Goal: Task Accomplishment & Management: Manage account settings

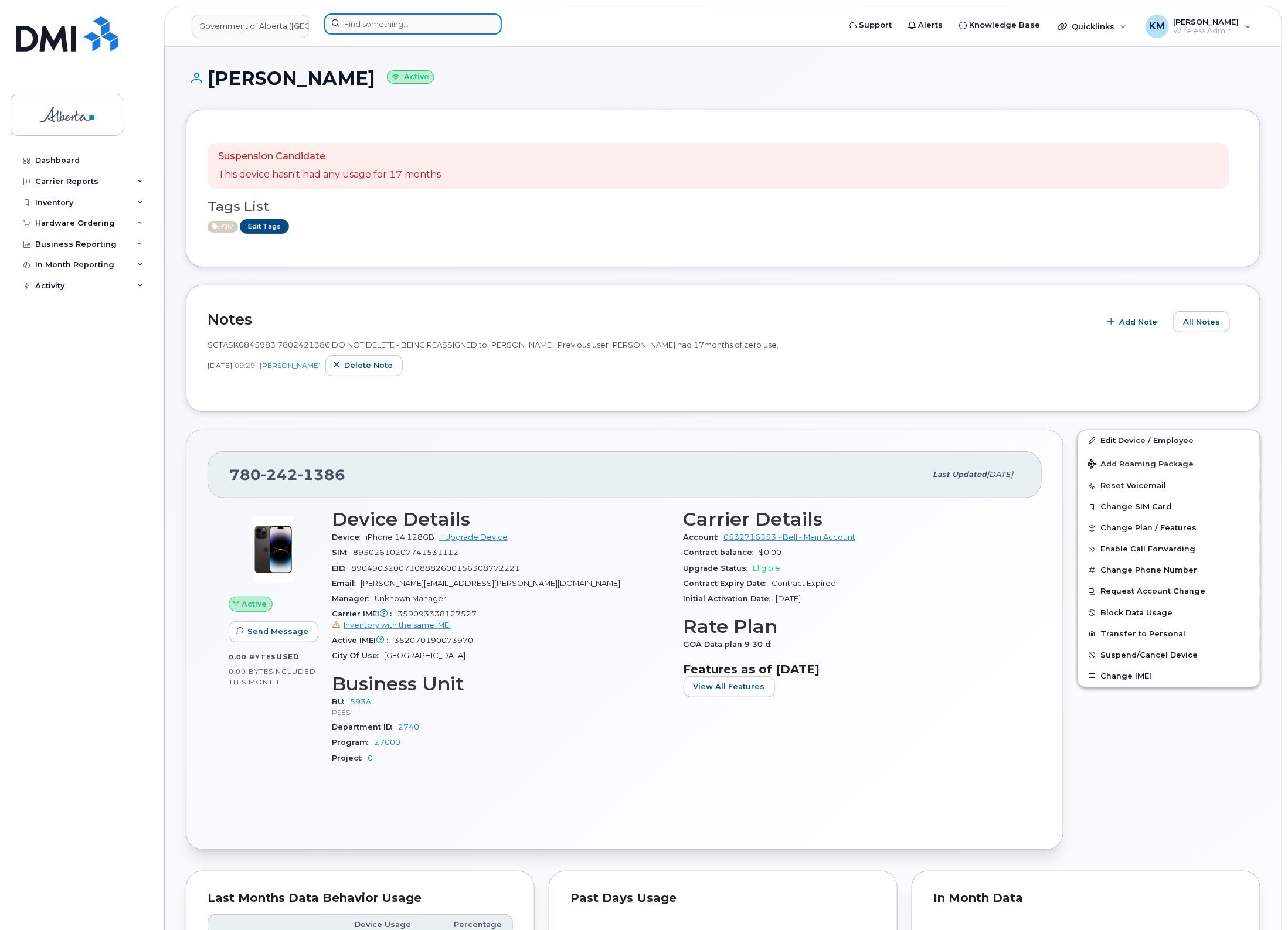
click at [424, 22] on input at bounding box center [413, 23] width 178 height 21
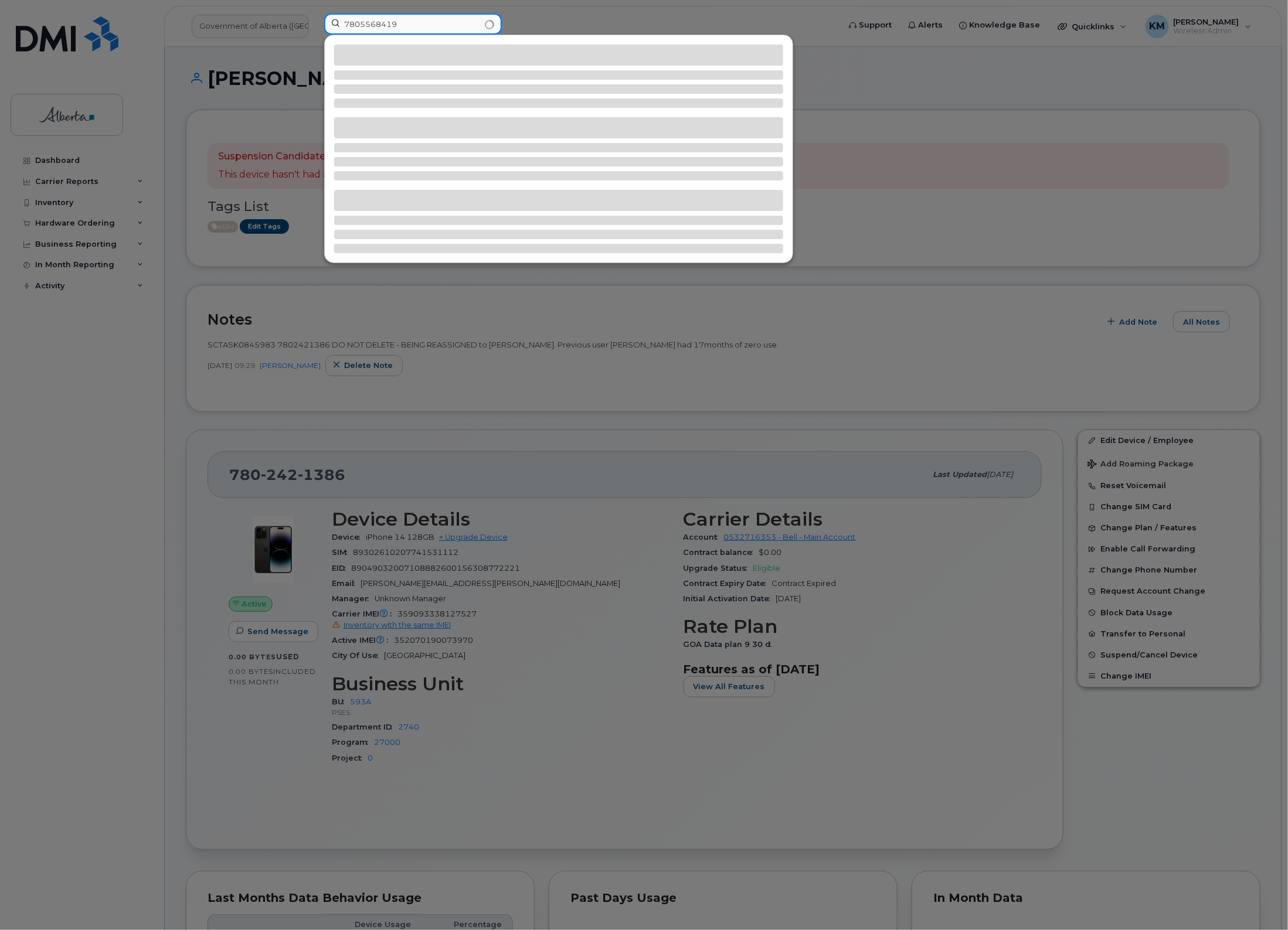
type input "7805568419"
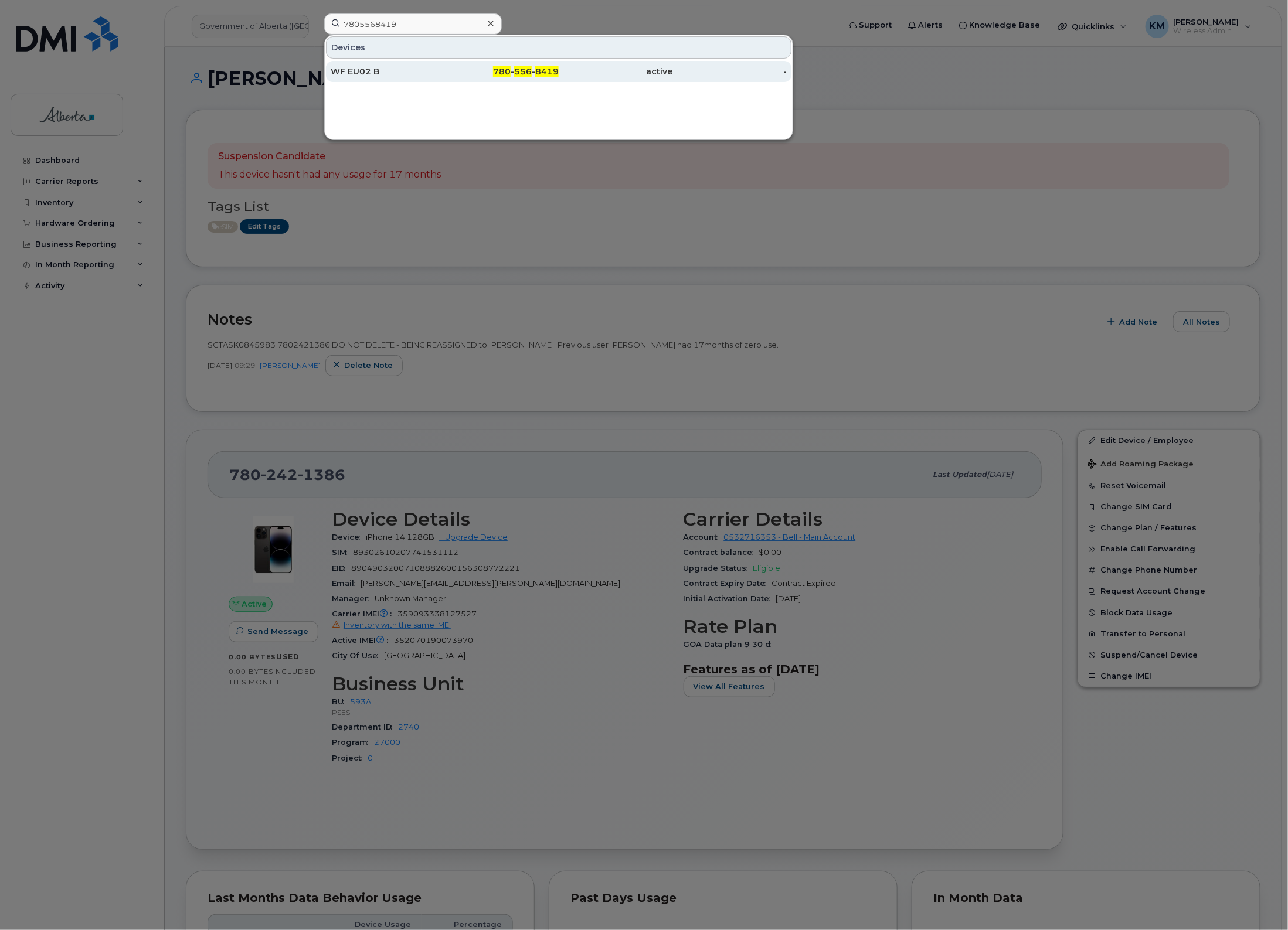
drag, startPoint x: 431, startPoint y: 62, endPoint x: 431, endPoint y: 75, distance: 13.0
click at [431, 75] on div "WF EU02 B" at bounding box center [387, 71] width 114 height 12
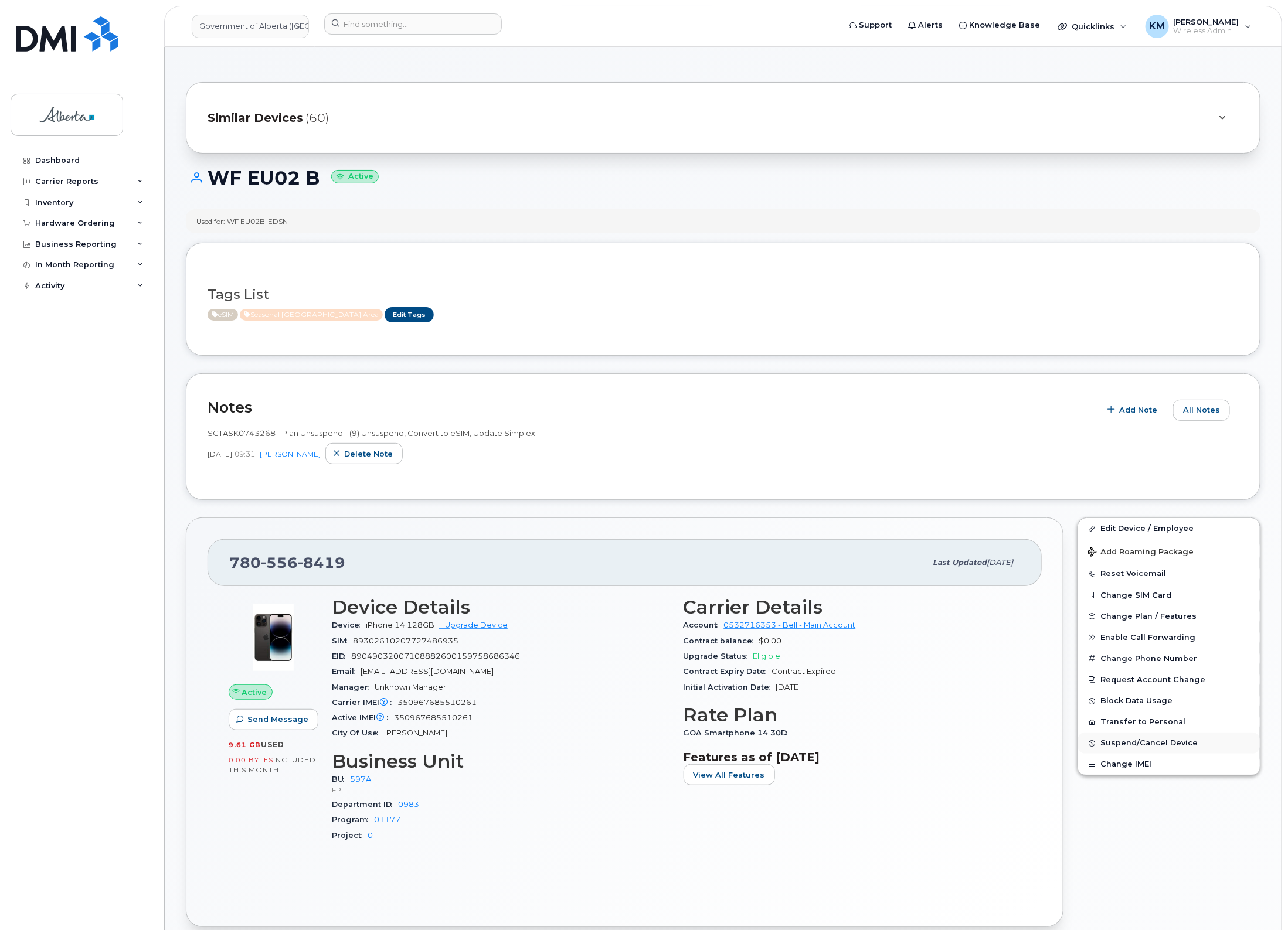
click at [1147, 742] on span "Suspend/Cancel Device" at bounding box center [1149, 743] width 97 height 9
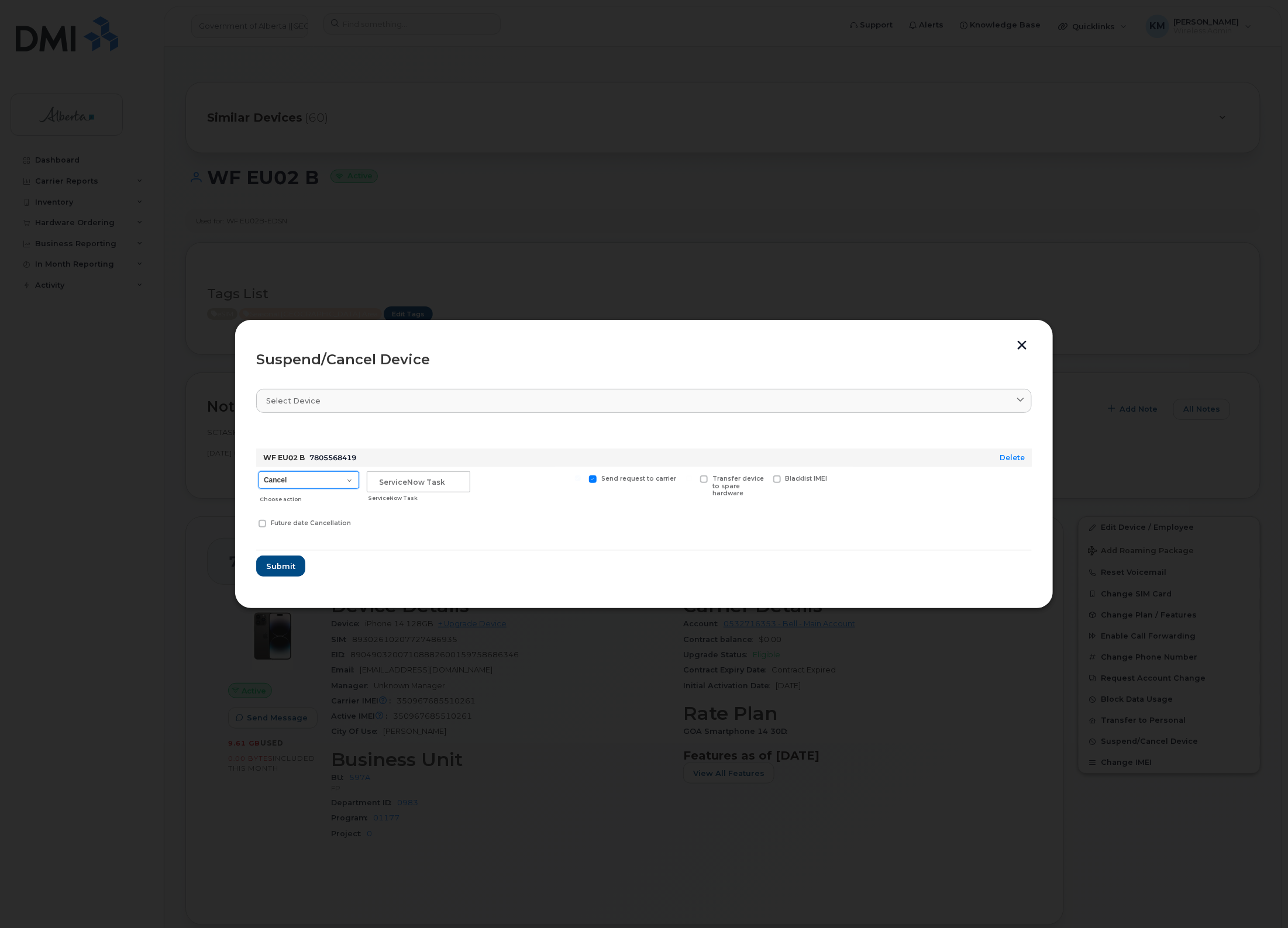
click at [350, 480] on select "Cancel Suspend - Extend Suspension Suspend - Reduced Rate Suspend - Lost Device…" at bounding box center [309, 480] width 101 height 17
select select "[object Object]"
click at [258, 471] on select "Cancel Suspend - Extend Suspension Suspend - Reduced Rate Suspend - Lost Device…" at bounding box center [309, 480] width 101 height 17
click at [398, 487] on input "text" at bounding box center [419, 481] width 104 height 21
type input "SCTASK0847561"
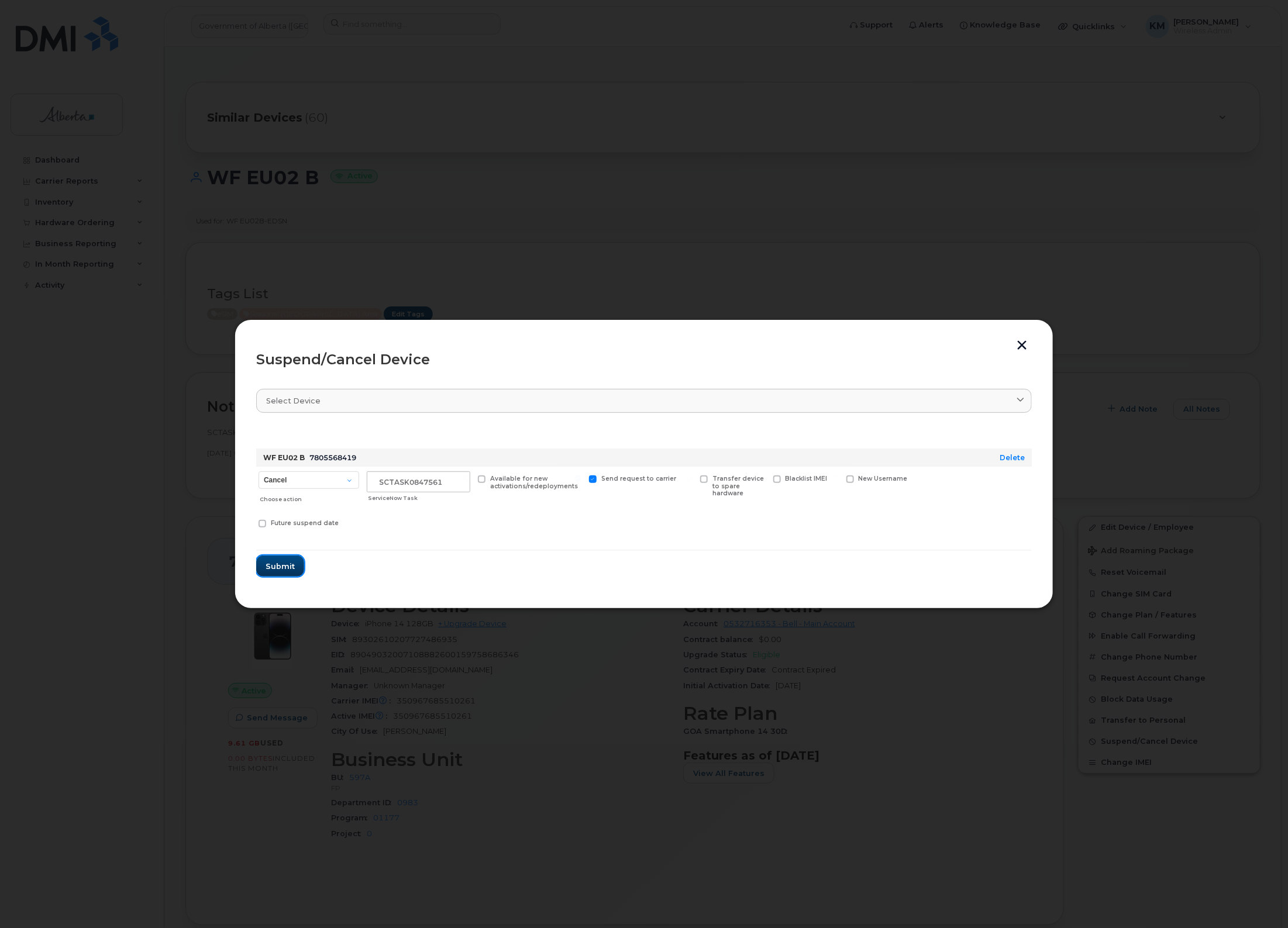
click at [282, 562] on span "Submit" at bounding box center [280, 567] width 29 height 11
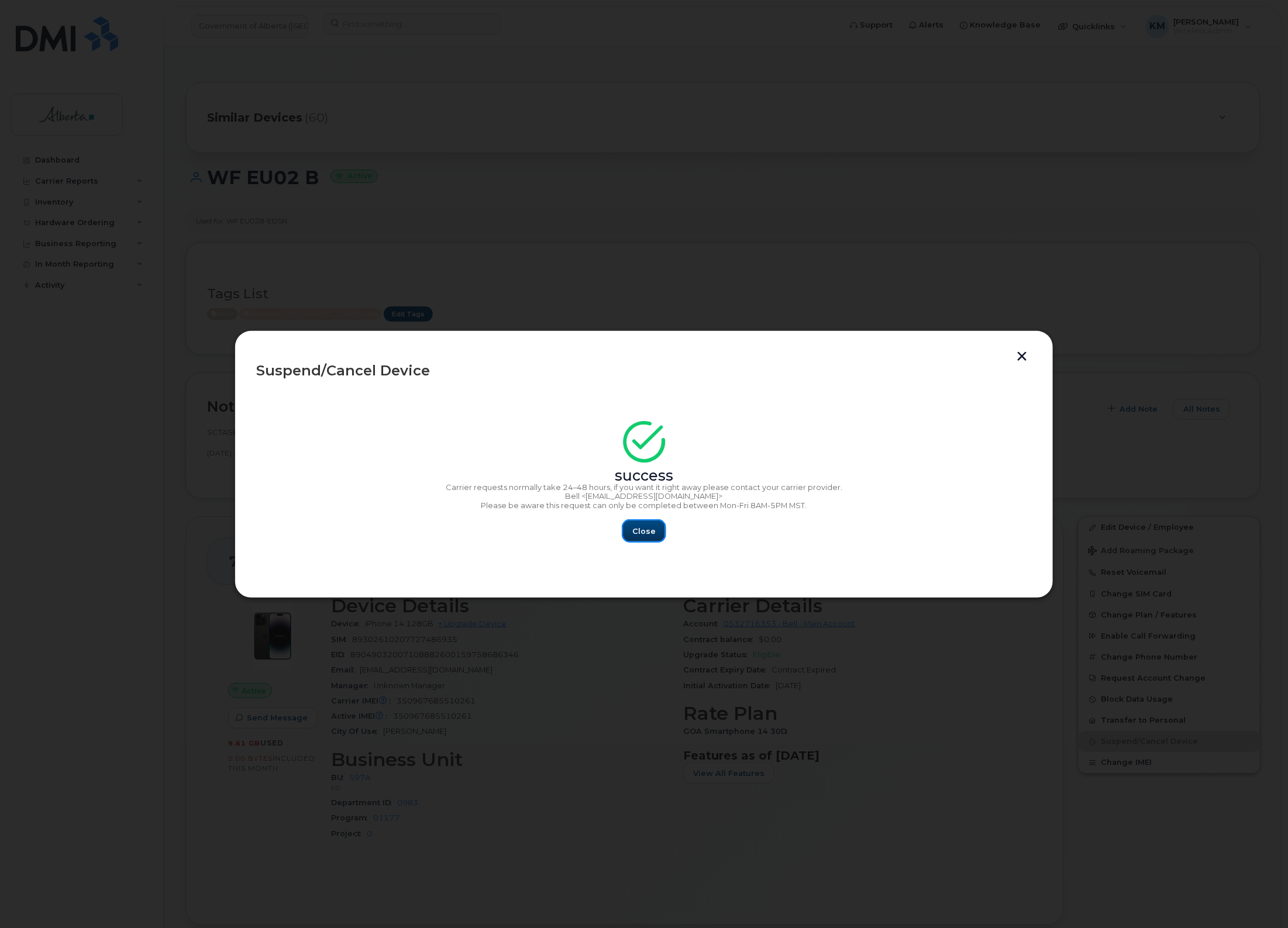
click at [646, 534] on span "Close" at bounding box center [644, 531] width 23 height 11
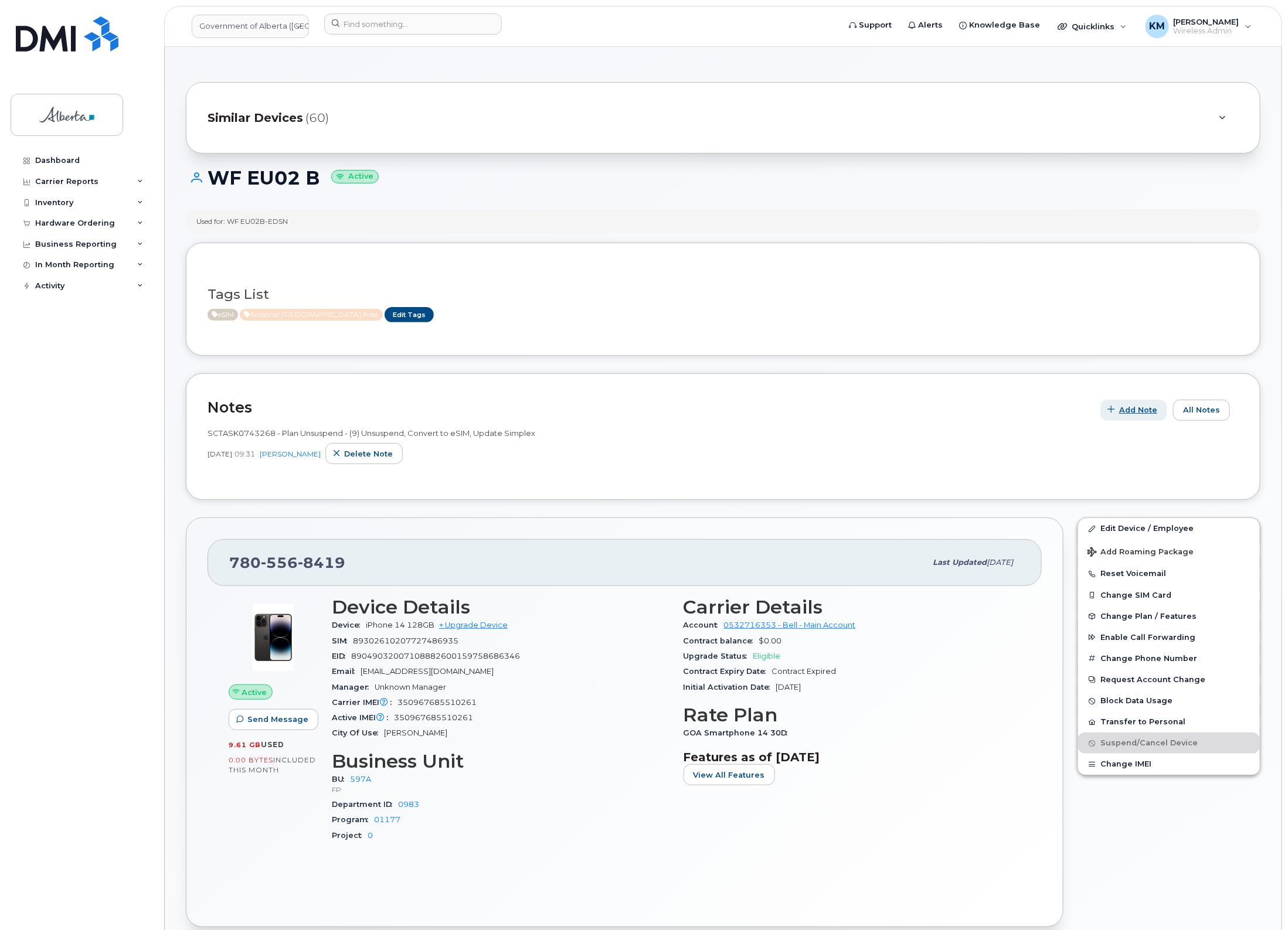
click at [1132, 404] on button "Add Note" at bounding box center [1133, 410] width 67 height 21
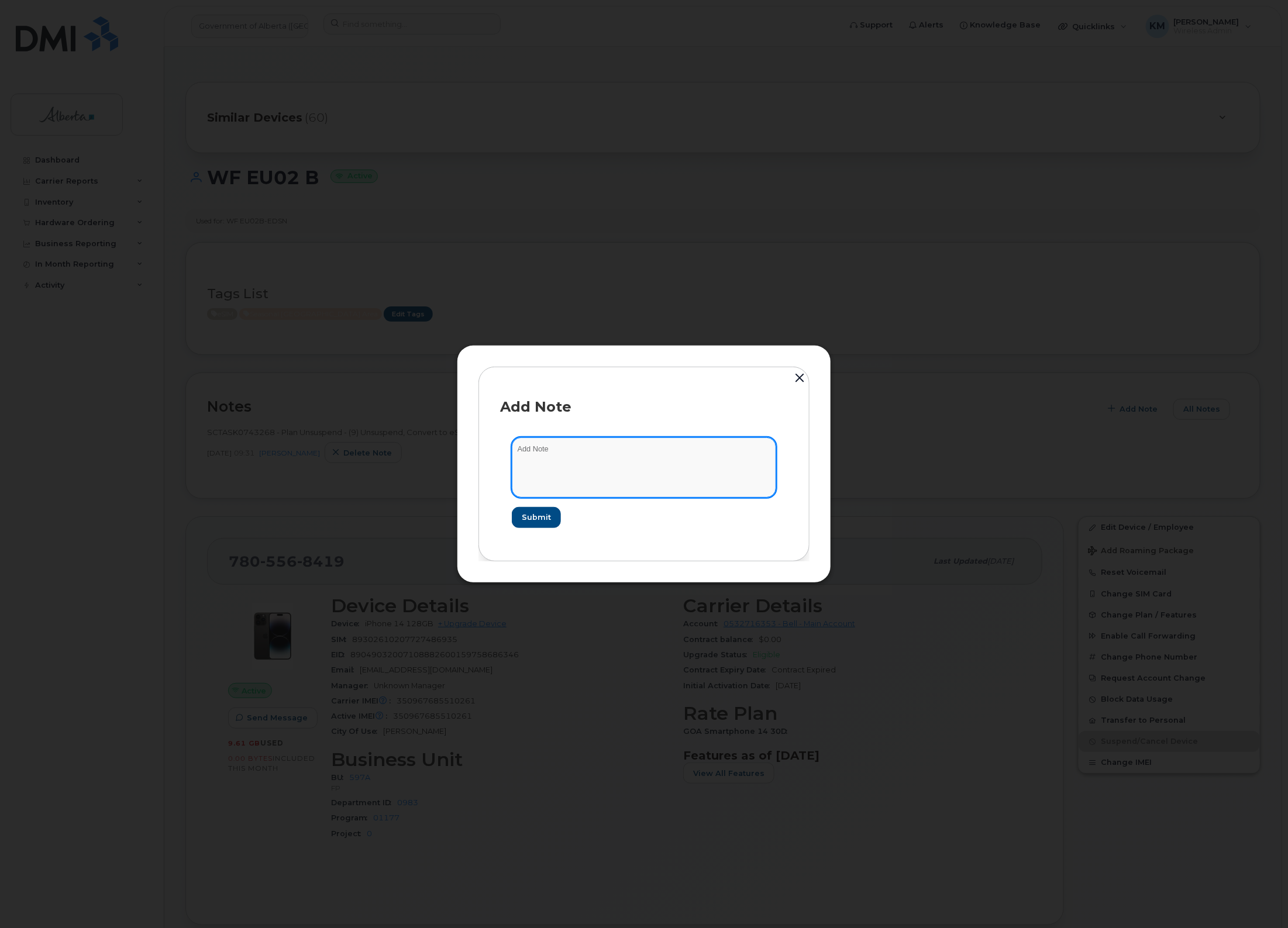
click at [595, 465] on textarea at bounding box center [644, 468] width 264 height 60
type textarea "s"
click at [627, 438] on textarea "SCTASK0847561 -" at bounding box center [644, 468] width 264 height 60
paste textarea "Plan Suspend - (6)"
type textarea "SCTASK0847561 - Plan Suspend - (6)"
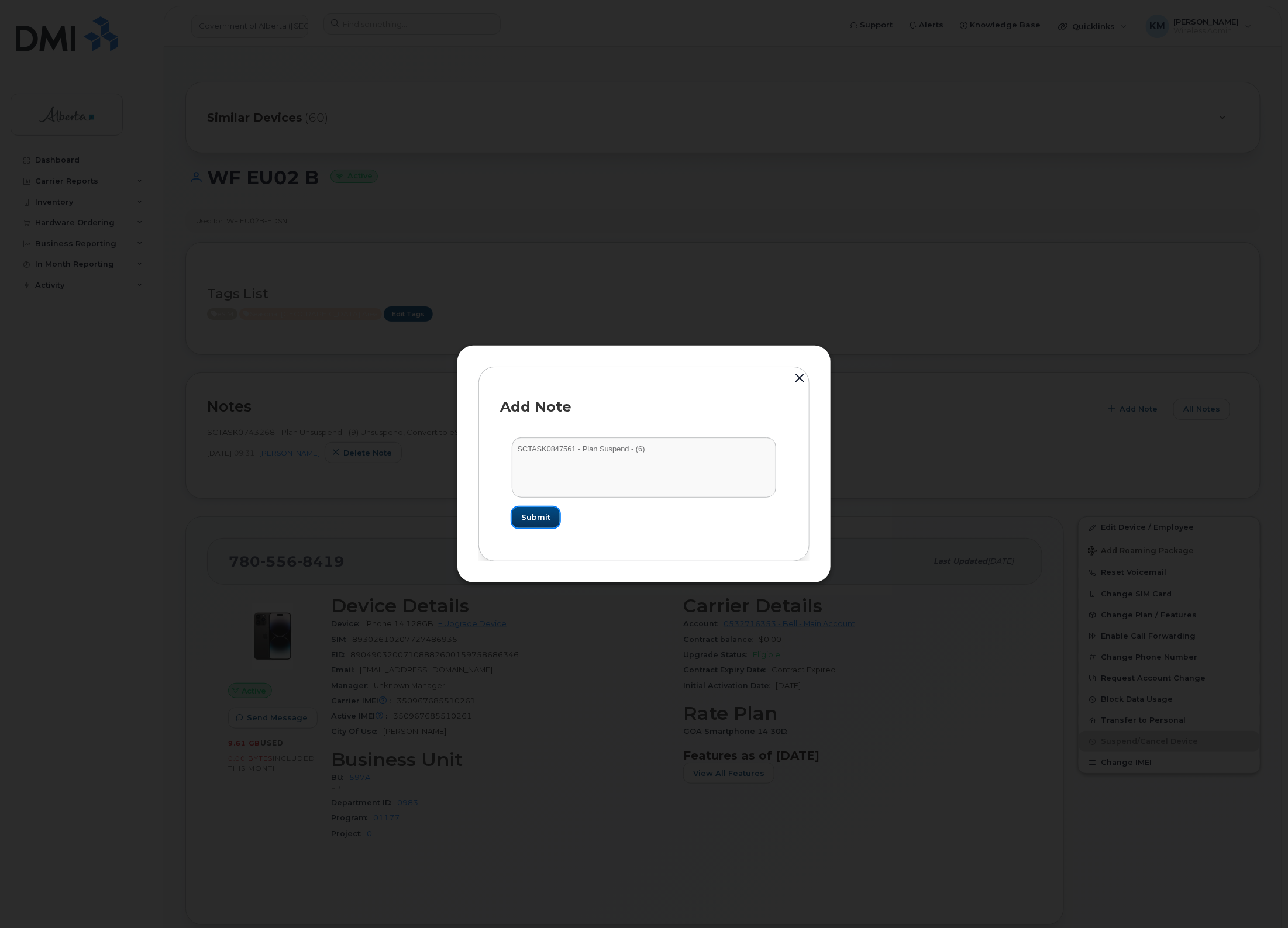
click at [530, 524] on button "Submit" at bounding box center [536, 517] width 48 height 21
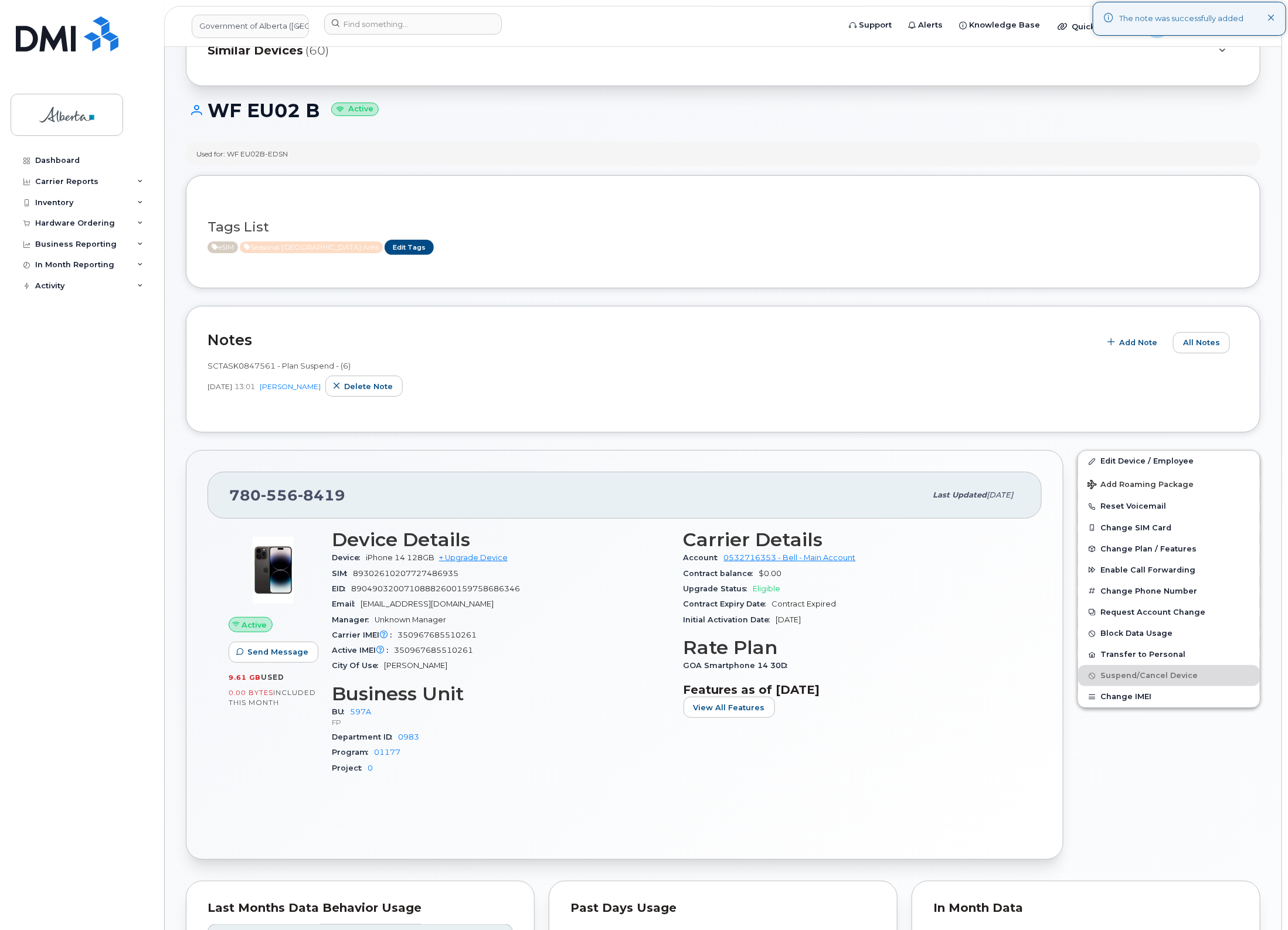
scroll to position [73, 0]
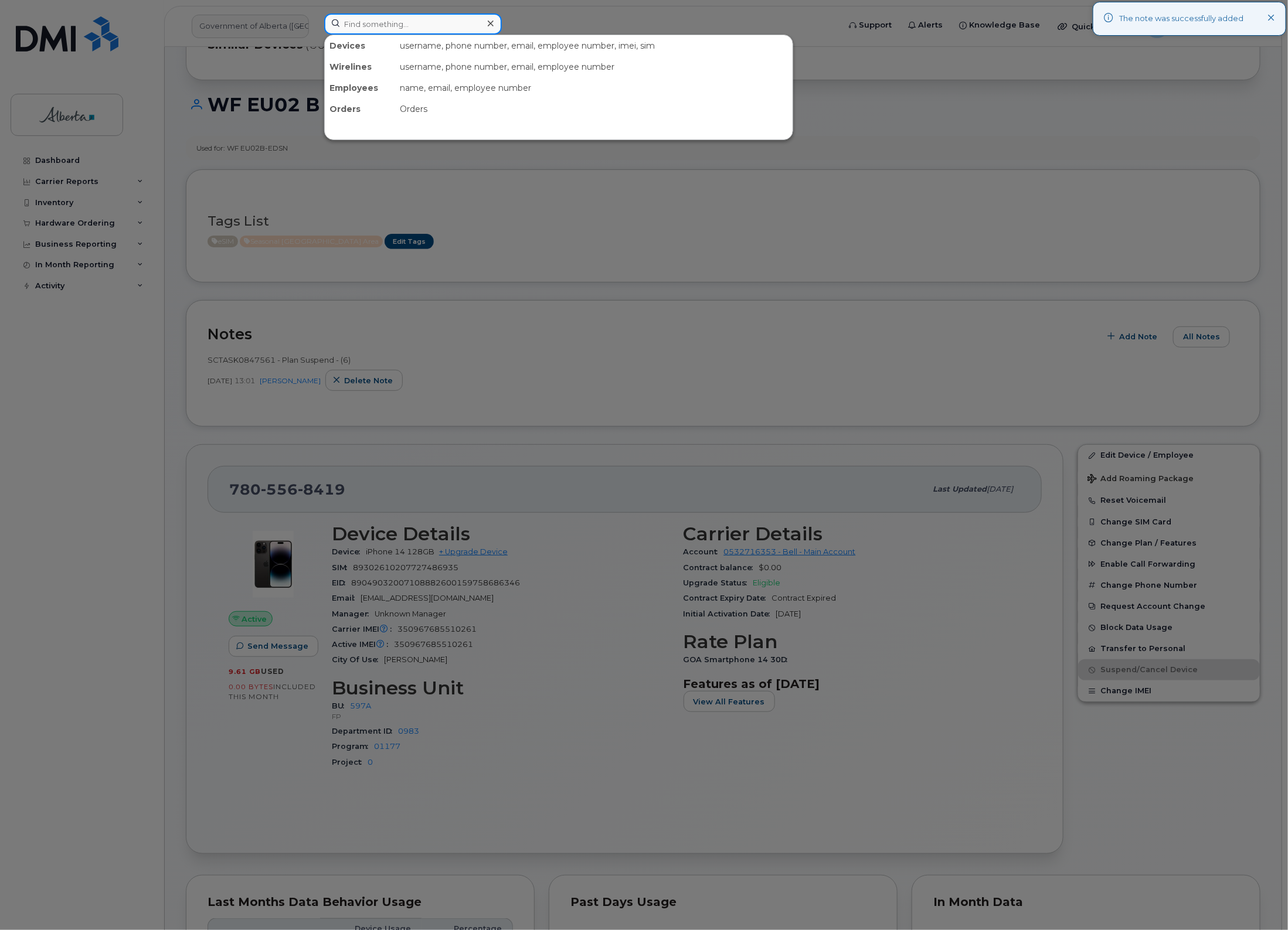
click at [433, 25] on input at bounding box center [413, 23] width 178 height 21
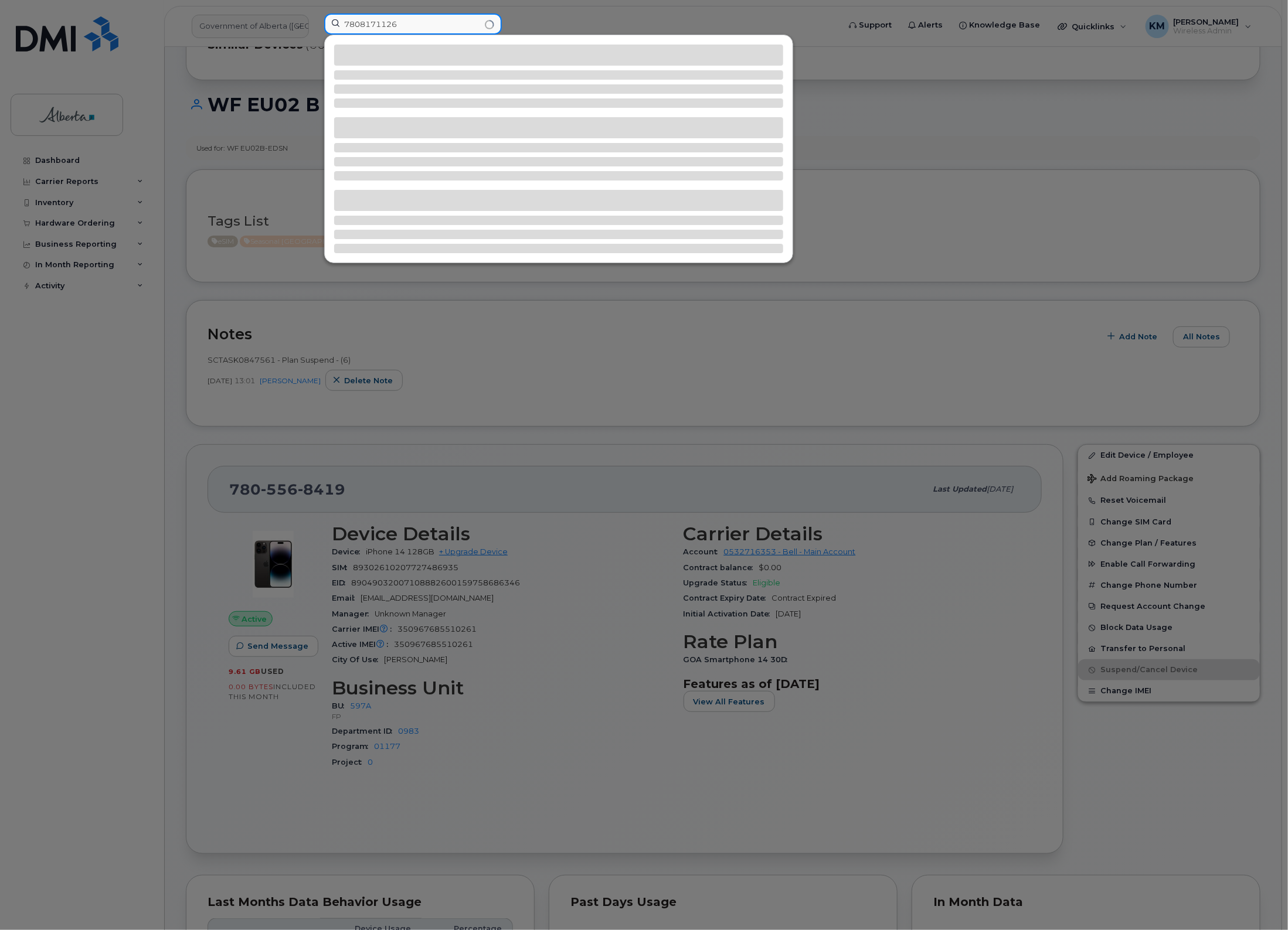
type input "7808171126"
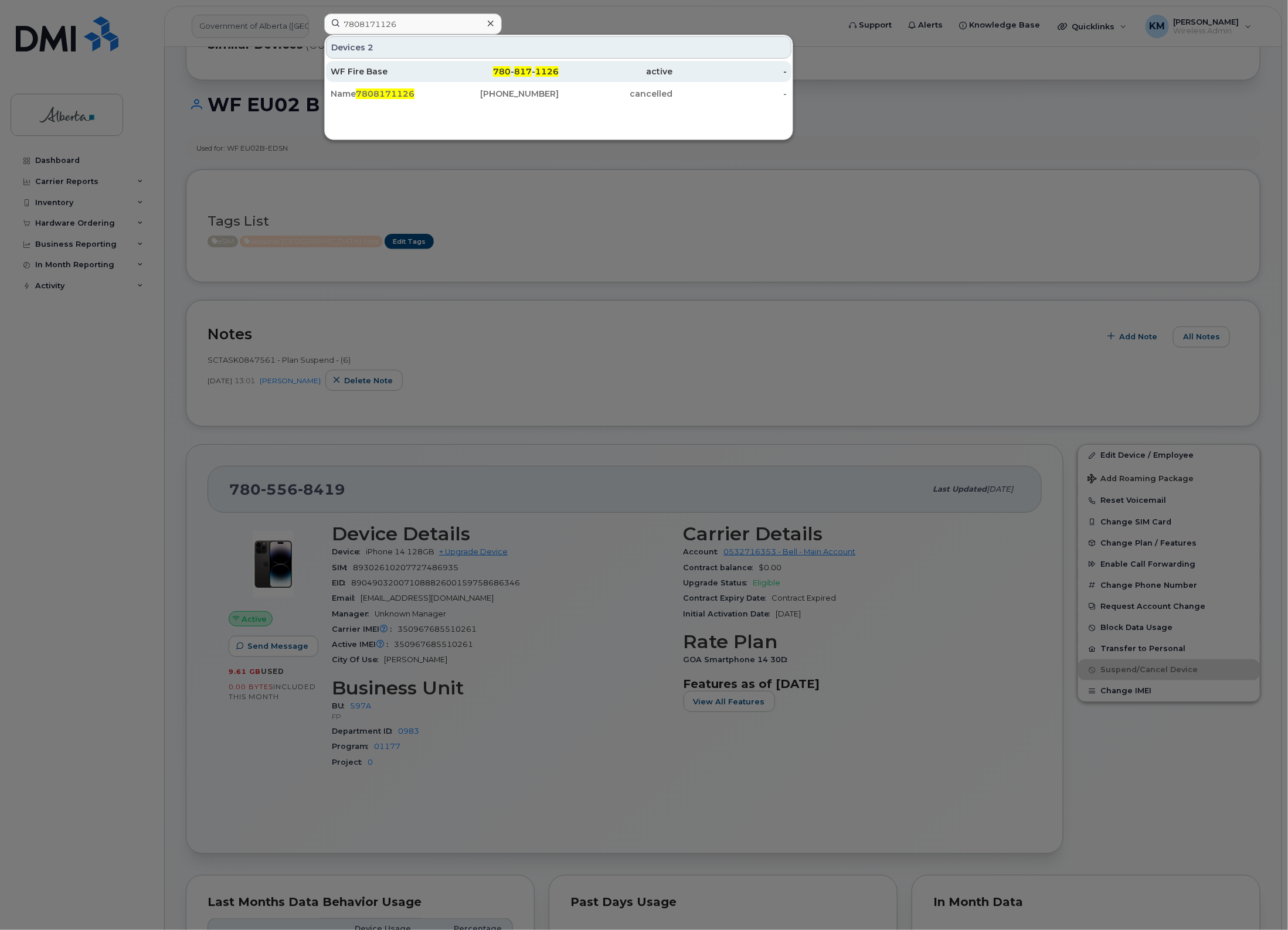
click at [440, 71] on div "WF Fire Base" at bounding box center [387, 71] width 114 height 12
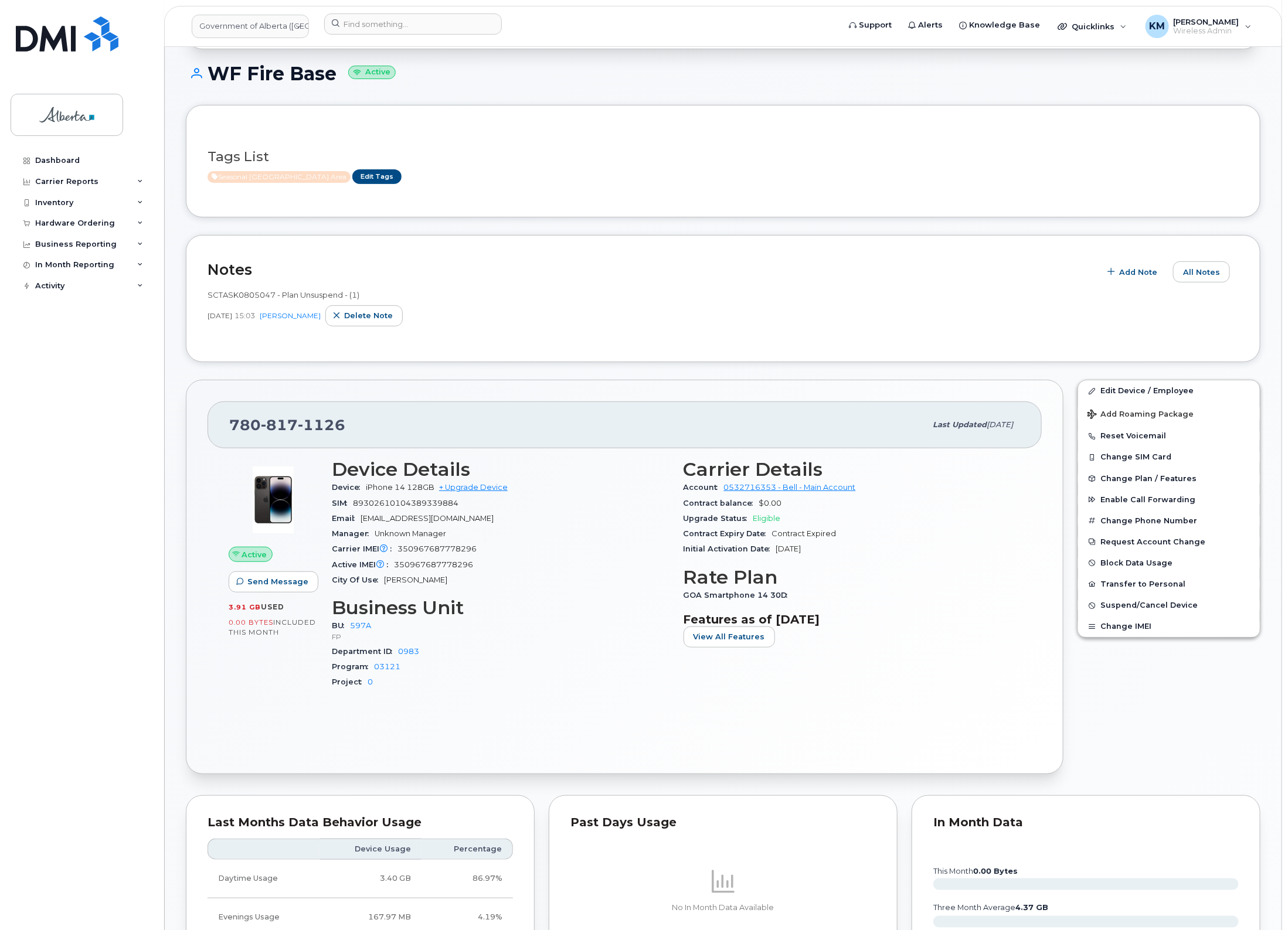
scroll to position [100, 0]
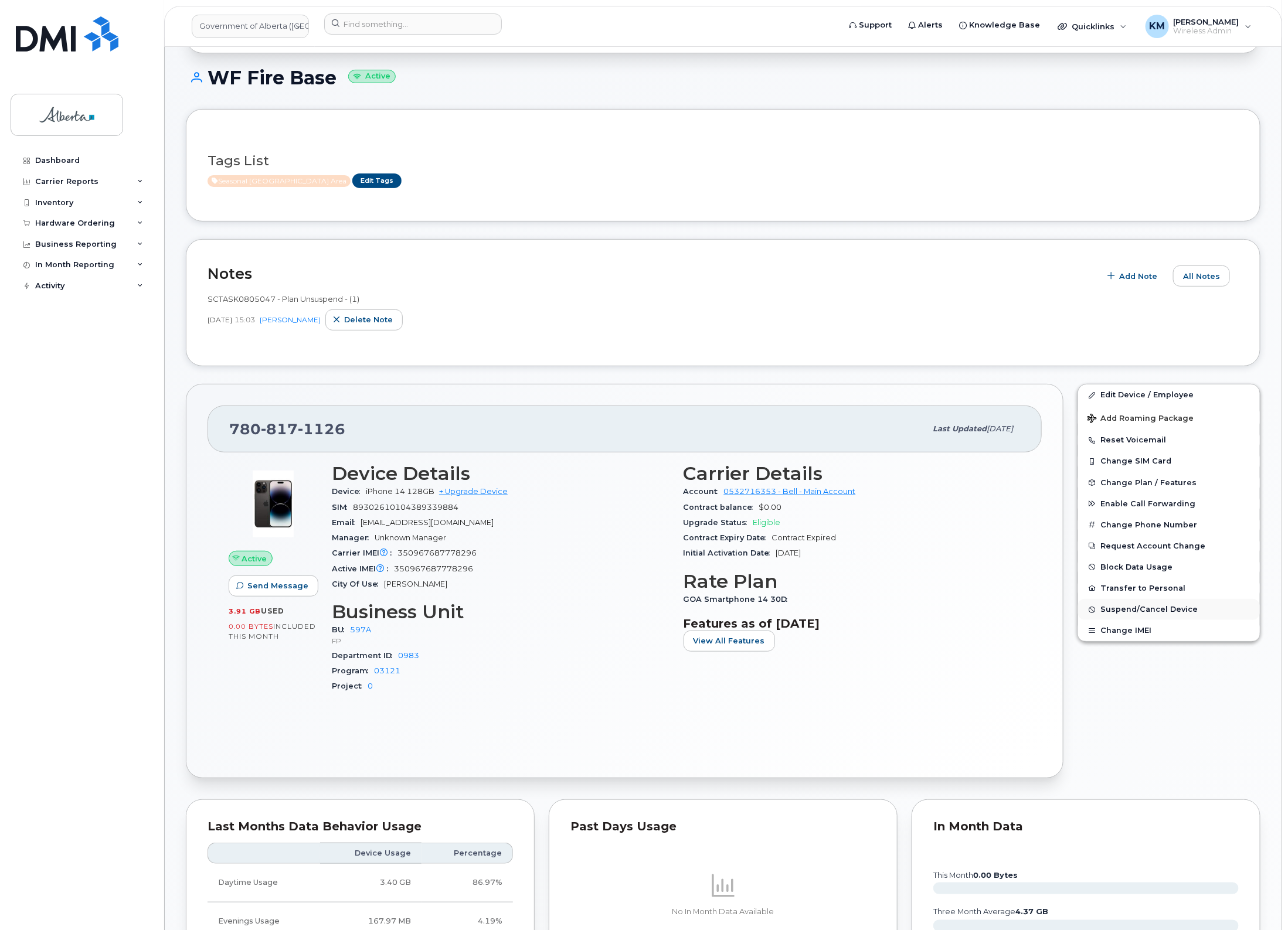
click at [1156, 608] on span "Suspend/Cancel Device" at bounding box center [1149, 610] width 97 height 9
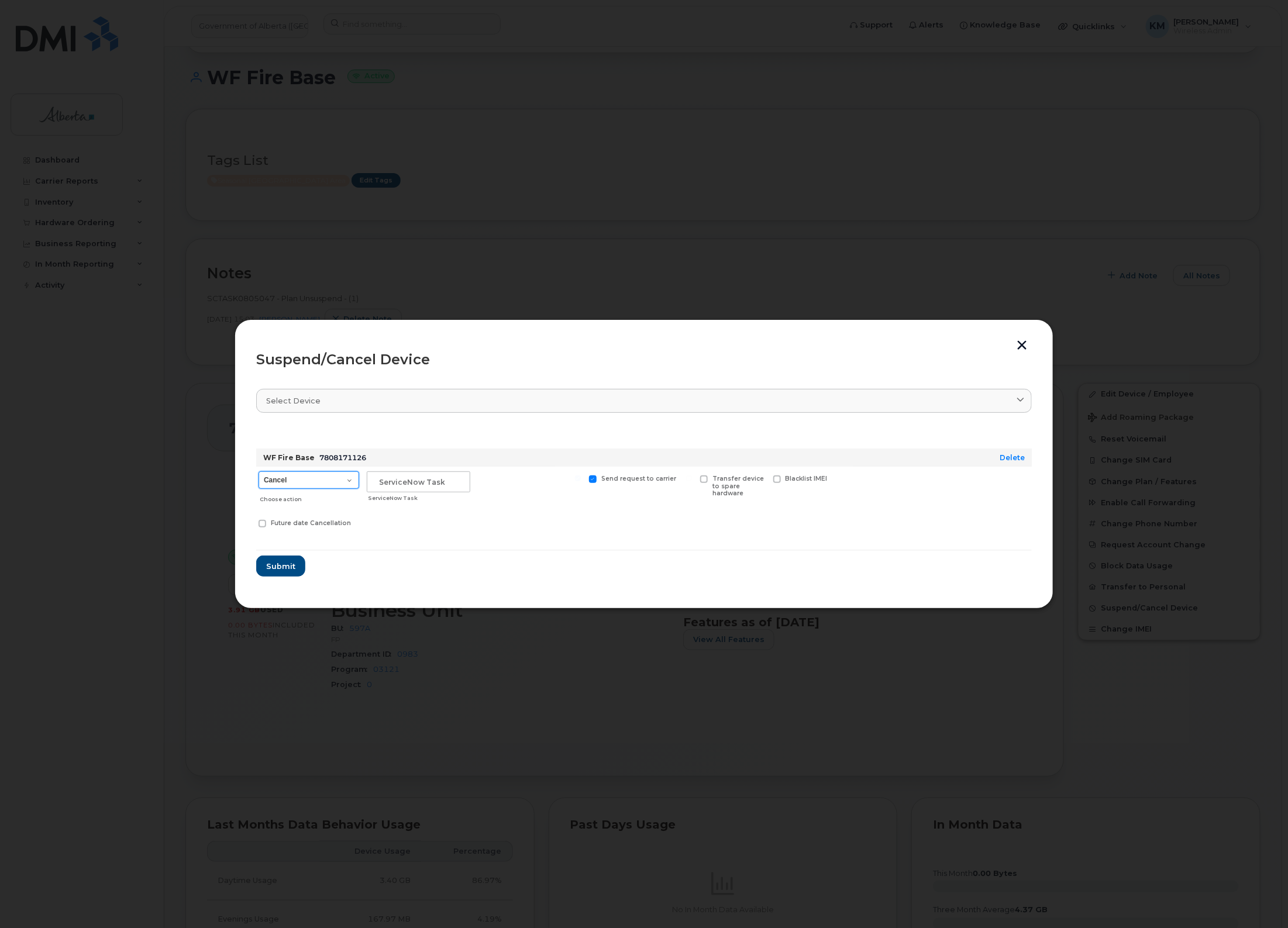
click at [350, 481] on select "Cancel Suspend - Extend Suspension Suspend - Reduced Rate Suspend - Lost Device…" at bounding box center [309, 480] width 101 height 17
select select "[object Object]"
click at [258, 471] on select "Cancel Suspend - Extend Suspension Suspend - Reduced Rate Suspend - Lost Device…" at bounding box center [309, 480] width 101 height 17
click at [405, 489] on input "text" at bounding box center [419, 481] width 104 height 21
type input "sCTASK0847561"
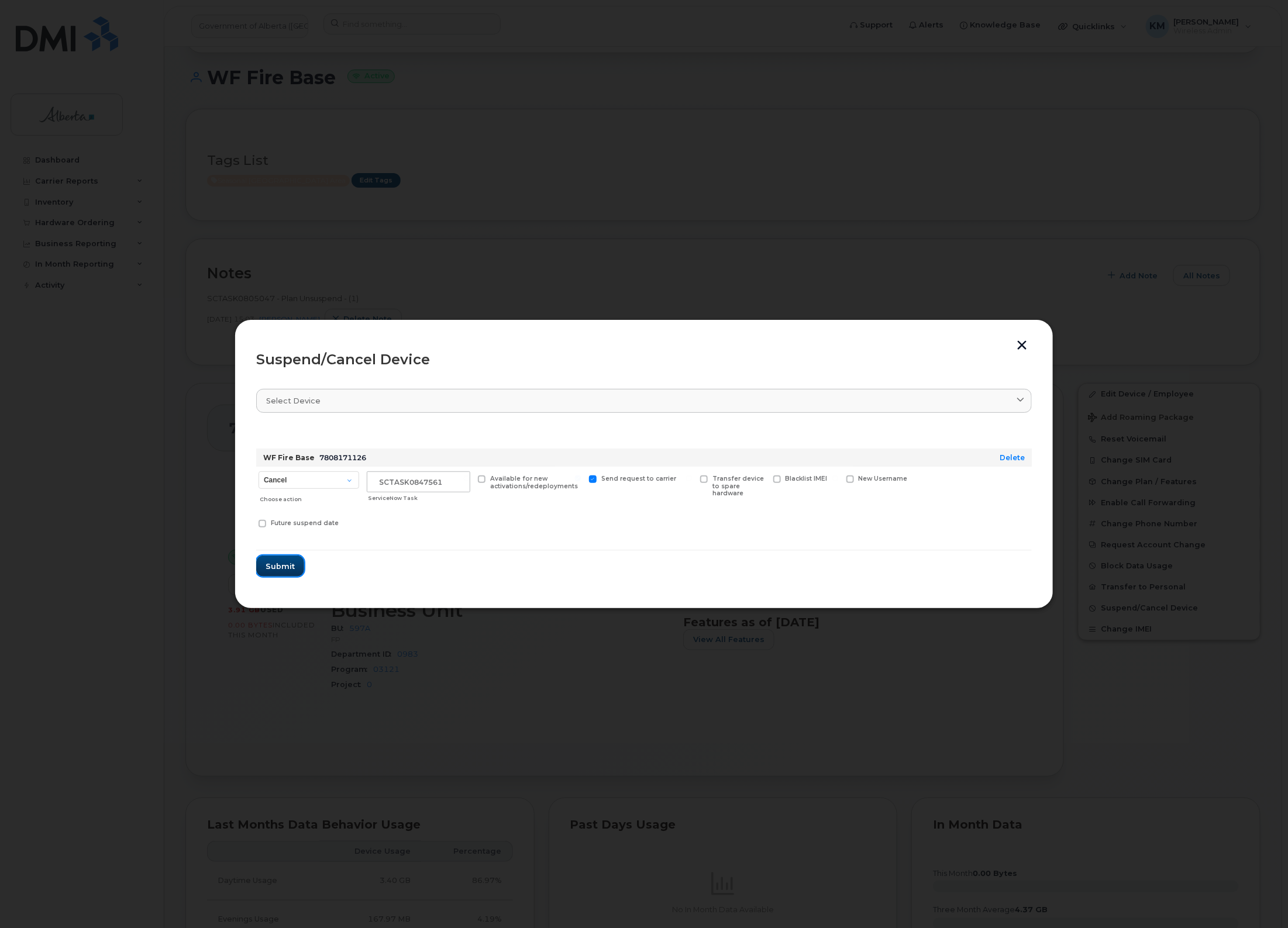
click at [287, 563] on span "Submit" at bounding box center [280, 567] width 29 height 11
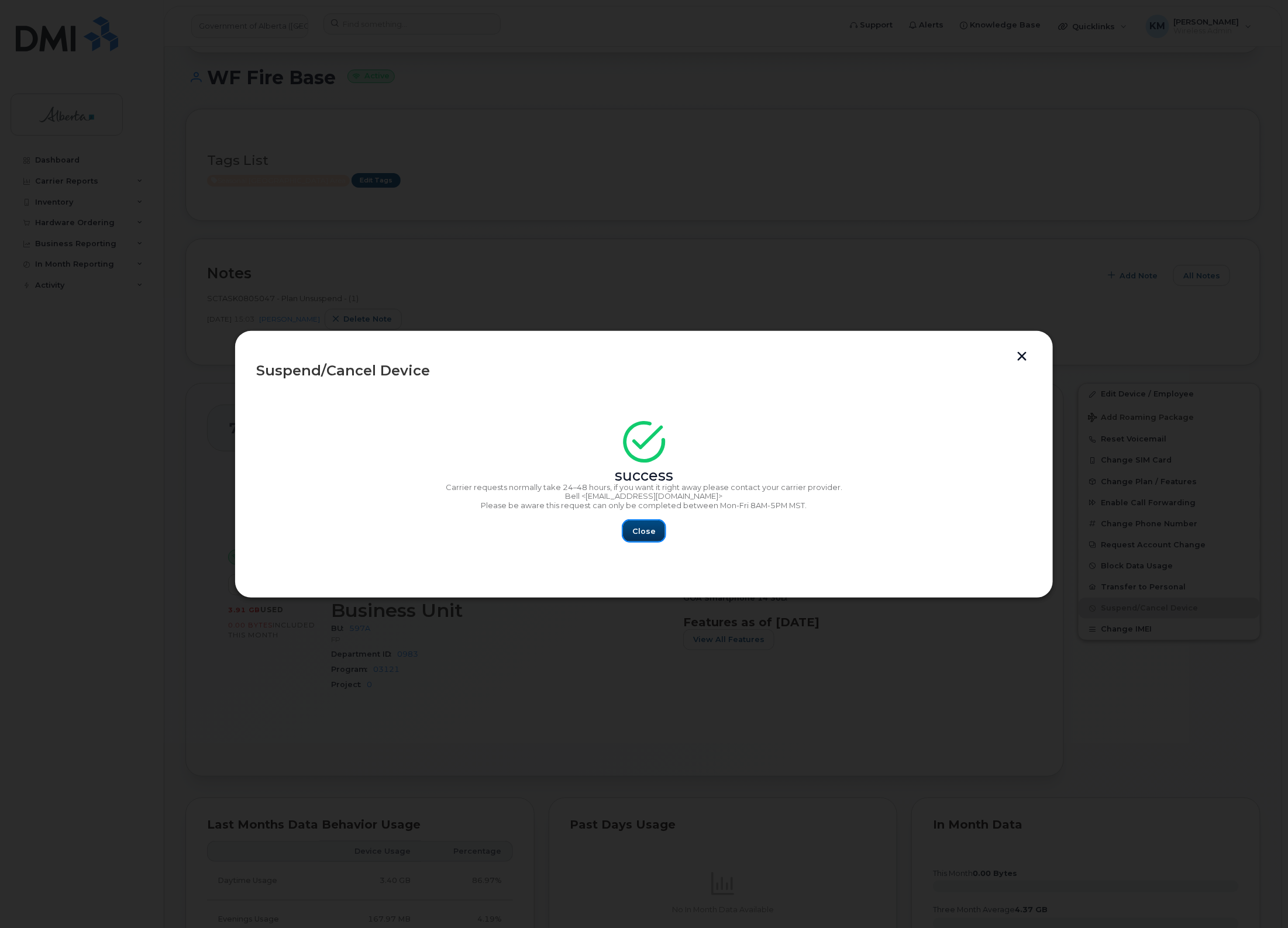
click at [642, 524] on button "Close" at bounding box center [644, 531] width 42 height 21
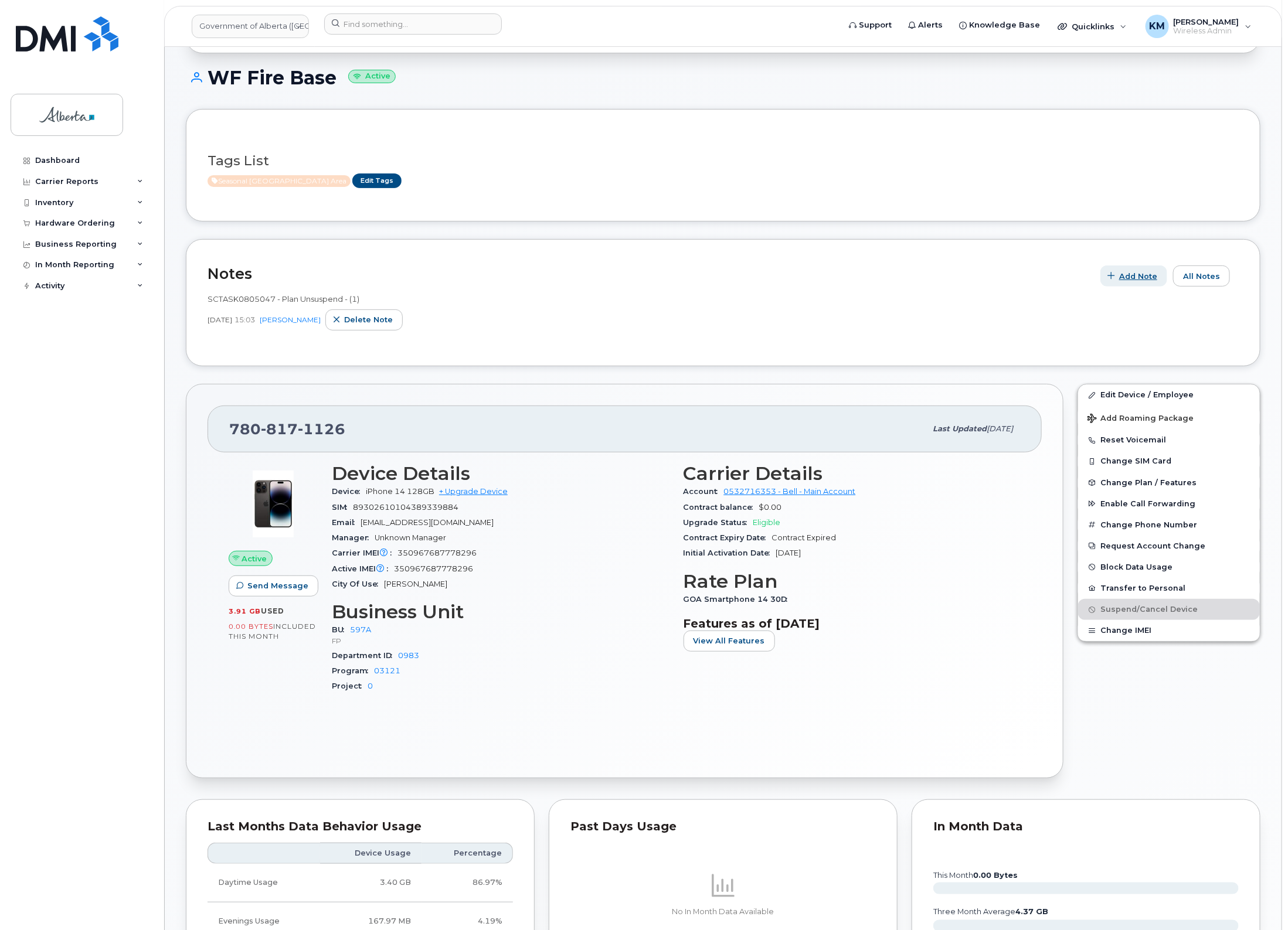
click at [1138, 273] on span "Add Note" at bounding box center [1138, 276] width 38 height 11
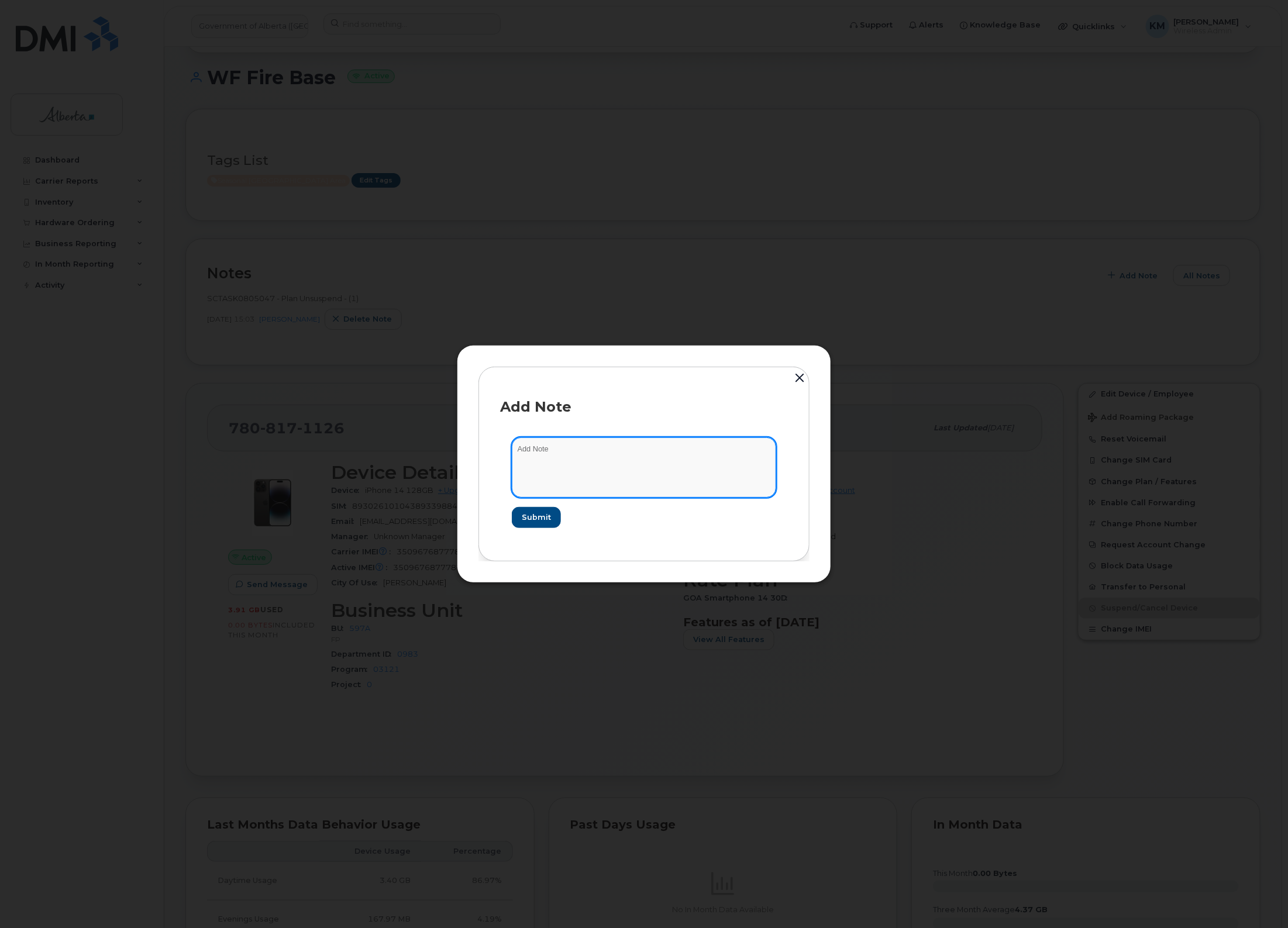
click at [655, 463] on textarea at bounding box center [644, 468] width 264 height 60
paste textarea "Plan Suspend - (6)"
type textarea "SCTASK0847561 - Plan Suspend - (6)"
click at [538, 518] on span "Submit" at bounding box center [535, 517] width 29 height 11
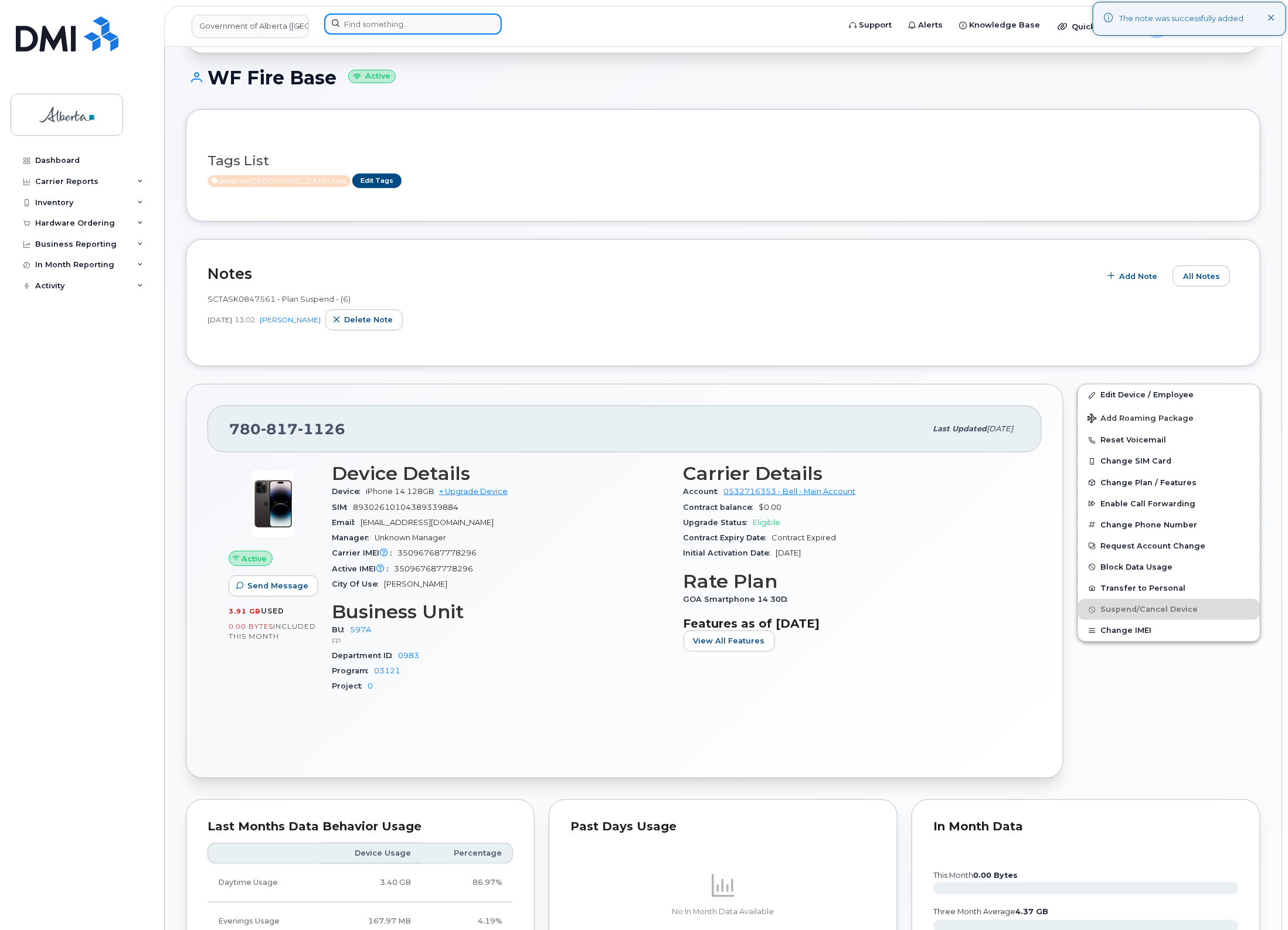
click at [400, 22] on input at bounding box center [413, 23] width 178 height 21
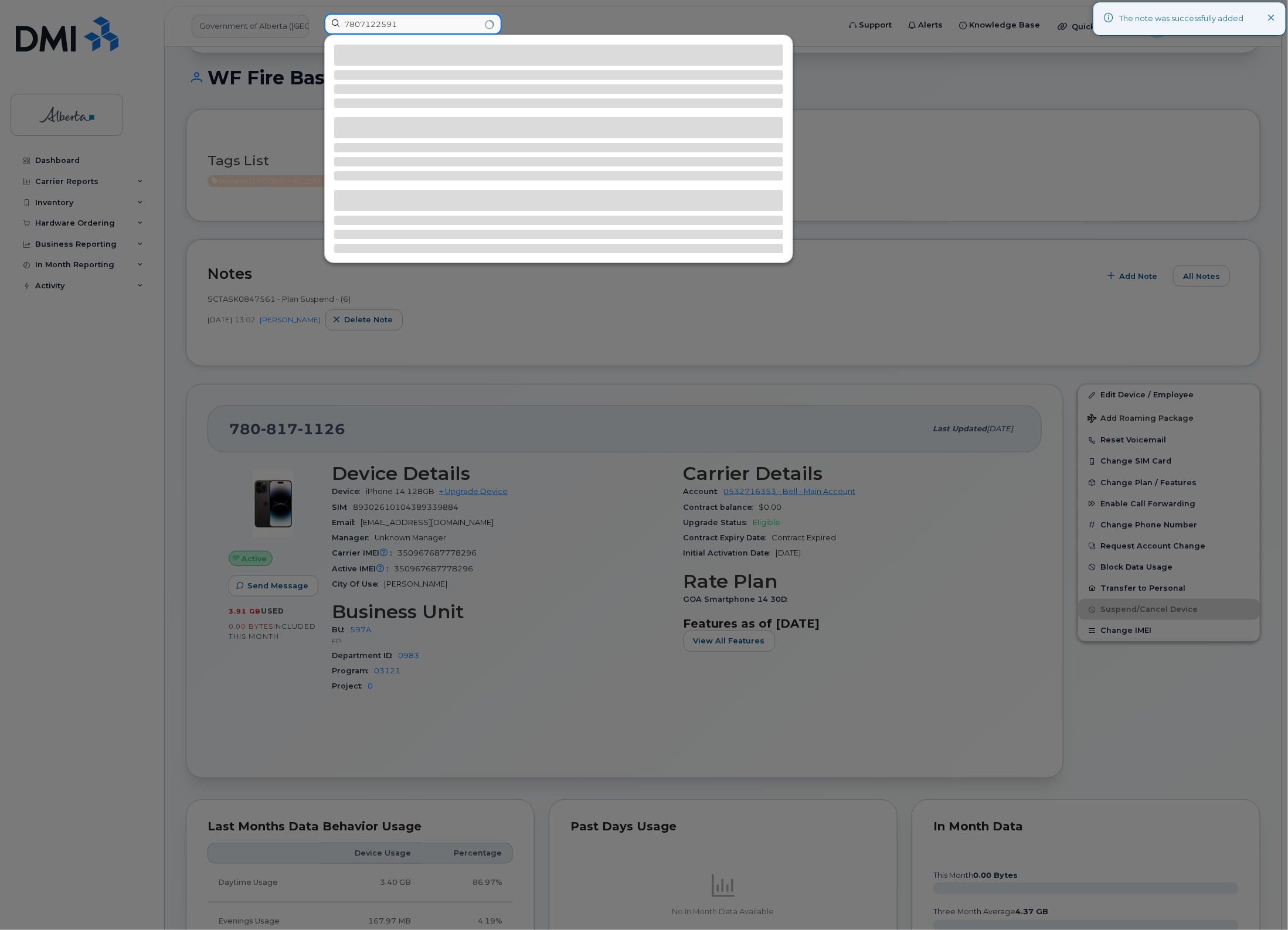
type input "7807122591"
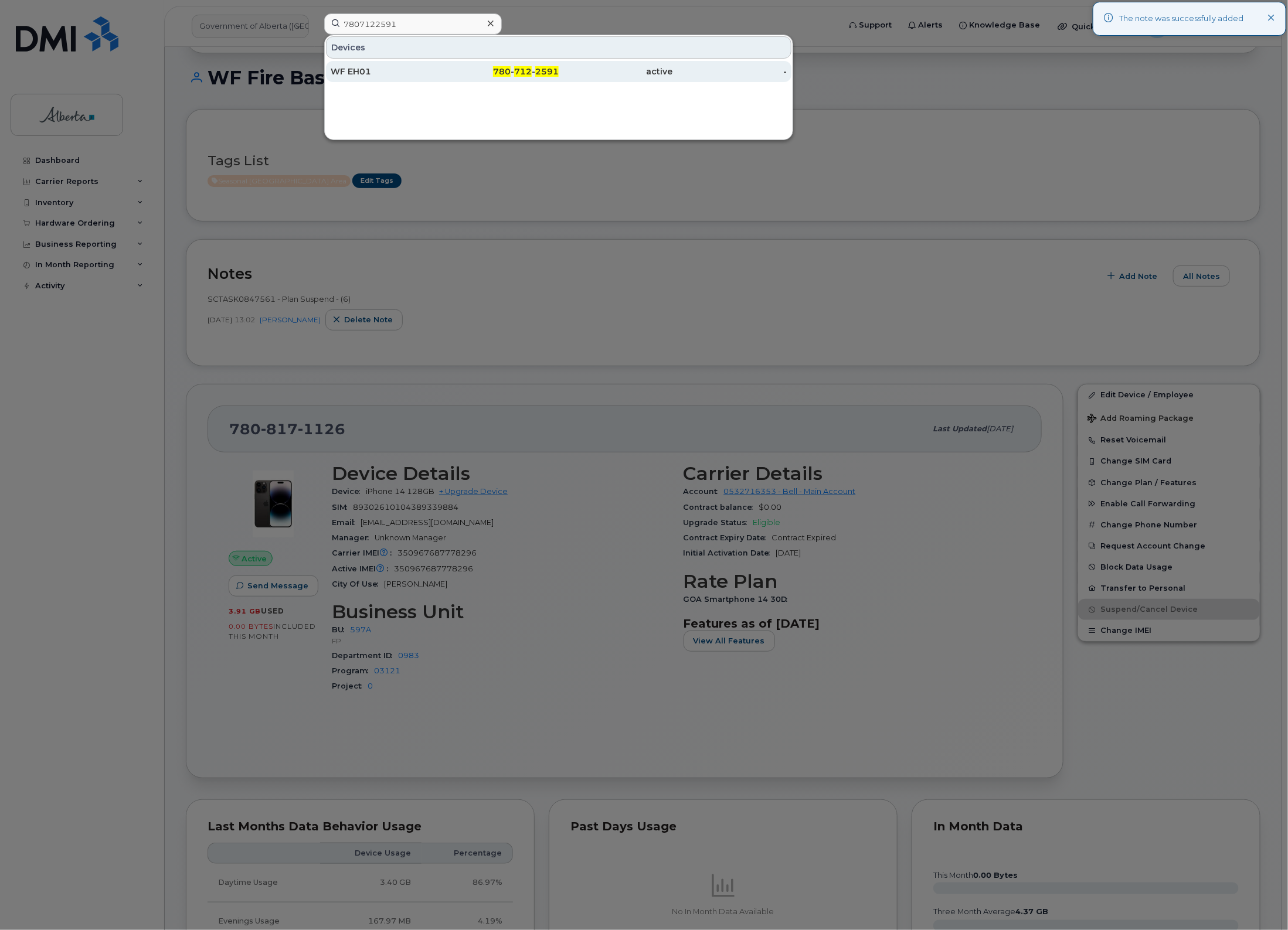
click at [403, 75] on div "WF EH01" at bounding box center [387, 71] width 114 height 12
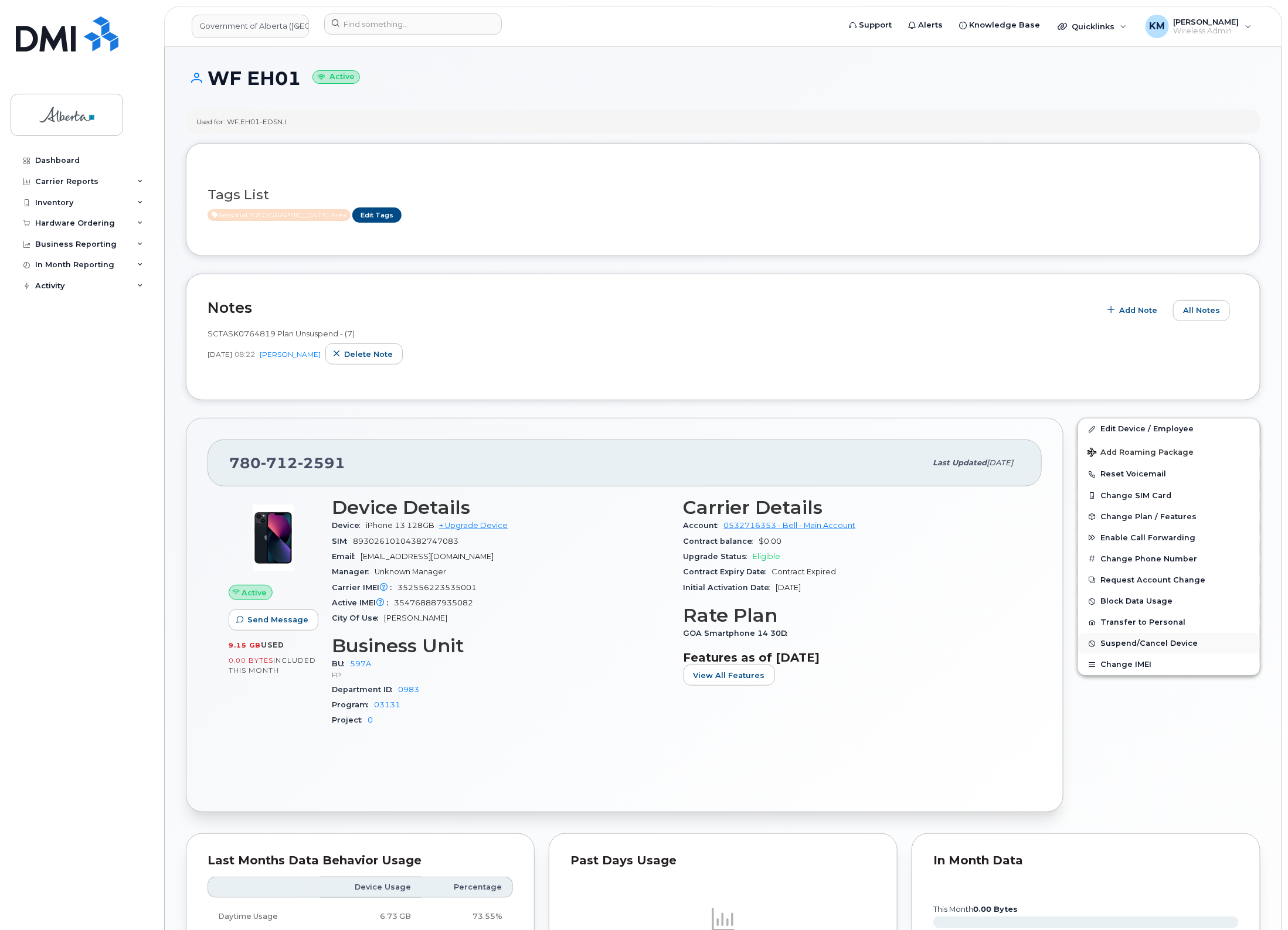
click at [1187, 643] on span "Suspend/Cancel Device" at bounding box center [1149, 643] width 97 height 9
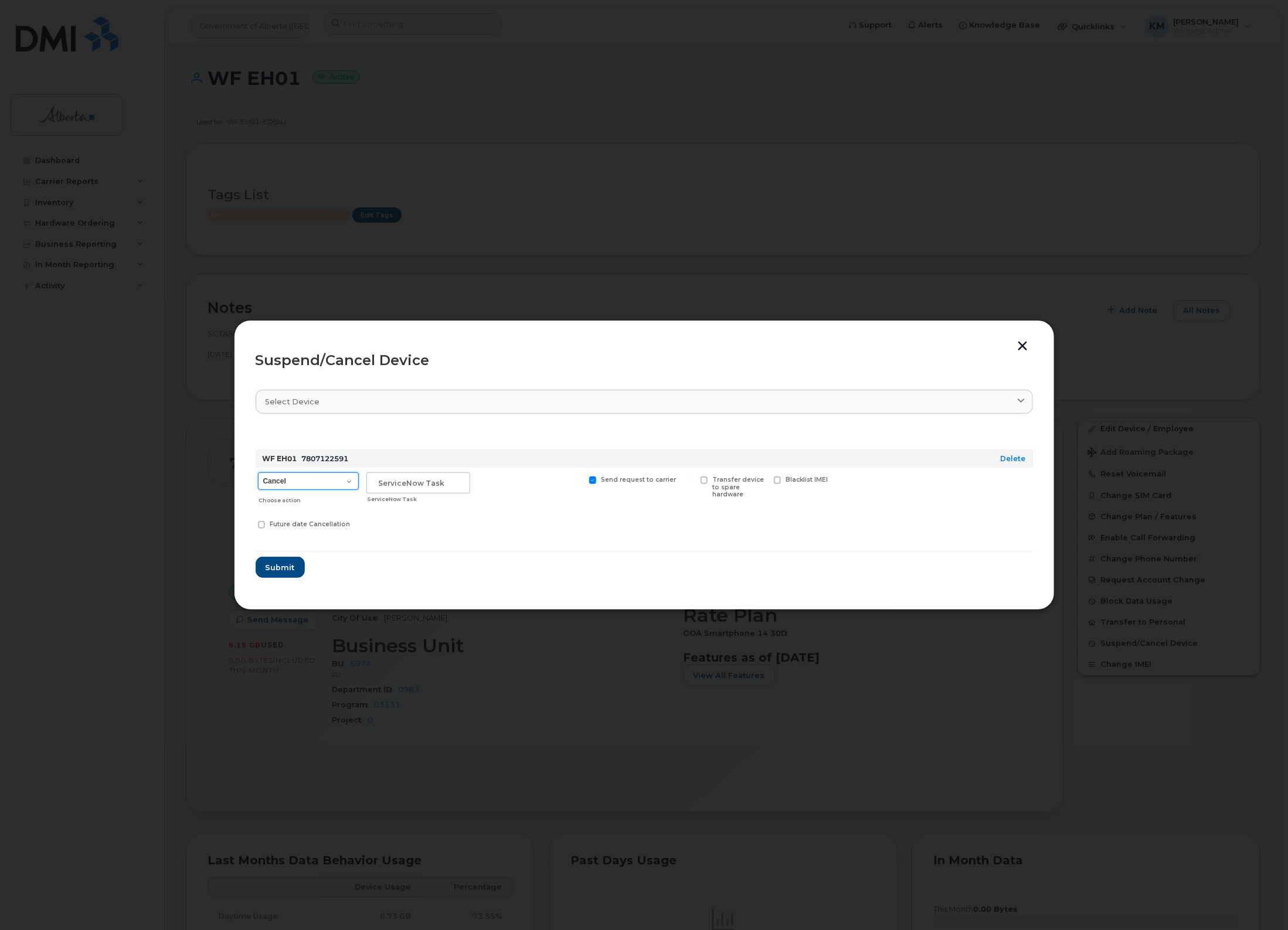
click at [348, 482] on select "Cancel Suspend - Extend Suspension Suspend - Reduced Rate Suspend - Lost Device…" at bounding box center [308, 481] width 101 height 17
select select "[object Object]"
click at [258, 472] on select "Cancel Suspend - Extend Suspension Suspend - Reduced Rate Suspend - Lost Device…" at bounding box center [308, 481] width 101 height 17
click at [416, 484] on input "text" at bounding box center [418, 482] width 104 height 21
type input "sCTASK0847561"
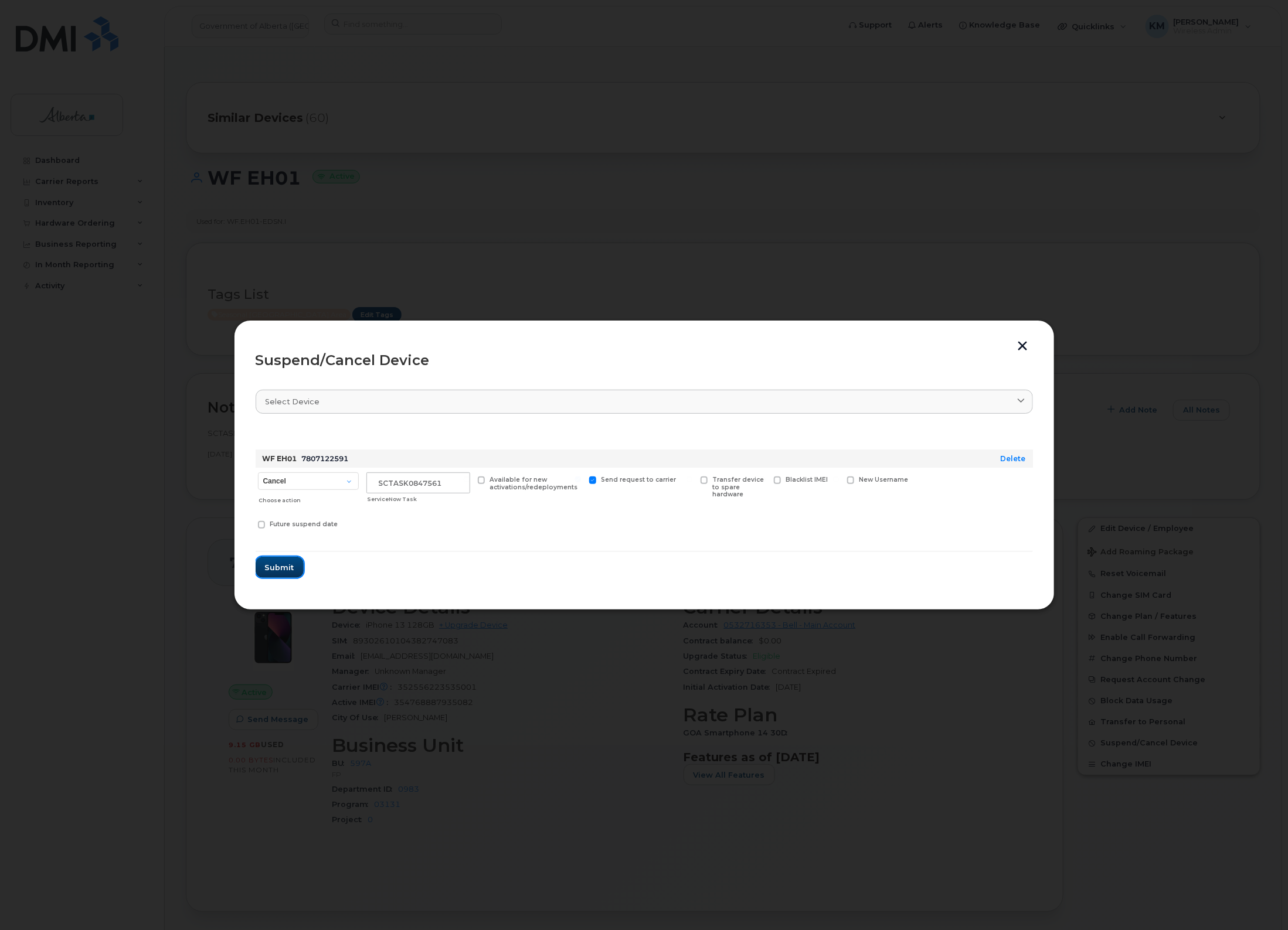
click at [282, 576] on button "Submit" at bounding box center [279, 567] width 48 height 21
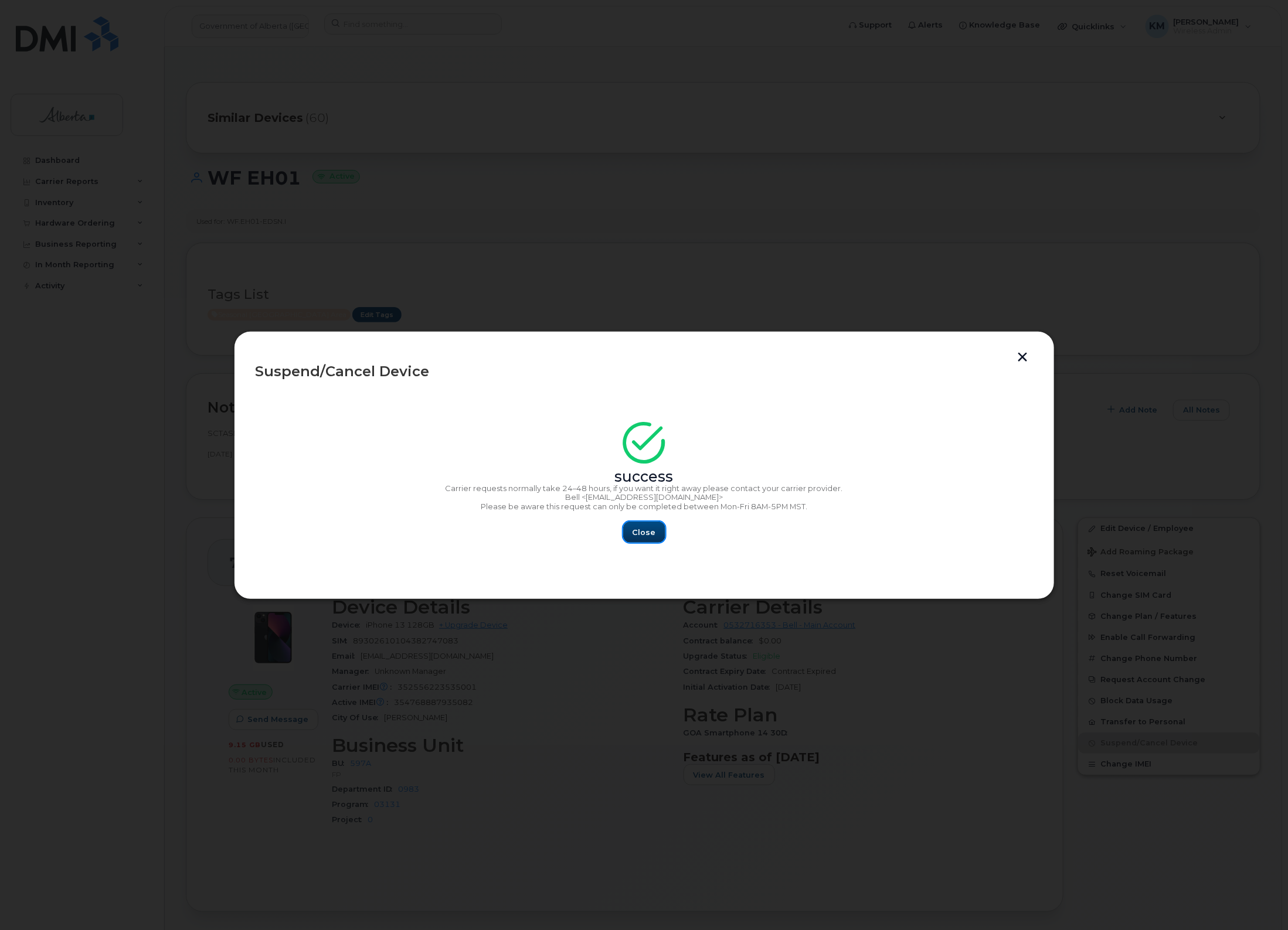
click at [652, 530] on span "Close" at bounding box center [644, 532] width 23 height 11
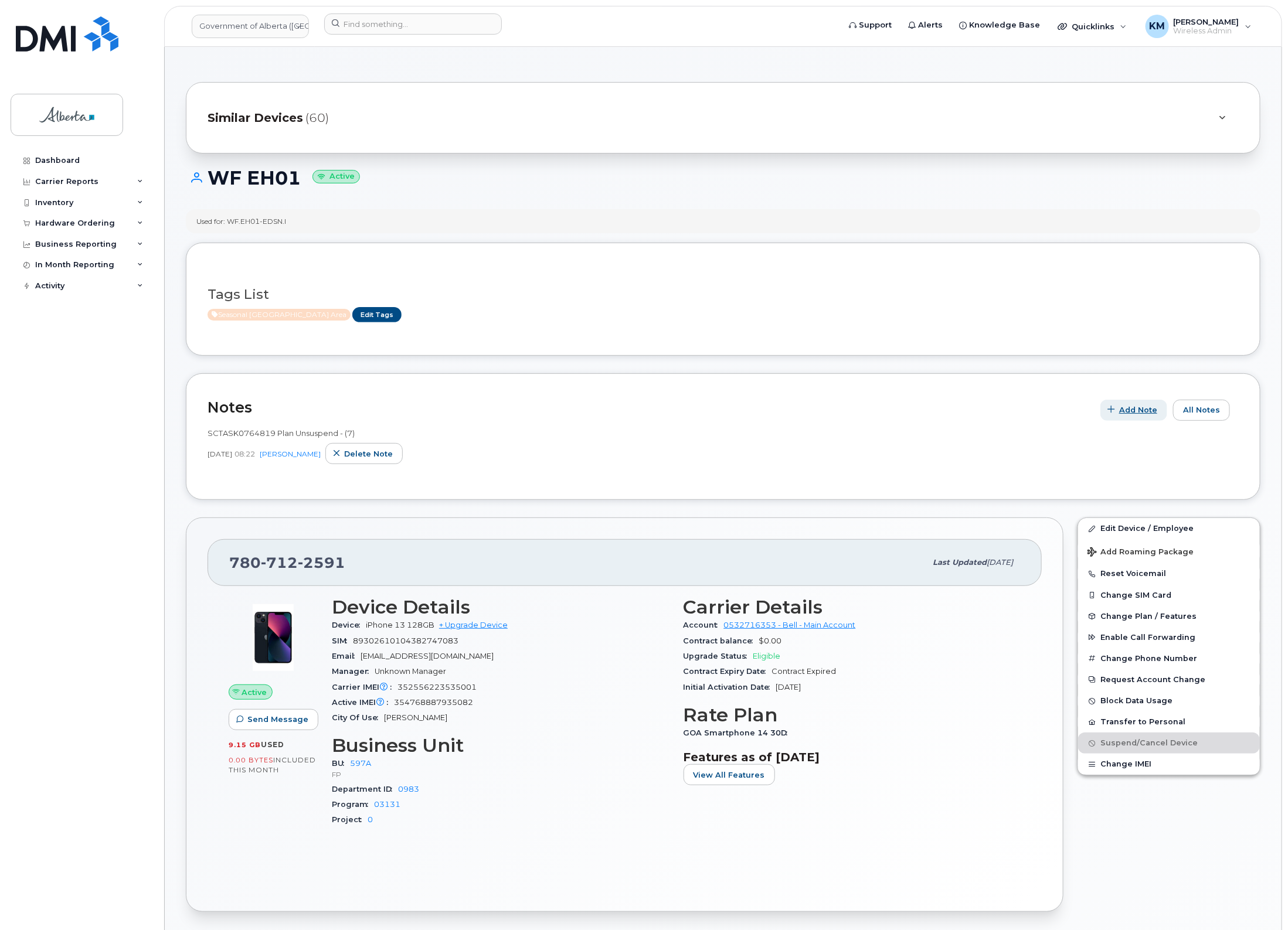
click at [1133, 416] on span "Add Note" at bounding box center [1138, 410] width 38 height 11
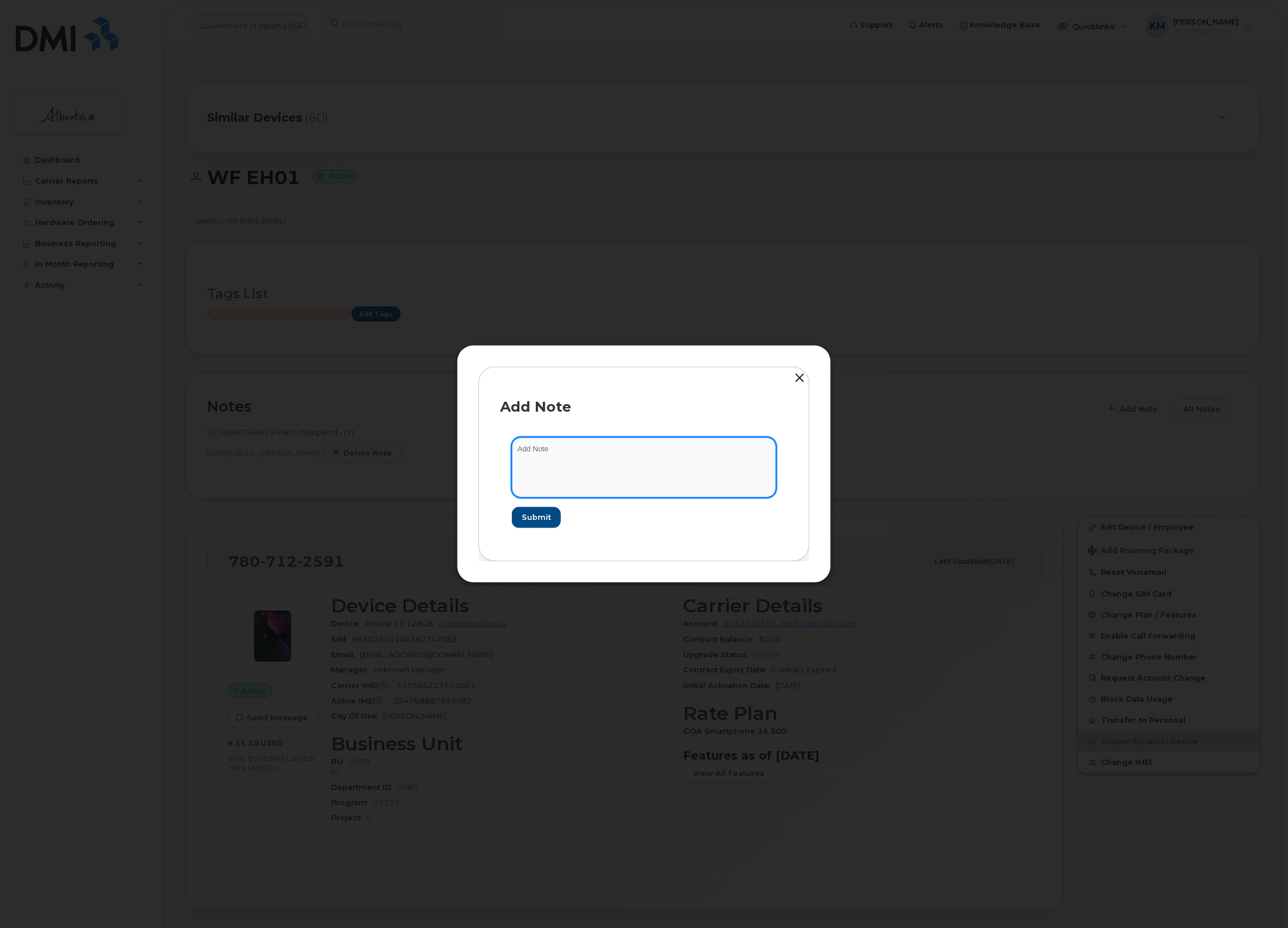
click at [644, 450] on textarea at bounding box center [644, 468] width 264 height 60
type textarea "s"
paste textarea "Plan Suspend - (6)"
type textarea "SCTASK0847561 - Plan Suspend - (6)"
click at [529, 522] on span "Submit" at bounding box center [535, 517] width 29 height 11
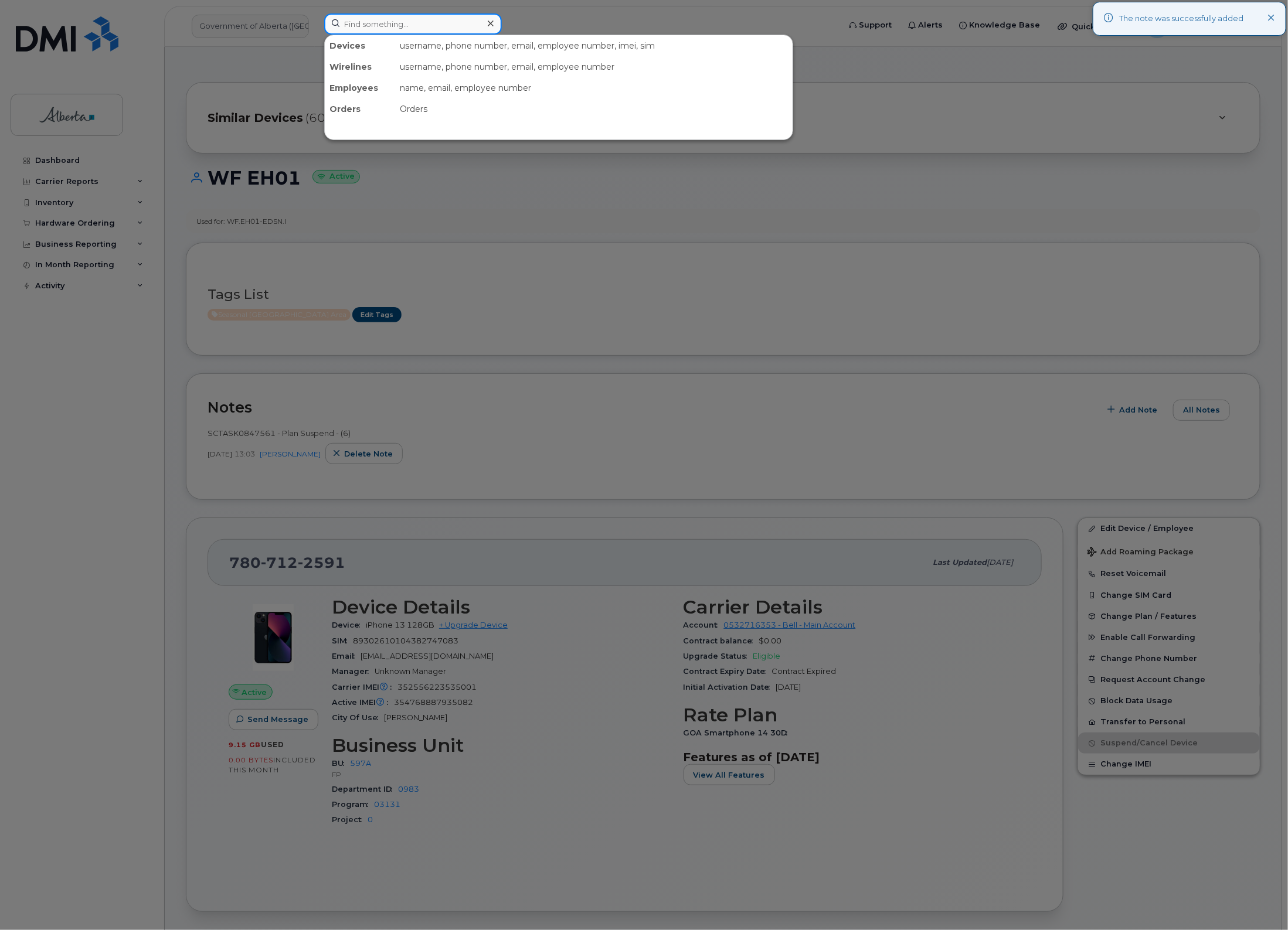
click at [440, 26] on input at bounding box center [413, 23] width 178 height 21
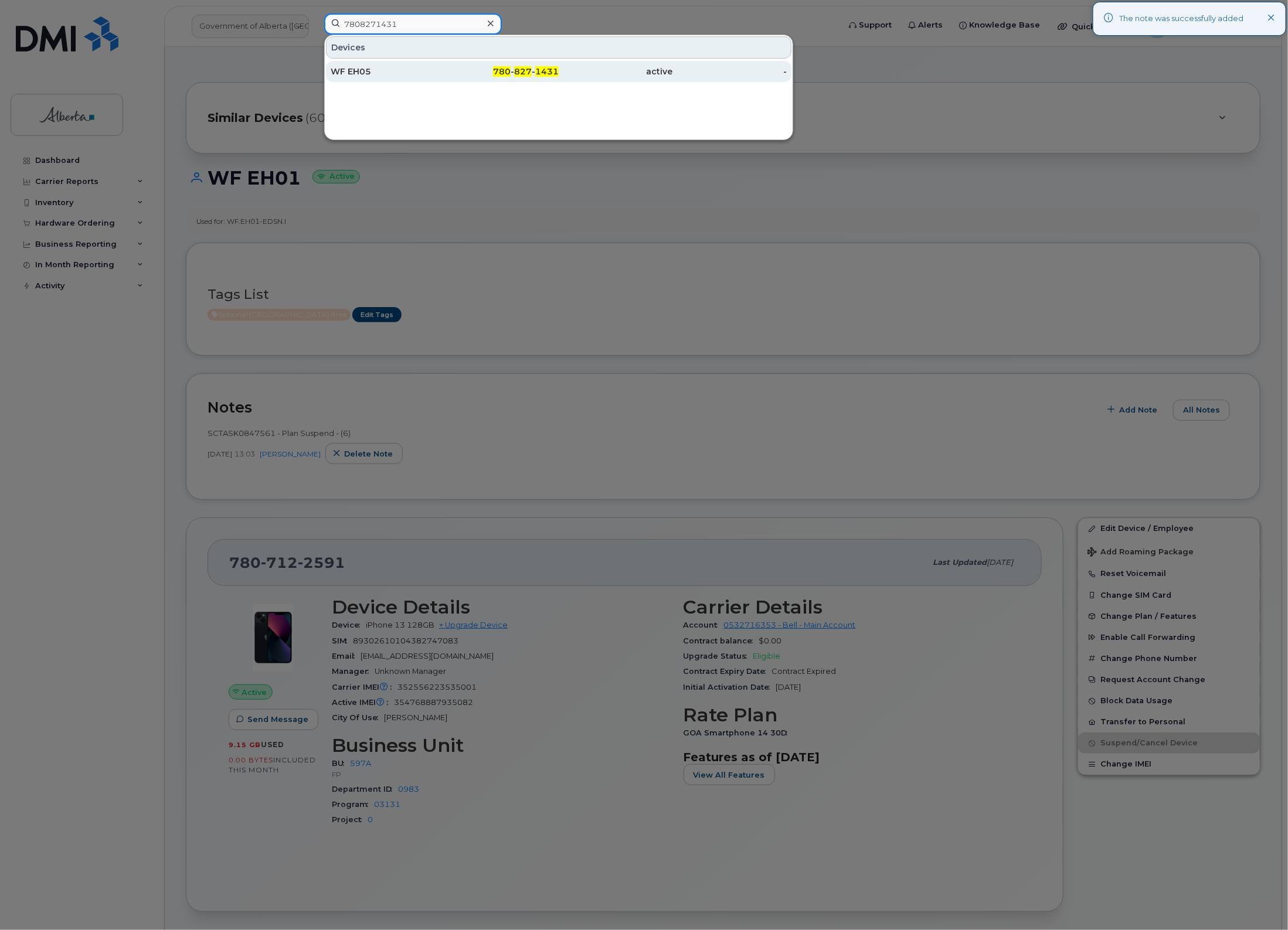
type input "7808271431"
click at [440, 80] on div "WF EH05" at bounding box center [387, 71] width 114 height 21
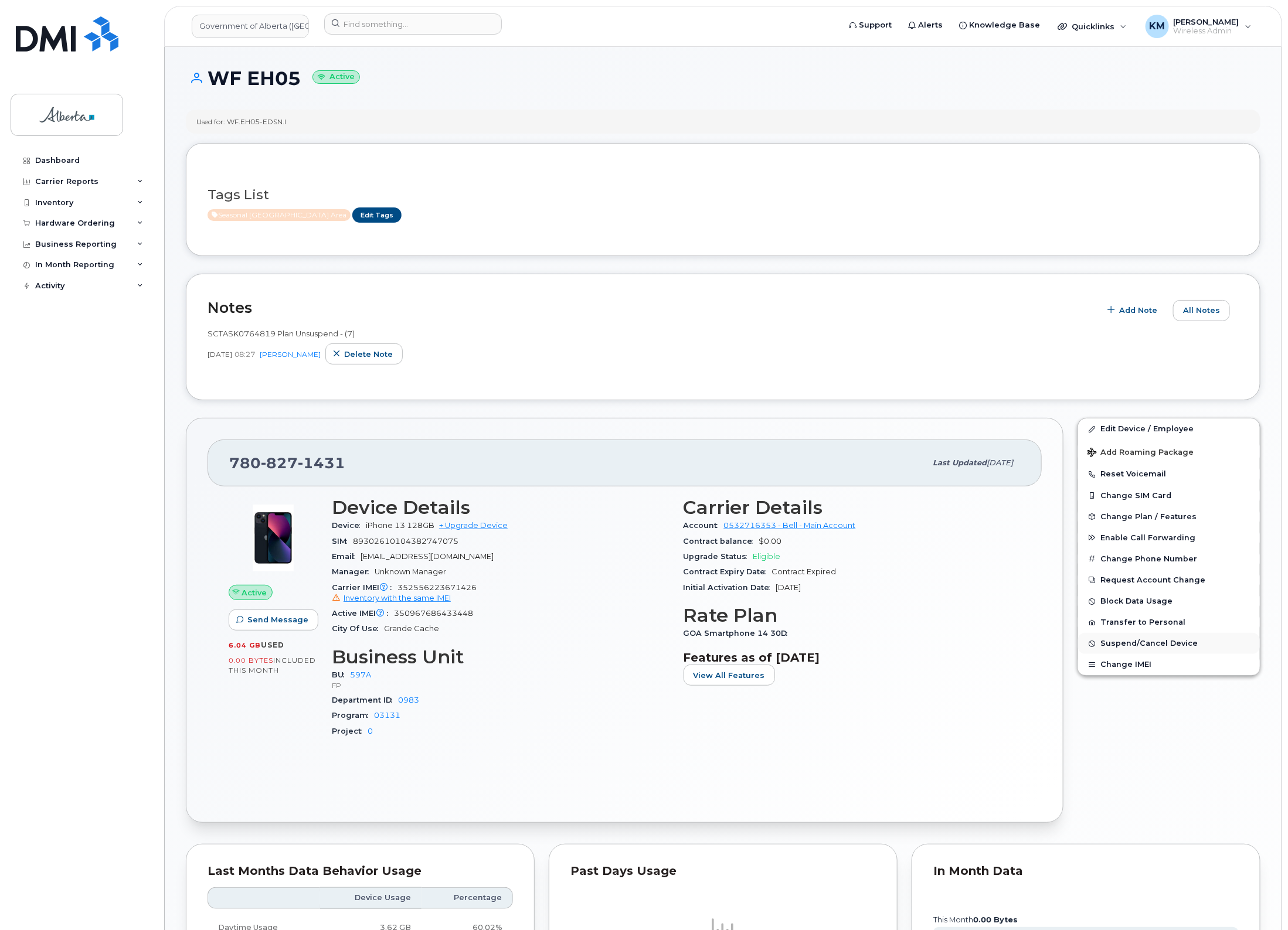
click at [1188, 640] on span "Suspend/Cancel Device" at bounding box center [1149, 643] width 97 height 9
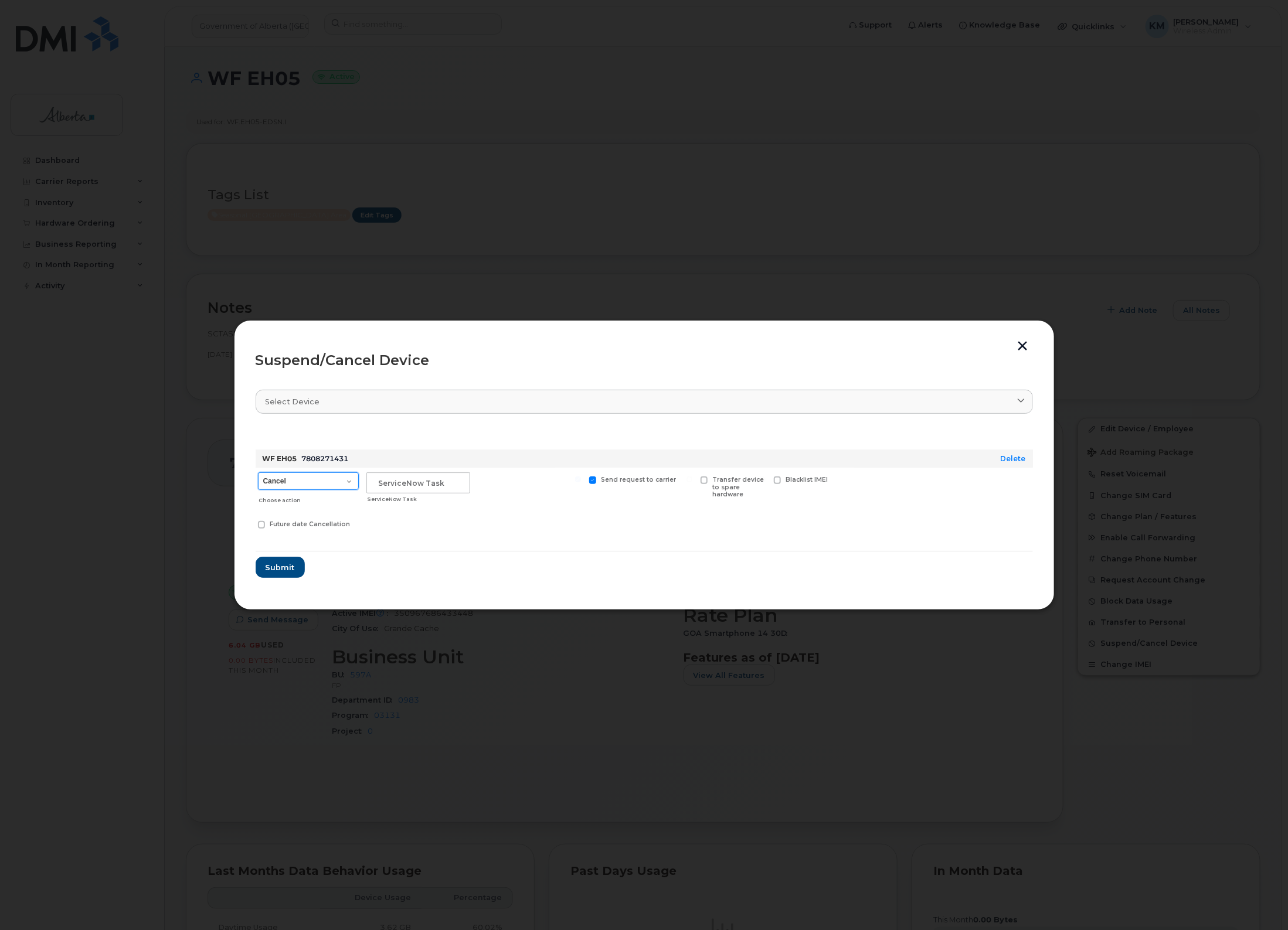
click at [314, 482] on select "Cancel Suspend - Extend Suspension Suspend - Reduced Rate Suspend - Lost Device…" at bounding box center [308, 481] width 101 height 17
select select "[object Object]"
click at [258, 472] on select "Cancel Suspend - Extend Suspension Suspend - Reduced Rate Suspend - Lost Device…" at bounding box center [308, 481] width 101 height 17
click at [438, 479] on input "text" at bounding box center [418, 482] width 104 height 21
type input "sCTASK0847561"
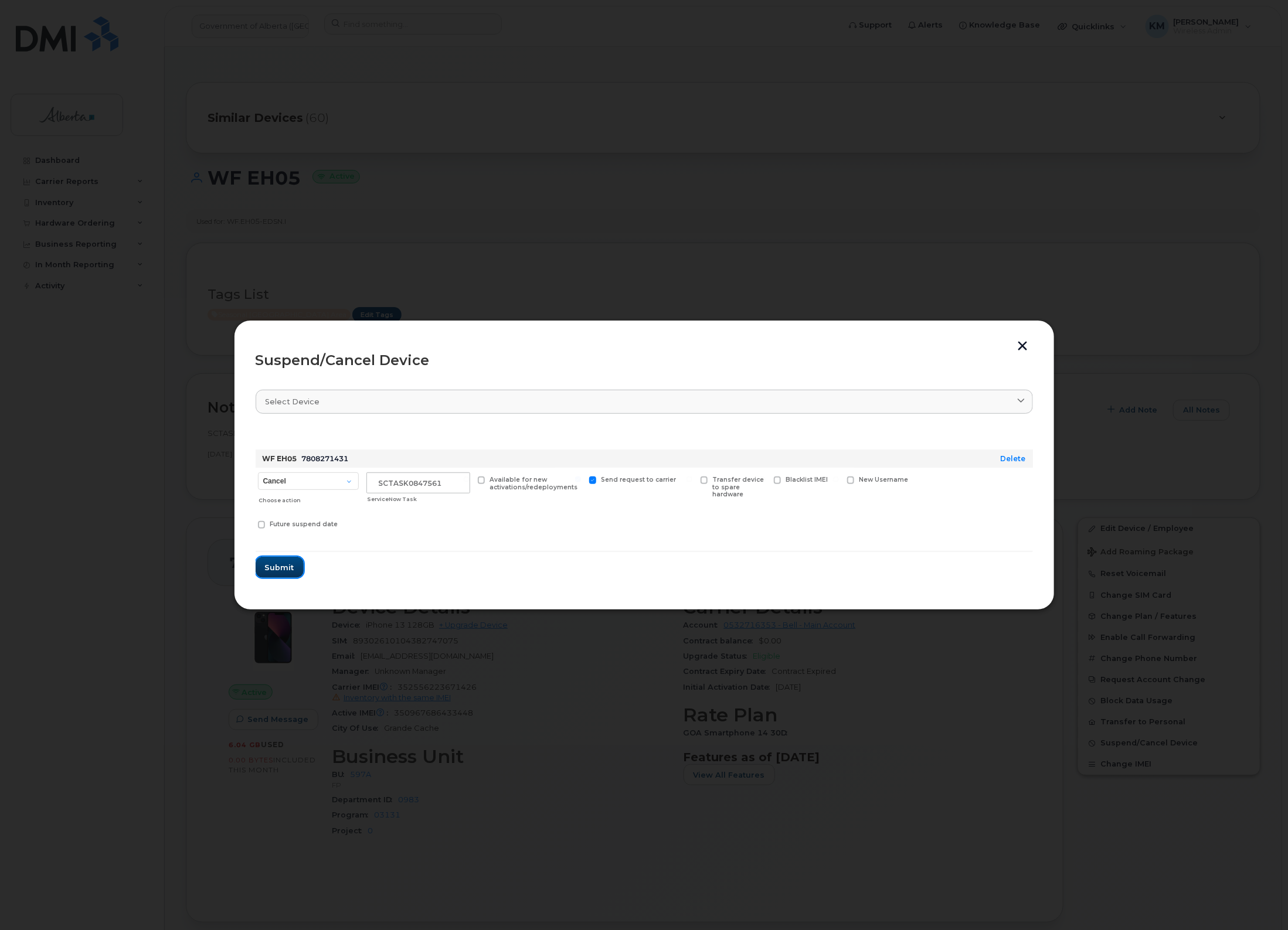
click at [294, 567] on button "Submit" at bounding box center [279, 567] width 48 height 21
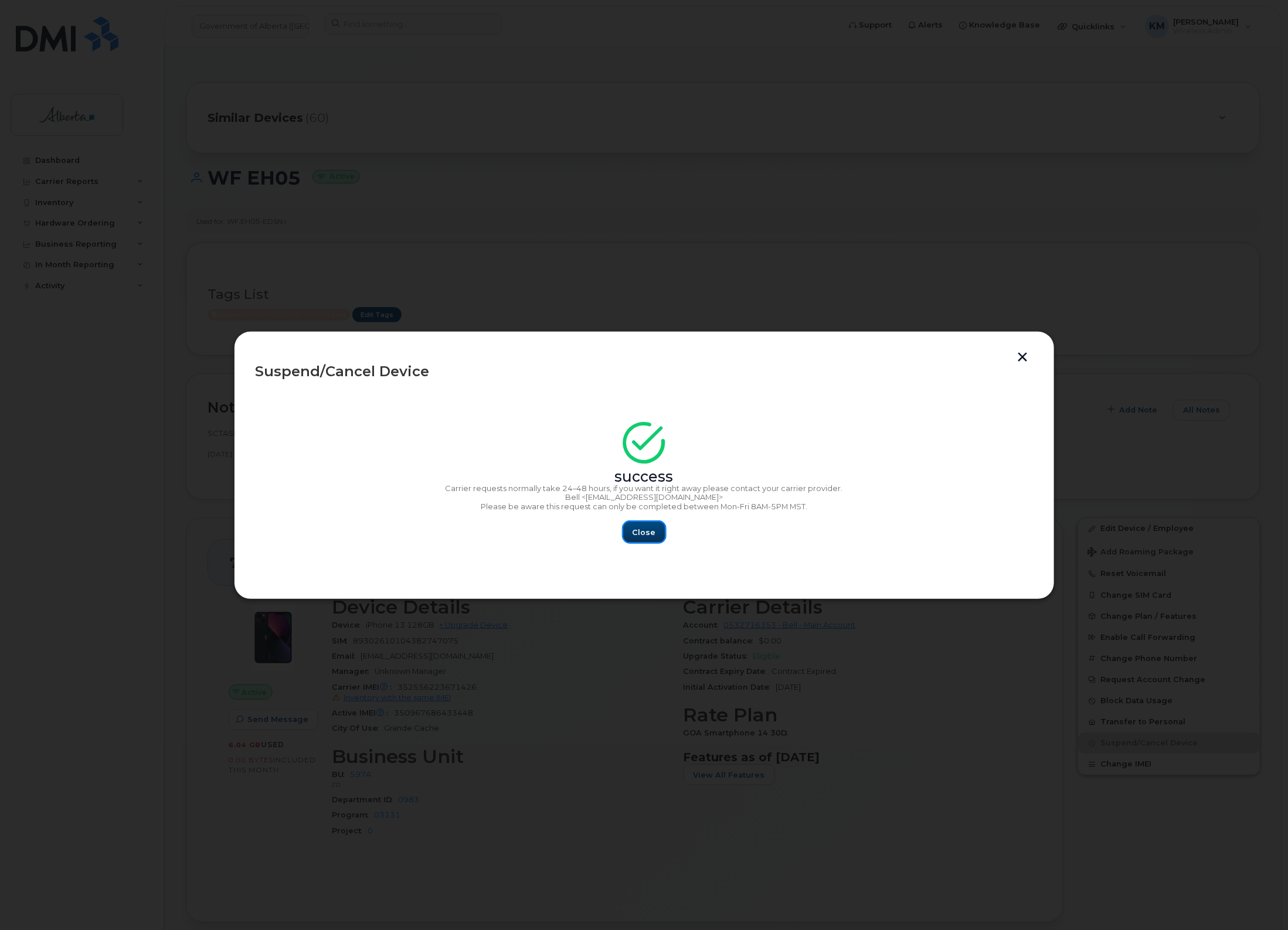
click at [660, 535] on button "Close" at bounding box center [644, 532] width 42 height 21
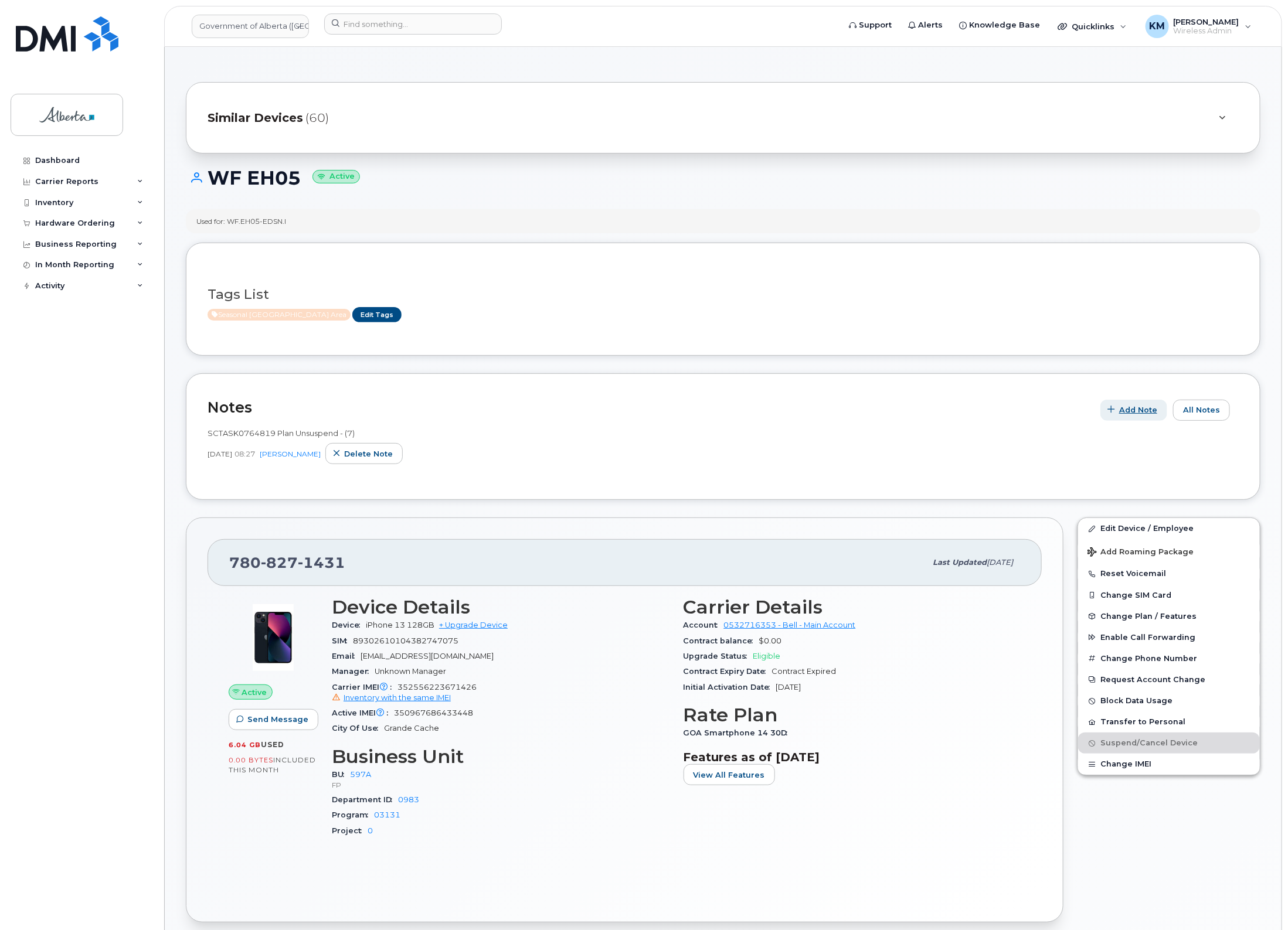
click at [1146, 403] on button "Add Note" at bounding box center [1133, 410] width 67 height 21
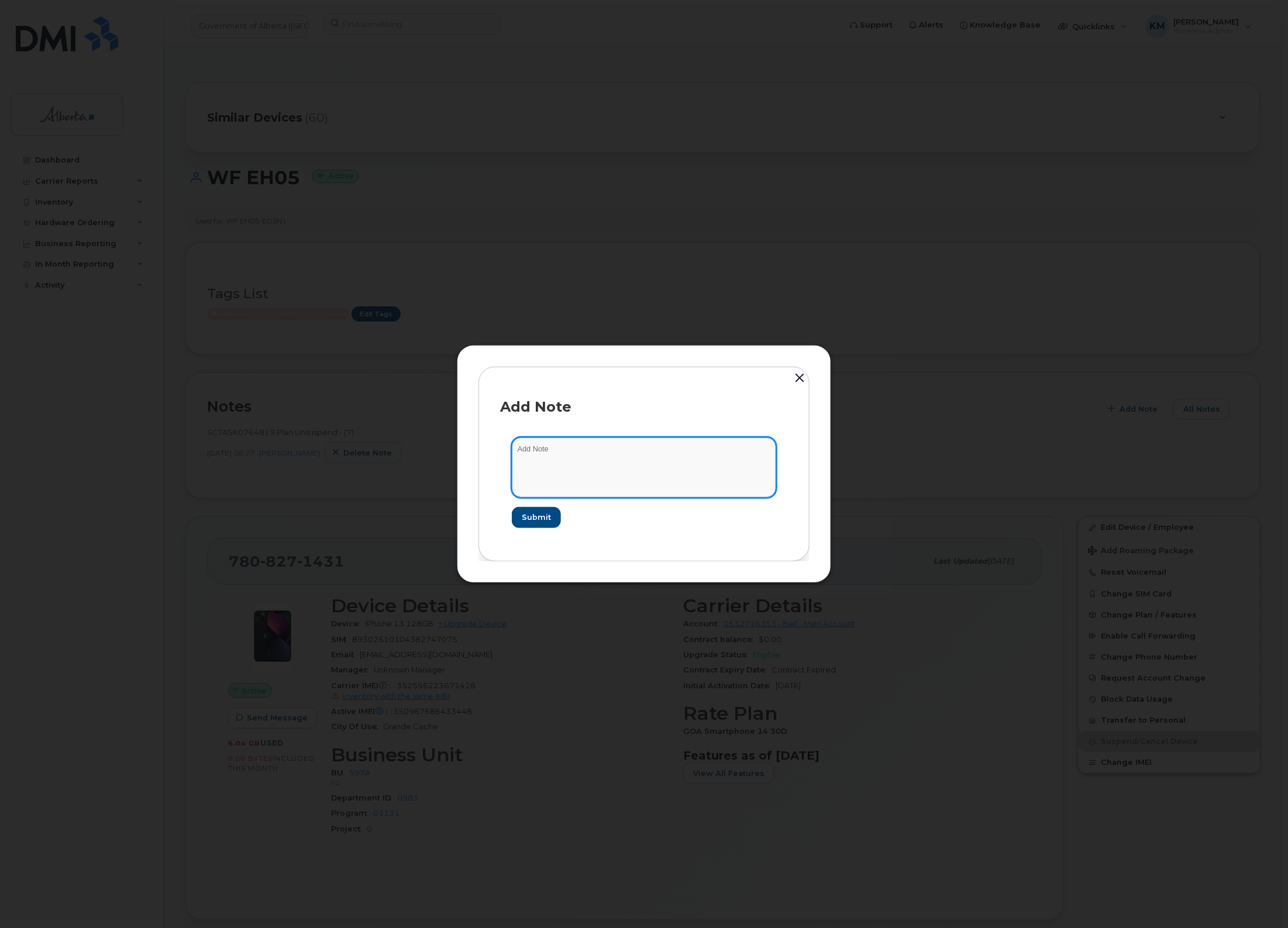
click at [652, 452] on textarea at bounding box center [644, 468] width 264 height 60
type textarea "s"
paste textarea "Plan Suspend - (6)"
type textarea "SCTASK0847561 - Plan Suspend - (6)"
click at [538, 517] on span "Submit" at bounding box center [535, 517] width 29 height 11
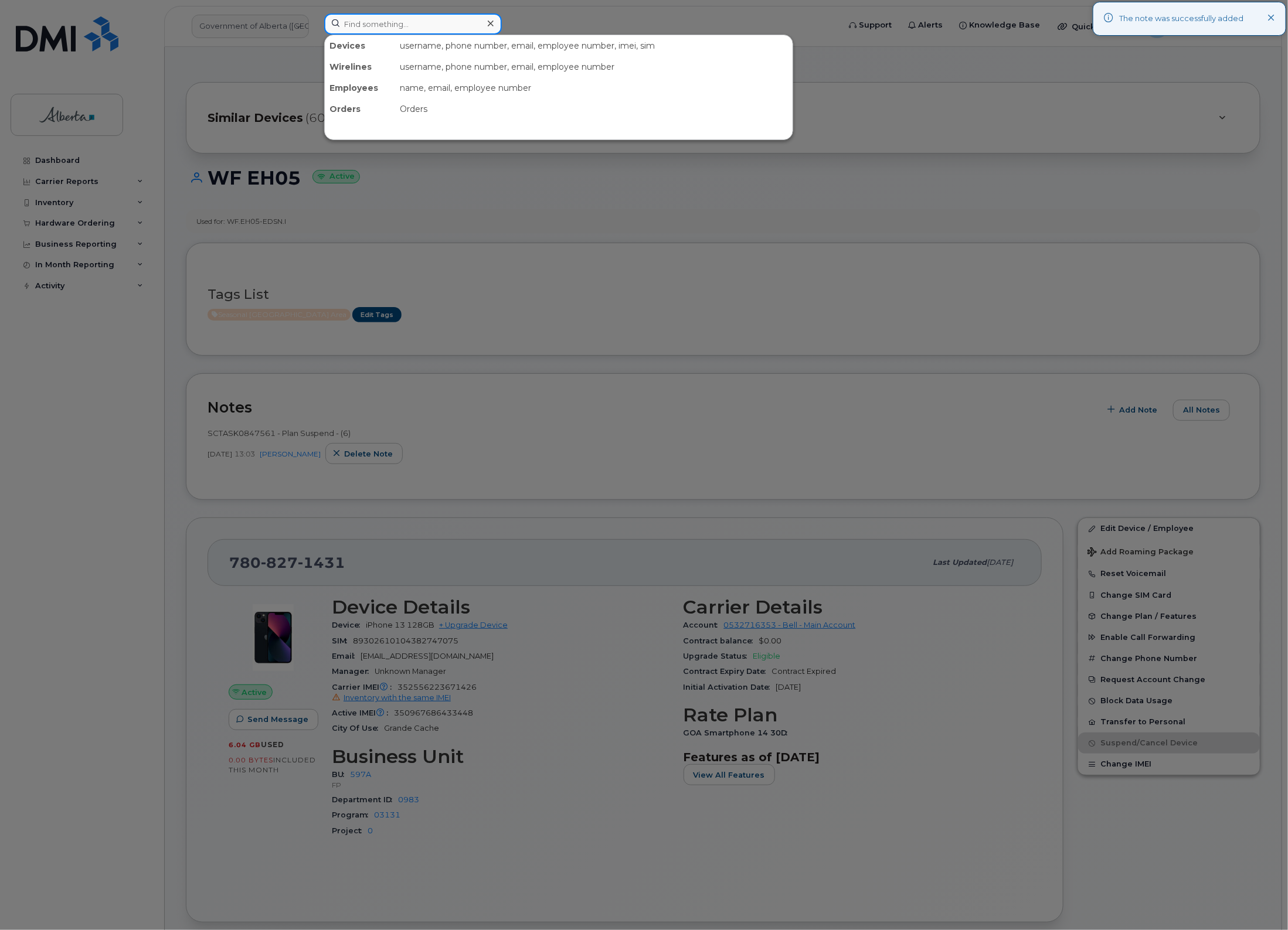
click at [418, 31] on input at bounding box center [413, 23] width 178 height 21
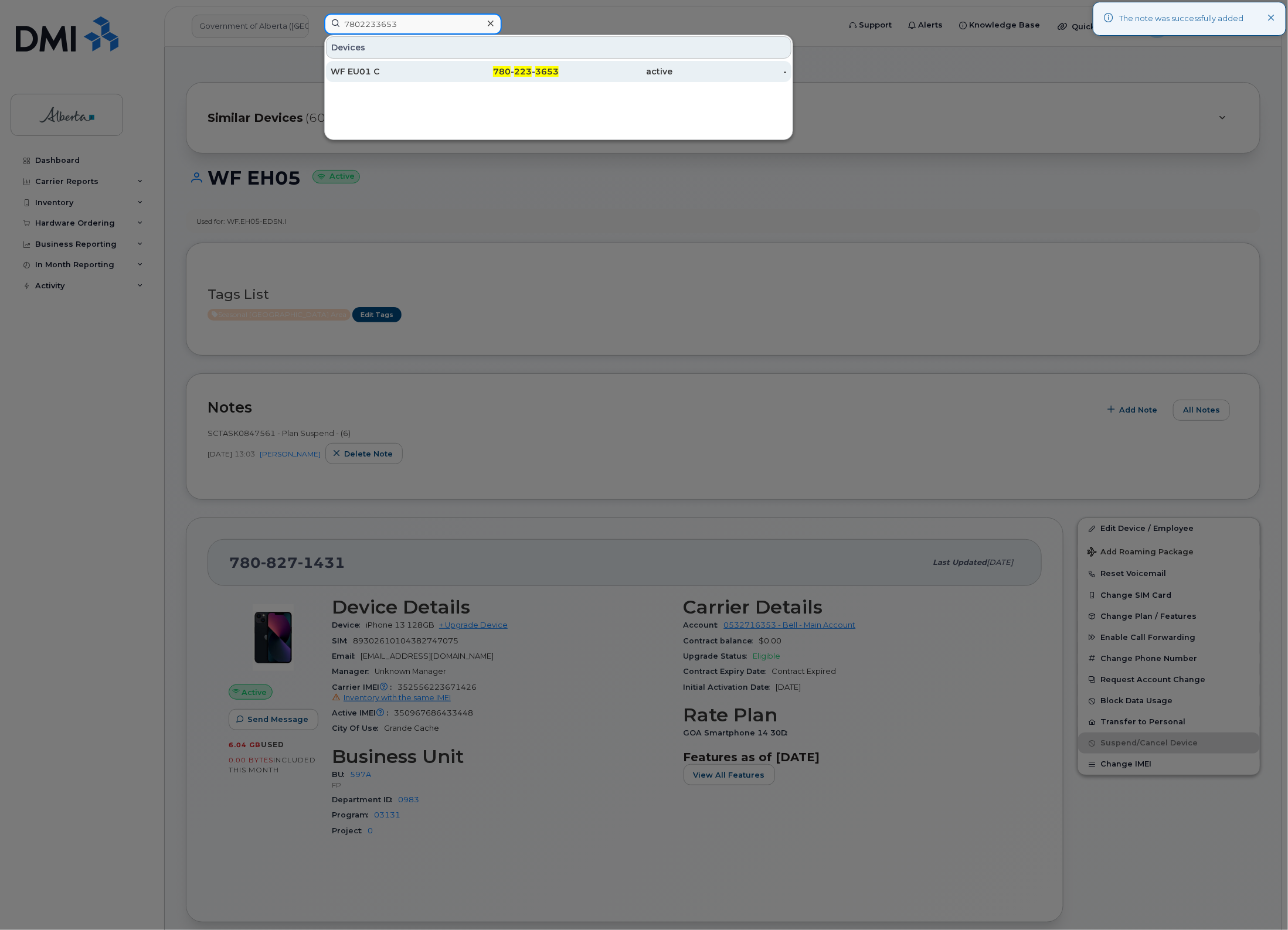
type input "7802233653"
click at [421, 74] on div "WF EU01 C" at bounding box center [387, 71] width 114 height 12
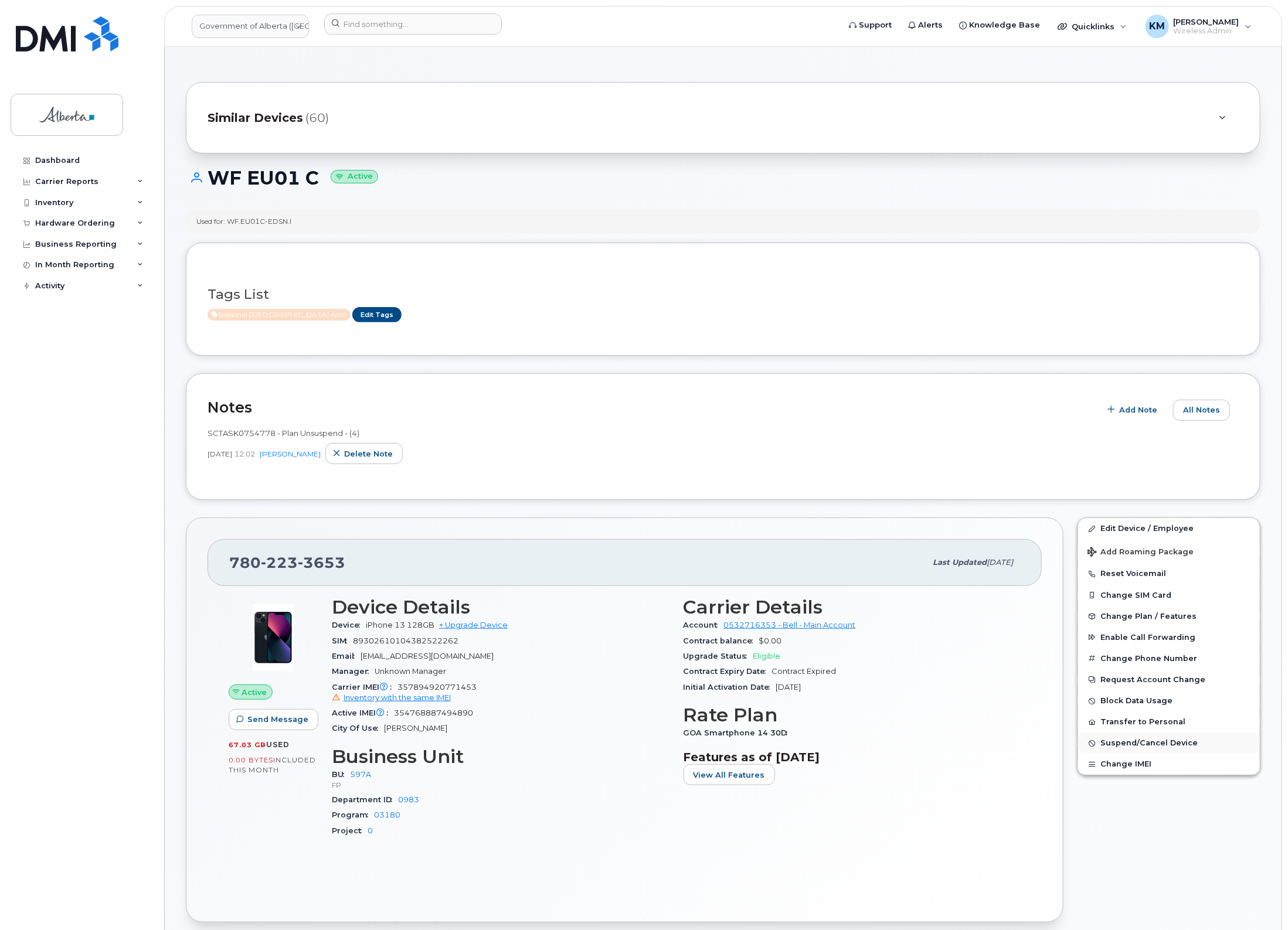
click at [1171, 739] on span "Suspend/Cancel Device" at bounding box center [1149, 743] width 97 height 9
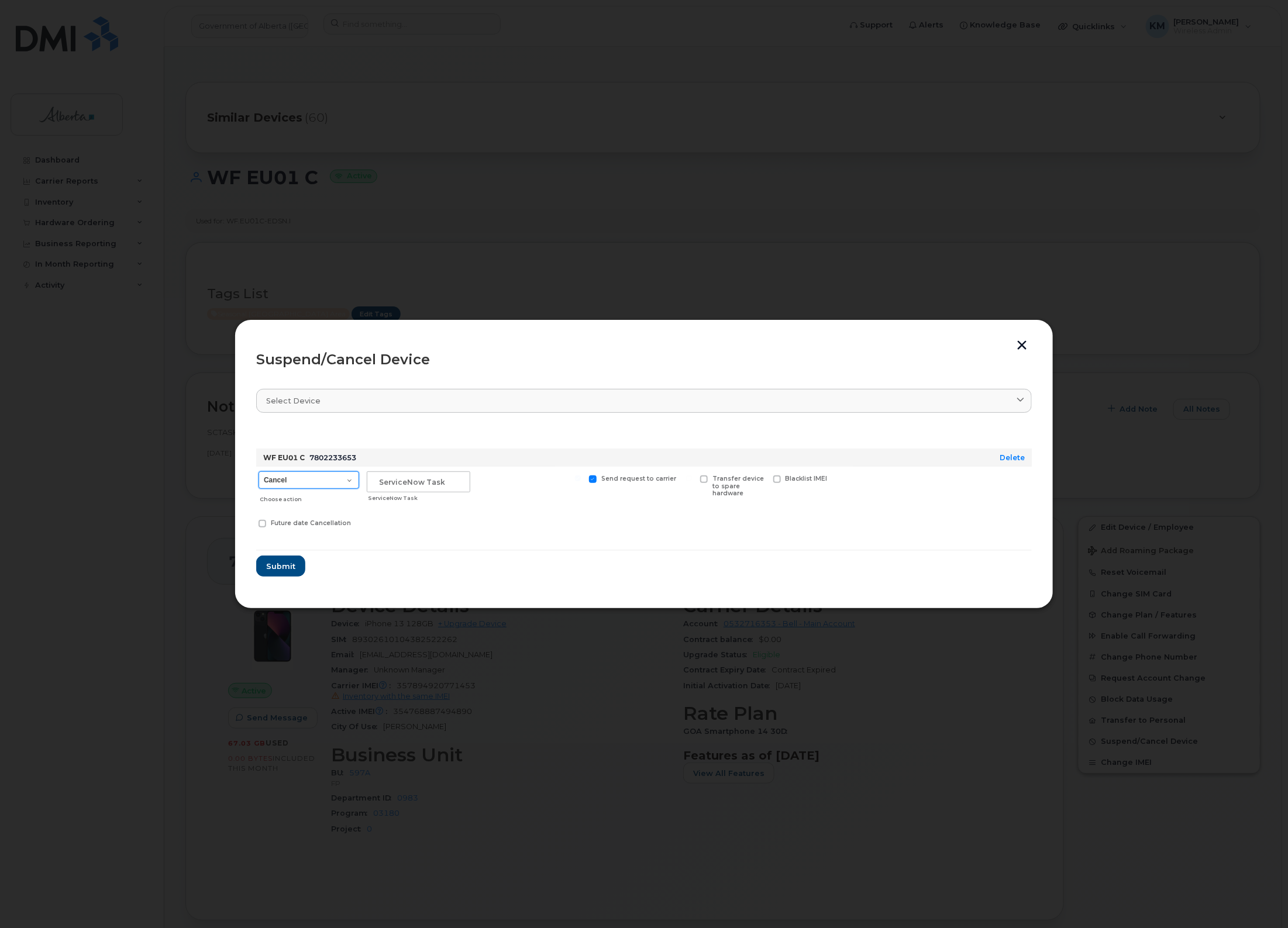
click at [352, 478] on select "Cancel Suspend - Extend Suspension Suspend - Reduced Rate Suspend - Lost Device…" at bounding box center [309, 480] width 101 height 17
select select "[object Object]"
click at [258, 471] on select "Cancel Suspend - Extend Suspension Suspend - Reduced Rate Suspend - Lost Device…" at bounding box center [309, 480] width 101 height 17
click at [397, 490] on input "text" at bounding box center [419, 481] width 104 height 21
type input "sCTASK0847561"
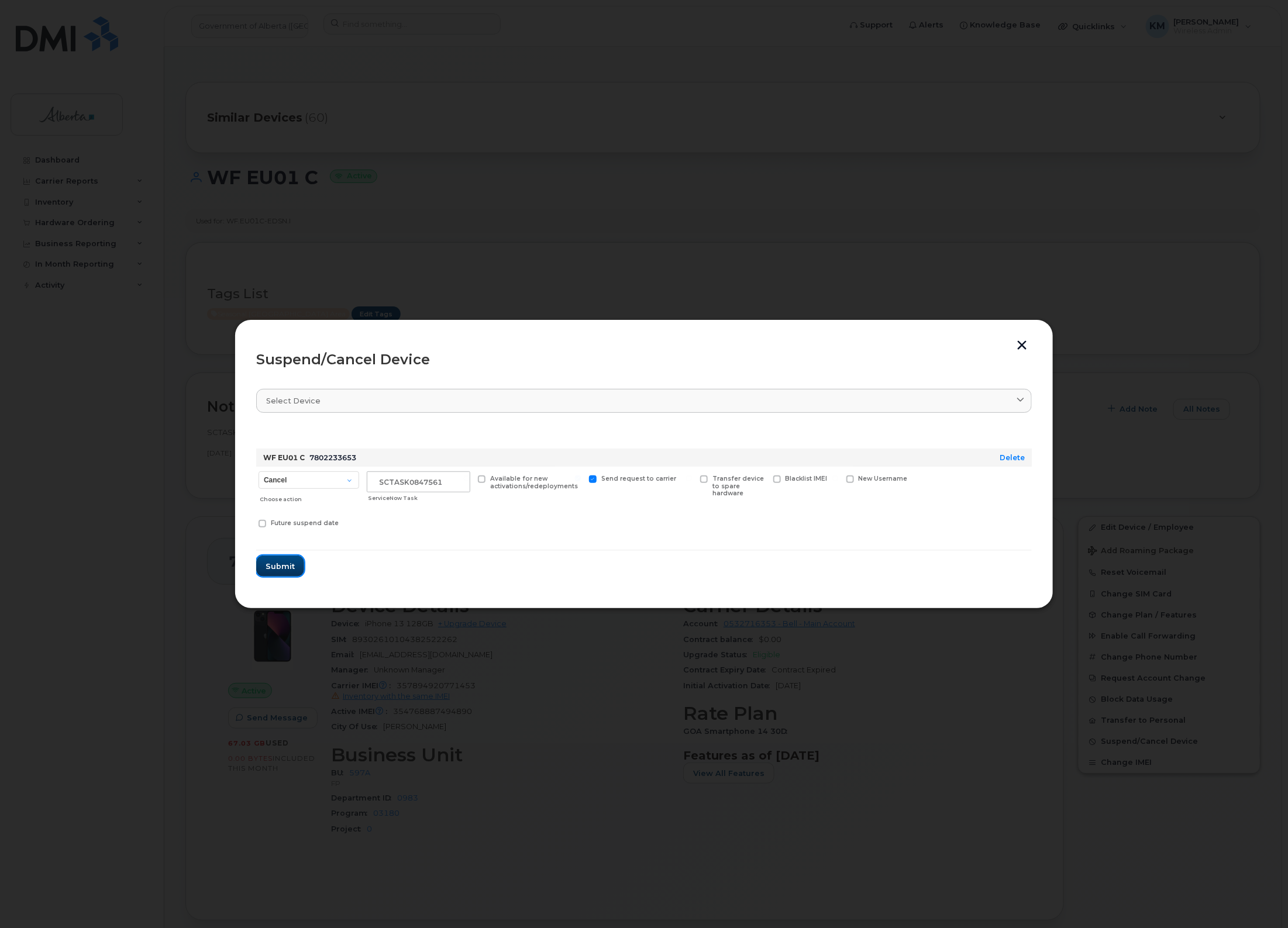
click at [282, 562] on span "Submit" at bounding box center [280, 567] width 29 height 11
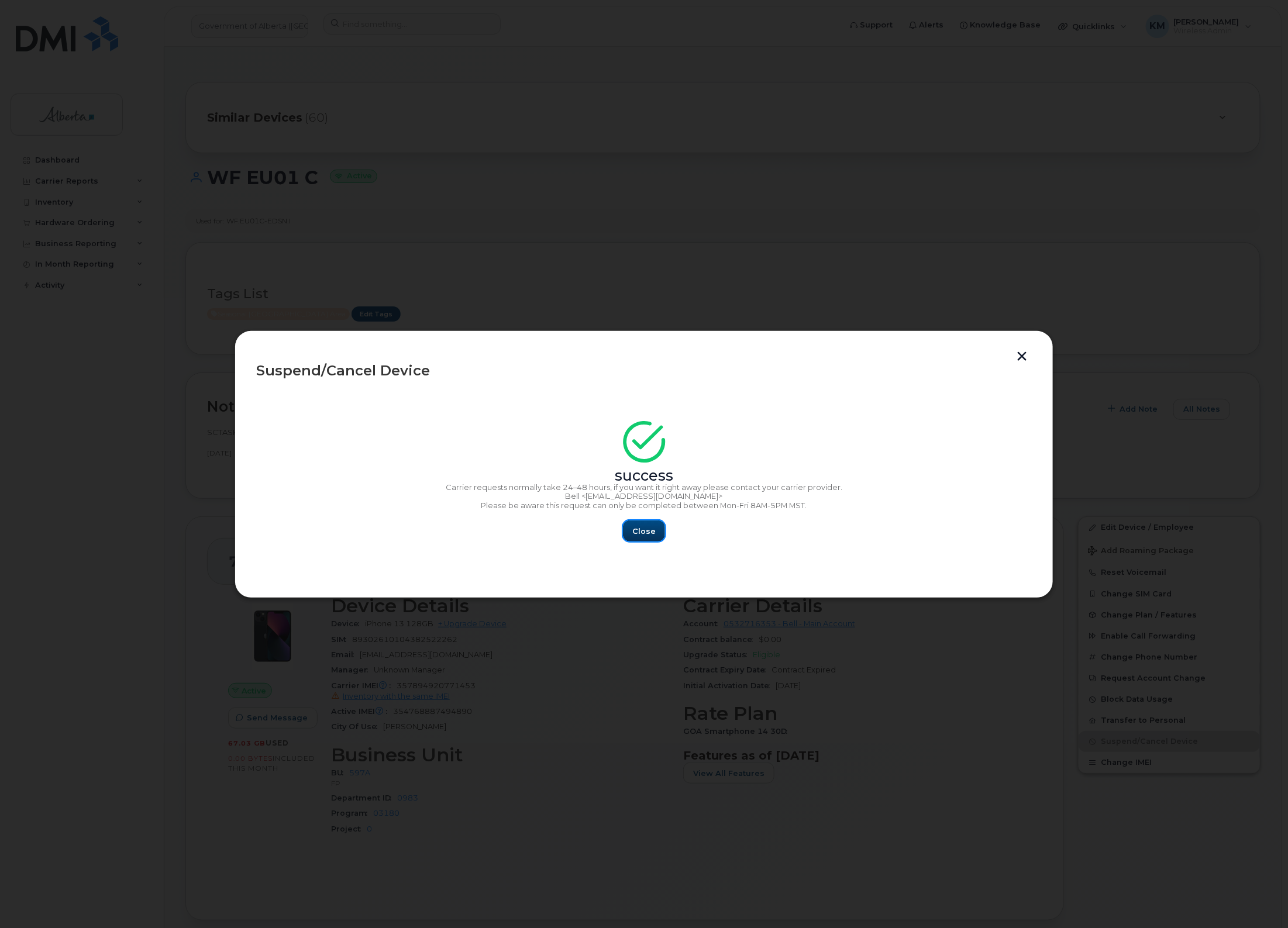
click at [635, 529] on span "Close" at bounding box center [644, 531] width 23 height 11
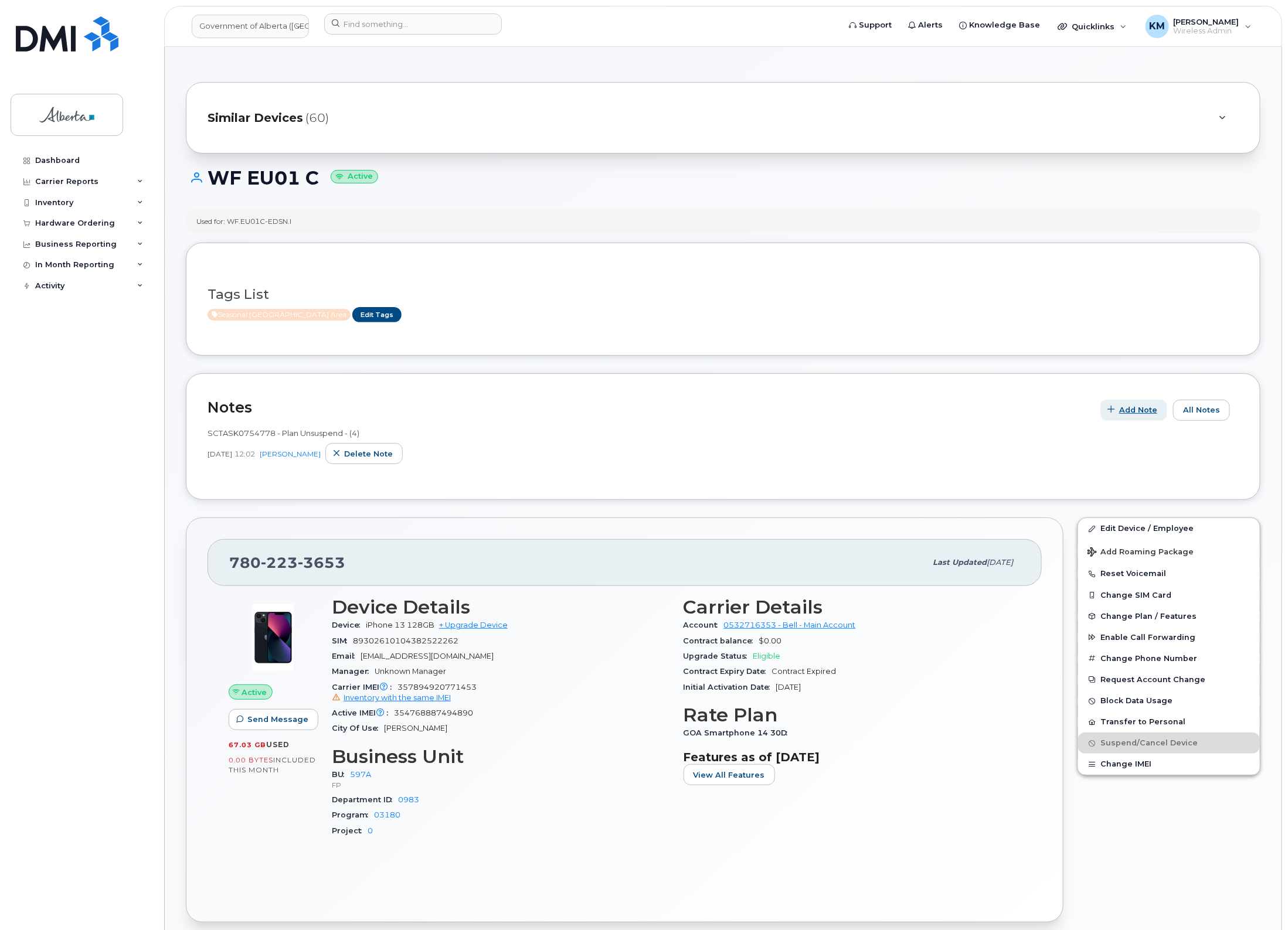
click at [1121, 411] on span "Add Note" at bounding box center [1138, 410] width 38 height 11
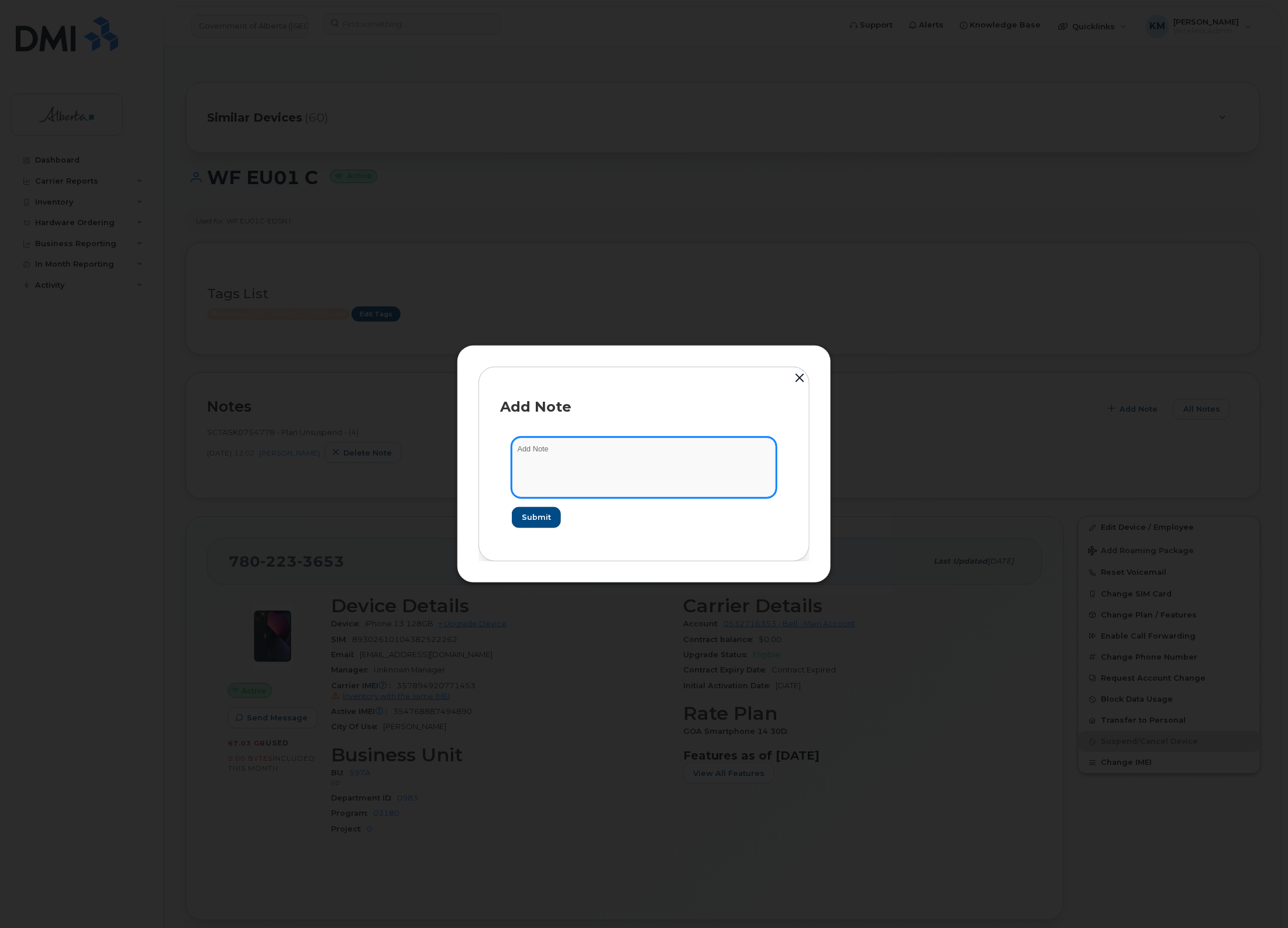
click at [712, 447] on textarea at bounding box center [644, 468] width 264 height 60
type textarea "s"
paste textarea "Plan Suspend - (6)"
type textarea "SCTASK0847561 - Plan Suspend - (6)"
click at [546, 519] on span "Submit" at bounding box center [535, 517] width 29 height 11
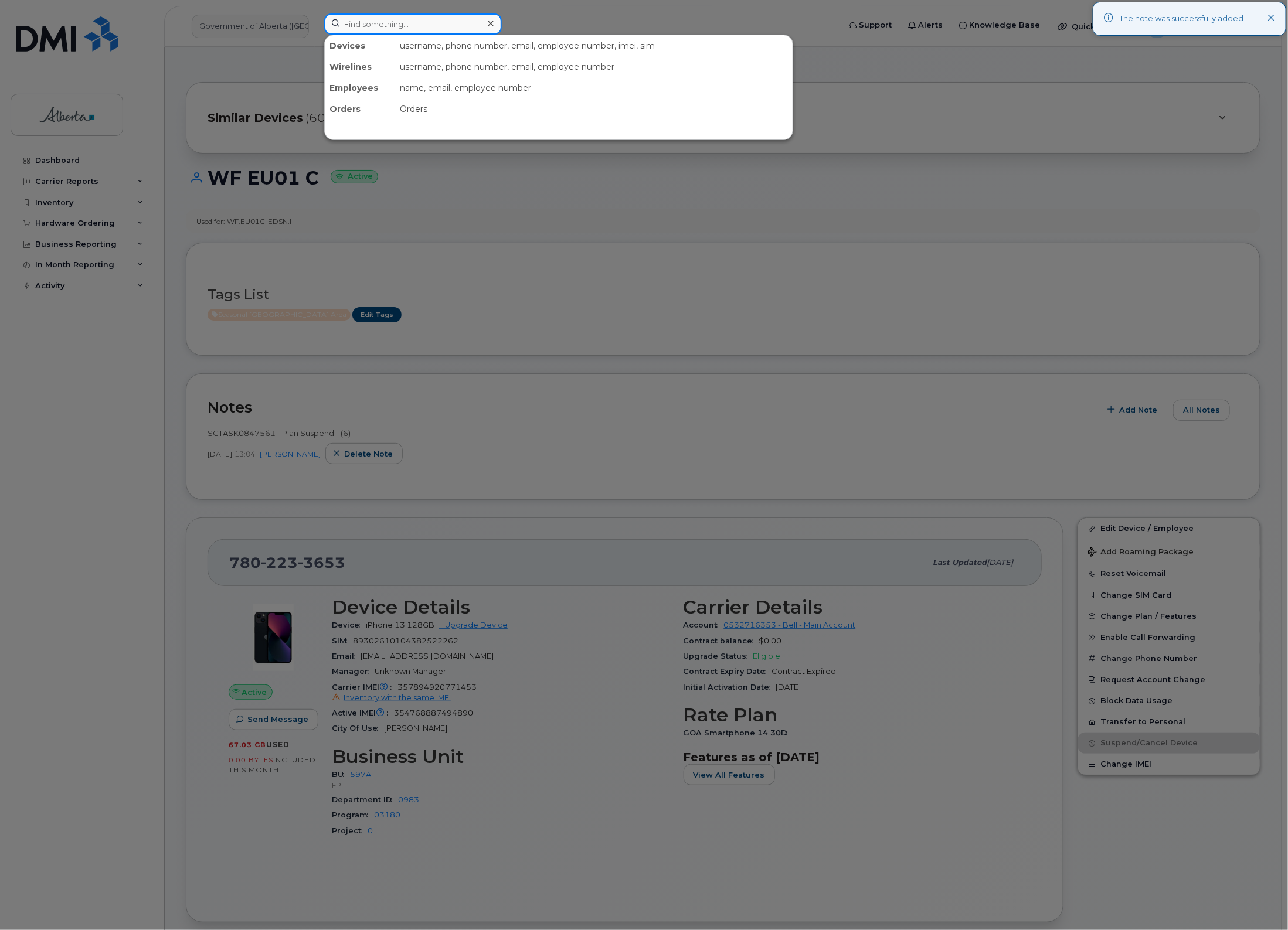
click at [415, 27] on input at bounding box center [413, 23] width 178 height 21
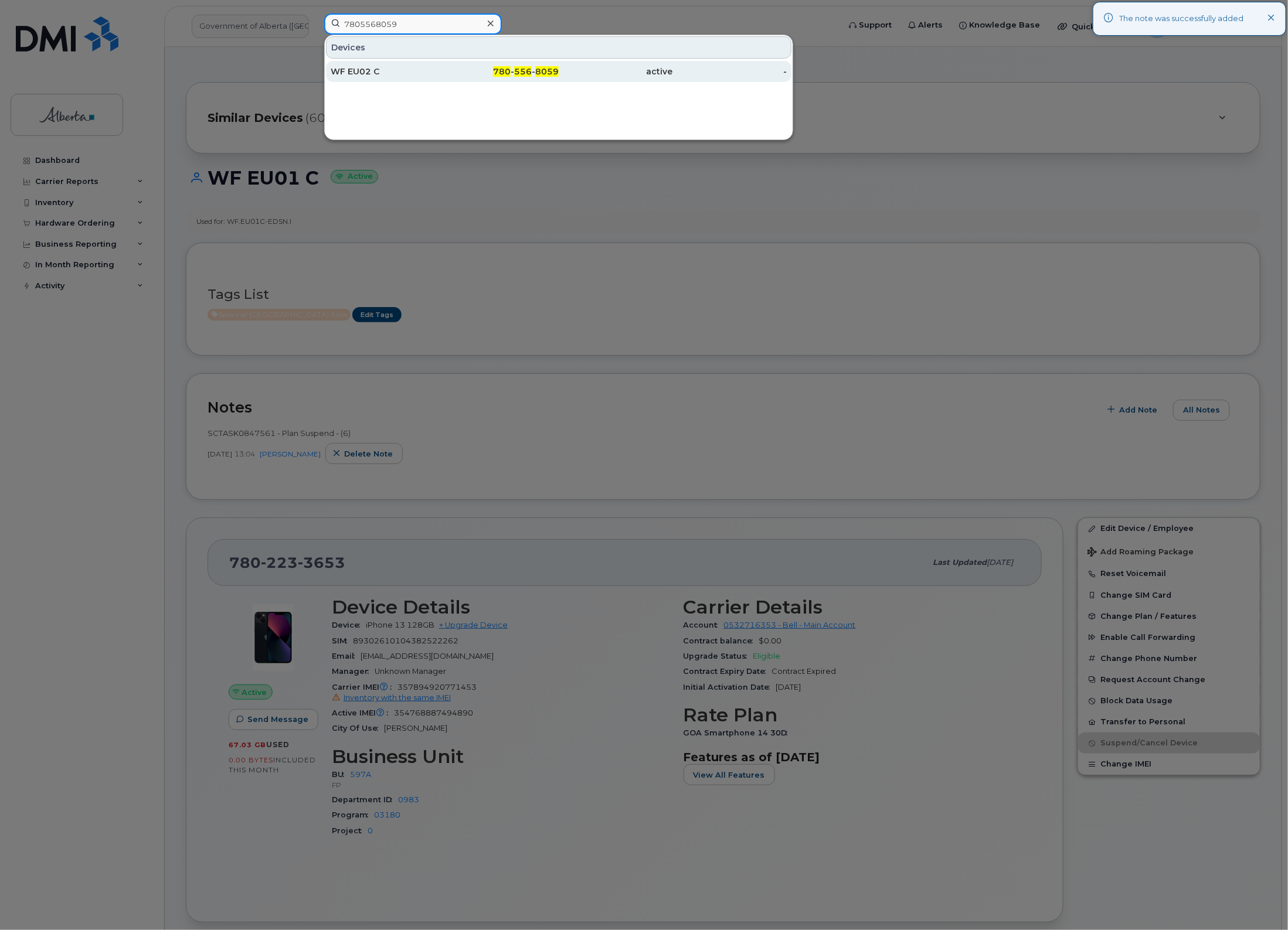
type input "7805568059"
click at [421, 77] on div "WF EU02 C" at bounding box center [387, 71] width 114 height 12
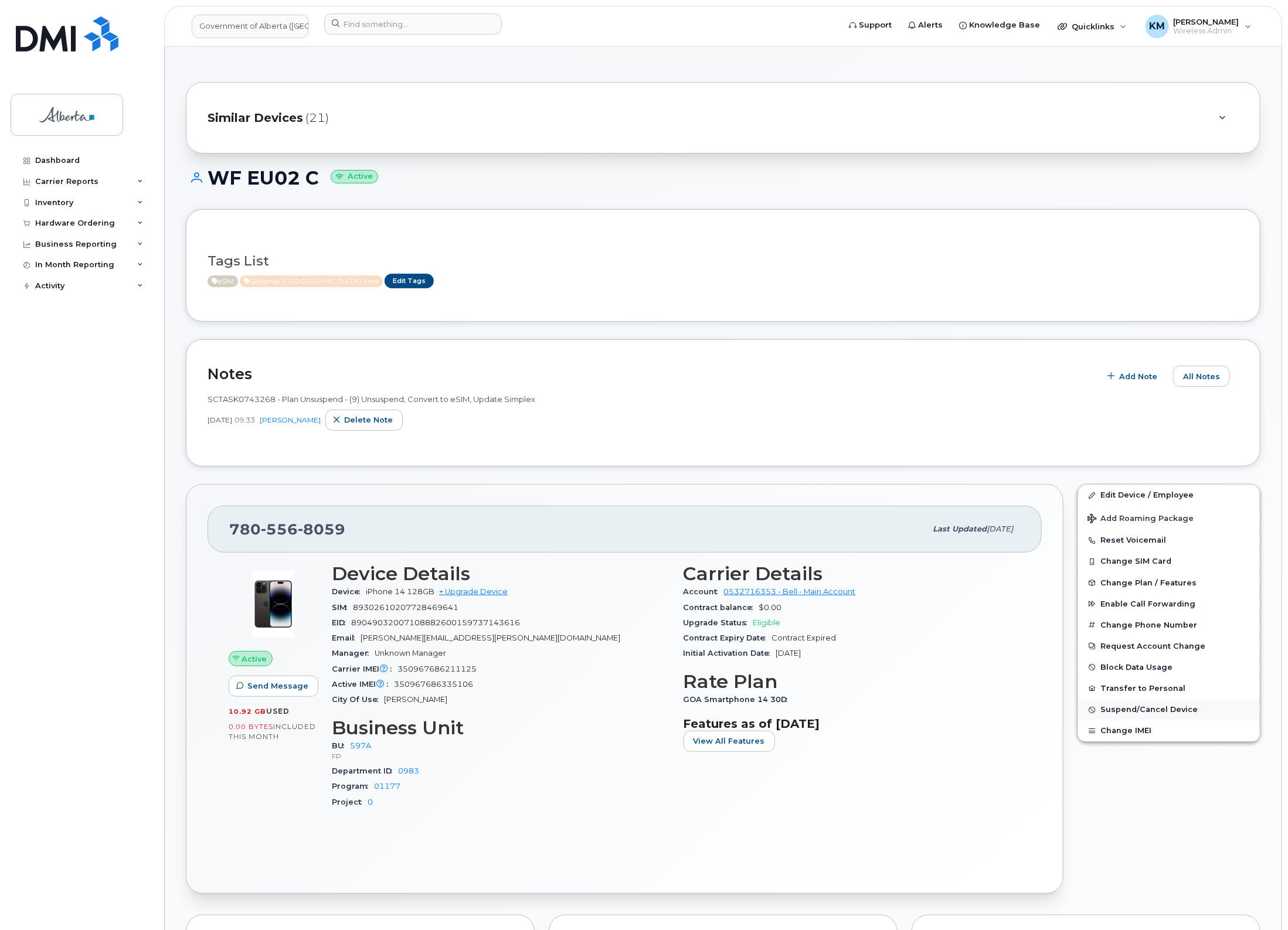
click at [1171, 711] on span "Suspend/Cancel Device" at bounding box center [1149, 710] width 97 height 9
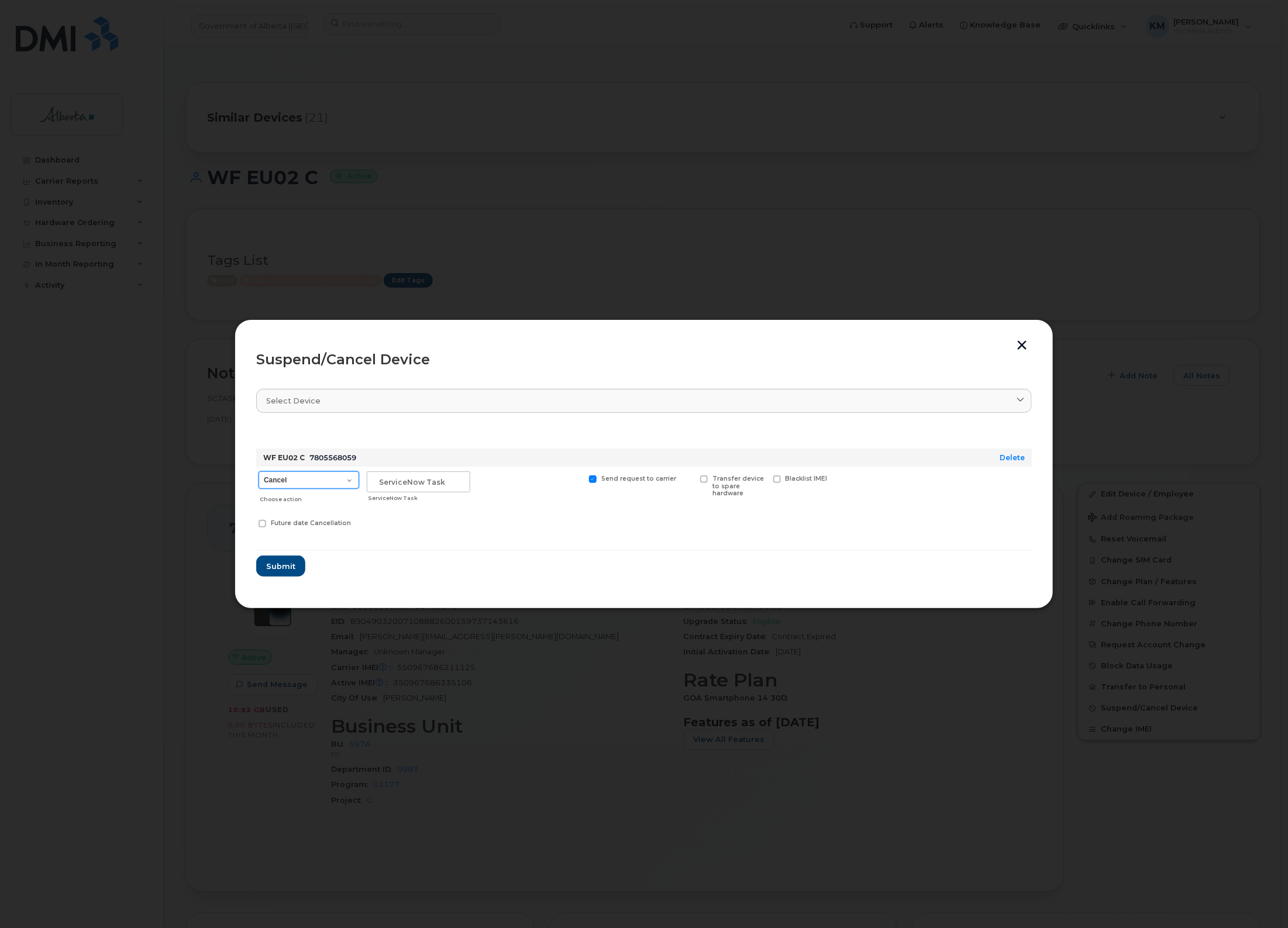
click at [351, 481] on select "Cancel Suspend - Extend Suspension Suspend - Reduced Rate Suspend - Lost Device…" at bounding box center [309, 480] width 101 height 17
select select "[object Object]"
click at [258, 471] on select "Cancel Suspend - Extend Suspension Suspend - Reduced Rate Suspend - Lost Device…" at bounding box center [309, 480] width 101 height 17
click at [414, 481] on input "text" at bounding box center [419, 481] width 104 height 21
type input "sCTASK0847561"
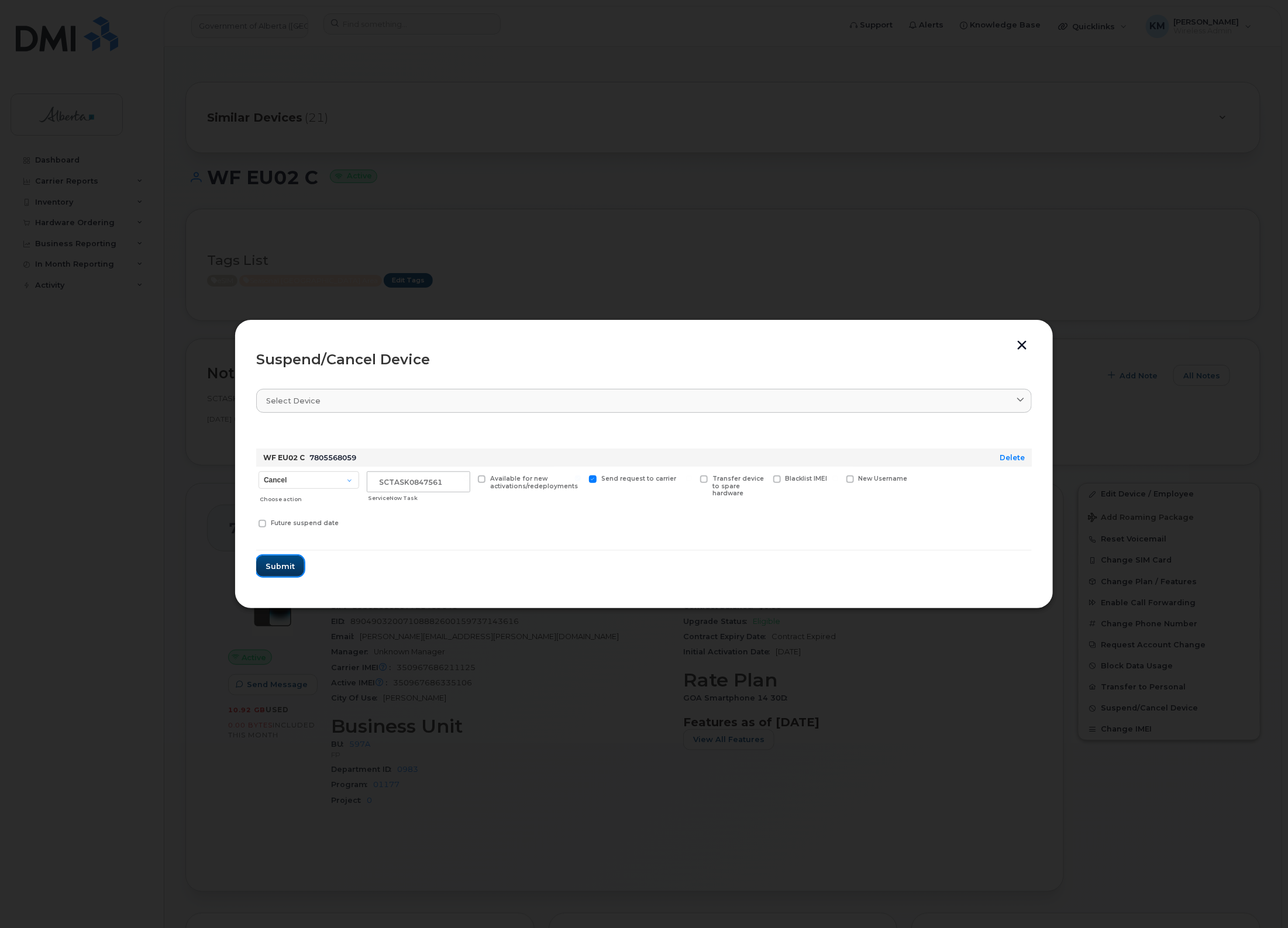
click at [267, 565] on span "Submit" at bounding box center [280, 567] width 29 height 11
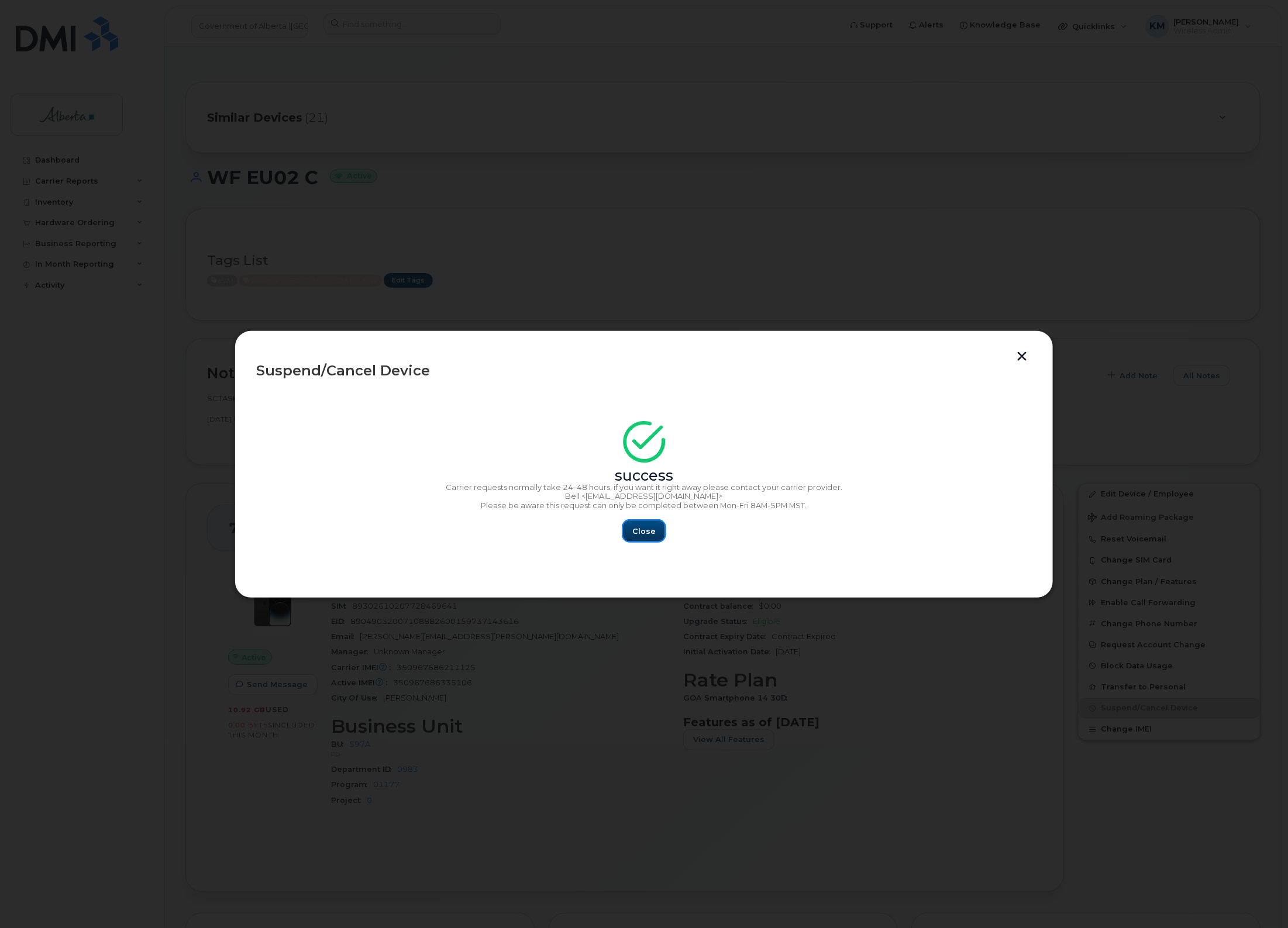
click at [637, 526] on span "Close" at bounding box center [644, 531] width 23 height 11
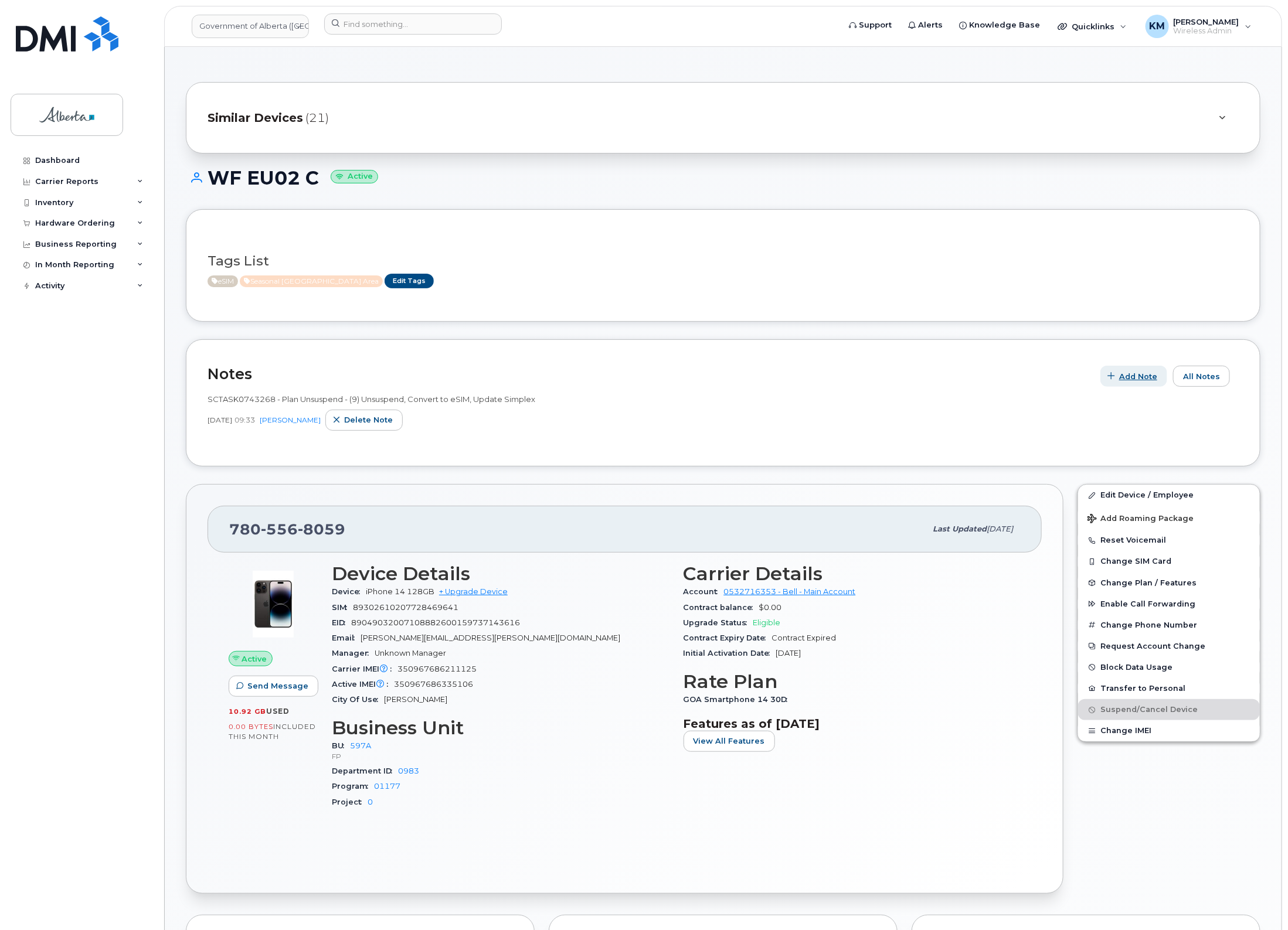
click at [1129, 384] on button "Add Note" at bounding box center [1133, 376] width 67 height 21
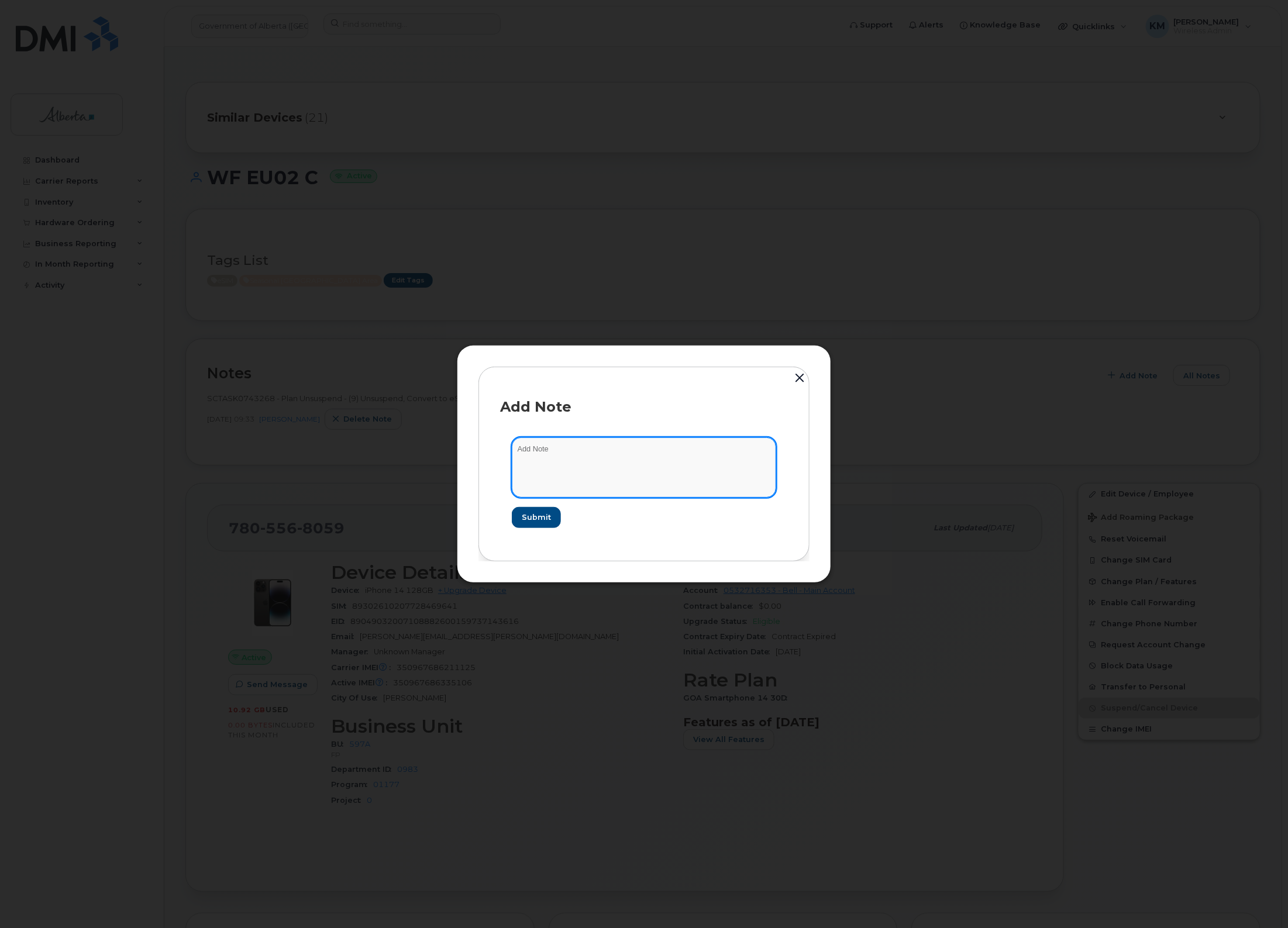
click at [645, 466] on textarea at bounding box center [644, 468] width 264 height 60
paste textarea "Plan Suspend - (6)"
type textarea "SCTASK0847561 - Plan Suspend - (6)"
click at [534, 518] on span "Submit" at bounding box center [535, 517] width 29 height 11
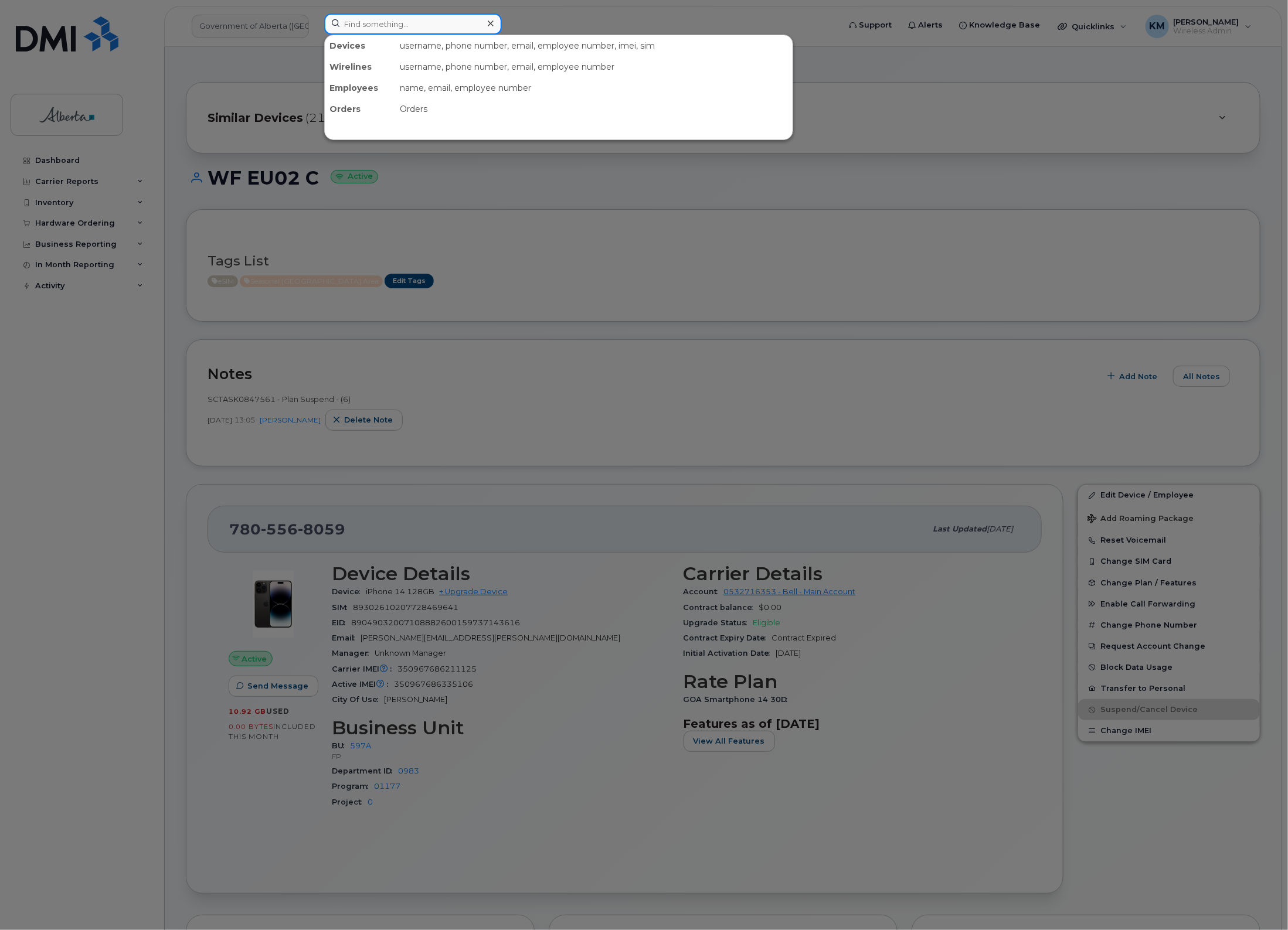
click at [381, 26] on input at bounding box center [413, 23] width 178 height 21
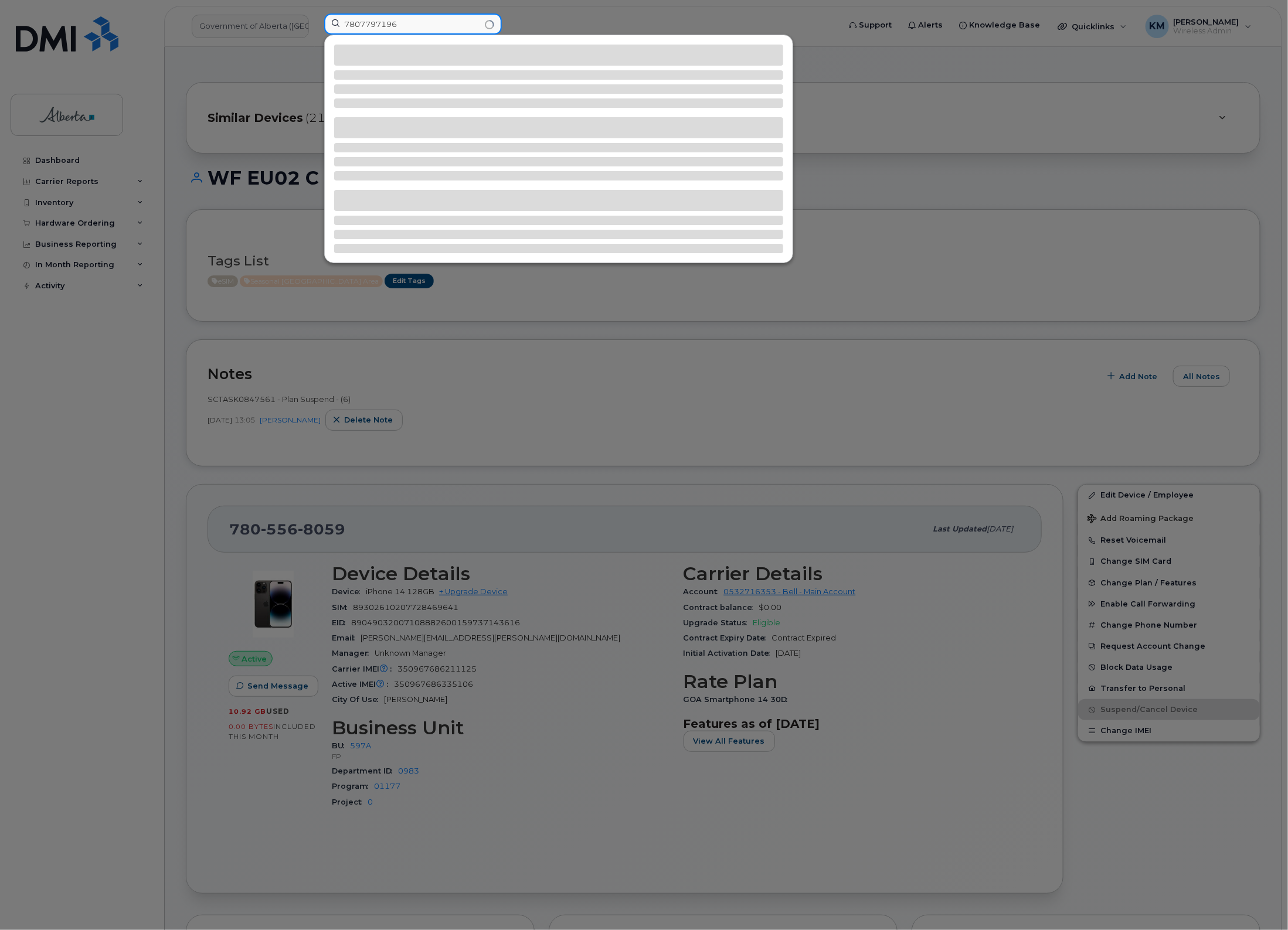
type input "7807797196"
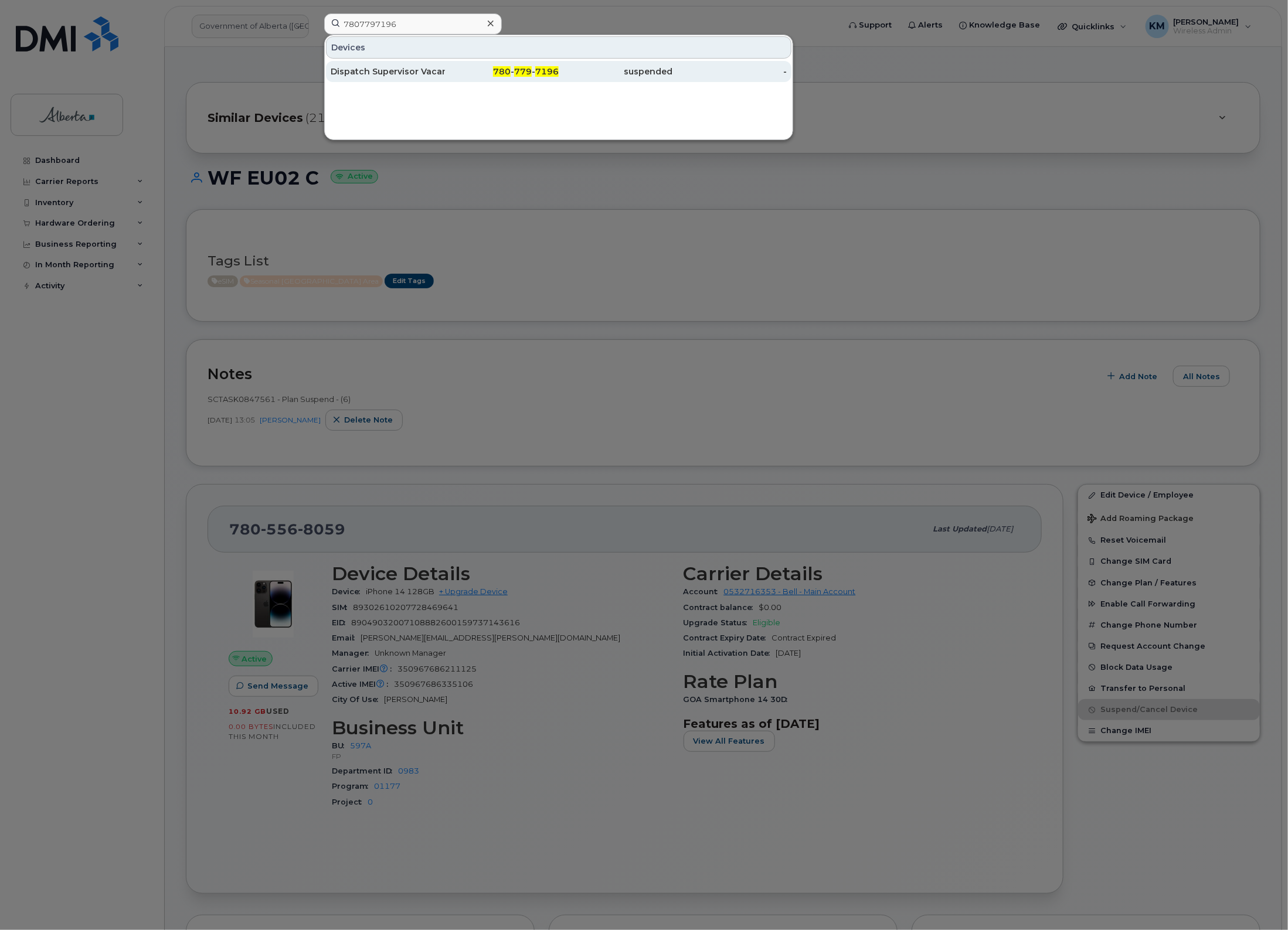
click at [365, 74] on div "Dispatch Supervisor Vacant" at bounding box center [387, 71] width 114 height 12
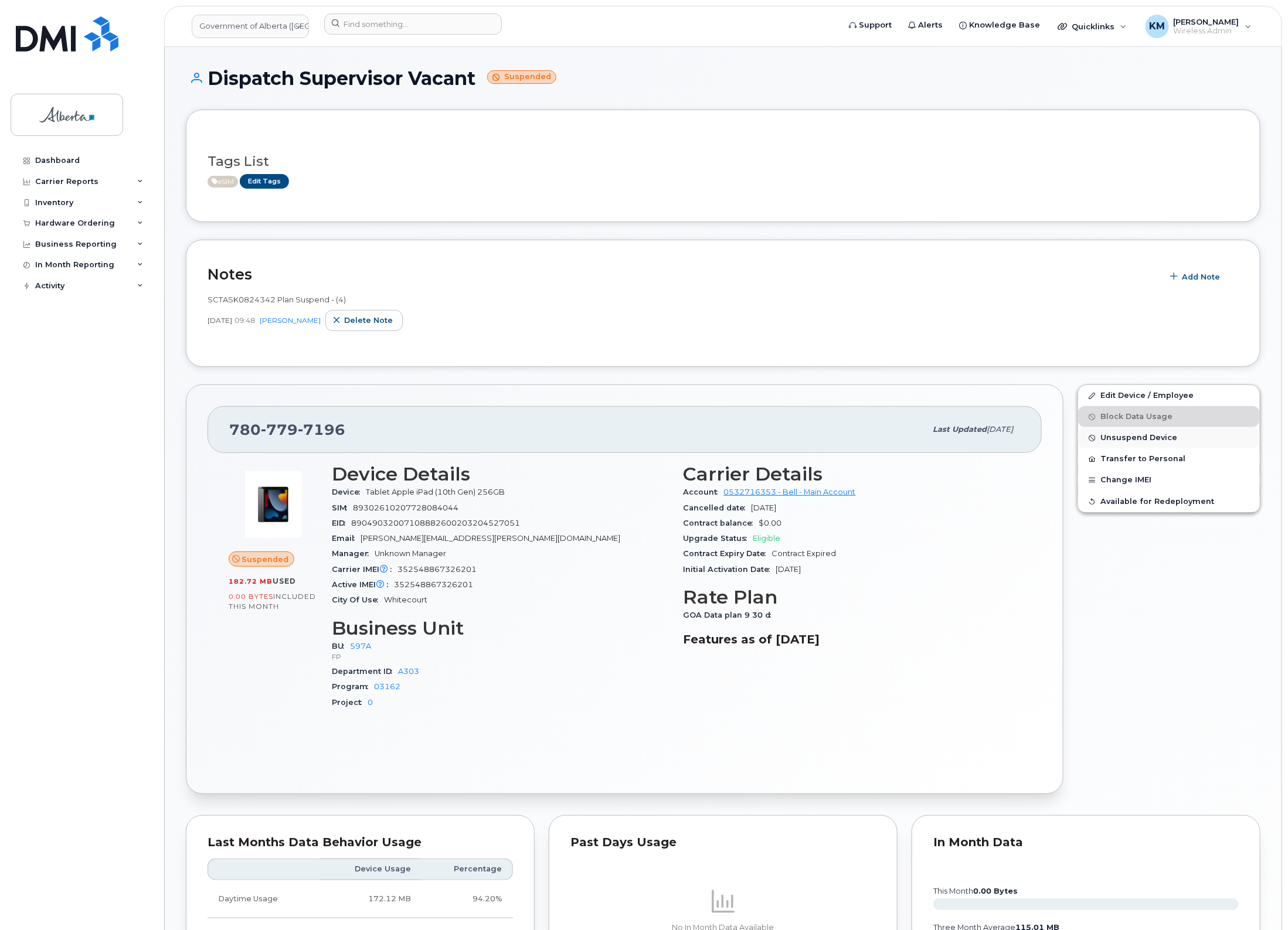
click at [1168, 439] on span "Unsuspend Device" at bounding box center [1138, 438] width 77 height 9
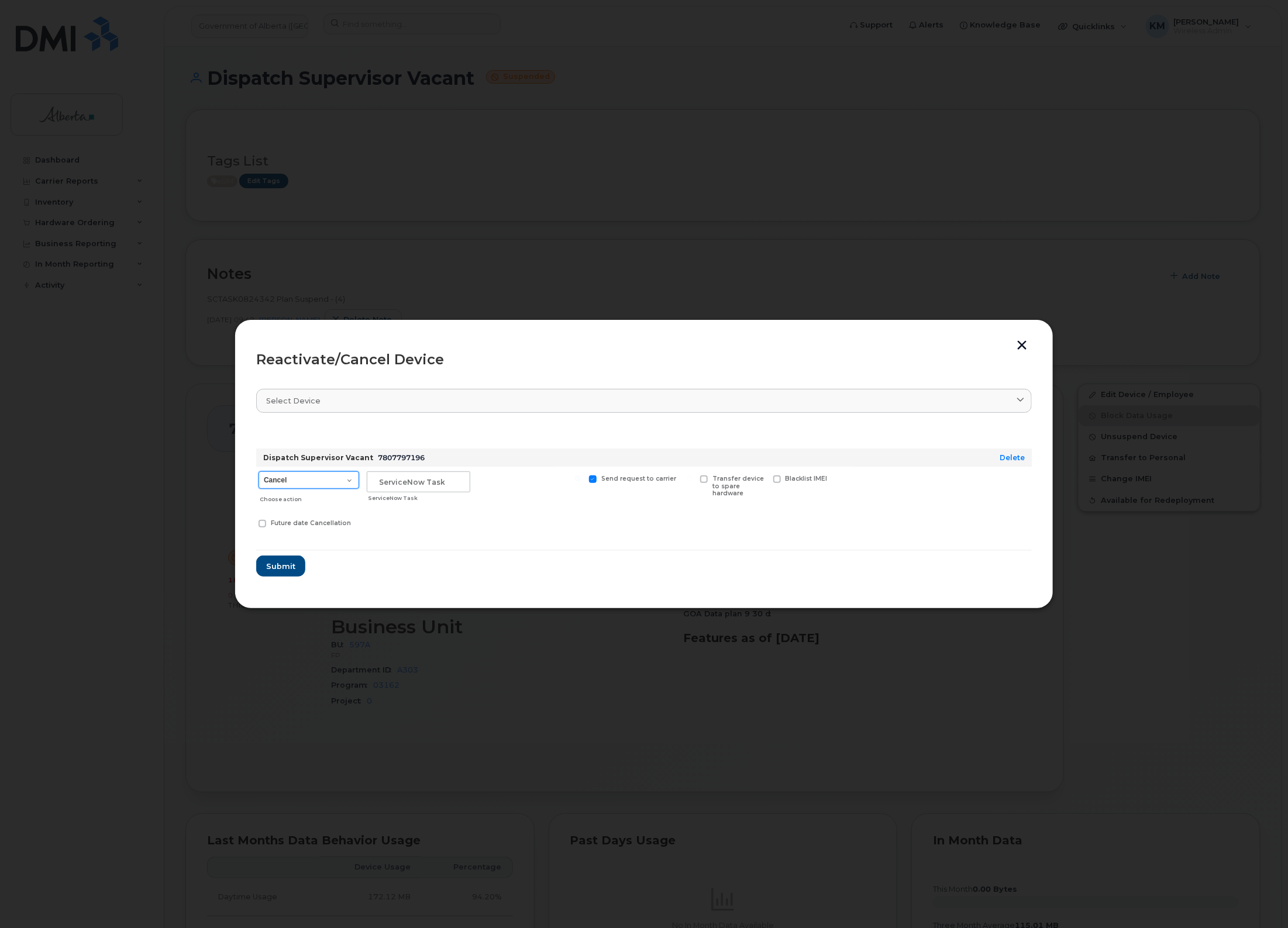
click at [341, 481] on select "Cancel Suspend - Extend Suspension Reactivate" at bounding box center [309, 480] width 101 height 17
select select "[object Object]"
click at [257, 471] on select "Cancel Suspend - Extend Suspension Reactivate" at bounding box center [308, 480] width 101 height 17
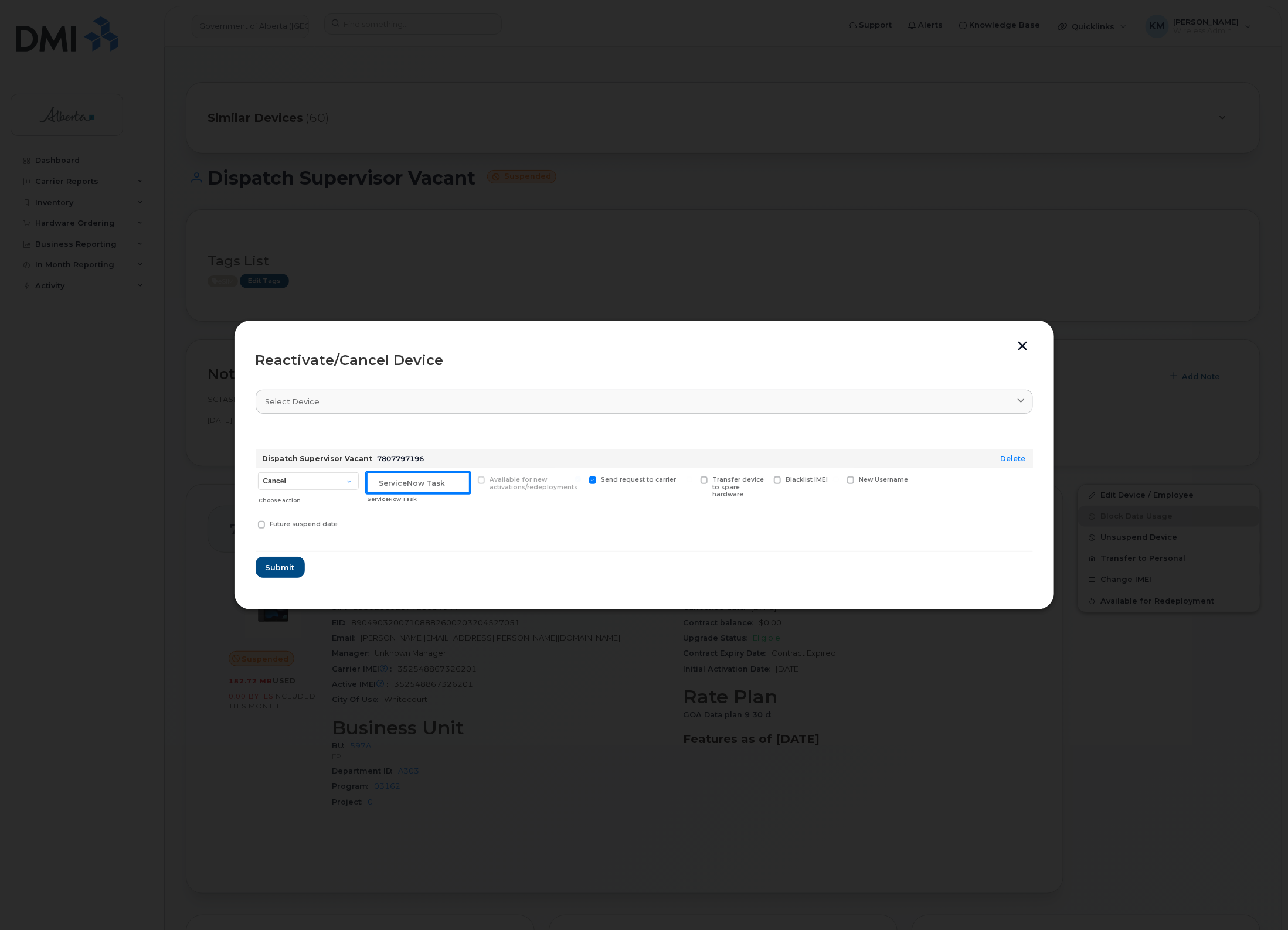
click at [429, 487] on input "text" at bounding box center [418, 482] width 104 height 21
type input "sCTASK0848412"
click at [293, 566] on span "Submit" at bounding box center [279, 568] width 29 height 11
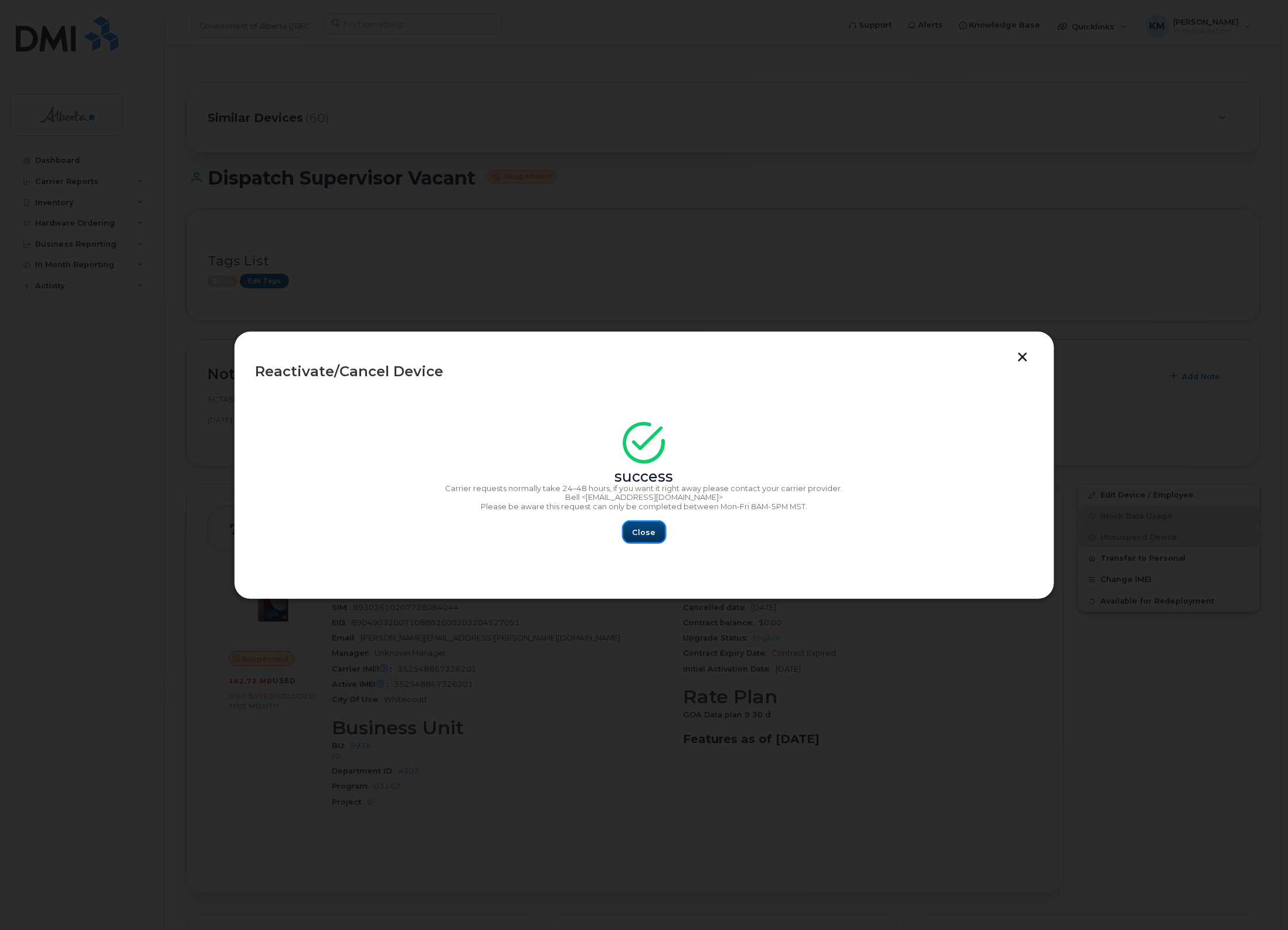
click at [657, 528] on button "Close" at bounding box center [644, 532] width 42 height 21
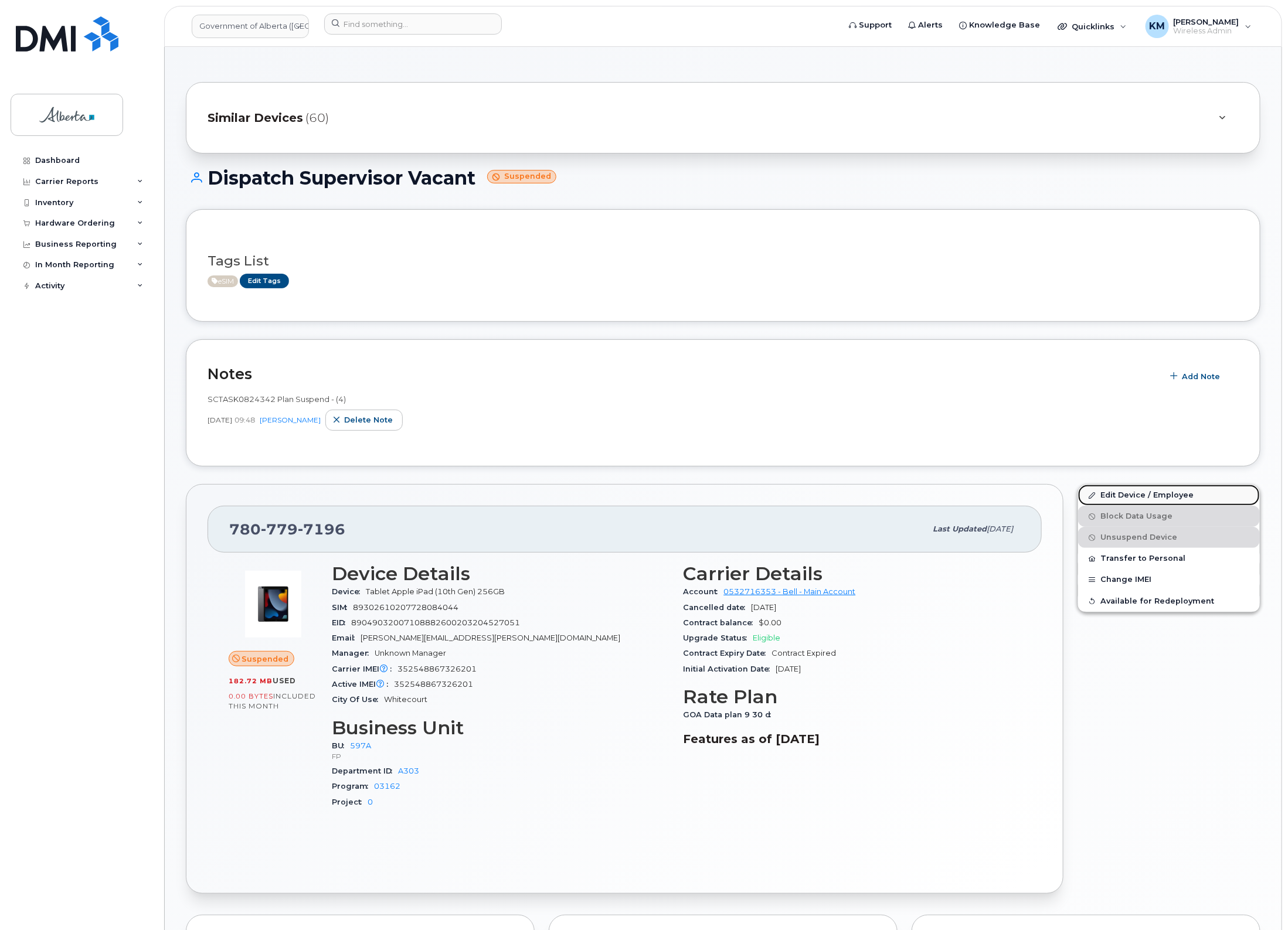
click at [1170, 491] on link "Edit Device / Employee" at bounding box center [1168, 495] width 181 height 21
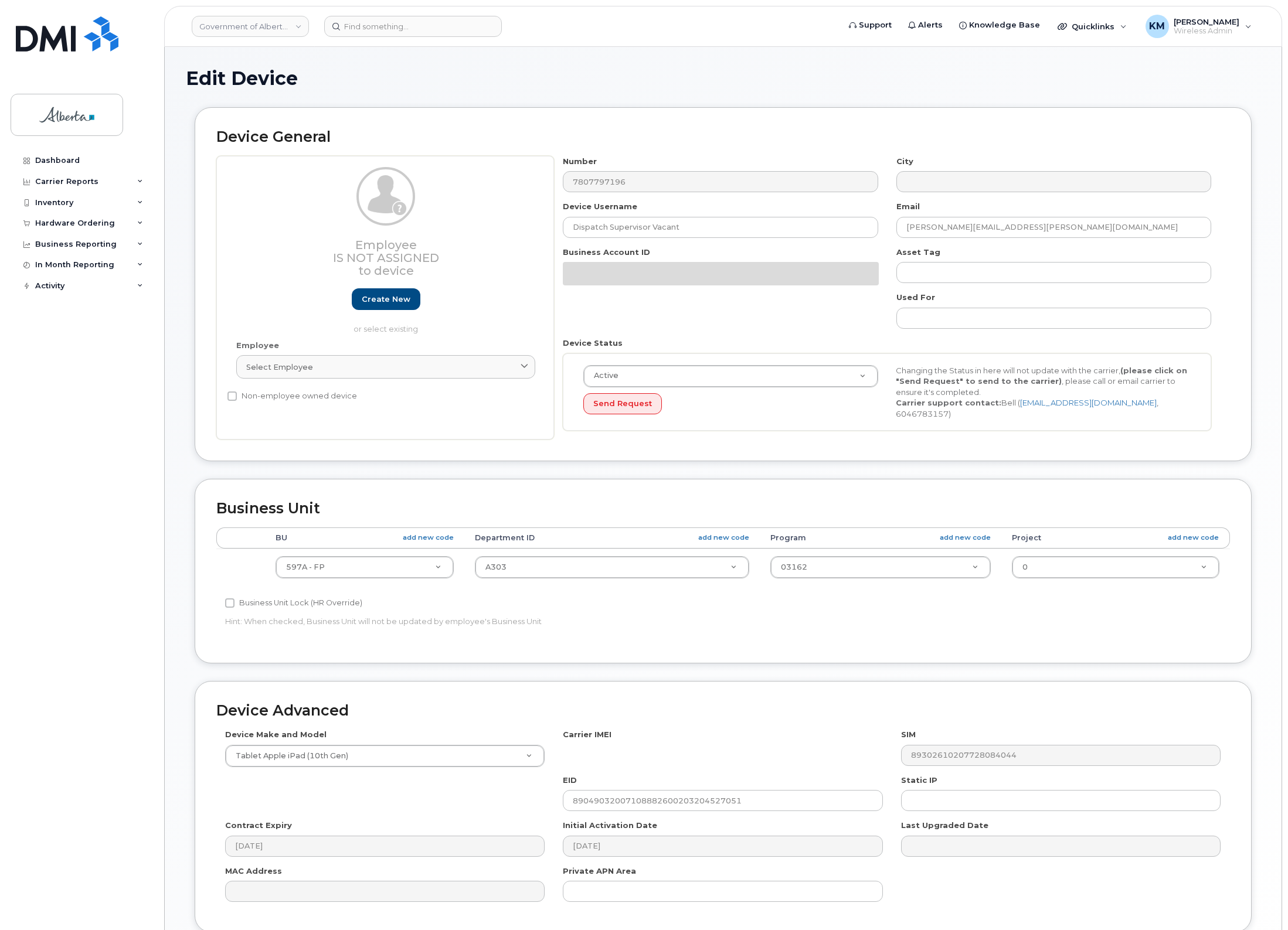
select select "4797726"
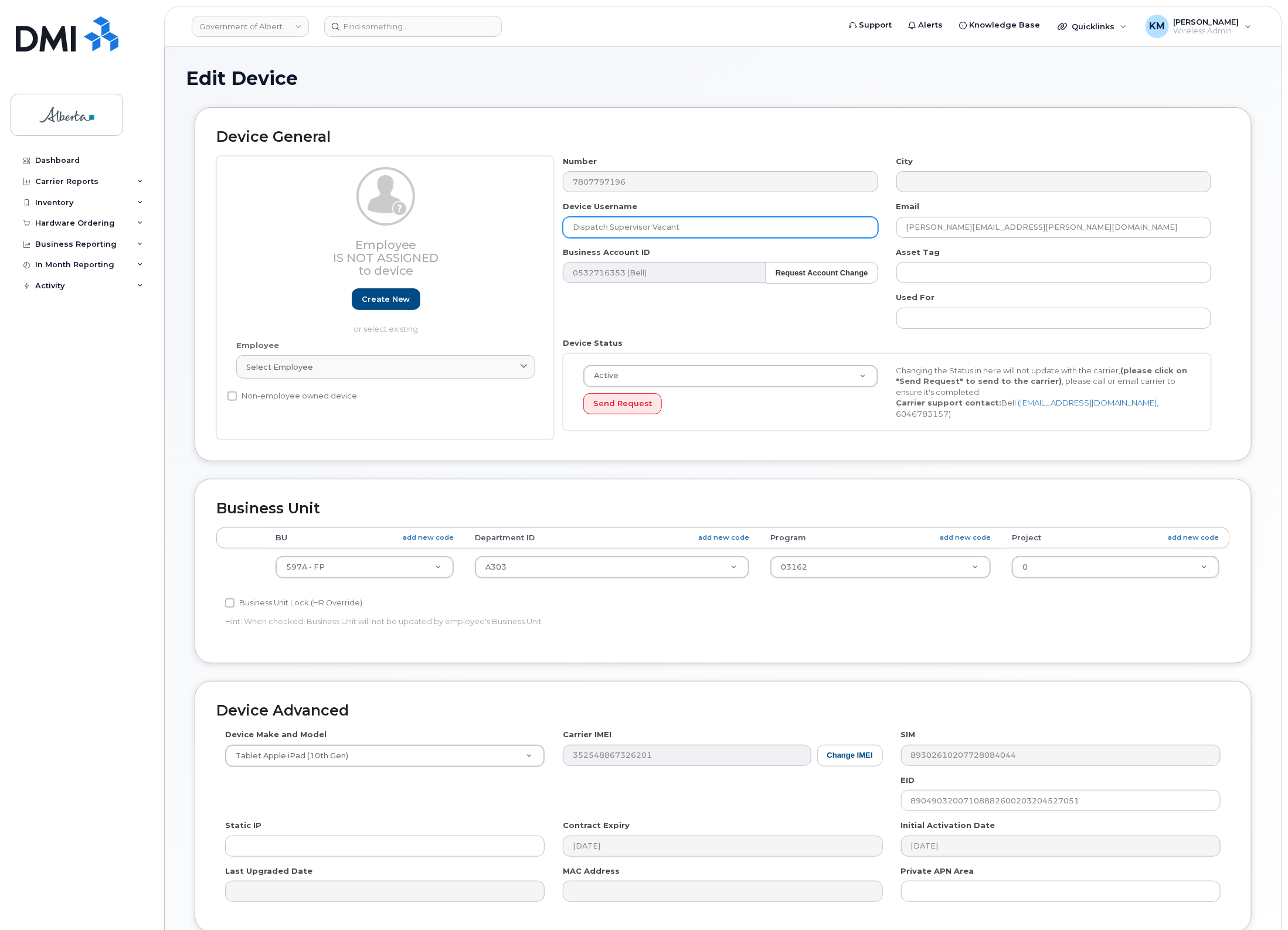
drag, startPoint x: 695, startPoint y: 223, endPoint x: 625, endPoint y: 226, distance: 70.1
click at [560, 225] on div "Device Username Dispatch Supervisor Vacant" at bounding box center [720, 219] width 333 height 37
paste input "[PERSON_NAME]"
type input "[PERSON_NAME]"
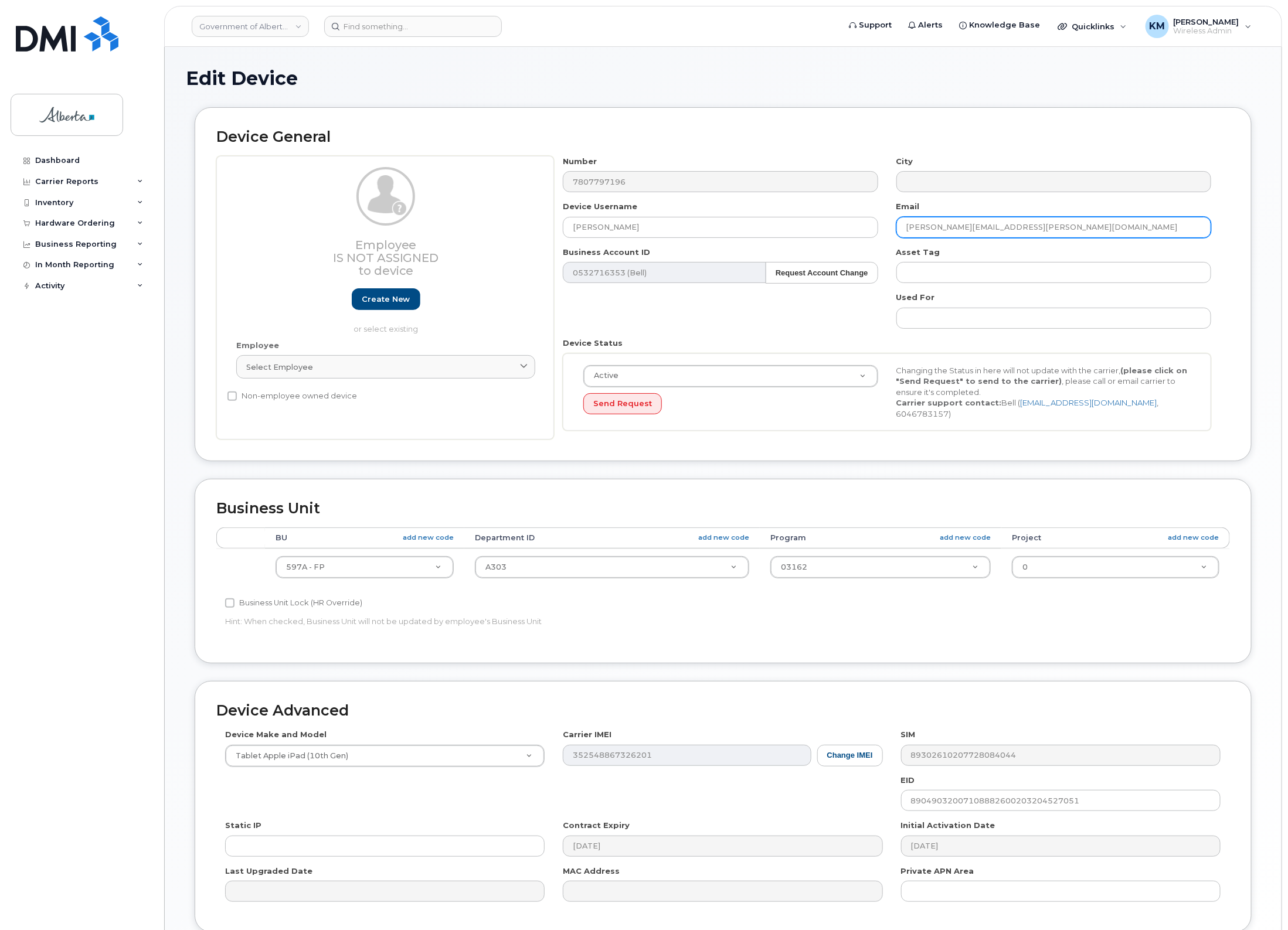
drag, startPoint x: 1033, startPoint y: 228, endPoint x: 941, endPoint y: 226, distance: 92.0
click at [886, 226] on div "Number 7807797196 City Device Username Emily Clark Email Michael.Penner@gov.ab.…" at bounding box center [887, 298] width 666 height 284
paste input "Emily.Clark"
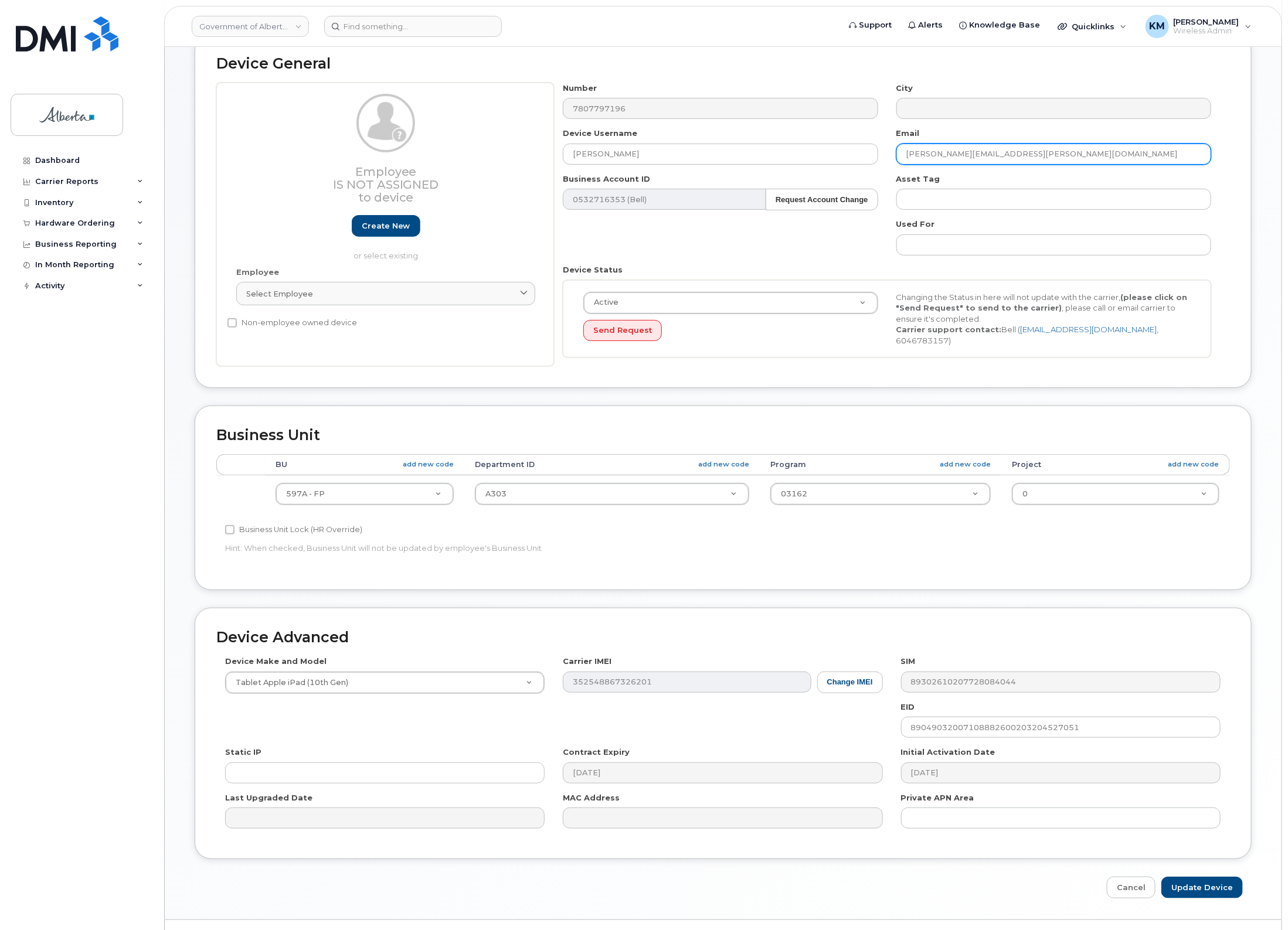
scroll to position [98, 0]
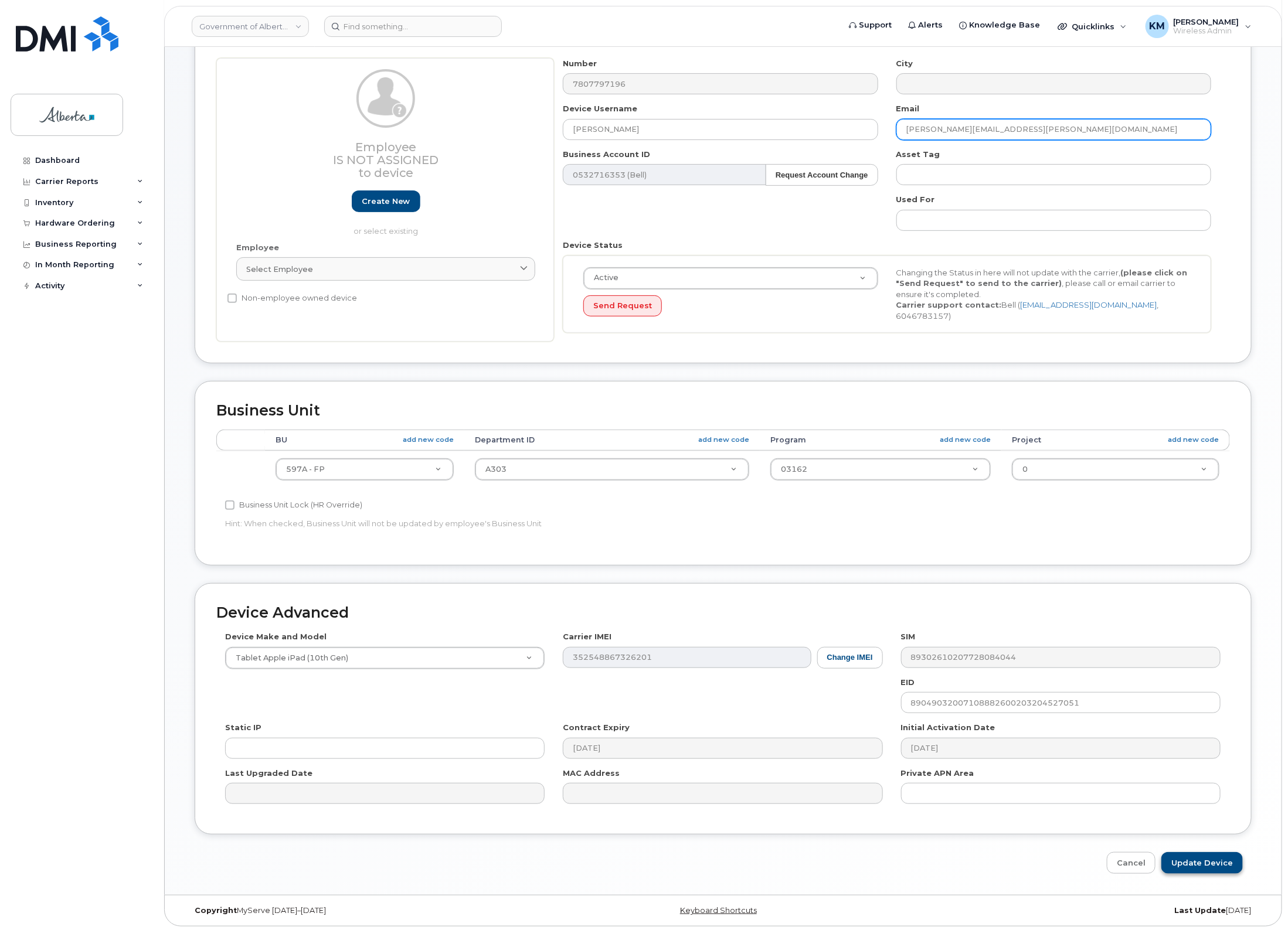
type input "Emily.Clark@gov.ab.ca"
click at [1188, 859] on input "Update Device" at bounding box center [1202, 863] width 82 height 22
type input "Saving..."
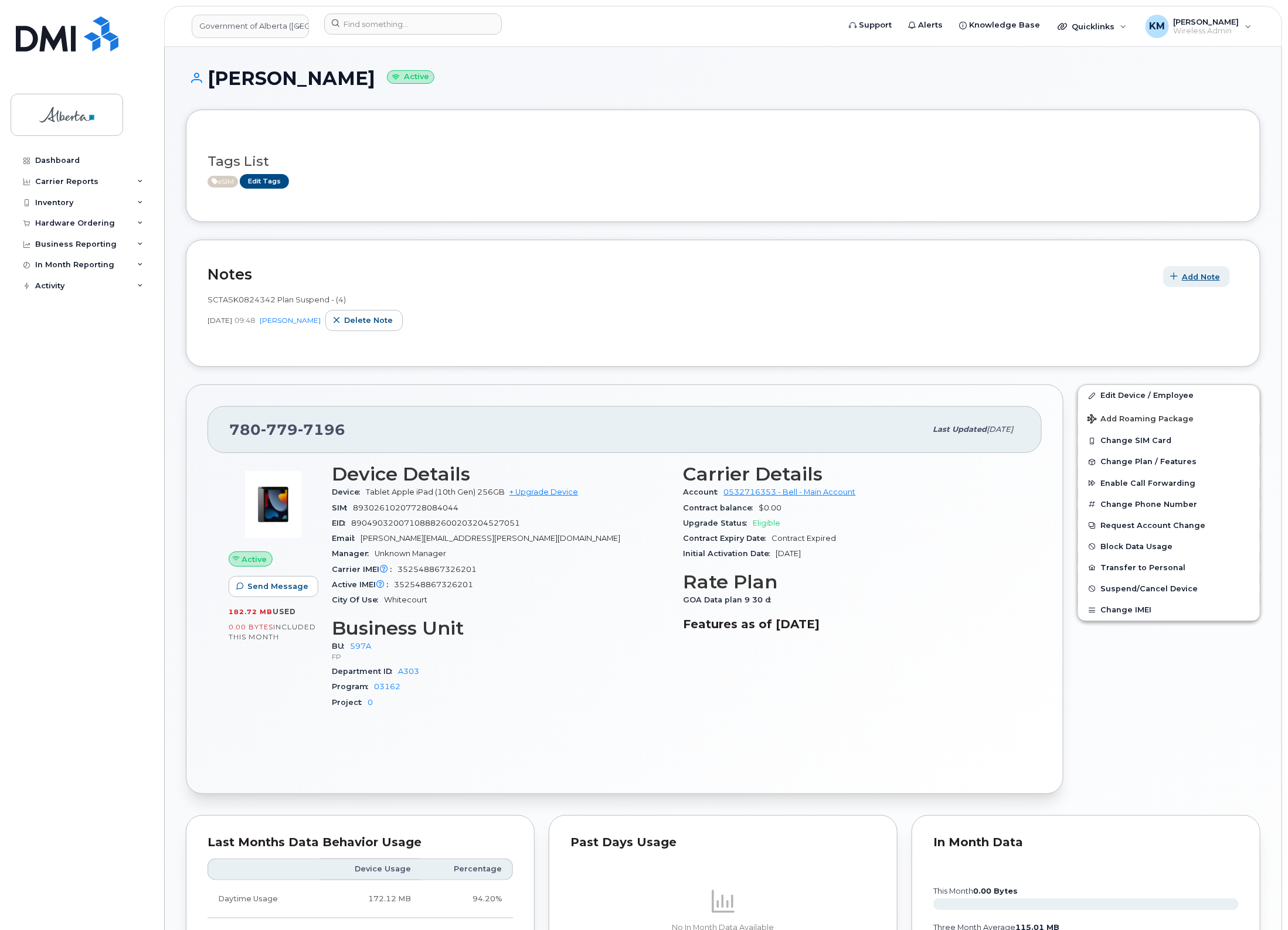
click at [1206, 276] on span "Add Note" at bounding box center [1200, 277] width 38 height 11
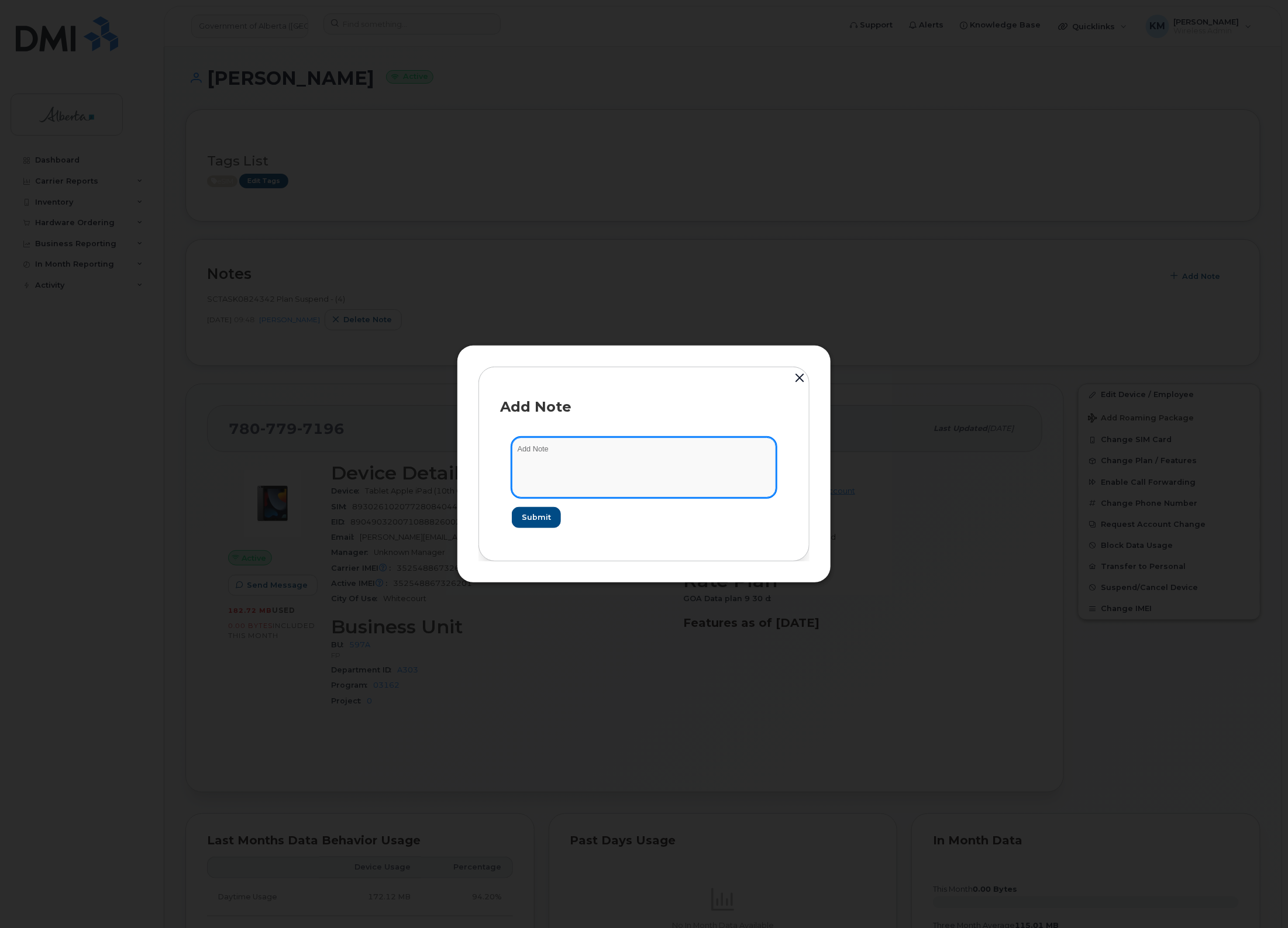
click at [594, 469] on textarea at bounding box center [644, 468] width 264 height 60
type textarea "s"
click at [619, 448] on textarea "SCTASK0848412 -" at bounding box center [644, 468] width 264 height 60
paste textarea "Plan Unsuspend - (2)"
type textarea "SCTASK0848412 - Plan Unsuspend - (2)"
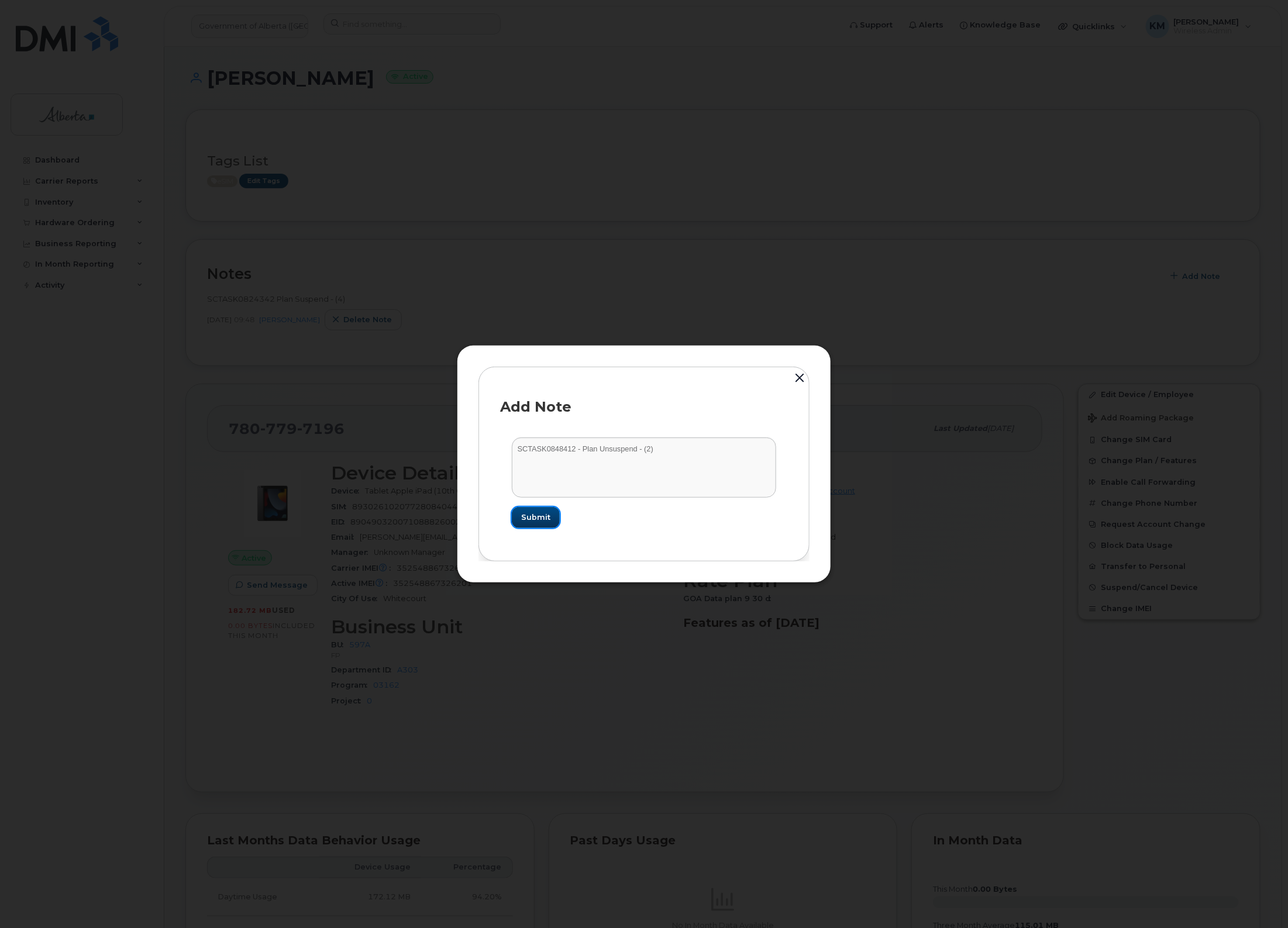
click at [537, 522] on span "Submit" at bounding box center [535, 517] width 29 height 11
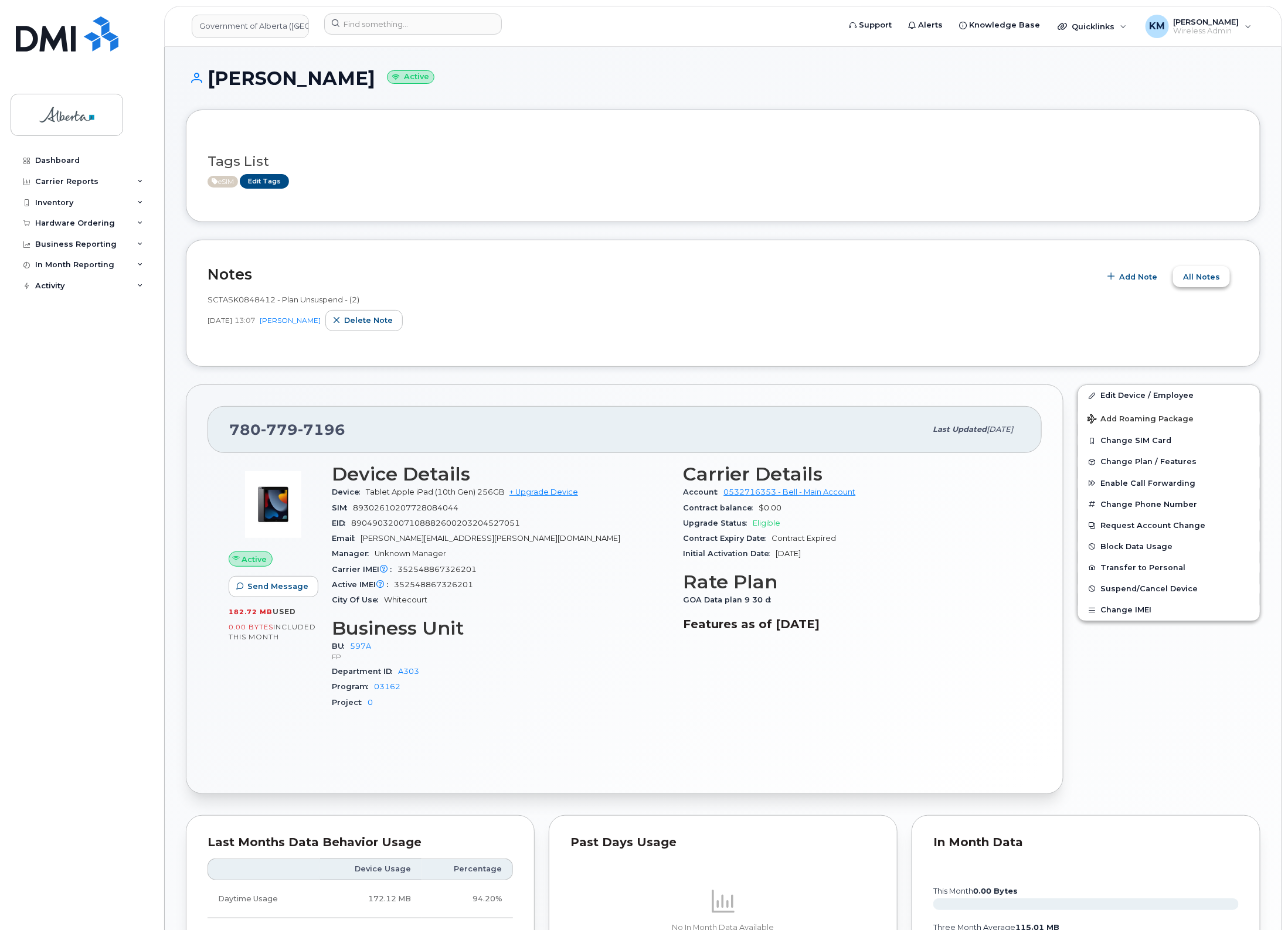
click at [1201, 280] on span "All Notes" at bounding box center [1201, 277] width 37 height 11
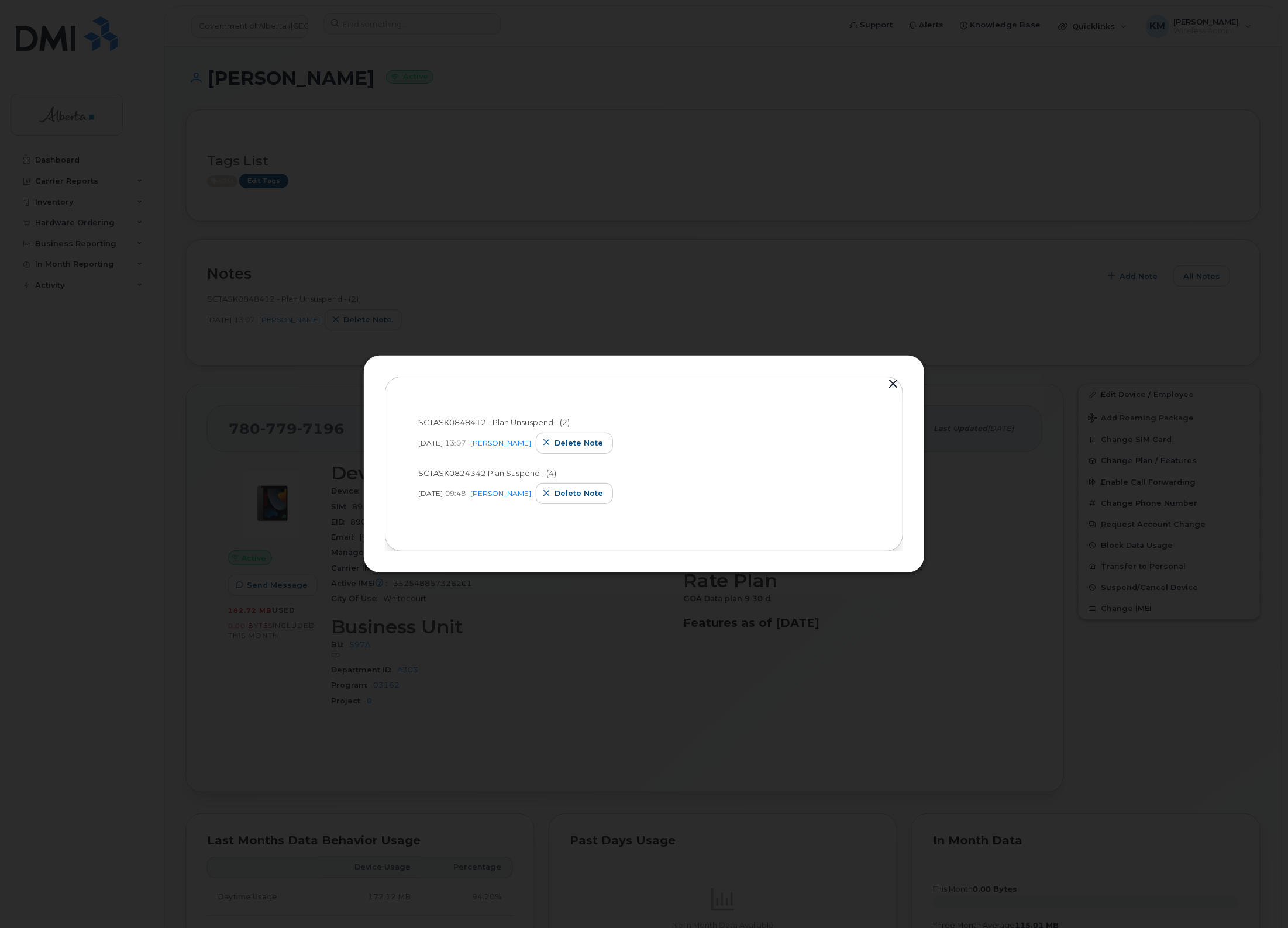
click at [894, 385] on button "button" at bounding box center [893, 384] width 17 height 16
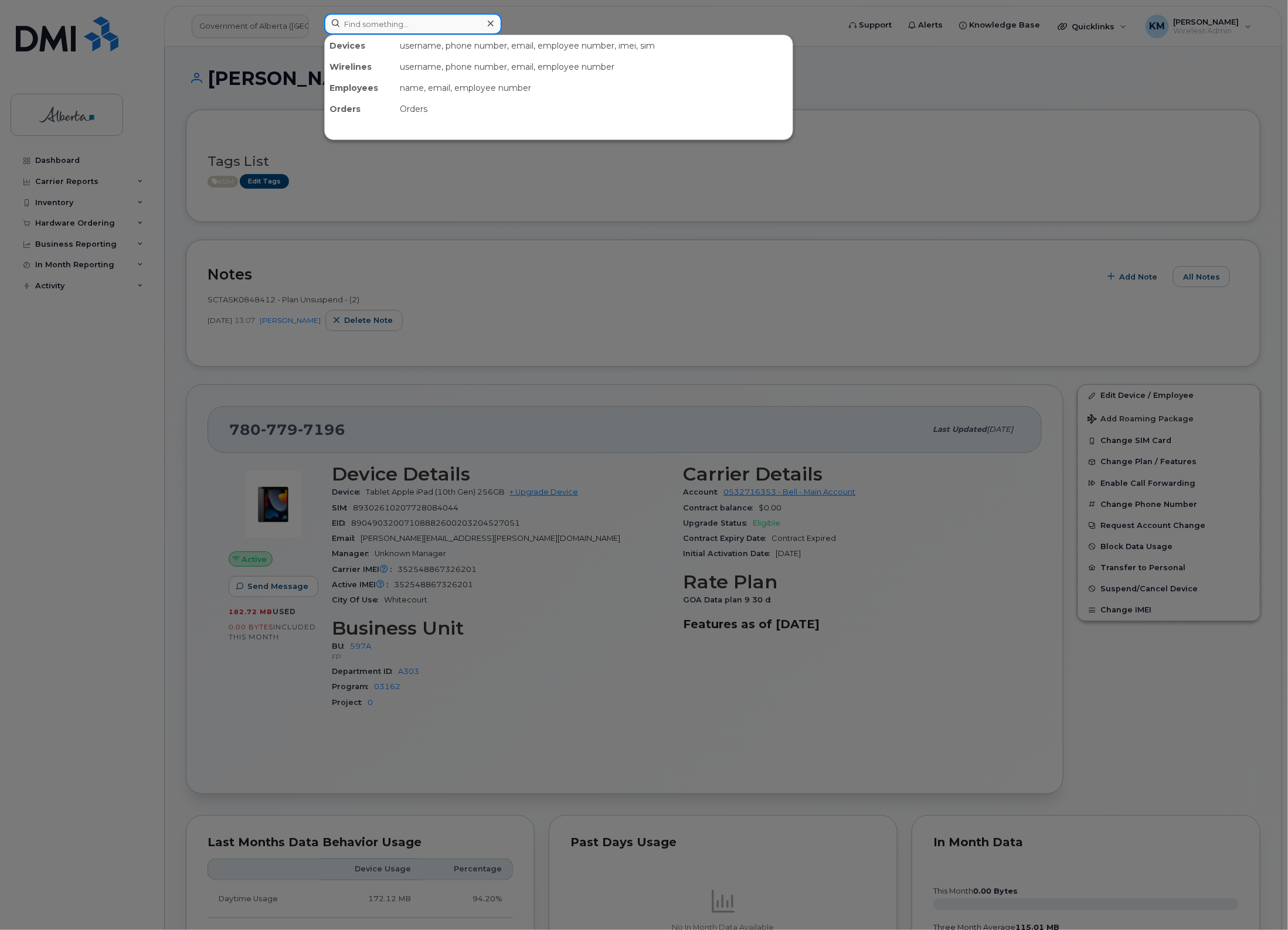
click at [417, 26] on input at bounding box center [413, 23] width 178 height 21
type input "7807066721"
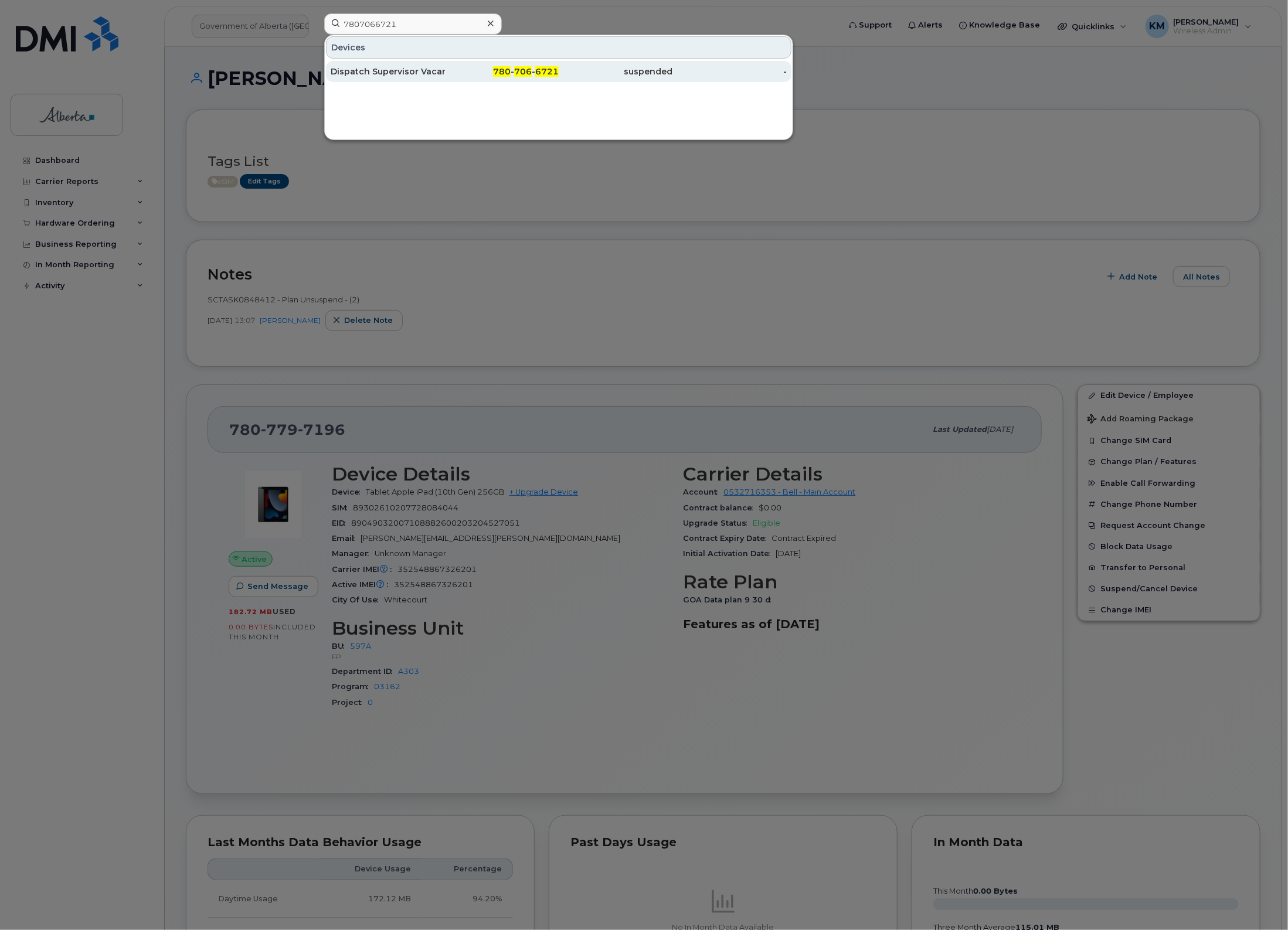
click at [409, 75] on div "Dispatch Supervisor Vacant" at bounding box center [387, 71] width 114 height 12
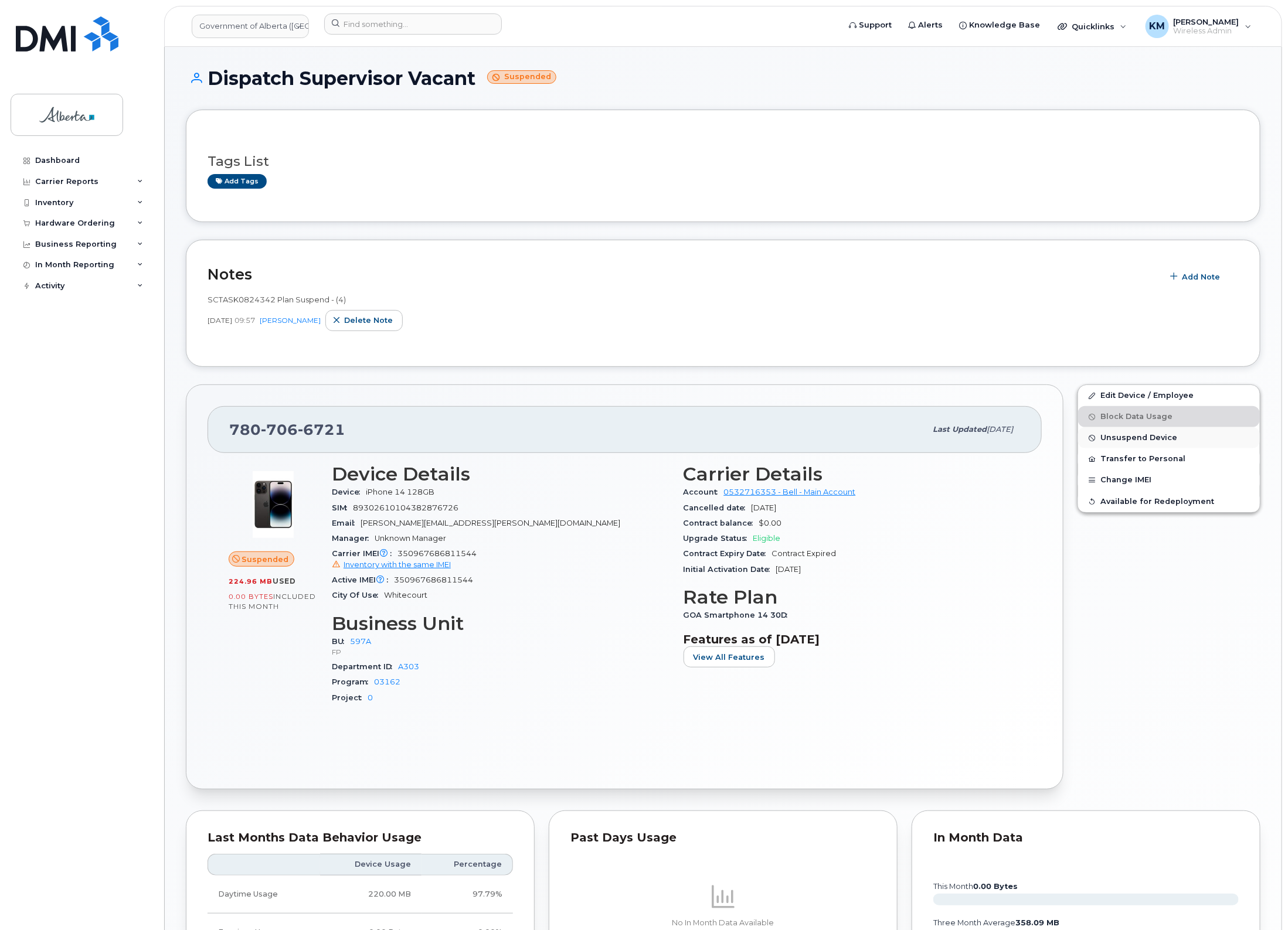
click at [1150, 435] on span "Unsuspend Device" at bounding box center [1138, 438] width 77 height 9
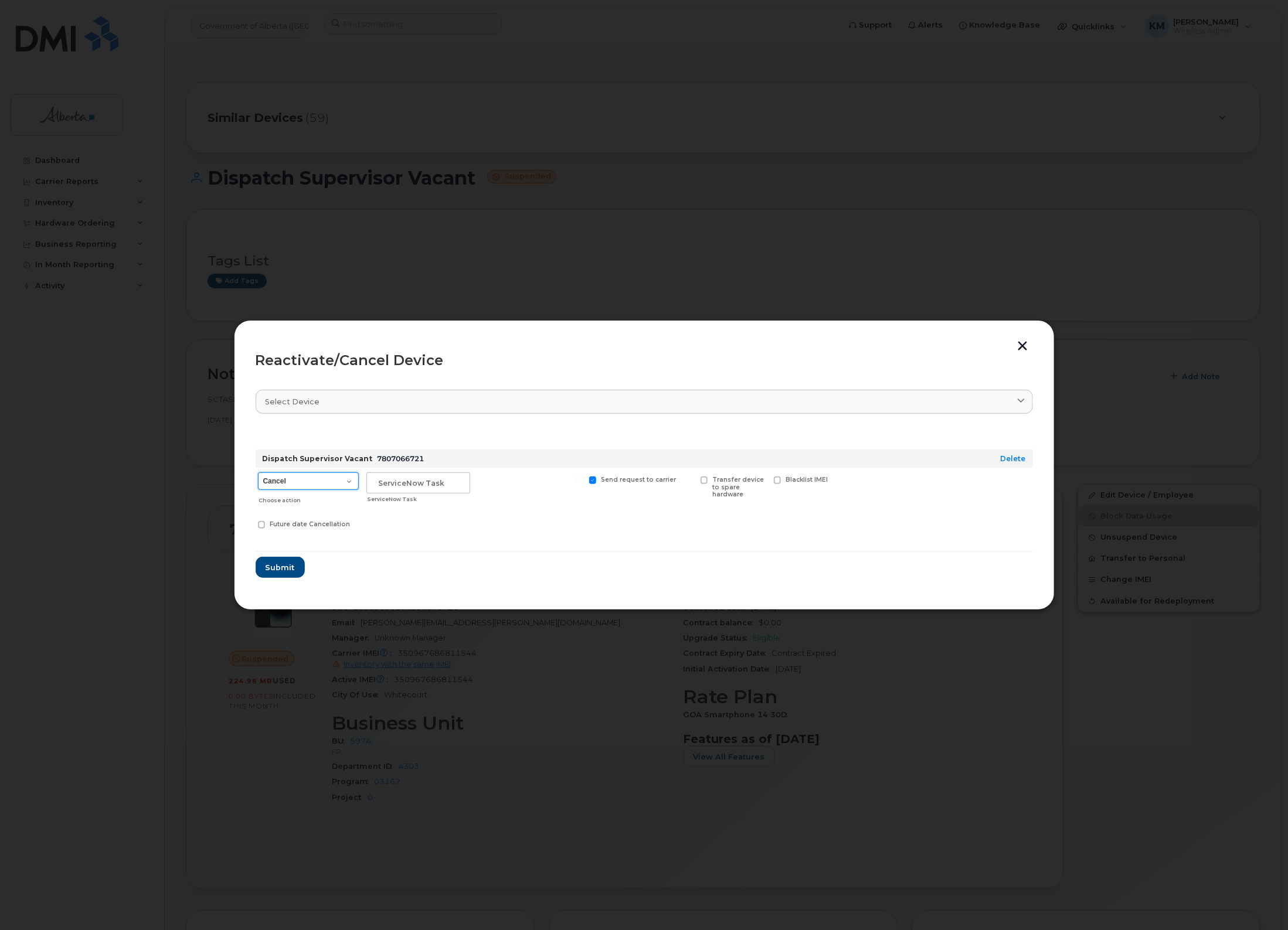
click at [348, 487] on select "Cancel Suspend - Extend Suspension Reactivate" at bounding box center [308, 481] width 101 height 17
select select "[object Object]"
click at [258, 472] on select "Cancel Suspend - Extend Suspension Reactivate" at bounding box center [308, 481] width 101 height 17
click at [399, 493] on input "text" at bounding box center [418, 482] width 104 height 21
type input "SCTASK0848412"
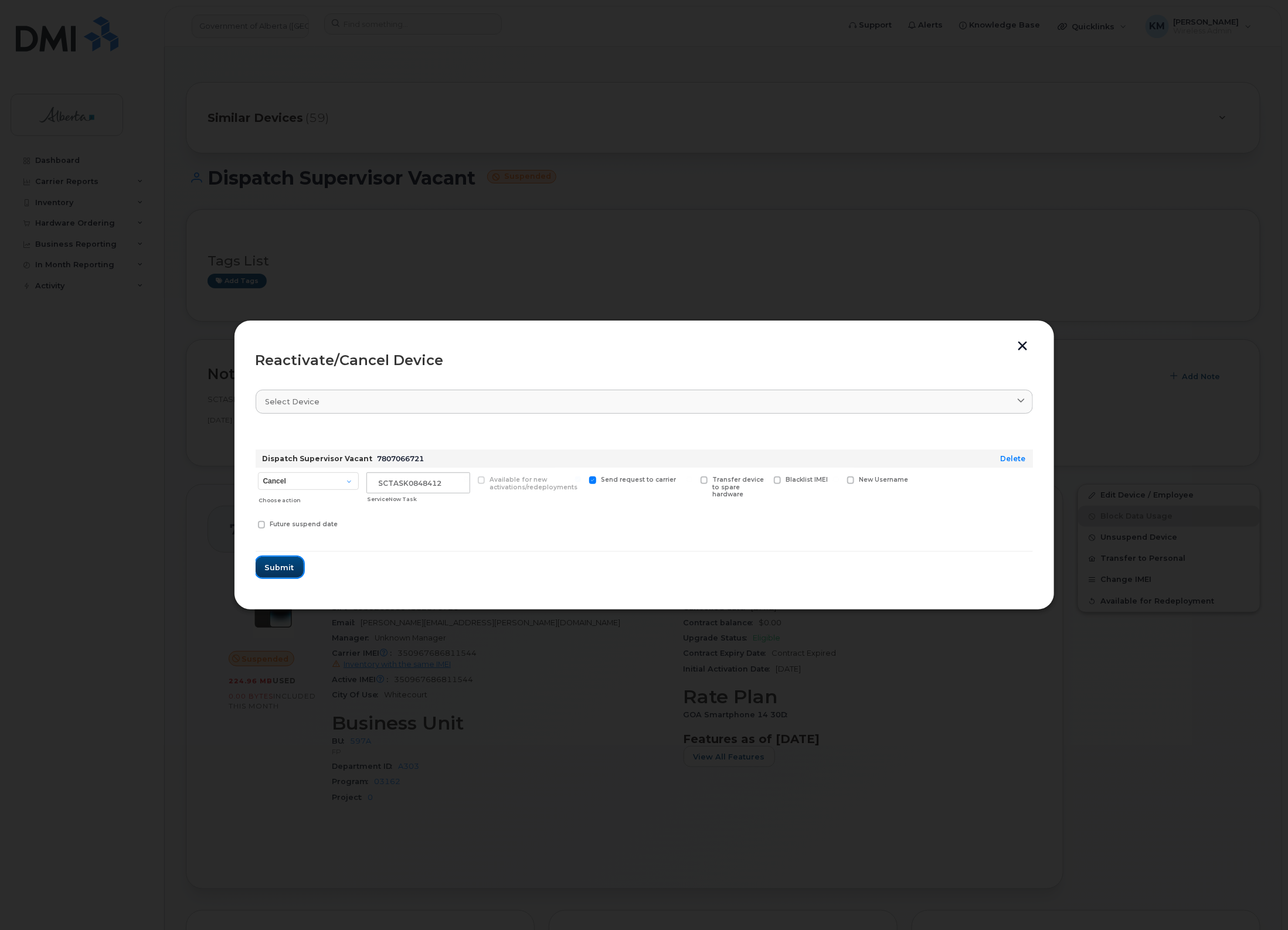
click at [271, 567] on span "Submit" at bounding box center [279, 568] width 29 height 11
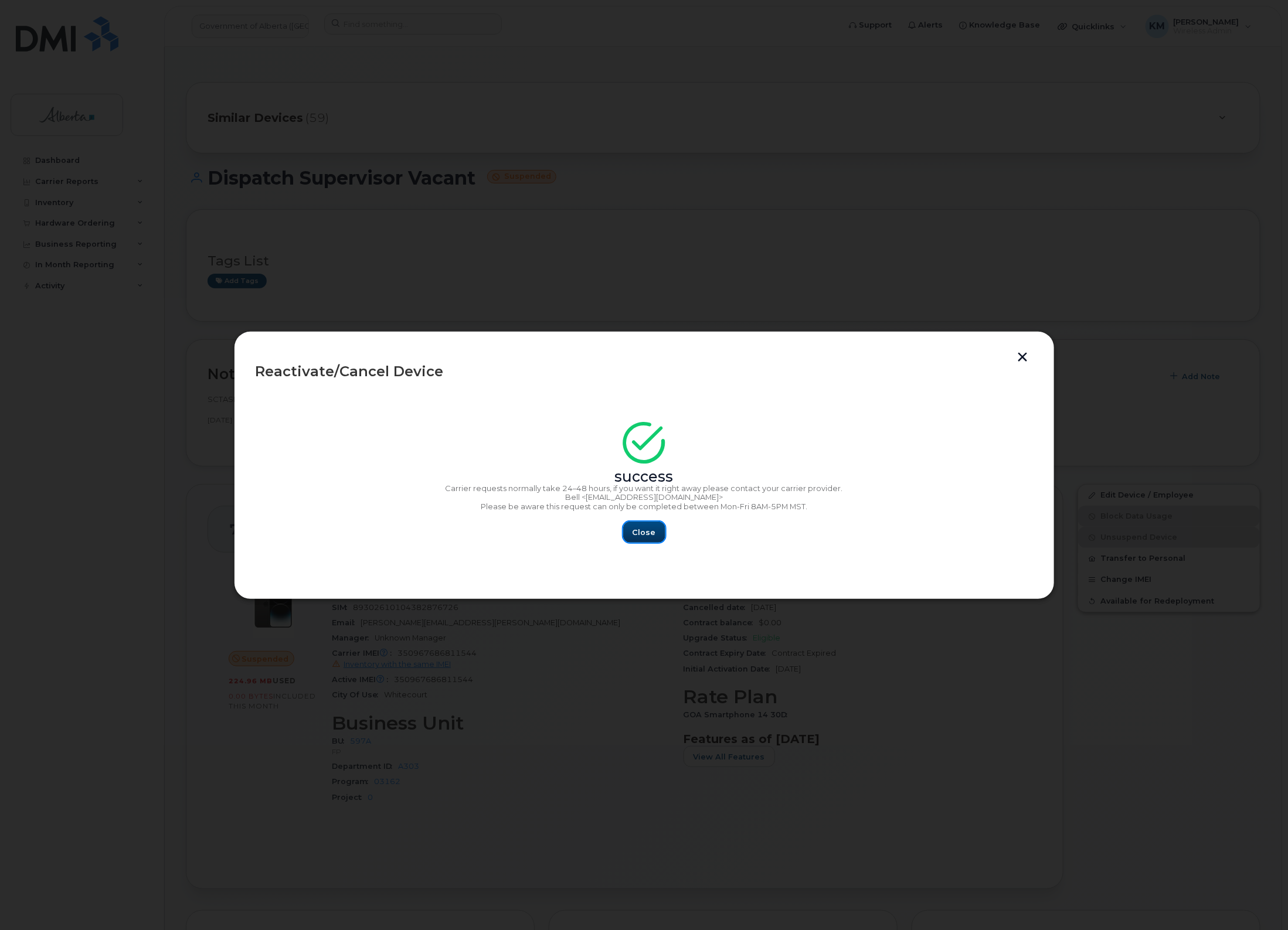
click at [652, 528] on span "Close" at bounding box center [644, 532] width 23 height 11
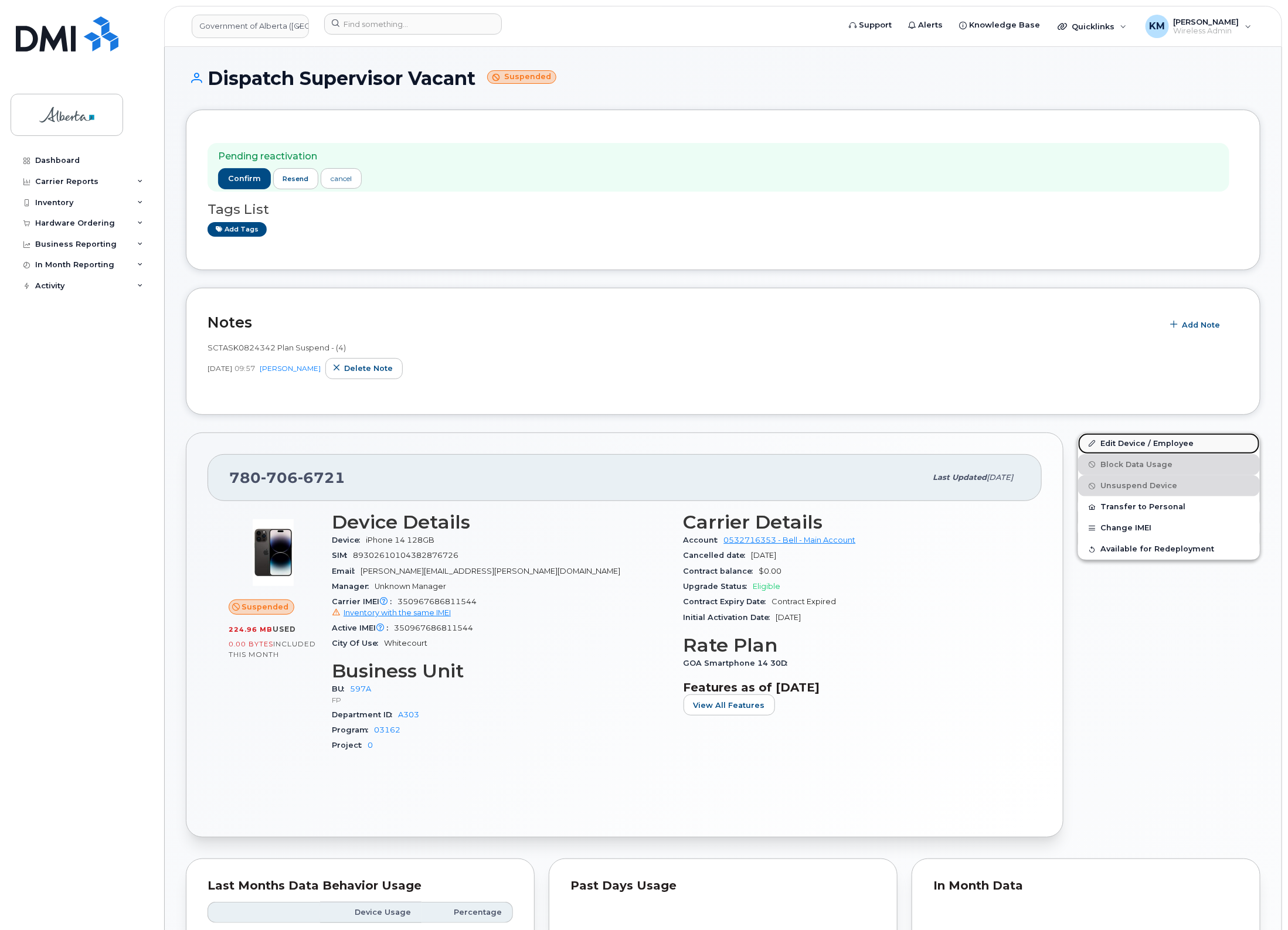
click at [1135, 436] on link "Edit Device / Employee" at bounding box center [1168, 443] width 181 height 21
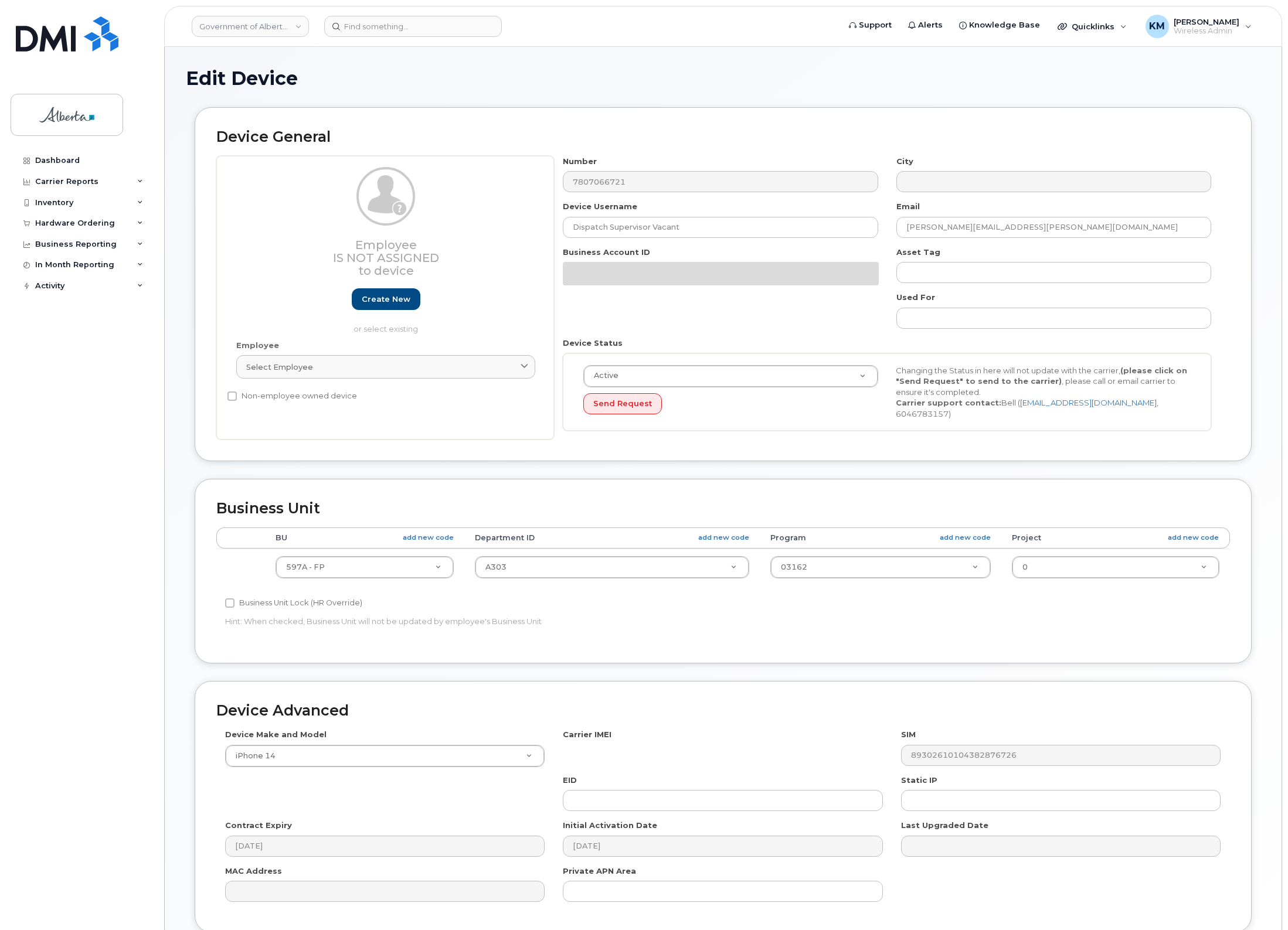
select select "4797726"
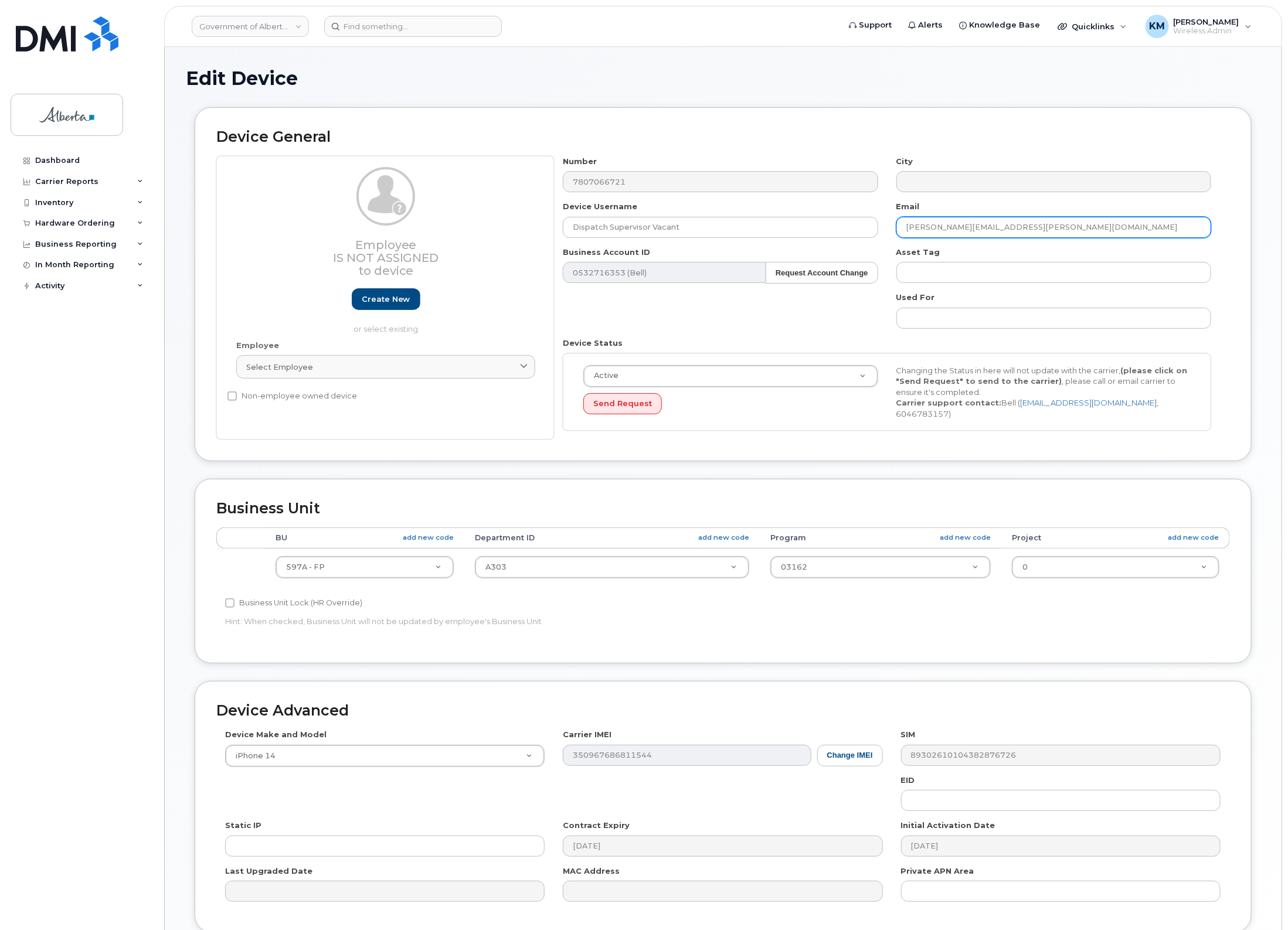
drag, startPoint x: 1021, startPoint y: 229, endPoint x: 926, endPoint y: 232, distance: 95.0
click at [900, 237] on input "[PERSON_NAME][EMAIL_ADDRESS][PERSON_NAME][DOMAIN_NAME]" at bounding box center [1054, 227] width 315 height 21
paste input "Plan Unsuspend - (2)"
type input "Plan Unsuspend - (2)"
drag, startPoint x: 953, startPoint y: 233, endPoint x: 796, endPoint y: 234, distance: 157.0
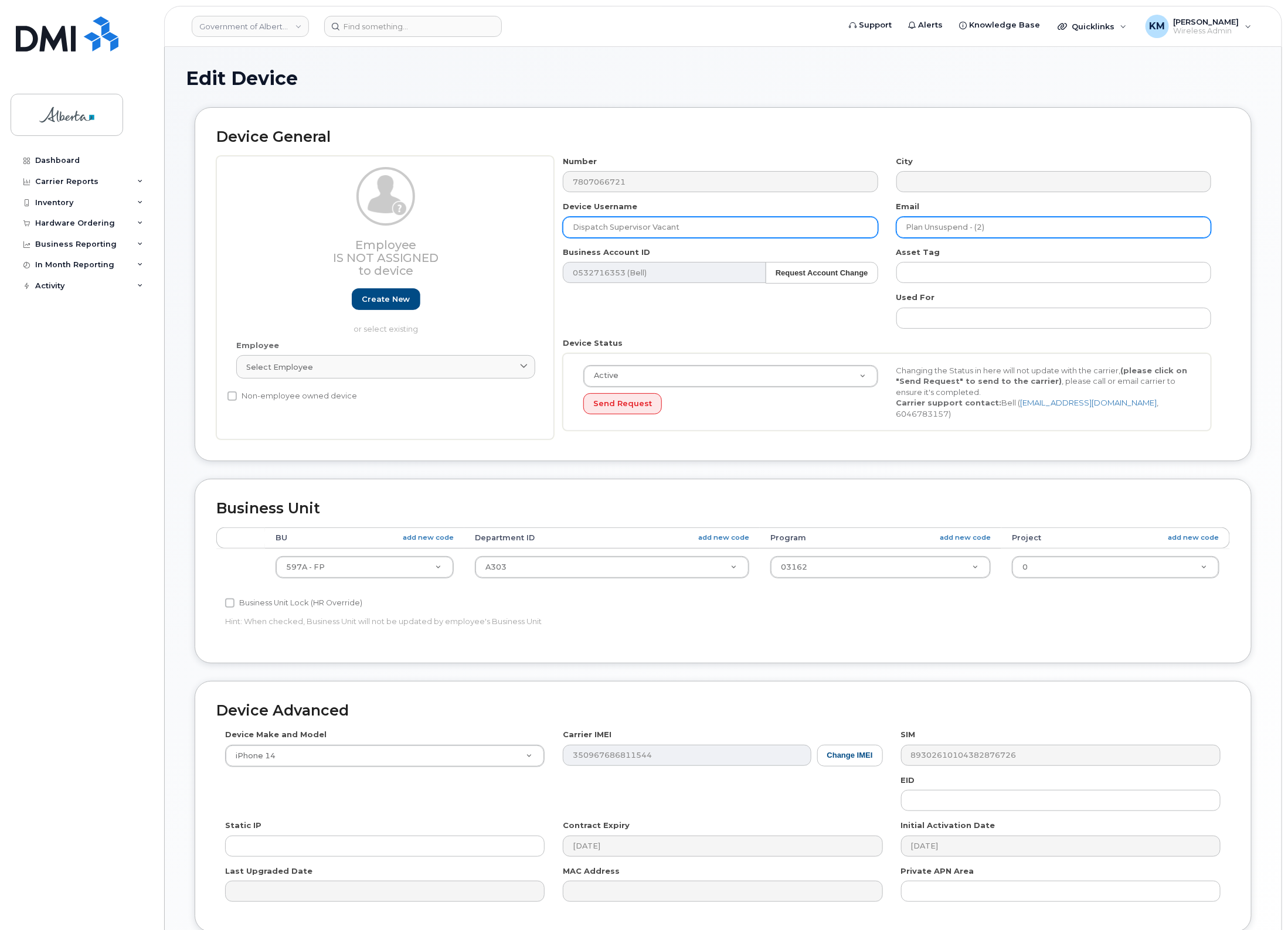
click at [796, 234] on div "Number 7807066721 City Device Username Dispatch Supervisor Vacant Email Plan Un…" at bounding box center [887, 298] width 666 height 284
paste input "Emily.Clark@gov.ab.ca"
type input "Emily.Clark@gov.ab.ca"
drag, startPoint x: 720, startPoint y: 231, endPoint x: 538, endPoint y: 237, distance: 182.1
click at [538, 237] on div "Employee Is not assigned to device Create new or select existing Employee Selec…" at bounding box center [723, 298] width 1013 height 284
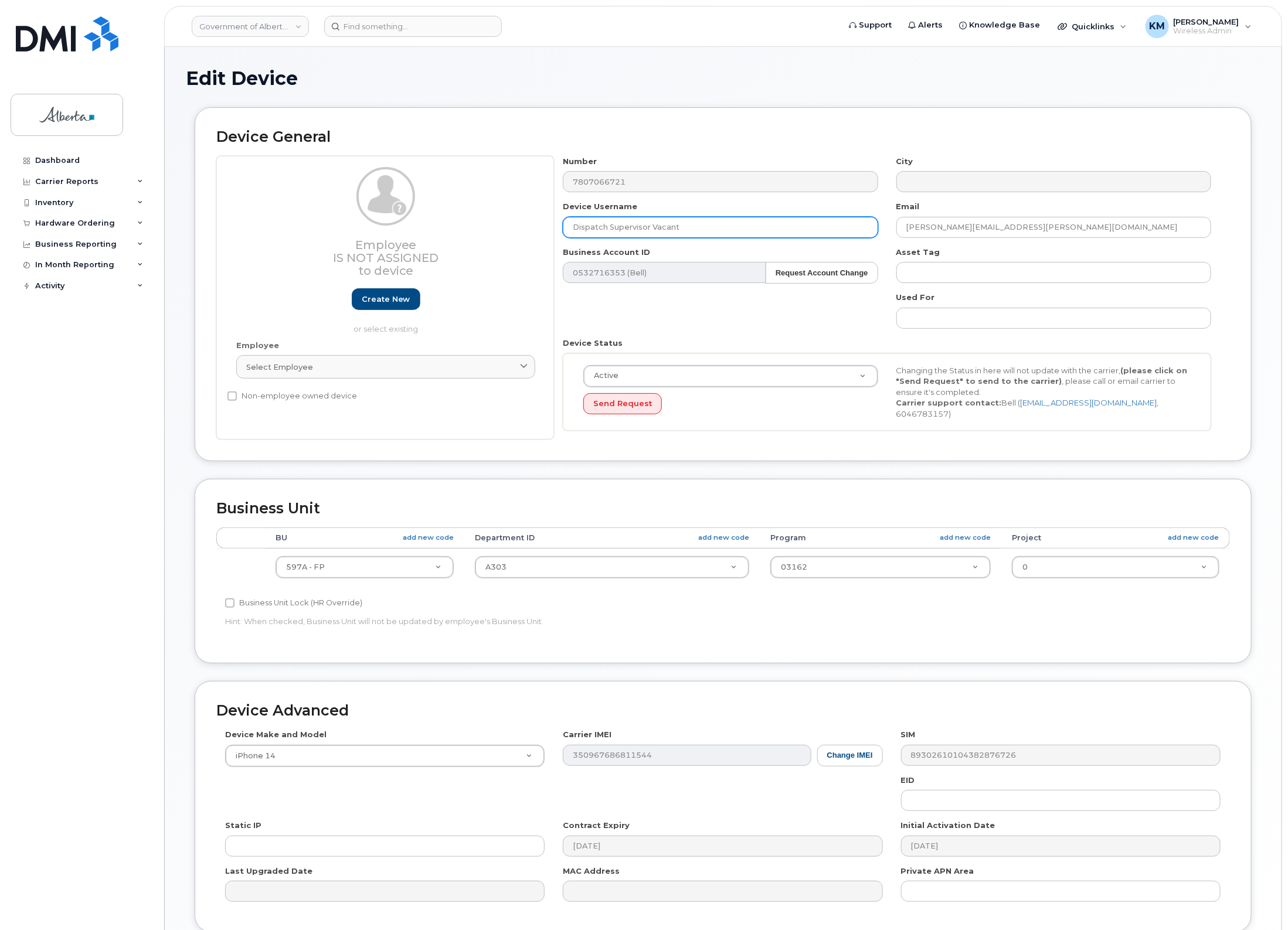
paste input "Emily Clark"
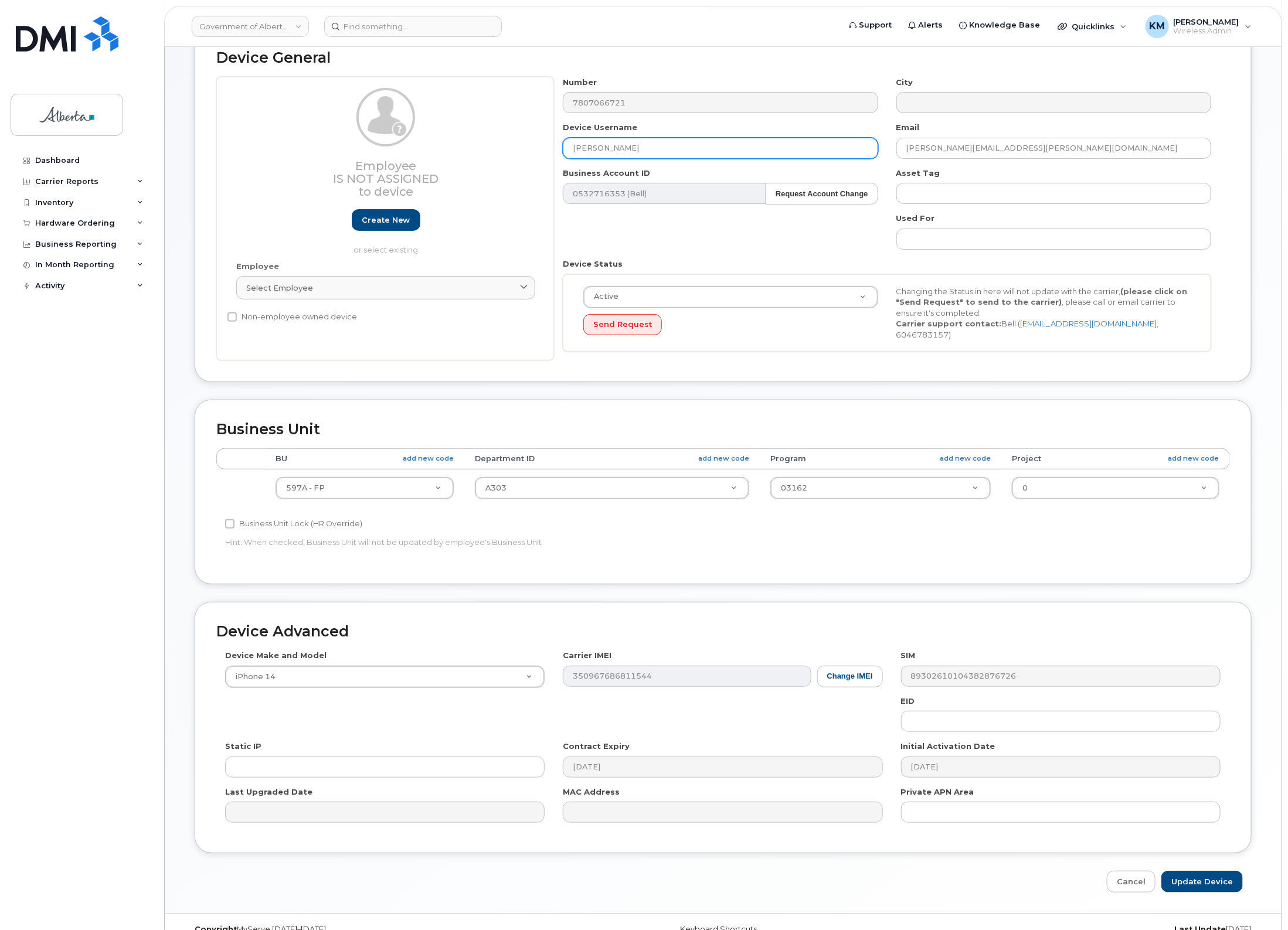
scroll to position [98, 0]
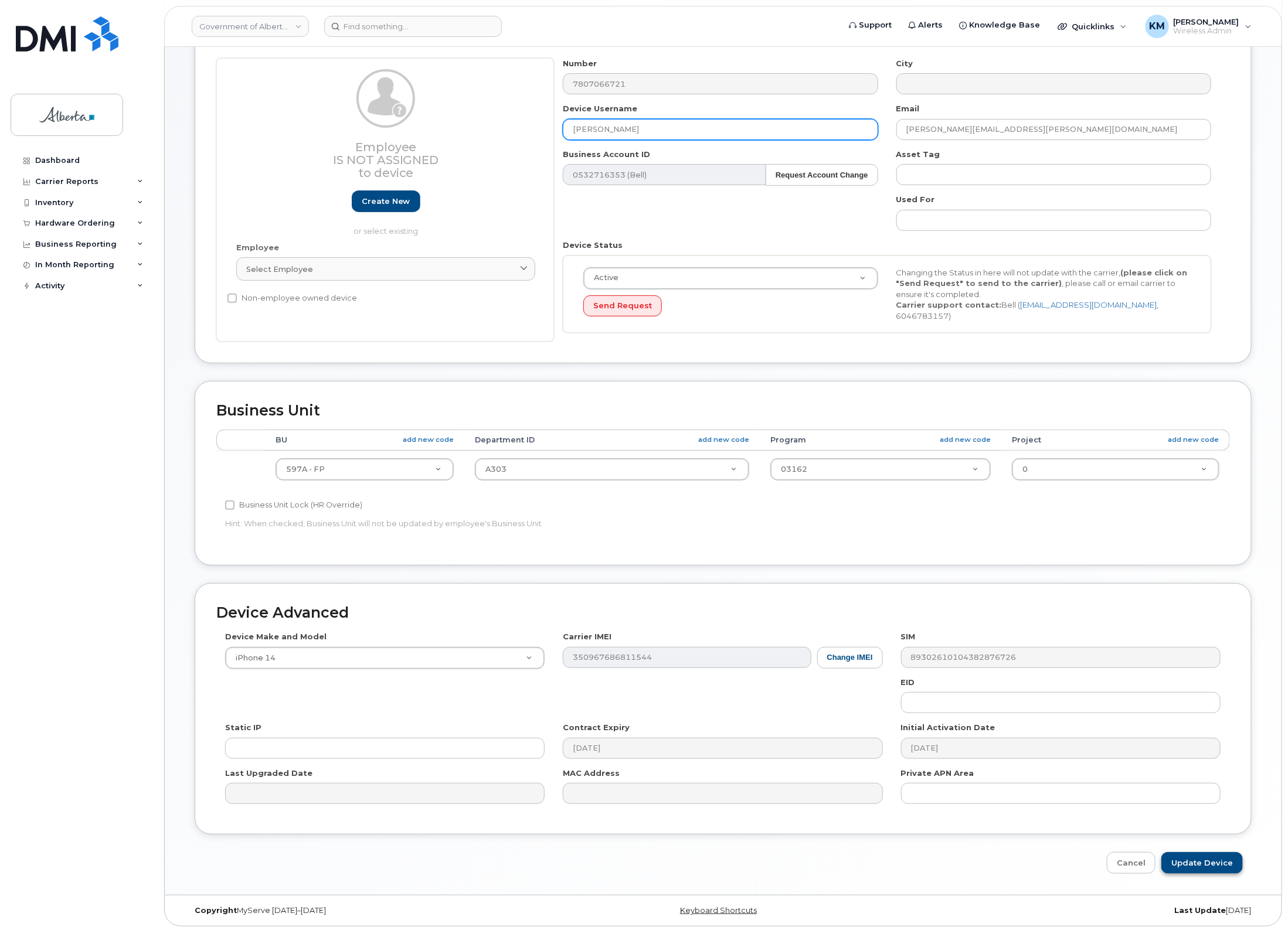
type input "Emily Clark"
click at [1202, 856] on input "Update Device" at bounding box center [1202, 863] width 82 height 22
type input "Saving..."
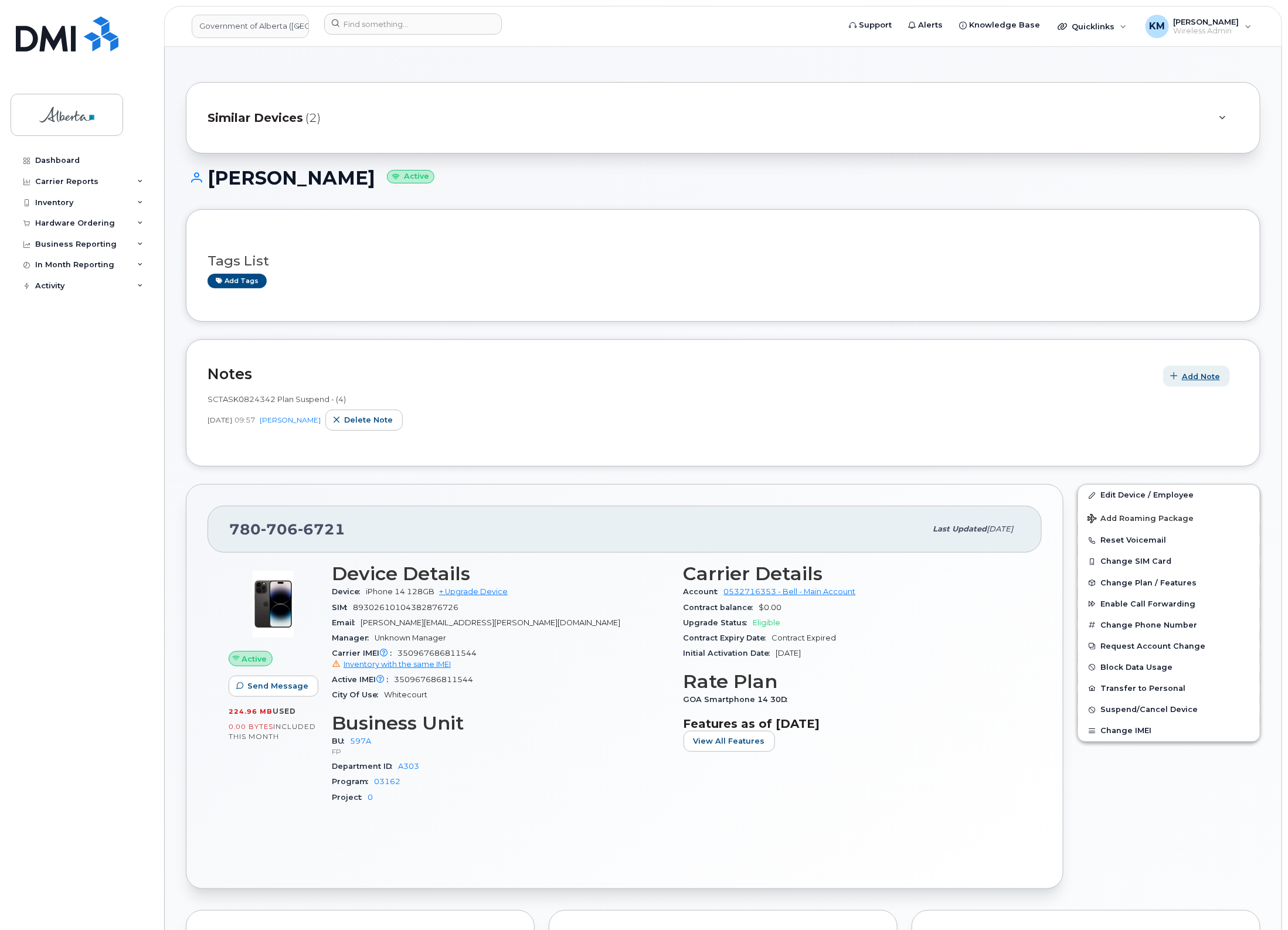
click at [1192, 378] on span "Add Note" at bounding box center [1200, 377] width 38 height 11
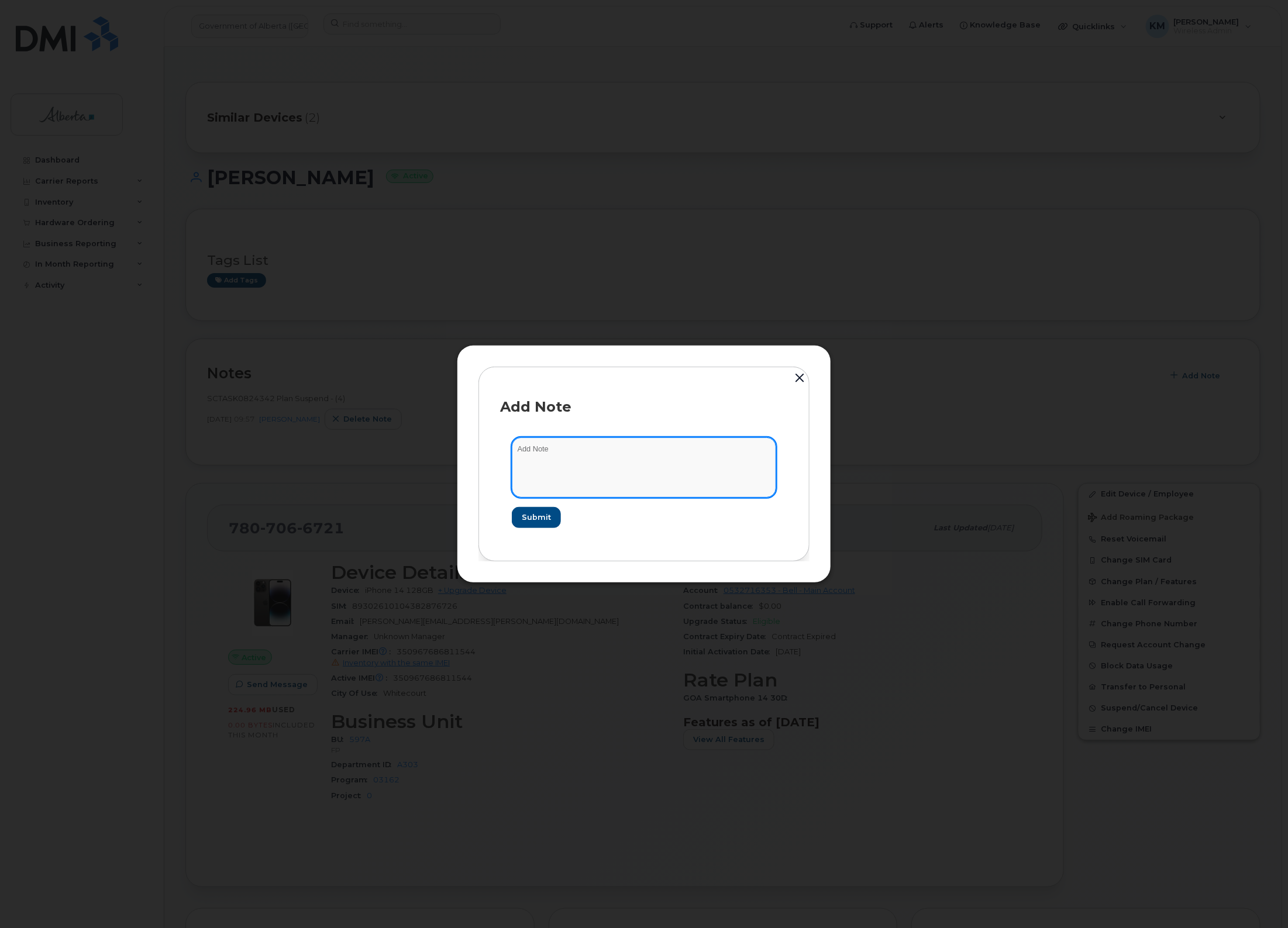
click at [672, 463] on textarea at bounding box center [644, 468] width 264 height 60
type textarea "S"
type textarea "s"
paste textarea "Emily Clark"
click at [613, 454] on textarea "SCTASK0848412 - Emily Clark" at bounding box center [644, 468] width 264 height 60
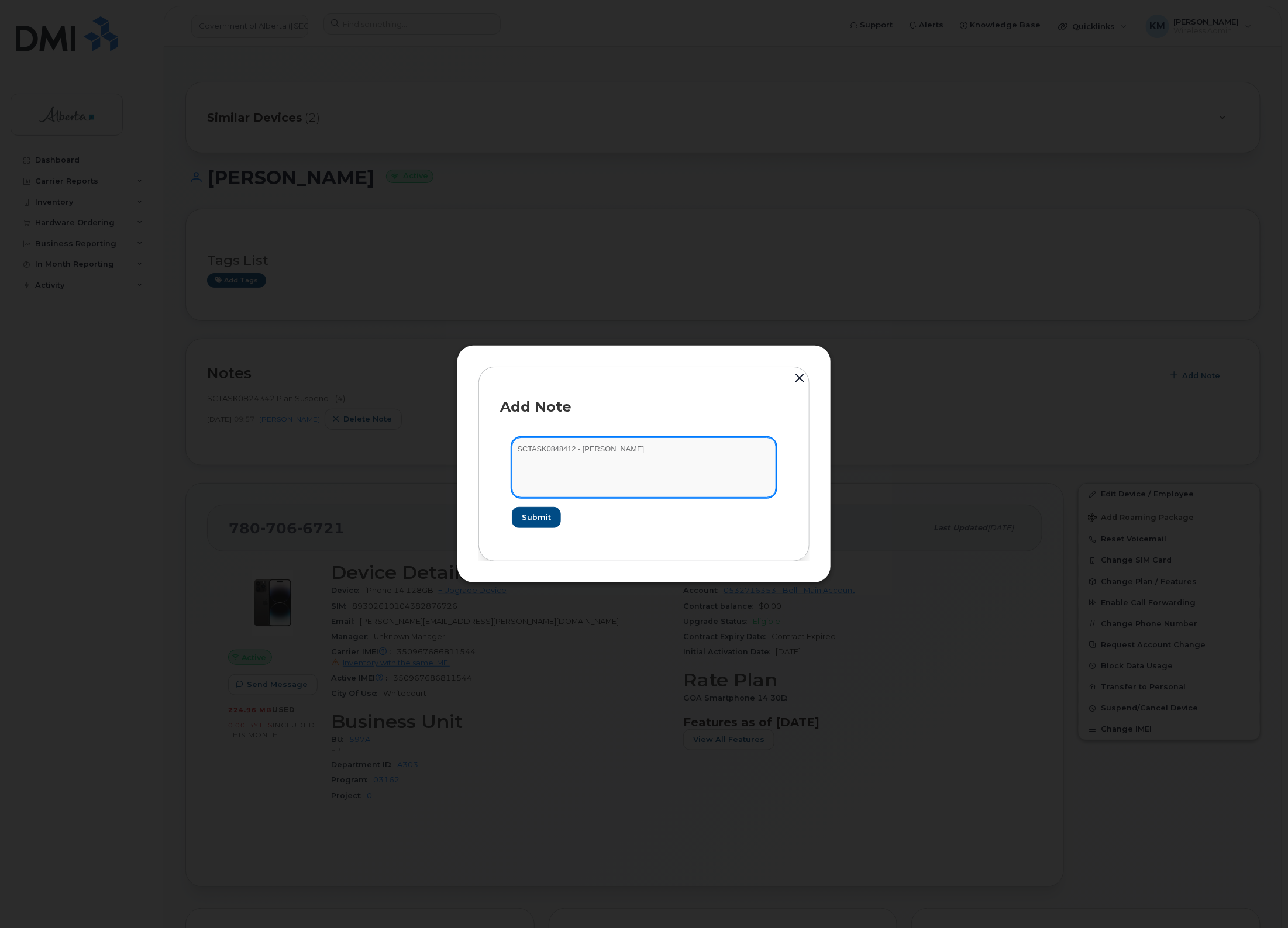
drag, startPoint x: 578, startPoint y: 446, endPoint x: 627, endPoint y: 447, distance: 49.0
click at [627, 447] on textarea "SCTASK0848412 - Emily Clark" at bounding box center [644, 468] width 264 height 60
click at [657, 451] on textarea "SCTASK0848412 -" at bounding box center [644, 468] width 264 height 60
paste textarea "Plan Unsuspend - (2)"
type textarea "SCTASK0848412 - Plan Unsuspend - (2)"
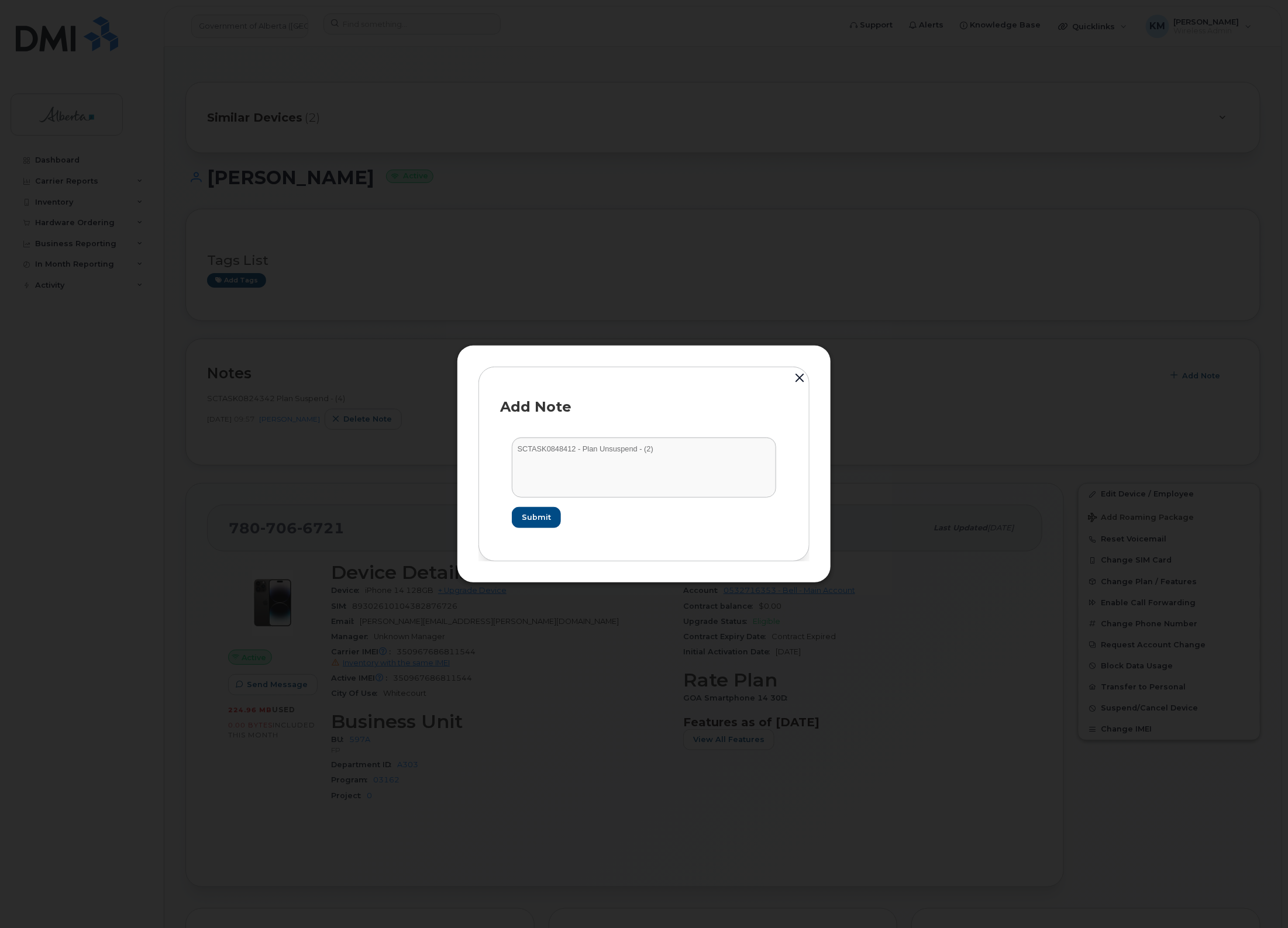
click at [531, 504] on form "SCTASK0848412 - Plan Unsuspend - (2) Submit" at bounding box center [644, 482] width 288 height 113
click at [532, 513] on span "Submit" at bounding box center [535, 517] width 29 height 11
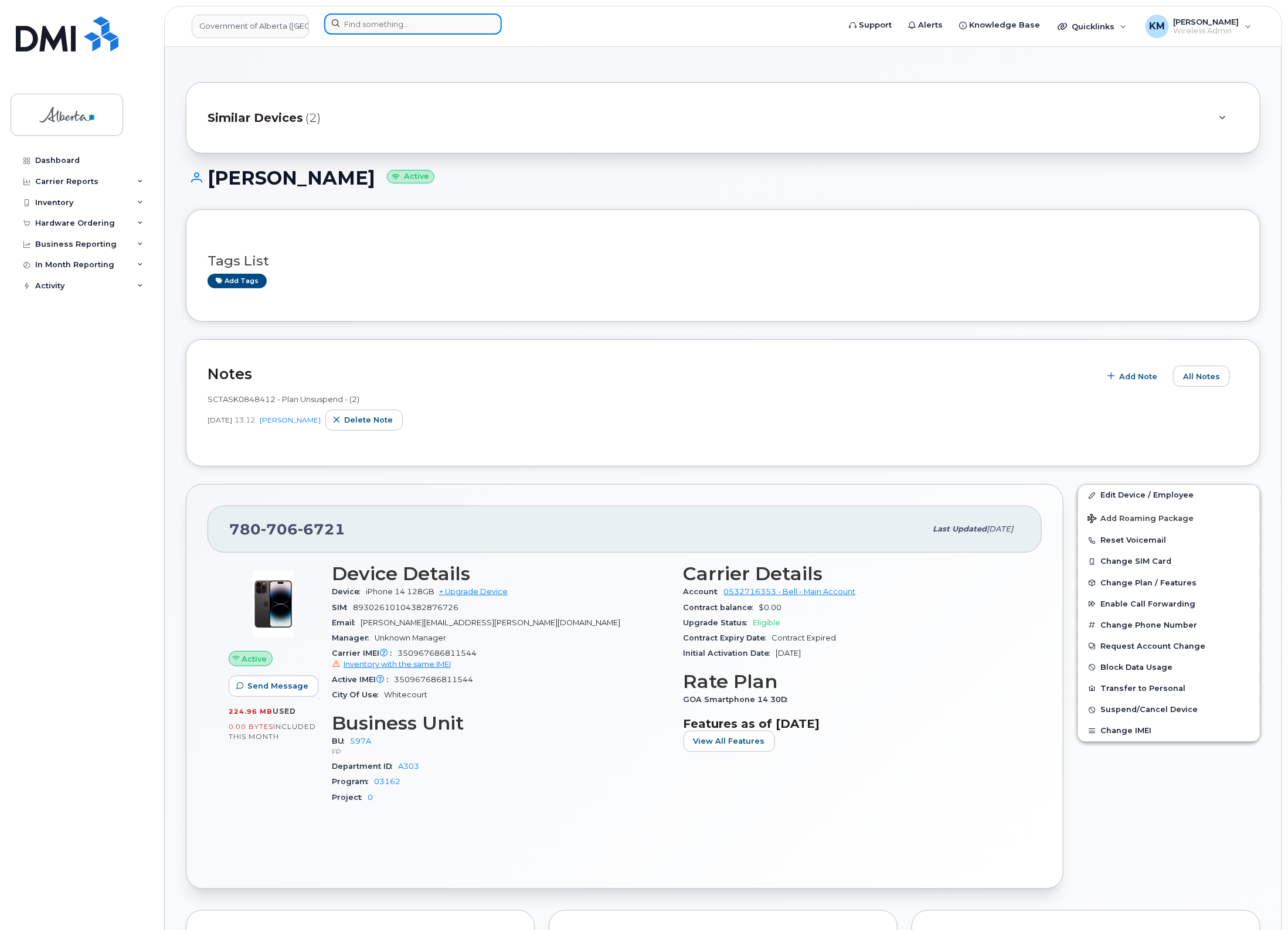
click at [387, 21] on input at bounding box center [413, 23] width 178 height 21
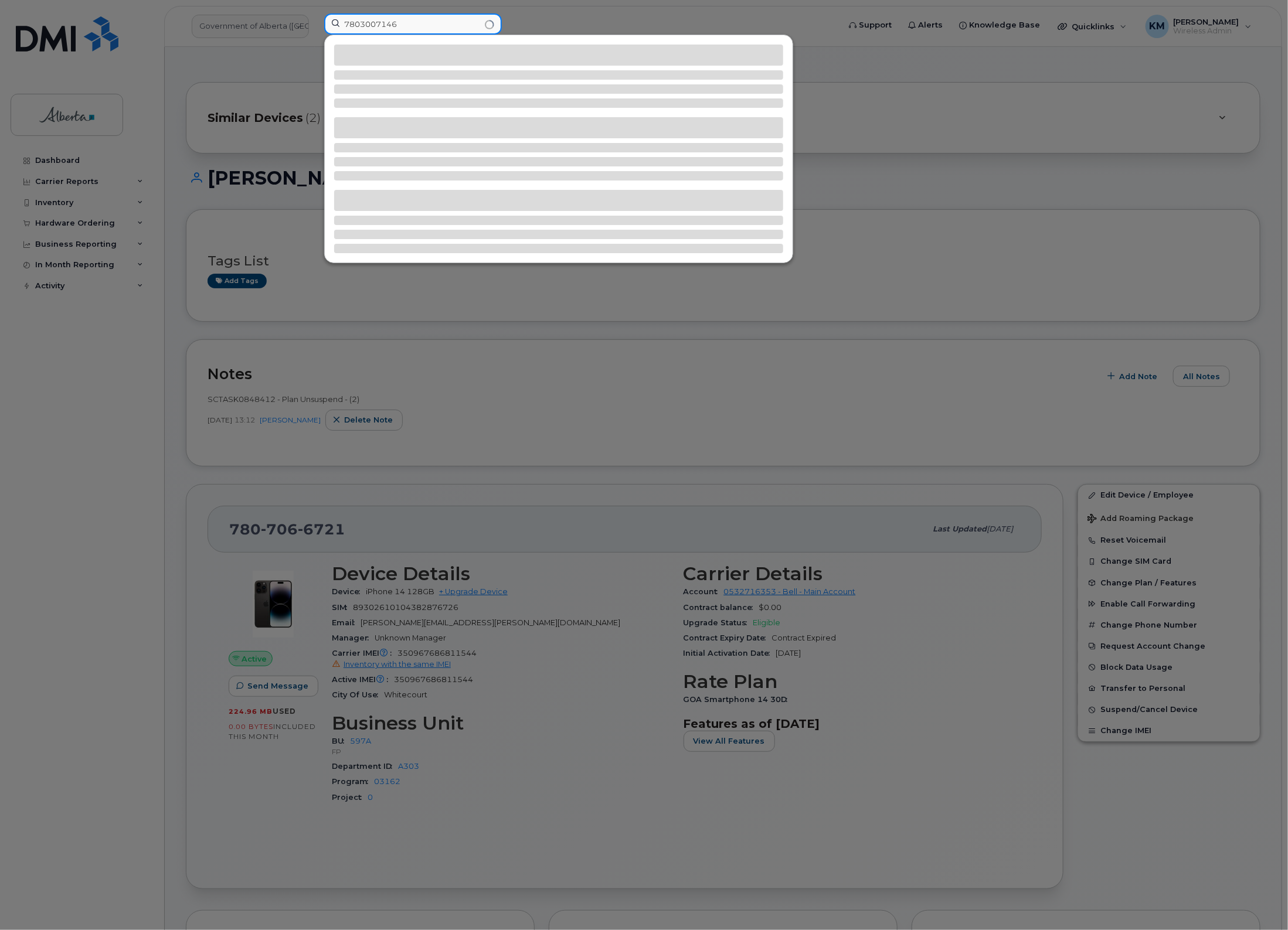
type input "7803007146"
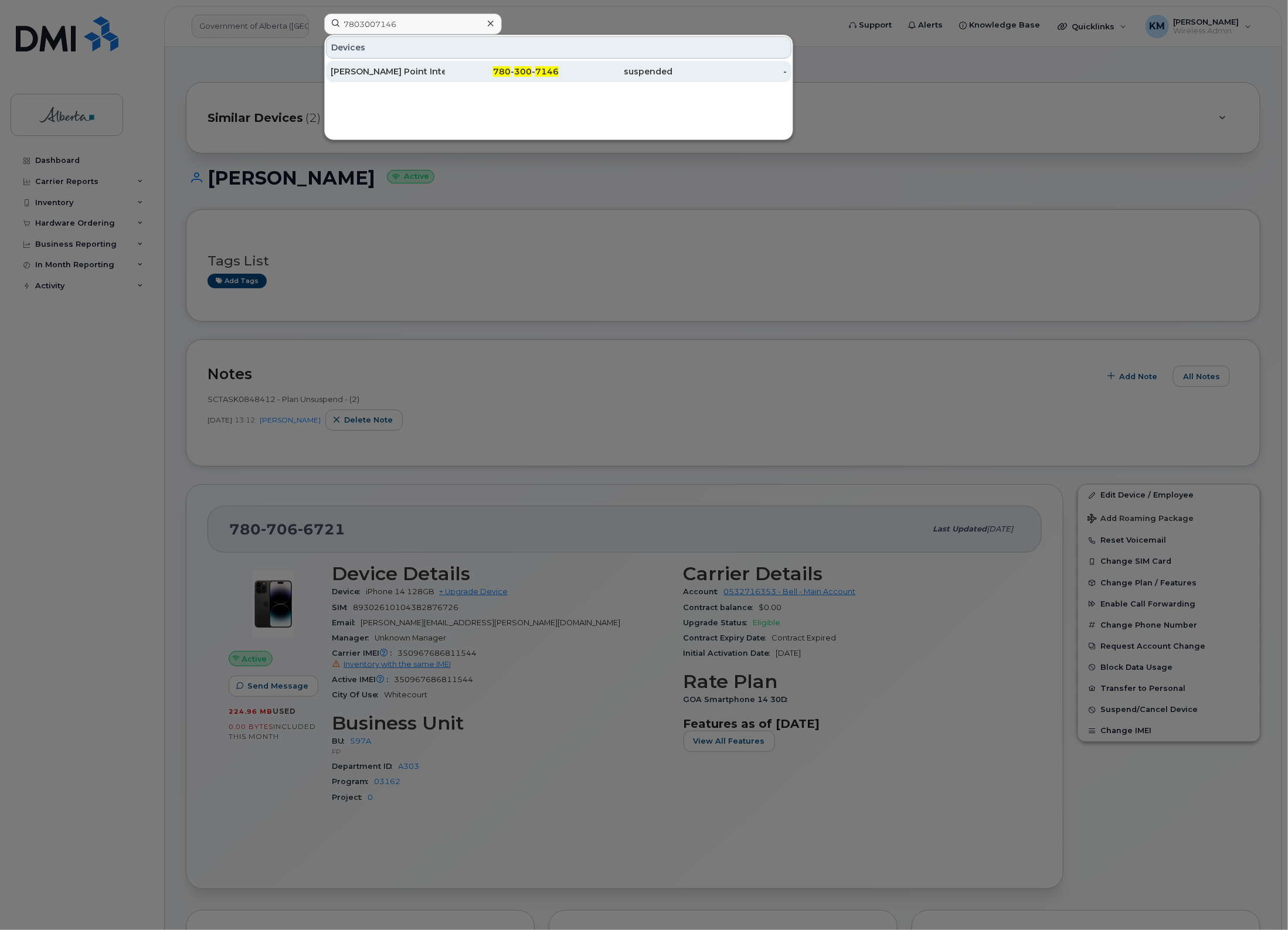
click at [410, 68] on div "Youngs Point Interpreter" at bounding box center [387, 71] width 114 height 12
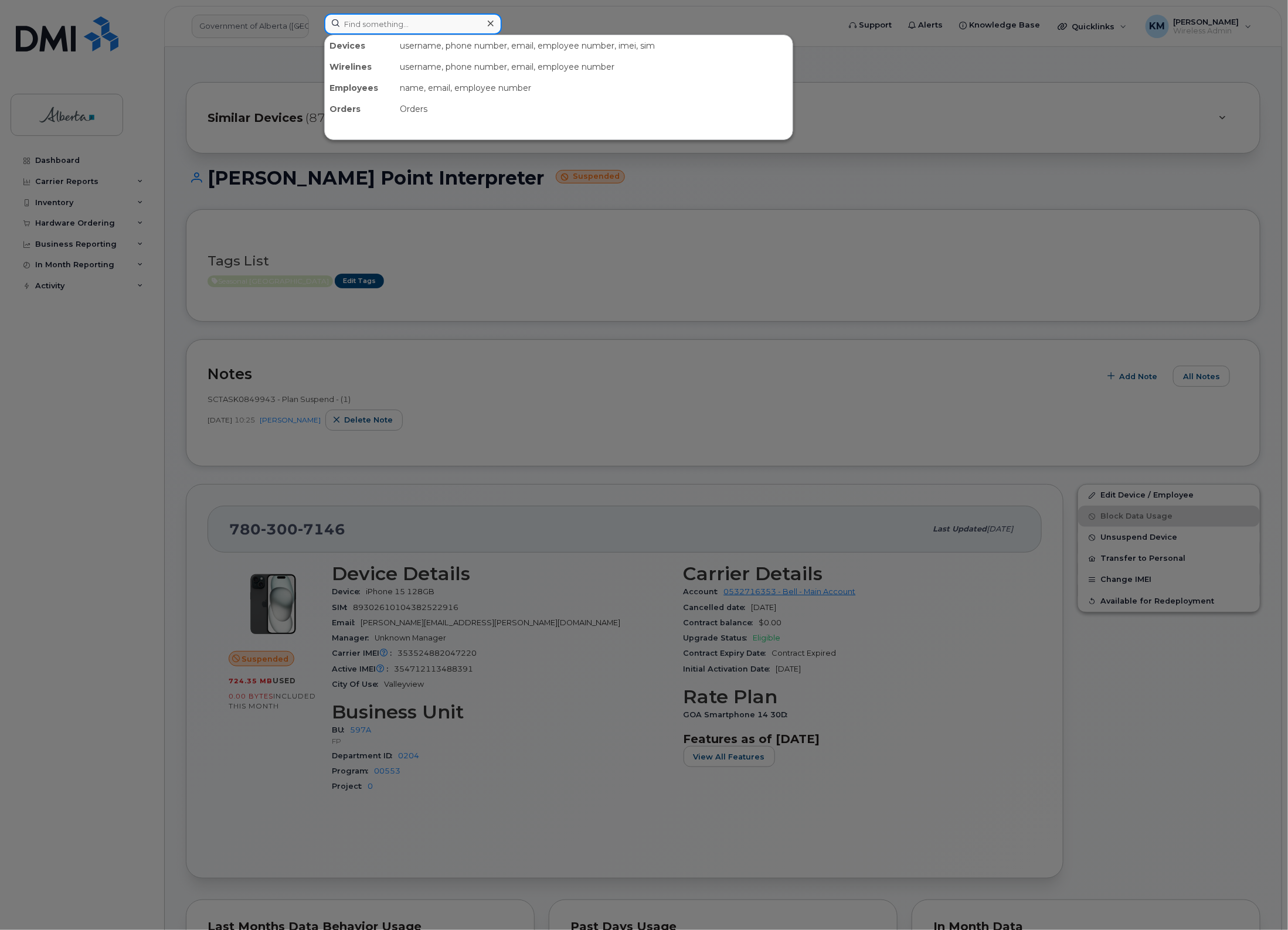
click at [412, 17] on input at bounding box center [413, 23] width 178 height 21
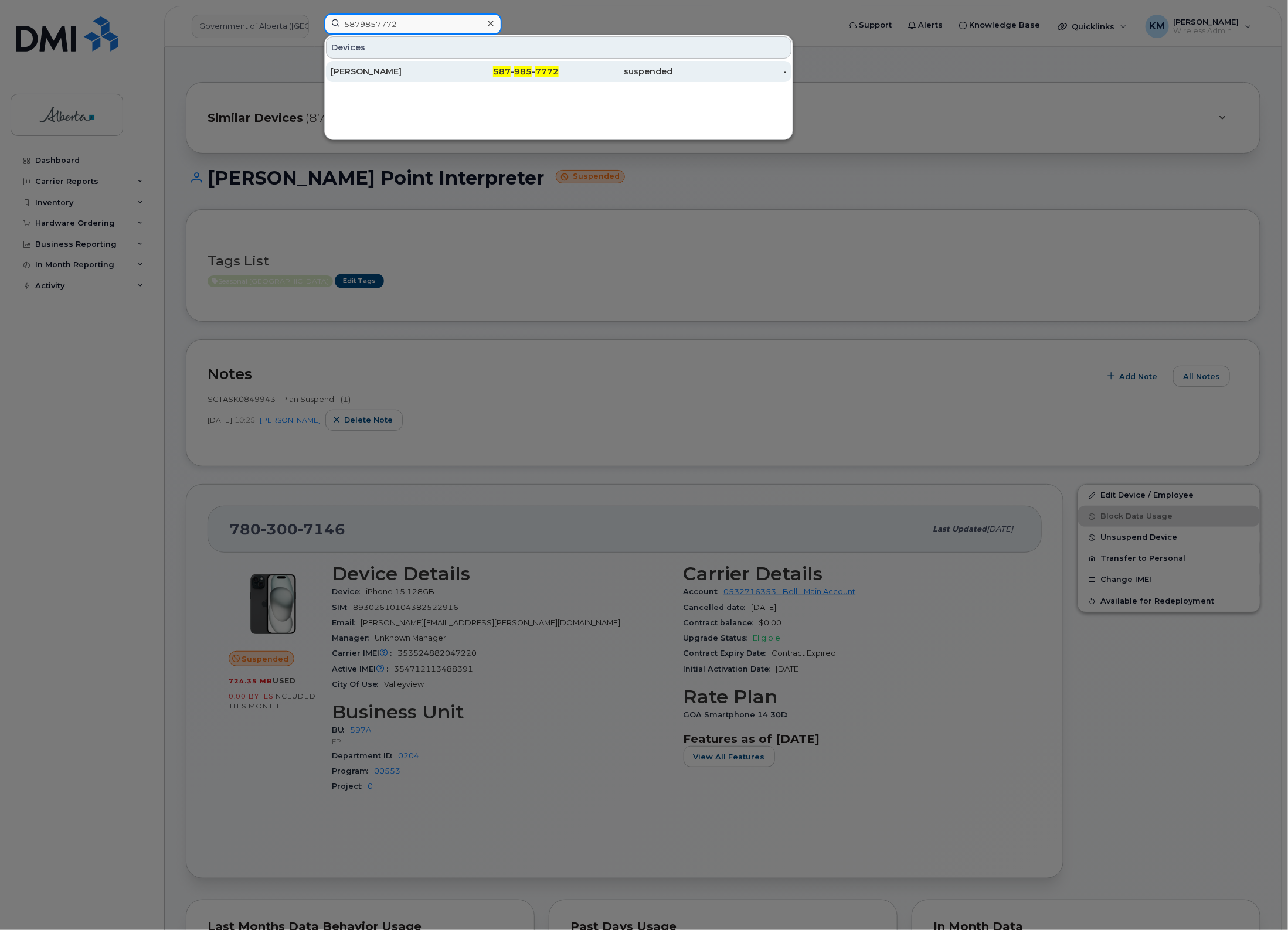
type input "5879857772"
click at [413, 77] on div "Belinda He" at bounding box center [387, 71] width 114 height 12
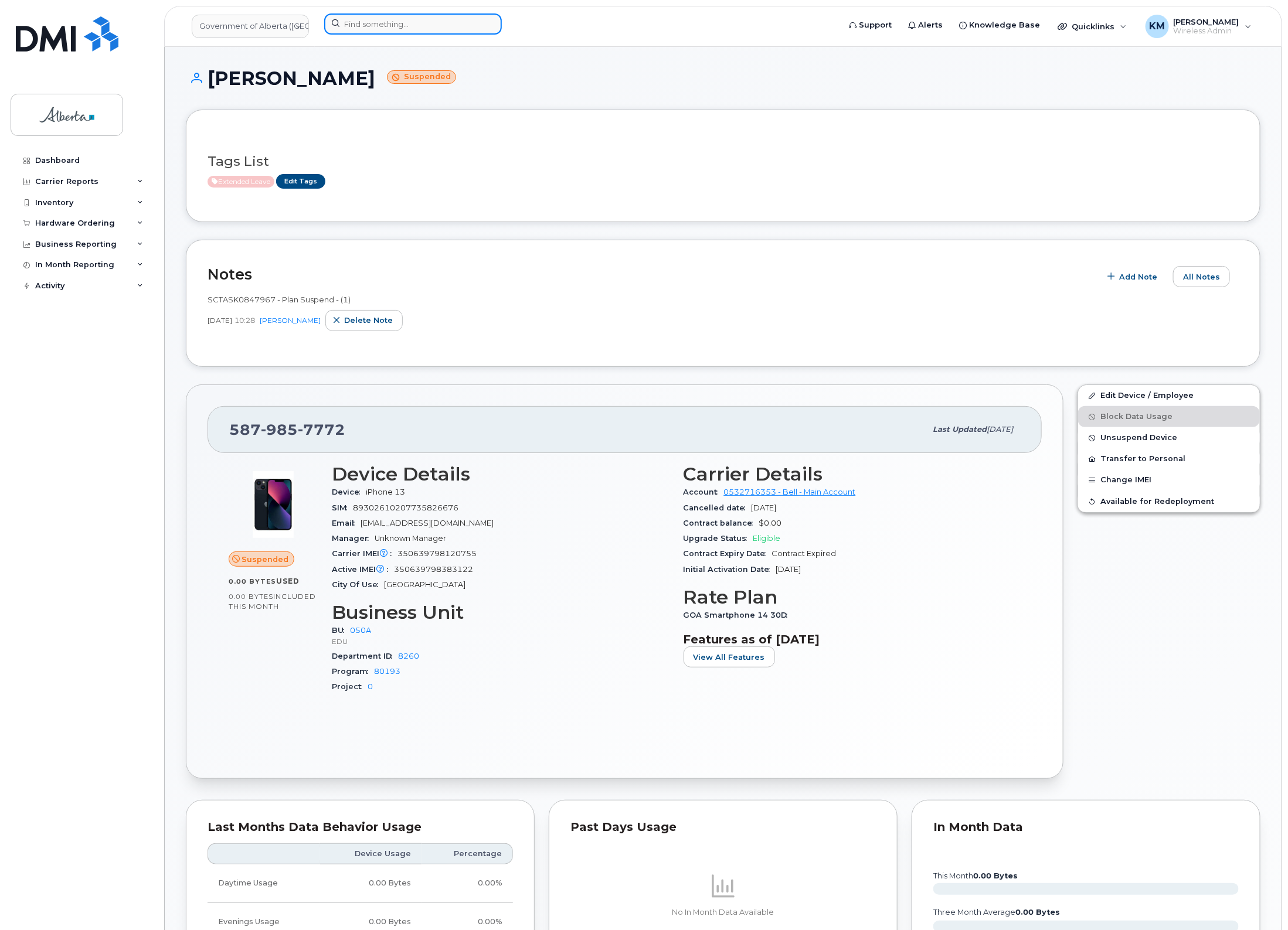
click at [387, 28] on input at bounding box center [413, 23] width 178 height 21
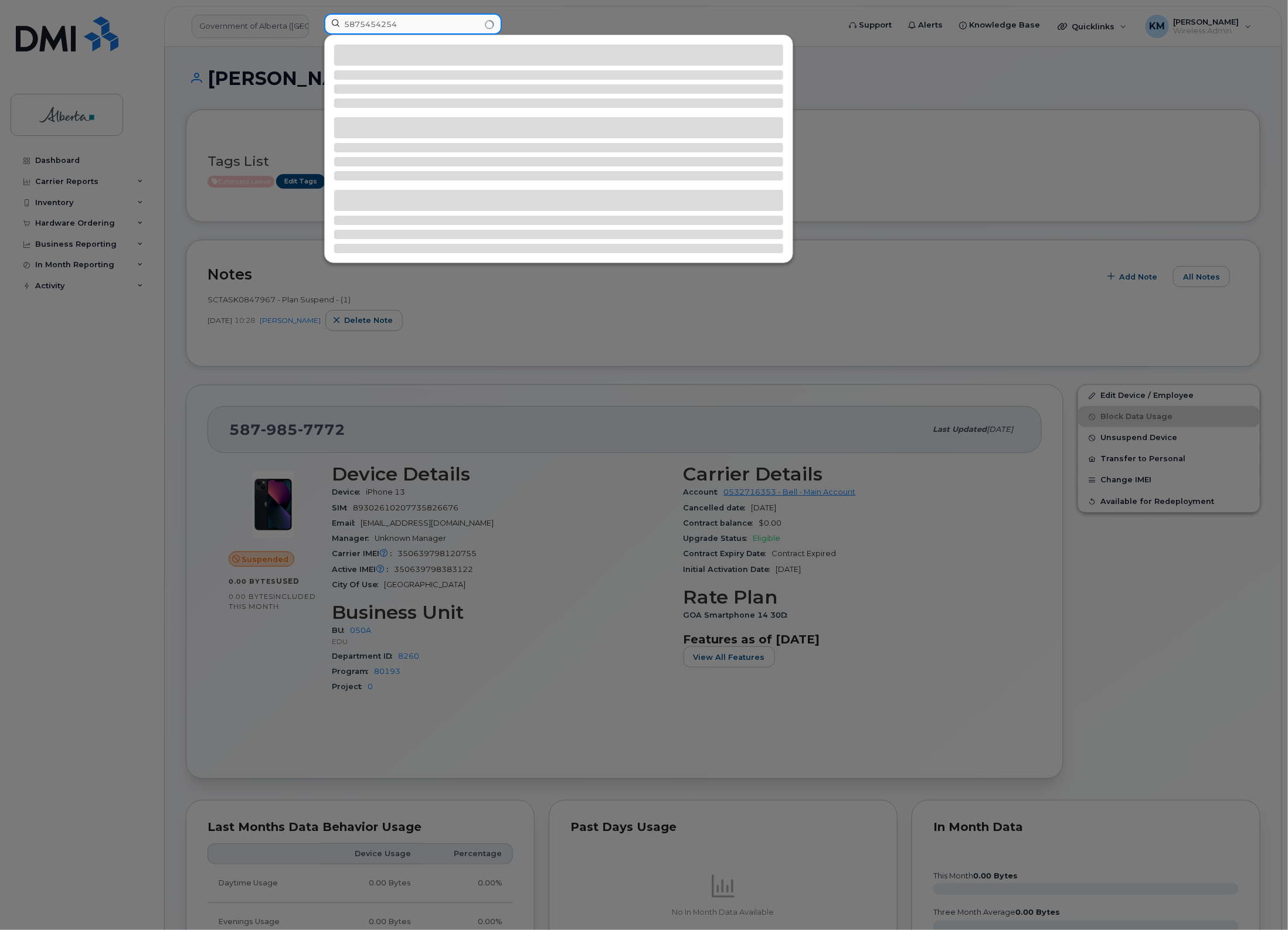
type input "5875454254"
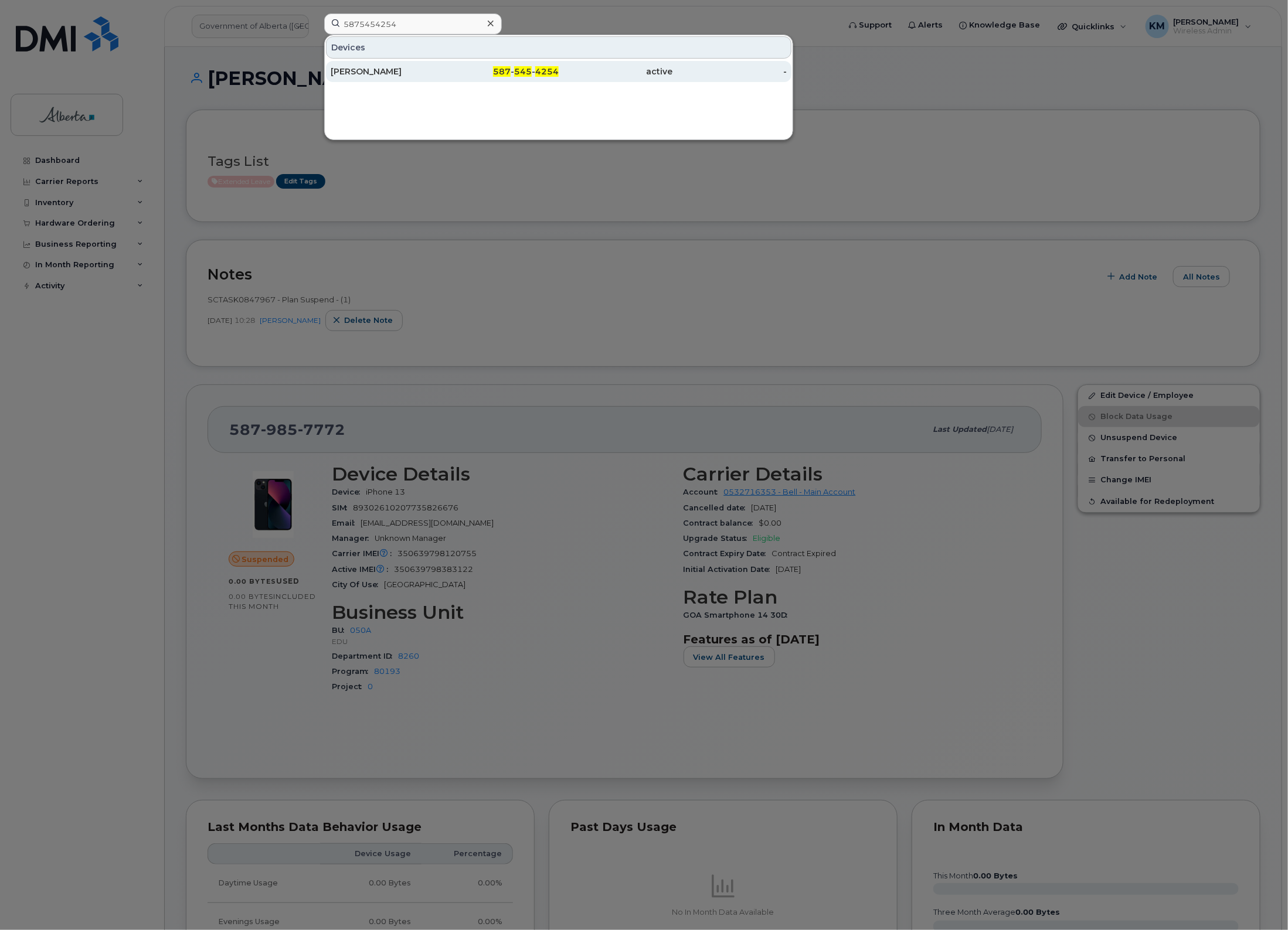
click at [375, 77] on div "[PERSON_NAME]" at bounding box center [387, 71] width 114 height 12
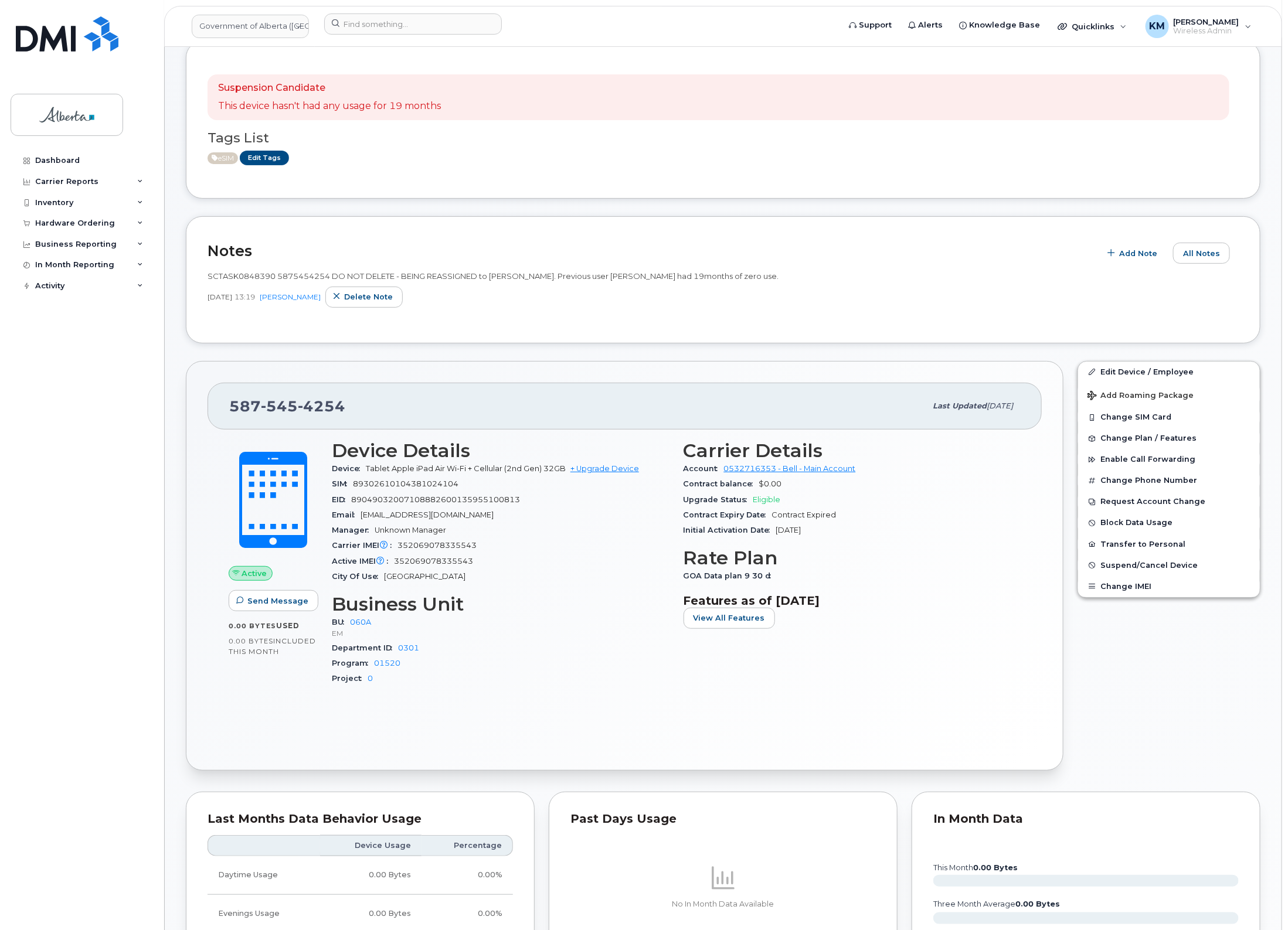
scroll to position [73, 0]
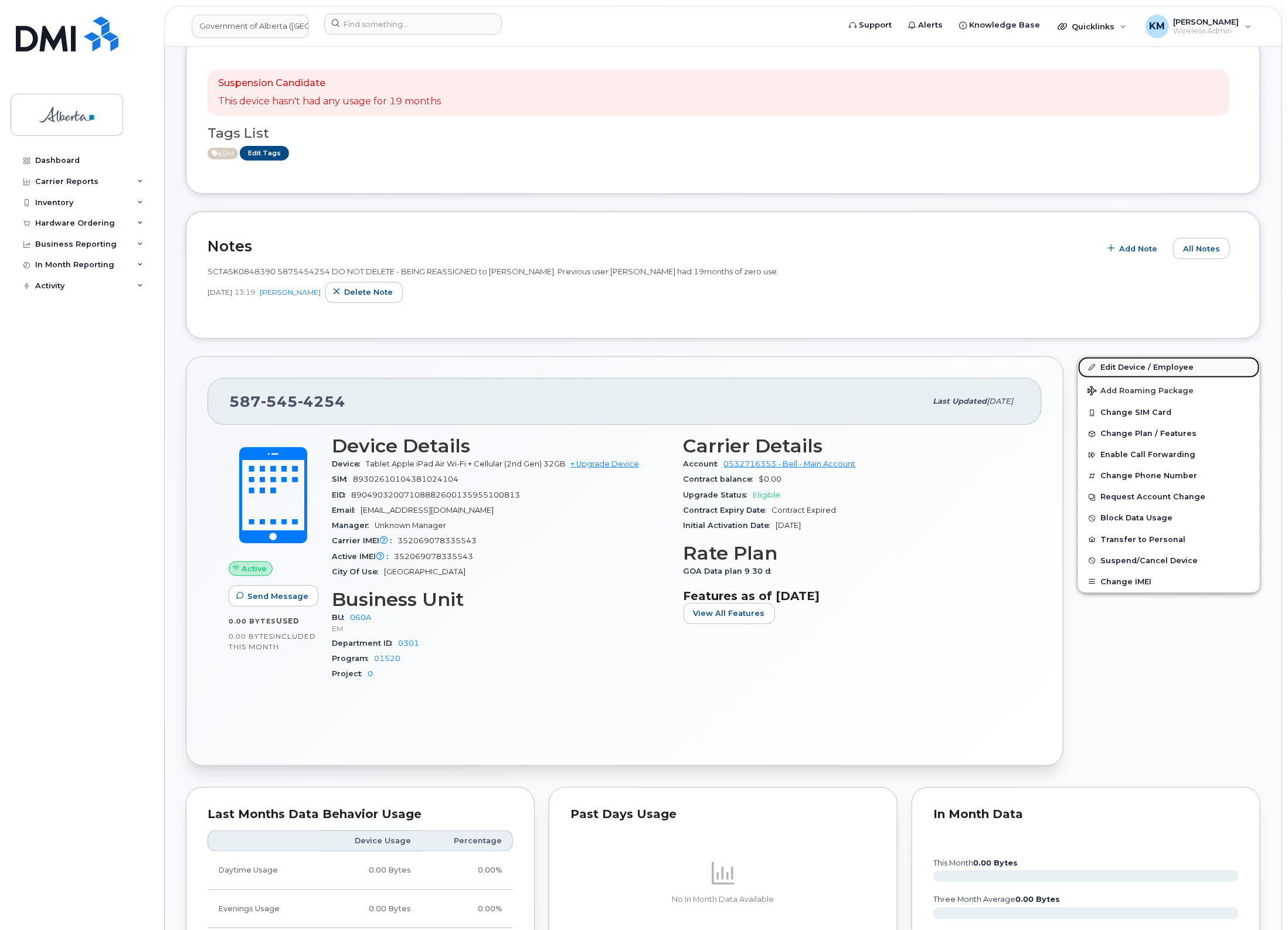
click at [1122, 361] on link "Edit Device / Employee" at bounding box center [1168, 367] width 181 height 21
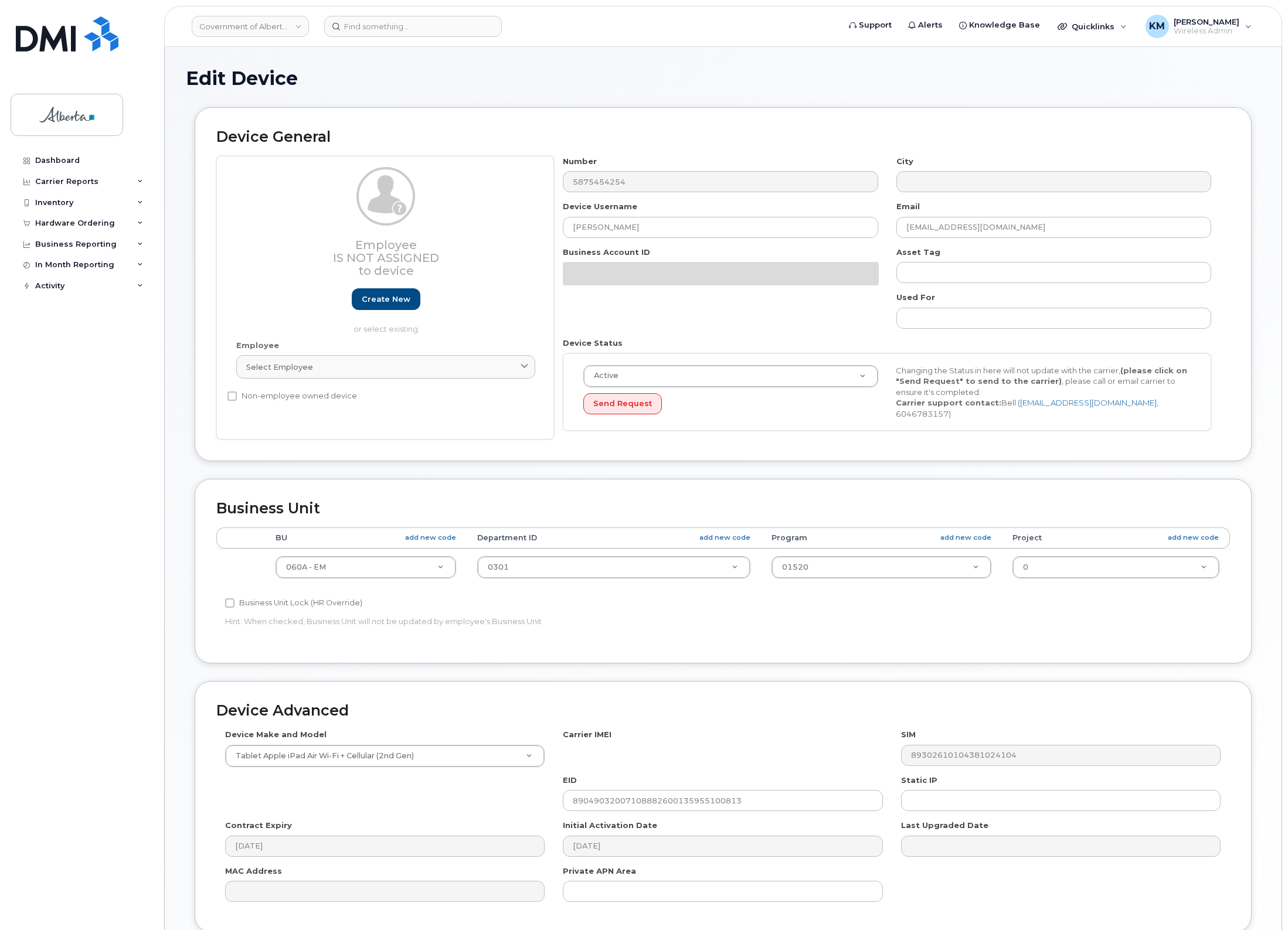
select select "4749732"
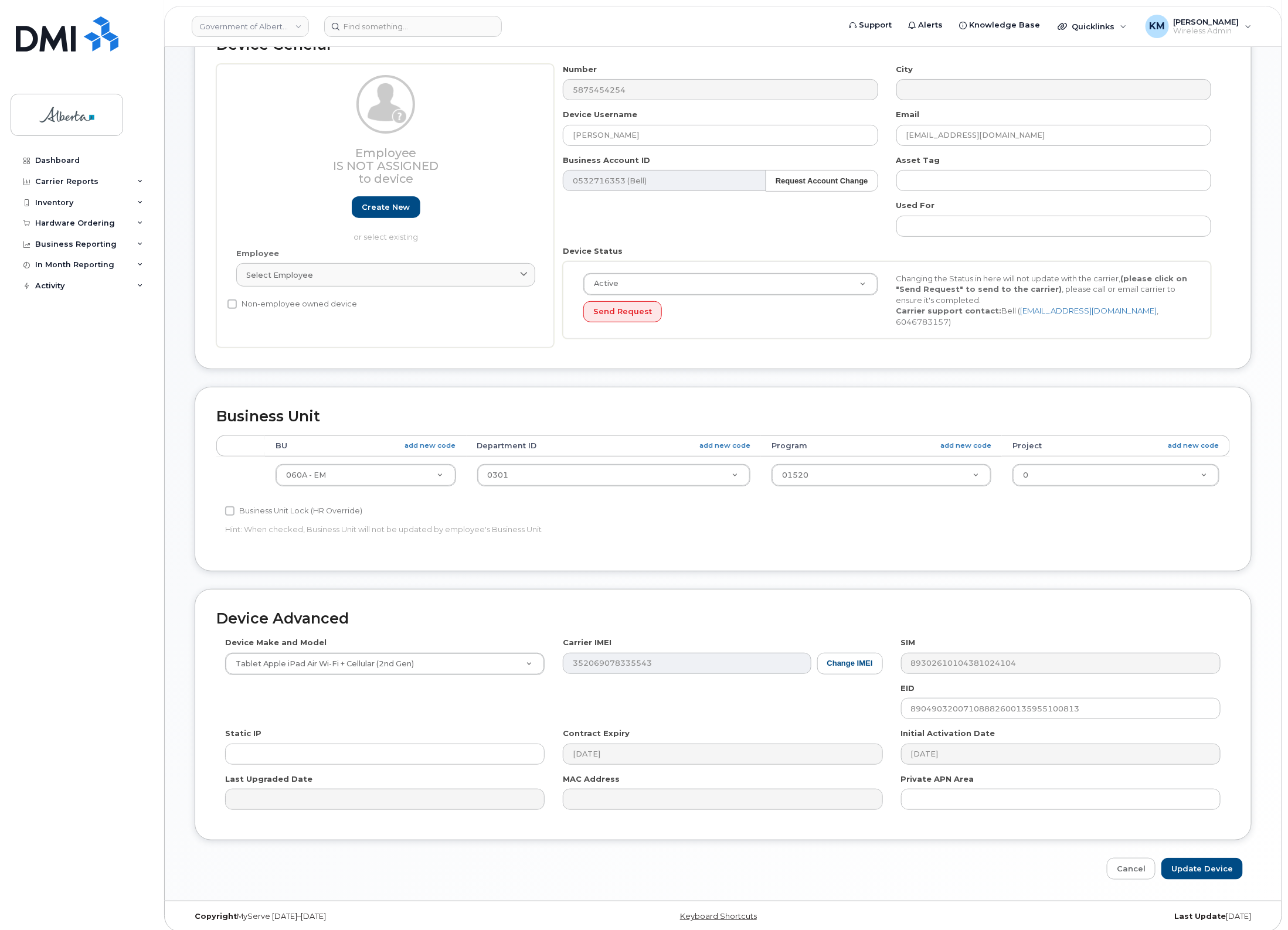
scroll to position [98, 0]
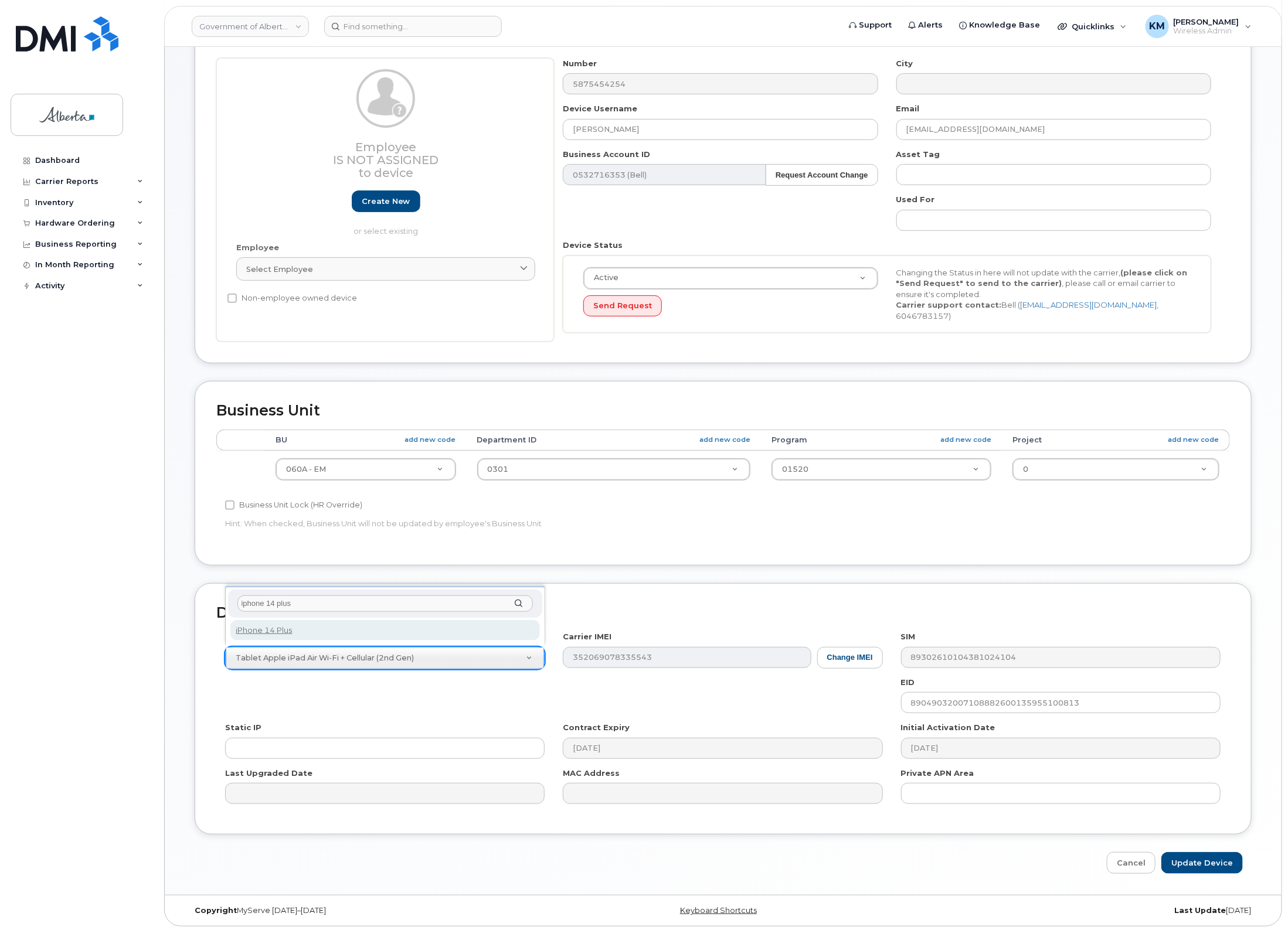
type input "iphone 14 plus"
select select "2776"
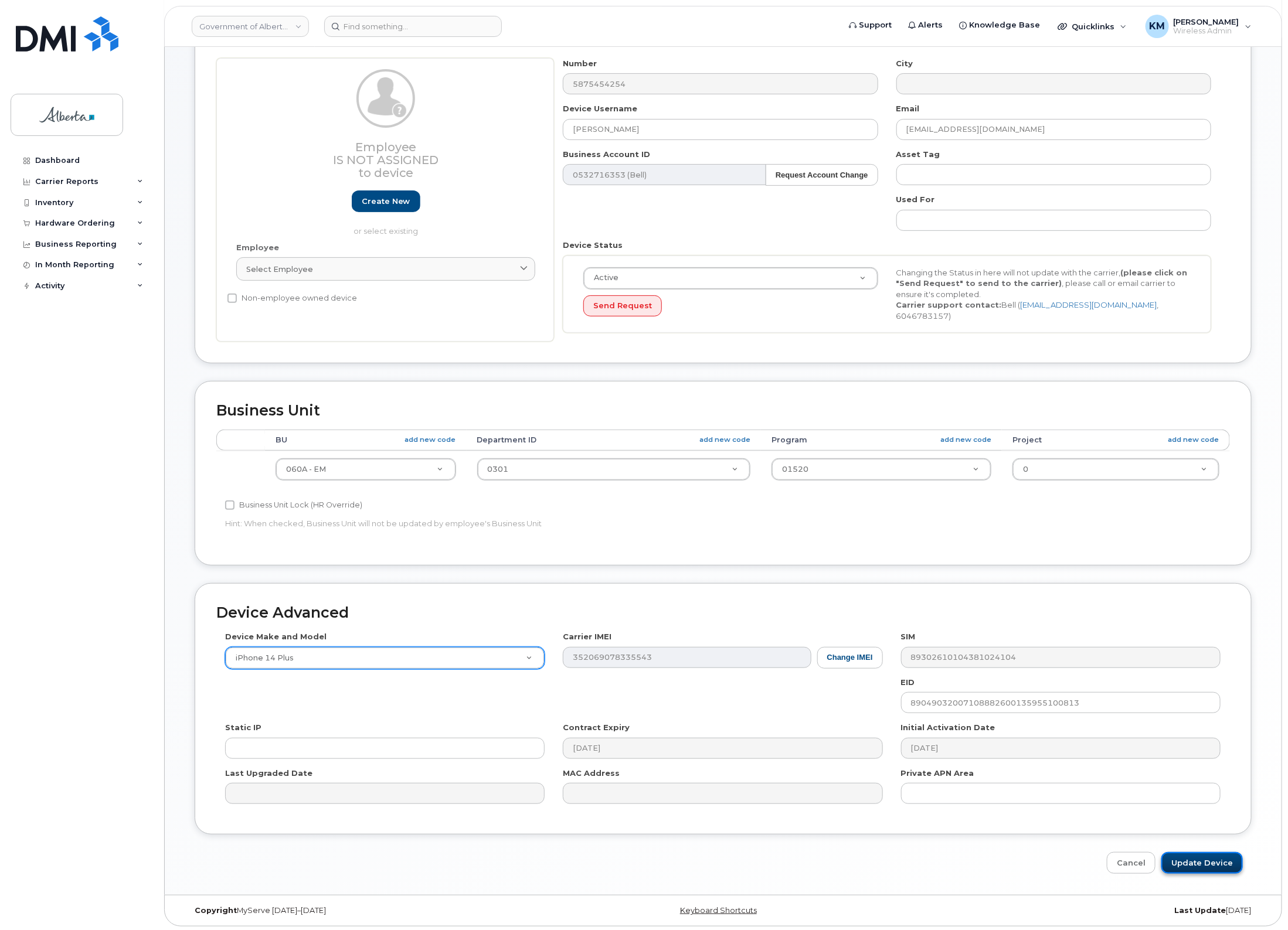
click at [1189, 859] on input "Update Device" at bounding box center [1202, 863] width 82 height 22
type input "Saving..."
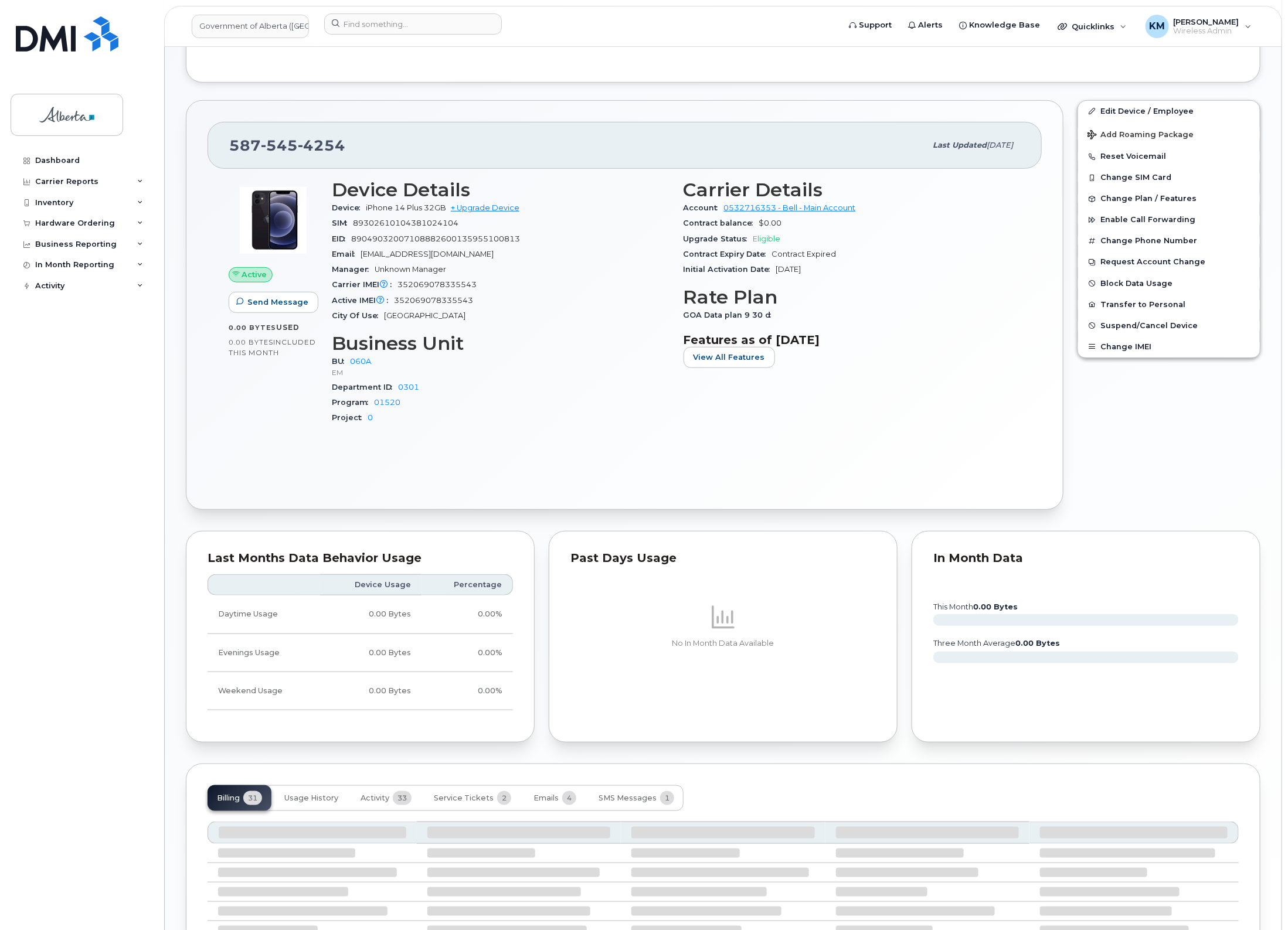
scroll to position [473, 0]
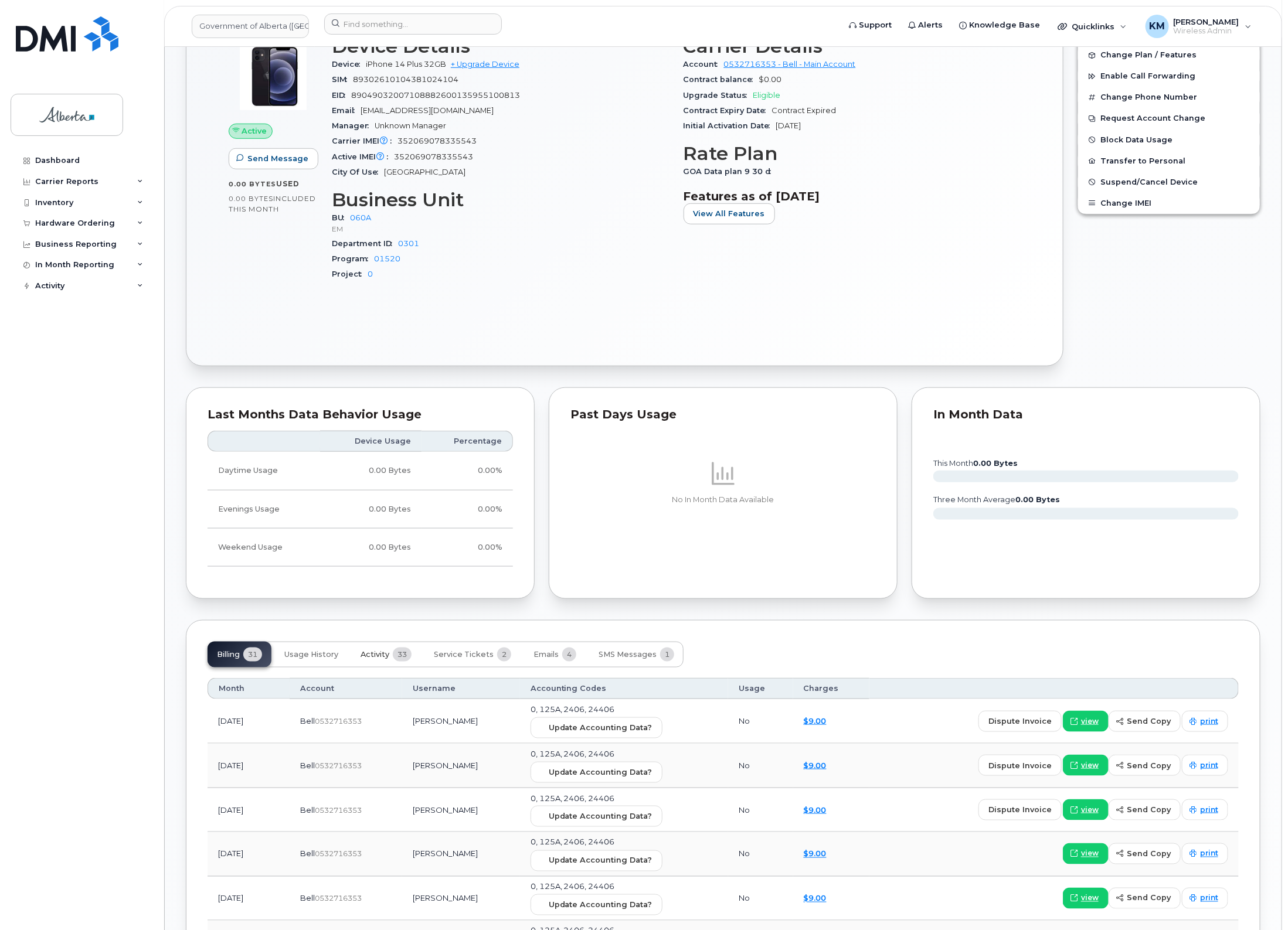
click at [373, 652] on span "Activity" at bounding box center [375, 655] width 29 height 10
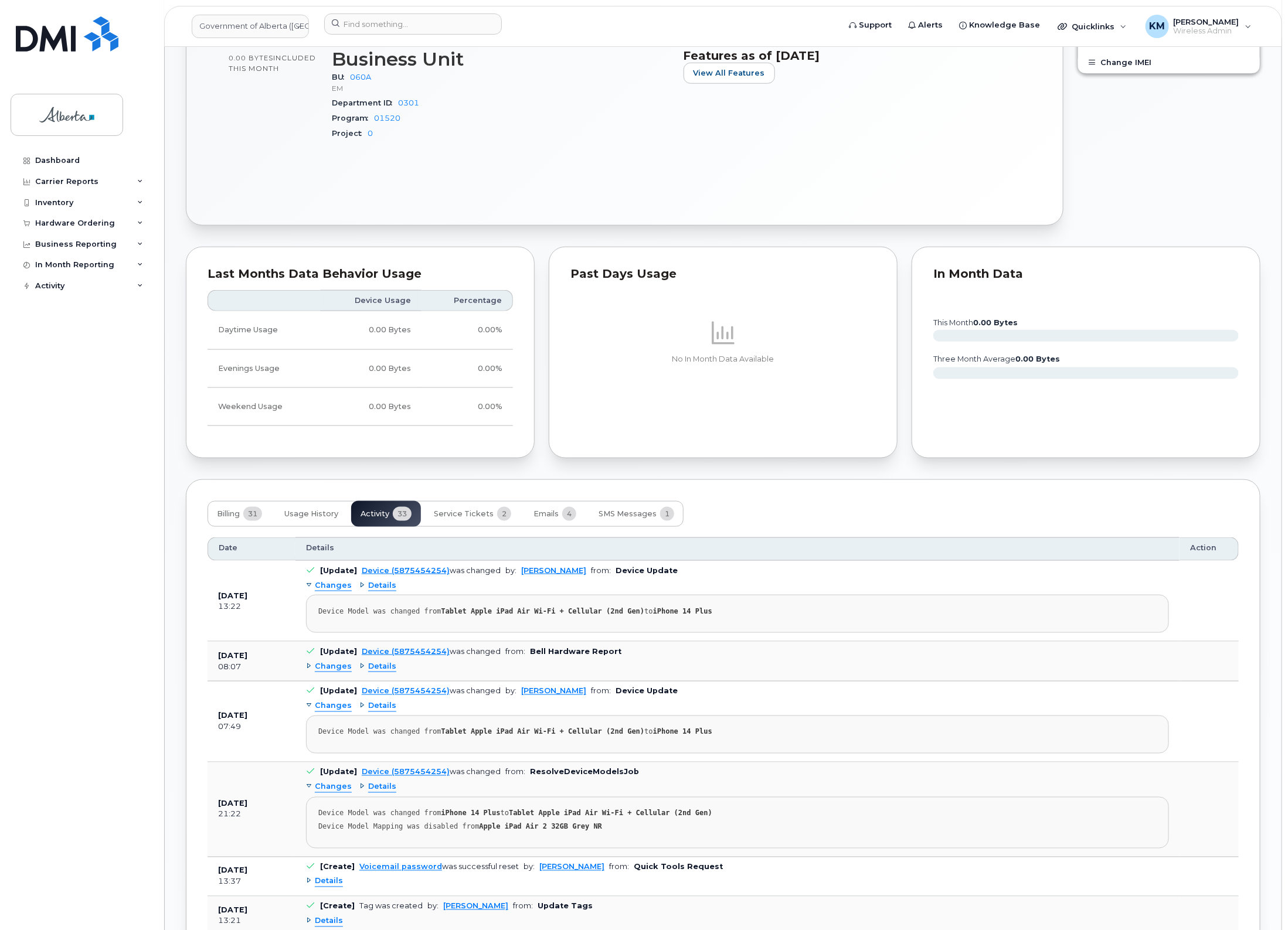
scroll to position [619, 0]
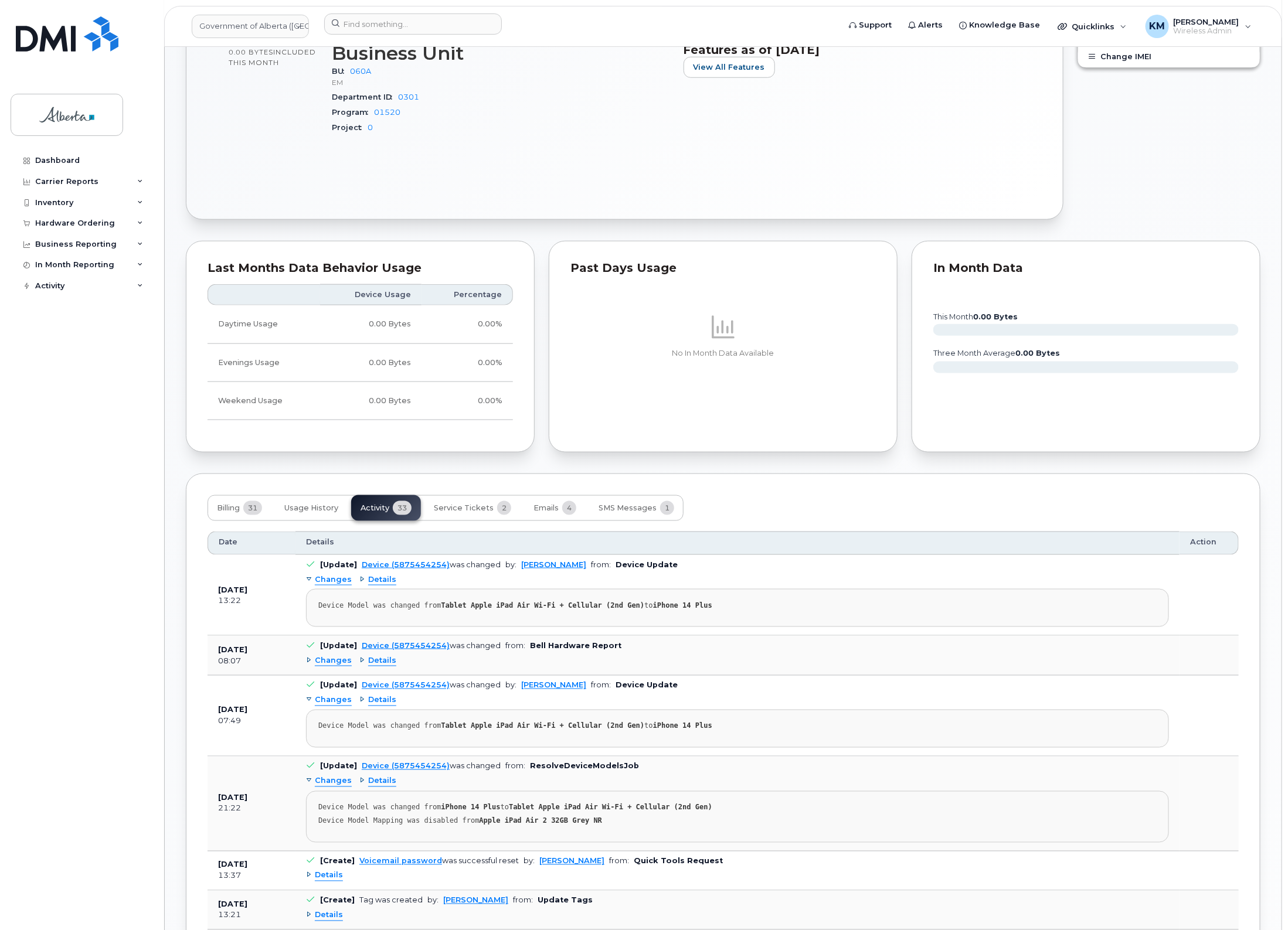
click at [321, 666] on span "Changes" at bounding box center [333, 661] width 37 height 11
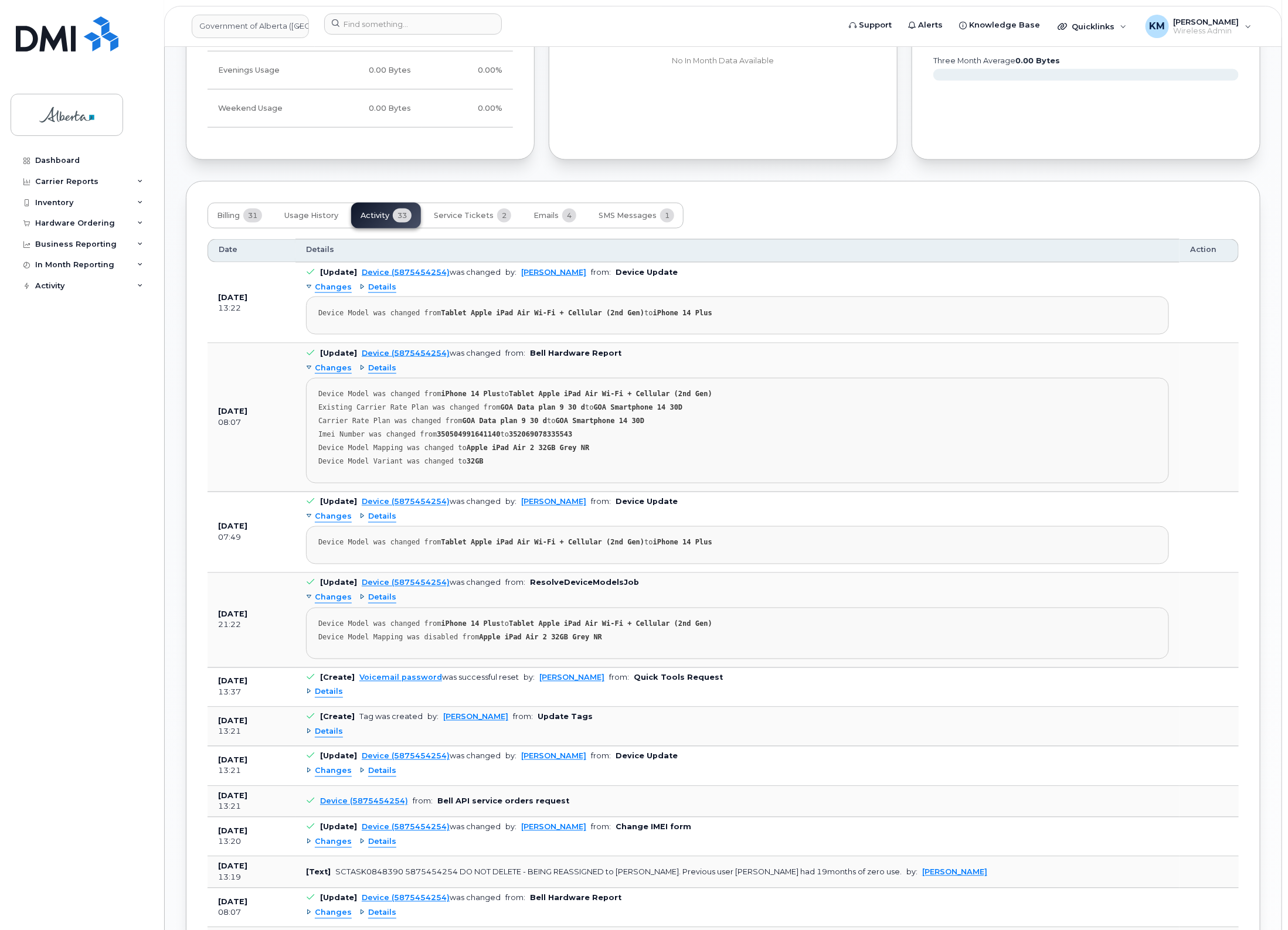
scroll to position [913, 0]
click at [326, 698] on span "Details" at bounding box center [329, 692] width 28 height 11
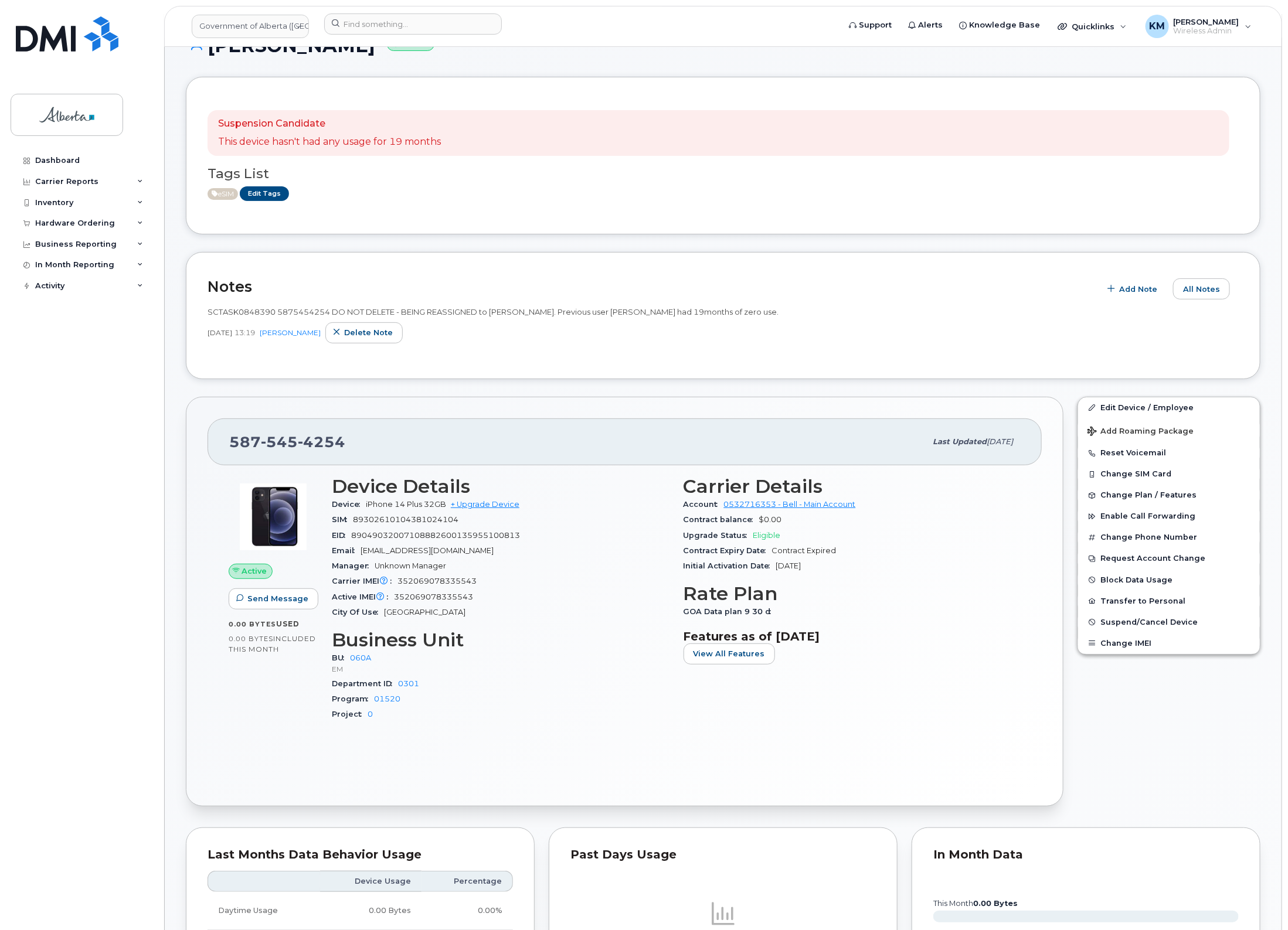
scroll to position [0, 0]
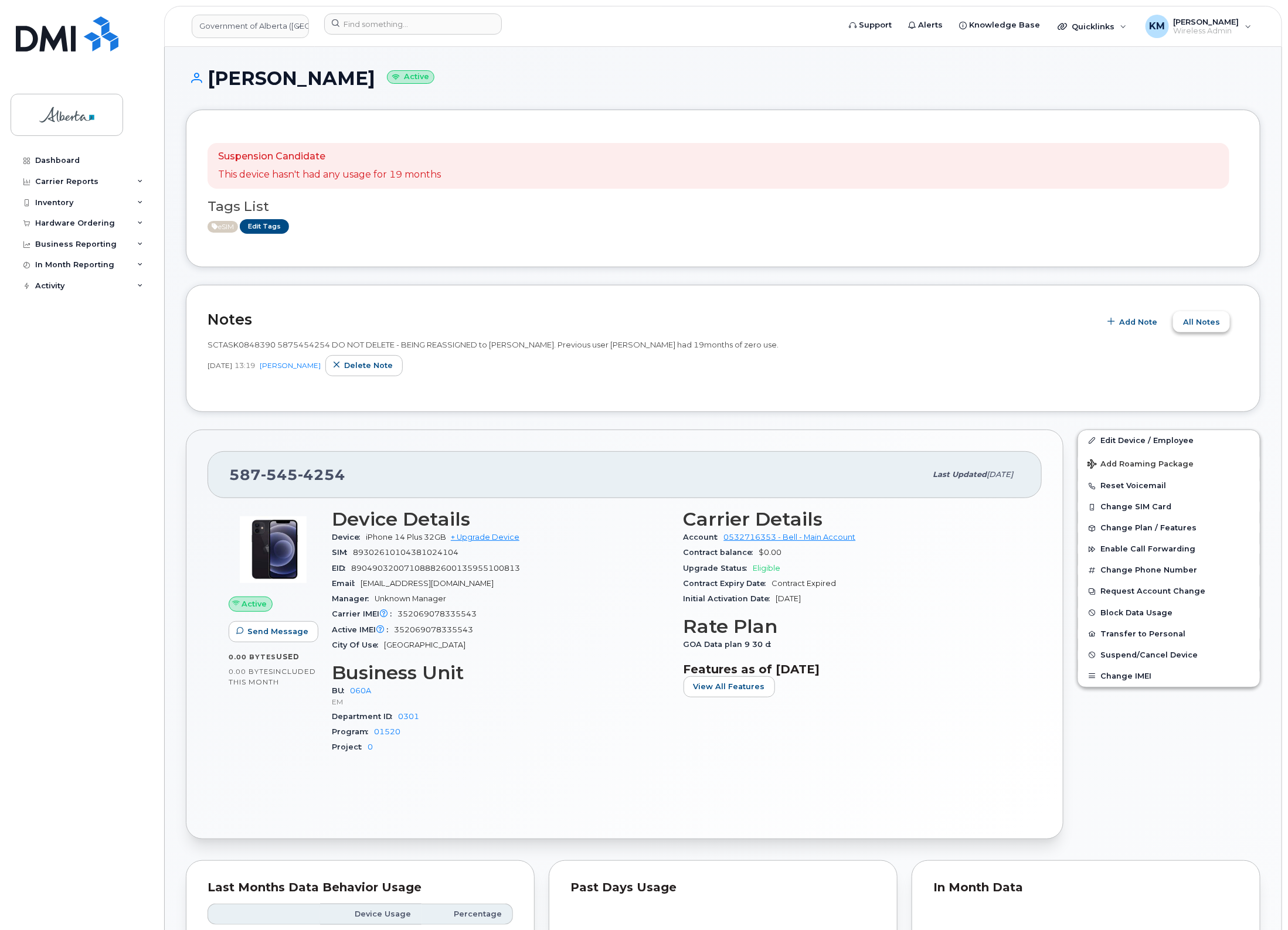
click at [1191, 329] on button "All Notes" at bounding box center [1201, 321] width 57 height 21
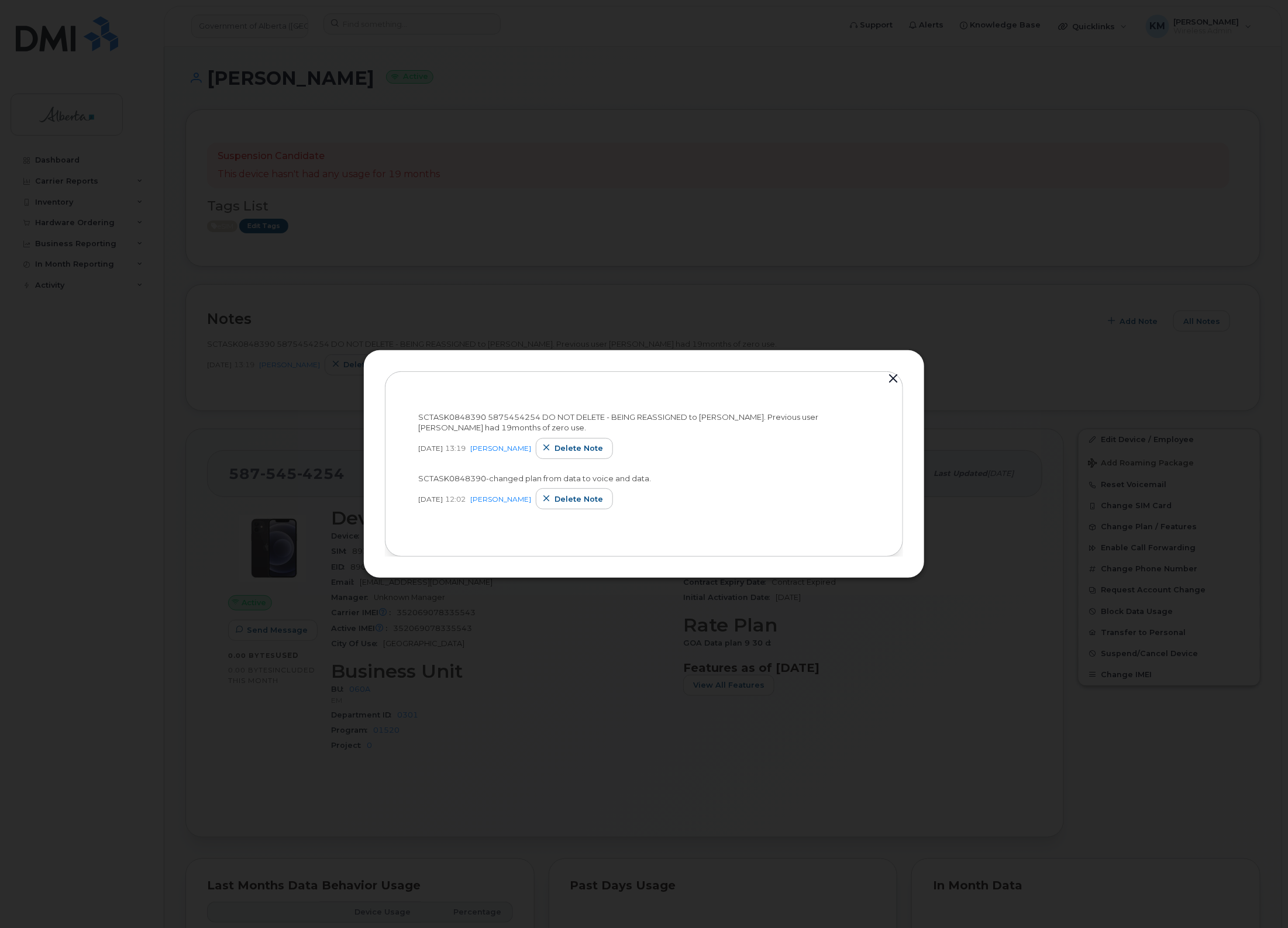
click at [895, 376] on button "button" at bounding box center [893, 379] width 17 height 16
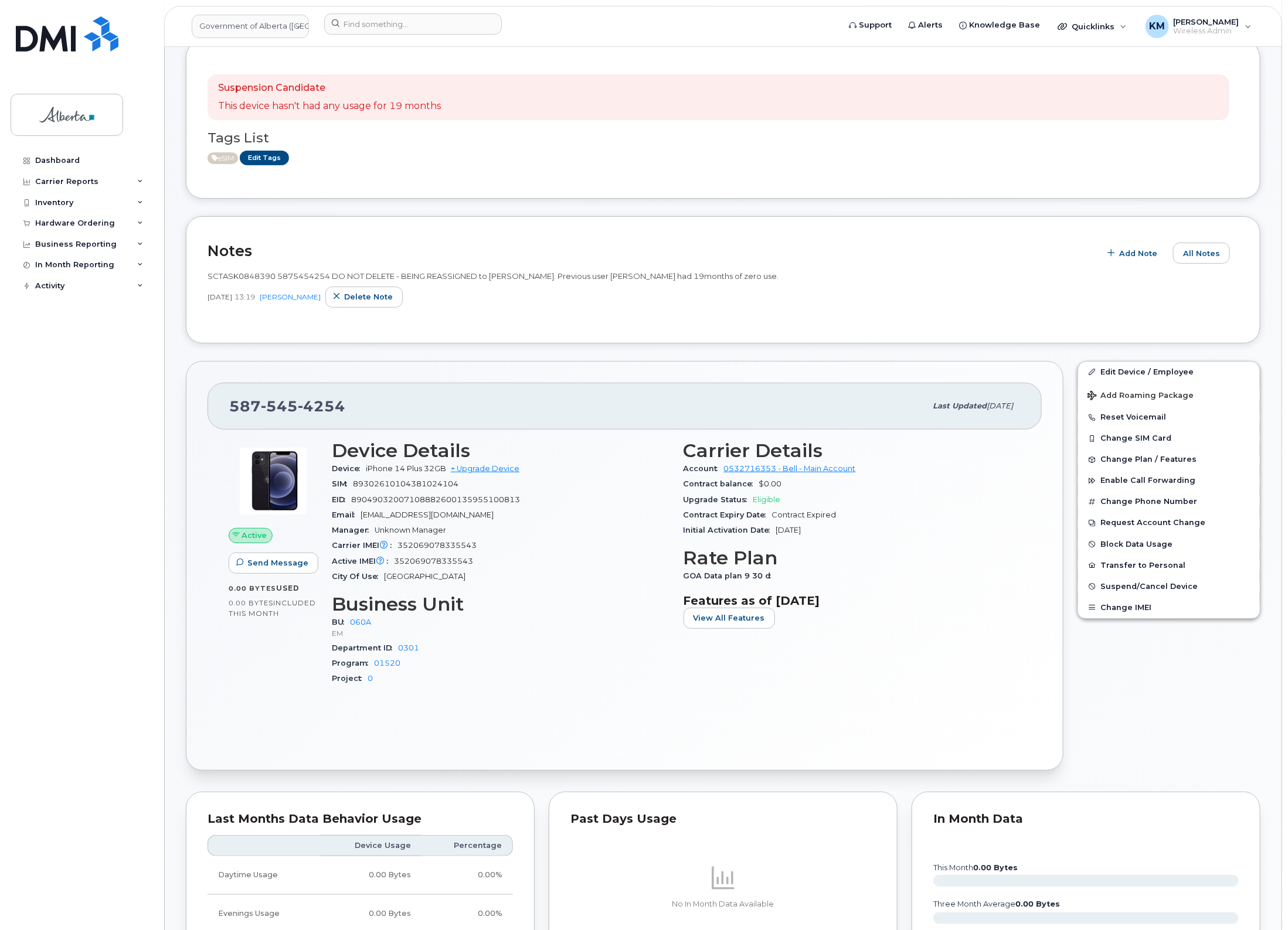
scroll to position [73, 0]
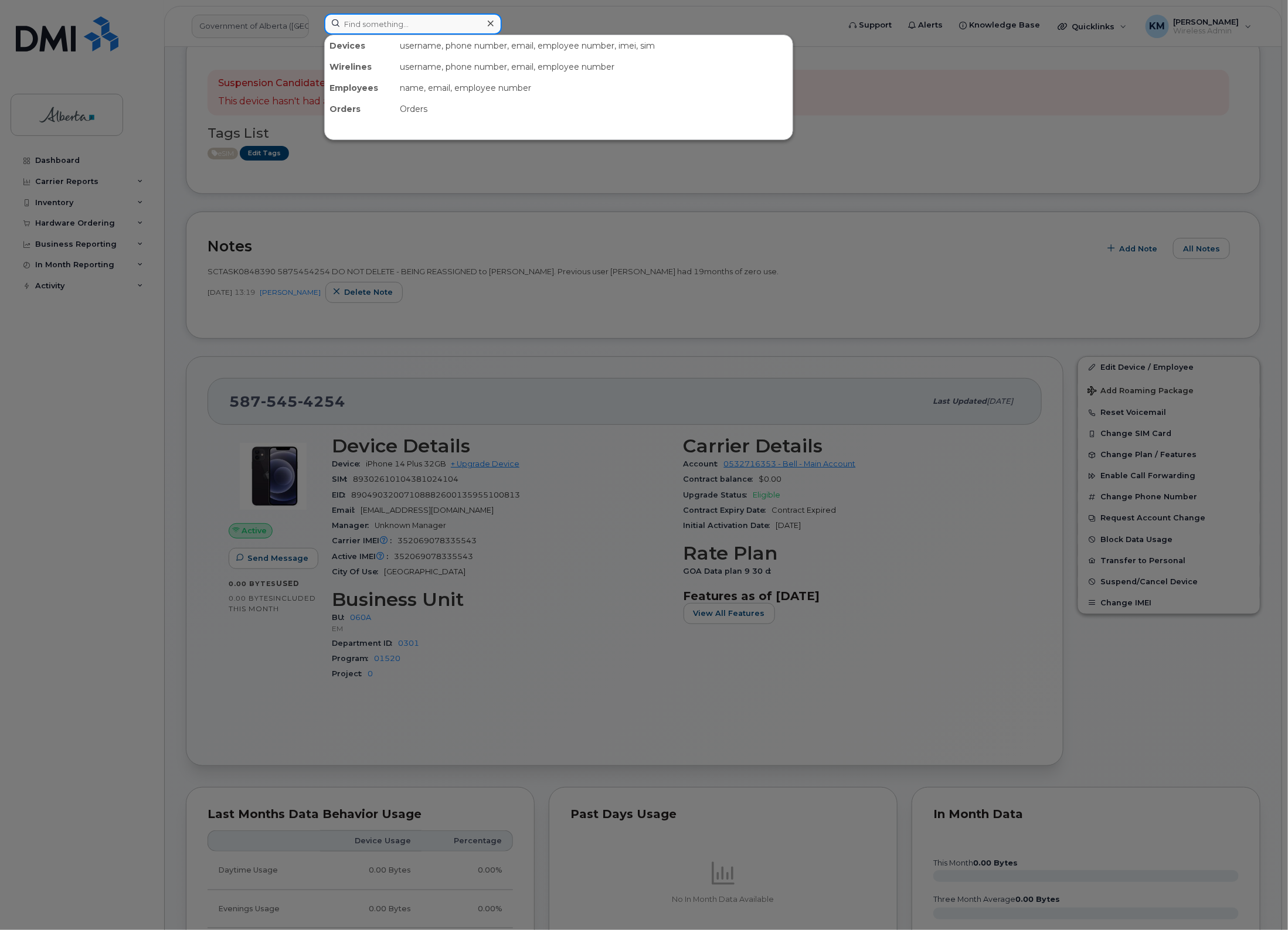
click at [424, 25] on input at bounding box center [413, 23] width 178 height 21
type input "7807423765"
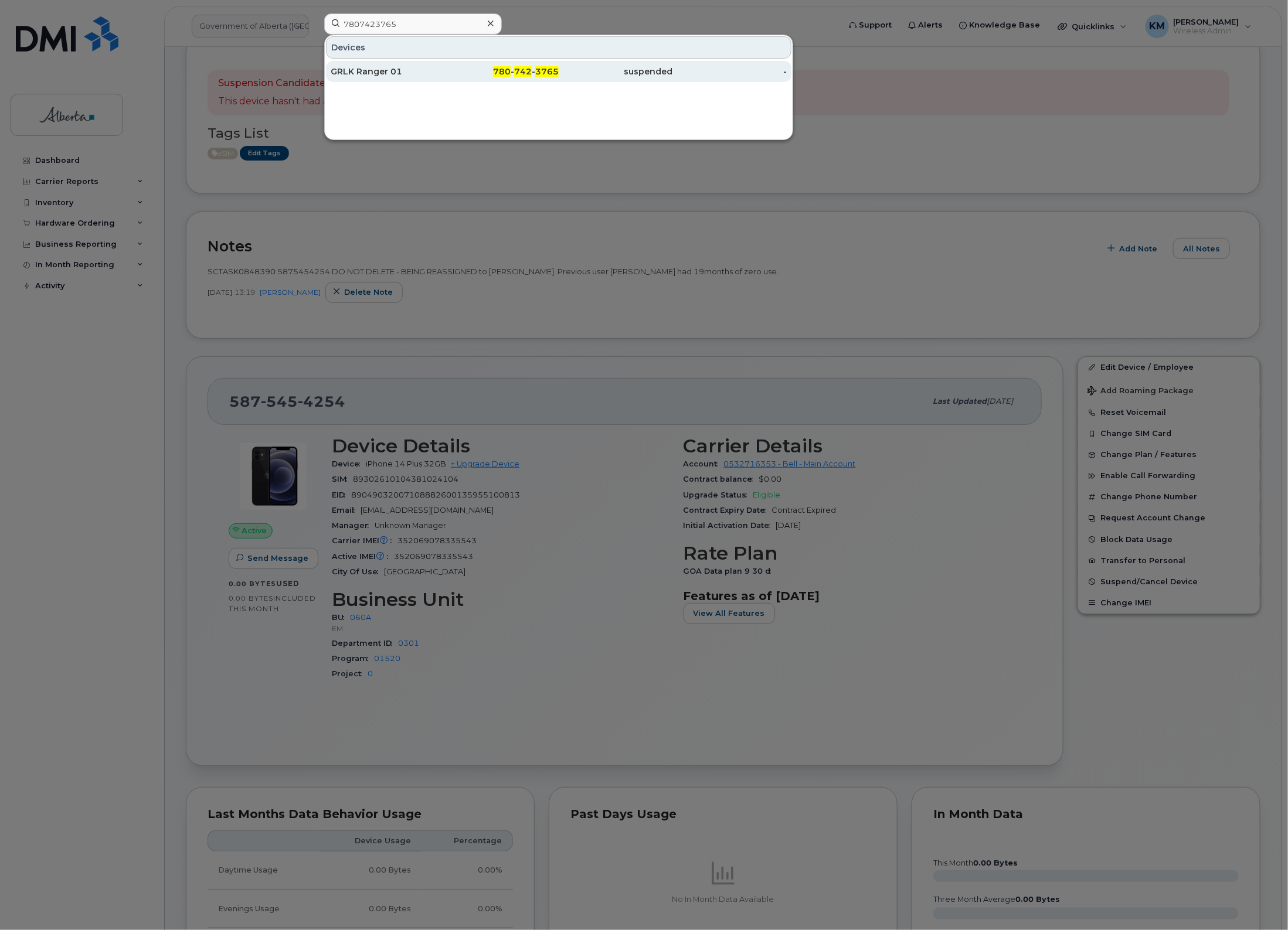
drag, startPoint x: 422, startPoint y: 60, endPoint x: 420, endPoint y: 71, distance: 11.2
click at [420, 71] on div "GRLK Ranger 01" at bounding box center [387, 71] width 114 height 12
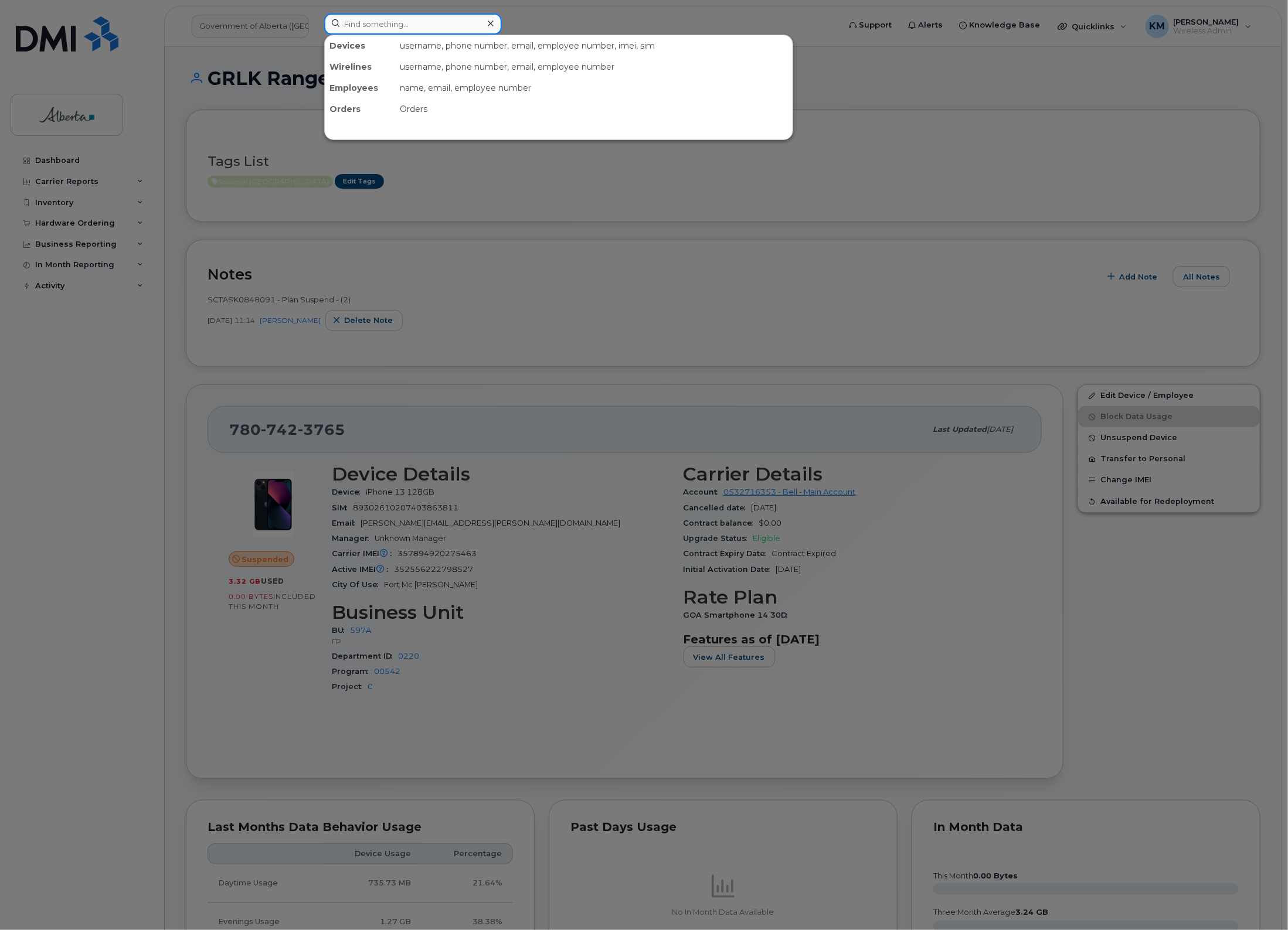
click at [415, 27] on input at bounding box center [413, 23] width 178 height 21
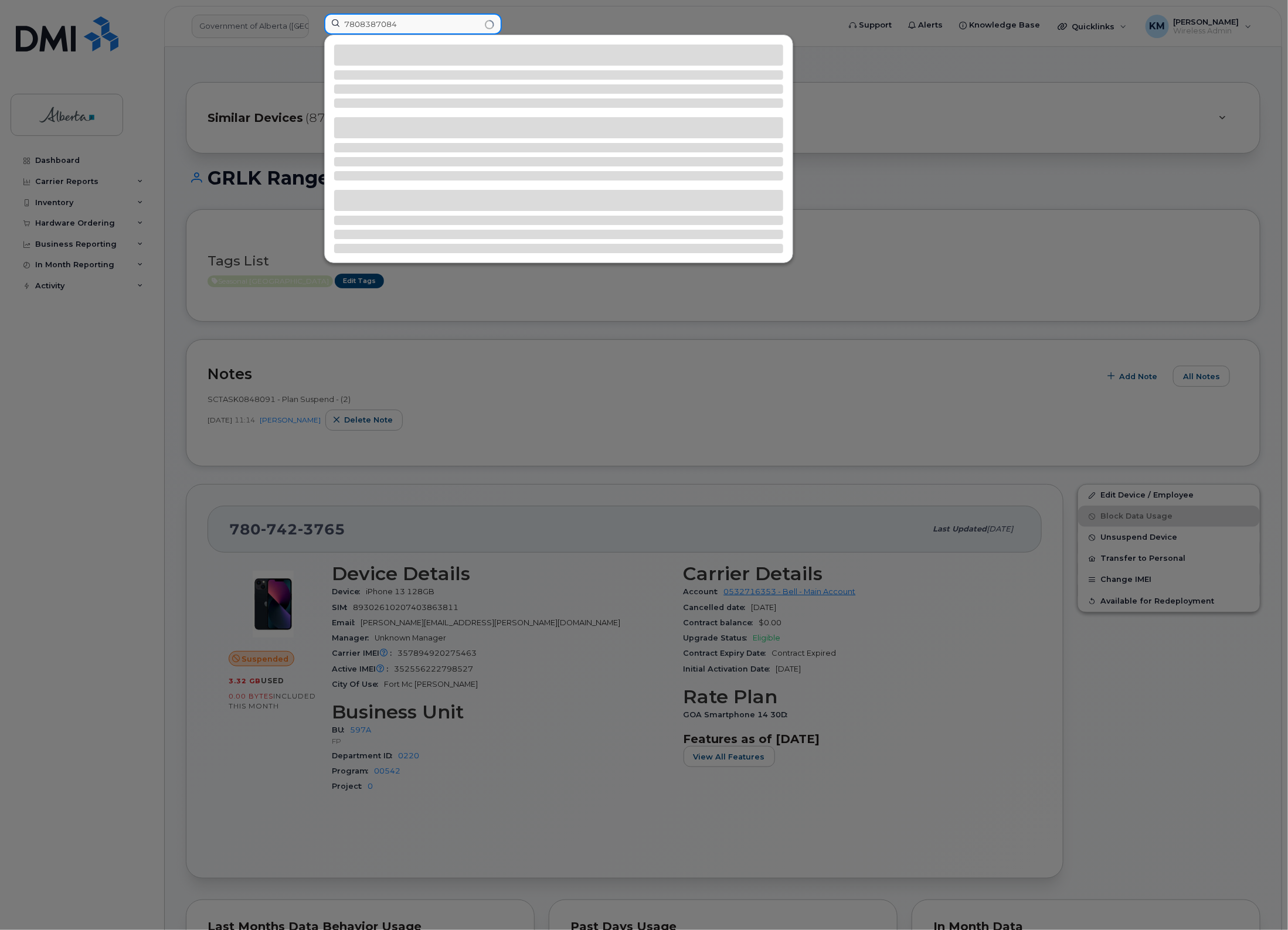
type input "7808387084"
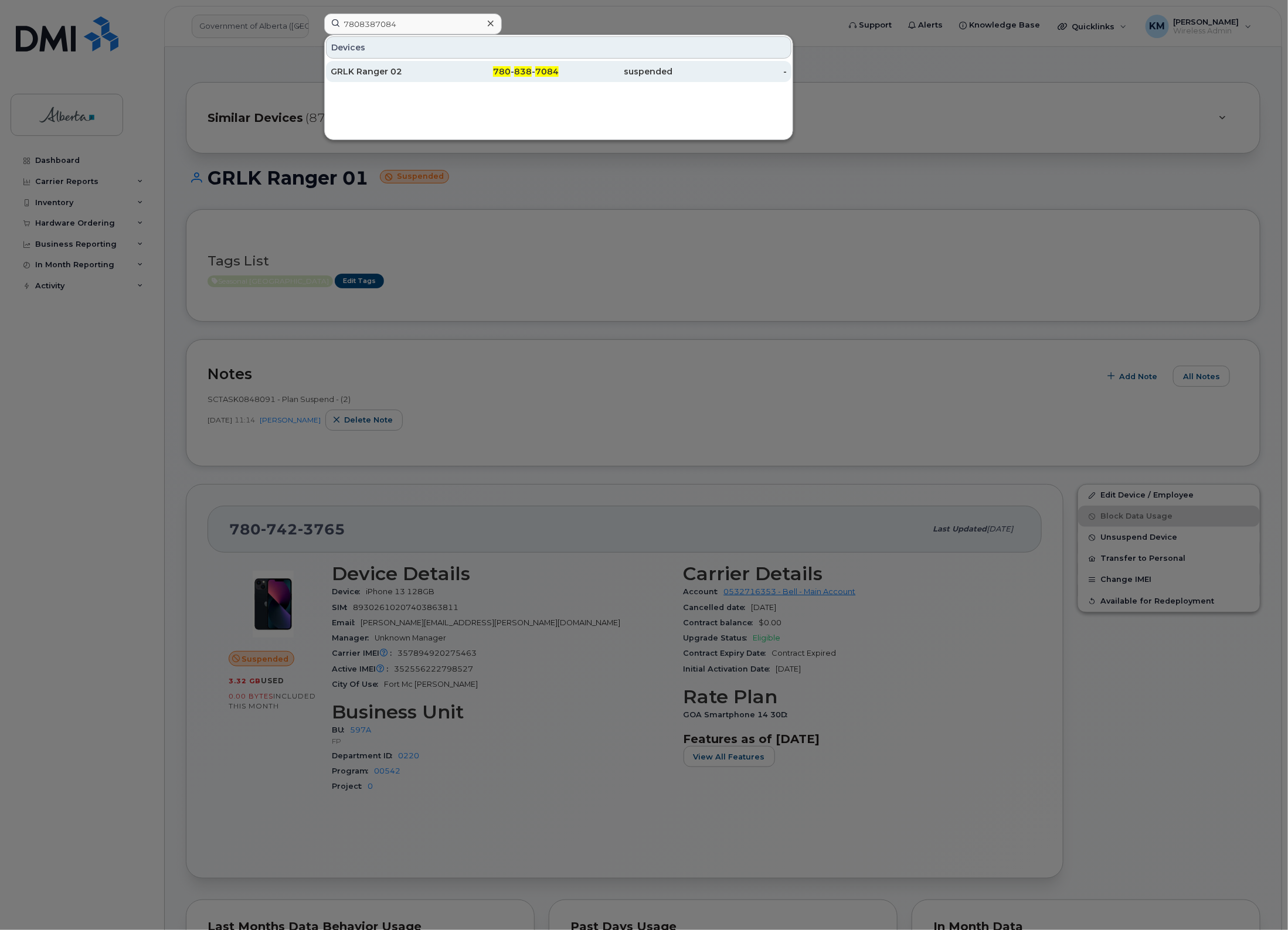
click at [406, 68] on div "GRLK Ranger 02" at bounding box center [387, 71] width 114 height 12
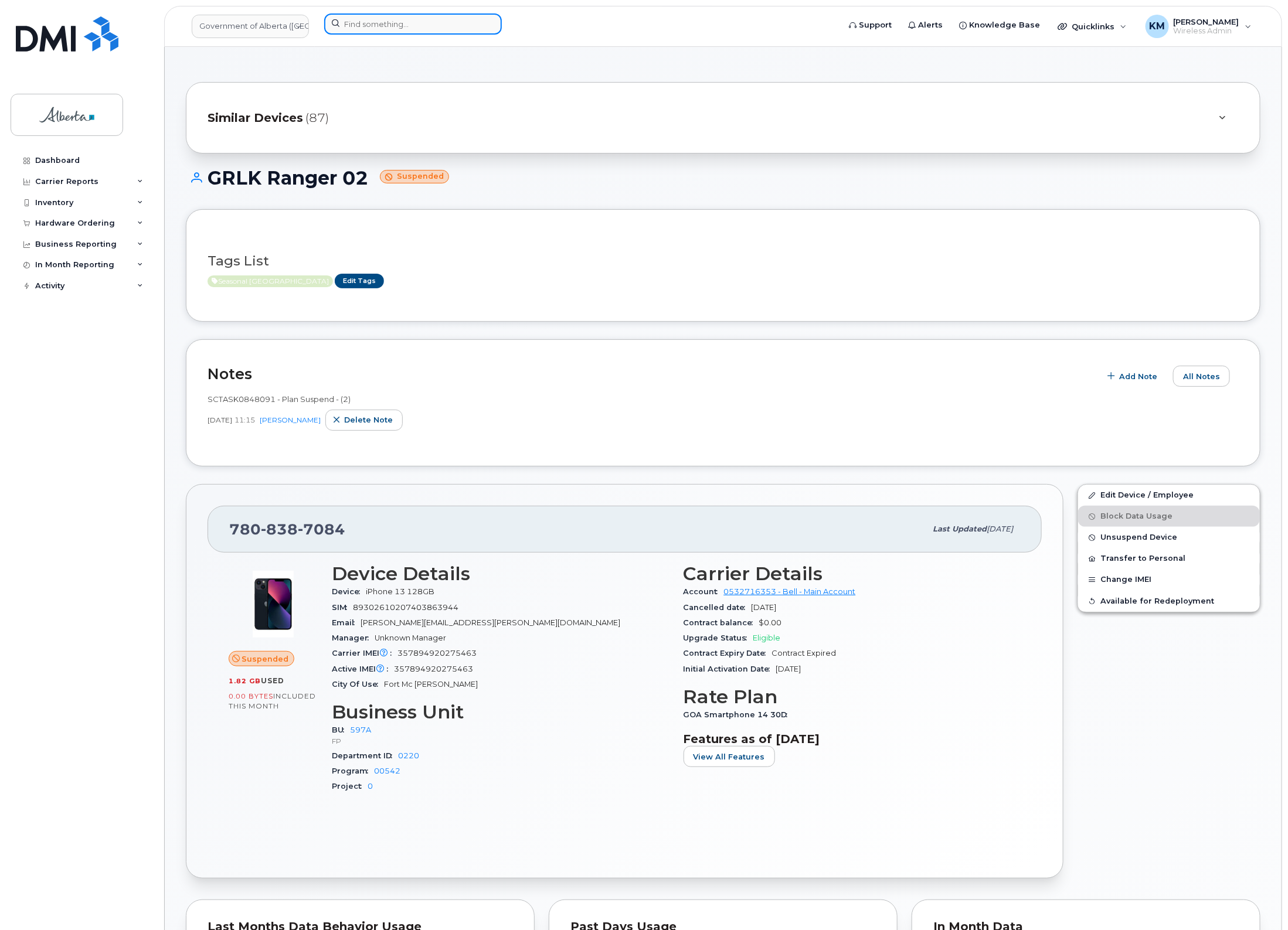
click at [379, 32] on input at bounding box center [413, 23] width 178 height 21
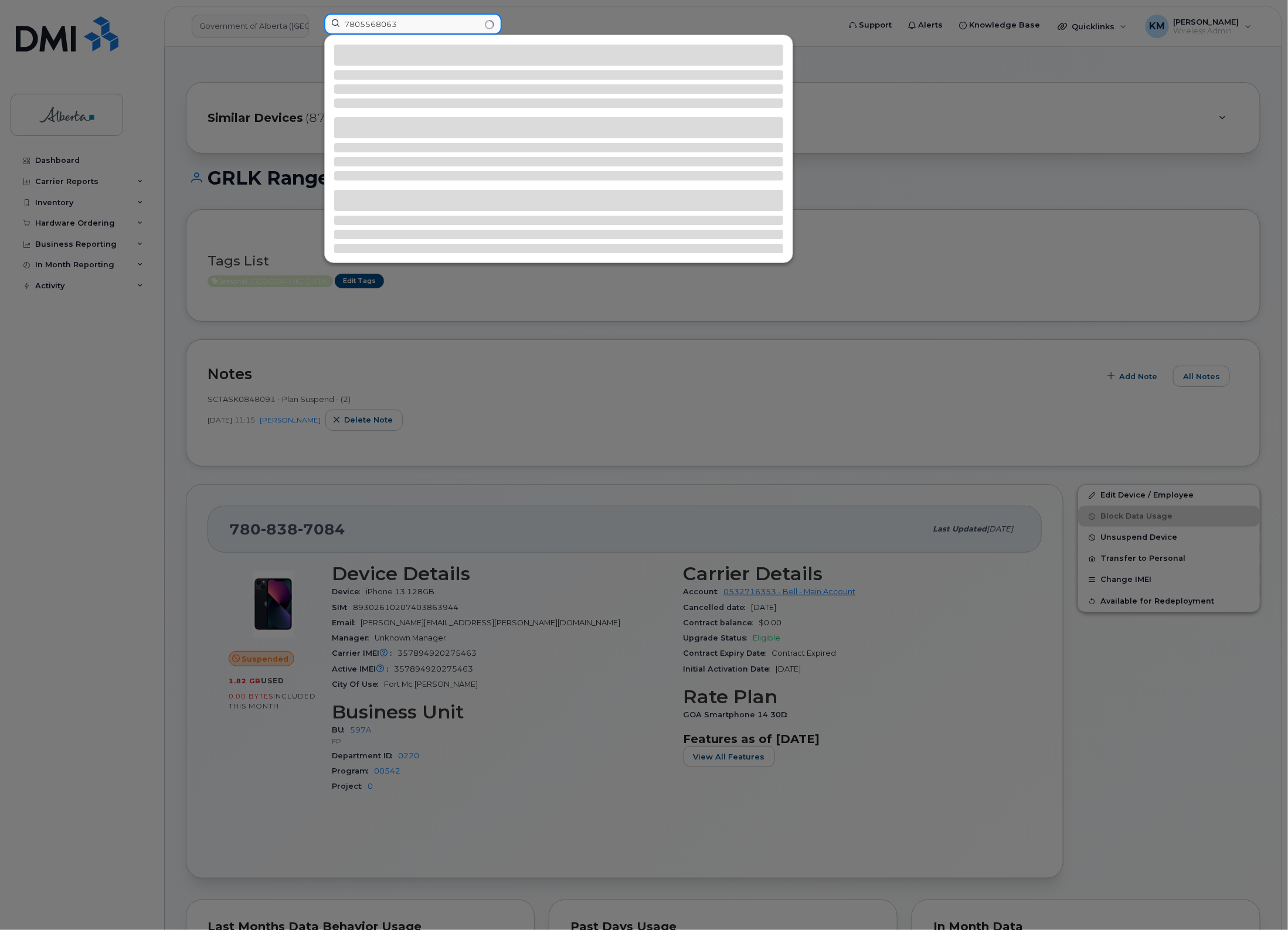
type input "7805568063"
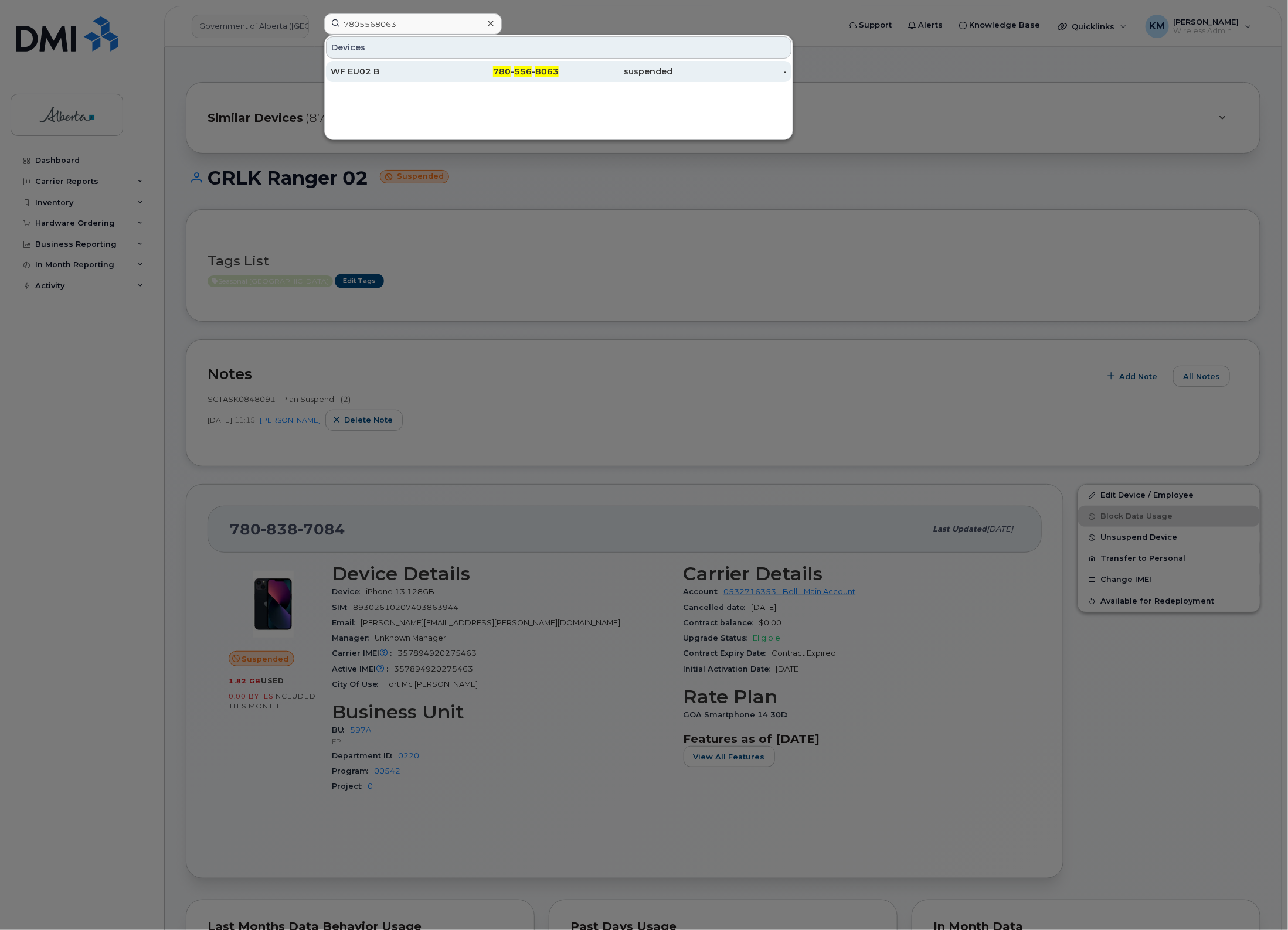
click at [392, 69] on div "WF EU02 B" at bounding box center [387, 71] width 114 height 12
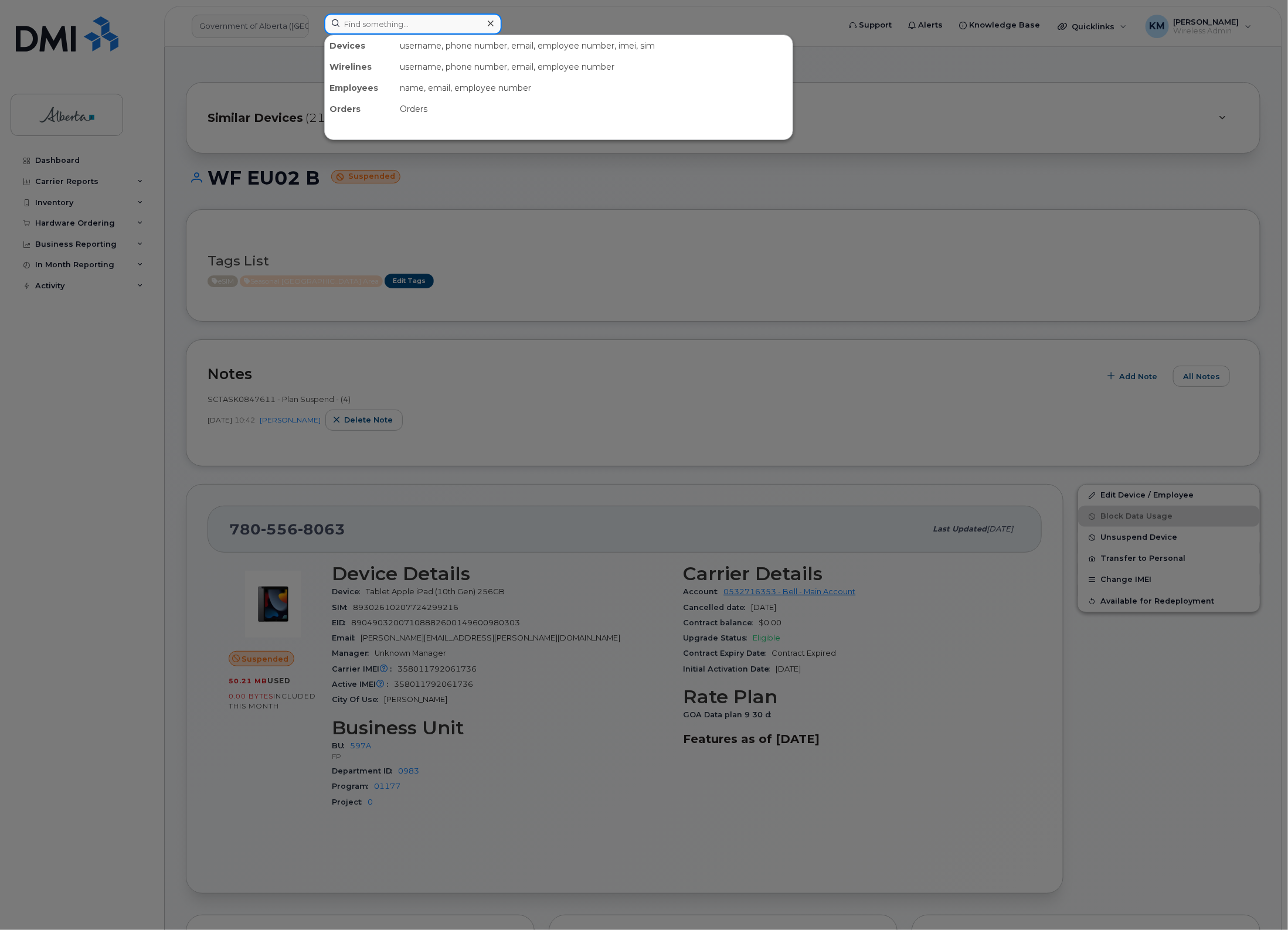
click at [390, 25] on input at bounding box center [413, 23] width 178 height 21
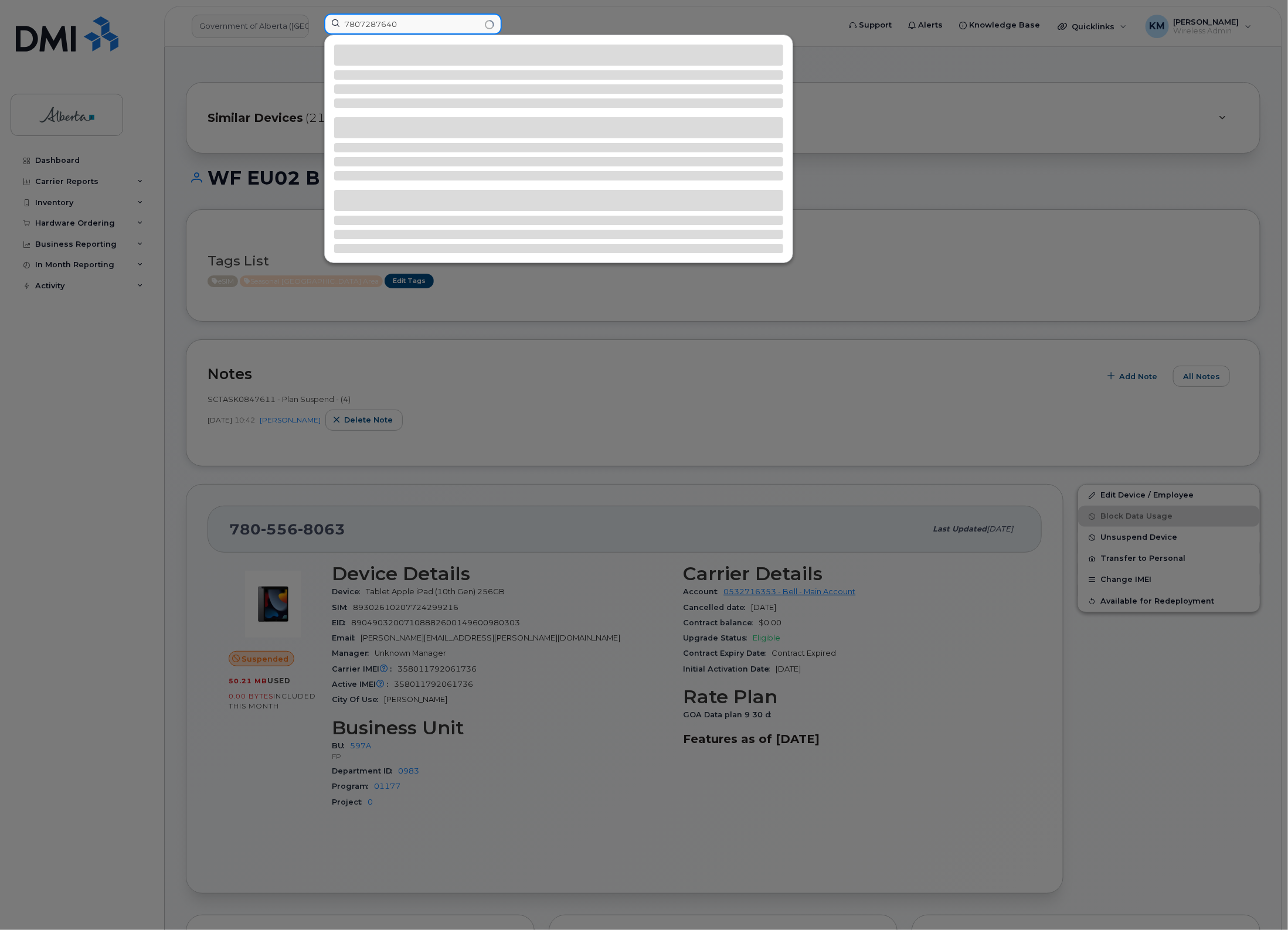
type input "7807287640"
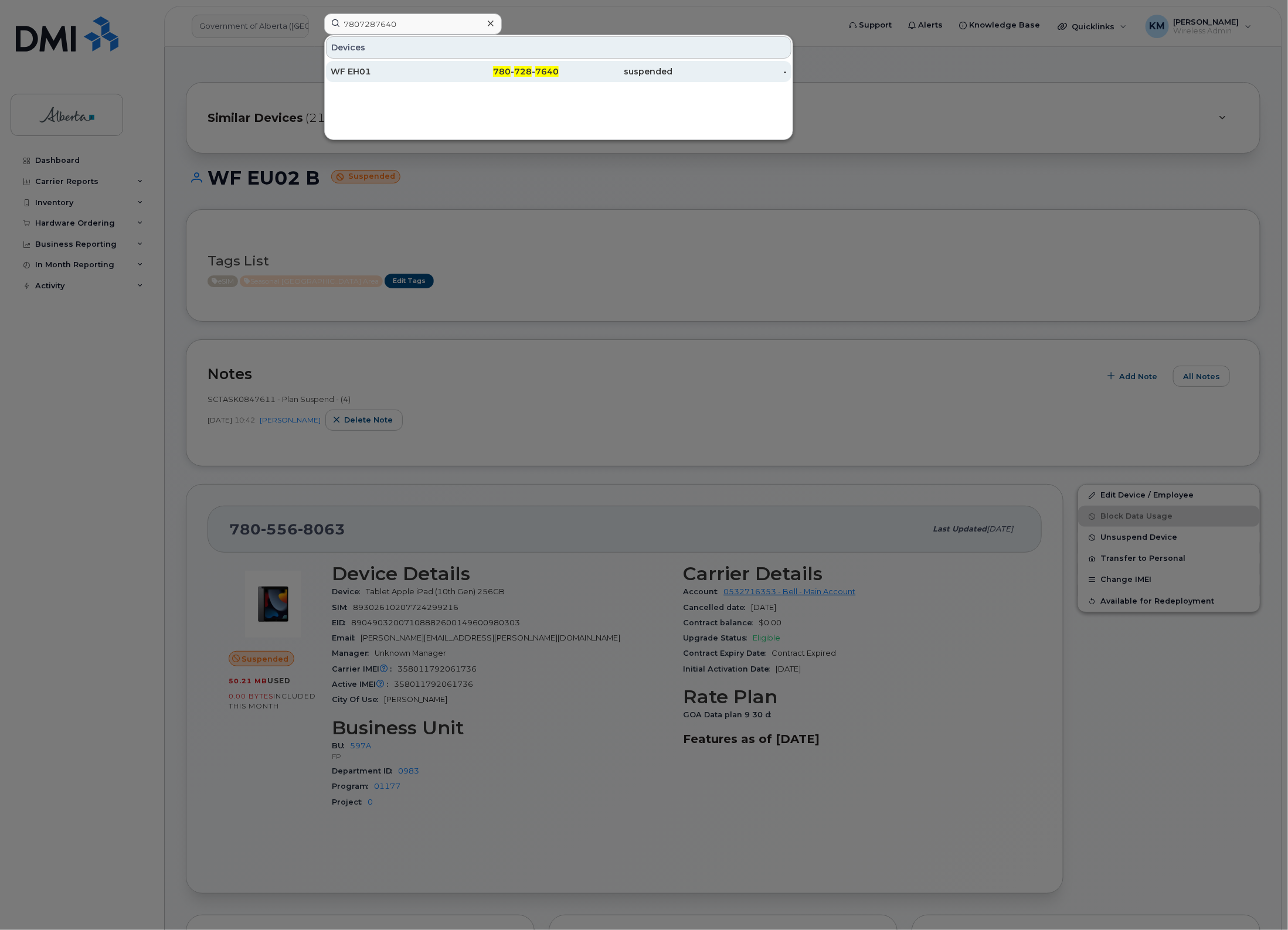
click at [380, 68] on div "WF EH01" at bounding box center [387, 71] width 114 height 12
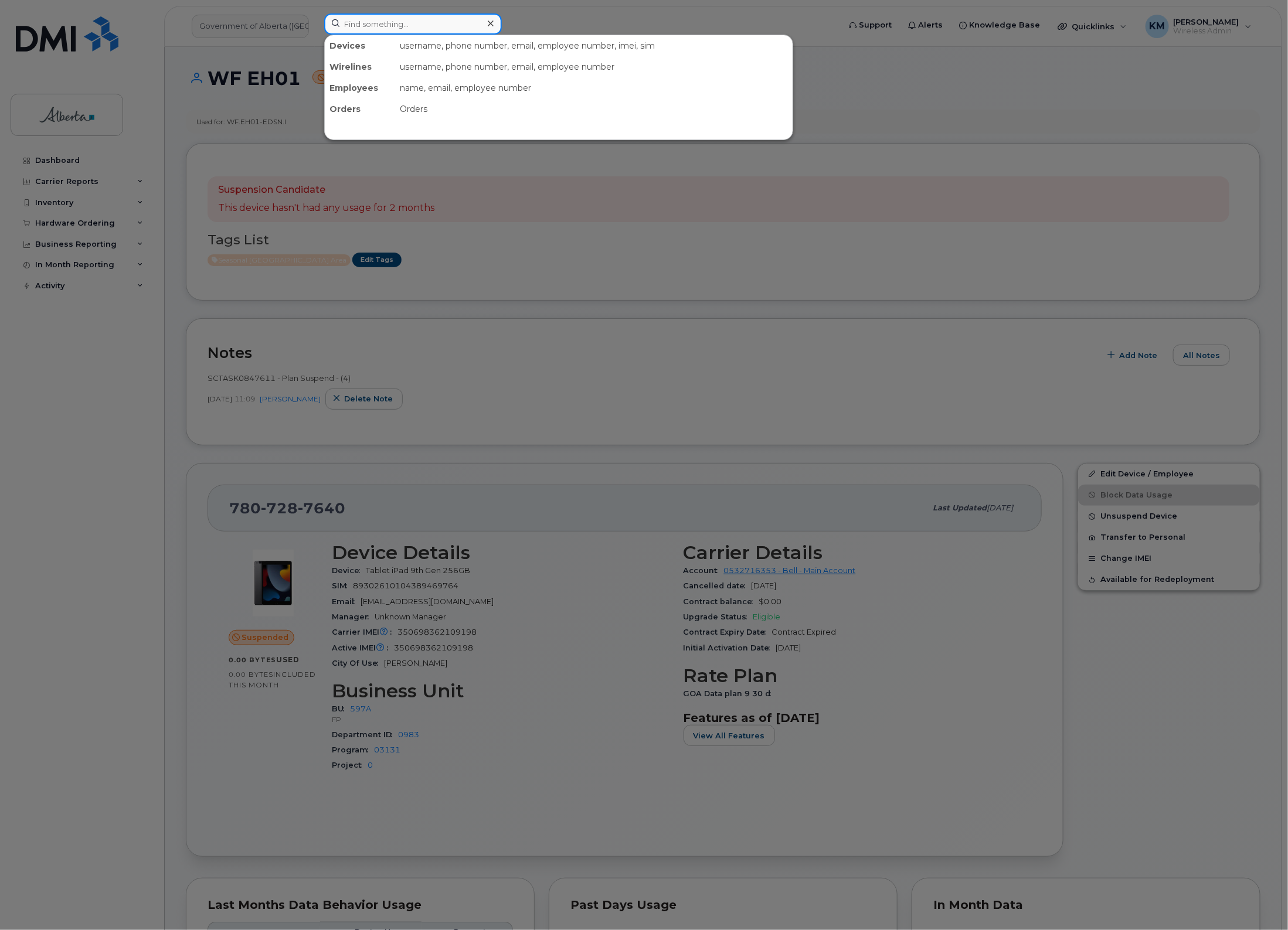
click at [422, 19] on input at bounding box center [413, 23] width 178 height 21
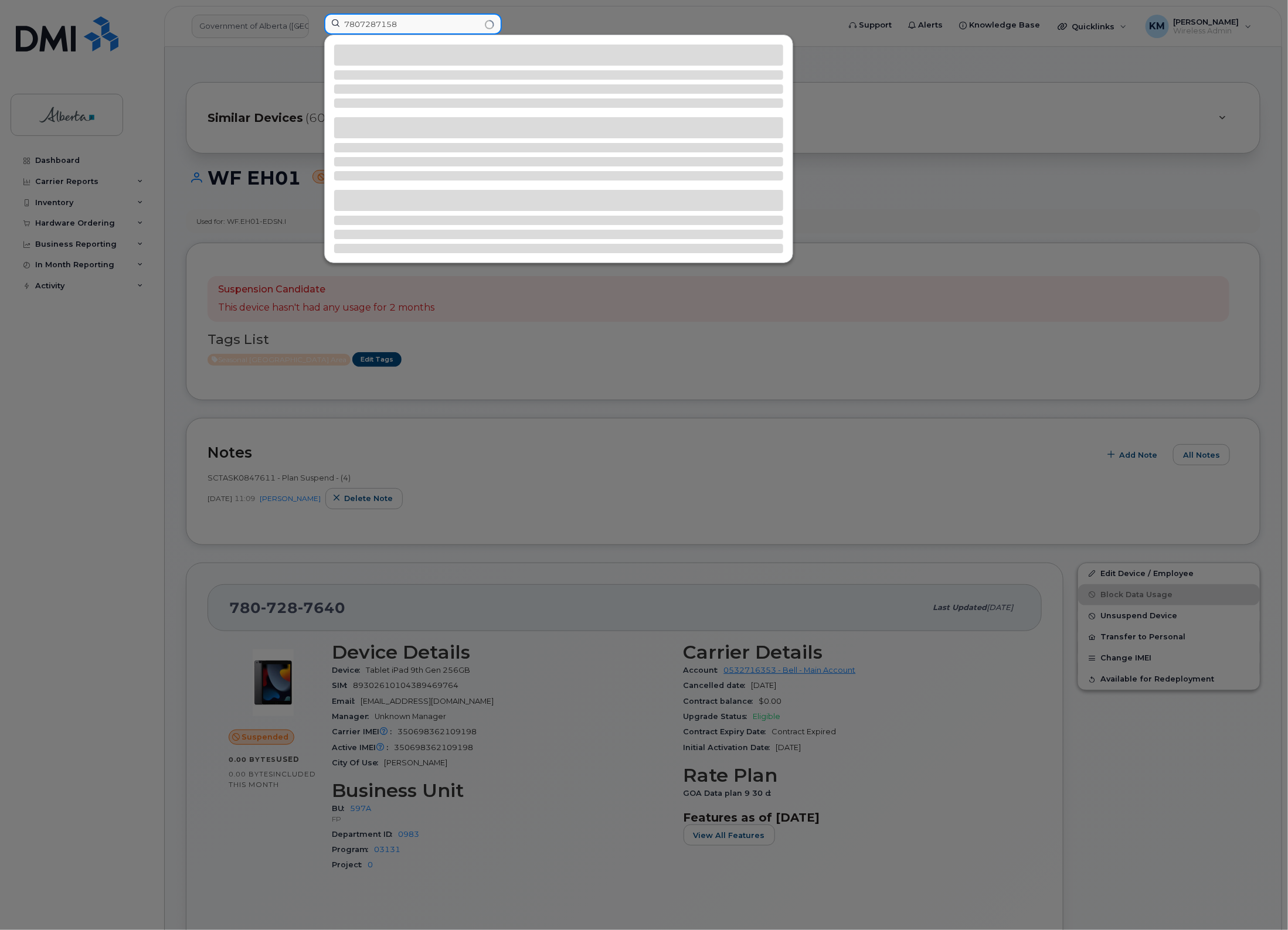
type input "7807287158"
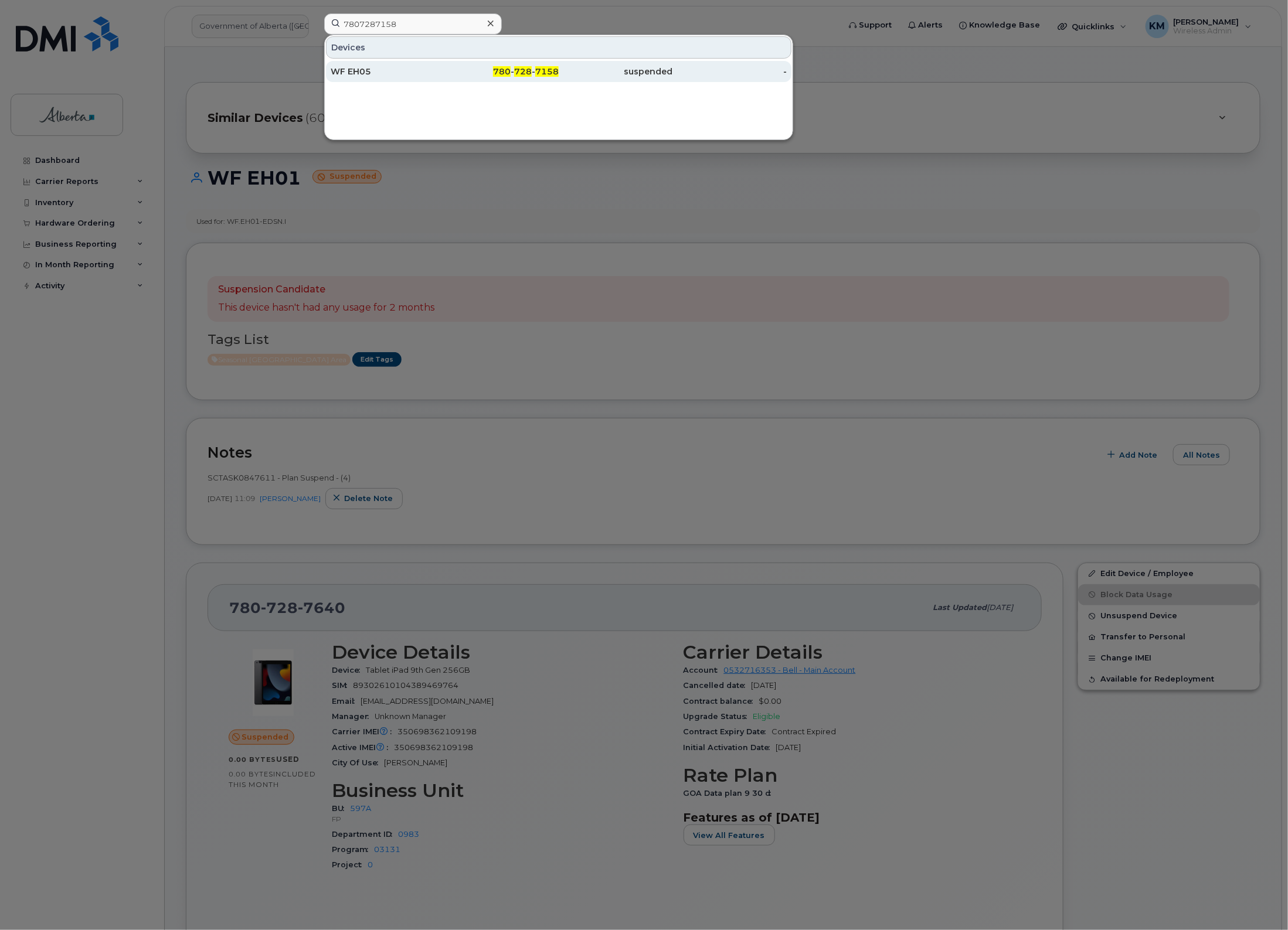
click at [443, 73] on div "WF EH05" at bounding box center [387, 71] width 114 height 12
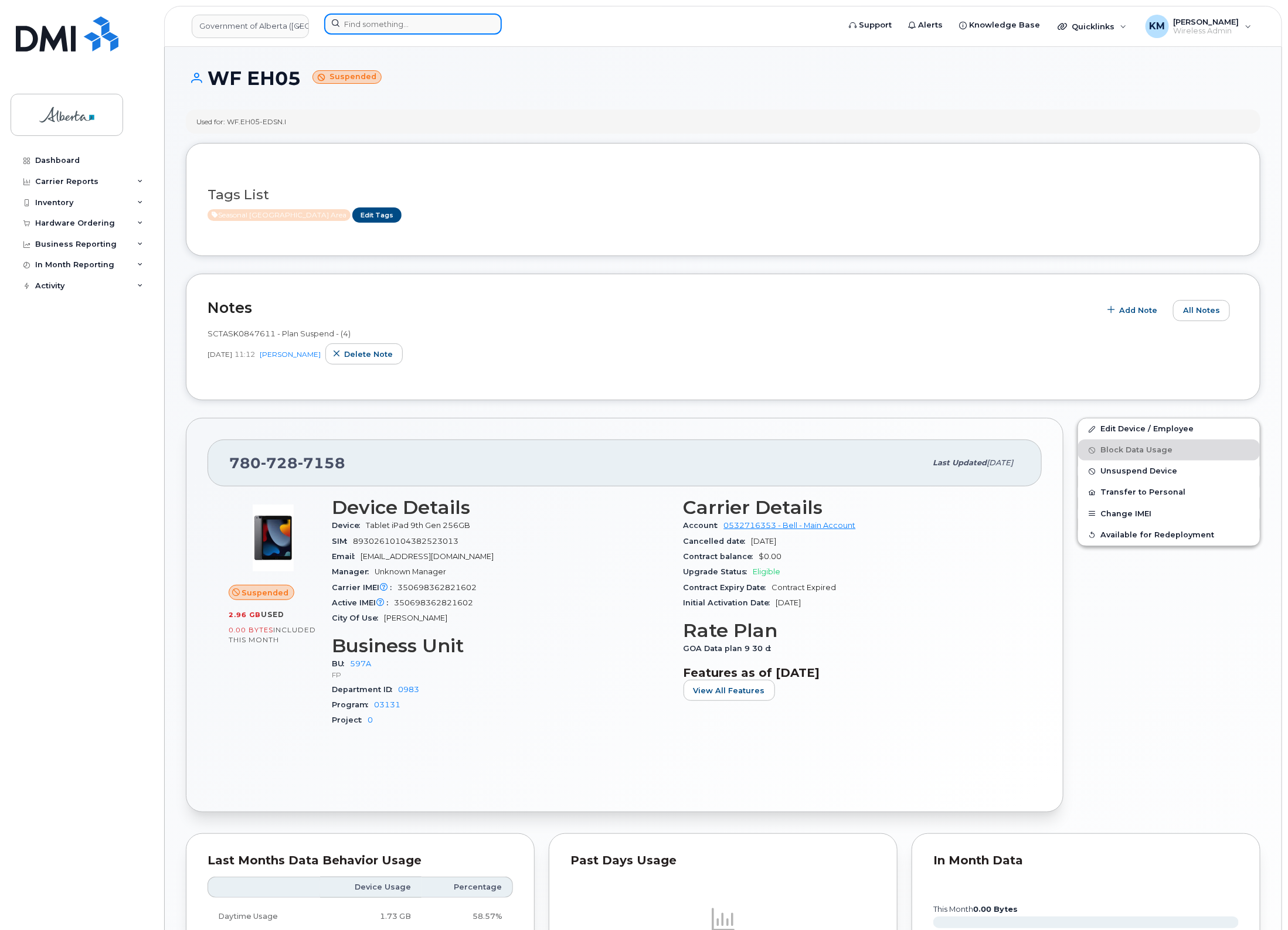
click at [384, 23] on input at bounding box center [413, 23] width 178 height 21
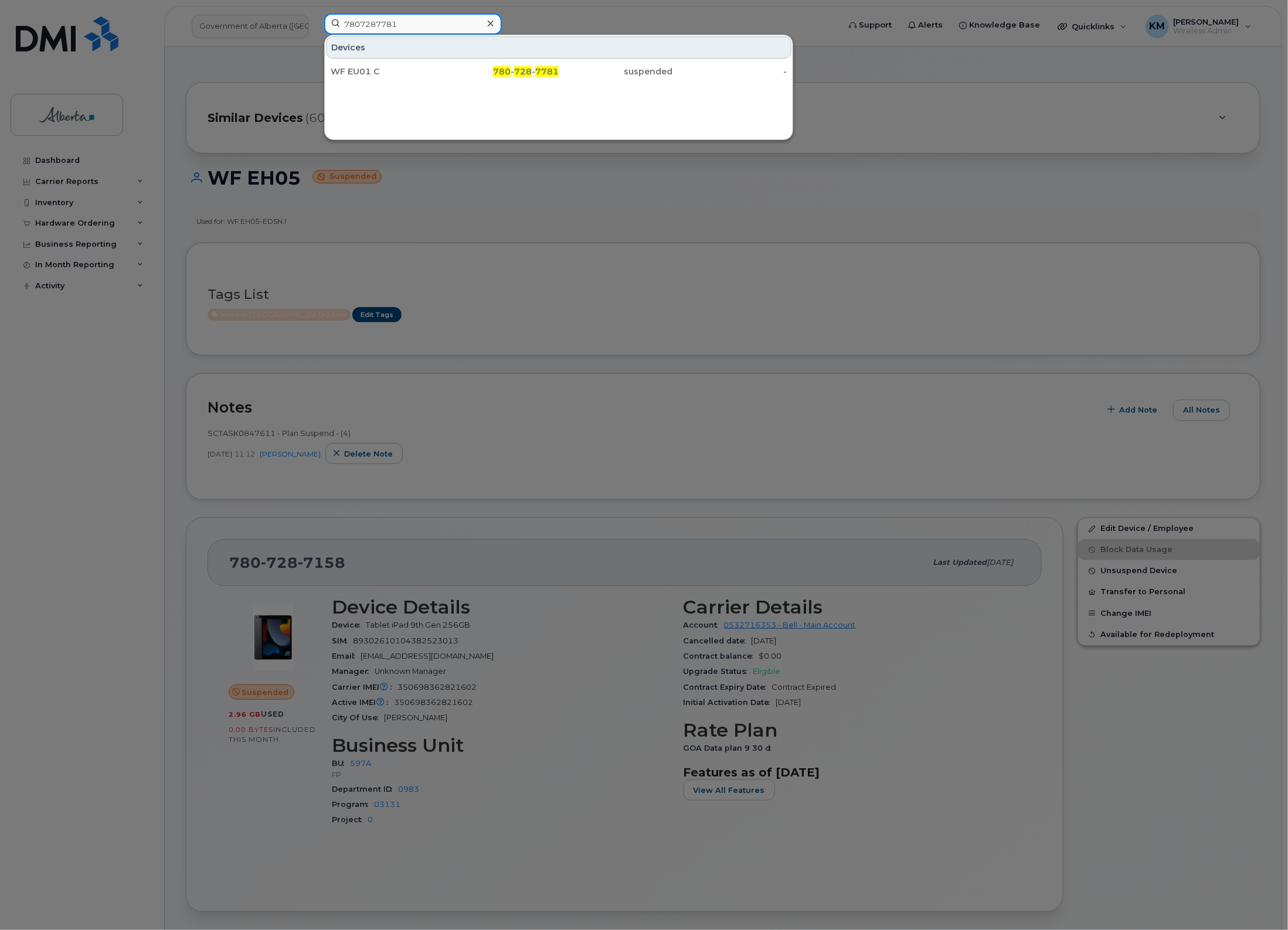
type input "7807287781"
click at [390, 68] on div "WF EU01 C" at bounding box center [387, 71] width 114 height 12
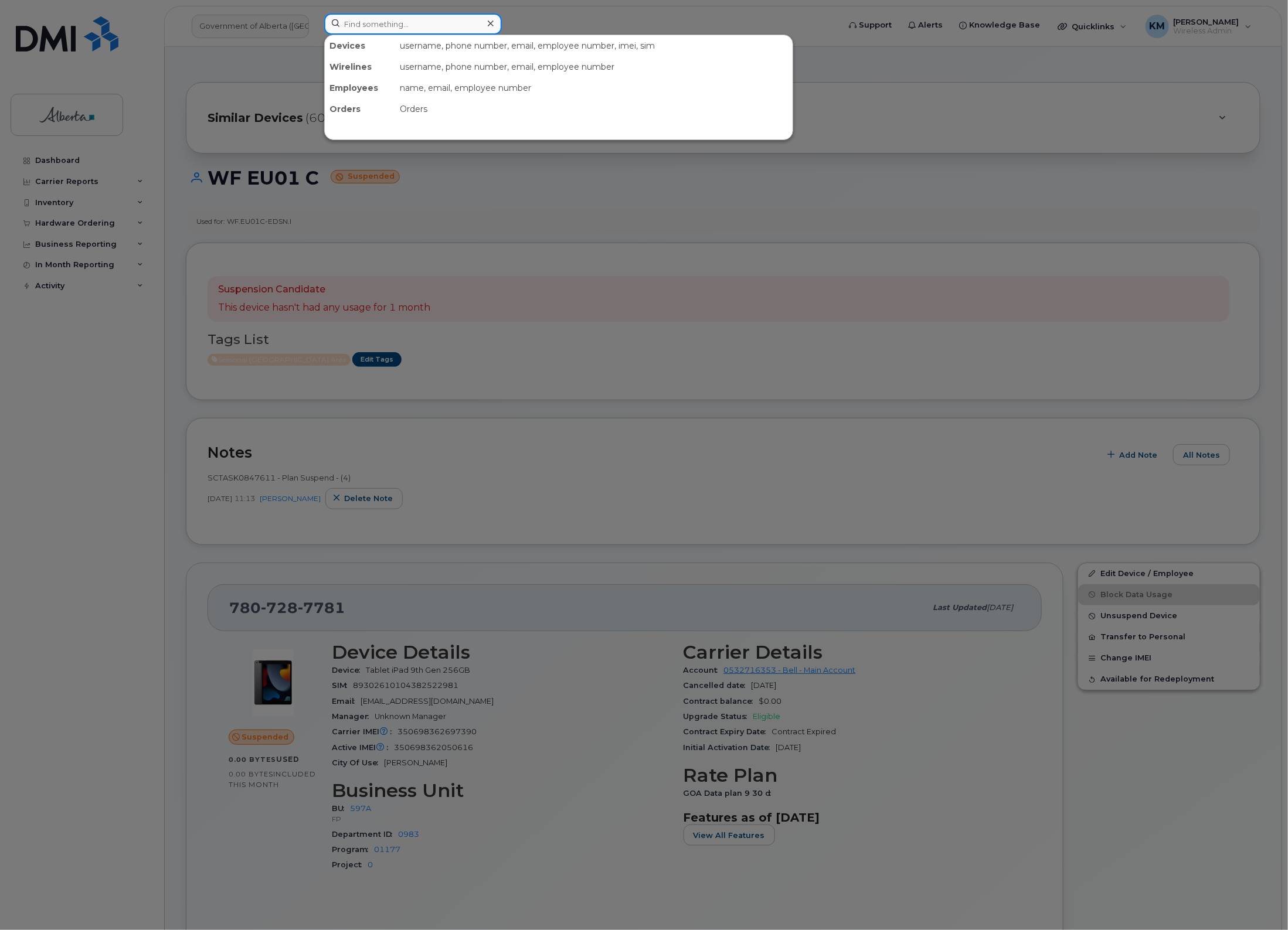
click at [399, 22] on input at bounding box center [413, 23] width 178 height 21
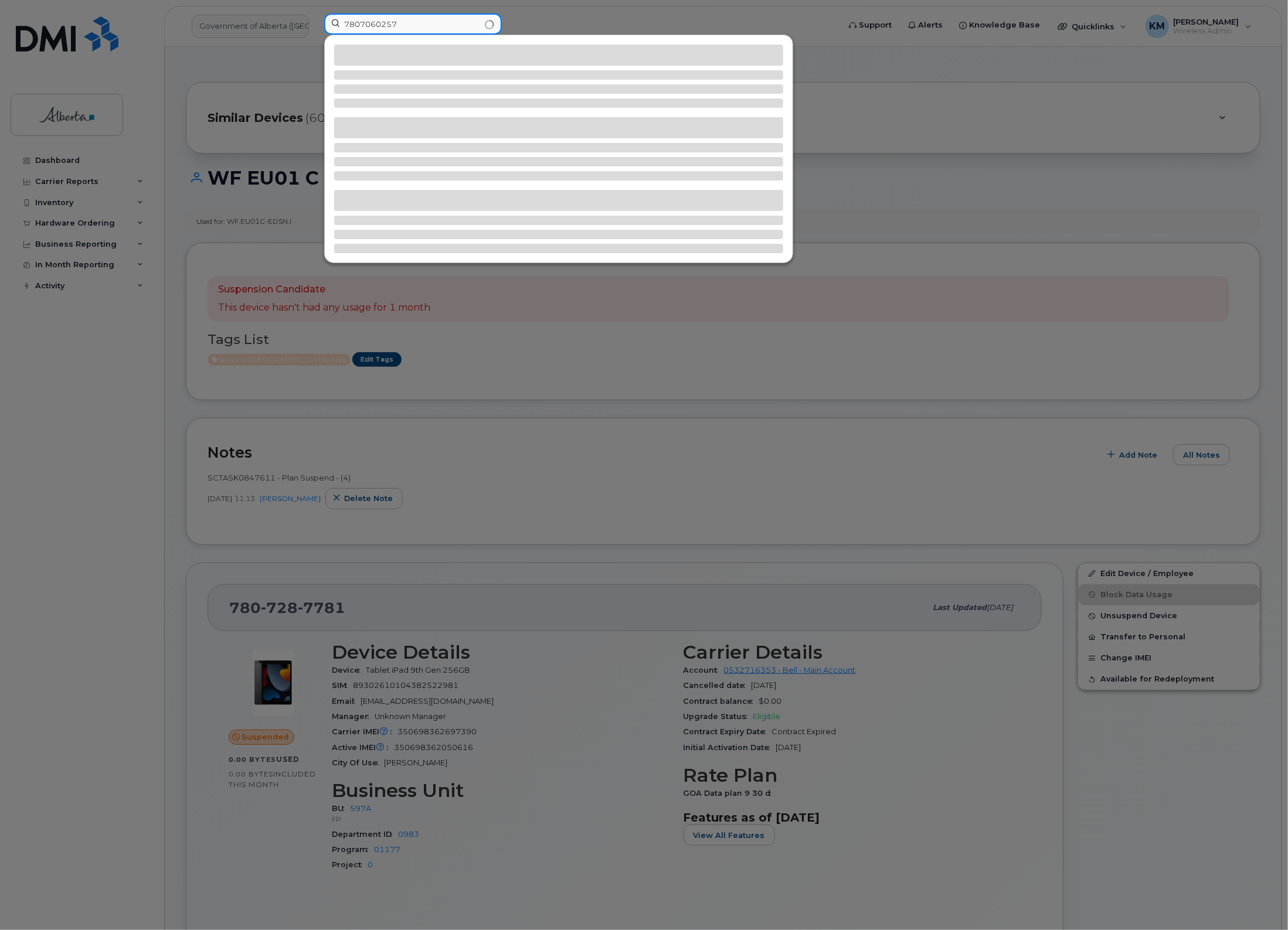
type input "7807060257"
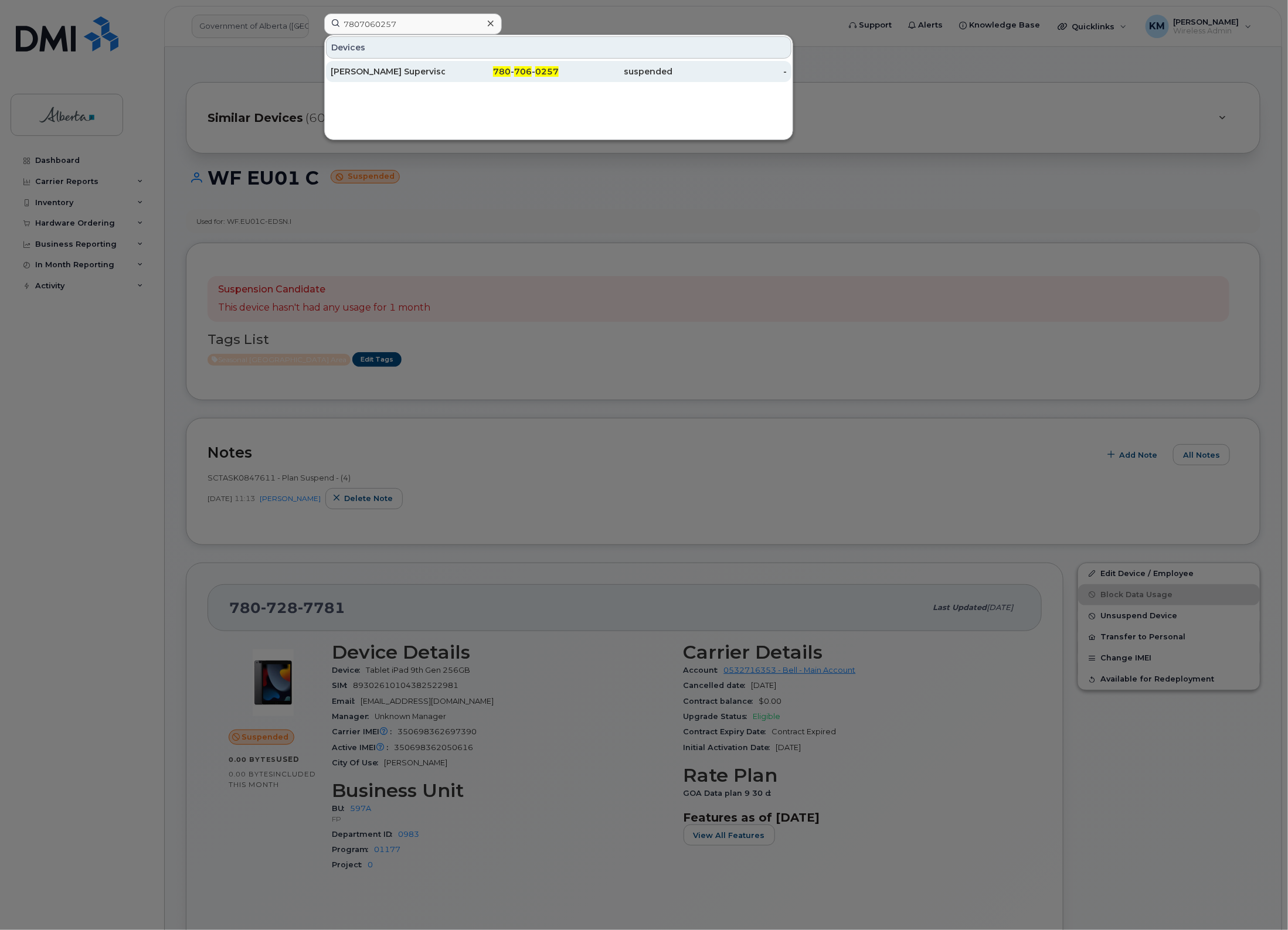
click at [399, 72] on div "[PERSON_NAME] Supervisor 03" at bounding box center [387, 71] width 114 height 12
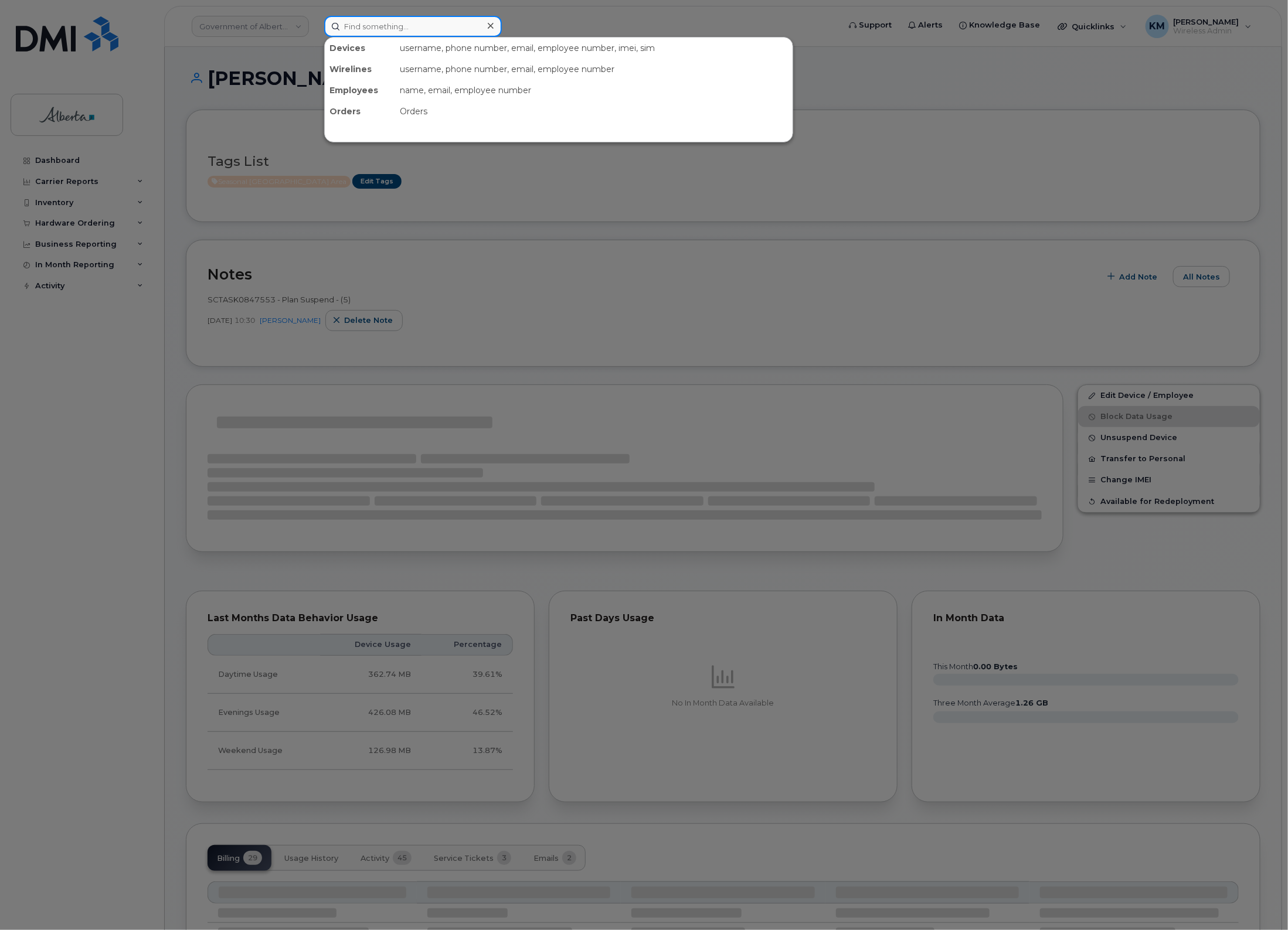
click at [409, 31] on input at bounding box center [413, 26] width 178 height 21
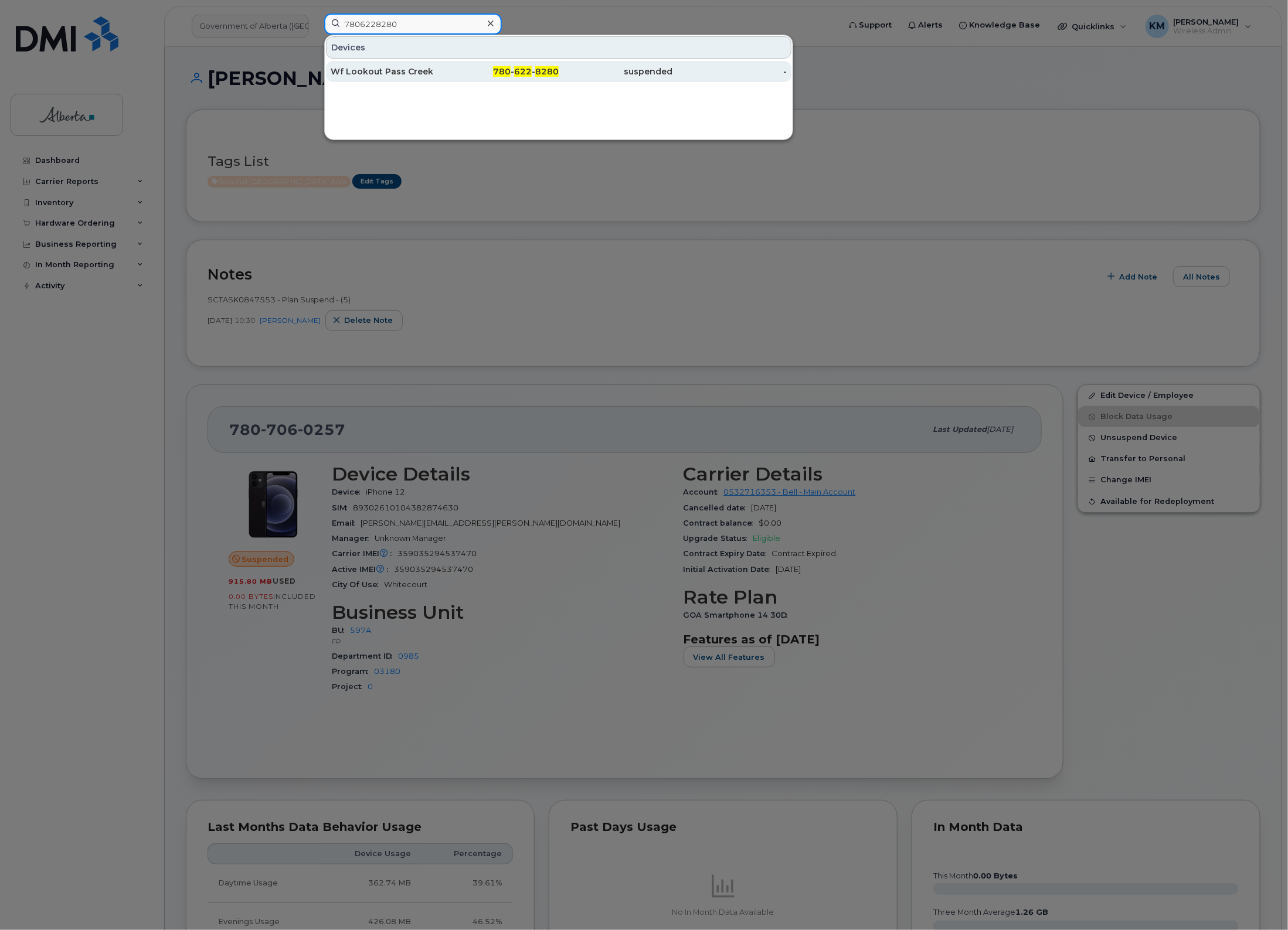
type input "7806228280"
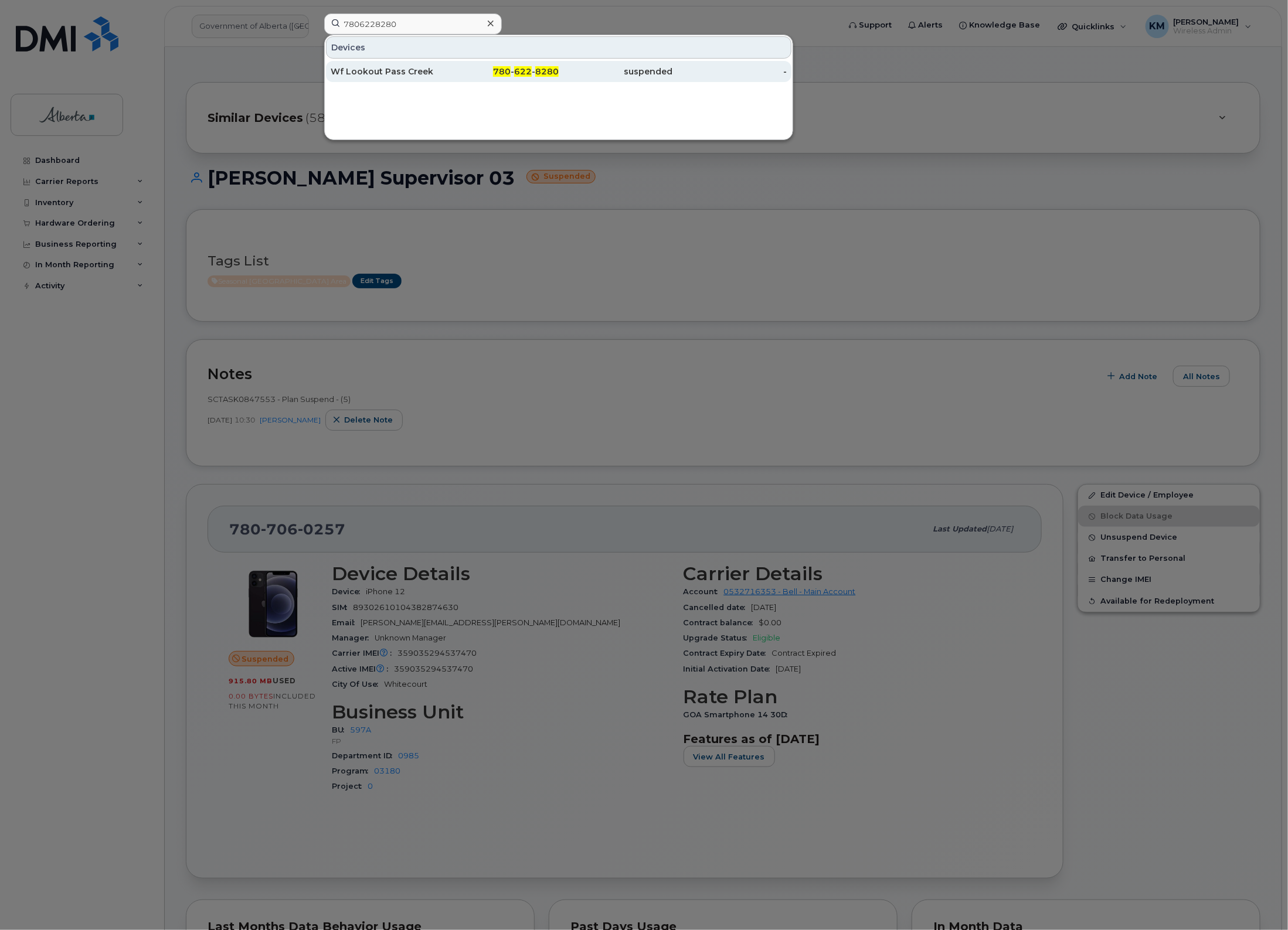
click at [415, 67] on div "Wf Lookout Pass Creek" at bounding box center [387, 71] width 114 height 12
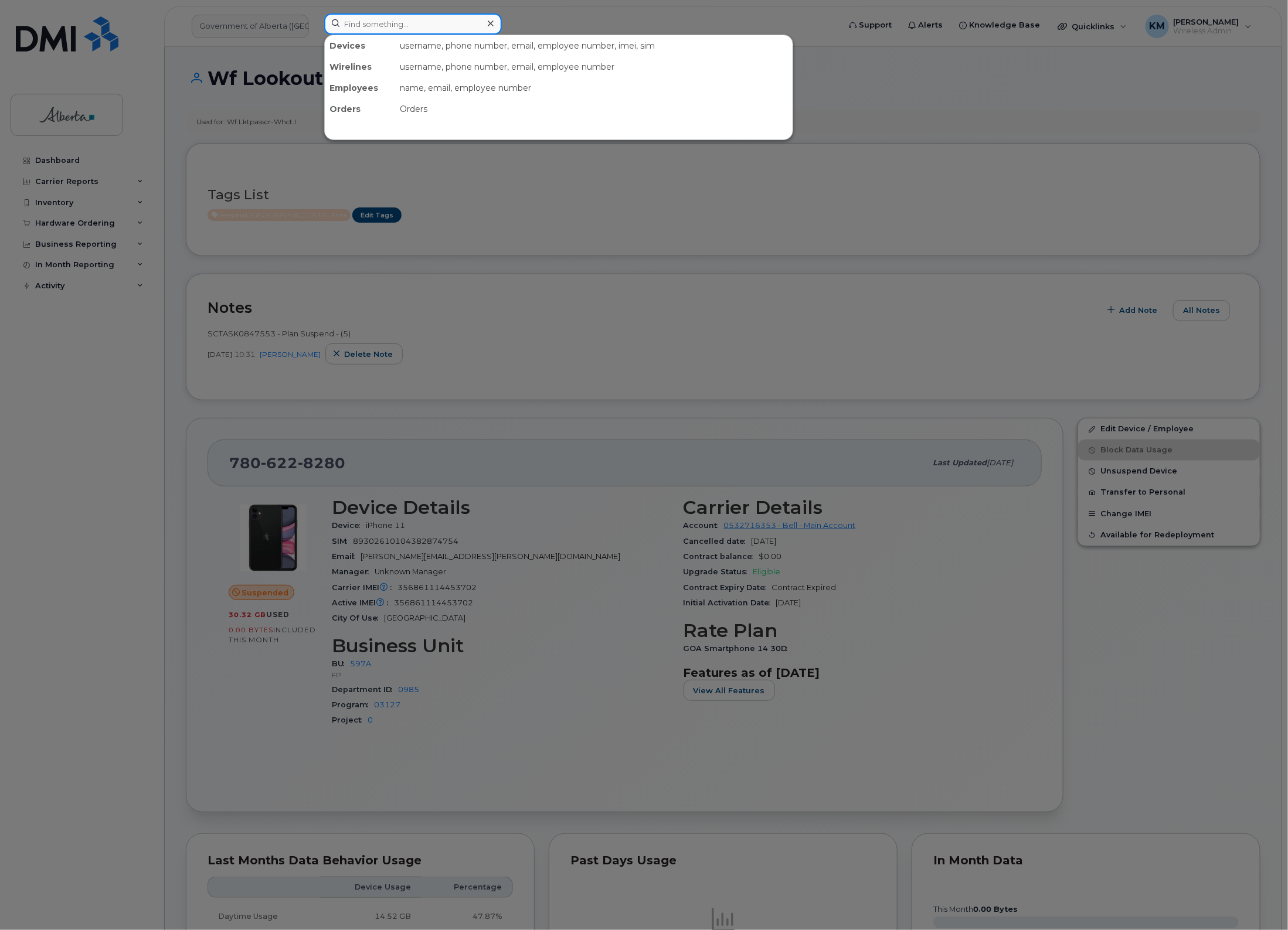
click at [453, 29] on input at bounding box center [413, 23] width 178 height 21
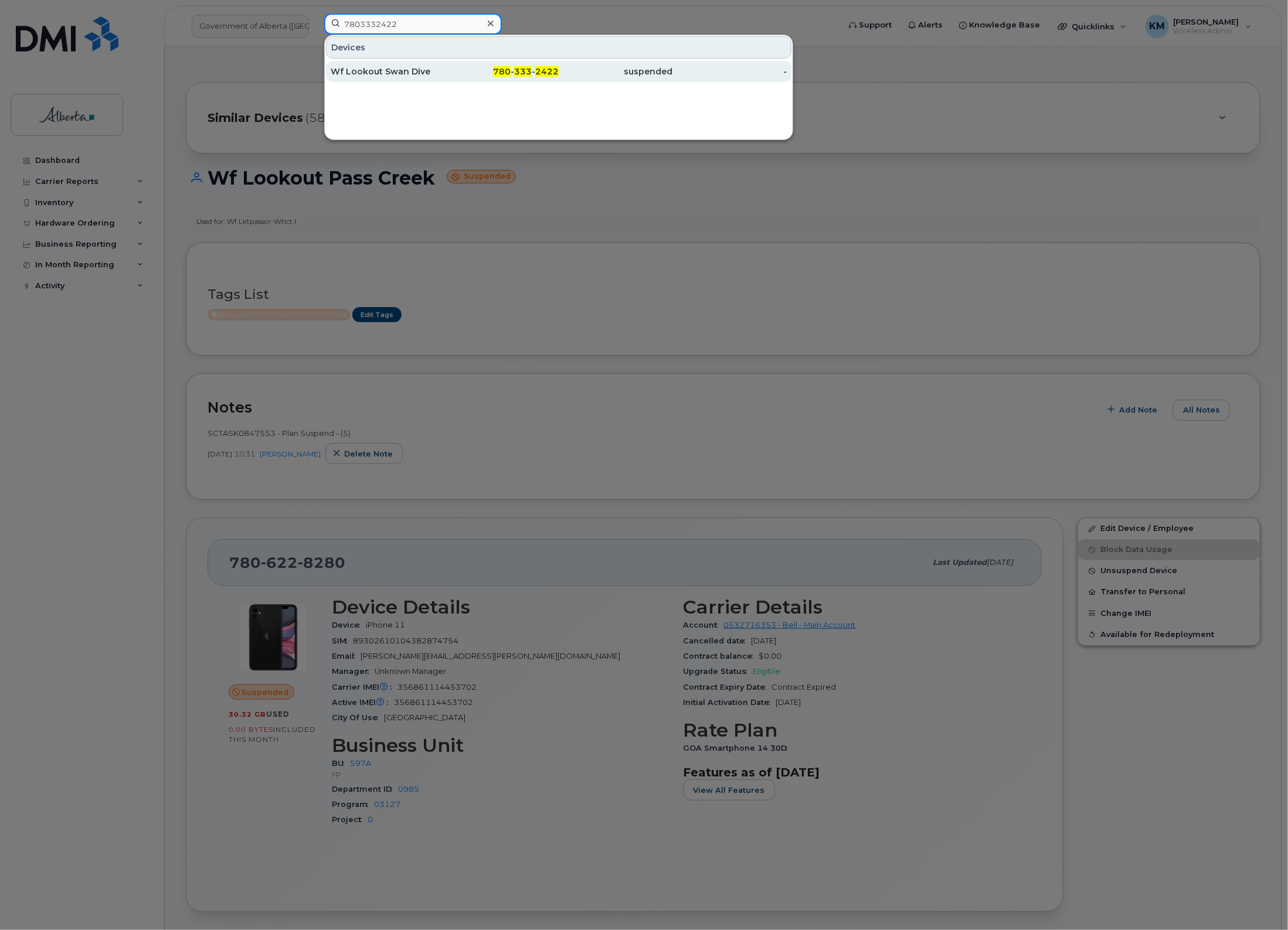
type input "7803332422"
click at [431, 74] on div "Wf Lookout Swan Dive" at bounding box center [387, 71] width 114 height 12
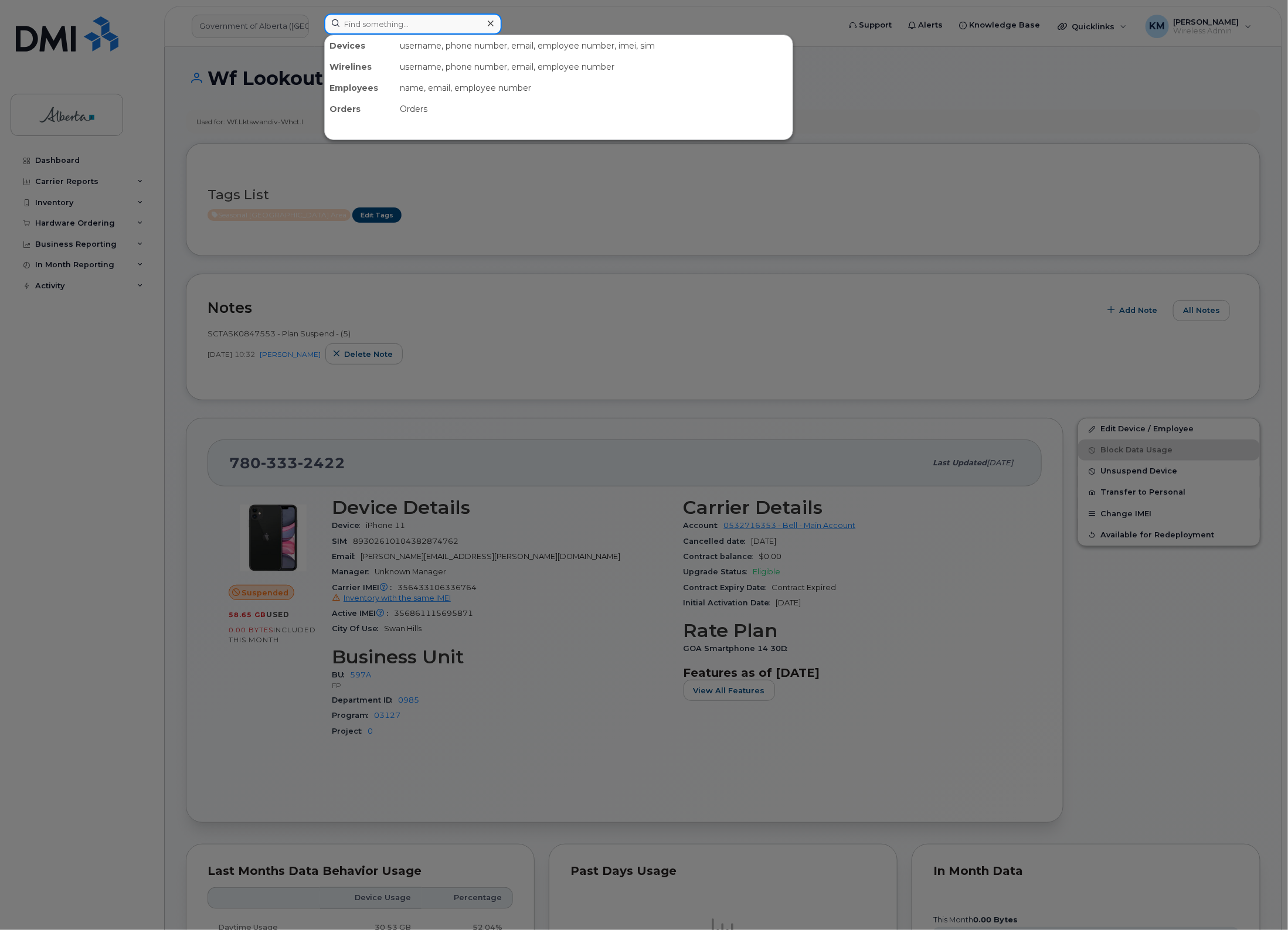
click at [368, 23] on input at bounding box center [413, 23] width 178 height 21
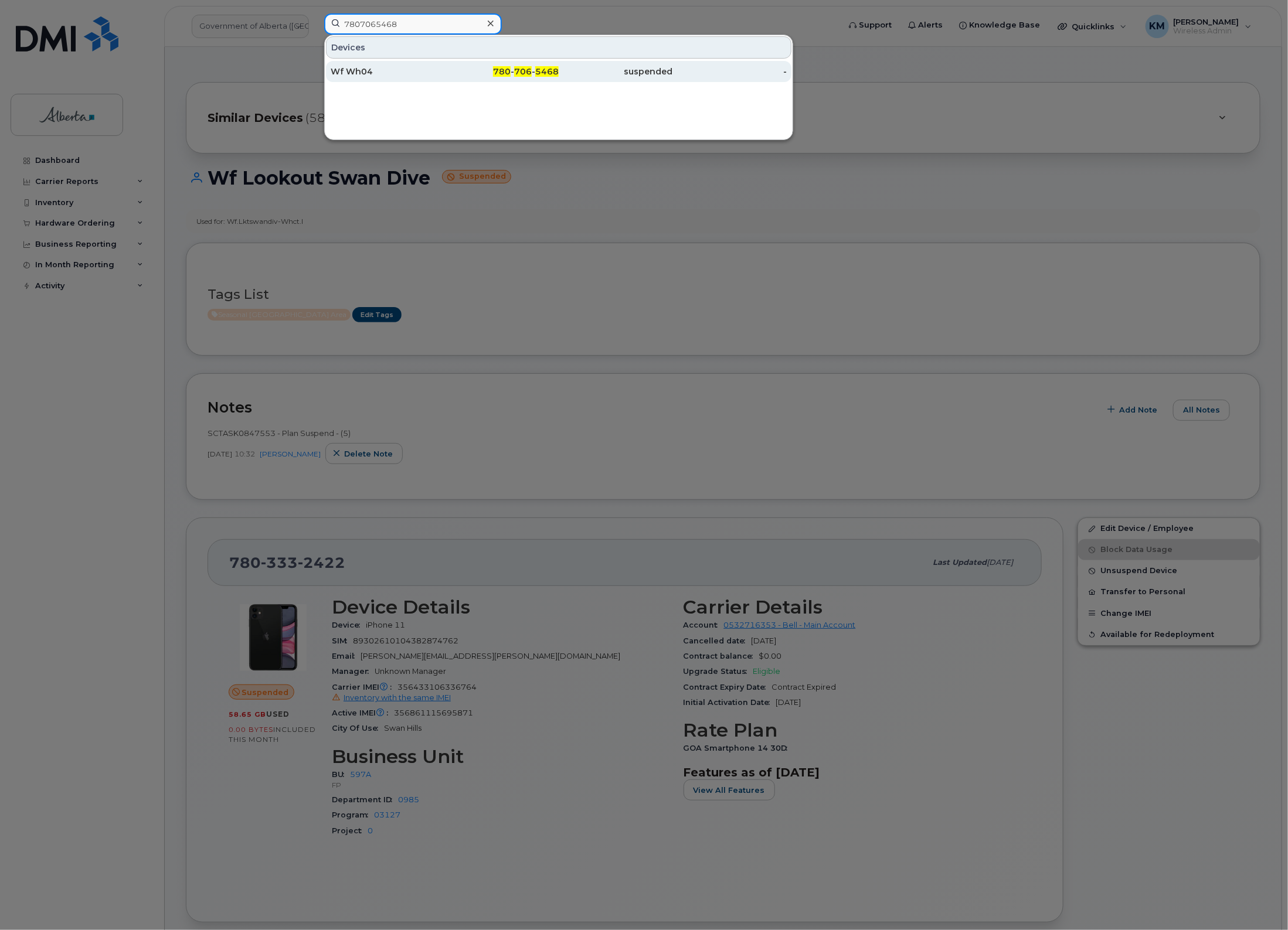
type input "7807065468"
click at [387, 74] on div "Wf Wh04" at bounding box center [387, 71] width 114 height 12
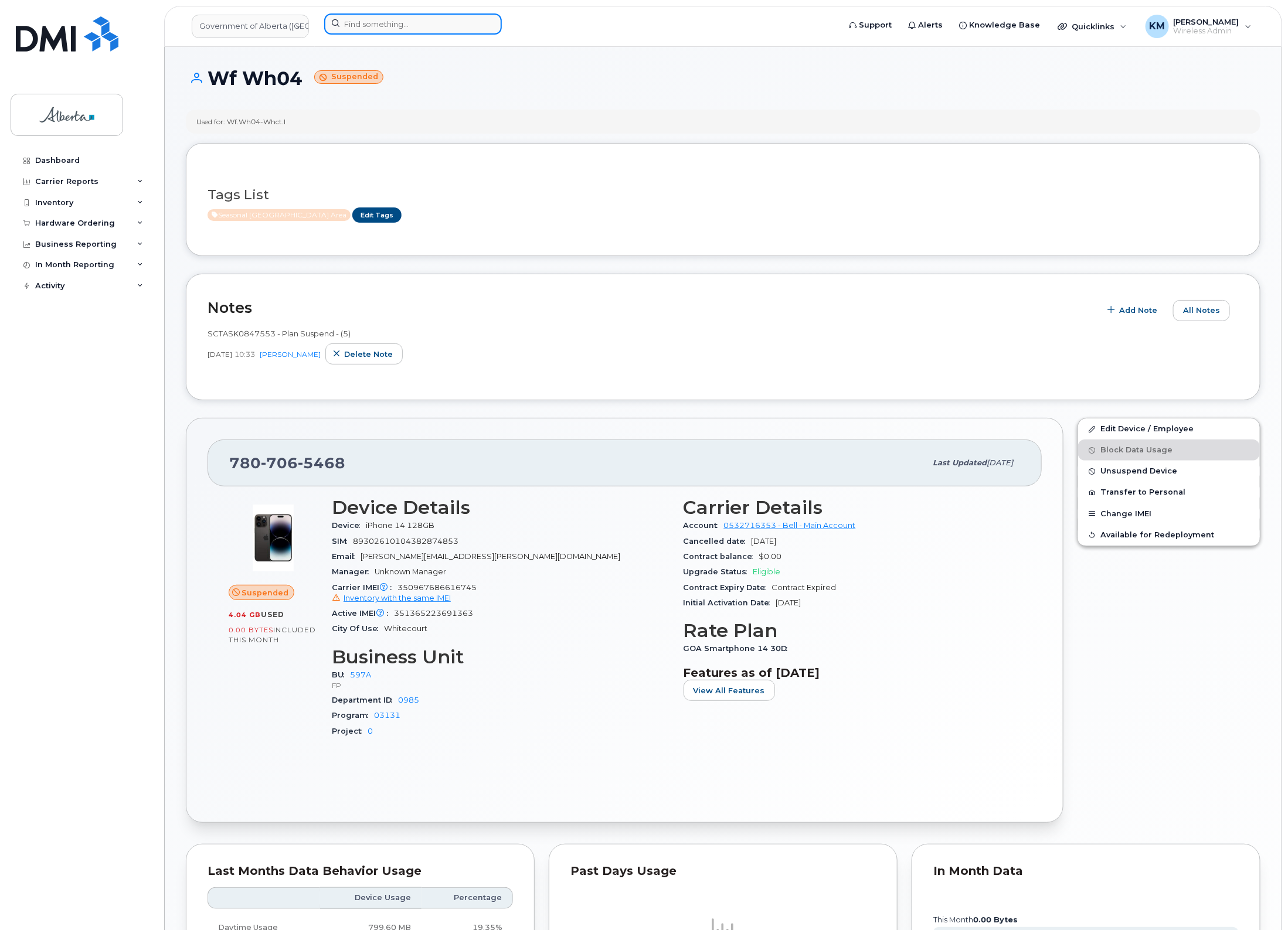
click at [396, 28] on input at bounding box center [413, 23] width 178 height 21
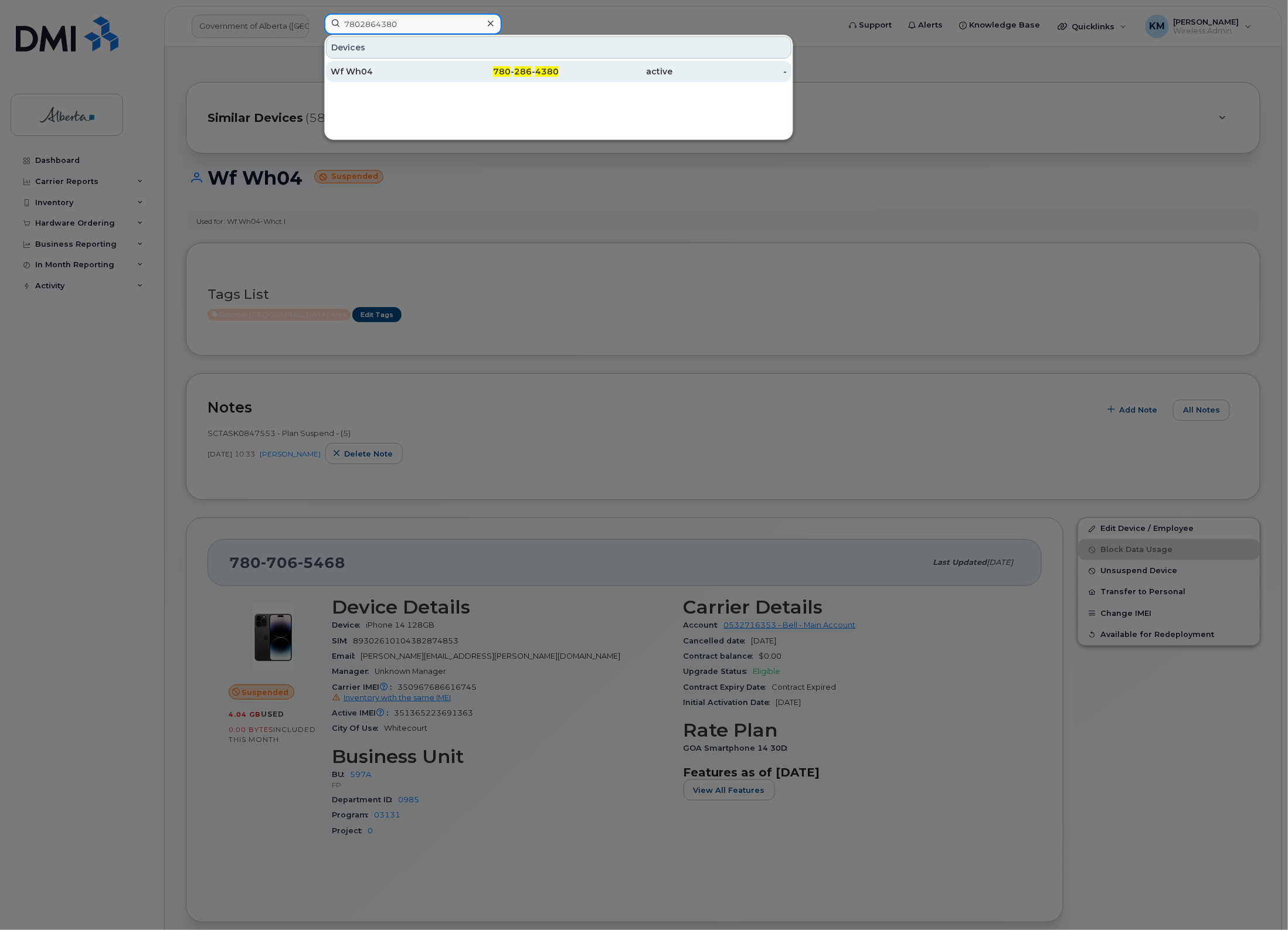
type input "7802864380"
click at [400, 65] on div "Wf Wh04" at bounding box center [387, 71] width 114 height 21
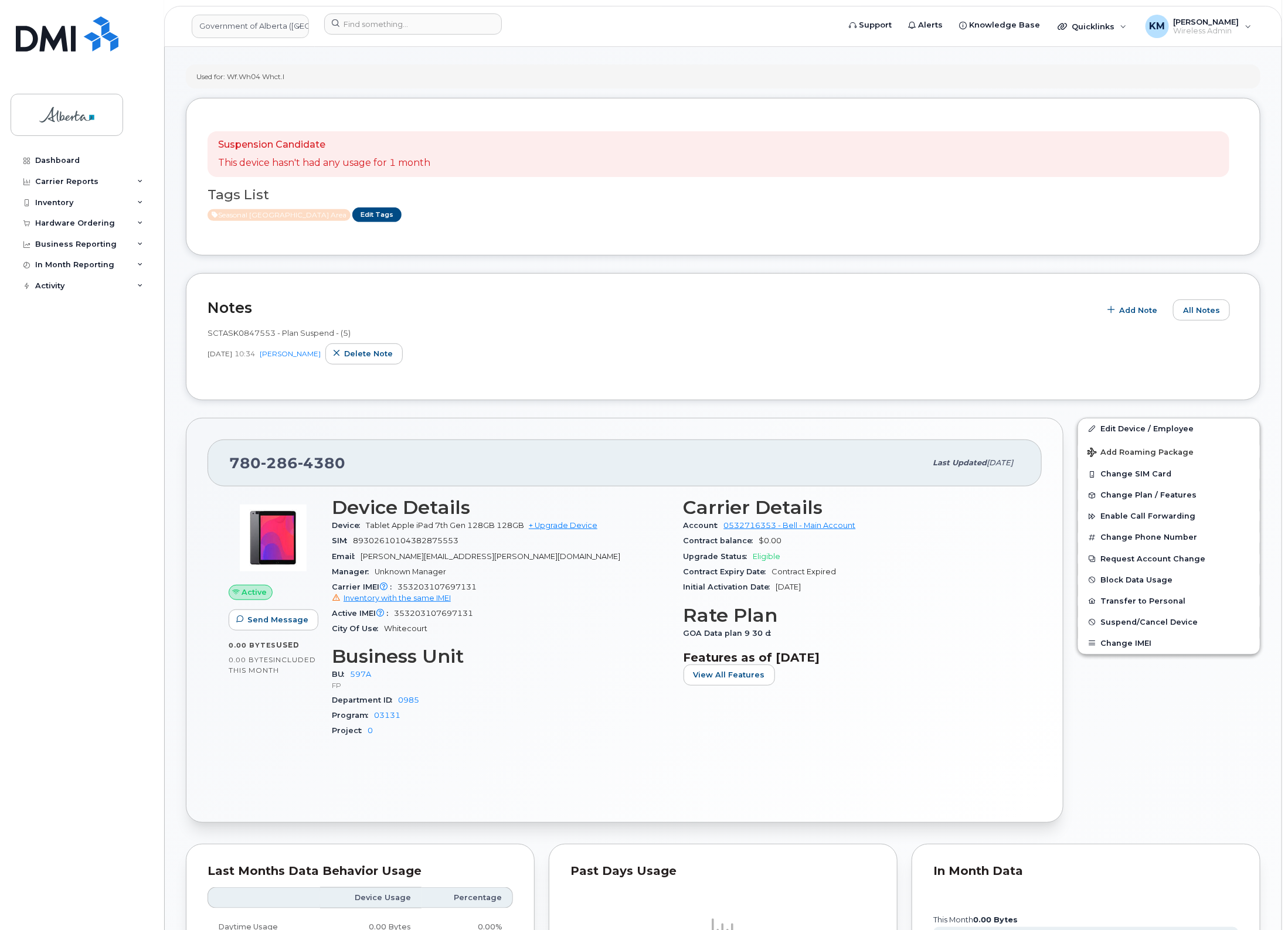
scroll to position [147, 0]
click at [1150, 618] on span "Suspend/Cancel Device" at bounding box center [1149, 620] width 97 height 9
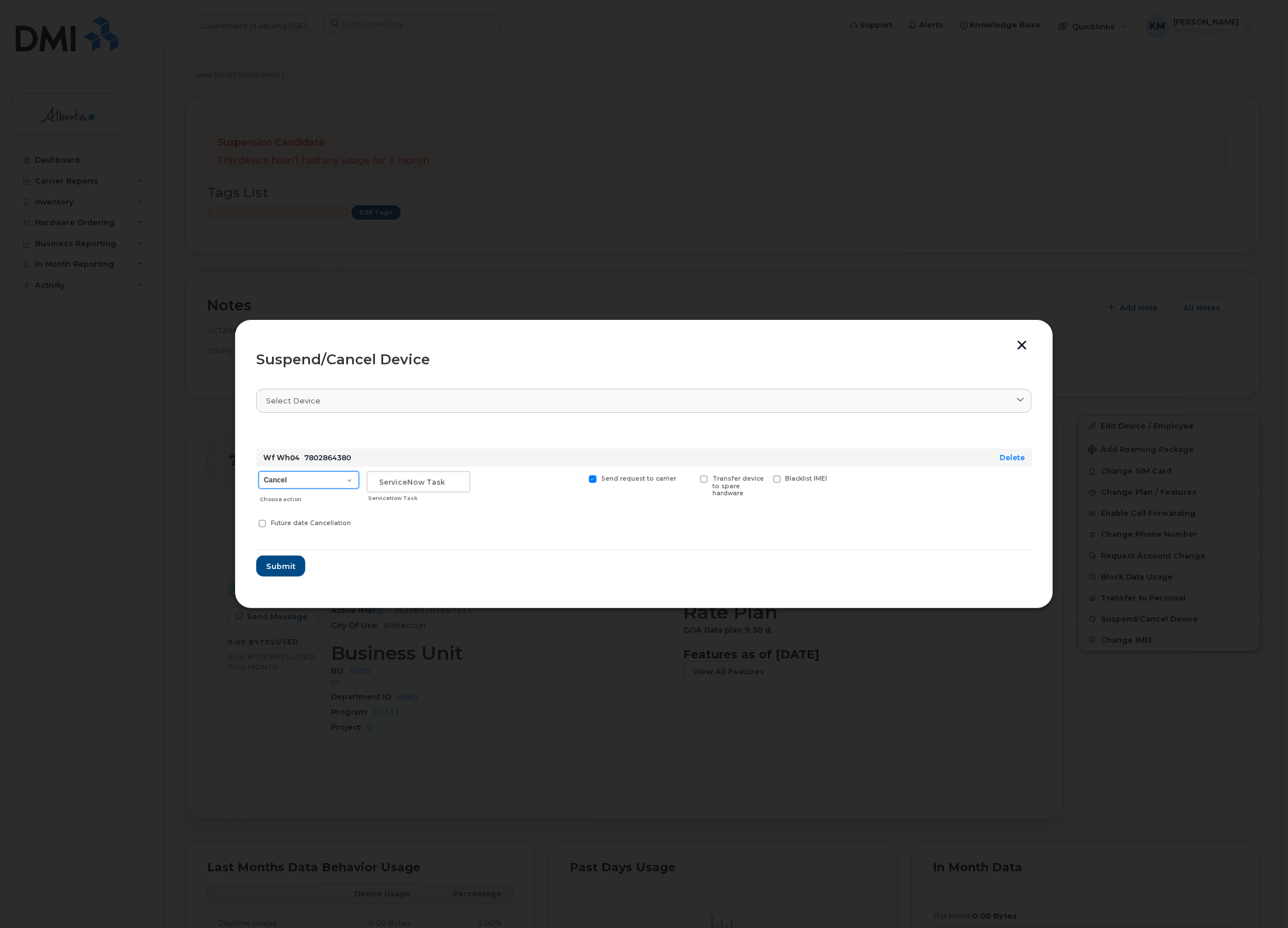
click at [350, 483] on select "Cancel Suspend - Extend Suspension Suspend - Reduced Rate Suspend - Lost Device…" at bounding box center [309, 480] width 101 height 17
select select "[object Object]"
click at [258, 471] on select "Cancel Suspend - Extend Suspension Suspend - Reduced Rate Suspend - Lost Device…" at bounding box center [309, 480] width 101 height 17
click at [435, 486] on input "text" at bounding box center [419, 481] width 104 height 21
drag, startPoint x: 458, startPoint y: 487, endPoint x: 344, endPoint y: 494, distance: 114.2
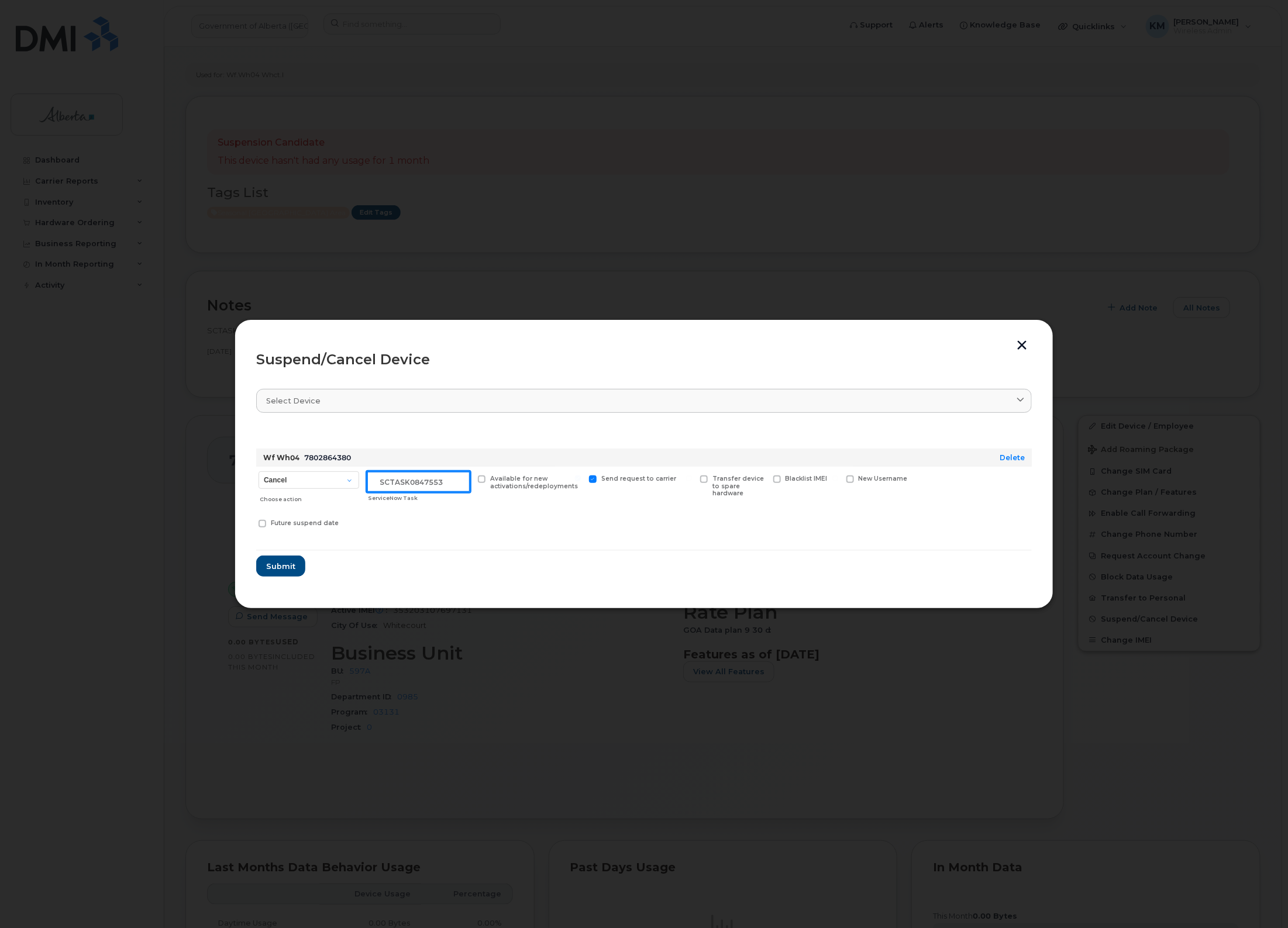
click at [344, 494] on div "Cancel Suspend - Extend Suspension Suspend - Reduced Rate Suspend - Lost Device…" at bounding box center [644, 501] width 776 height 69
type input "SCTASK0847553"
click at [284, 574] on button "Submit" at bounding box center [280, 566] width 48 height 21
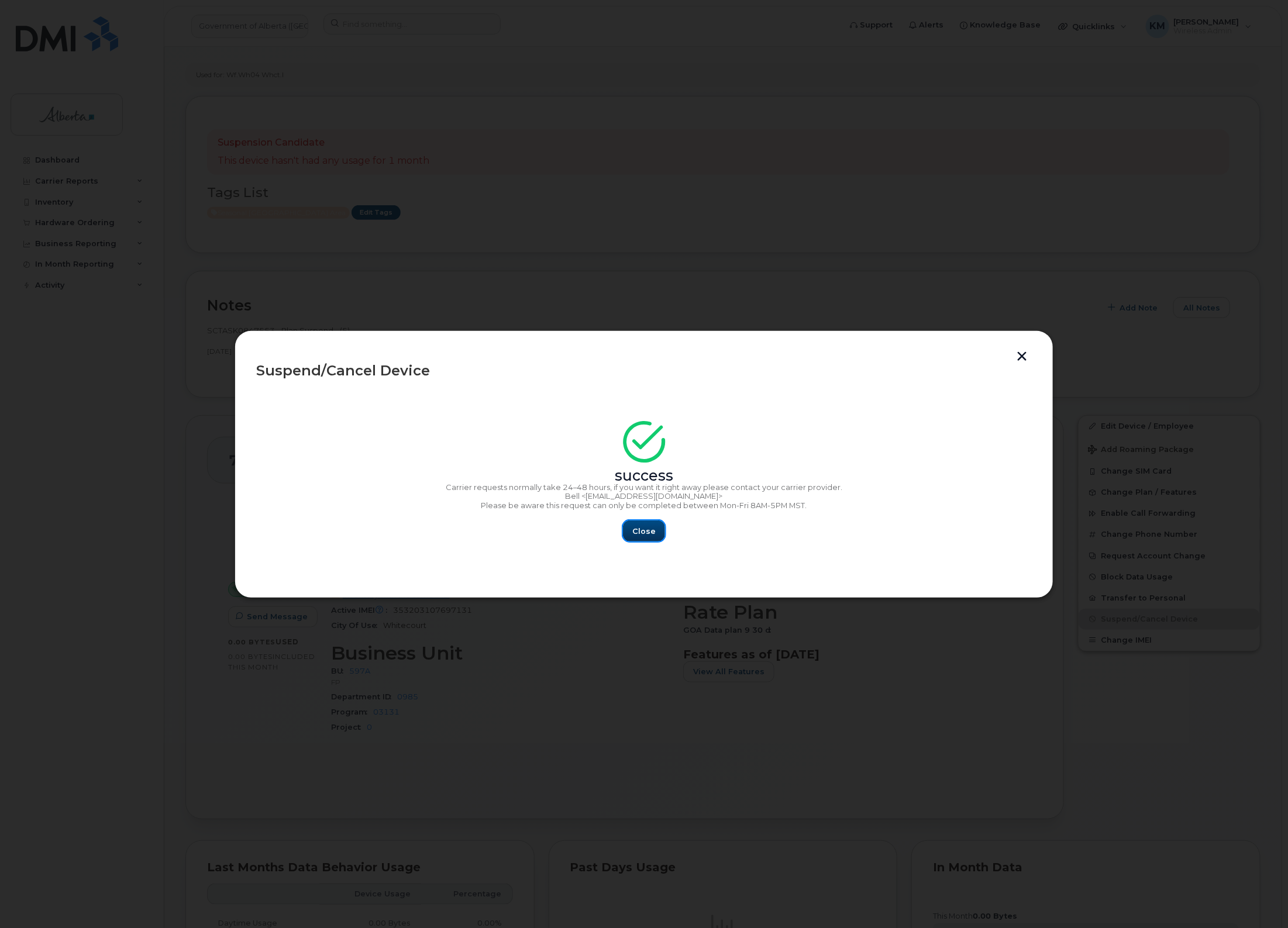
drag, startPoint x: 639, startPoint y: 533, endPoint x: 266, endPoint y: 635, distance: 386.7
click at [639, 533] on span "Close" at bounding box center [644, 531] width 23 height 11
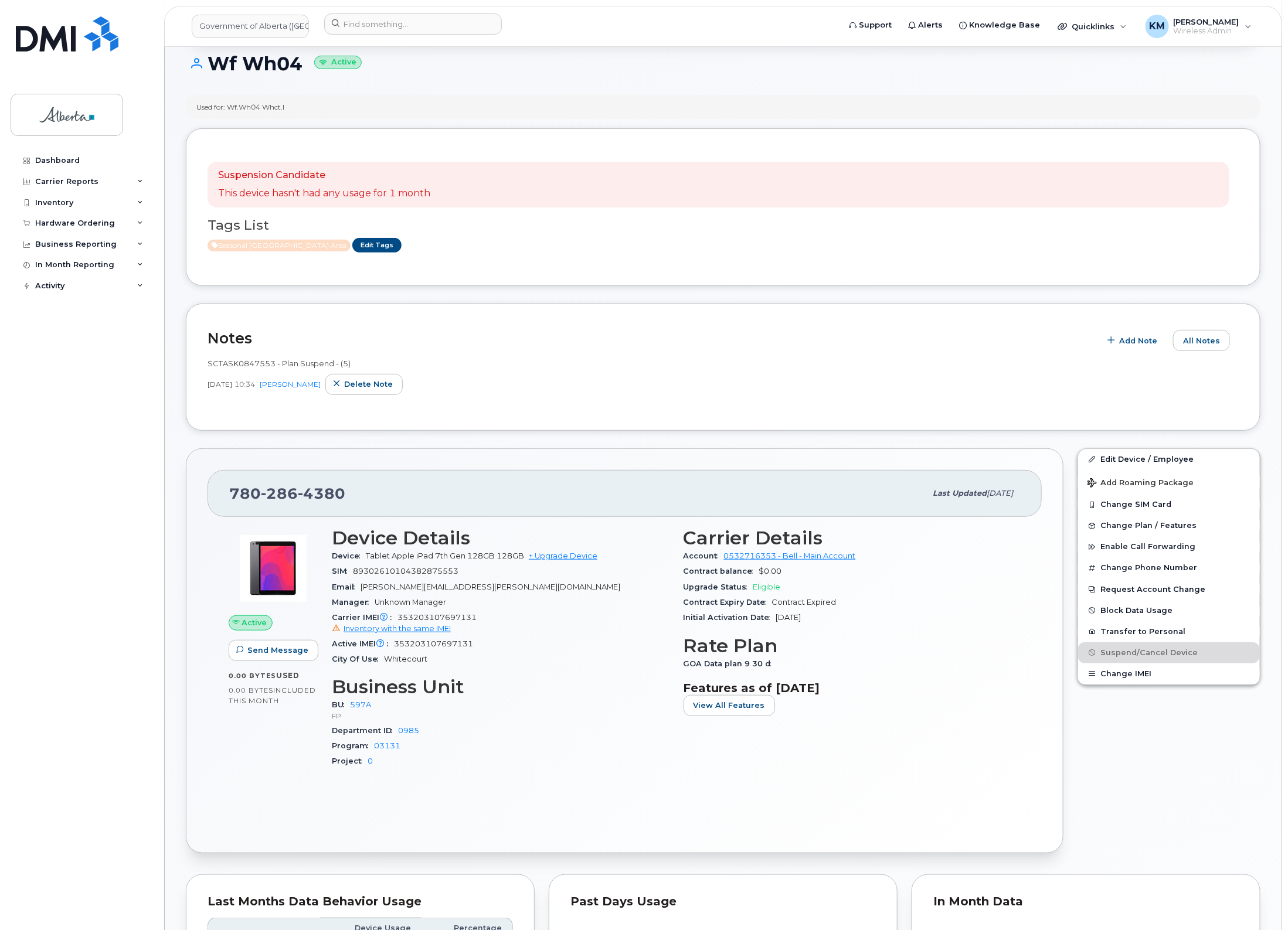
scroll to position [0, 0]
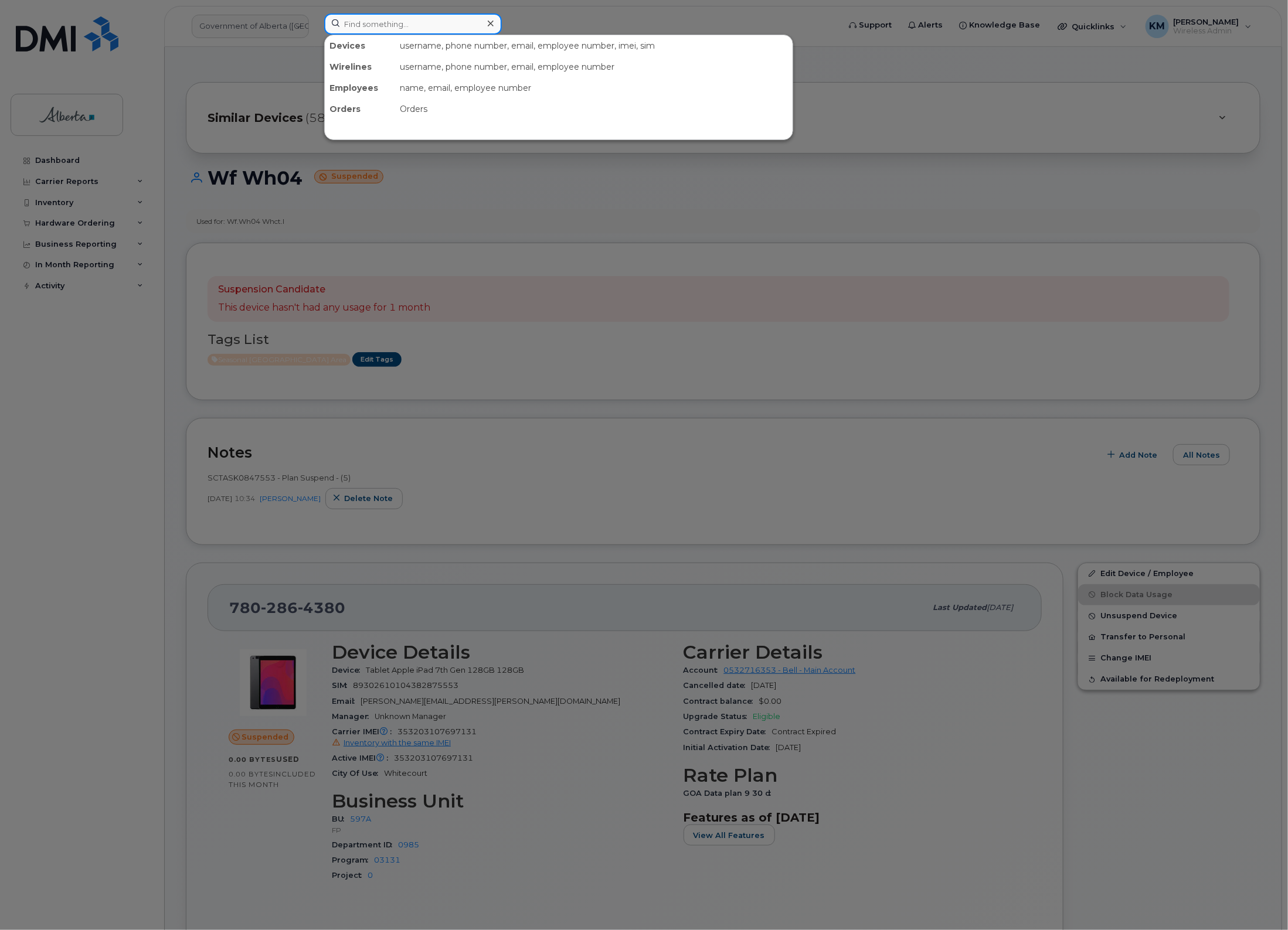
click at [363, 31] on input at bounding box center [413, 23] width 178 height 21
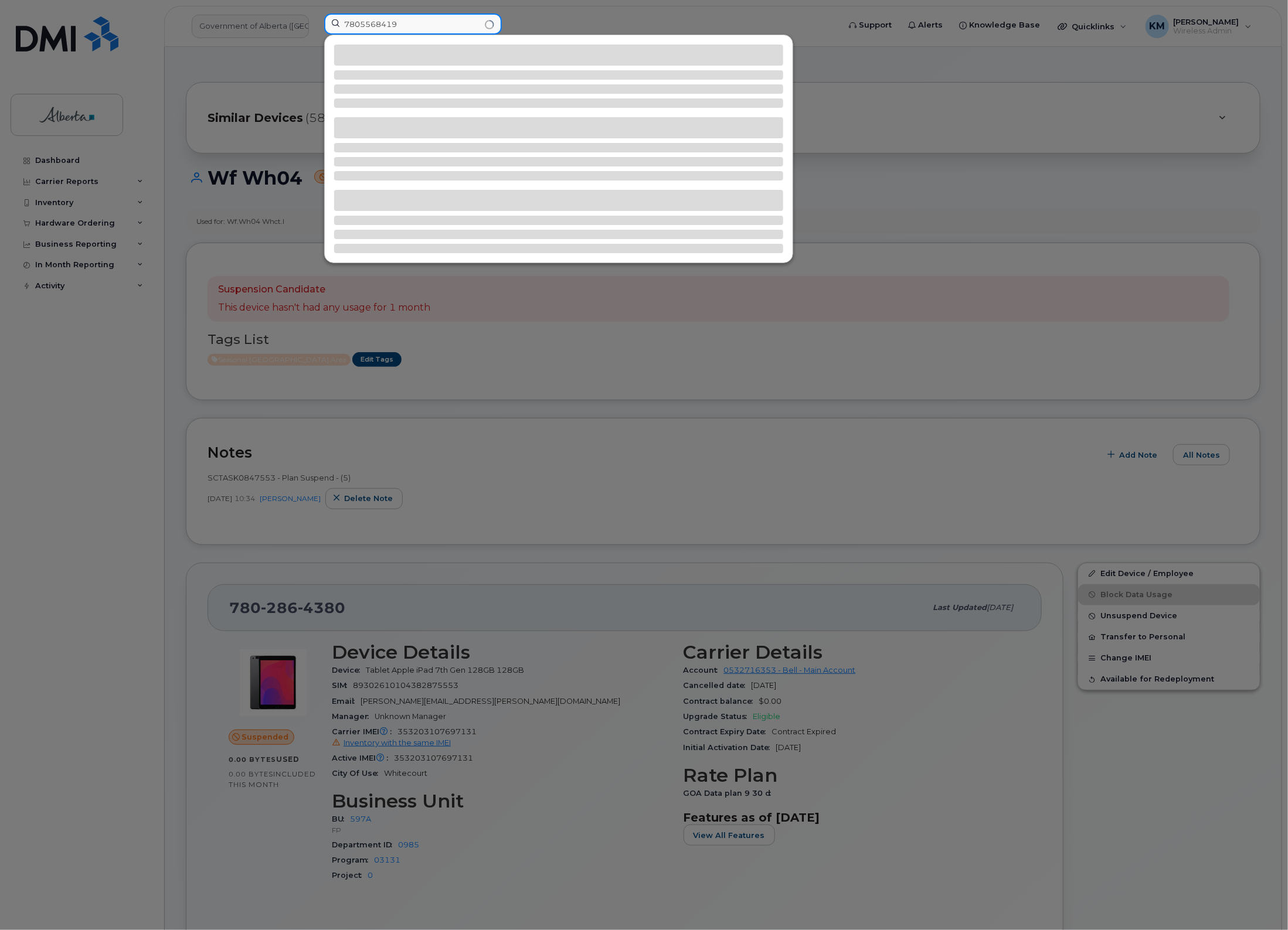
type input "7805568419"
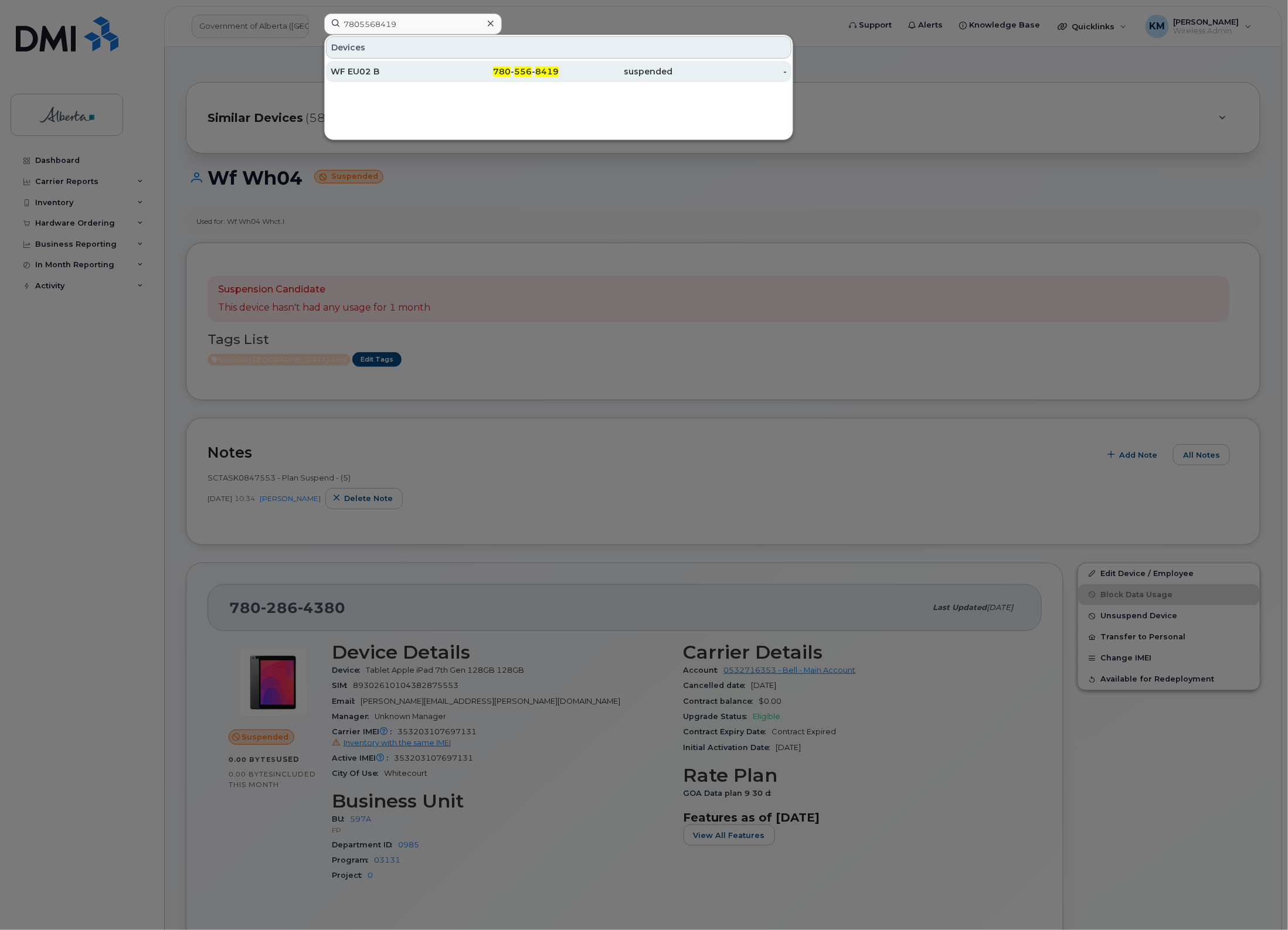
click at [375, 64] on div "WF EU02 B" at bounding box center [387, 71] width 114 height 21
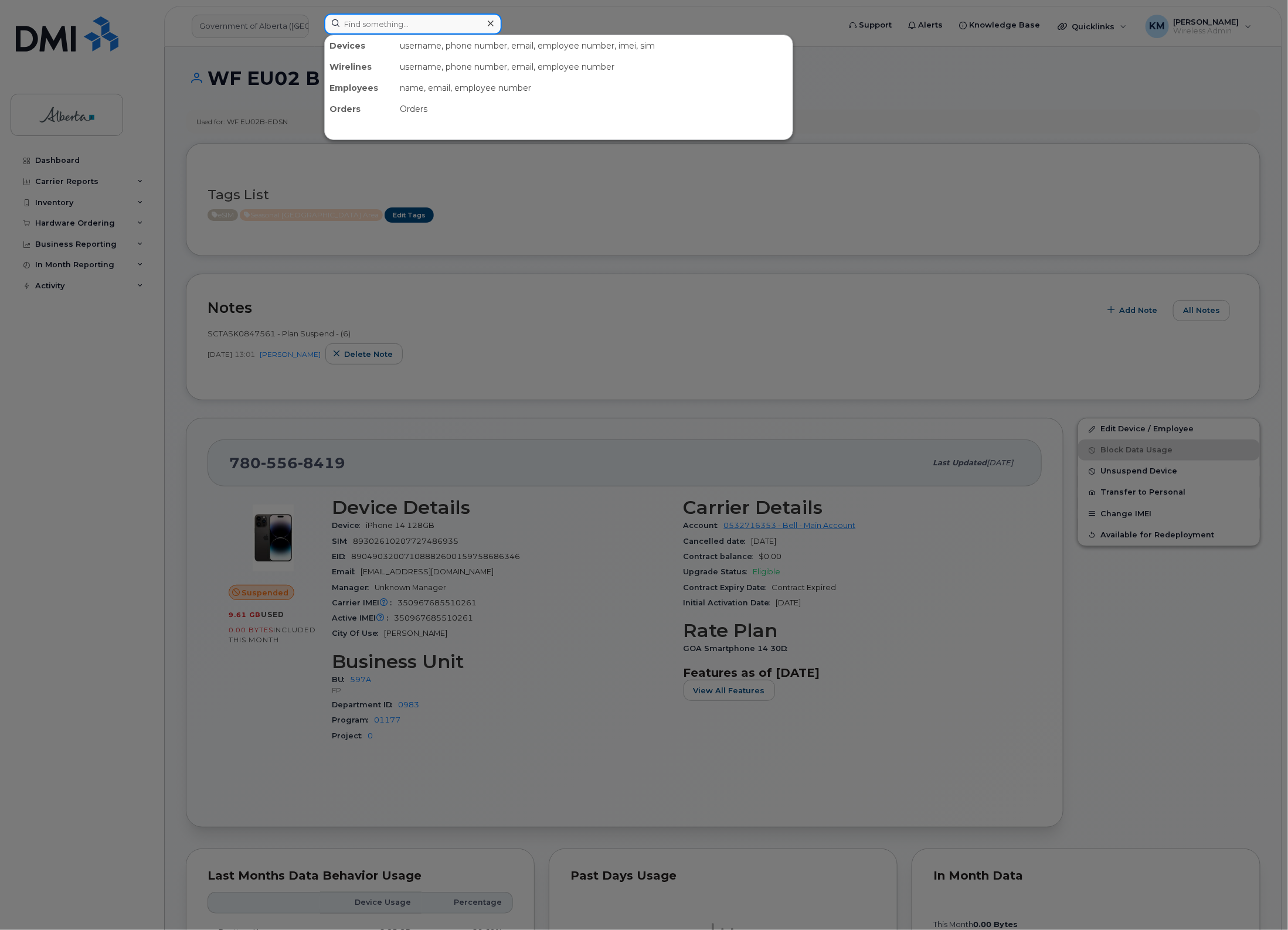
click at [391, 28] on input at bounding box center [413, 23] width 178 height 21
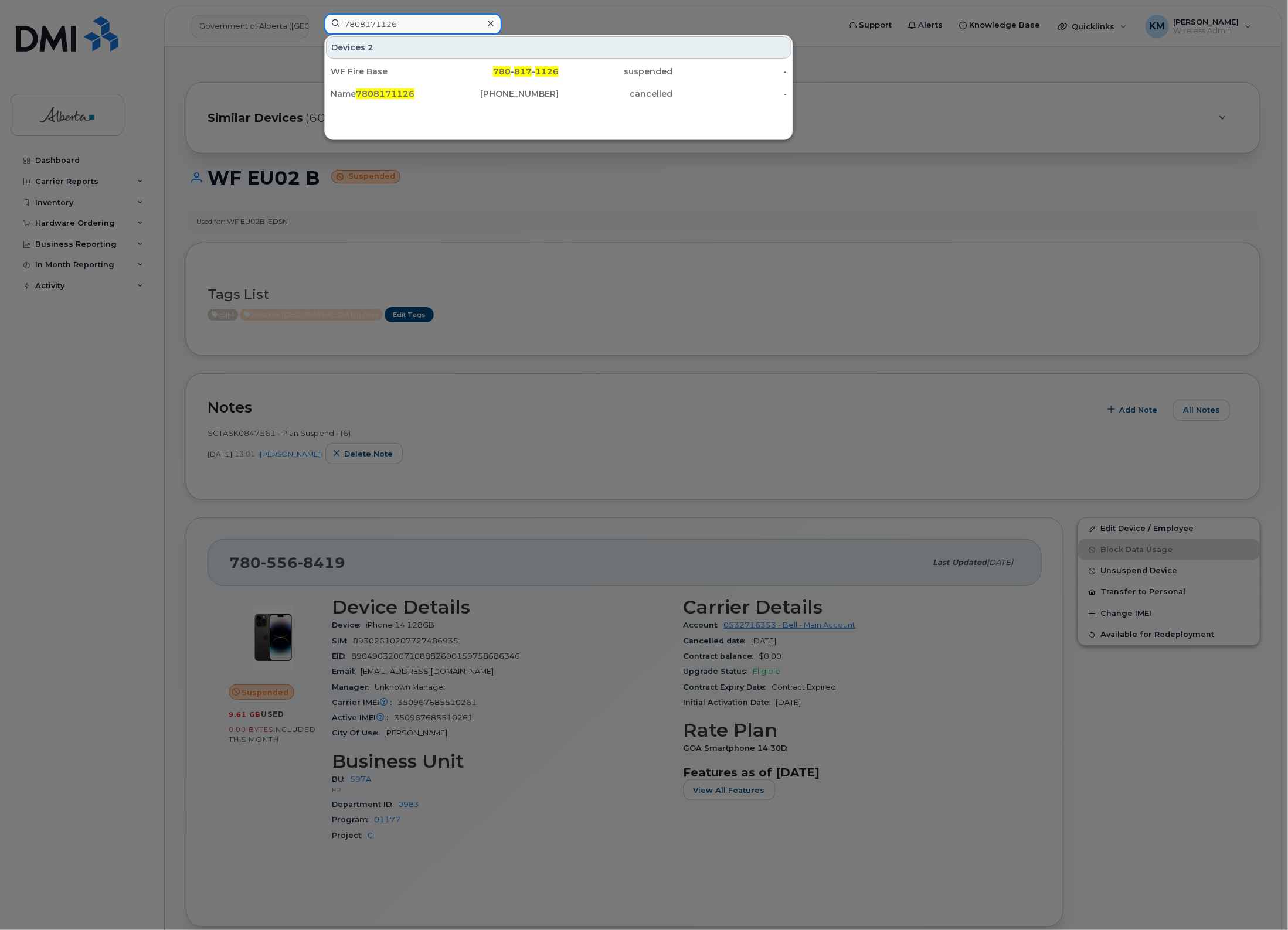
type input "7808171126"
click at [392, 75] on div "WF Fire Base" at bounding box center [387, 71] width 114 height 12
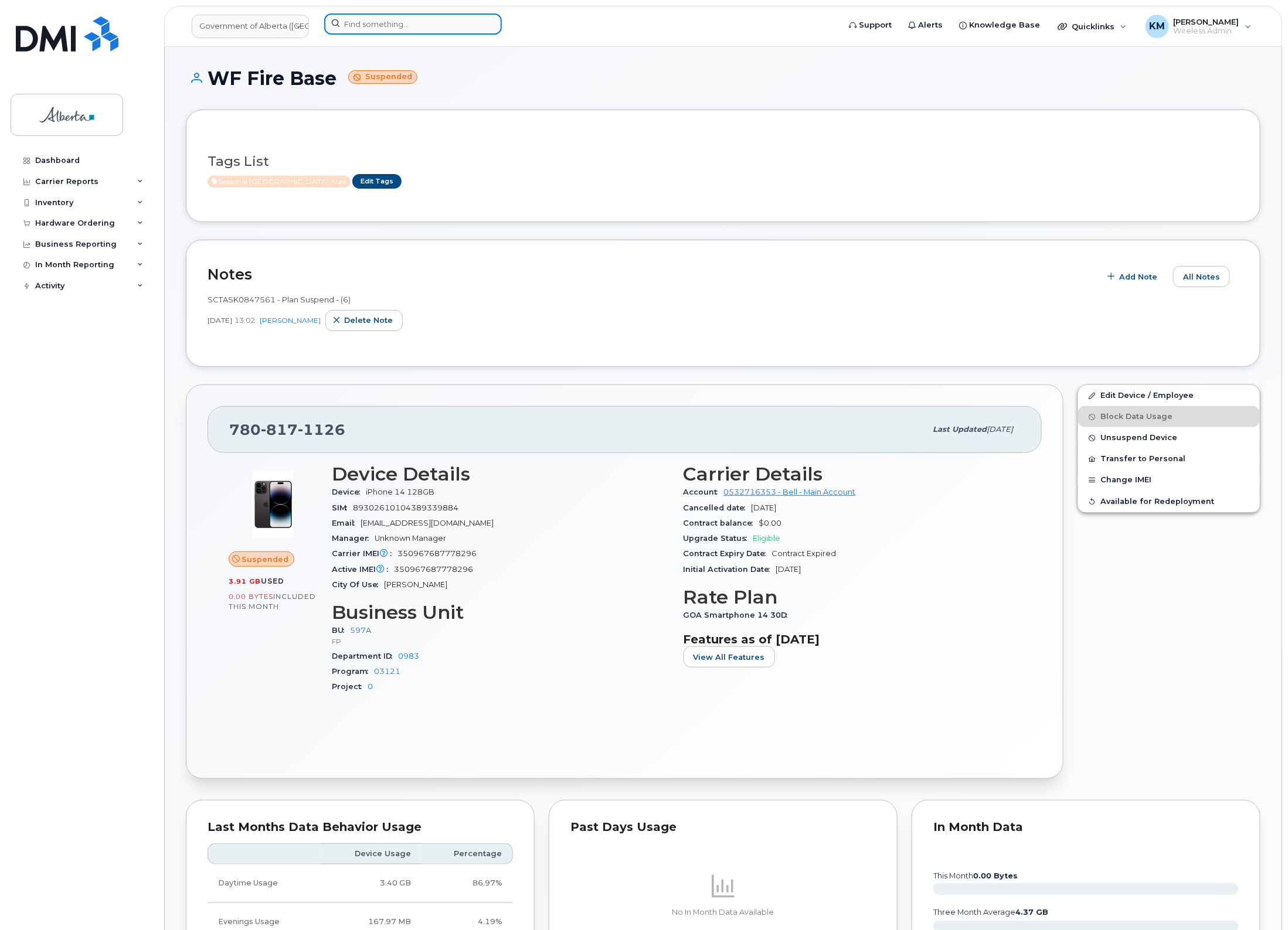
click at [393, 26] on input at bounding box center [413, 23] width 178 height 21
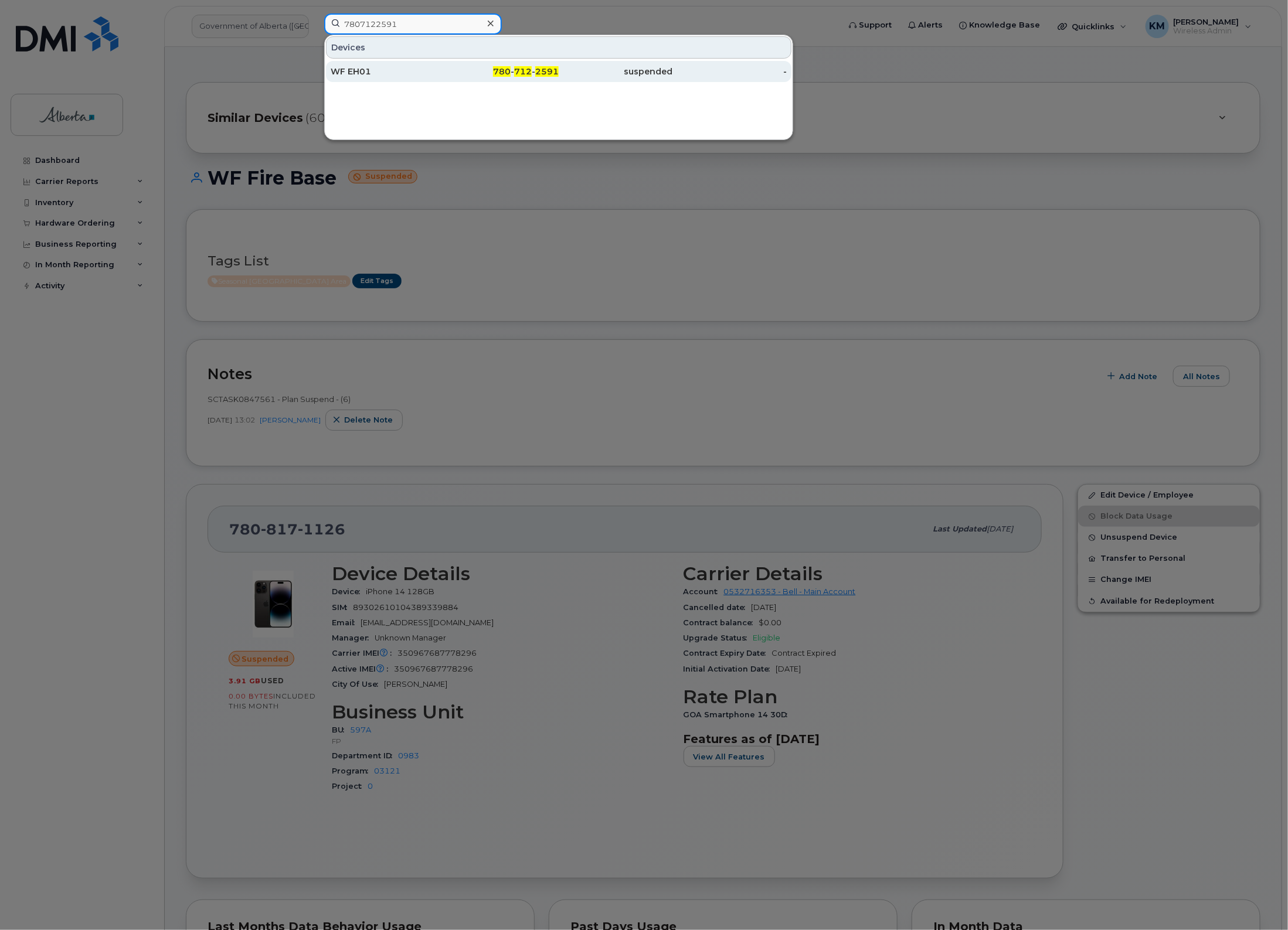
type input "7807122591"
click at [384, 69] on div "WF EH01" at bounding box center [387, 71] width 114 height 12
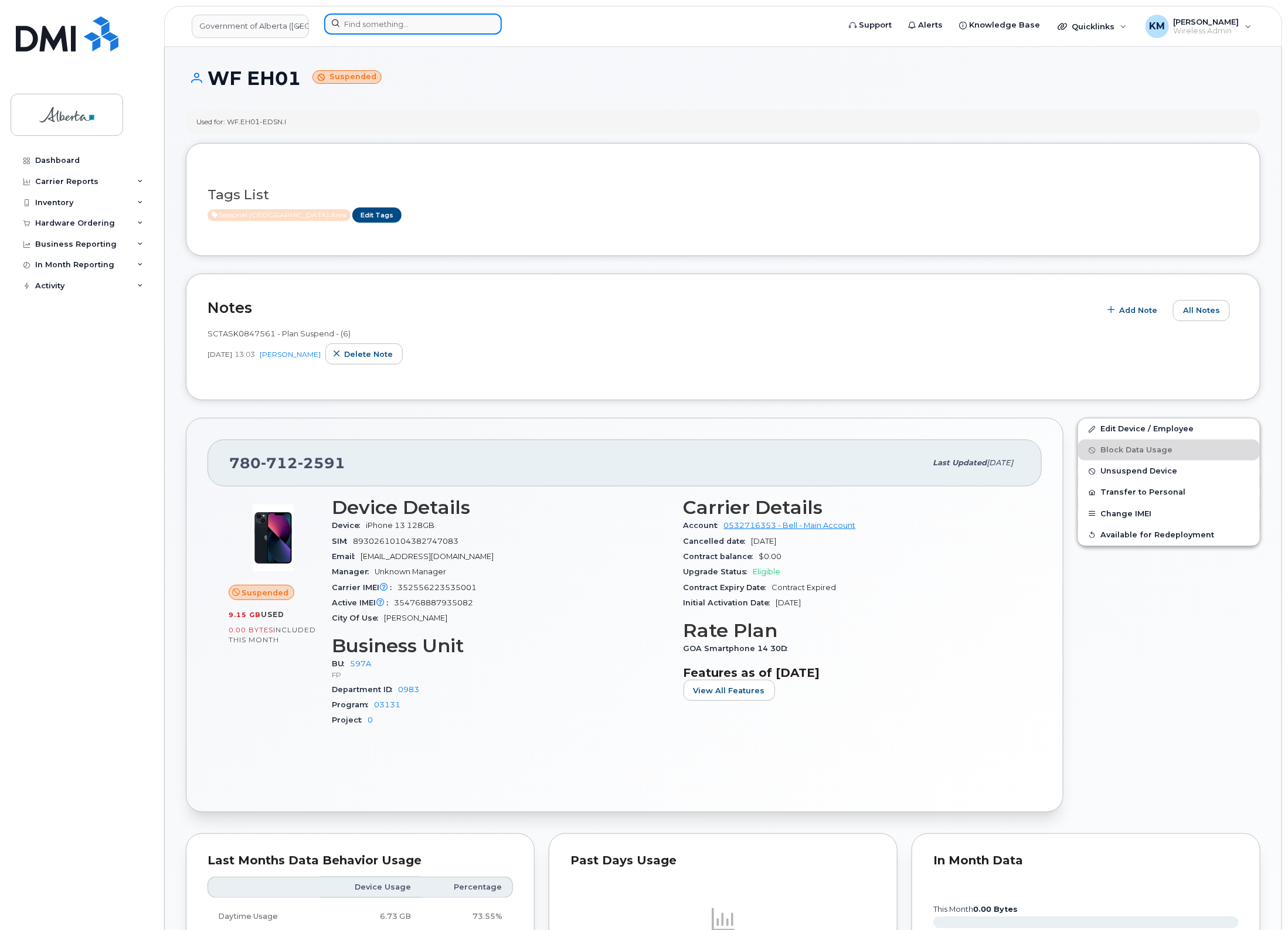
click at [369, 25] on input at bounding box center [413, 23] width 178 height 21
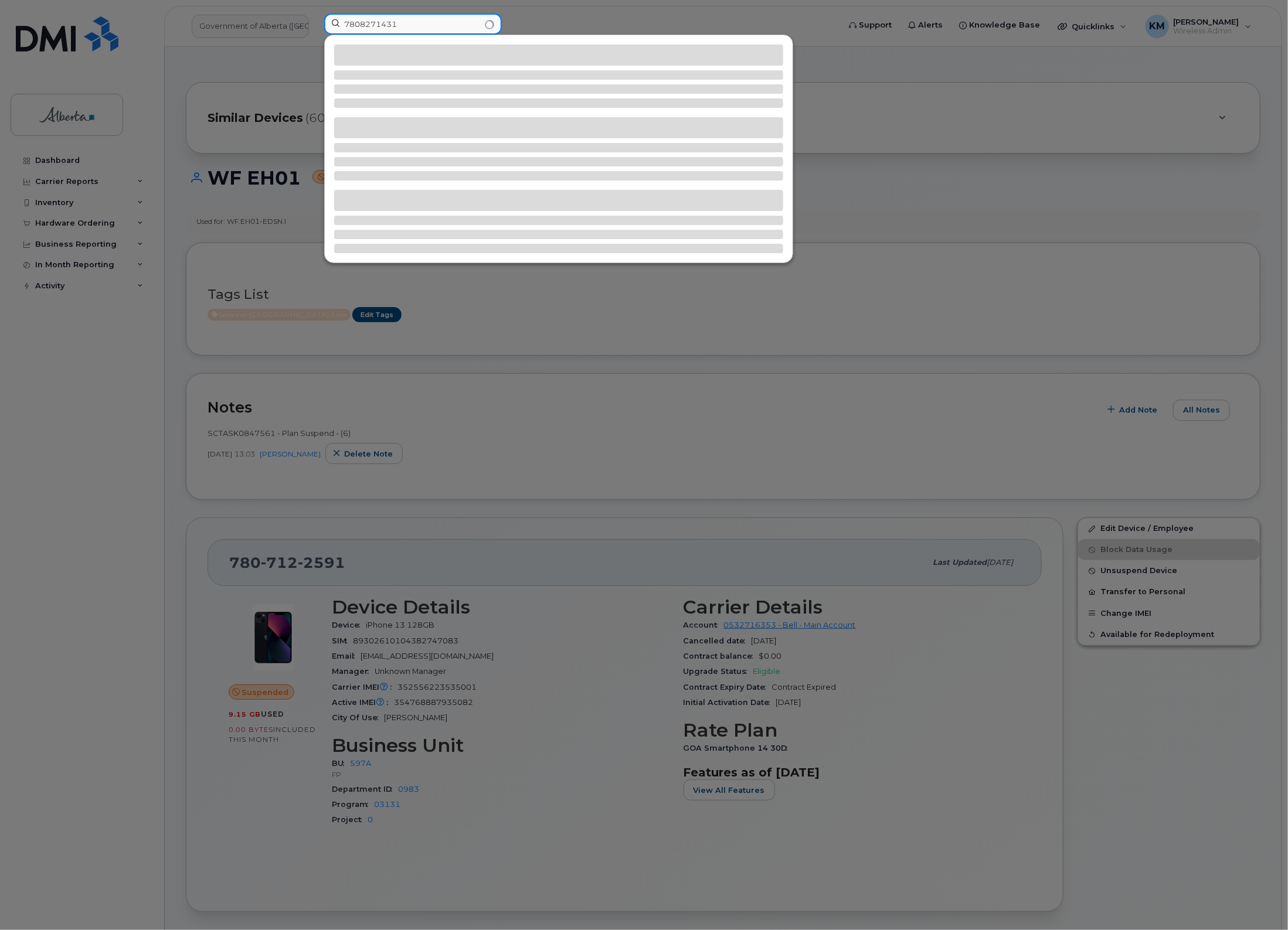
type input "7808271431"
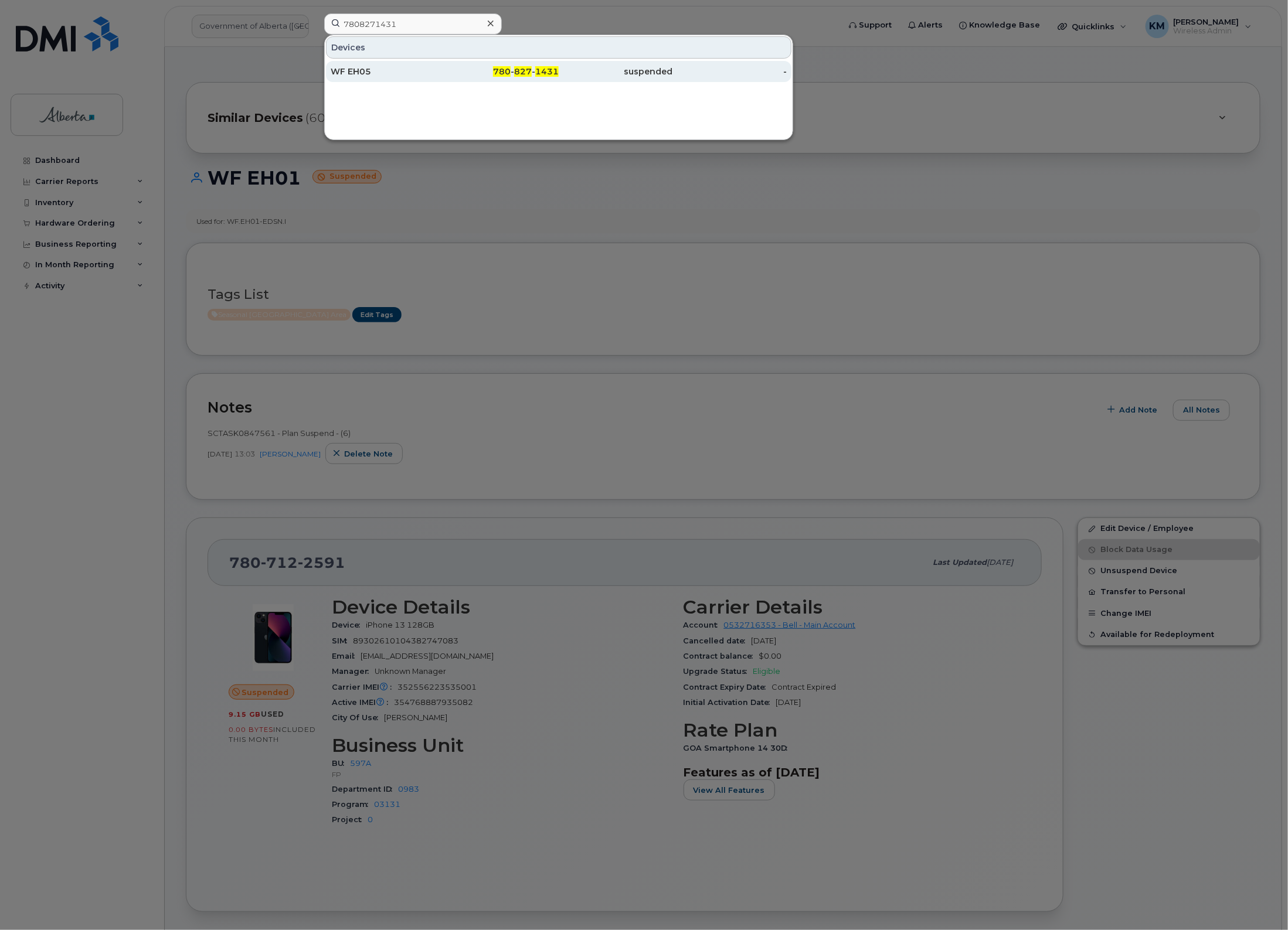
click at [375, 68] on div "WF EH05" at bounding box center [387, 71] width 114 height 12
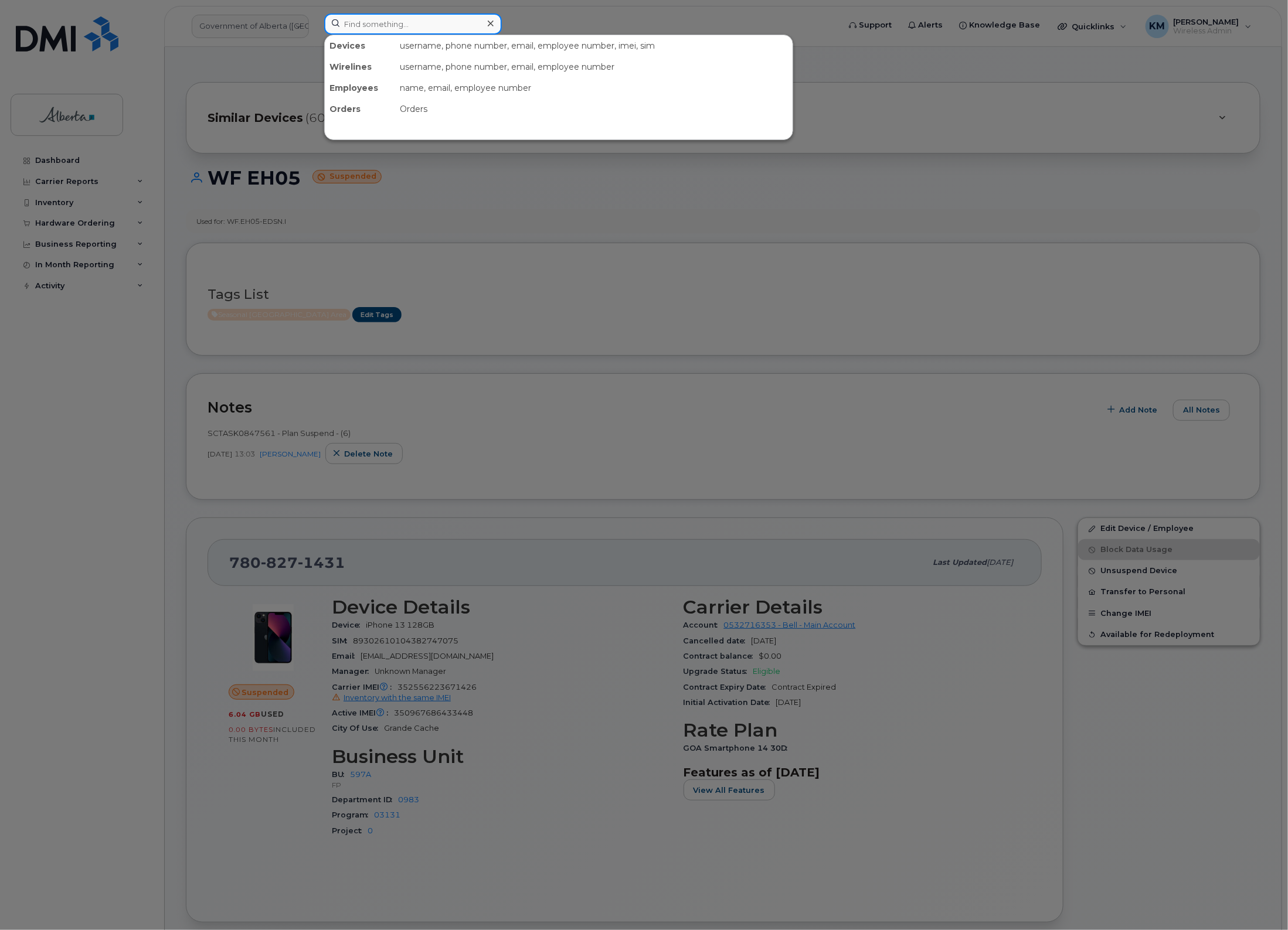
click at [399, 25] on input at bounding box center [413, 23] width 178 height 21
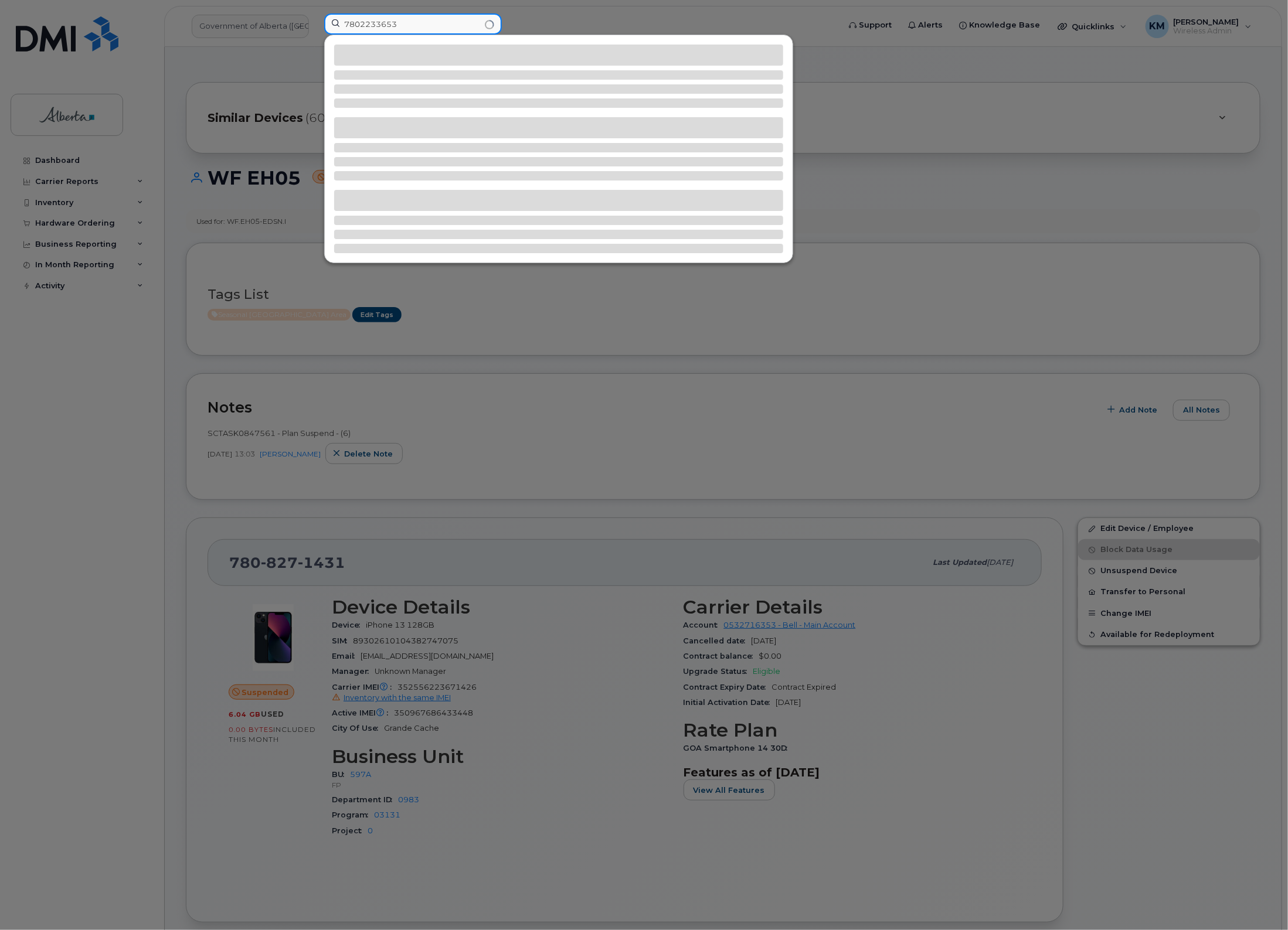
type input "7802233653"
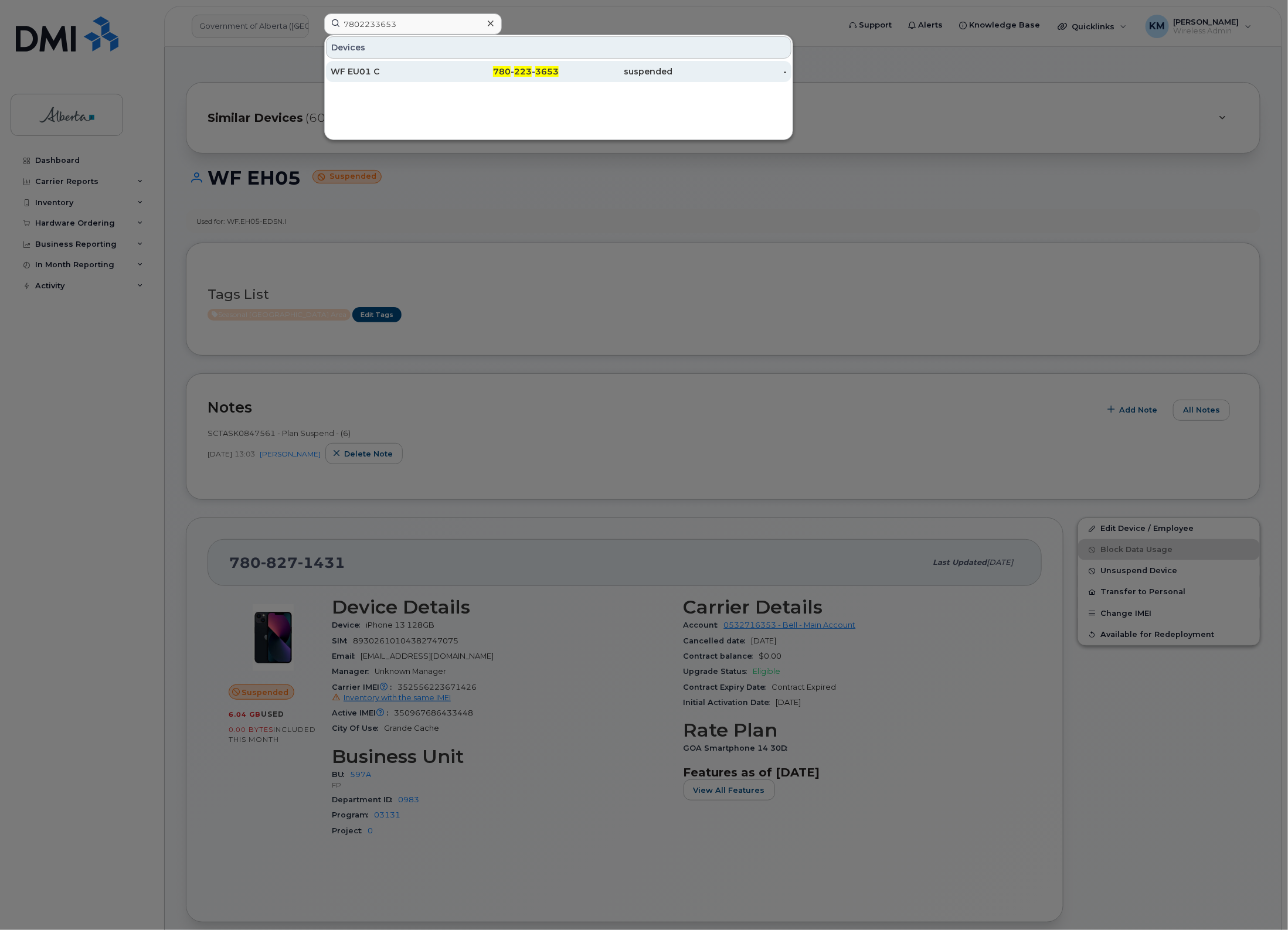
click at [399, 62] on div "WF EU01 C" at bounding box center [387, 71] width 114 height 21
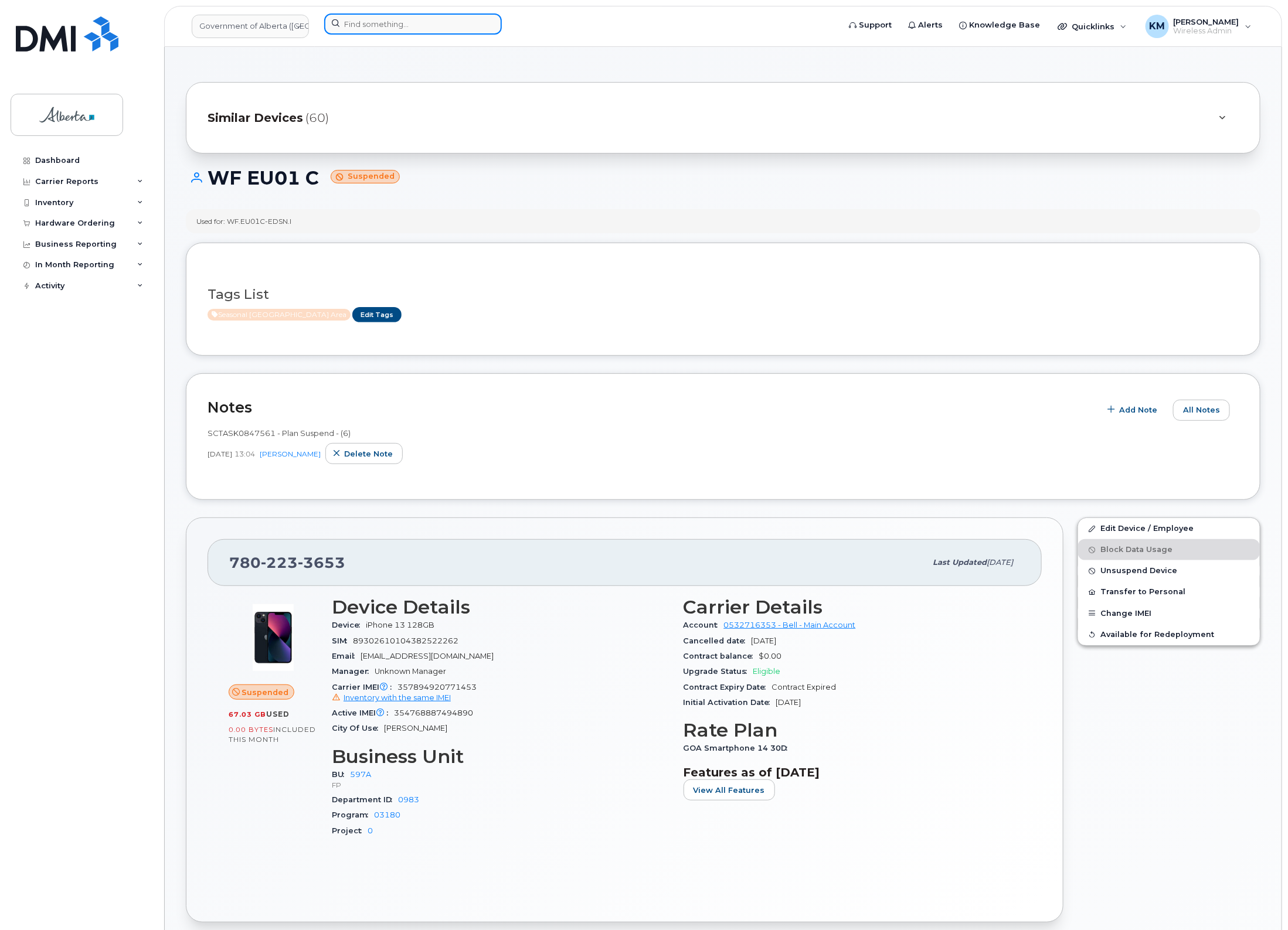
click at [392, 18] on input at bounding box center [413, 23] width 178 height 21
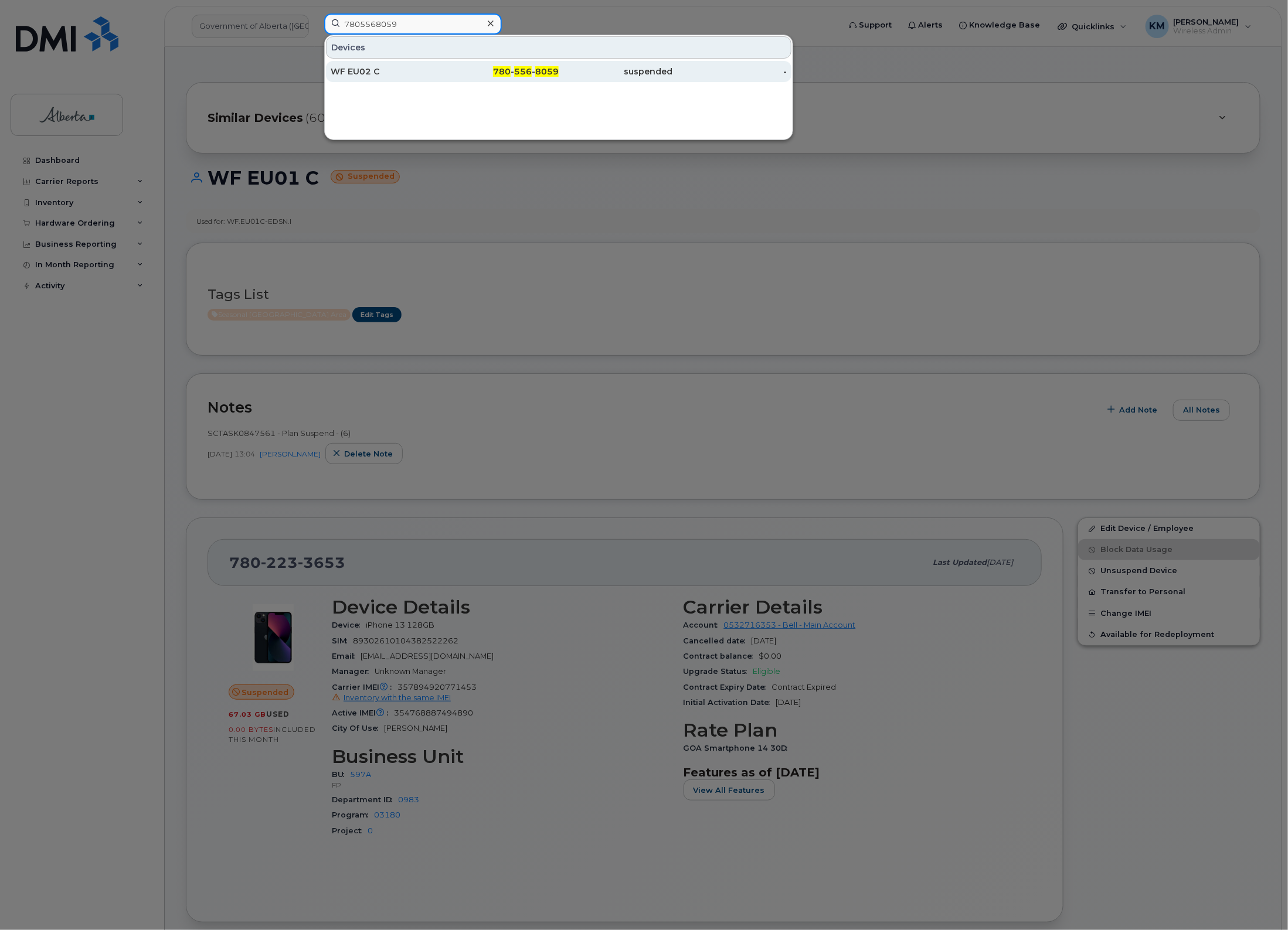
type input "7805568059"
click at [414, 71] on div "WF EU02 C" at bounding box center [387, 71] width 114 height 12
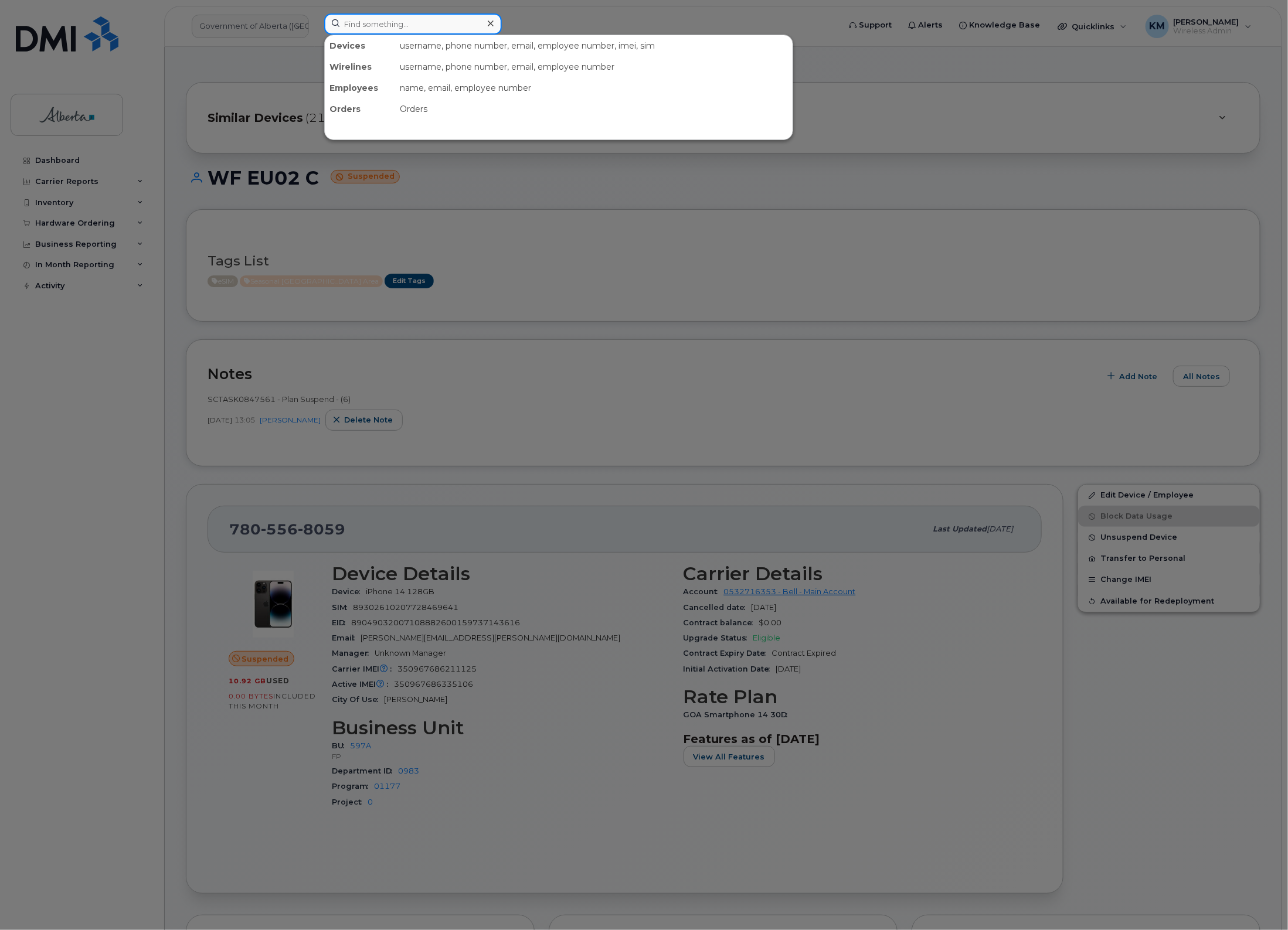
click at [420, 23] on input at bounding box center [413, 23] width 178 height 21
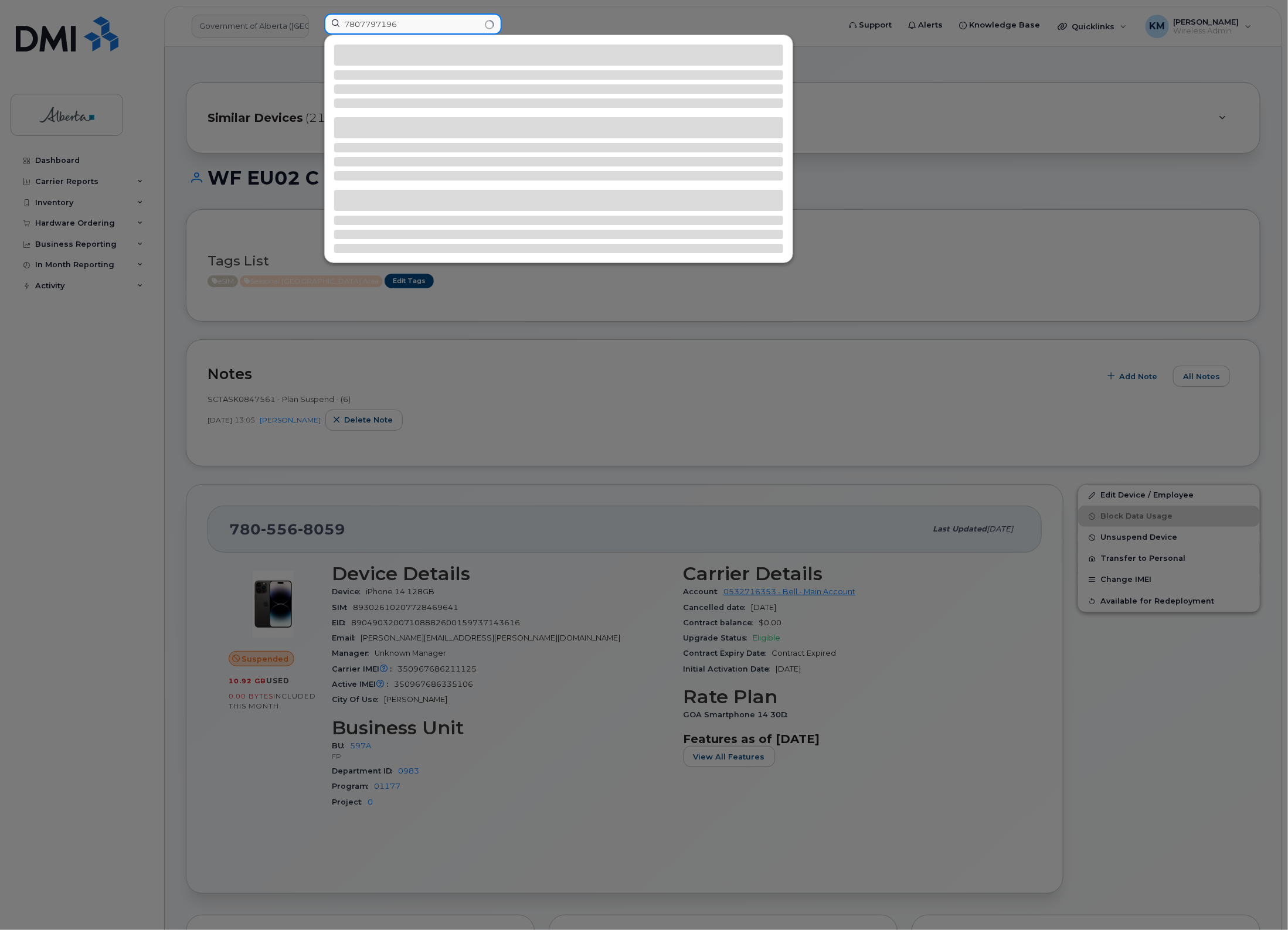
type input "7807797196"
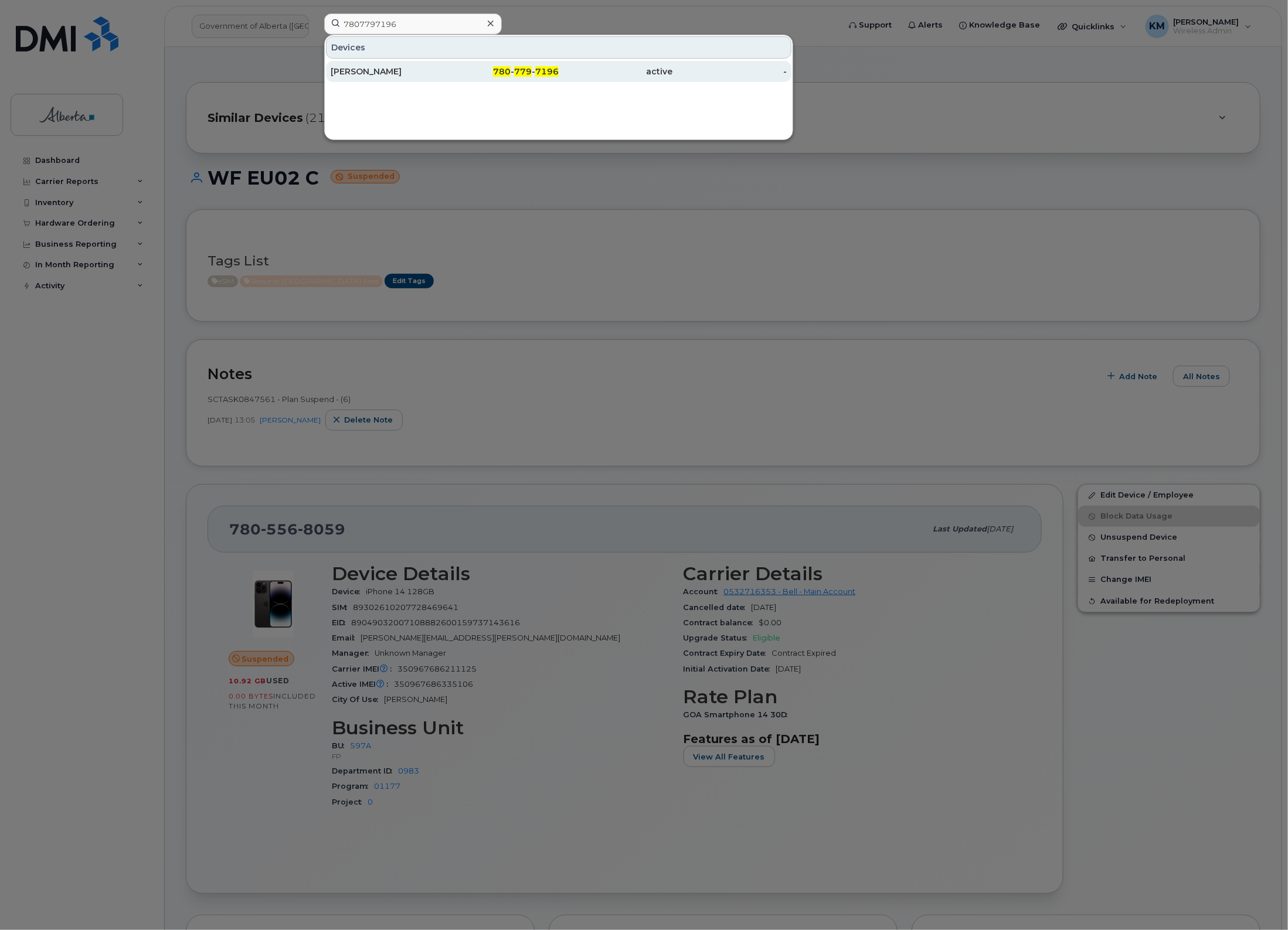
click at [421, 74] on div "[PERSON_NAME]" at bounding box center [387, 71] width 114 height 12
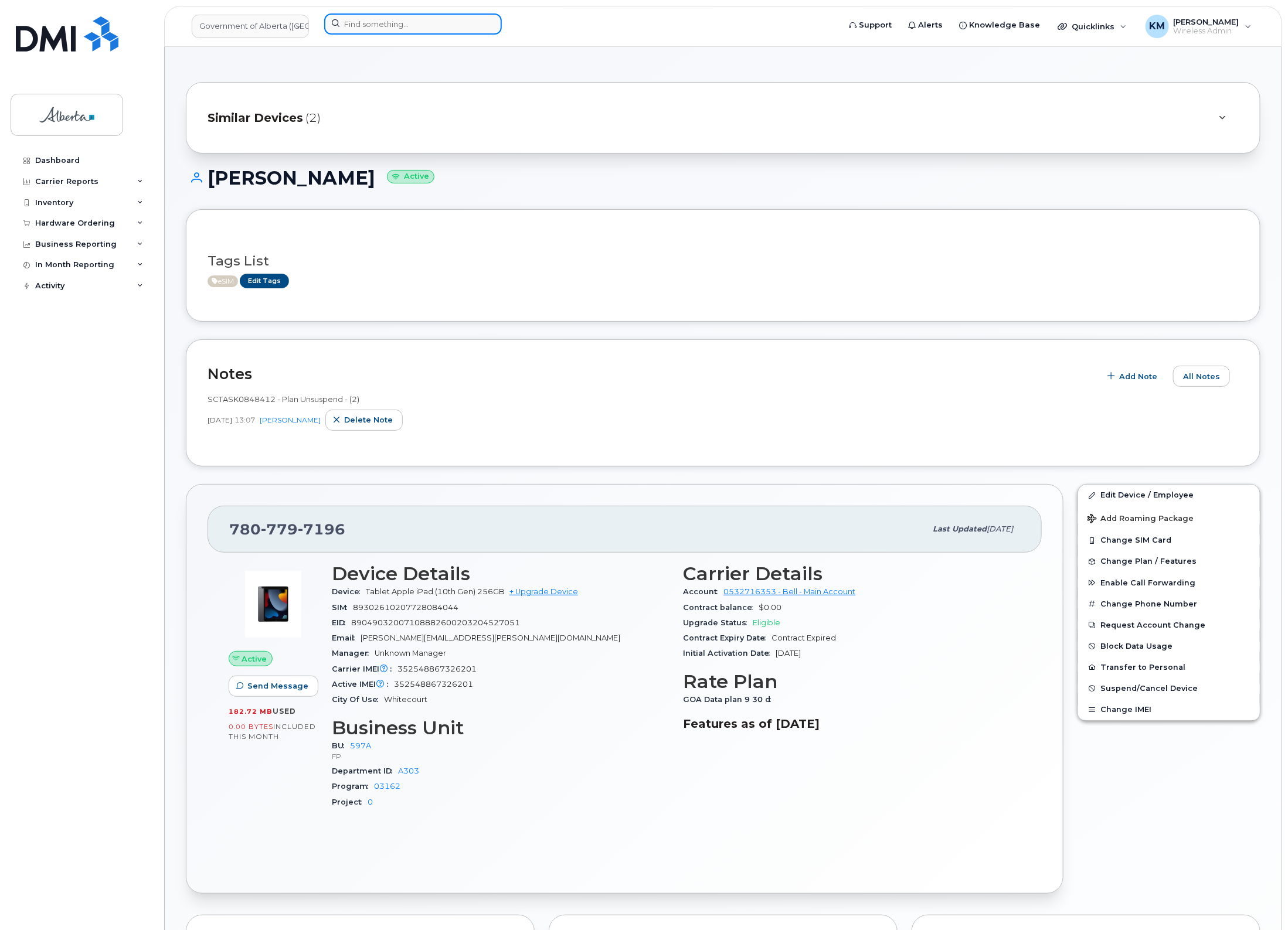
click at [416, 31] on input at bounding box center [413, 23] width 178 height 21
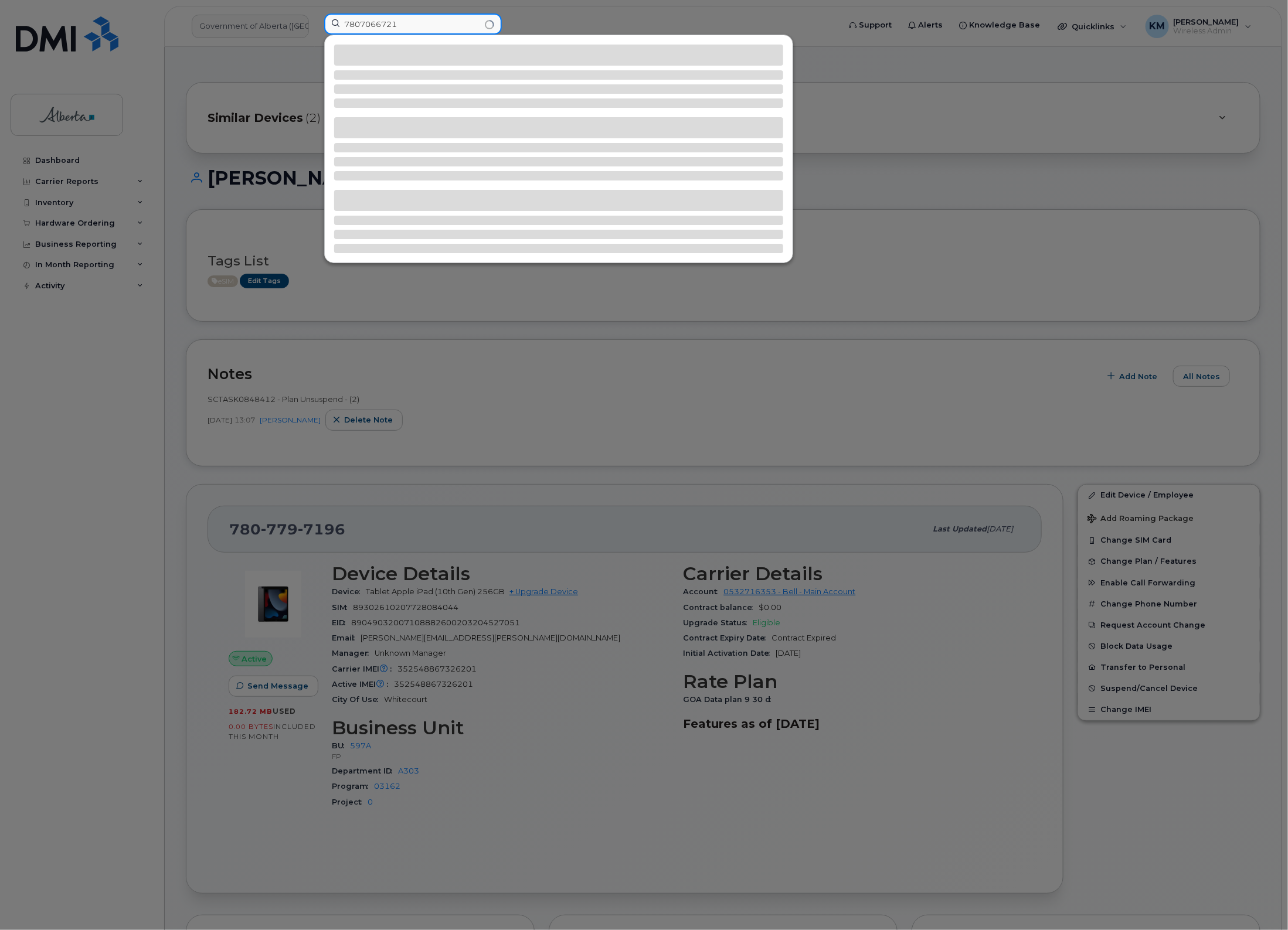
type input "7807066721"
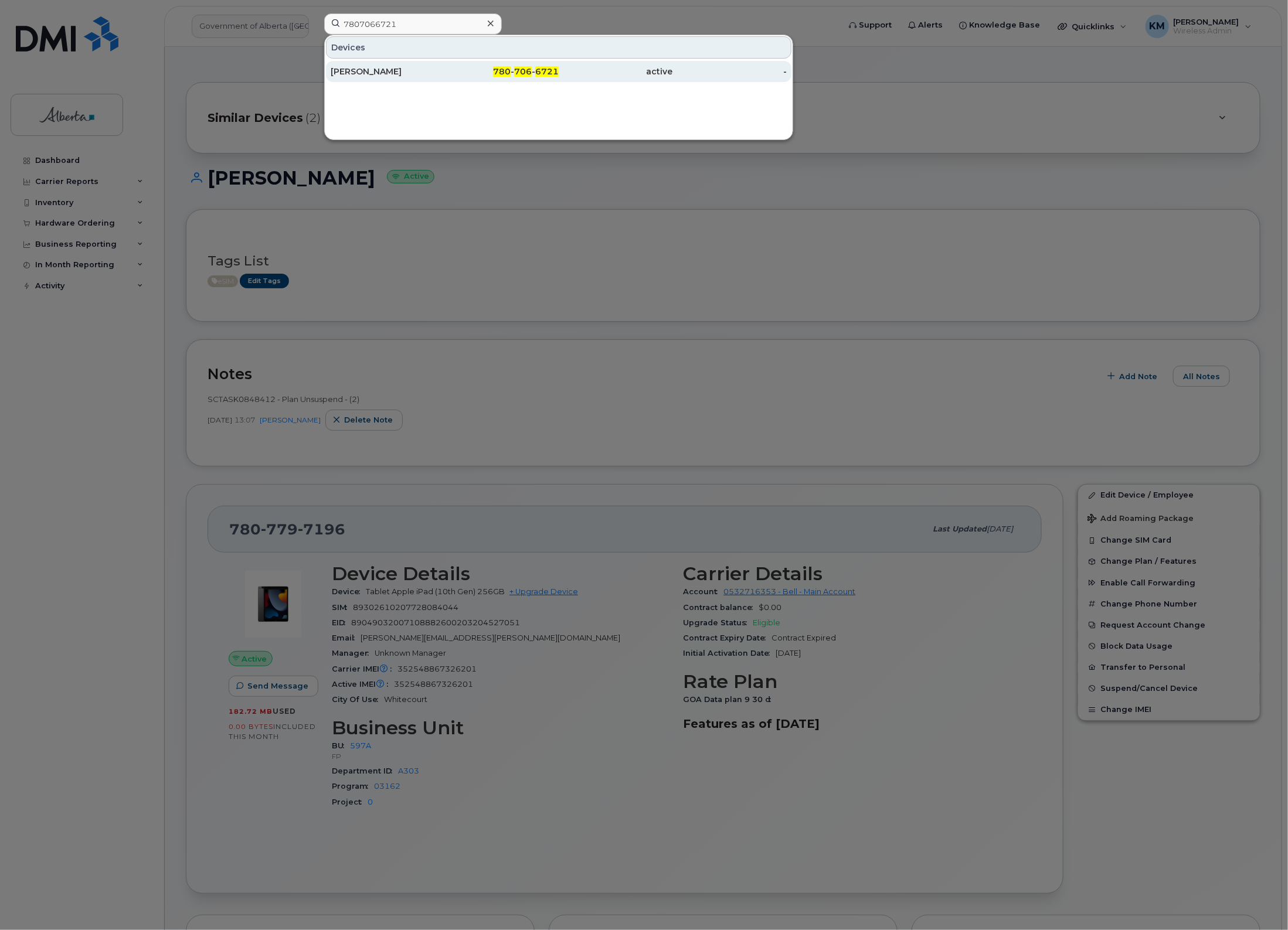
click at [417, 65] on div "Emily Clark" at bounding box center [387, 71] width 114 height 21
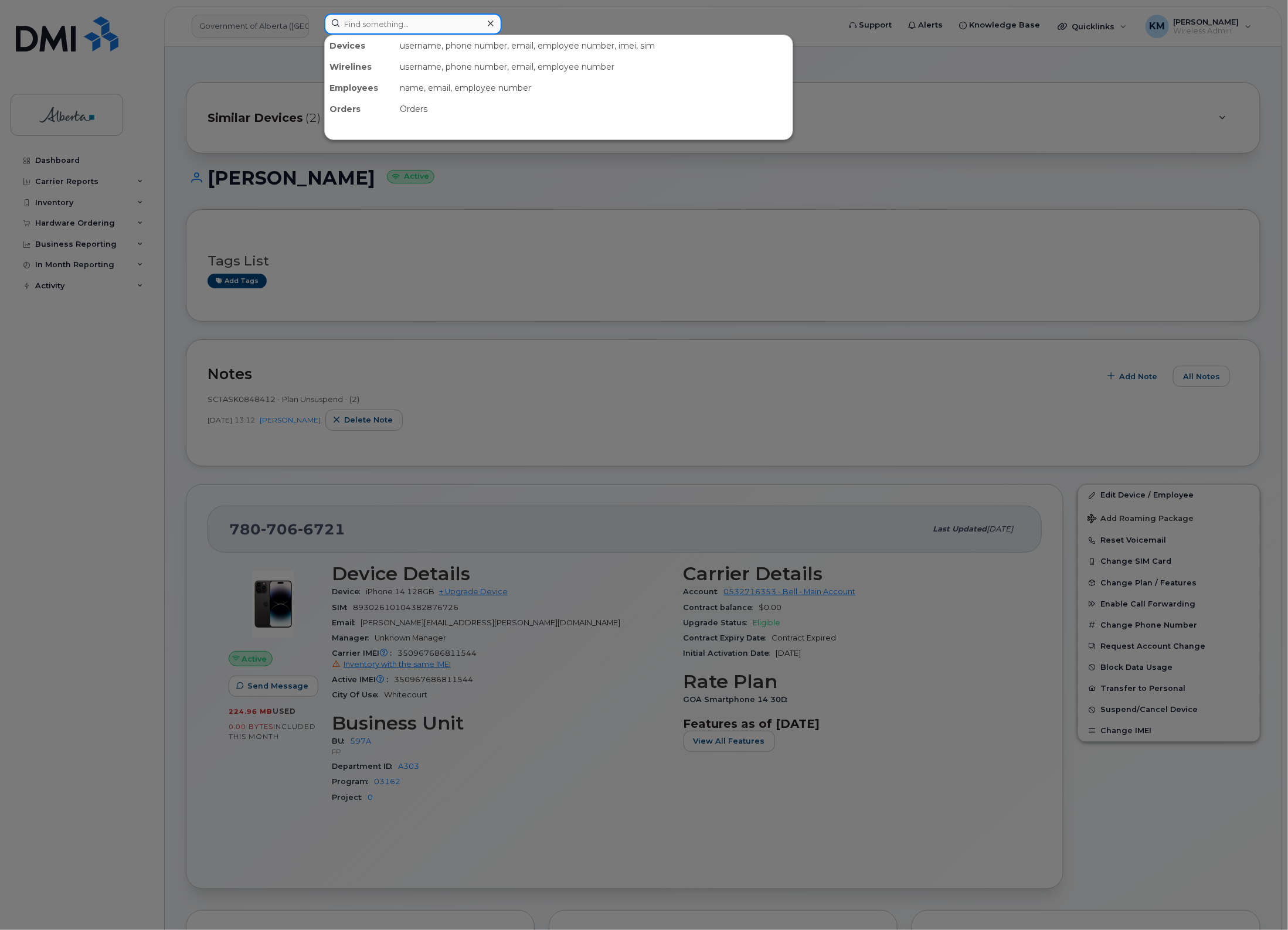
click at [390, 25] on input at bounding box center [413, 23] width 178 height 21
type input "4038130948"
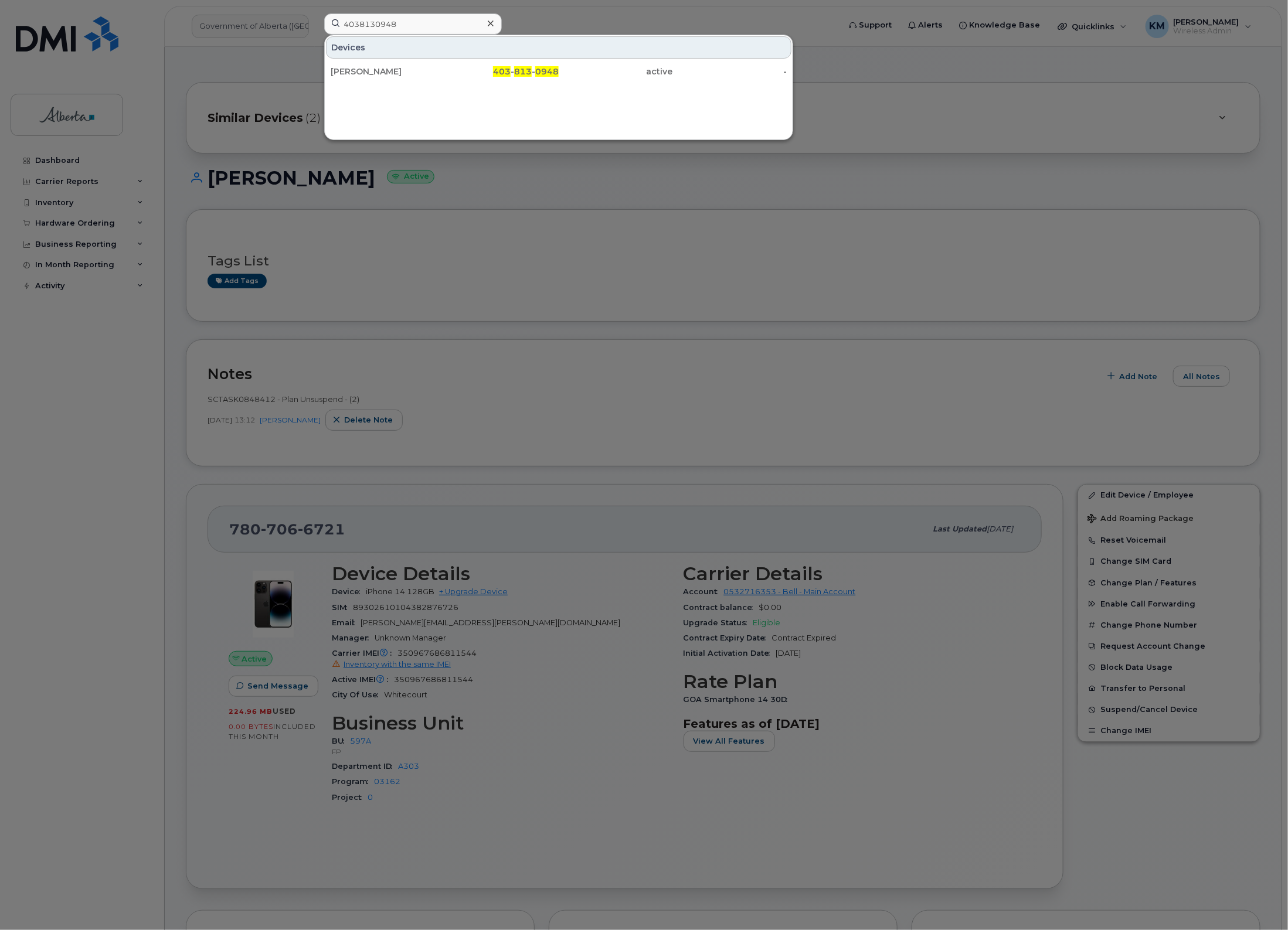
click at [481, 84] on div "[PERSON_NAME] 403 - 813 - 0948 active -" at bounding box center [559, 71] width 468 height 23
click at [481, 71] on div "403 - 813 - 0948" at bounding box center [502, 71] width 114 height 12
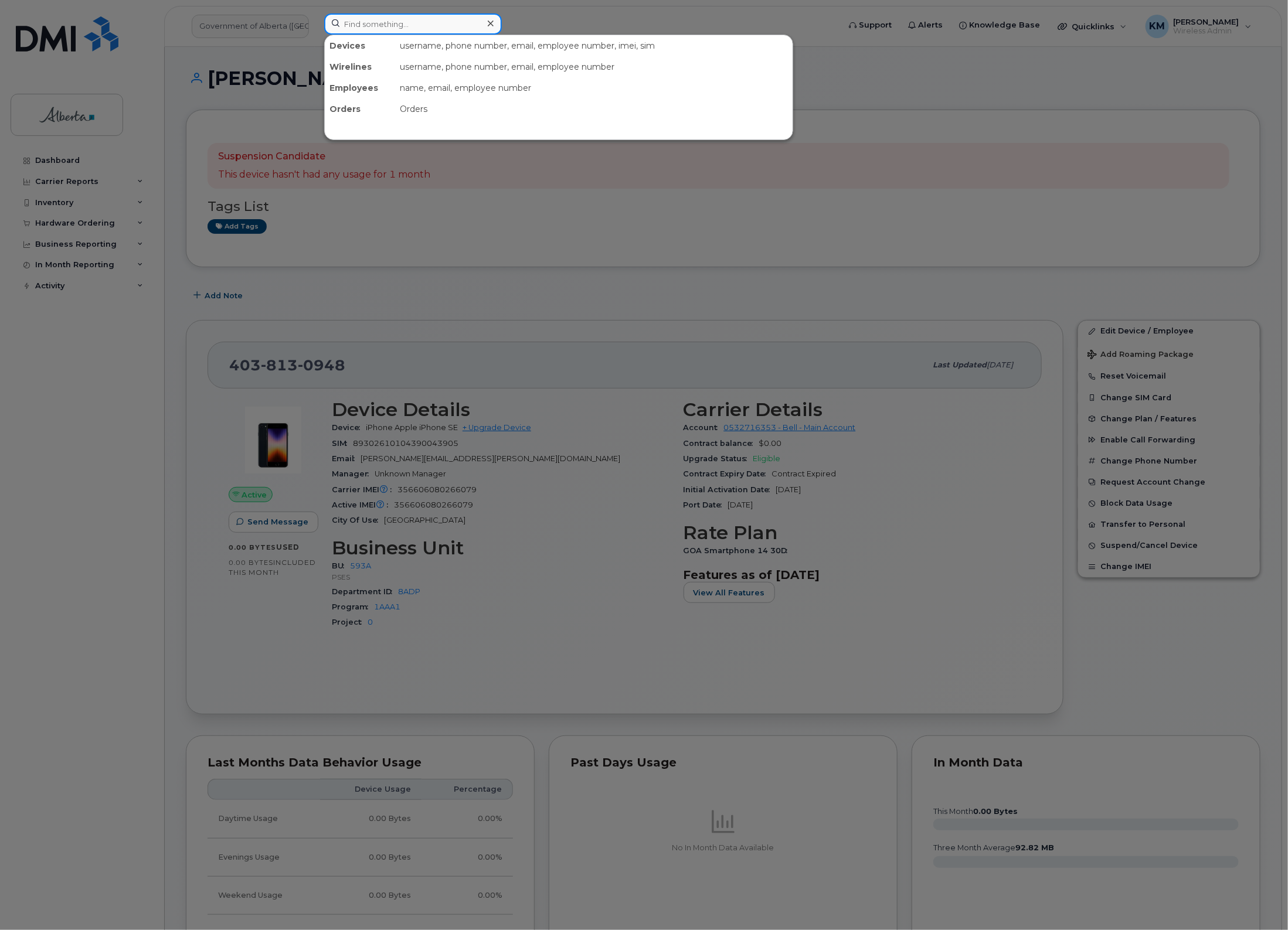
click at [473, 29] on input at bounding box center [413, 23] width 178 height 21
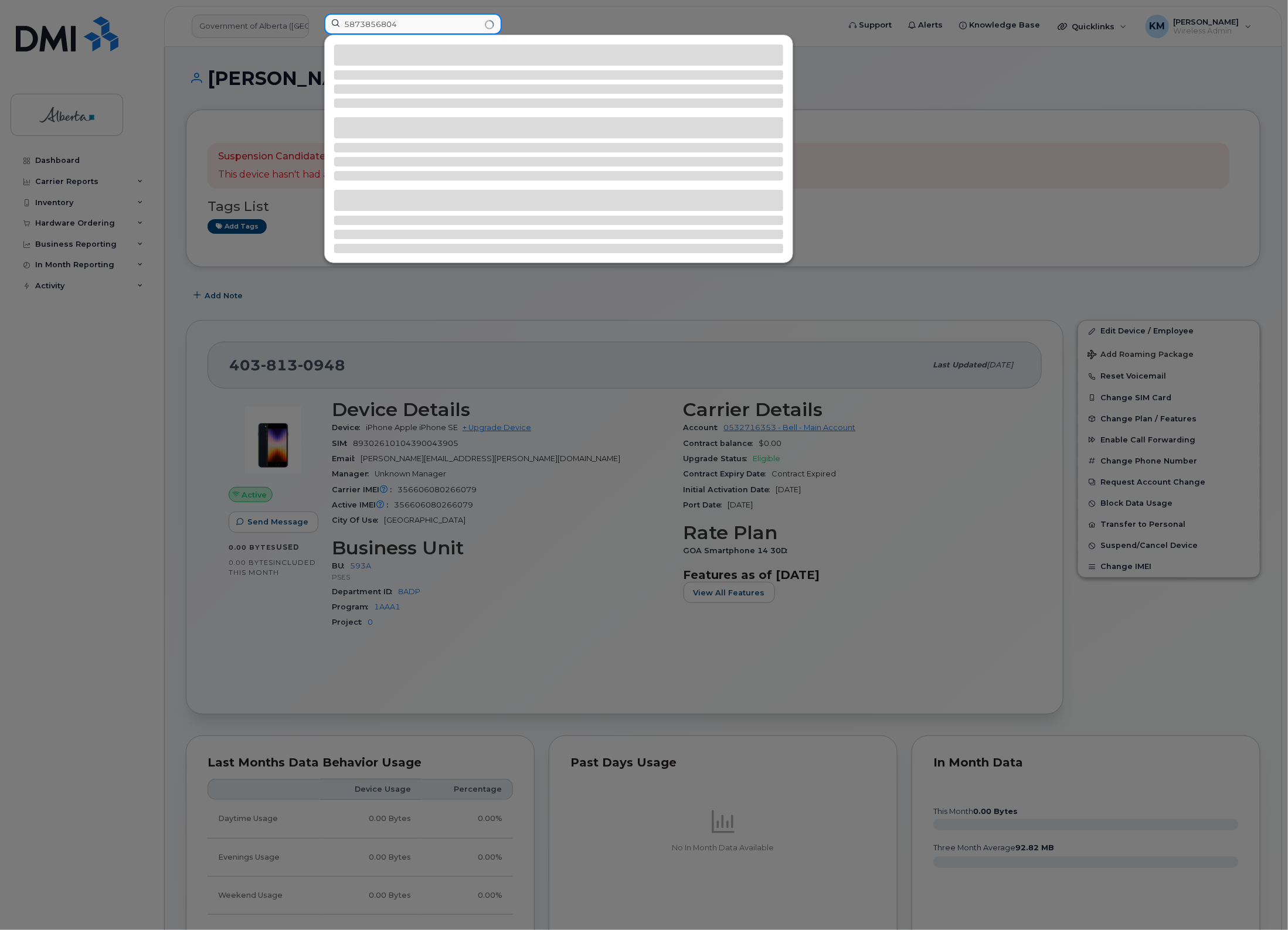
type input "5873856804"
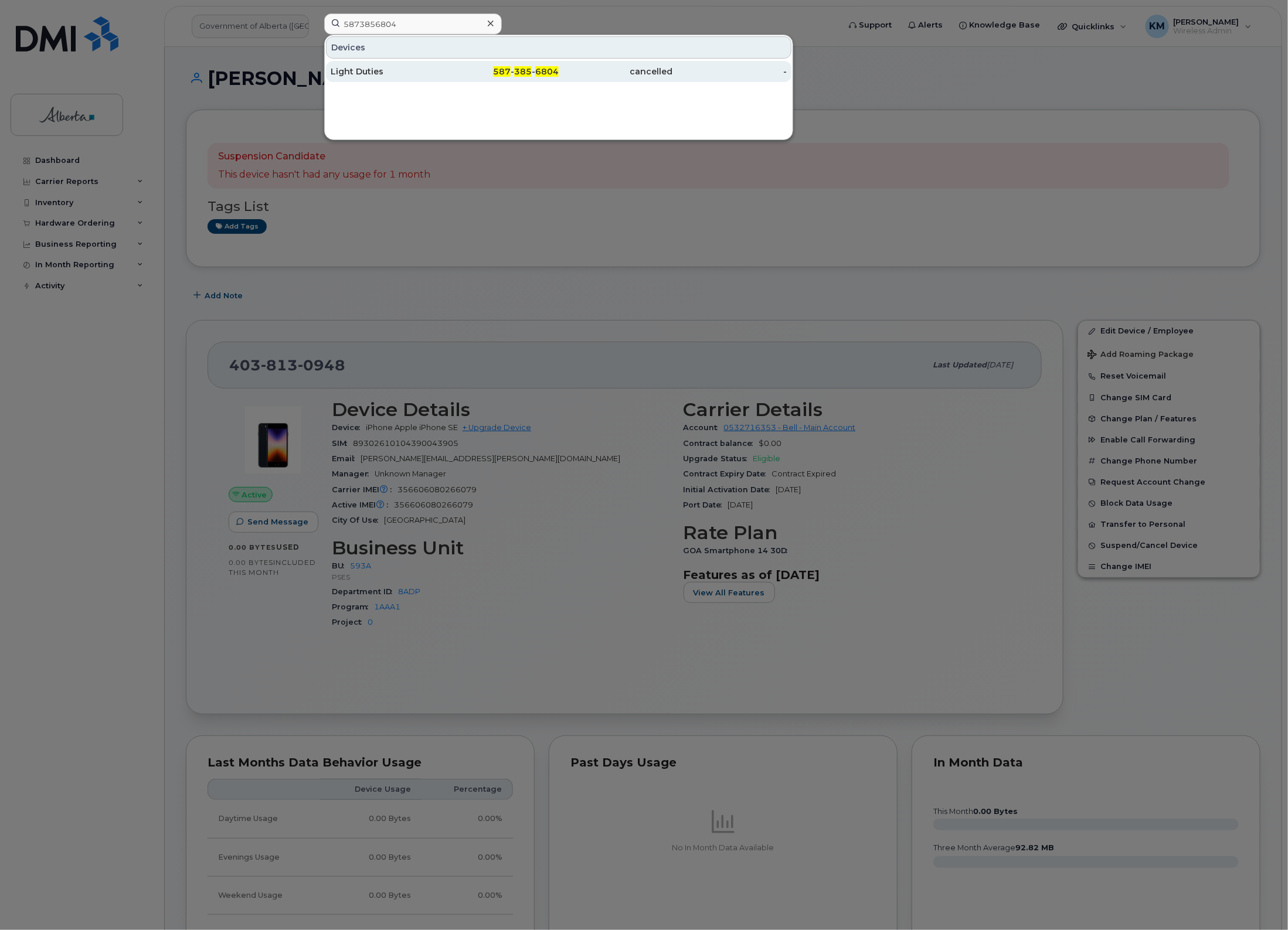
click at [467, 71] on div "587 - 385 - 6804" at bounding box center [502, 71] width 114 height 12
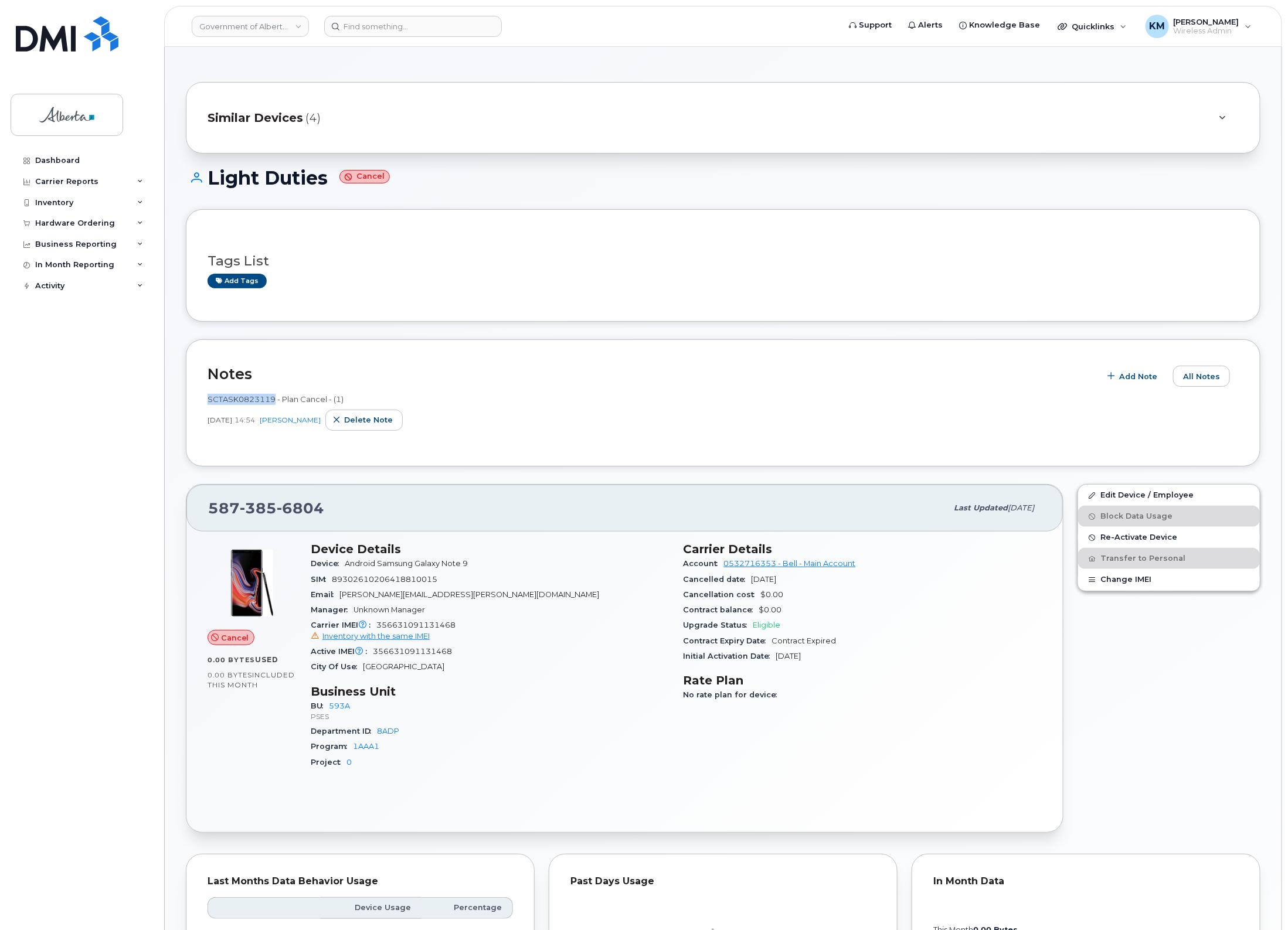
drag, startPoint x: 275, startPoint y: 400, endPoint x: 223, endPoint y: 402, distance: 52.0
click at [199, 399] on div "Notes Add Note All Notes SCTASK0823119 - Plan Cancel - (1) [DATE] 14:54 [PERSON…" at bounding box center [723, 403] width 1074 height 127
copy span "SCTASK0823119"
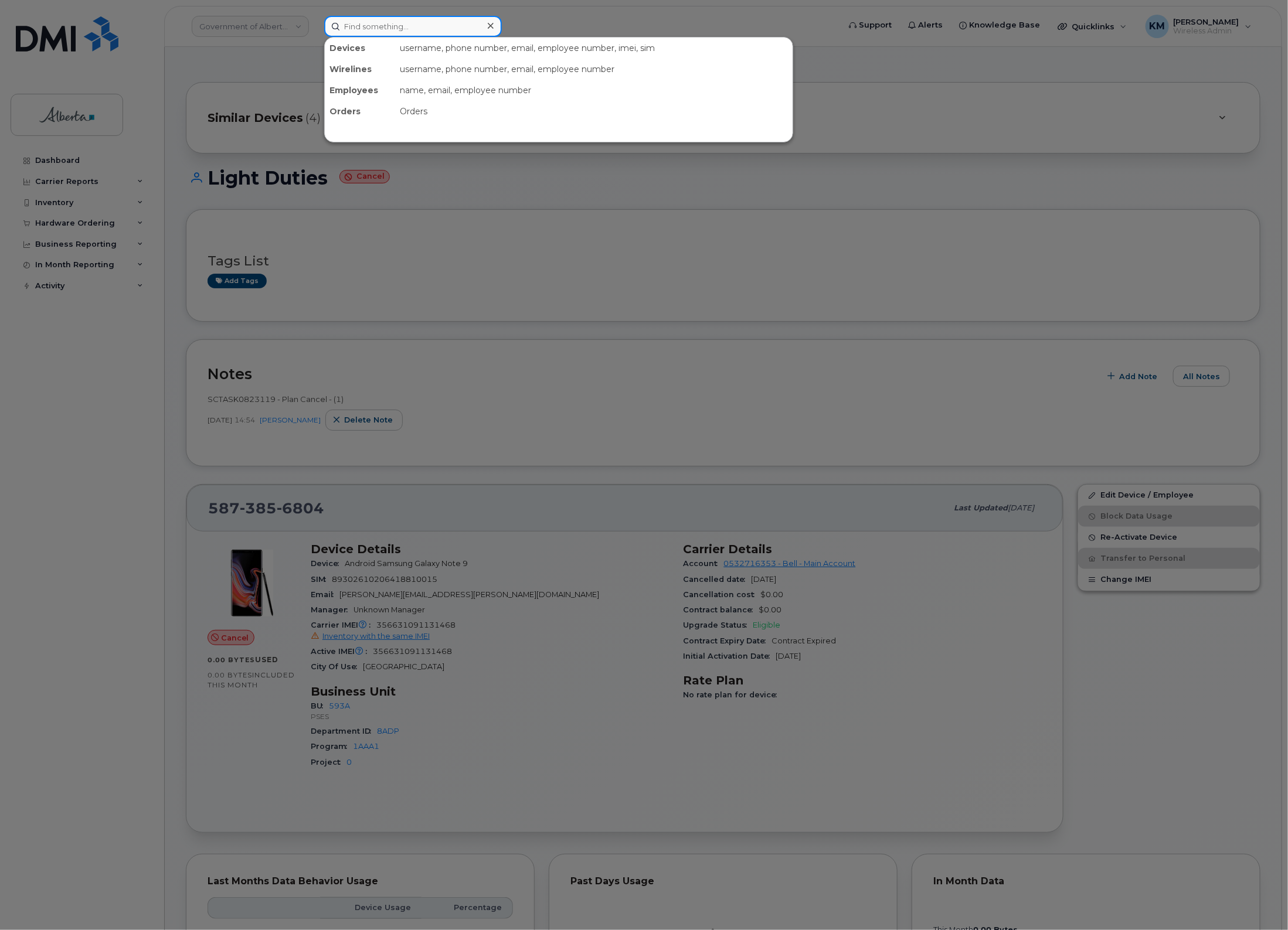
click at [461, 25] on input at bounding box center [413, 26] width 178 height 21
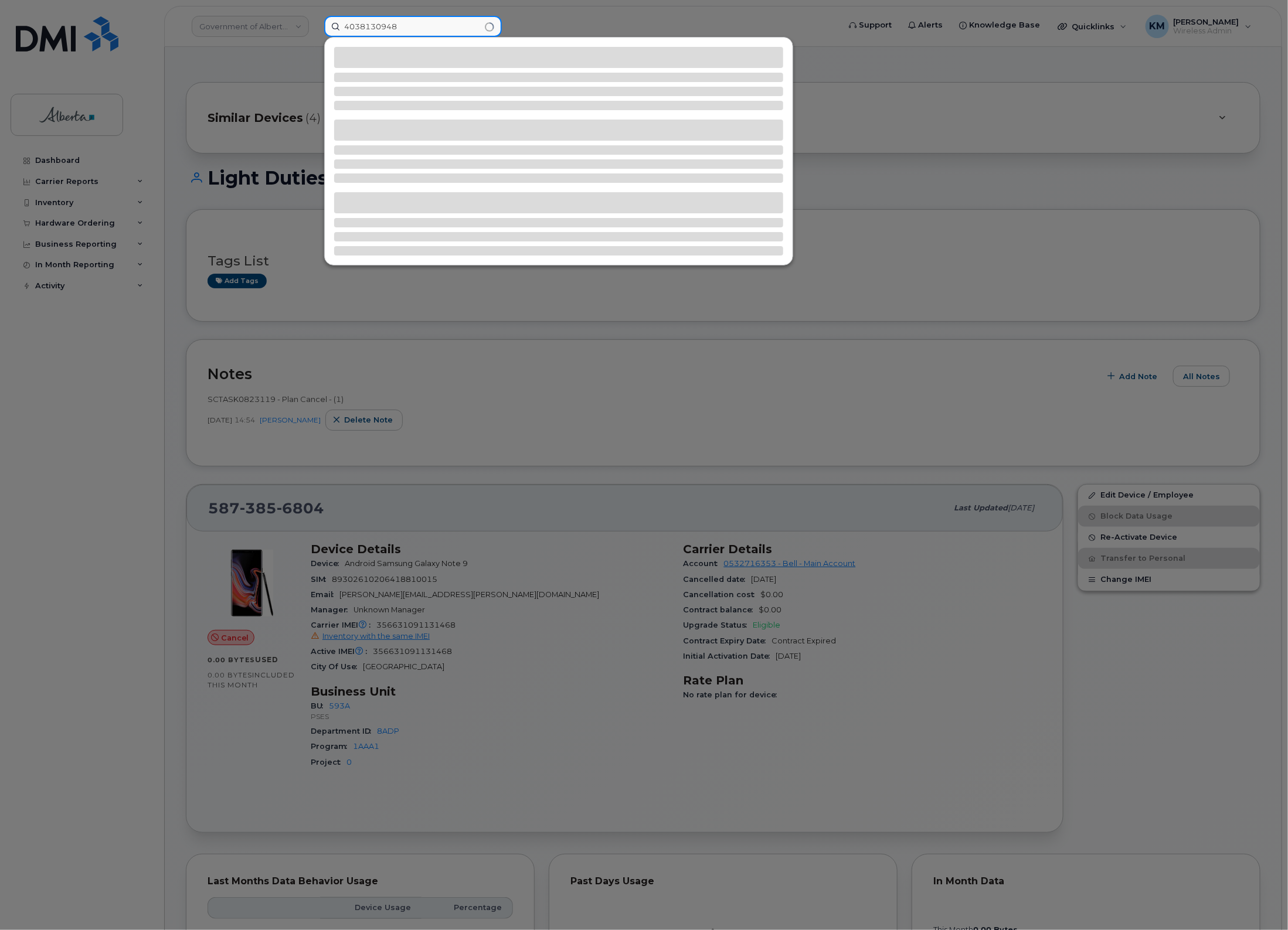
type input "4038130948"
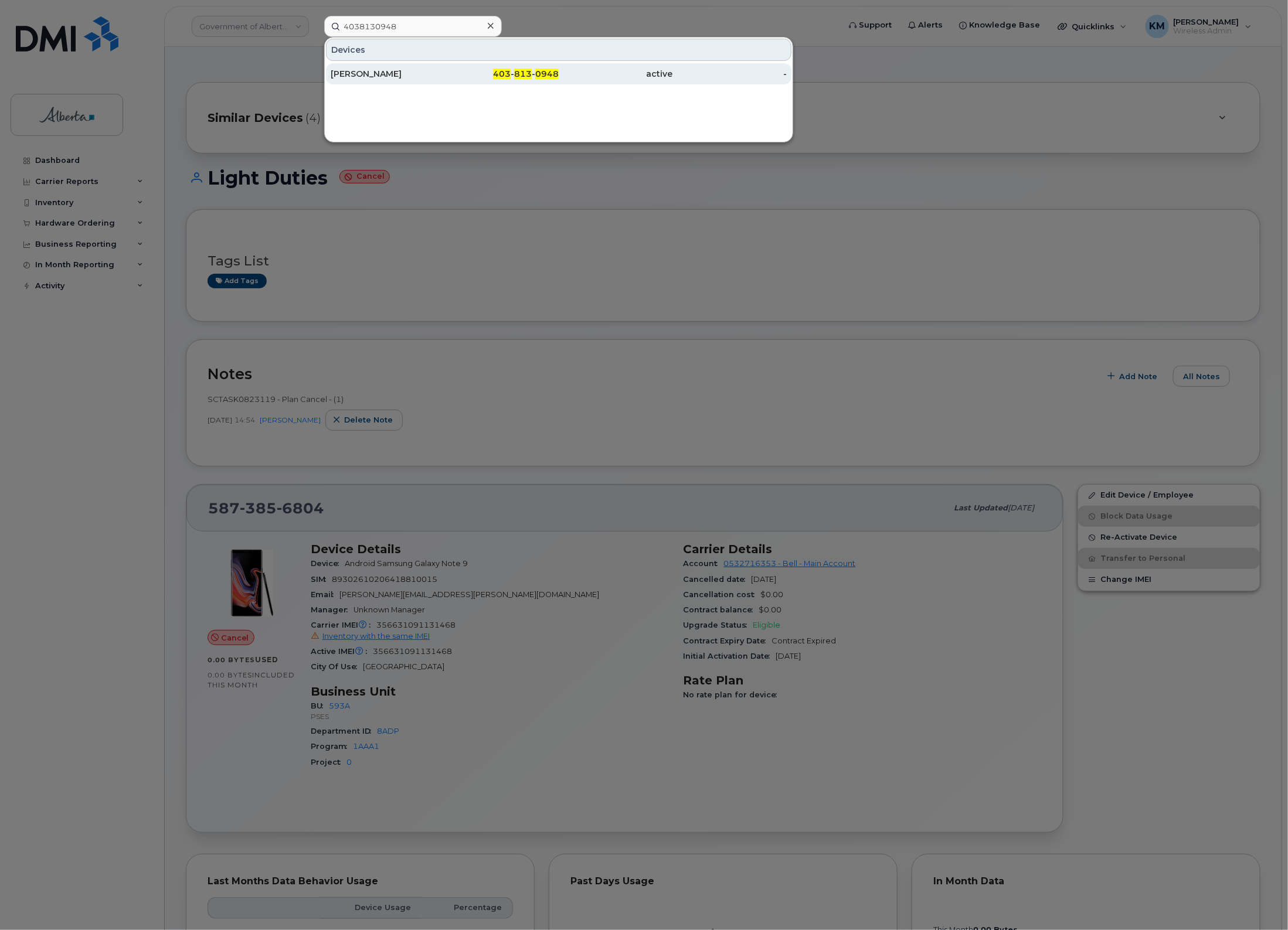
click at [405, 70] on div "Jim Perry" at bounding box center [387, 74] width 114 height 12
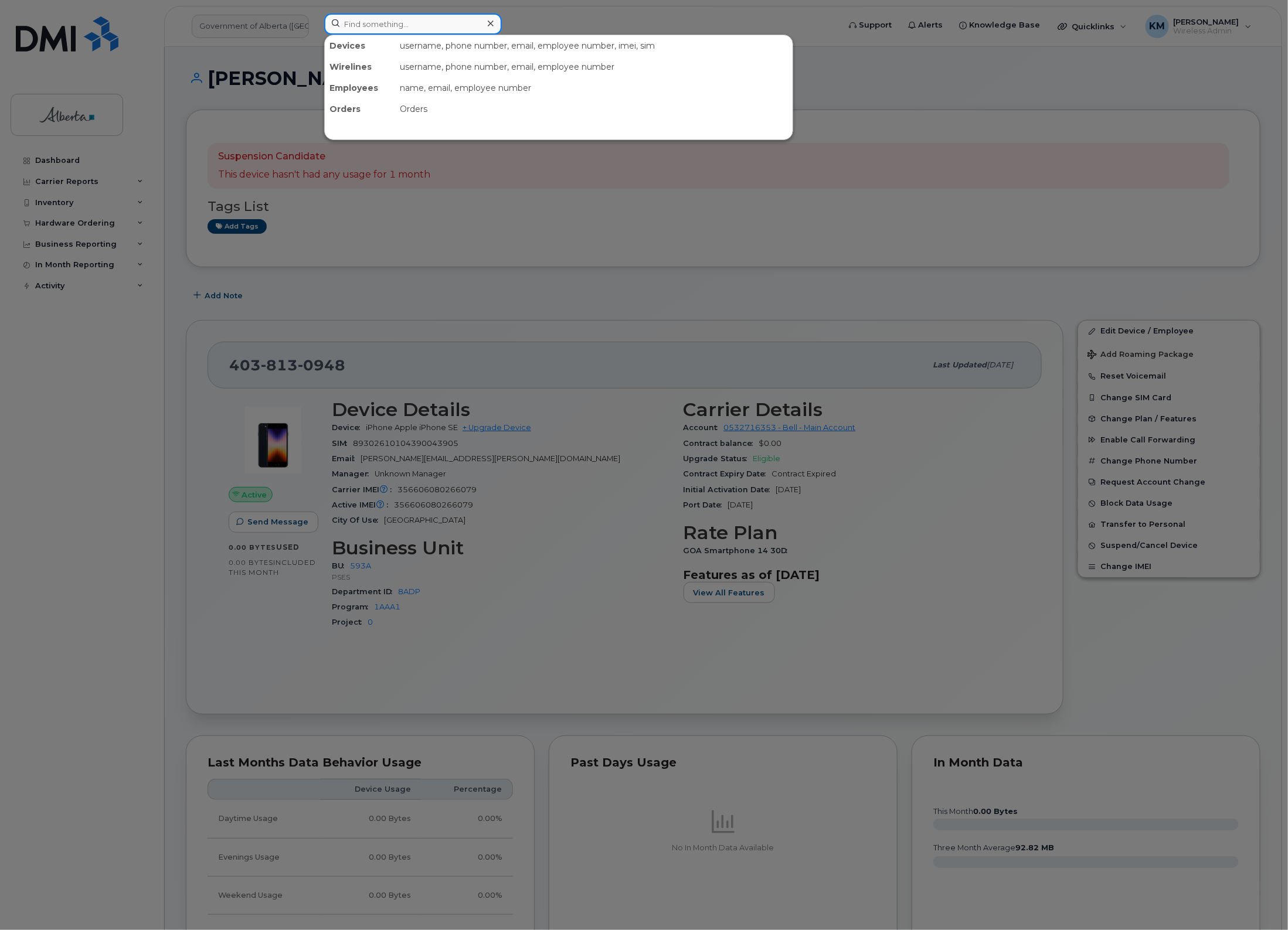
click at [412, 20] on input at bounding box center [413, 23] width 178 height 21
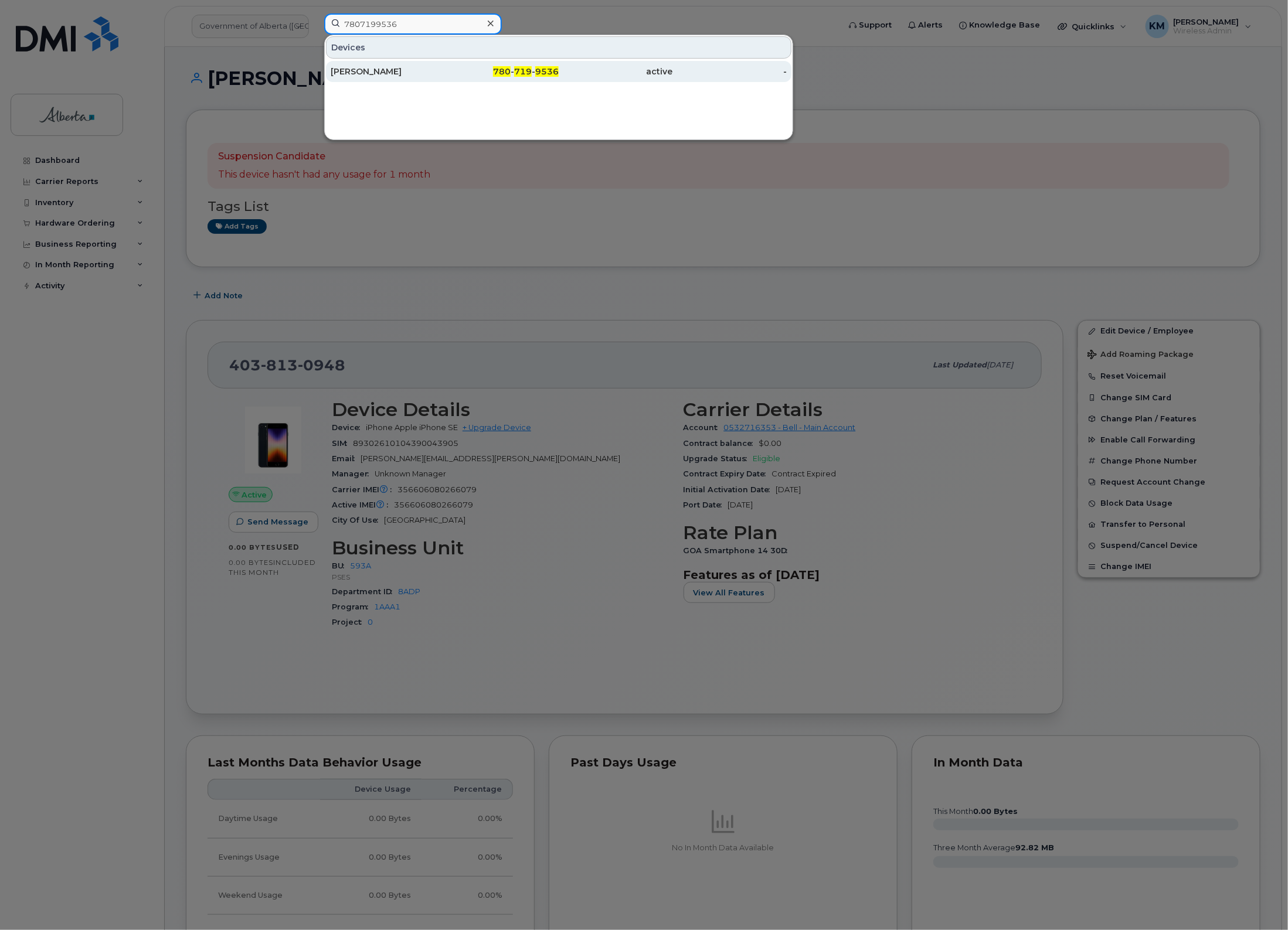
type input "7807199536"
click at [408, 74] on div "[PERSON_NAME]" at bounding box center [387, 71] width 114 height 12
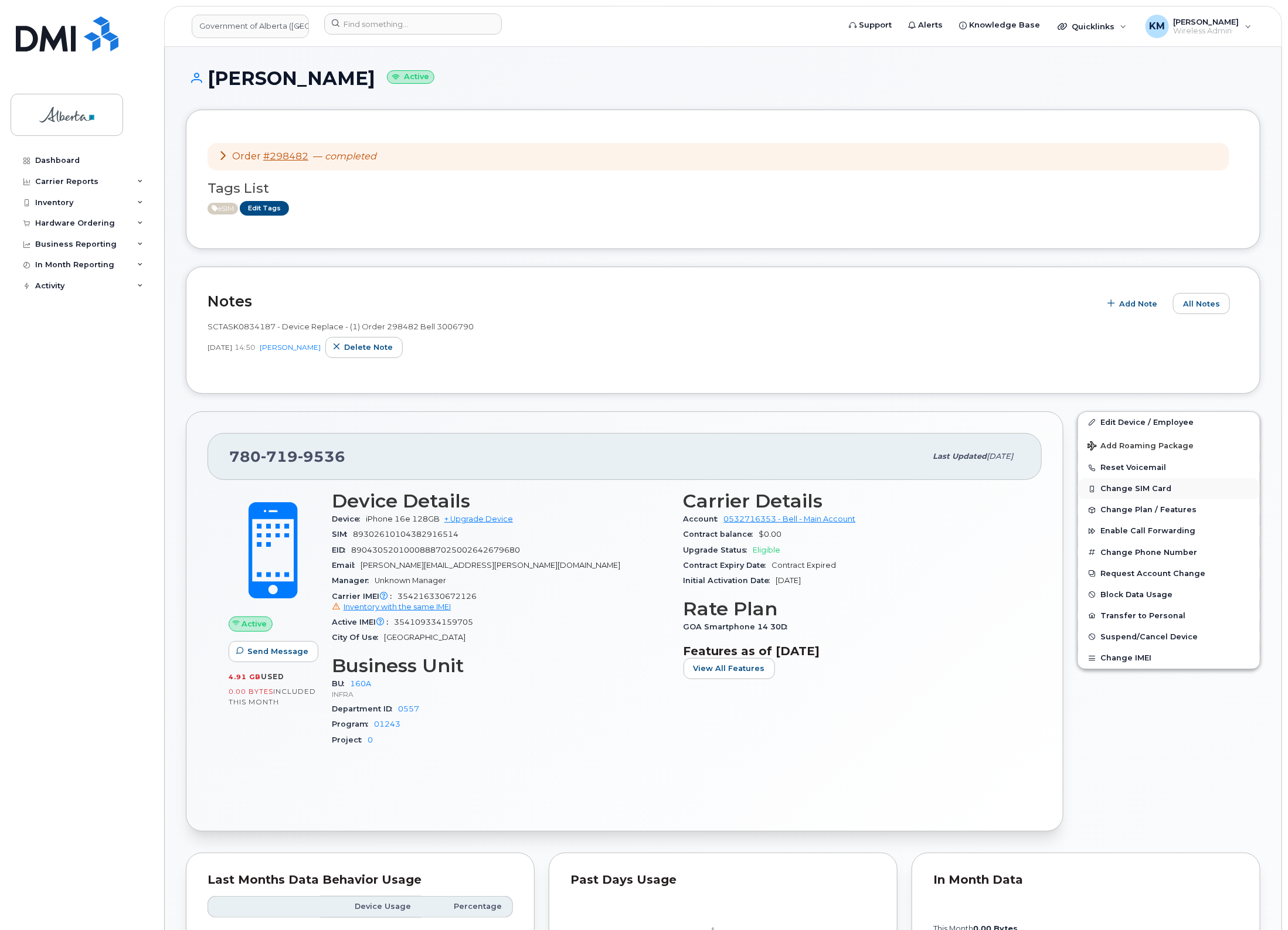
click at [1169, 488] on button "Change SIM Card" at bounding box center [1168, 488] width 181 height 21
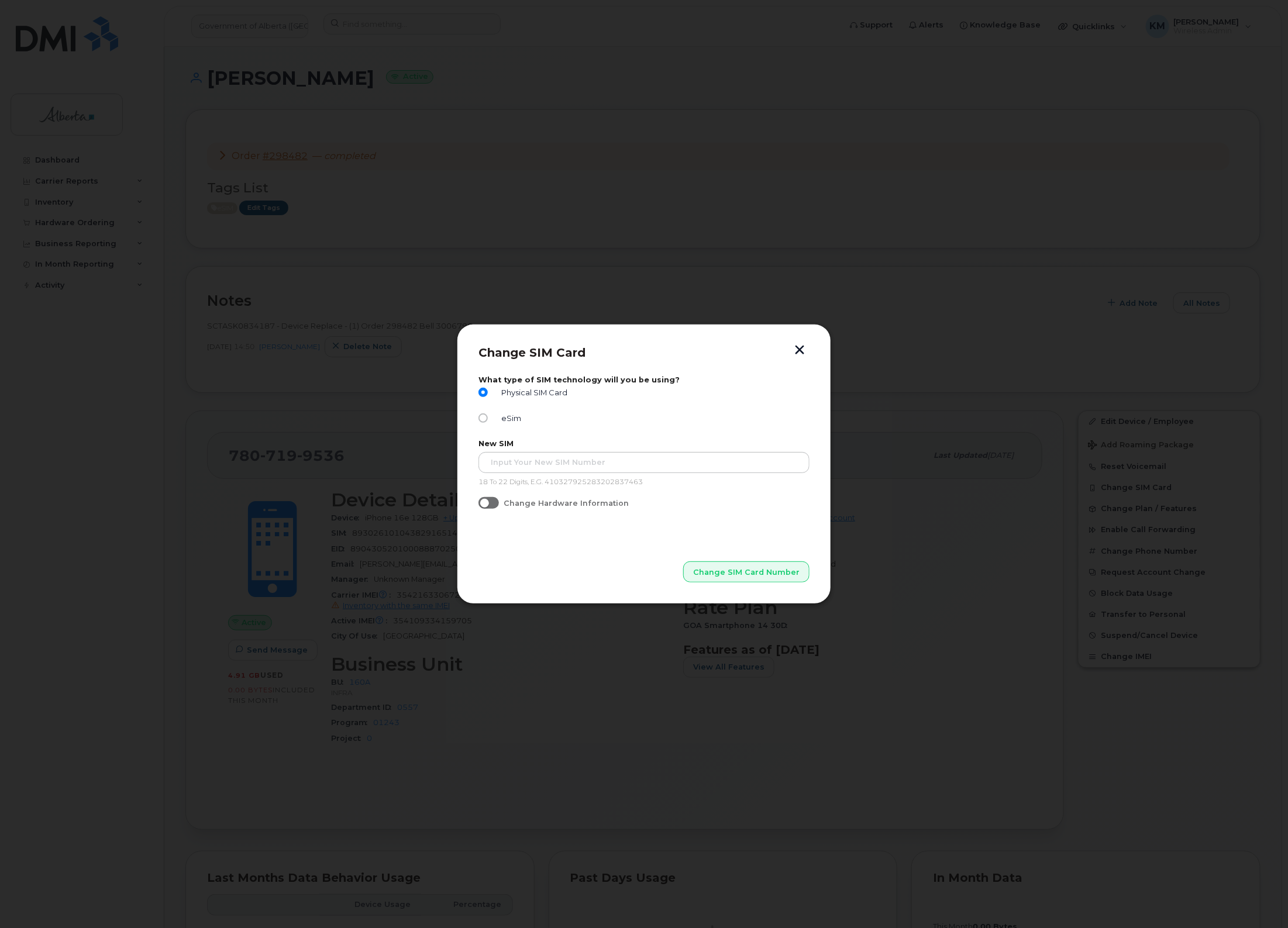
click at [799, 349] on button "button" at bounding box center [799, 351] width 17 height 12
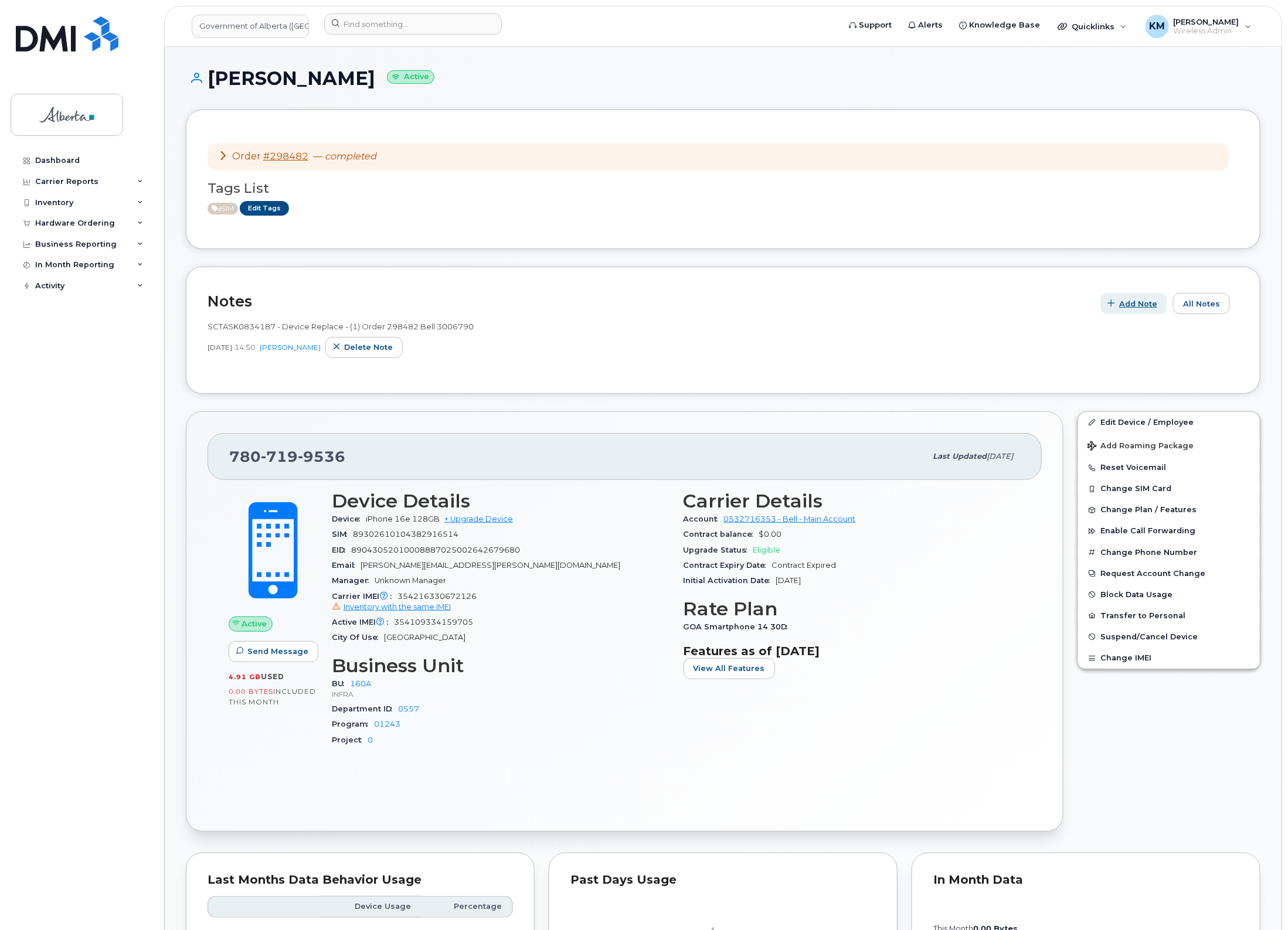
click at [1144, 308] on span "Add Note" at bounding box center [1138, 304] width 38 height 11
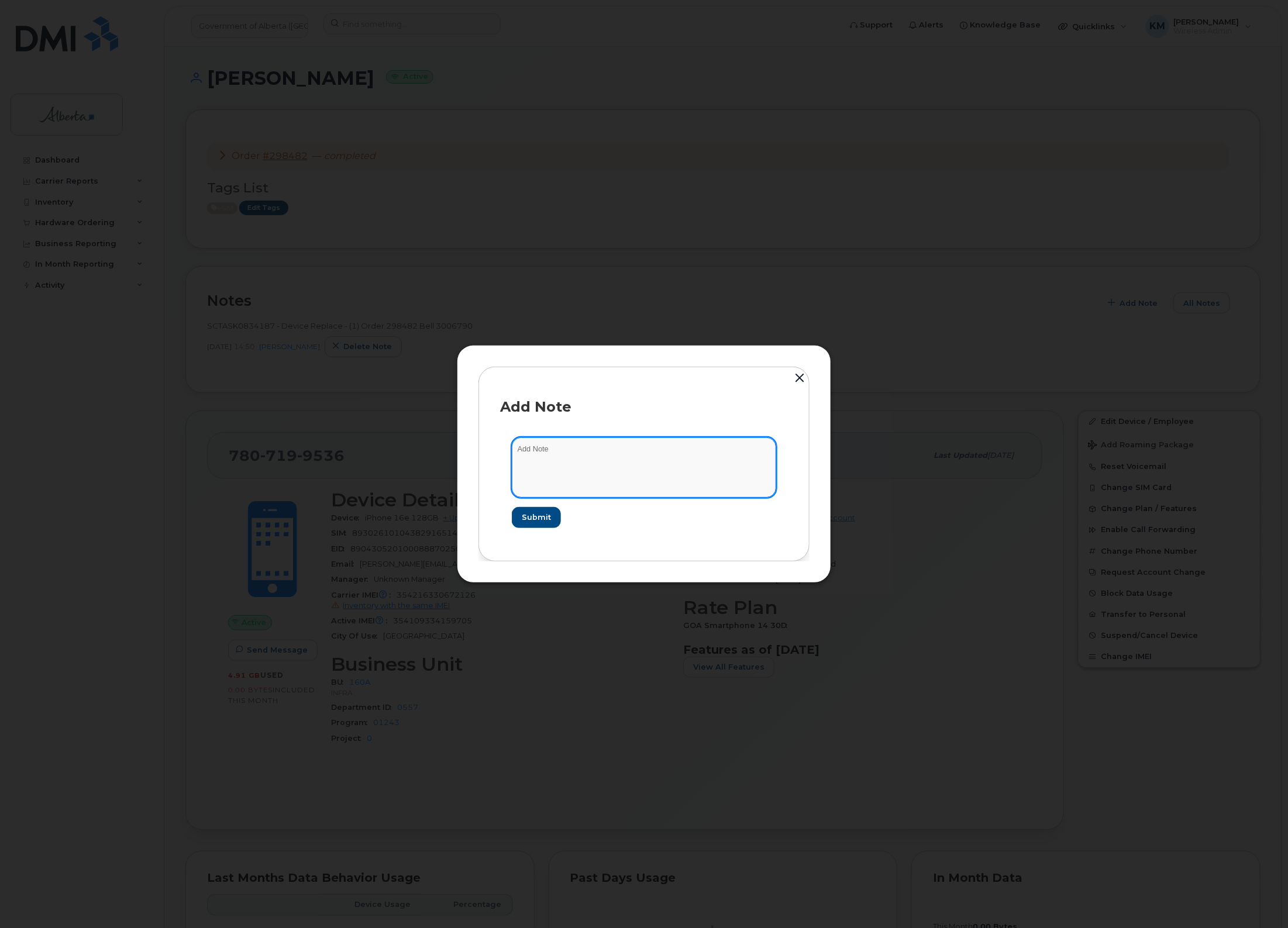
click at [618, 460] on textarea at bounding box center [644, 468] width 264 height 60
type textarea "SCTASK0847565 - SIM Replace"
click at [527, 519] on span "Submit" at bounding box center [535, 517] width 29 height 11
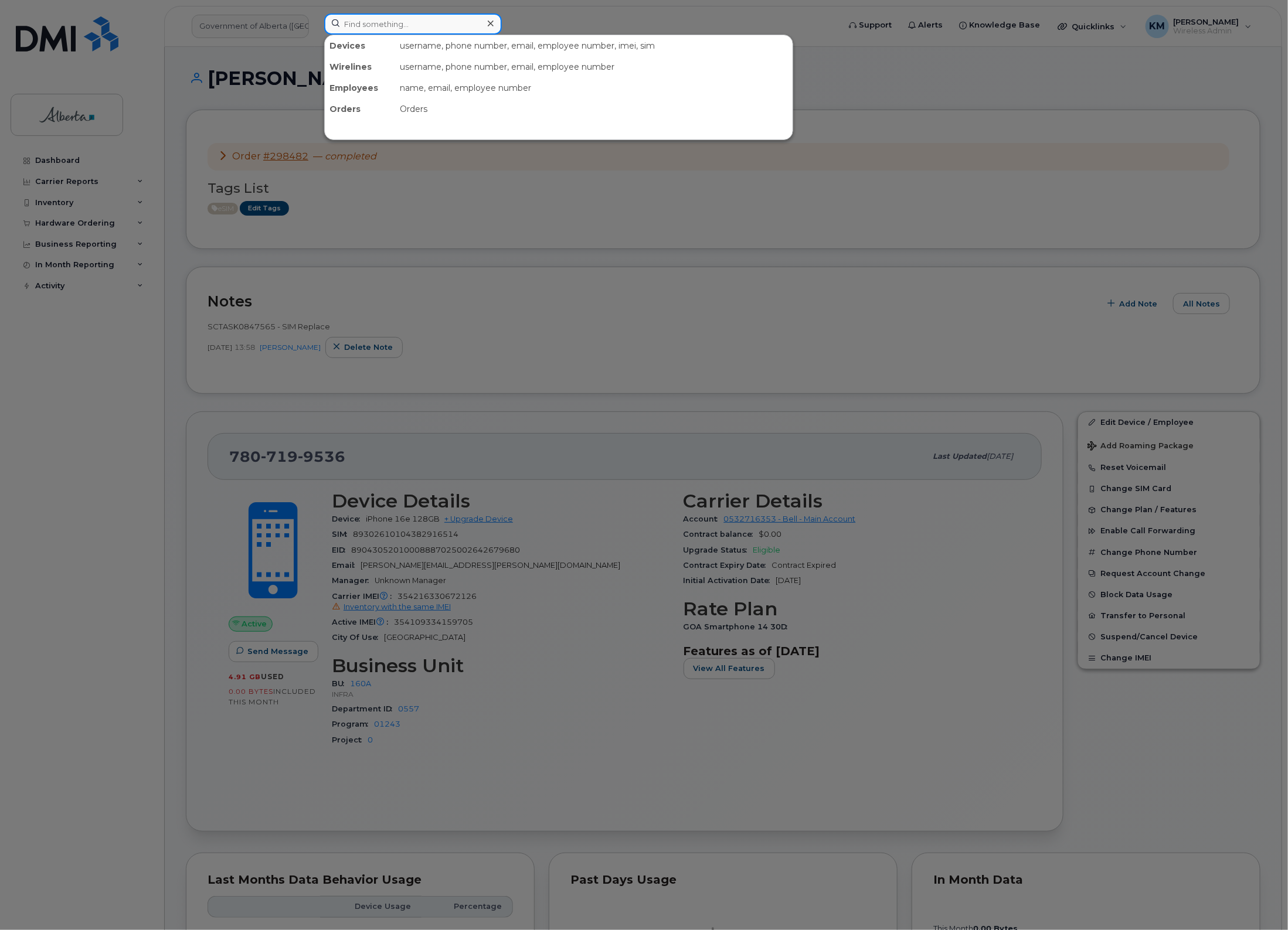
click at [388, 27] on input at bounding box center [413, 23] width 178 height 21
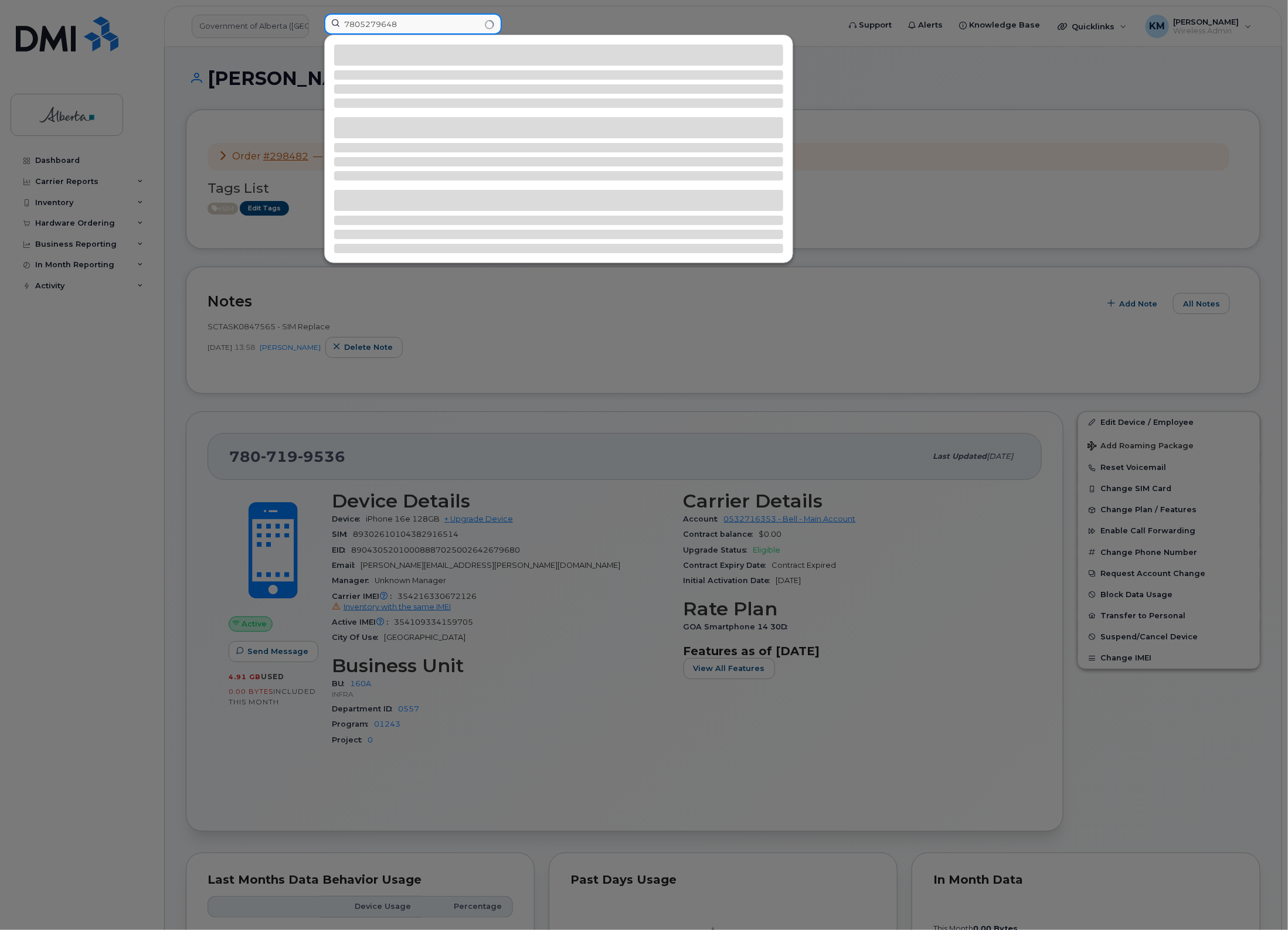
type input "7805279648"
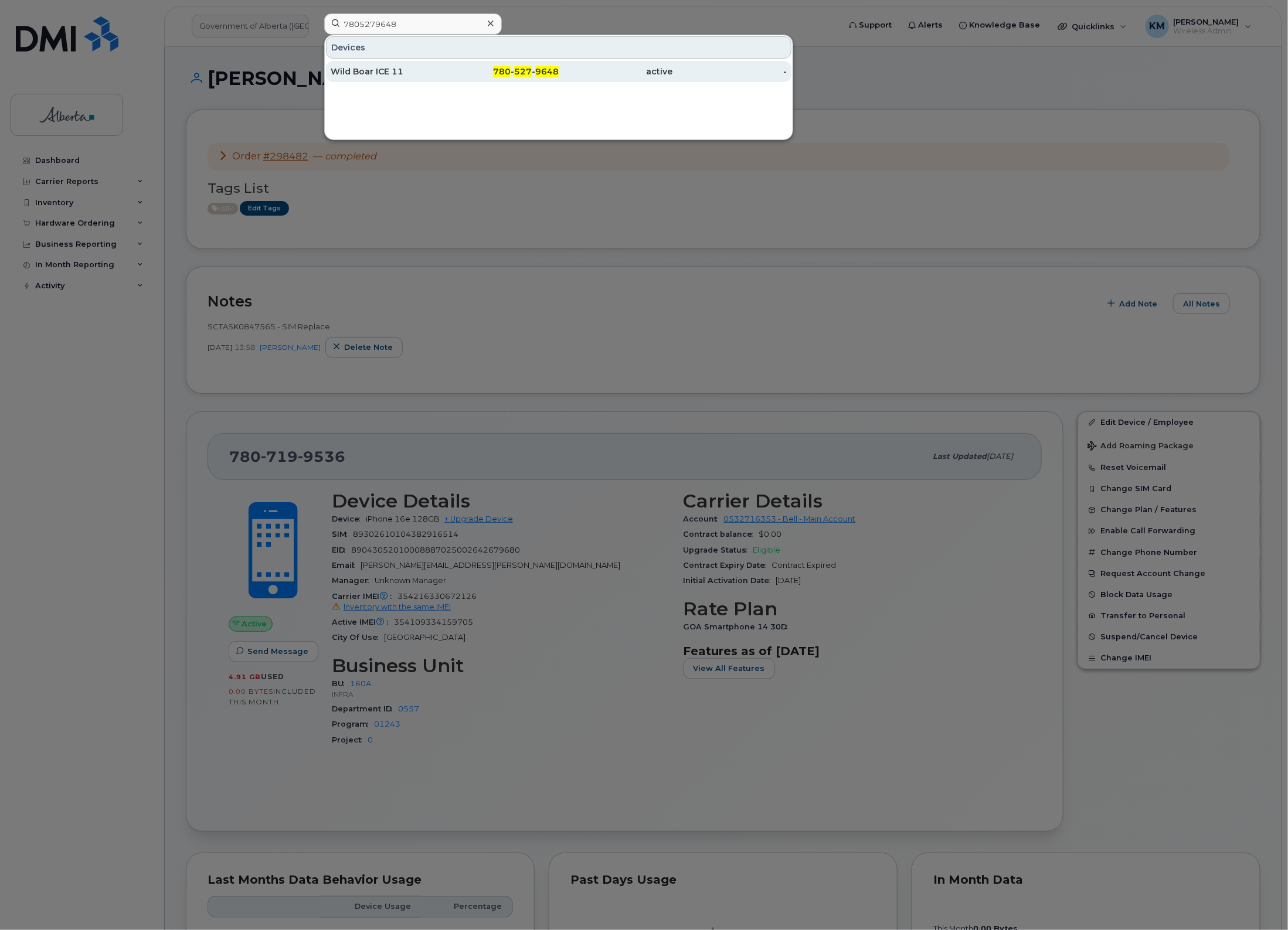
click at [393, 72] on div "Wild Boar ICE 11" at bounding box center [387, 71] width 114 height 12
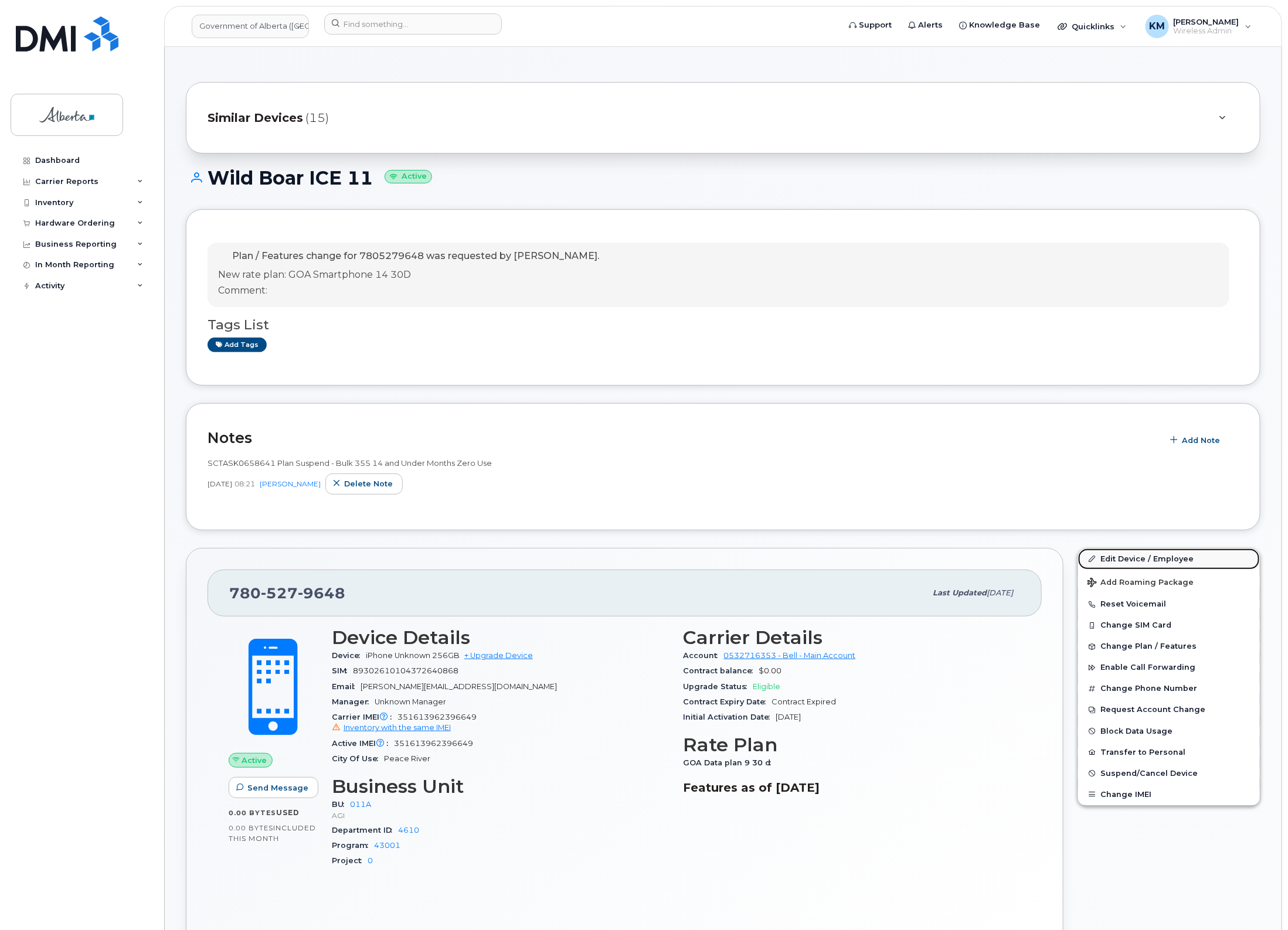
click at [1111, 555] on link "Edit Device / Employee" at bounding box center [1168, 559] width 181 height 21
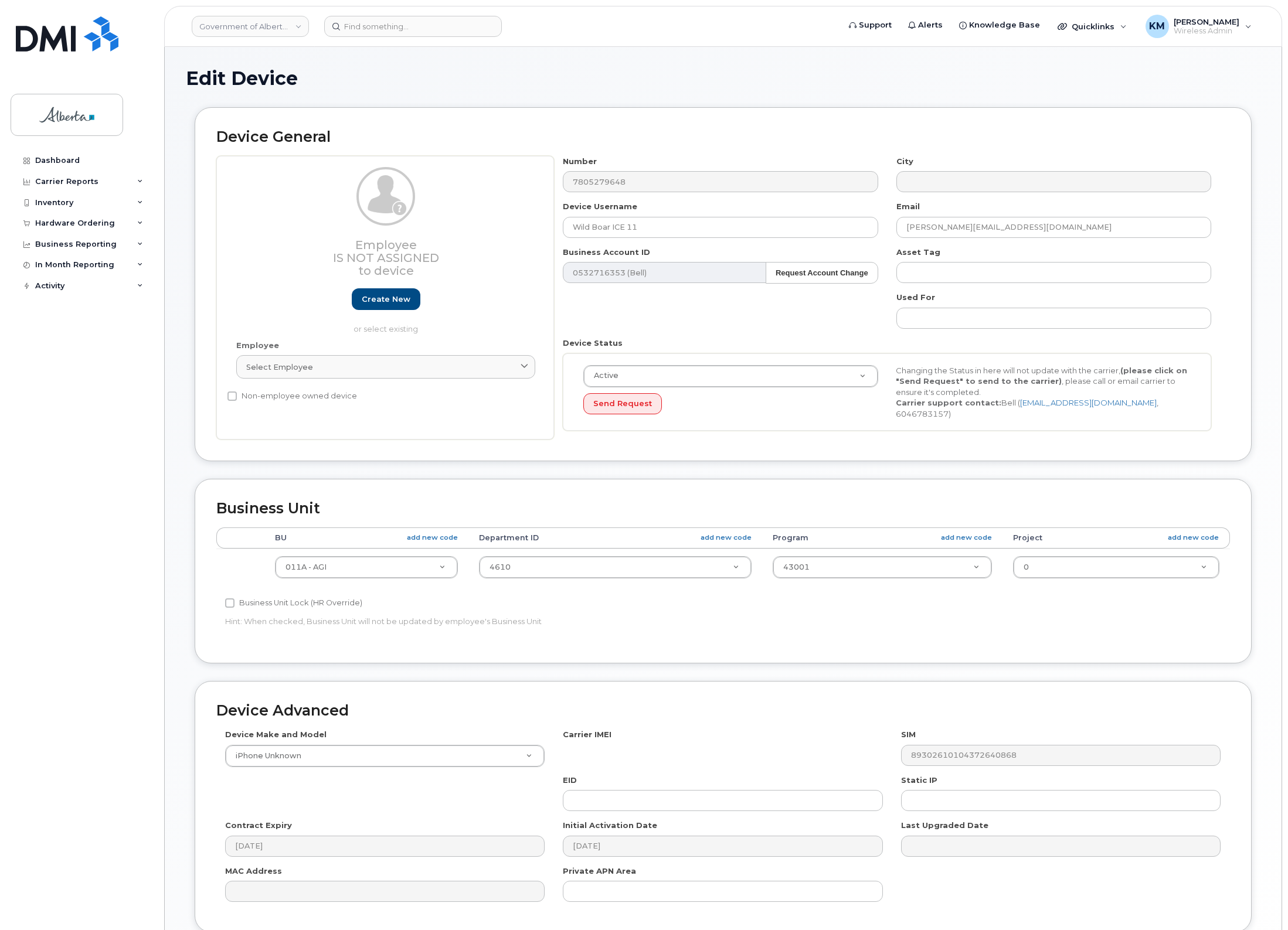
select select "4120336"
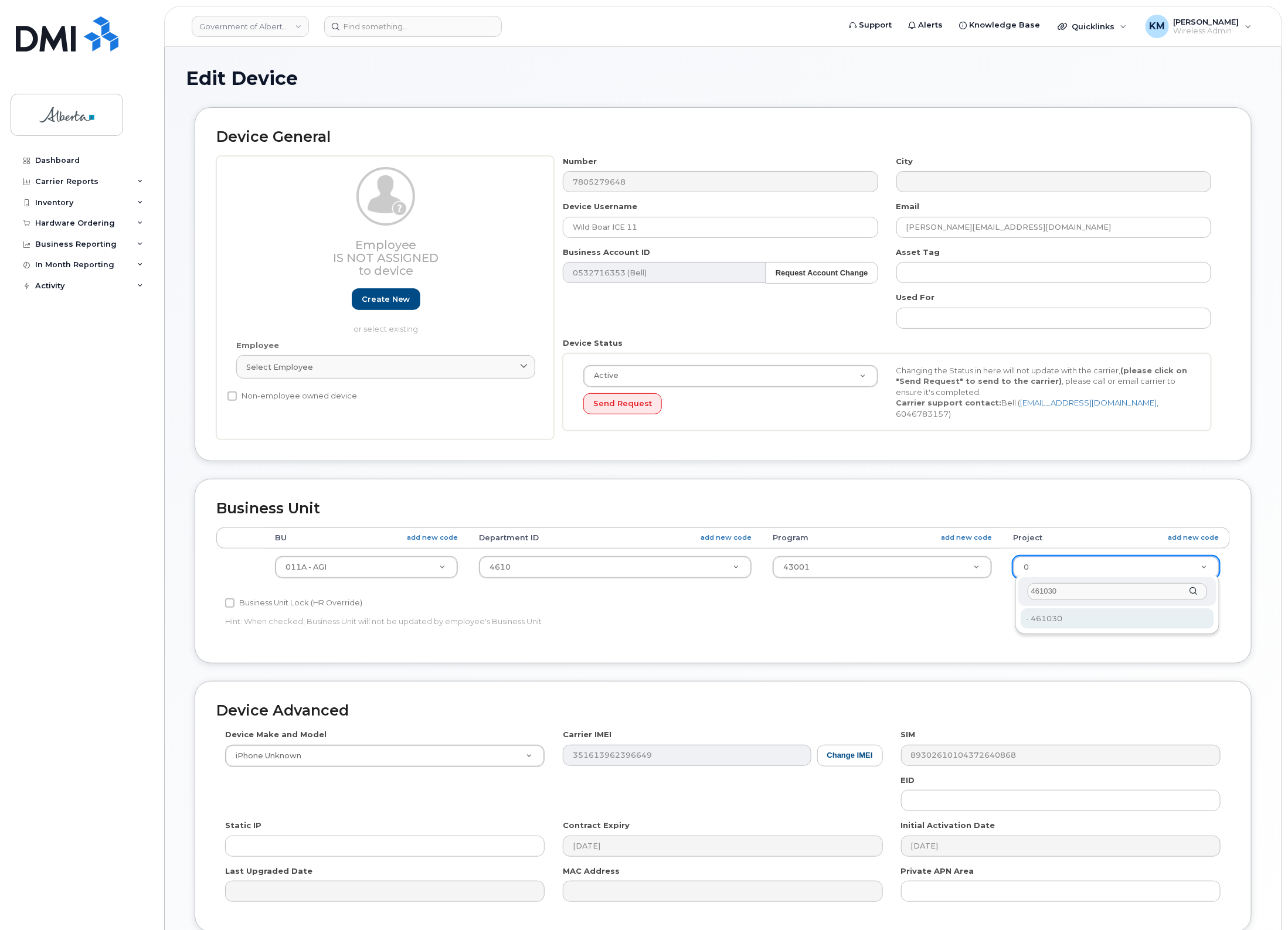
type input "461030"
type input "4120419"
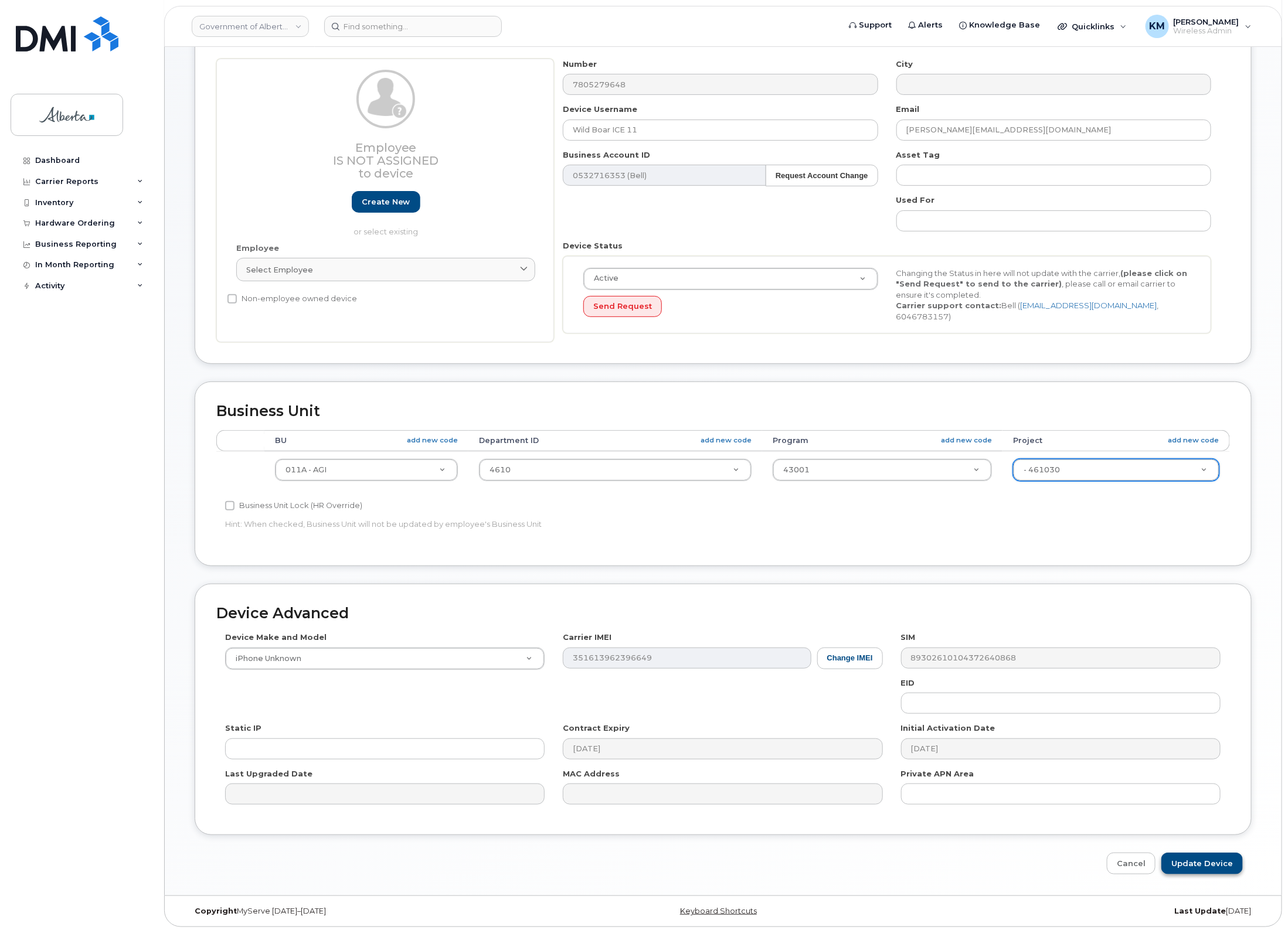
scroll to position [98, 0]
click at [1185, 860] on input "Update Device" at bounding box center [1202, 863] width 82 height 22
type input "Saving..."
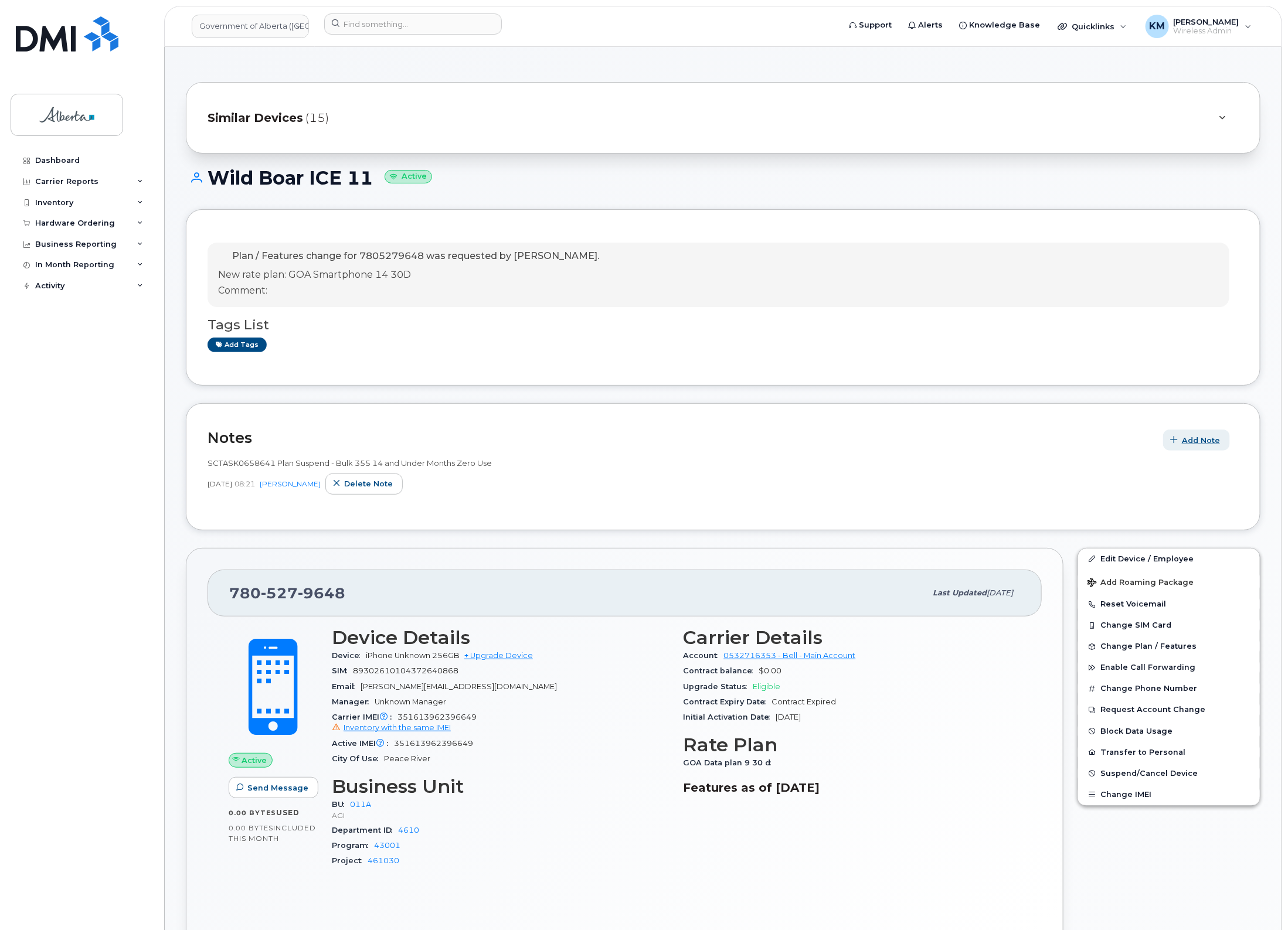
click at [1209, 441] on span "Add Note" at bounding box center [1200, 440] width 38 height 11
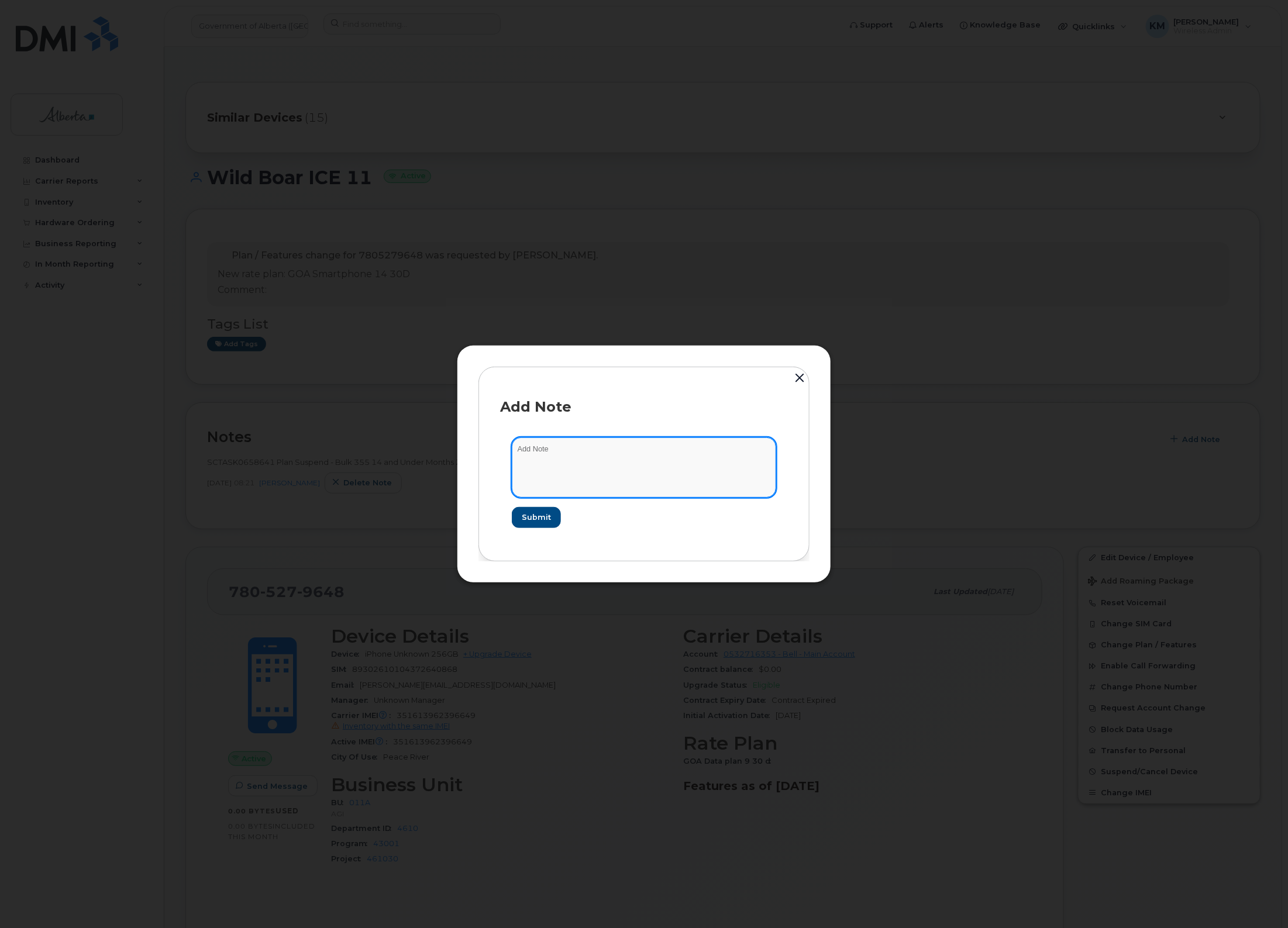
click at [556, 451] on textarea at bounding box center [644, 468] width 264 height 60
paste textarea "SCTASK0847779 - Plan New (9) 7805279648 DO NOT DELETE - BEING REASSIGNED to Wil…"
click at [628, 478] on textarea "SCTASK0847779 - Plan New (9) 7805279648 DO NOT DELETE - BEING REASSIGNED to Wil…" at bounding box center [644, 468] width 264 height 60
paste textarea "Device requires a texting and data plan to communicate, confirmed by JagerPro. …"
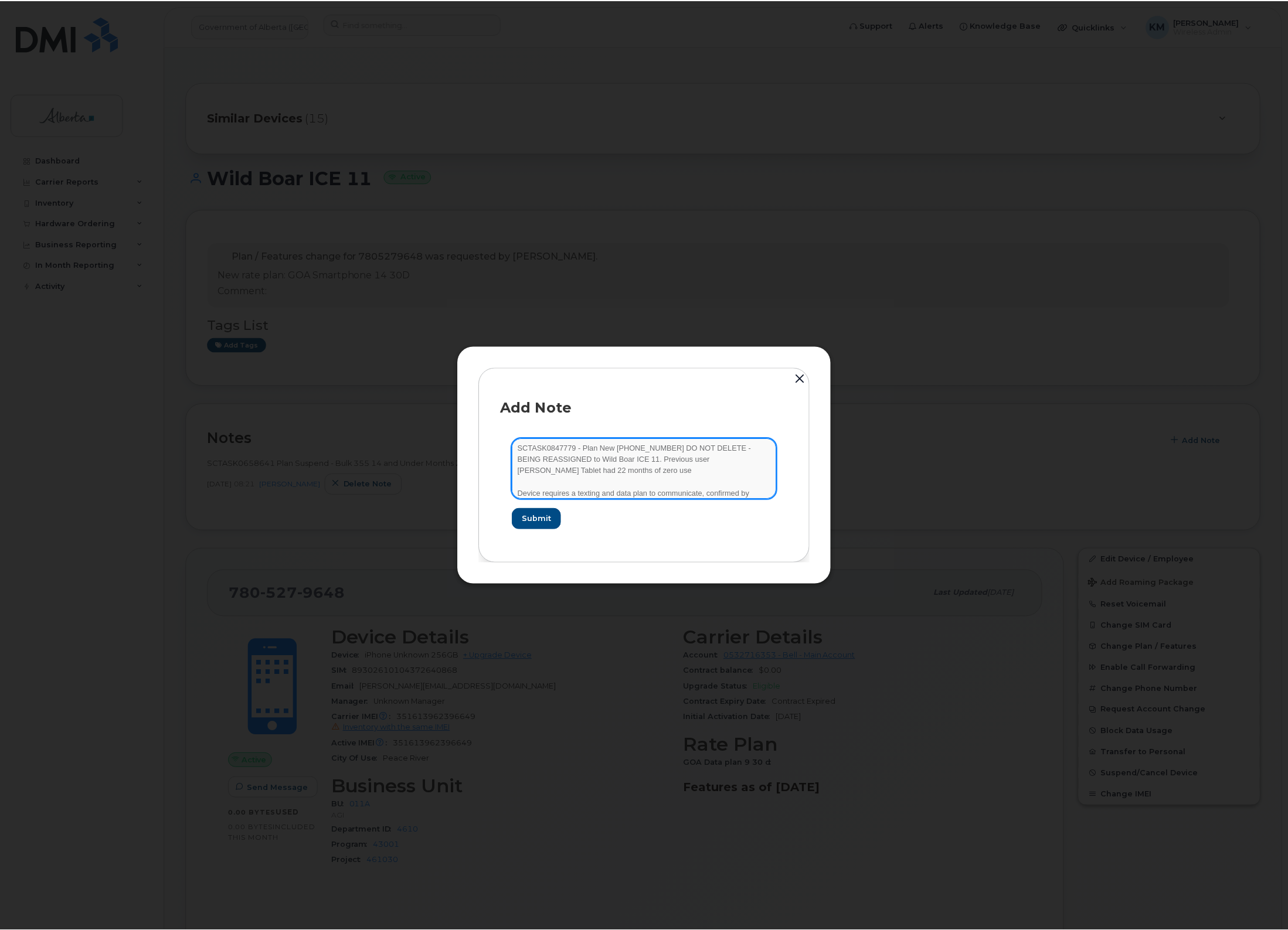
scroll to position [24, 0]
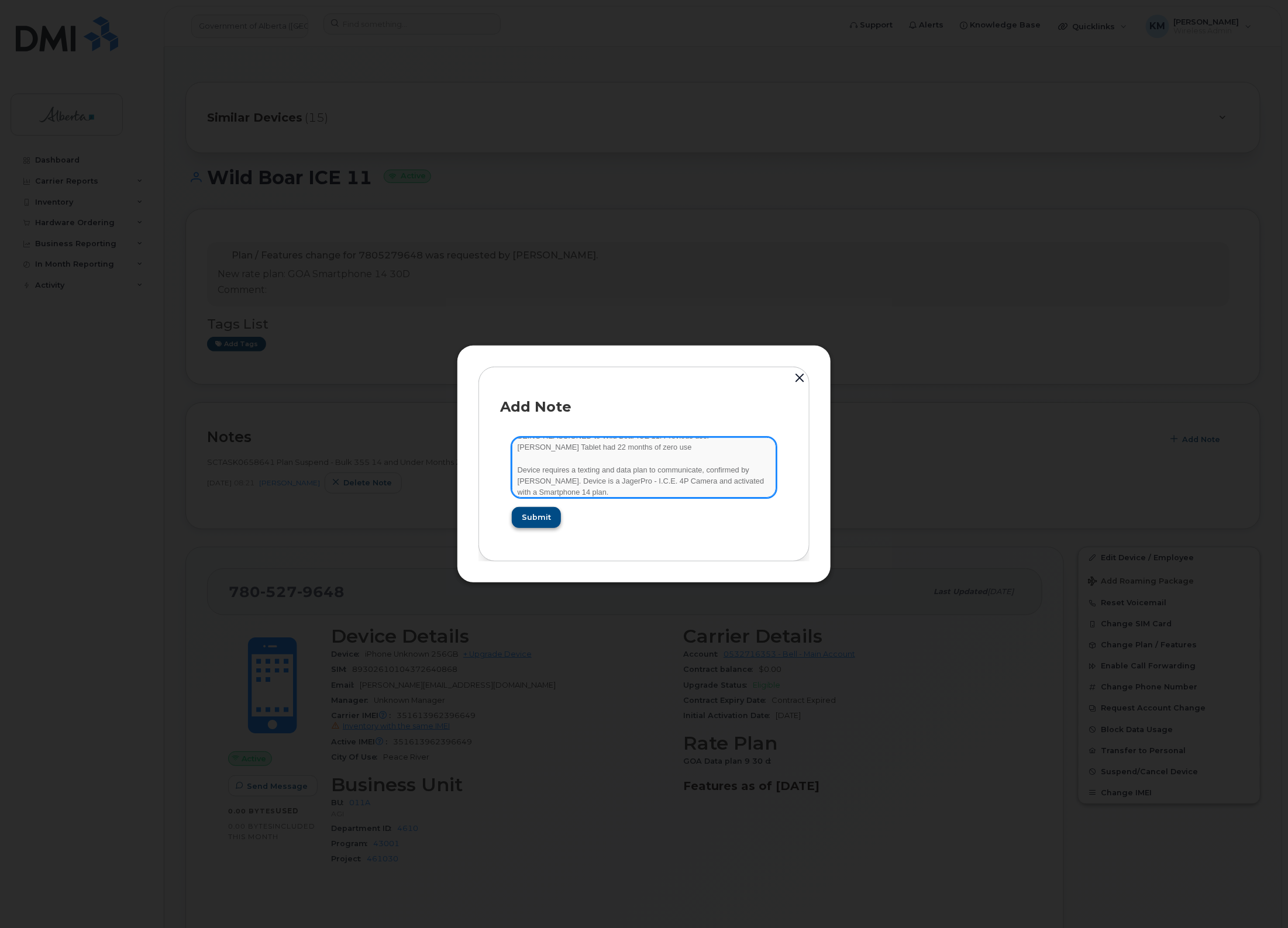
type textarea "SCTASK0847779 - Plan New (9) 7805279648 DO NOT DELETE - BEING REASSIGNED to Wil…"
click at [540, 520] on span "Submit" at bounding box center [535, 517] width 29 height 11
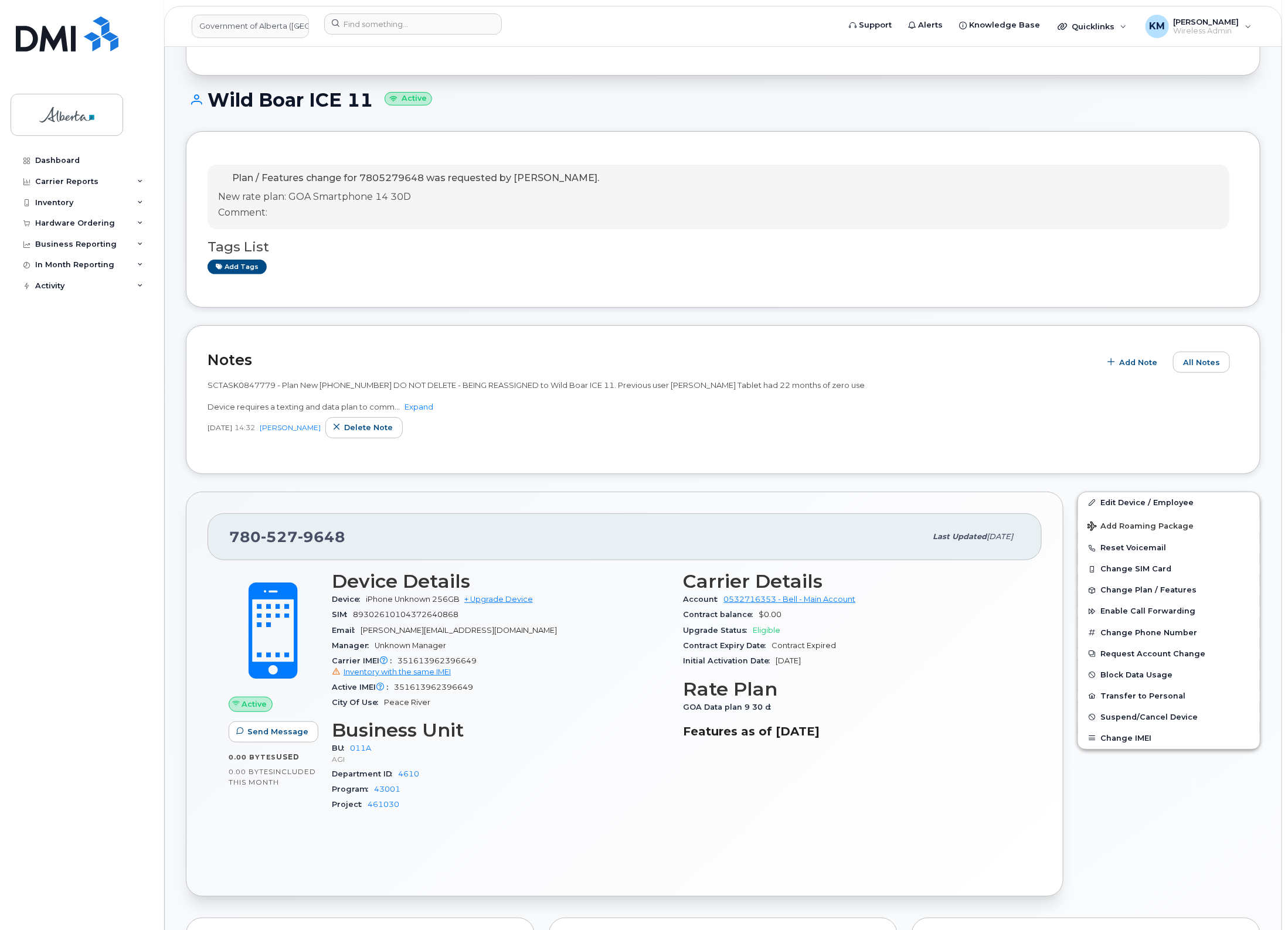
scroll to position [147, 0]
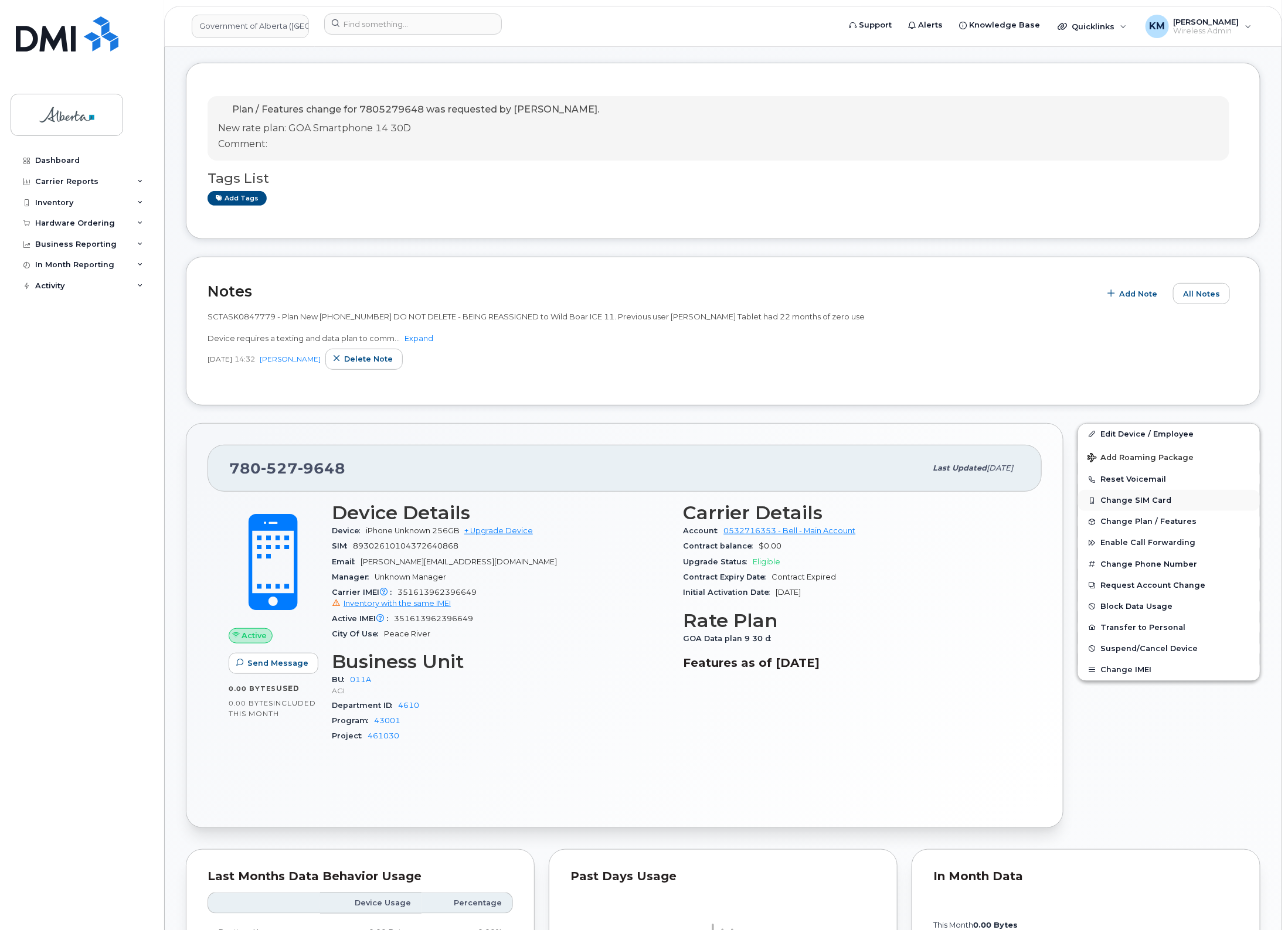
click at [1132, 502] on button "Change SIM Card" at bounding box center [1168, 500] width 181 height 21
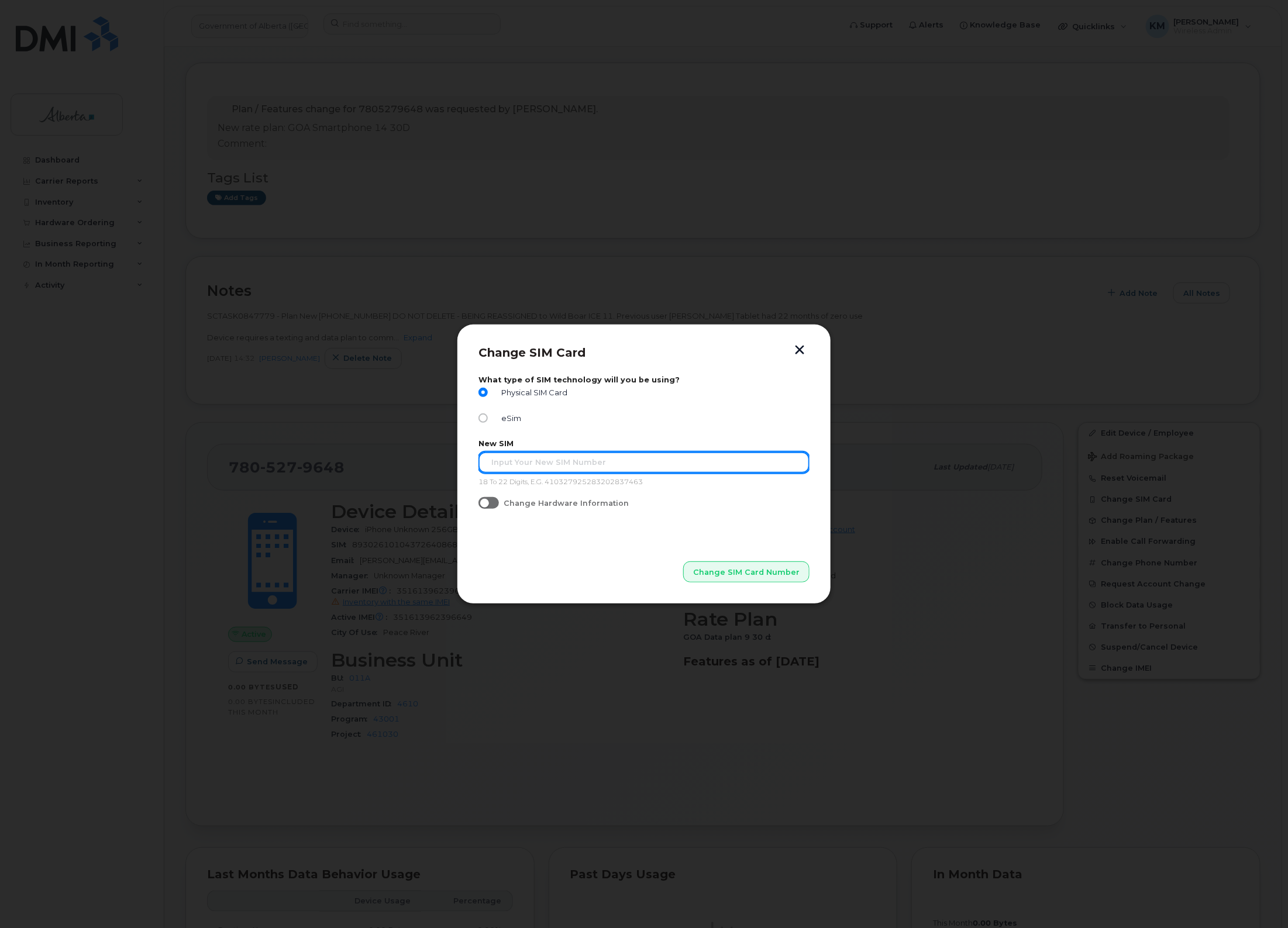
click at [512, 464] on input "text" at bounding box center [644, 462] width 331 height 21
paste input "89302610207725364878"
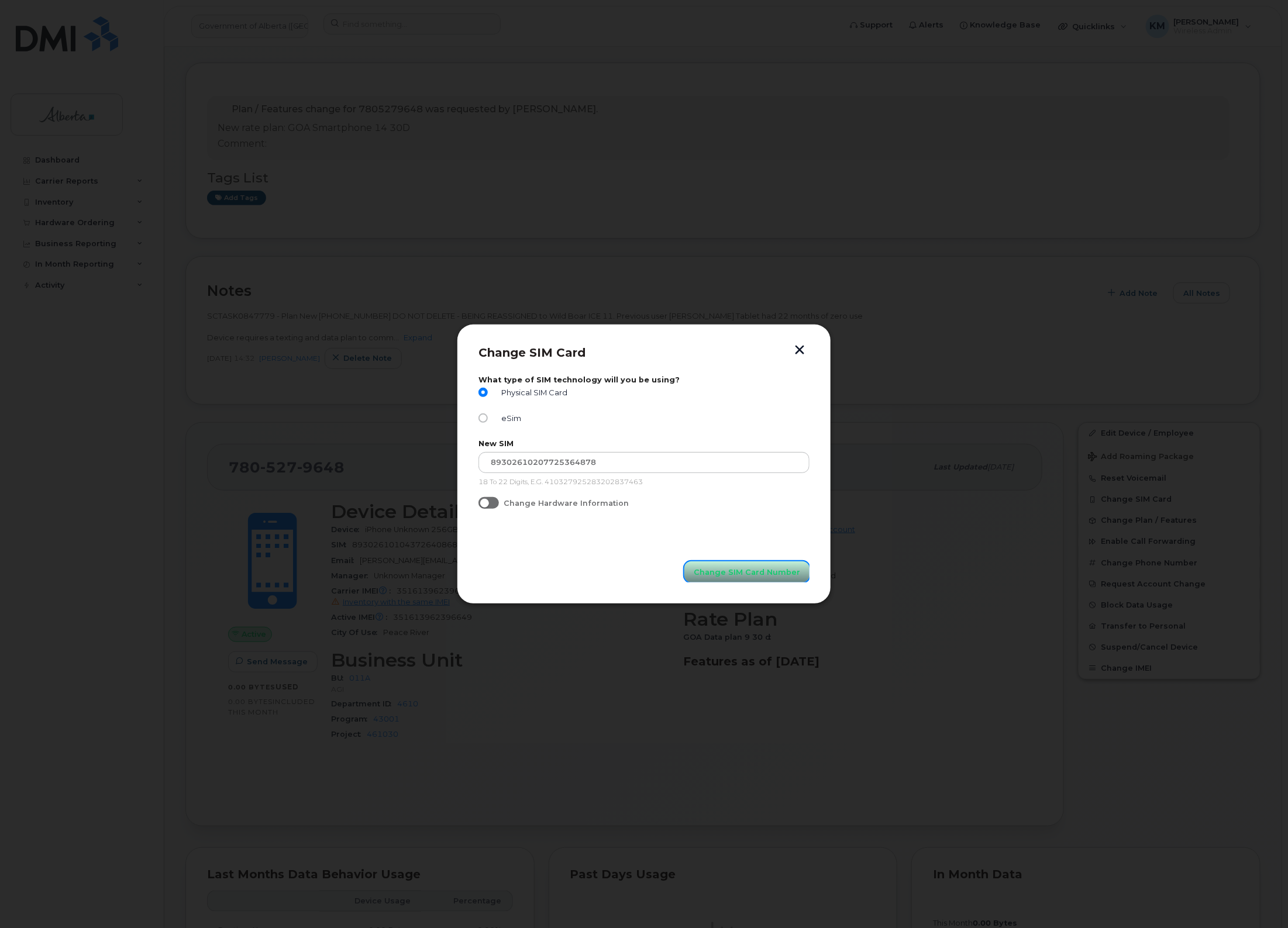
click at [709, 569] on span "Change SIM Card Number" at bounding box center [747, 572] width 107 height 11
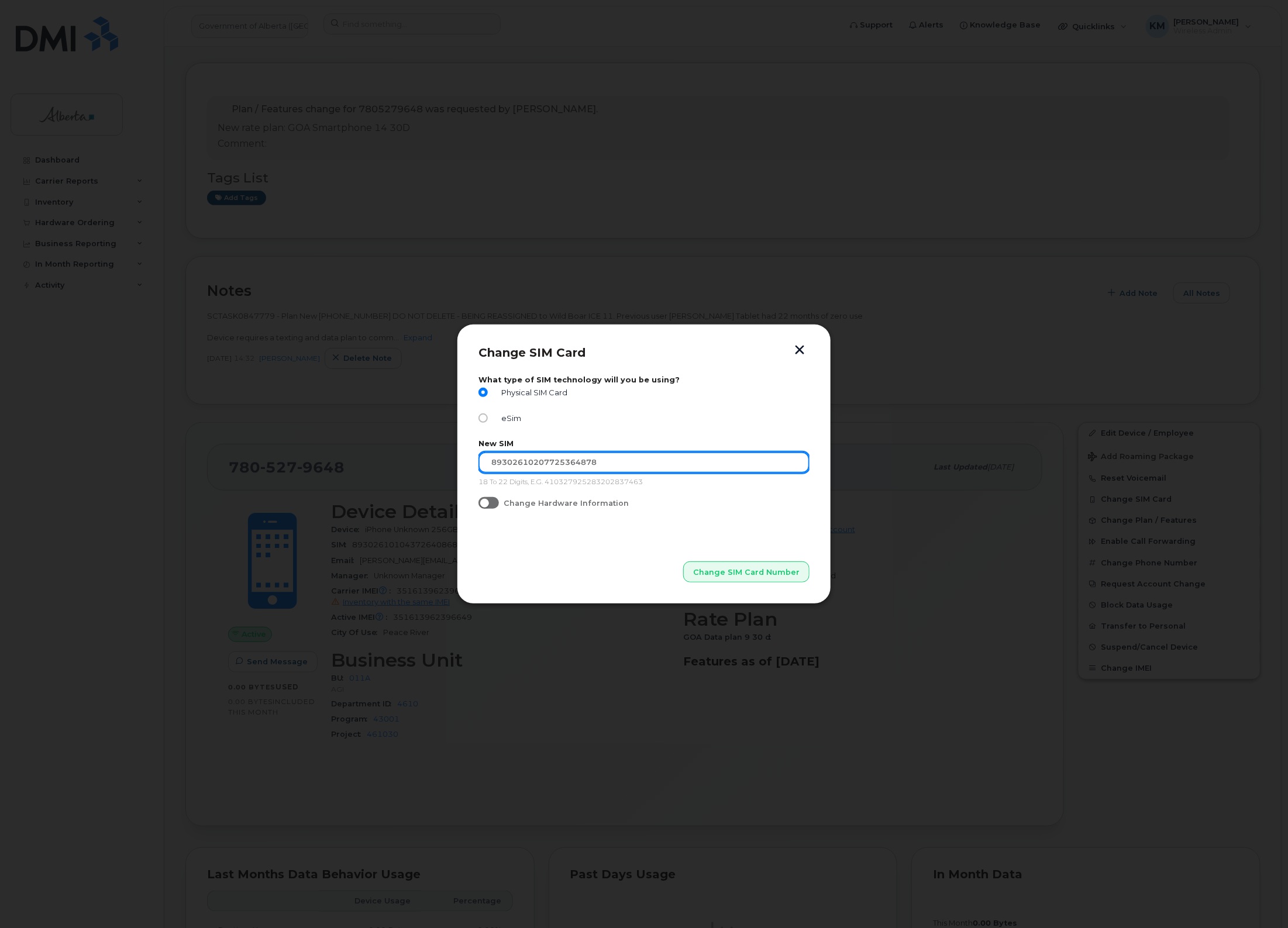
click at [636, 458] on input "89302610207725364878" at bounding box center [644, 462] width 331 height 21
type input "89302610207725364878"
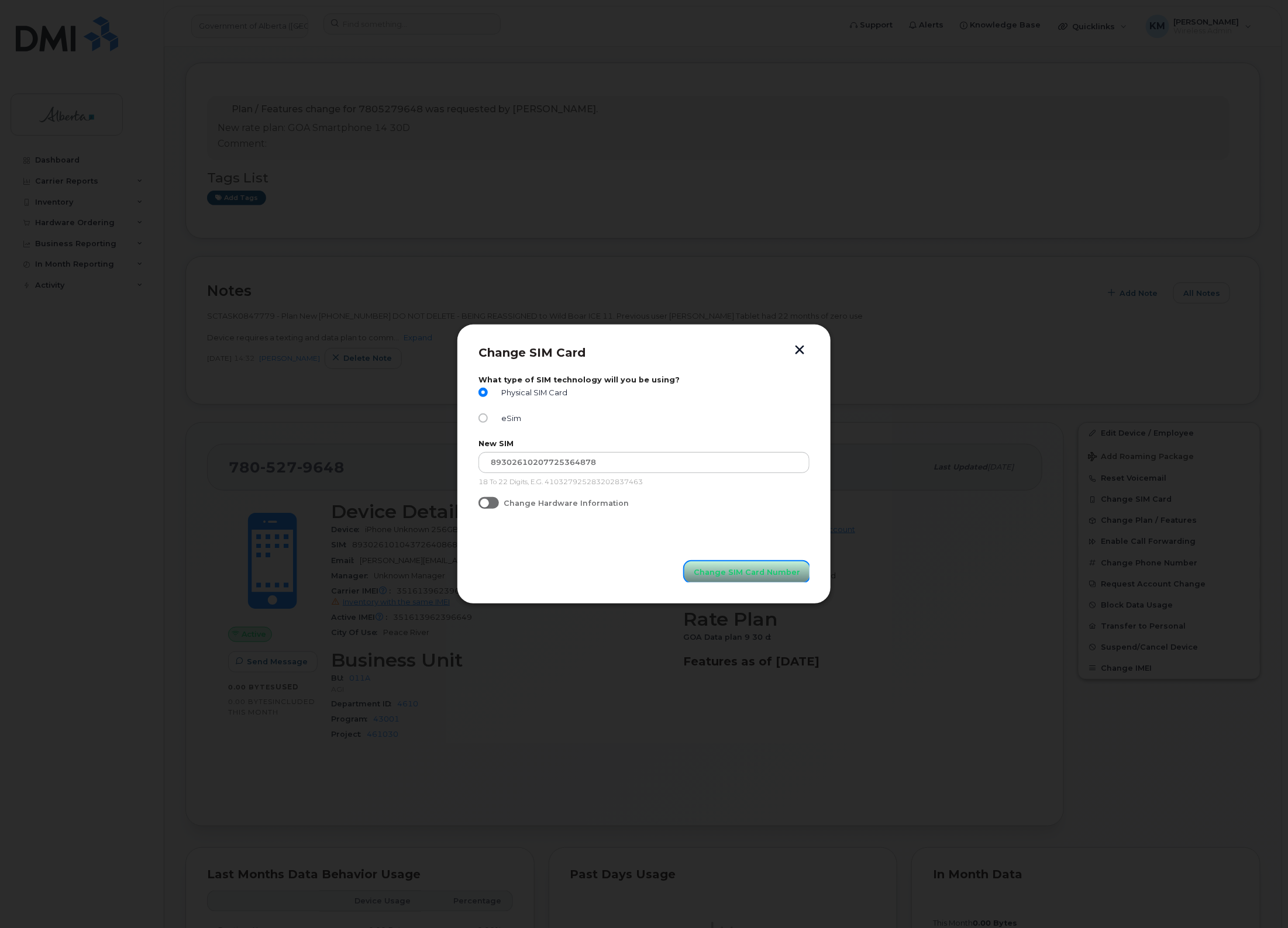
click at [743, 574] on span "Change SIM Card Number" at bounding box center [747, 572] width 107 height 11
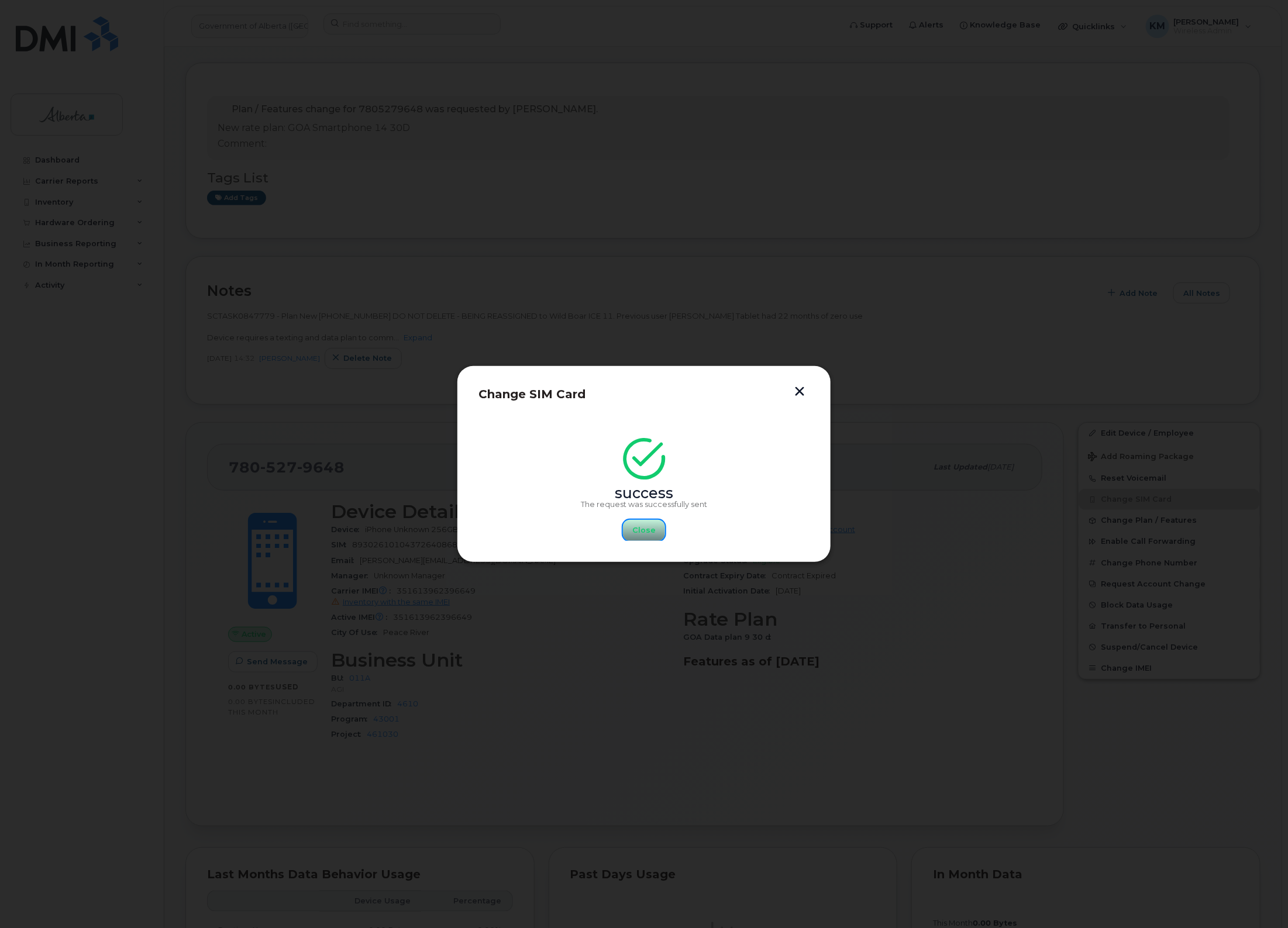
click at [630, 525] on button "Close" at bounding box center [644, 530] width 42 height 21
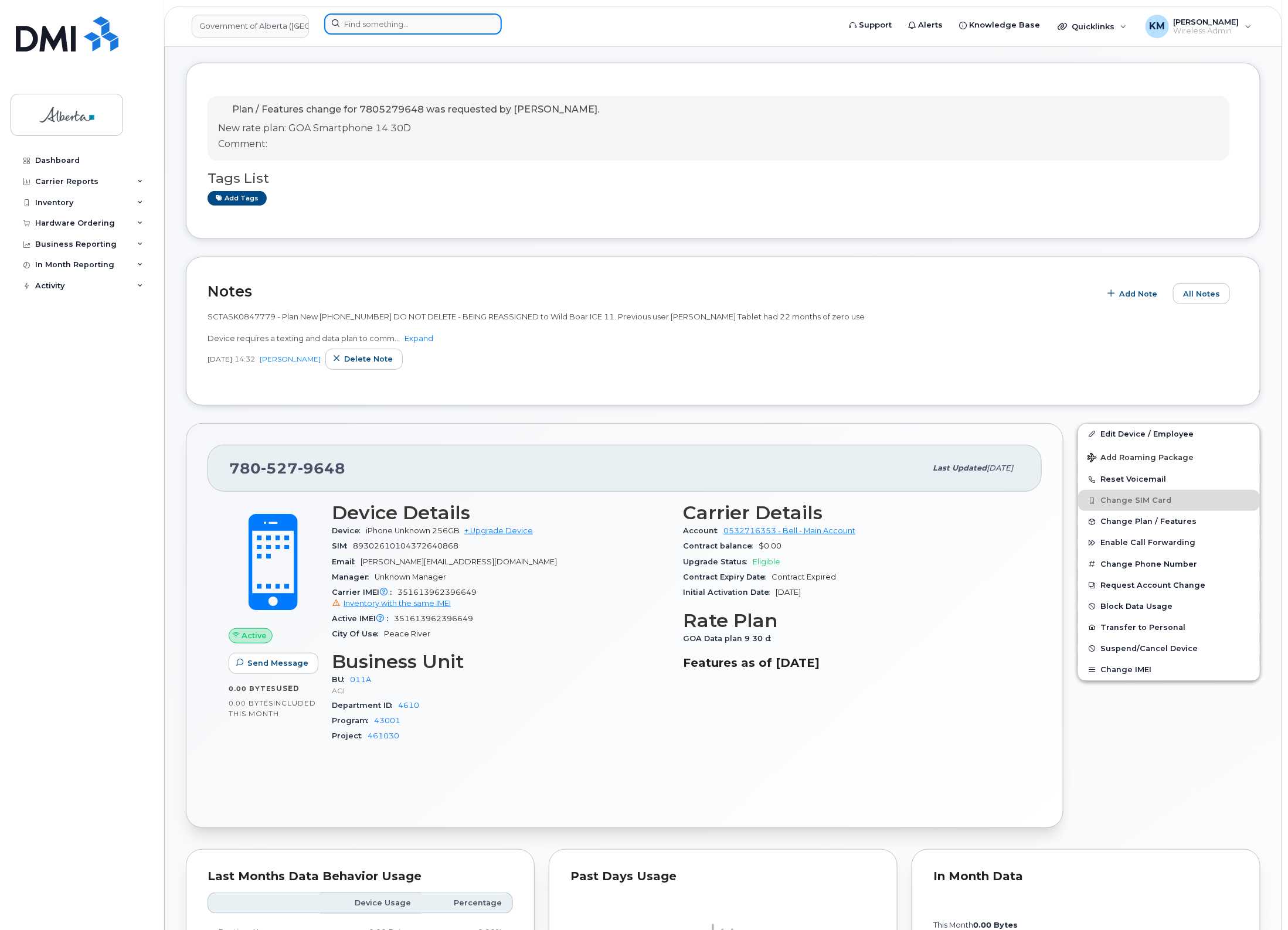
click at [376, 23] on input at bounding box center [413, 23] width 178 height 21
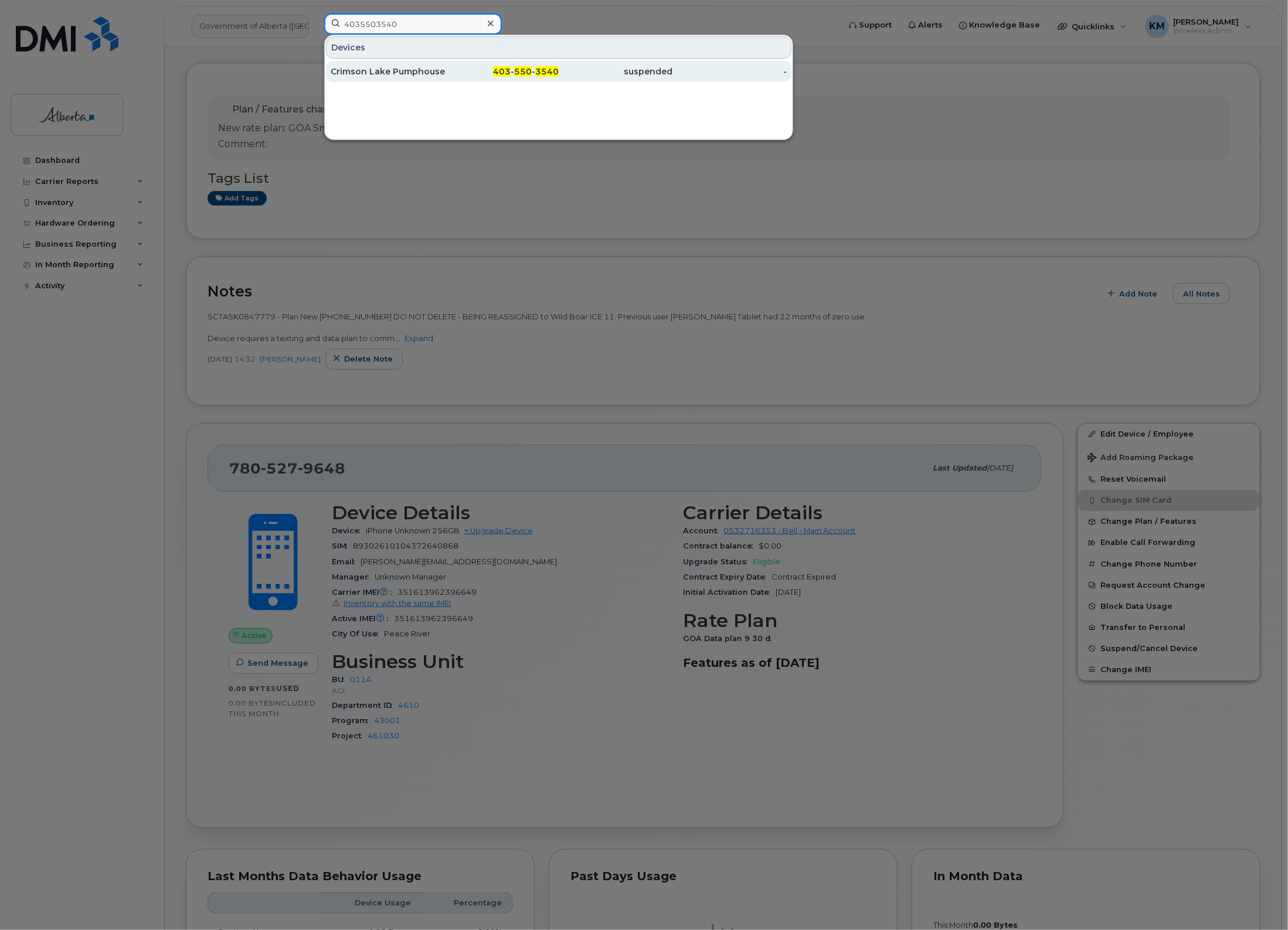
type input "4035503540"
click at [386, 73] on div "Crimson Lake Pumphouse B" at bounding box center [387, 71] width 114 height 12
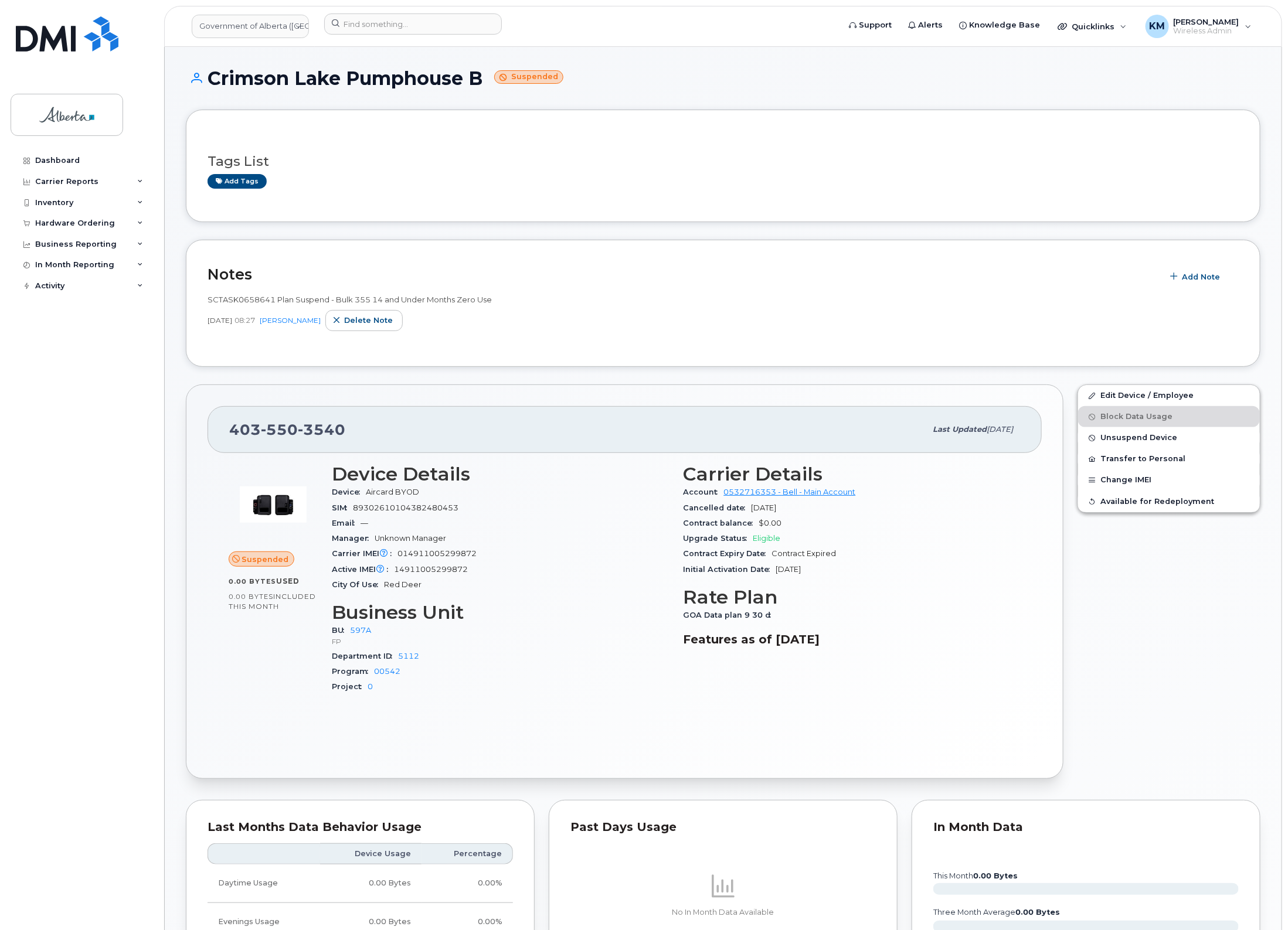
drag, startPoint x: 487, startPoint y: 78, endPoint x: 204, endPoint y: 82, distance: 283.0
click at [204, 82] on h1 "Crimson Lake Pumphouse B Suspended" at bounding box center [723, 78] width 1074 height 20
copy h1 "Crimson Lake Pumphouse B"
click at [1114, 436] on span "Unsuspend Device" at bounding box center [1138, 438] width 77 height 9
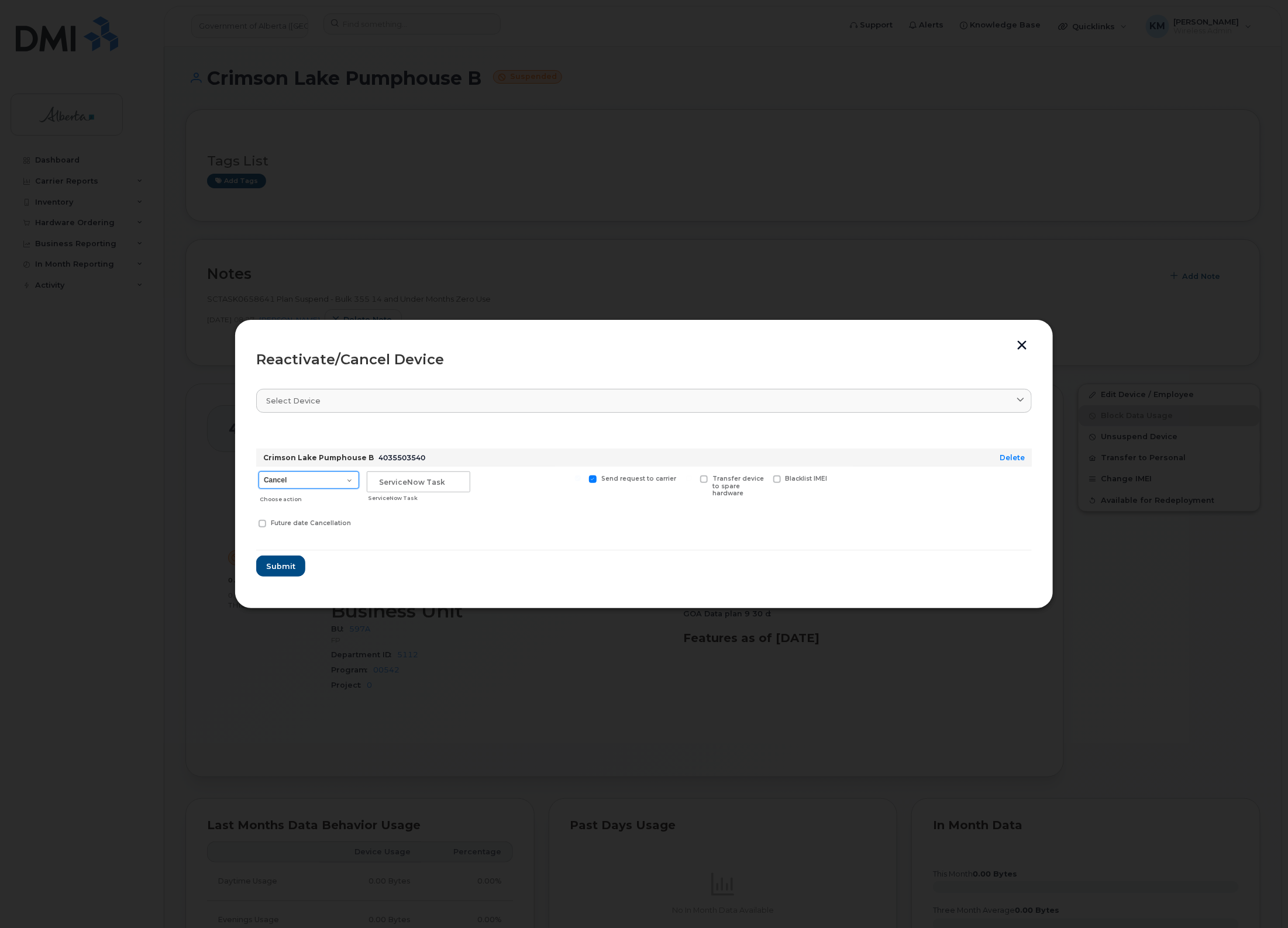
click at [348, 480] on select "Cancel Suspend - Extend Suspension Reactivate" at bounding box center [309, 480] width 101 height 17
select select "[object Object]"
click at [258, 471] on select "Cancel Suspend - Extend Suspension Reactivate" at bounding box center [309, 480] width 101 height 17
click at [405, 480] on input "text" at bounding box center [419, 481] width 104 height 21
type input "SCTASK0847779"
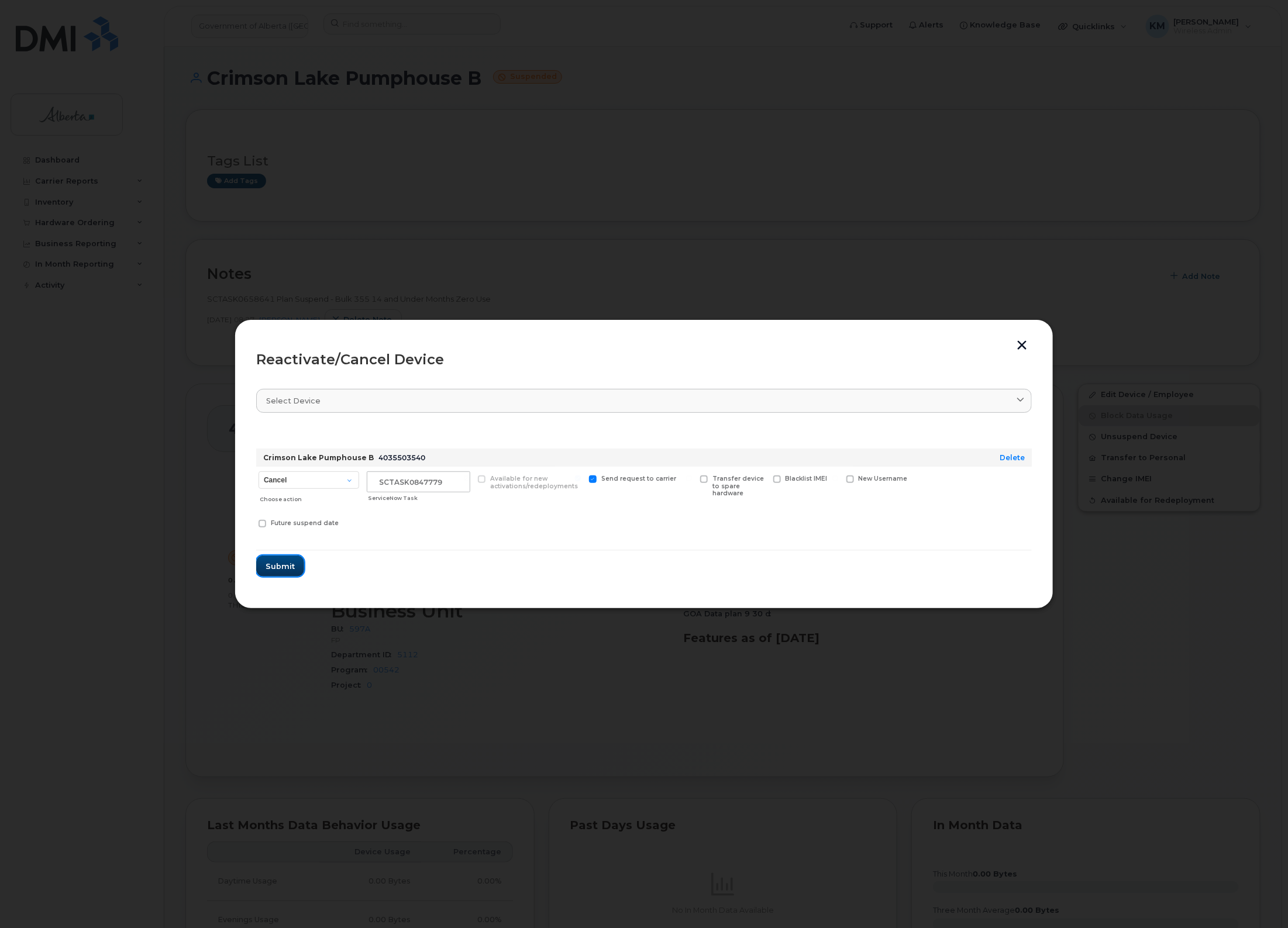
click at [282, 565] on span "Submit" at bounding box center [280, 567] width 29 height 11
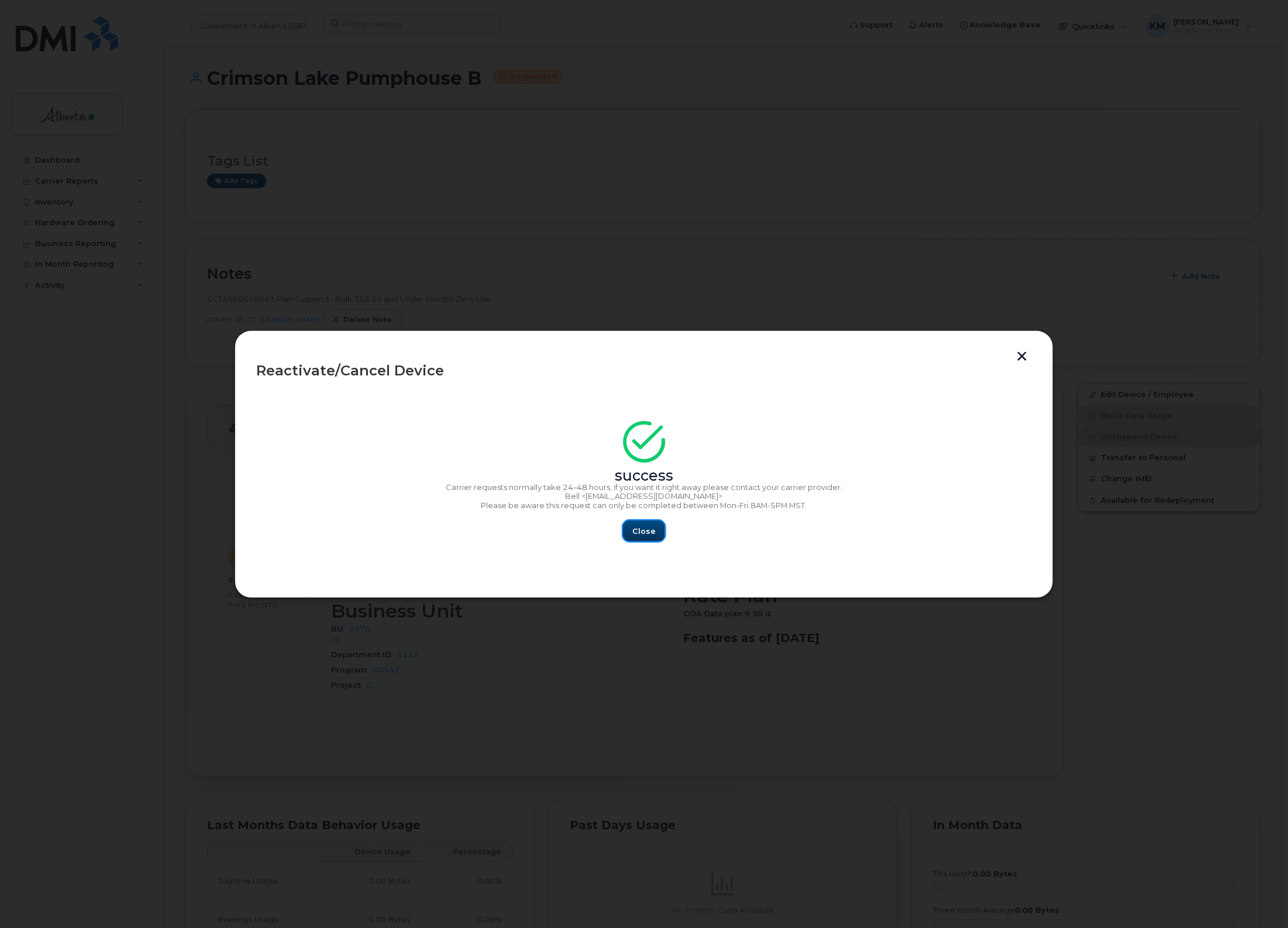
click at [638, 536] on span "Close" at bounding box center [644, 531] width 23 height 11
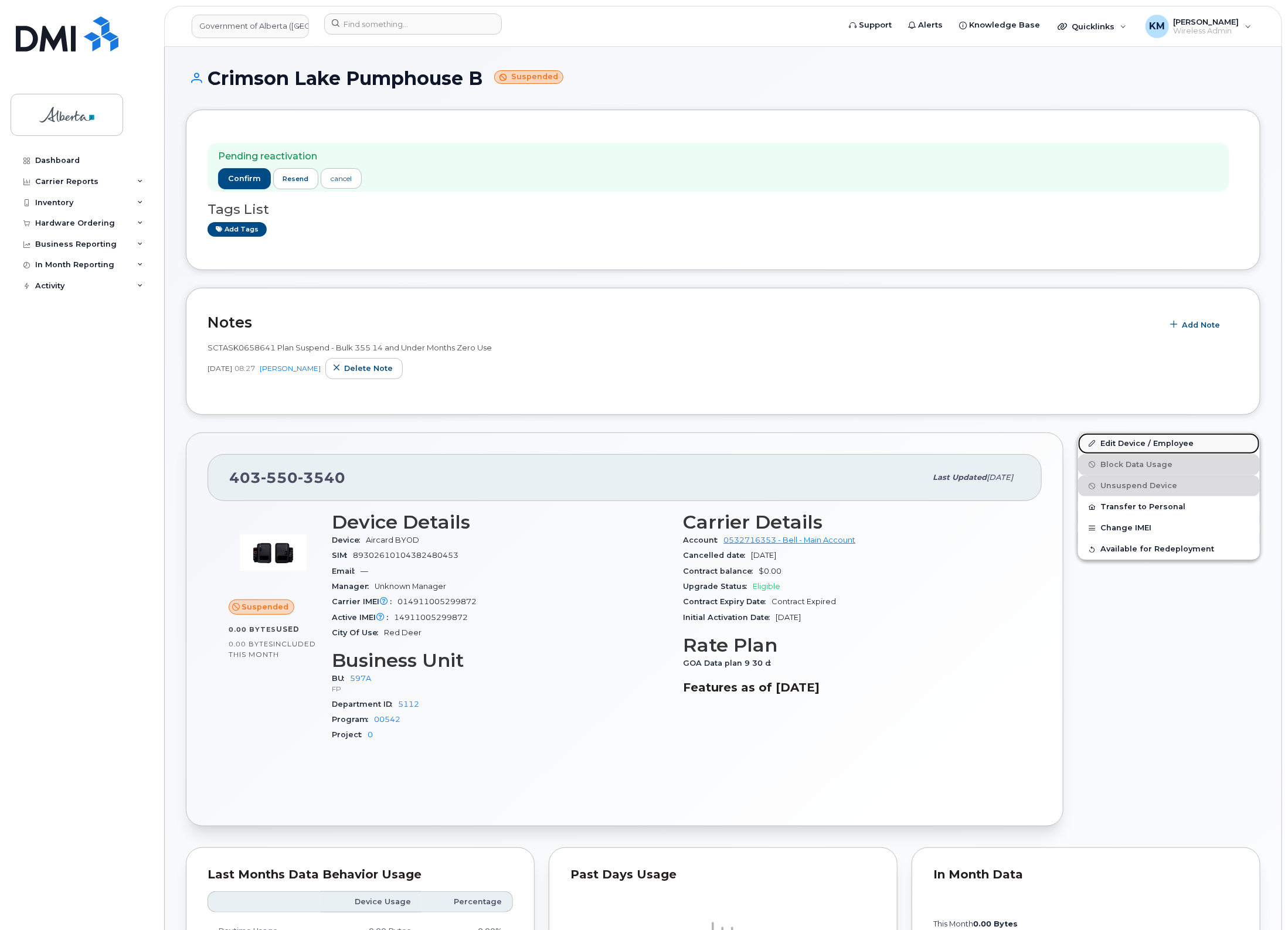
click at [1161, 440] on link "Edit Device / Employee" at bounding box center [1168, 443] width 181 height 21
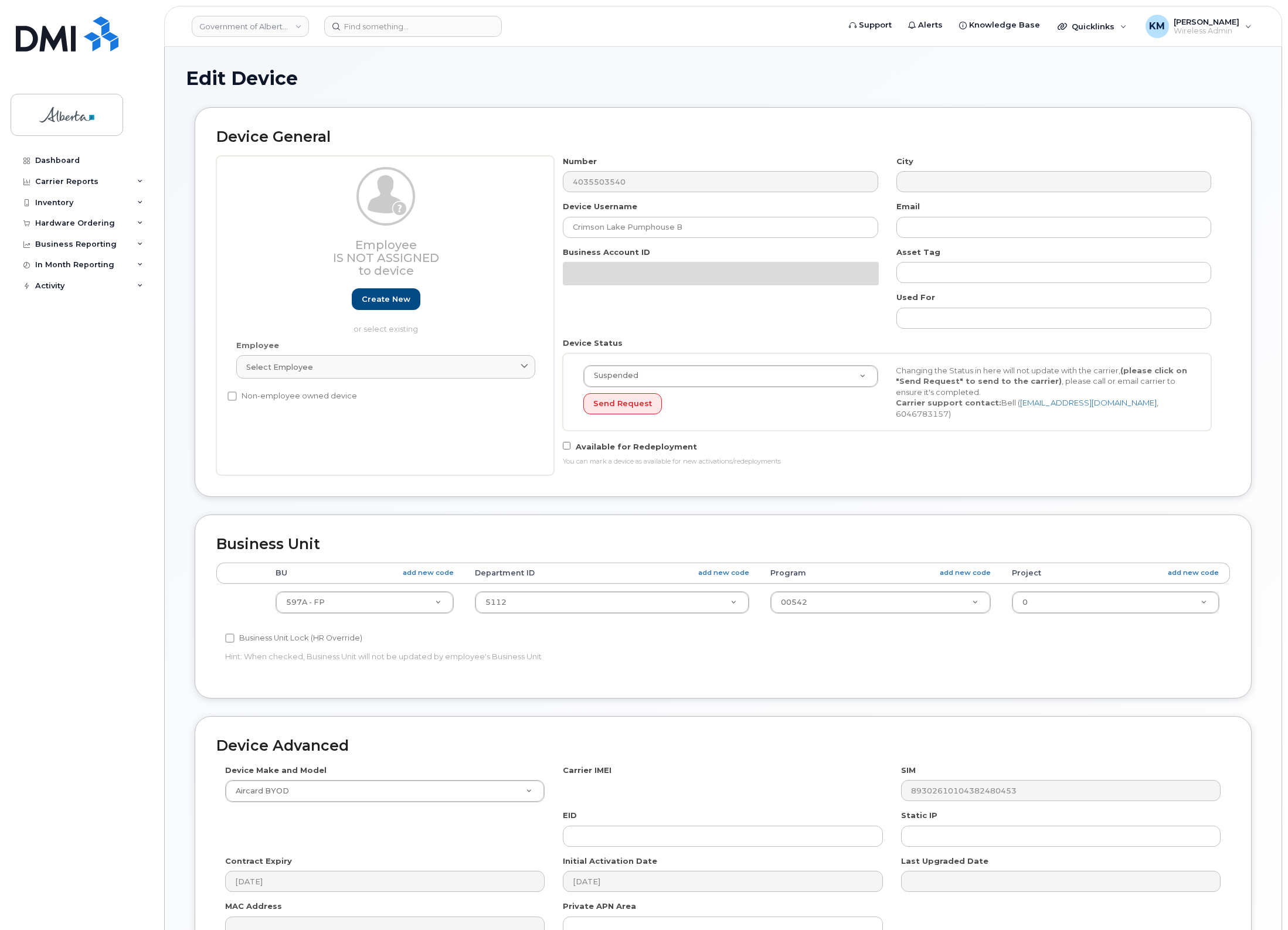
select select "4797726"
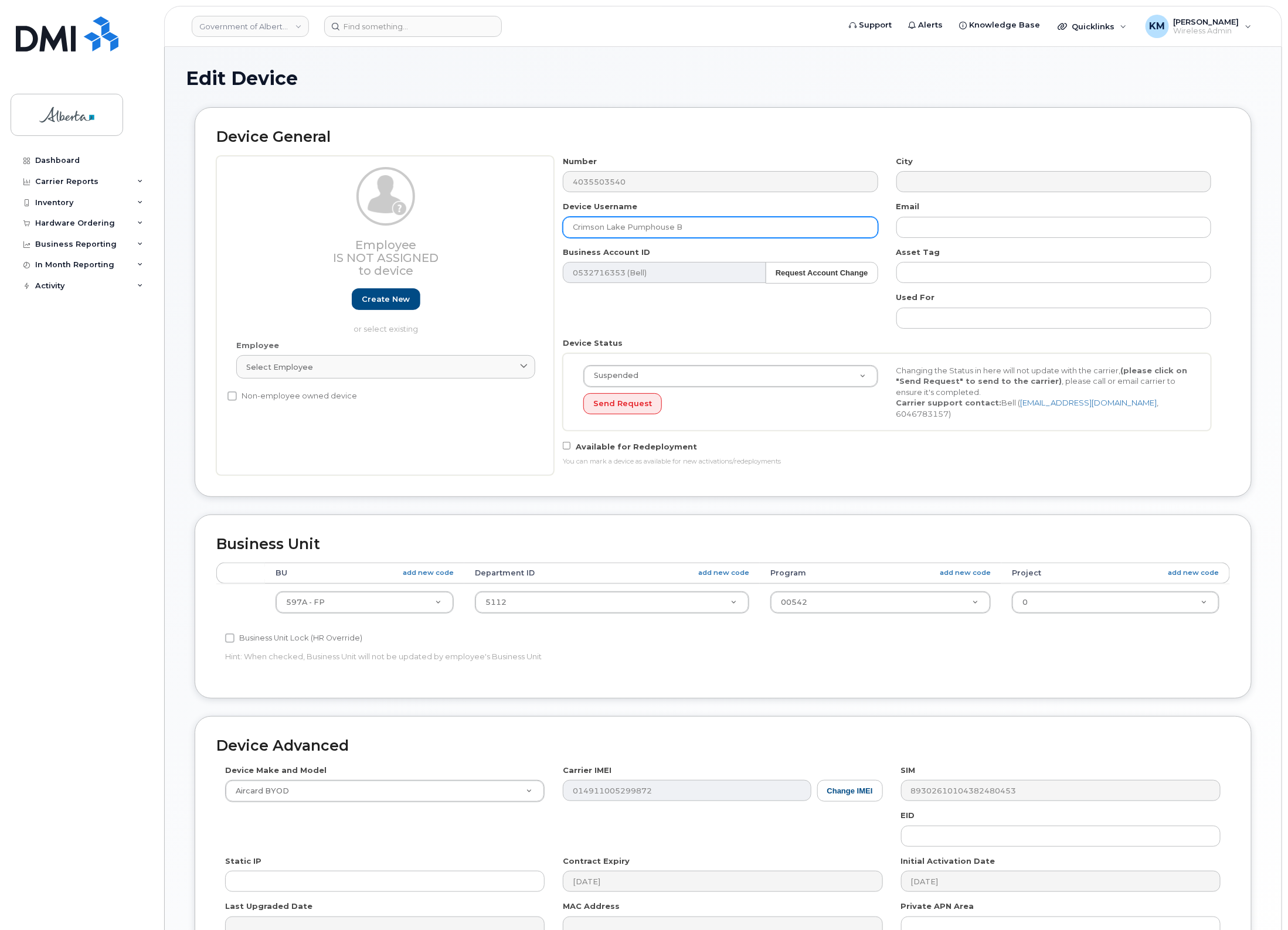
drag, startPoint x: 690, startPoint y: 228, endPoint x: 514, endPoint y: 223, distance: 176.1
click at [514, 223] on div "Employee Is not assigned to device Create new or select existing Employee Selec…" at bounding box center [723, 316] width 1013 height 320
type input "w"
type input "Wild Boar ICE 12"
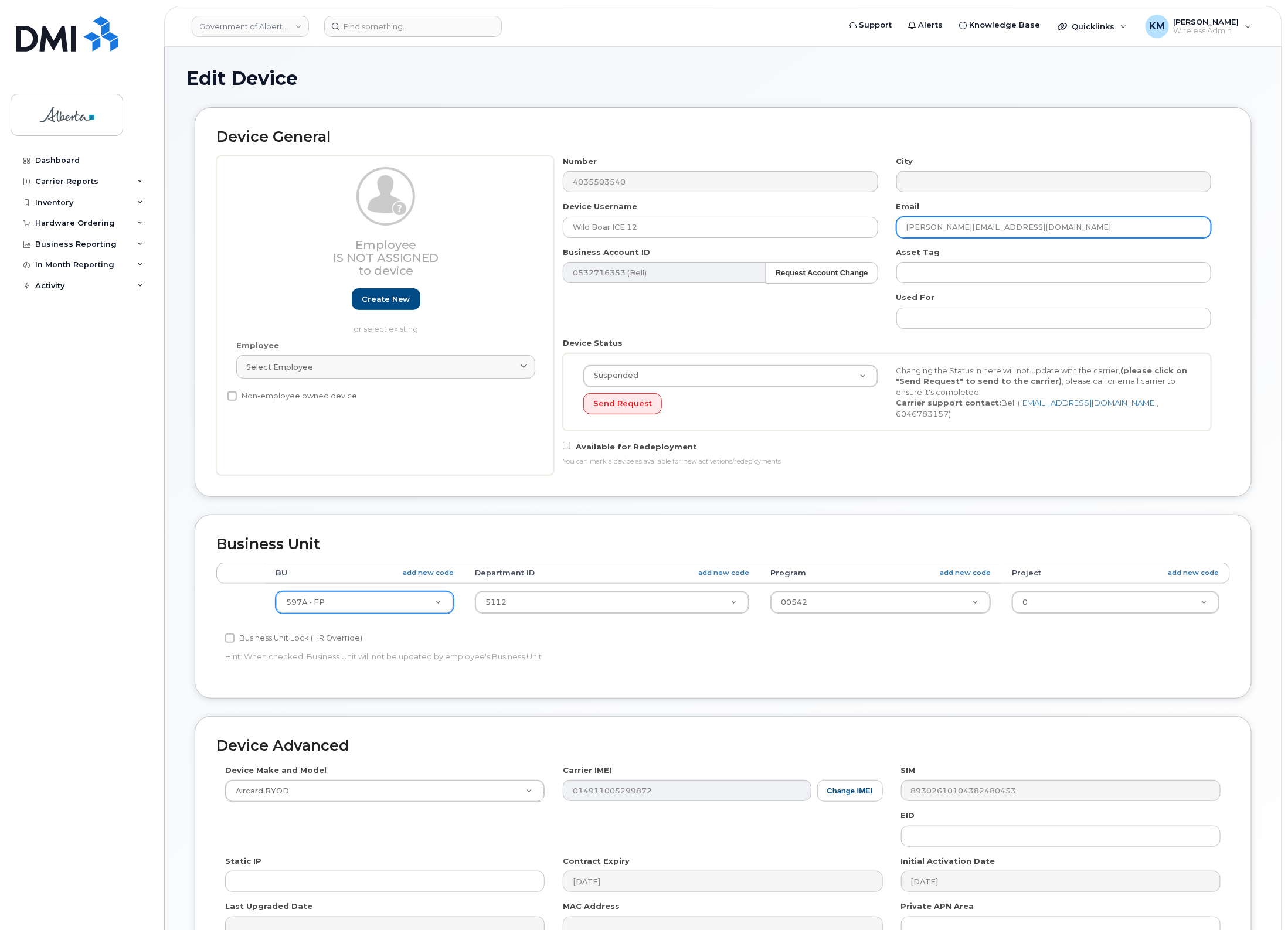
type input "Hannah.McKenzie@gov.ab.ca"
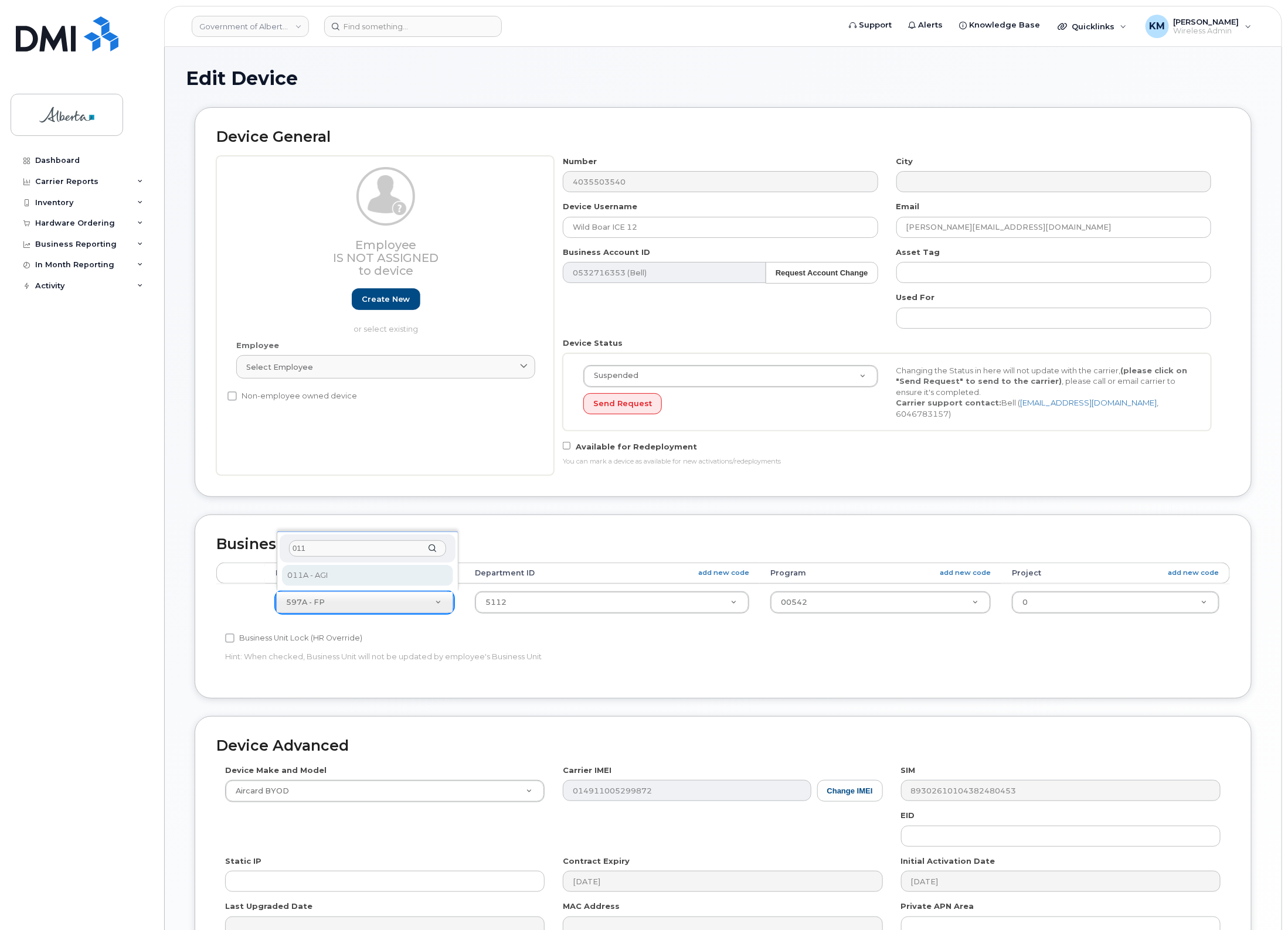
type input "011"
select select "4120336"
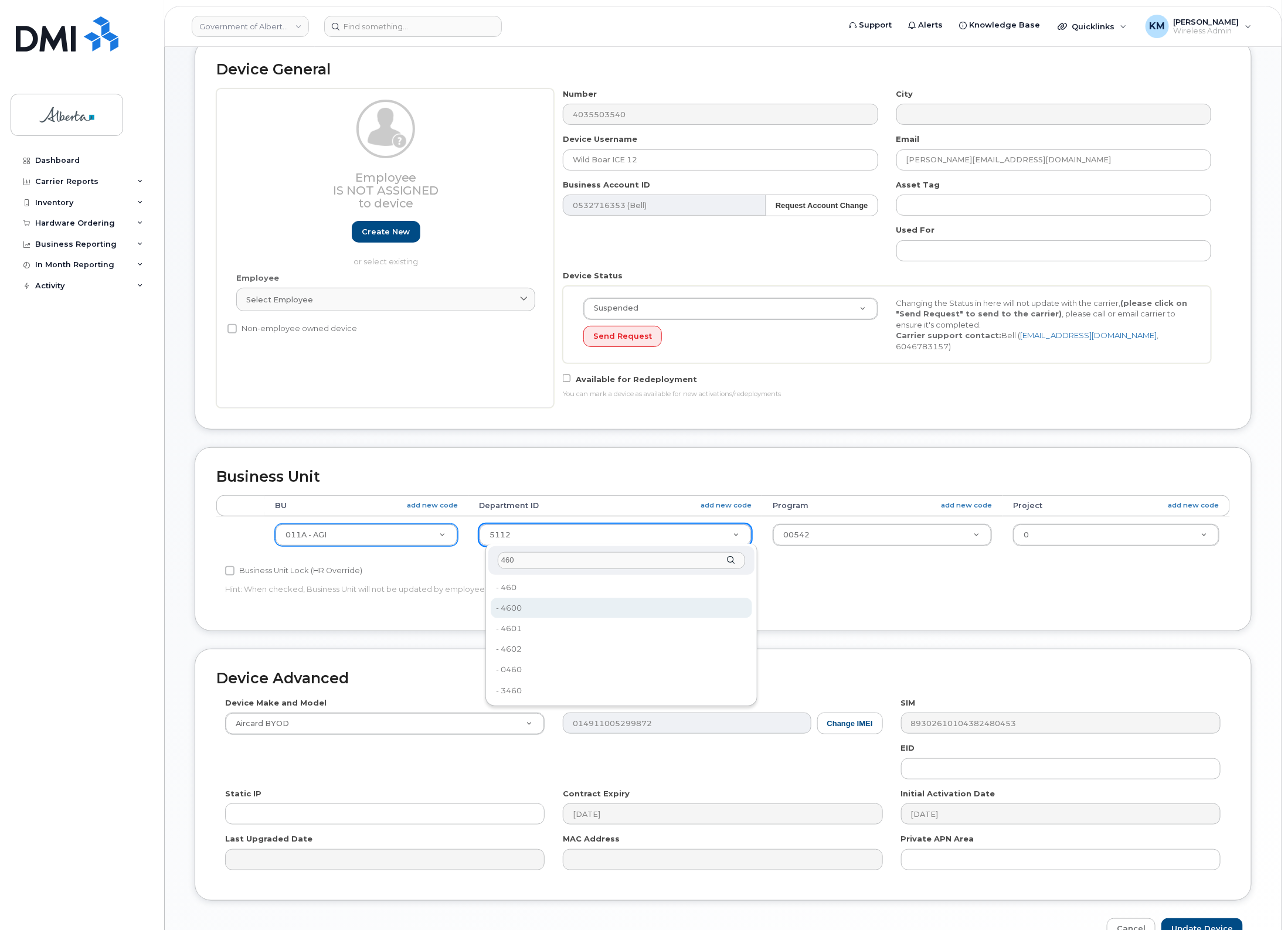
scroll to position [73, 0]
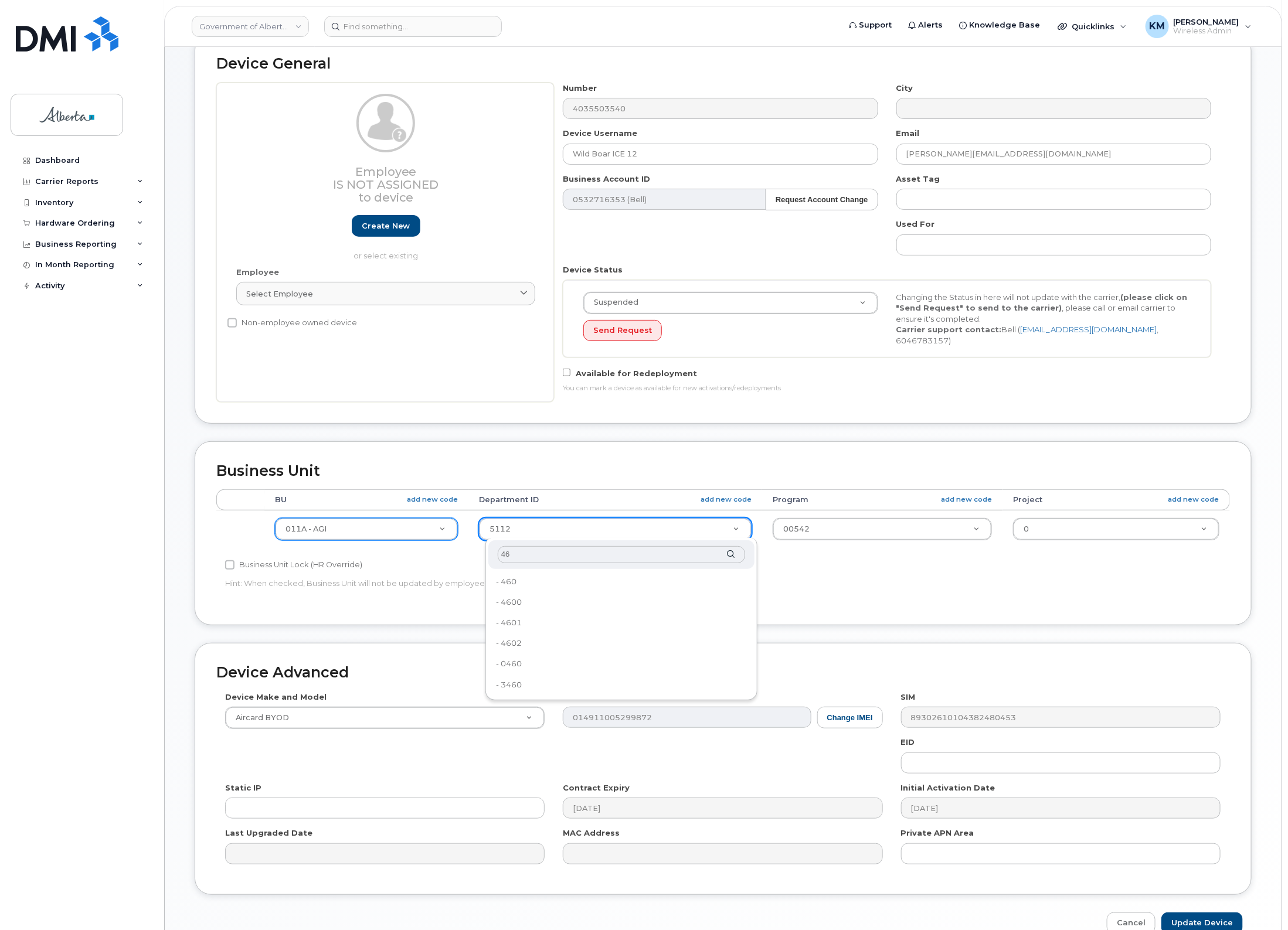
type input "4"
type input "4610"
type input "4120412"
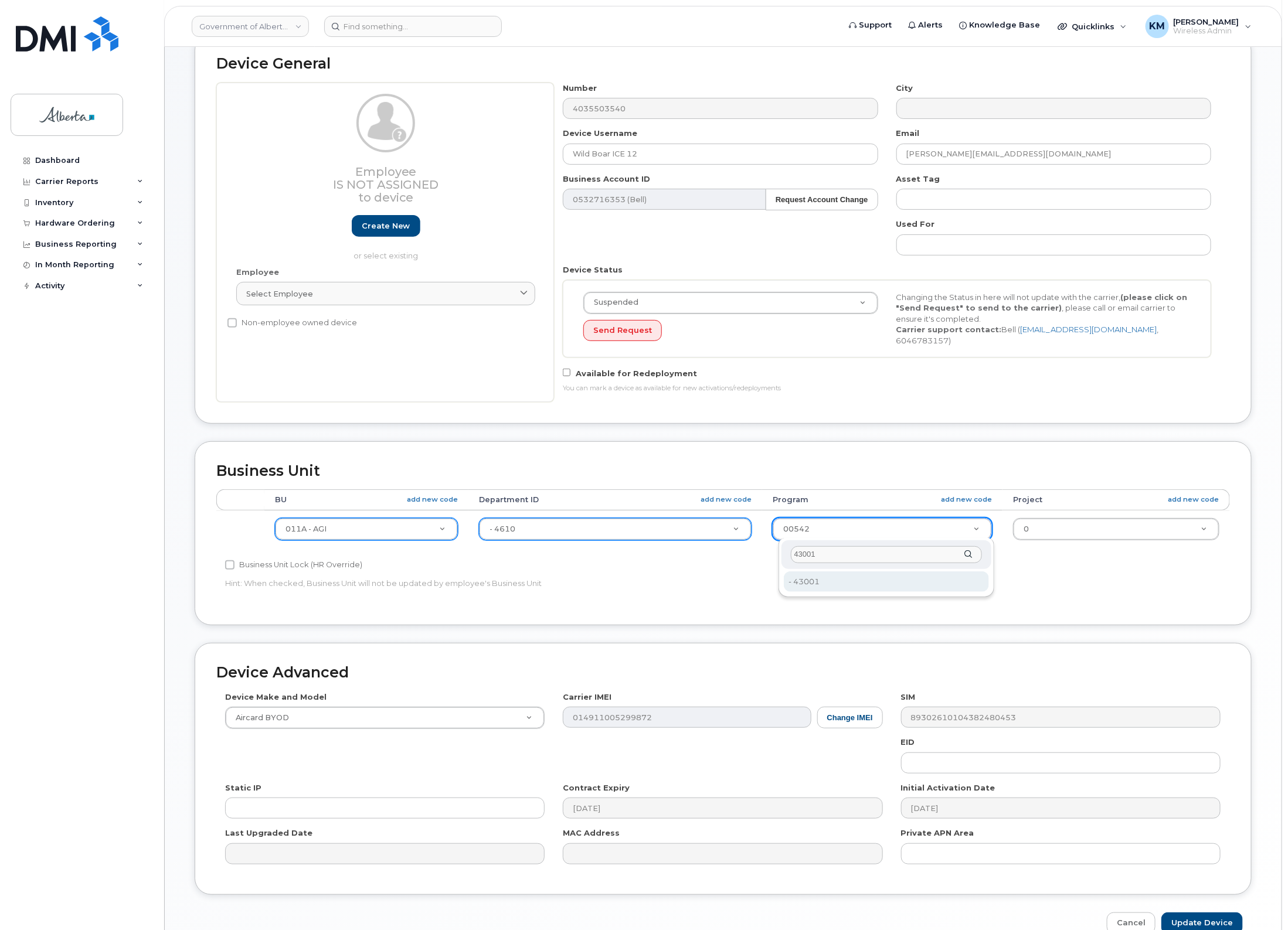
type input "43001"
type input "4120415"
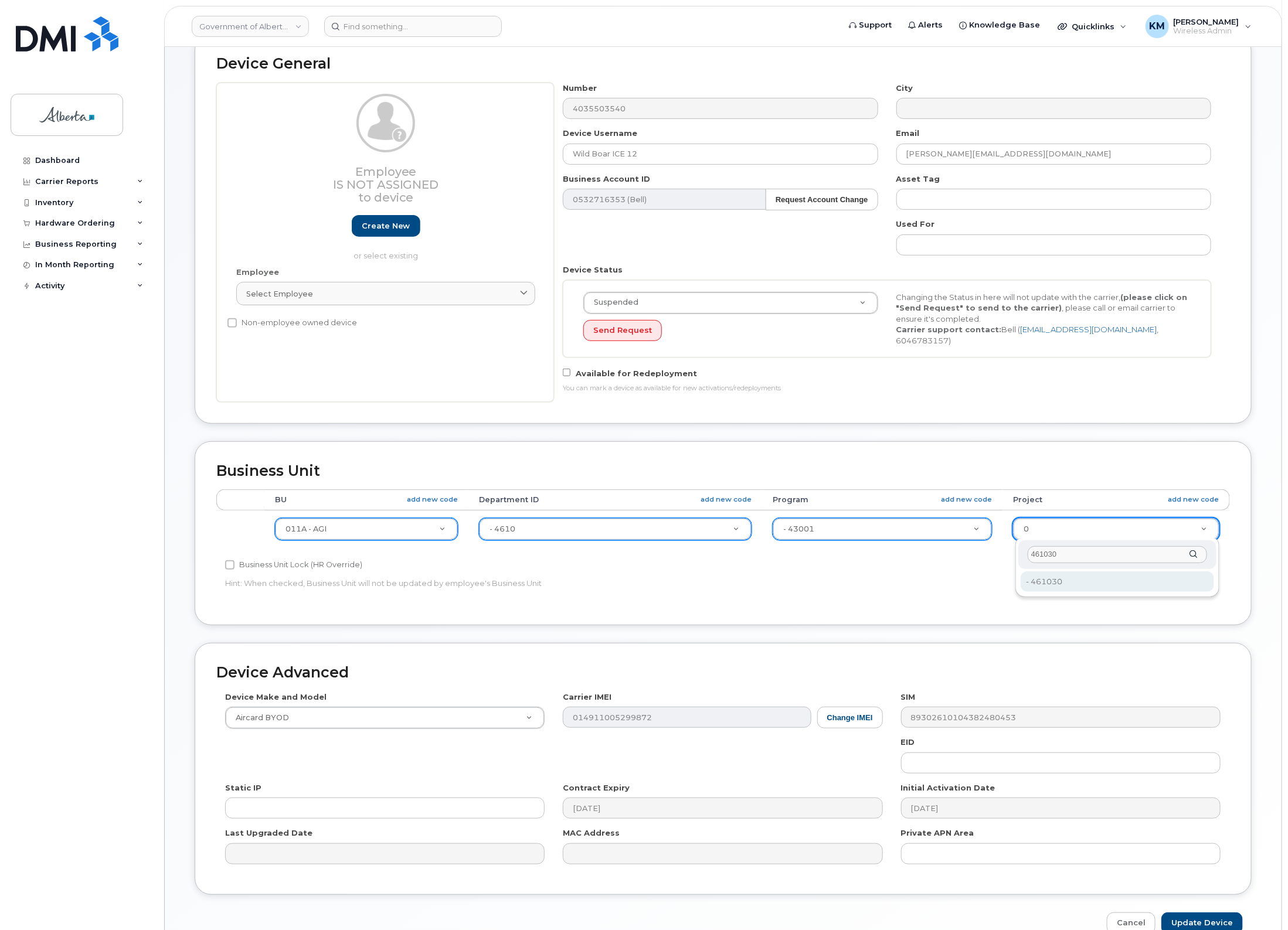
type input "461030"
type input "4120419"
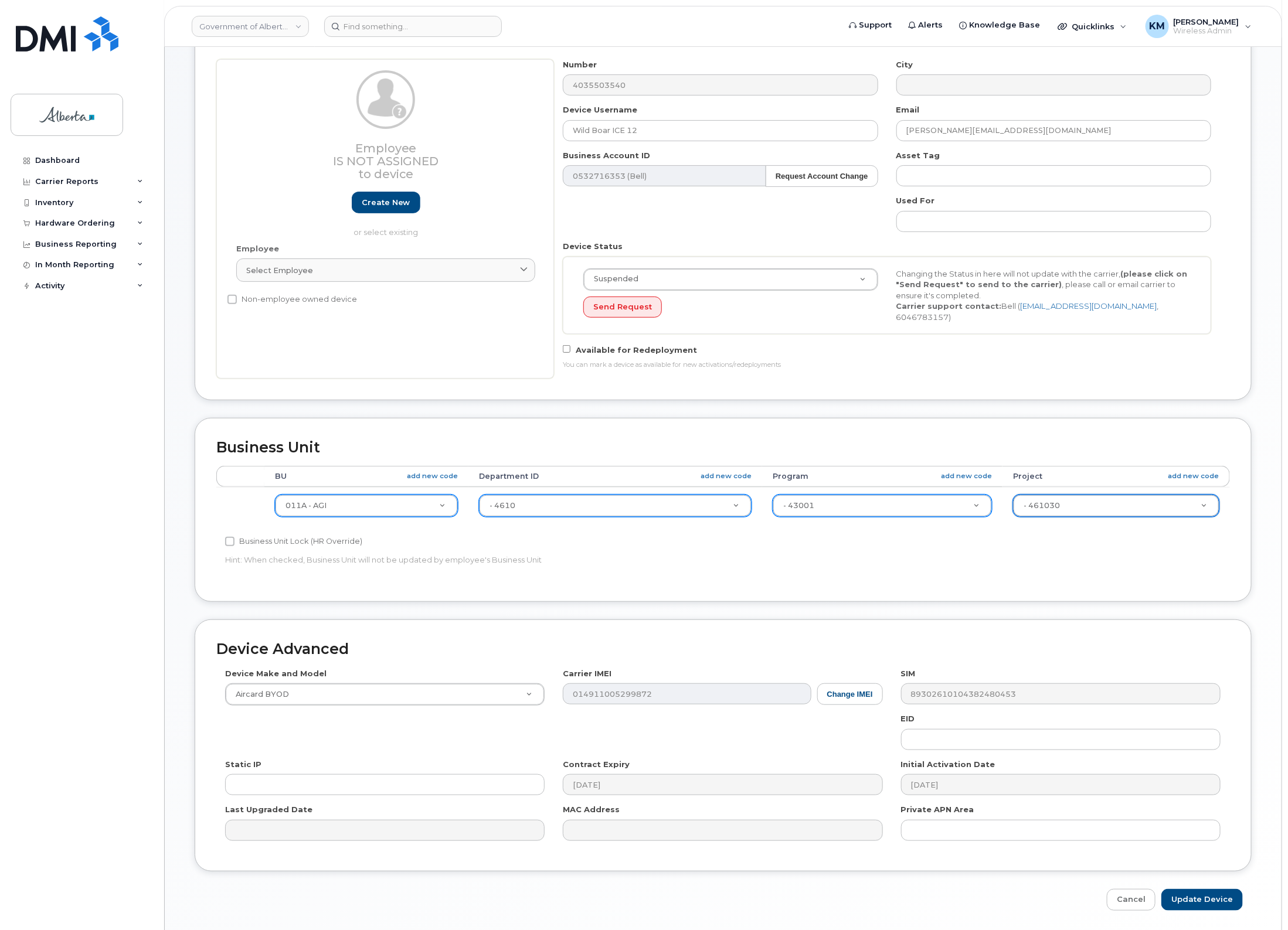
scroll to position [135, 0]
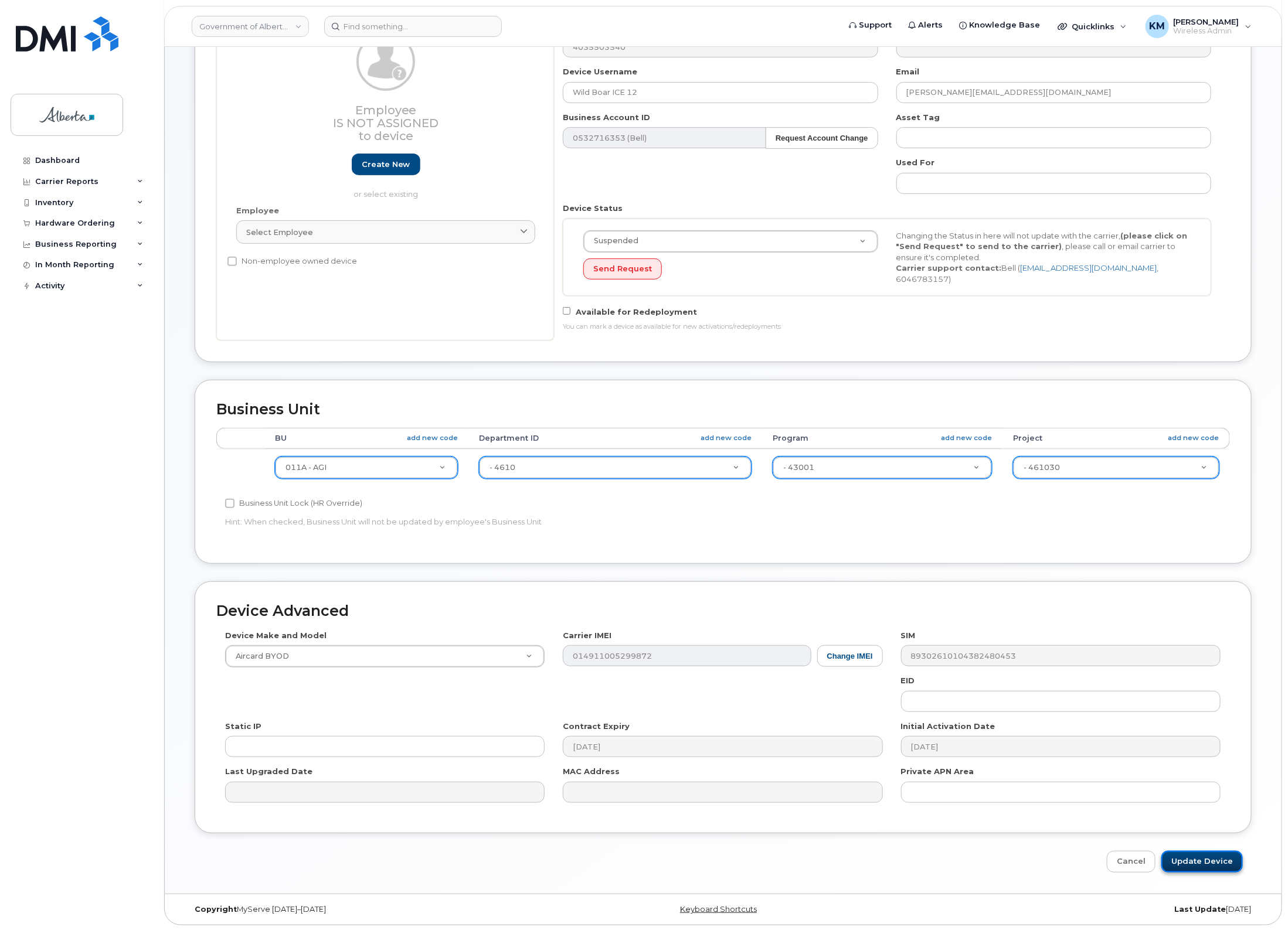
click at [1206, 859] on input "Update Device" at bounding box center [1202, 862] width 82 height 22
type input "Saving..."
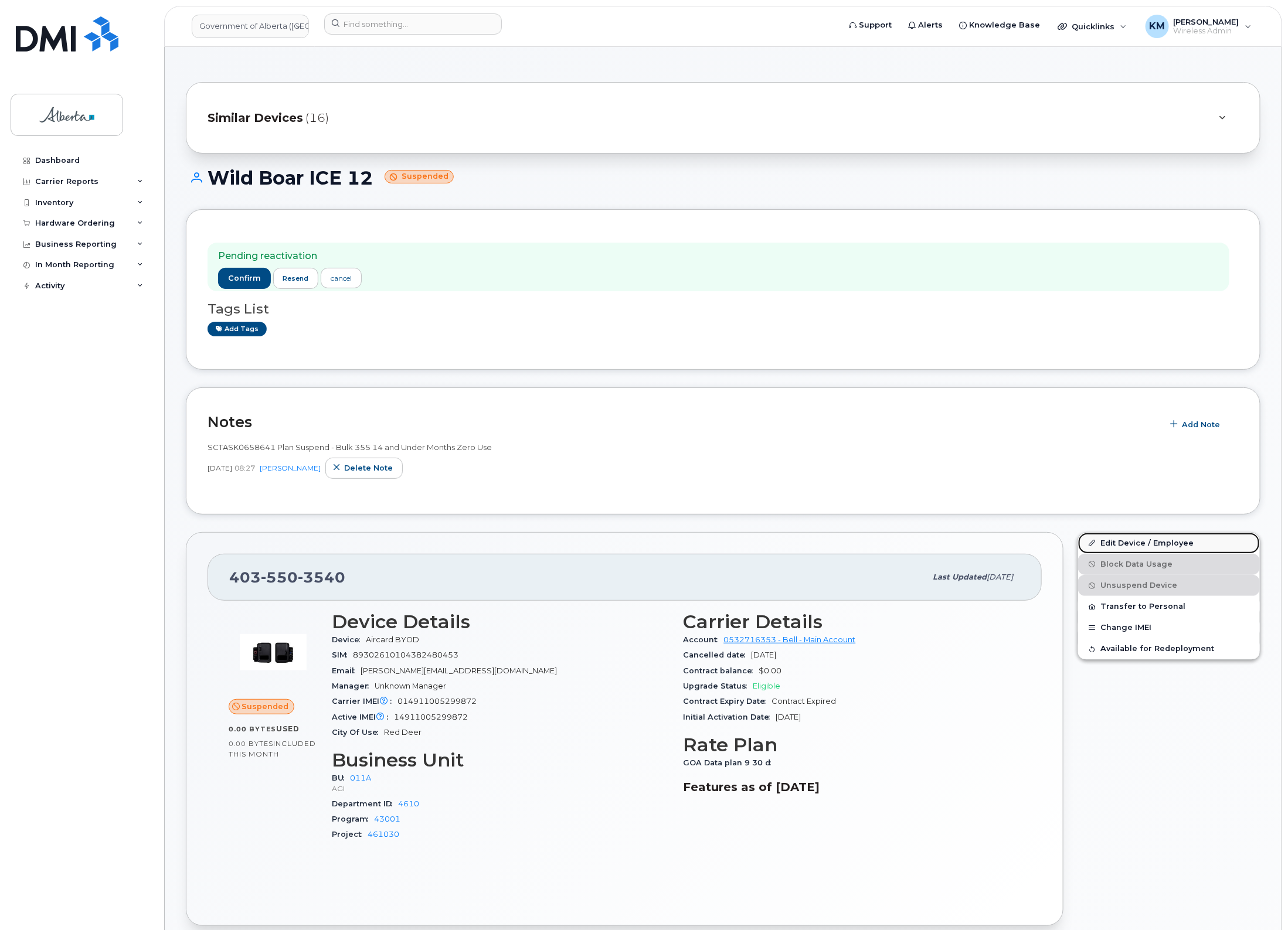
click at [1152, 538] on link "Edit Device / Employee" at bounding box center [1168, 543] width 181 height 21
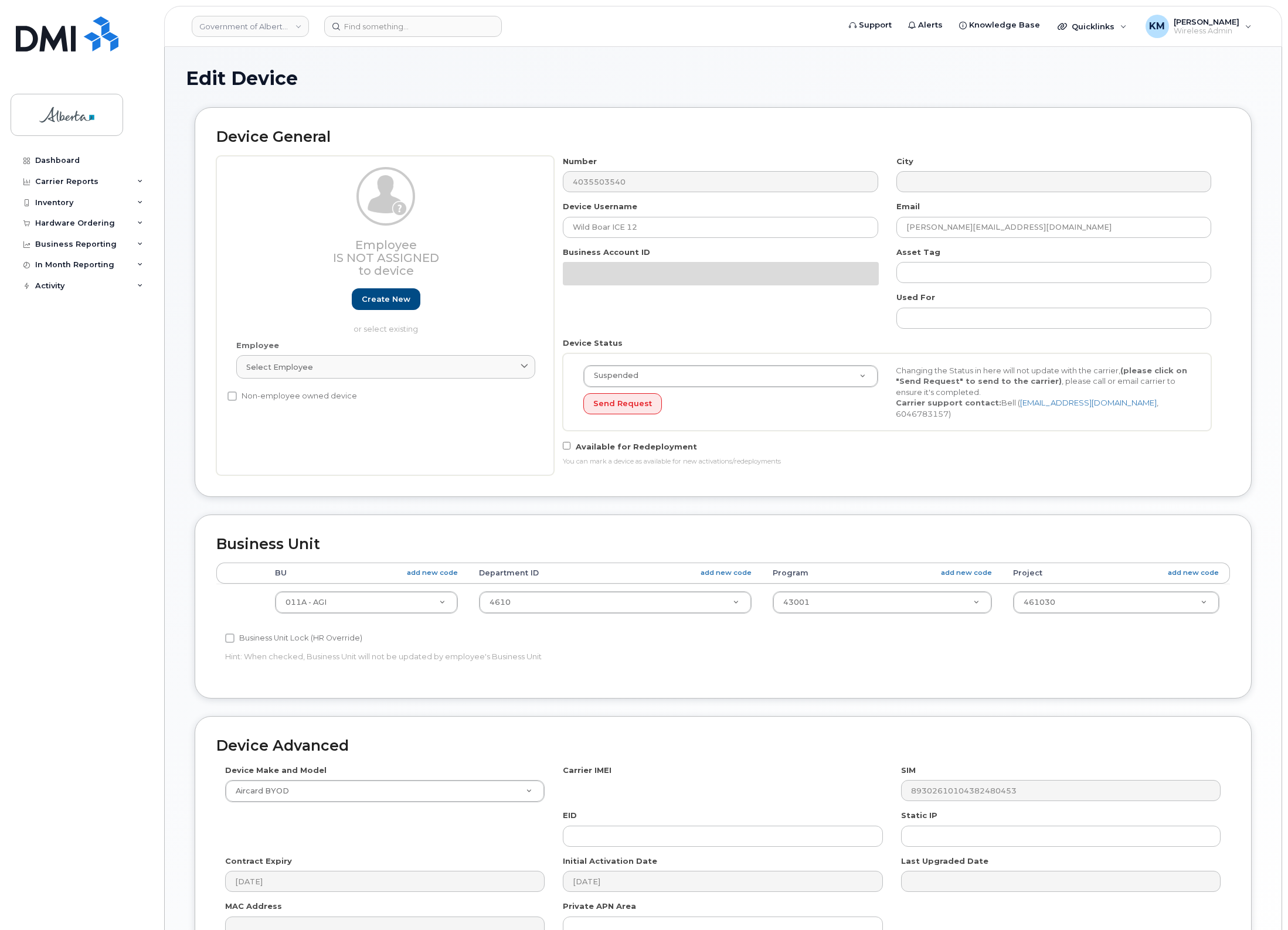
select select "4120336"
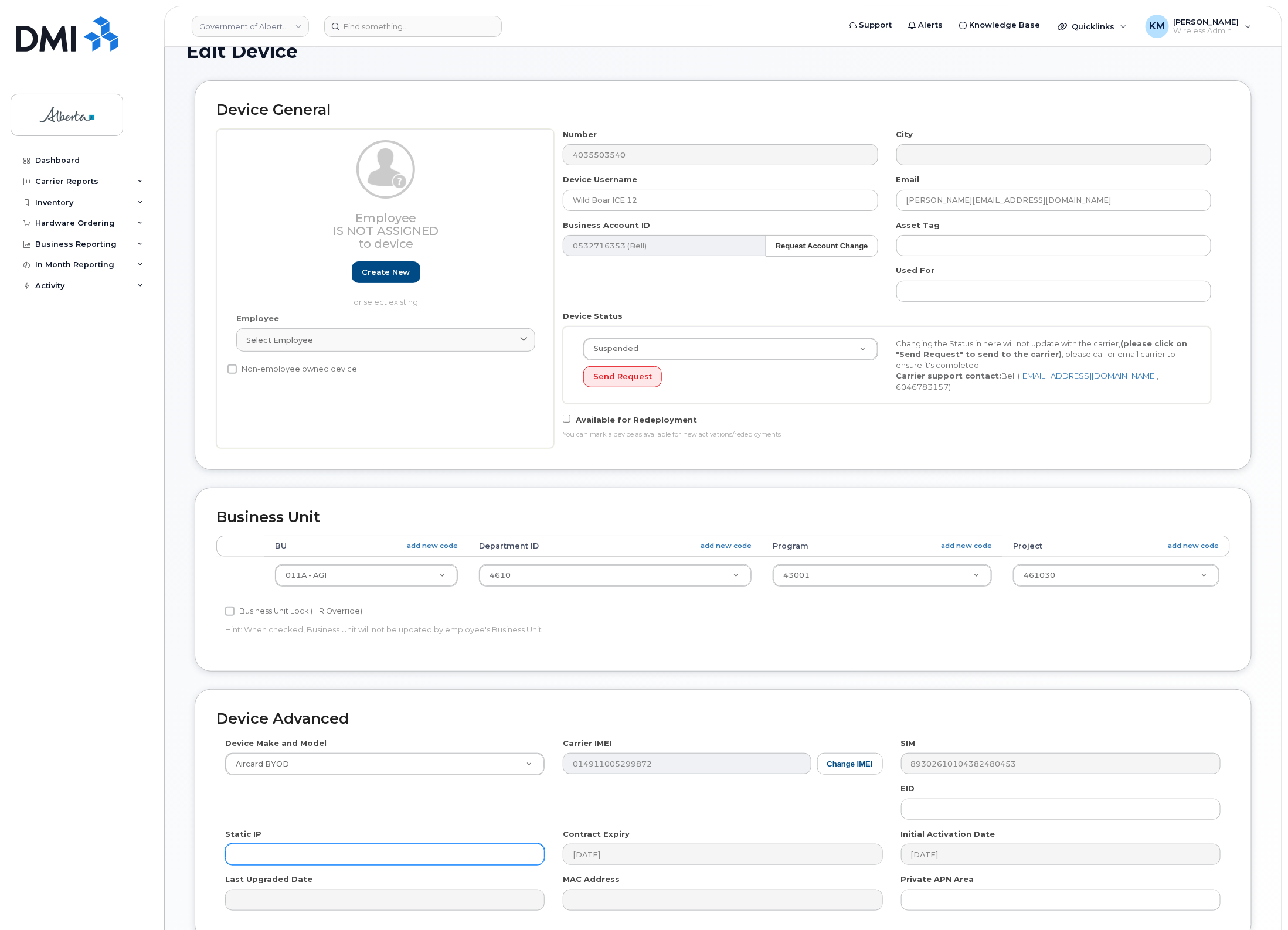
scroll to position [135, 0]
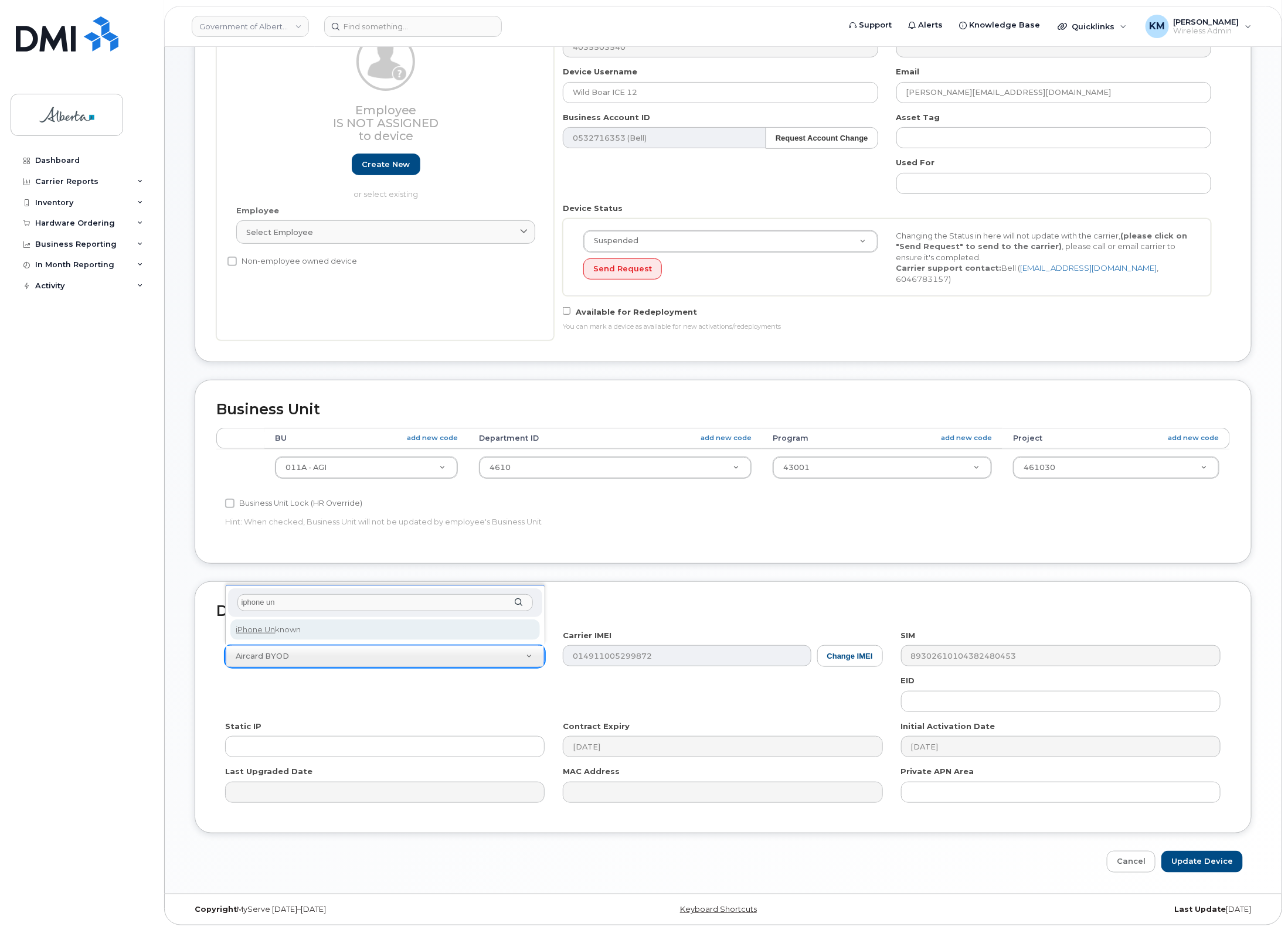
type input "iphone un"
select select "185"
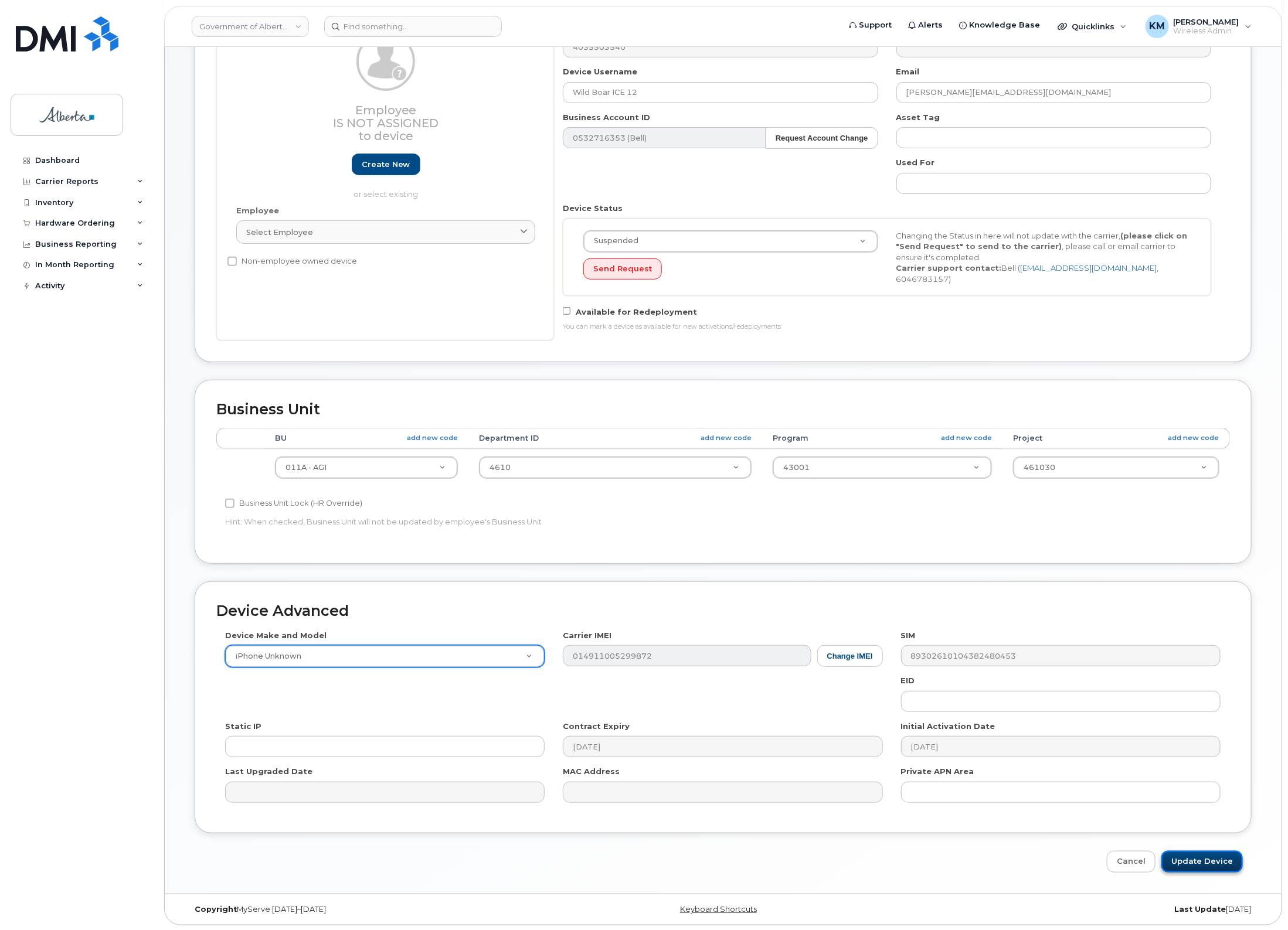
click at [1200, 856] on input "Update Device" at bounding box center [1202, 862] width 82 height 22
type input "Saving..."
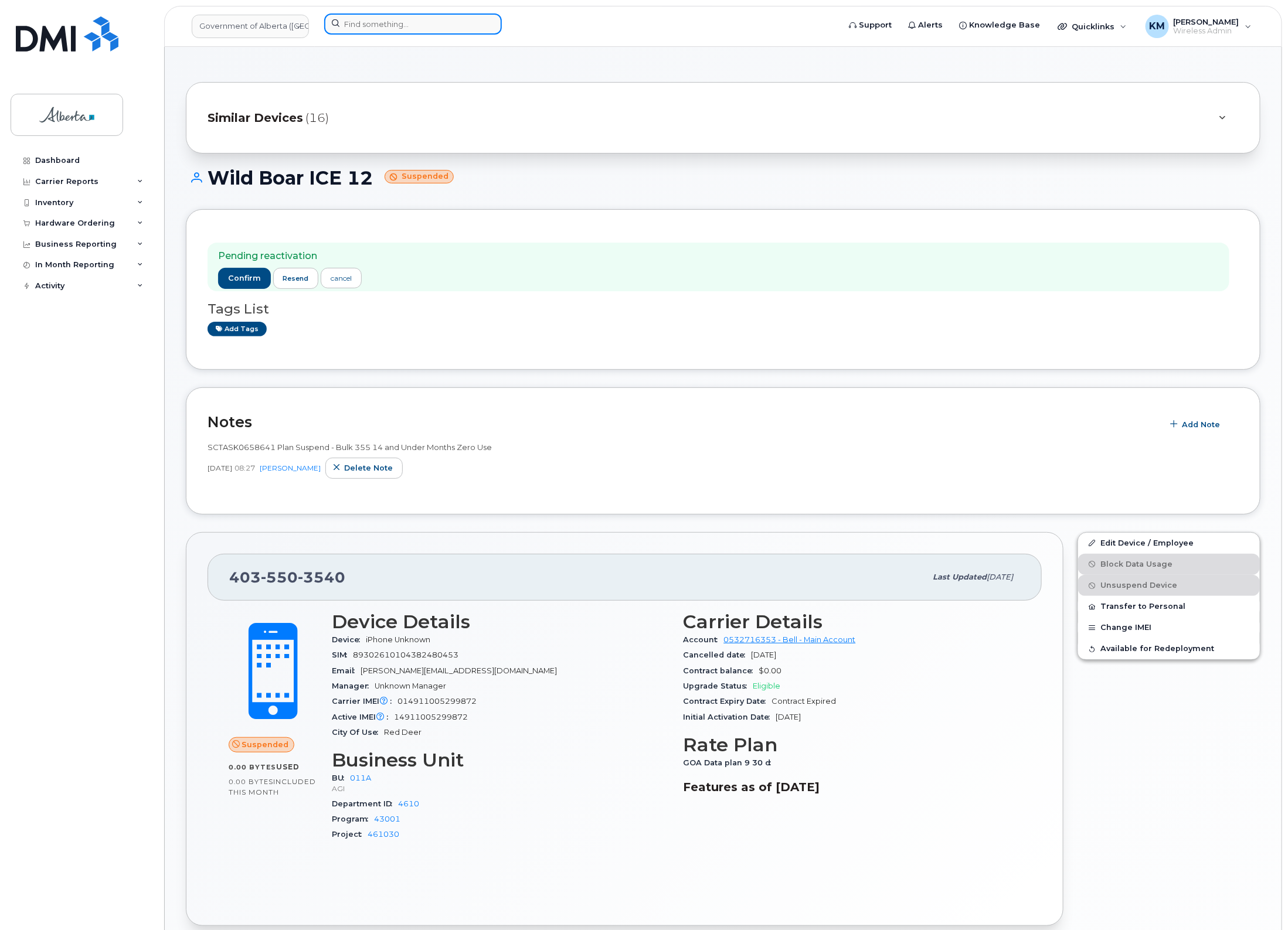
click at [403, 28] on input at bounding box center [413, 23] width 178 height 21
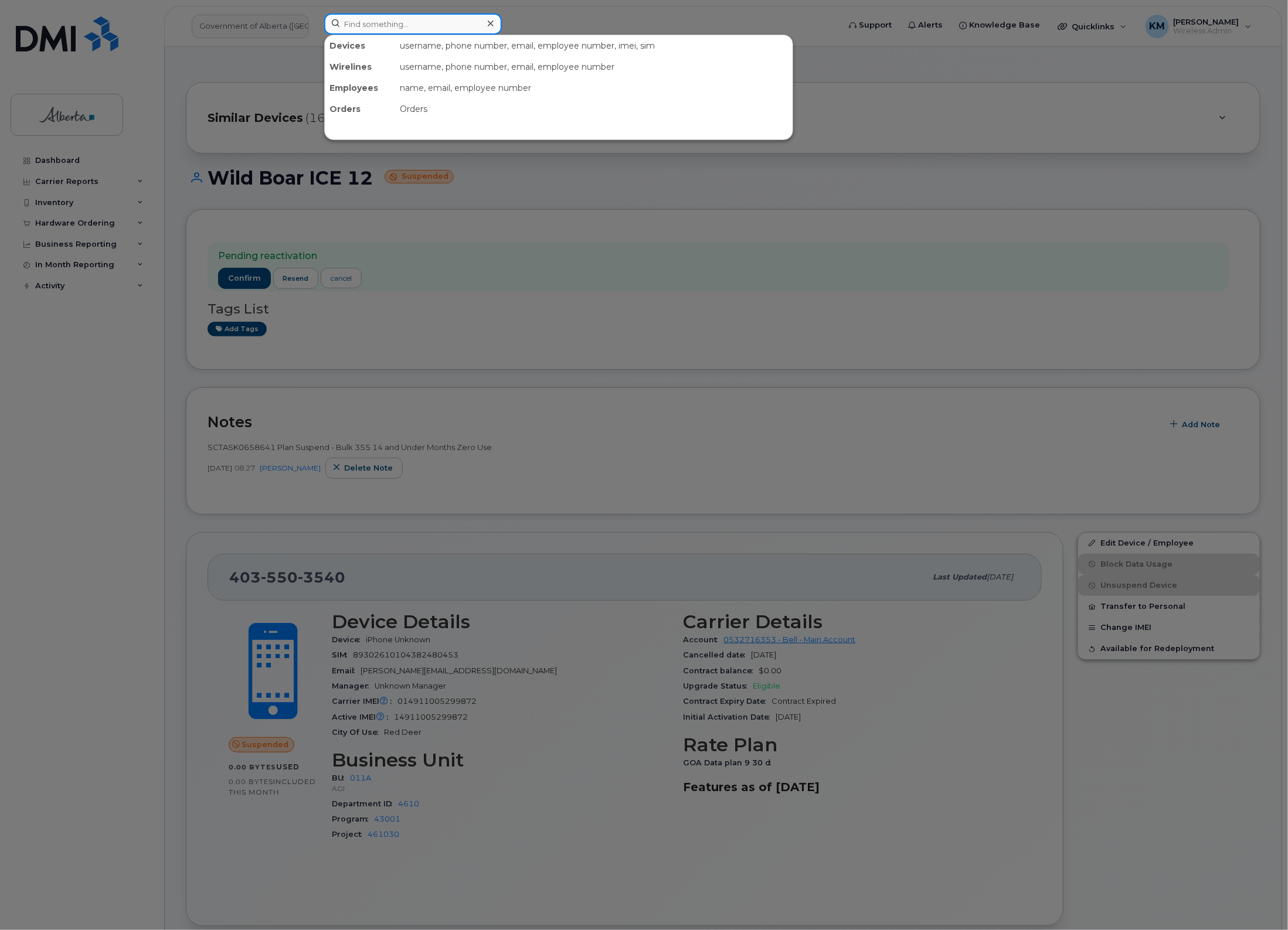
click at [365, 29] on input at bounding box center [413, 23] width 178 height 21
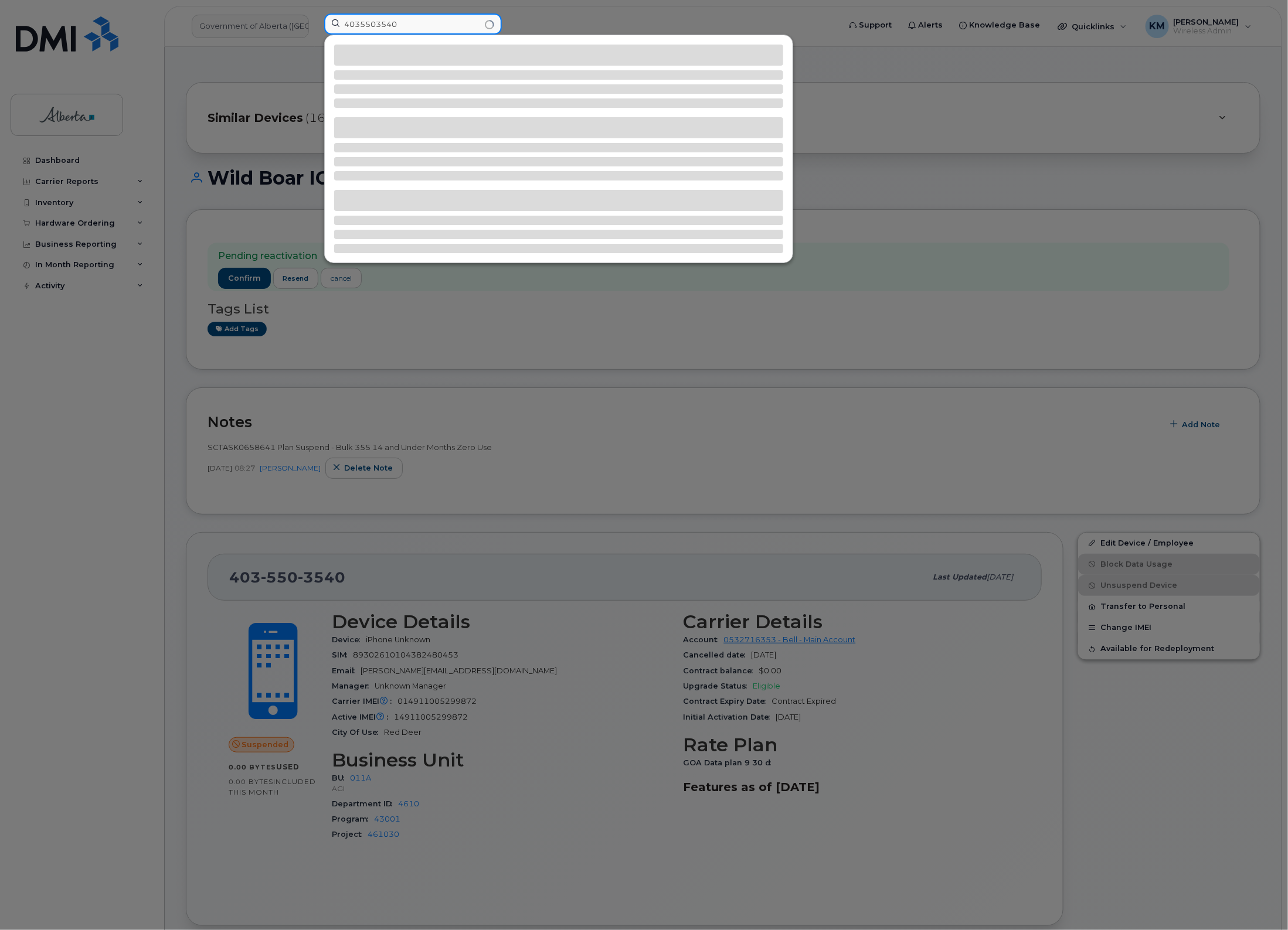
type input "4035503540"
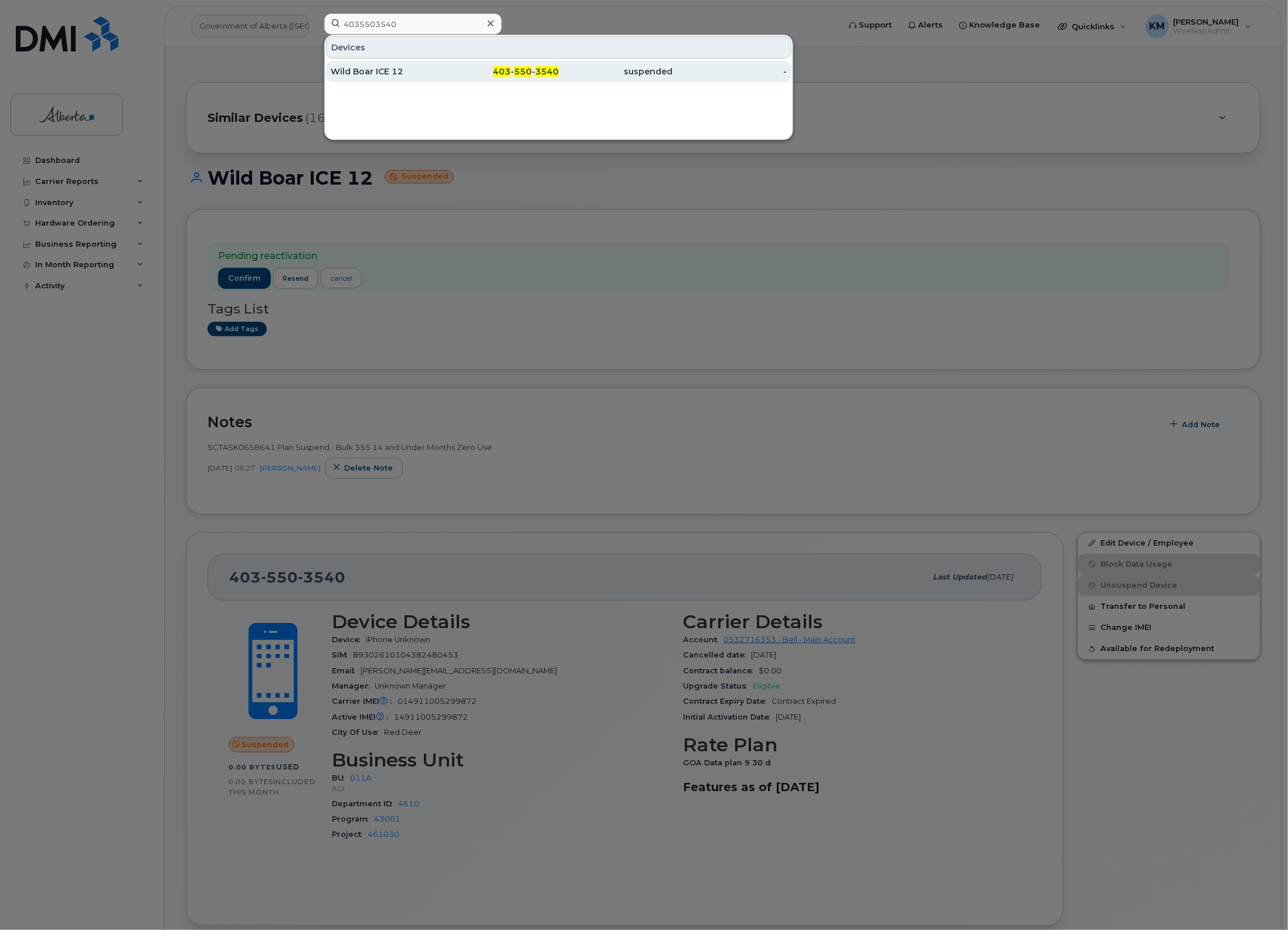
click at [378, 67] on div "Wild Boar ICE 12" at bounding box center [387, 71] width 114 height 12
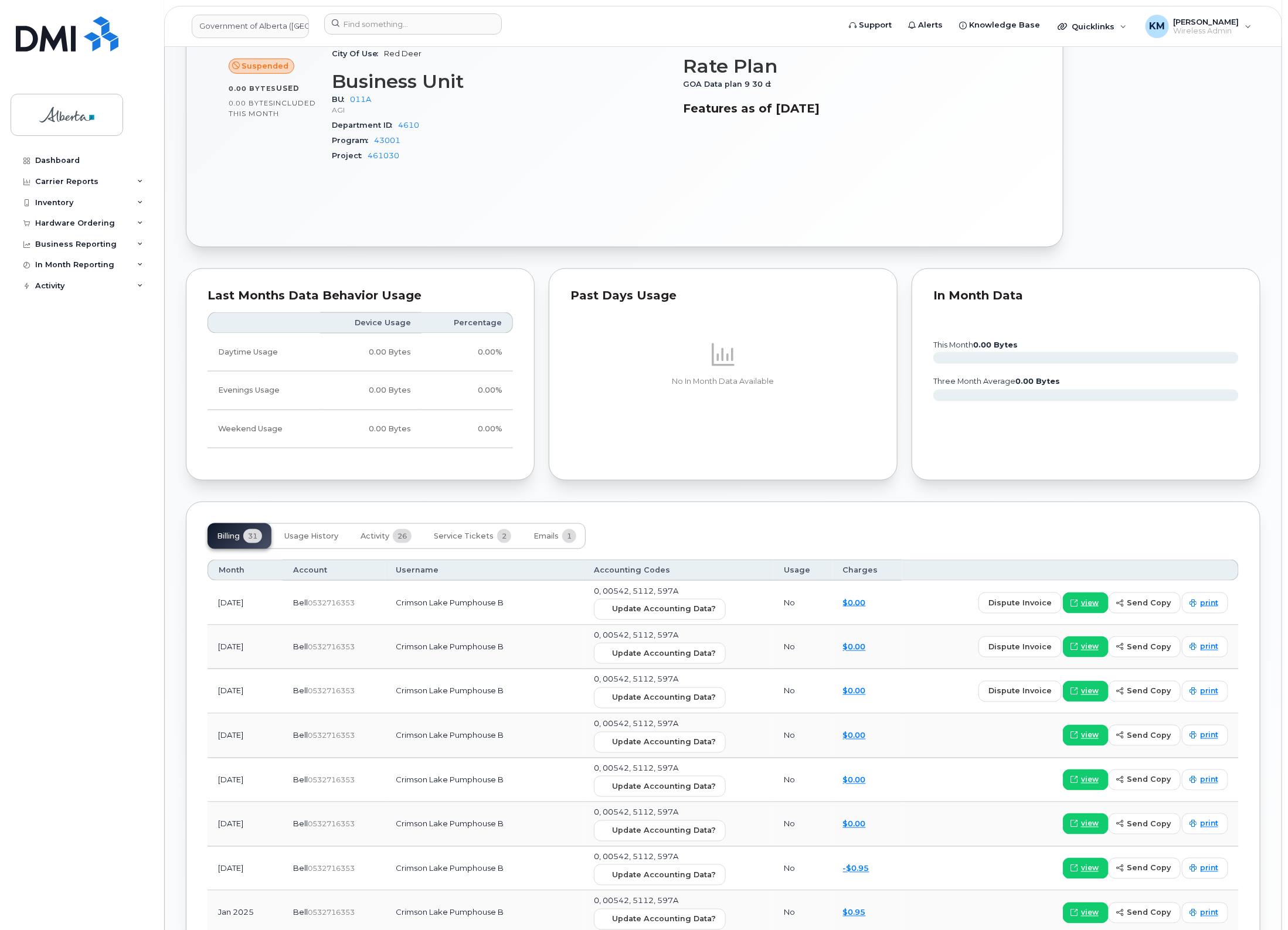
scroll to position [733, 0]
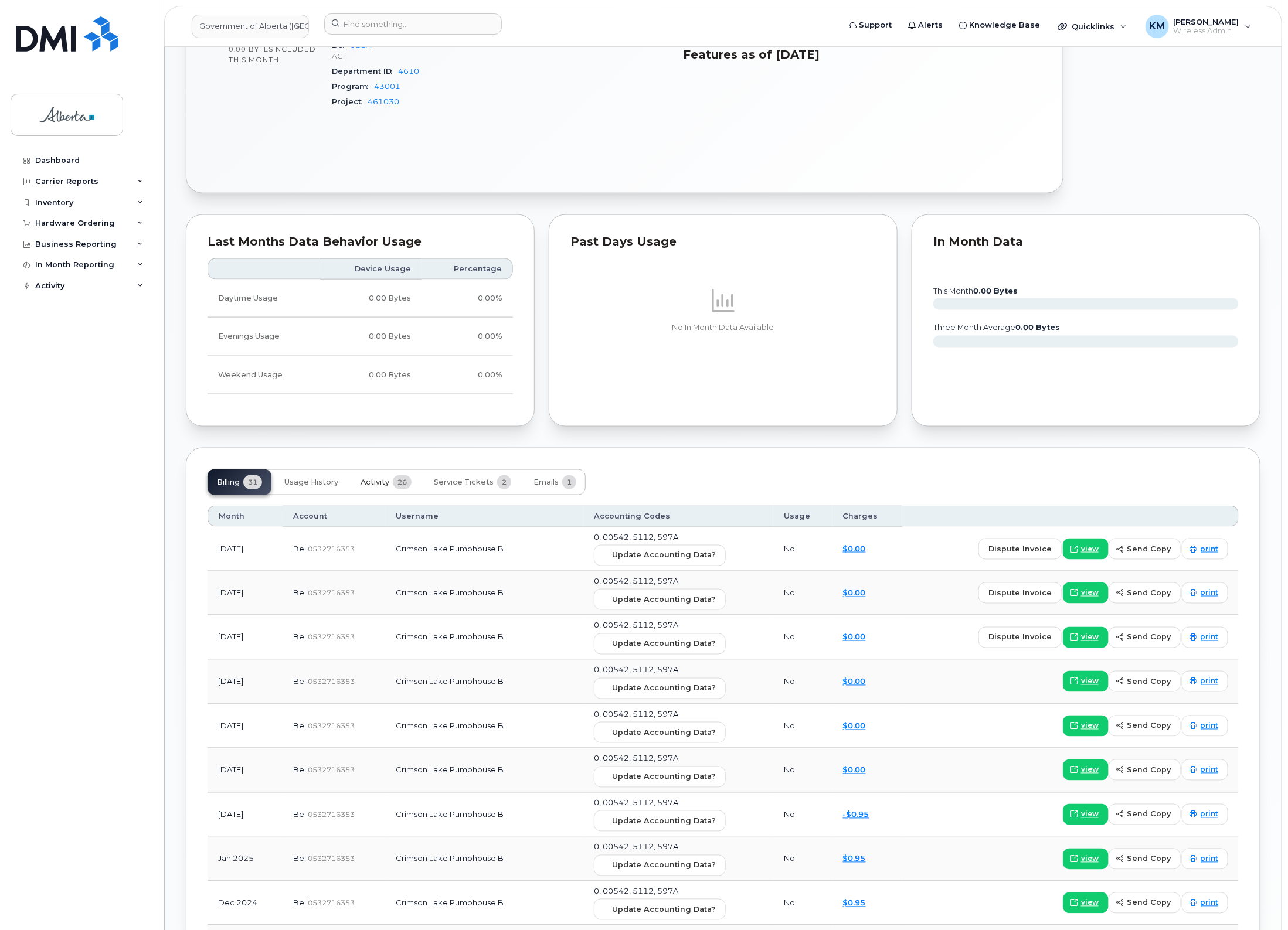
drag, startPoint x: 378, startPoint y: 484, endPoint x: 288, endPoint y: 558, distance: 116.5
click at [376, 484] on span "Activity" at bounding box center [375, 482] width 29 height 10
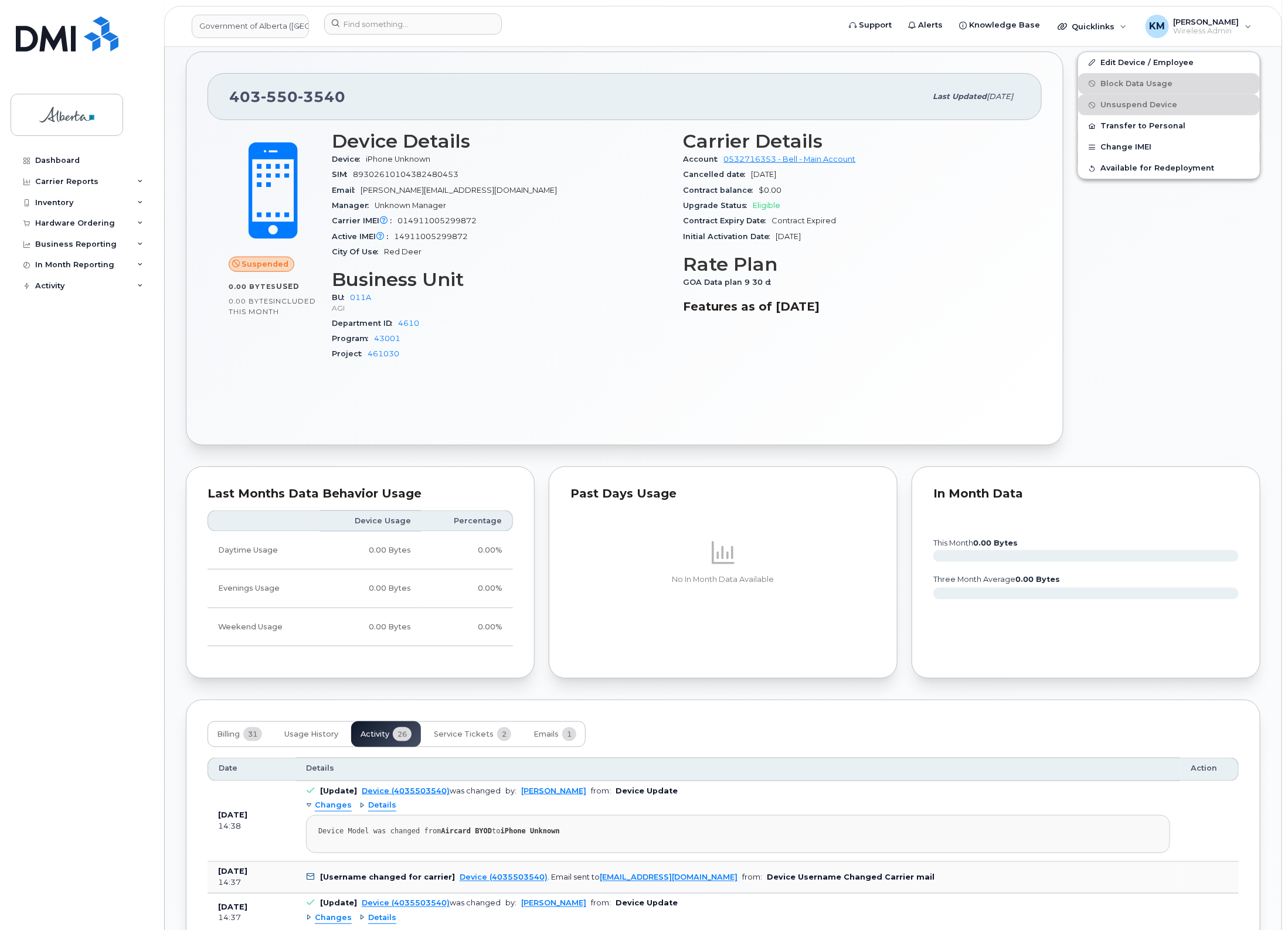
scroll to position [586, 0]
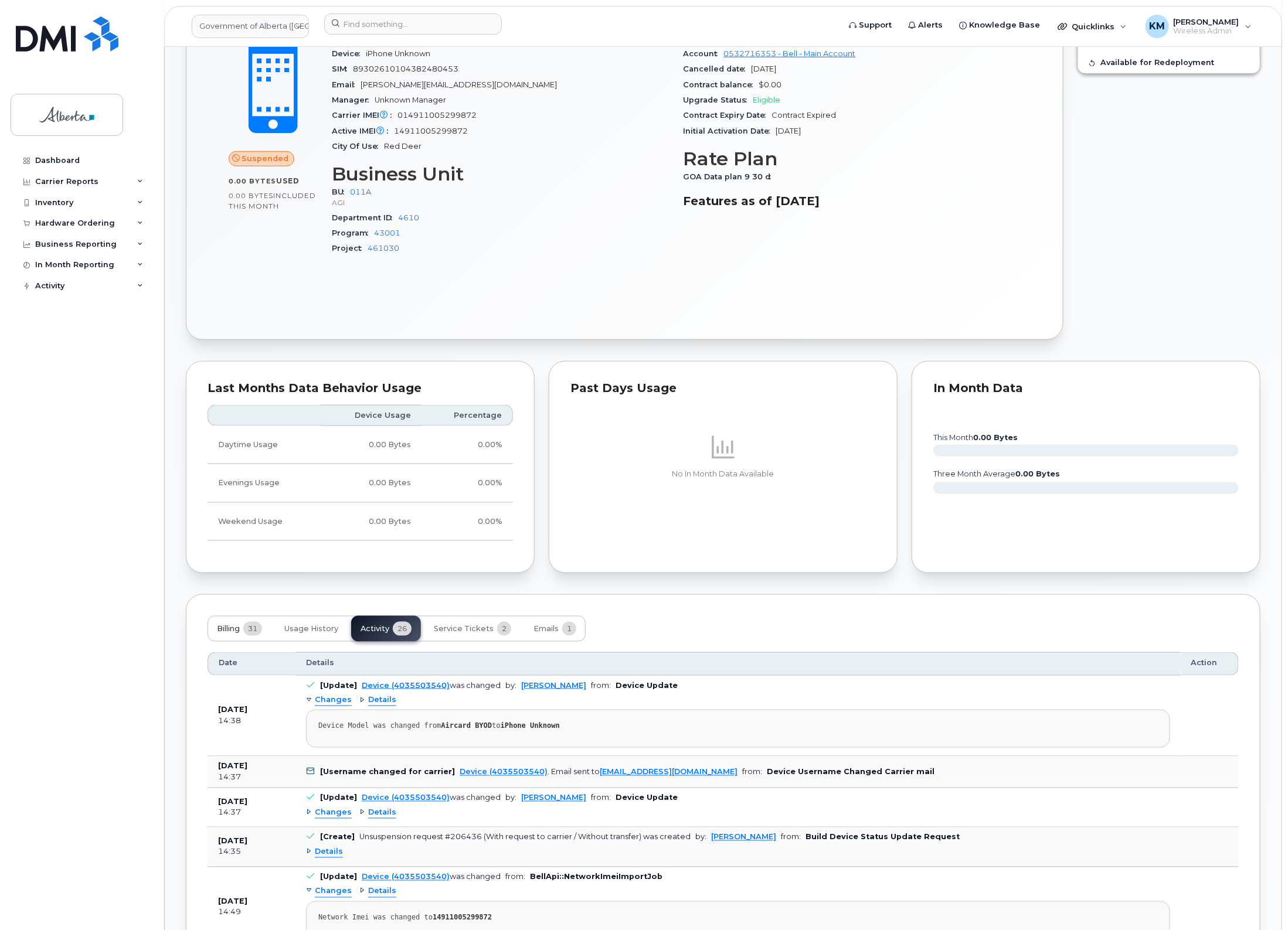
click at [223, 625] on button "Billing 31" at bounding box center [239, 628] width 64 height 26
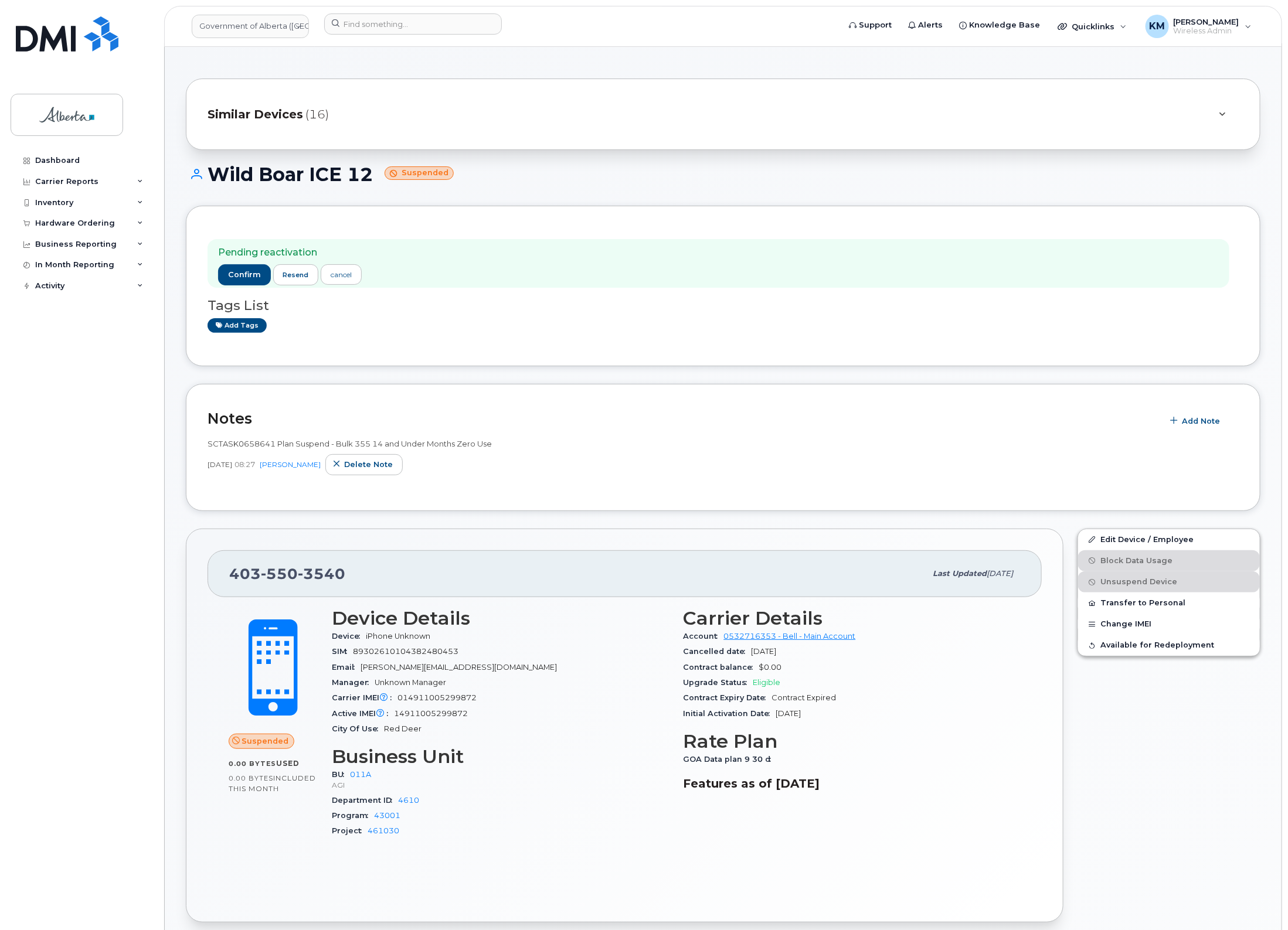
scroll to position [0, 0]
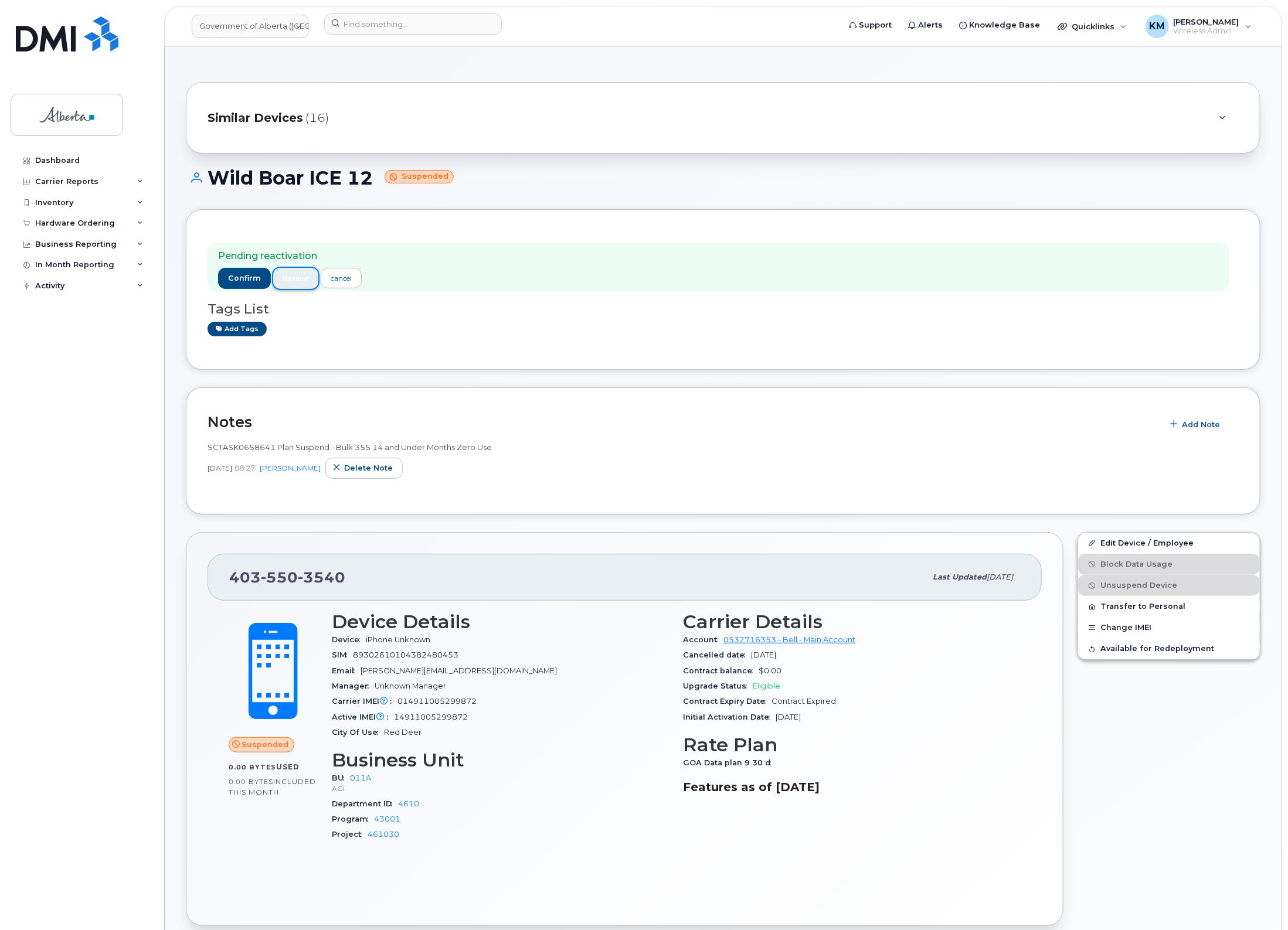
click at [300, 285] on button "resend" at bounding box center [296, 278] width 46 height 21
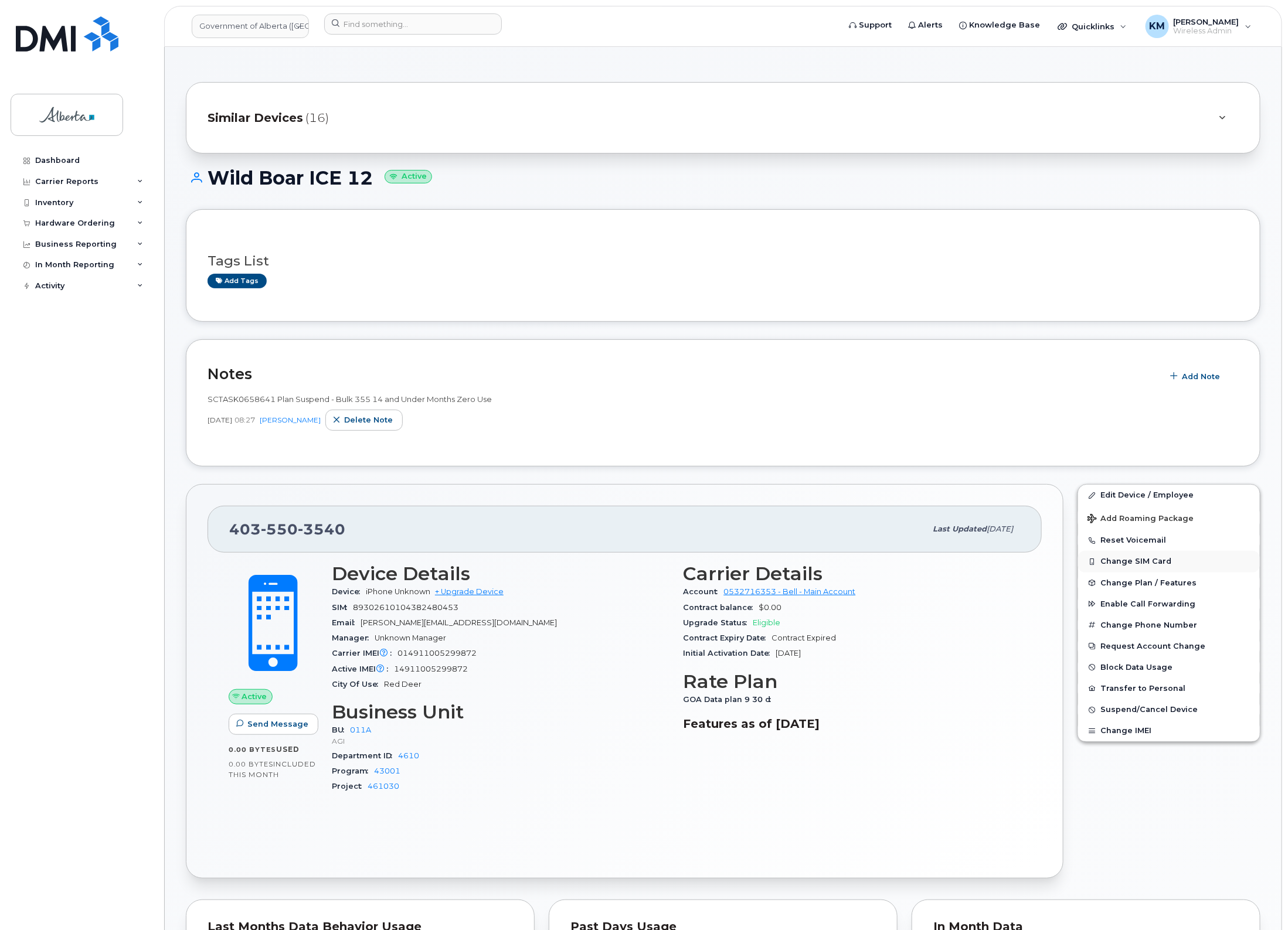
click at [1132, 559] on button "Change SIM Card" at bounding box center [1168, 561] width 181 height 21
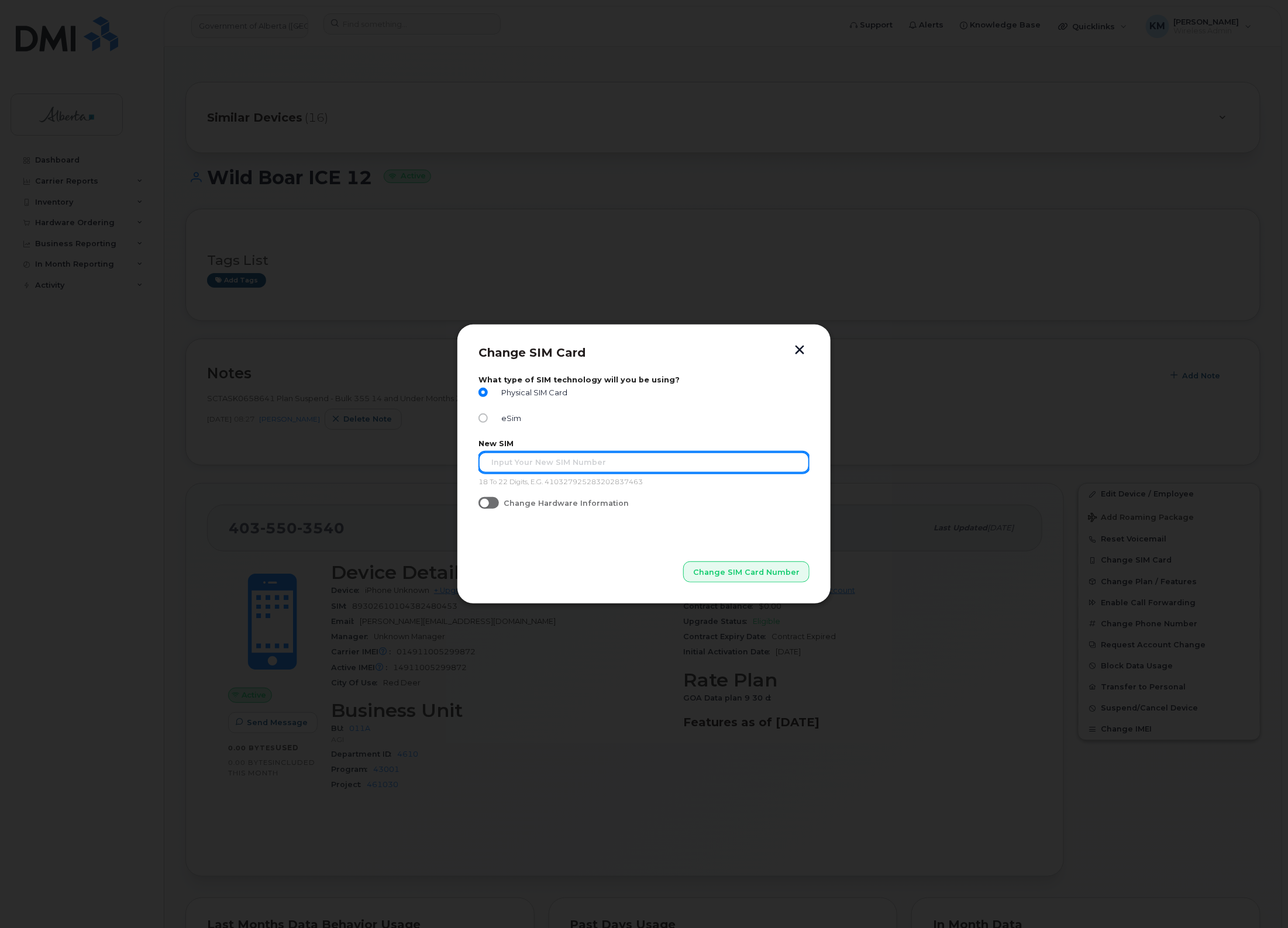
click at [567, 460] on input "text" at bounding box center [644, 462] width 331 height 21
paste input "89302610207725364860"
type input "89302610207725364860"
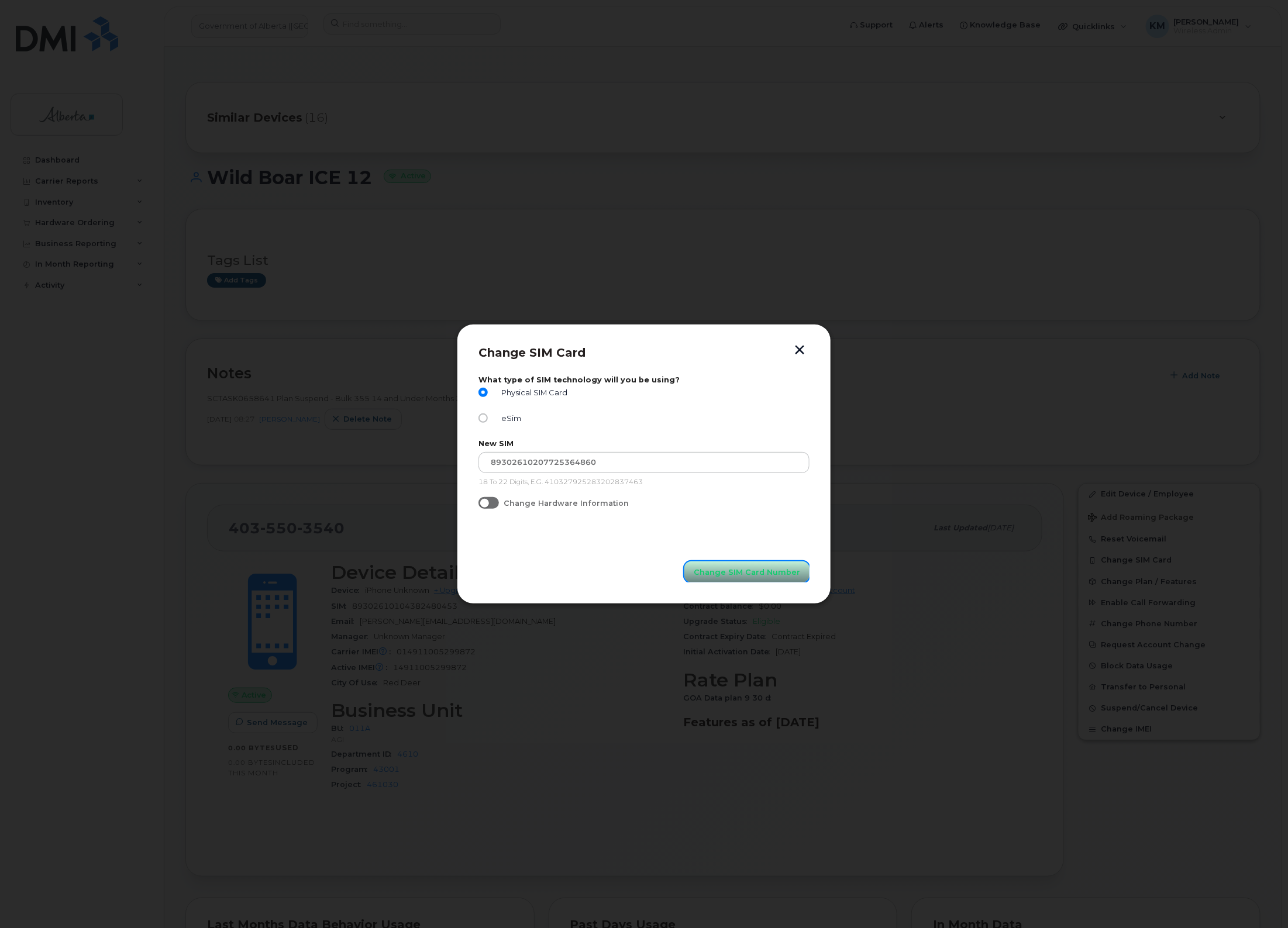
click at [730, 569] on span "Change SIM Card Number" at bounding box center [747, 572] width 107 height 11
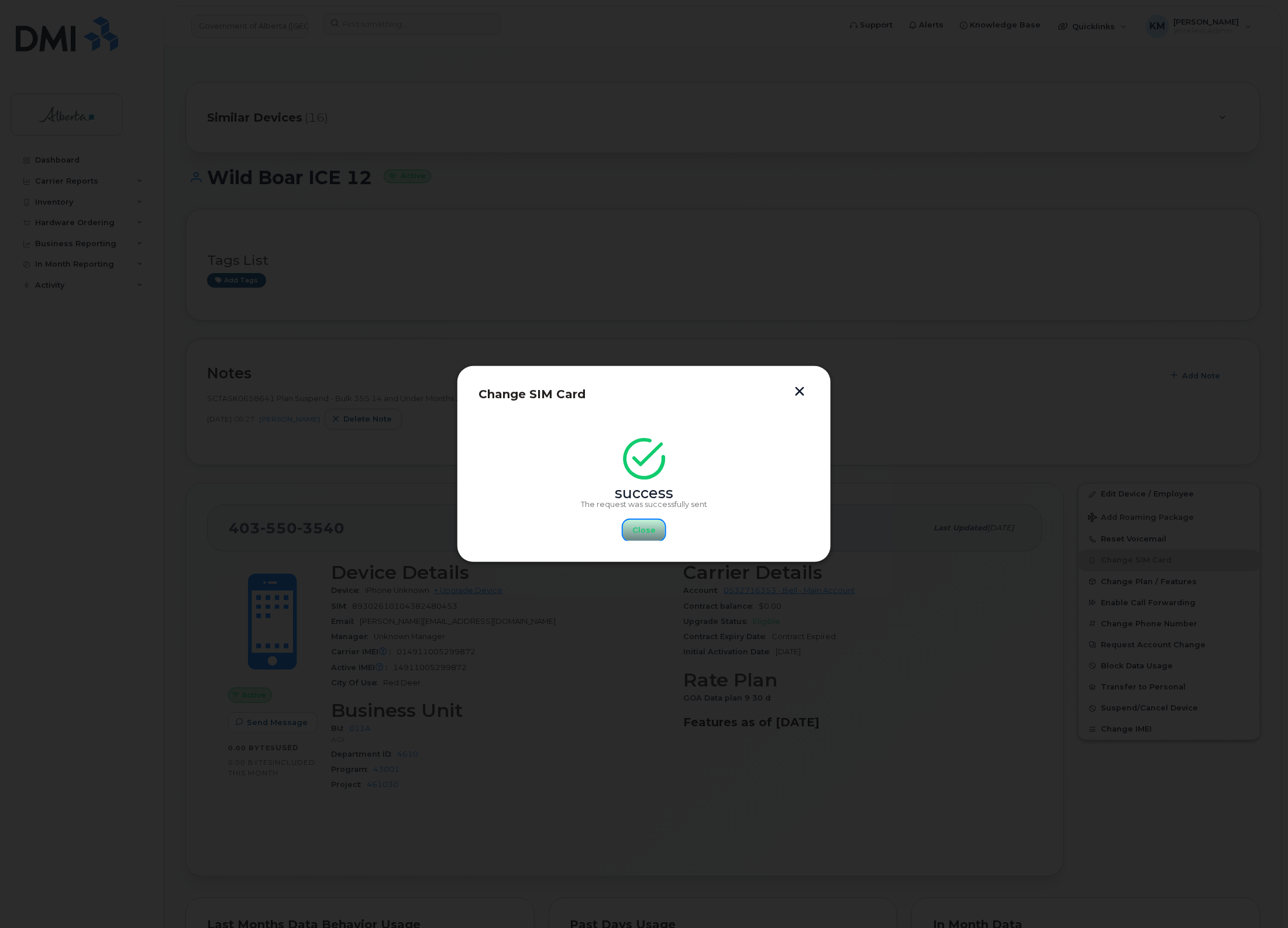
click at [653, 537] on button "Close" at bounding box center [644, 530] width 42 height 21
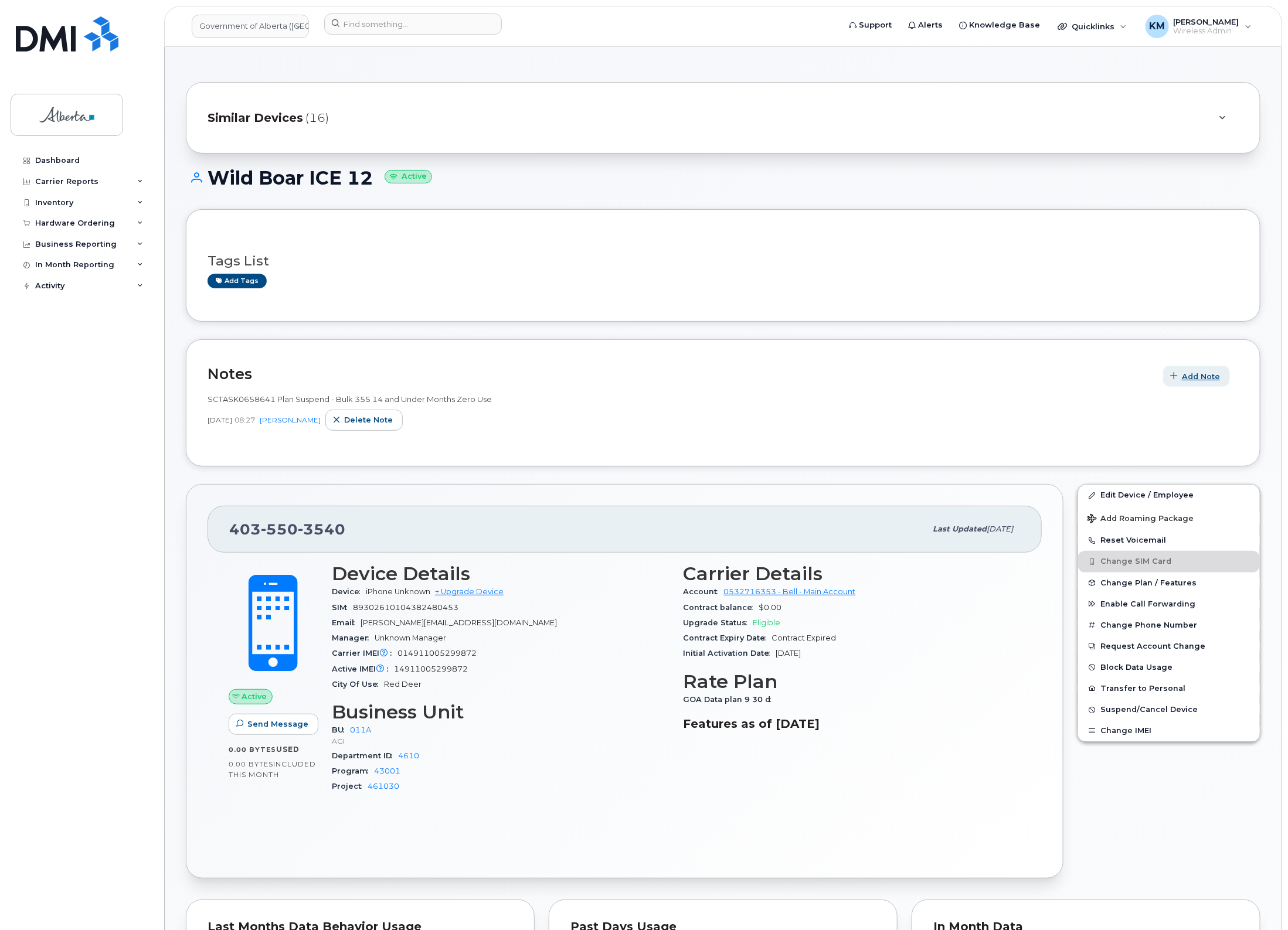
click at [1183, 376] on span "Add Note" at bounding box center [1200, 377] width 38 height 11
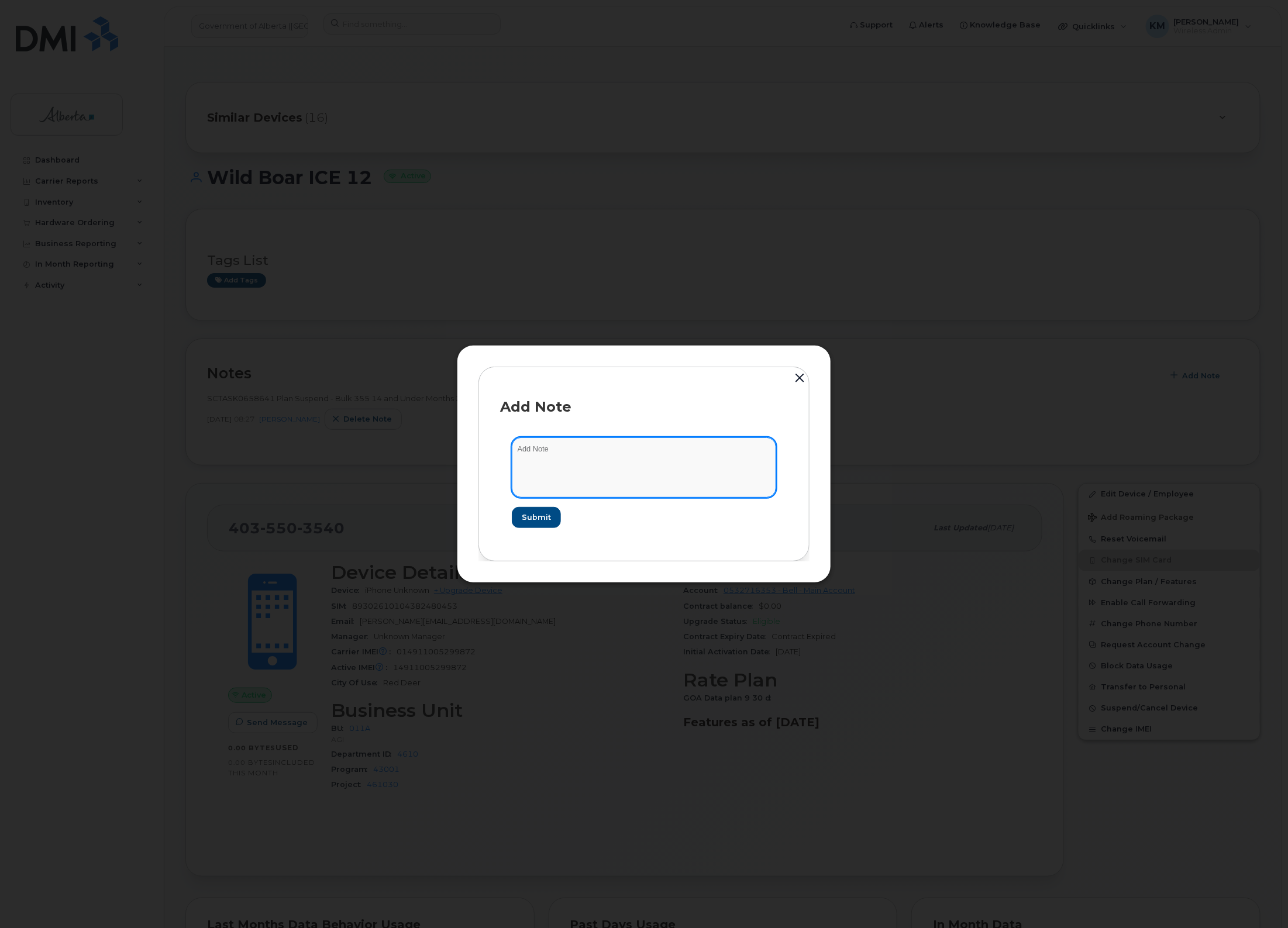
click at [671, 458] on textarea at bounding box center [644, 468] width 264 height 60
paste textarea "SCTASK0847779 - Plan New (9) 4035503540 DO NOT DELETE - BEING REASSIGNED to Wil…"
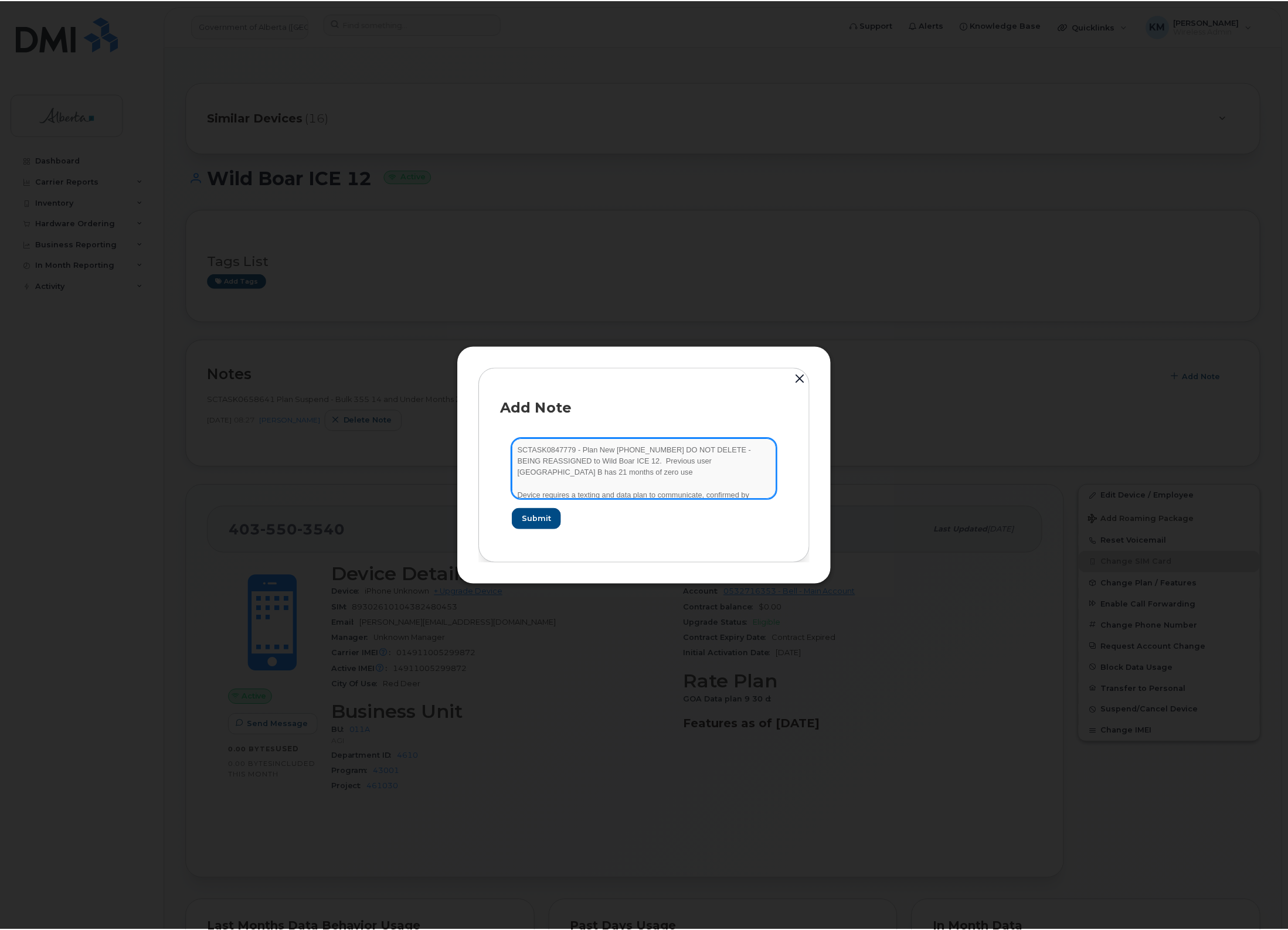
scroll to position [24, 0]
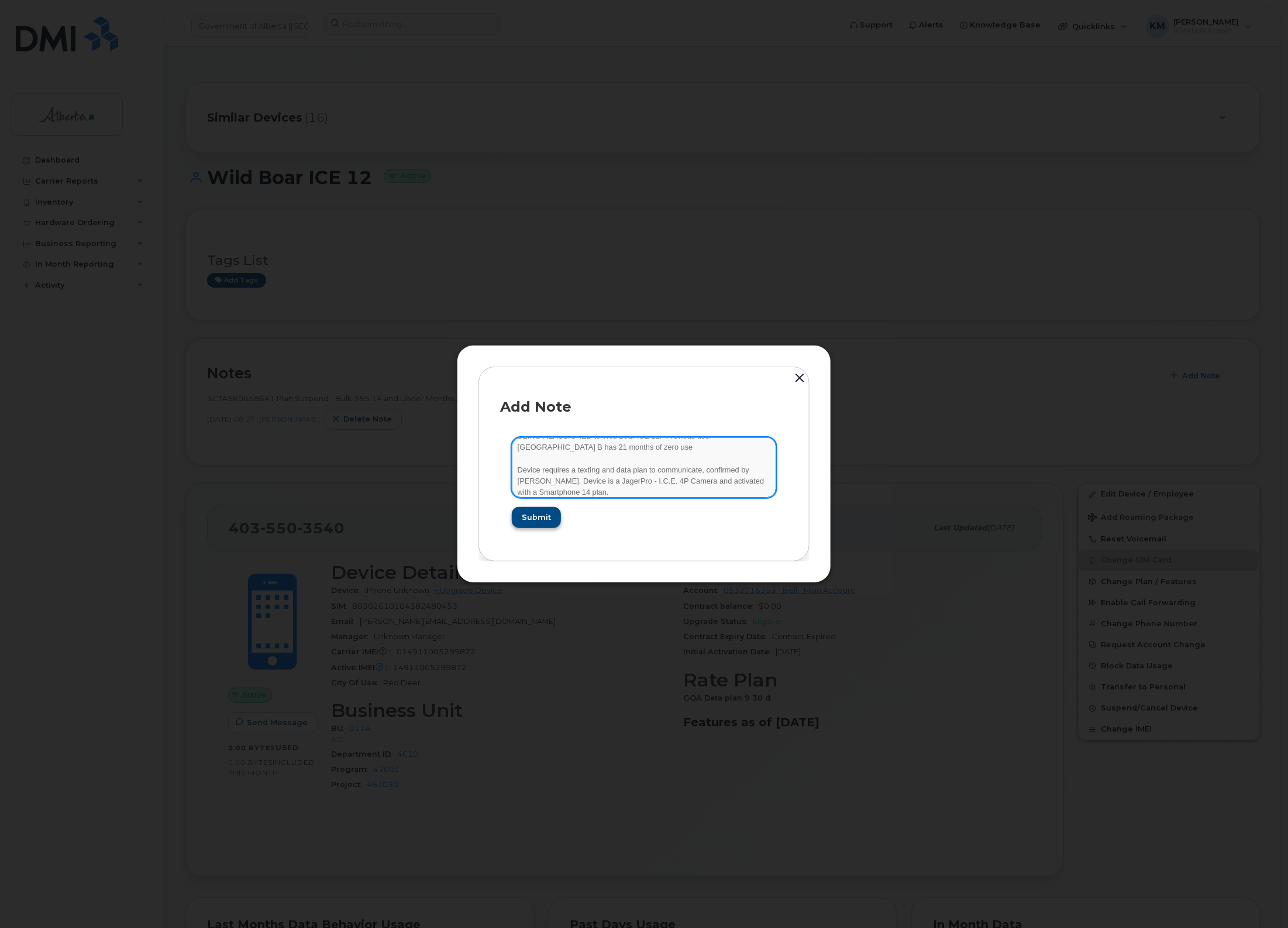
type textarea "SCTASK0847779 - Plan New (9) 4035503540 DO NOT DELETE - BEING REASSIGNED to Wil…"
click at [531, 513] on span "Submit" at bounding box center [535, 517] width 29 height 11
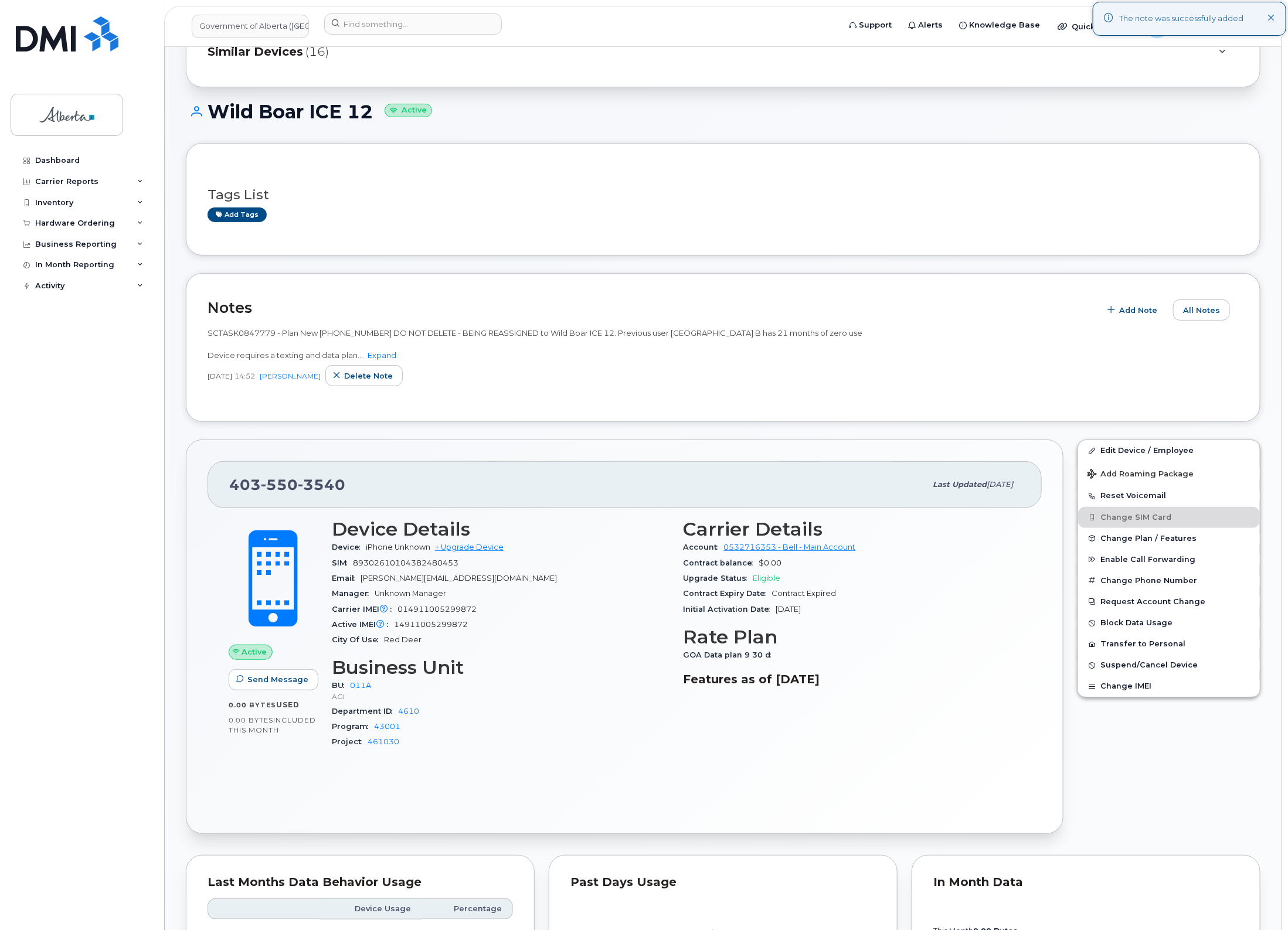
scroll to position [73, 0]
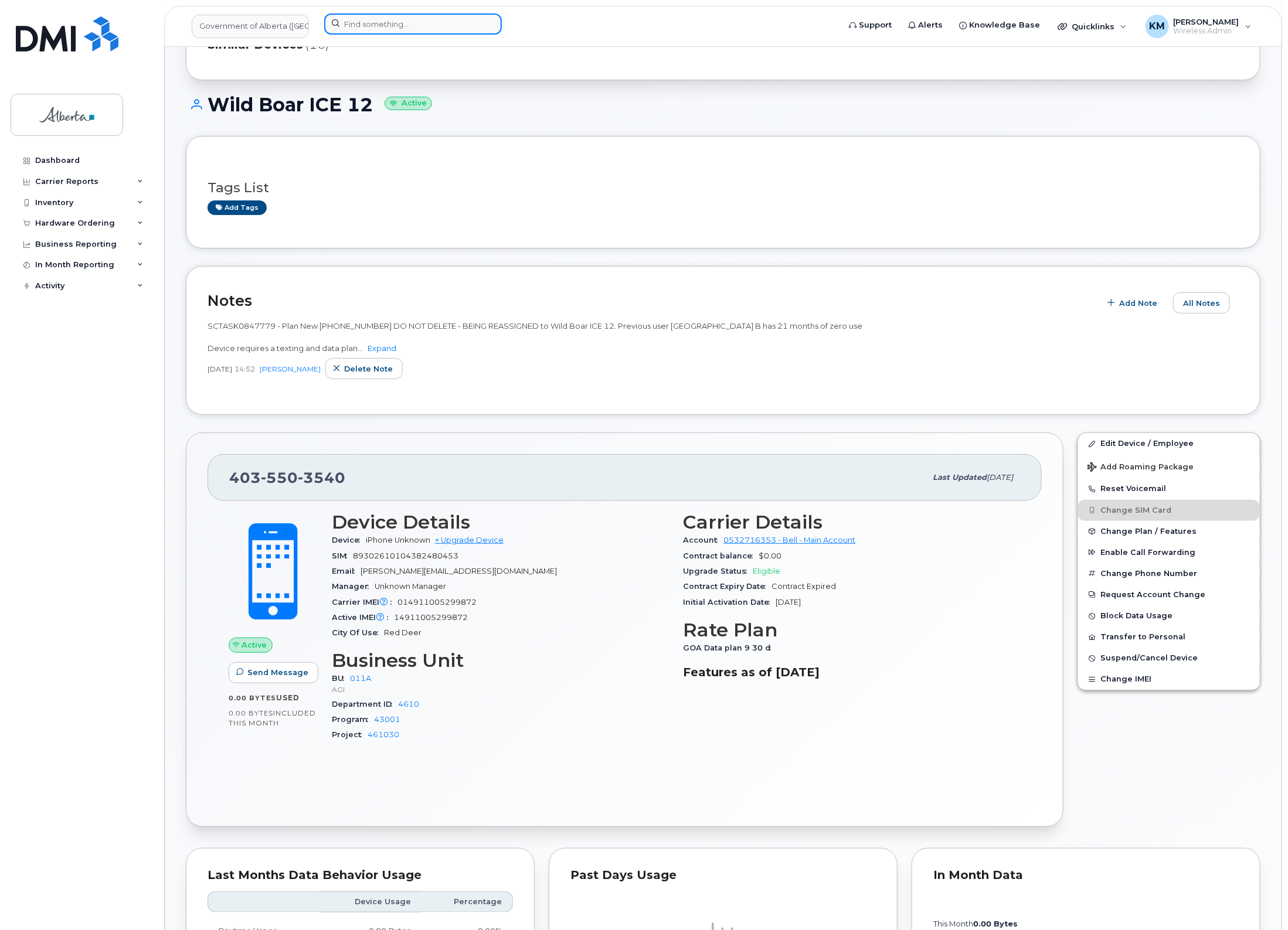
click at [405, 25] on input at bounding box center [413, 23] width 178 height 21
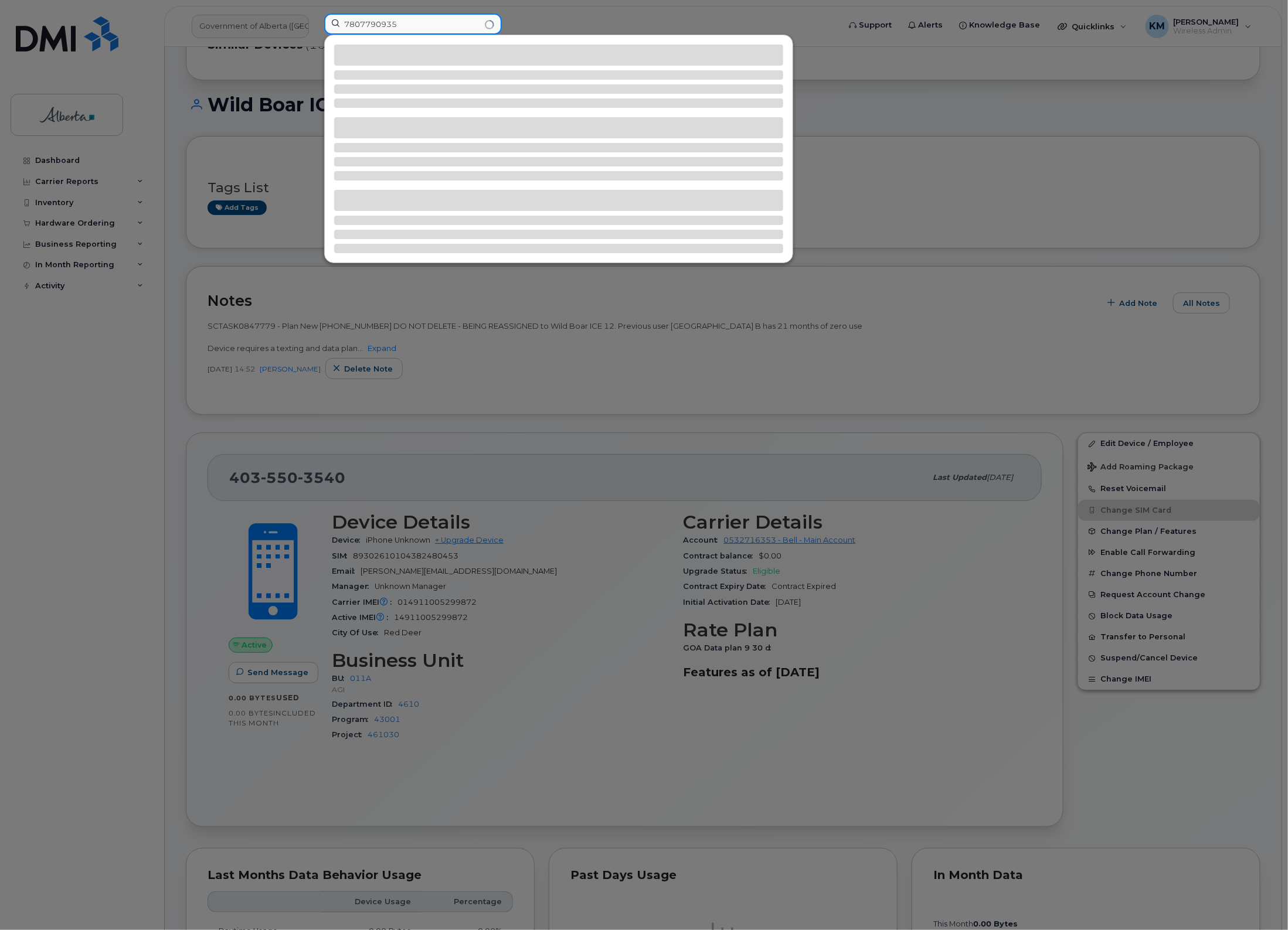
type input "7807790935"
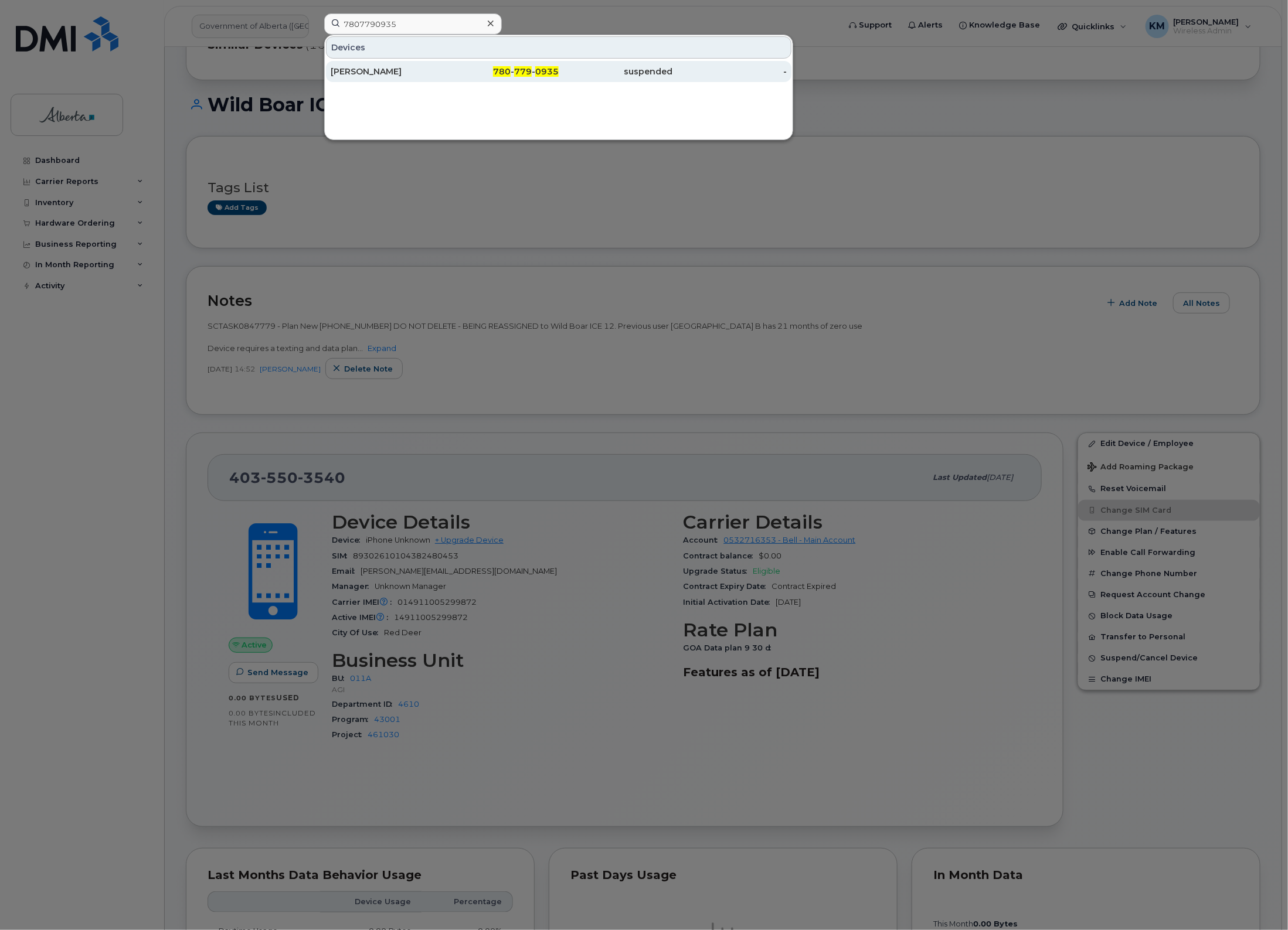
click at [396, 72] on div "[PERSON_NAME]" at bounding box center [387, 71] width 114 height 12
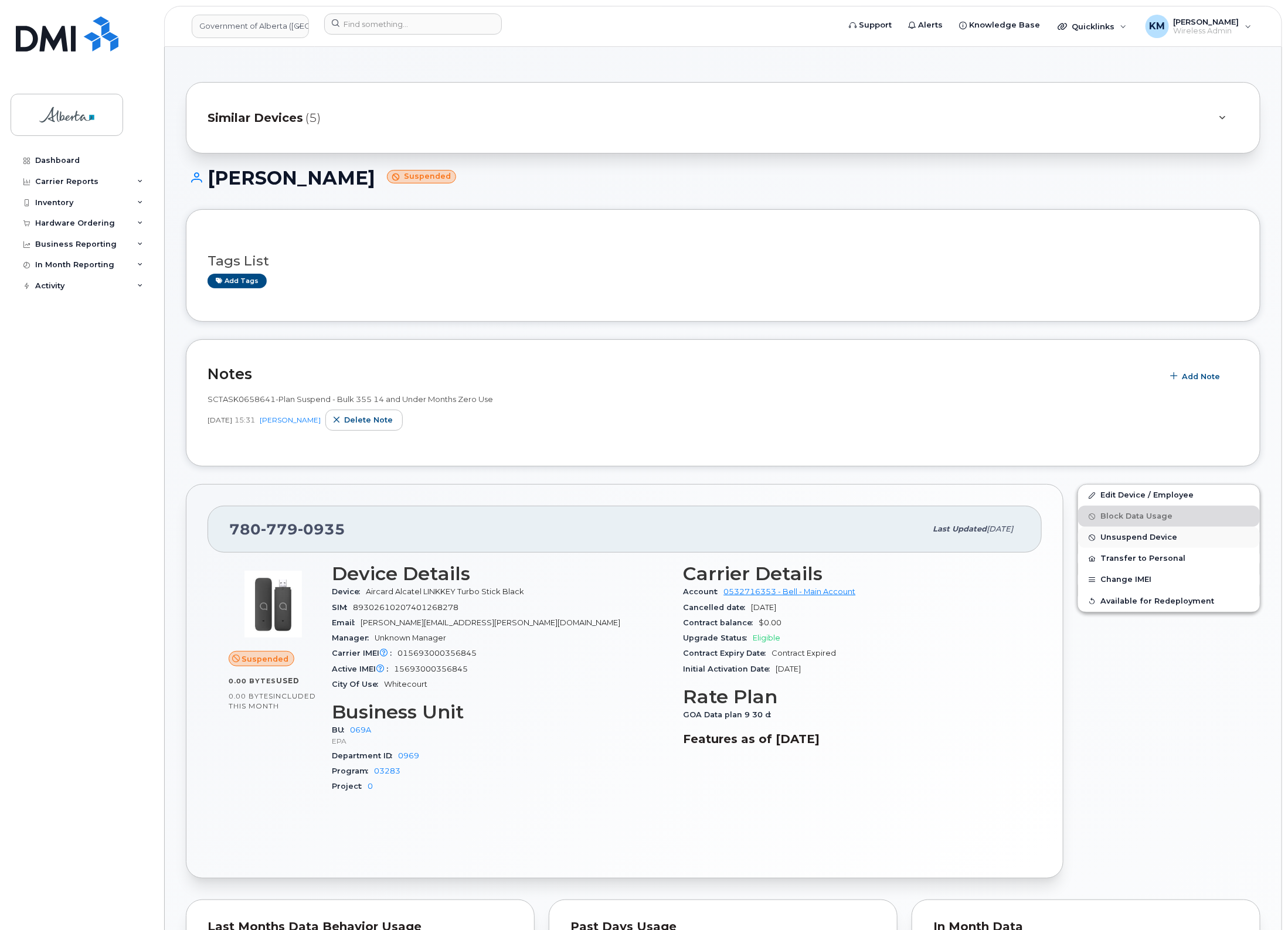
click at [1155, 536] on span "Unsuspend Device" at bounding box center [1138, 538] width 77 height 9
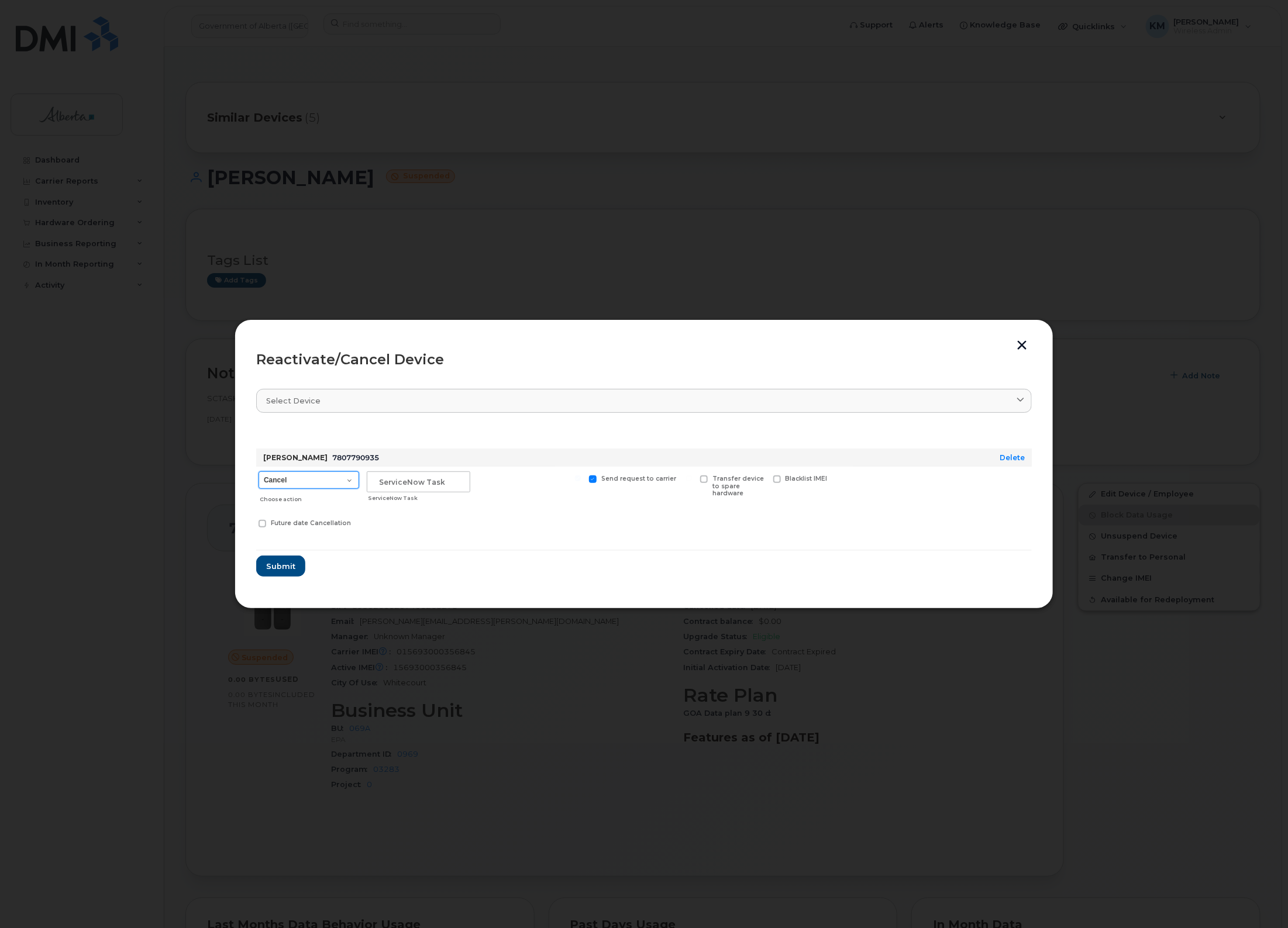
click at [348, 480] on select "Cancel Suspend - Extend Suspension Reactivate" at bounding box center [309, 480] width 101 height 17
select select "[object Object]"
click at [258, 471] on select "Cancel Suspend - Extend Suspension Reactivate" at bounding box center [309, 480] width 101 height 17
click at [410, 487] on input "text" at bounding box center [419, 481] width 104 height 21
type input "SCTASK0847779"
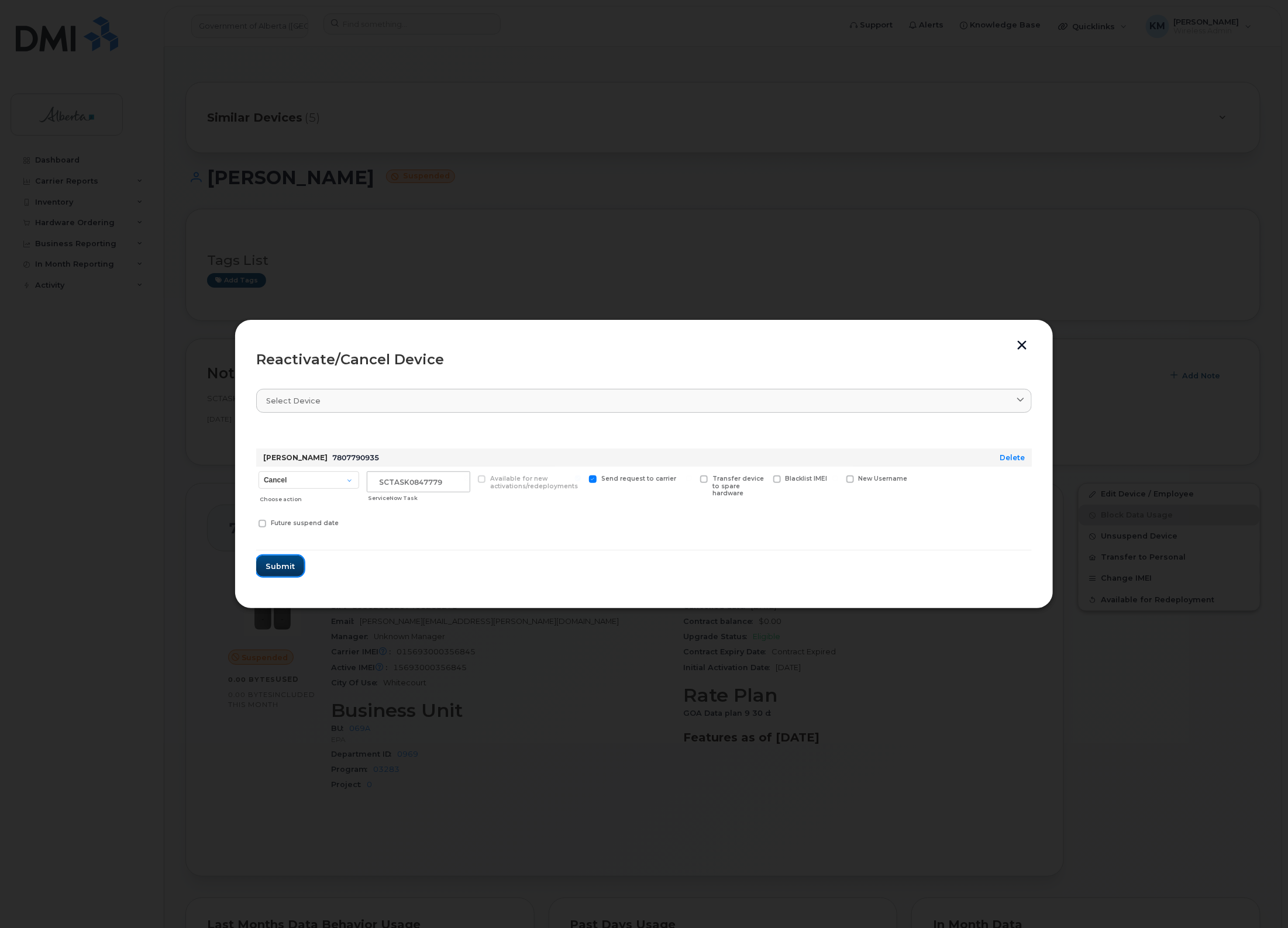
click at [279, 566] on span "Submit" at bounding box center [280, 567] width 29 height 11
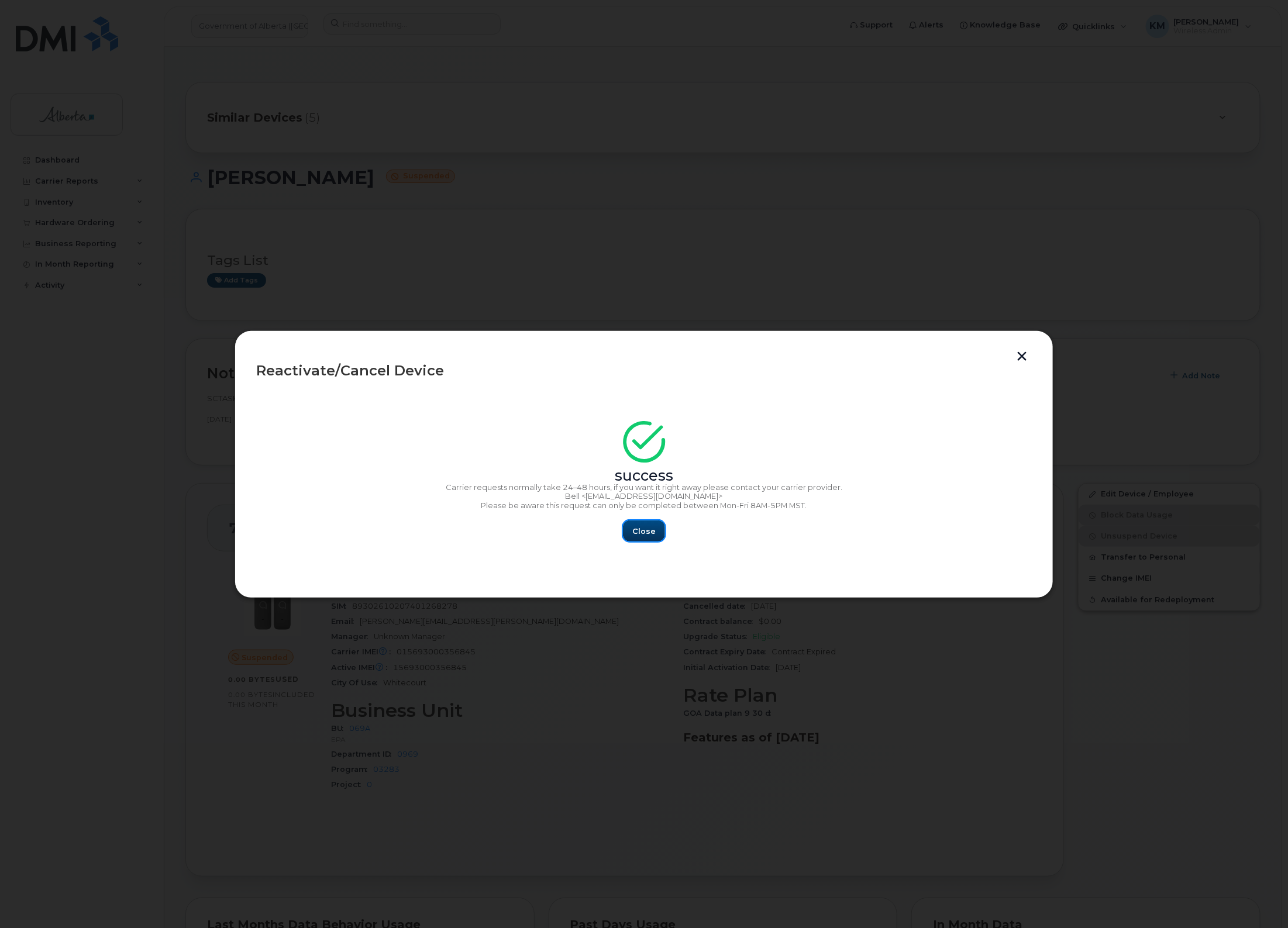
click at [653, 531] on span "Close" at bounding box center [644, 531] width 23 height 11
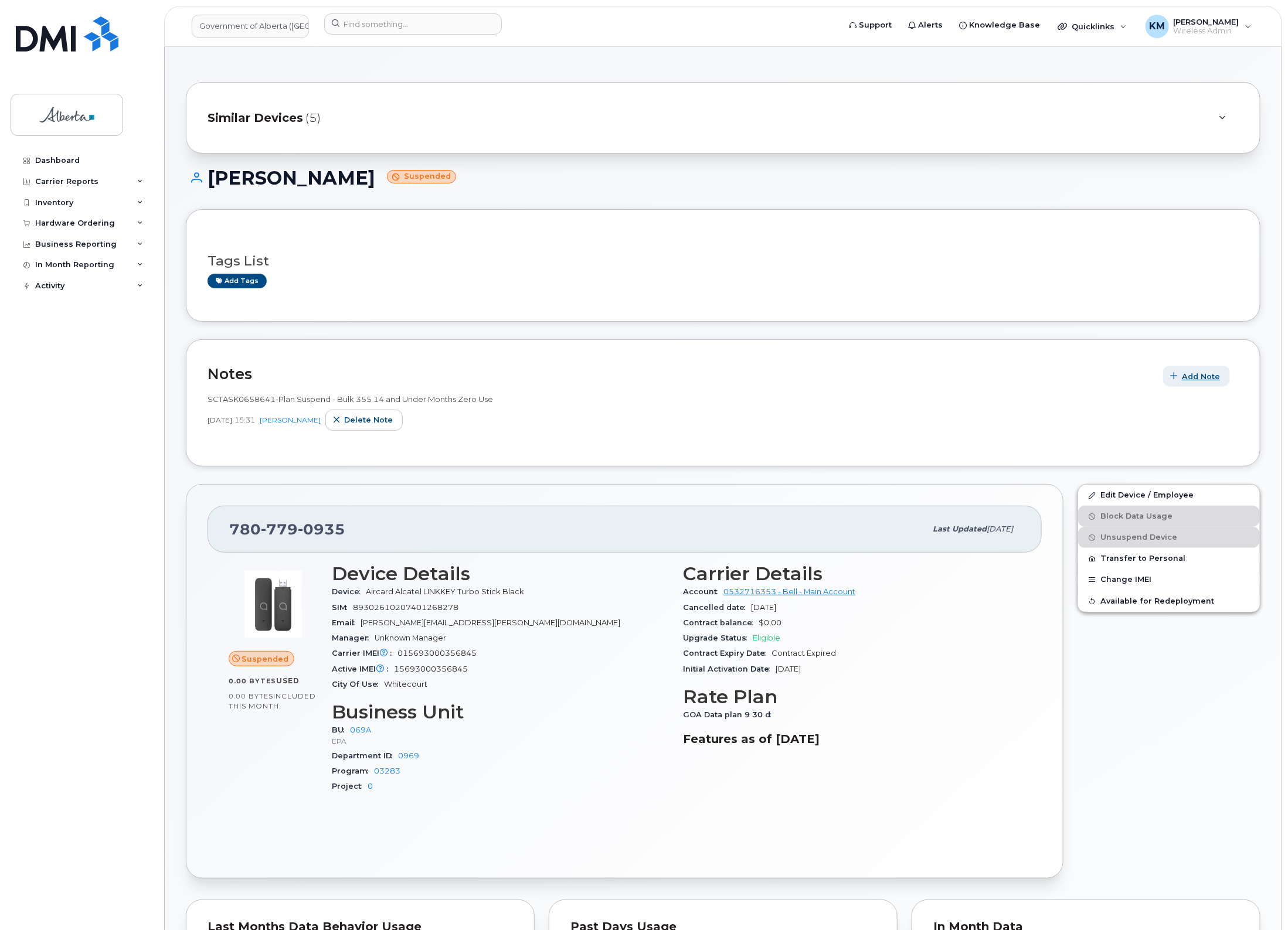
click at [1208, 374] on span "Add Note" at bounding box center [1200, 377] width 38 height 11
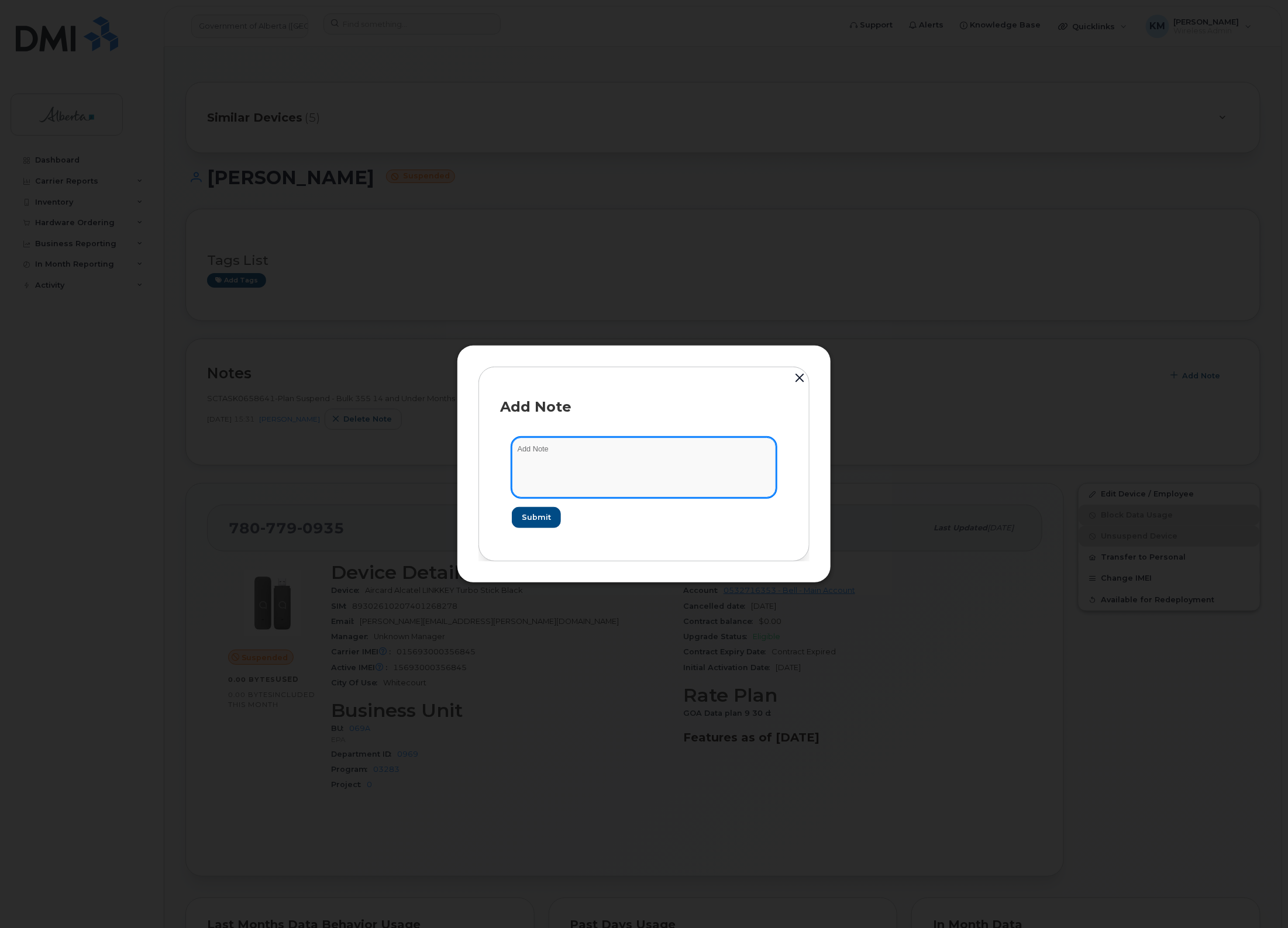
click at [580, 451] on textarea at bounding box center [644, 468] width 264 height 60
paste textarea "SCTASK0847779 - Plan New (9) 7807790935 DO NOT DELETE - BEING REASSIGNED to Wil…"
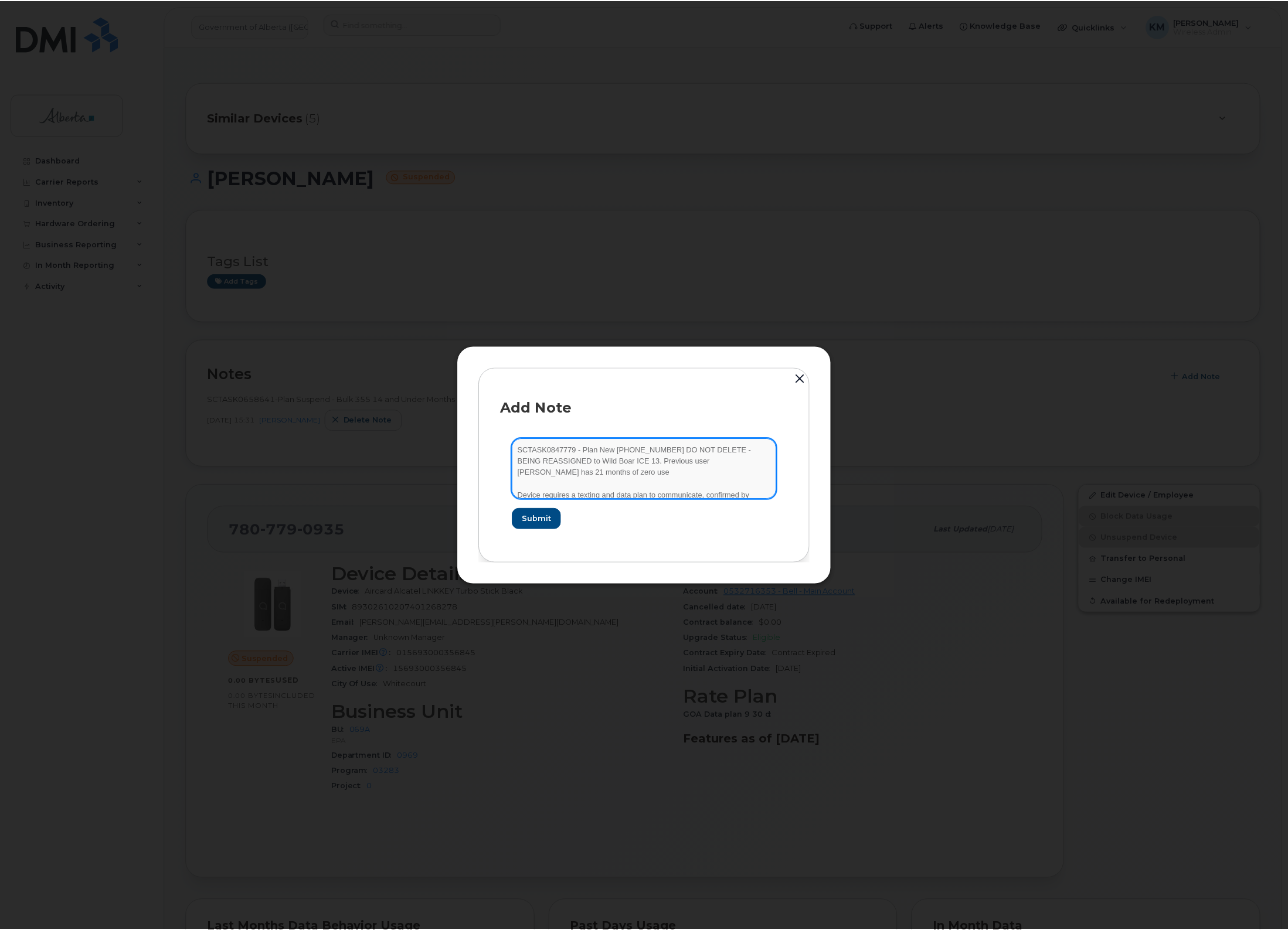
scroll to position [24, 0]
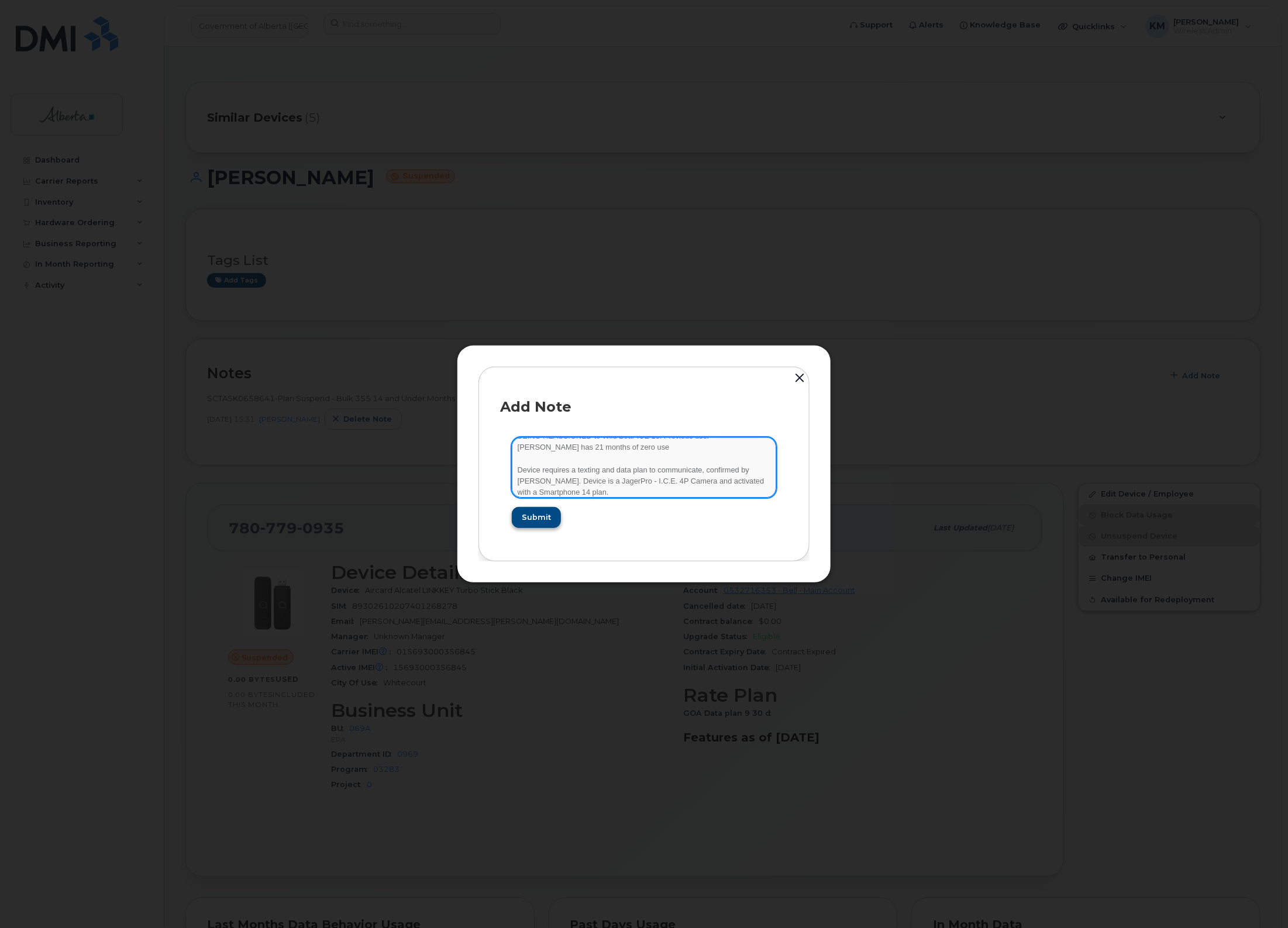
type textarea "SCTASK0847779 - Plan New (9) 7807790935 DO NOT DELETE - BEING REASSIGNED to Wil…"
click at [534, 514] on span "Submit" at bounding box center [535, 517] width 29 height 11
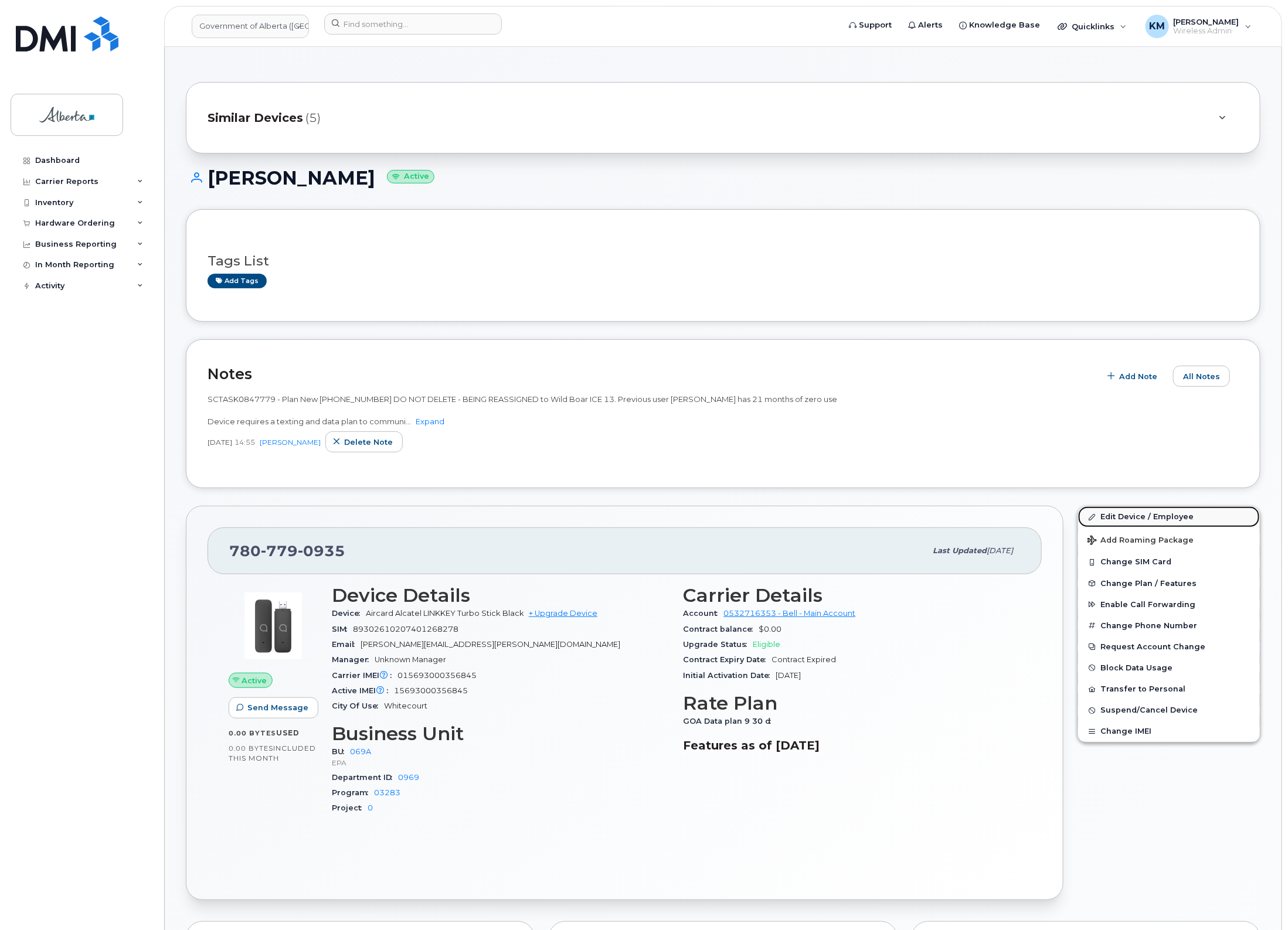
click at [1168, 514] on link "Edit Device / Employee" at bounding box center [1168, 517] width 181 height 21
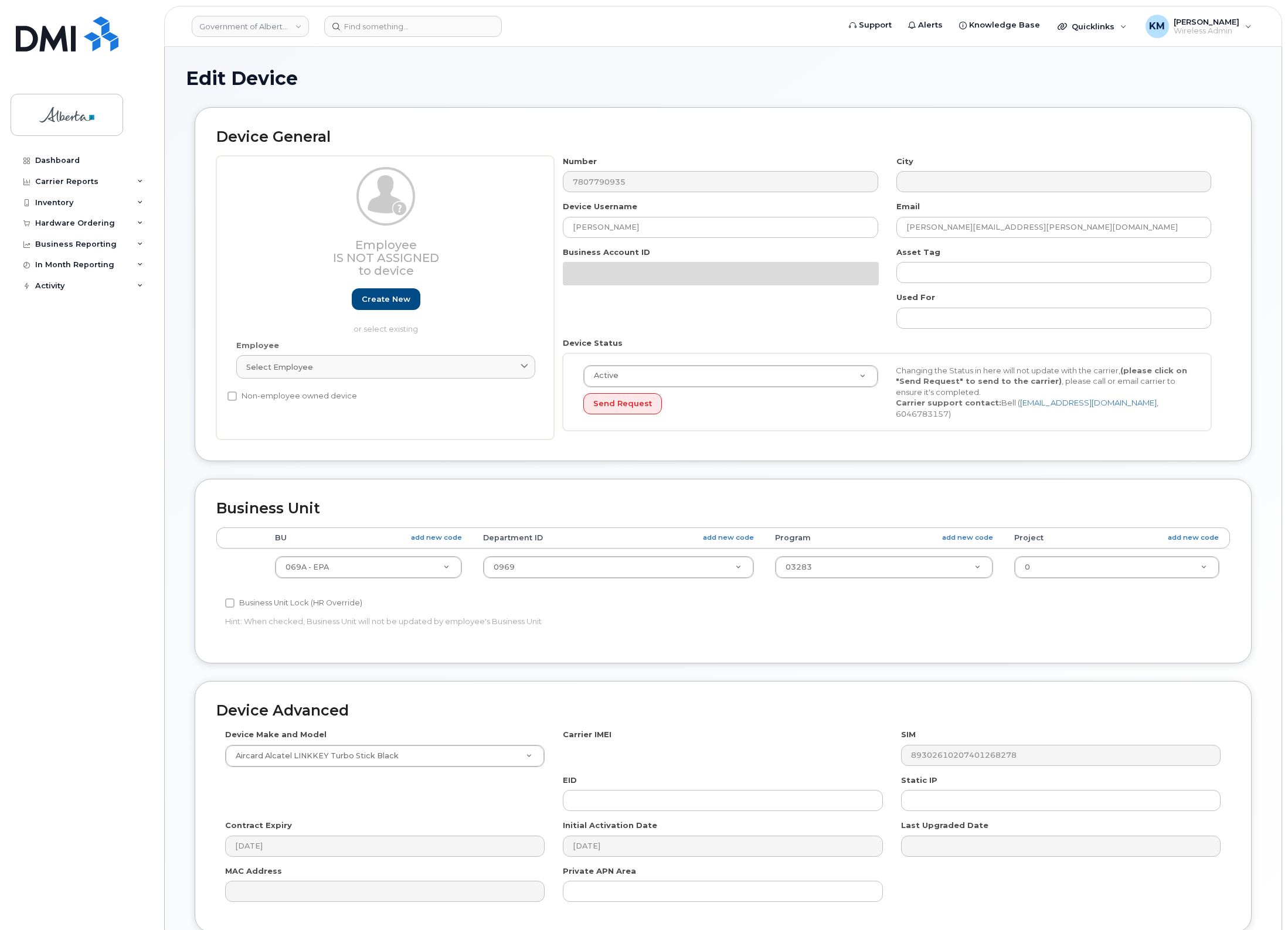
select select "4120331"
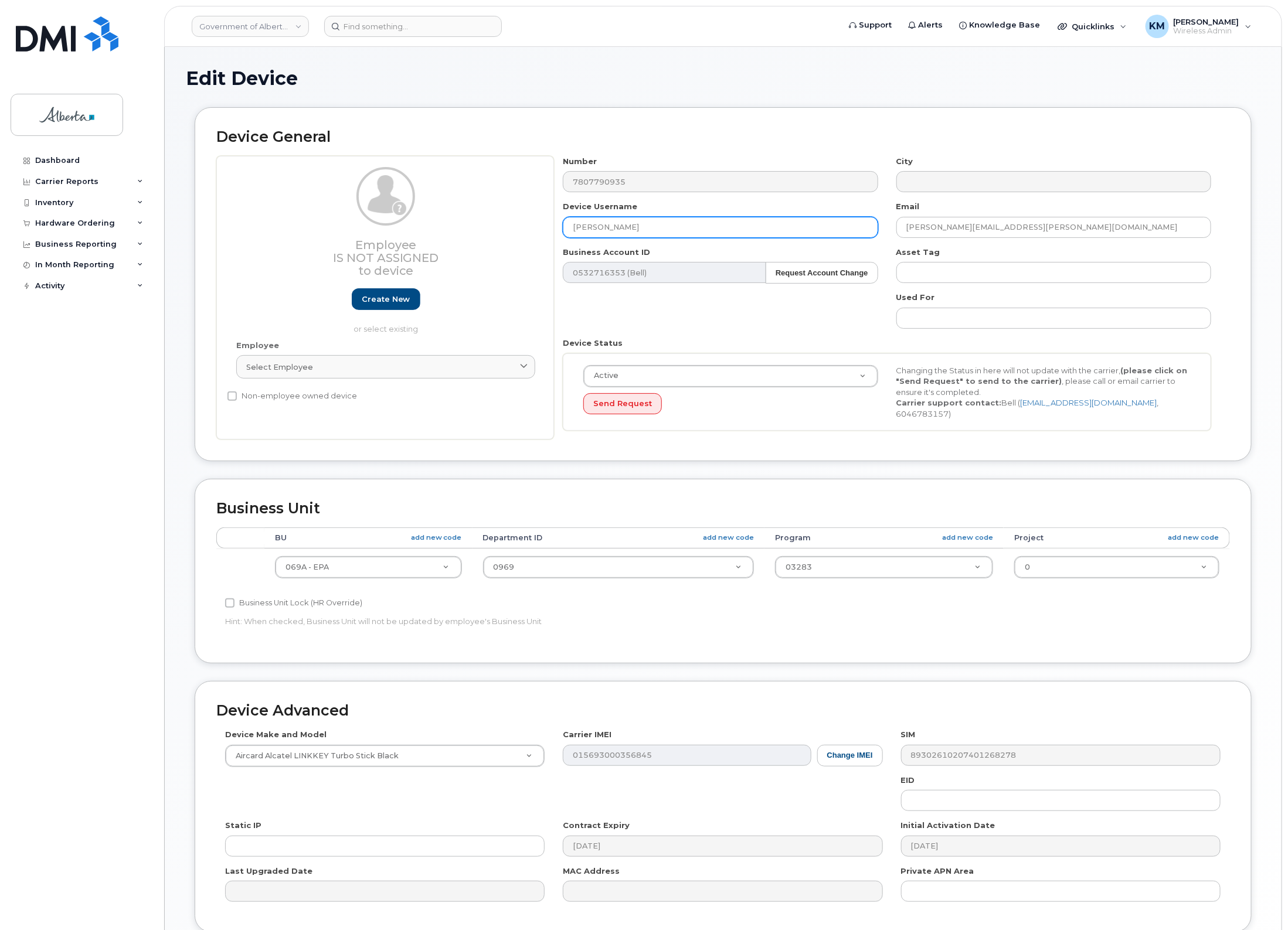
drag, startPoint x: 591, startPoint y: 233, endPoint x: 540, endPoint y: 235, distance: 51.0
click at [540, 235] on div "Employee Is not assigned to device Create new or select existing Employee Selec…" at bounding box center [723, 298] width 1013 height 284
type input "Wild Boar ICE 13"
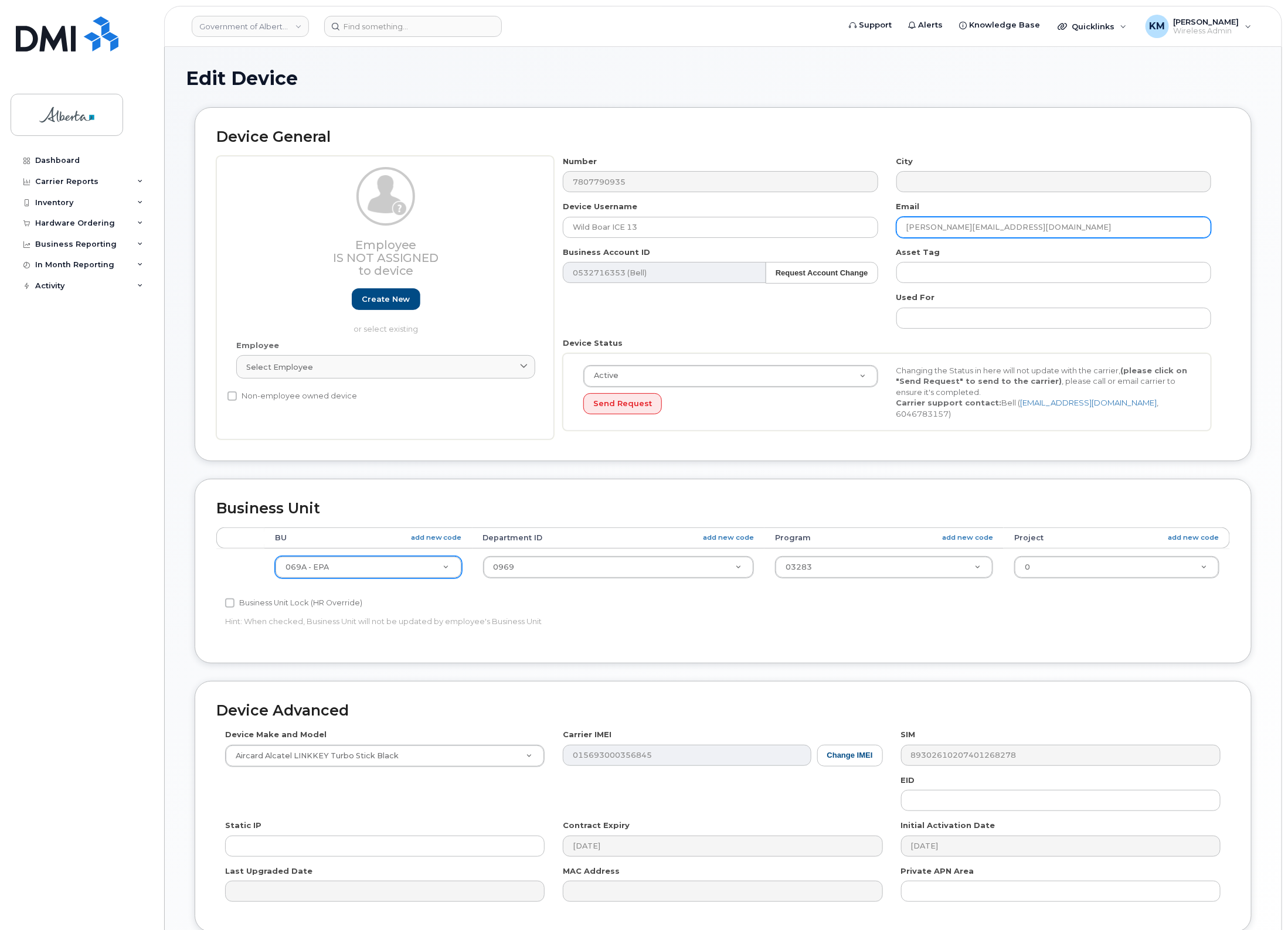
type input "[PERSON_NAME][EMAIL_ADDRESS][DOMAIN_NAME]"
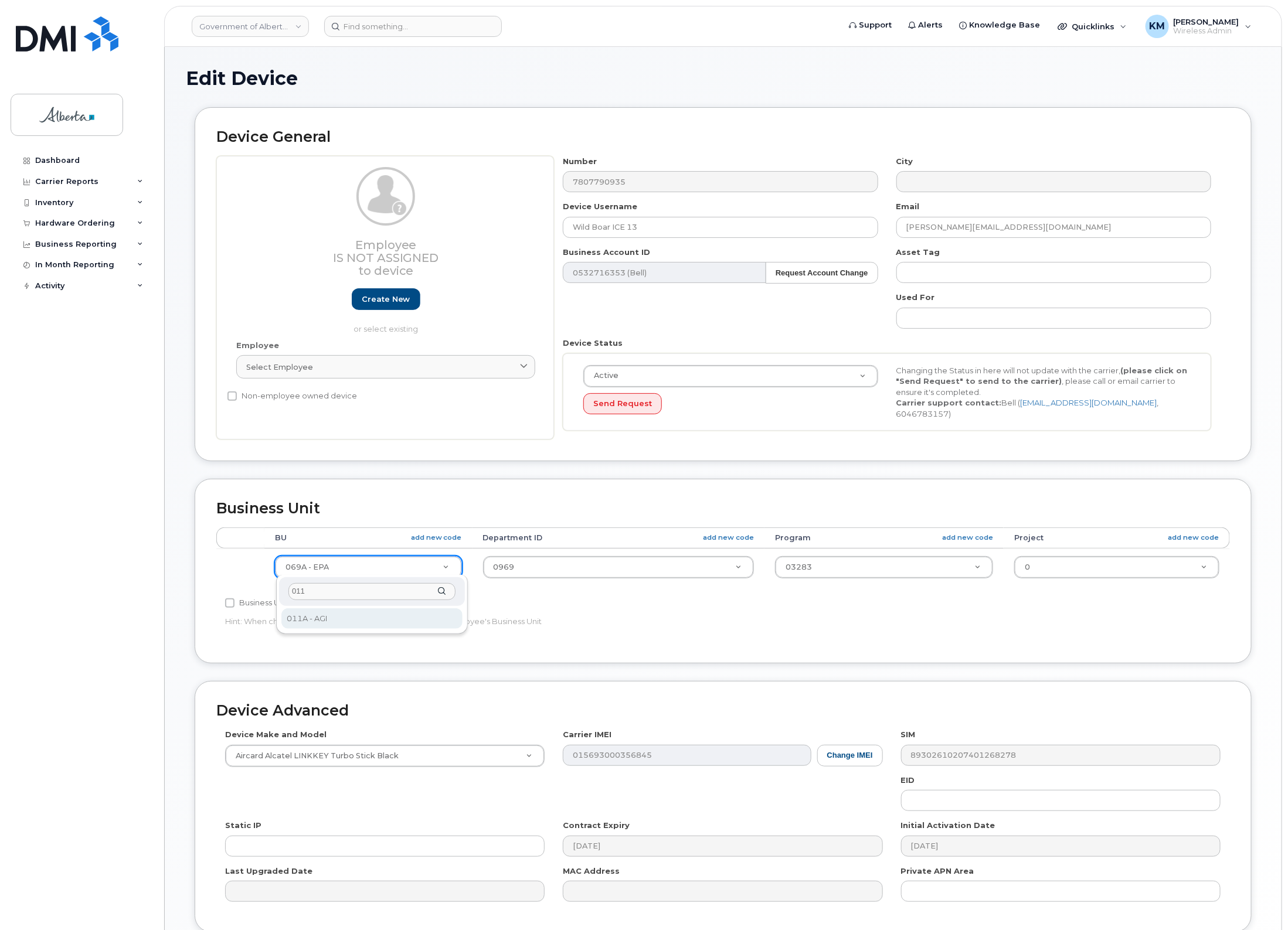
type input "011"
select select "4120336"
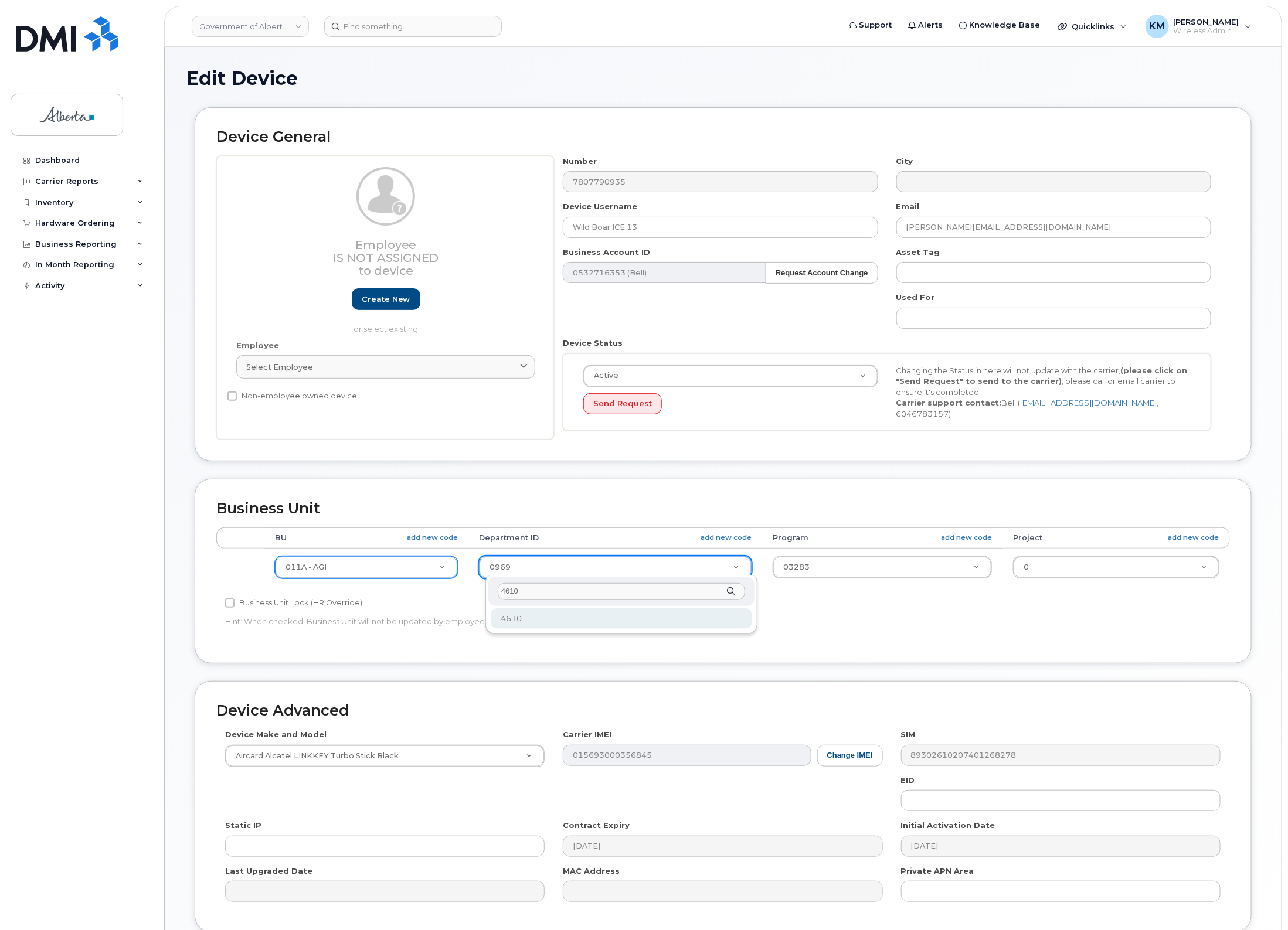
type input "4610"
type input "4120412"
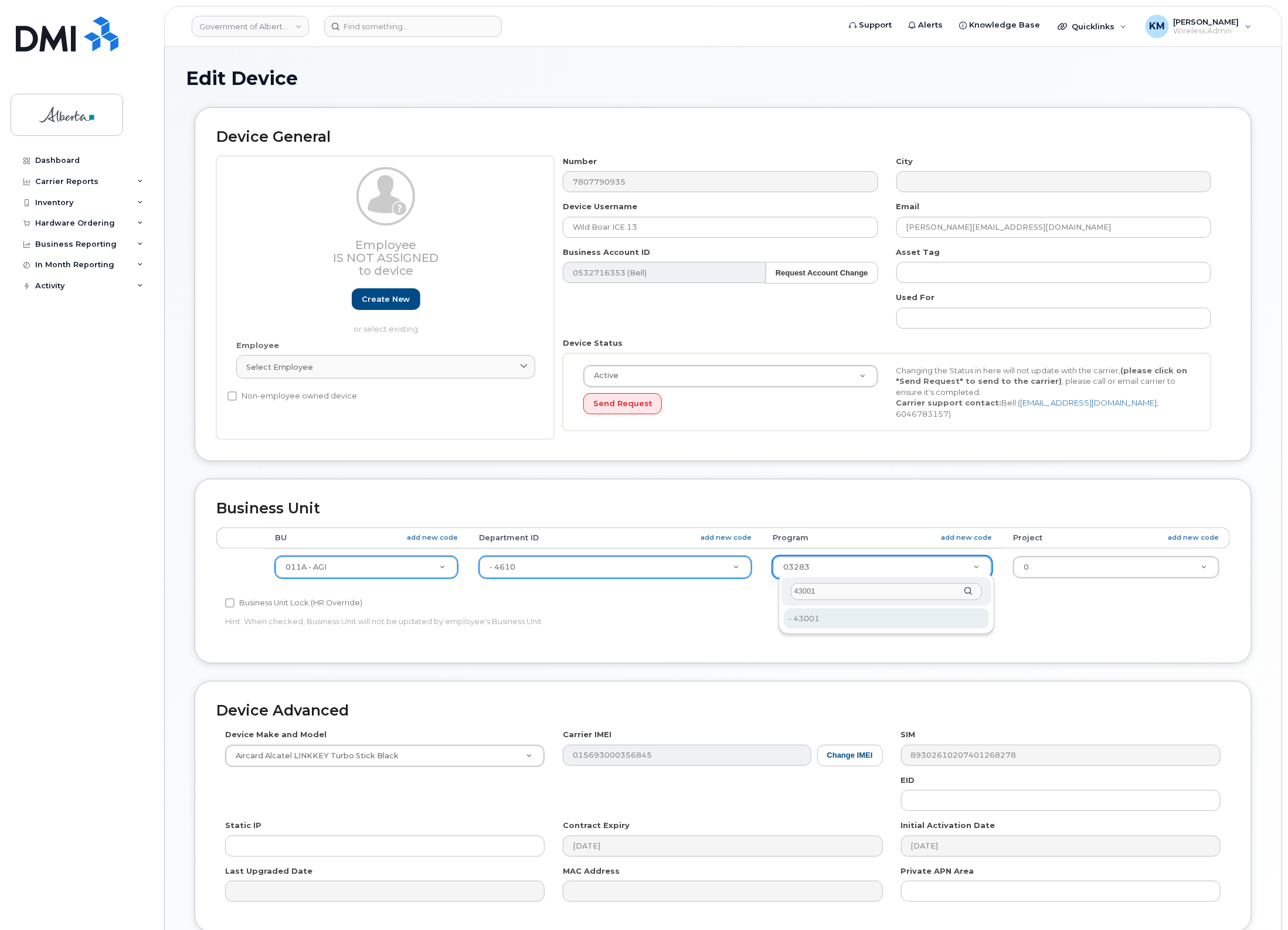
type input "43001"
type input "4120415"
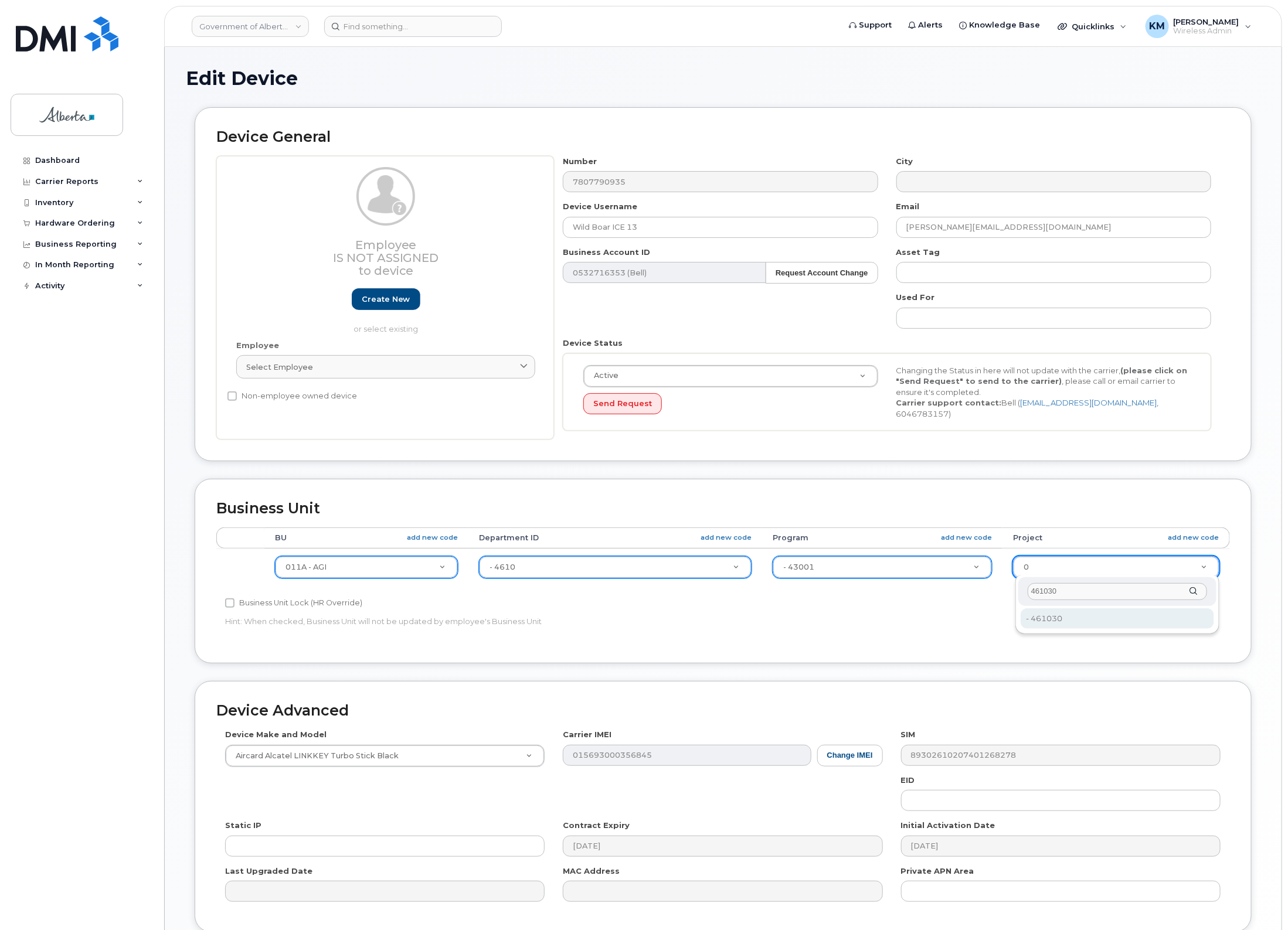
type input "461030"
type input "4120419"
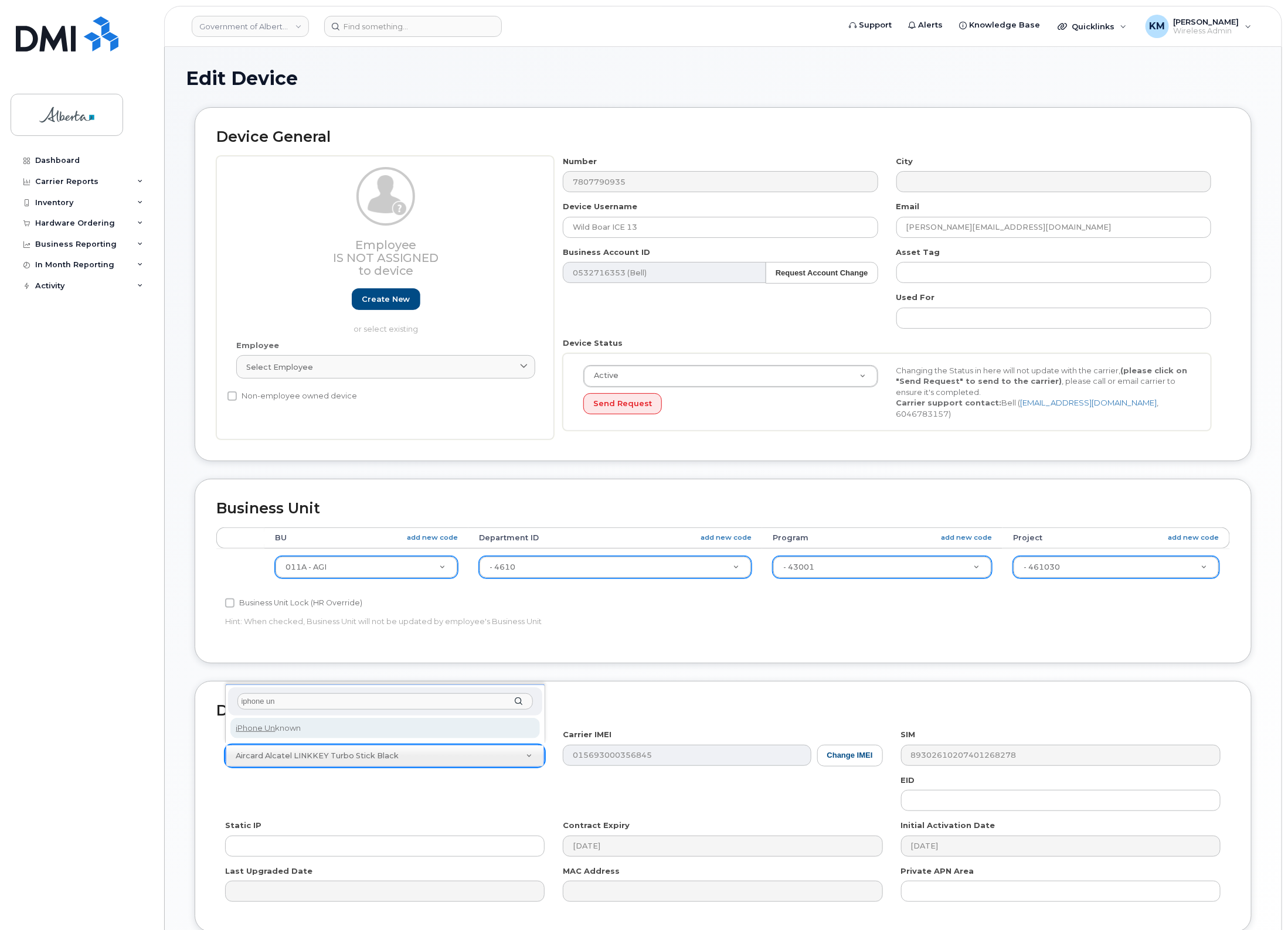
type input "iphone un"
select select "185"
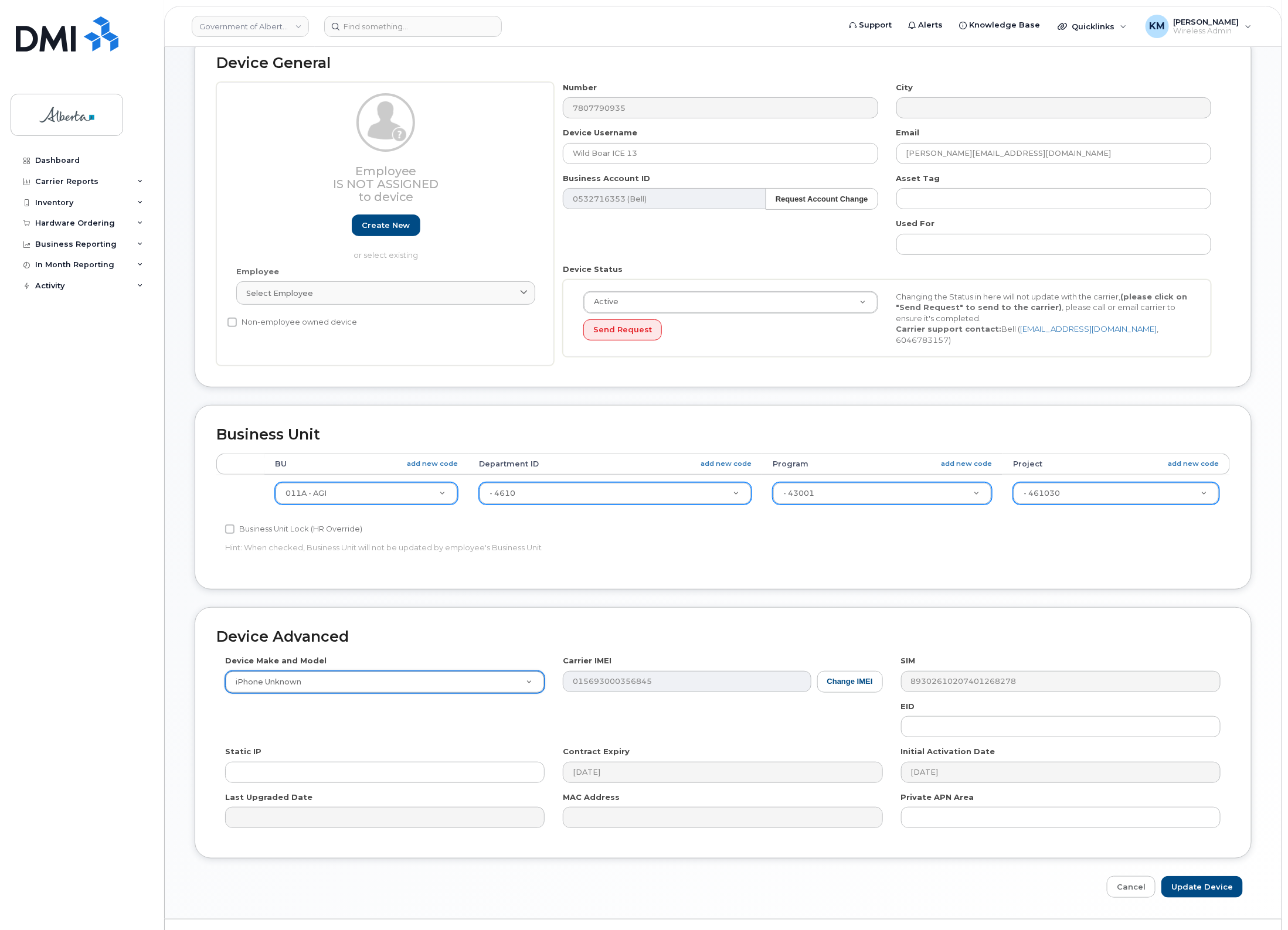
scroll to position [98, 0]
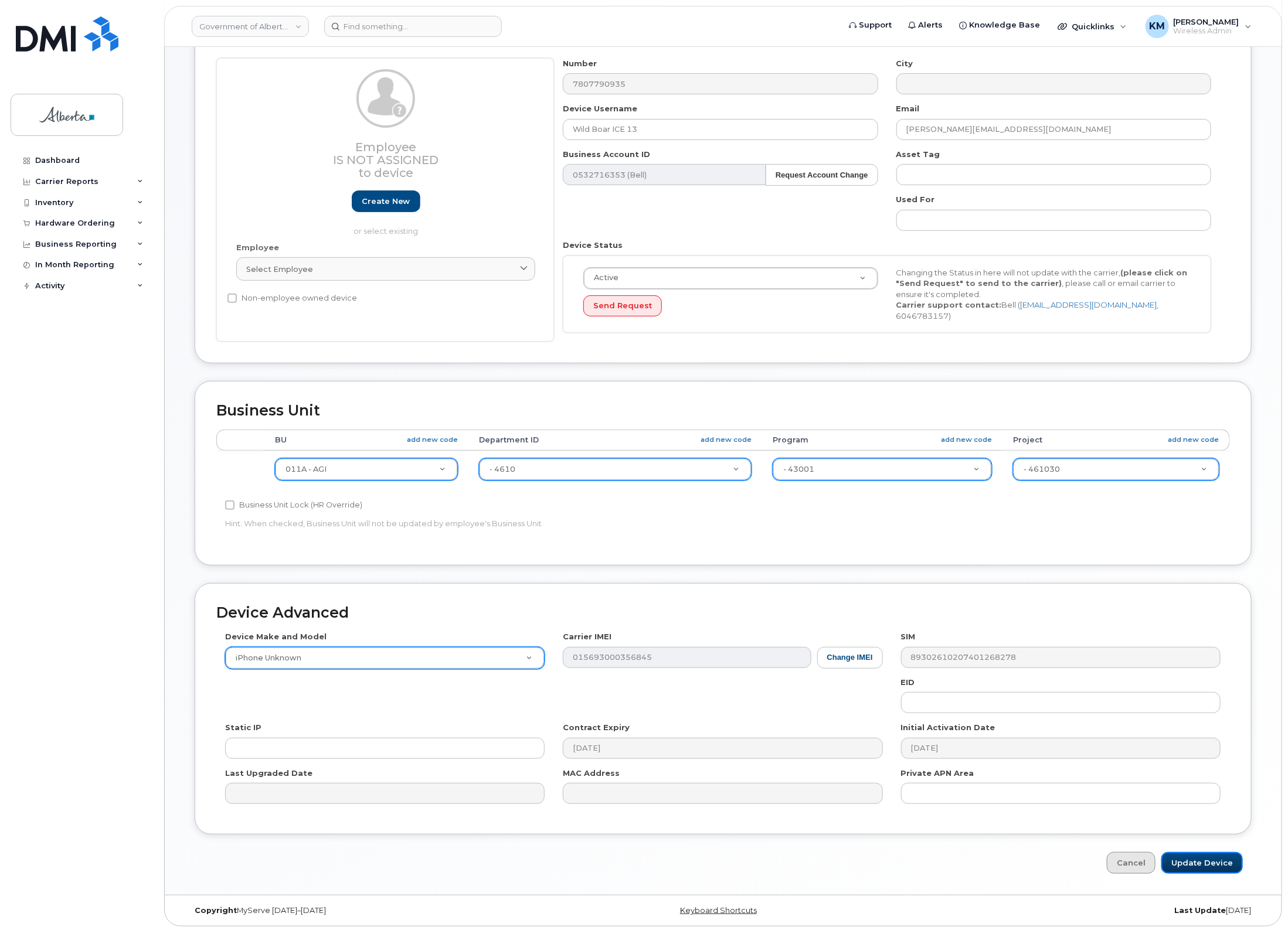
drag, startPoint x: 1186, startPoint y: 862, endPoint x: 1144, endPoint y: 862, distance: 42.0
click at [1185, 862] on input "Update Device" at bounding box center [1202, 863] width 82 height 22
type input "Saving..."
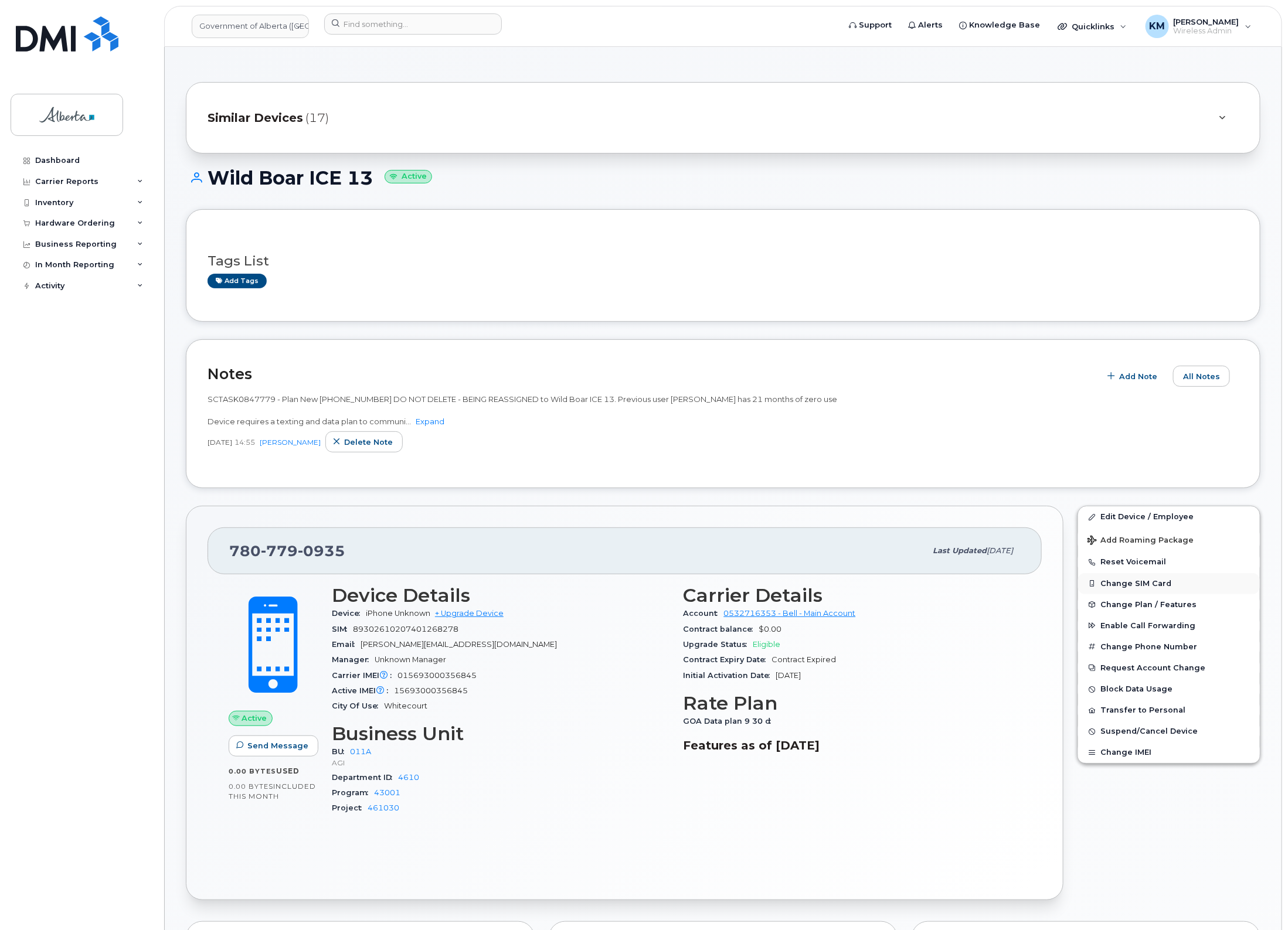
click at [1149, 584] on button "Change SIM Card" at bounding box center [1168, 583] width 181 height 21
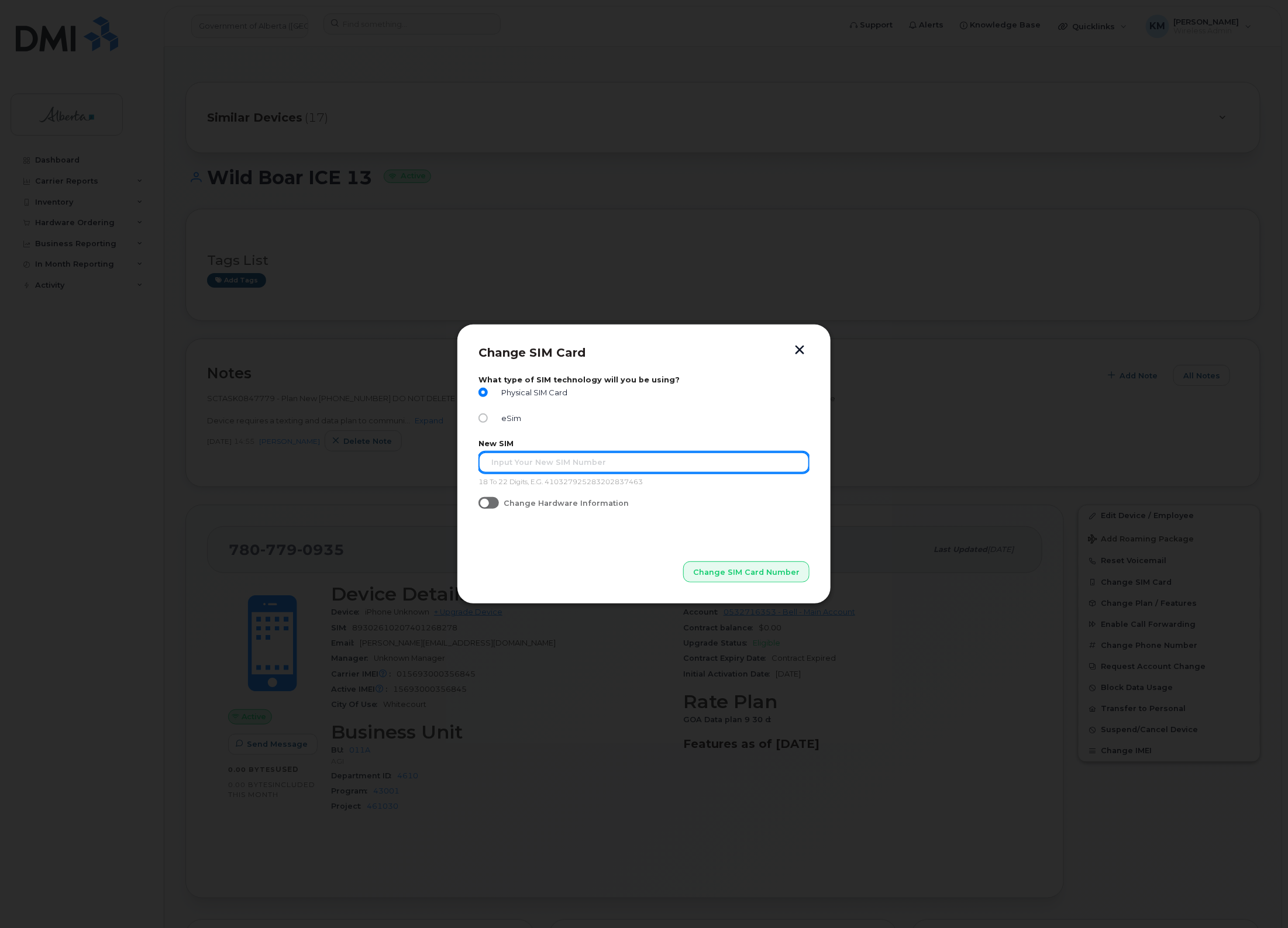
click at [537, 462] on input "text" at bounding box center [644, 462] width 331 height 21
paste input "89302610207725364852"
type input "89302610207725364852"
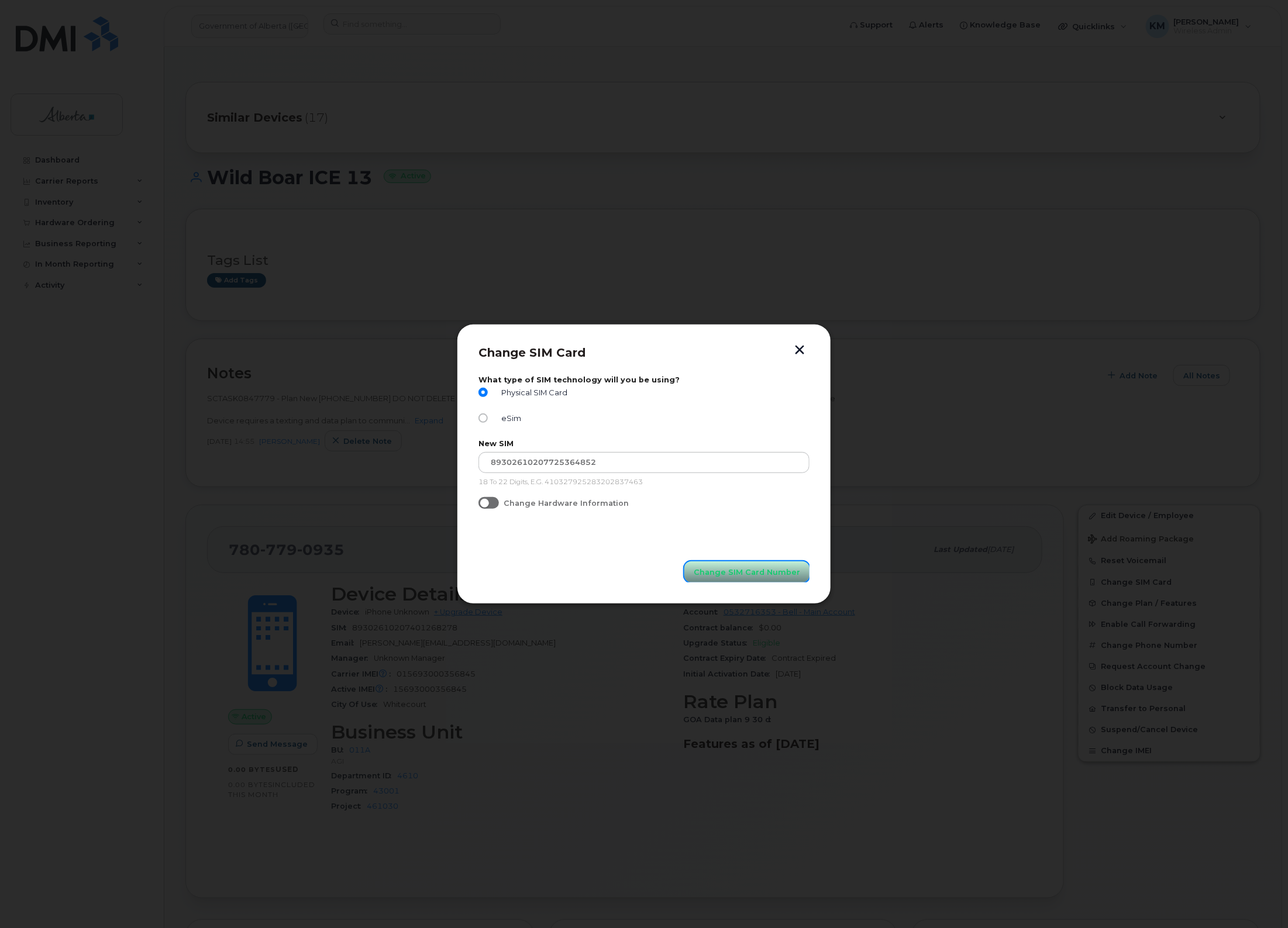
click at [730, 578] on span "Change SIM Card Number" at bounding box center [747, 572] width 107 height 11
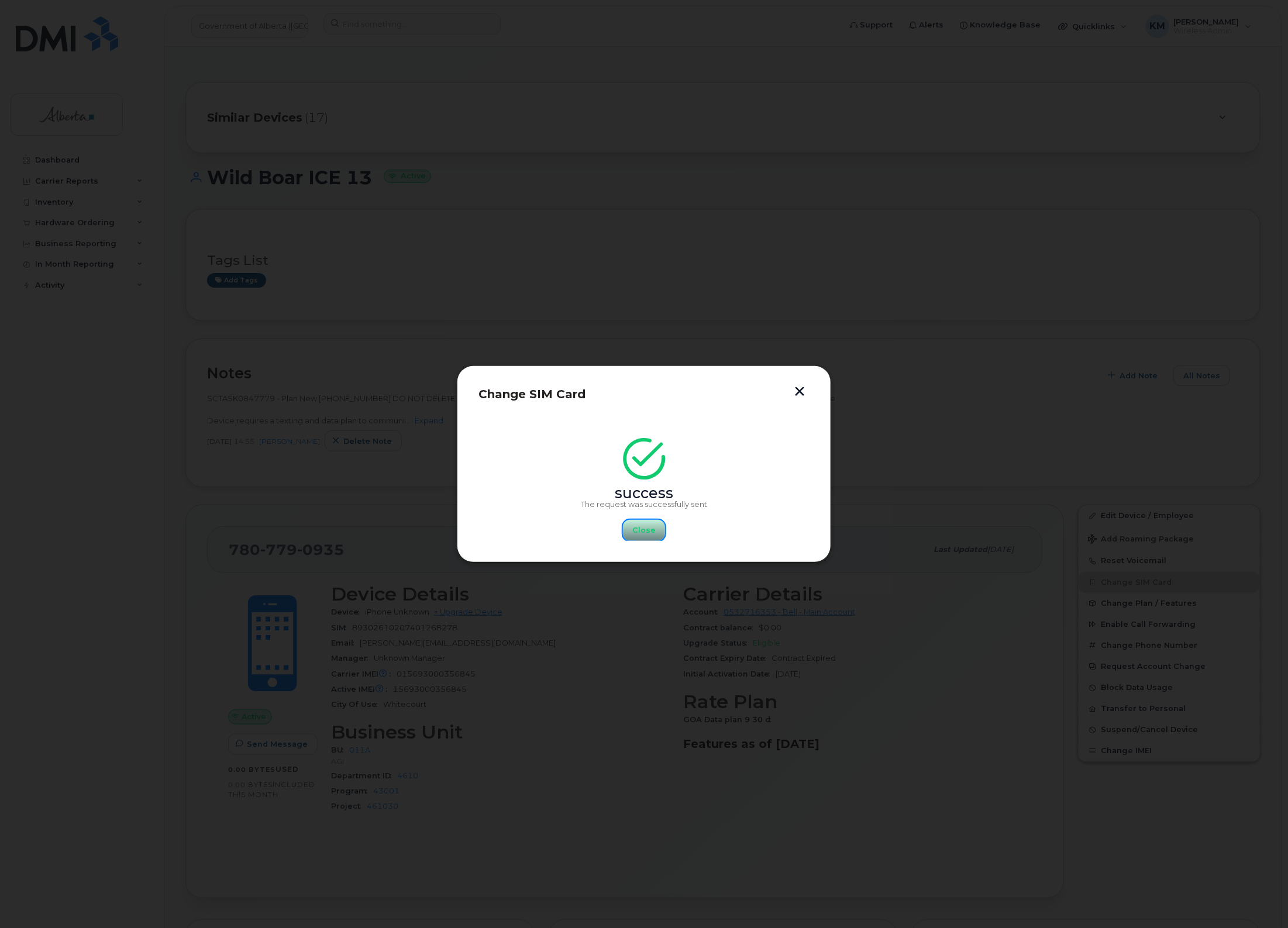
click at [639, 529] on span "Close" at bounding box center [644, 530] width 23 height 11
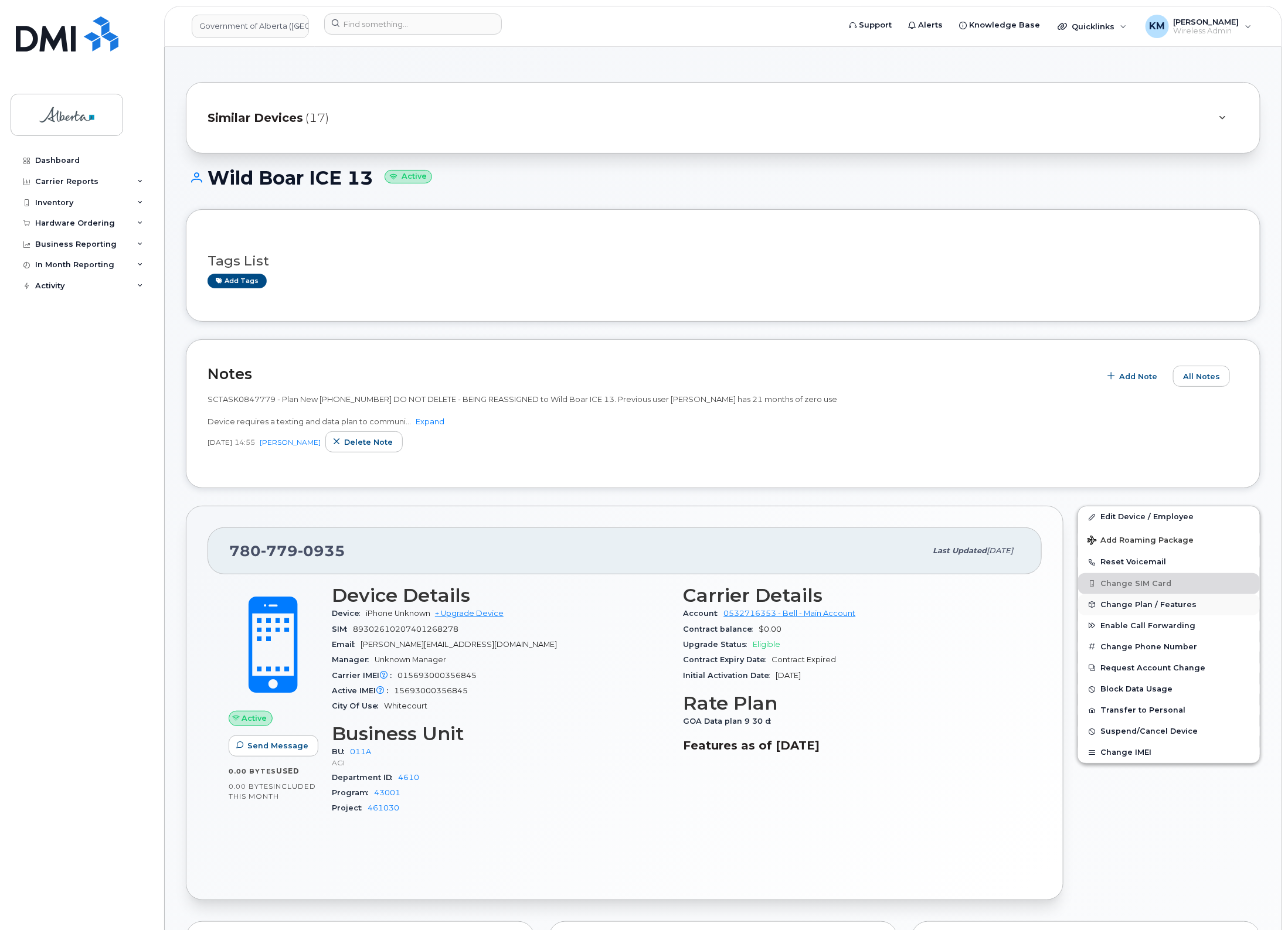
click at [1191, 602] on span "Change Plan / Features" at bounding box center [1148, 604] width 96 height 9
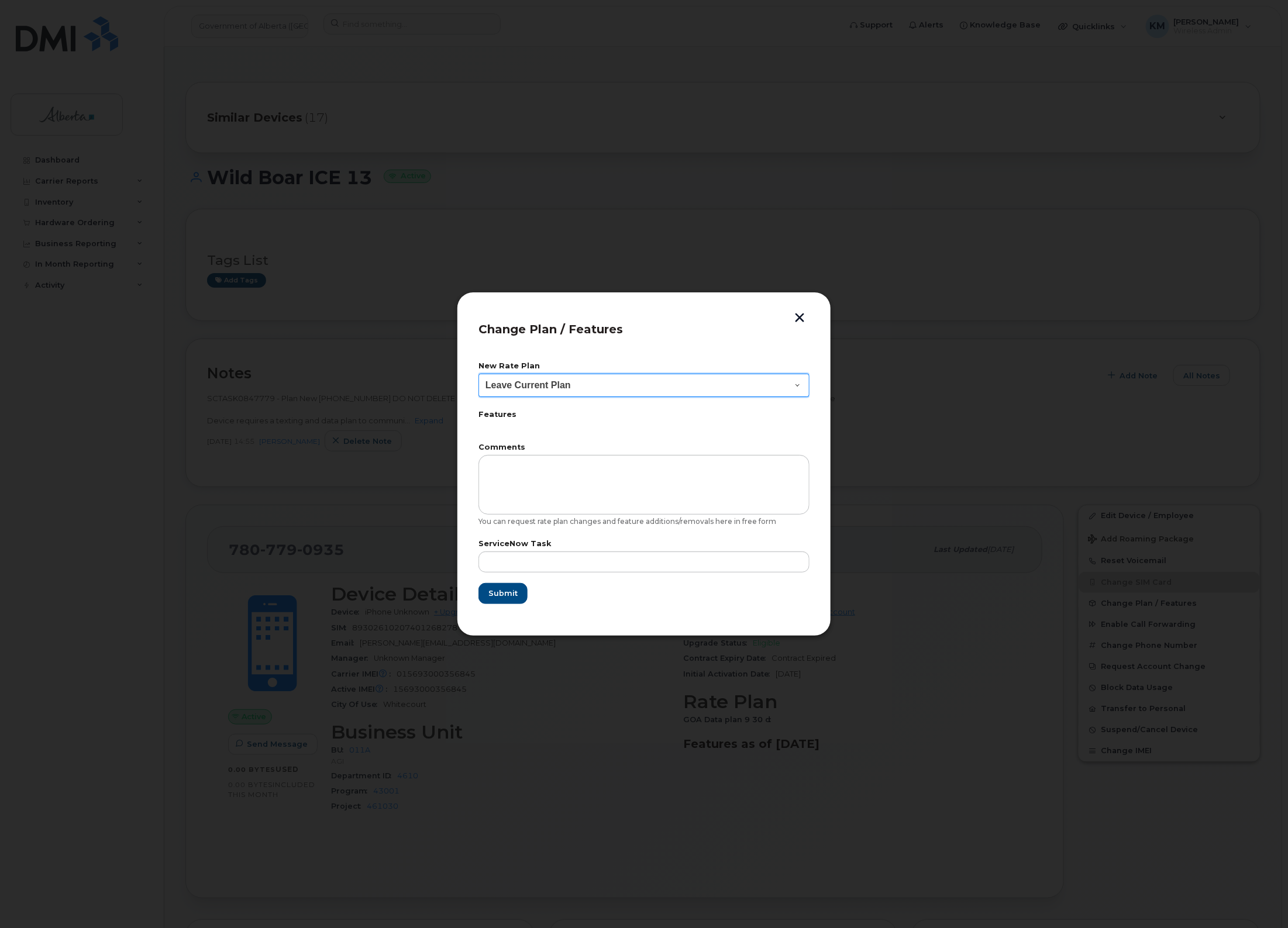
click at [638, 392] on select "Leave Current Plan GOA - Voice Plan 5 GOA Smartphone 14 30D GOA Unlimited Smart…" at bounding box center [644, 385] width 331 height 23
select select "2483362"
click at [479, 373] on select "Leave Current Plan GOA - Voice Plan 5 GOA Smartphone 14 30D GOA Unlimited Smart…" at bounding box center [644, 385] width 331 height 23
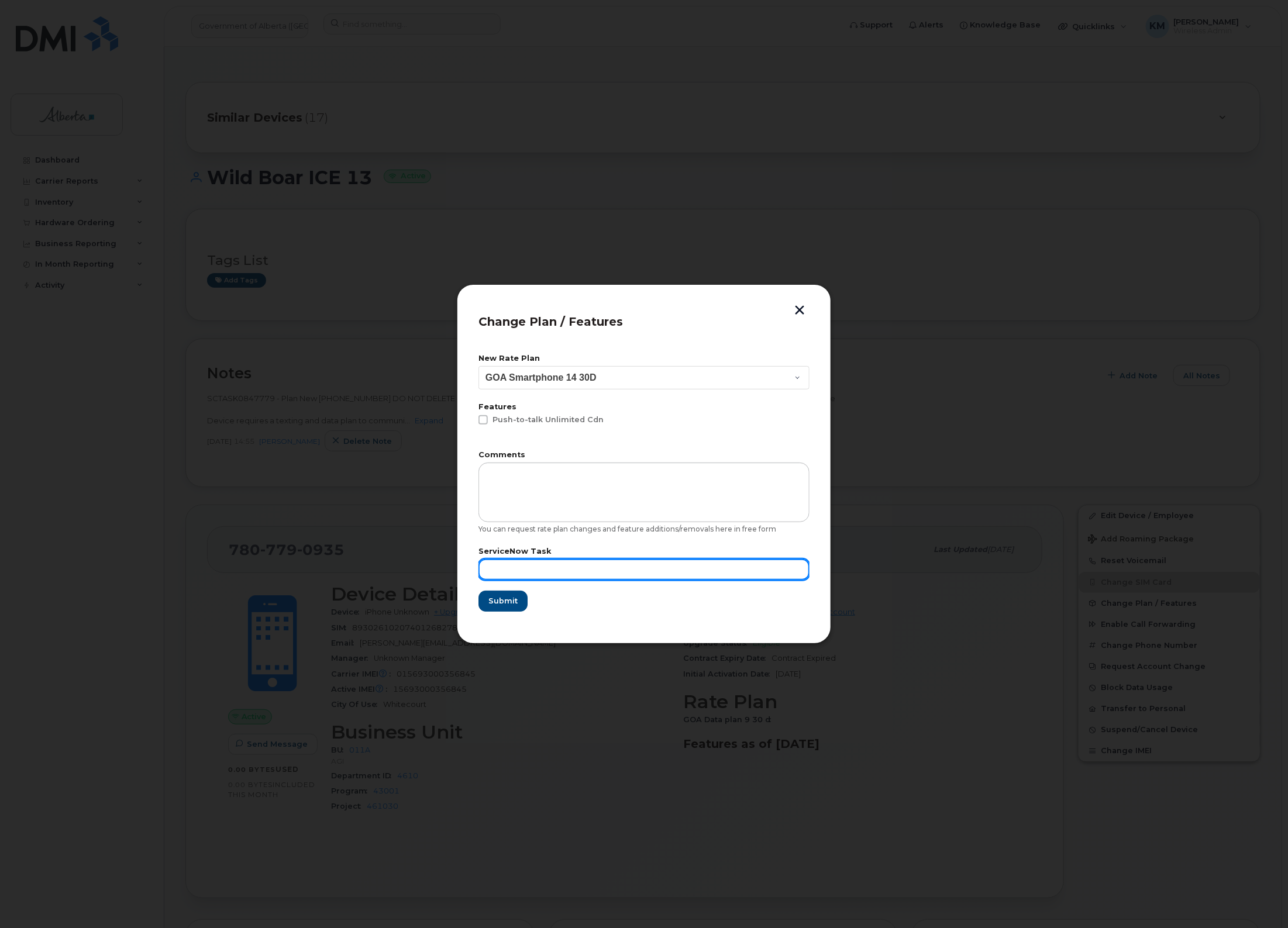
click at [559, 565] on input "text" at bounding box center [644, 570] width 331 height 21
type input "SCTASK0847779"
click at [510, 595] on span "Submit" at bounding box center [502, 601] width 29 height 11
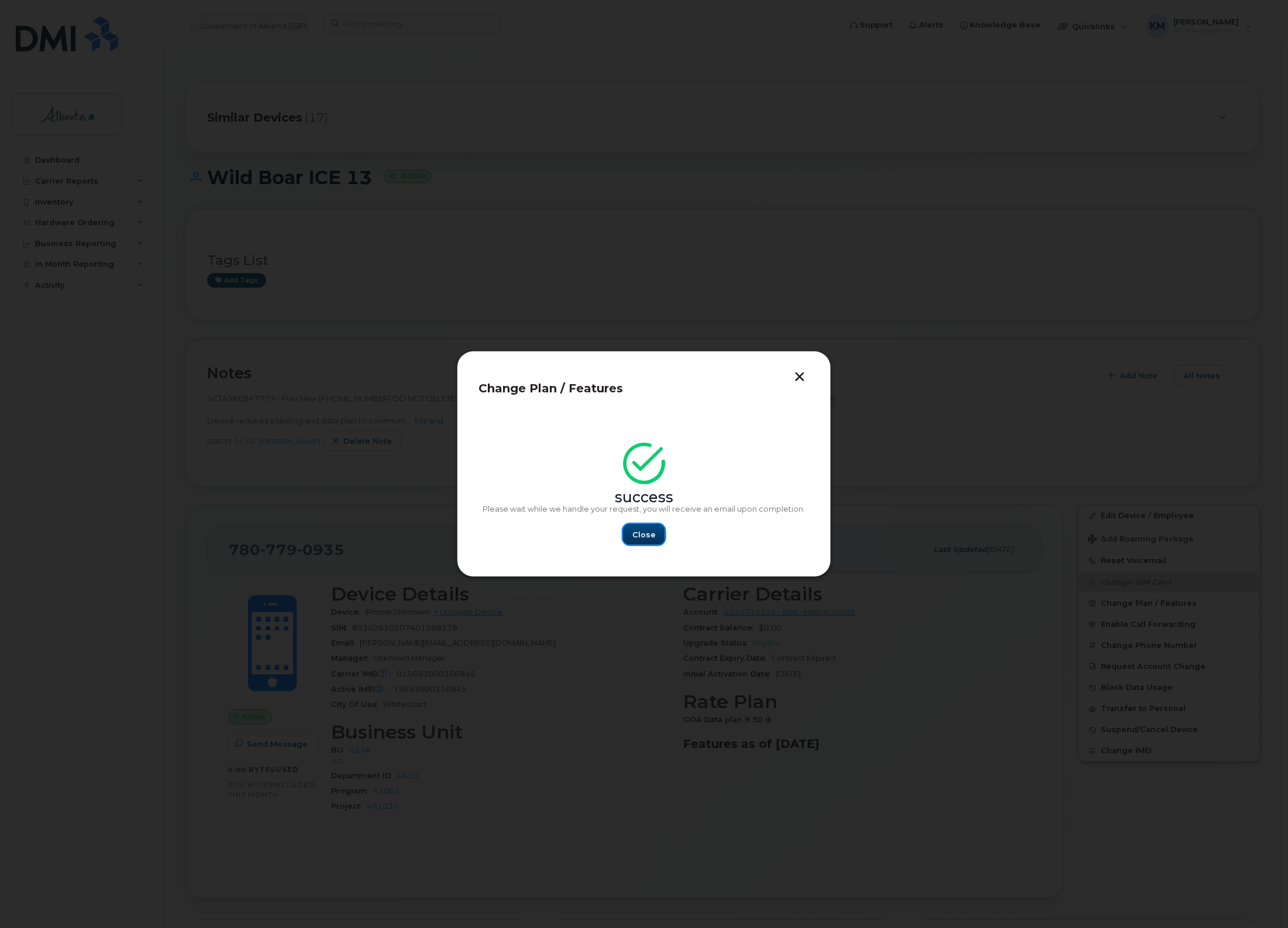
click at [645, 530] on span "Close" at bounding box center [644, 535] width 23 height 11
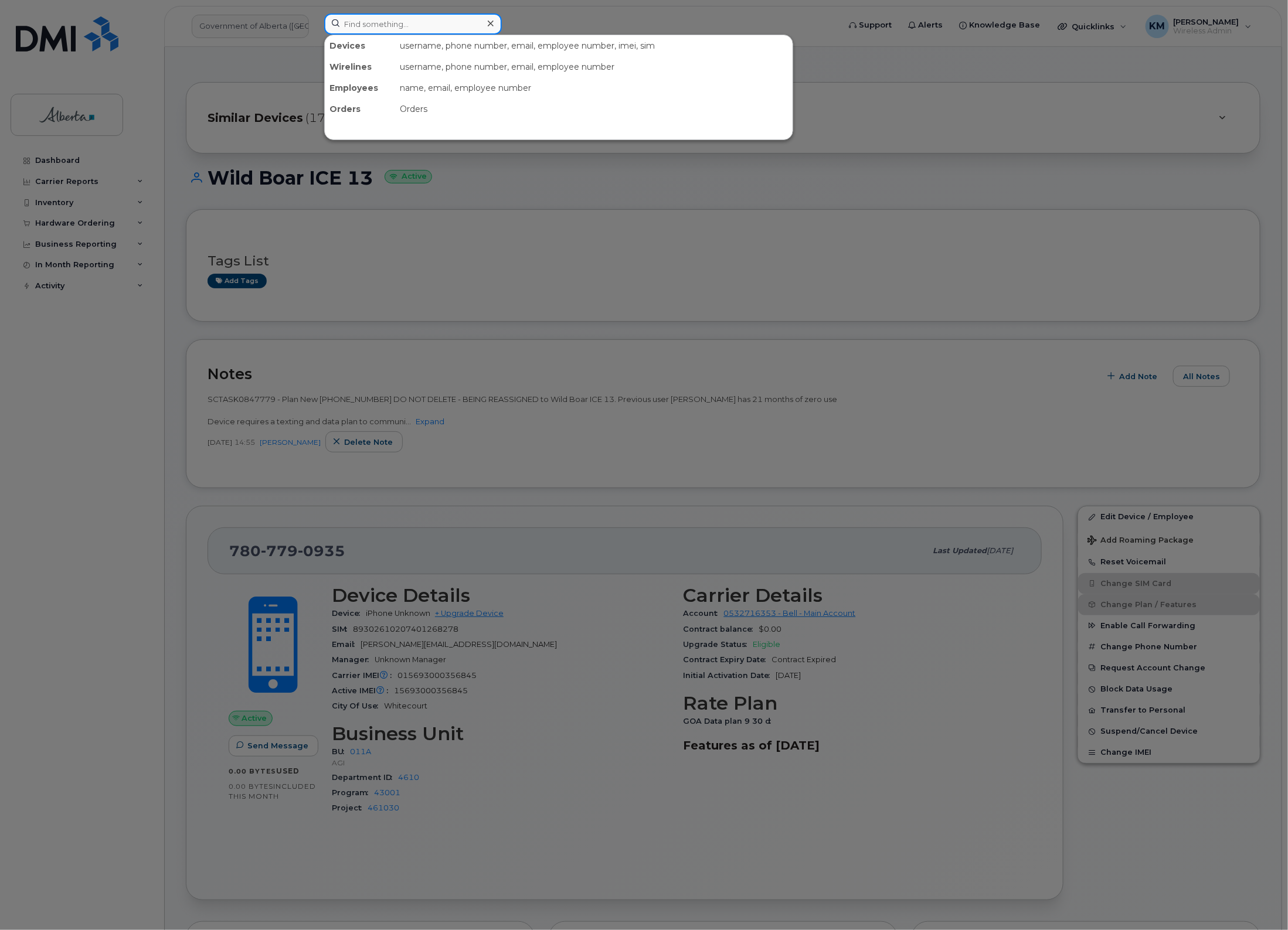
click at [419, 31] on input at bounding box center [413, 23] width 178 height 21
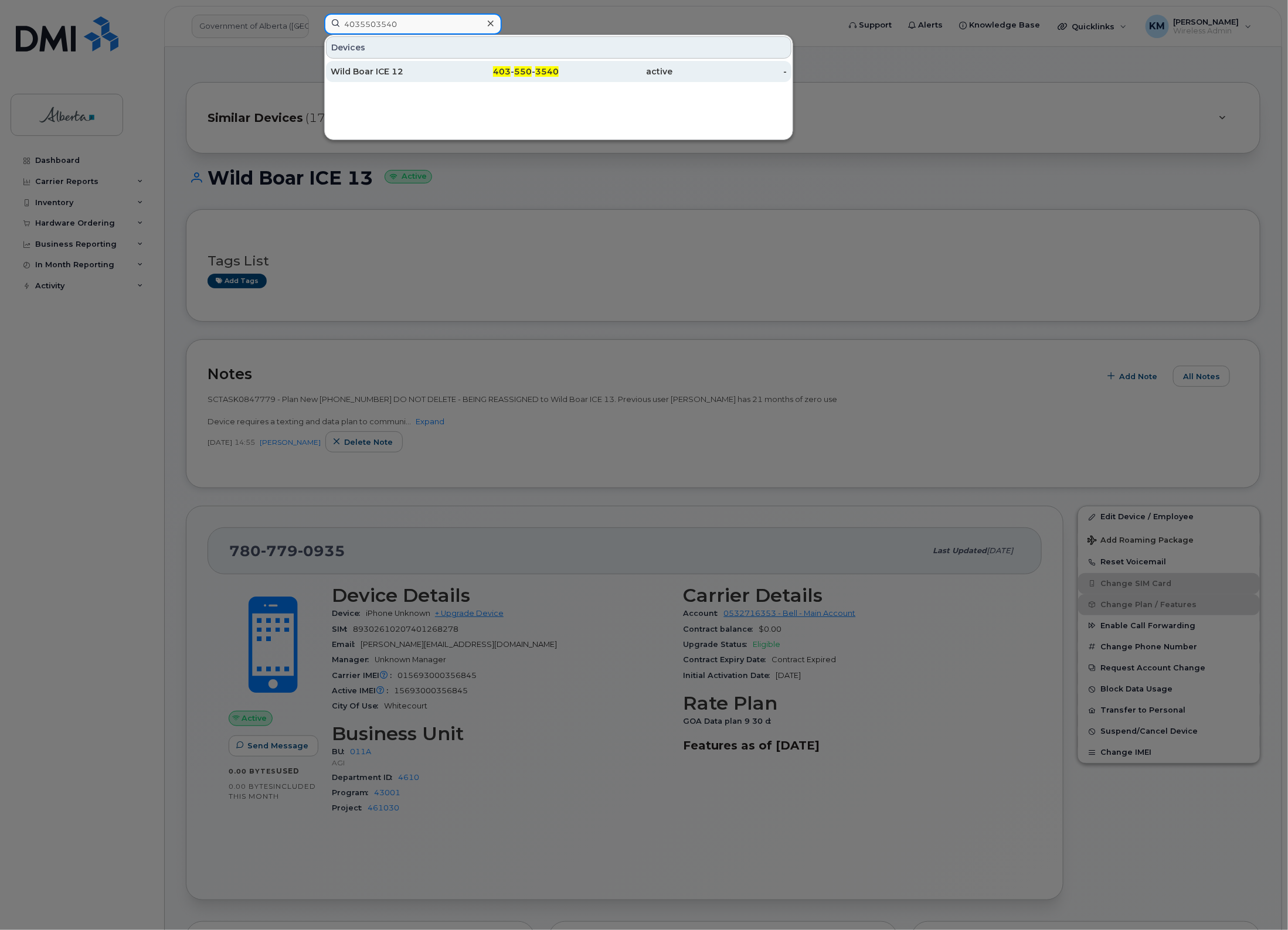
type input "4035503540"
click at [427, 66] on div "Wild Boar ICE 12" at bounding box center [387, 71] width 114 height 12
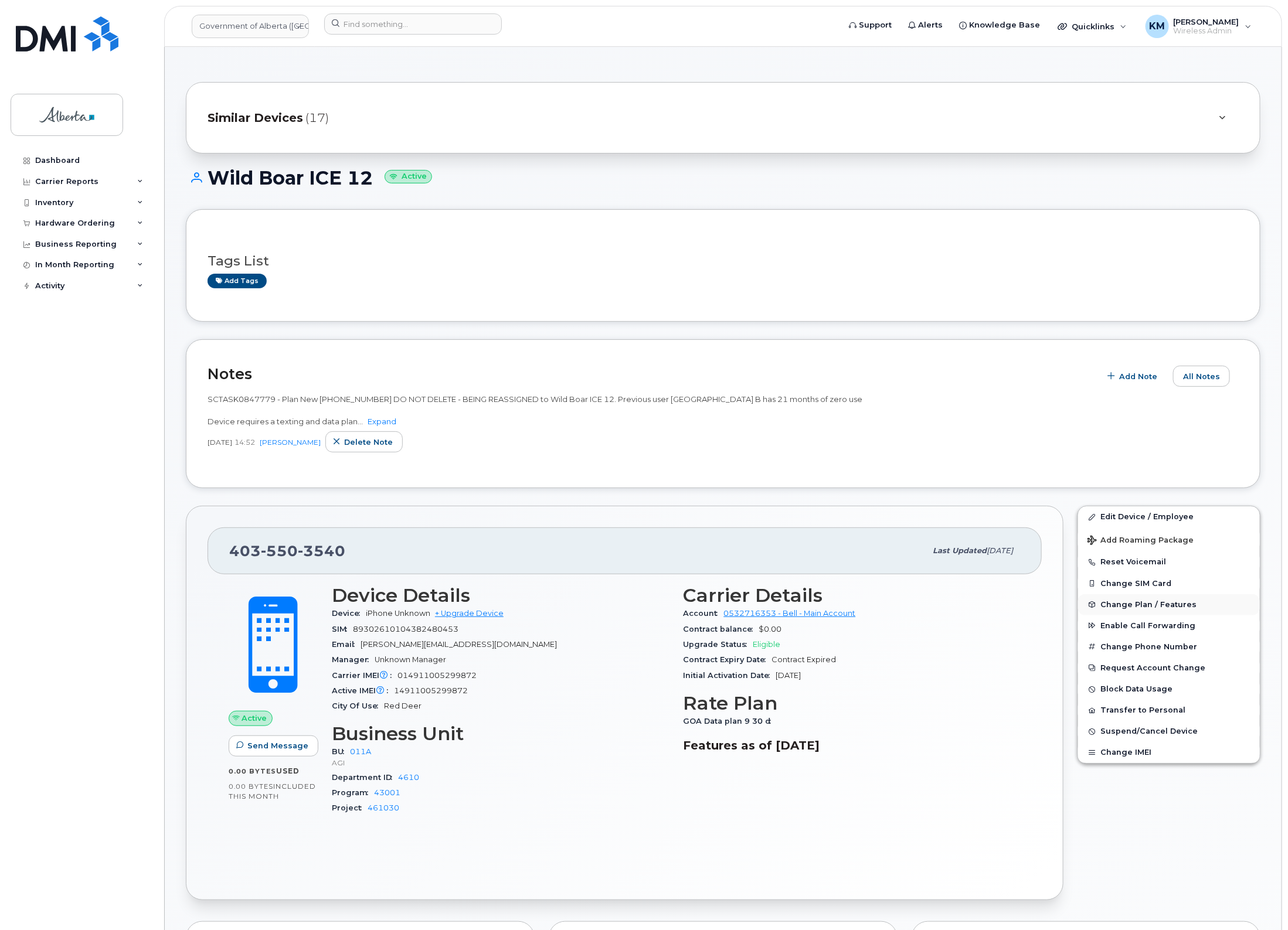
click at [1132, 605] on span "Change Plan / Features" at bounding box center [1148, 604] width 96 height 9
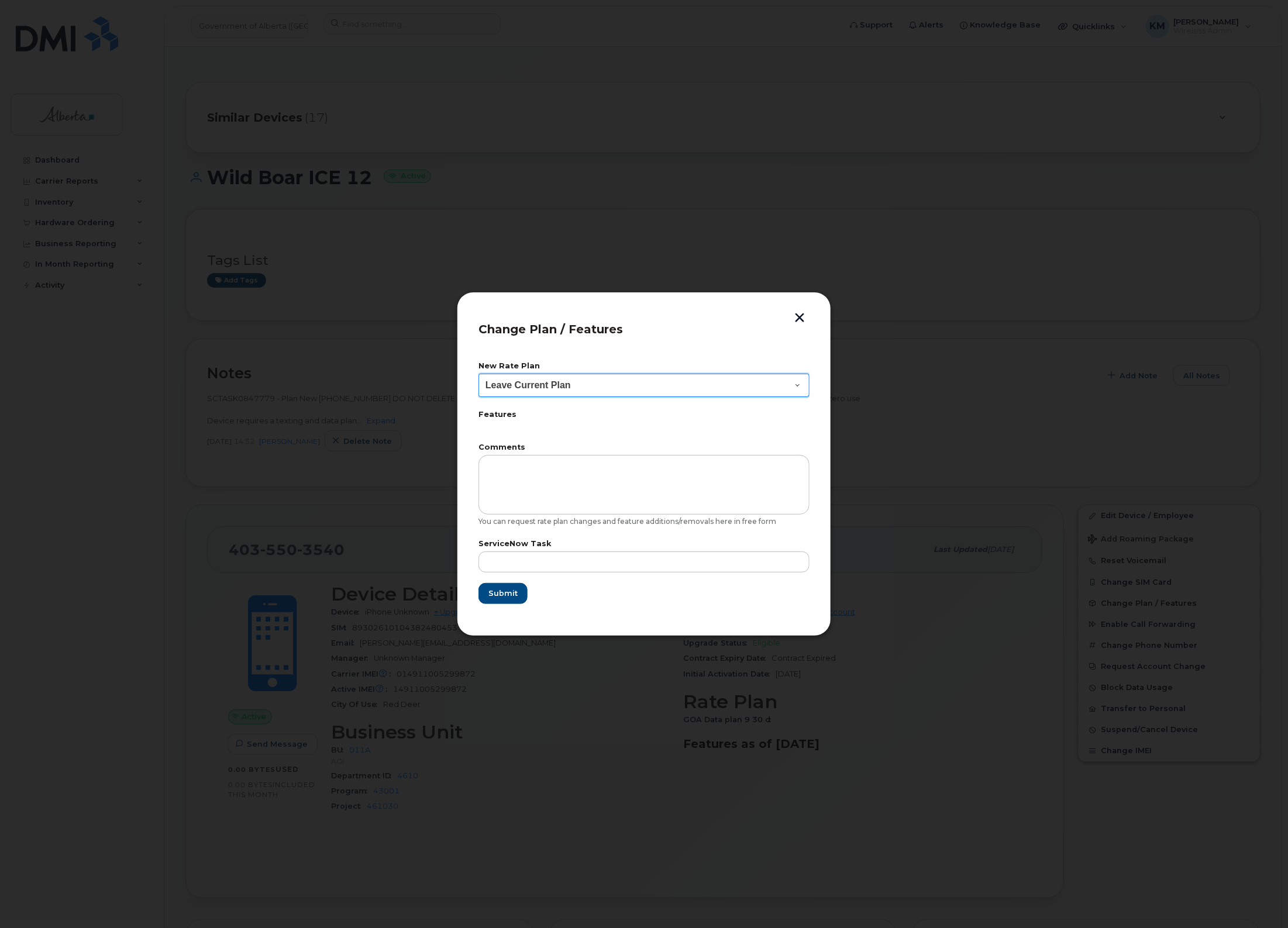
click at [795, 384] on select "Leave Current Plan GOA - Voice Plan 5 GOA Smartphone 14 30D GOA Unlimited Smart…" at bounding box center [644, 385] width 331 height 23
select select "2483362"
click at [479, 373] on select "Leave Current Plan GOA - Voice Plan 5 GOA Smartphone 14 30D GOA Unlimited Smart…" at bounding box center [644, 385] width 331 height 23
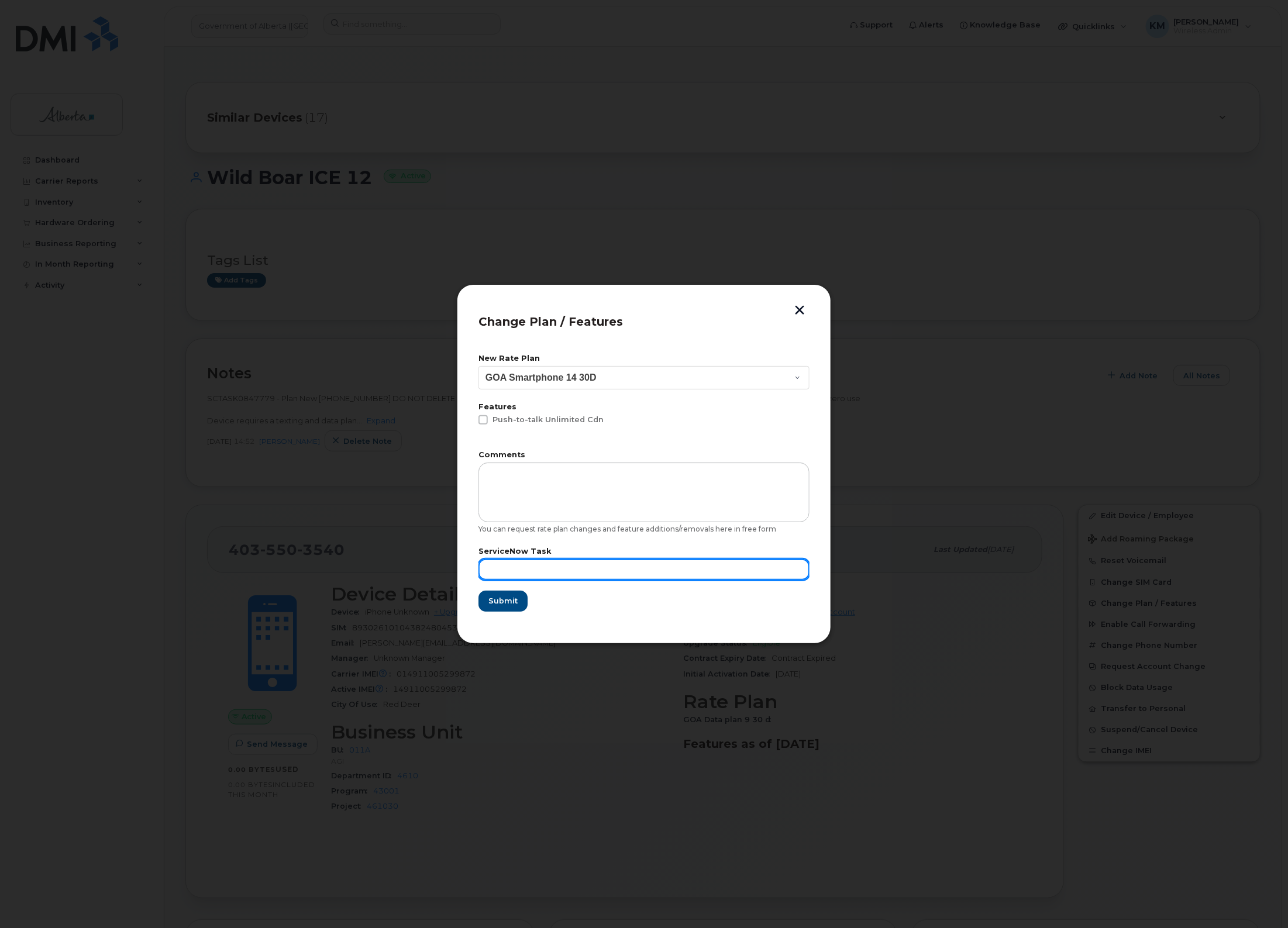
click at [570, 572] on input "text" at bounding box center [644, 570] width 331 height 21
type input "sCTASK0847779"
click at [513, 600] on span "Submit" at bounding box center [502, 601] width 29 height 11
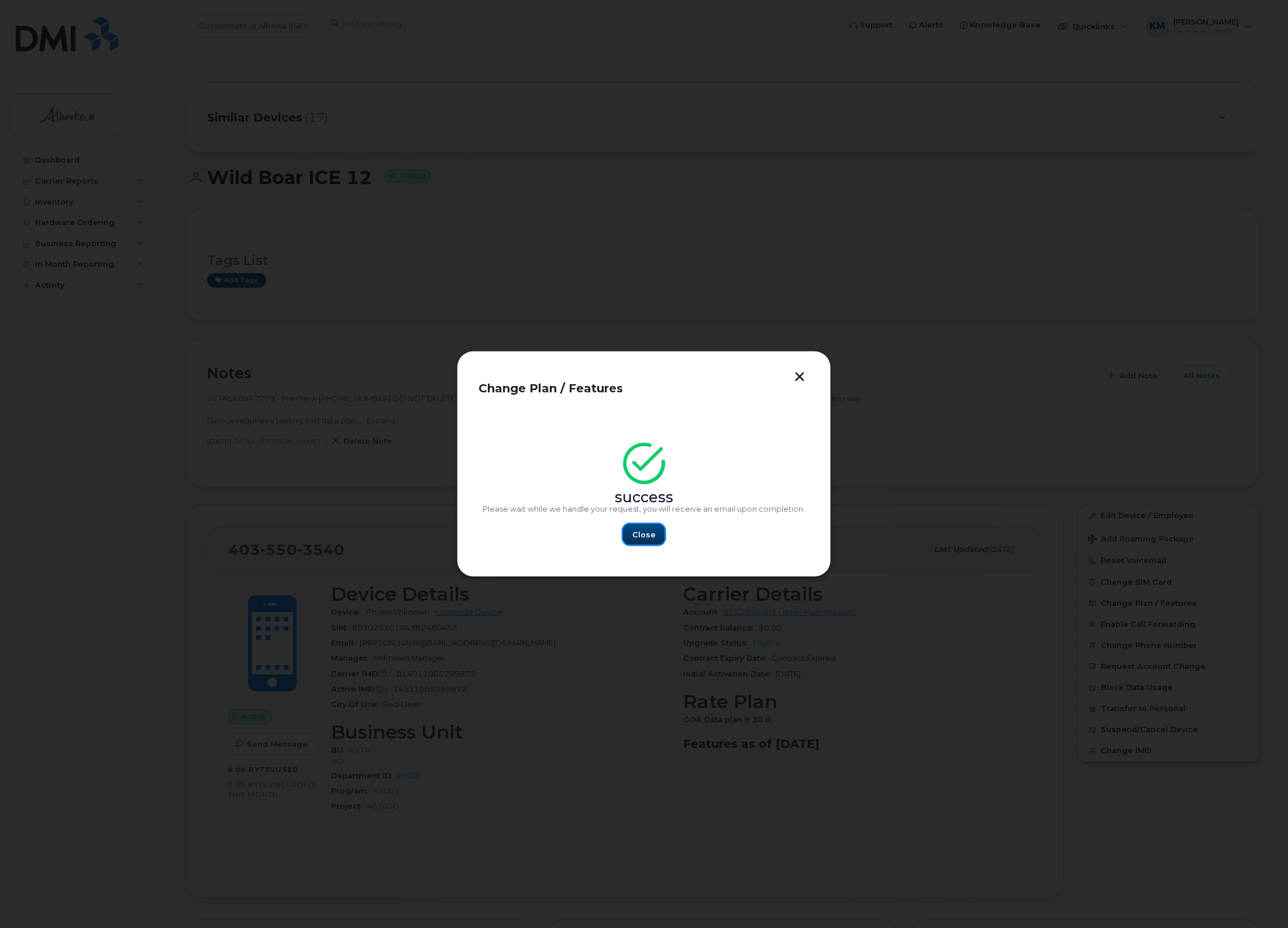
click at [653, 535] on span "Close" at bounding box center [644, 535] width 23 height 11
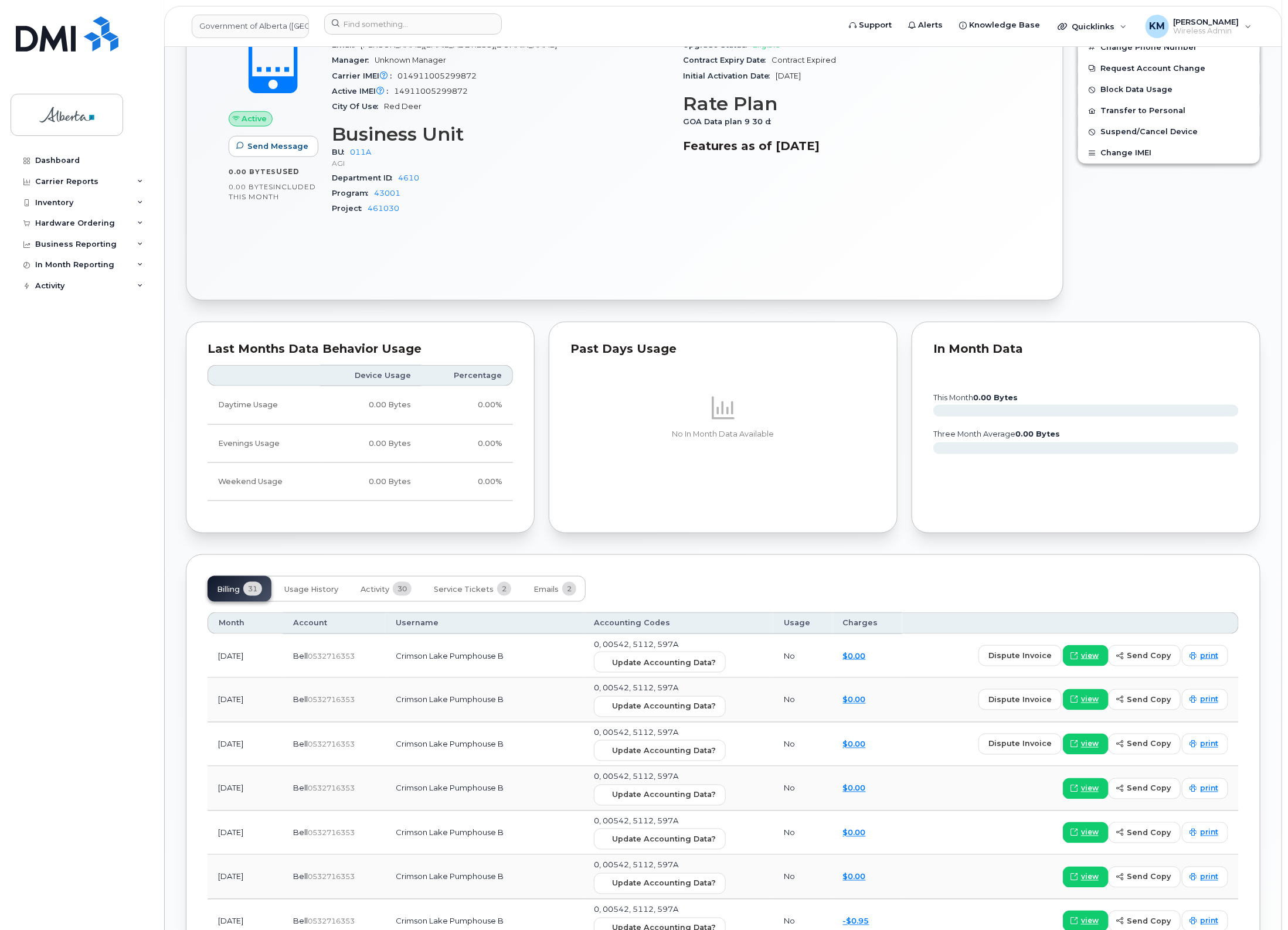
scroll to position [660, 0]
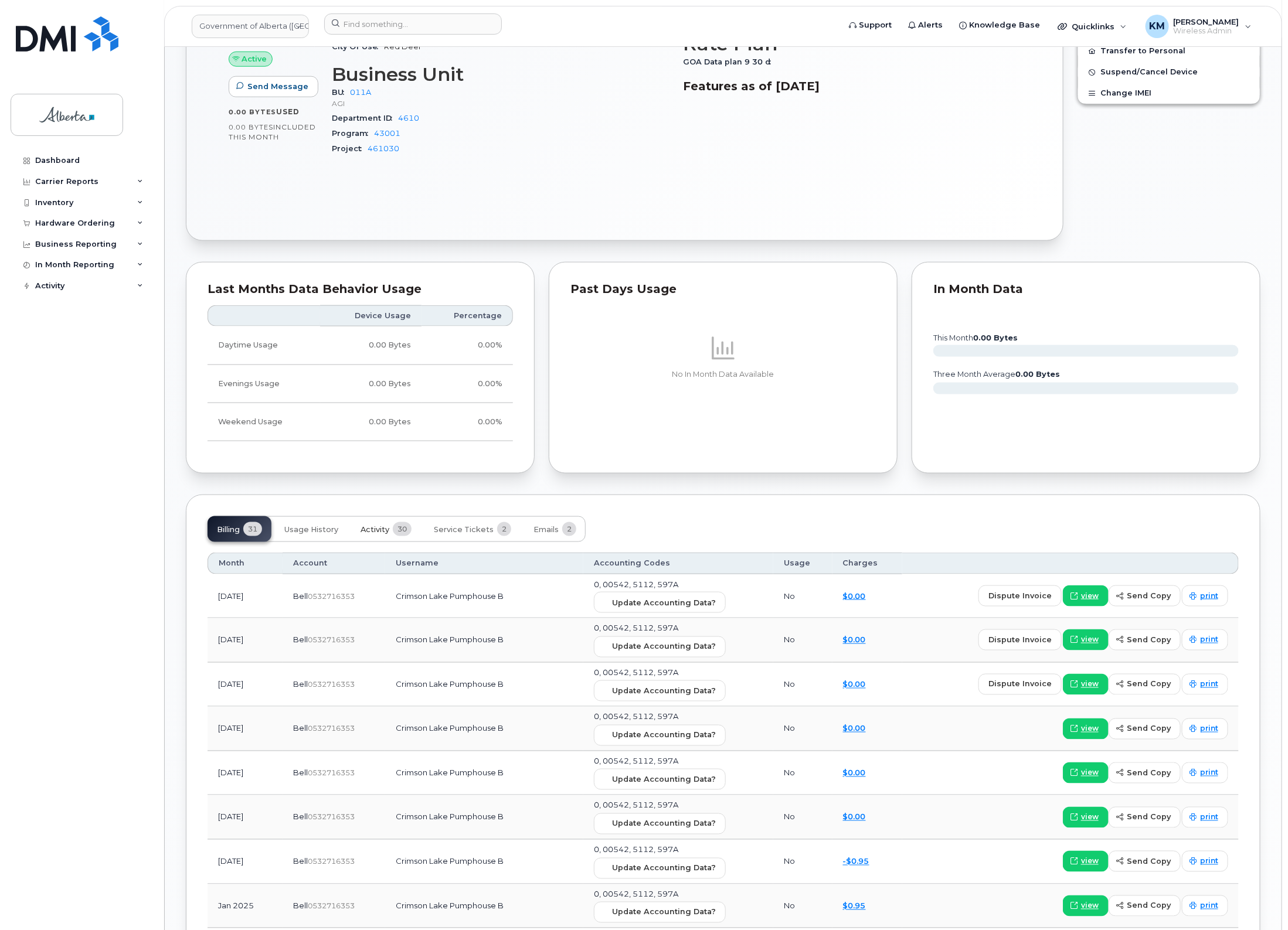
click at [374, 532] on span "Activity" at bounding box center [375, 530] width 29 height 10
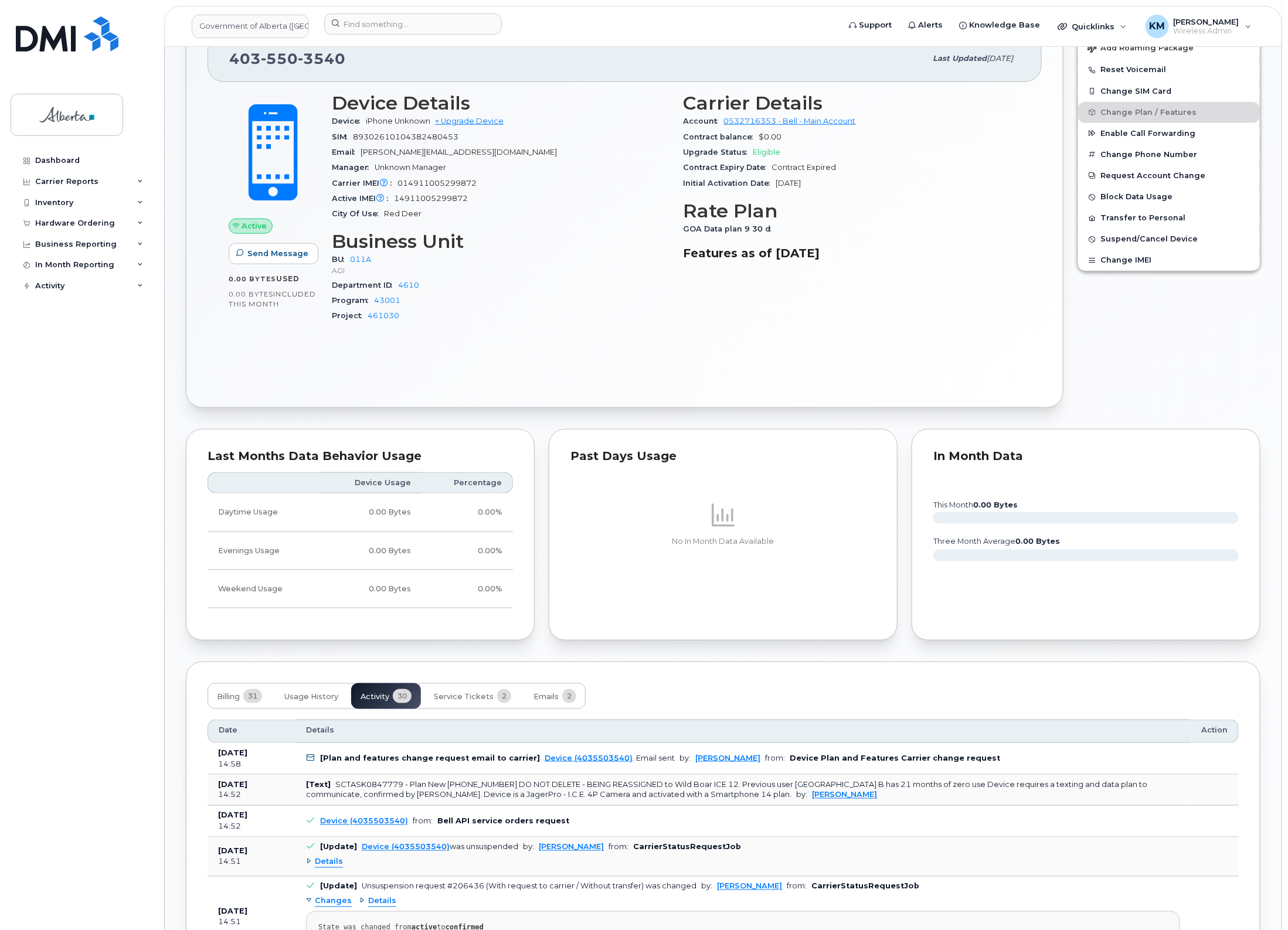
scroll to position [513, 0]
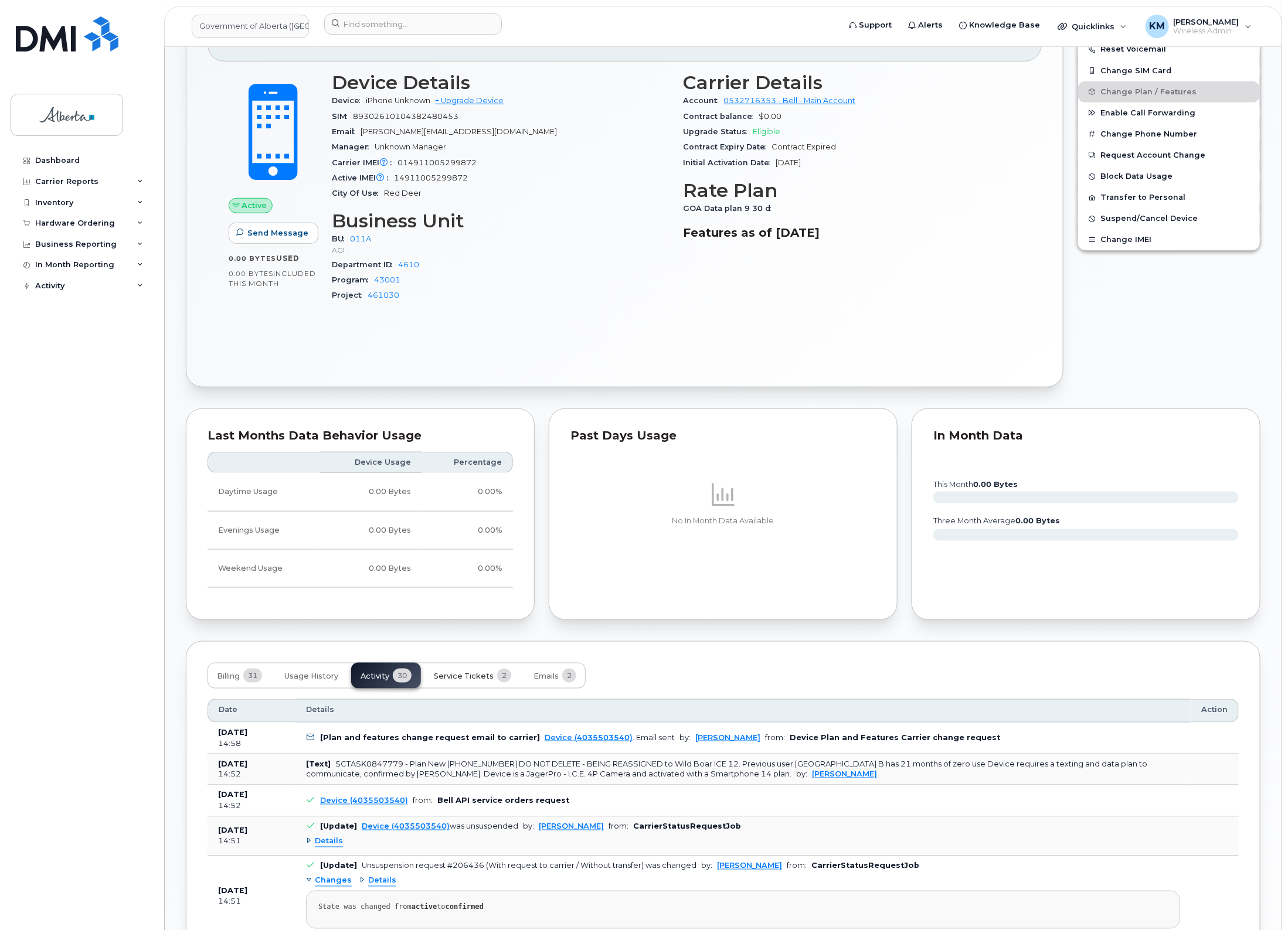
click at [473, 677] on span "Service Tickets" at bounding box center [464, 676] width 60 height 10
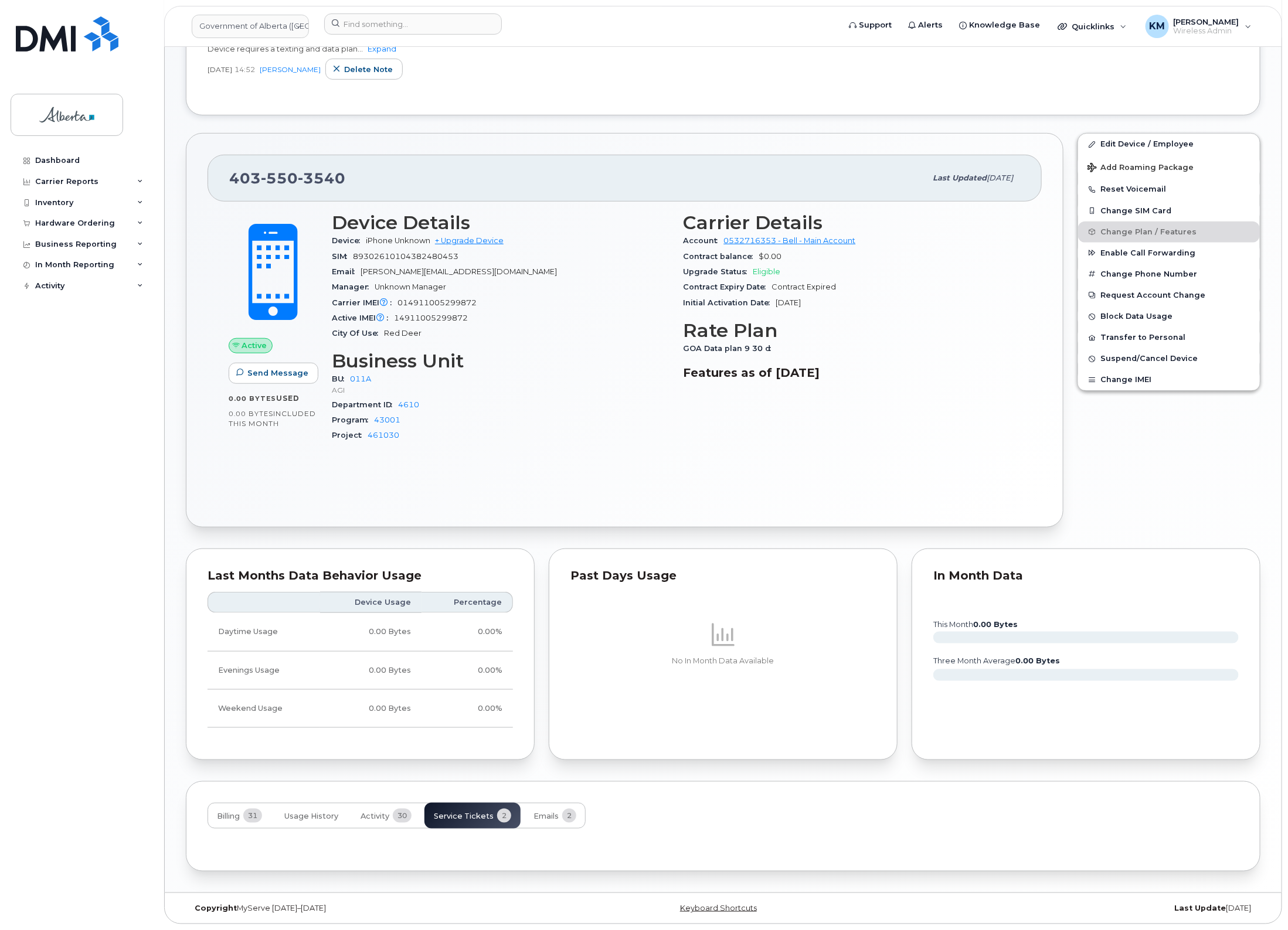
scroll to position [470, 0]
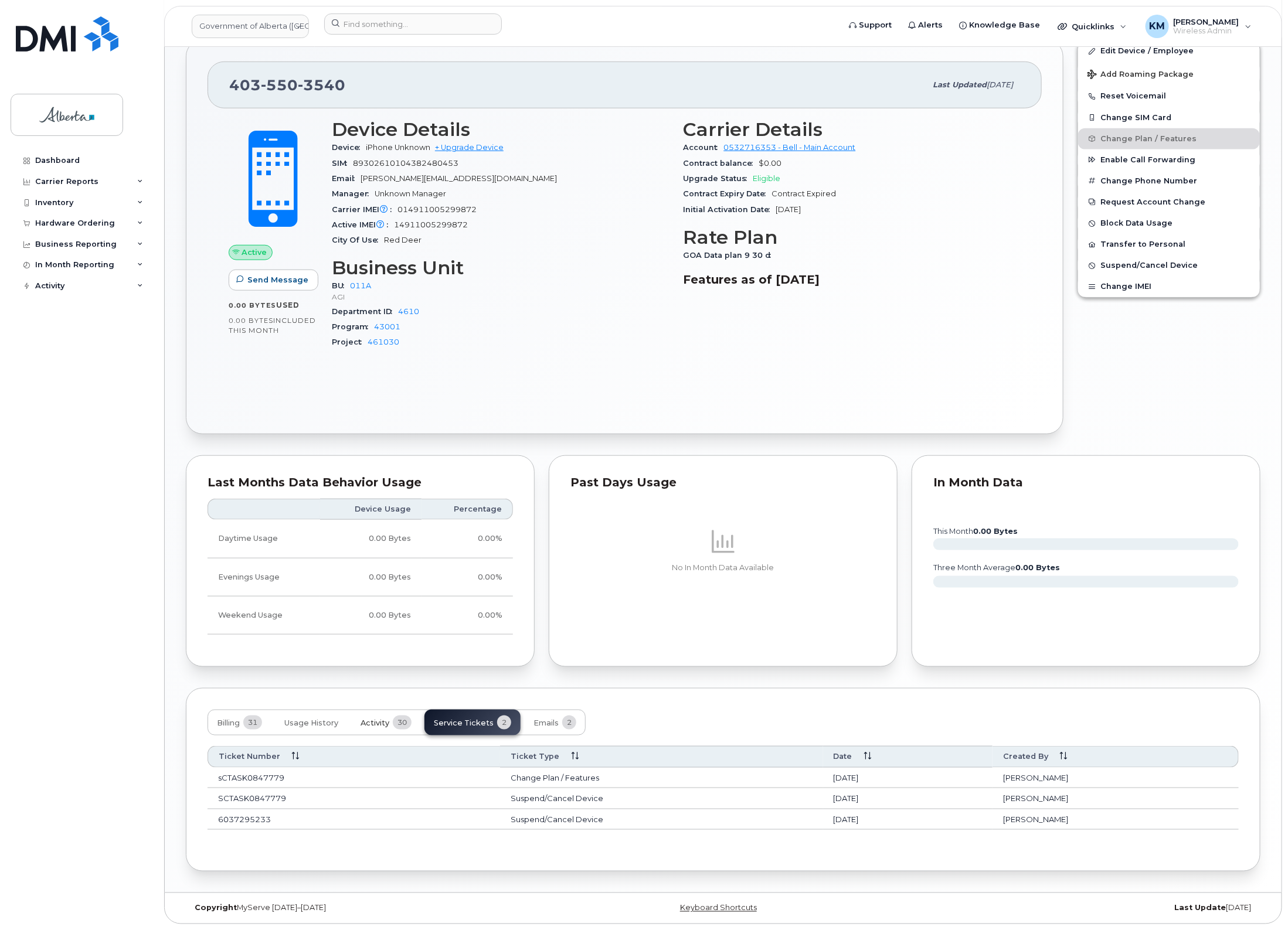
click at [378, 725] on span "Activity" at bounding box center [375, 723] width 29 height 10
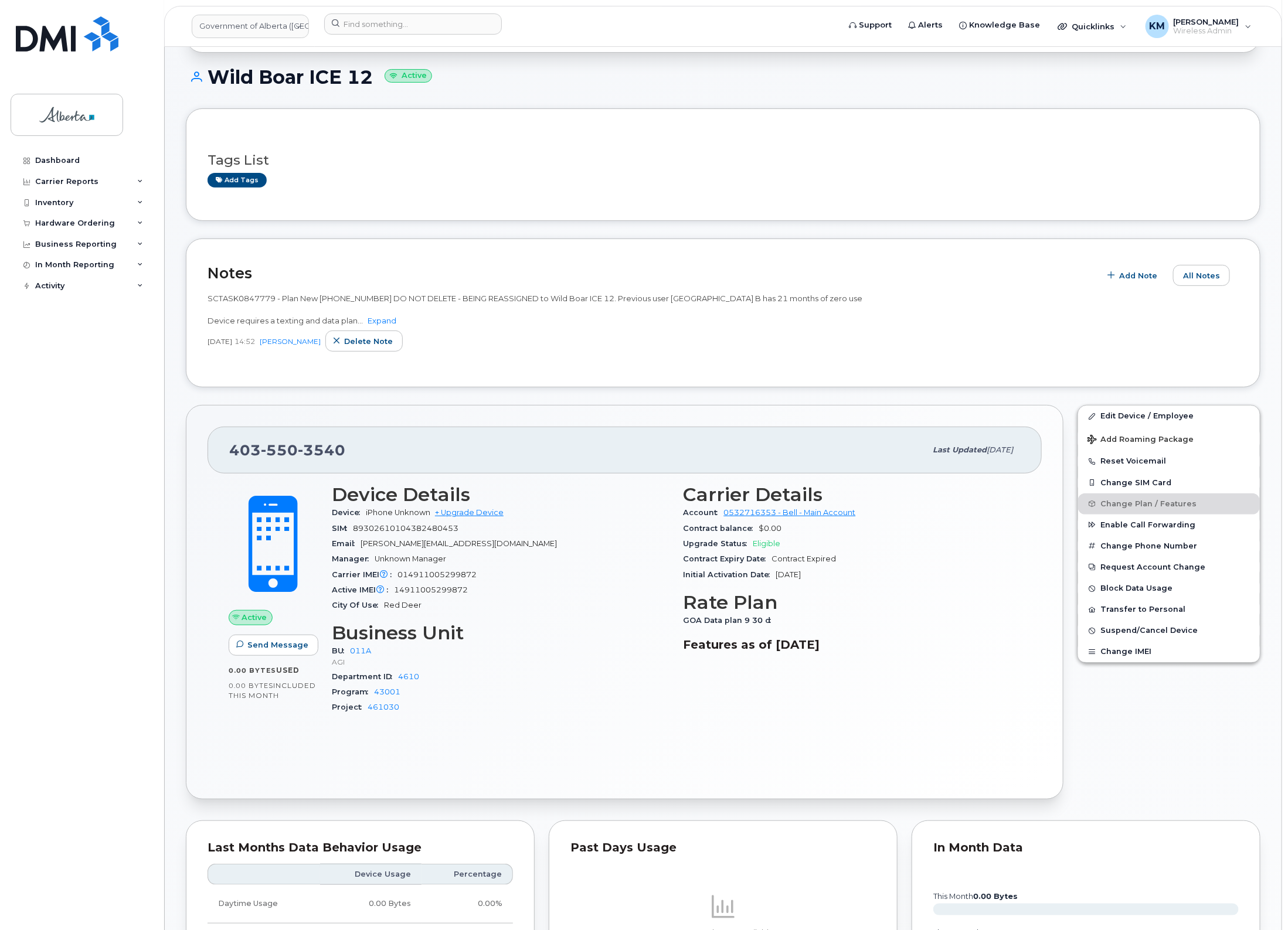
scroll to position [30, 0]
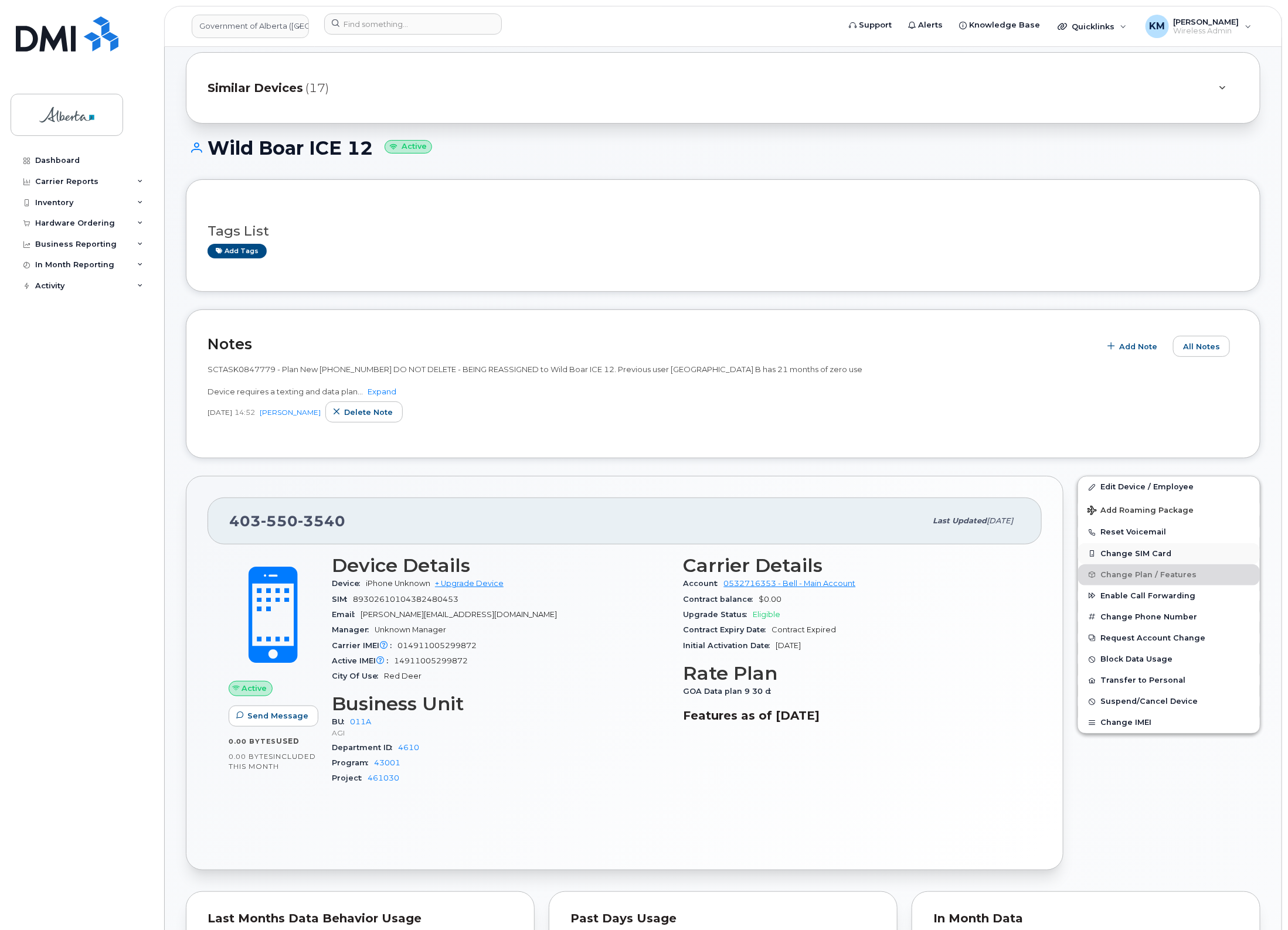
click at [1164, 551] on button "Change SIM Card" at bounding box center [1168, 553] width 181 height 21
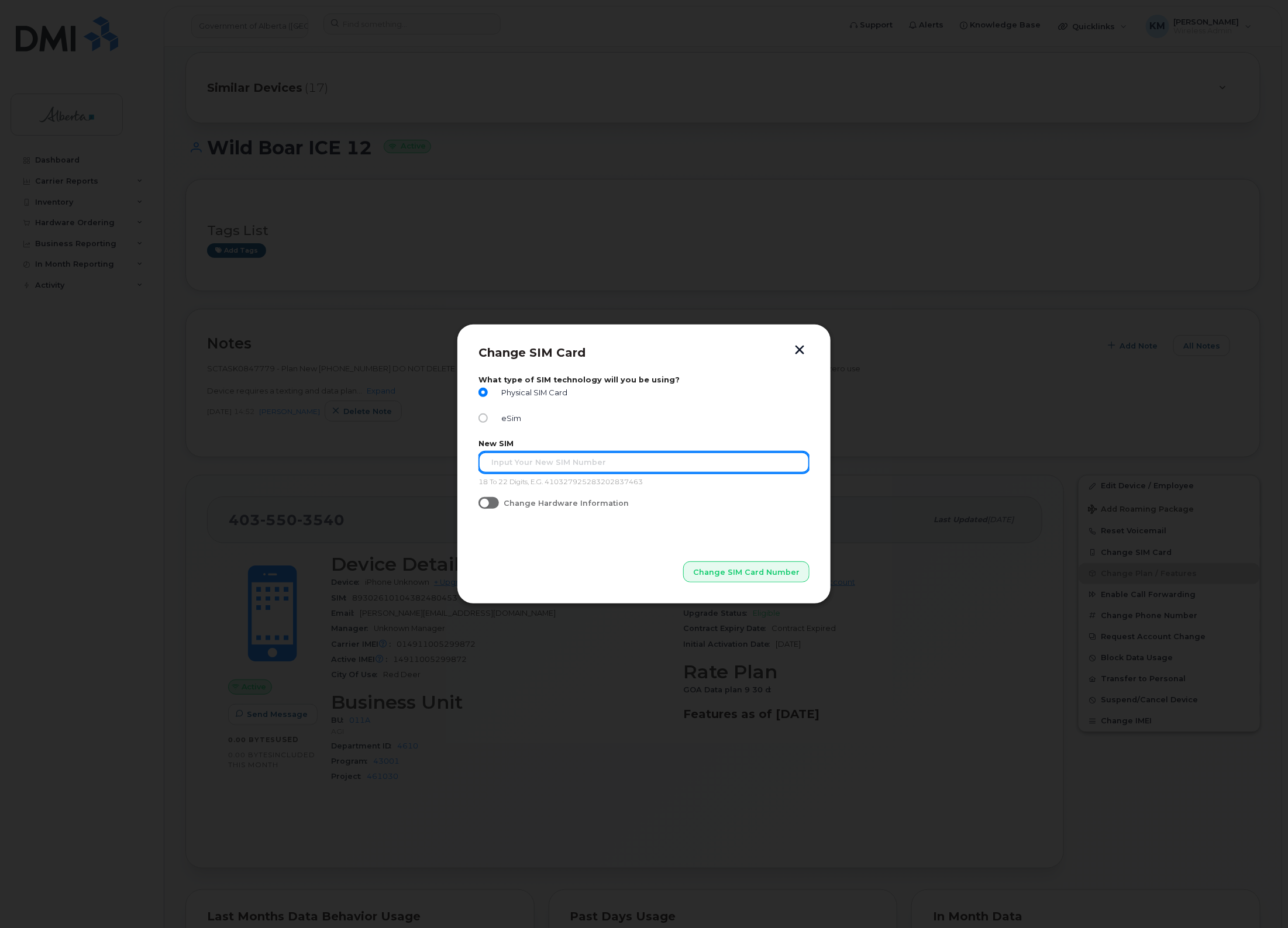
click at [496, 463] on input "text" at bounding box center [644, 462] width 331 height 21
paste input "89302610207725364860"
type input "89302610207725364860"
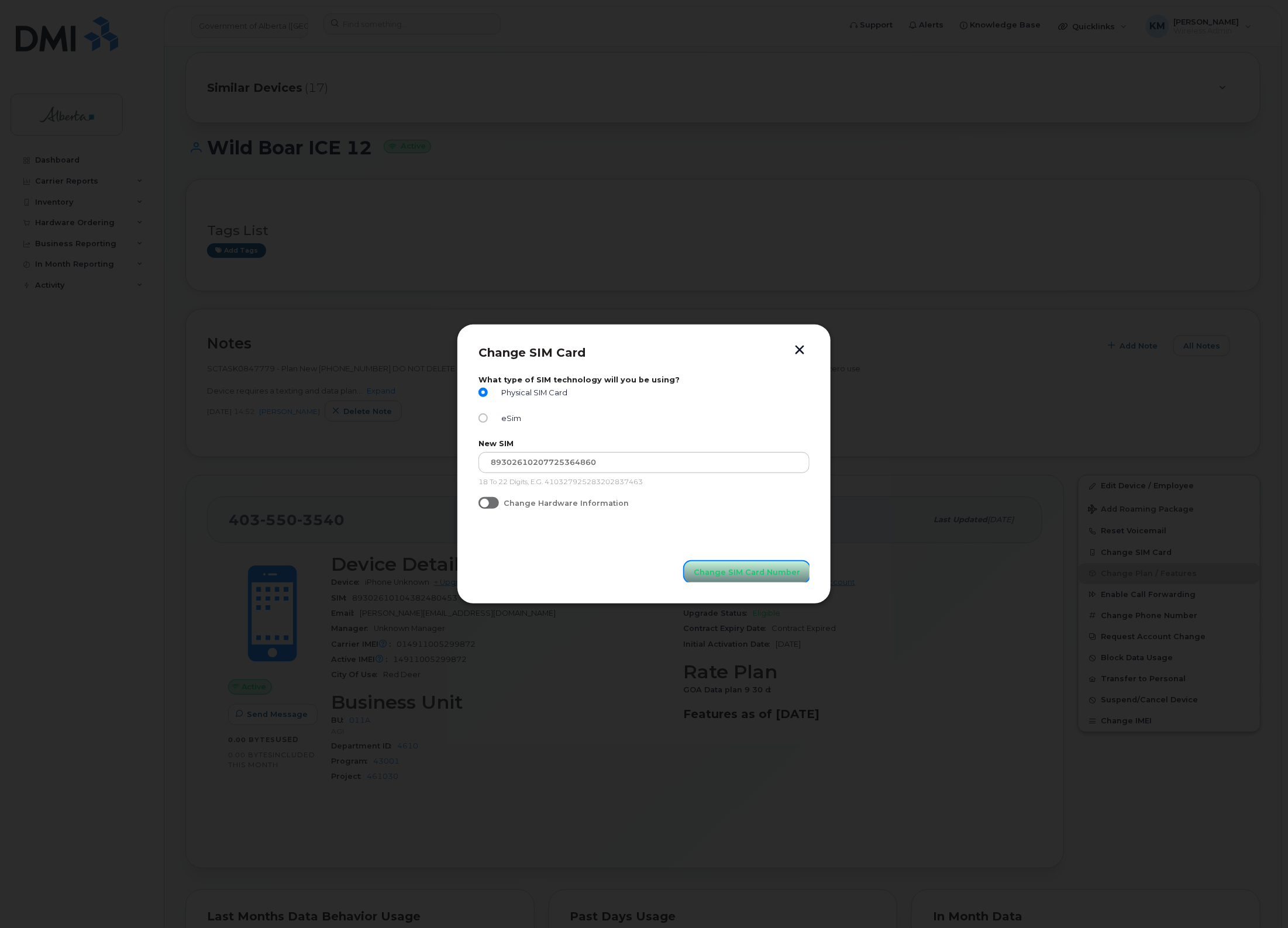
click at [730, 576] on span "Change SIM Card Number" at bounding box center [747, 572] width 107 height 11
click at [800, 345] on button "button" at bounding box center [799, 351] width 17 height 12
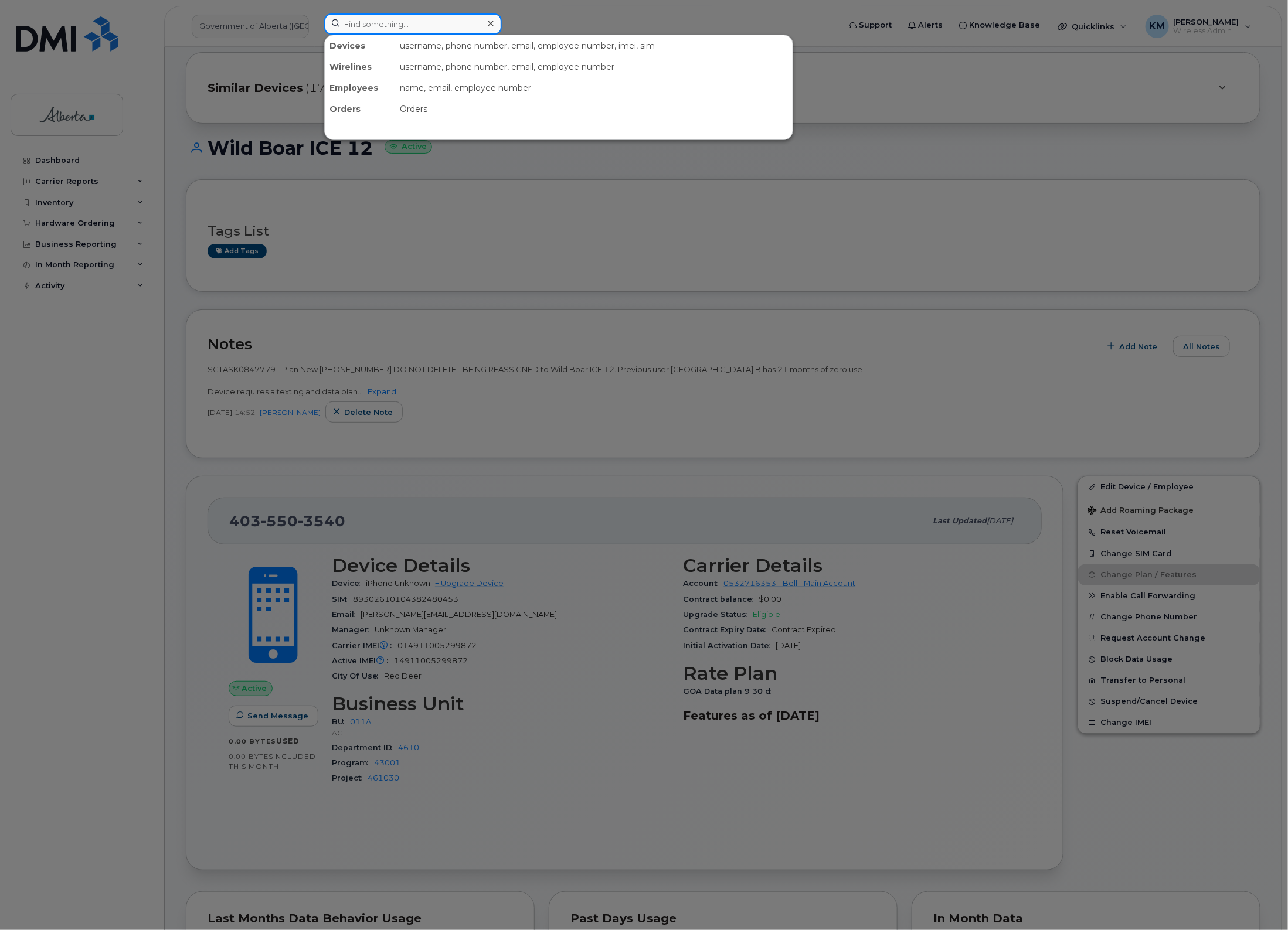
click at [352, 24] on input at bounding box center [413, 23] width 178 height 21
paste input "4034582092"
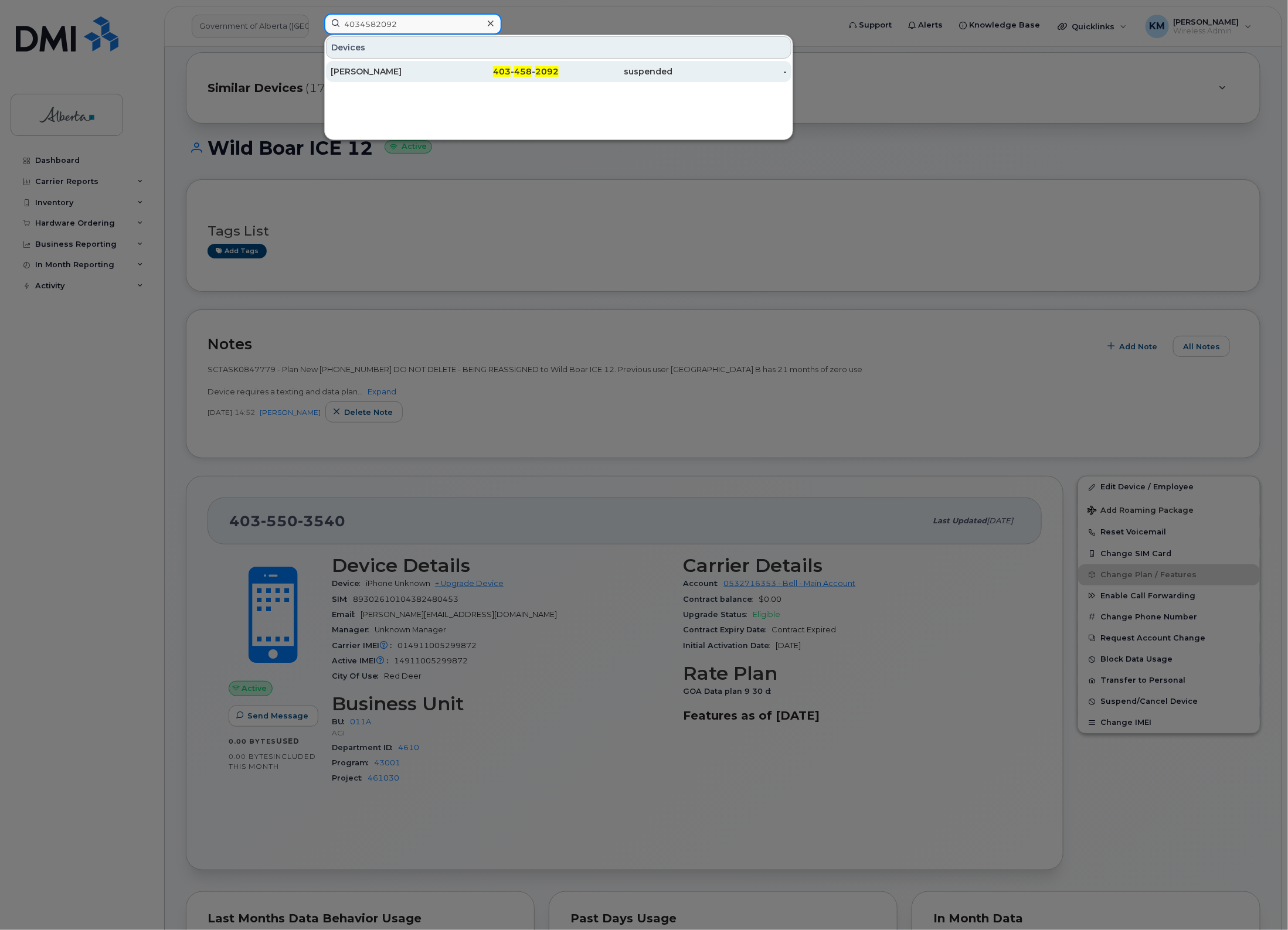
type input "4034582092"
click at [373, 68] on div "[PERSON_NAME]" at bounding box center [387, 71] width 114 height 12
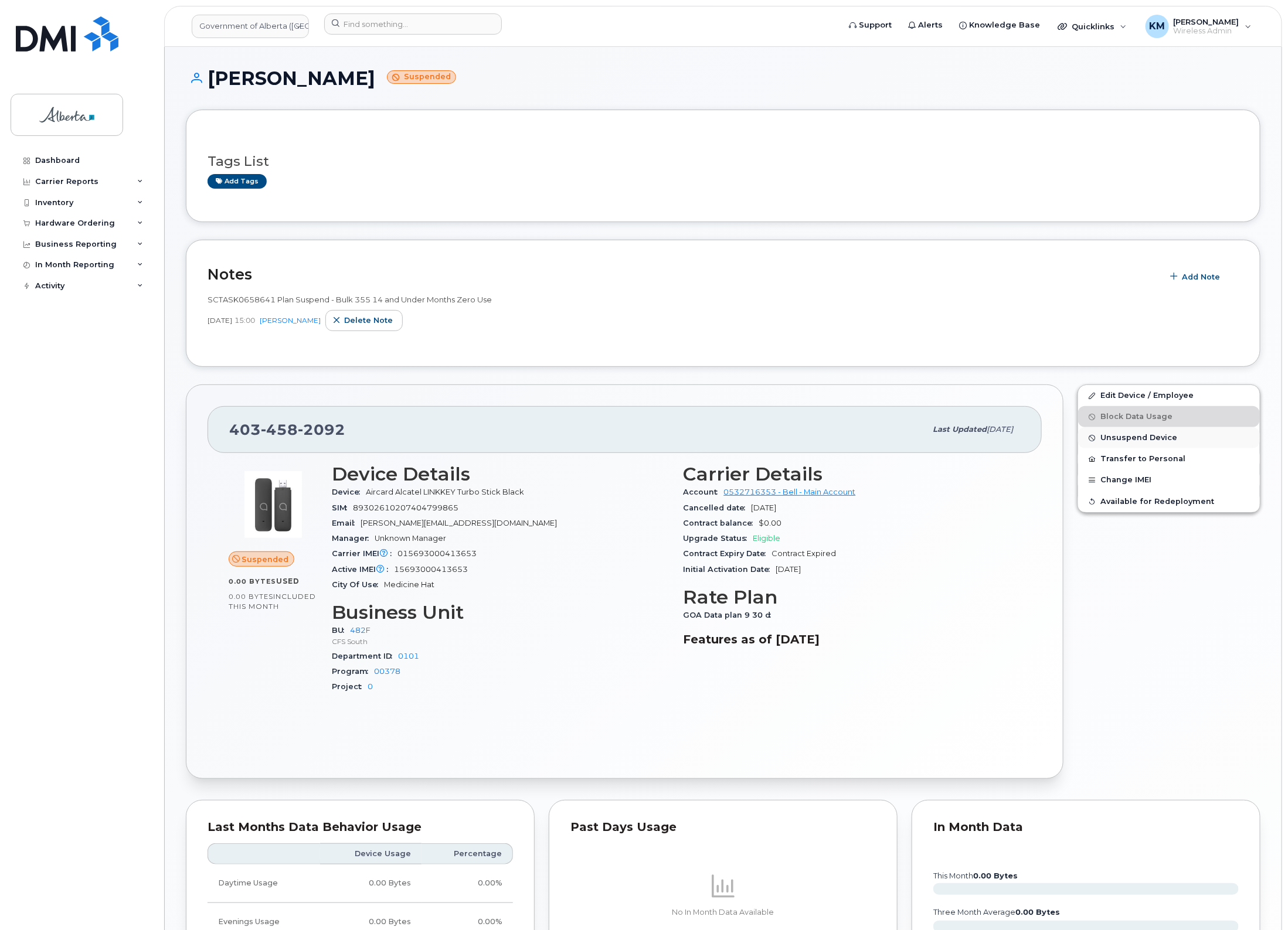
click at [1149, 436] on span "Unsuspend Device" at bounding box center [1138, 438] width 77 height 9
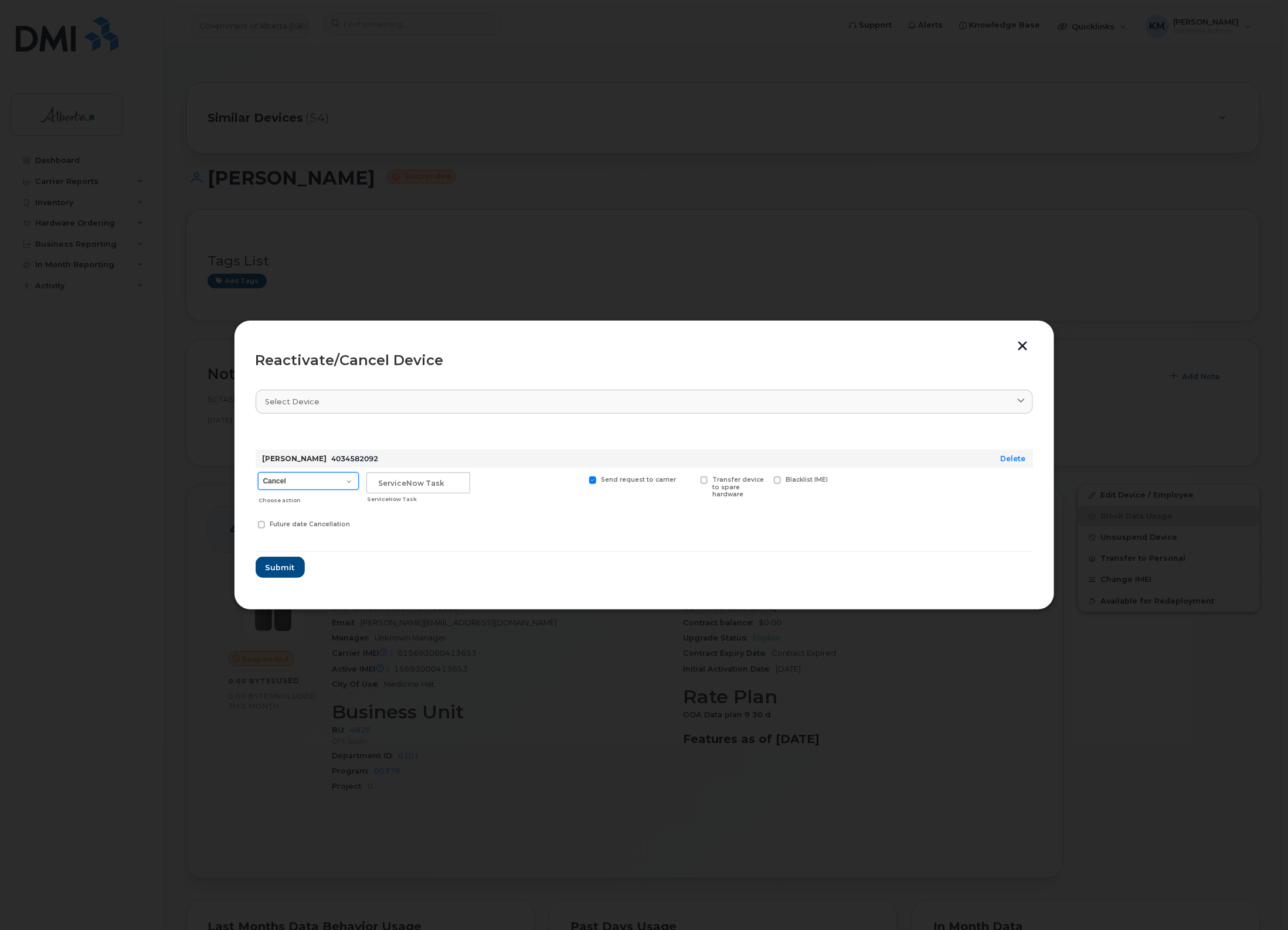
click at [347, 482] on select "Cancel Suspend - Extend Suspension Reactivate" at bounding box center [308, 481] width 101 height 17
select select "[object Object]"
click at [258, 472] on select "Cancel Suspend - Extend Suspension Reactivate" at bounding box center [308, 481] width 101 height 17
click at [419, 484] on input "text" at bounding box center [418, 482] width 104 height 21
type input "sCTASK0847779"
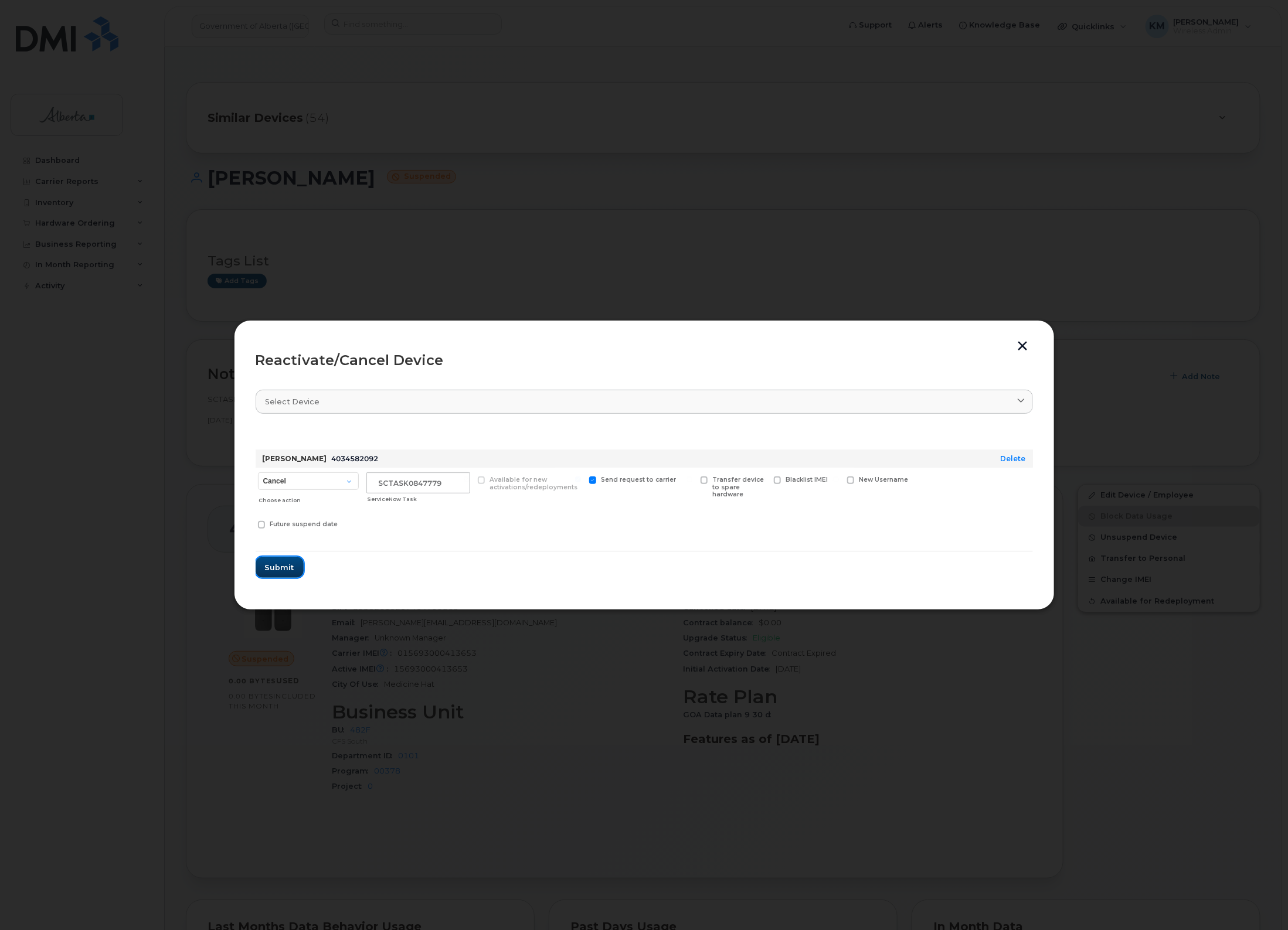
click at [285, 567] on span "Submit" at bounding box center [279, 568] width 29 height 11
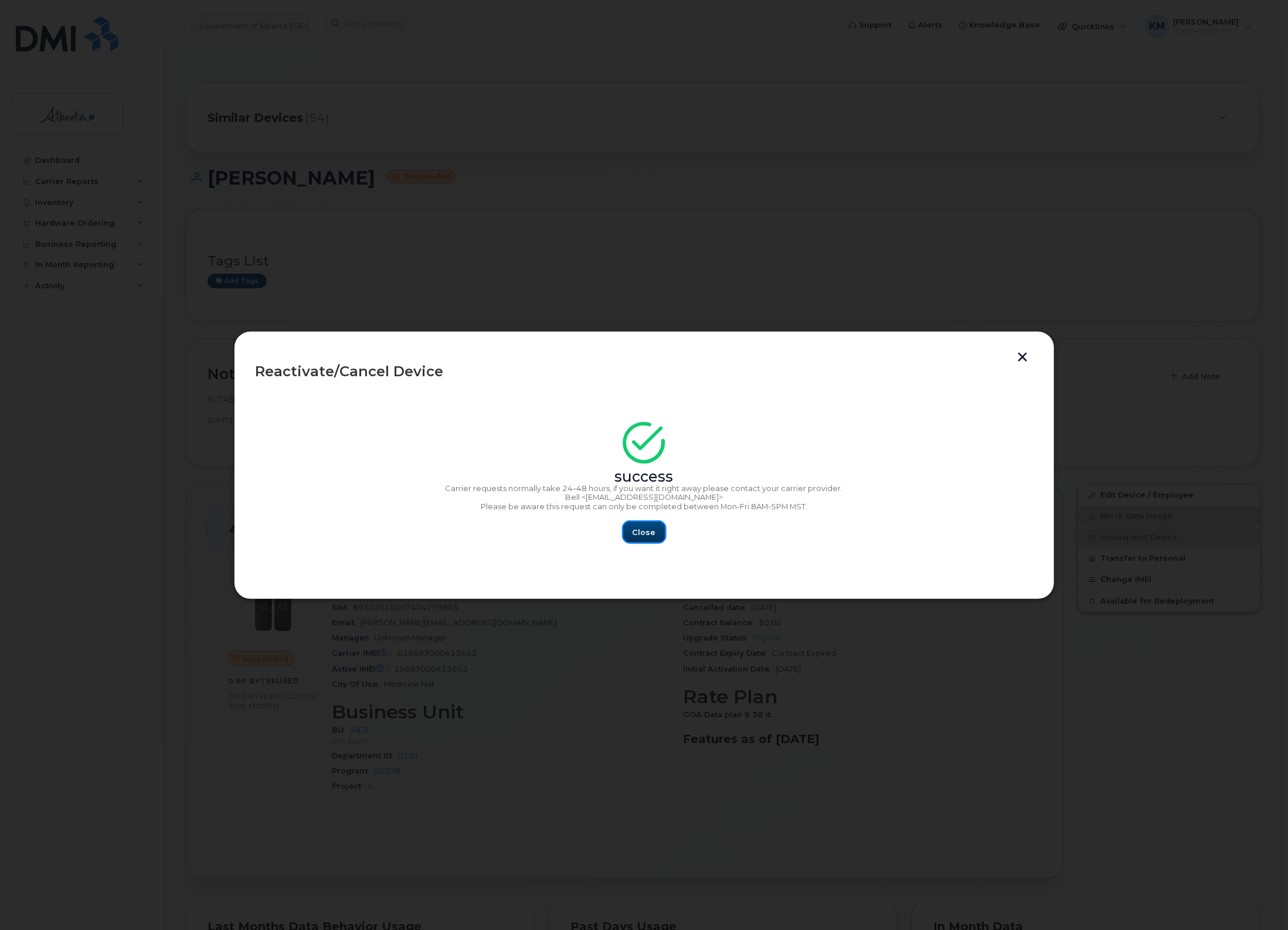
click at [646, 537] on span "Close" at bounding box center [644, 532] width 23 height 11
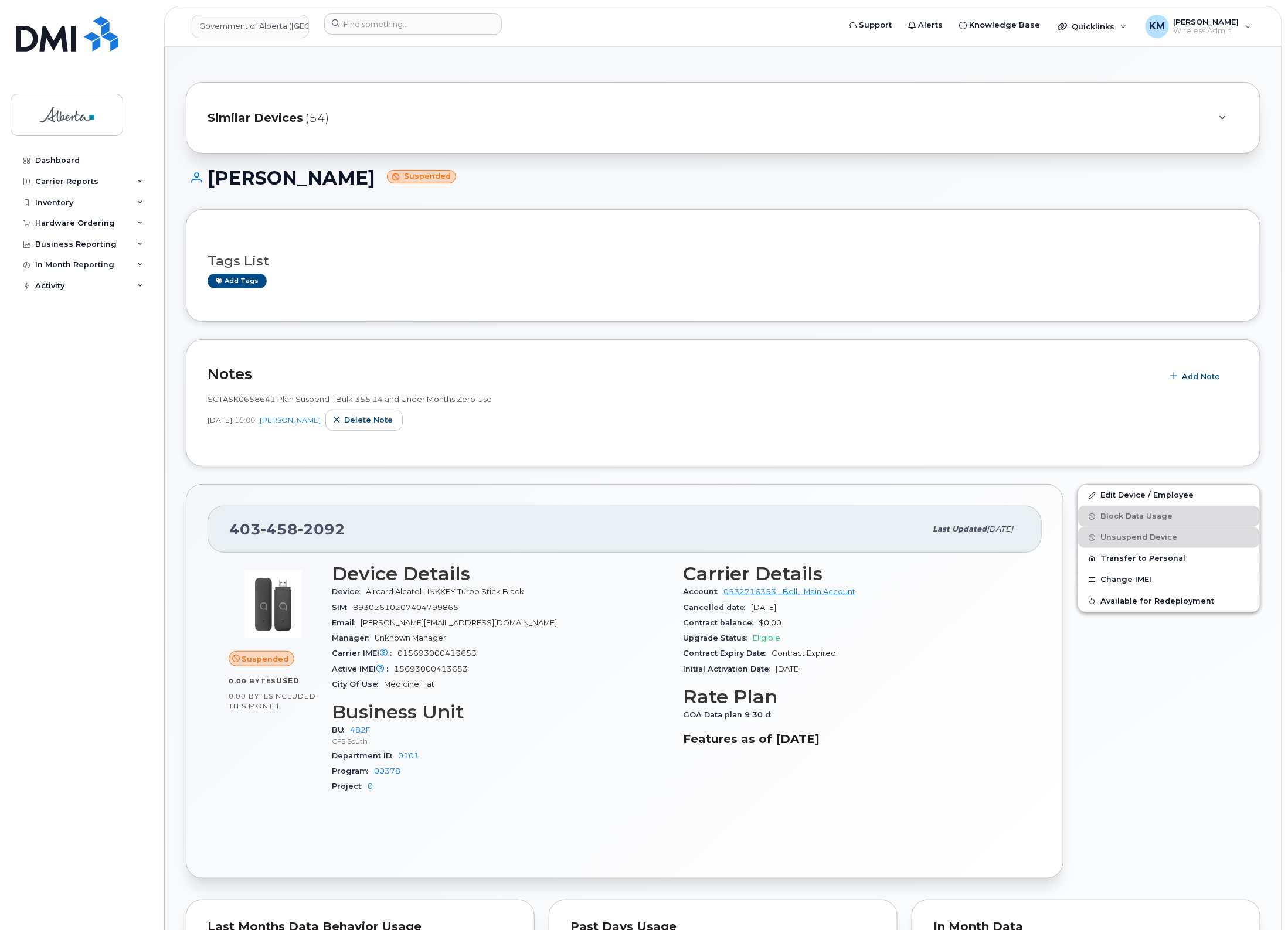
drag, startPoint x: 413, startPoint y: 181, endPoint x: 213, endPoint y: 177, distance: 200.0
click at [213, 177] on h1 "Angela Ceballos Toro Suspended" at bounding box center [723, 178] width 1074 height 20
copy h1 "[PERSON_NAME]"
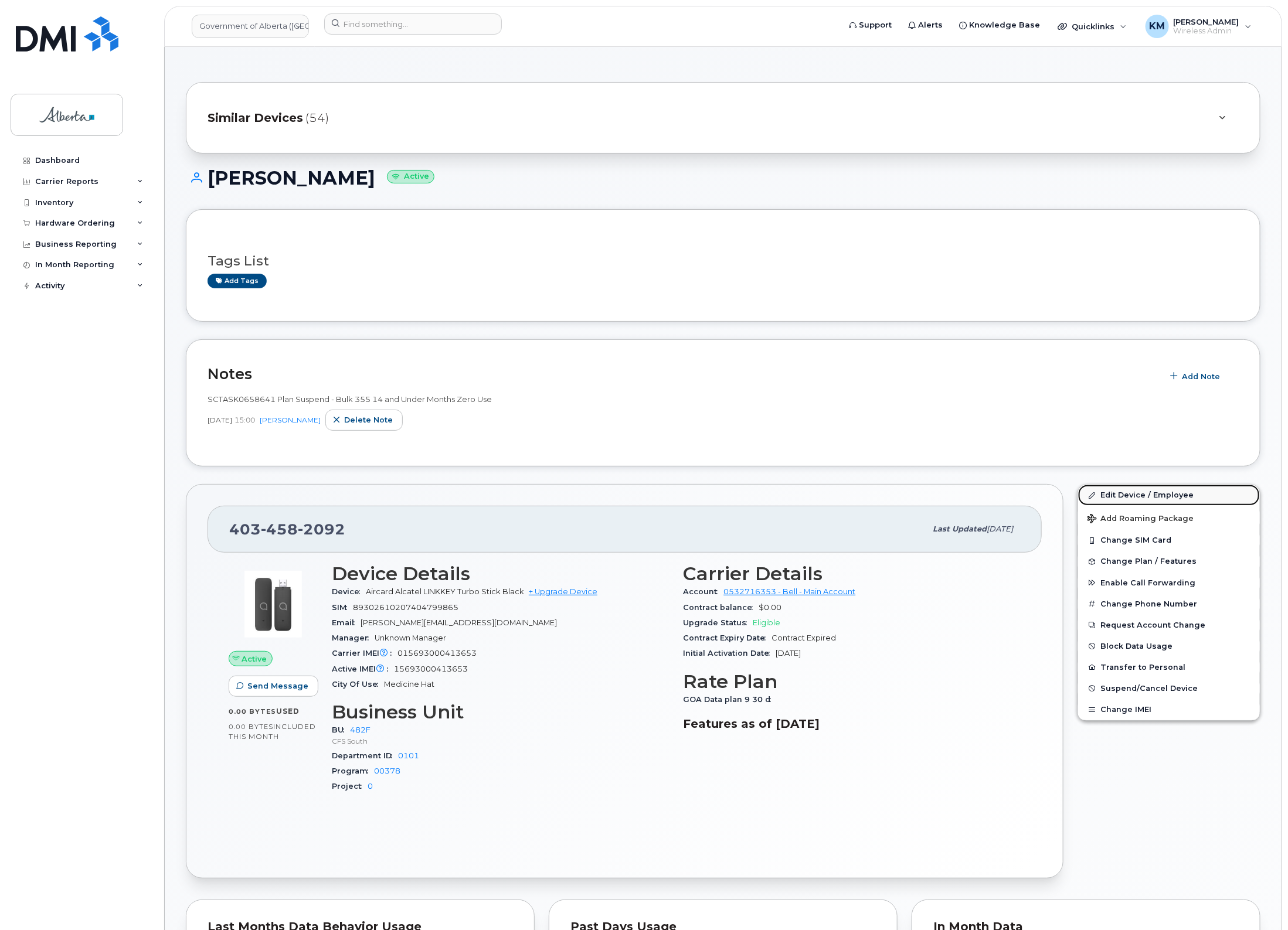
click at [1150, 491] on link "Edit Device / Employee" at bounding box center [1168, 495] width 181 height 21
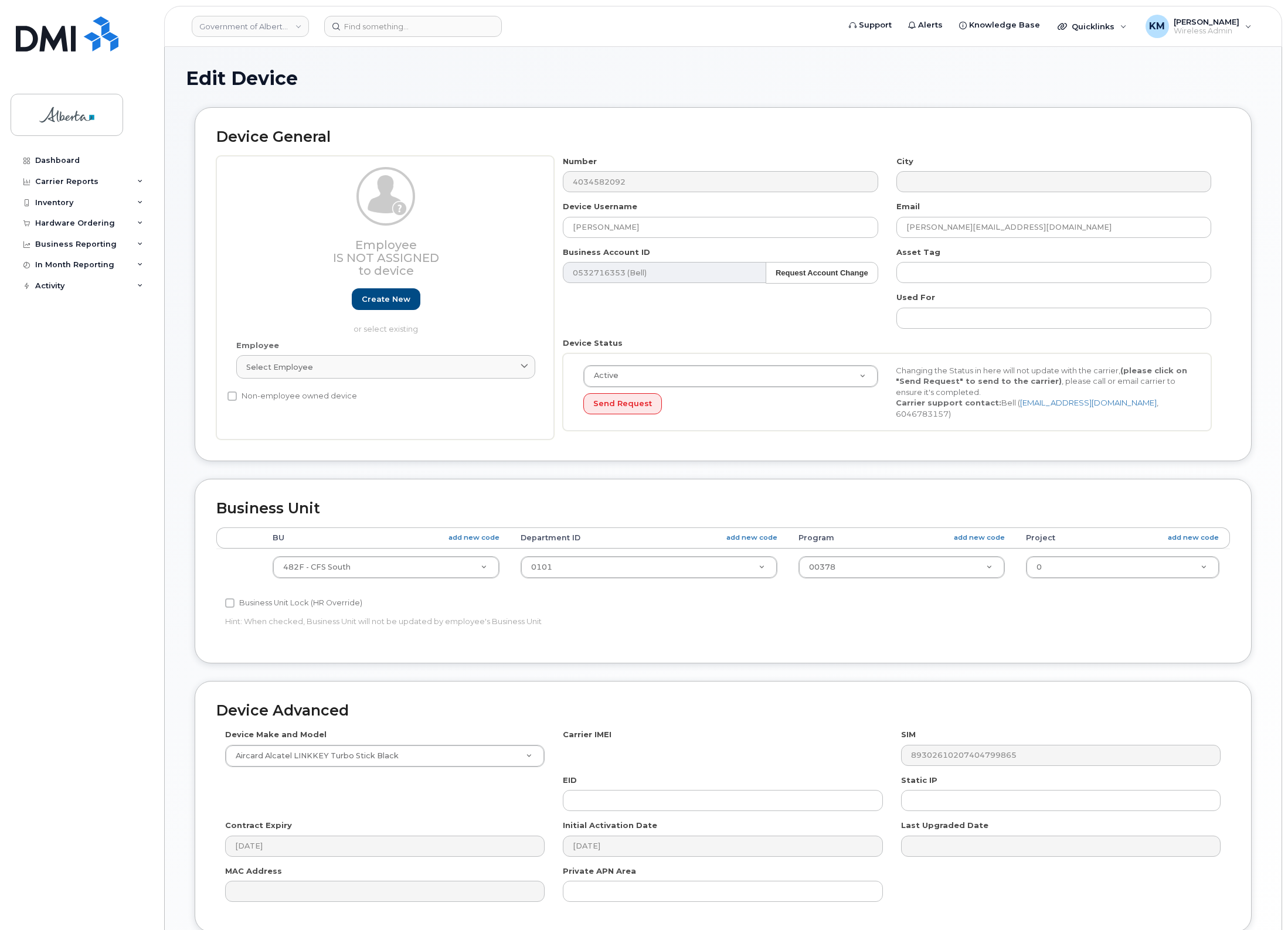
select select "4749740"
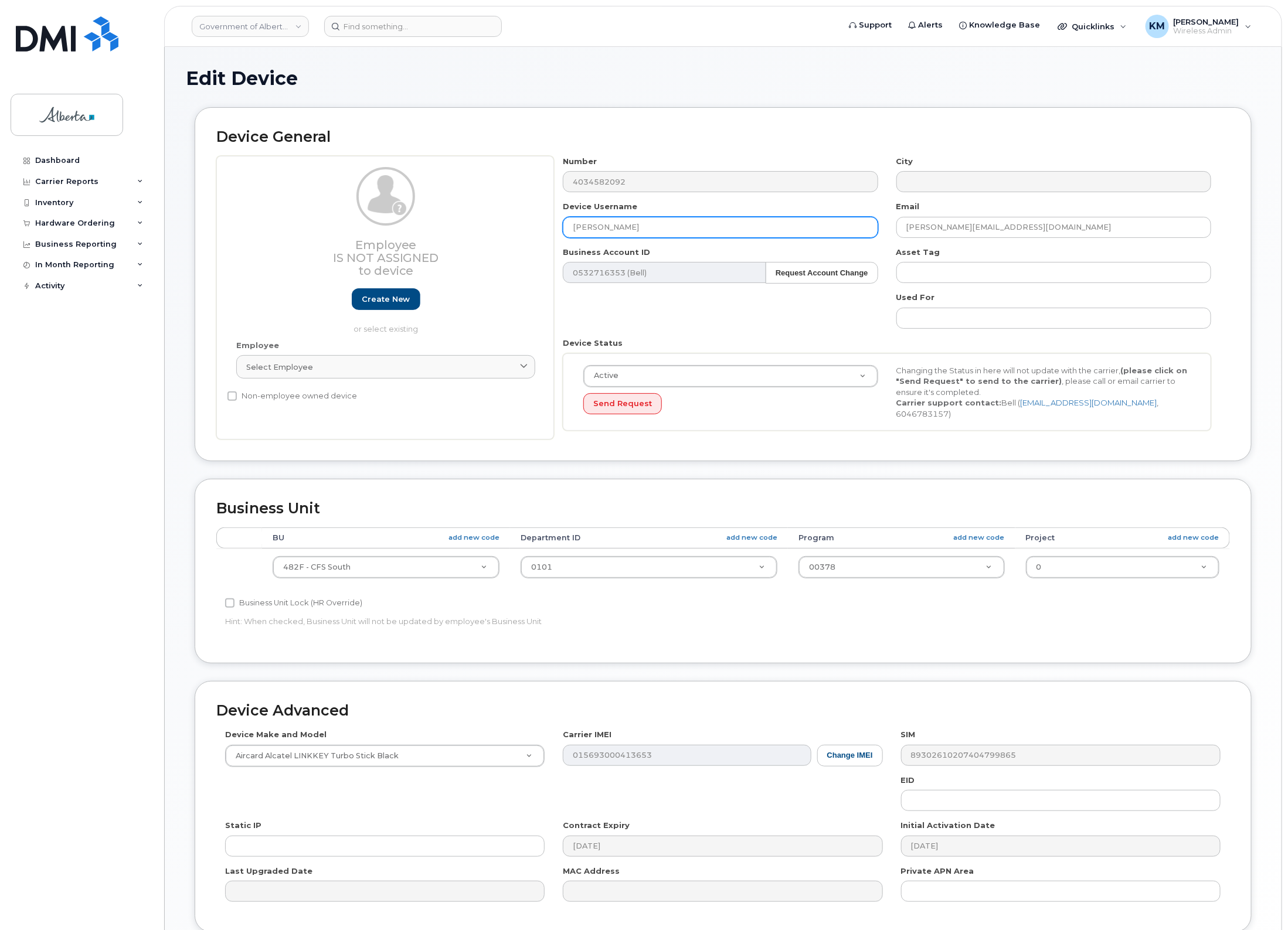
drag, startPoint x: 666, startPoint y: 234, endPoint x: 555, endPoint y: 237, distance: 111.0
click at [555, 237] on div "Device Username [PERSON_NAME]" at bounding box center [720, 219] width 333 height 37
type input "w"
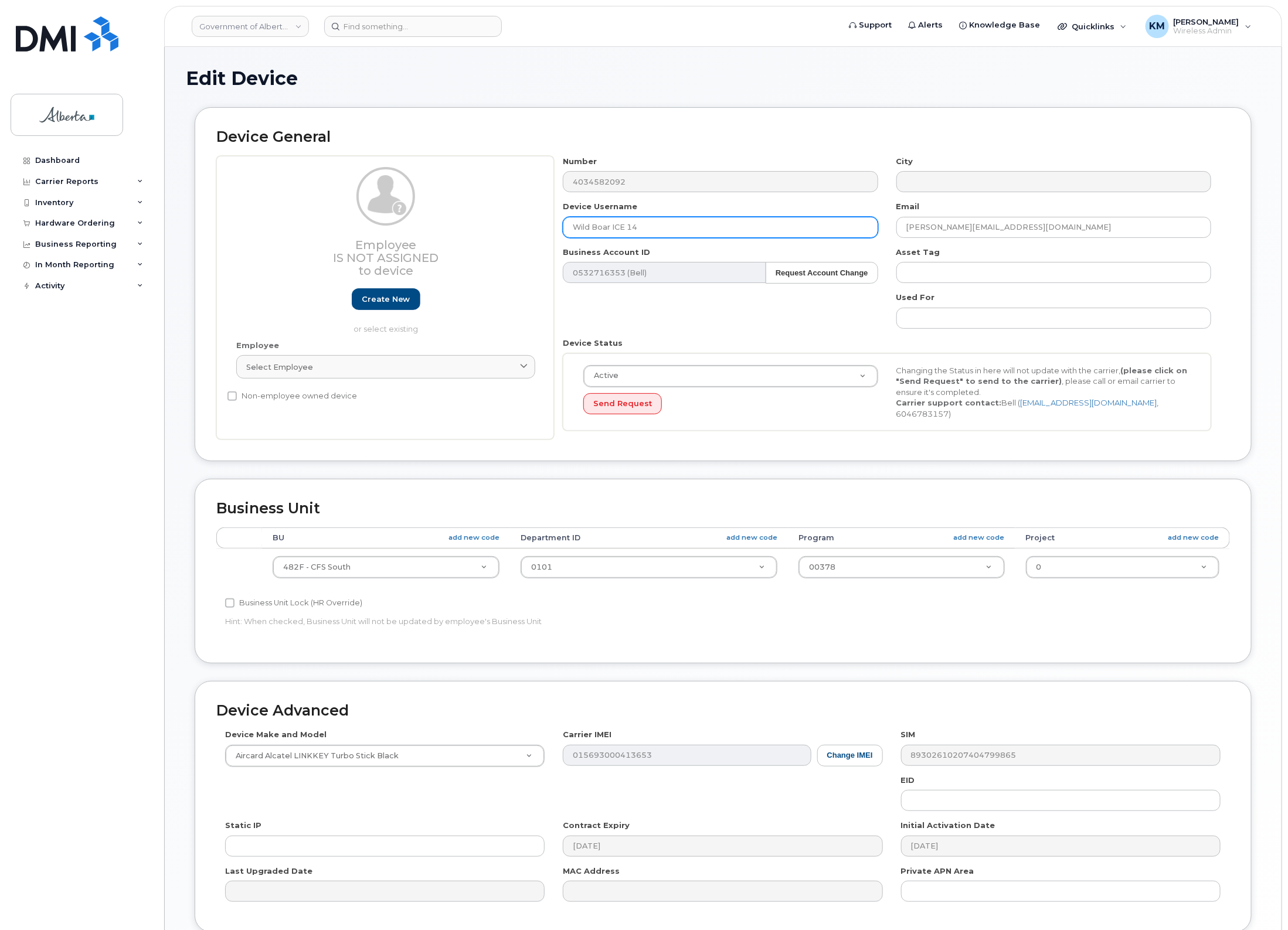
type input "Wild Boar ICE 14"
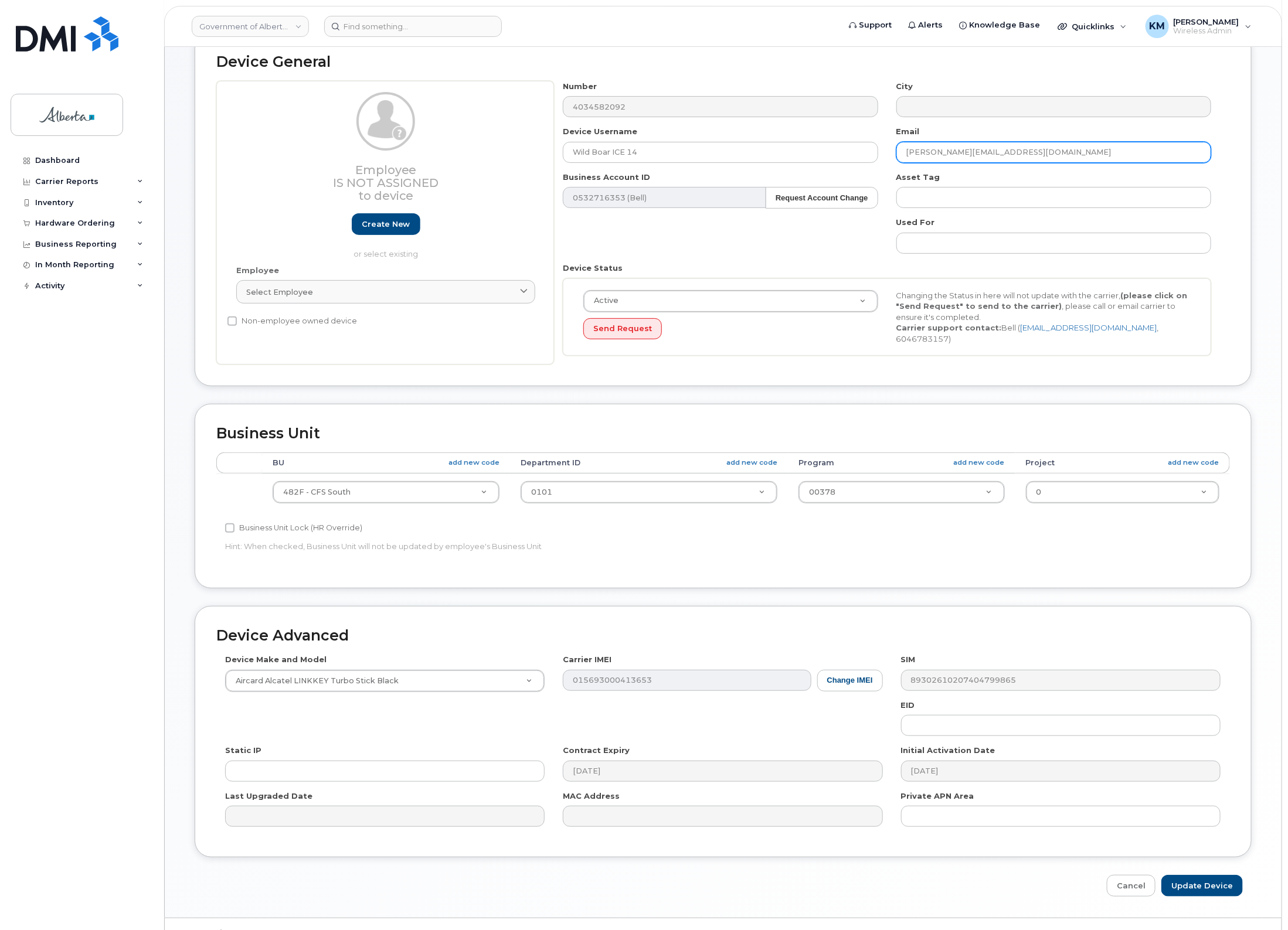
scroll to position [98, 0]
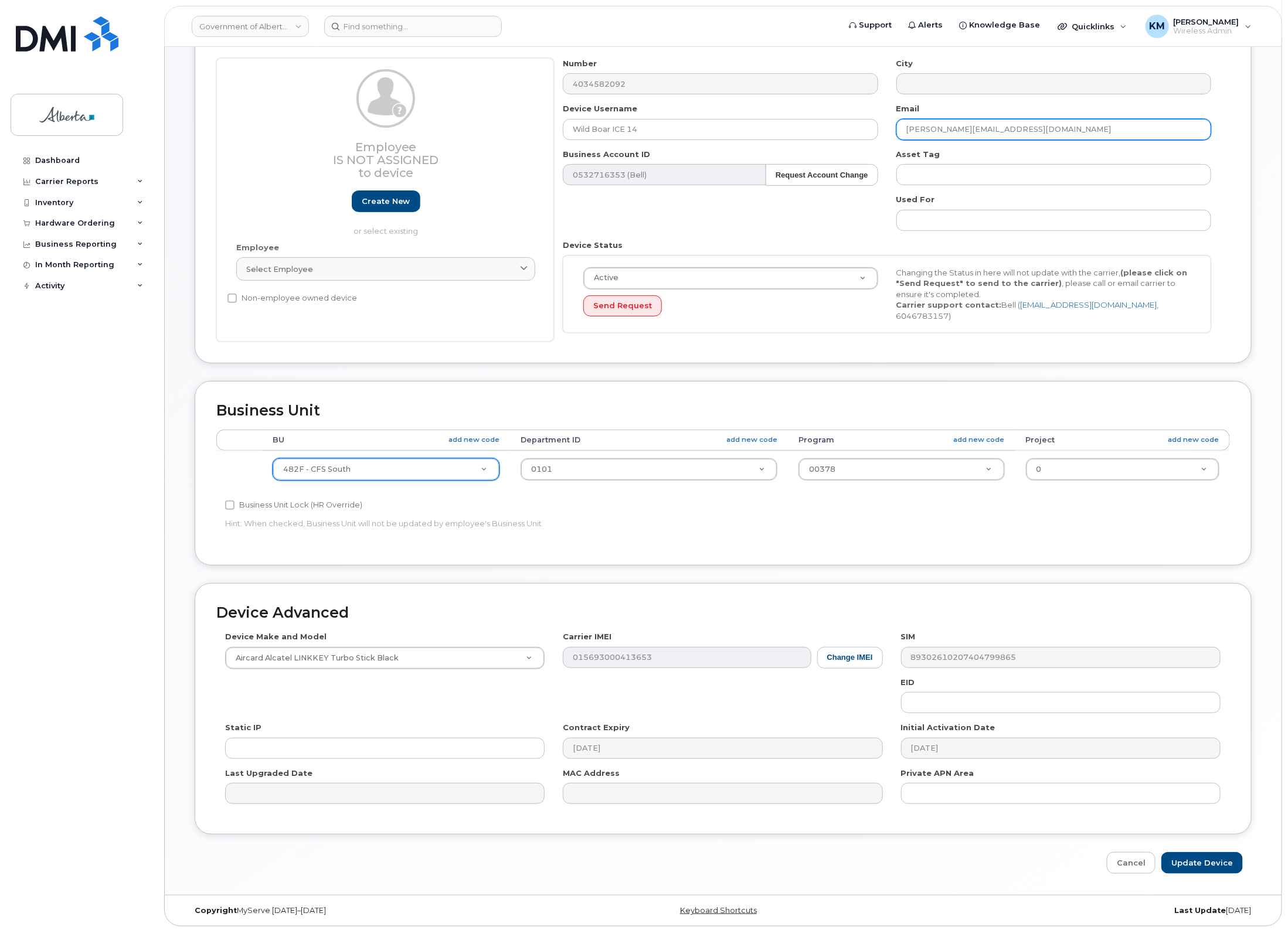
type input "[PERSON_NAME][EMAIL_ADDRESS][DOMAIN_NAME]"
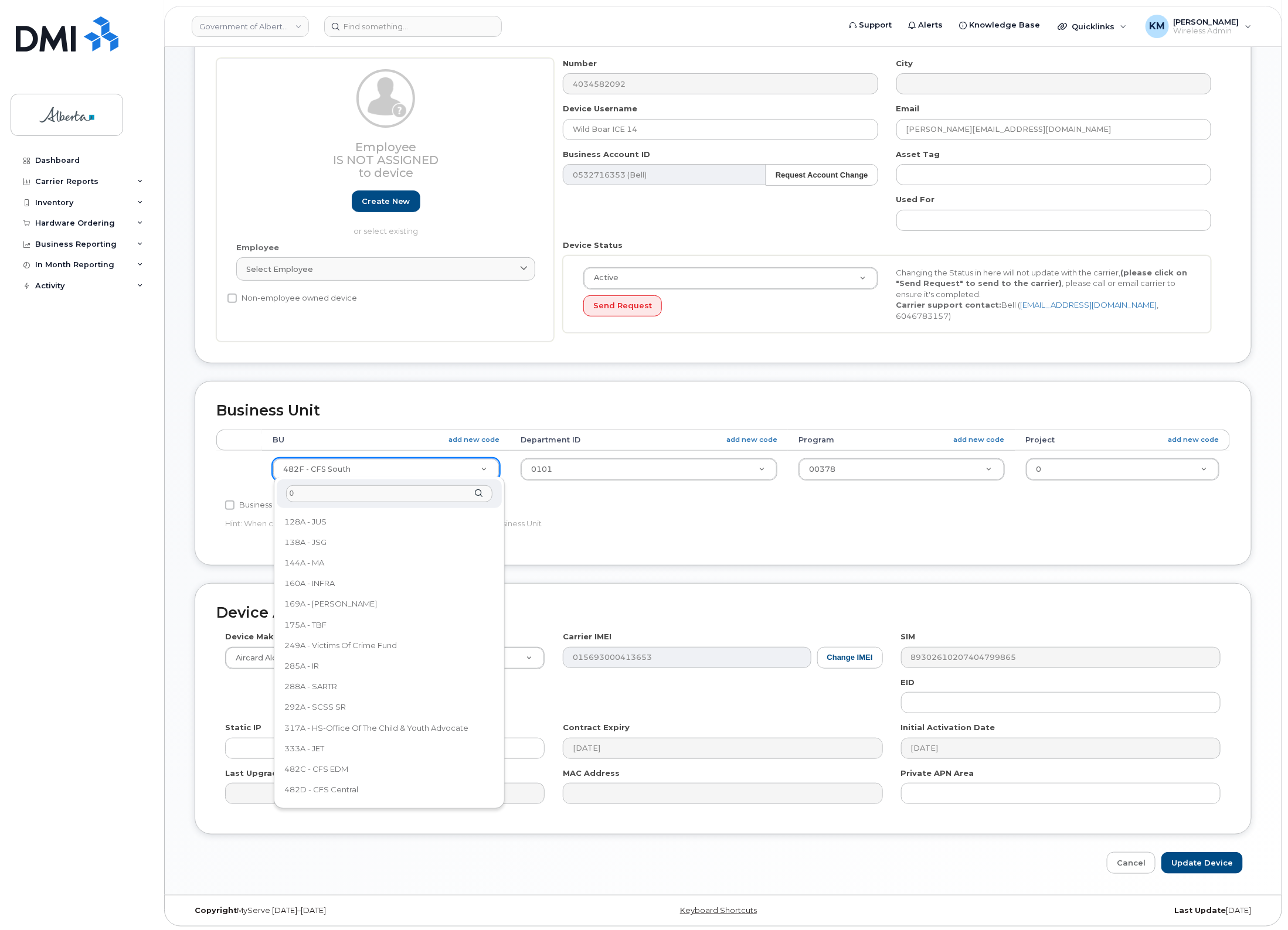
scroll to position [0, 0]
type input "011"
select select "4120336"
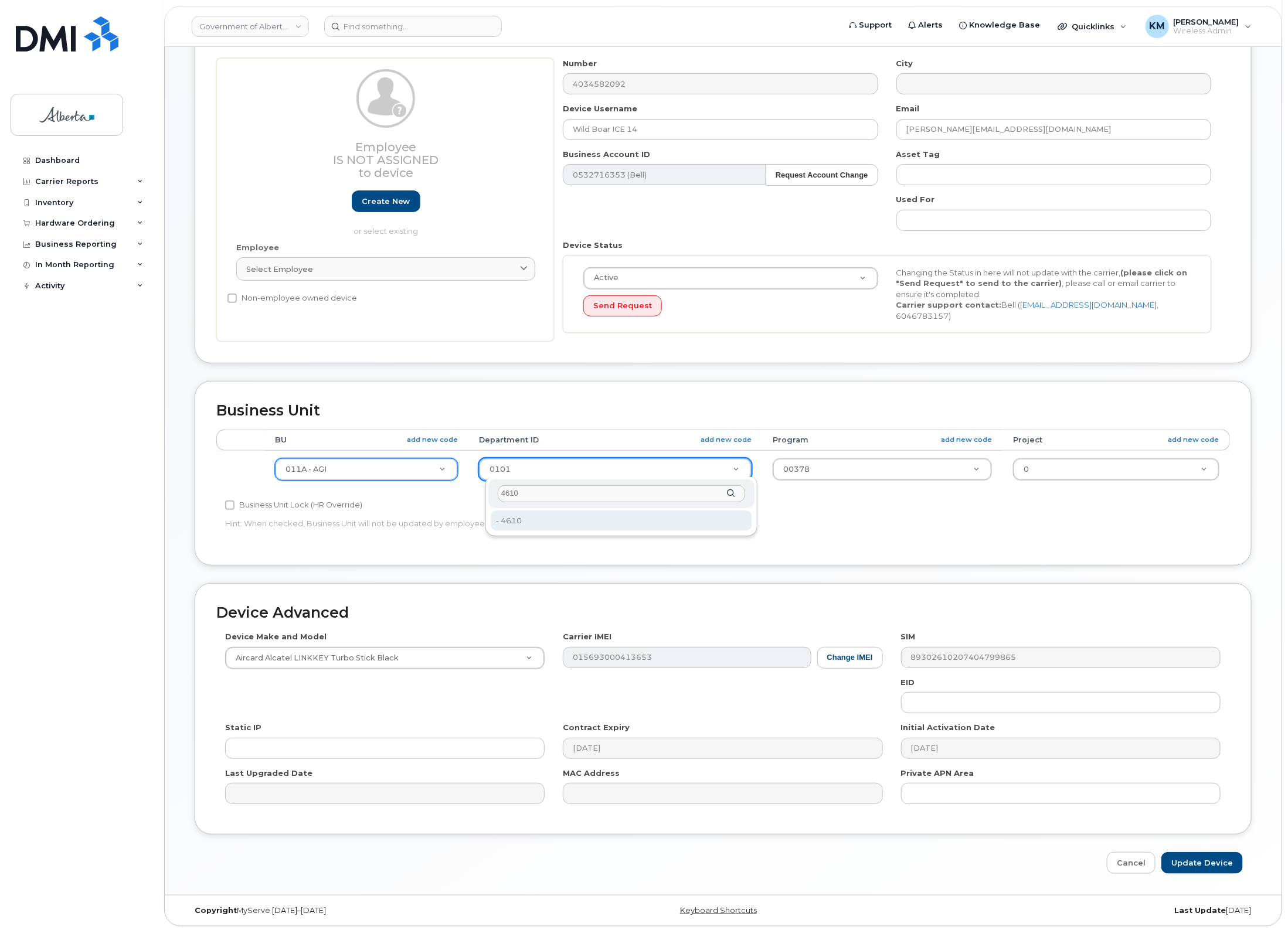
type input "4610"
type input "4120412"
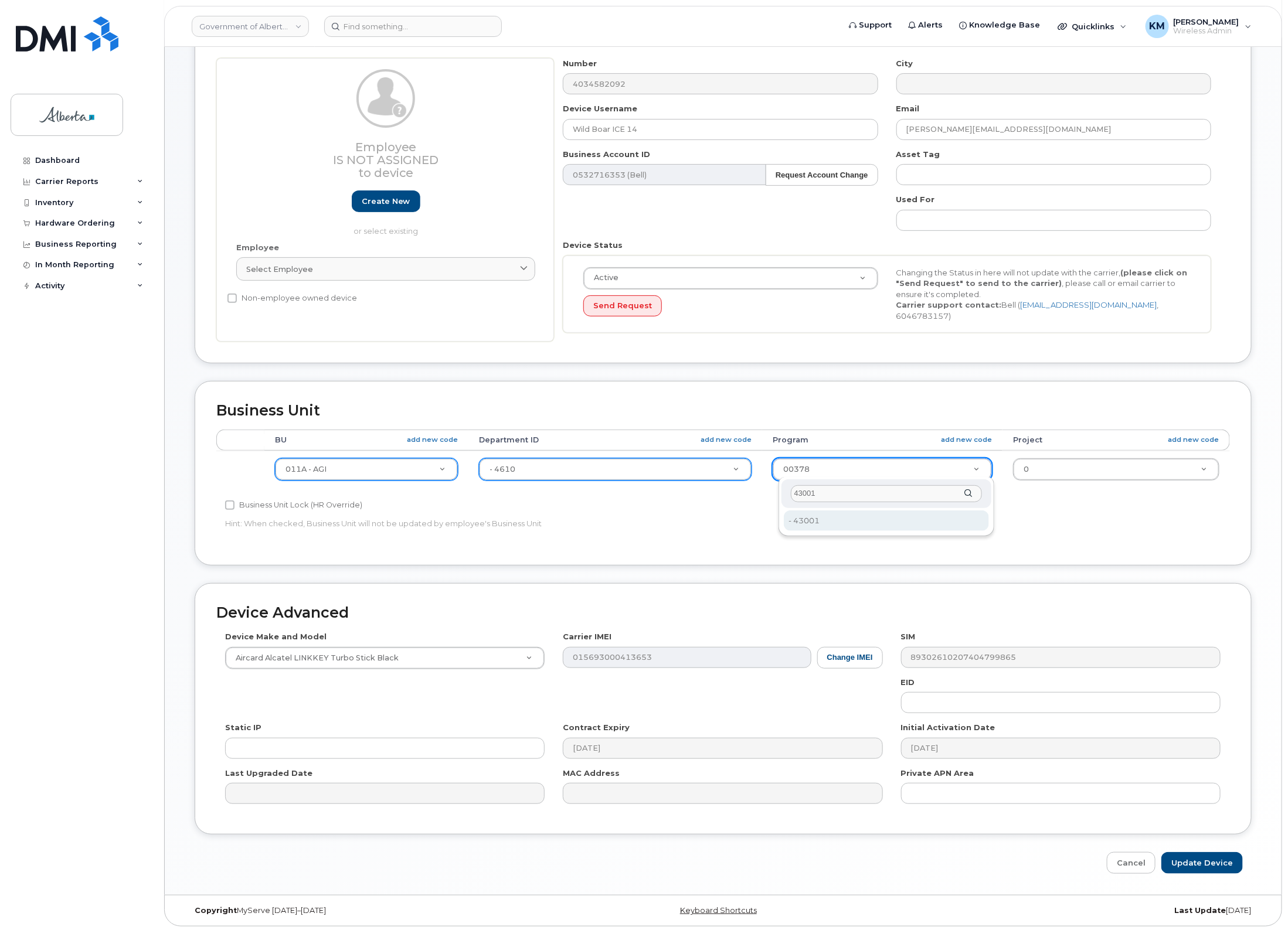
type input "43001"
type input "4120415"
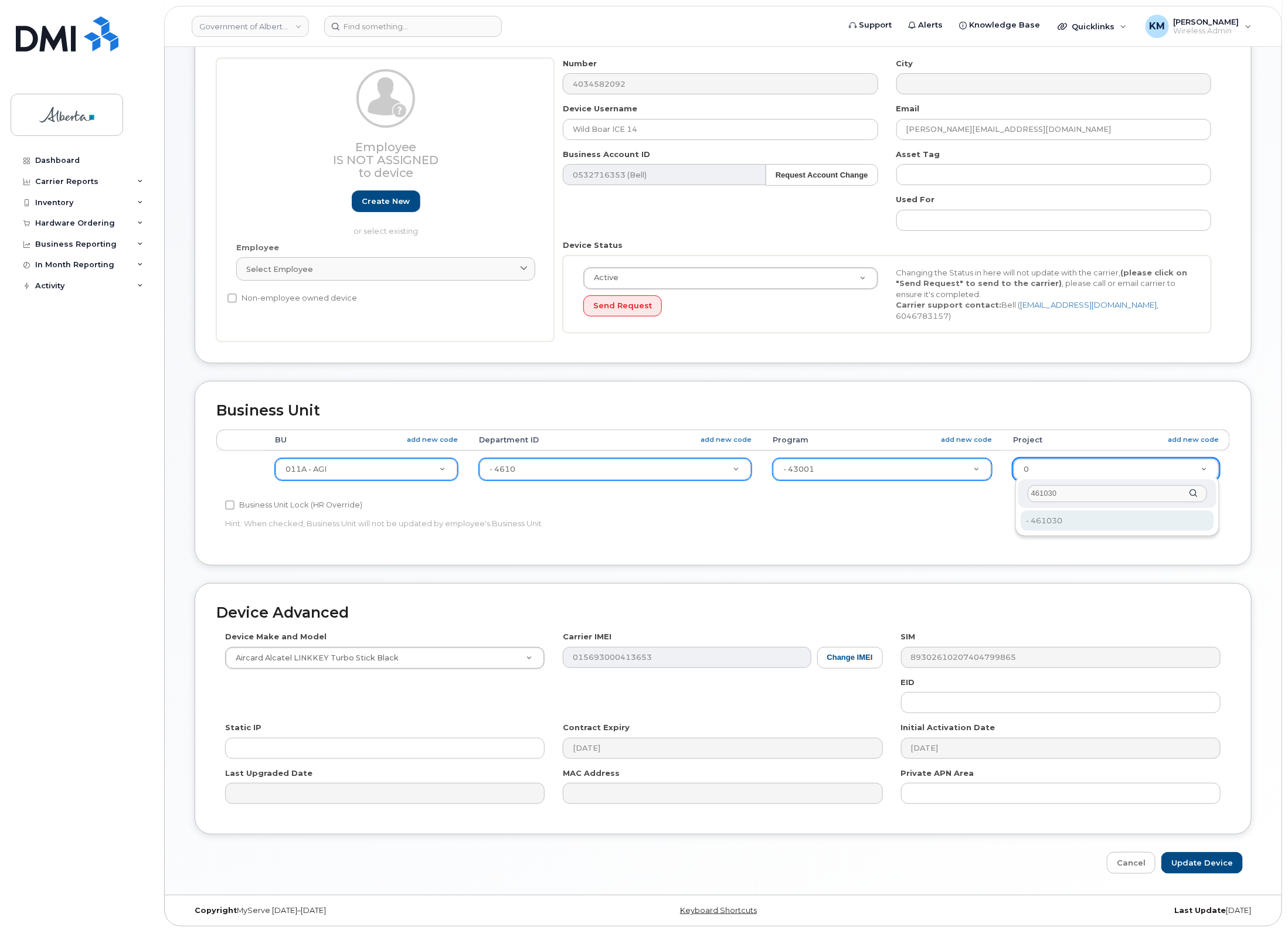
type input "461030"
type input "4120419"
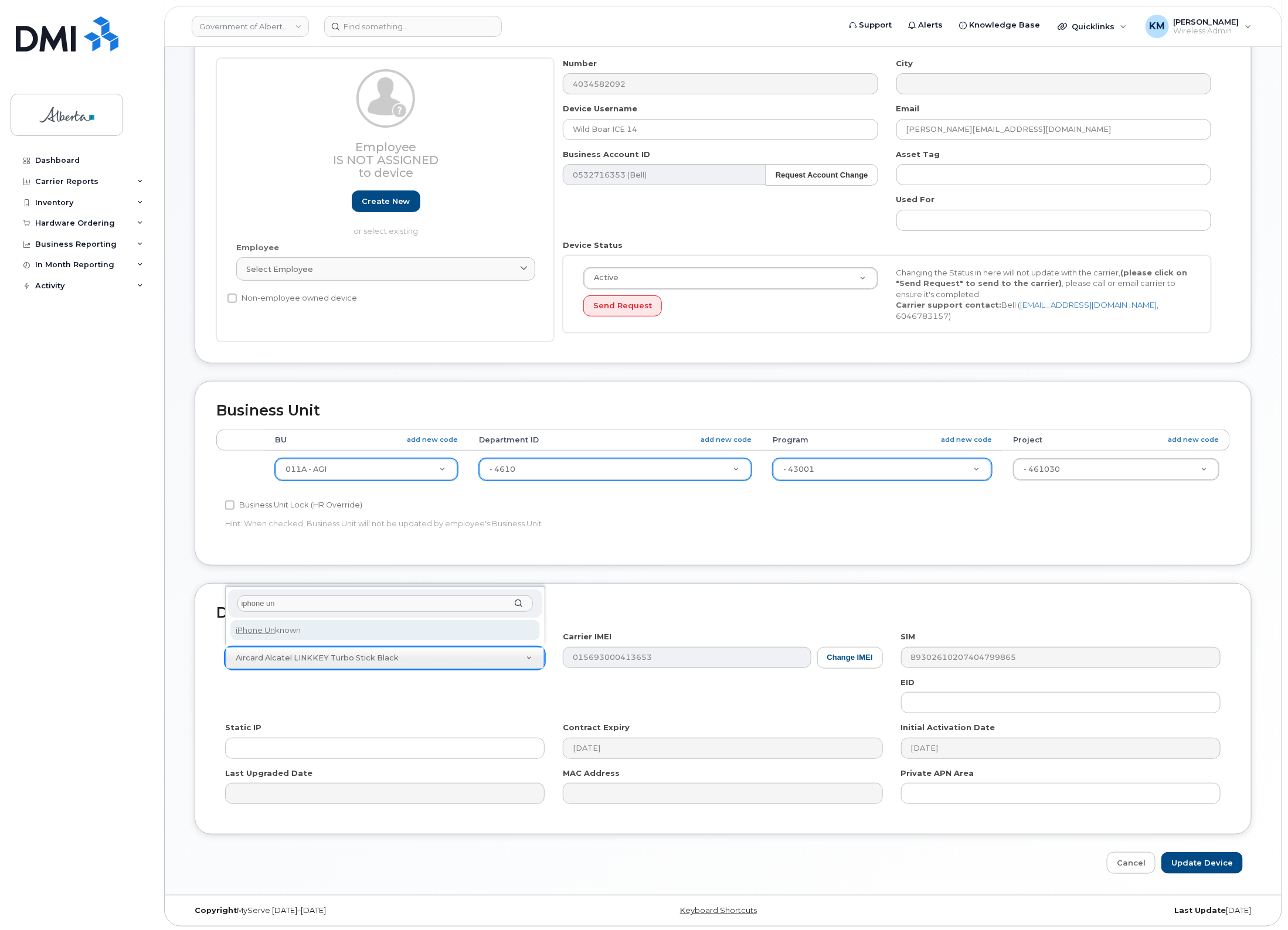
type input "iphone un"
select select "185"
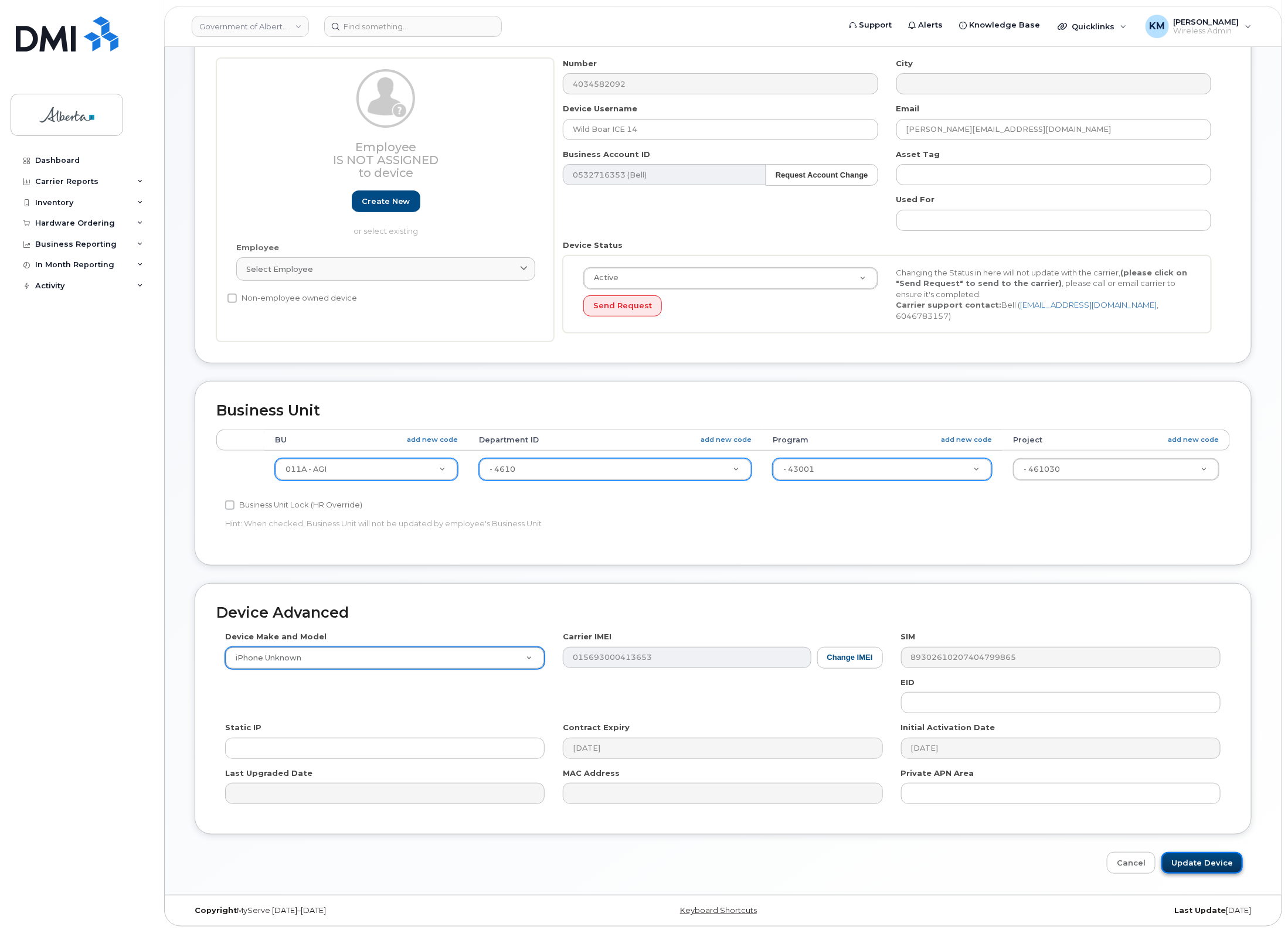
click at [1217, 859] on input "Update Device" at bounding box center [1202, 863] width 82 height 22
type input "Saving..."
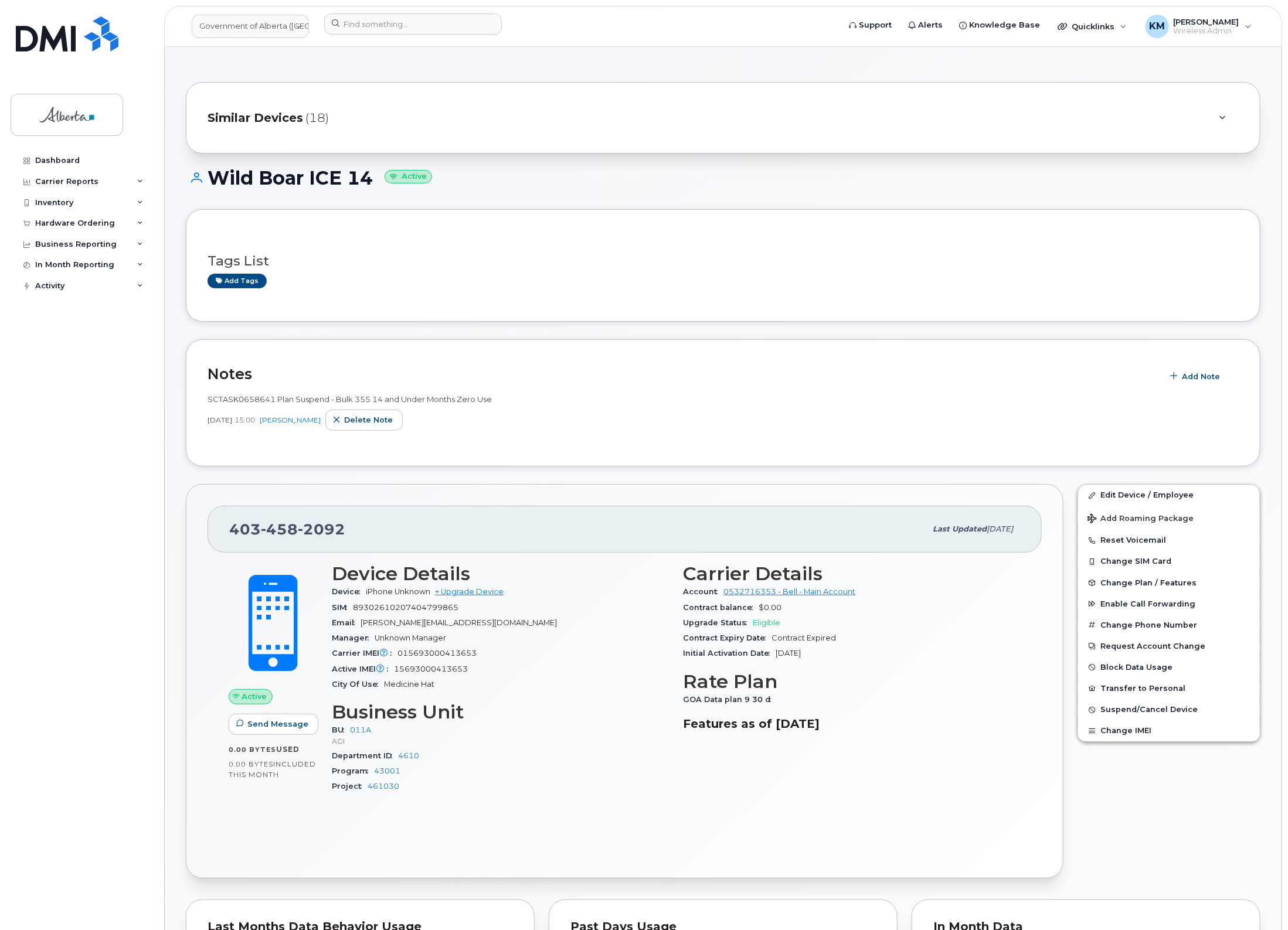
click at [928, 768] on div "Carrier Details Account 0532716353 - Bell - Main Account Contract balance $0.00…" at bounding box center [852, 683] width 351 height 254
click at [1165, 577] on button "Change Plan / Features" at bounding box center [1168, 583] width 181 height 21
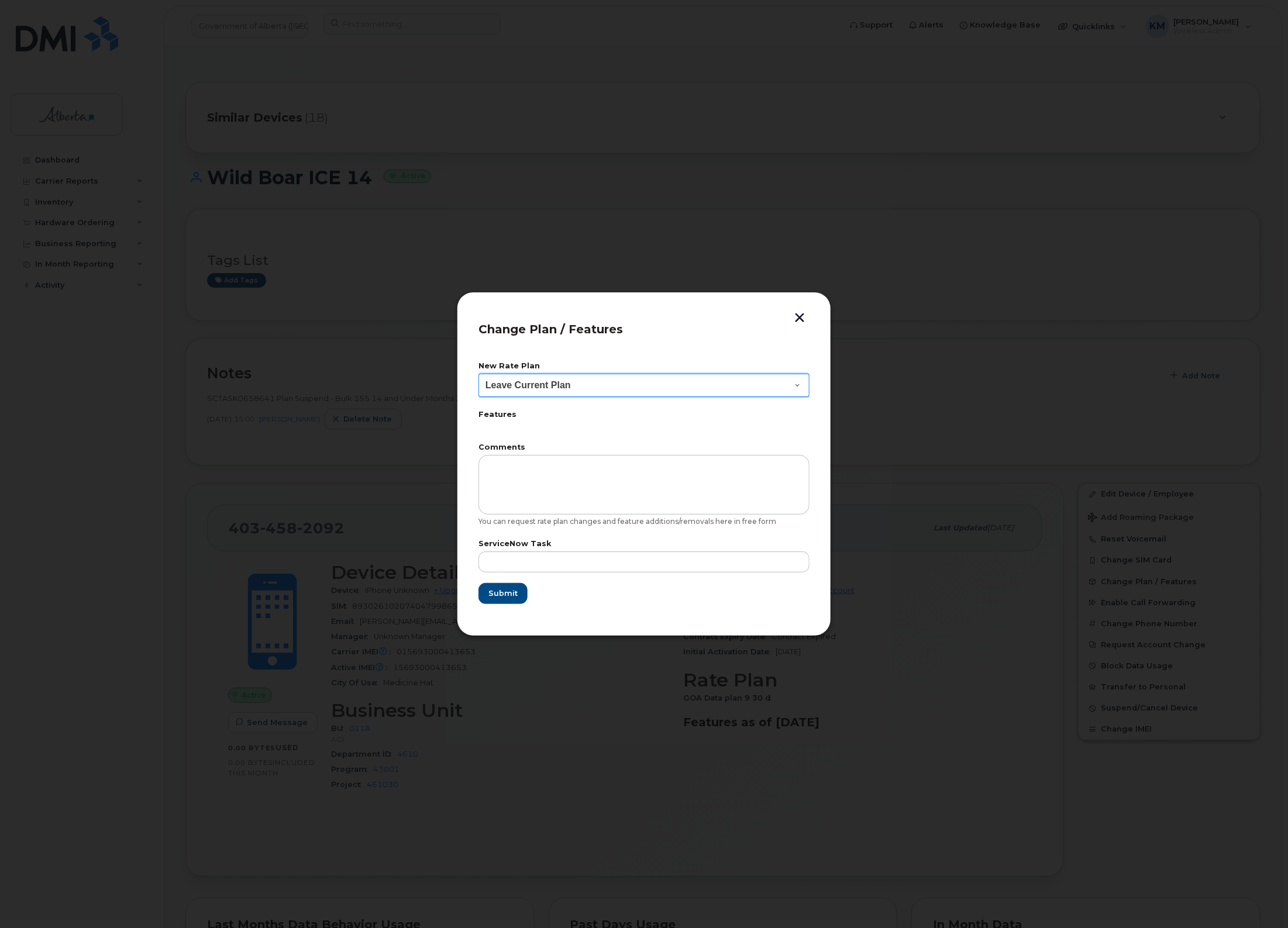
click at [796, 386] on select "Leave Current Plan GOA - Voice Plan 5 GOA Smartphone 14 30D GOA Unlimited Smart…" at bounding box center [644, 385] width 331 height 23
select select "2483362"
click at [479, 373] on select "Leave Current Plan GOA - Voice Plan 5 GOA Smartphone 14 30D GOA Unlimited Smart…" at bounding box center [644, 385] width 331 height 23
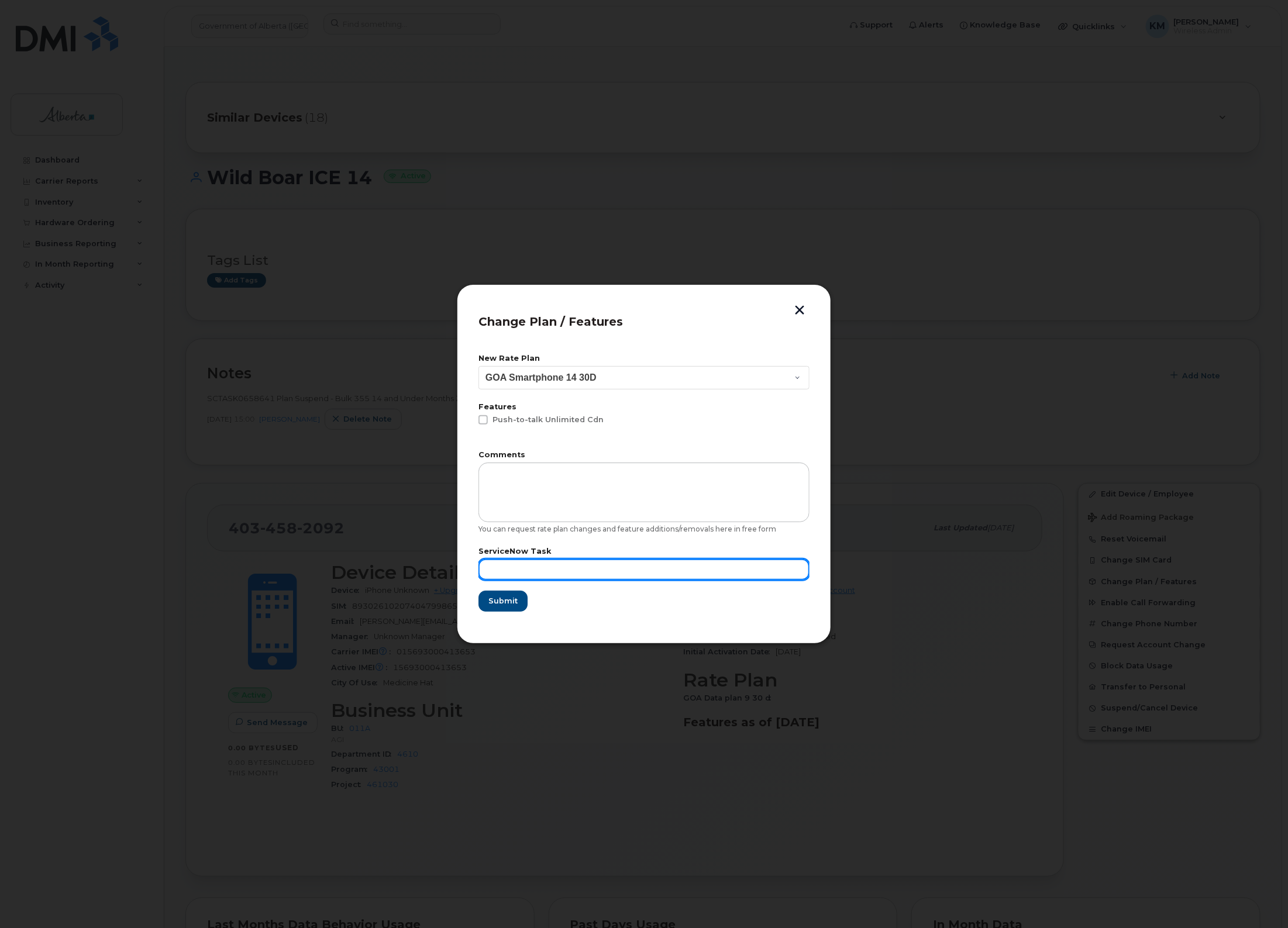
click at [565, 570] on input "text" at bounding box center [644, 570] width 331 height 21
type input "SCTASK0847779"
click at [514, 597] on span "Submit" at bounding box center [502, 601] width 29 height 11
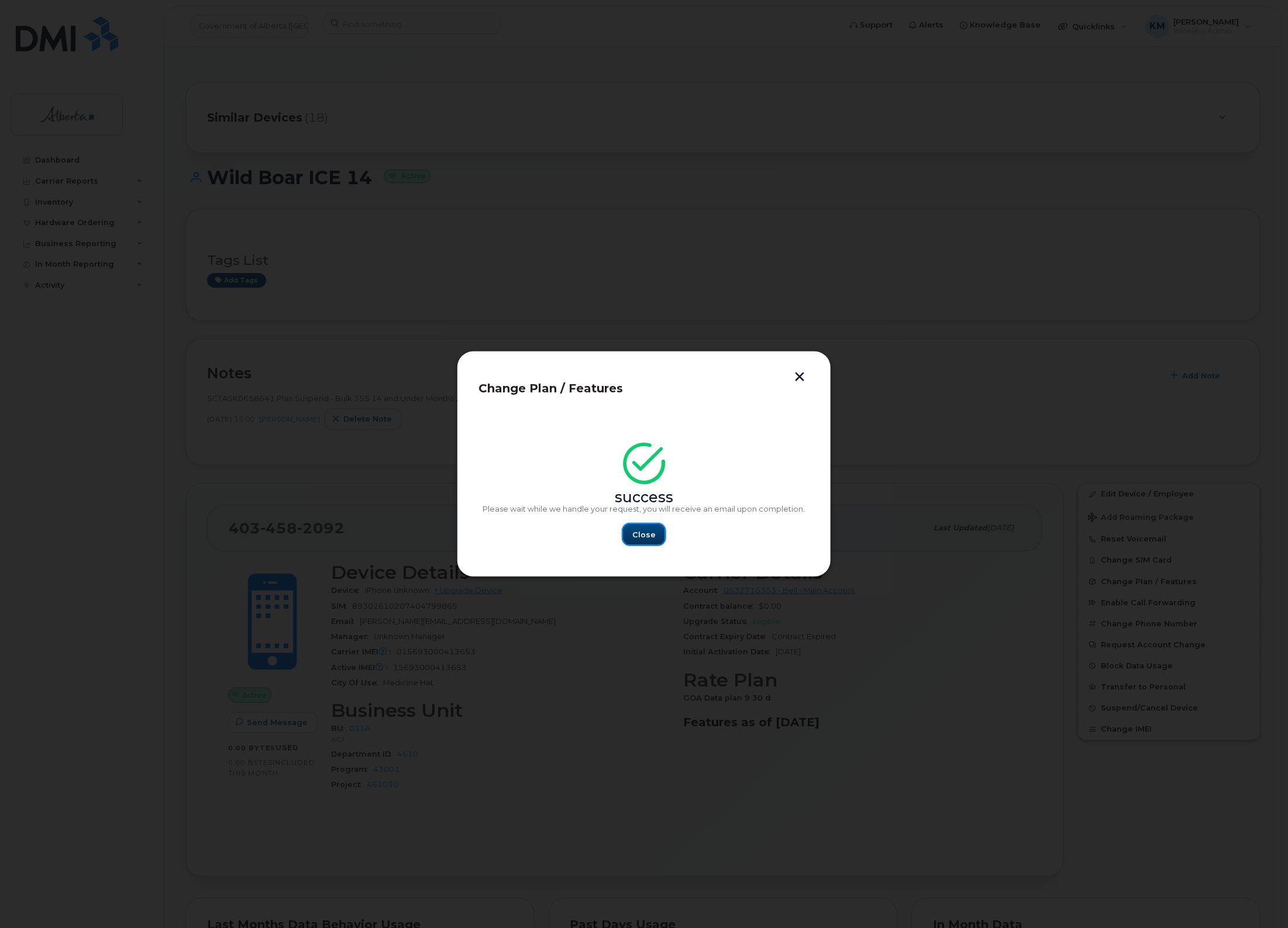
click at [653, 534] on span "Close" at bounding box center [644, 535] width 23 height 11
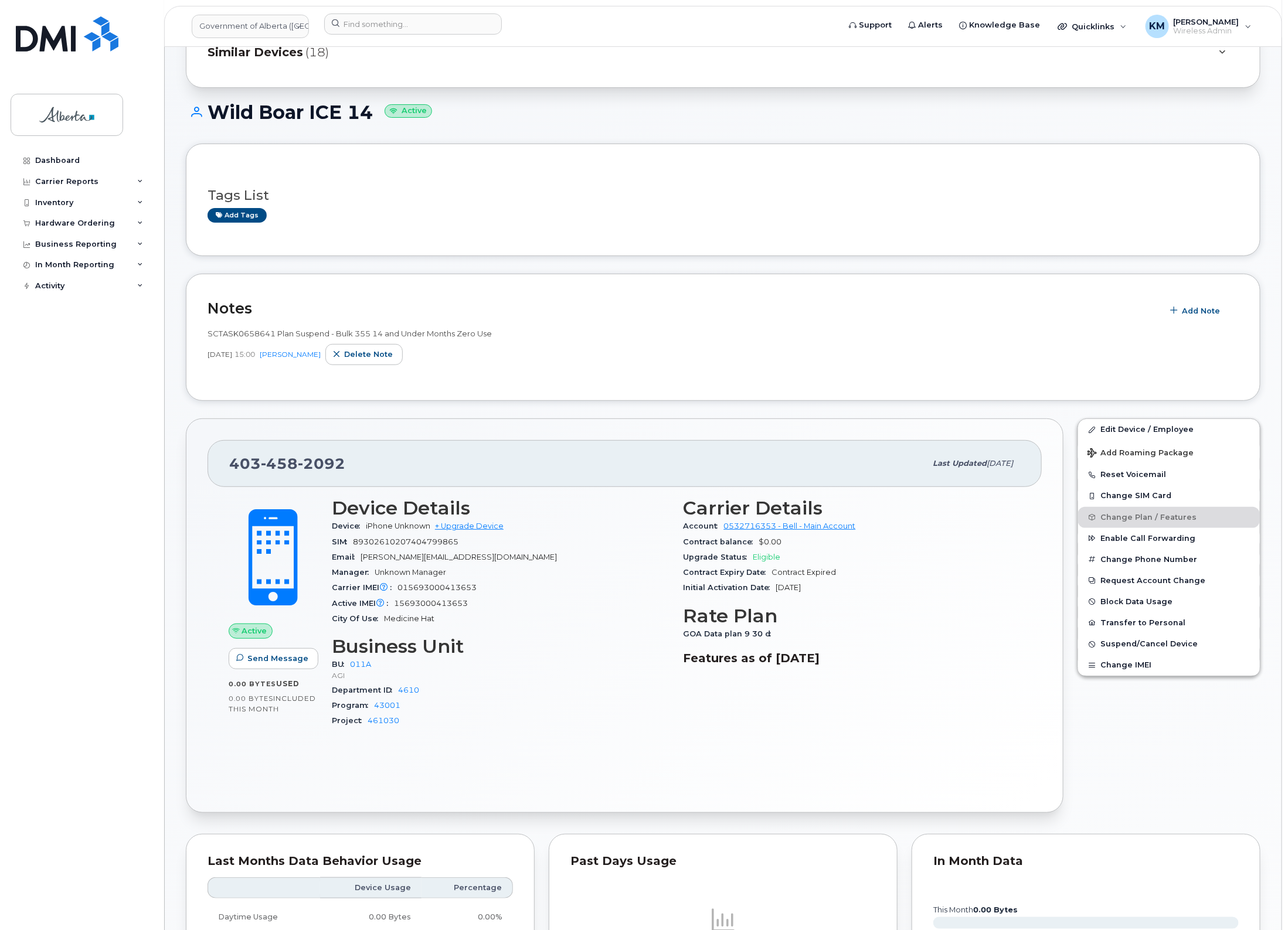
scroll to position [73, 0]
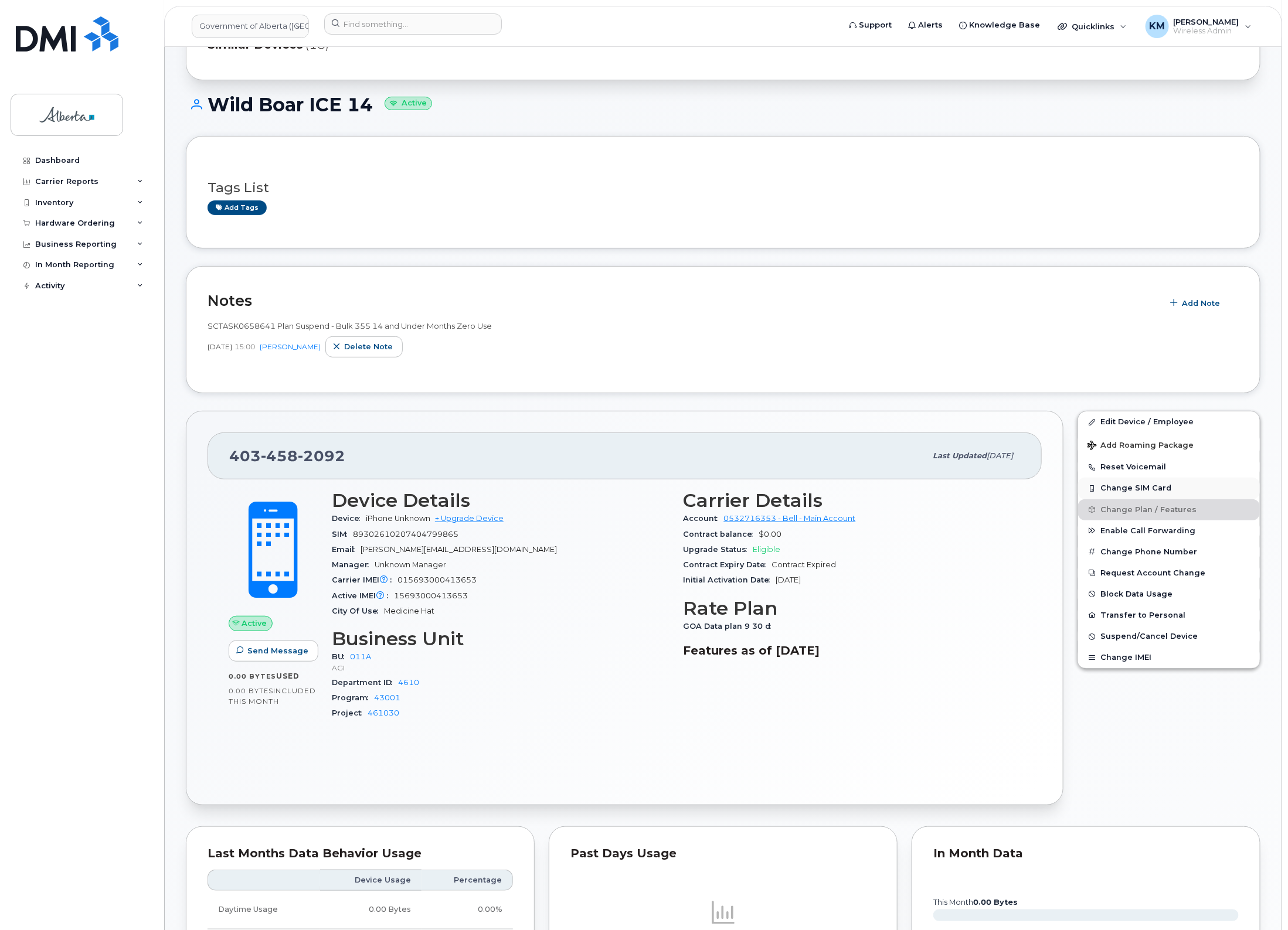
click at [1139, 484] on button "Change SIM Card" at bounding box center [1168, 488] width 181 height 21
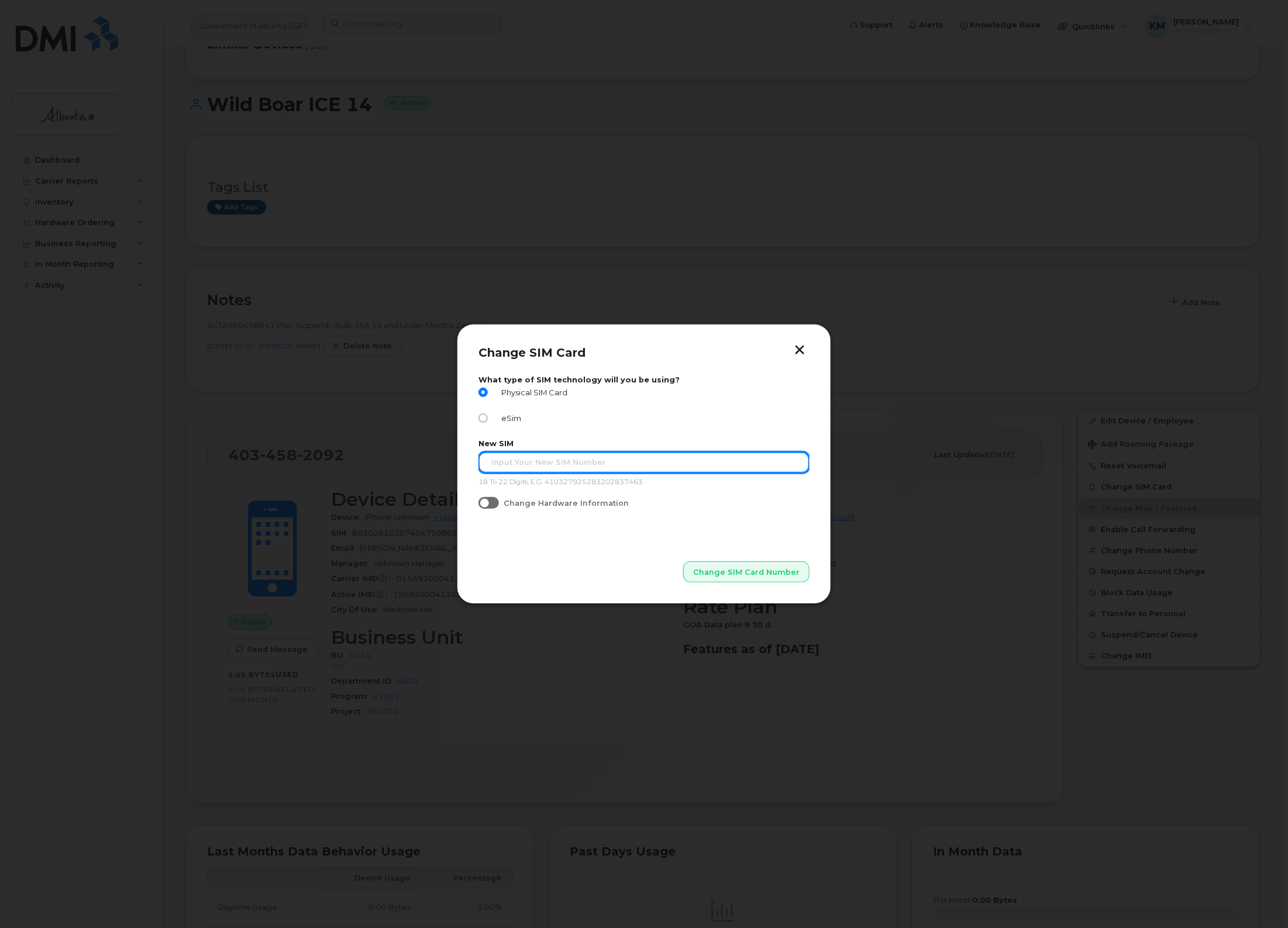
click at [486, 458] on input "text" at bounding box center [644, 462] width 331 height 21
paste input "89302610207725363706"
type input "89302610207725363706"
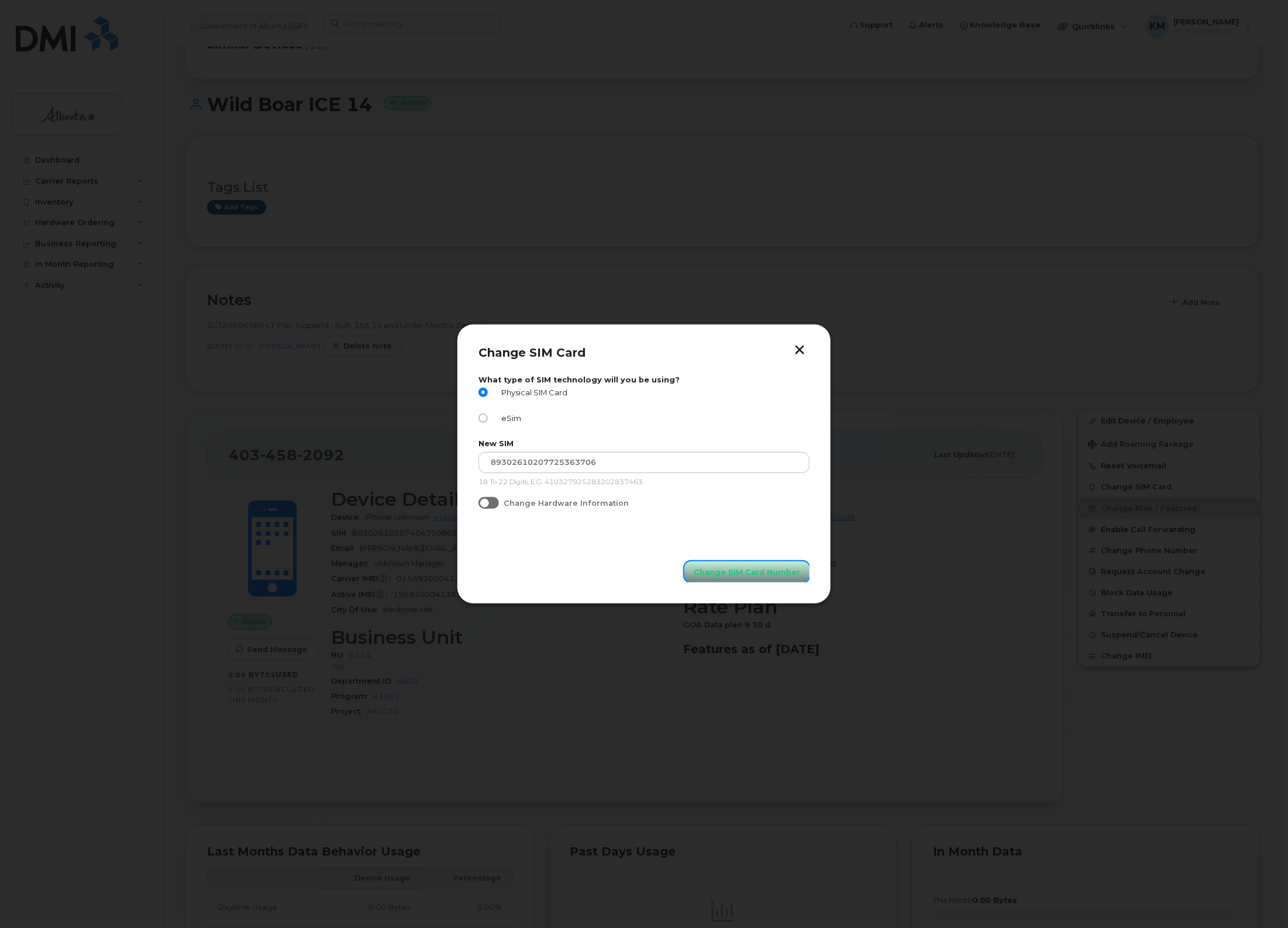
click at [780, 576] on span "Change SIM Card Number" at bounding box center [747, 572] width 107 height 11
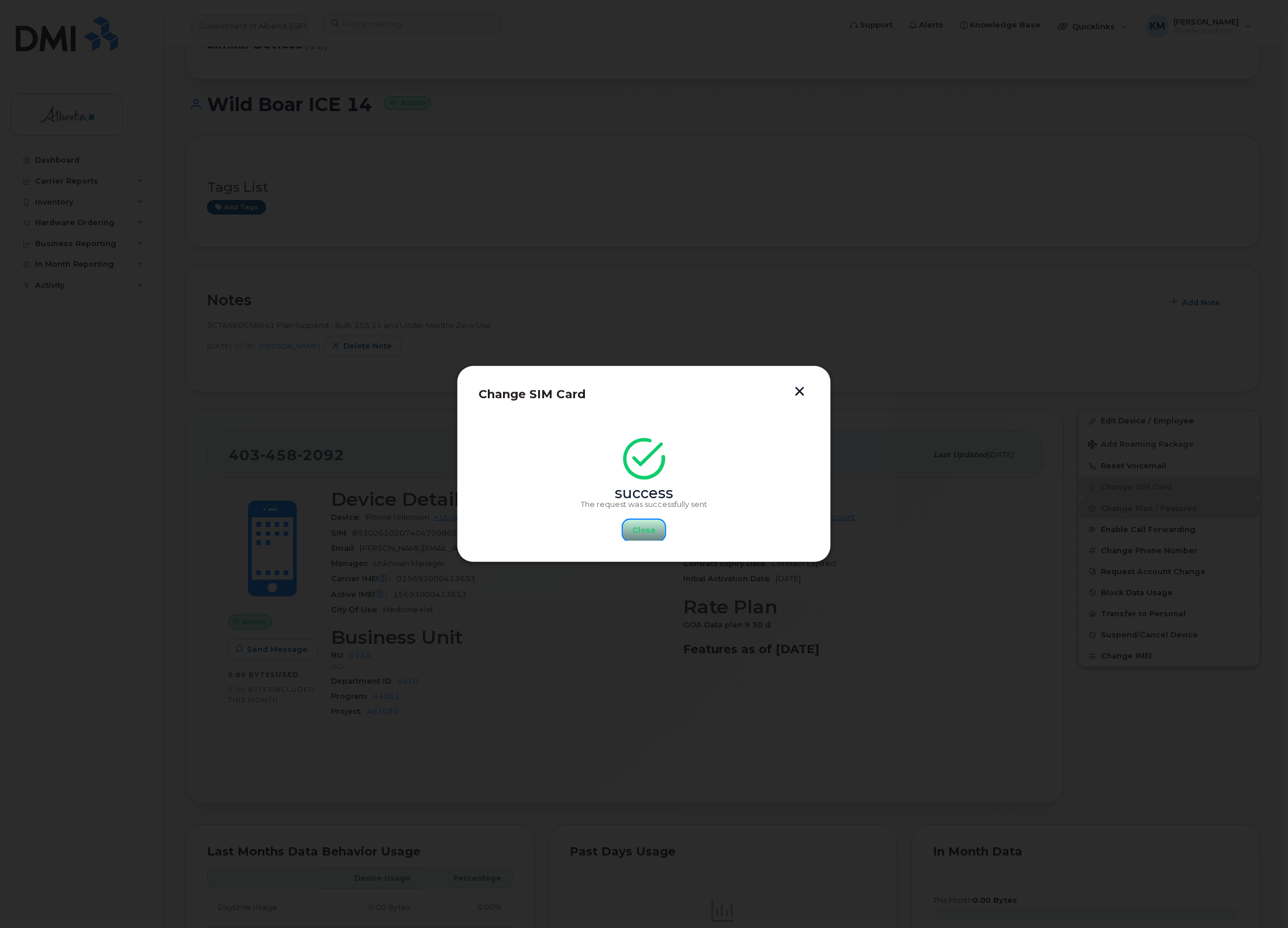
click at [660, 526] on button "Close" at bounding box center [644, 530] width 42 height 21
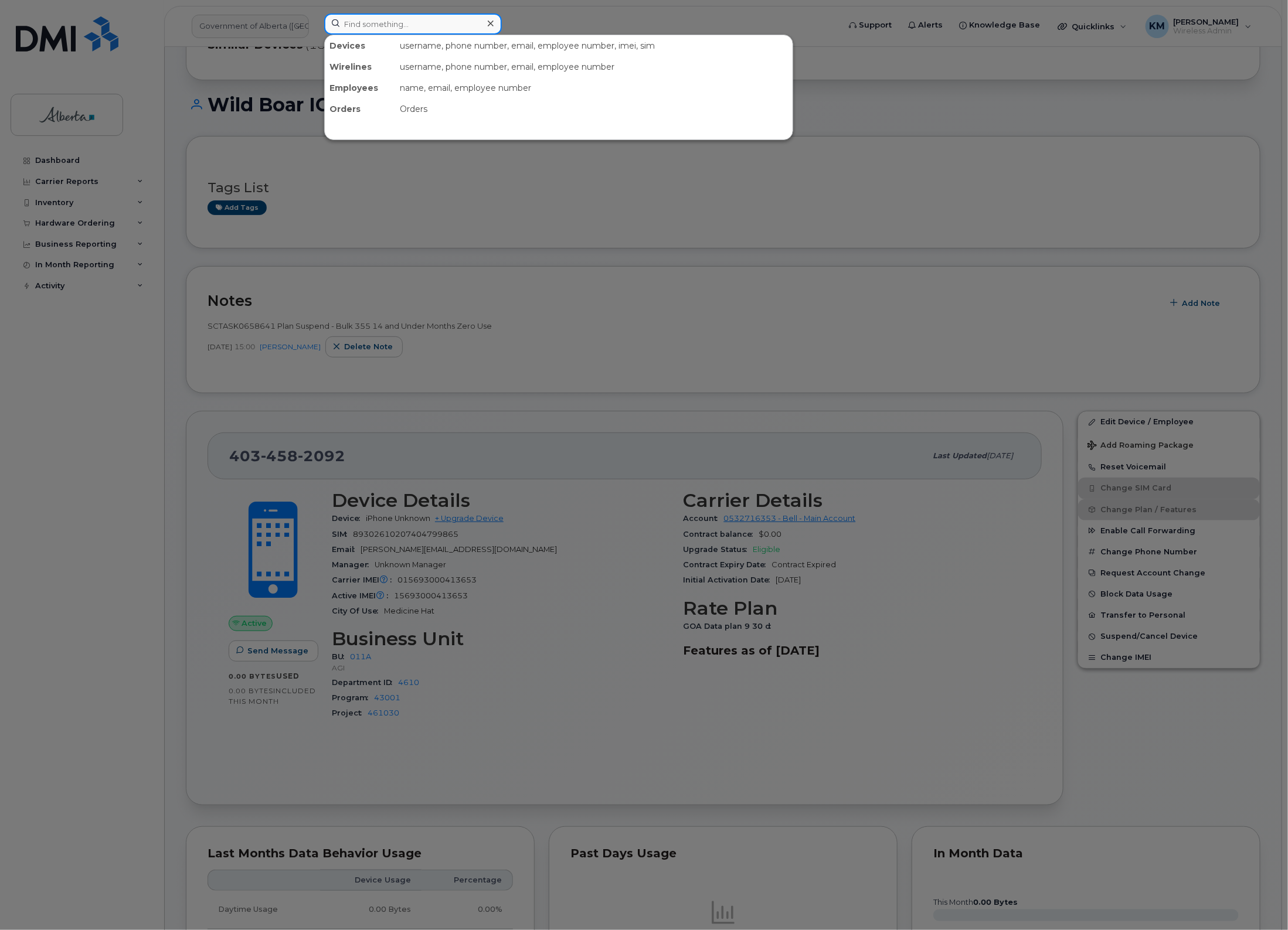
click at [366, 27] on input at bounding box center [413, 23] width 178 height 21
paste input "4035810701"
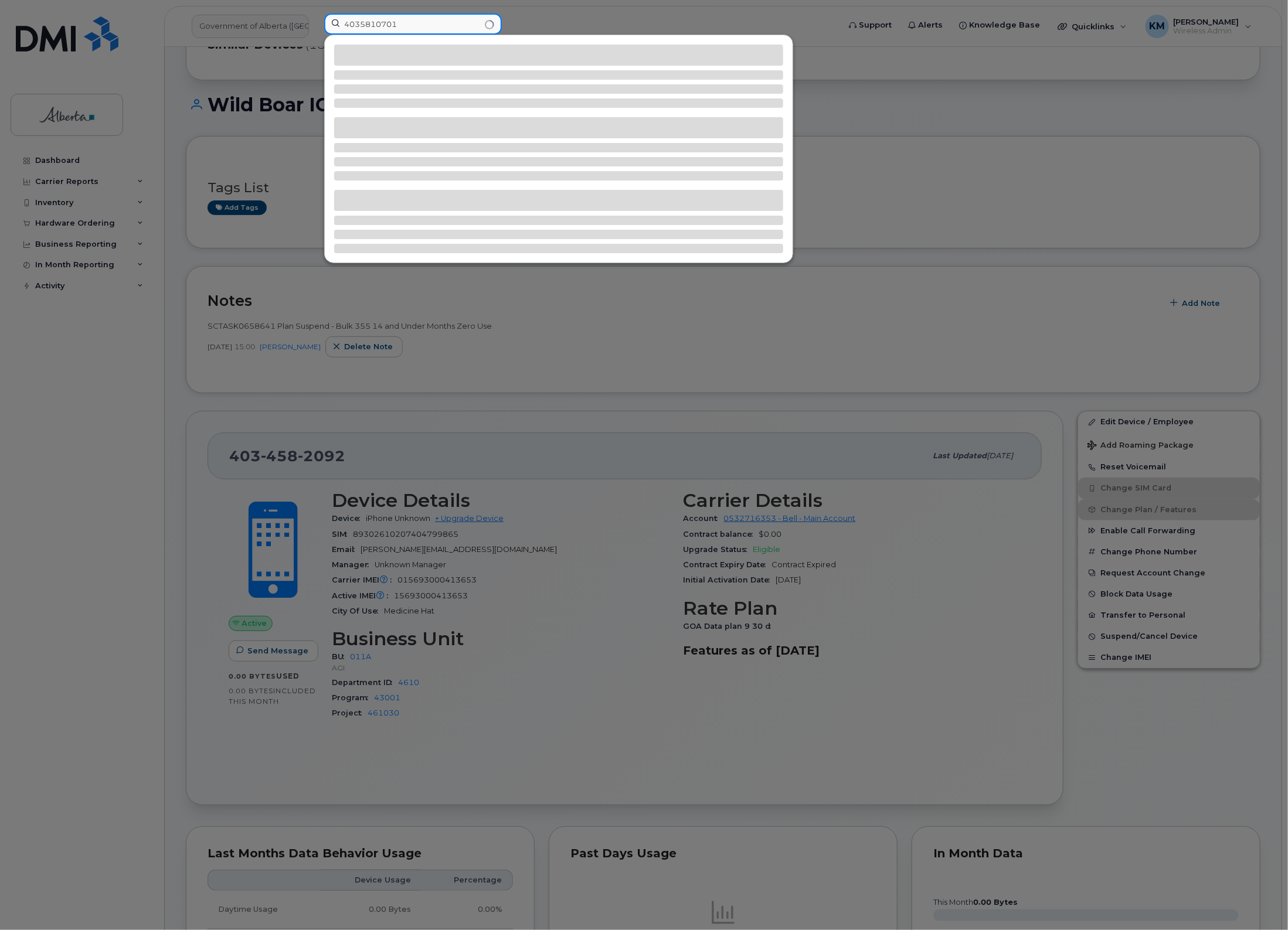
type input "4035810701"
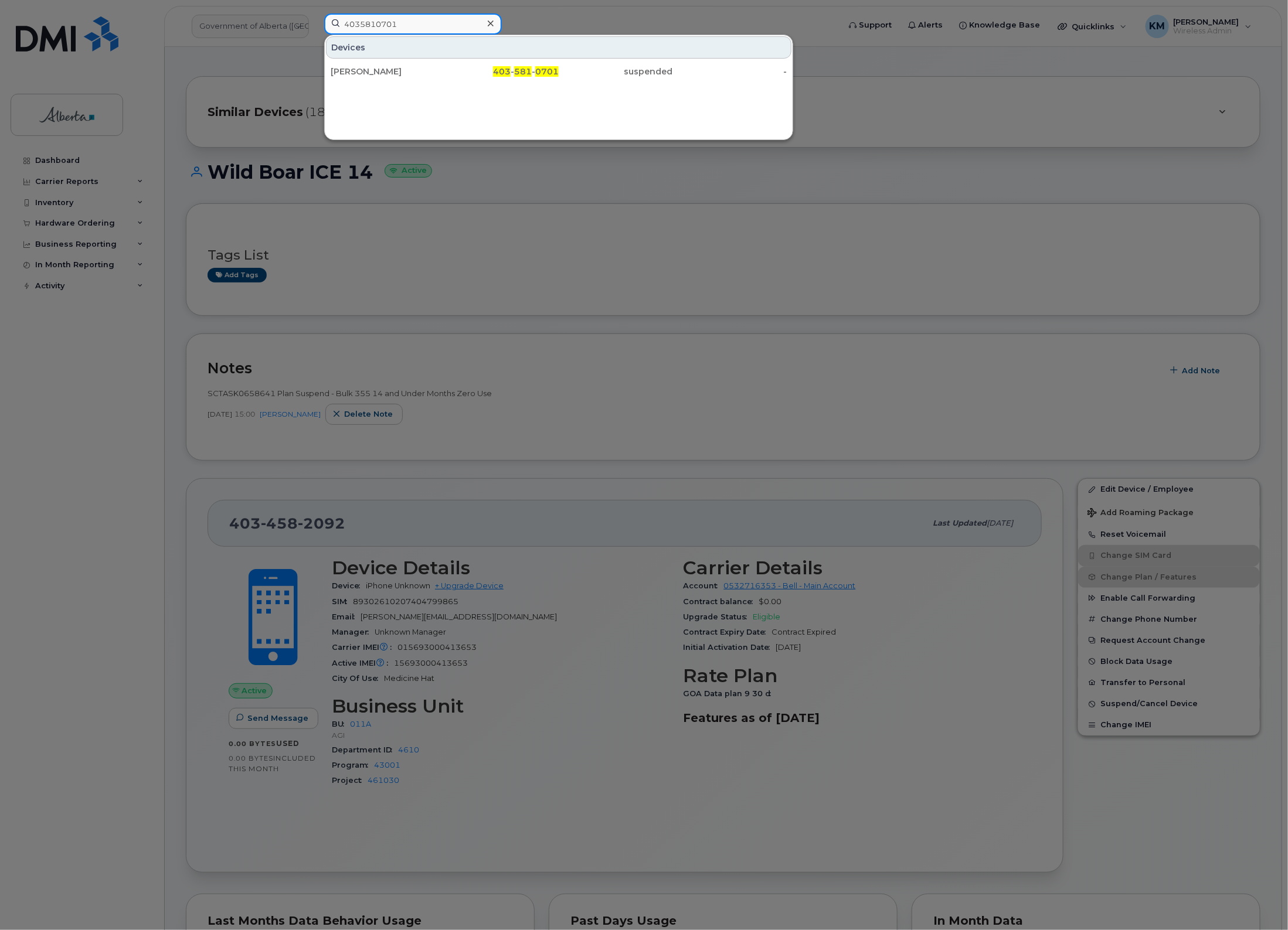
scroll to position [0, 0]
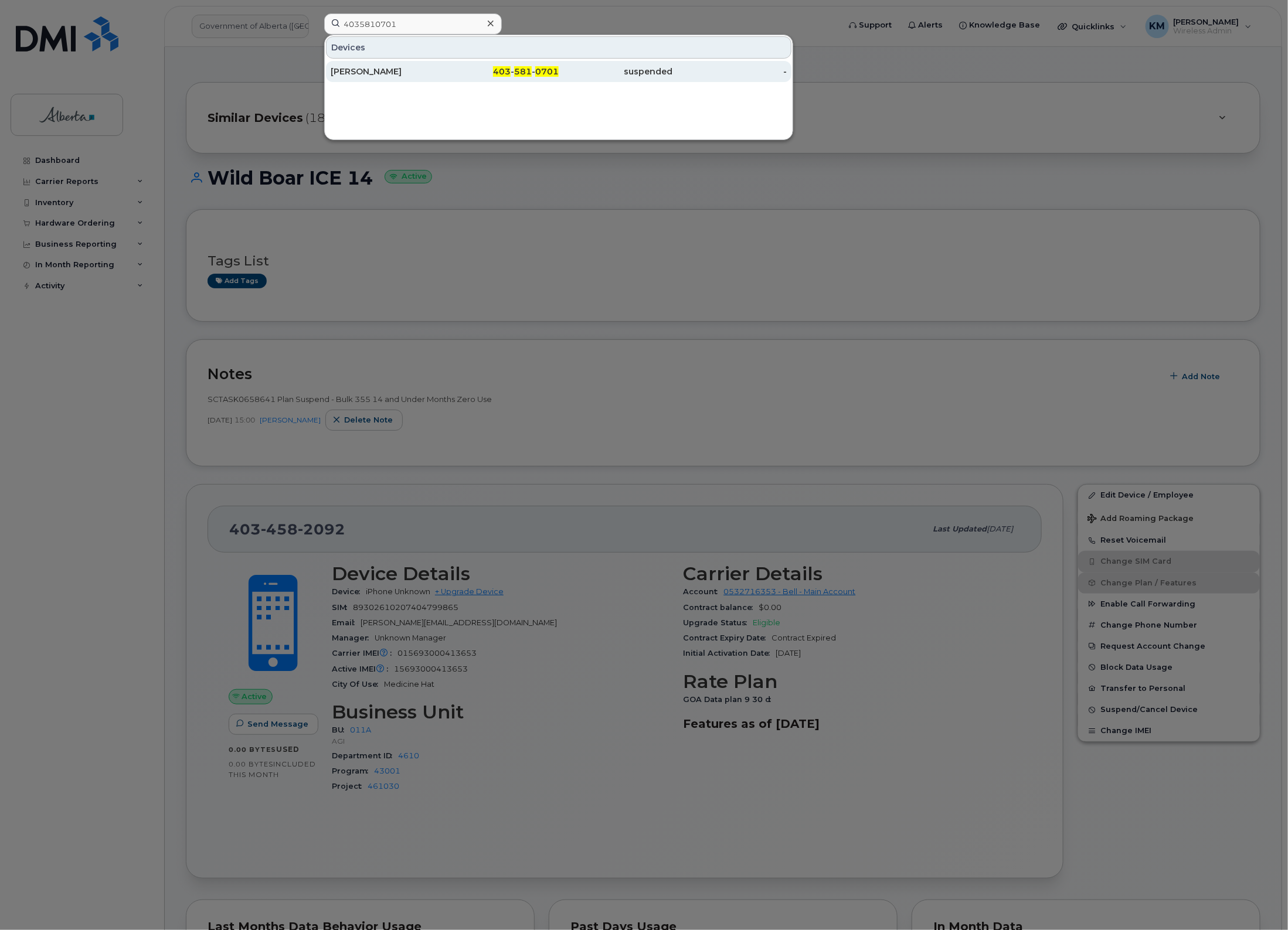
click at [384, 73] on div "[PERSON_NAME]" at bounding box center [387, 71] width 114 height 12
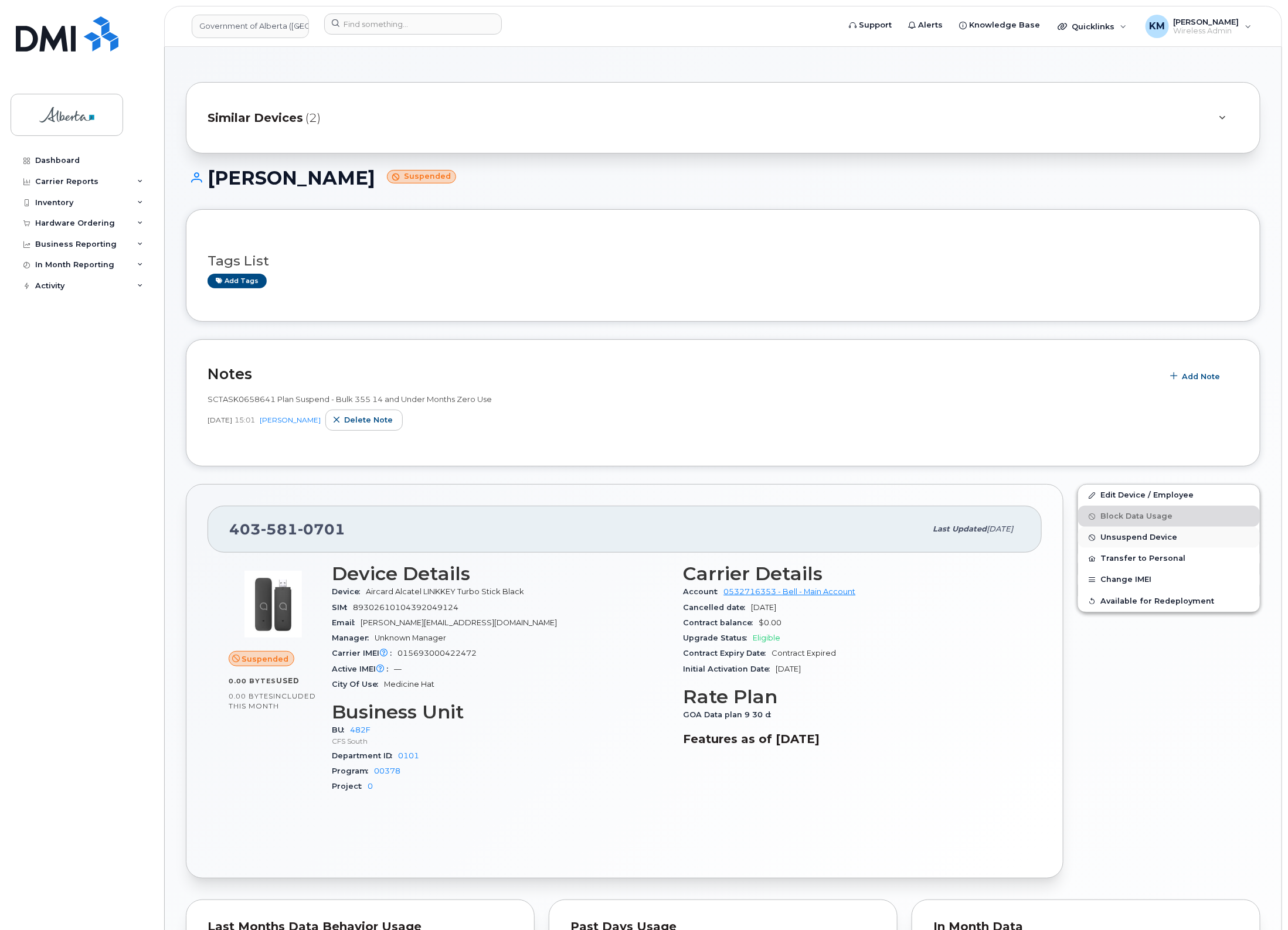
click at [1168, 535] on span "Unsuspend Device" at bounding box center [1138, 538] width 77 height 9
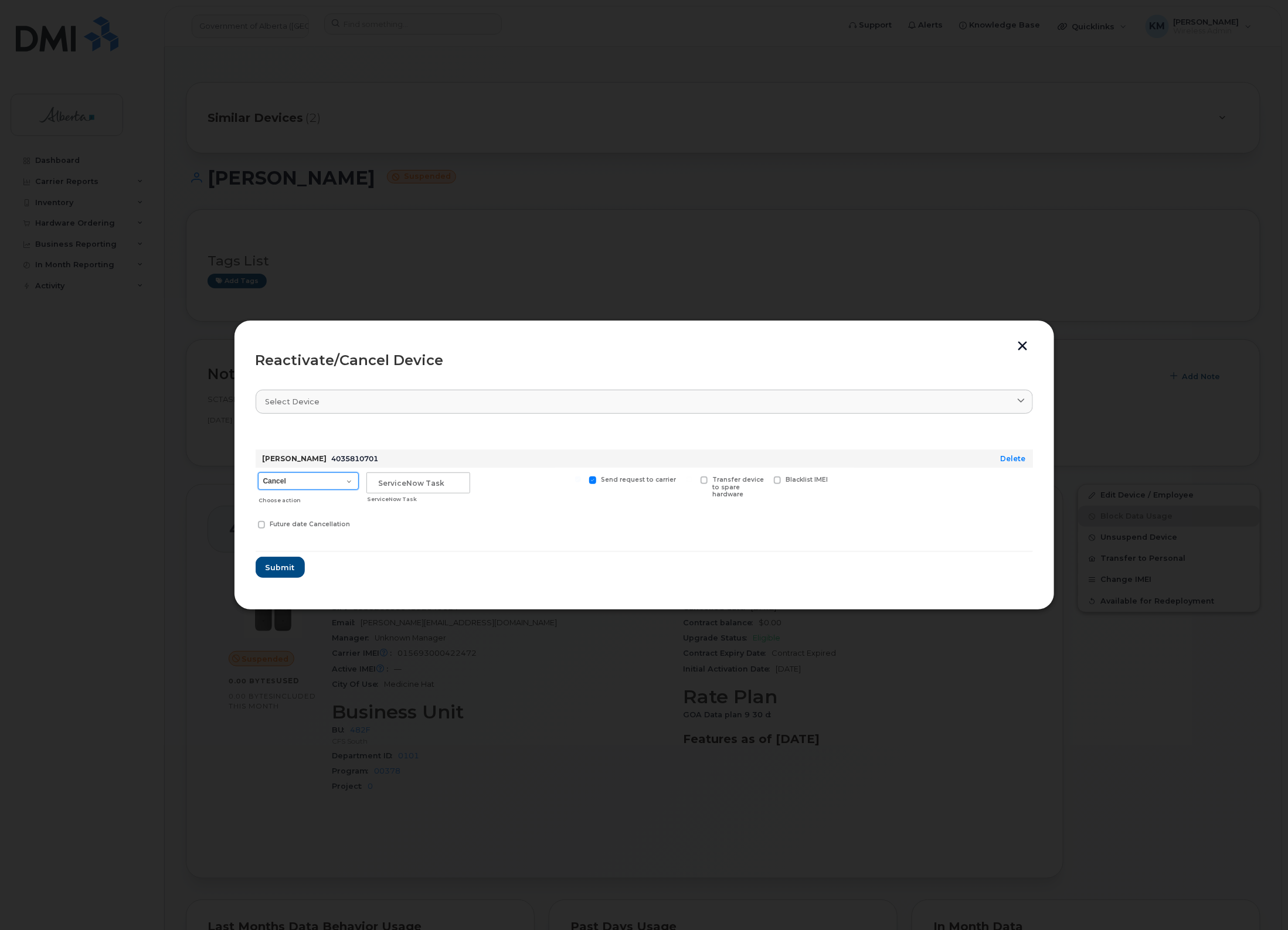
click at [349, 481] on select "Cancel Suspend - Extend Suspension Reactivate" at bounding box center [308, 481] width 101 height 17
select select "[object Object]"
click at [258, 472] on select "Cancel Suspend - Extend Suspension Reactivate" at bounding box center [308, 481] width 101 height 17
click at [421, 475] on input "text" at bounding box center [418, 482] width 104 height 21
type input "sCTASK0847779"
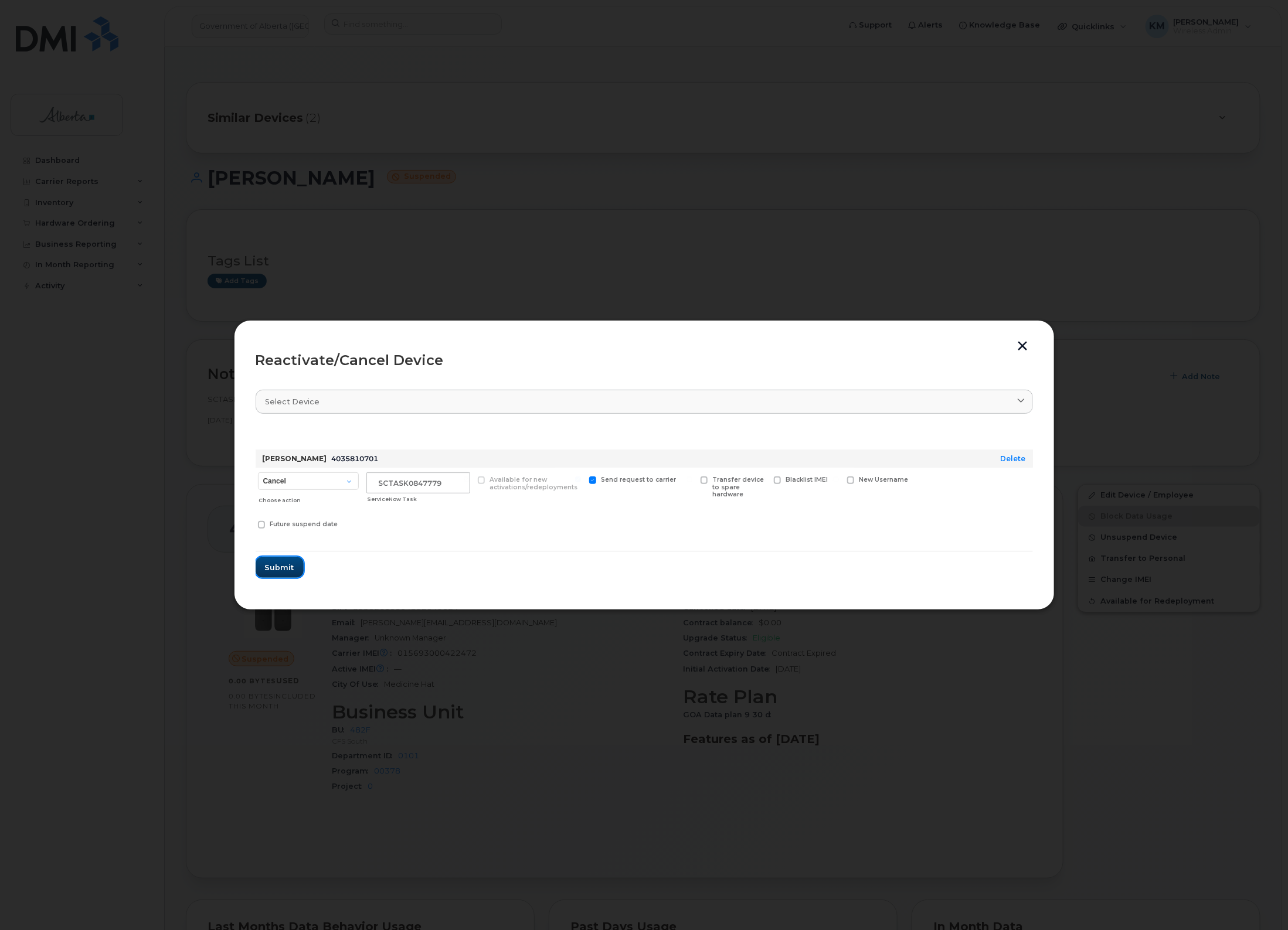
click at [264, 565] on button "Submit" at bounding box center [279, 567] width 48 height 21
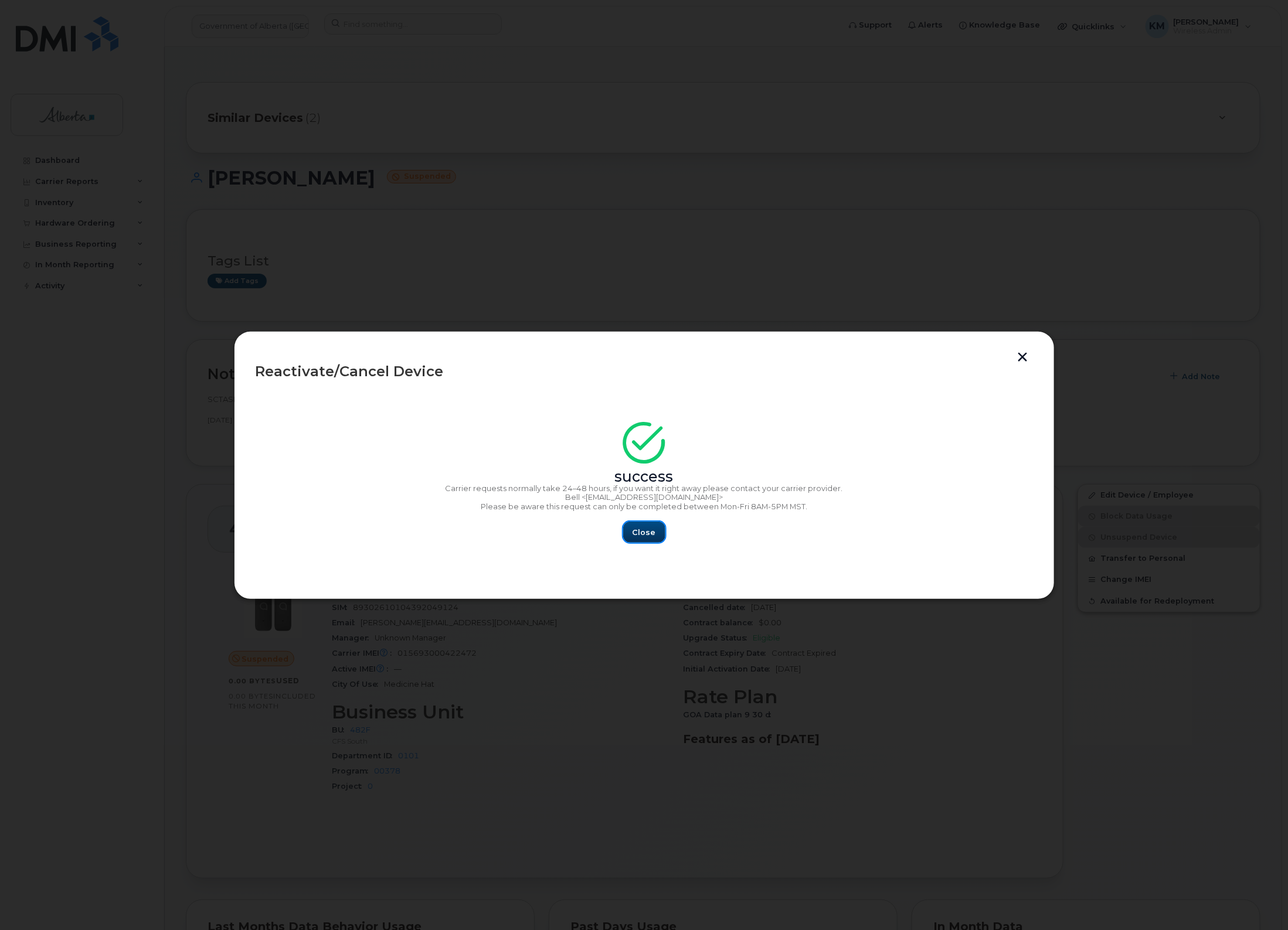
click at [652, 529] on span "Close" at bounding box center [644, 532] width 23 height 11
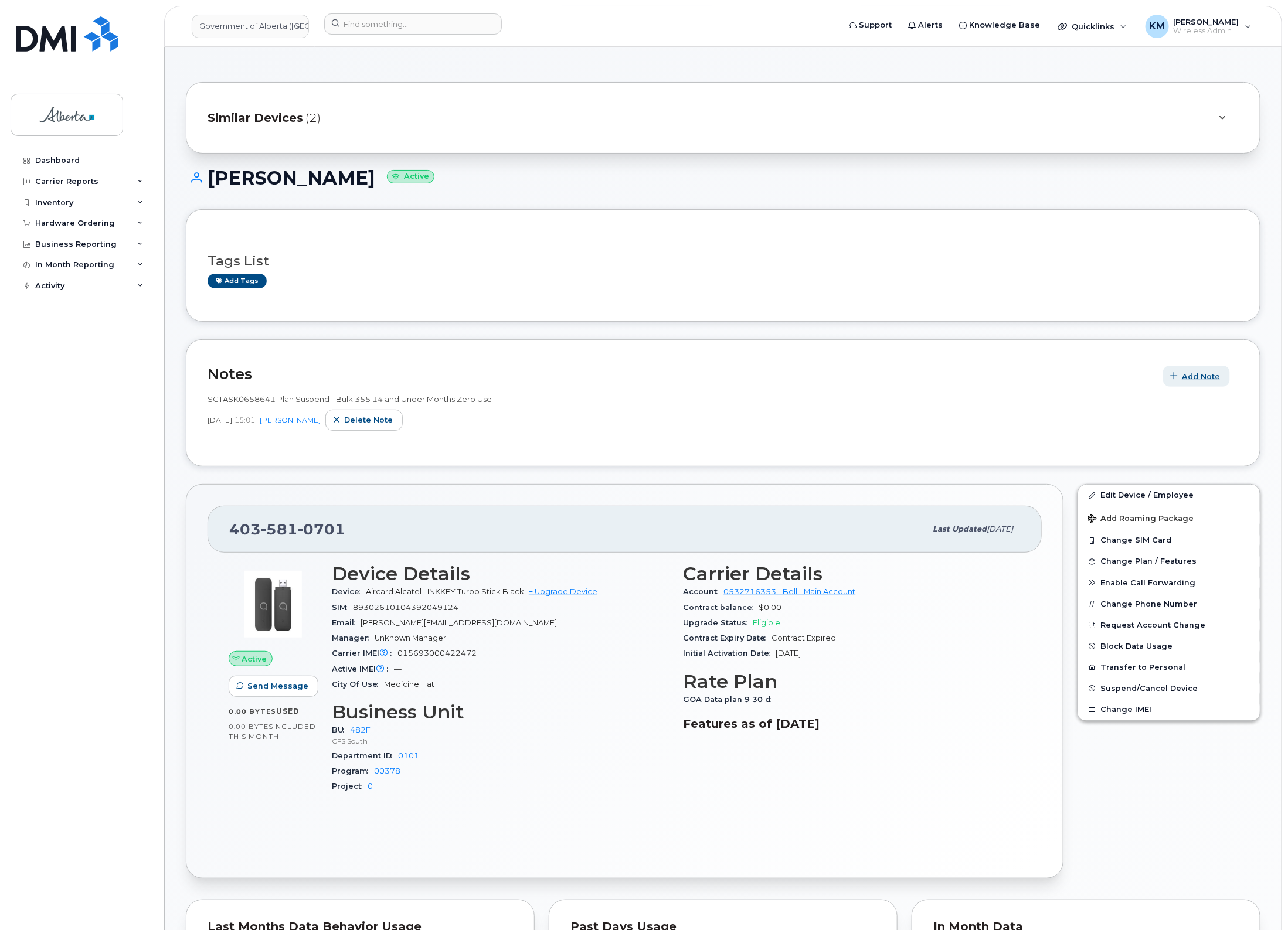
click at [1200, 375] on span "Add Note" at bounding box center [1200, 377] width 38 height 11
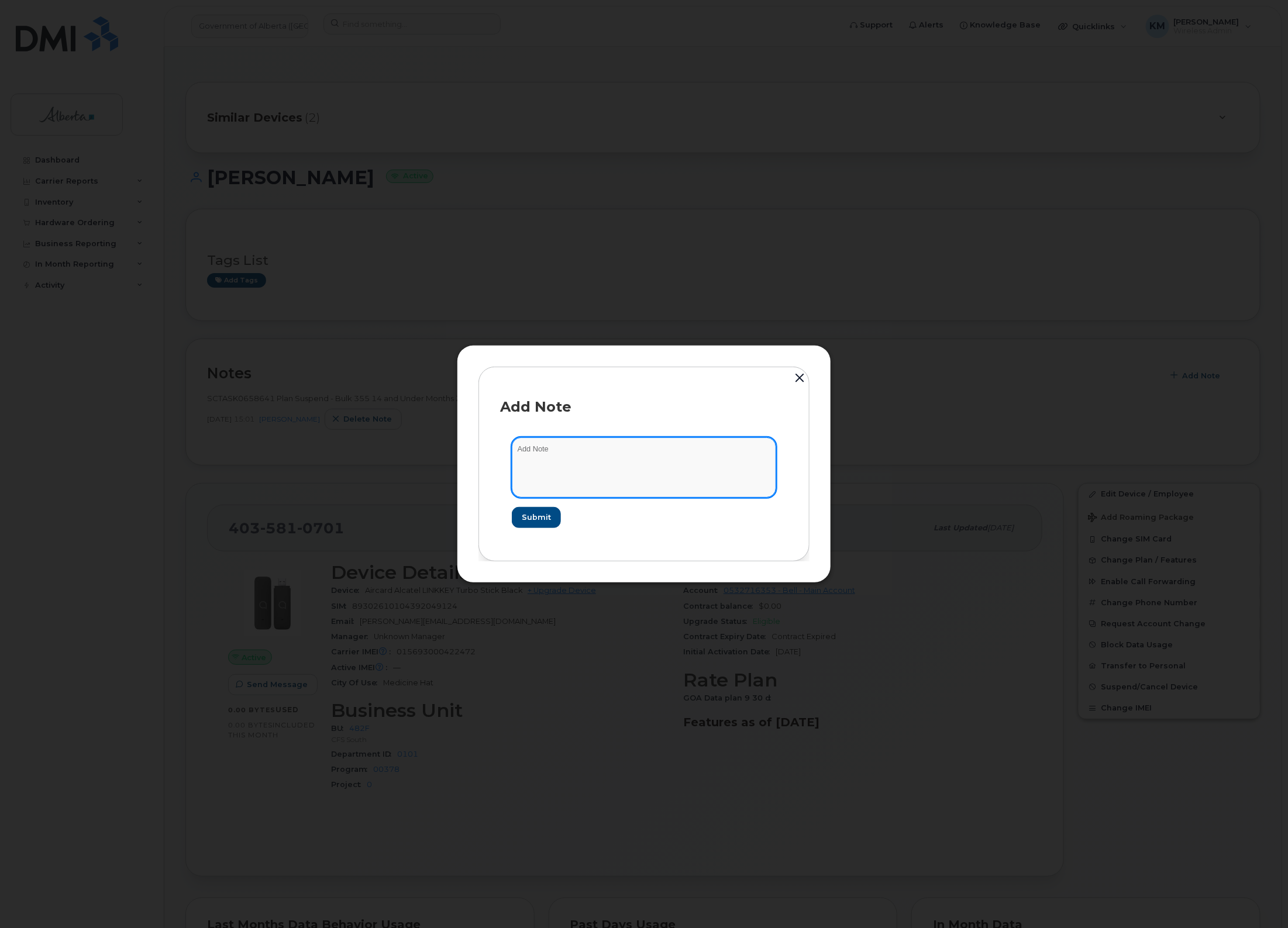
click at [553, 461] on textarea at bounding box center [644, 468] width 264 height 60
paste textarea "SCTASK0847779 - Plan New [PHONE_NUMBER] DO NOT DELETE - BEING REASSIGNED to Wil…"
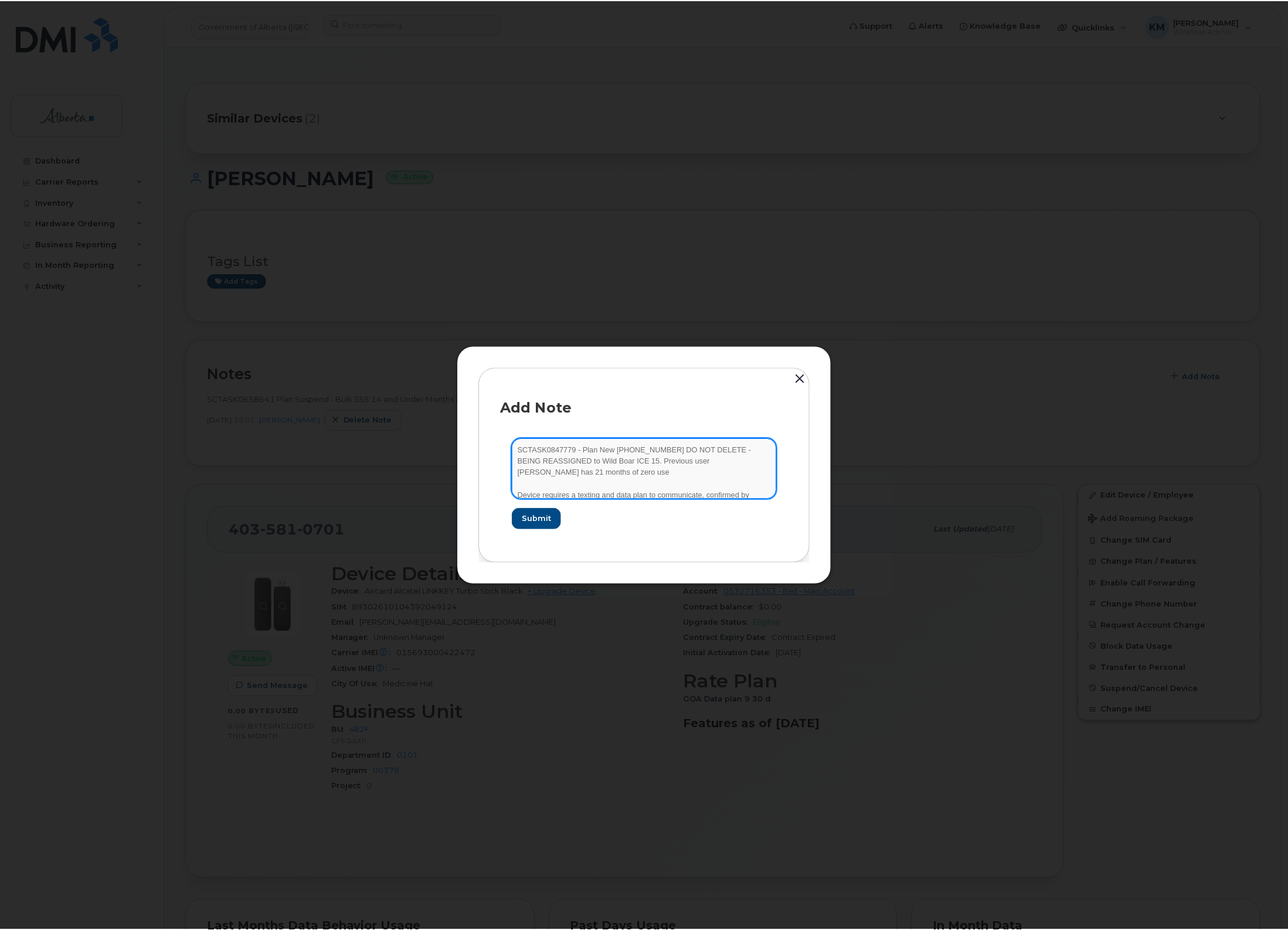
scroll to position [24, 0]
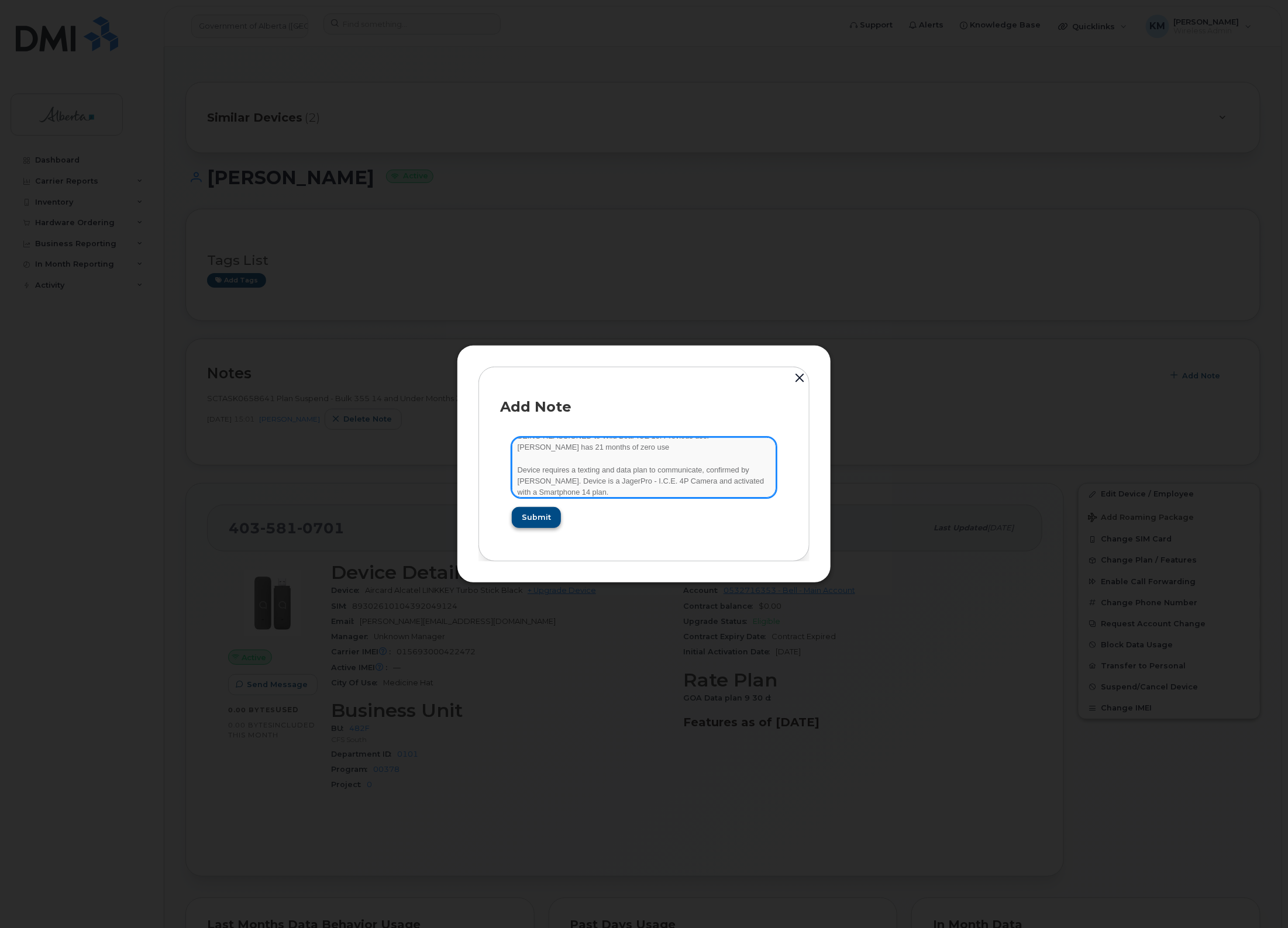
type textarea "SCTASK0847779 - Plan New [PHONE_NUMBER] DO NOT DELETE - BEING REASSIGNED to Wil…"
drag, startPoint x: 552, startPoint y: 519, endPoint x: 328, endPoint y: 625, distance: 247.8
click at [551, 519] on button "Submit" at bounding box center [536, 517] width 48 height 21
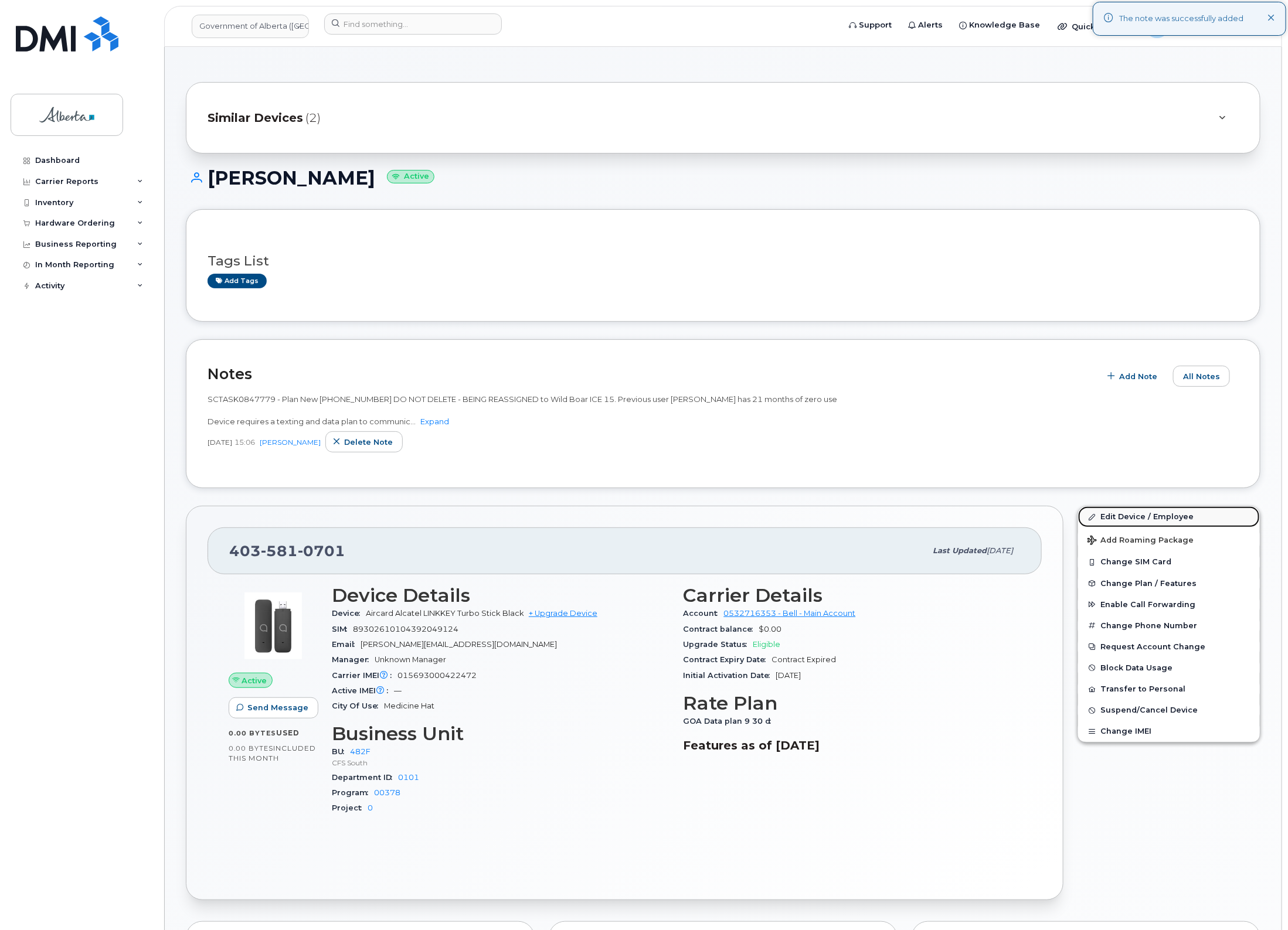
click at [1150, 517] on link "Edit Device / Employee" at bounding box center [1168, 517] width 181 height 21
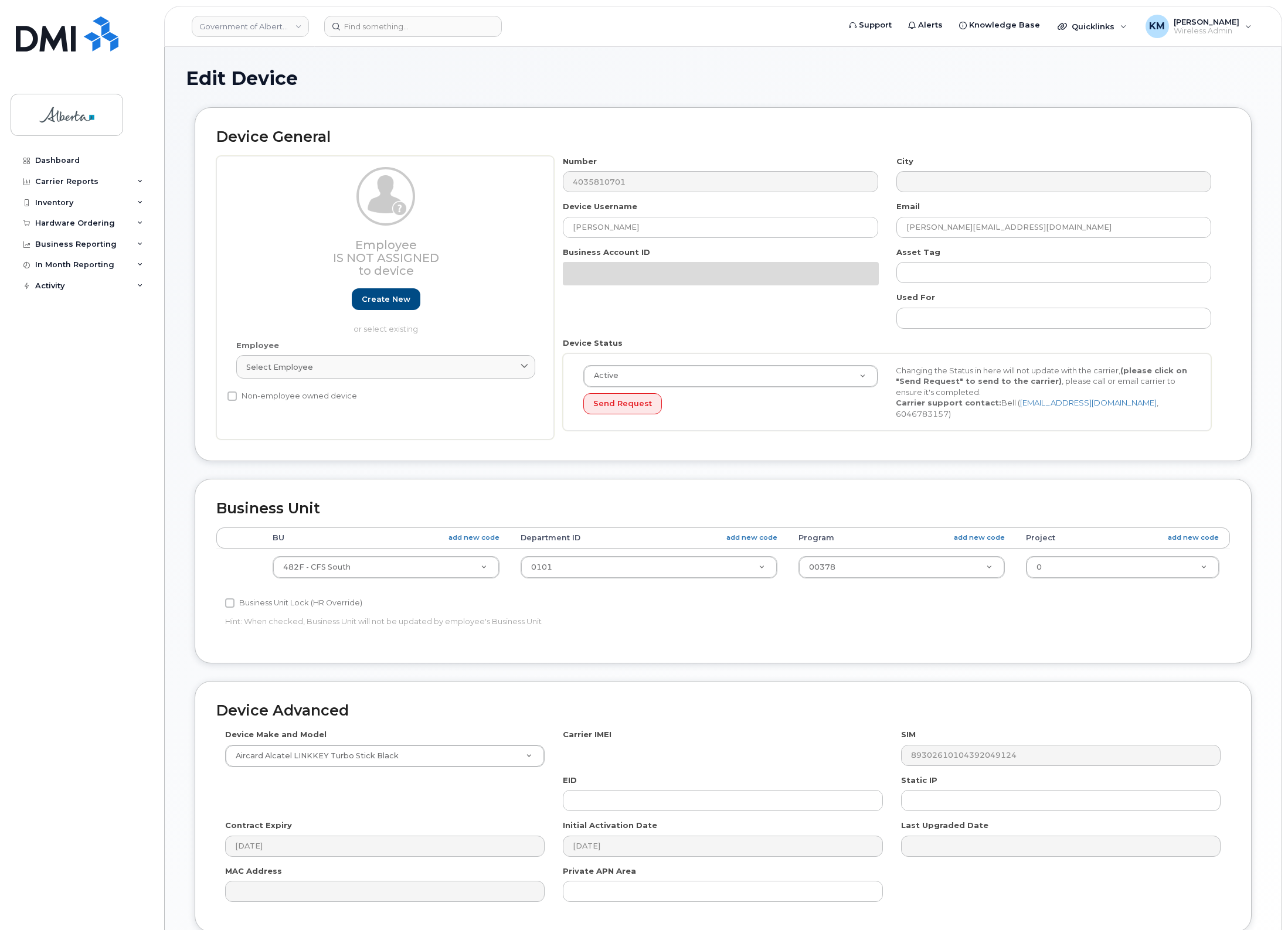
select select "4749740"
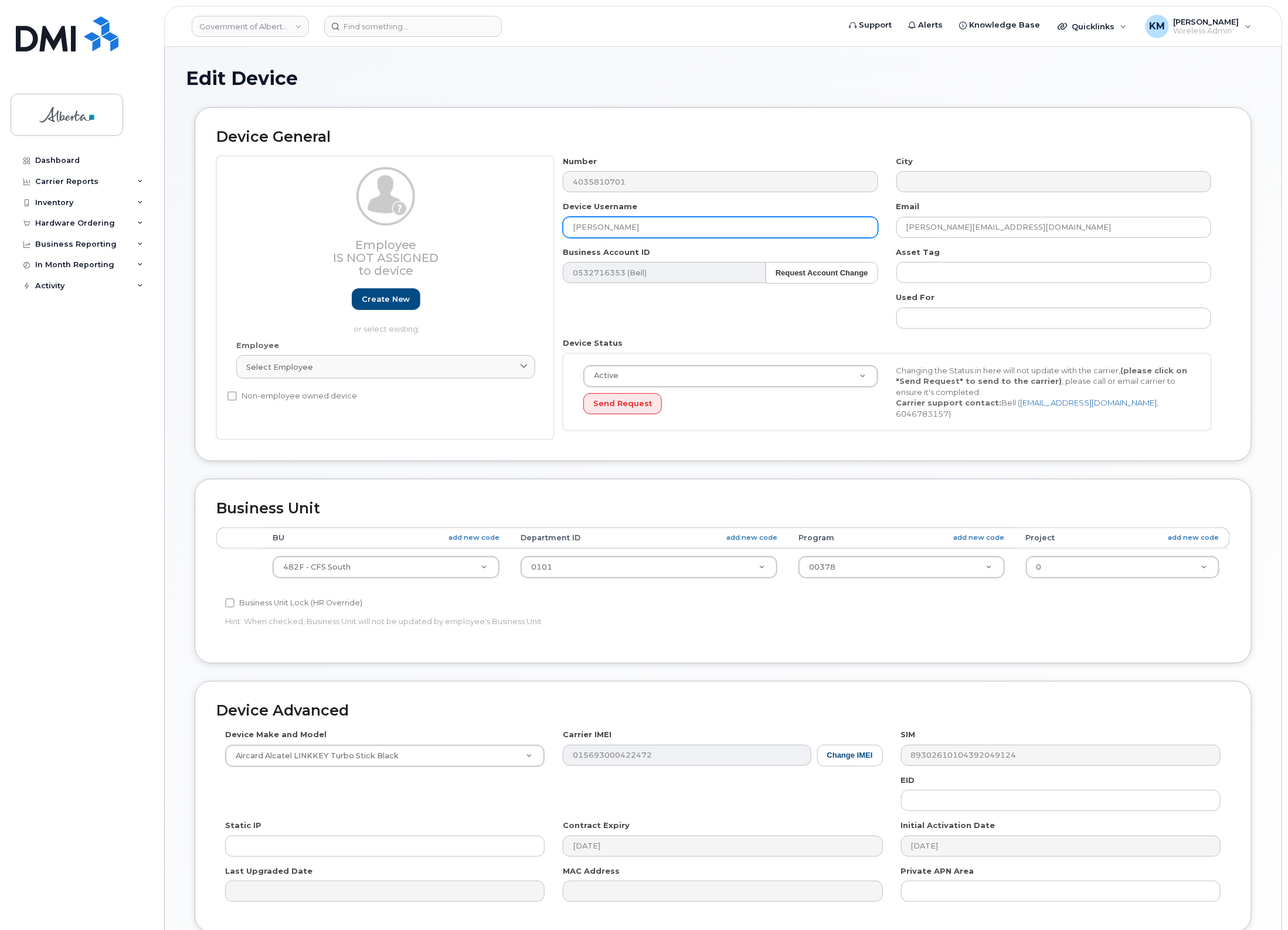
drag, startPoint x: 664, startPoint y: 228, endPoint x: 538, endPoint y: 230, distance: 126.0
click at [538, 230] on div "Employee Is not assigned to device Create new or select existing Employee Selec…" at bounding box center [723, 298] width 1013 height 284
type input "Wild Boar ICE 15"
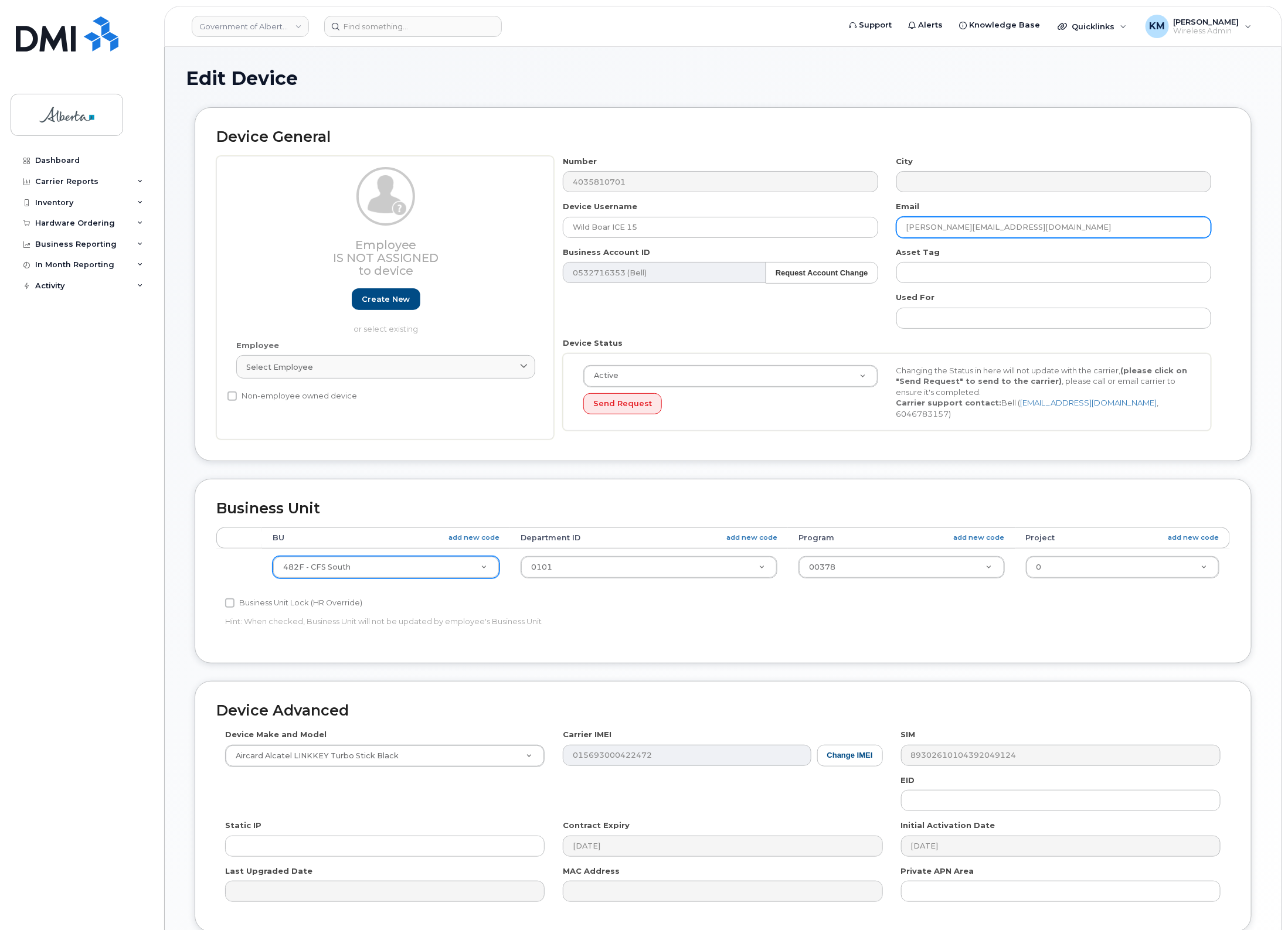
type input "Hannah.McKenzie@gov.ab.ca"
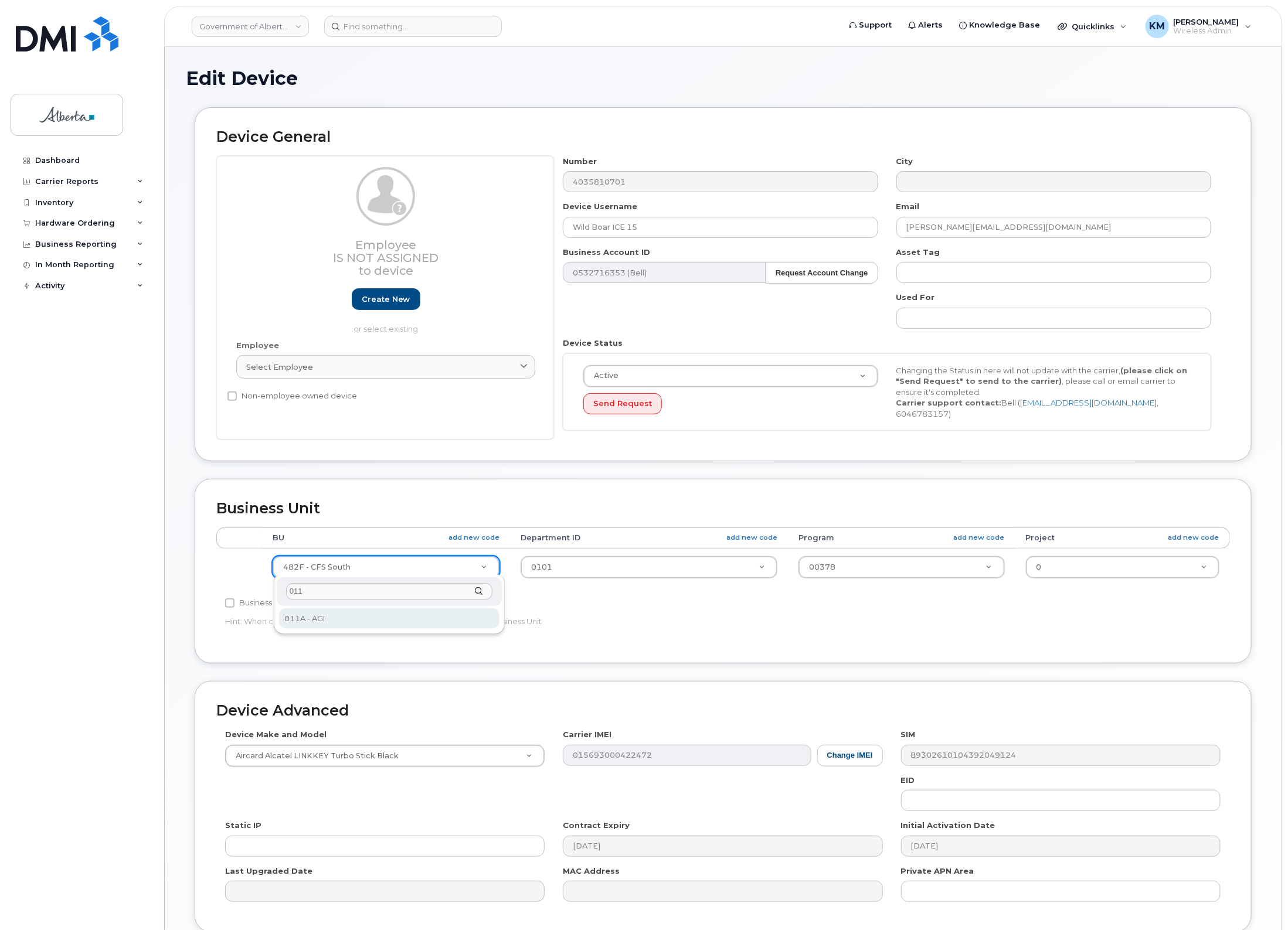
type input "011"
select select "4120336"
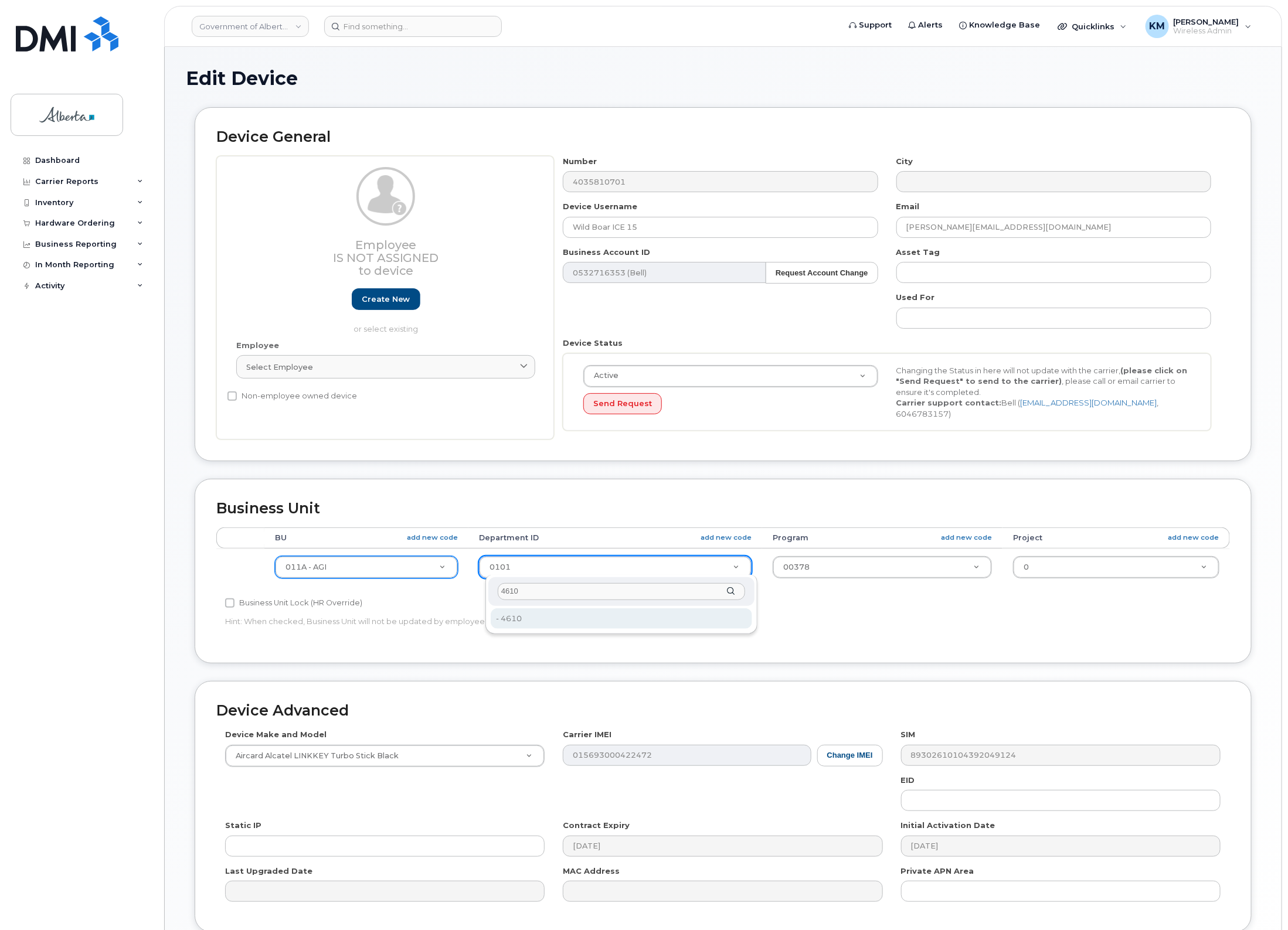
type input "4610"
type input "4120412"
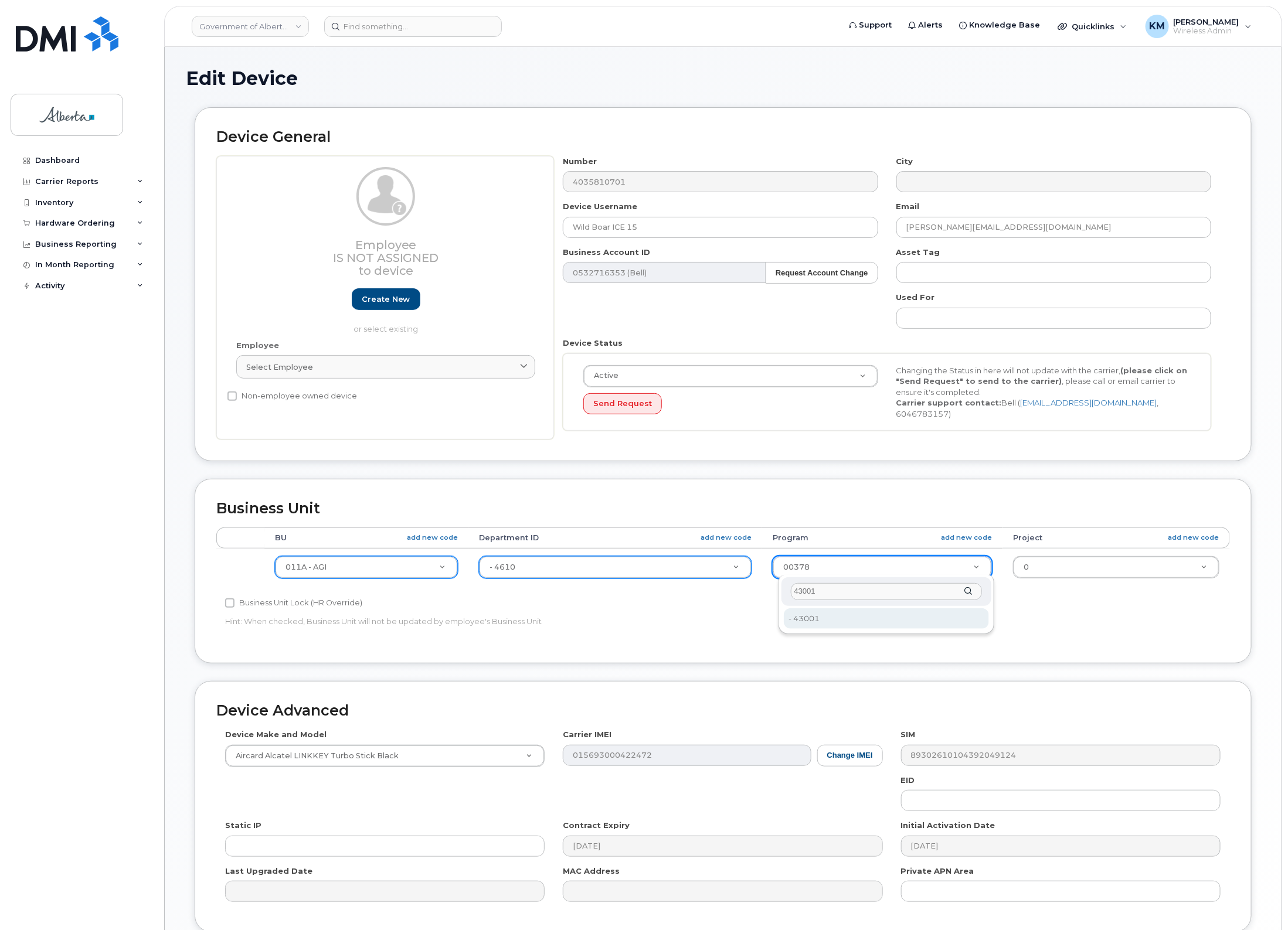
type input "43001"
type input "4120415"
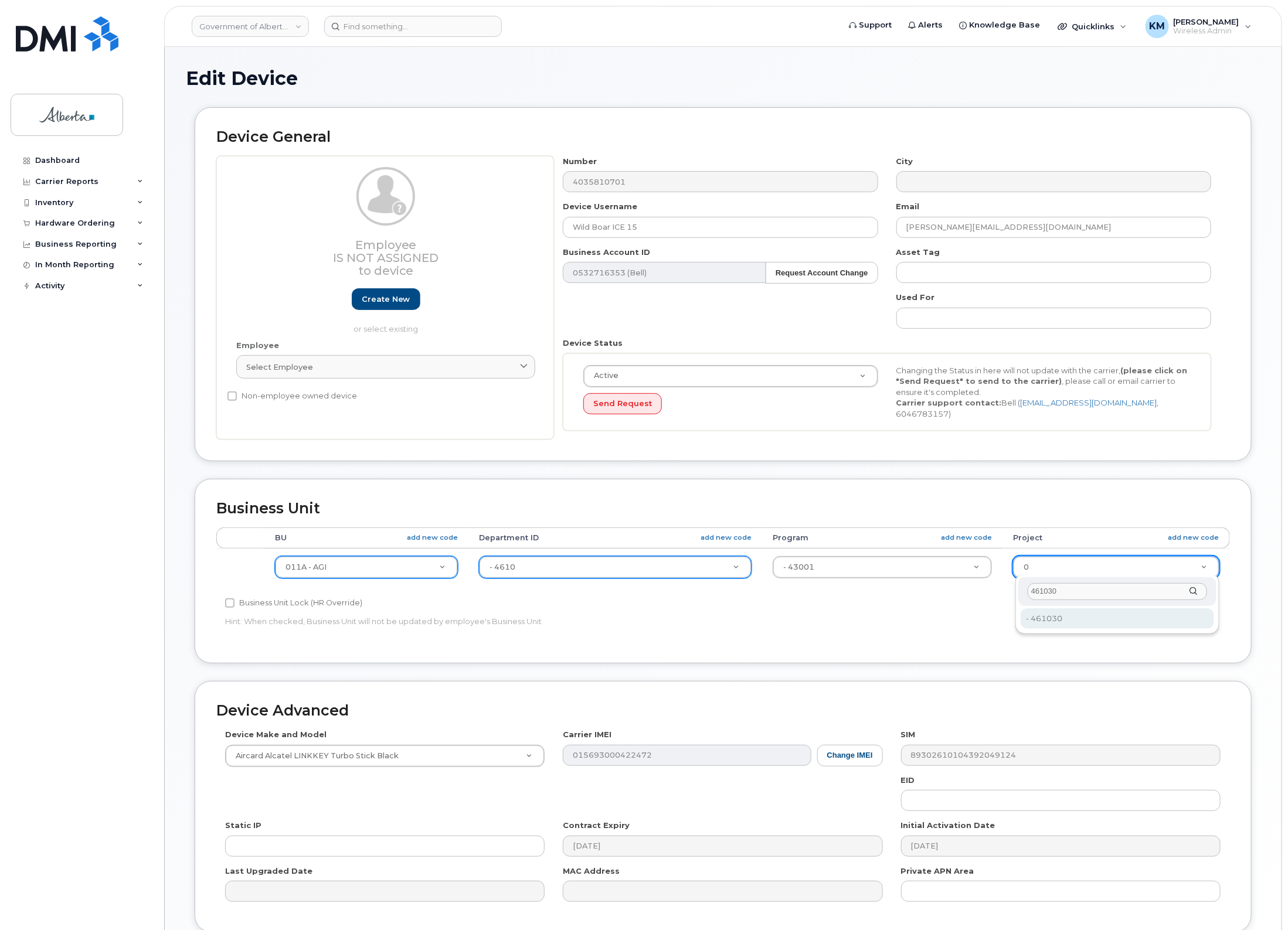
type input "461030"
type input "4120419"
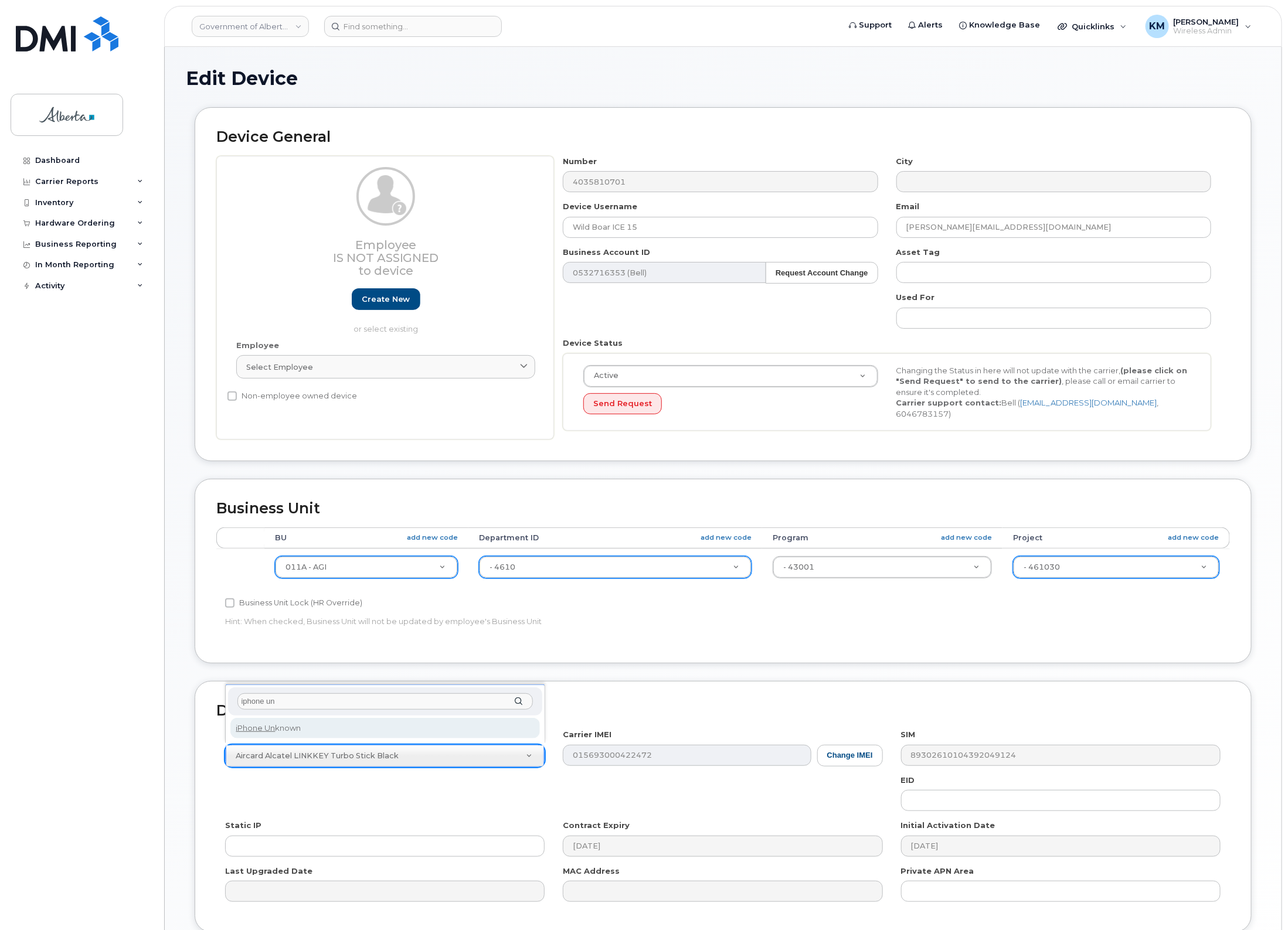
type input "iphone un"
select select "185"
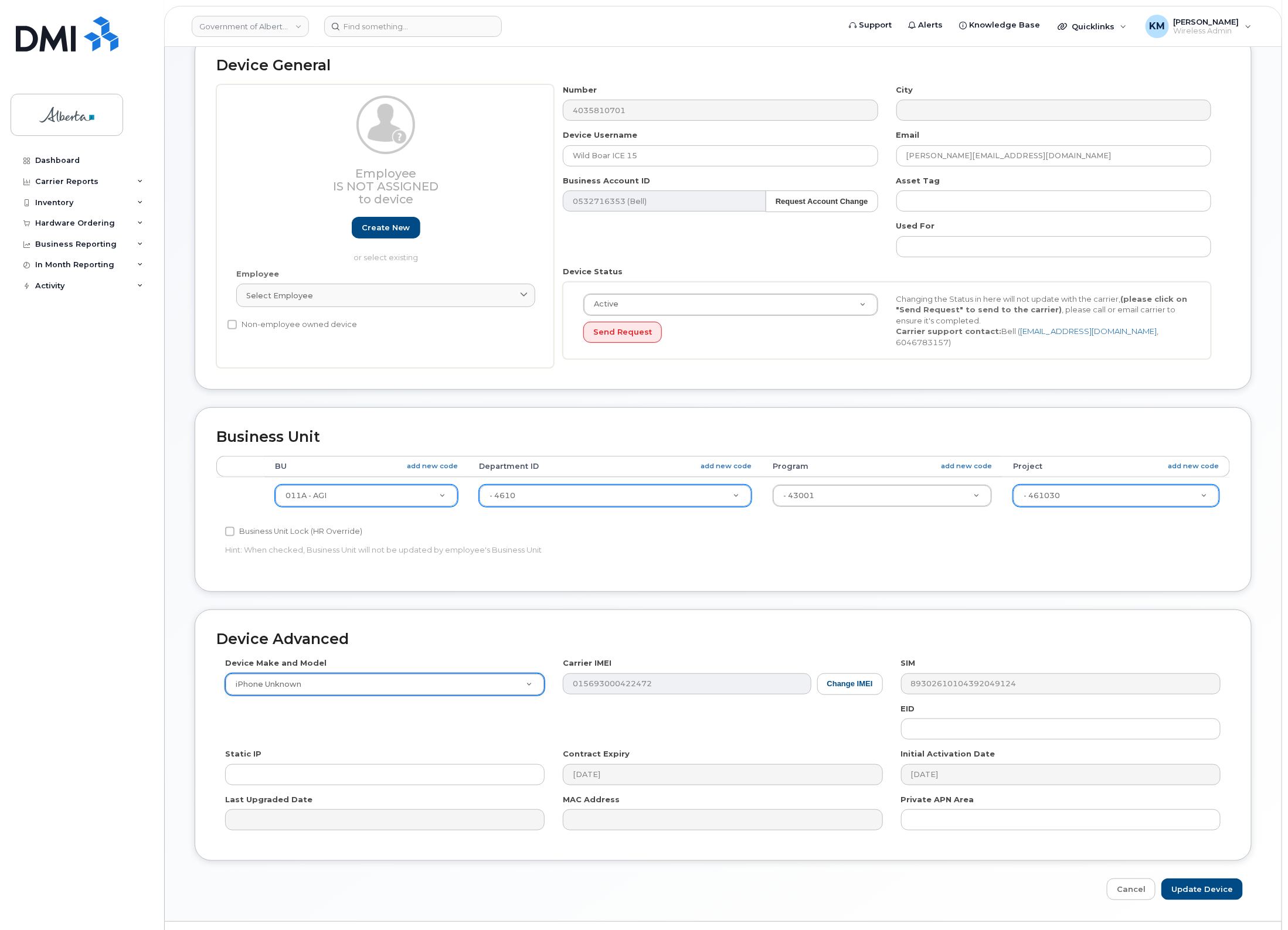
scroll to position [98, 0]
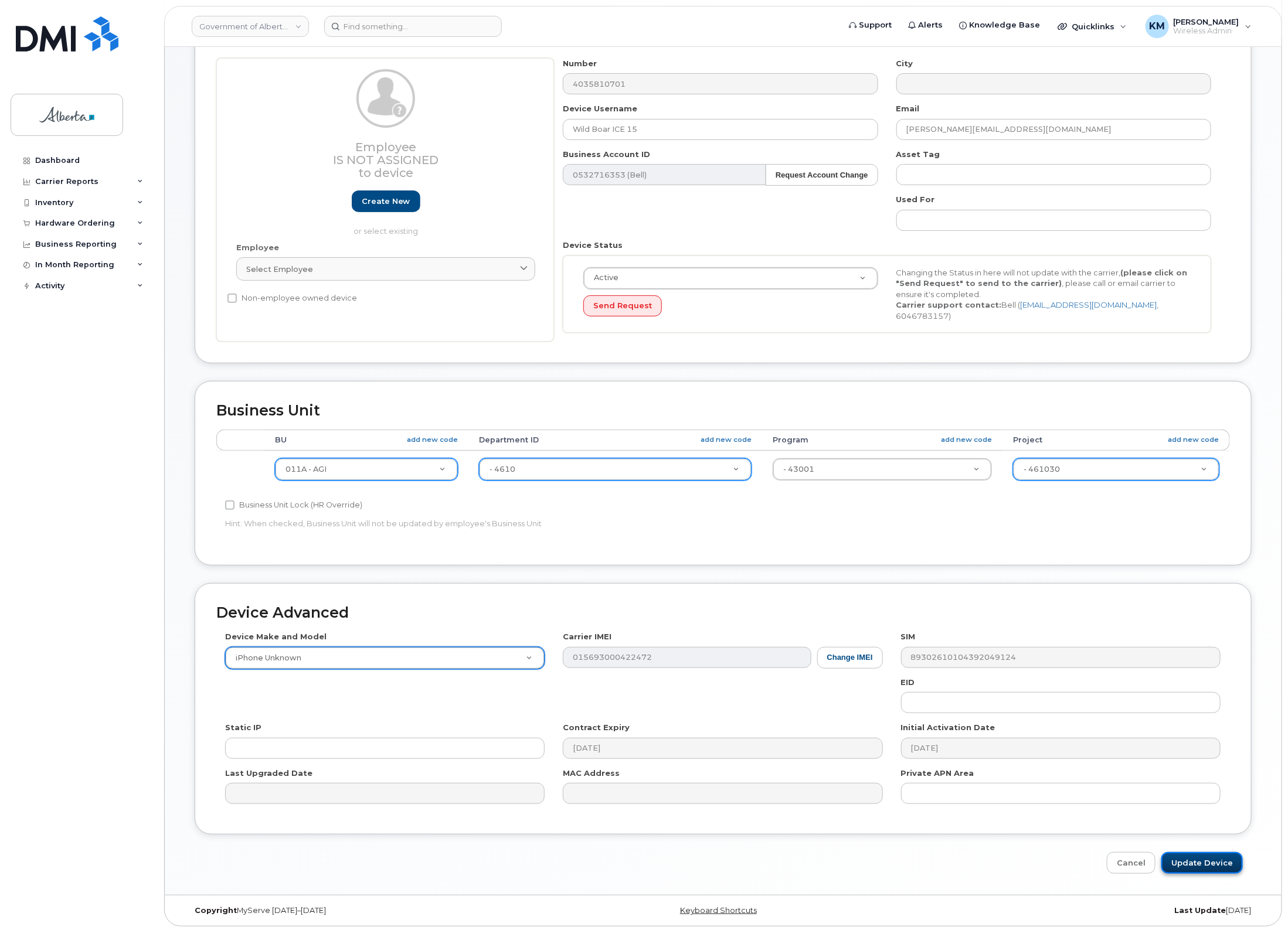
click at [1215, 863] on input "Update Device" at bounding box center [1202, 863] width 82 height 22
type input "Saving..."
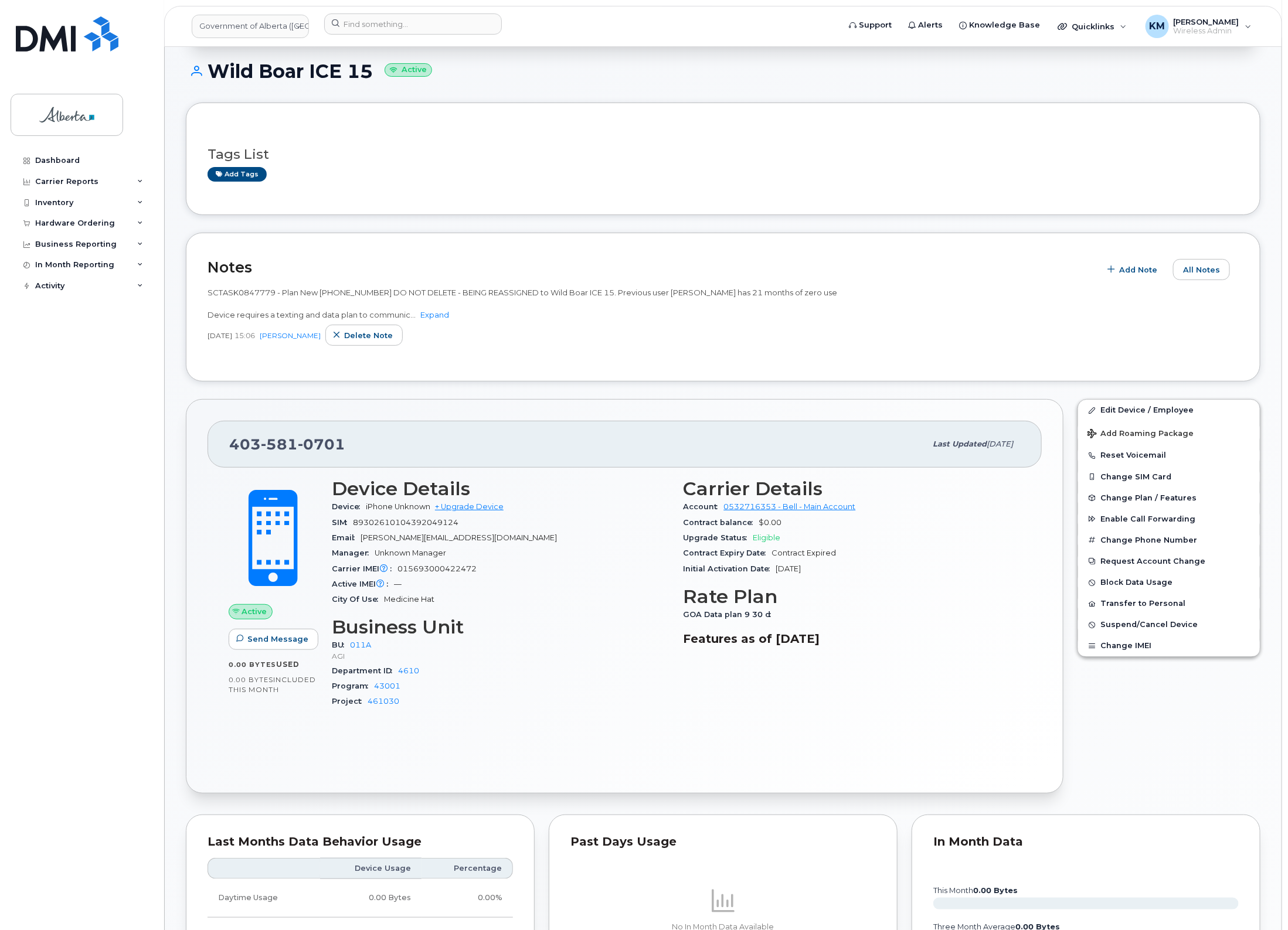
scroll to position [100, 0]
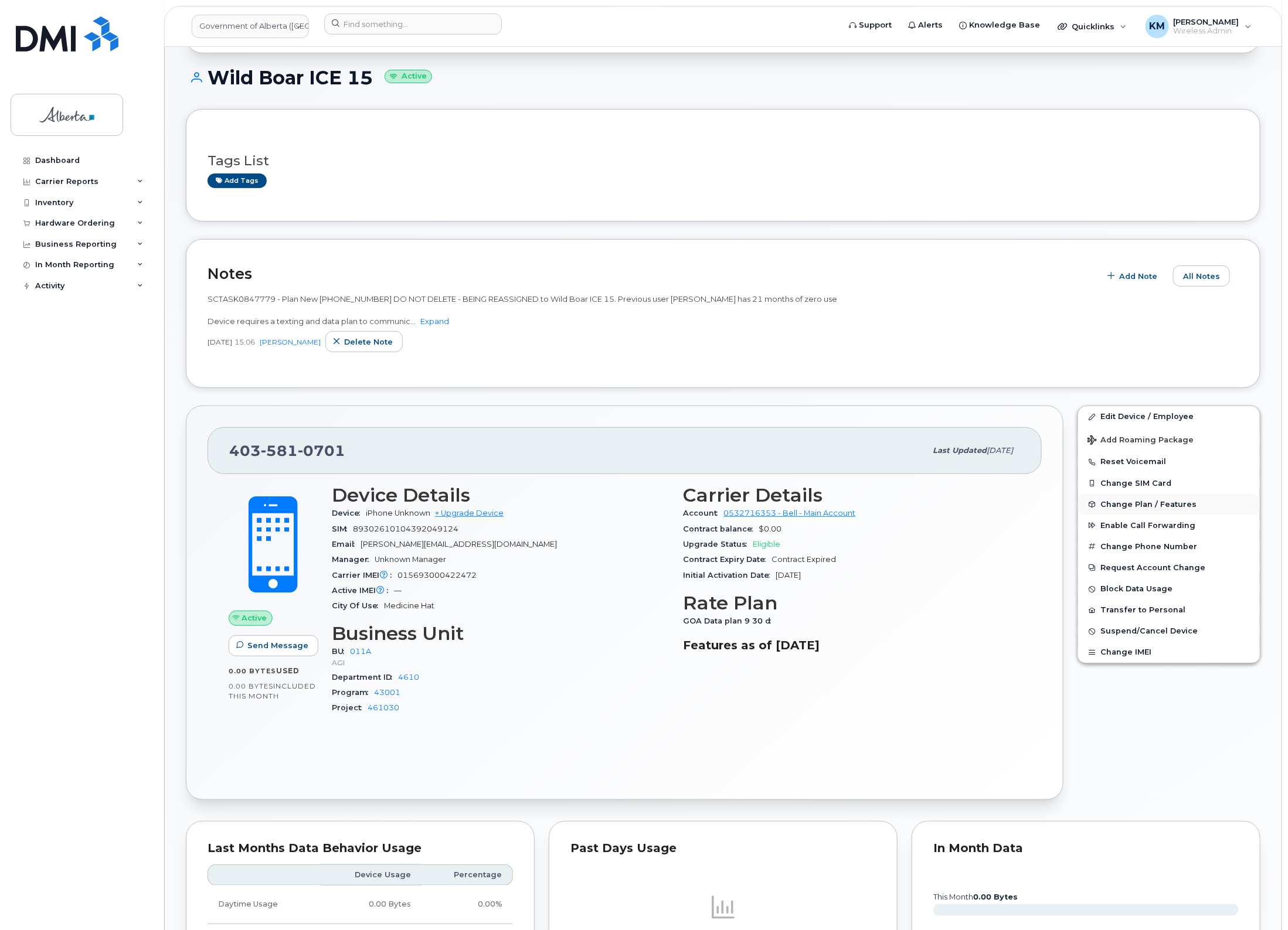
click at [1183, 501] on span "Change Plan / Features" at bounding box center [1148, 504] width 96 height 9
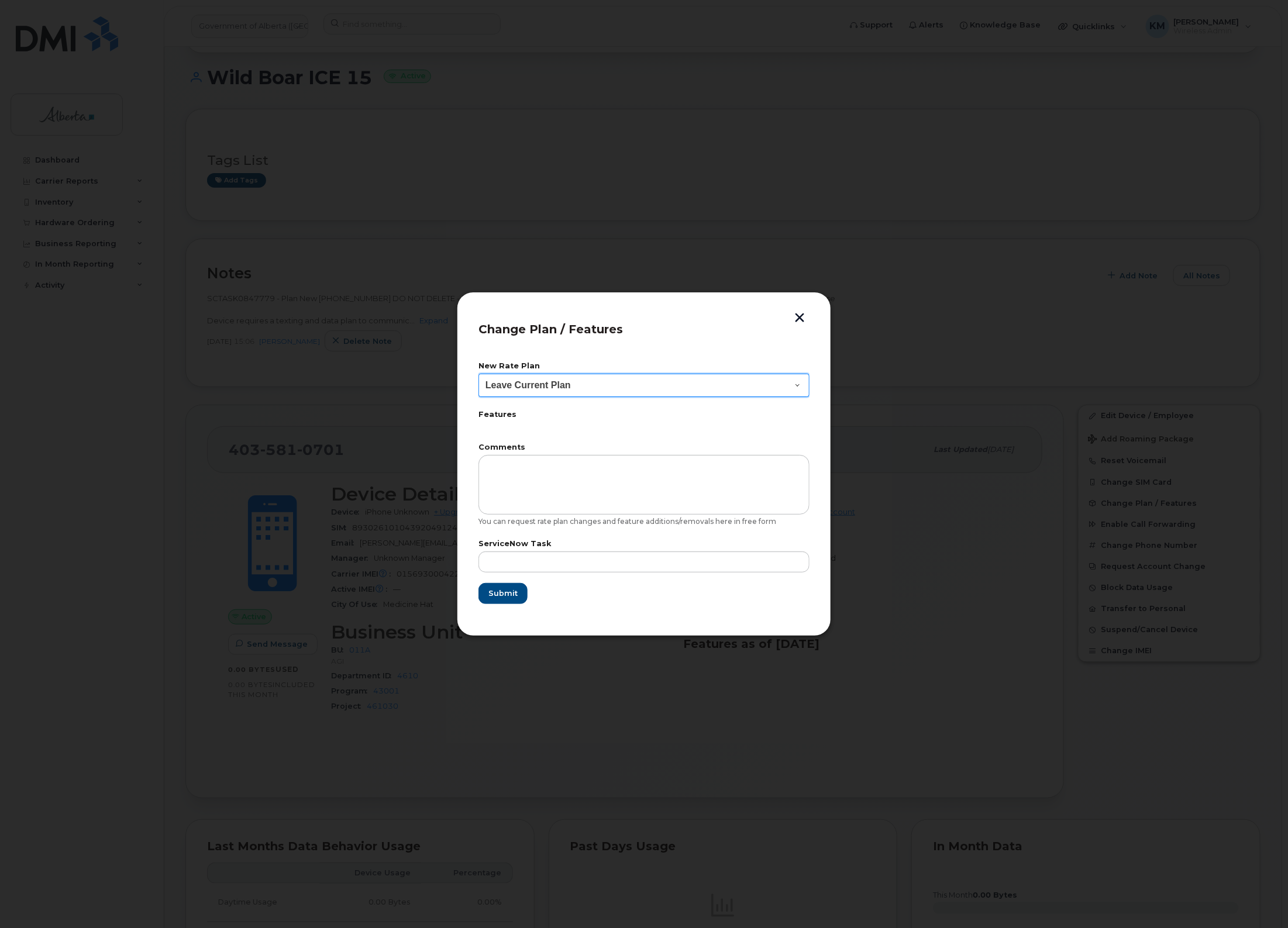
click at [795, 386] on select "Leave Current Plan GOA - Voice Plan 5 GOA Smartphone 14 30D GOA Unlimited Smart…" at bounding box center [644, 385] width 331 height 23
select select "2483362"
click at [479, 373] on select "Leave Current Plan GOA - Voice Plan 5 GOA Smartphone 14 30D GOA Unlimited Smart…" at bounding box center [644, 385] width 331 height 23
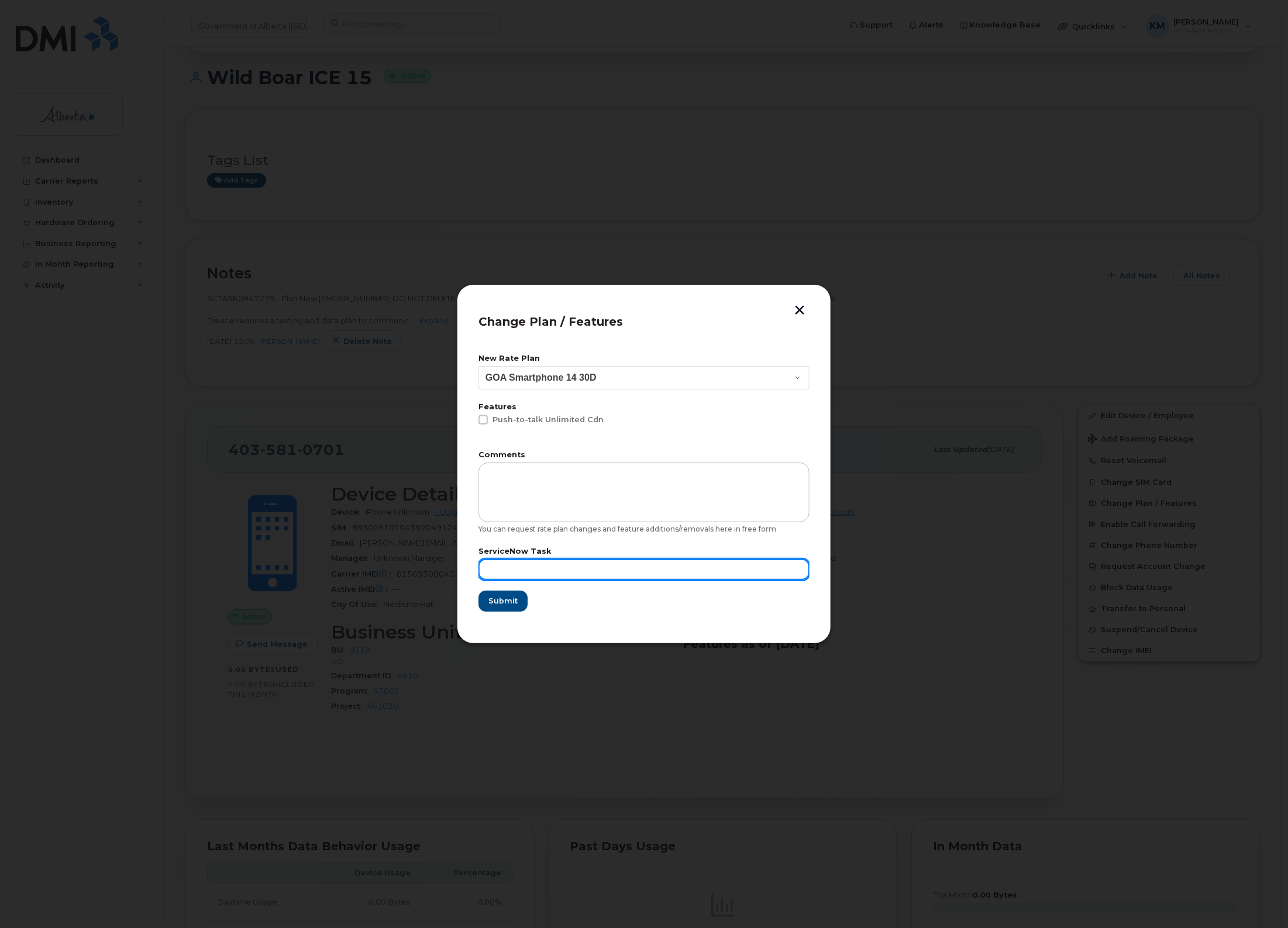
click at [610, 562] on input "text" at bounding box center [644, 570] width 331 height 21
type input "SCTASK0847779"
click at [511, 600] on span "Submit" at bounding box center [502, 601] width 29 height 11
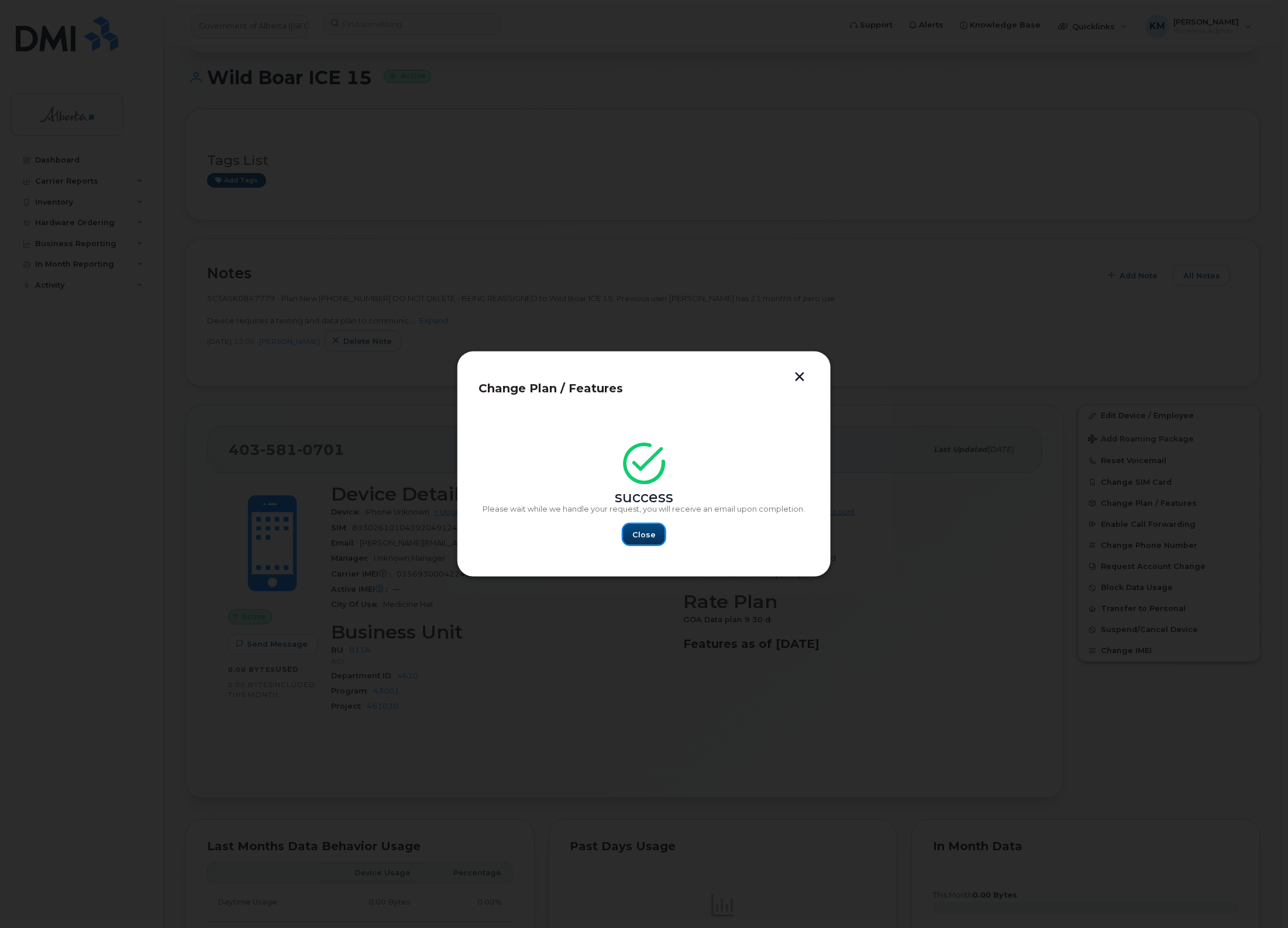
click at [655, 535] on button "Close" at bounding box center [644, 534] width 42 height 21
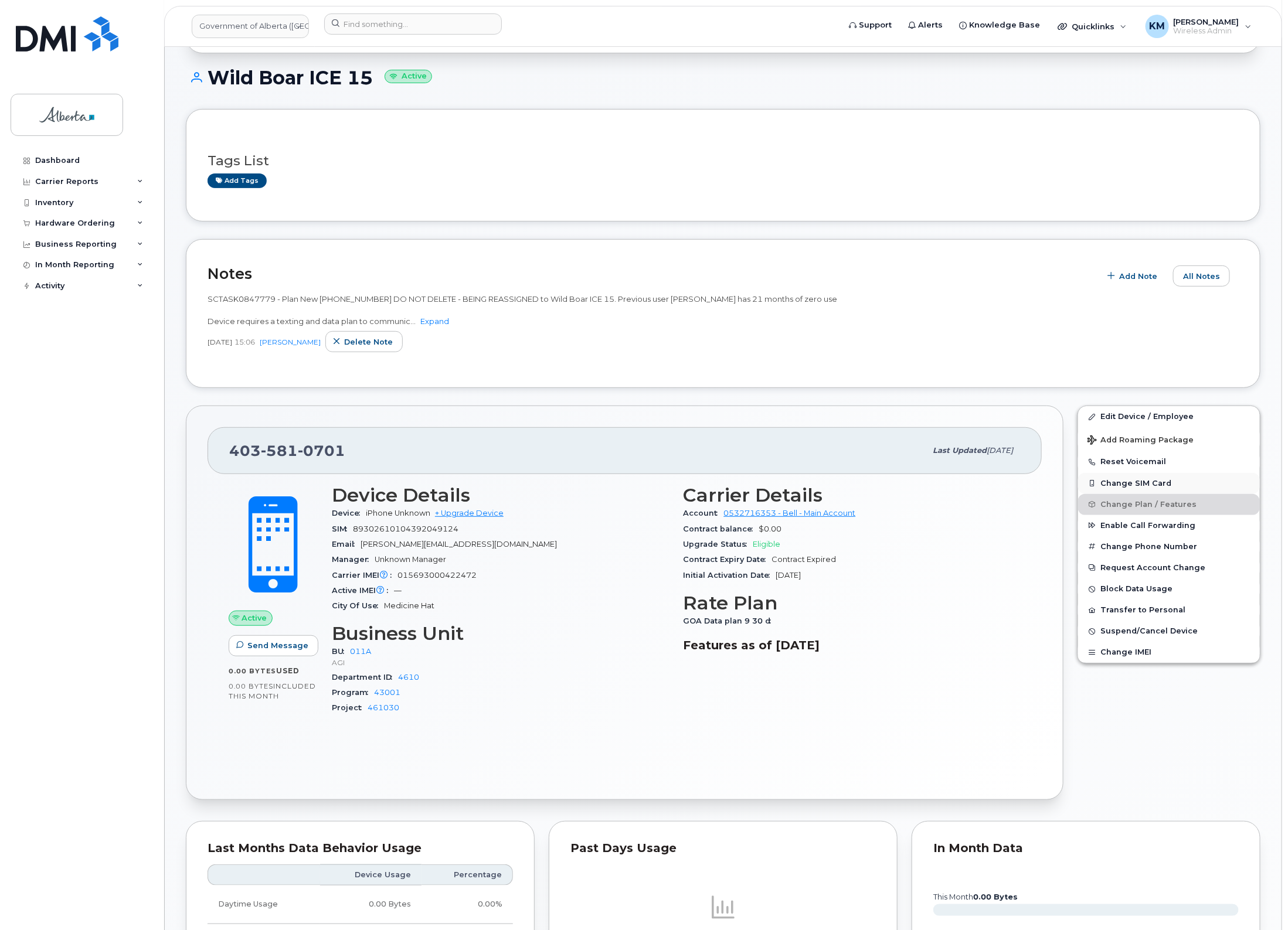
click at [1161, 481] on button "Change SIM Card" at bounding box center [1168, 483] width 181 height 21
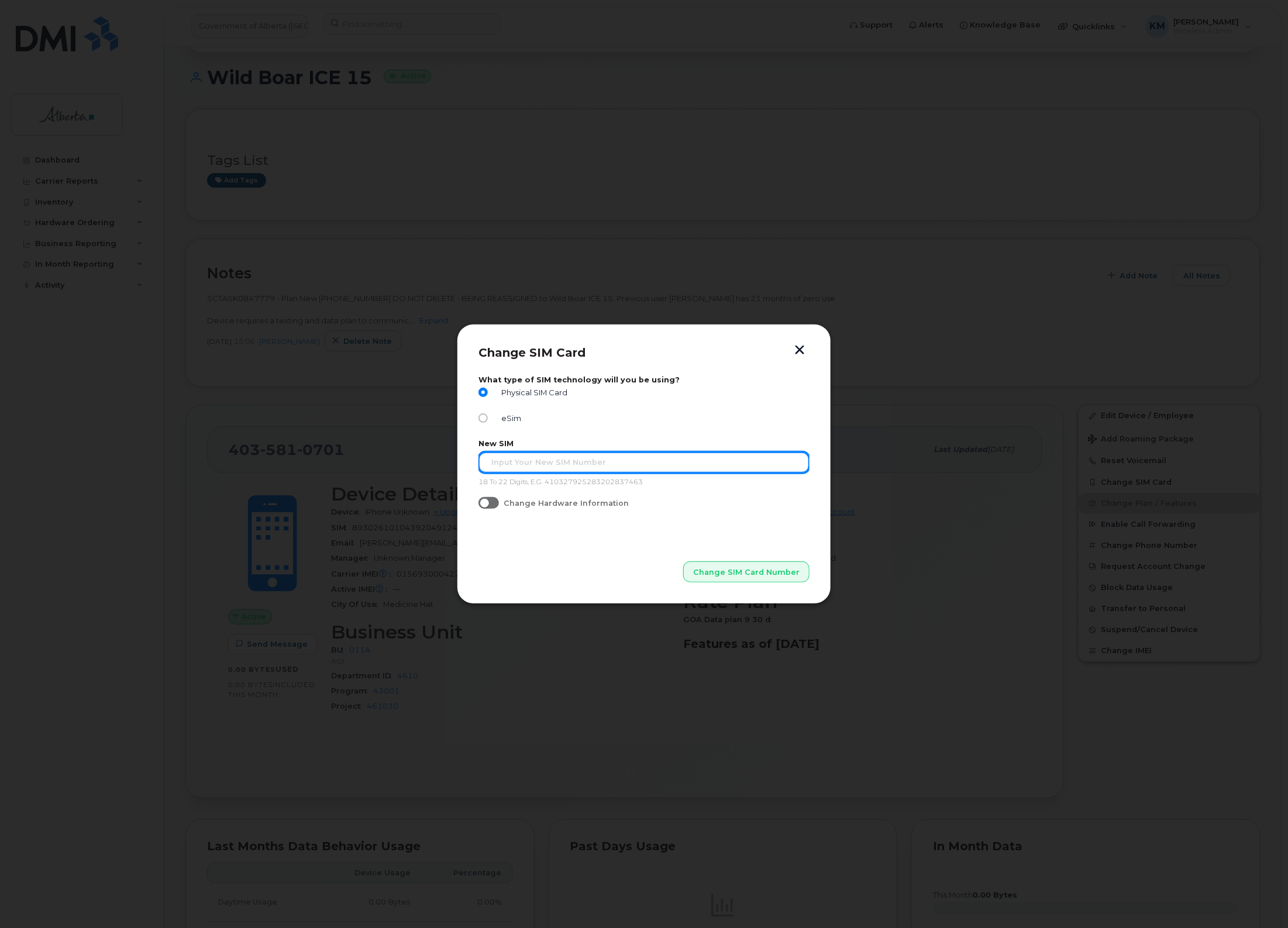
click at [609, 469] on input "text" at bounding box center [644, 462] width 331 height 21
paste input "89302610207729454121"
type input "89302610207729454121"
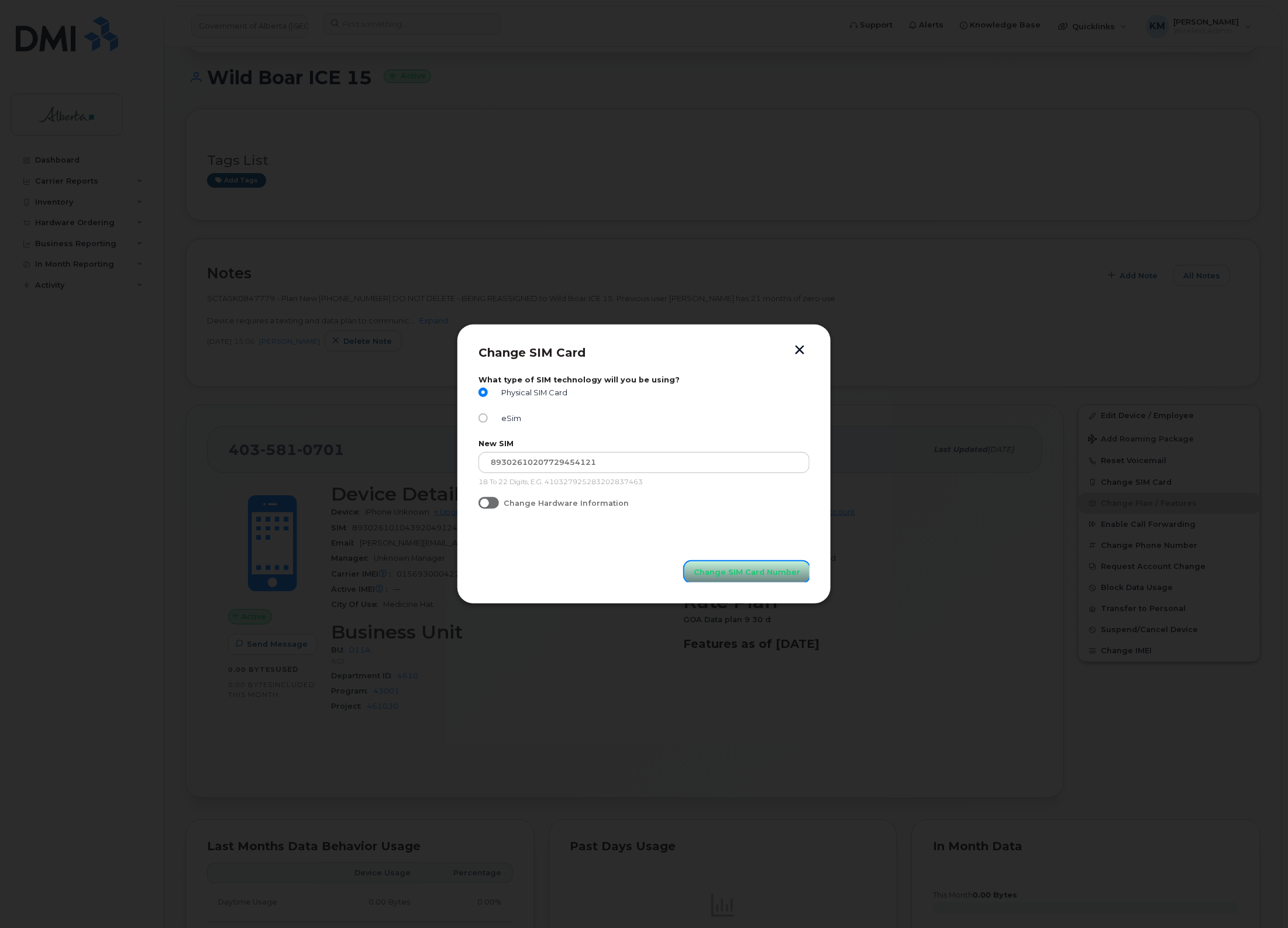
click at [764, 569] on span "Change SIM Card Number" at bounding box center [747, 572] width 107 height 11
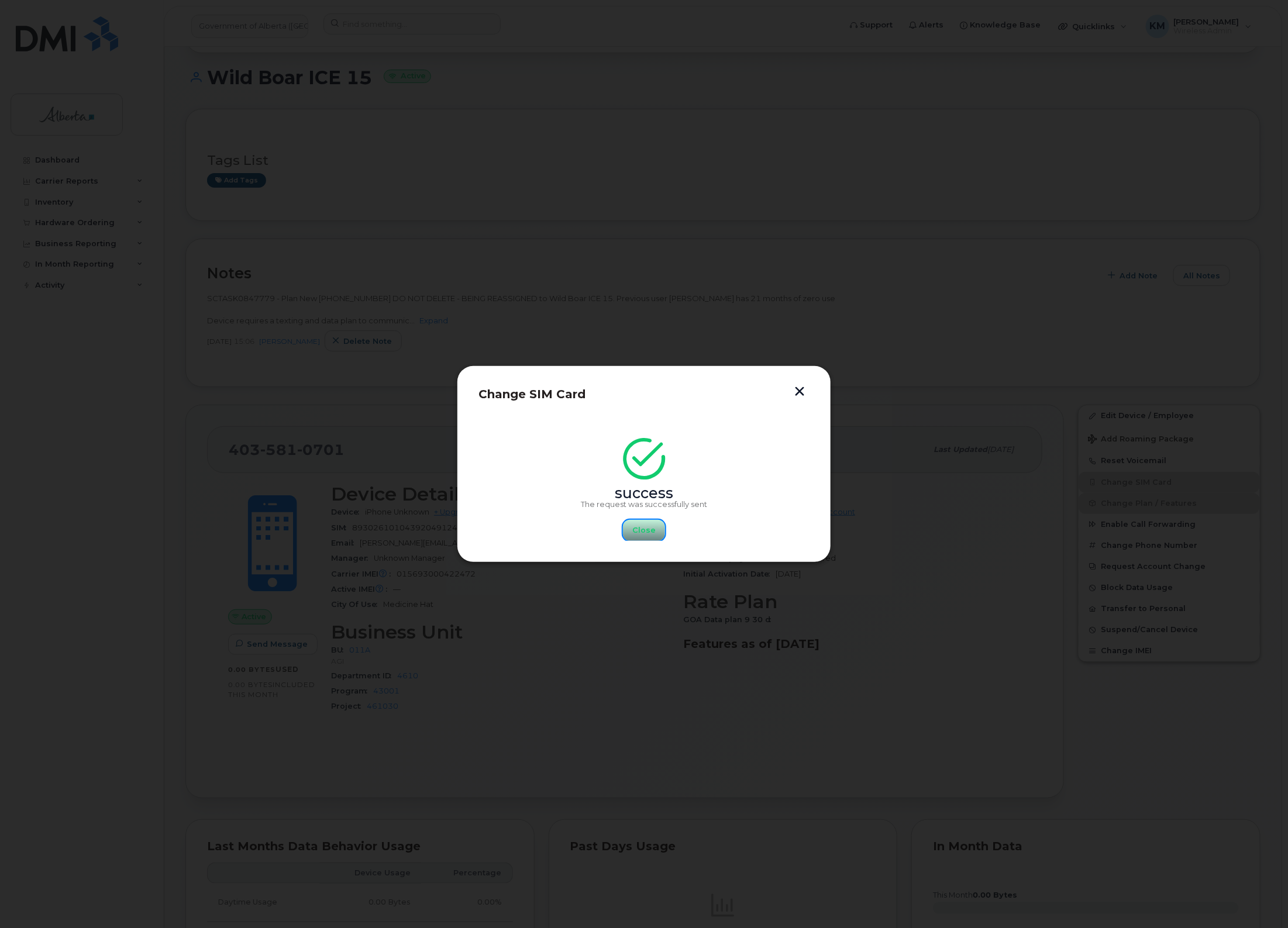
click at [651, 527] on span "Close" at bounding box center [644, 530] width 23 height 11
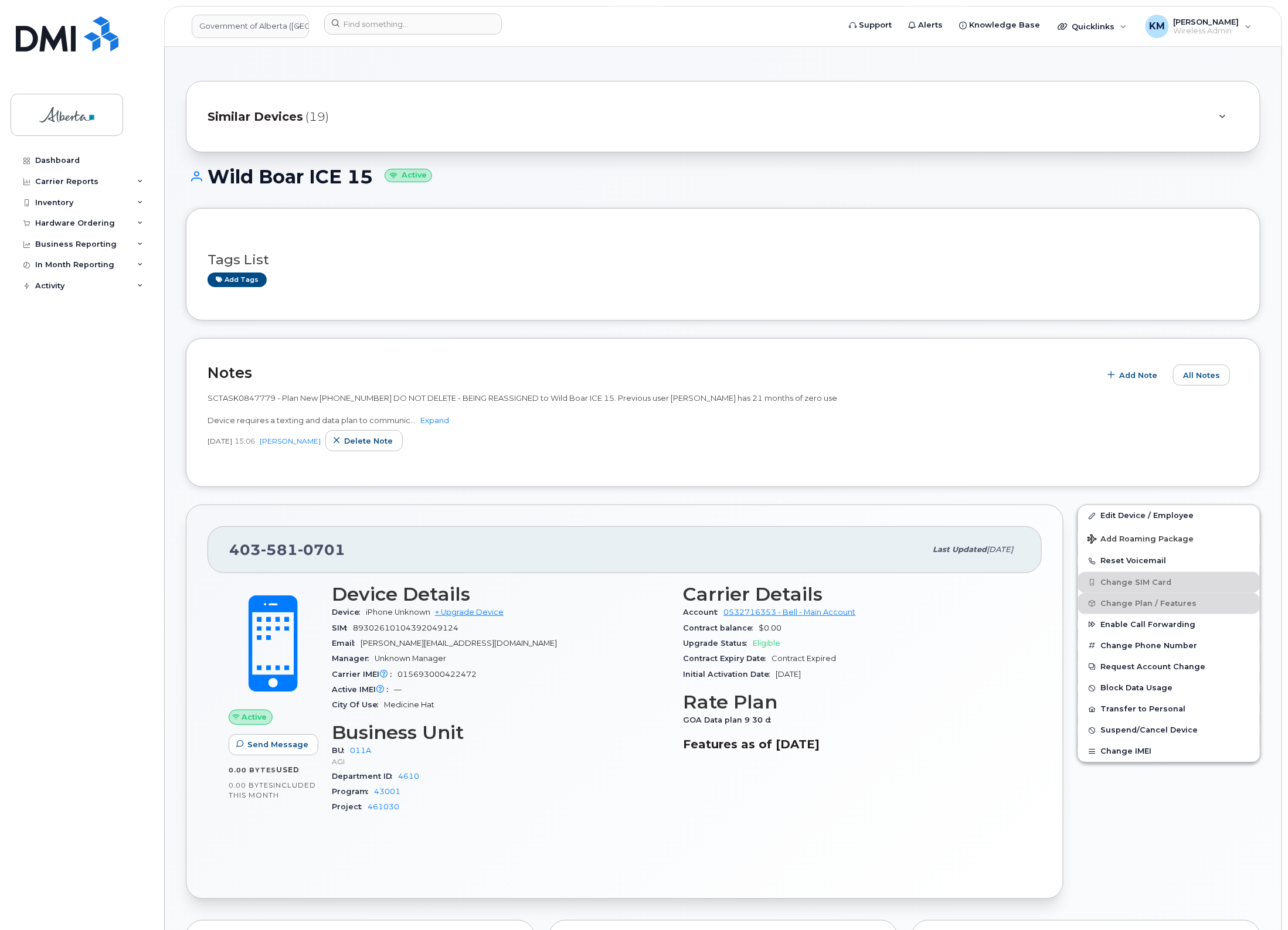
scroll to position [0, 0]
click at [375, 26] on input at bounding box center [413, 23] width 178 height 21
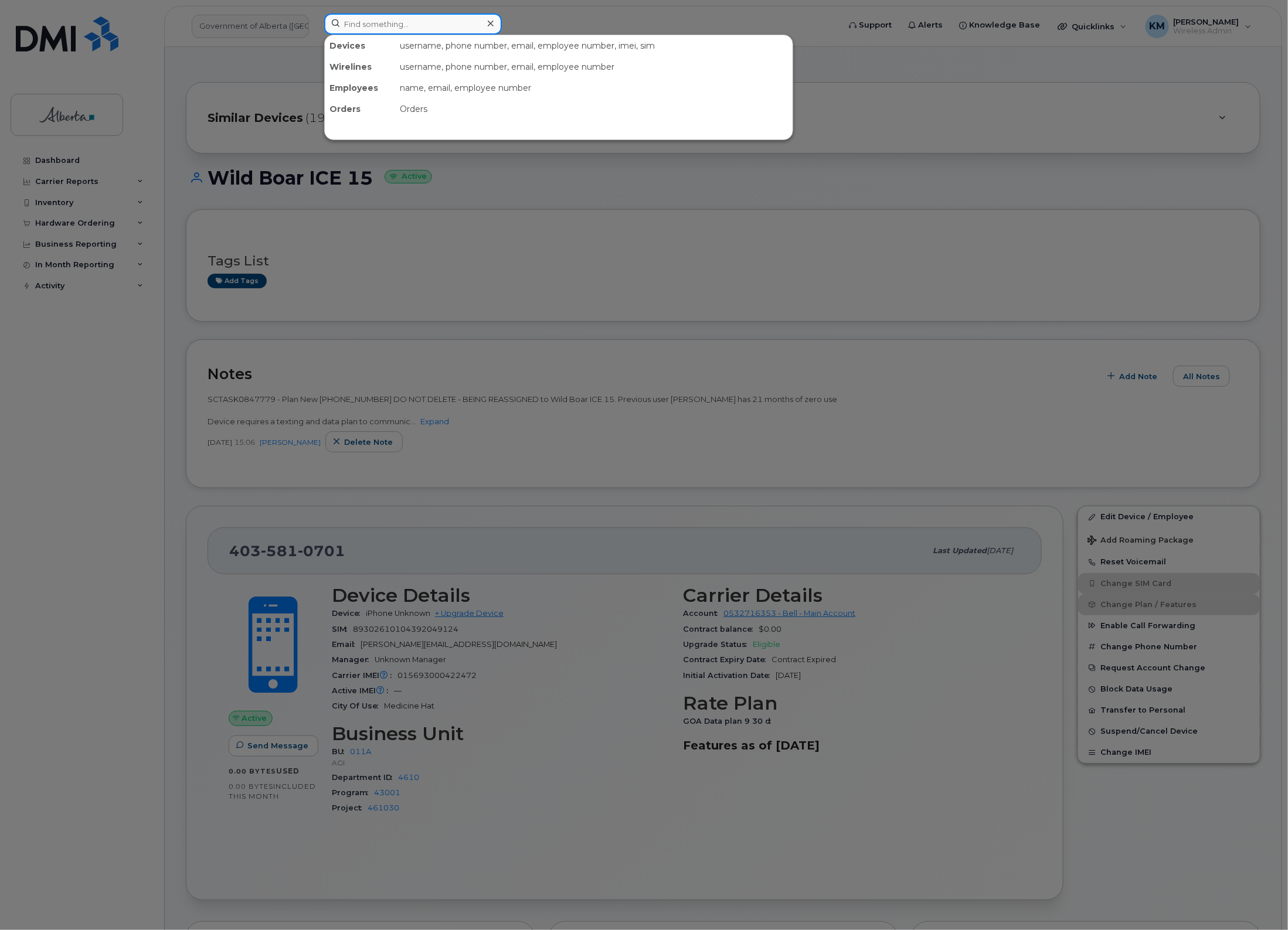
paste input "5879867878"
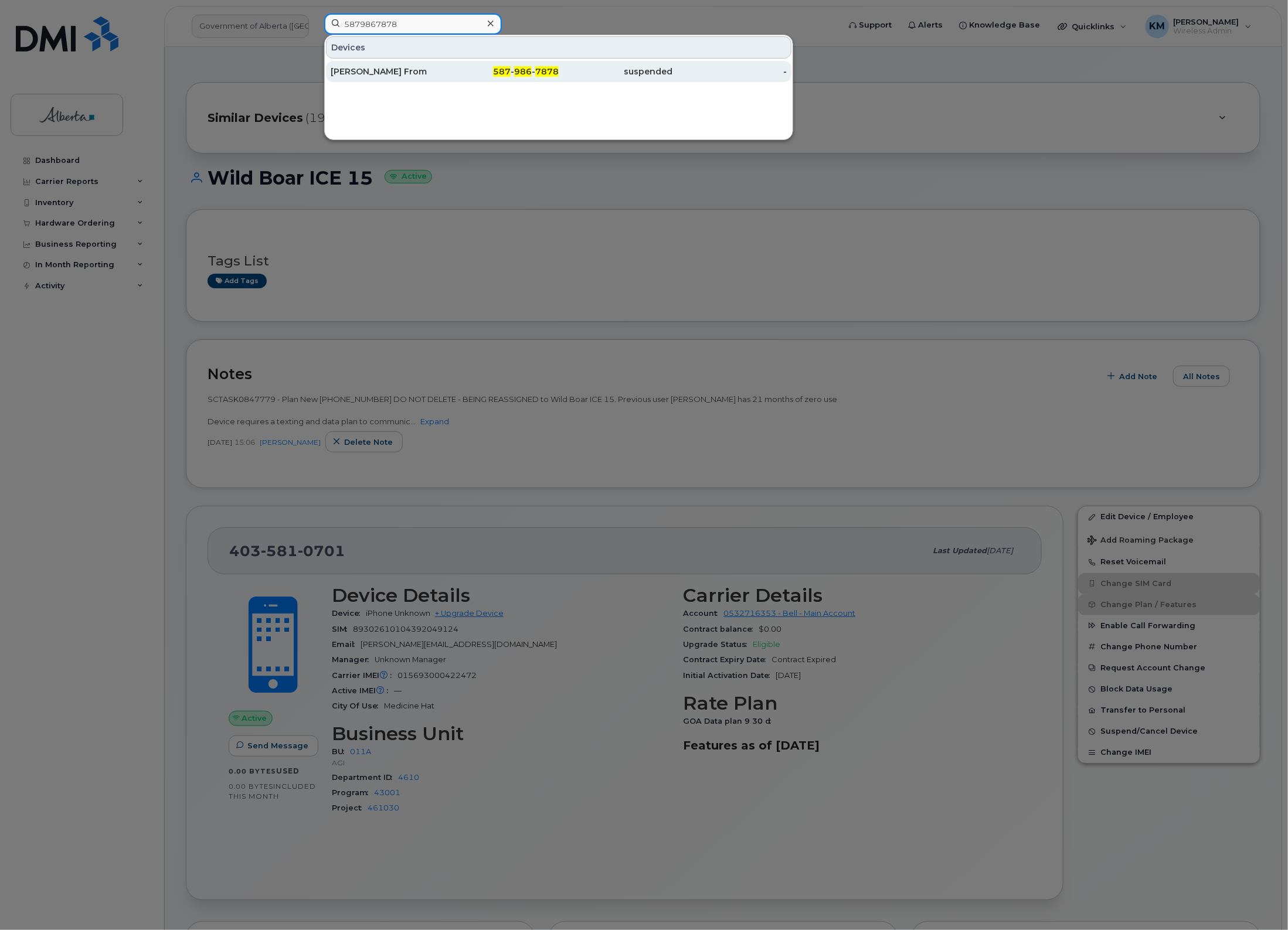
type input "5879867878"
click at [374, 74] on div "[PERSON_NAME] From" at bounding box center [387, 71] width 114 height 12
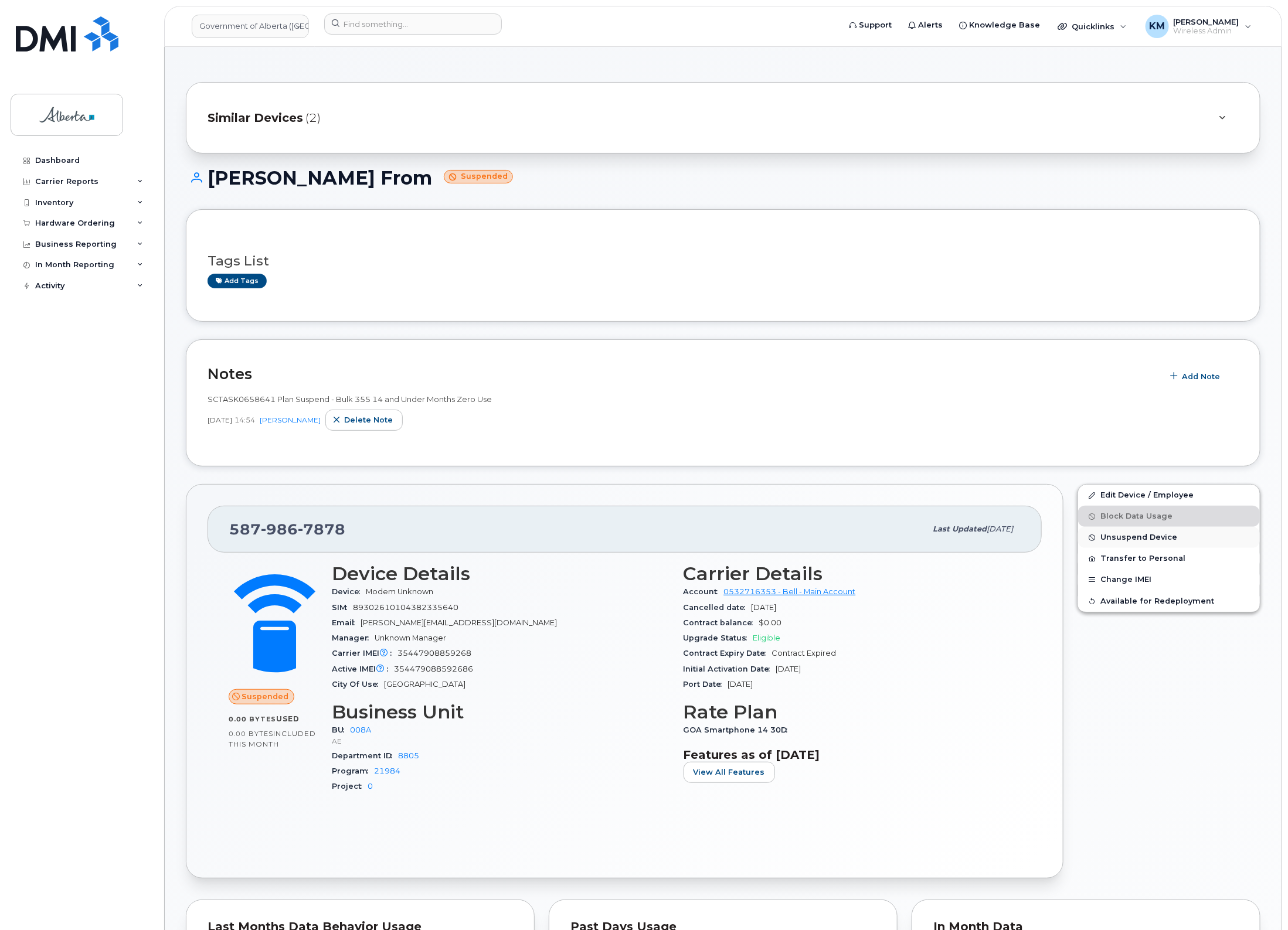
click at [1111, 534] on span "Unsuspend Device" at bounding box center [1138, 538] width 77 height 9
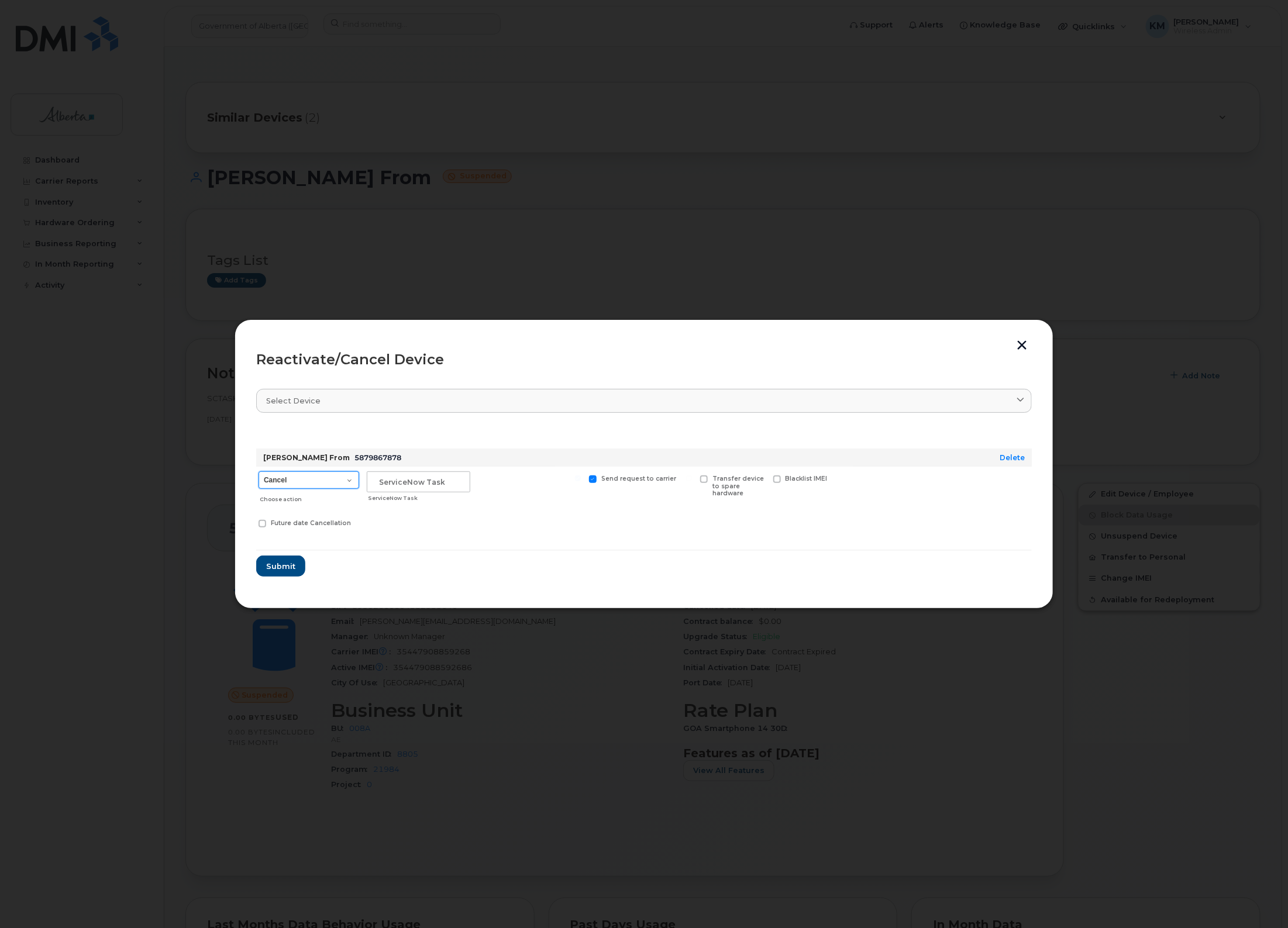
click at [350, 480] on select "Cancel Suspend - Extend Suspension Reactivate" at bounding box center [309, 480] width 101 height 17
select select "[object Object]"
click at [258, 471] on select "Cancel Suspend - Extend Suspension Reactivate" at bounding box center [309, 480] width 101 height 17
click at [407, 487] on input "text" at bounding box center [419, 481] width 104 height 21
type input "sCTASK0847779"
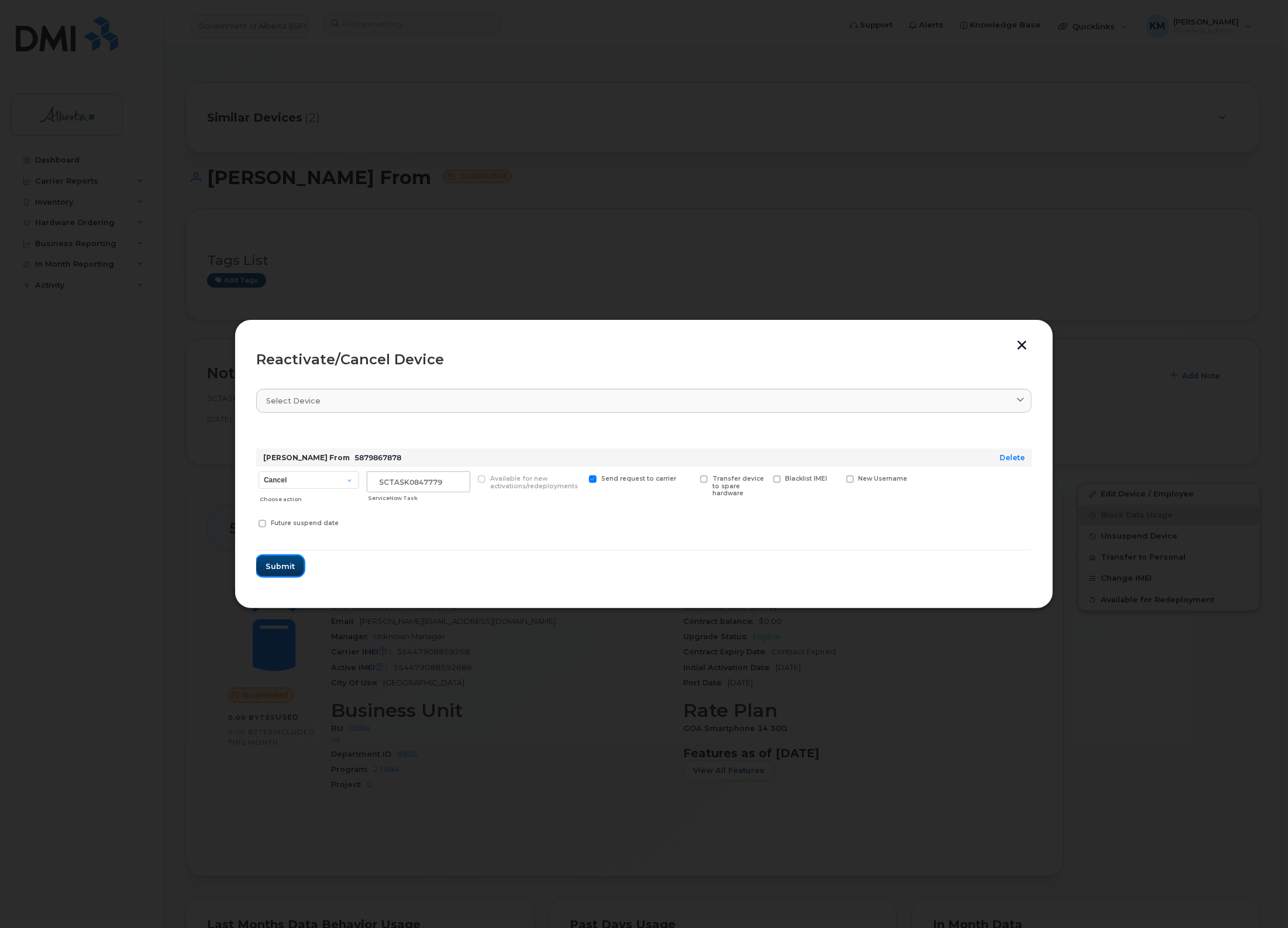
click at [290, 564] on span "Submit" at bounding box center [280, 567] width 29 height 11
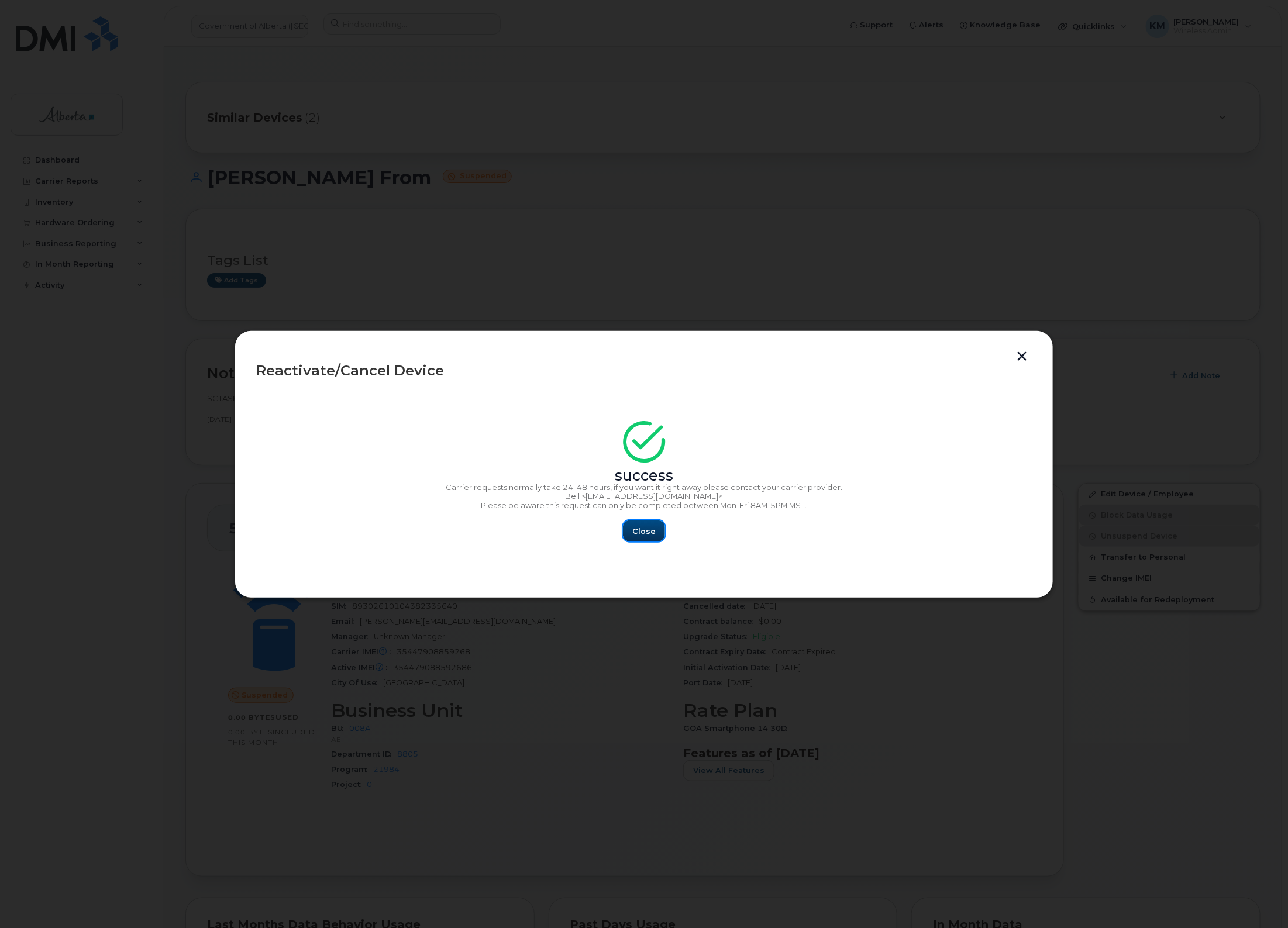
click at [644, 531] on span "Close" at bounding box center [644, 531] width 23 height 11
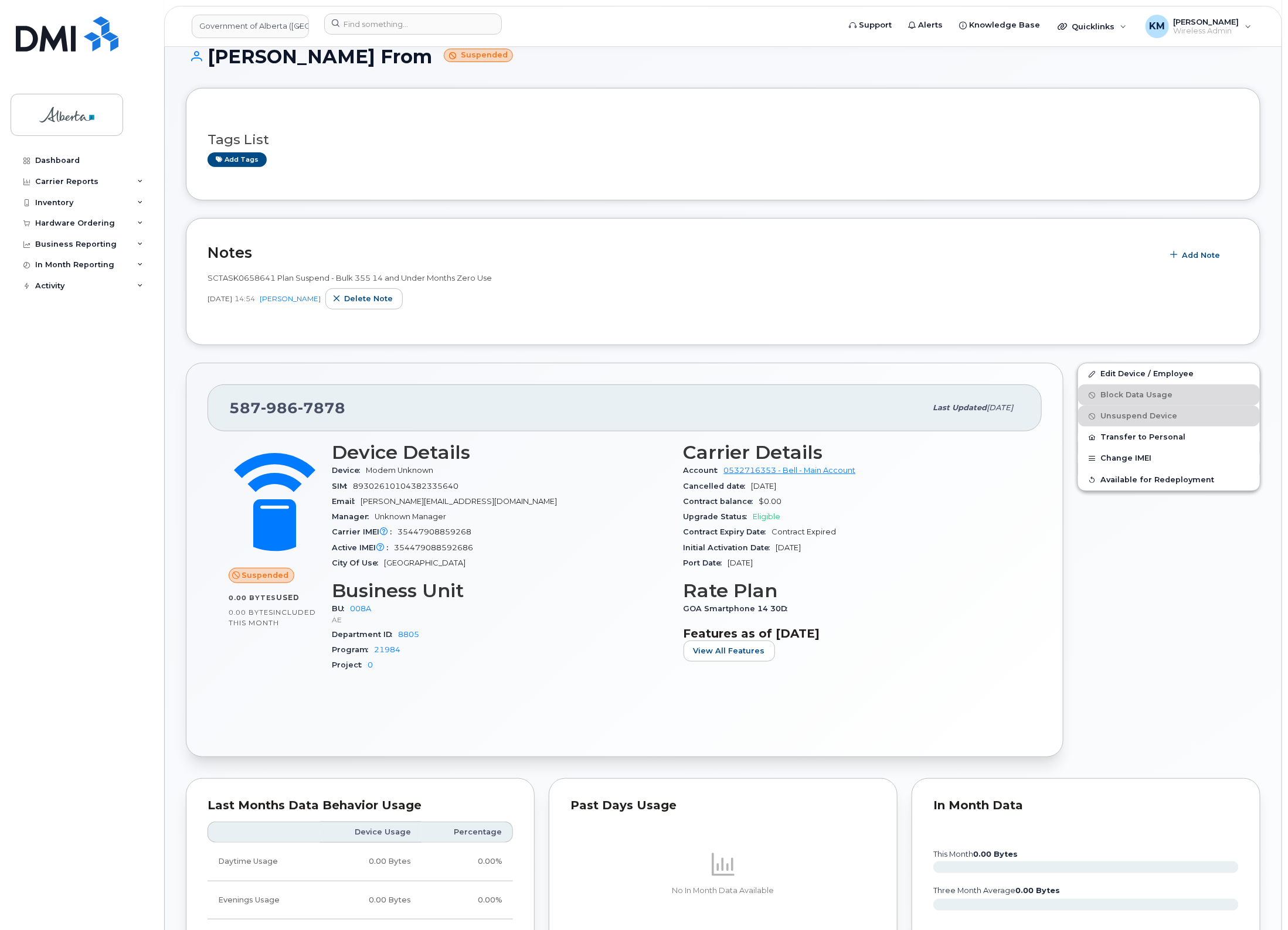
scroll to position [147, 0]
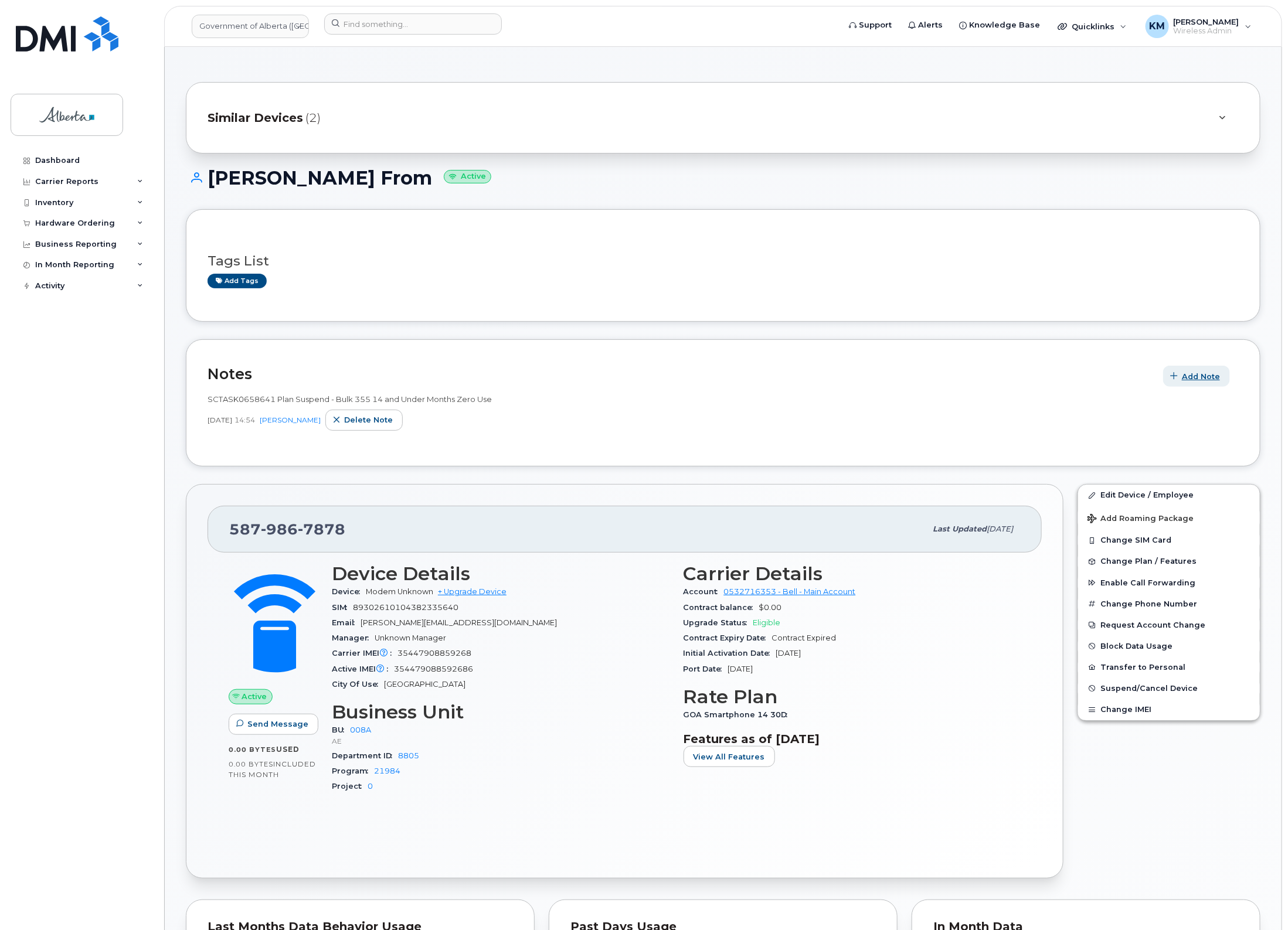
click at [1221, 374] on button "Add Note" at bounding box center [1196, 376] width 67 height 21
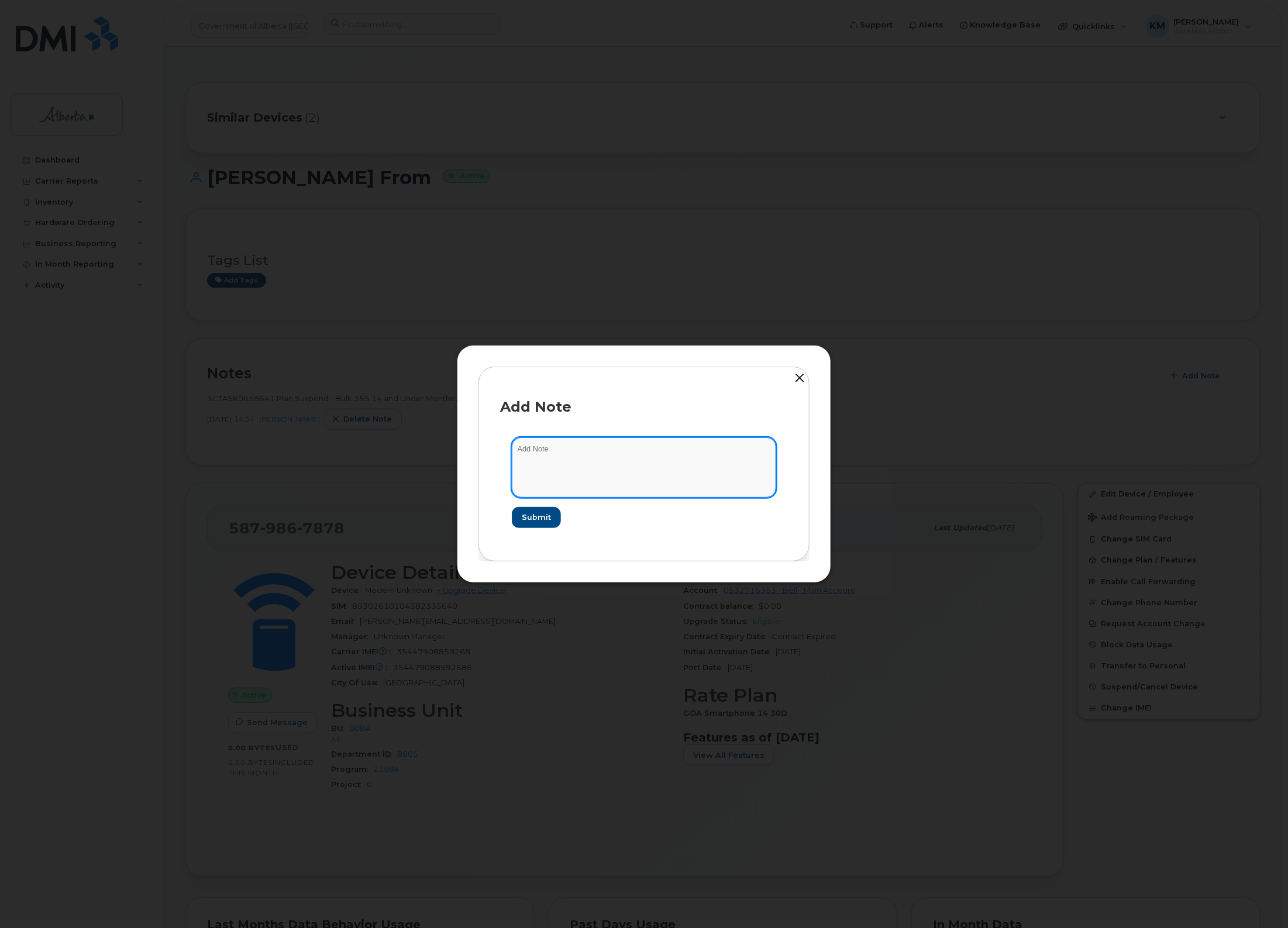
click at [614, 448] on textarea at bounding box center [644, 468] width 264 height 60
paste textarea "SCTASK0847779 - Plan New [PHONE_NUMBER] DO NOT DELETE - BEING REASSIGNED to Wil…"
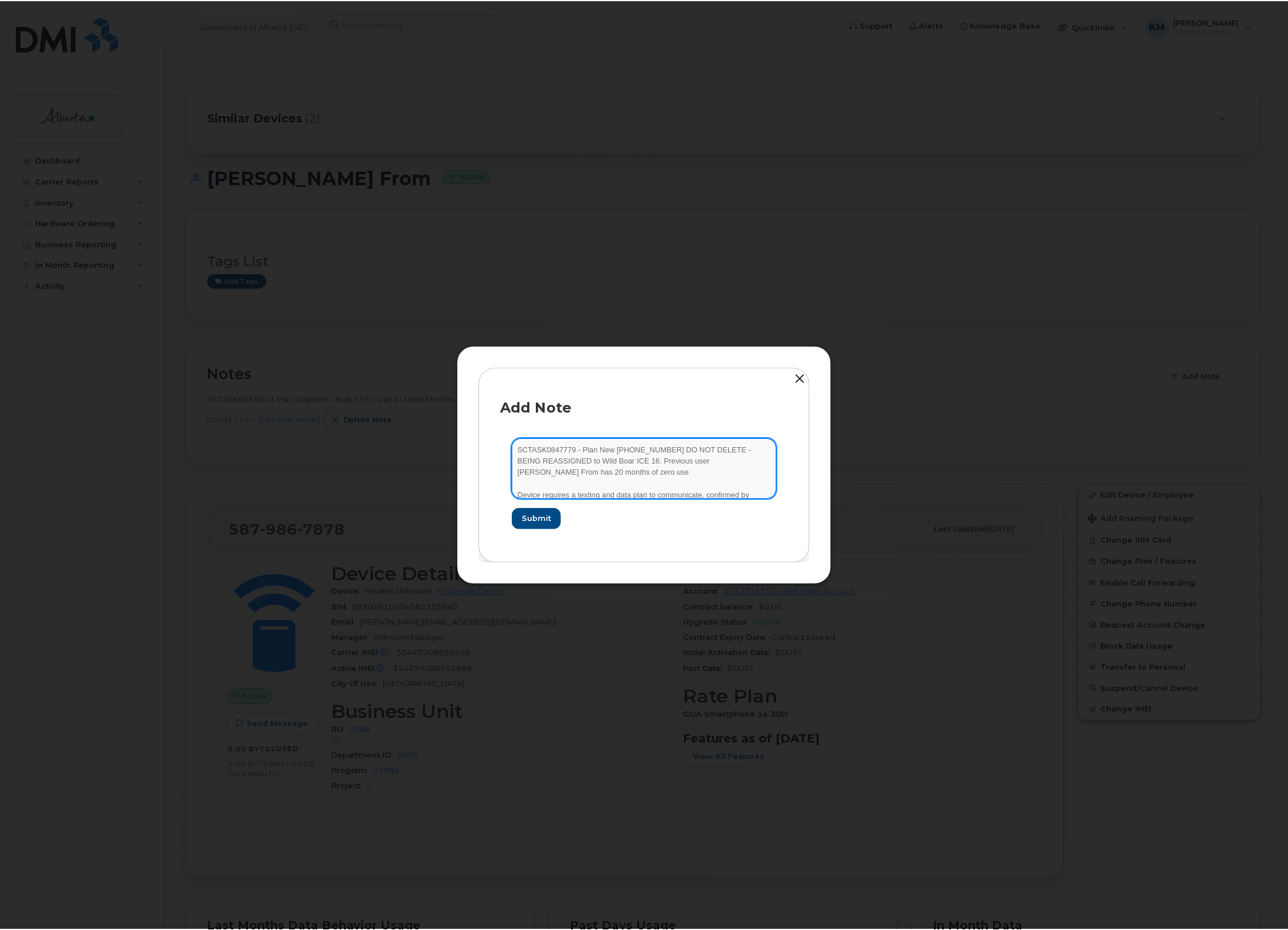
scroll to position [24, 0]
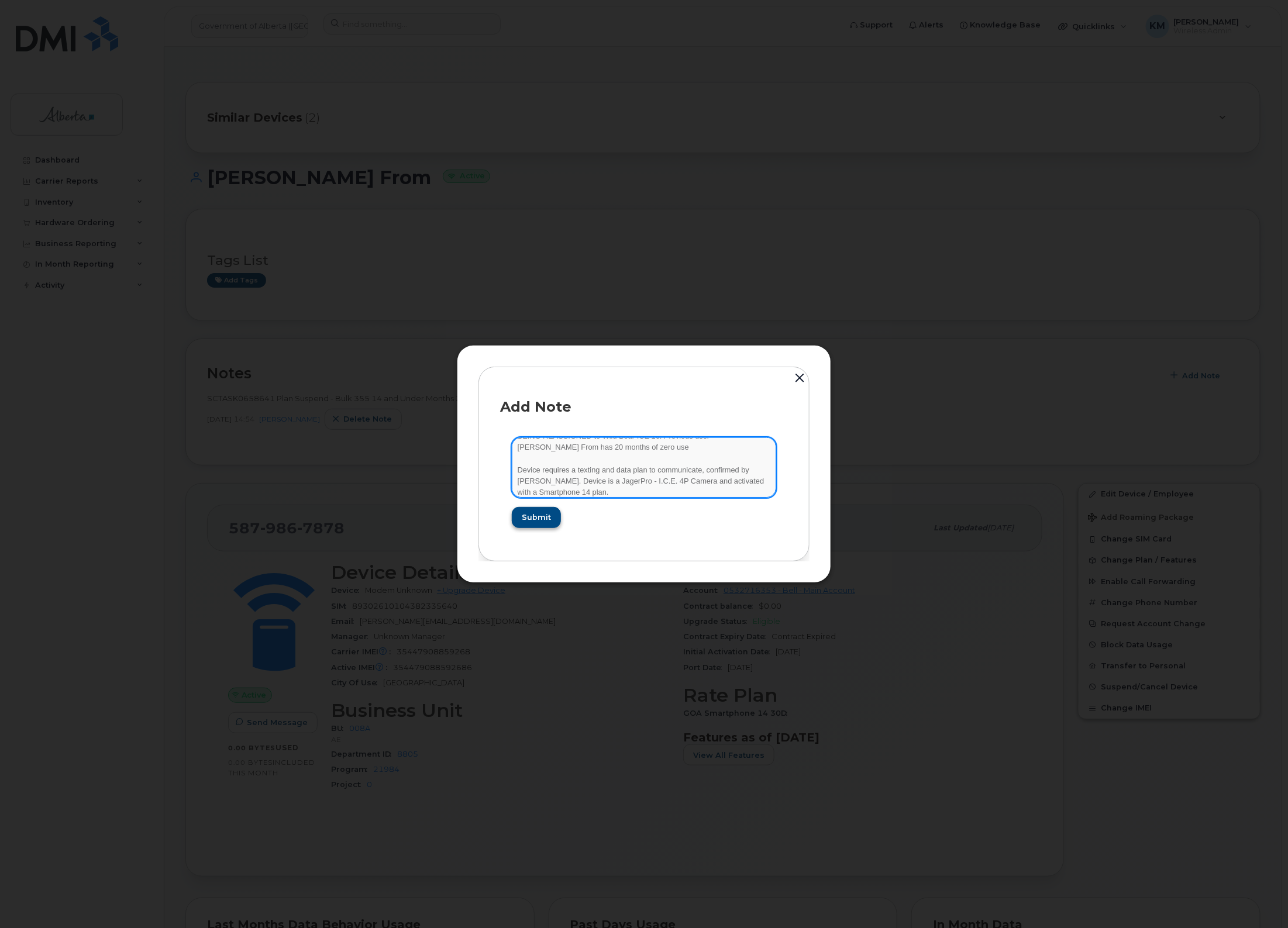
type textarea "SCTASK0847779 - Plan New [PHONE_NUMBER] DO NOT DELETE - BEING REASSIGNED to Wil…"
click at [549, 519] on span "Submit" at bounding box center [535, 517] width 29 height 11
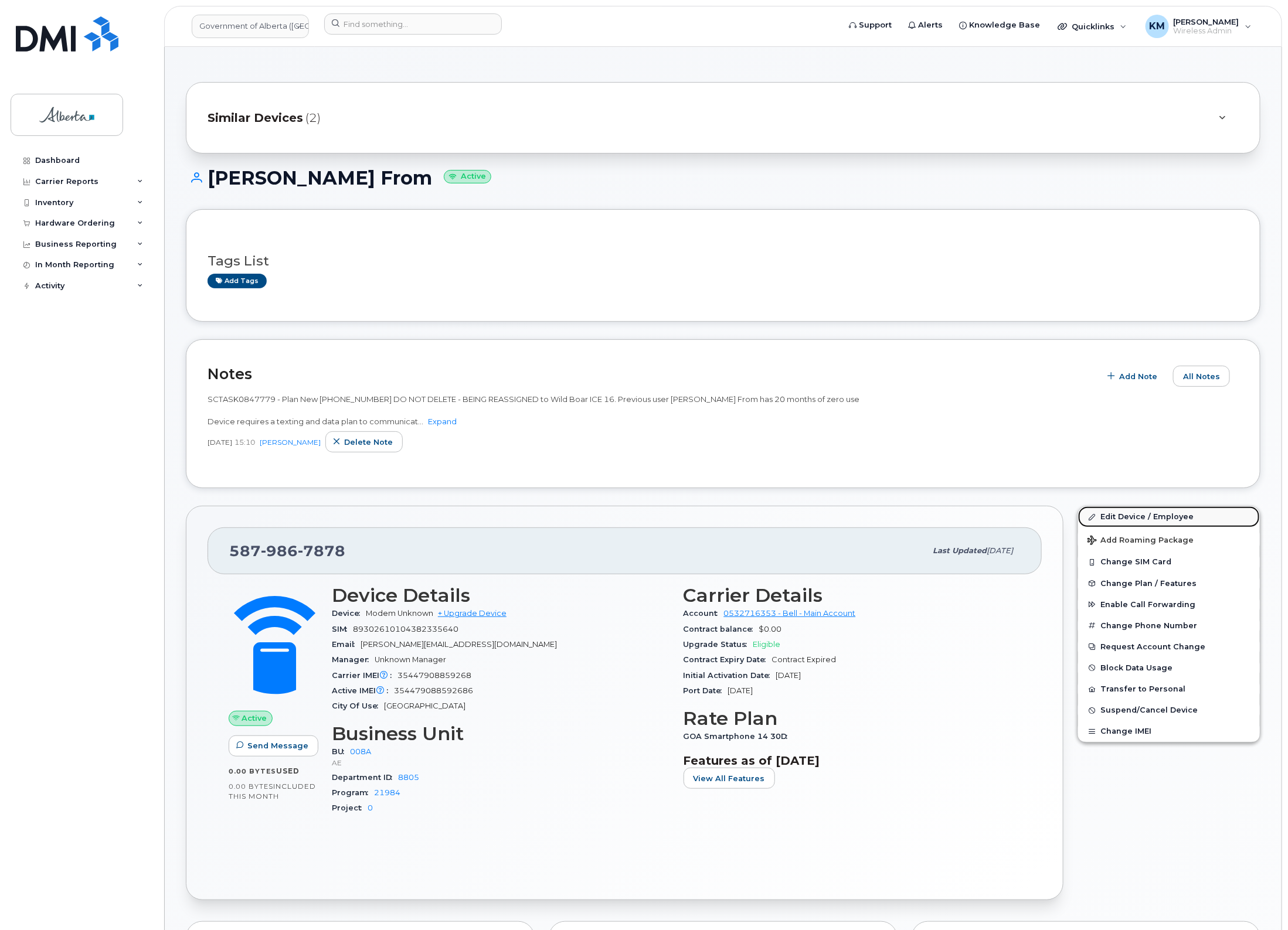
click at [1115, 511] on link "Edit Device / Employee" at bounding box center [1168, 517] width 181 height 21
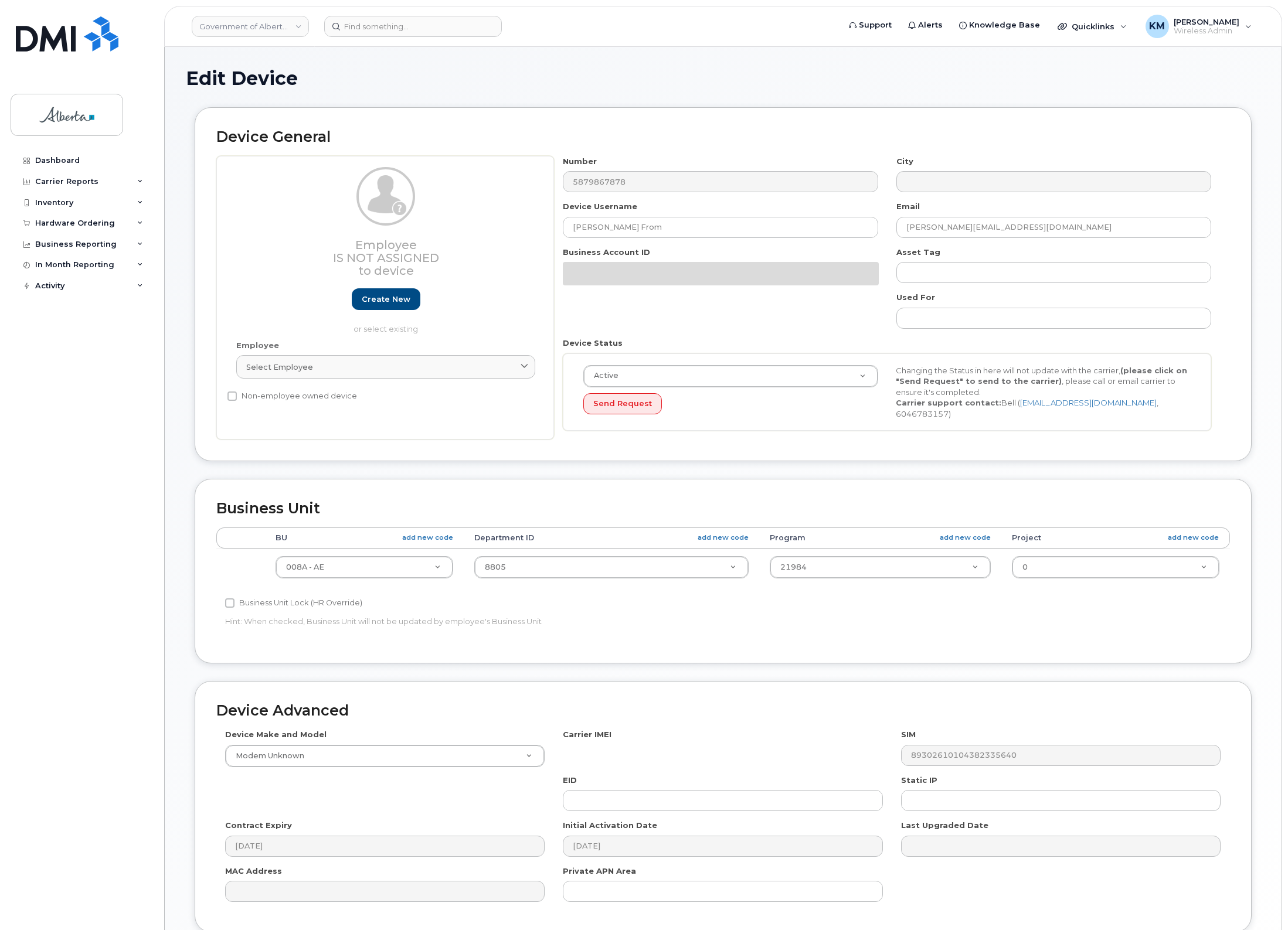
select select "4749737"
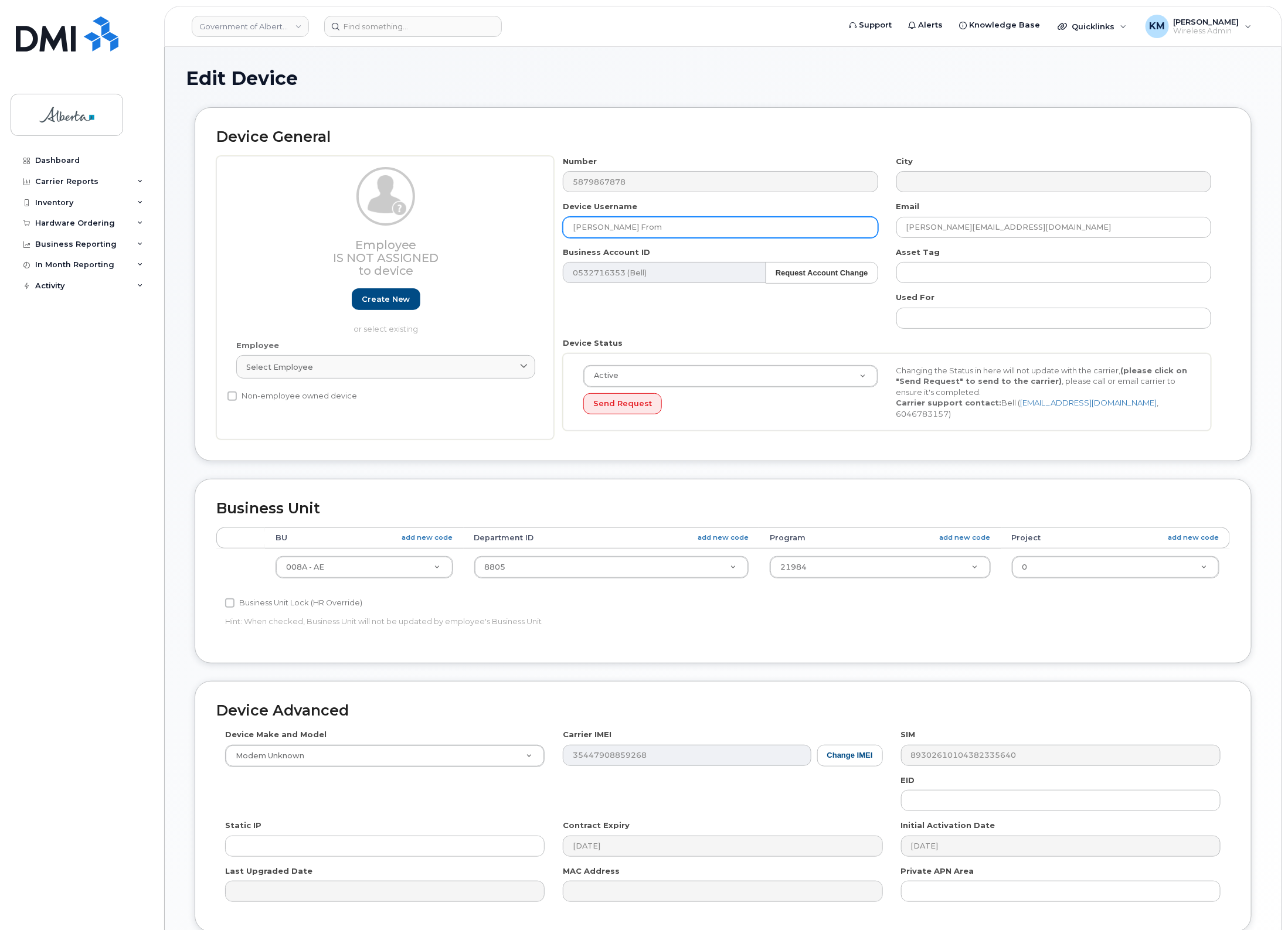
drag, startPoint x: 669, startPoint y: 231, endPoint x: 555, endPoint y: 237, distance: 114.2
click at [555, 237] on div "Device Username Rhonda From" at bounding box center [720, 219] width 333 height 37
type input "Wild Boar ICE 16"
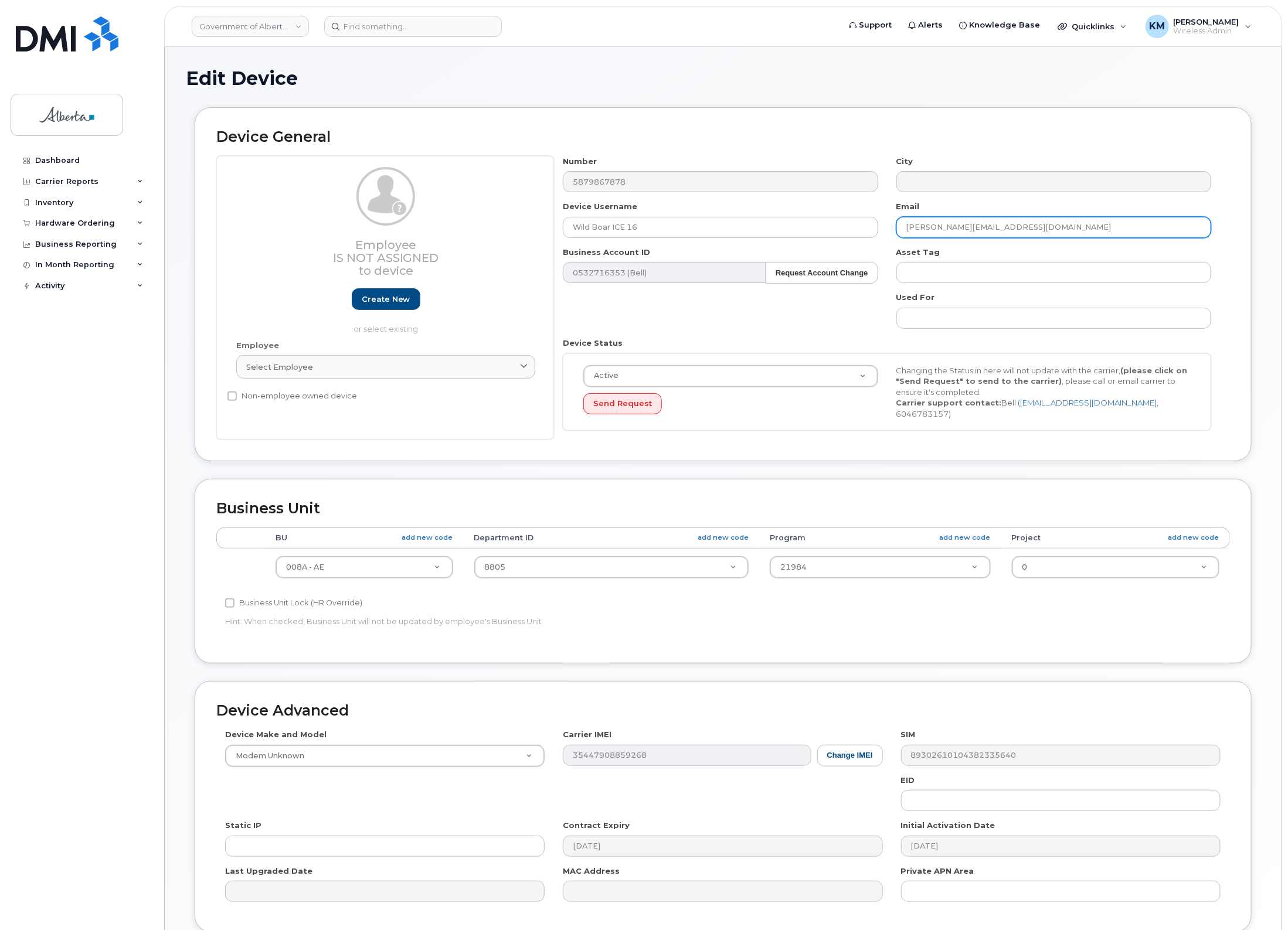
type input "[PERSON_NAME][EMAIL_ADDRESS][DOMAIN_NAME]"
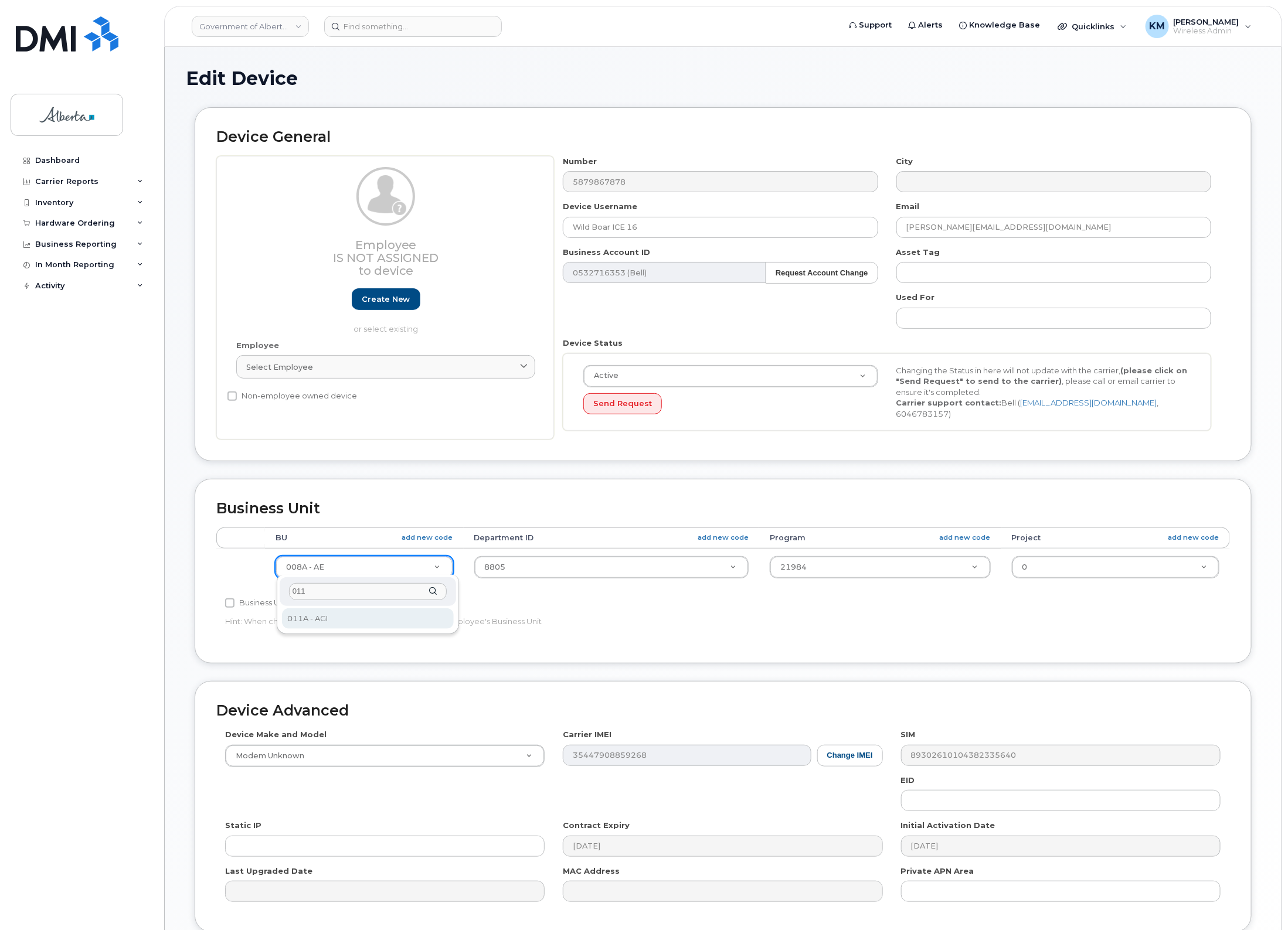
type input "011"
select select "4120336"
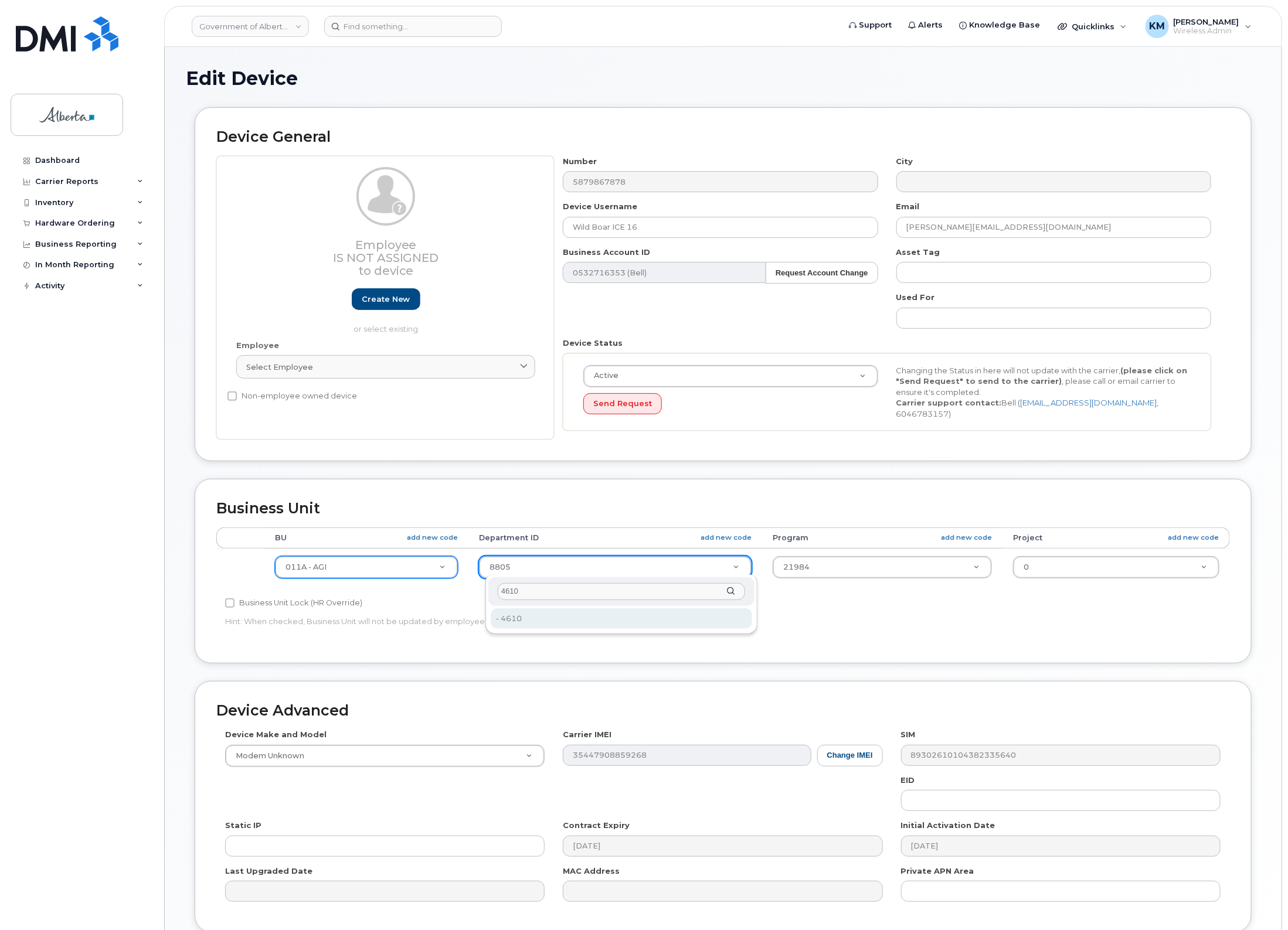
type input "4610"
type input "4120412"
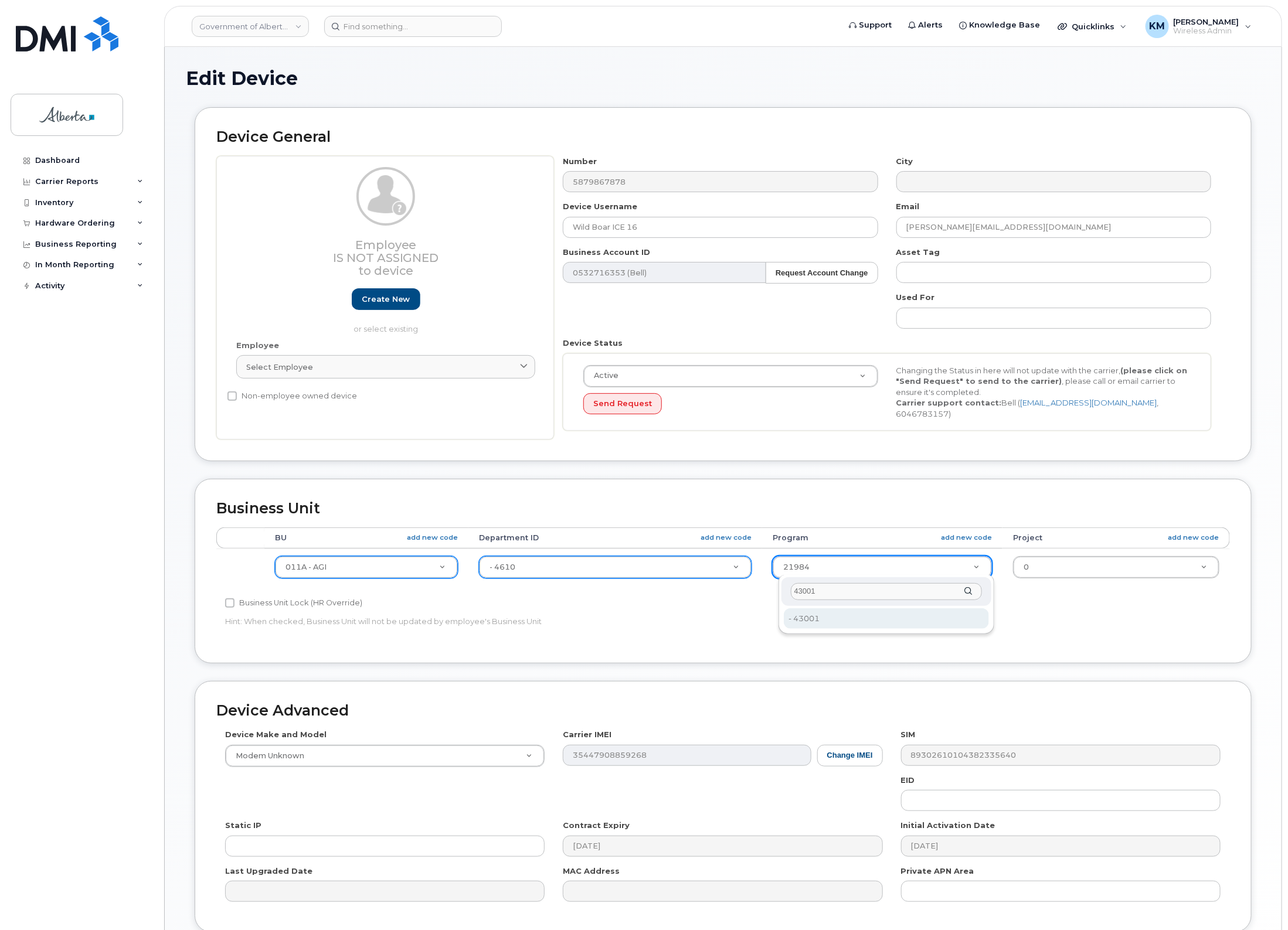
type input "43001"
type input "4120415"
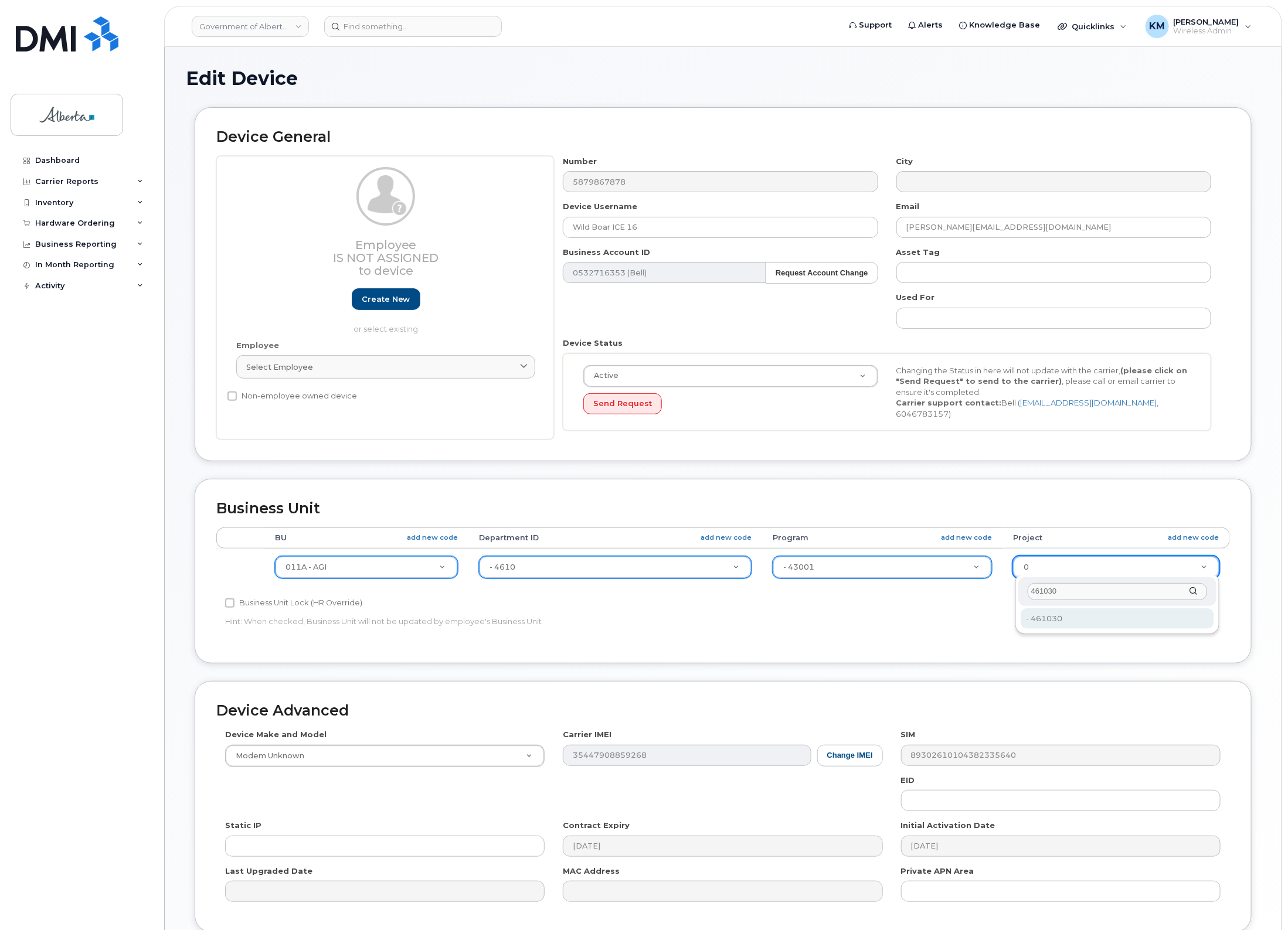
type input "461030"
type input "4120419"
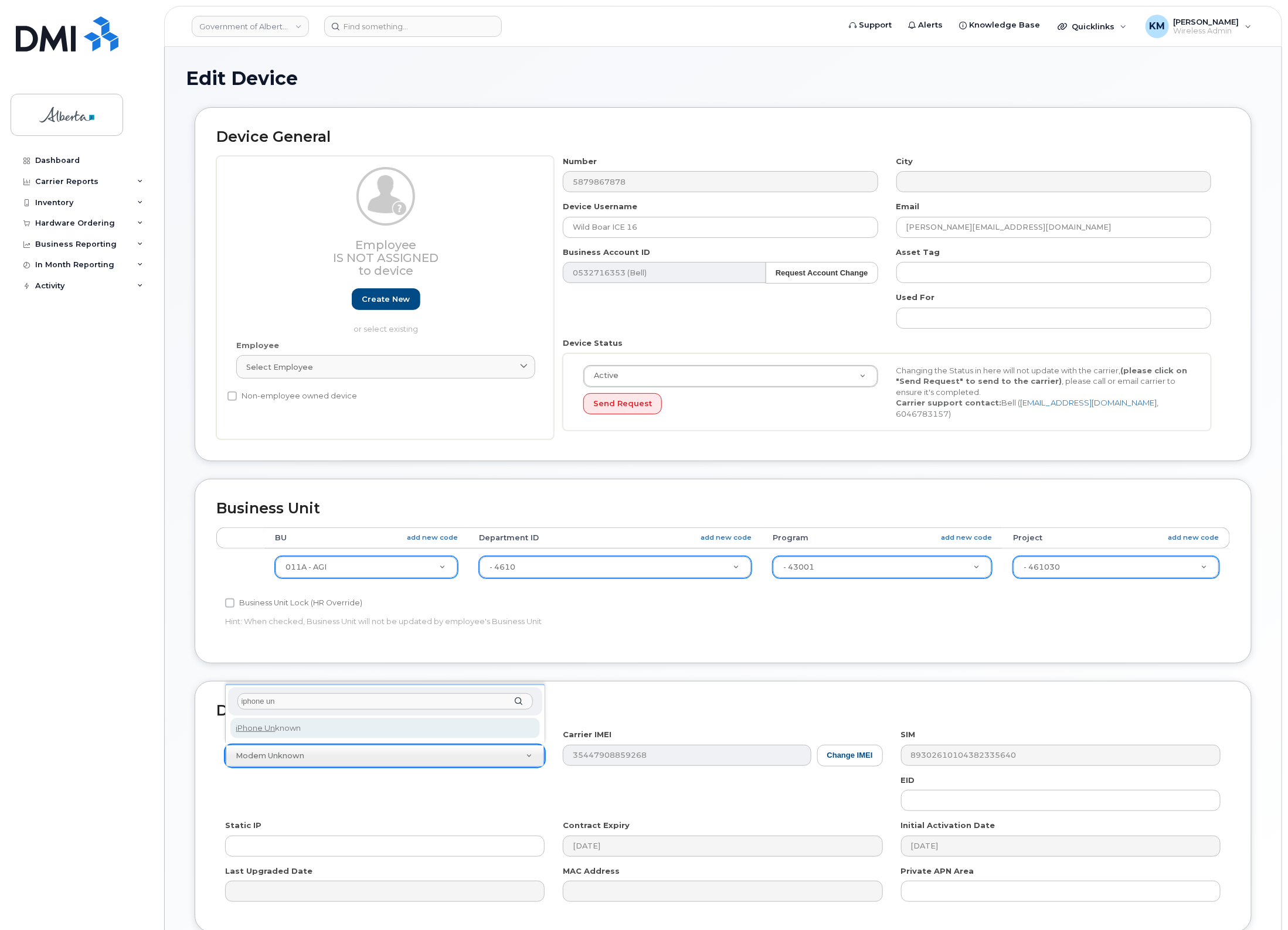
type input "iphone un"
select select "185"
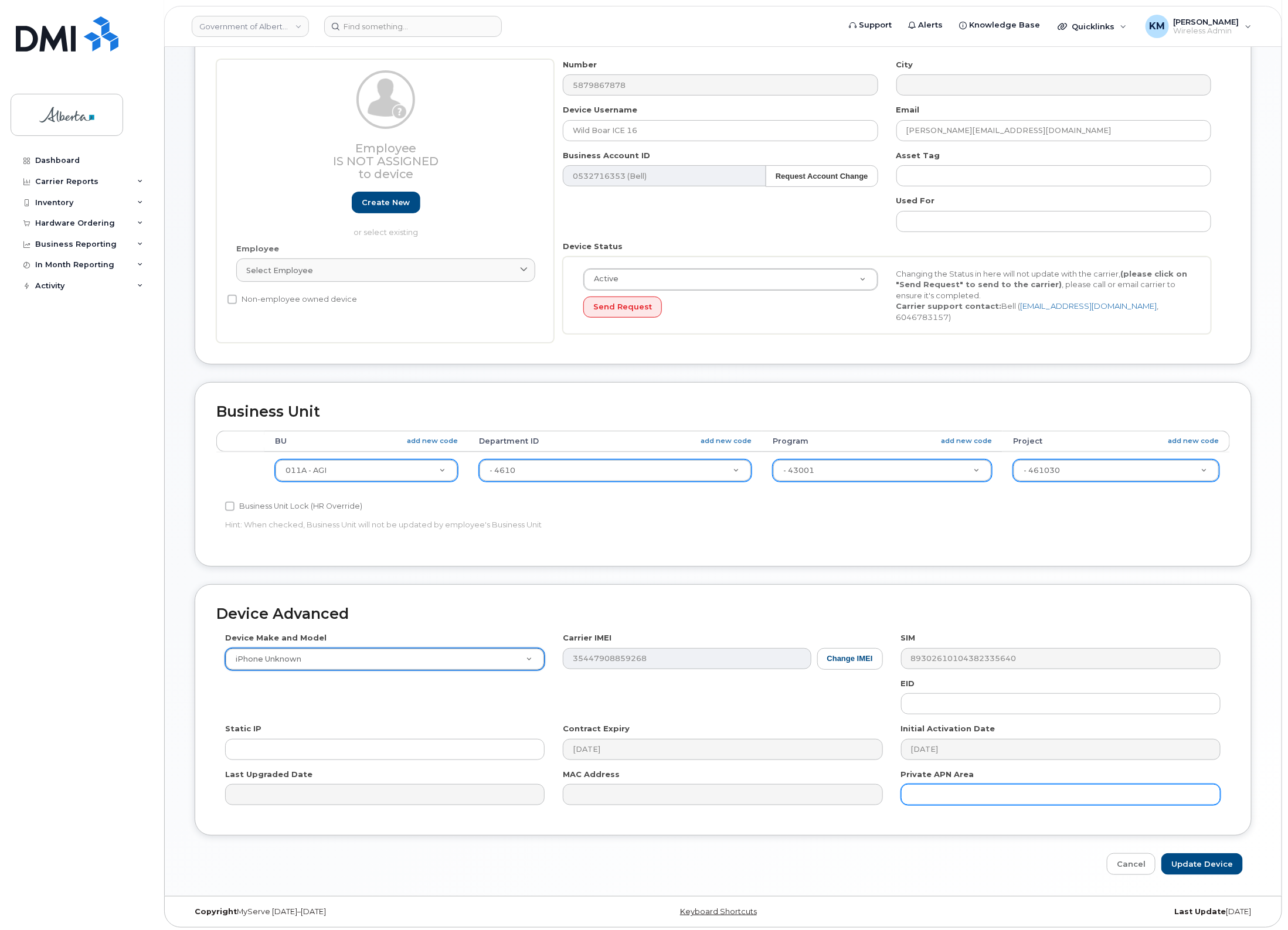
scroll to position [98, 0]
drag, startPoint x: 1217, startPoint y: 860, endPoint x: 1180, endPoint y: 859, distance: 37.0
click at [1217, 859] on input "Update Device" at bounding box center [1202, 863] width 82 height 22
type input "Saving..."
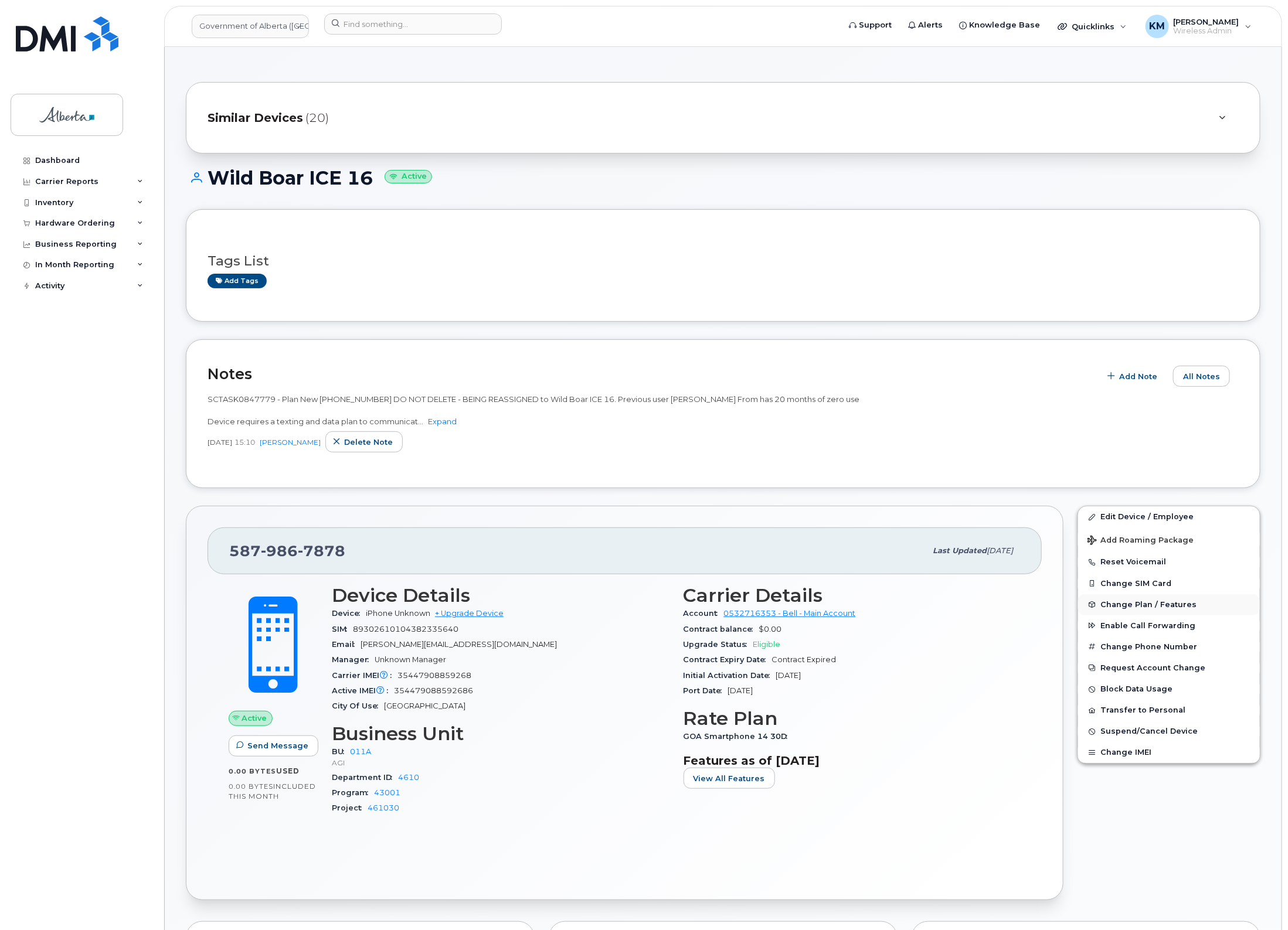
click at [1156, 599] on button "Change Plan / Features" at bounding box center [1168, 604] width 181 height 21
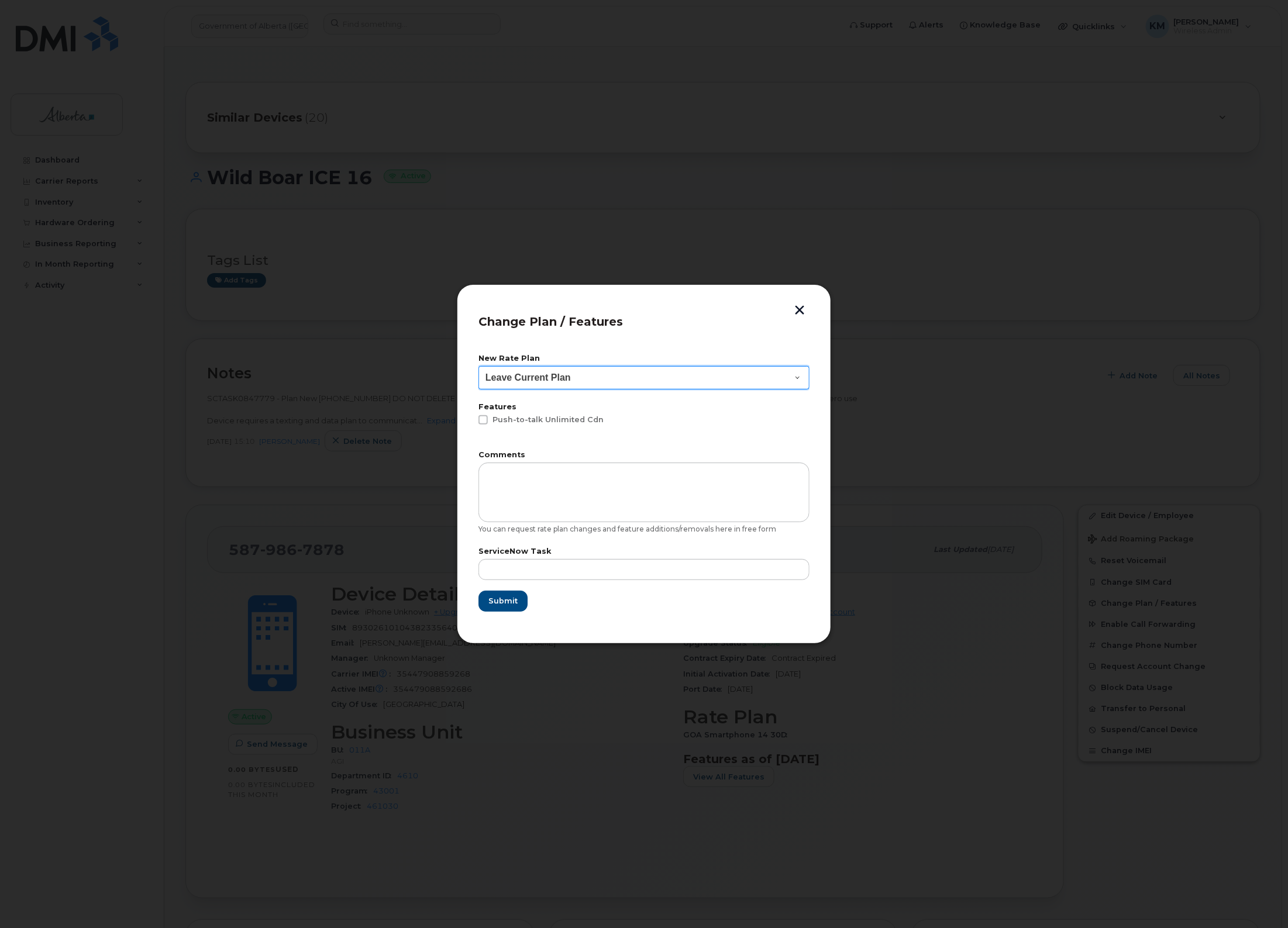
click at [684, 373] on select "Leave Current Plan GOA - Voice Plan 5 GOA Unlimited Smartphone 14 GOA-Voice Pla…" at bounding box center [644, 378] width 331 height 23
select select "1146989"
click at [479, 366] on select "Leave Current Plan GOA - Voice Plan 5 GOA Unlimited Smartphone 14 GOA-Voice Pla…" at bounding box center [644, 378] width 331 height 23
click at [792, 374] on select "Leave Current Plan GOA - Voice Plan 5 GOA Unlimited Smartphone 14 GOA-Voice Pla…" at bounding box center [644, 378] width 331 height 23
click at [479, 366] on select "Leave Current Plan GOA - Voice Plan 5 GOA Unlimited Smartphone 14 GOA-Voice Pla…" at bounding box center [644, 378] width 331 height 23
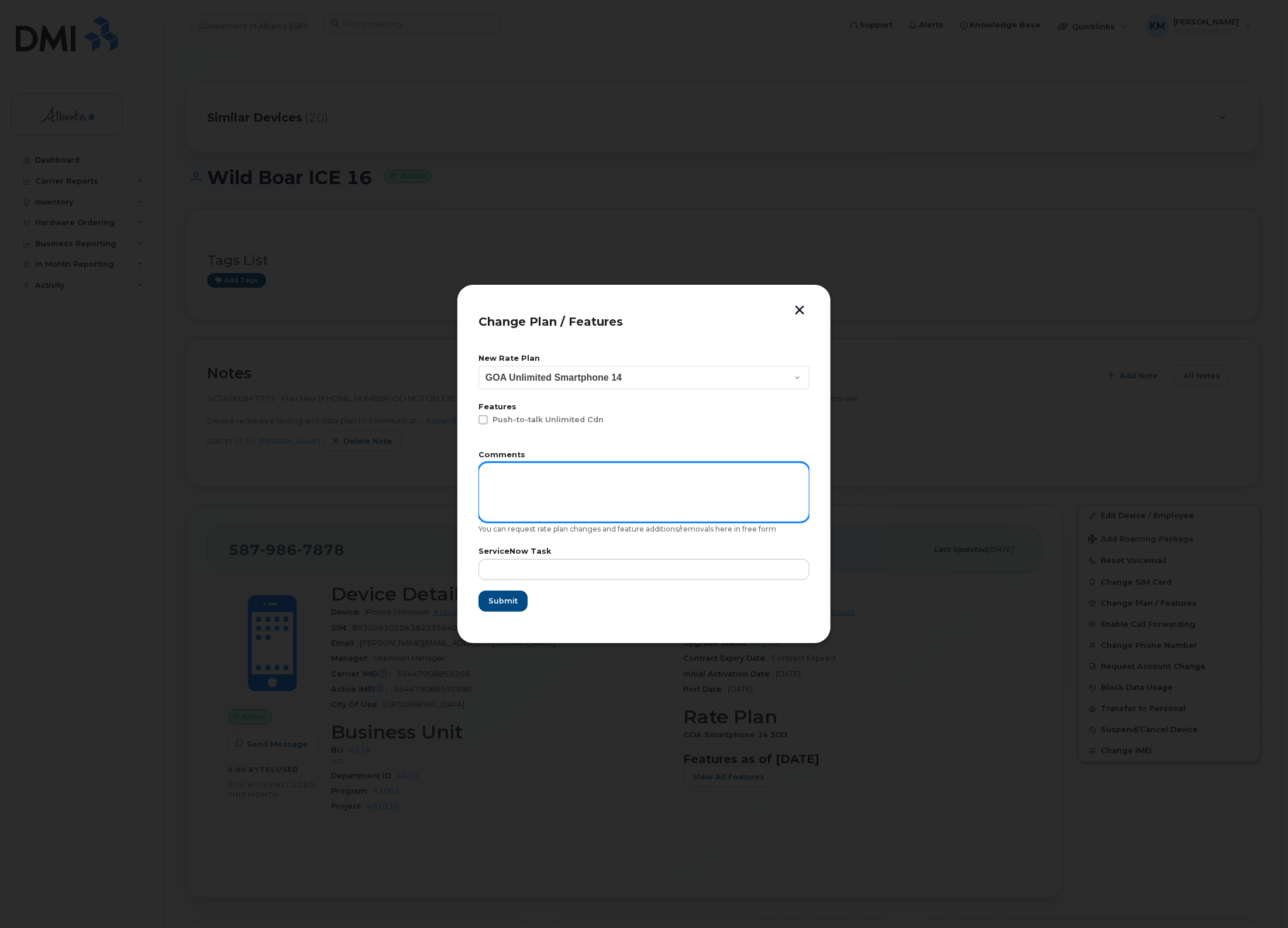
click at [682, 487] on textarea at bounding box center [644, 493] width 331 height 60
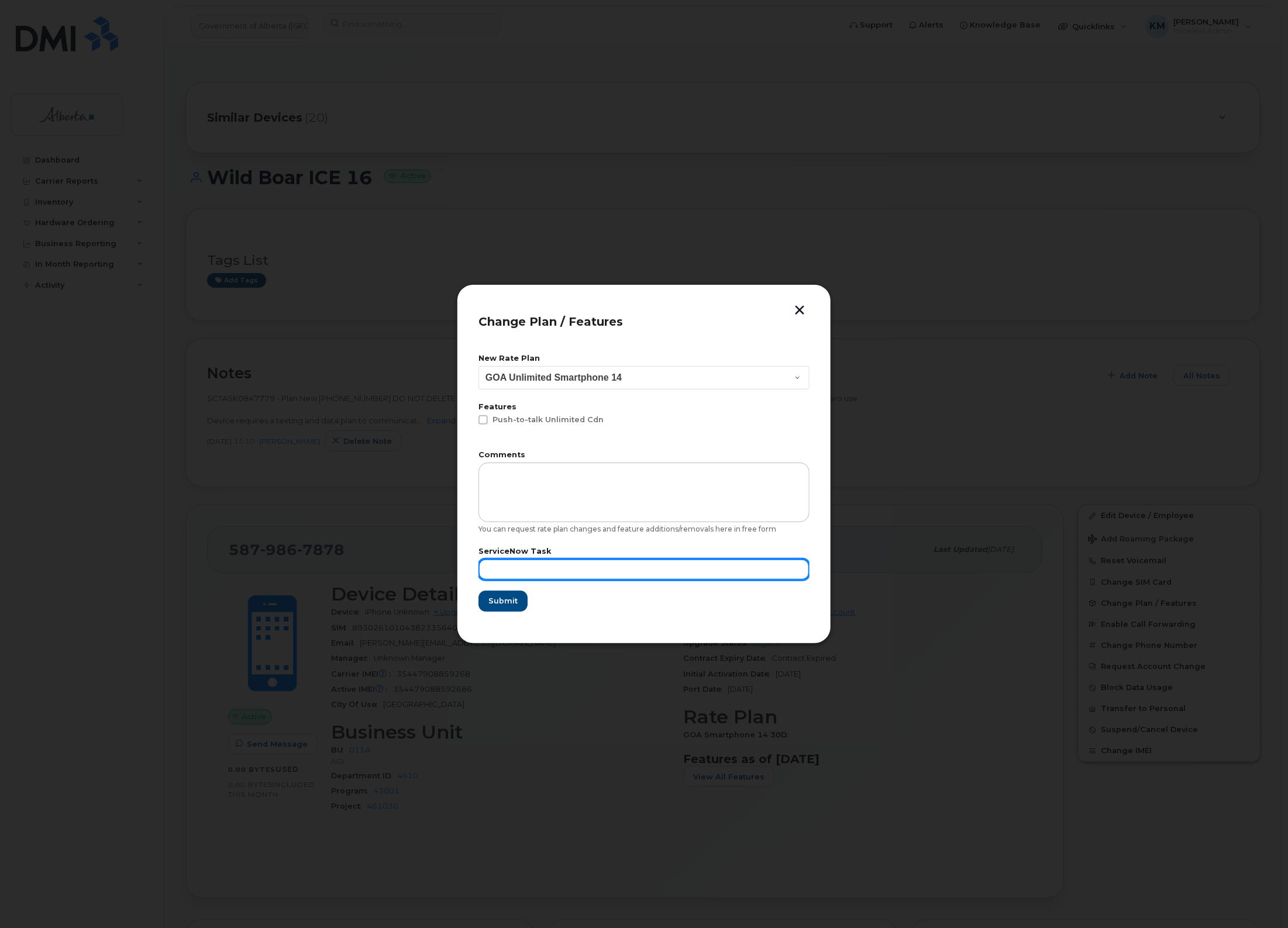
click at [646, 564] on input "text" at bounding box center [644, 570] width 331 height 21
type input "SCTASK0847779"
click at [506, 598] on span "Submit" at bounding box center [502, 601] width 29 height 11
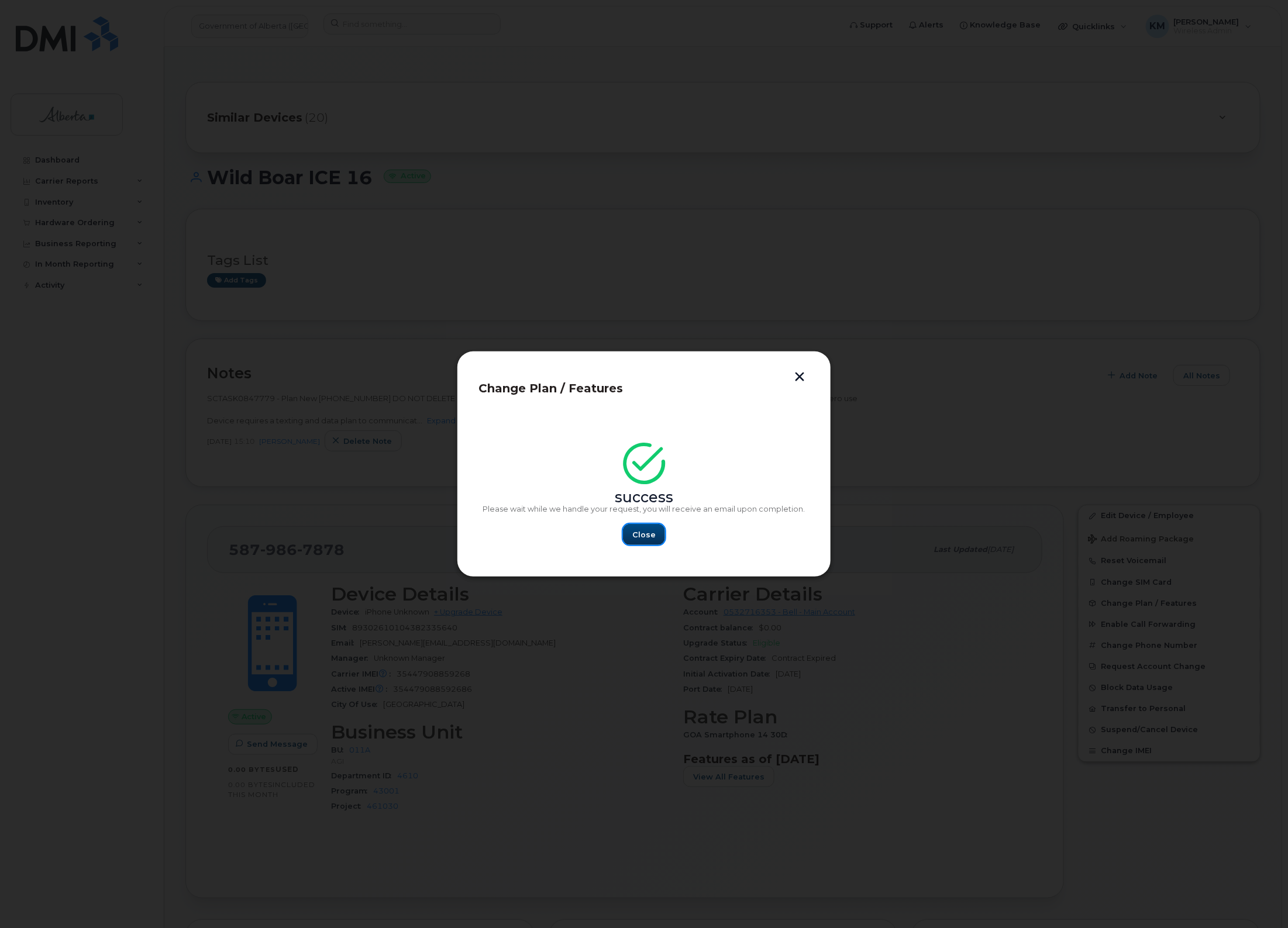
click at [651, 534] on span "Close" at bounding box center [644, 535] width 23 height 11
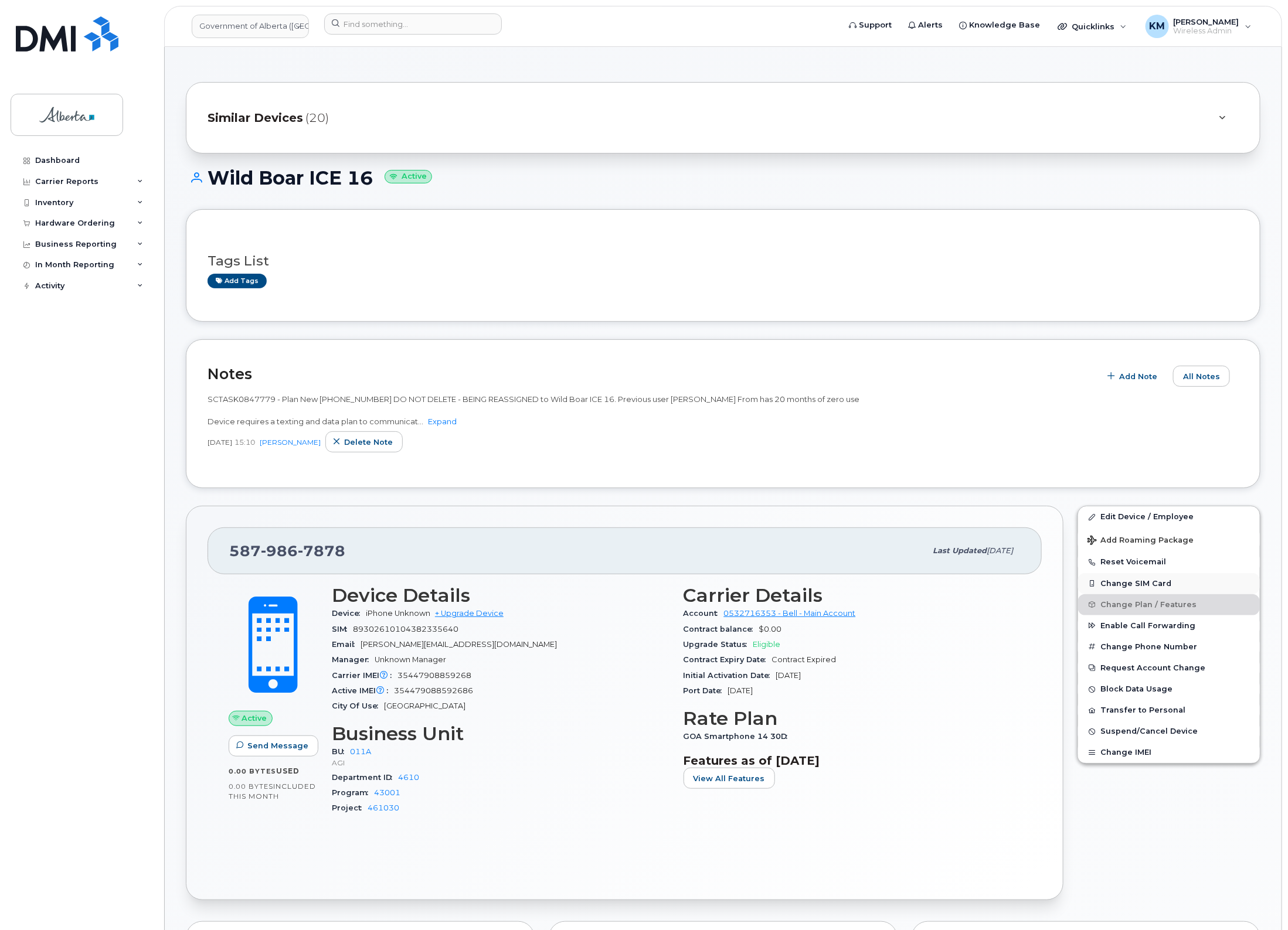
click at [1143, 579] on button "Change SIM Card" at bounding box center [1168, 583] width 181 height 21
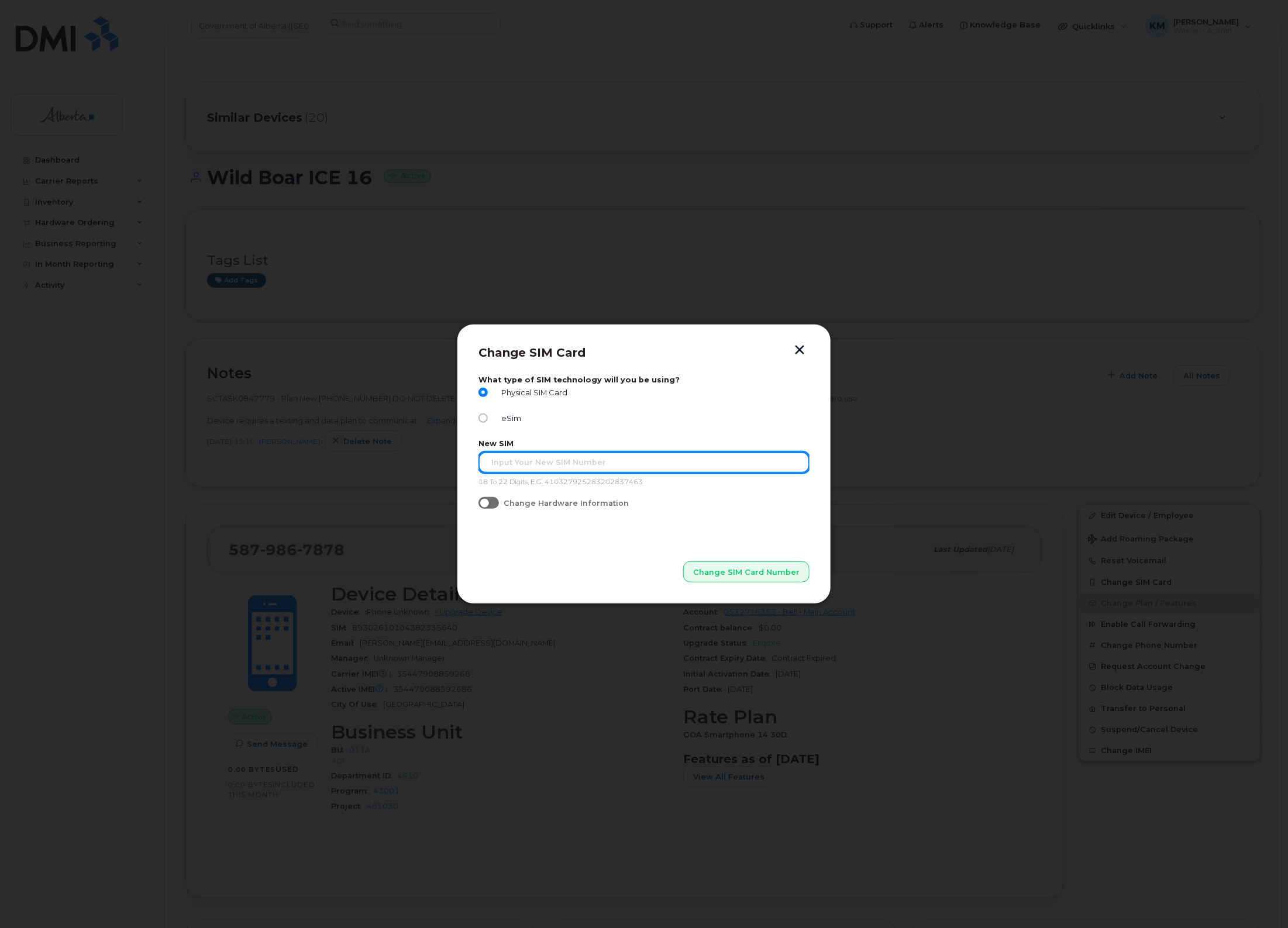
click at [540, 463] on input "text" at bounding box center [644, 462] width 331 height 21
paste input "89302610207729454113"
type input "89302610207729454113"
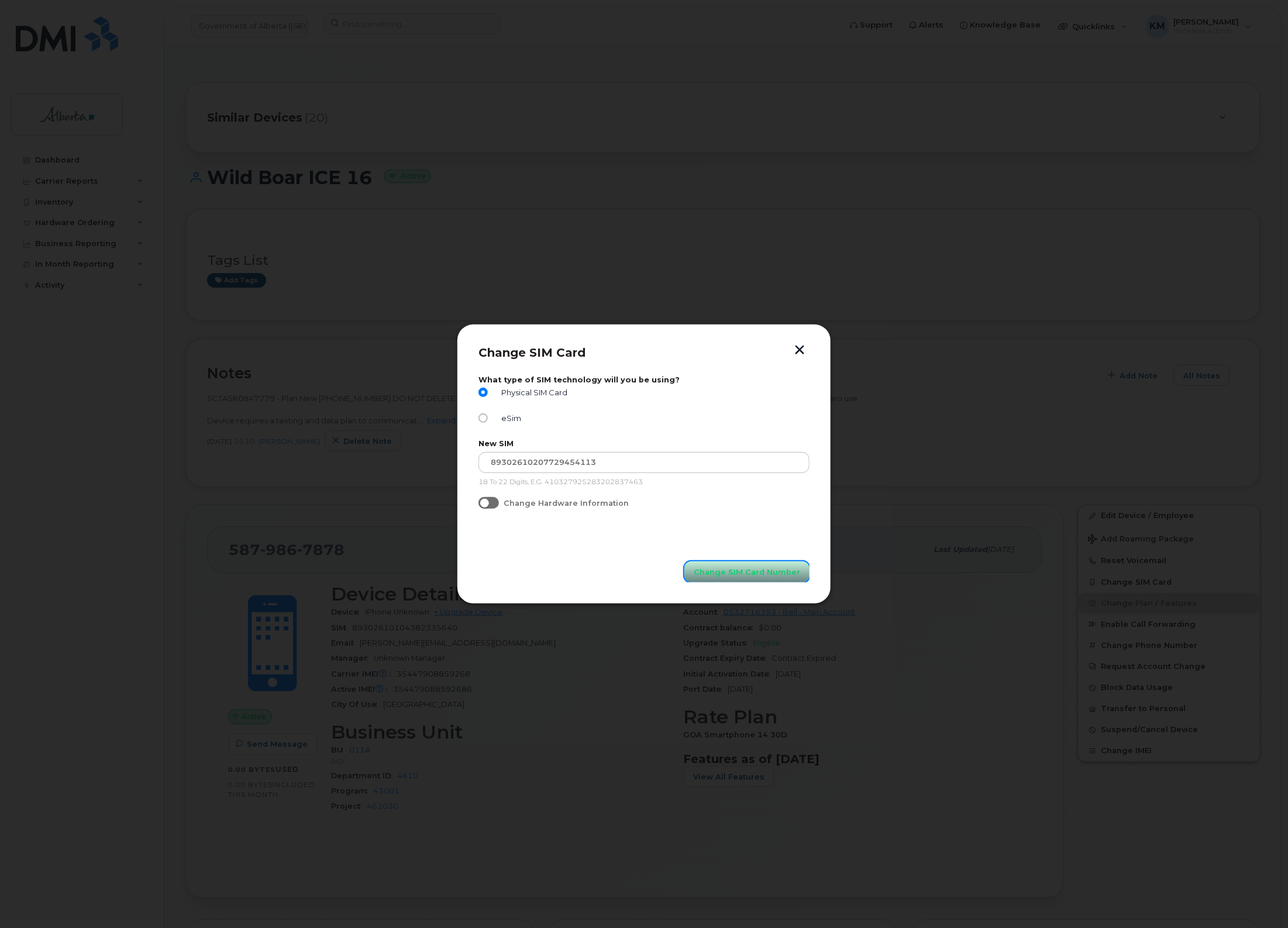
click at [759, 574] on span "Change SIM Card Number" at bounding box center [747, 572] width 107 height 11
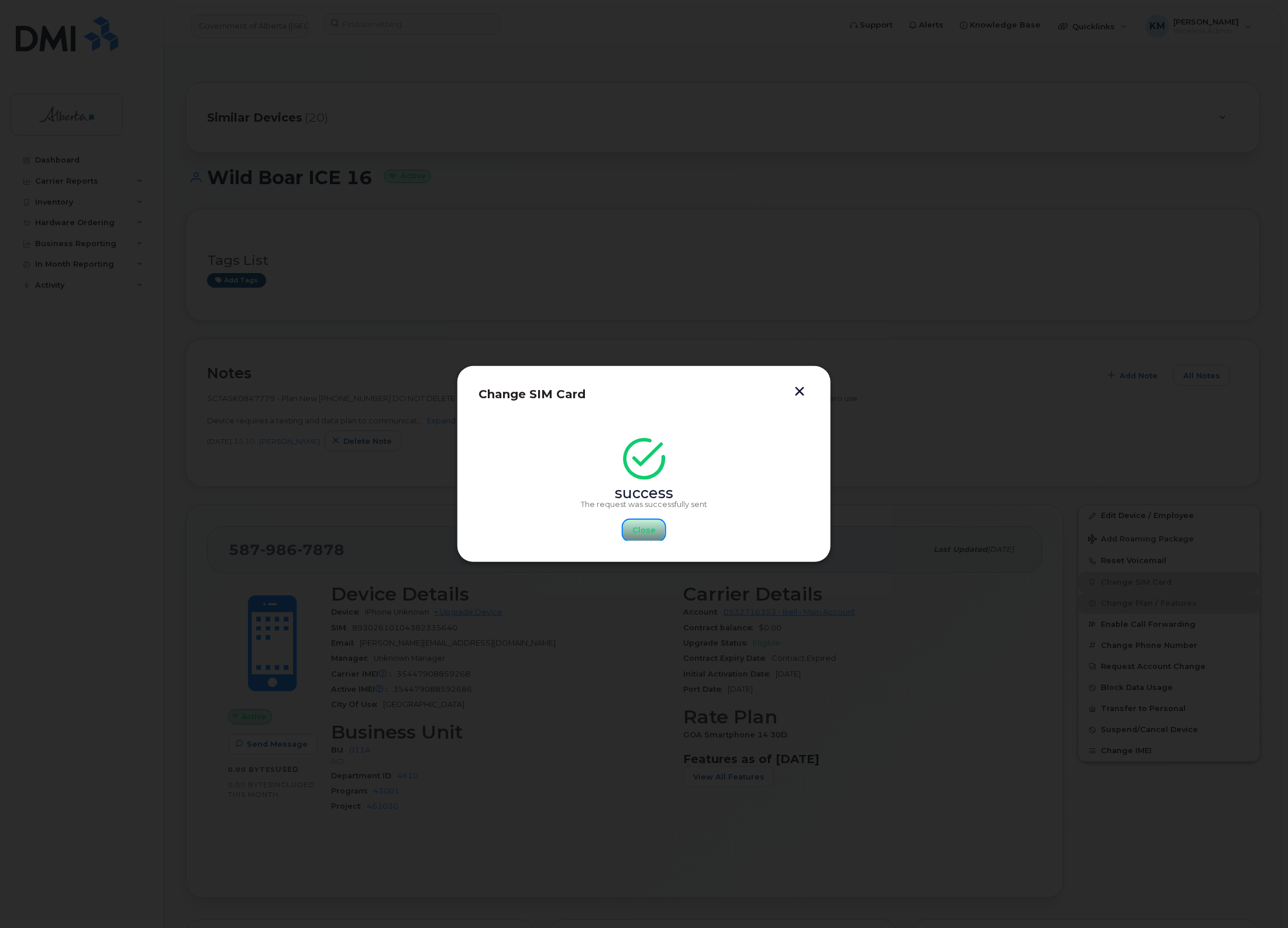
click at [647, 534] on span "Close" at bounding box center [644, 530] width 23 height 11
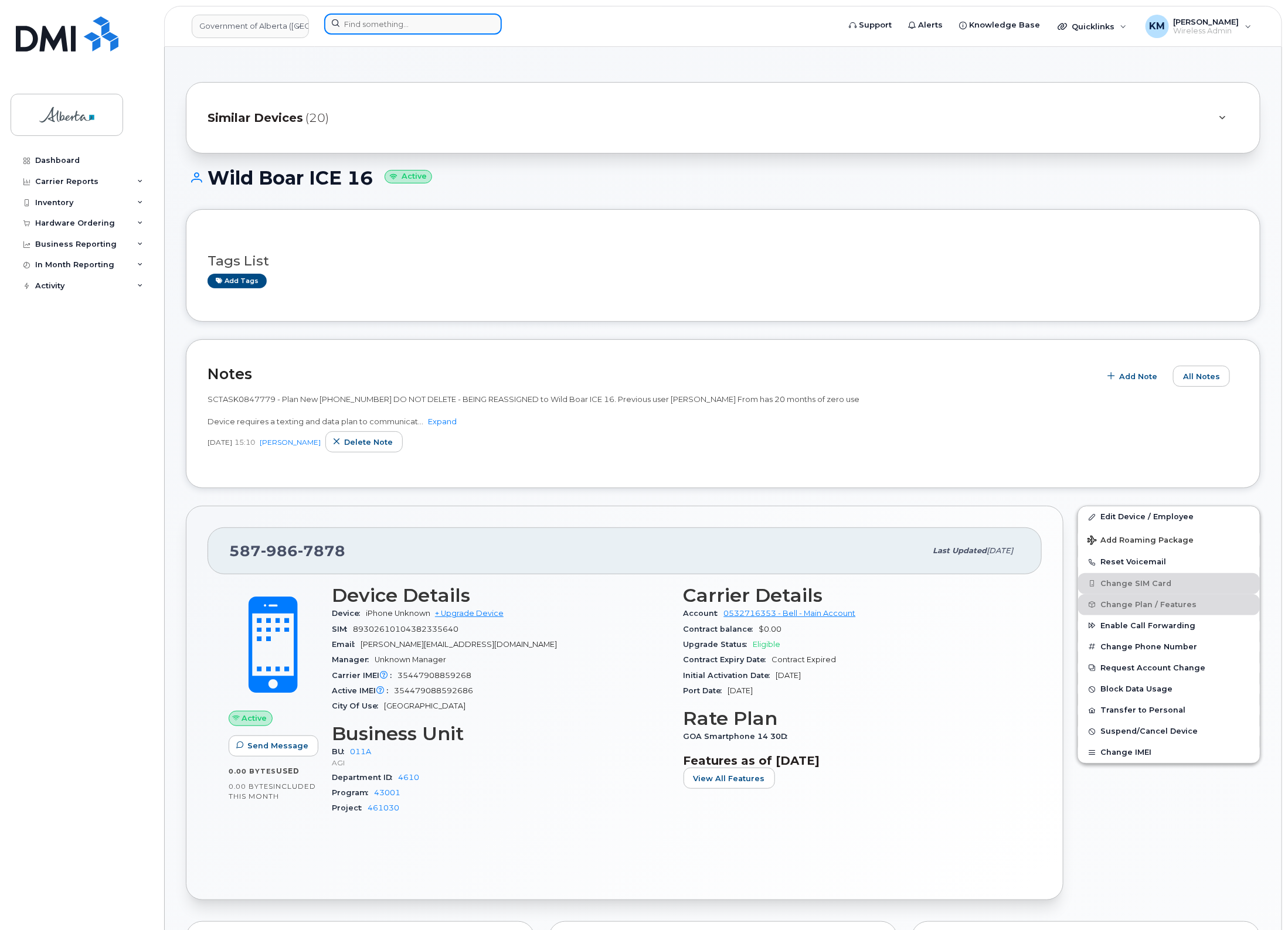
click at [371, 28] on input at bounding box center [413, 23] width 178 height 21
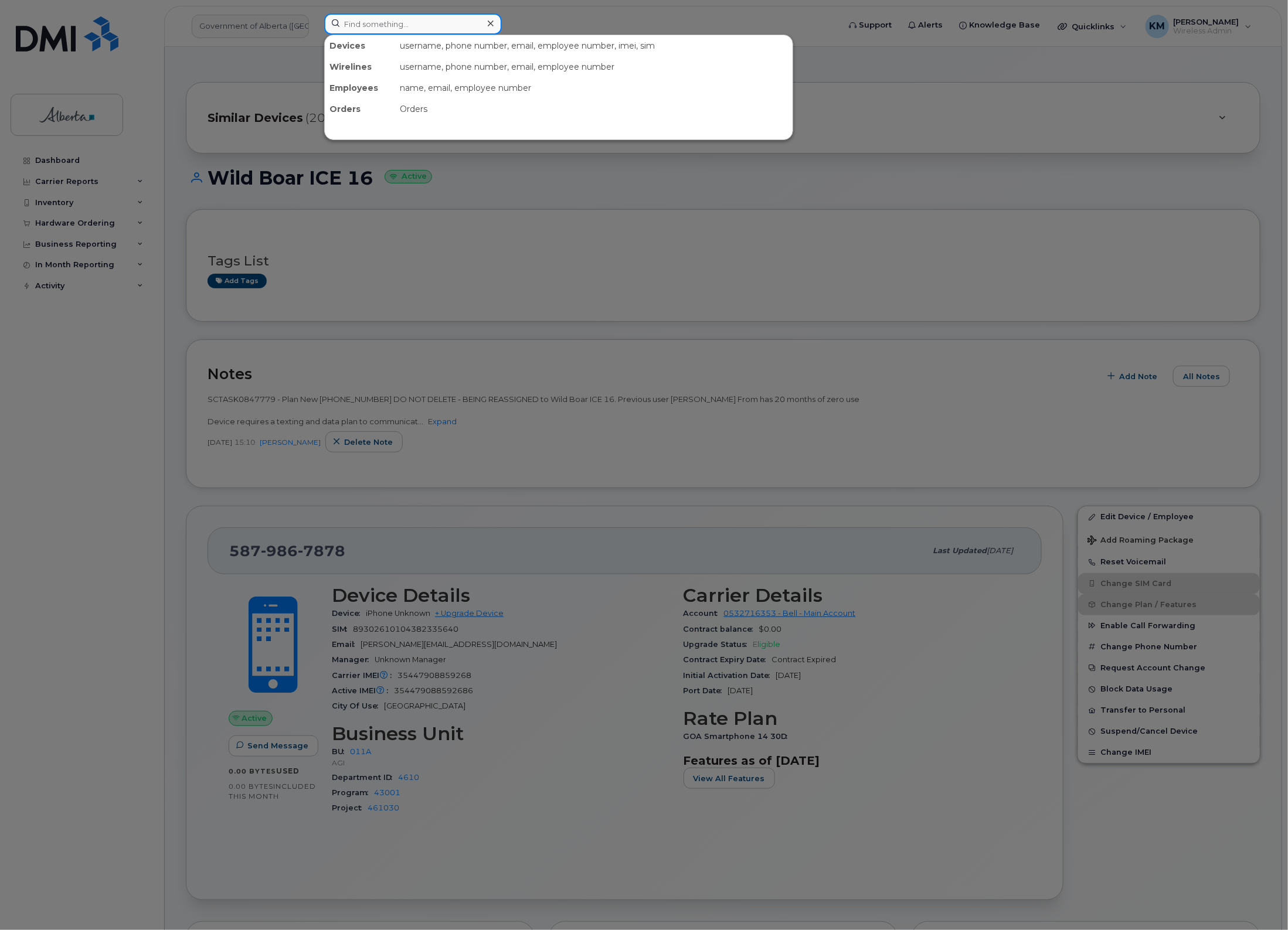
paste input "5873431529"
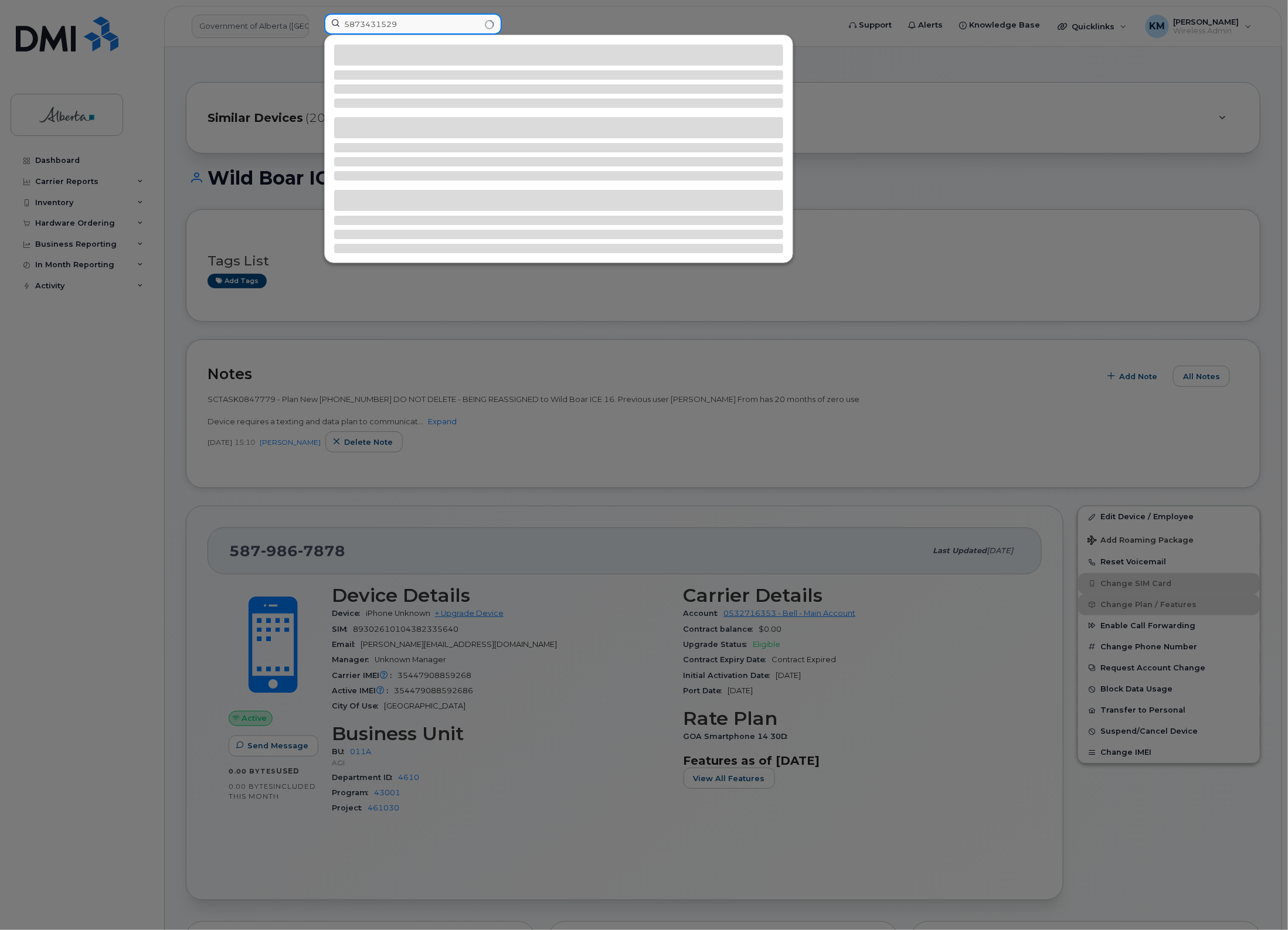
type input "5873431529"
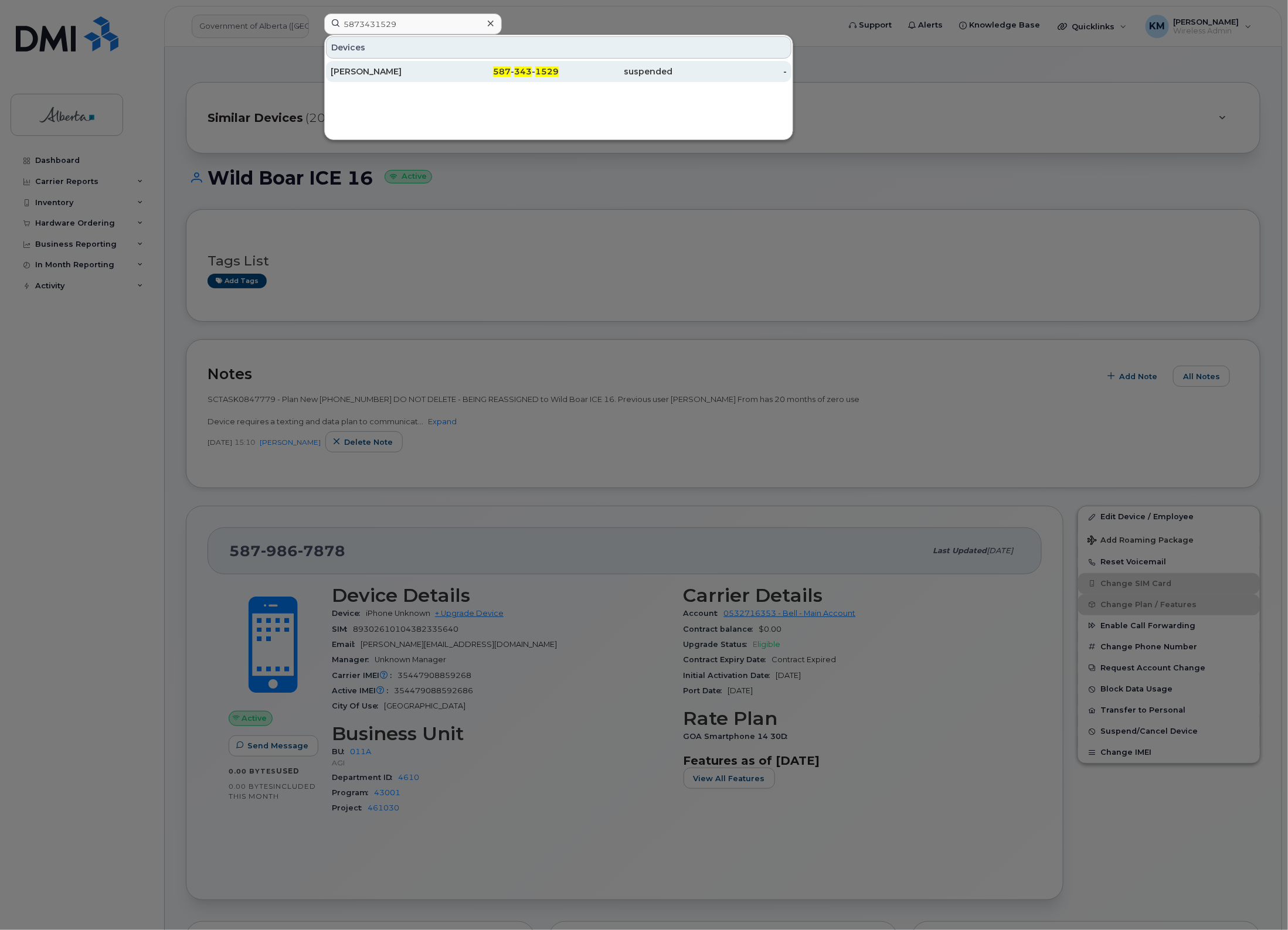
click at [391, 69] on div "[PERSON_NAME]" at bounding box center [387, 71] width 114 height 12
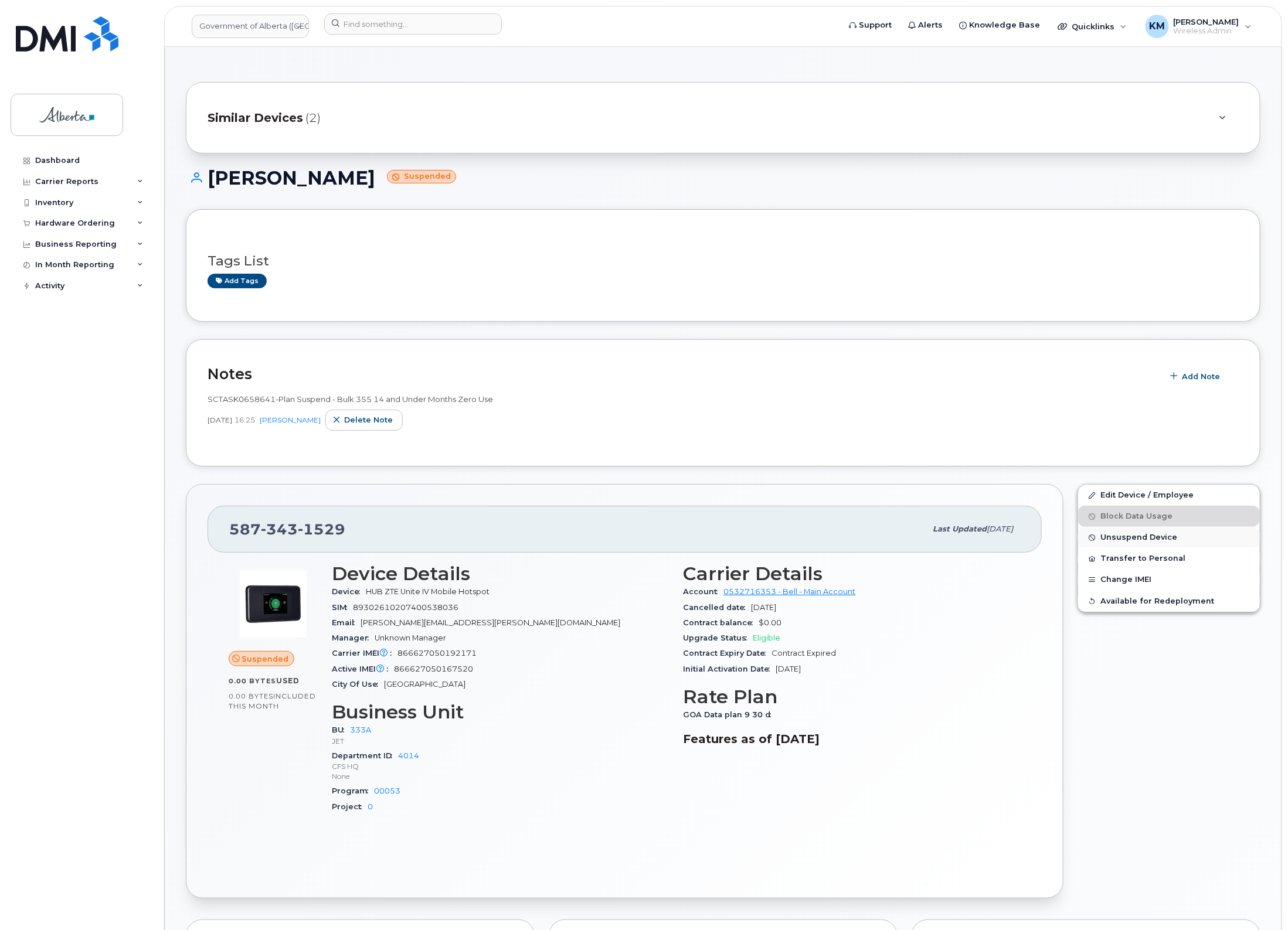
click at [1117, 537] on span "Unsuspend Device" at bounding box center [1138, 538] width 77 height 9
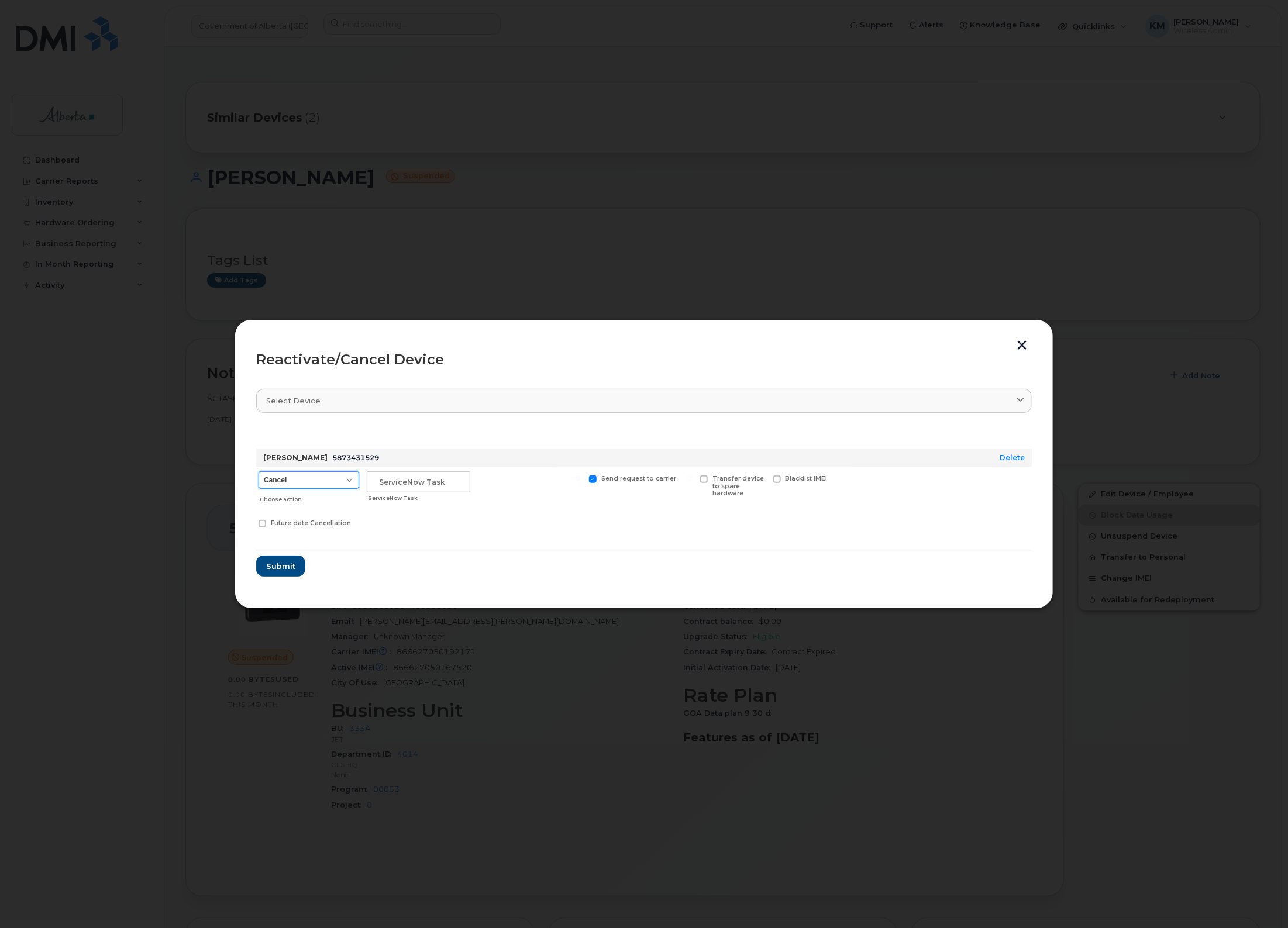
click at [351, 483] on select "Cancel Suspend - Extend Suspension Reactivate" at bounding box center [309, 480] width 101 height 17
select select "[object Object]"
click at [258, 471] on select "Cancel Suspend - Extend Suspension Reactivate" at bounding box center [309, 480] width 101 height 17
click at [398, 489] on input "text" at bounding box center [419, 481] width 104 height 21
type input "SCTASK0847779"
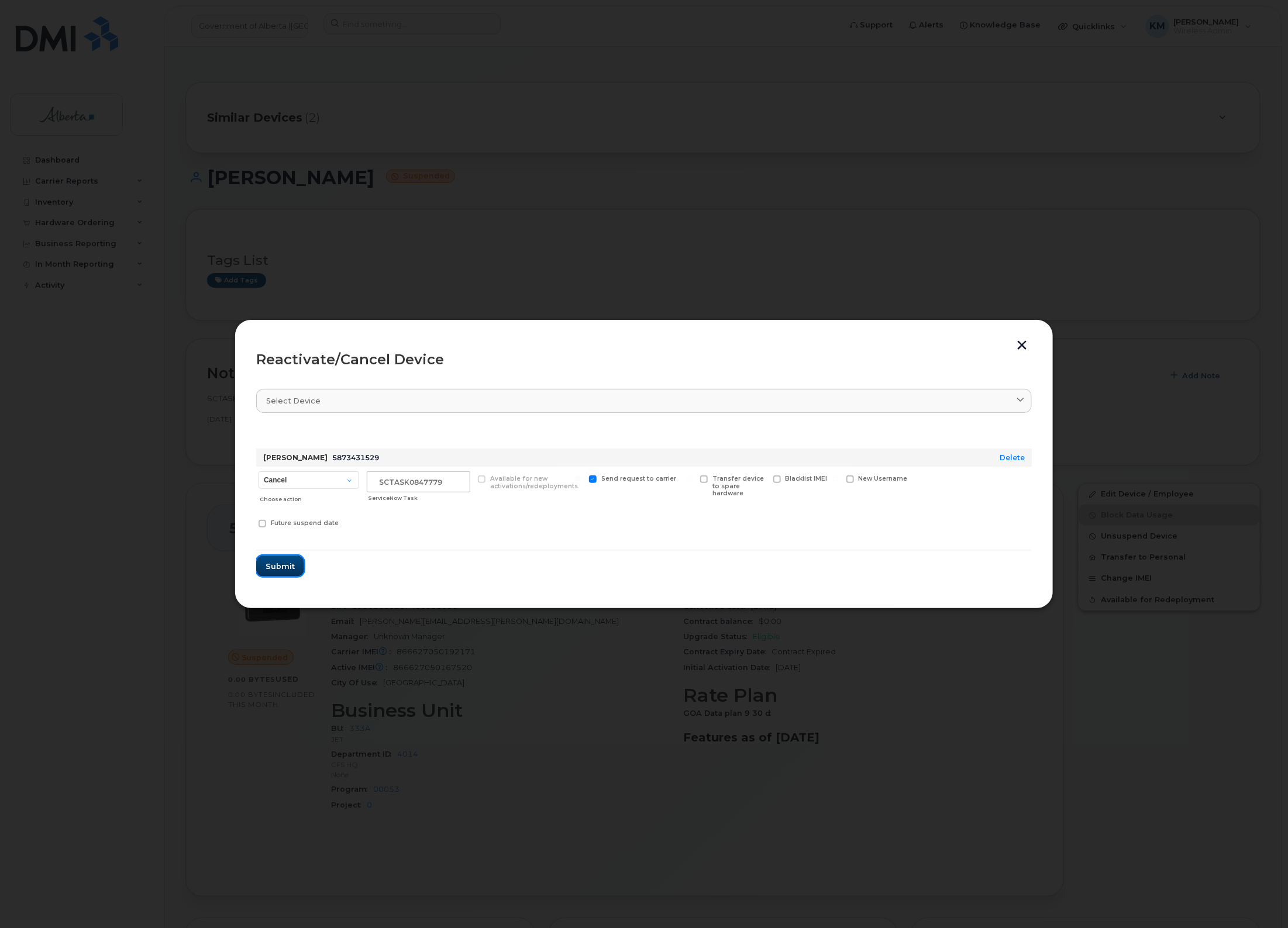
click at [285, 566] on span "Submit" at bounding box center [280, 567] width 29 height 11
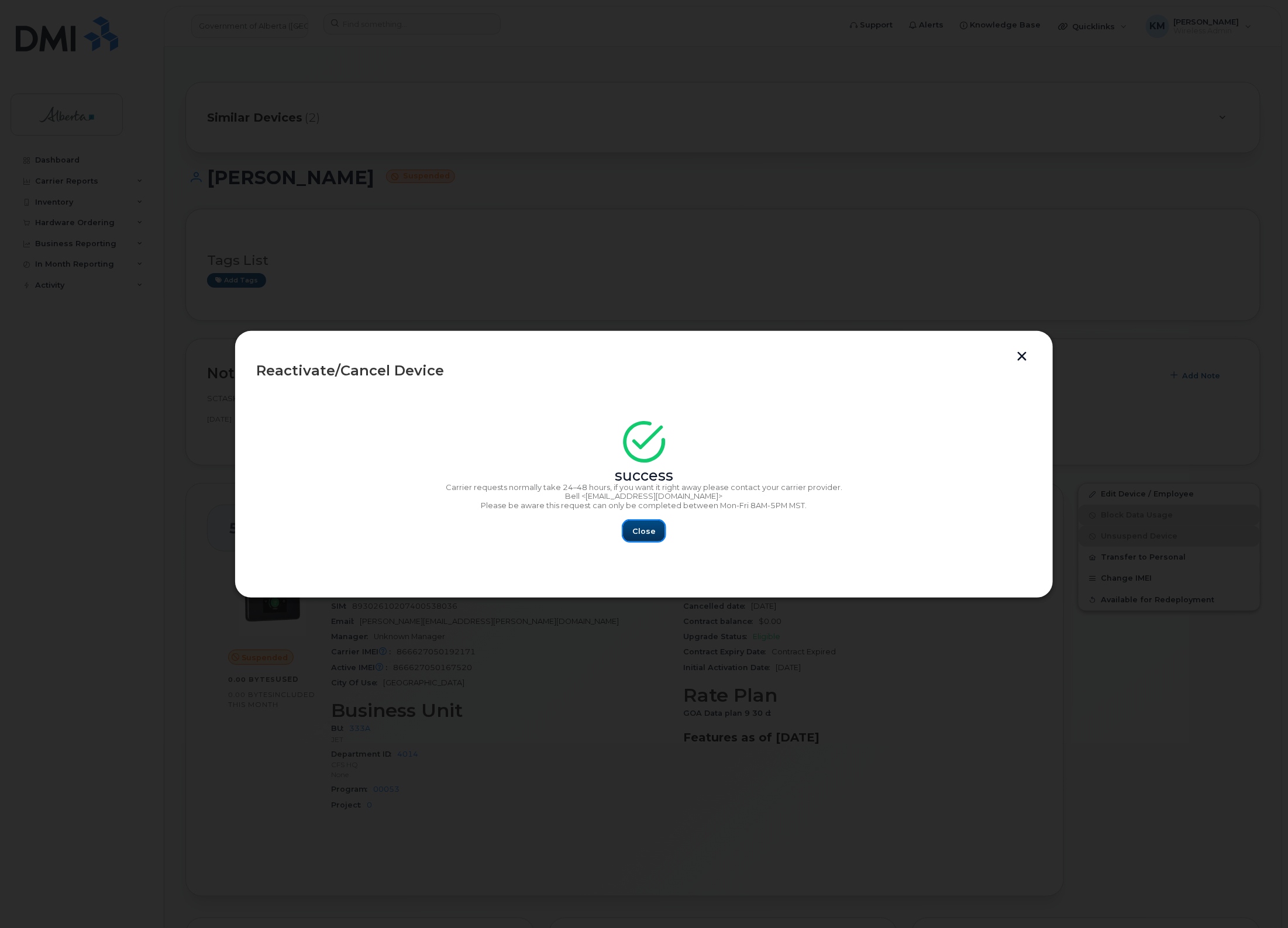
click at [648, 537] on button "Close" at bounding box center [644, 531] width 42 height 21
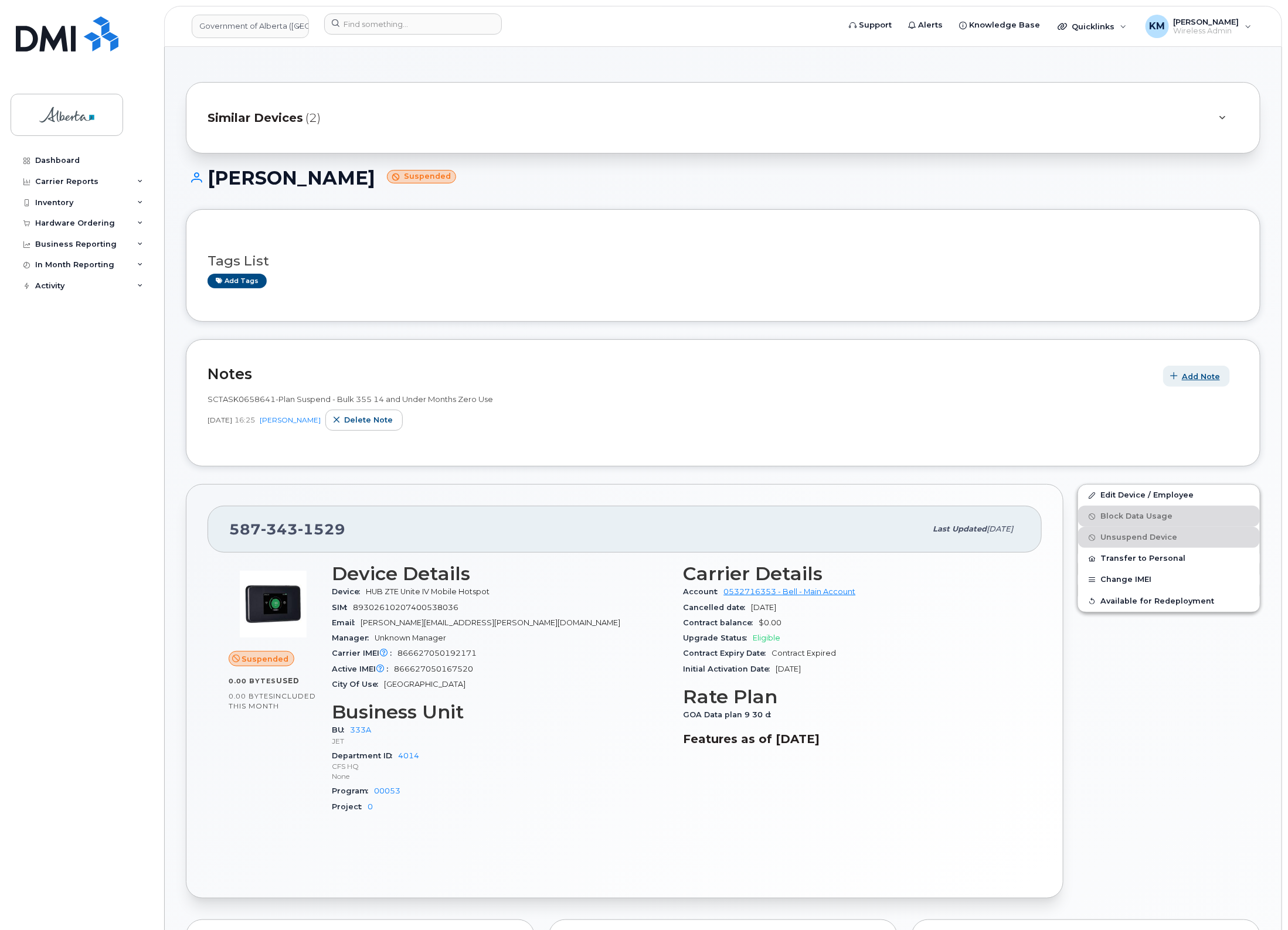
click at [1220, 376] on button "Add Note" at bounding box center [1196, 376] width 67 height 21
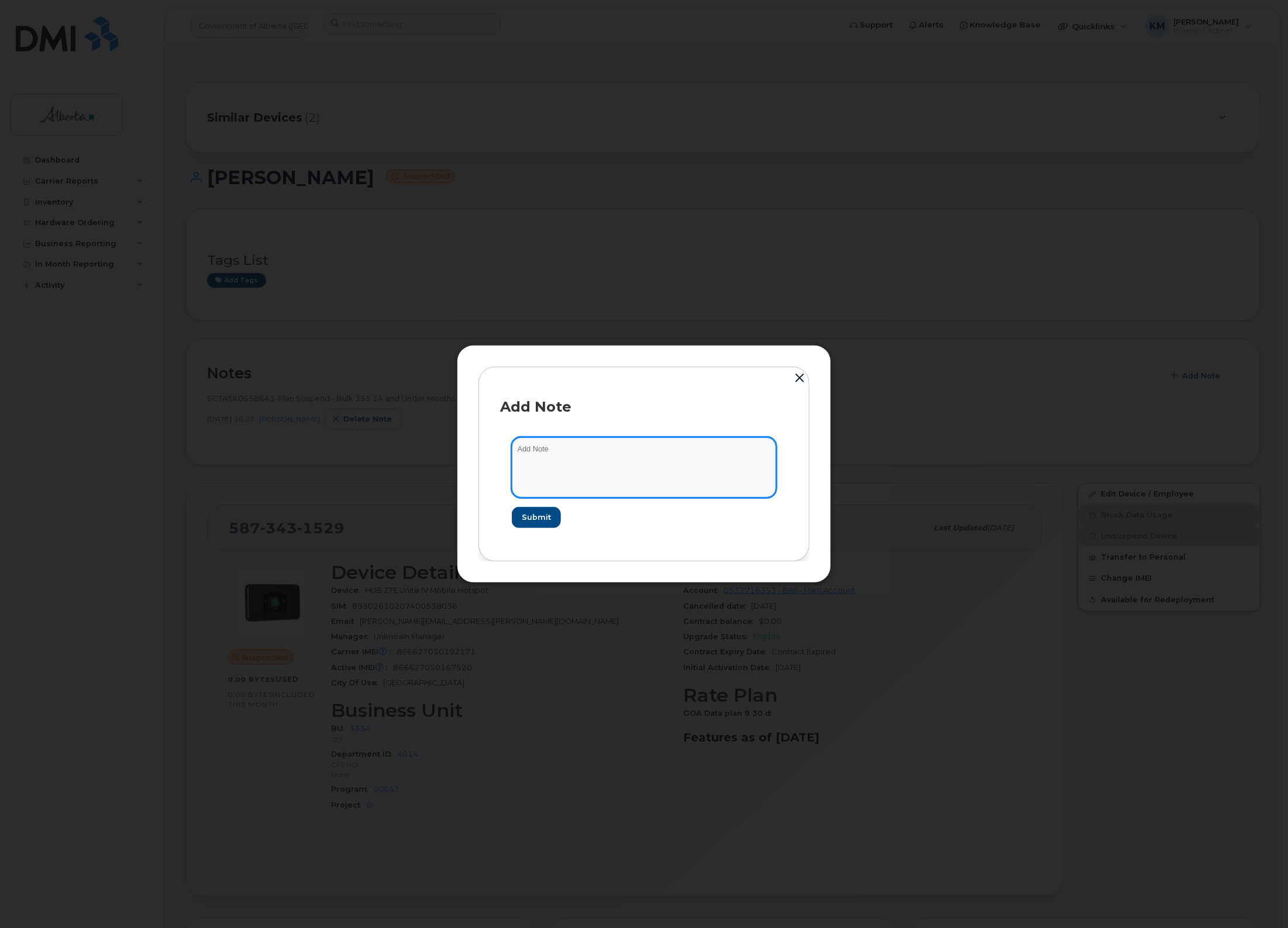
click at [651, 451] on textarea at bounding box center [644, 468] width 264 height 60
paste textarea "SCTASK0847779 - Plan New (9) 5873431529 DO NOT DELETE - BEING REASSIGNED to Wil…"
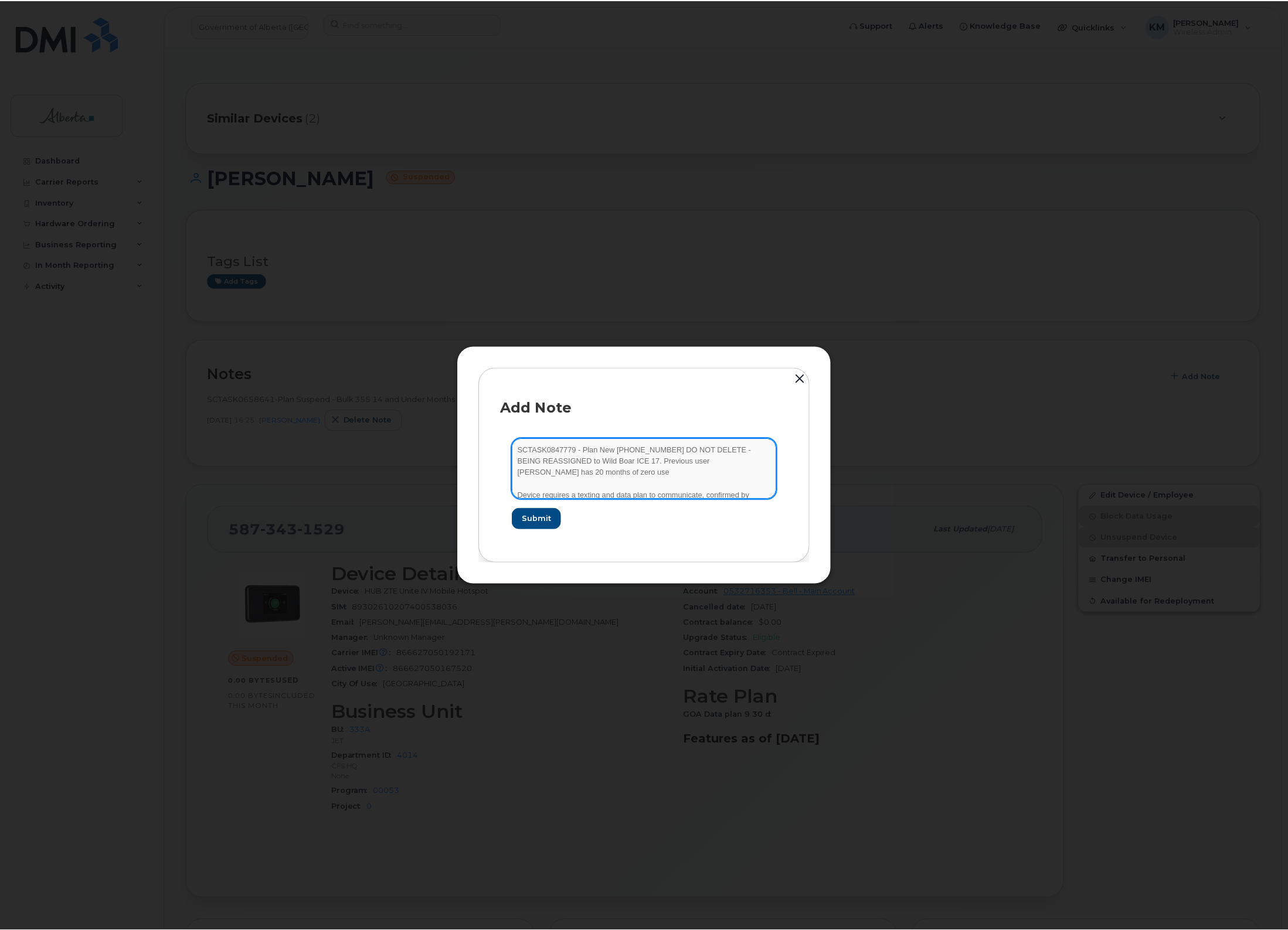
scroll to position [24, 0]
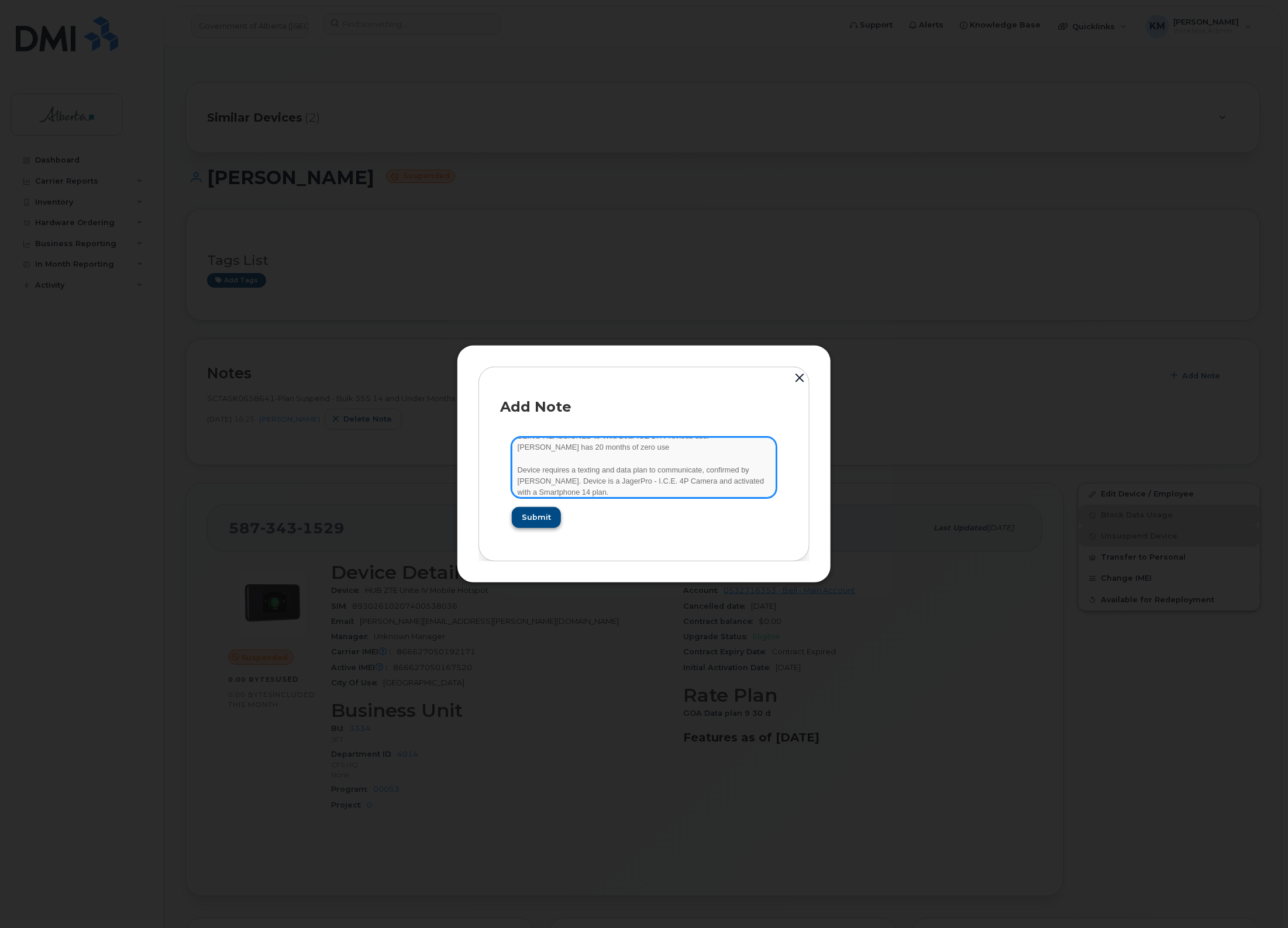
type textarea "SCTASK0847779 - Plan New (9) 5873431529 DO NOT DELETE - BEING REASSIGNED to Wil…"
click at [550, 516] on button "Submit" at bounding box center [536, 517] width 48 height 21
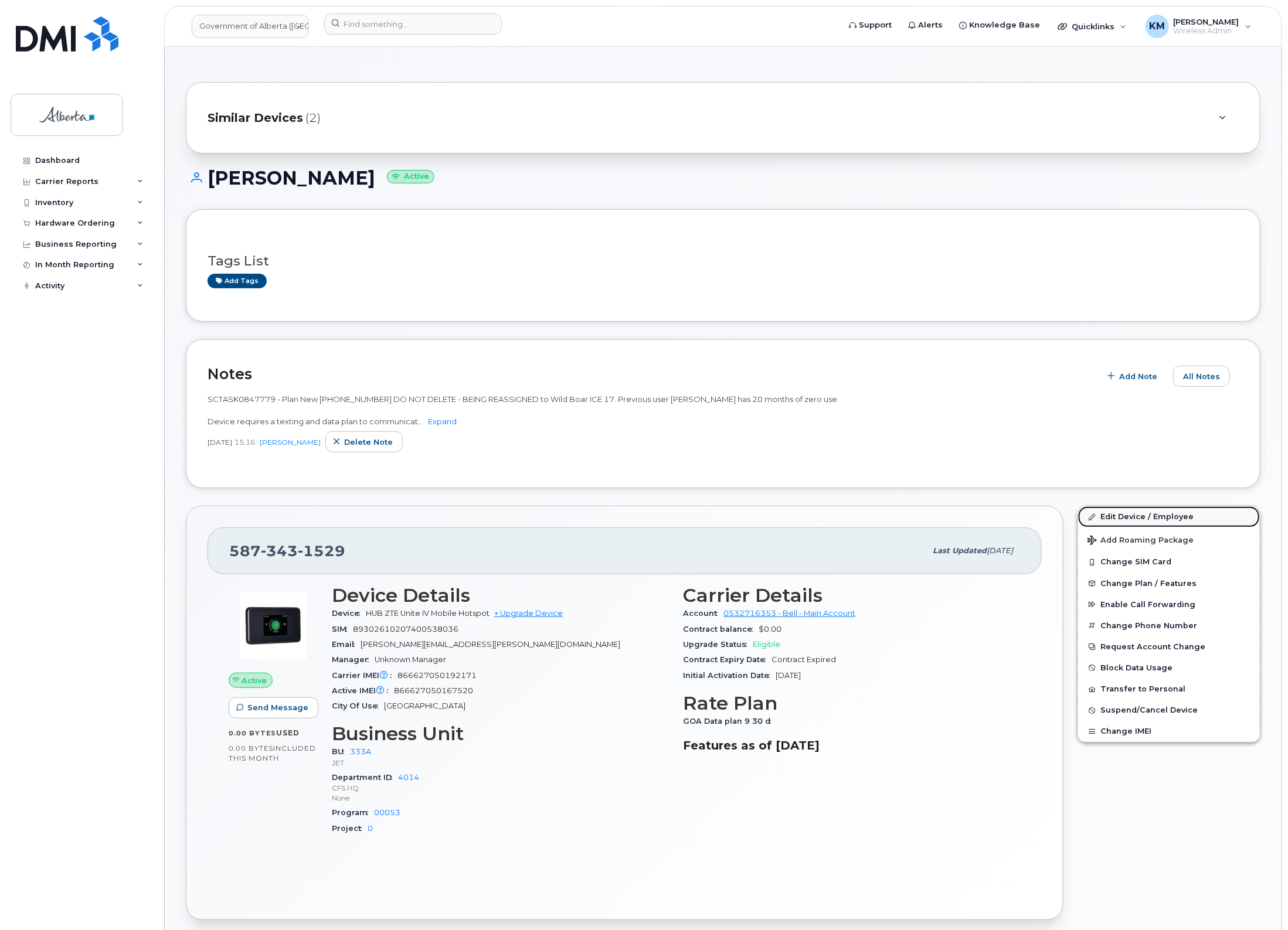
click at [1155, 512] on link "Edit Device / Employee" at bounding box center [1168, 517] width 181 height 21
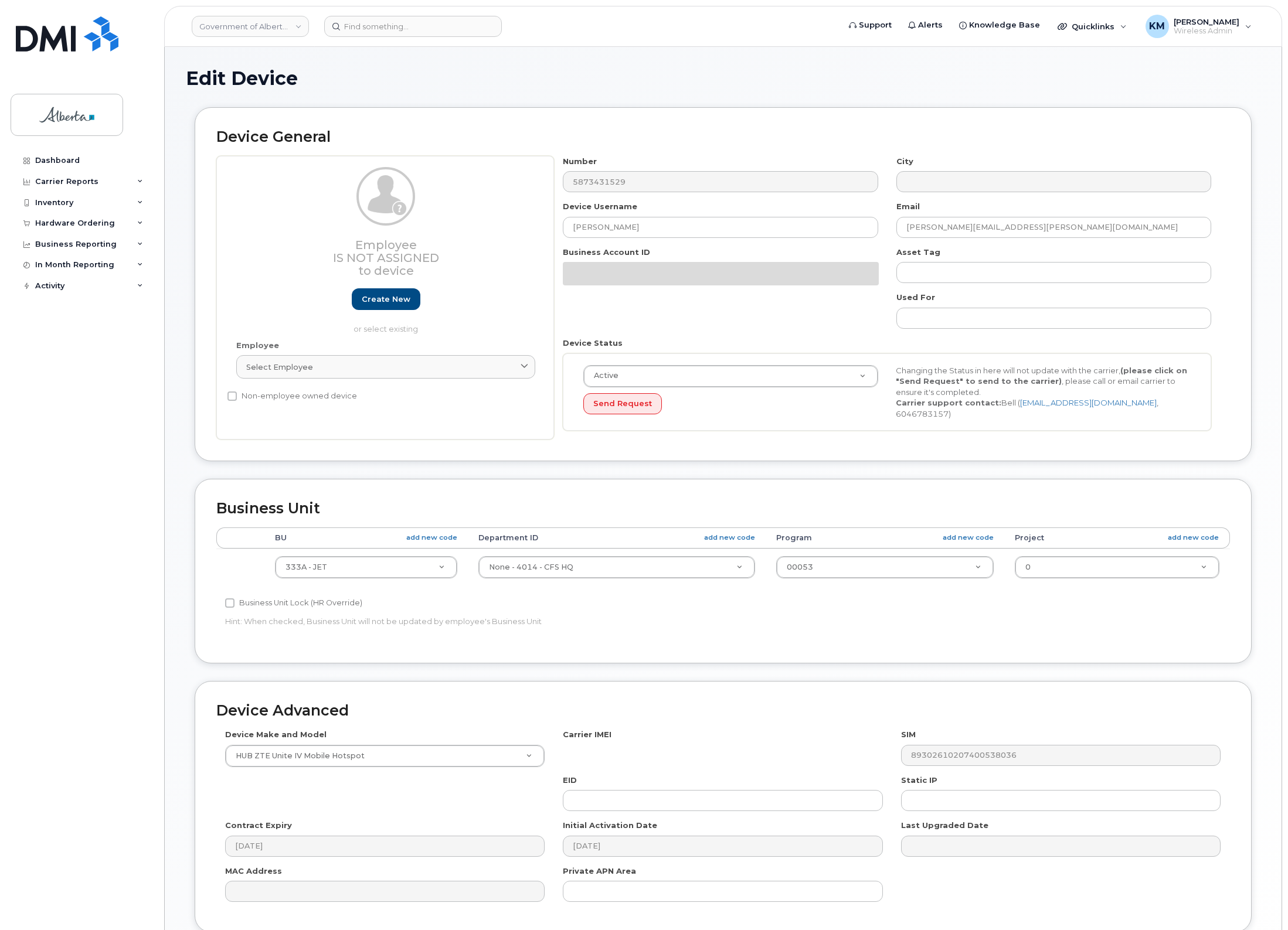
select select "4206363"
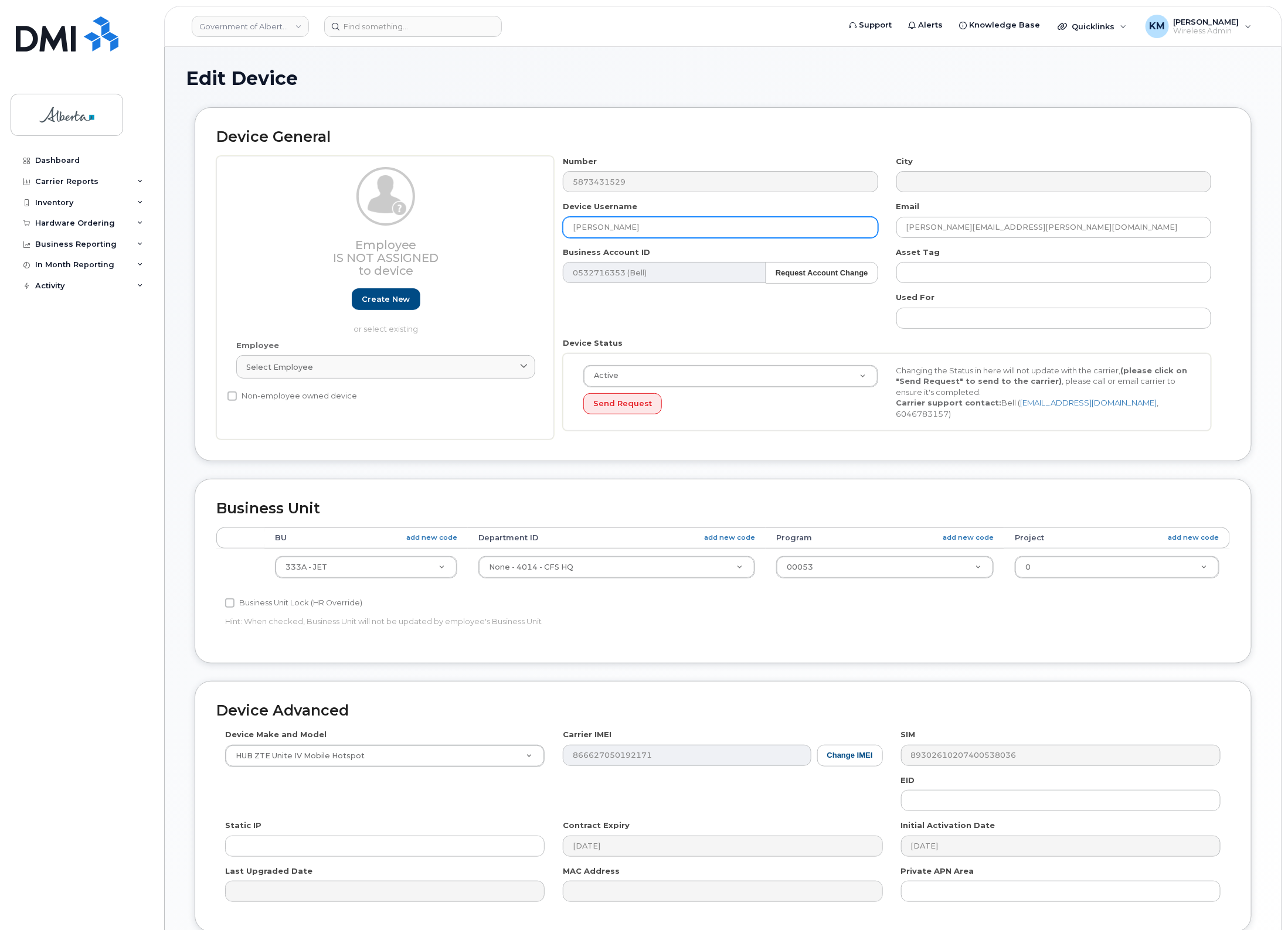
drag, startPoint x: 654, startPoint y: 232, endPoint x: 549, endPoint y: 238, distance: 105.2
click at [549, 238] on div "Employee Is not assigned to device Create new or select existing Employee Selec…" at bounding box center [723, 298] width 1013 height 284
type input "W"
type input "w"
type input "Wild Boar ICE 17"
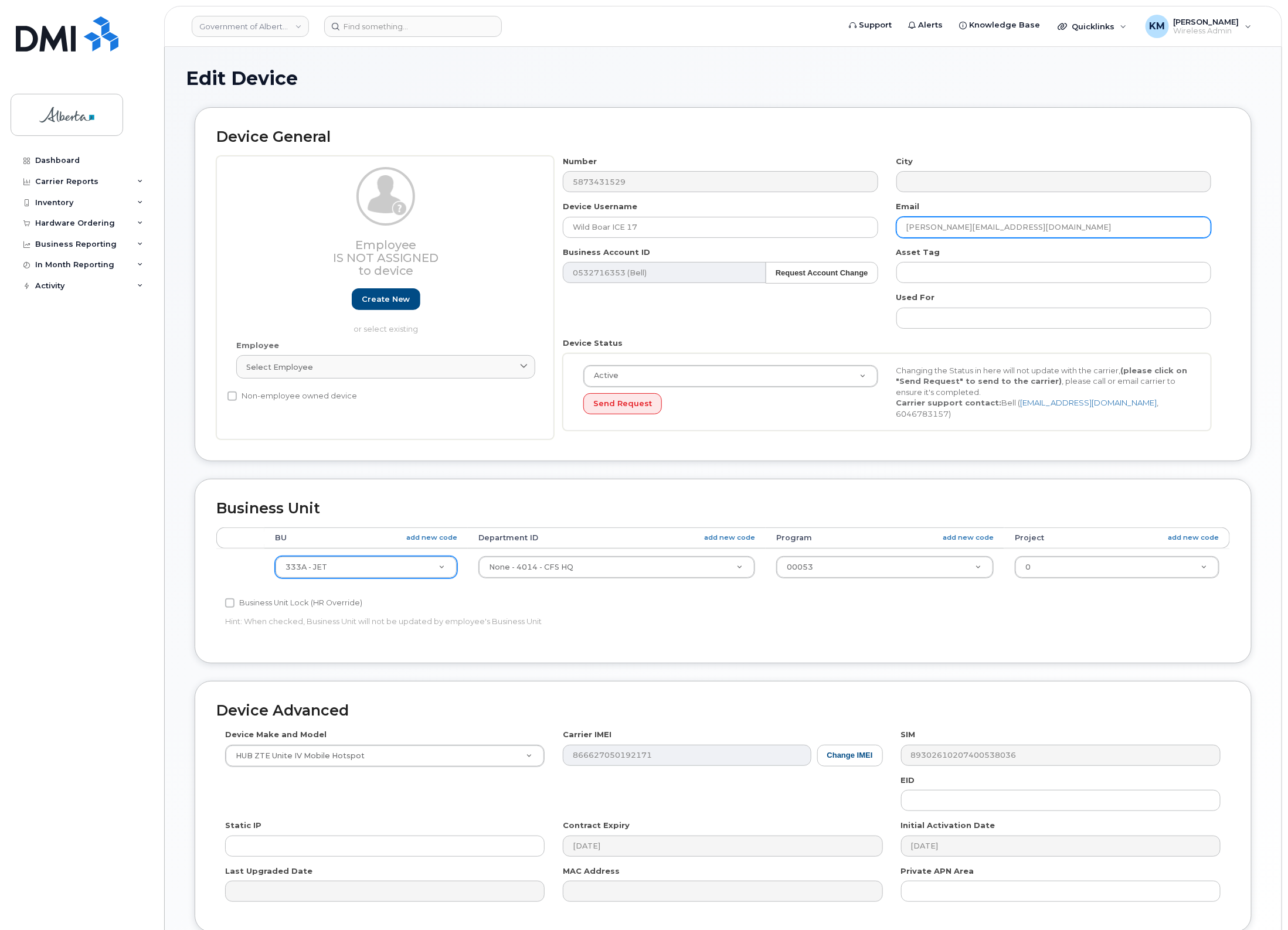
type input "[PERSON_NAME][EMAIL_ADDRESS][DOMAIN_NAME]"
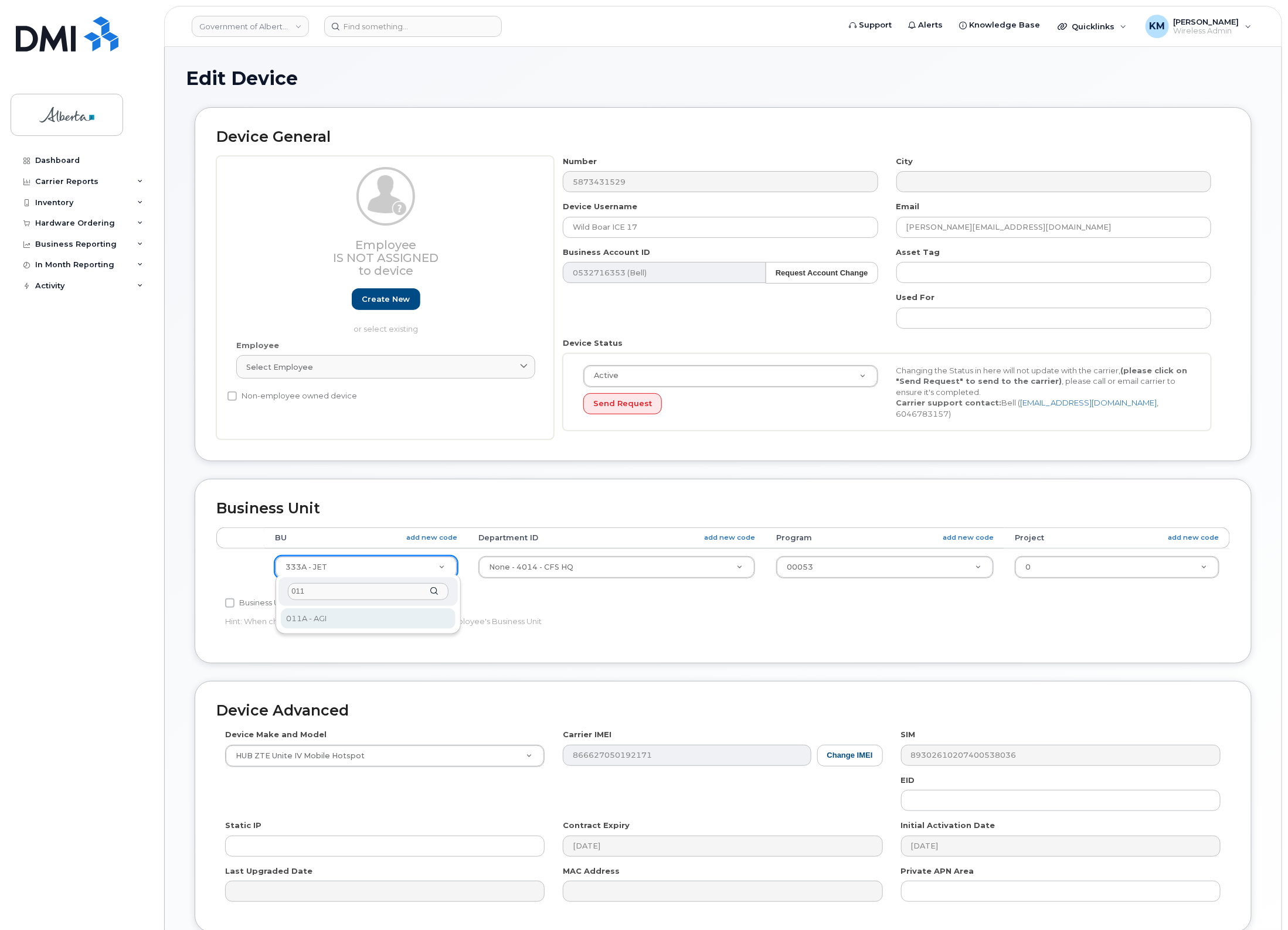
type input "011"
select select "4120336"
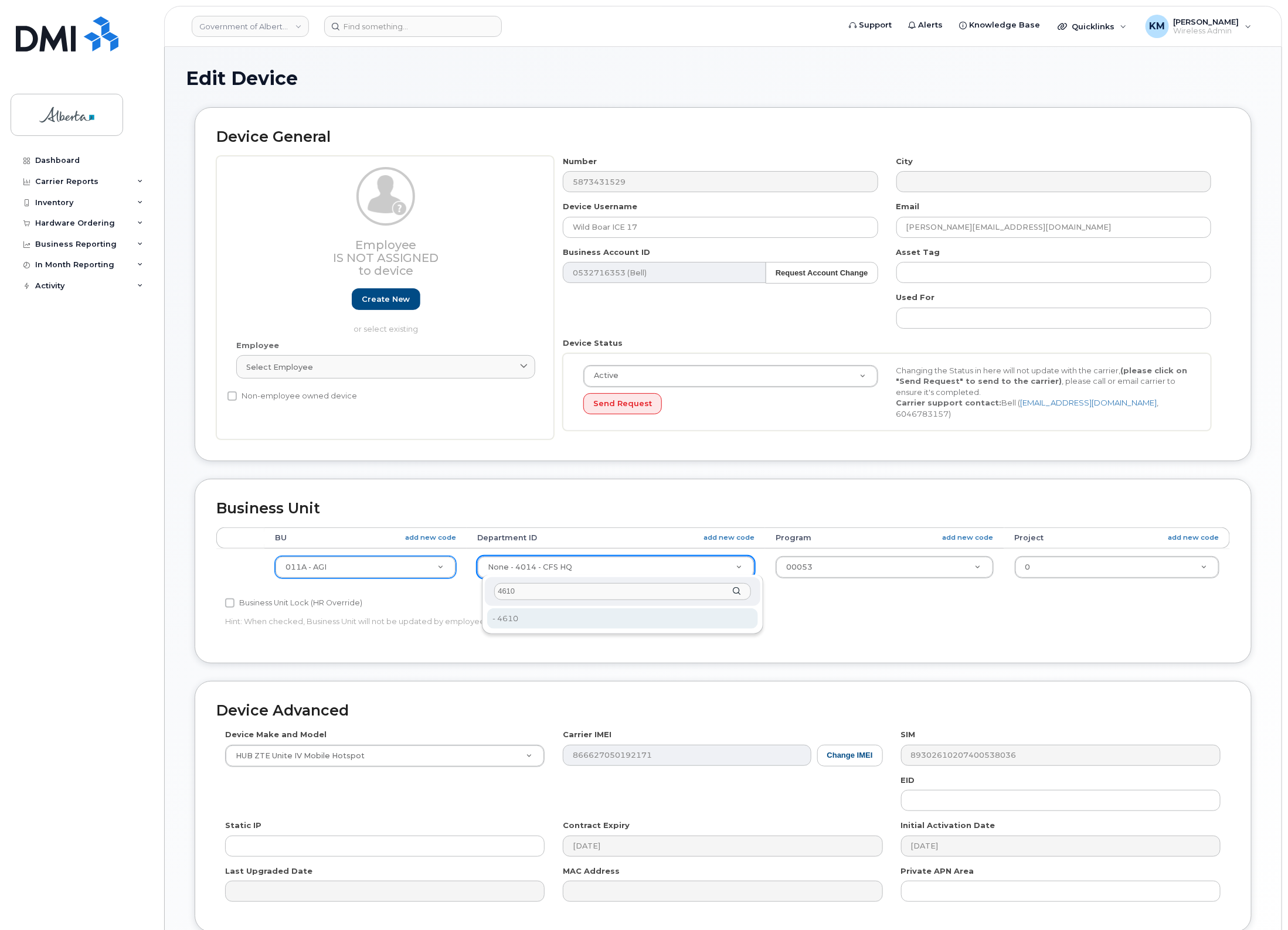
type input "4610"
type input "4120412"
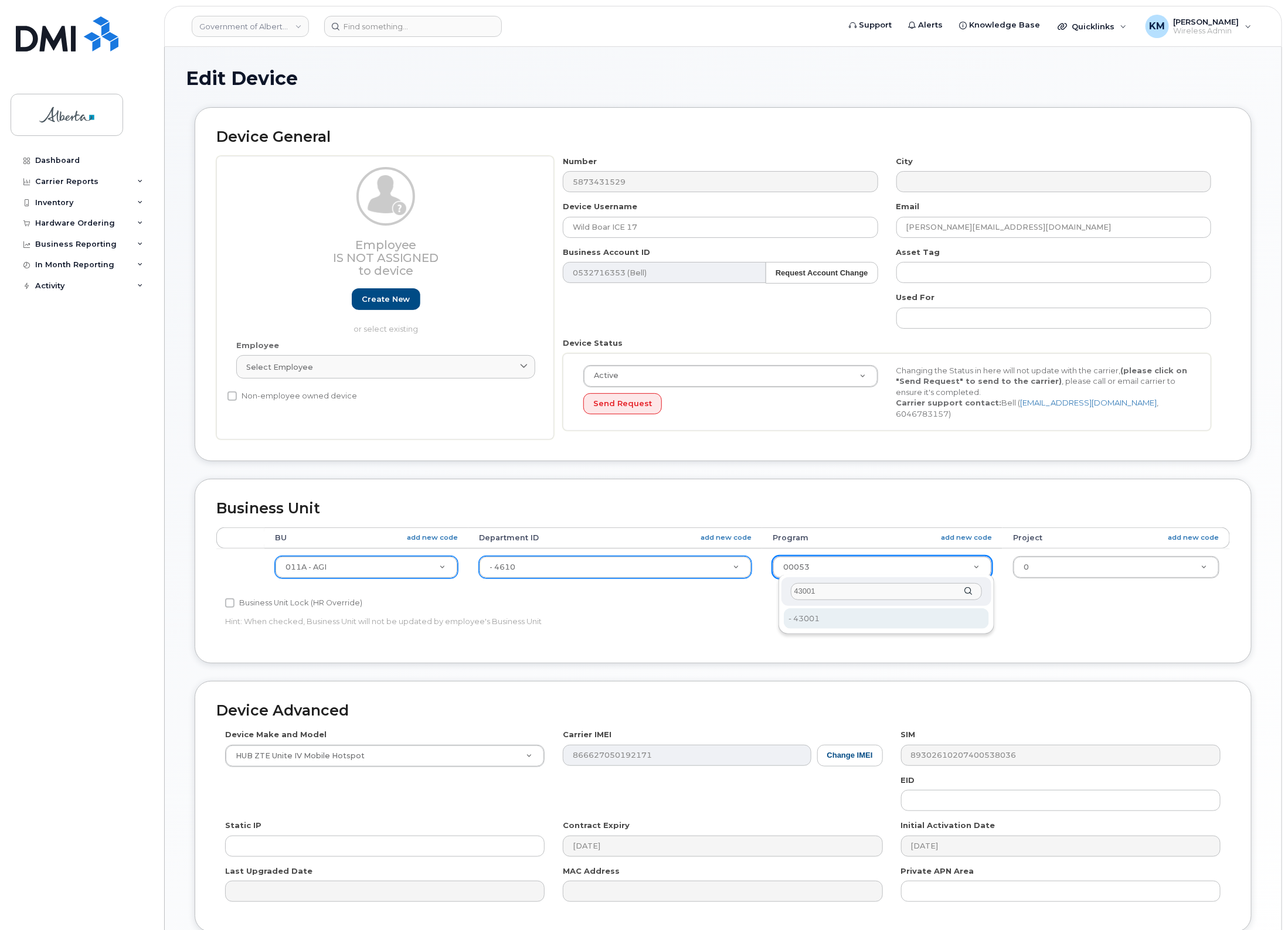
type input "43001"
type input "4120415"
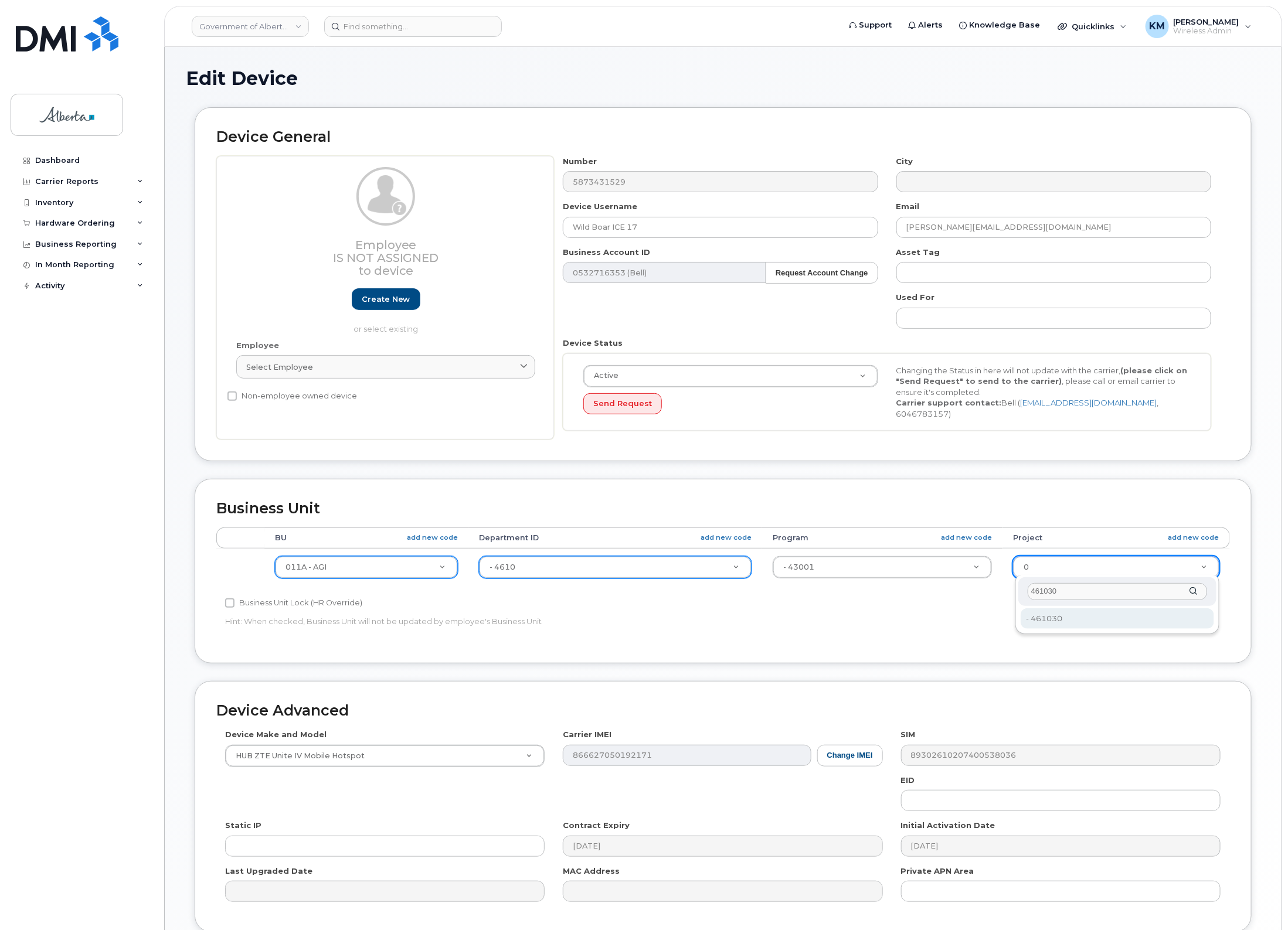
type input "461030"
type input "4120419"
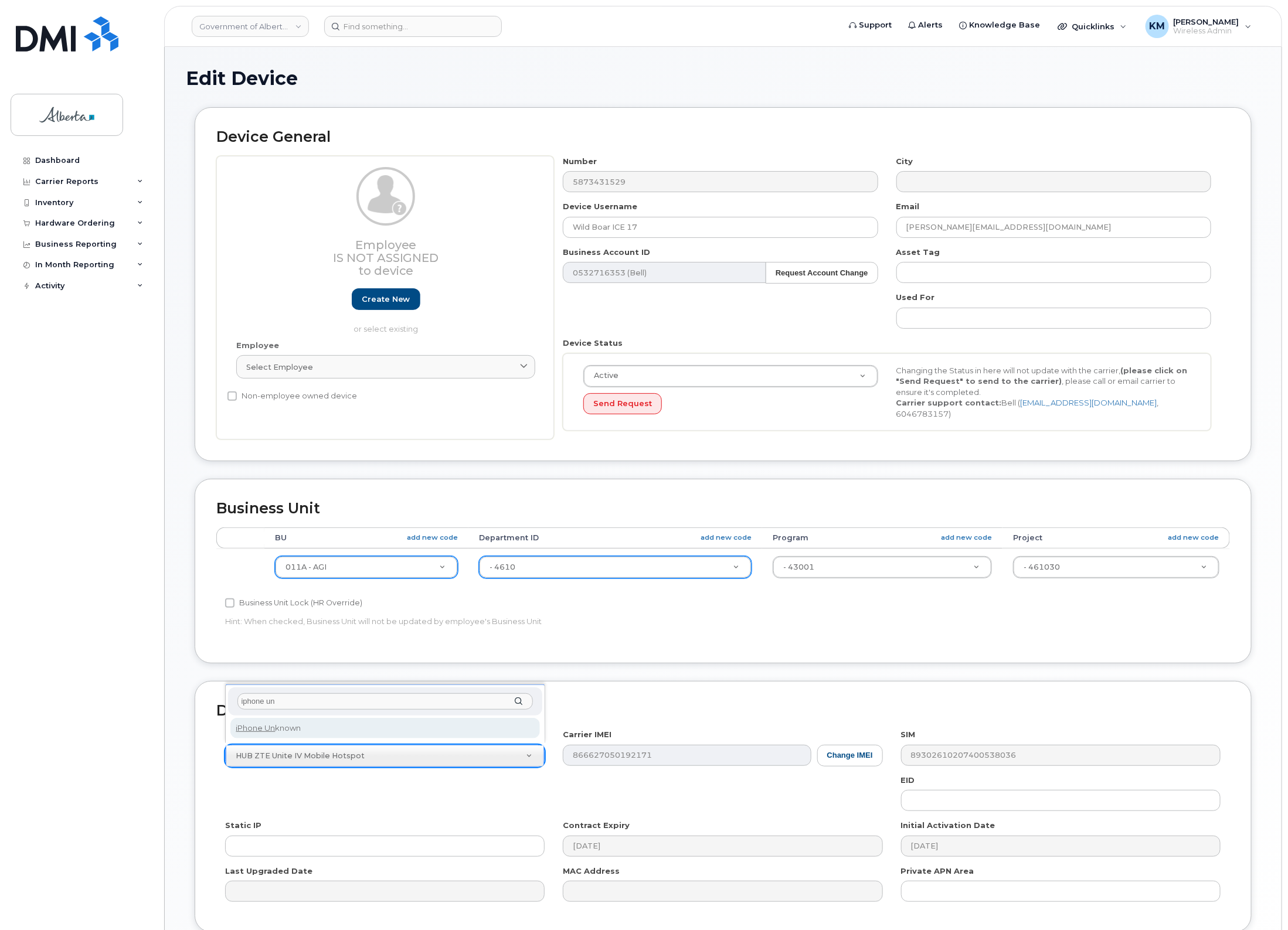
type input "iphone un"
select select "185"
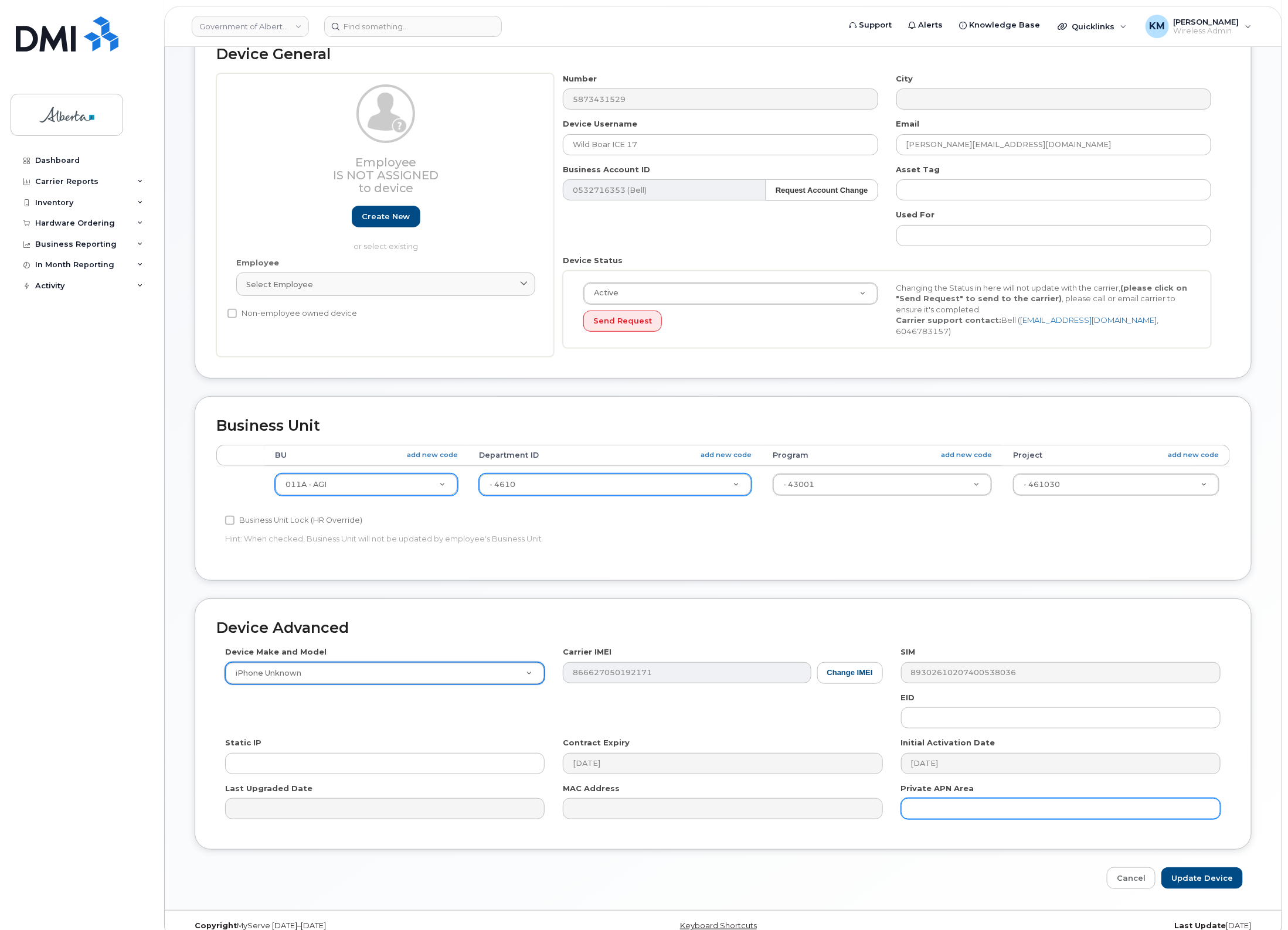
scroll to position [98, 0]
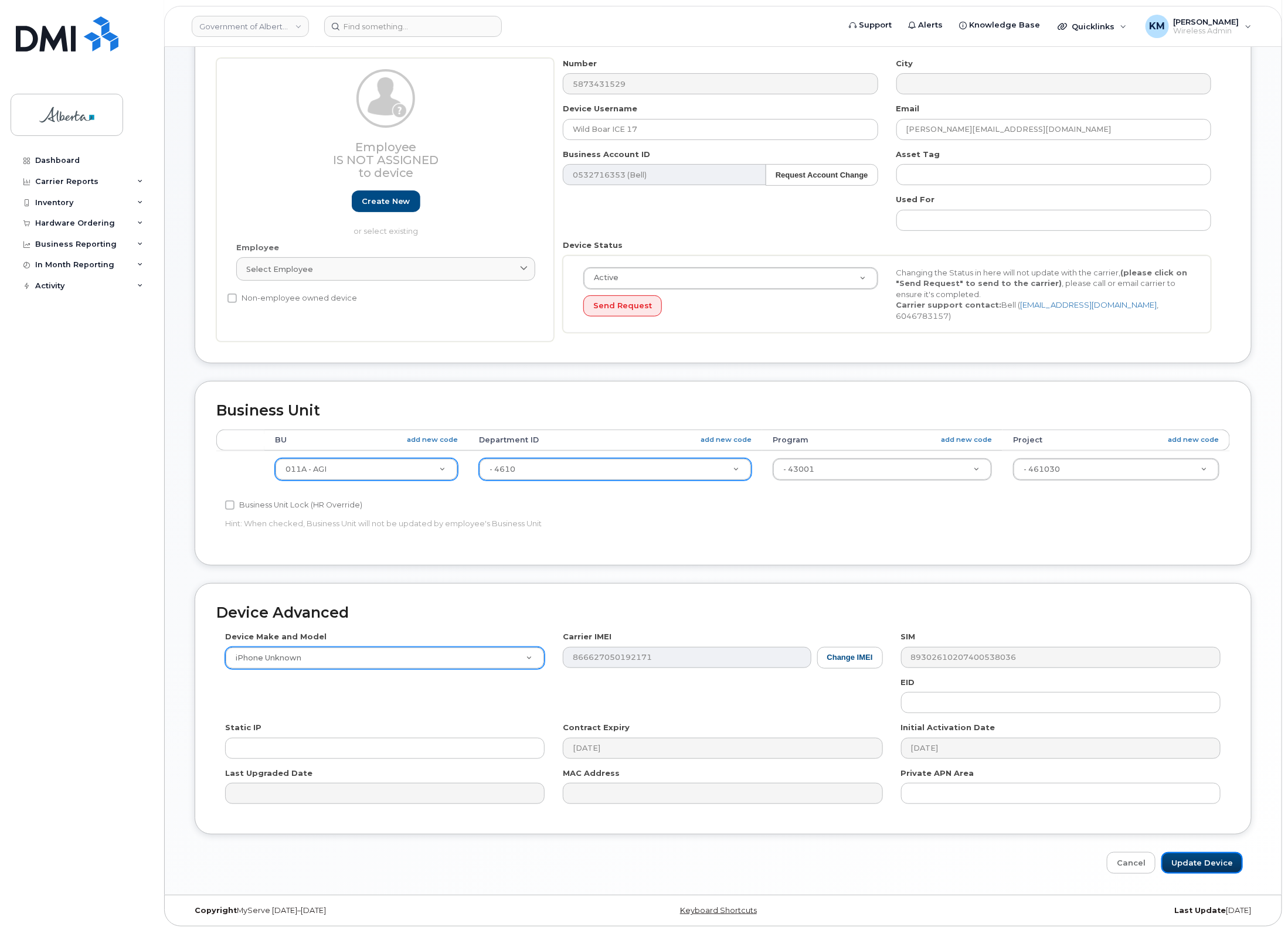
drag, startPoint x: 1186, startPoint y: 862, endPoint x: 1080, endPoint y: 859, distance: 106.0
click at [1185, 860] on input "Update Device" at bounding box center [1202, 863] width 82 height 22
type input "Saving..."
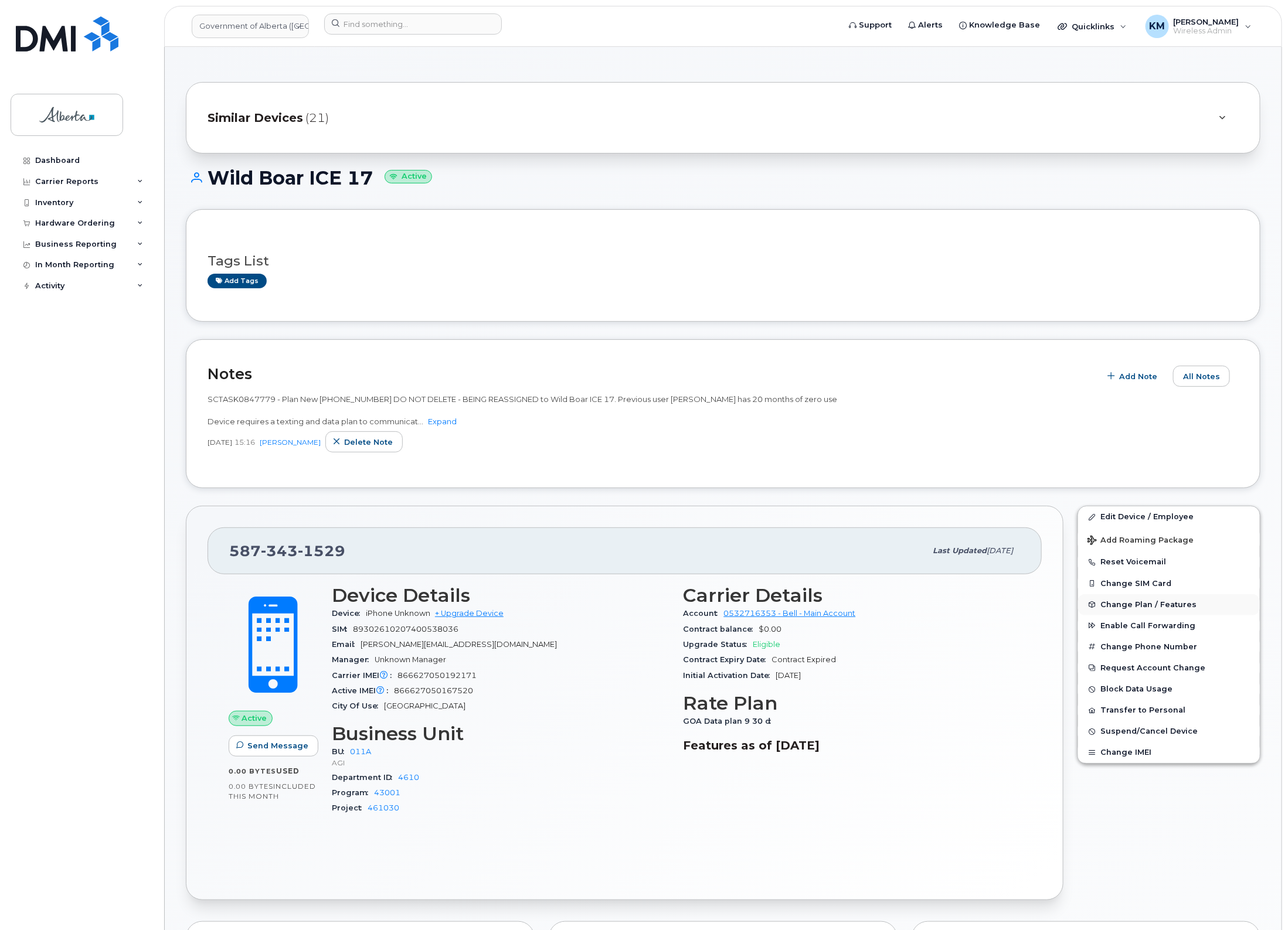
click at [1155, 603] on span "Change Plan / Features" at bounding box center [1148, 604] width 96 height 9
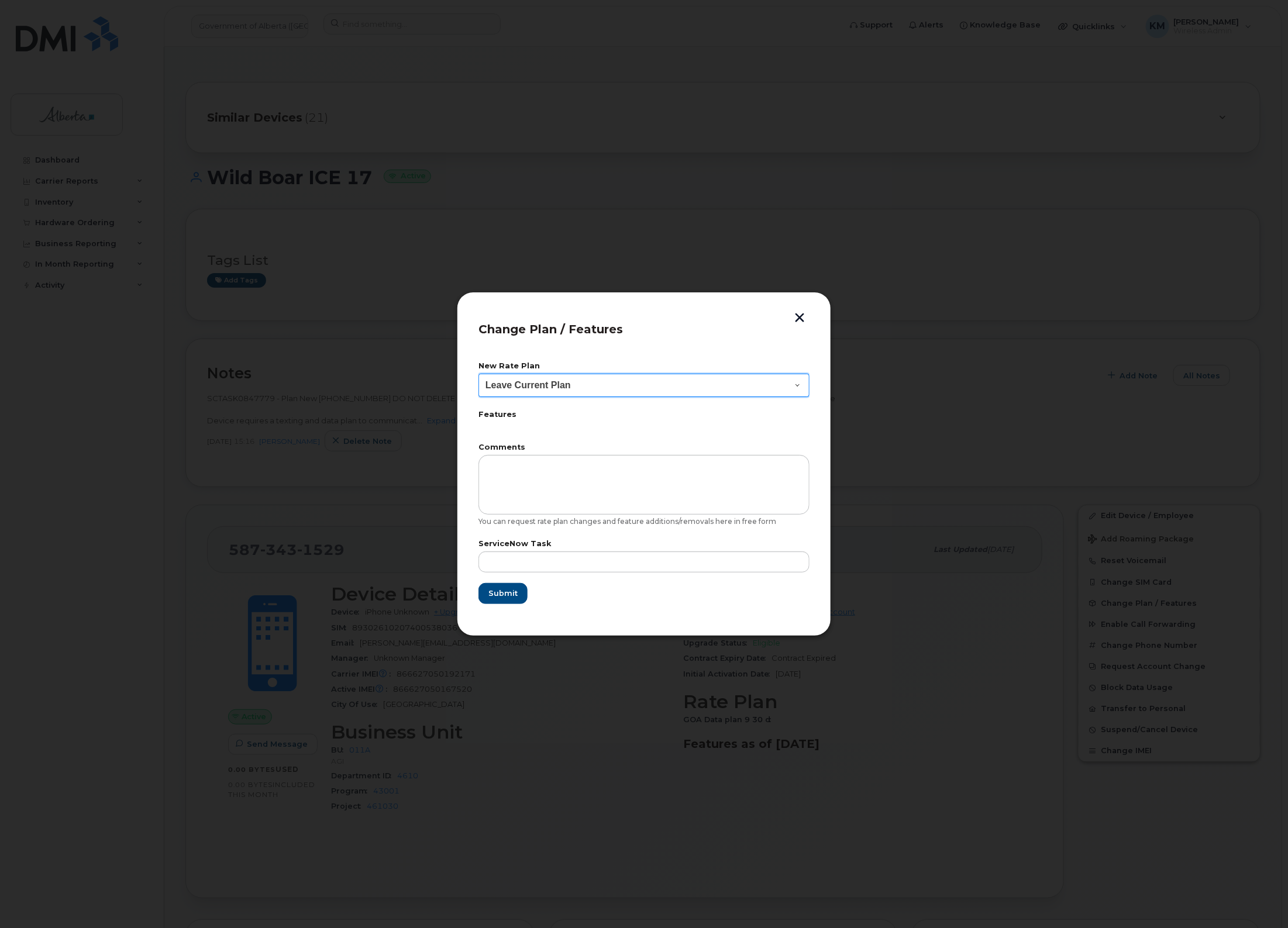
click at [786, 379] on select "Leave Current Plan GOA - Voice Plan 5 GOA Smartphone 14 30D GOA Unlimited Smart…" at bounding box center [644, 385] width 331 height 23
select select "2483362"
click at [479, 373] on select "Leave Current Plan GOA - Voice Plan 5 GOA Smartphone 14 30D GOA Unlimited Smart…" at bounding box center [644, 385] width 331 height 23
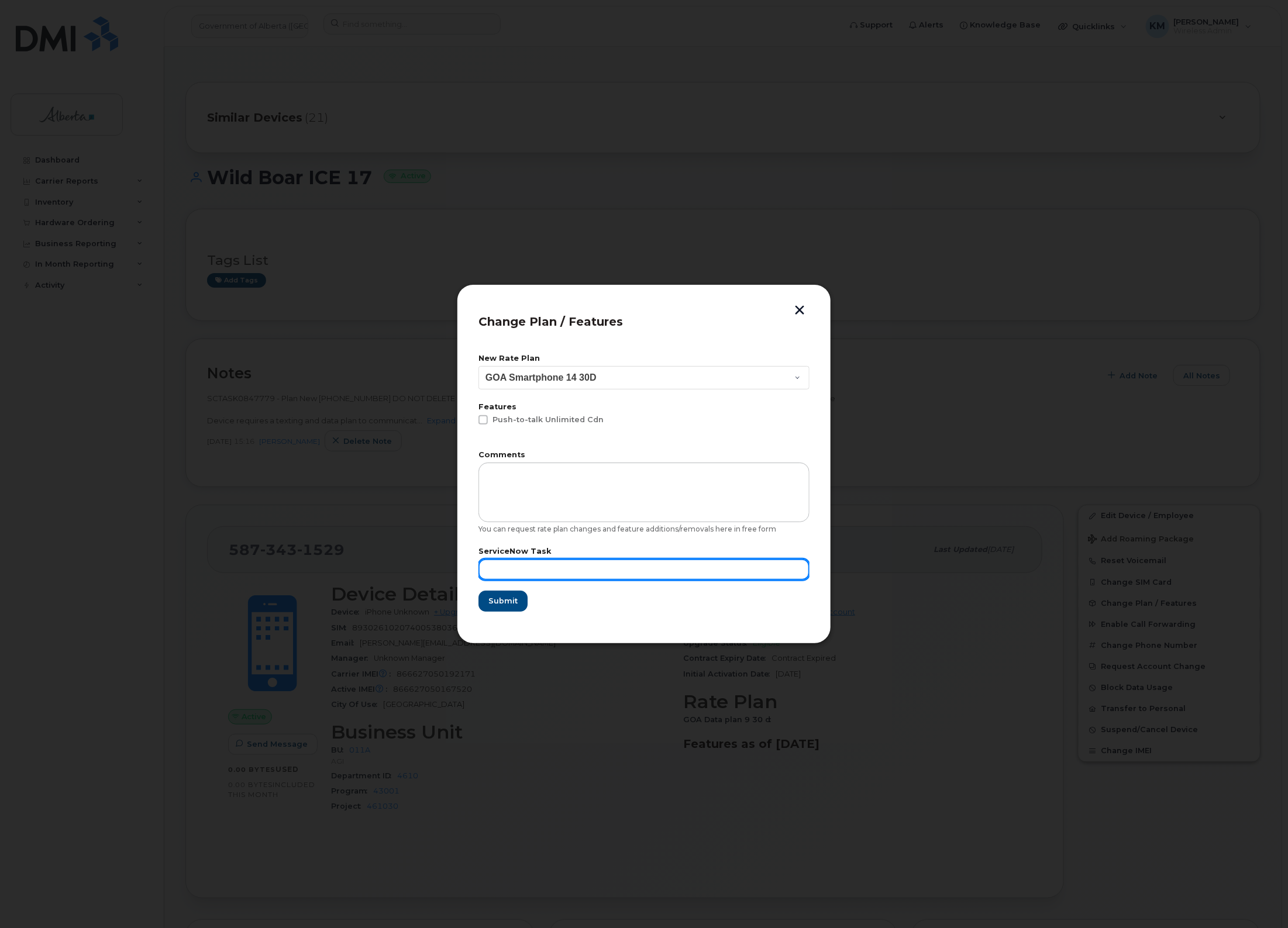
click at [654, 564] on input "text" at bounding box center [644, 570] width 331 height 21
type input "SCTASK0847779"
click at [506, 605] on span "Submit" at bounding box center [502, 601] width 29 height 11
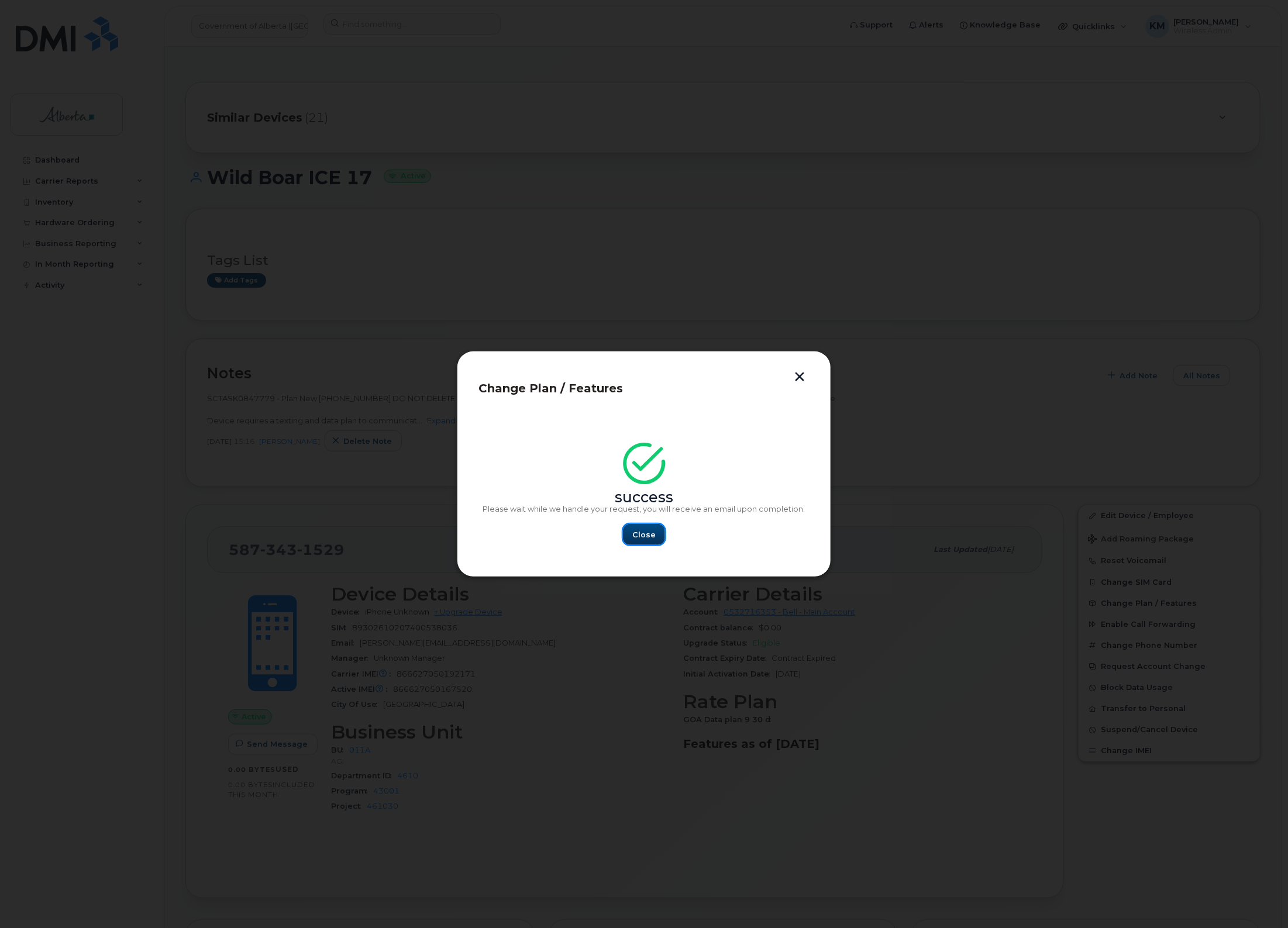
click at [648, 534] on span "Close" at bounding box center [644, 535] width 23 height 11
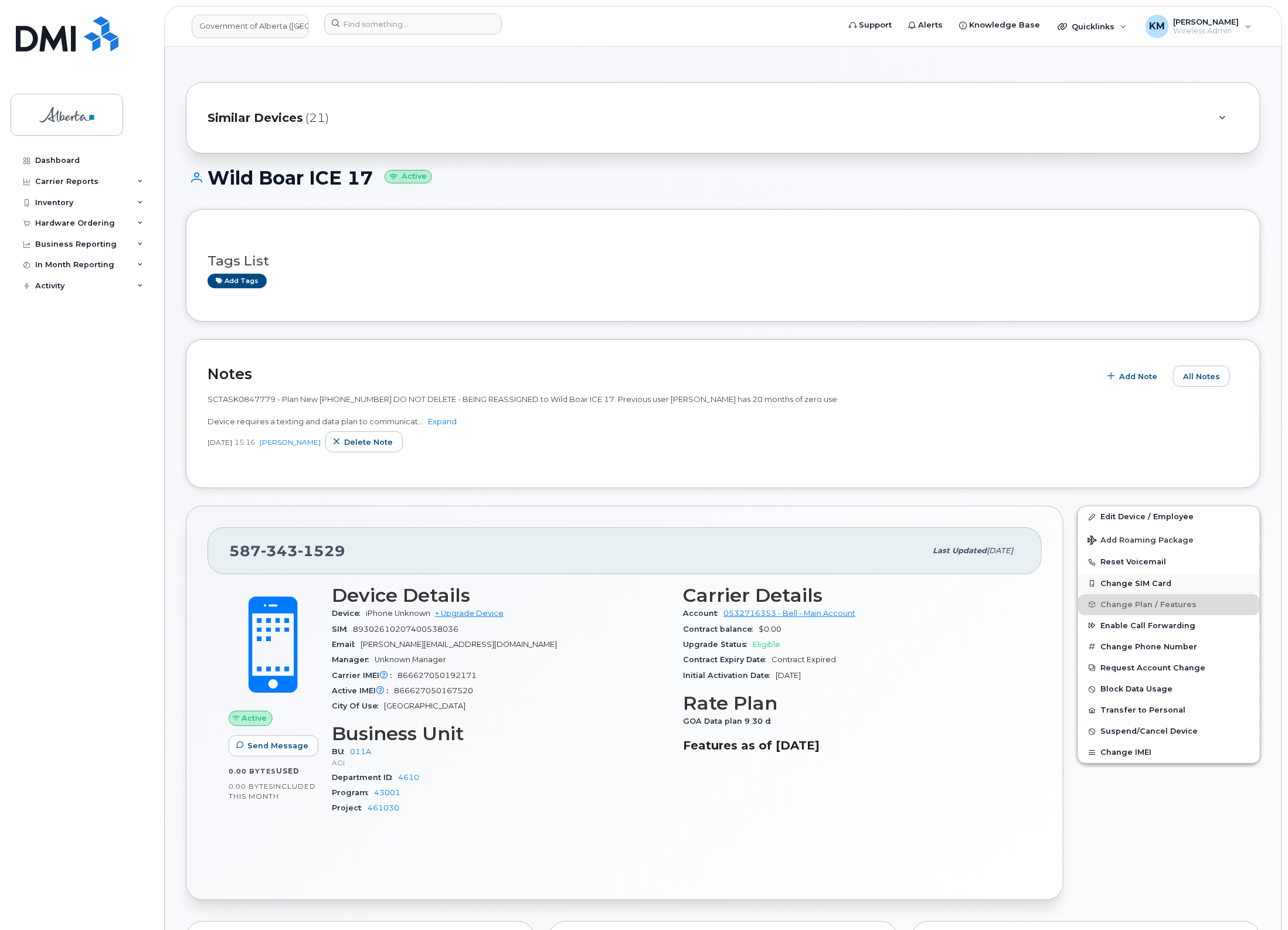
click at [1144, 583] on button "Change SIM Card" at bounding box center [1168, 583] width 181 height 21
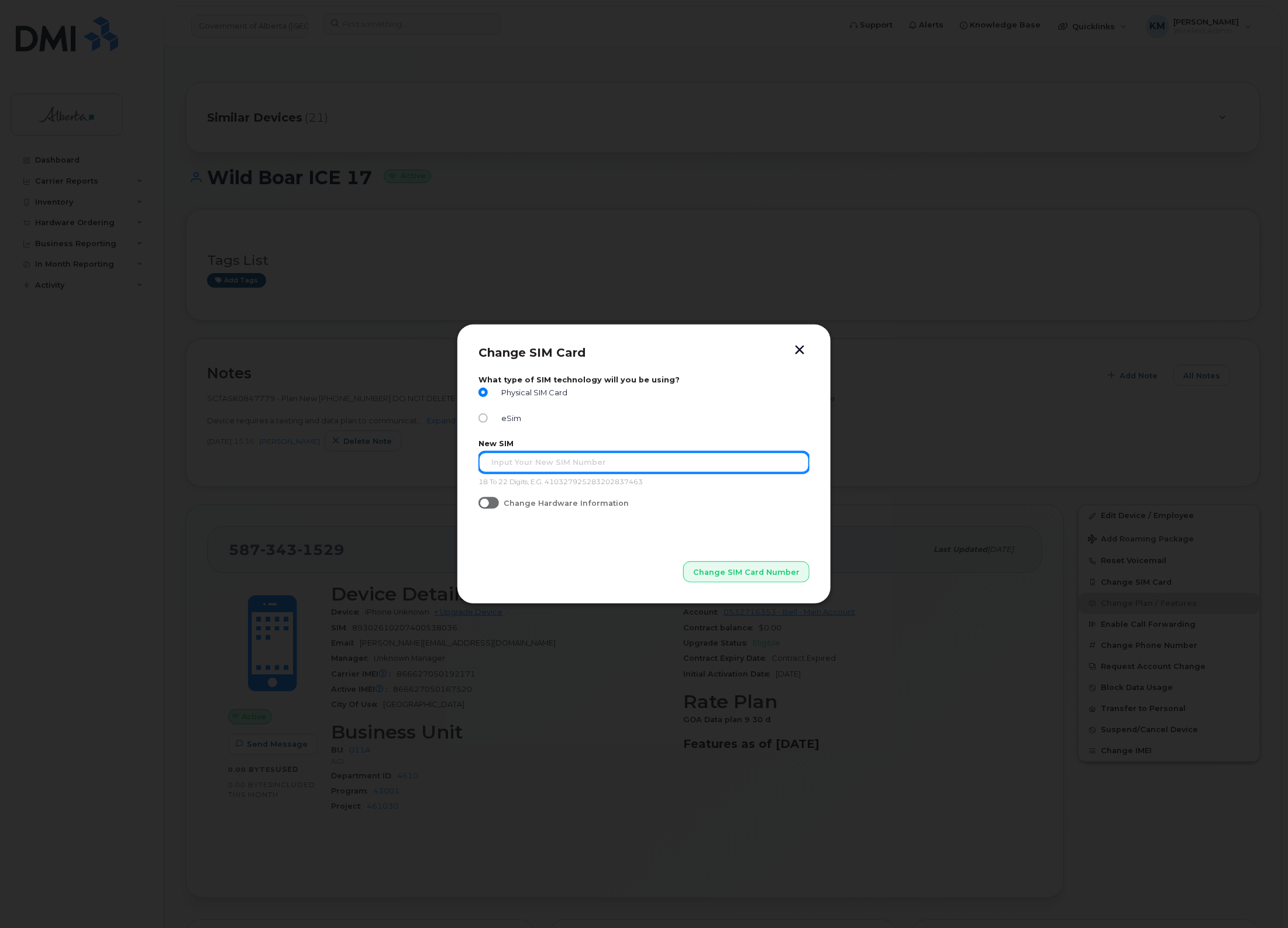
click at [511, 458] on input "text" at bounding box center [644, 462] width 331 height 21
paste input "89302610207729454147"
type input "89302610207729454147"
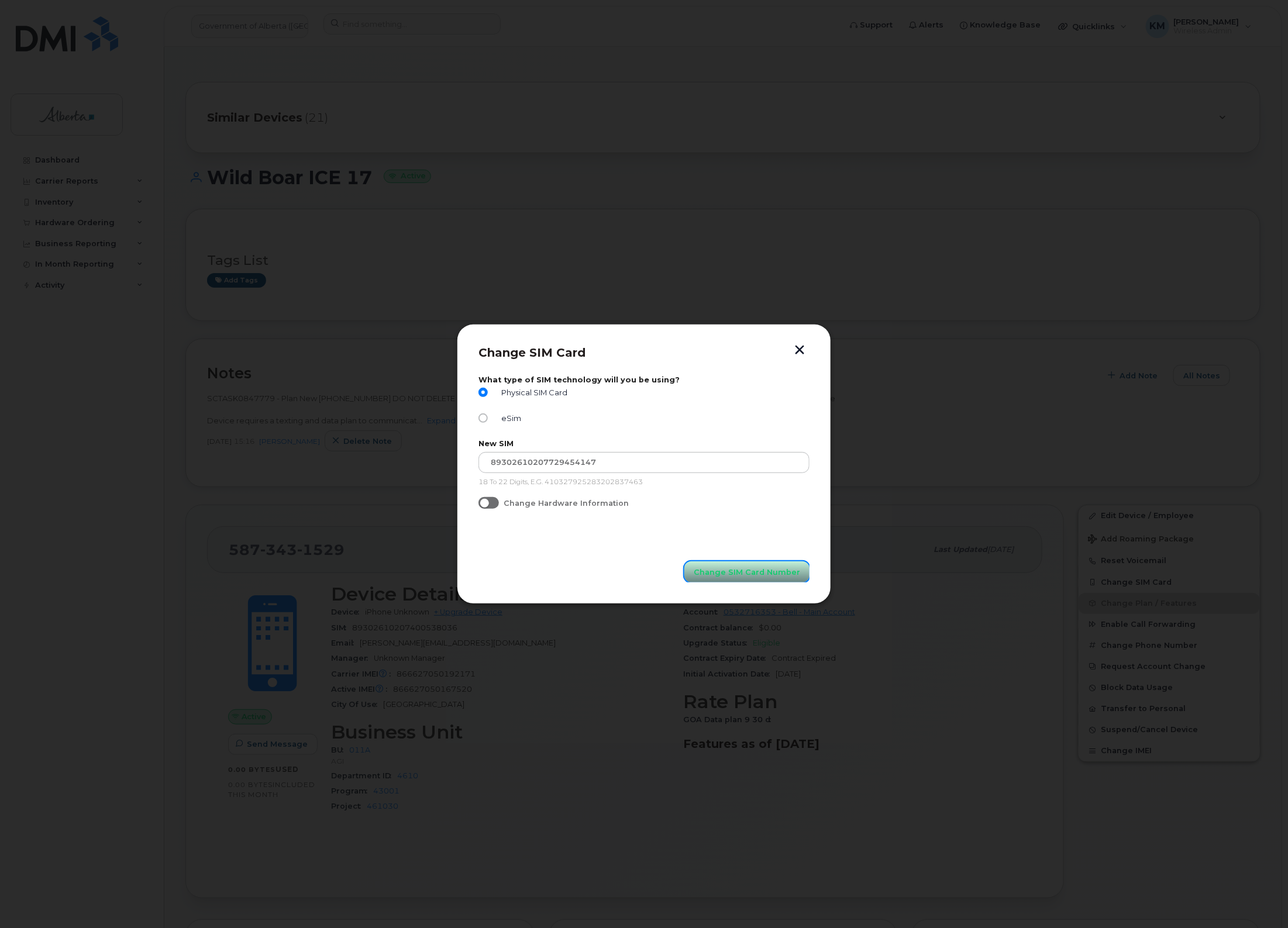
click at [734, 566] on button "Change SIM Card Number" at bounding box center [747, 572] width 125 height 21
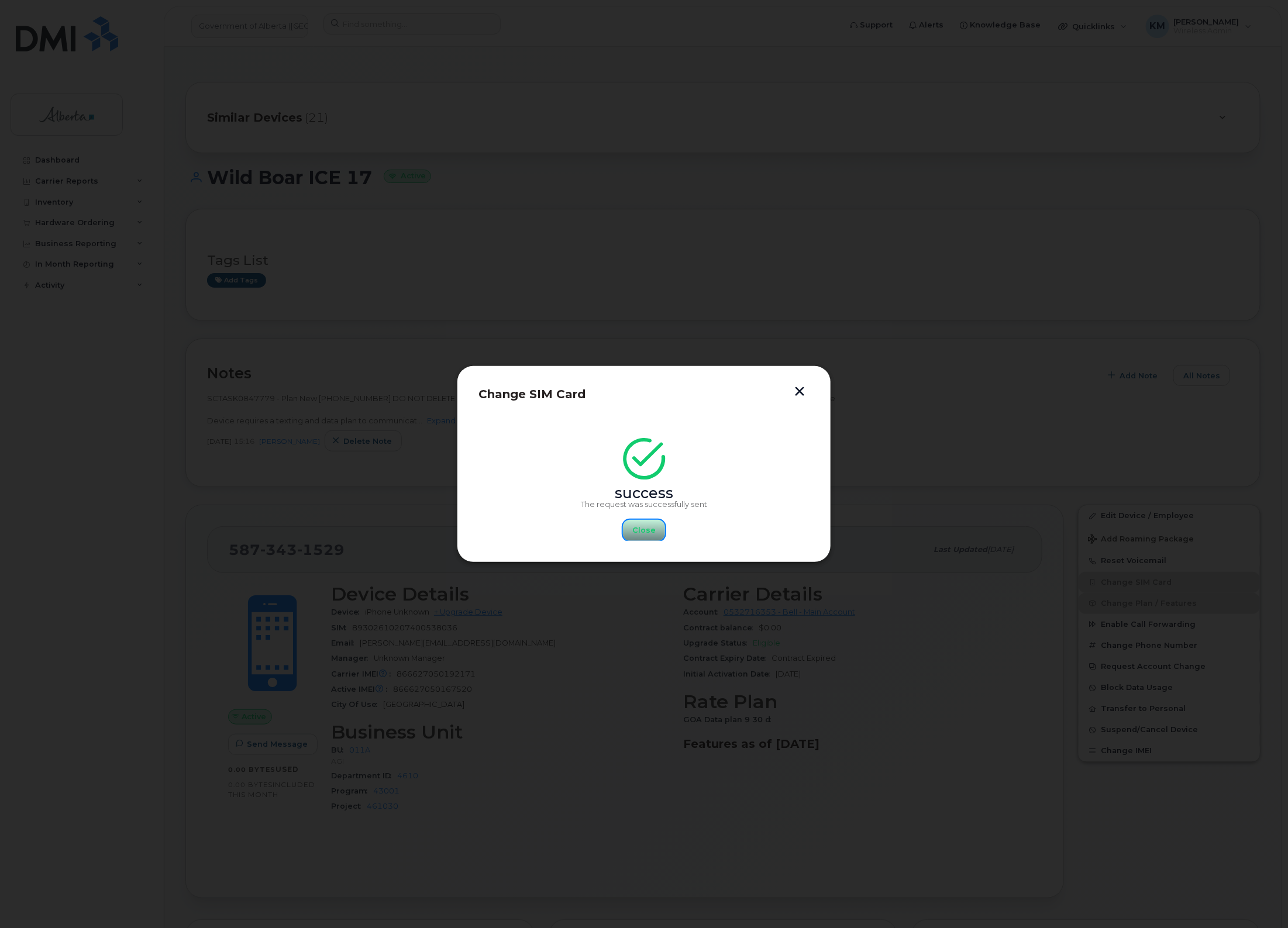
click at [646, 528] on span "Close" at bounding box center [644, 530] width 23 height 11
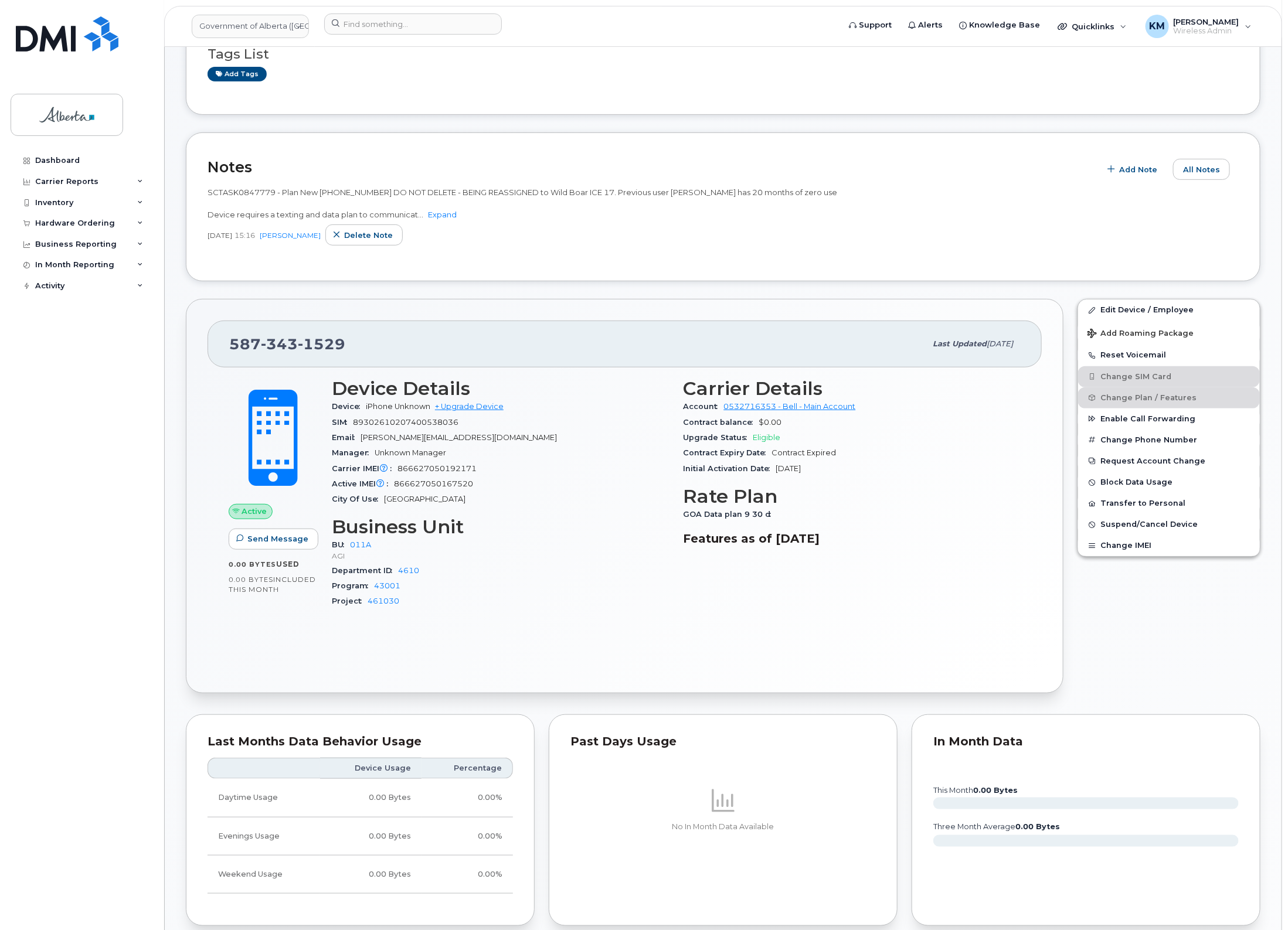
scroll to position [220, 0]
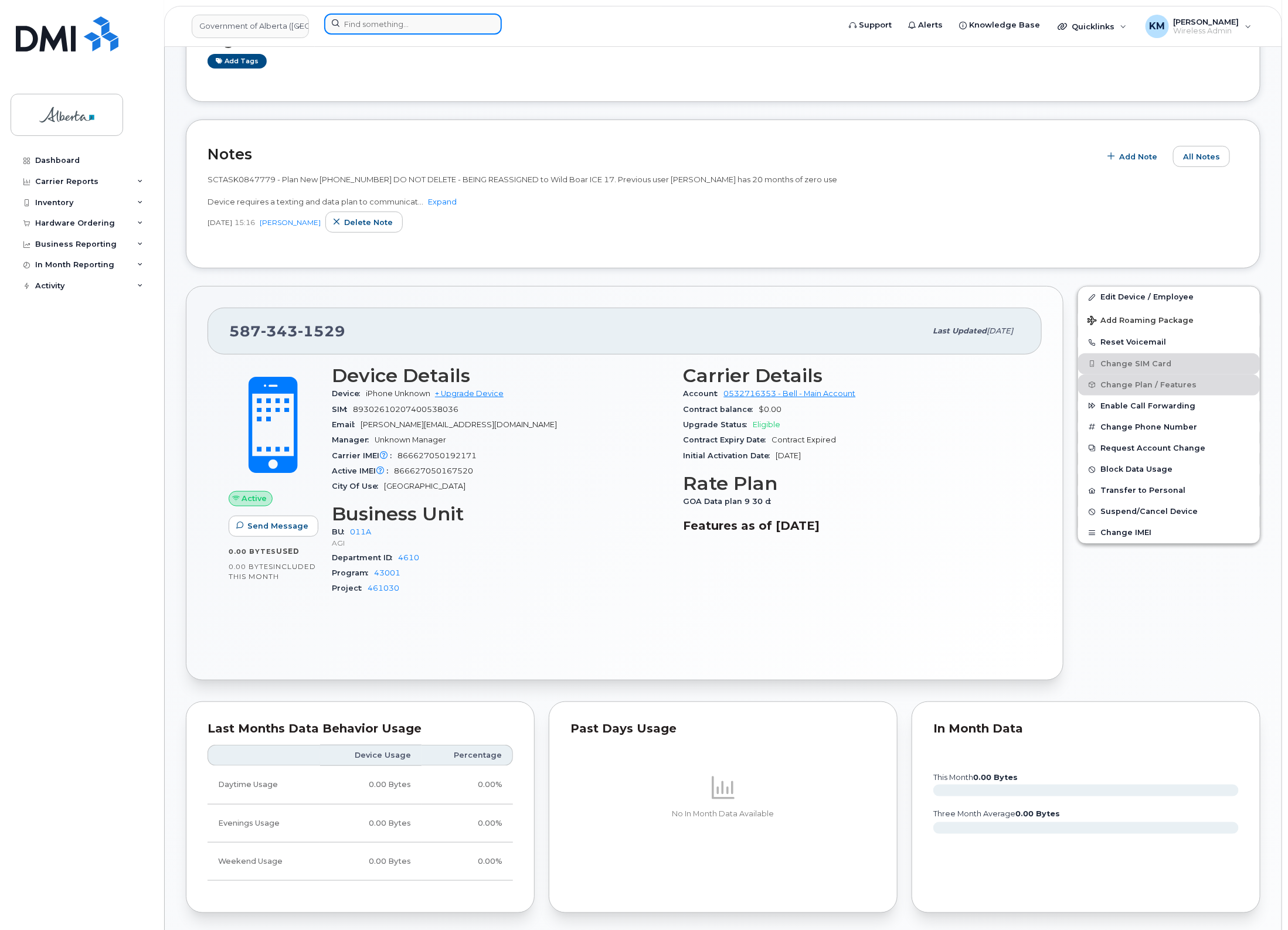
click at [385, 25] on input at bounding box center [413, 23] width 178 height 21
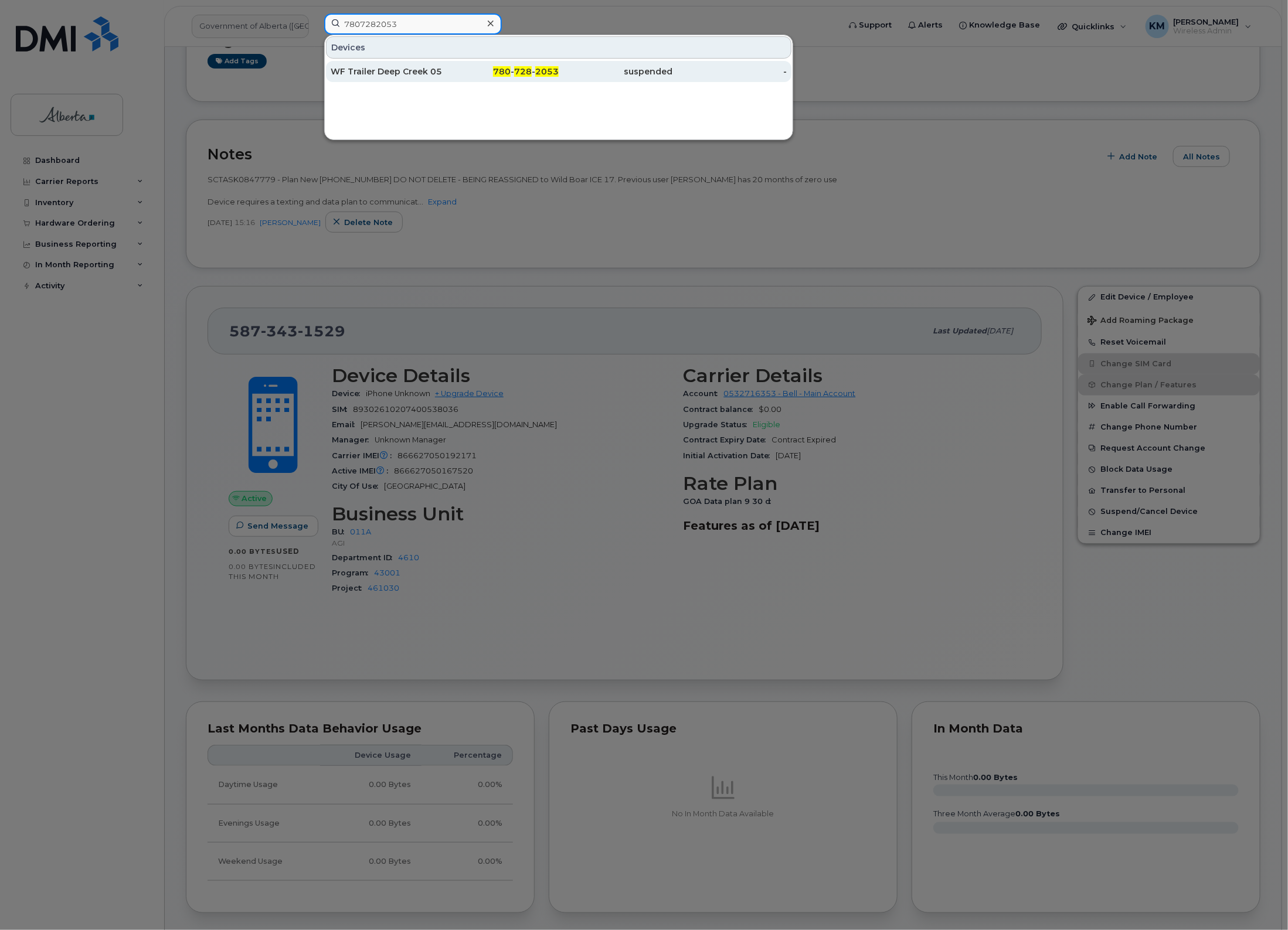
type input "7807282053"
click at [406, 65] on div "WF Trailer Deep Creek 05" at bounding box center [387, 71] width 114 height 21
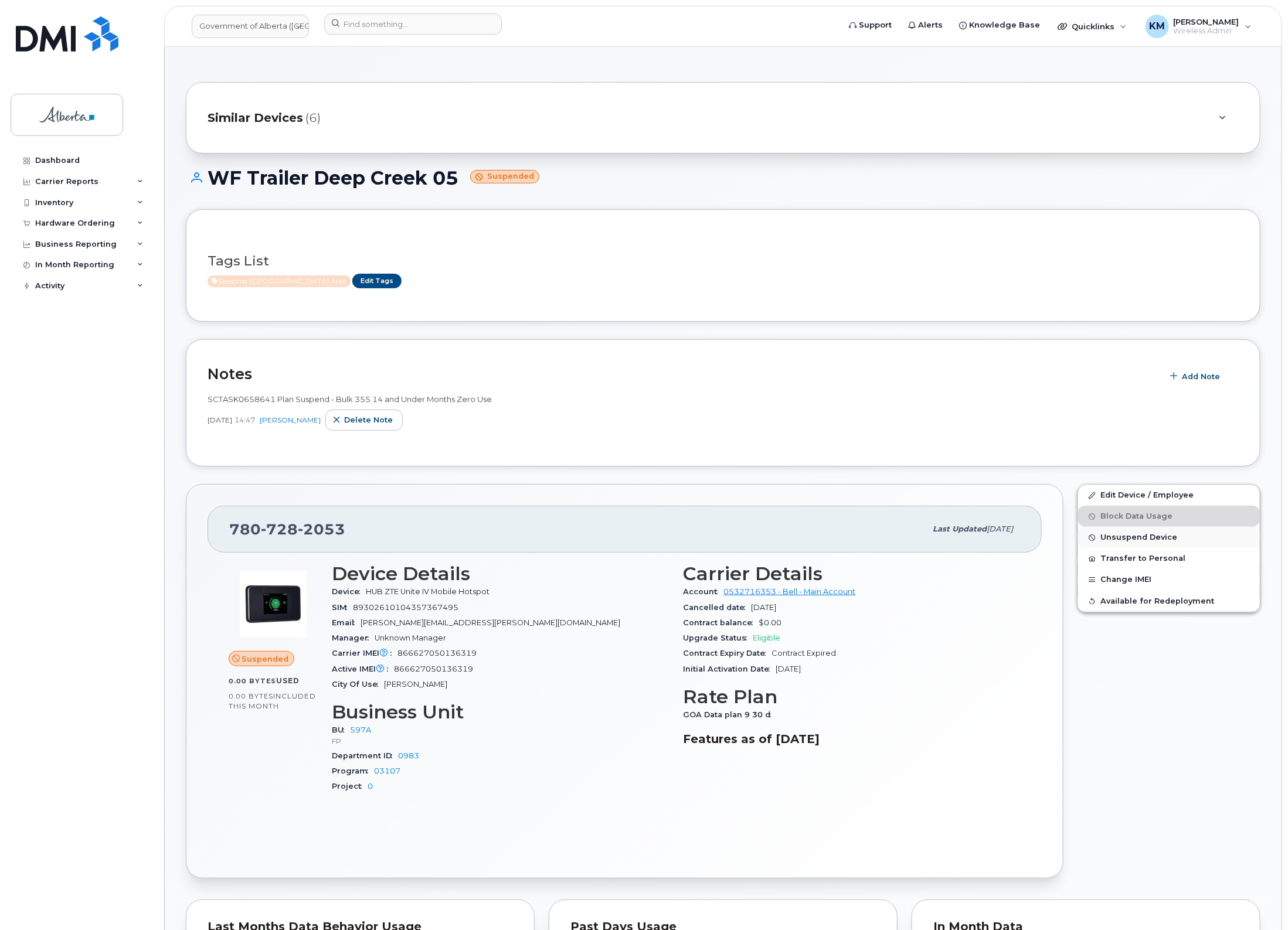
click at [1142, 534] on span "Unsuspend Device" at bounding box center [1138, 538] width 77 height 9
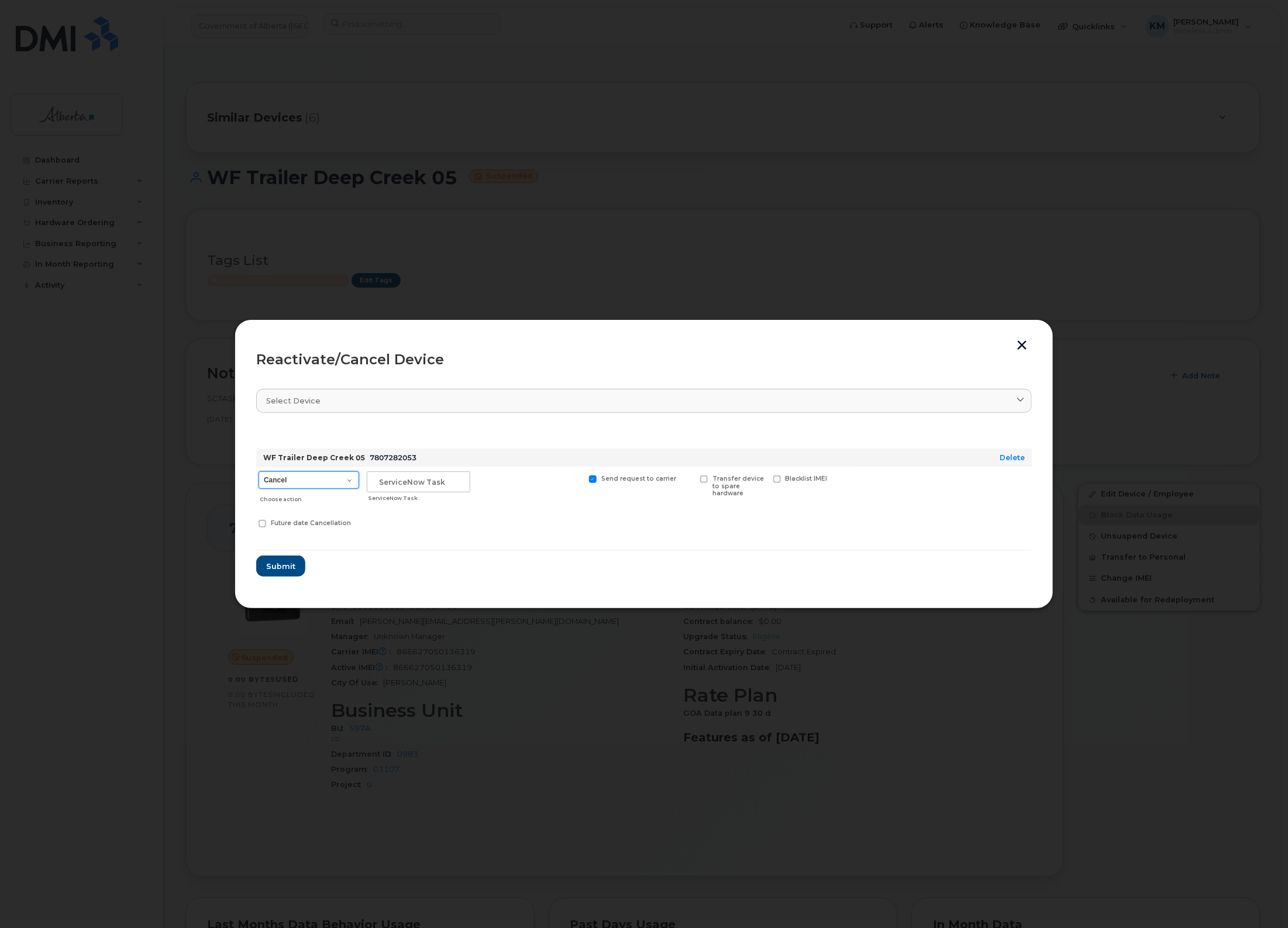
click at [349, 480] on select "Cancel Suspend - Extend Suspension Reactivate" at bounding box center [309, 480] width 101 height 17
select select "[object Object]"
click at [258, 471] on select "Cancel Suspend - Extend Suspension Reactivate" at bounding box center [309, 480] width 101 height 17
click at [438, 489] on input "text" at bounding box center [419, 481] width 104 height 21
type input "sCTASK0847779"
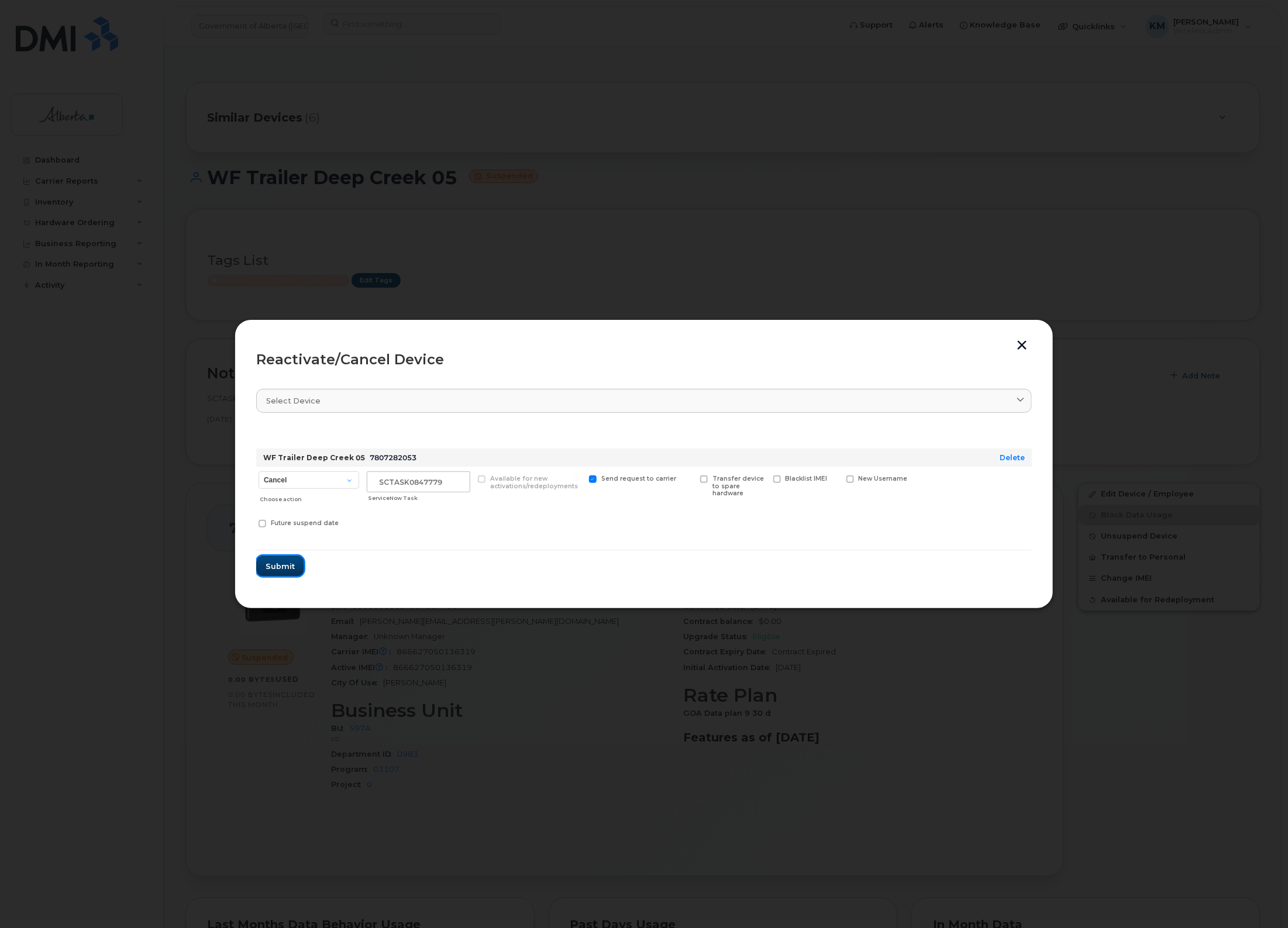
click at [287, 563] on span "Submit" at bounding box center [280, 567] width 29 height 11
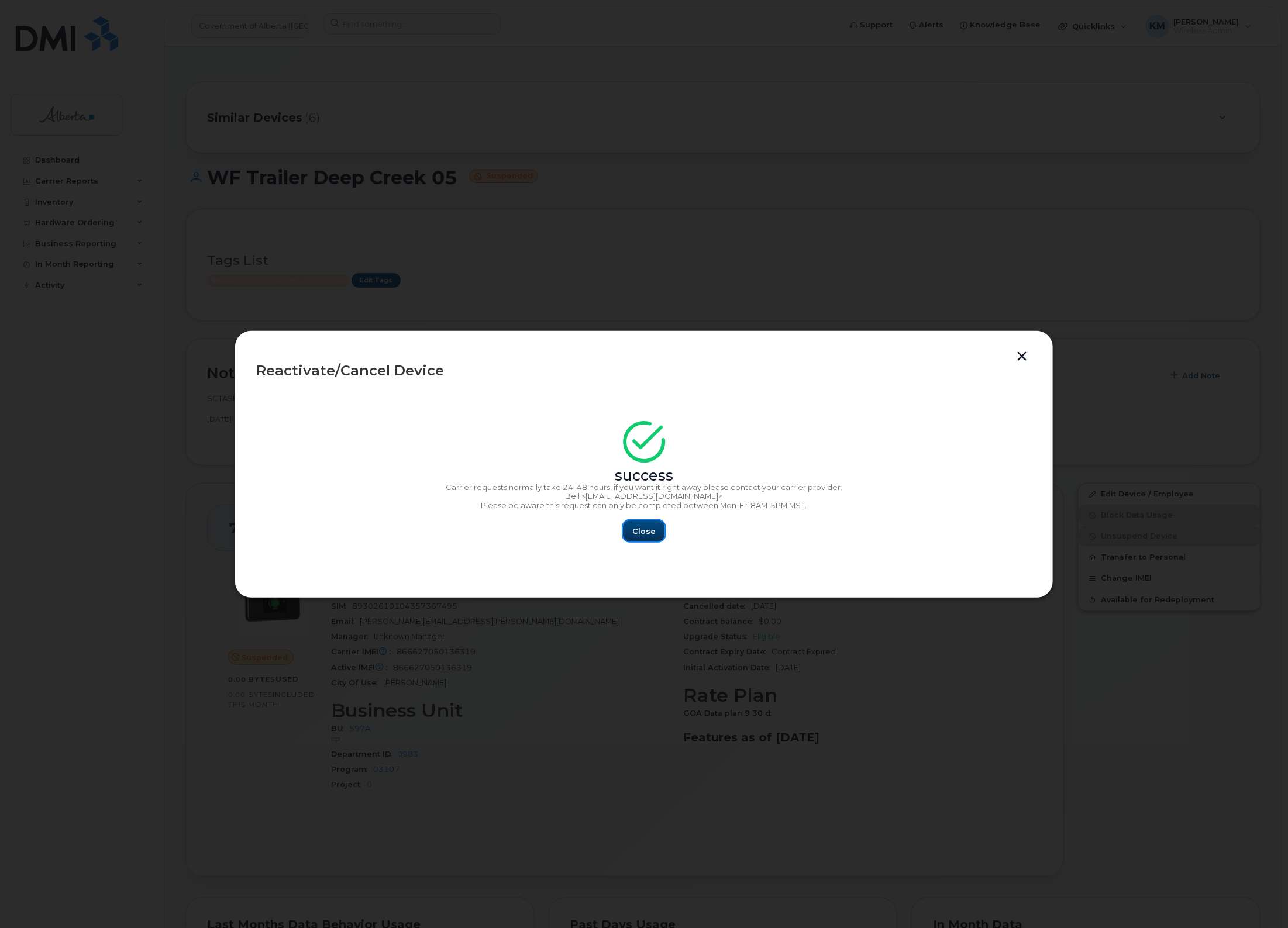
click at [639, 530] on span "Close" at bounding box center [644, 531] width 23 height 11
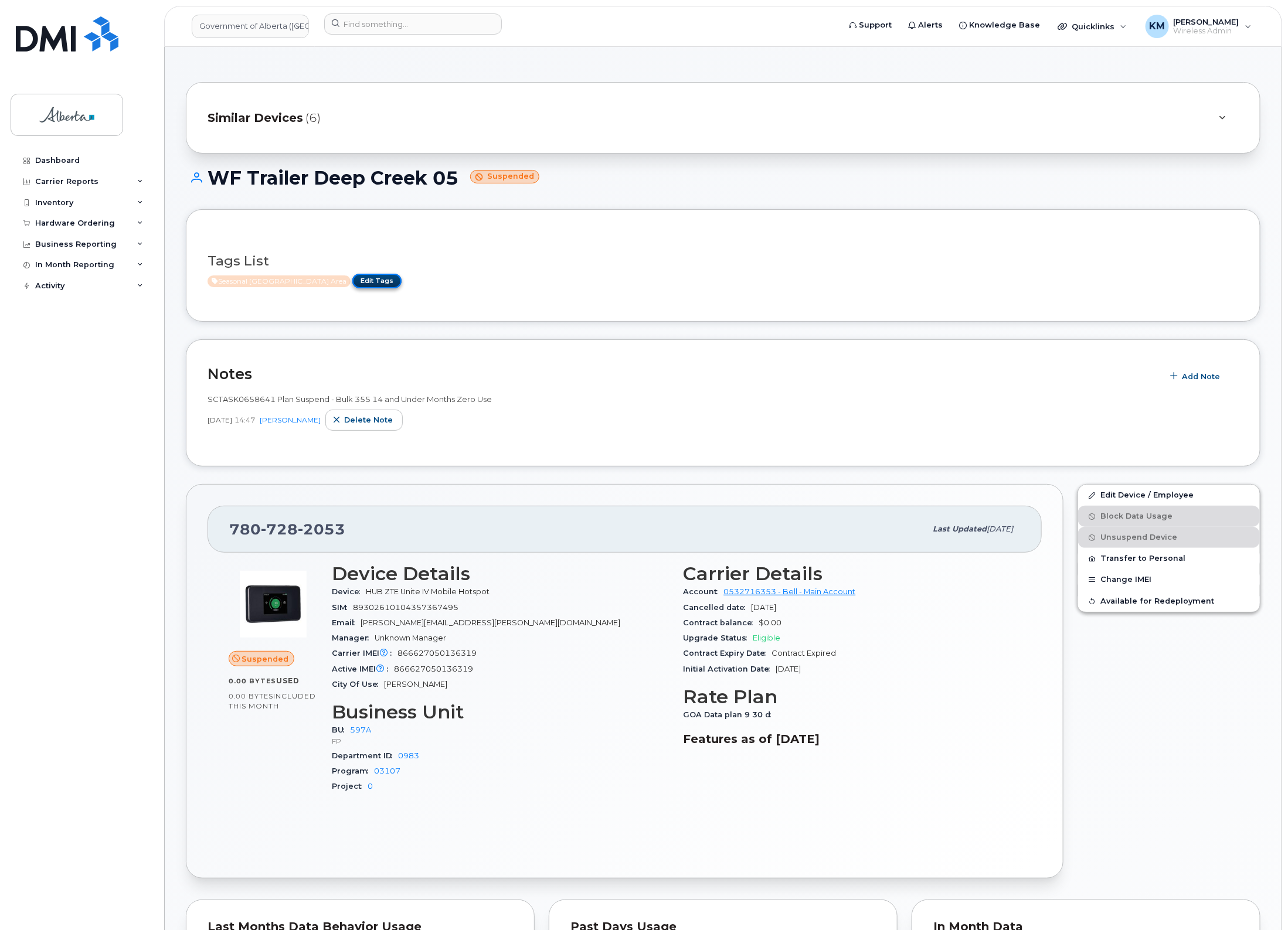
click at [352, 285] on link "Edit Tags" at bounding box center [377, 281] width 49 height 14
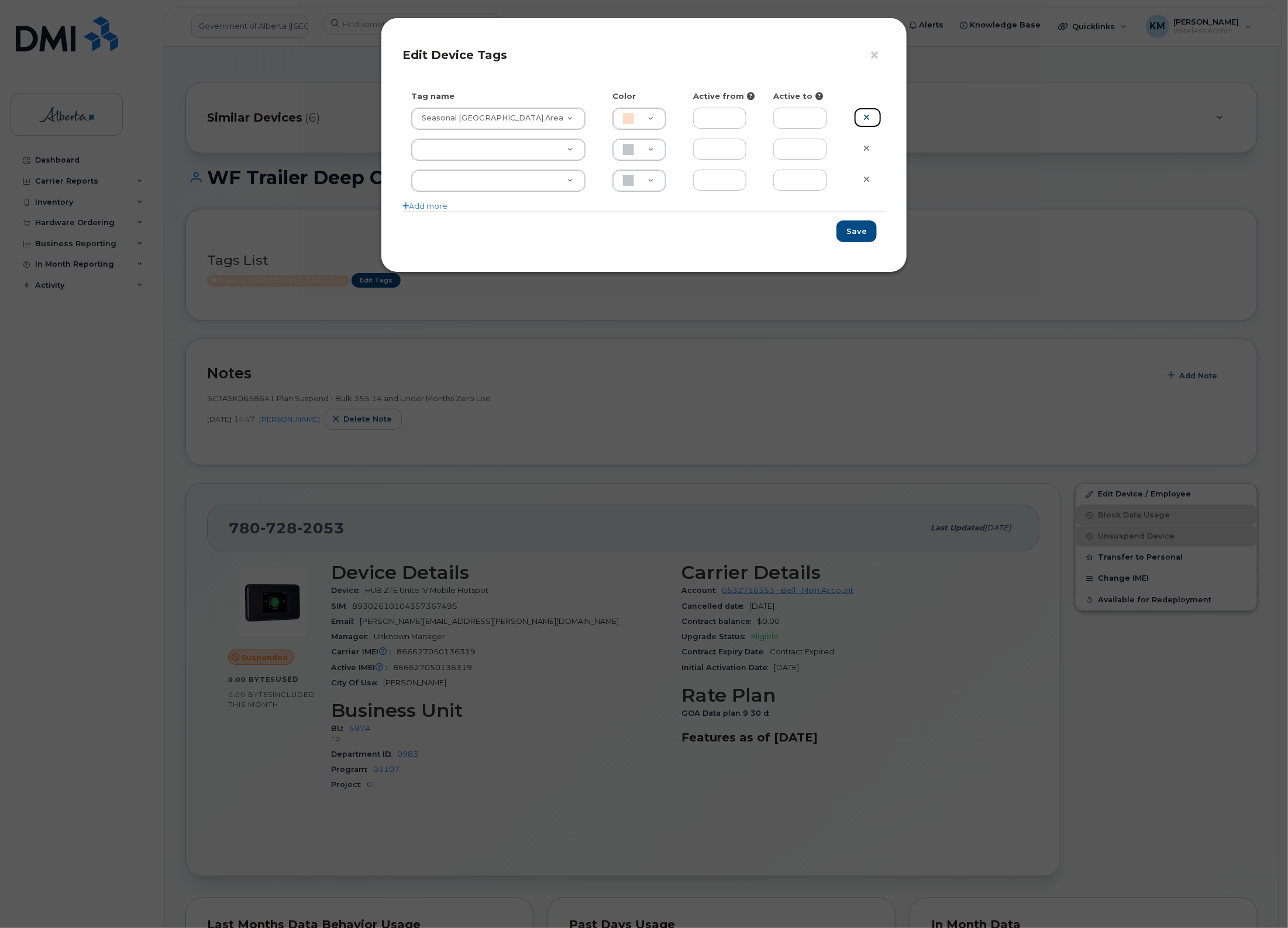
click at [860, 112] on link at bounding box center [868, 118] width 28 height 20
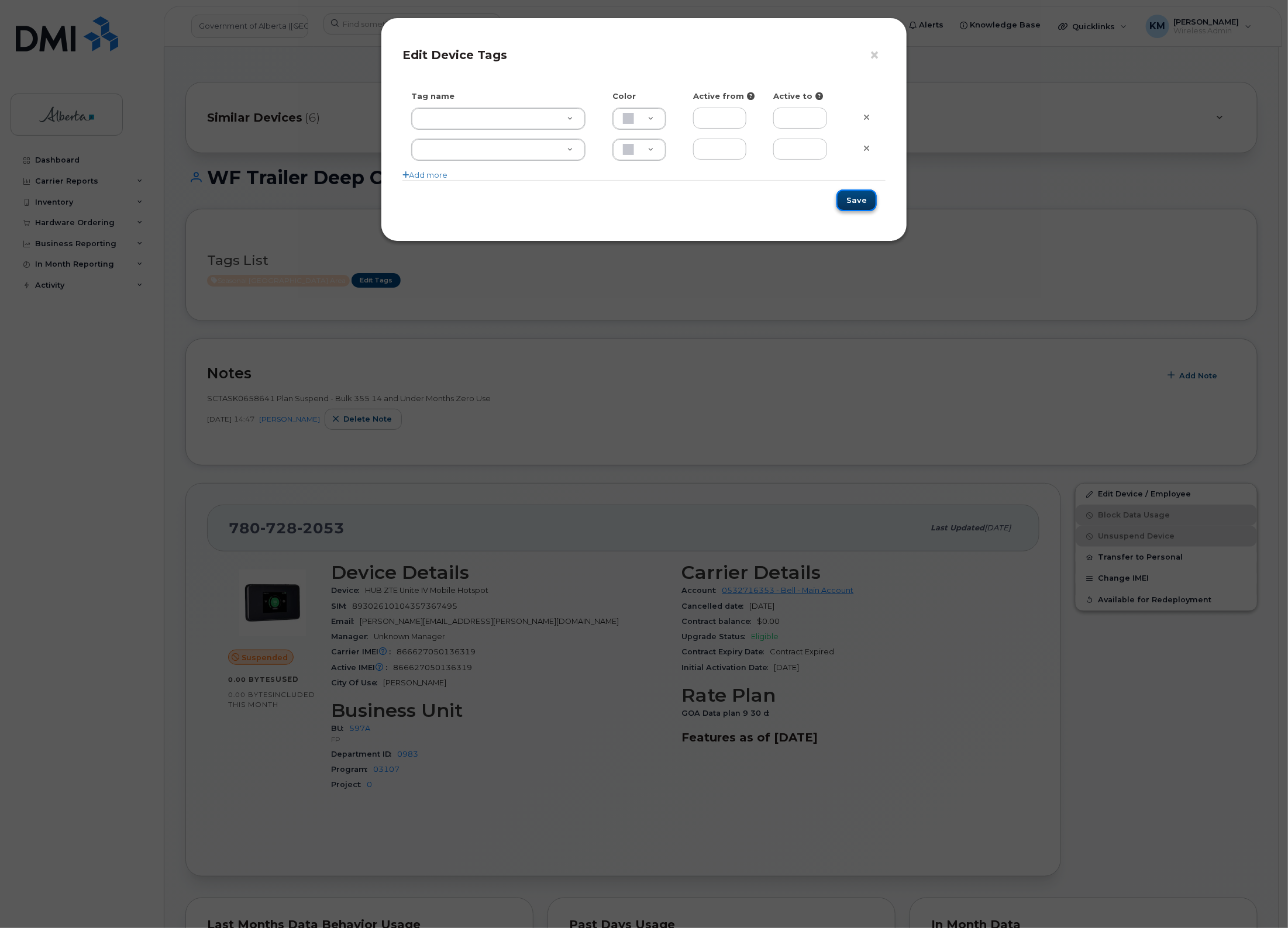
click at [853, 194] on button "Save" at bounding box center [856, 200] width 40 height 22
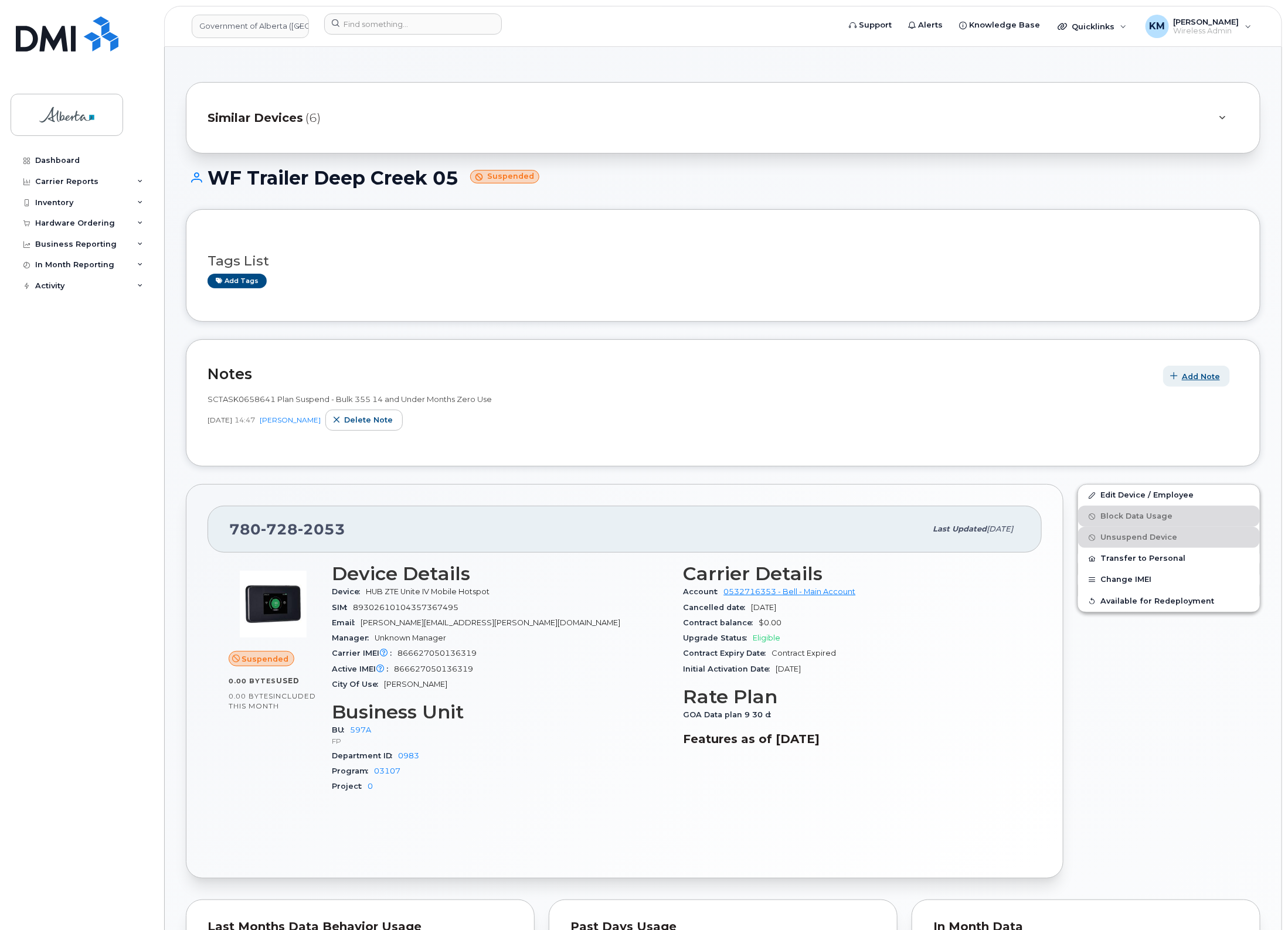
click at [1195, 376] on span "Add Note" at bounding box center [1200, 377] width 38 height 11
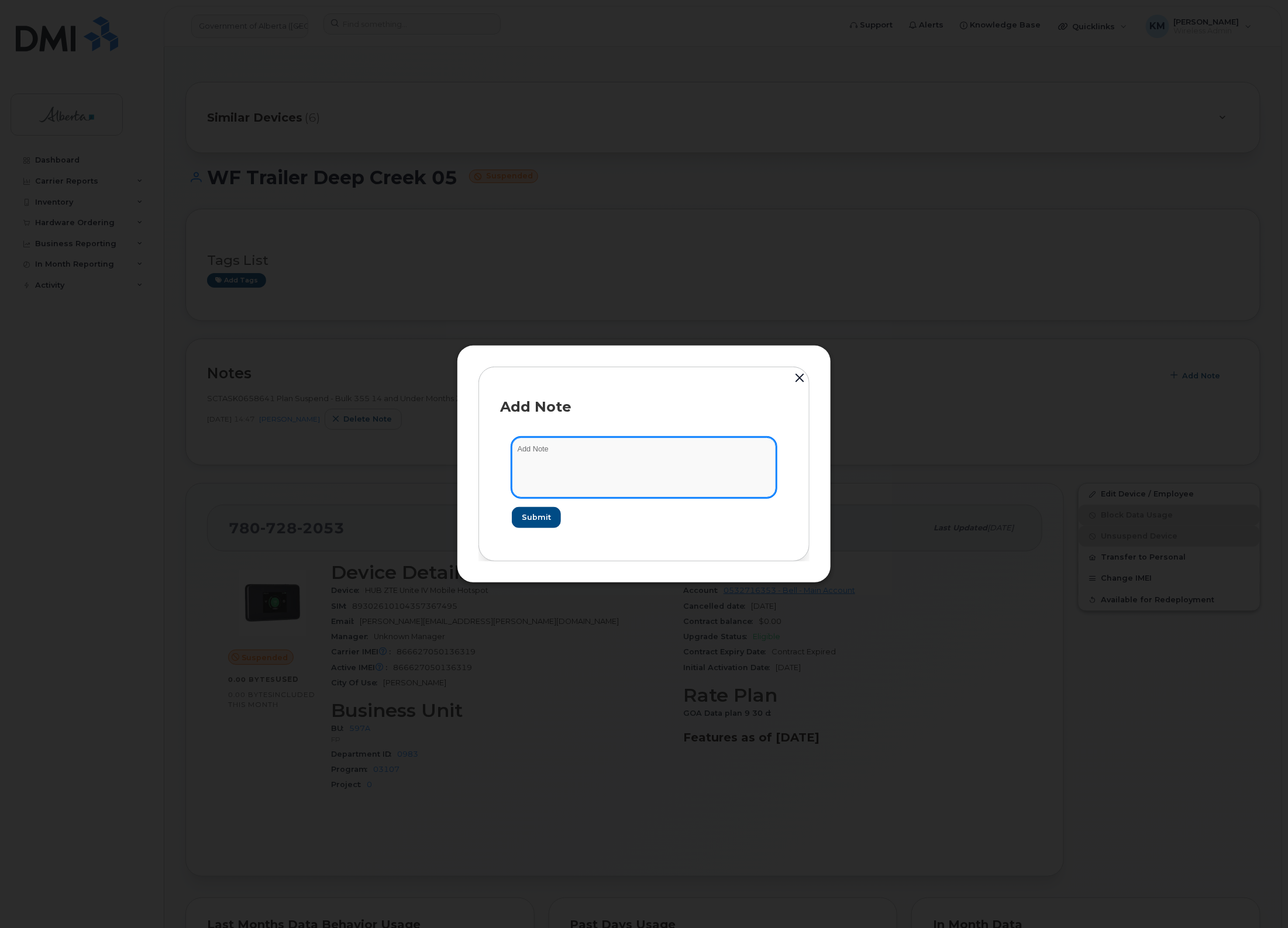
click at [554, 450] on textarea at bounding box center [644, 468] width 264 height 60
paste textarea "SCTASK0847779 - Plan New (9) 7807282053 DO NOT DELETE - BEING REASSIGNED to Wil…"
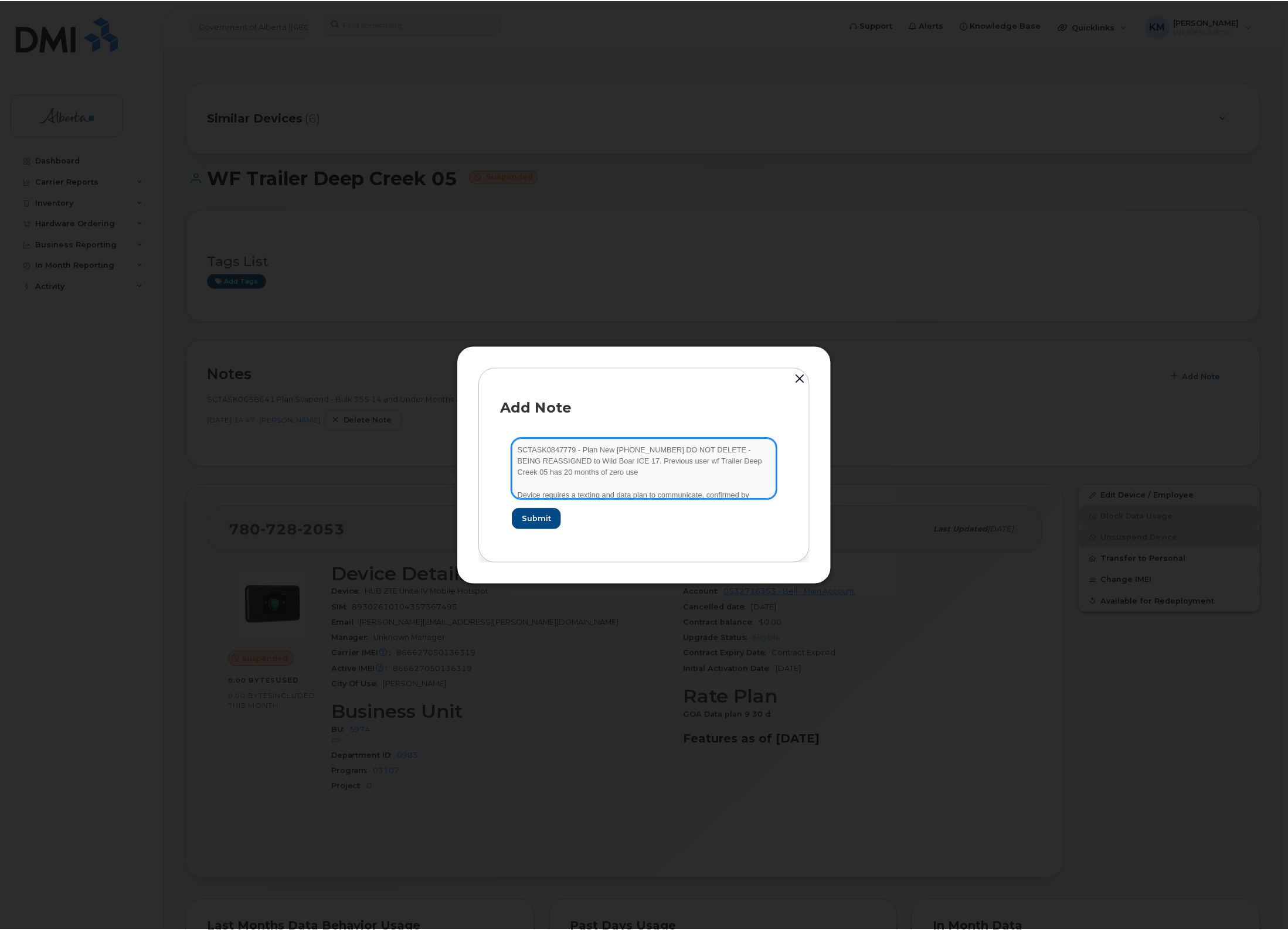
scroll to position [24, 0]
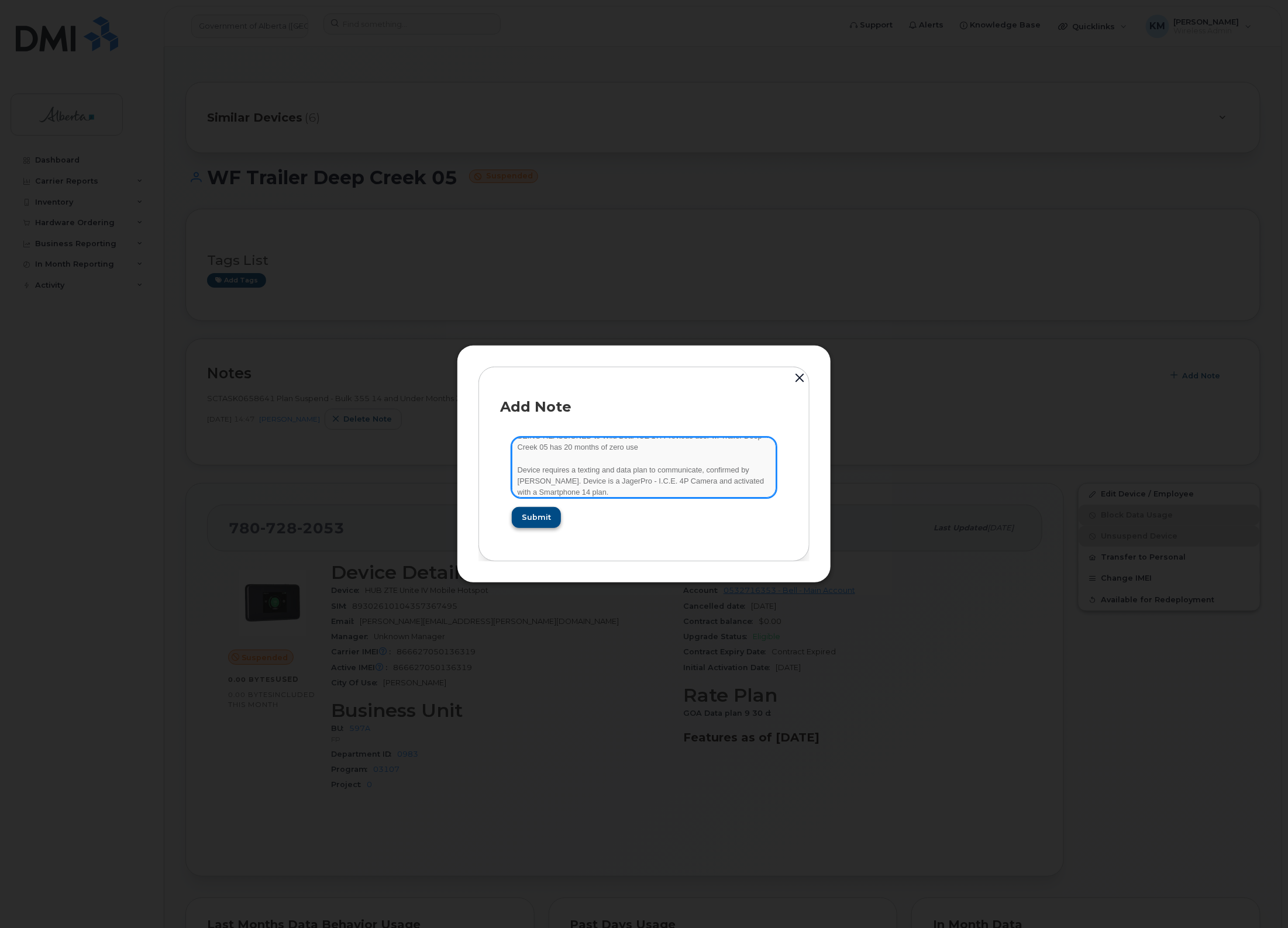
type textarea "SCTASK0847779 - Plan New (9) 7807282053 DO NOT DELETE - BEING REASSIGNED to Wil…"
click at [536, 519] on span "Submit" at bounding box center [535, 517] width 29 height 11
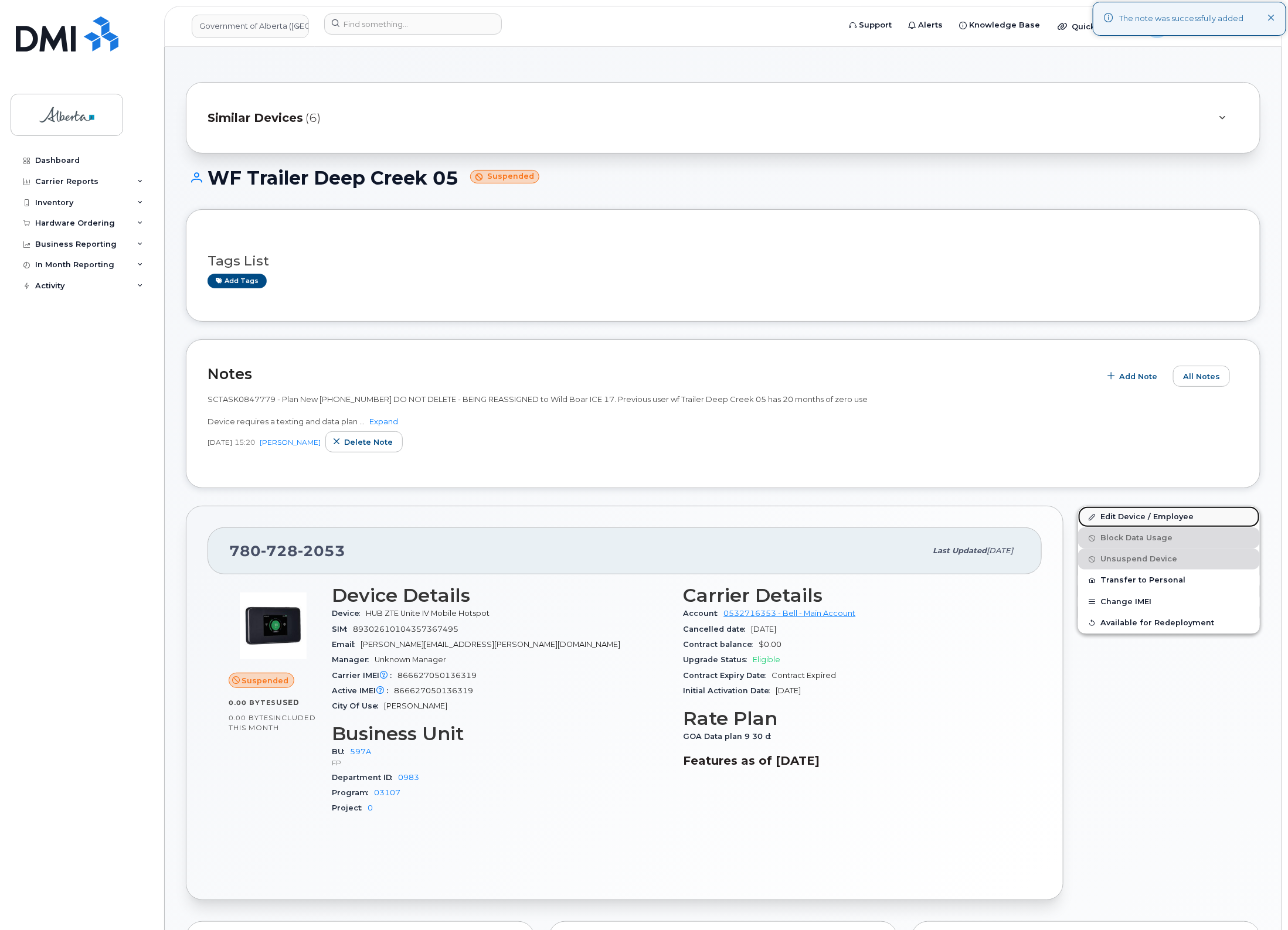
click at [1115, 514] on link "Edit Device / Employee" at bounding box center [1168, 517] width 181 height 21
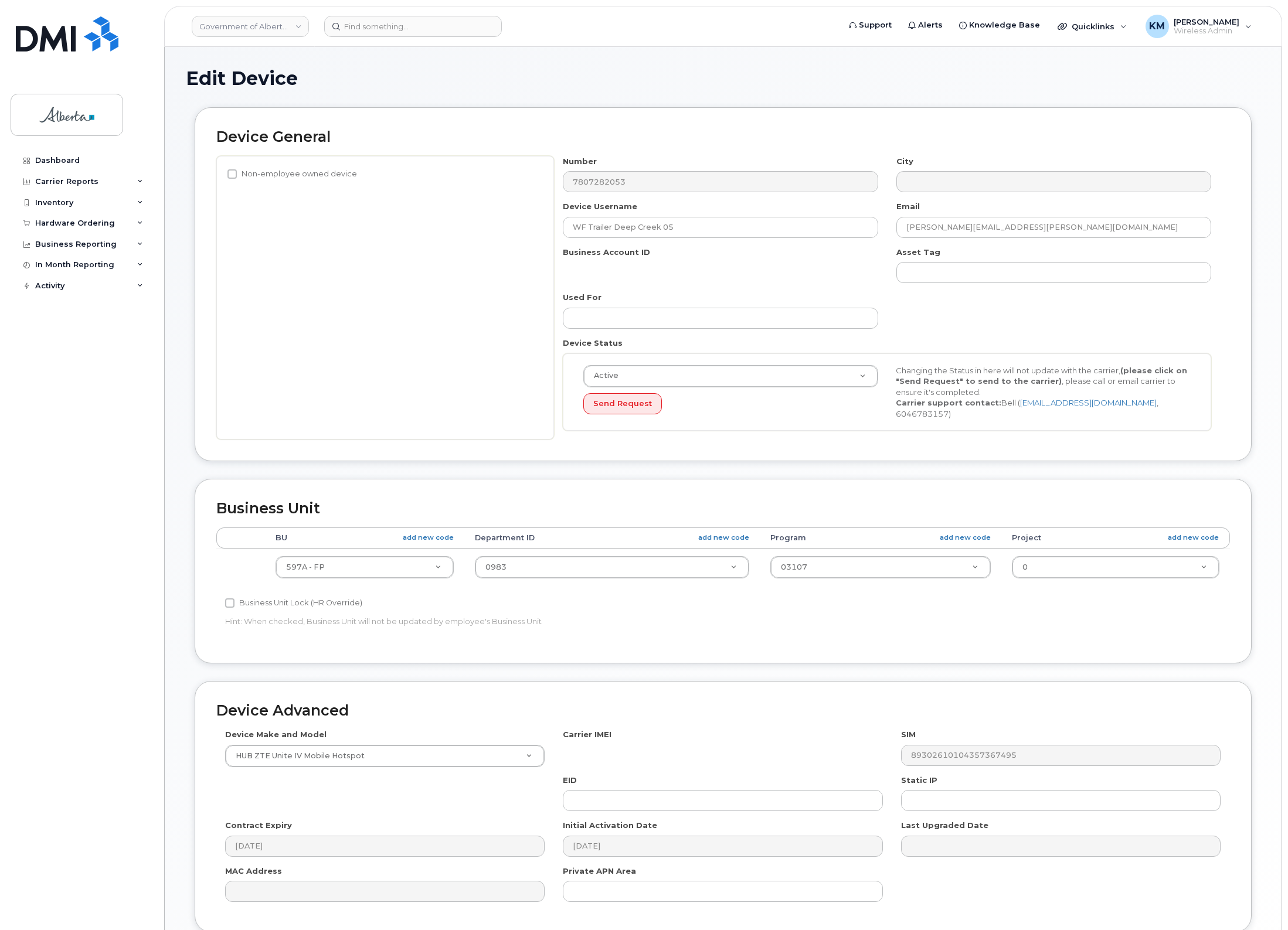
select select "4797726"
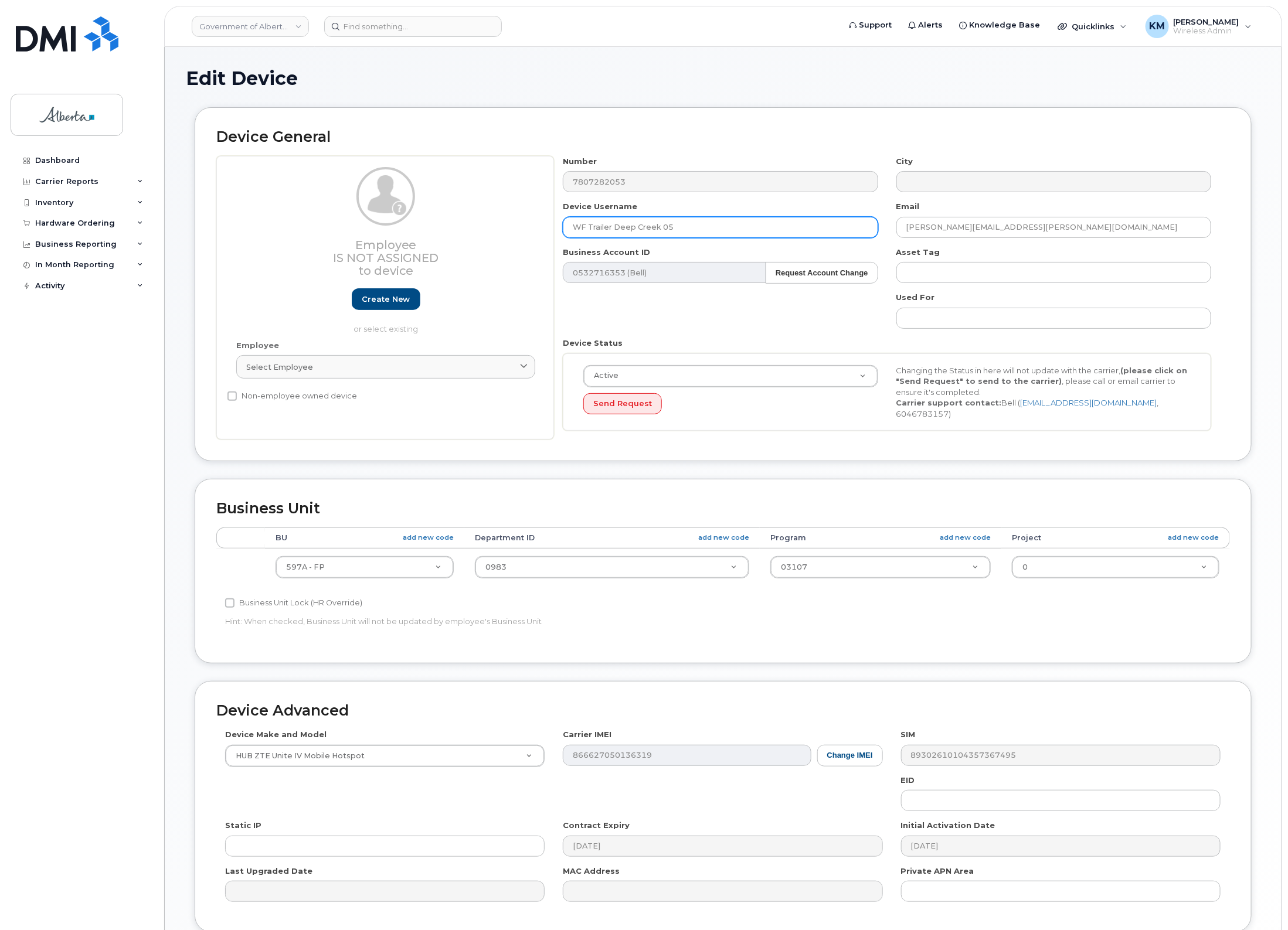
drag, startPoint x: 699, startPoint y: 226, endPoint x: 512, endPoint y: 236, distance: 187.3
click at [512, 236] on div "Employee Is not assigned to device Create new or select existing Employee Selec…" at bounding box center [723, 298] width 1013 height 284
type input "Wild Boar ICE 17"
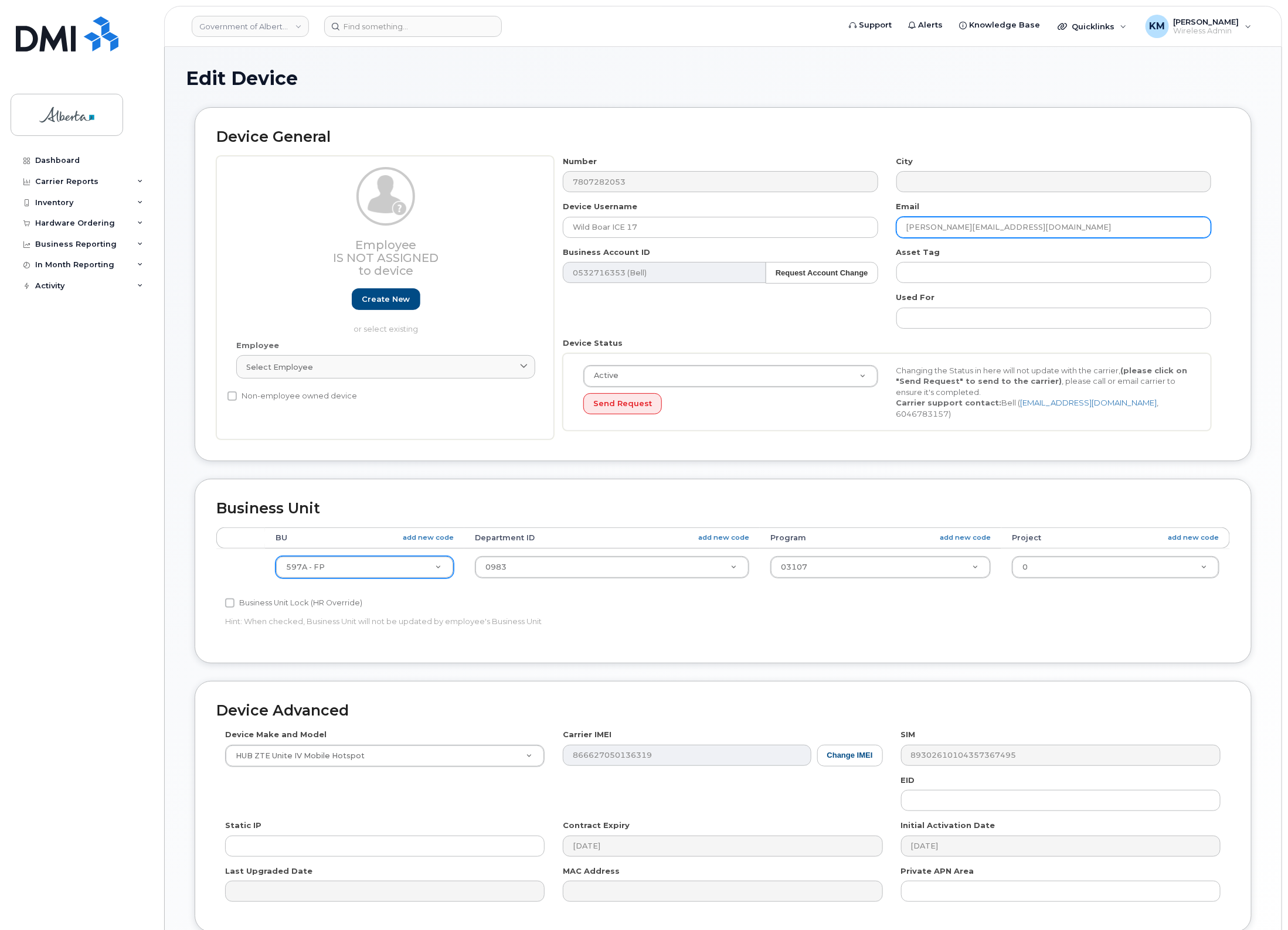
type input "Hannah.McKenzie@gov.ab.ca"
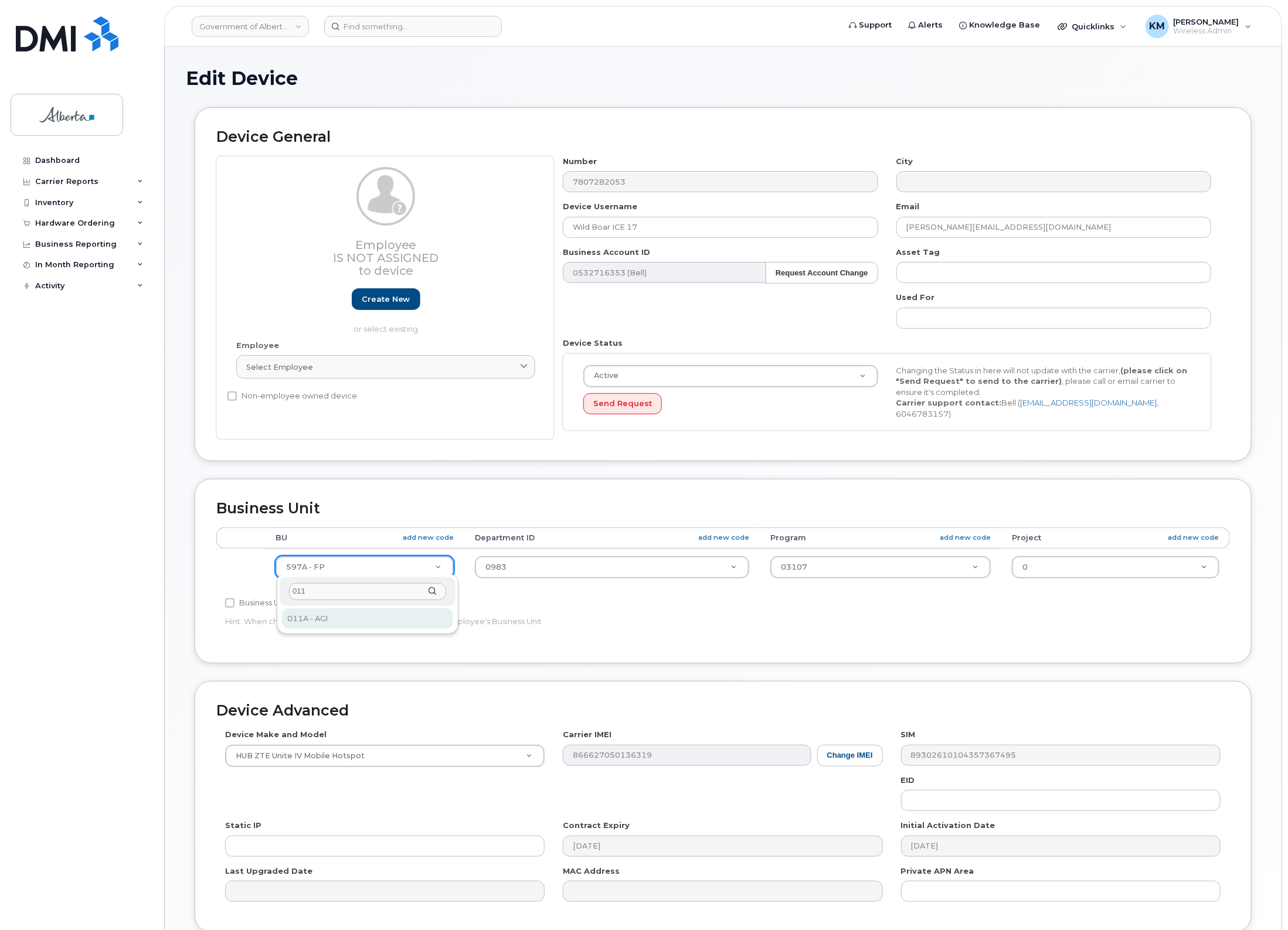
type input "011"
select select "4120336"
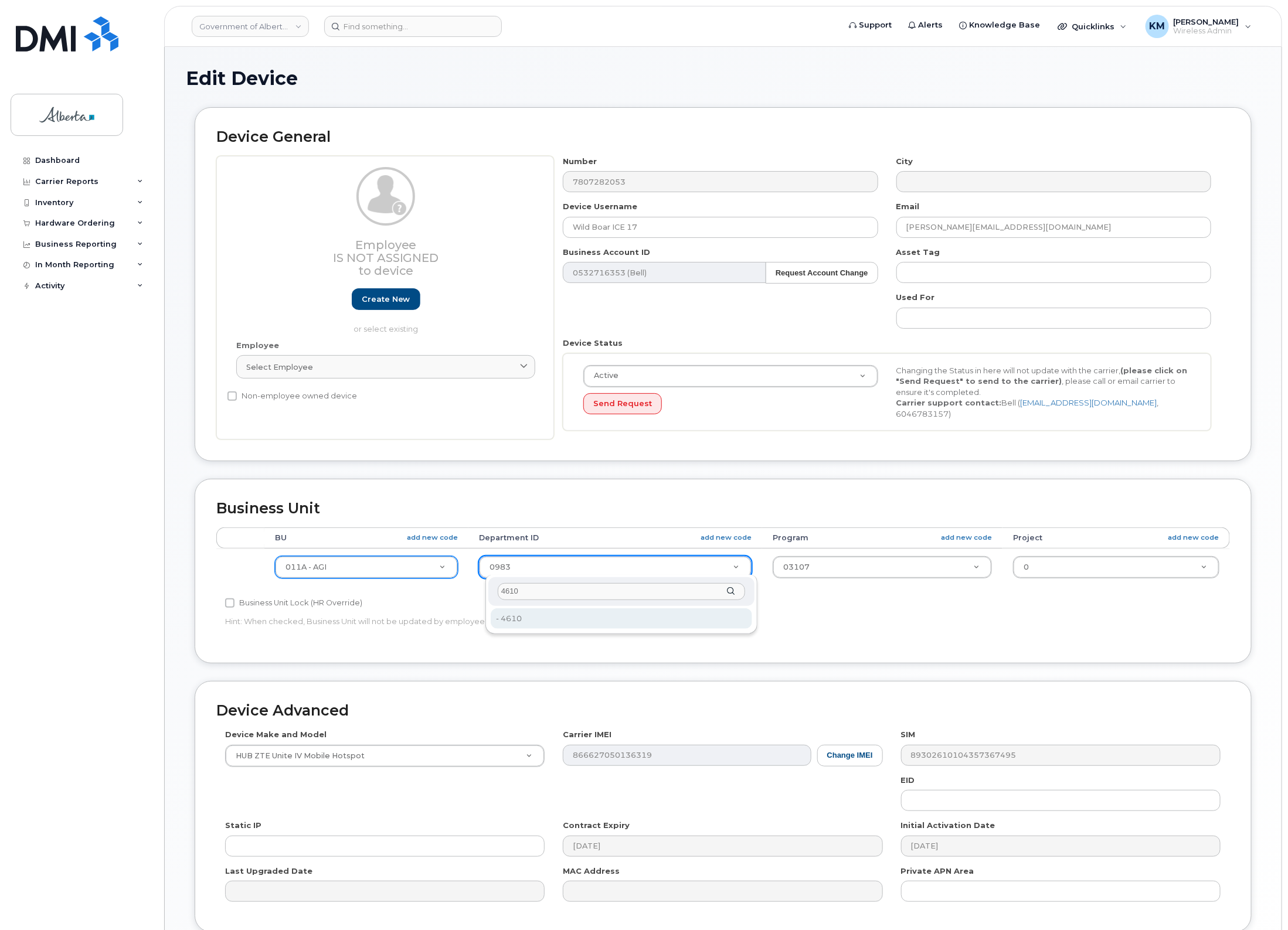
type input "4610"
type input "4120412"
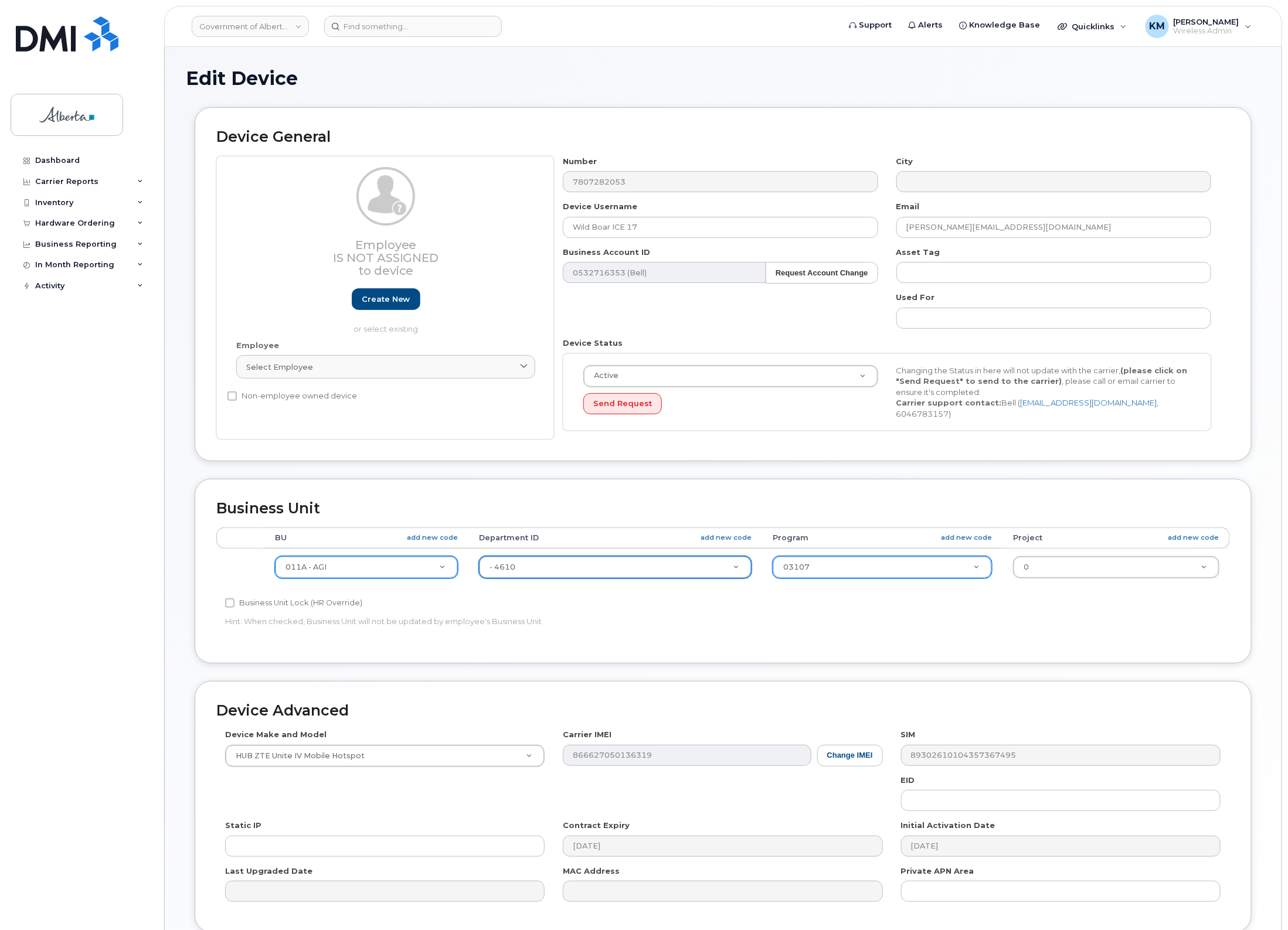
click at [816, 556] on div "03107" at bounding box center [882, 567] width 219 height 22
type input "43001"
type input "4120415"
type input "461030"
type input "4120419"
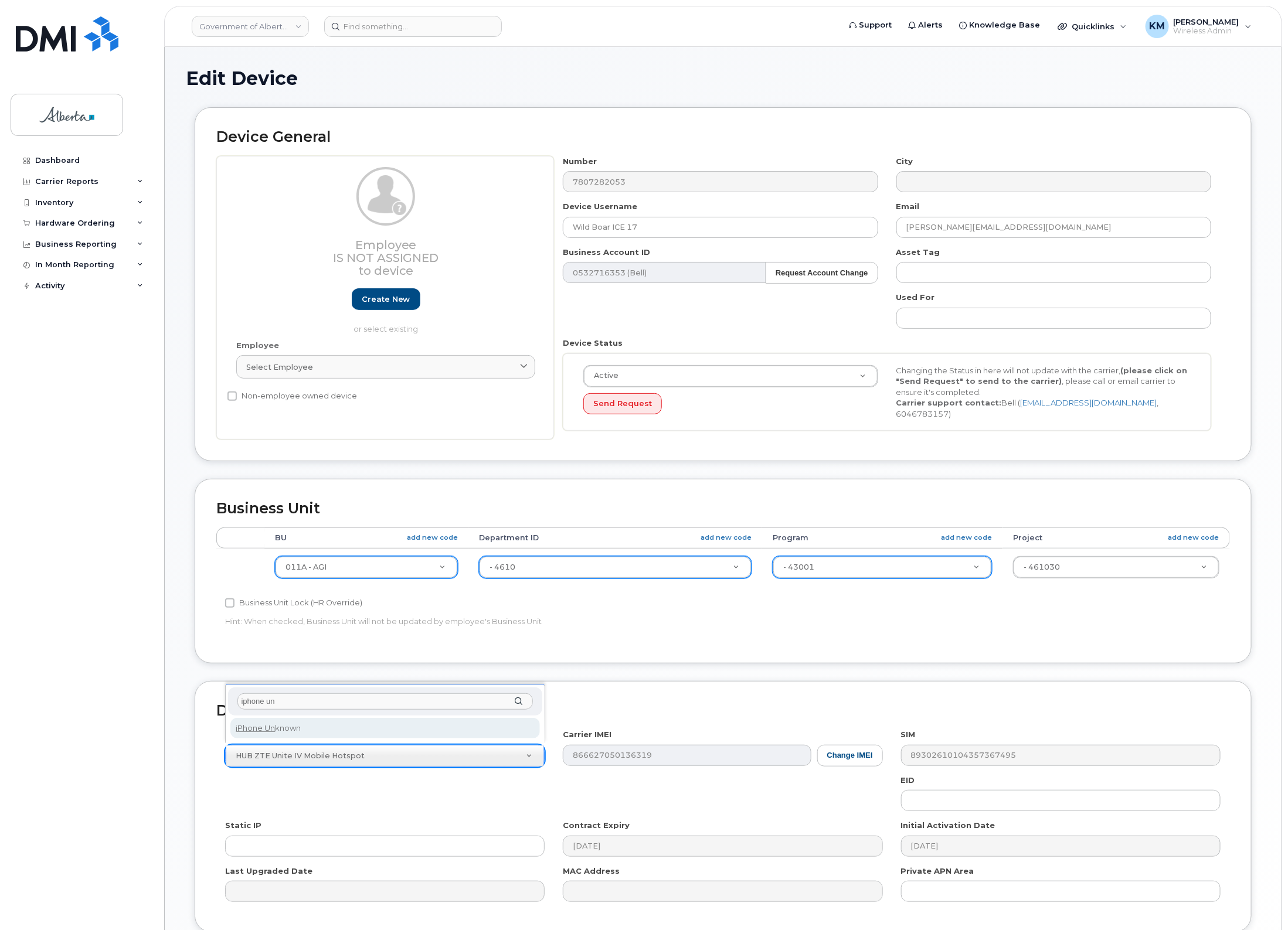
type input "iphone un"
select select "185"
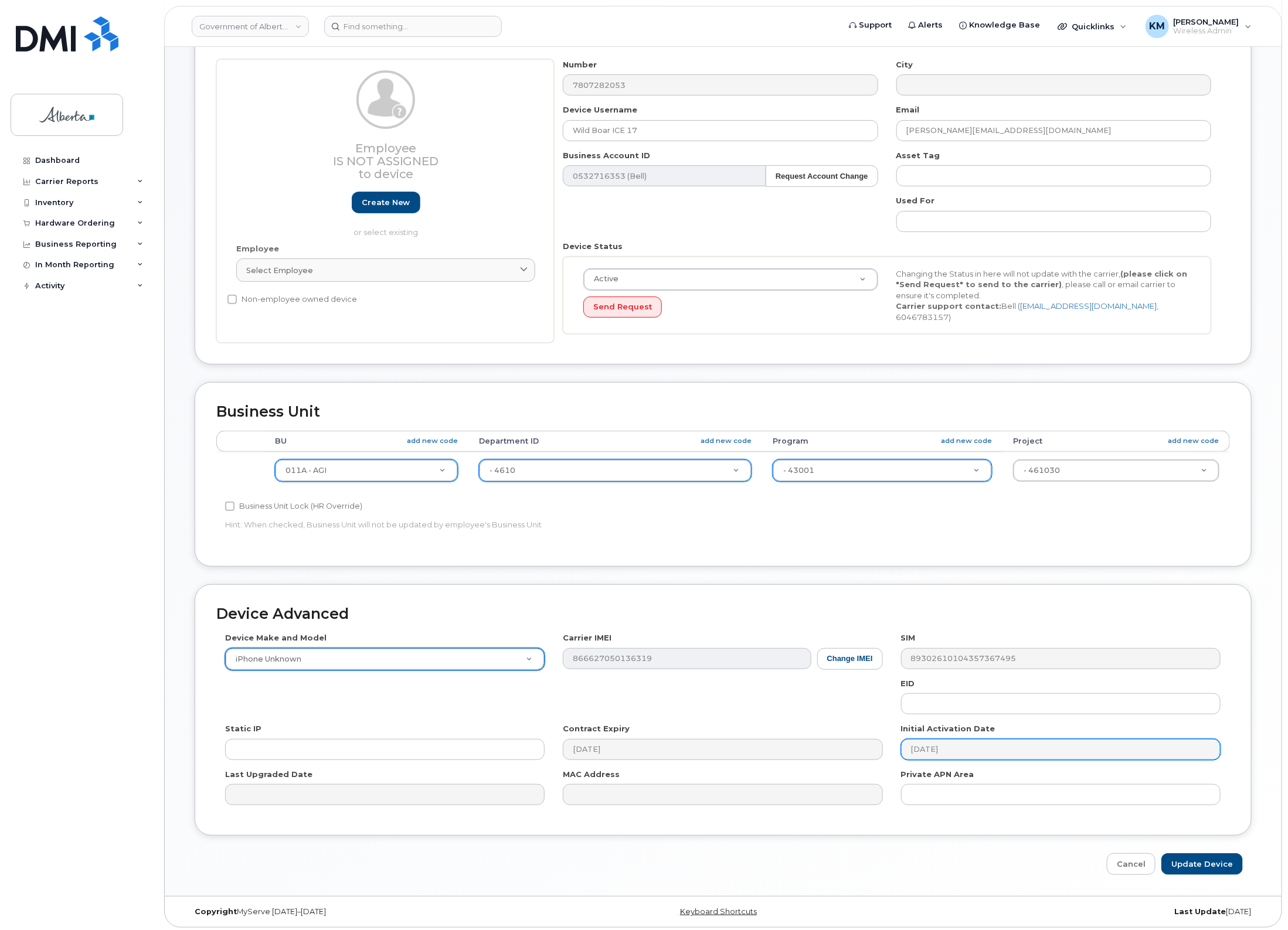
scroll to position [98, 0]
click at [1224, 856] on input "Update Device" at bounding box center [1202, 863] width 82 height 22
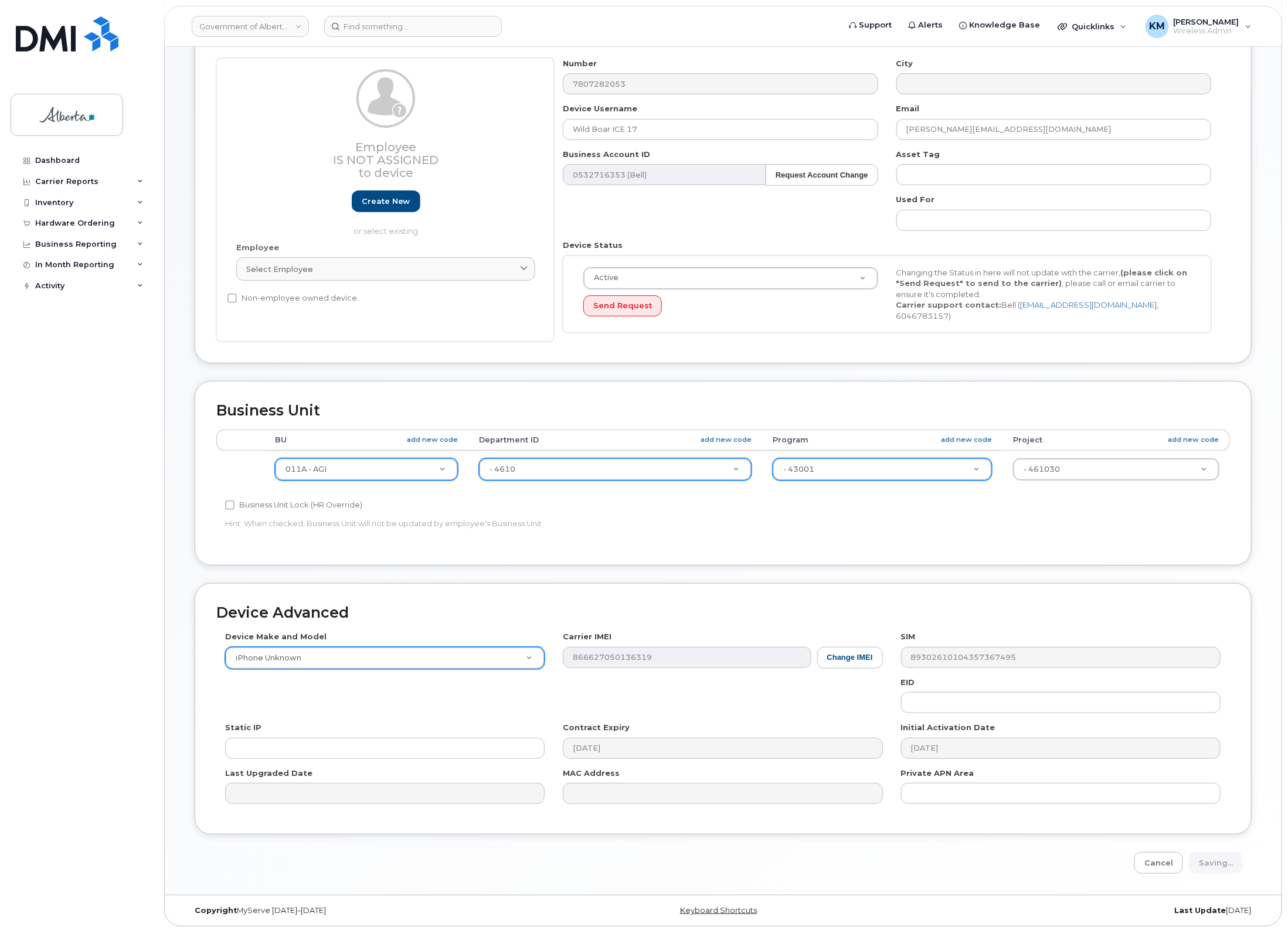
type input "Saving..."
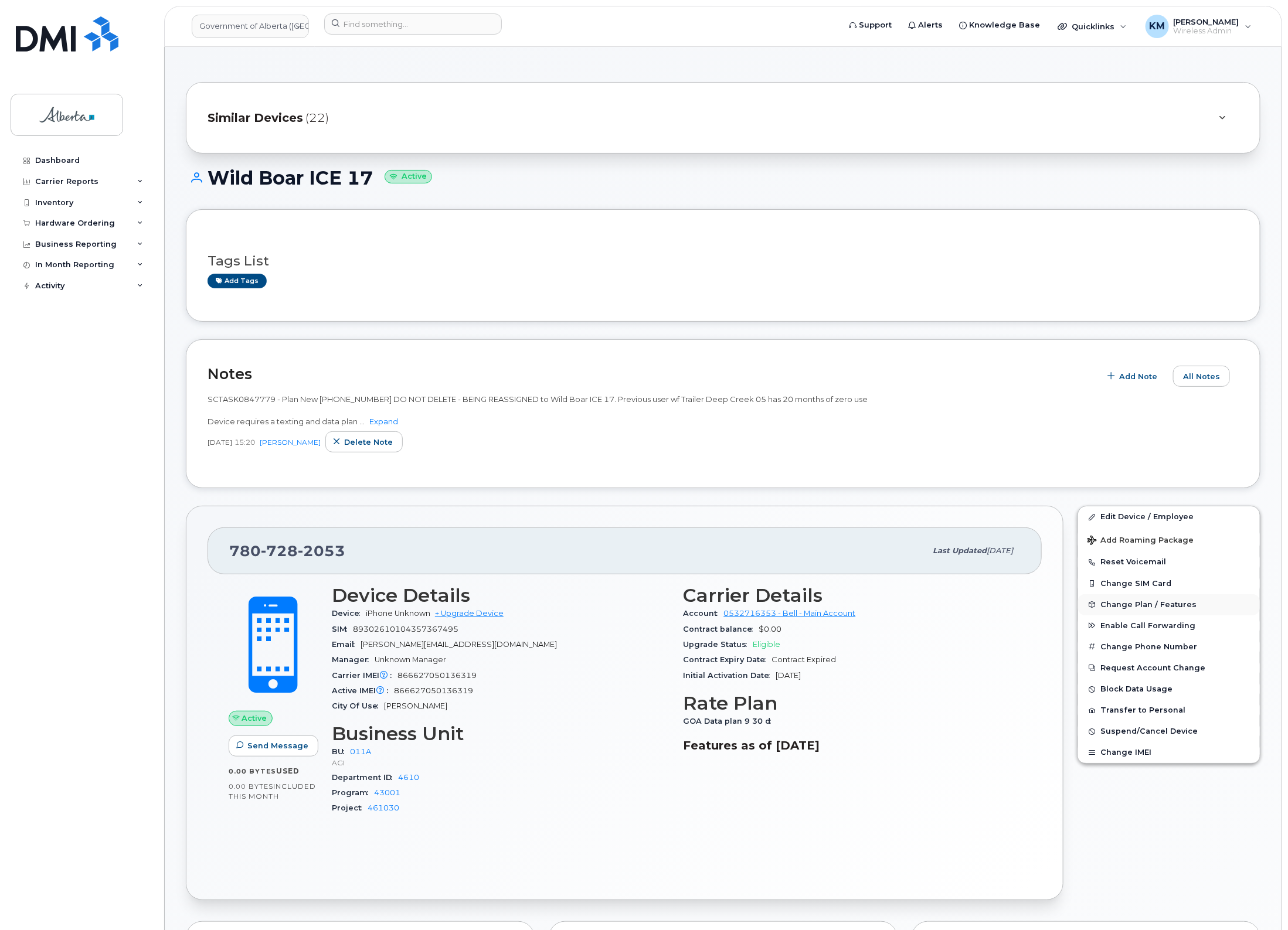
click at [1144, 603] on span "Change Plan / Features" at bounding box center [1148, 604] width 96 height 9
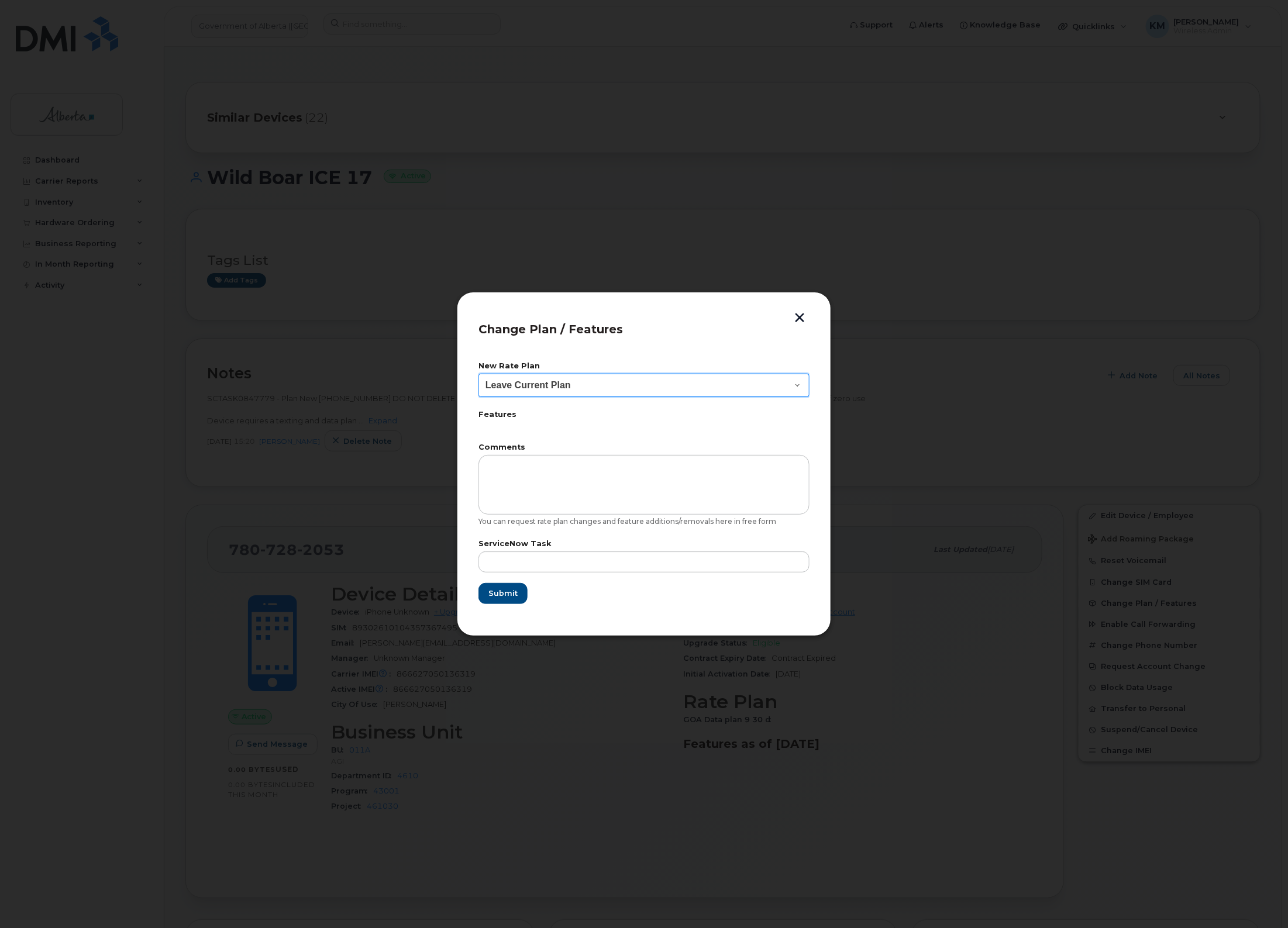
click at [591, 391] on select "Leave Current Plan GOA - Voice Plan 5 GOA Smartphone 14 30D GOA Unlimited Smart…" at bounding box center [644, 385] width 331 height 23
select select "2483362"
click at [479, 373] on select "Leave Current Plan GOA - Voice Plan 5 GOA Smartphone 14 30D GOA Unlimited Smart…" at bounding box center [644, 385] width 331 height 23
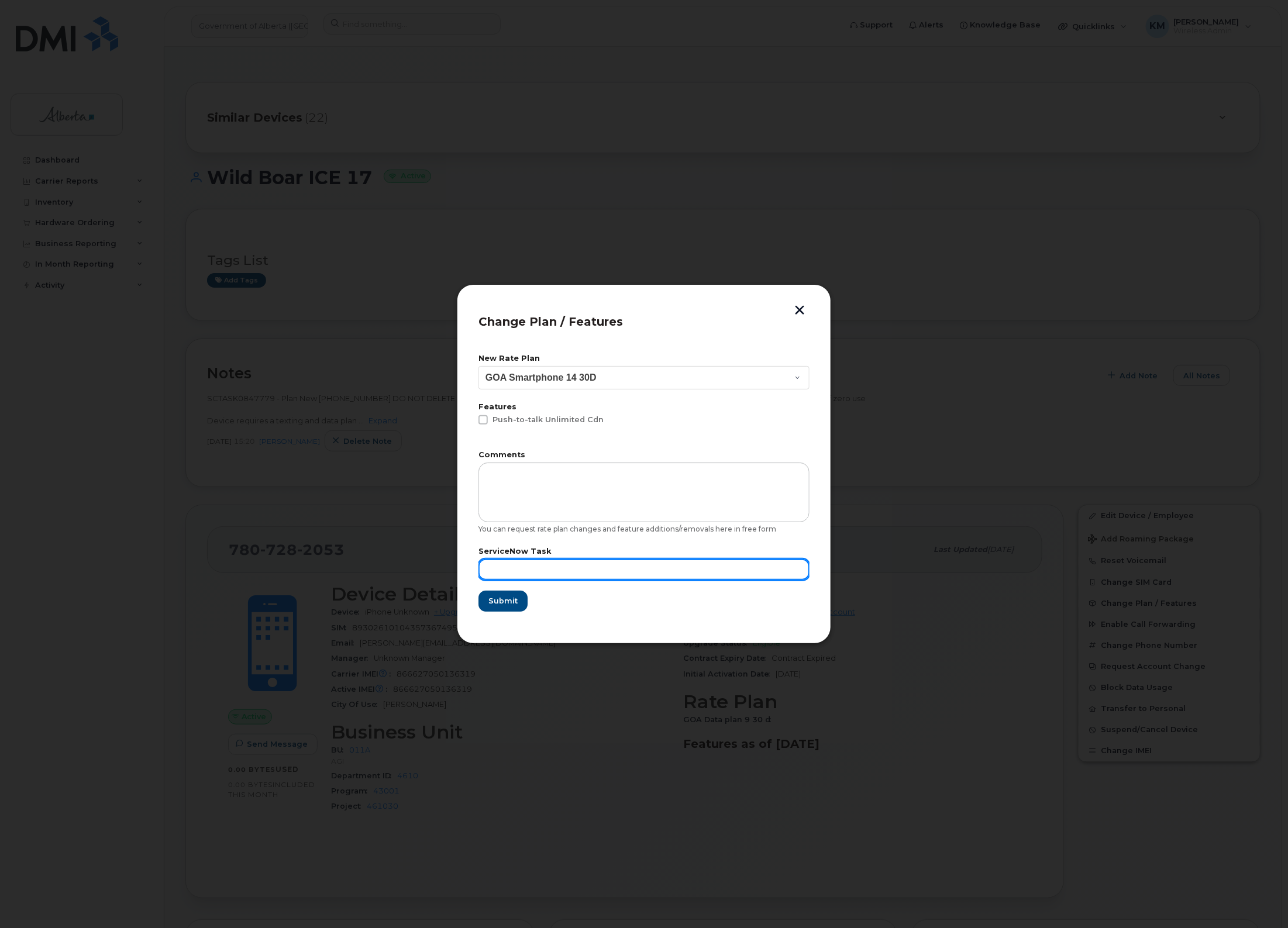
click at [558, 574] on input "text" at bounding box center [644, 570] width 331 height 21
type input "SCTASK0847779"
click at [498, 599] on span "Submit" at bounding box center [502, 601] width 29 height 11
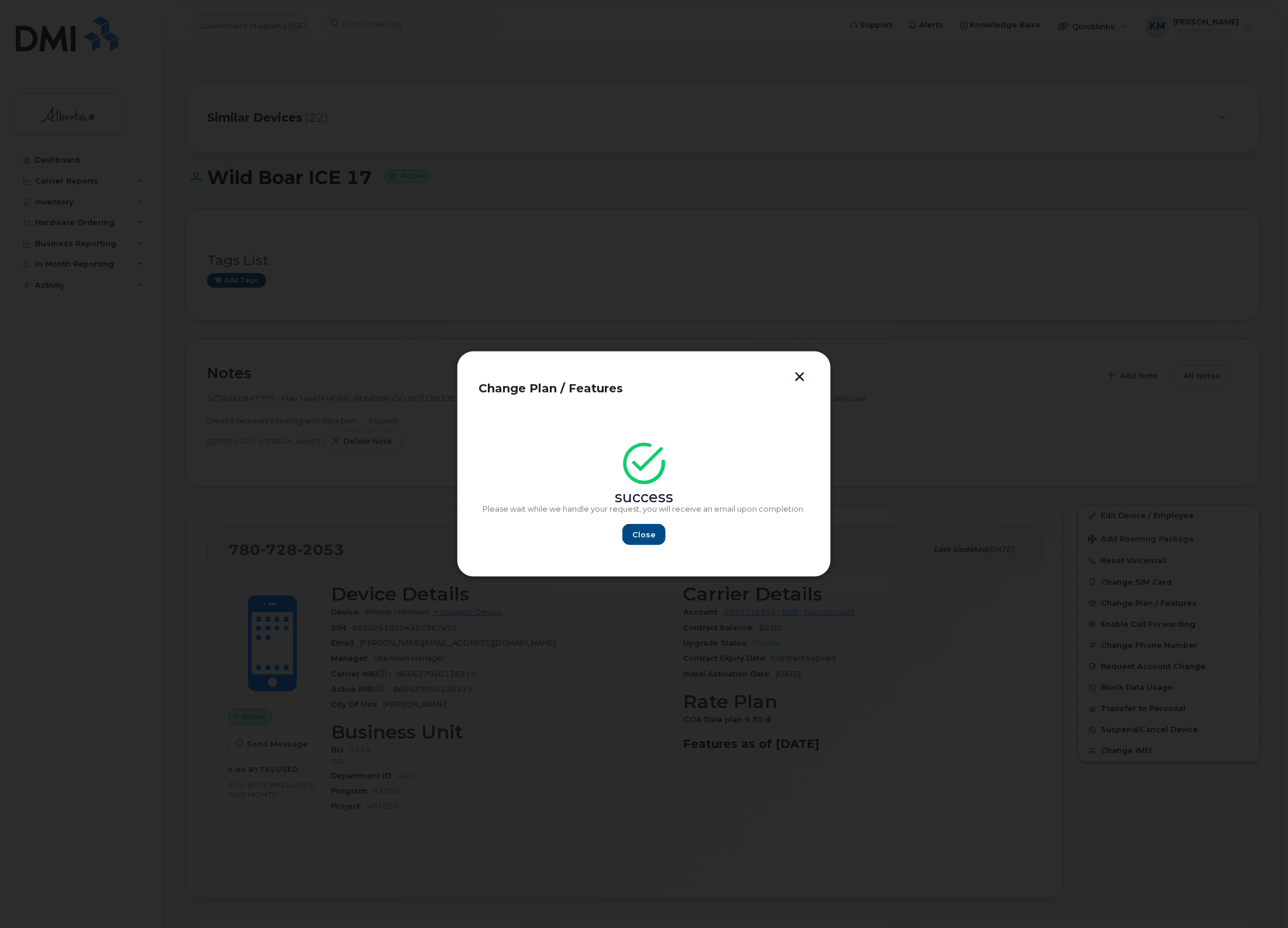
click at [645, 519] on div "success Please wait while we handle your request, you will receive an email upo…" at bounding box center [644, 498] width 331 height 96
click at [648, 531] on span "Close" at bounding box center [644, 535] width 23 height 11
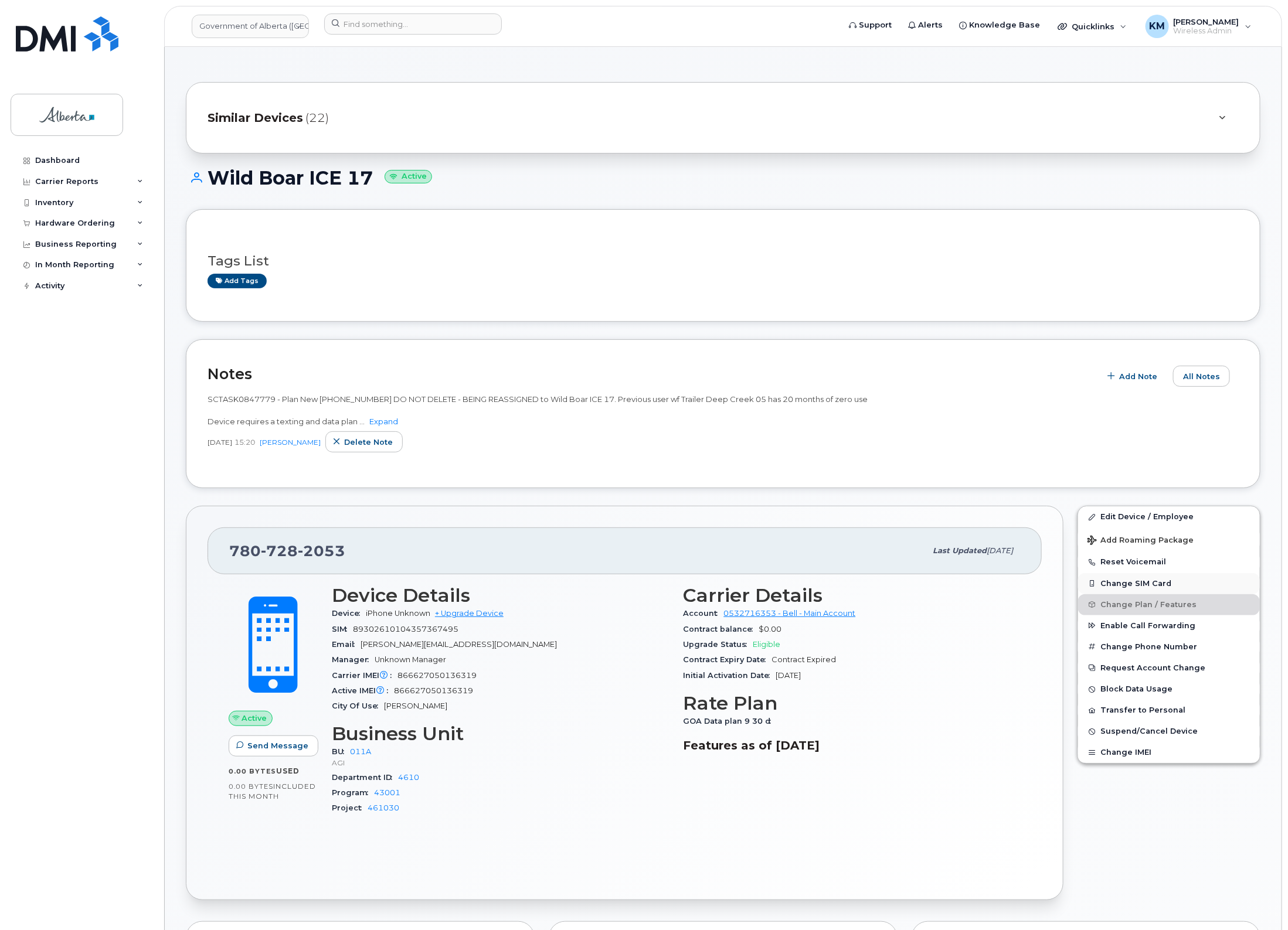
click at [1129, 585] on button "Change SIM Card" at bounding box center [1168, 583] width 181 height 21
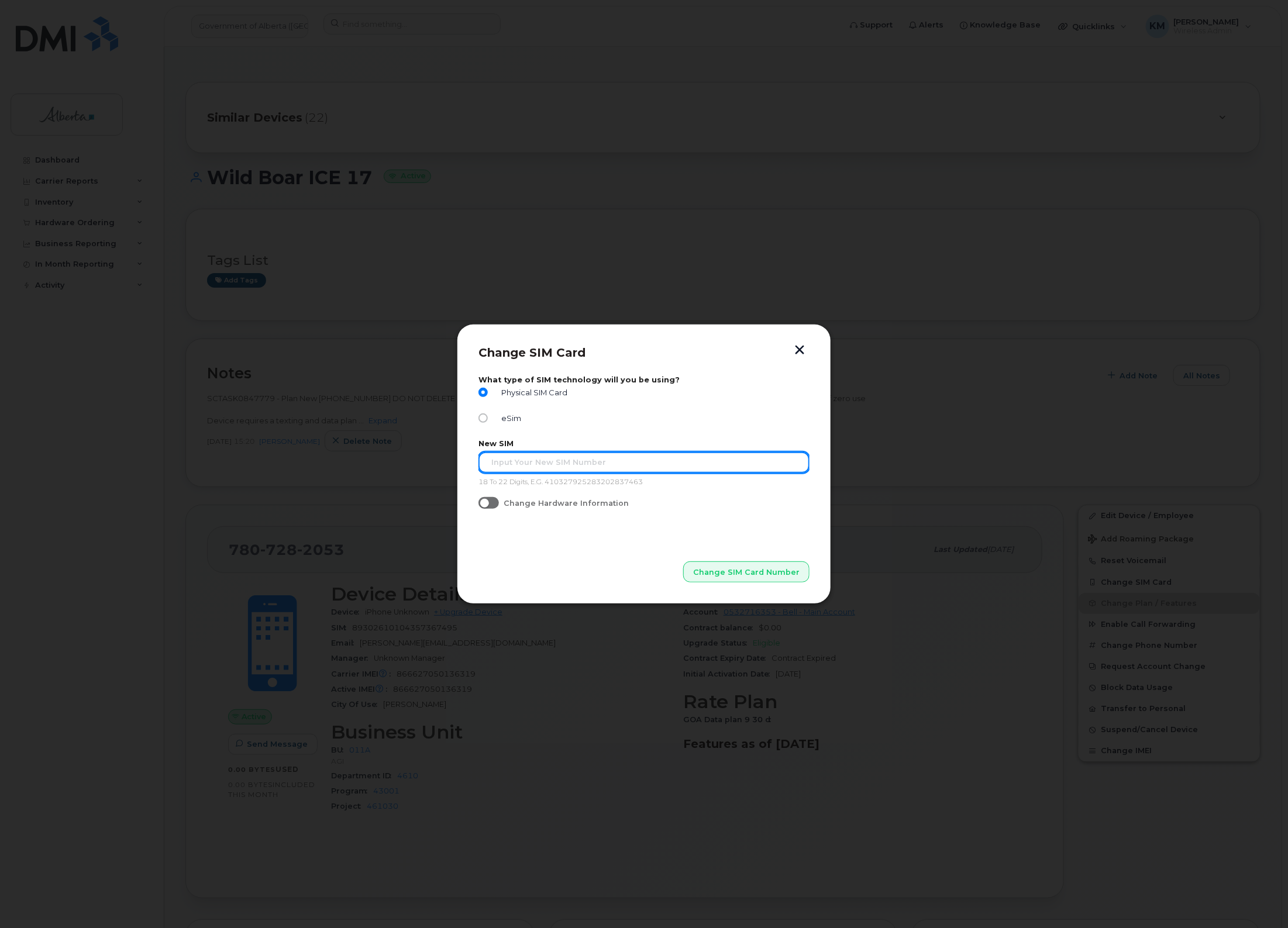
click at [501, 466] on input "text" at bounding box center [644, 462] width 331 height 21
paste input "89302610207725367939"
type input "89302610207725367939"
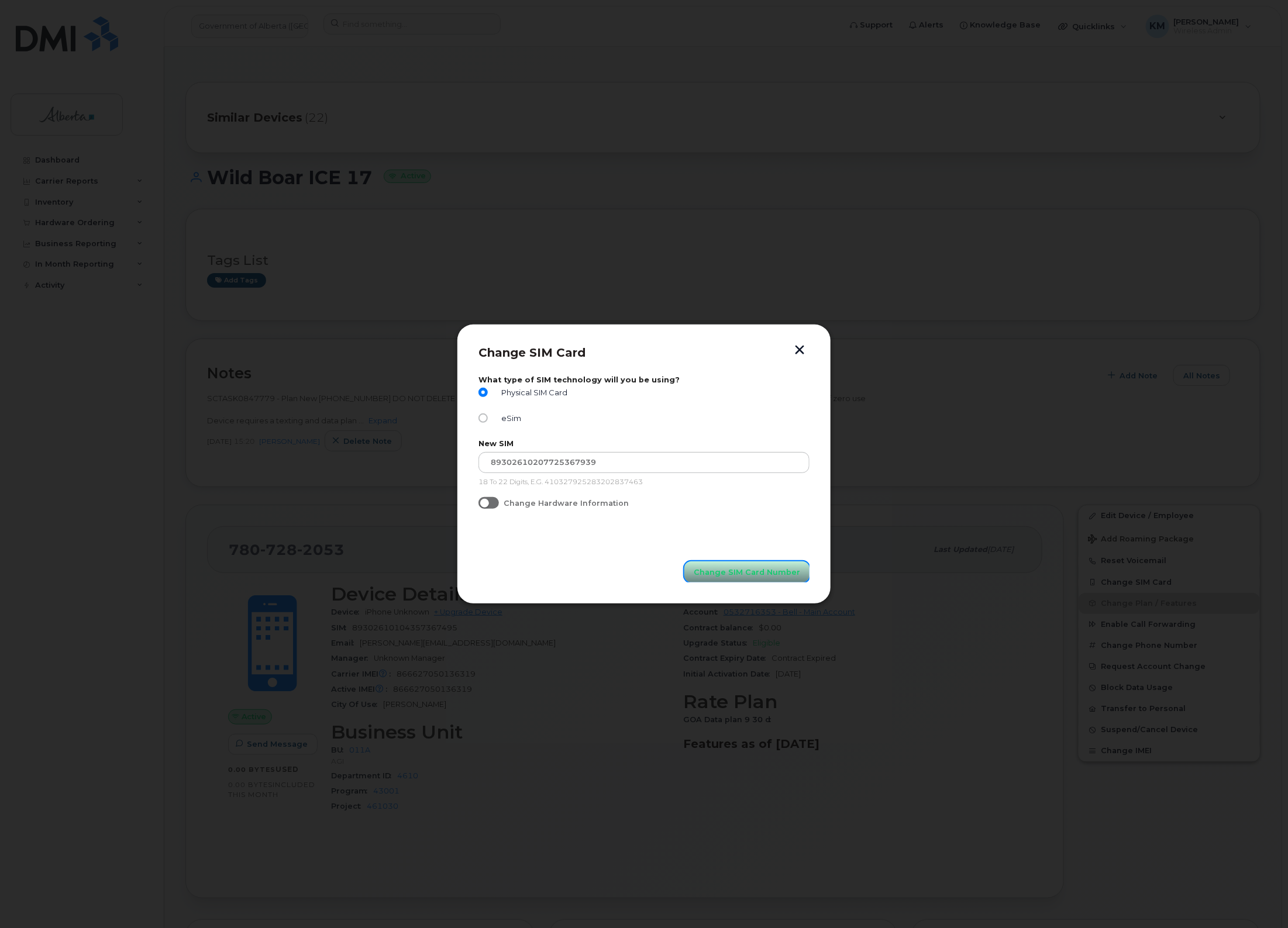
click at [737, 568] on span "Change SIM Card Number" at bounding box center [747, 572] width 107 height 11
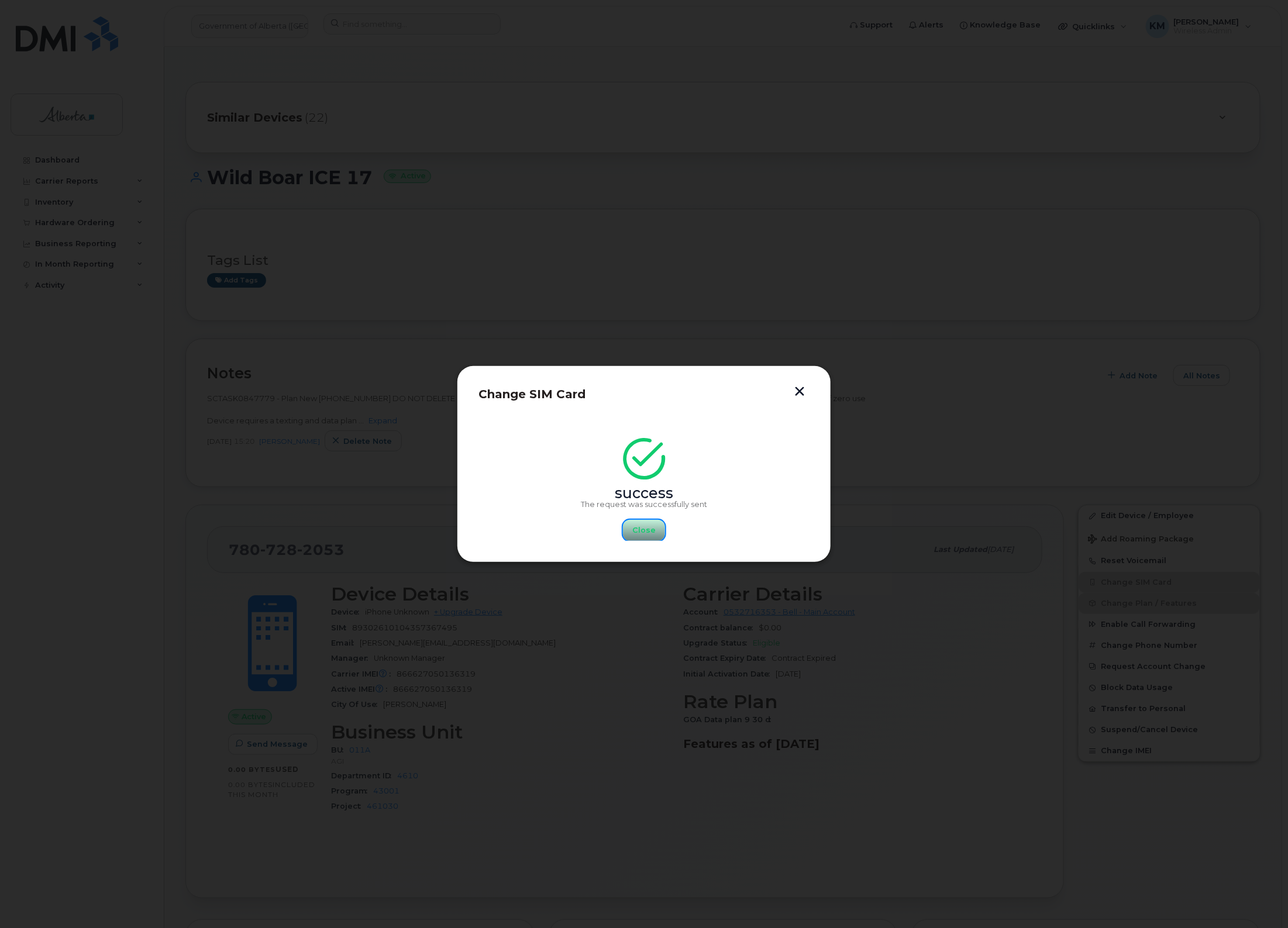
click at [648, 524] on button "Close" at bounding box center [644, 530] width 42 height 21
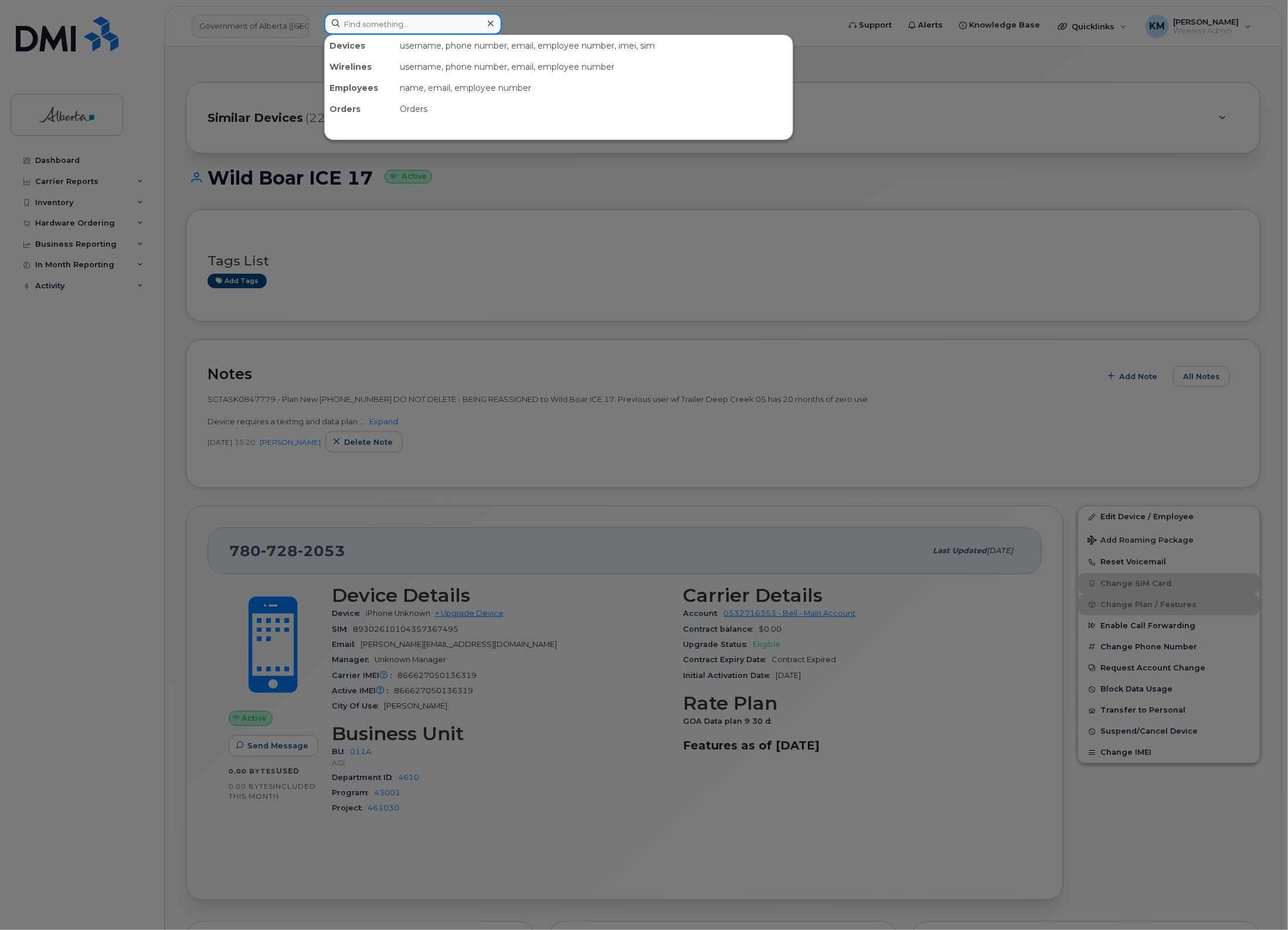
click at [376, 29] on input at bounding box center [413, 23] width 178 height 21
click at [384, 21] on input at bounding box center [413, 23] width 178 height 21
paste input "7807282071"
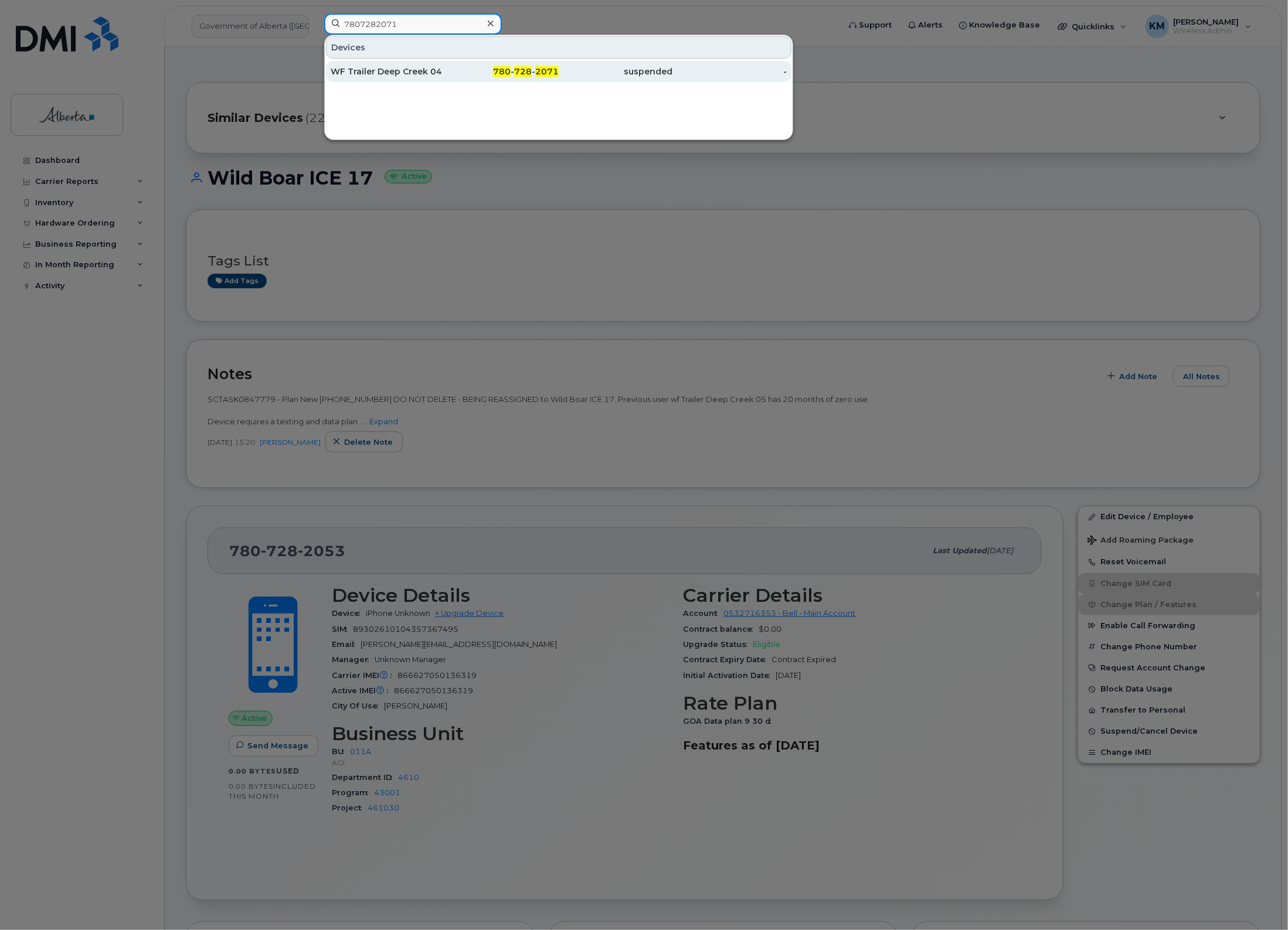
type input "7807282071"
click at [407, 74] on div "WF Trailer Deep Creek 04" at bounding box center [387, 71] width 114 height 12
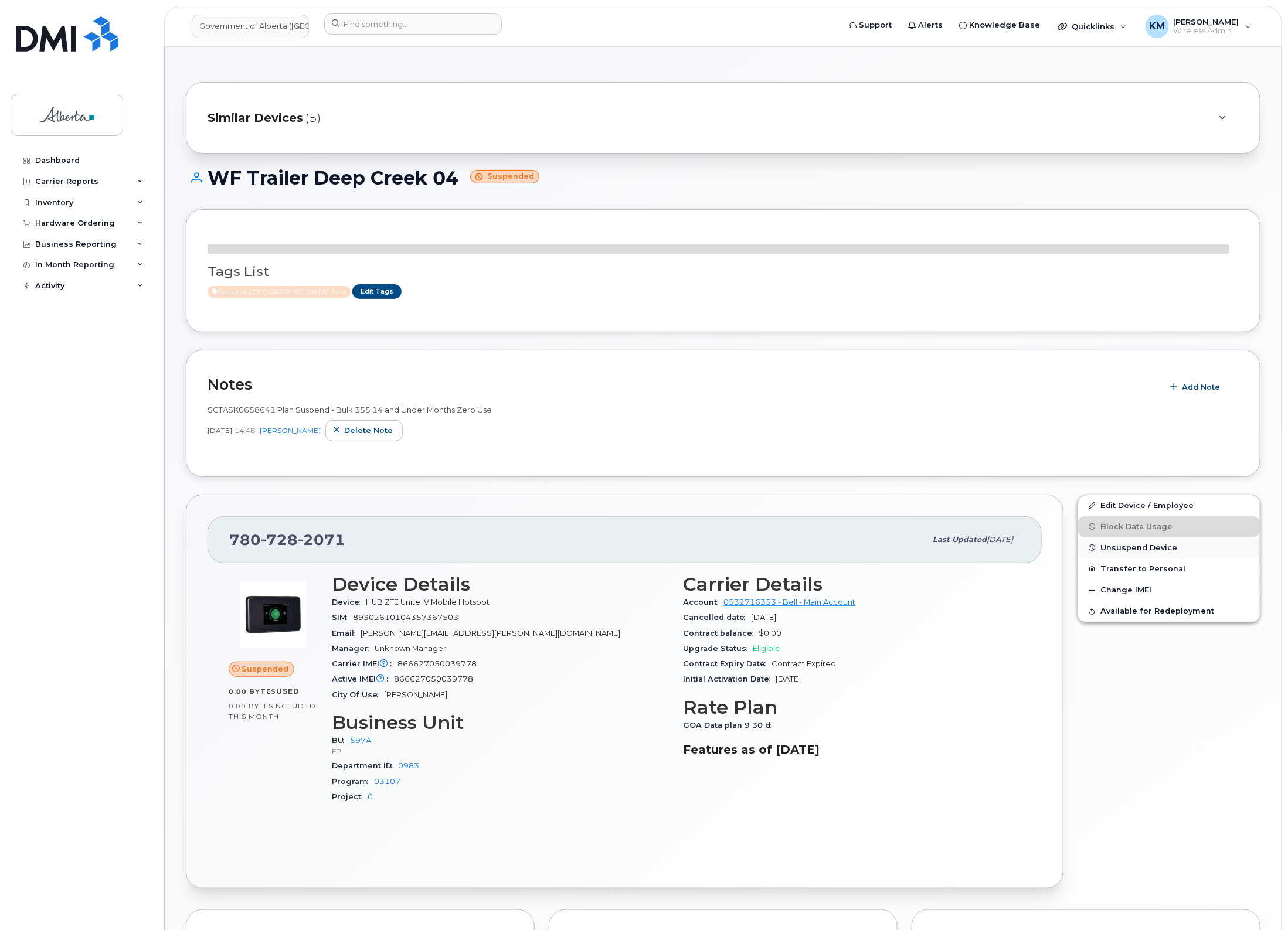
click at [1138, 549] on span "Unsuspend Device" at bounding box center [1138, 547] width 77 height 9
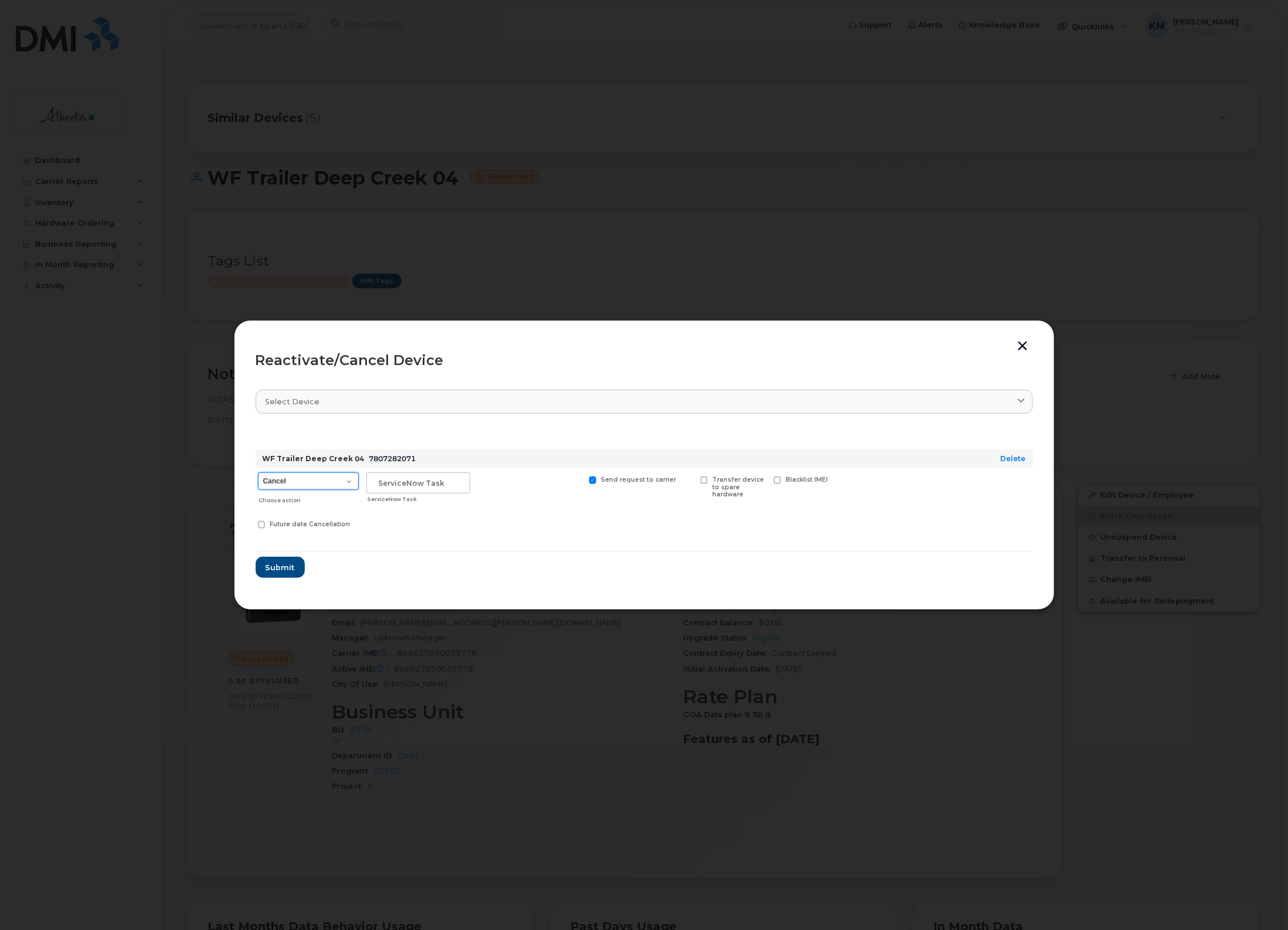
click at [298, 479] on select "Cancel Suspend - Extend Suspension Reactivate" at bounding box center [308, 481] width 101 height 17
select select "[object Object]"
click at [258, 472] on select "Cancel Suspend - Extend Suspension Reactivate" at bounding box center [308, 481] width 101 height 17
click at [396, 481] on input "text" at bounding box center [418, 482] width 104 height 21
type input "SCTASK0847779"
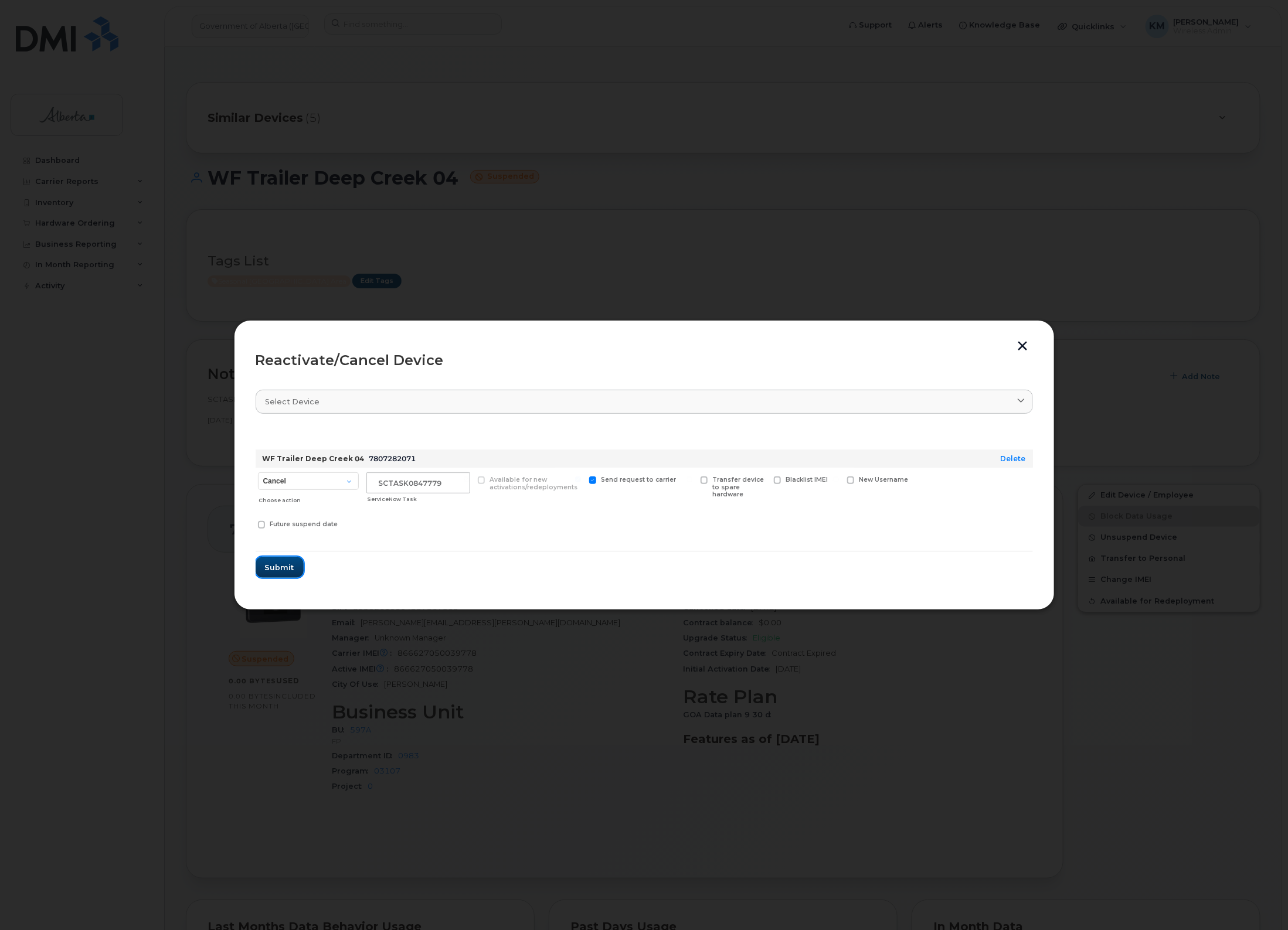
click at [290, 570] on span "Submit" at bounding box center [279, 568] width 29 height 11
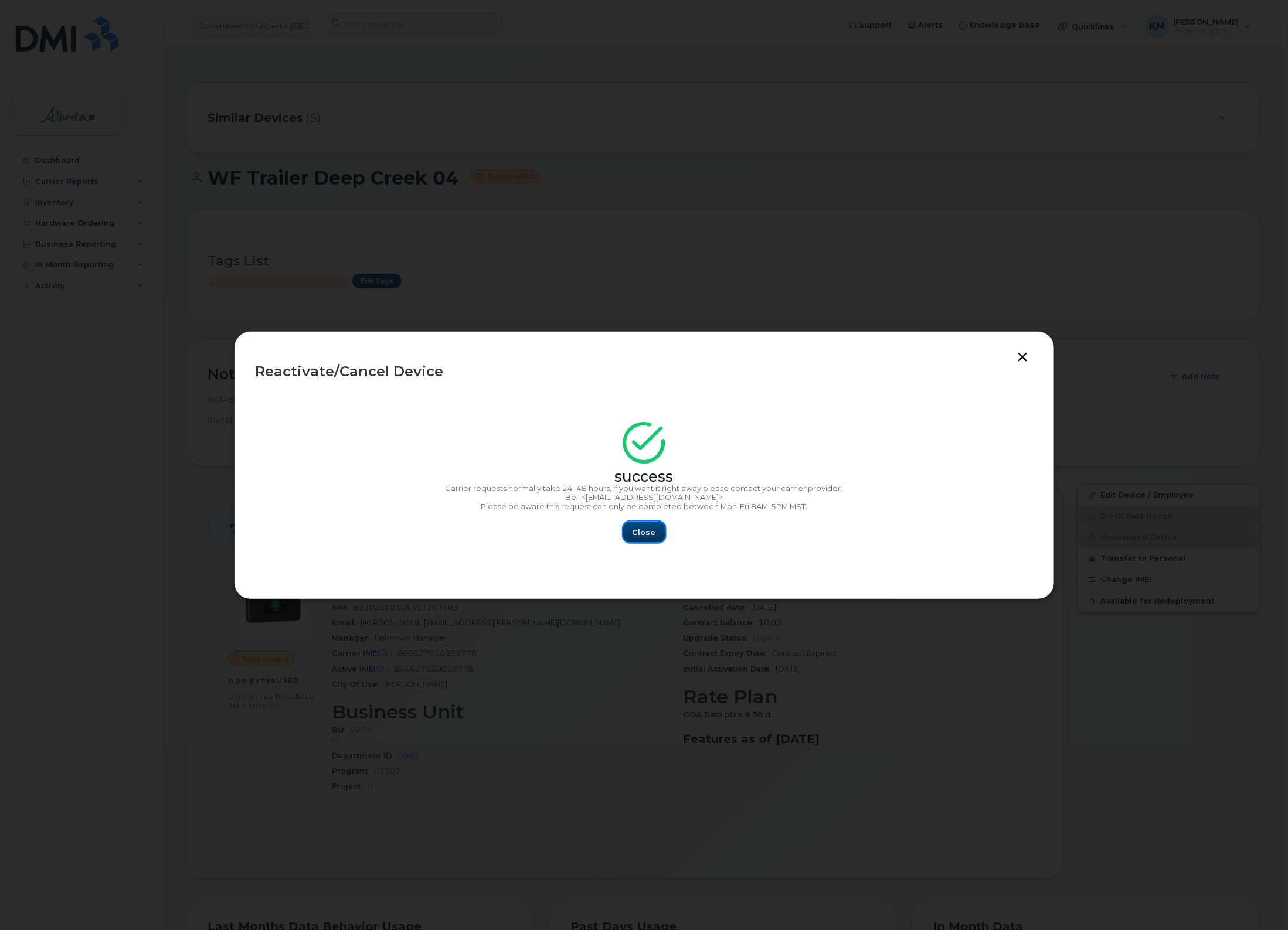
click at [640, 538] on button "Close" at bounding box center [644, 532] width 42 height 21
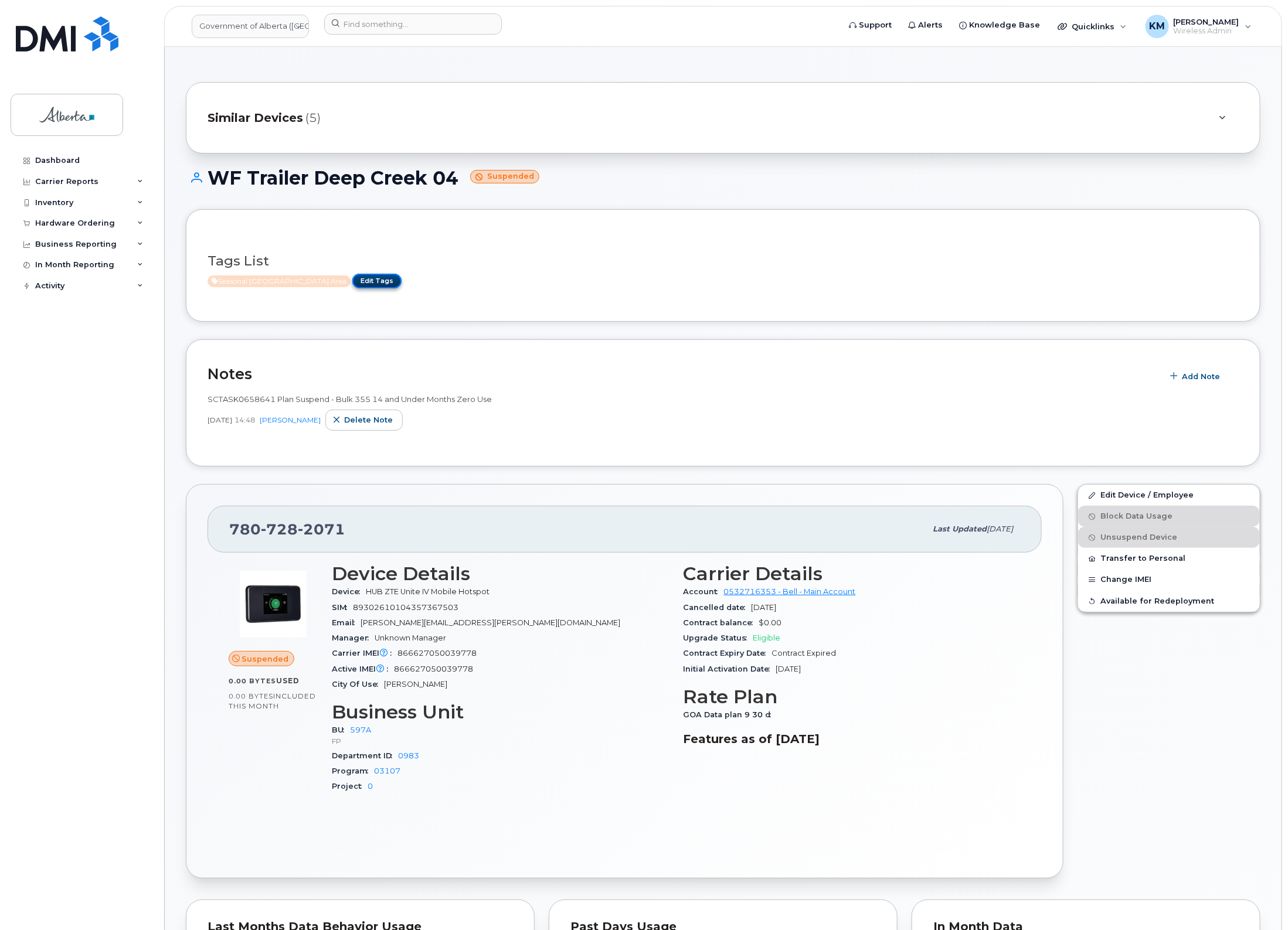
click at [354, 279] on link "Edit Tags" at bounding box center [377, 281] width 49 height 14
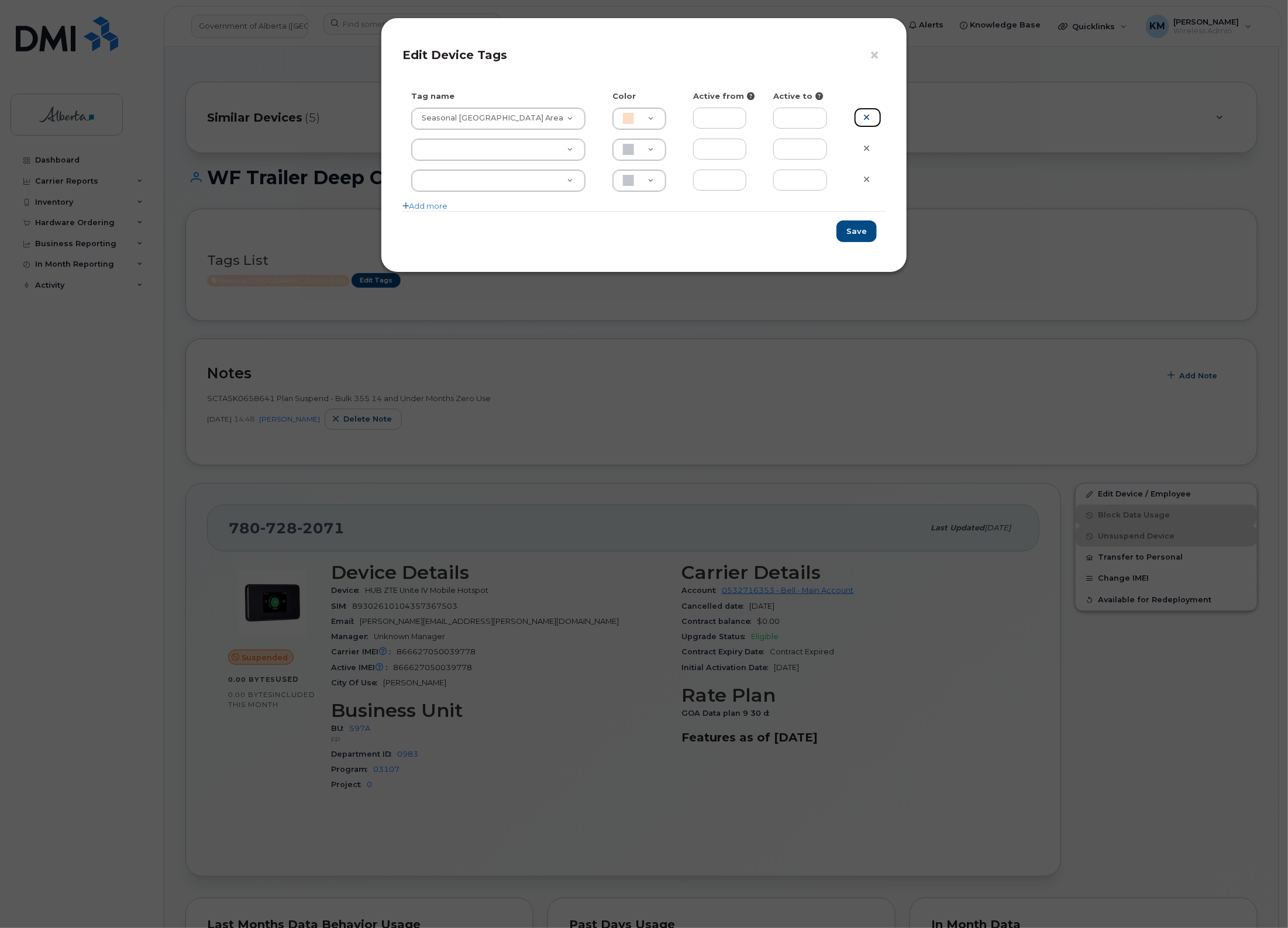
click at [866, 115] on icon at bounding box center [866, 117] width 7 height 9
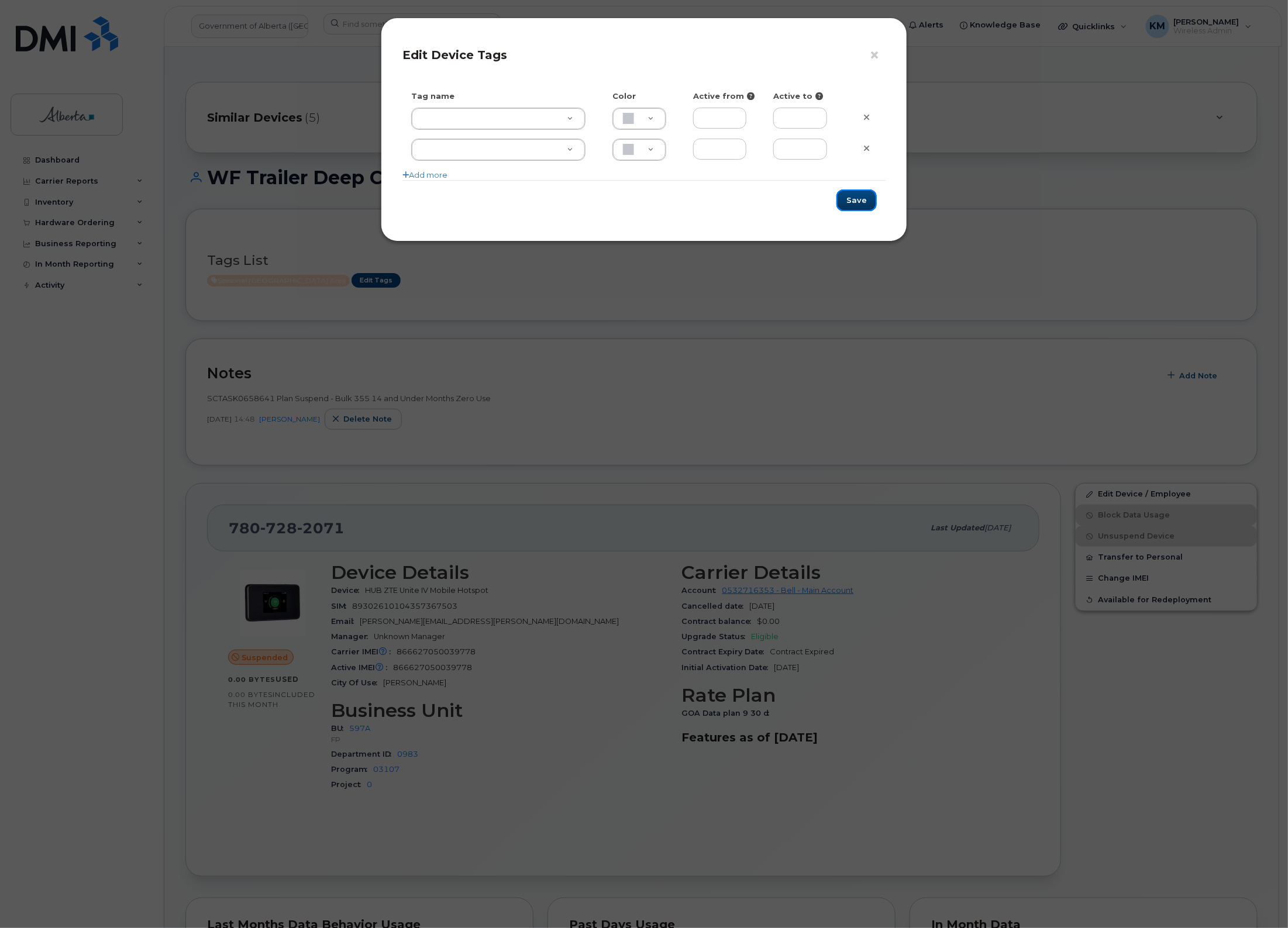
drag, startPoint x: 860, startPoint y: 197, endPoint x: 831, endPoint y: 207, distance: 30.7
click at [857, 197] on button "Save" at bounding box center [856, 200] width 40 height 22
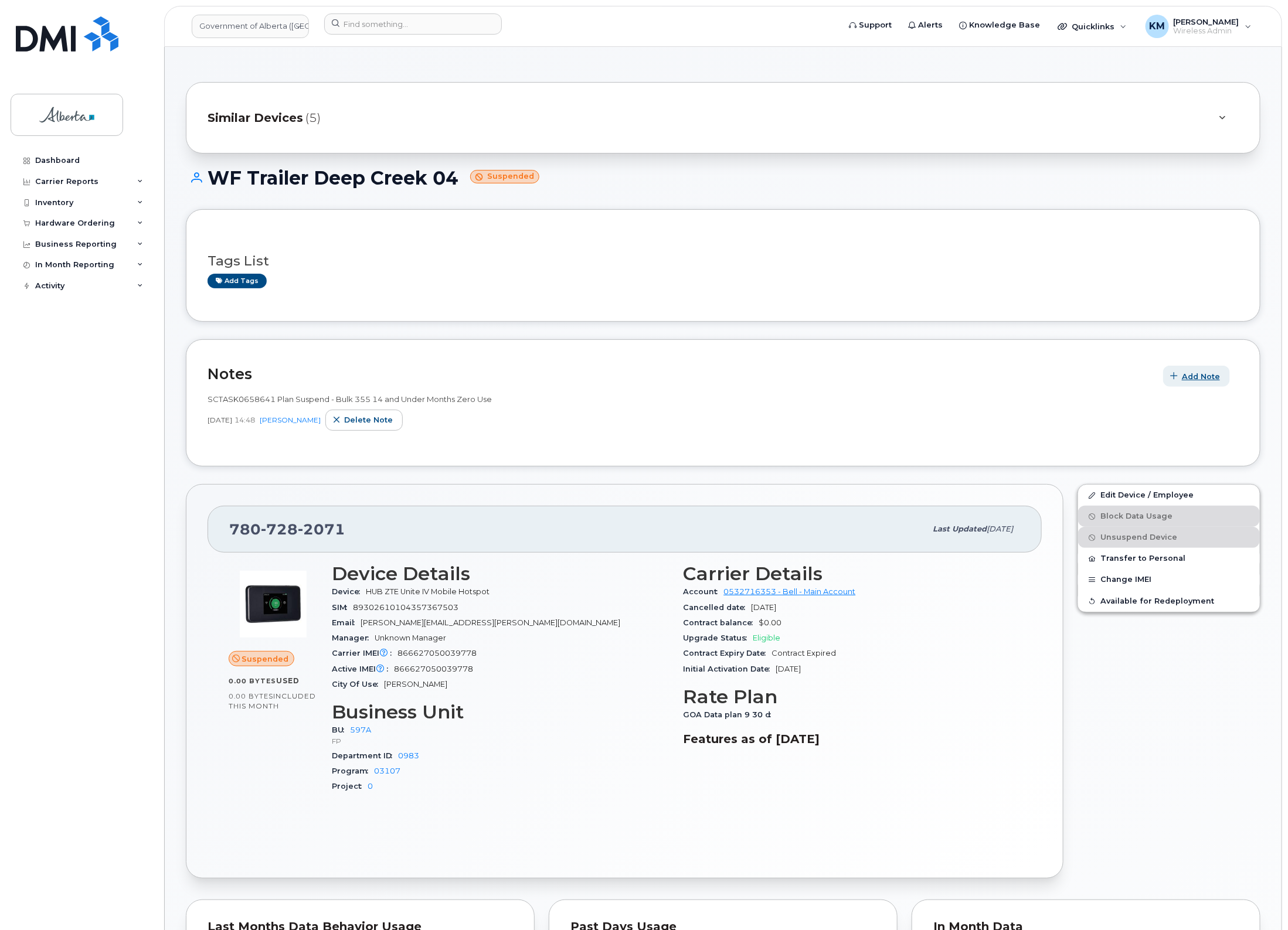
click at [1192, 380] on span "Add Note" at bounding box center [1200, 377] width 38 height 11
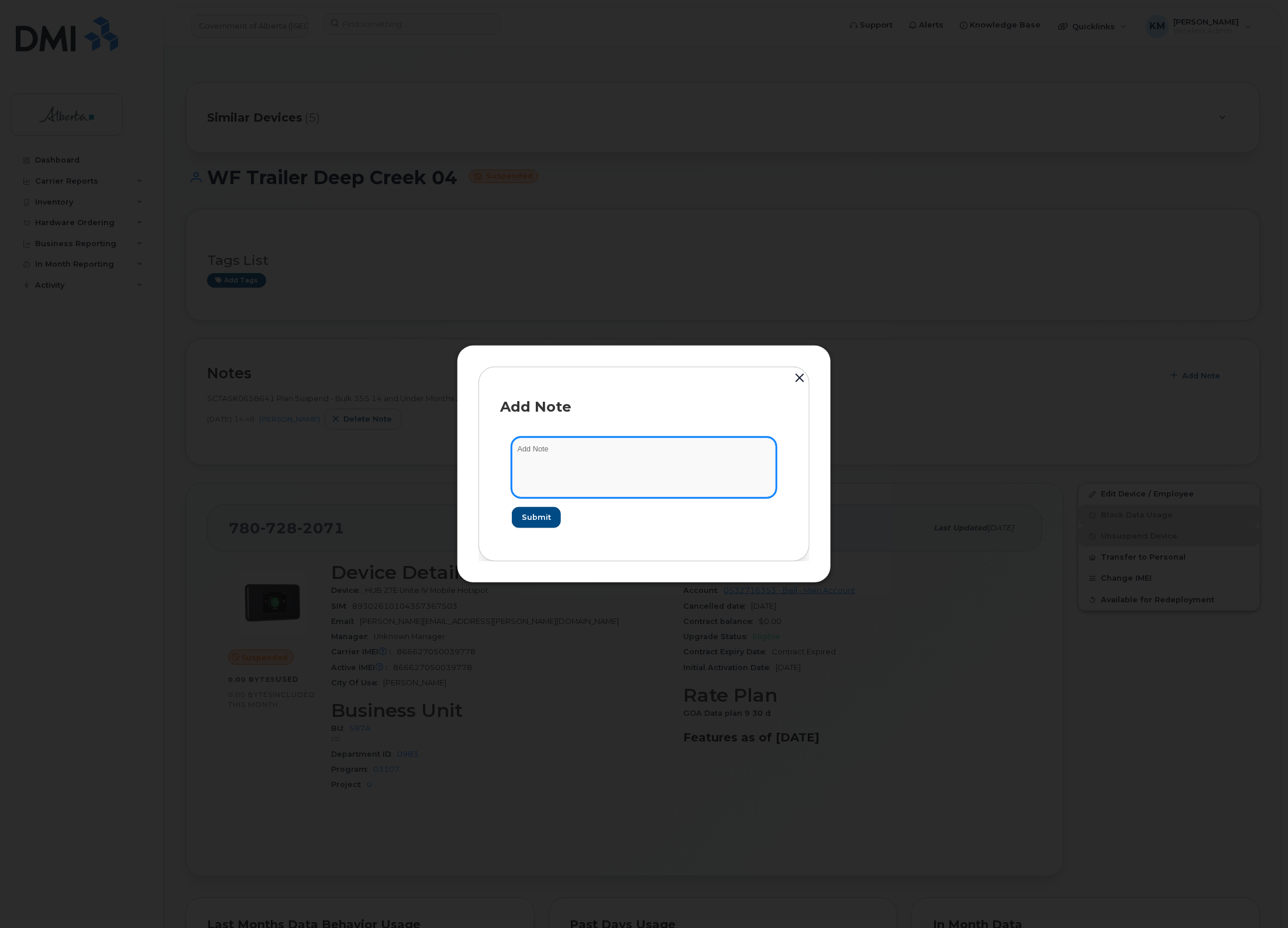
paste textarea "SCTASK0847779 - Plan New [PHONE_NUMBER] DO NOT DELETE - BEING REASSIGNED to Wil…"
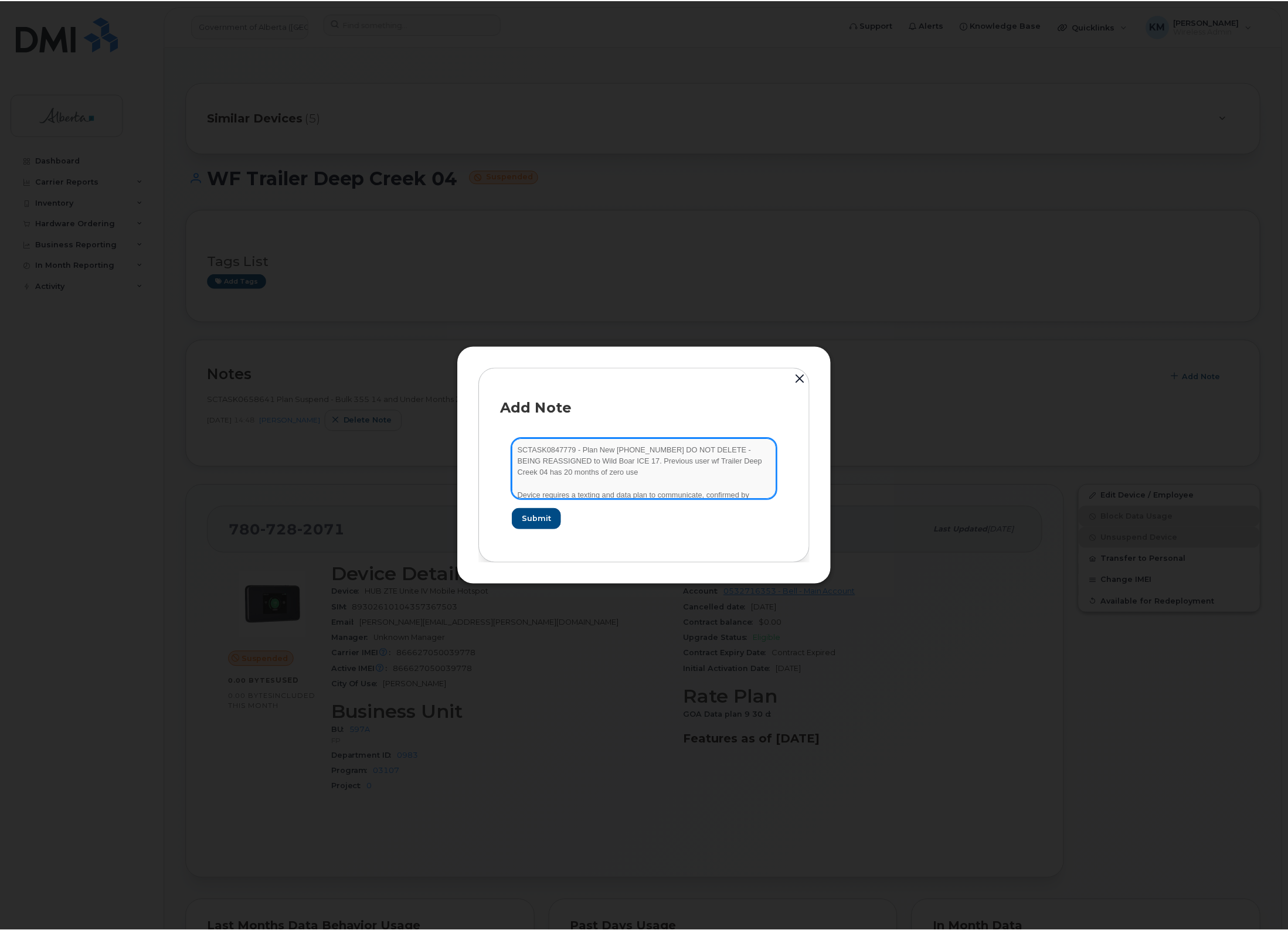
scroll to position [24, 0]
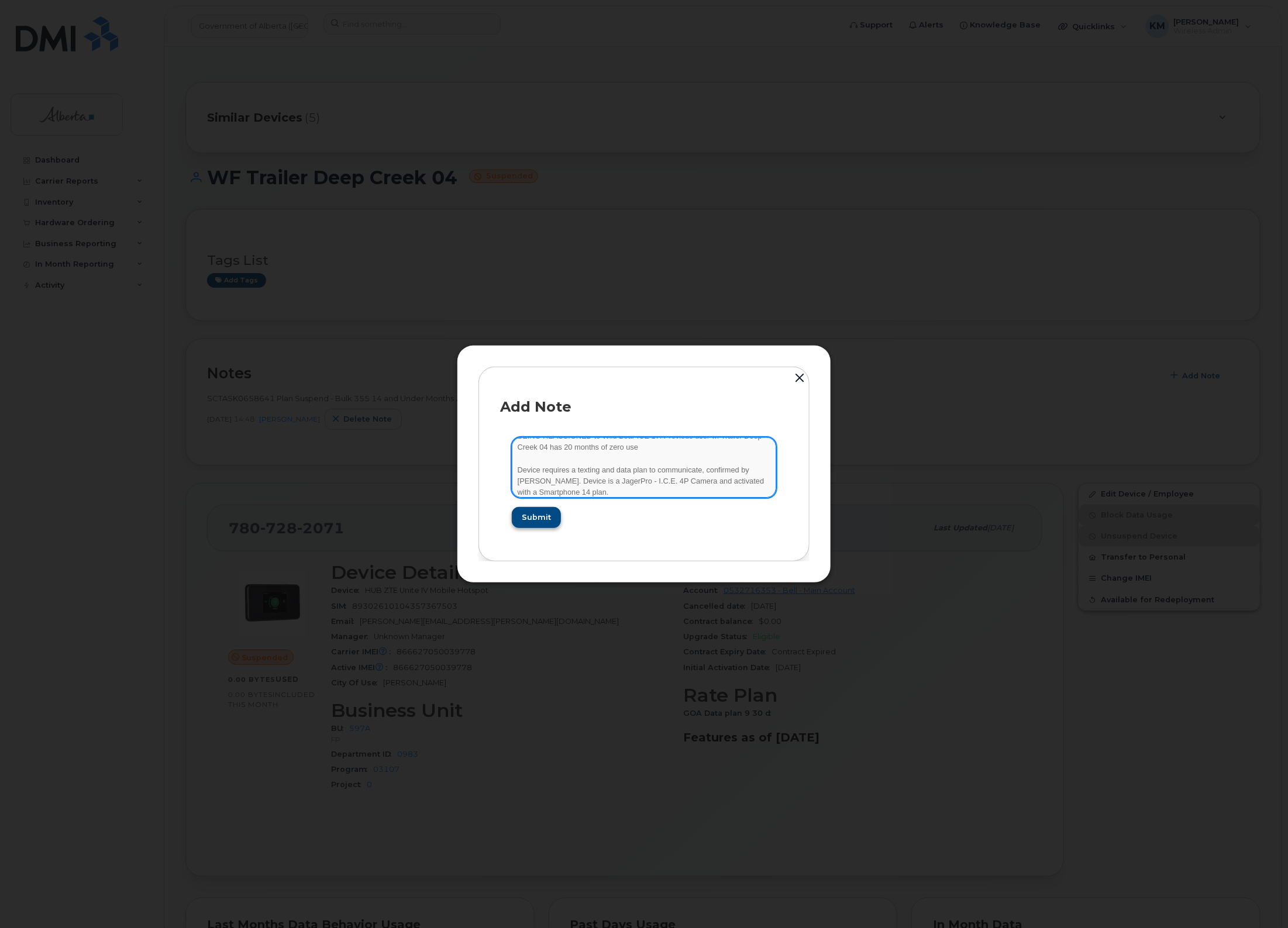
type textarea "SCTASK0847779 - Plan New [PHONE_NUMBER] DO NOT DELETE - BEING REASSIGNED to Wil…"
click at [545, 513] on span "Submit" at bounding box center [535, 517] width 29 height 11
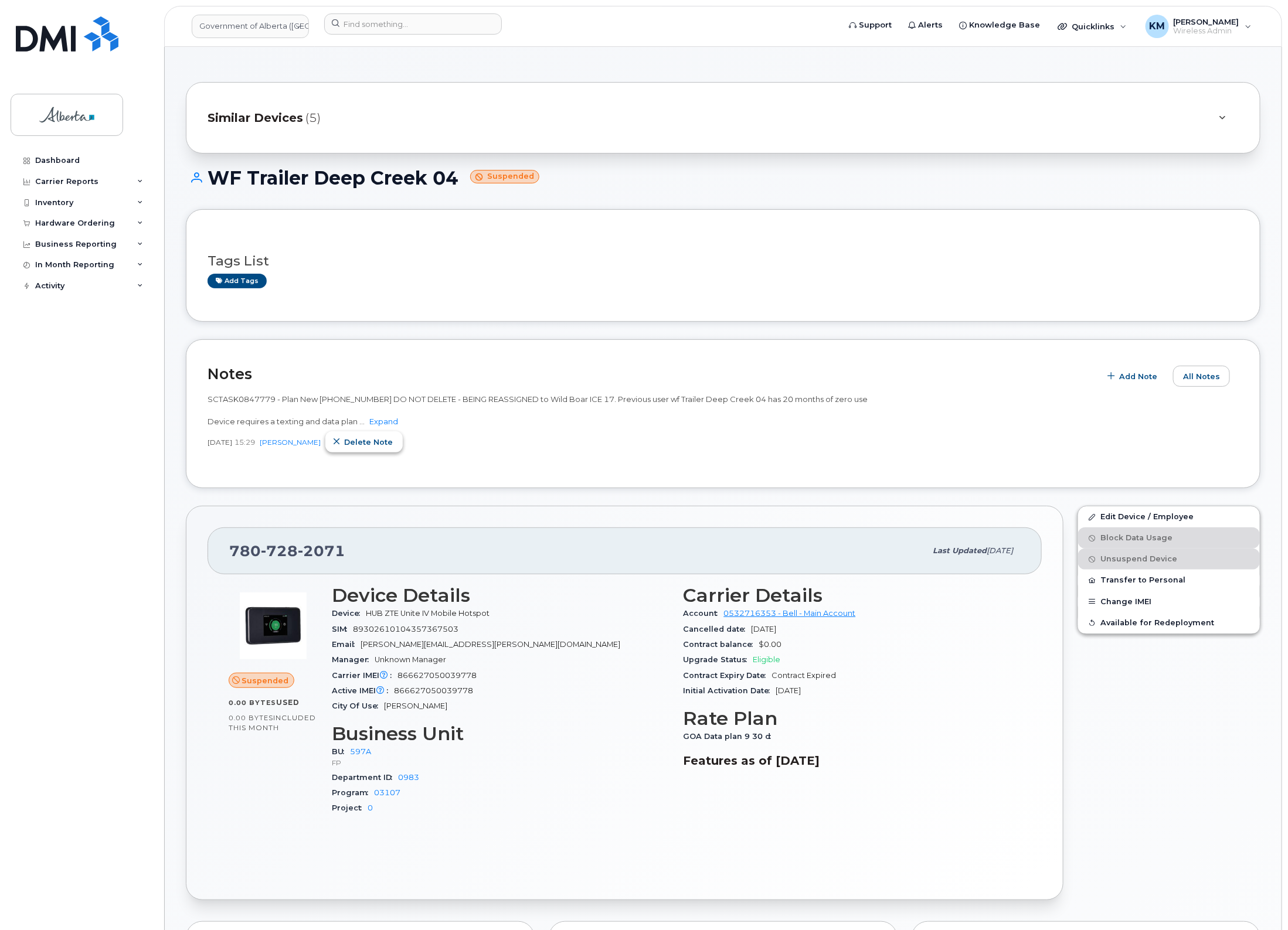
click at [377, 445] on span "Delete note" at bounding box center [368, 442] width 49 height 11
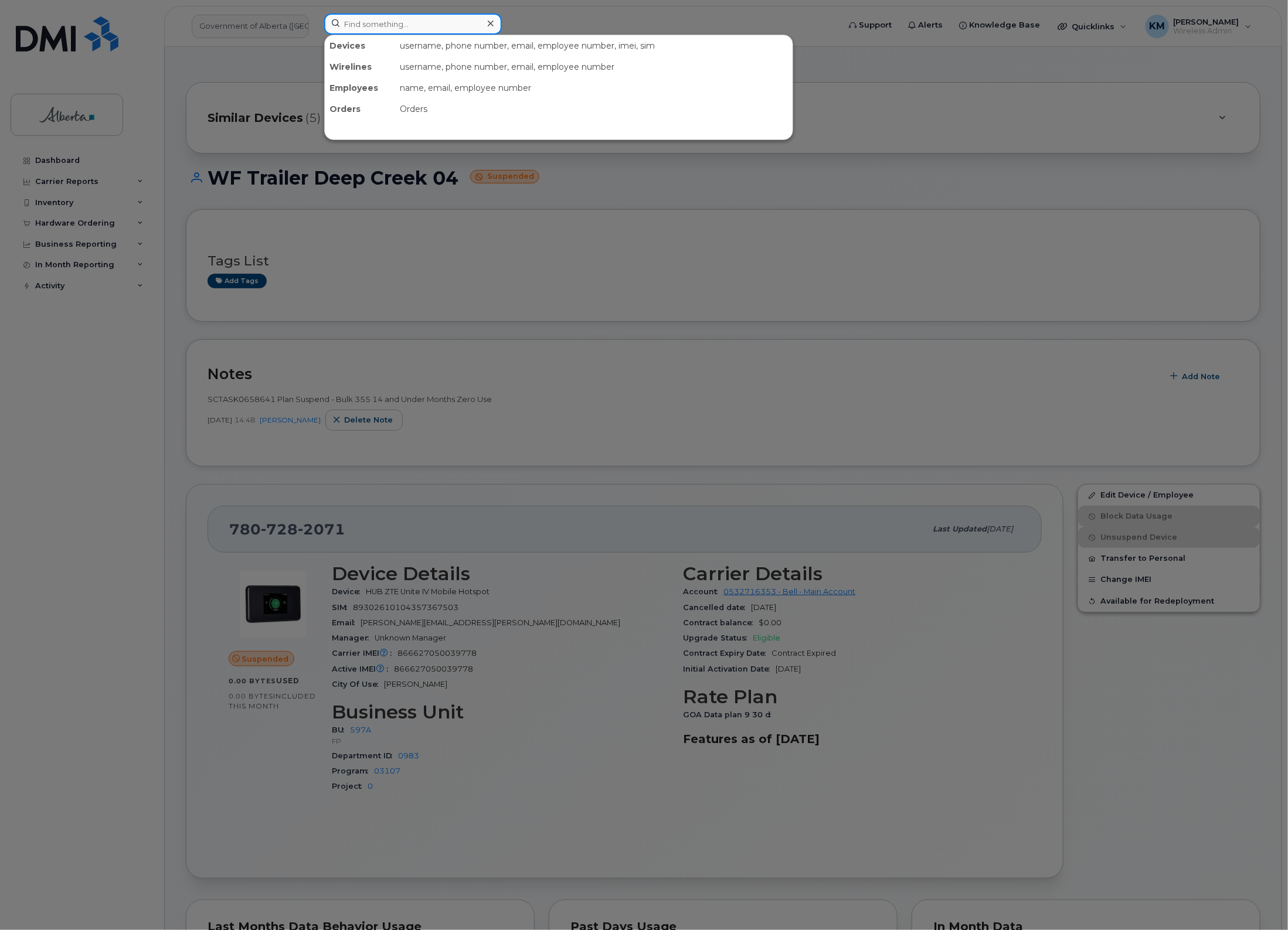
click at [398, 30] on input at bounding box center [413, 23] width 178 height 21
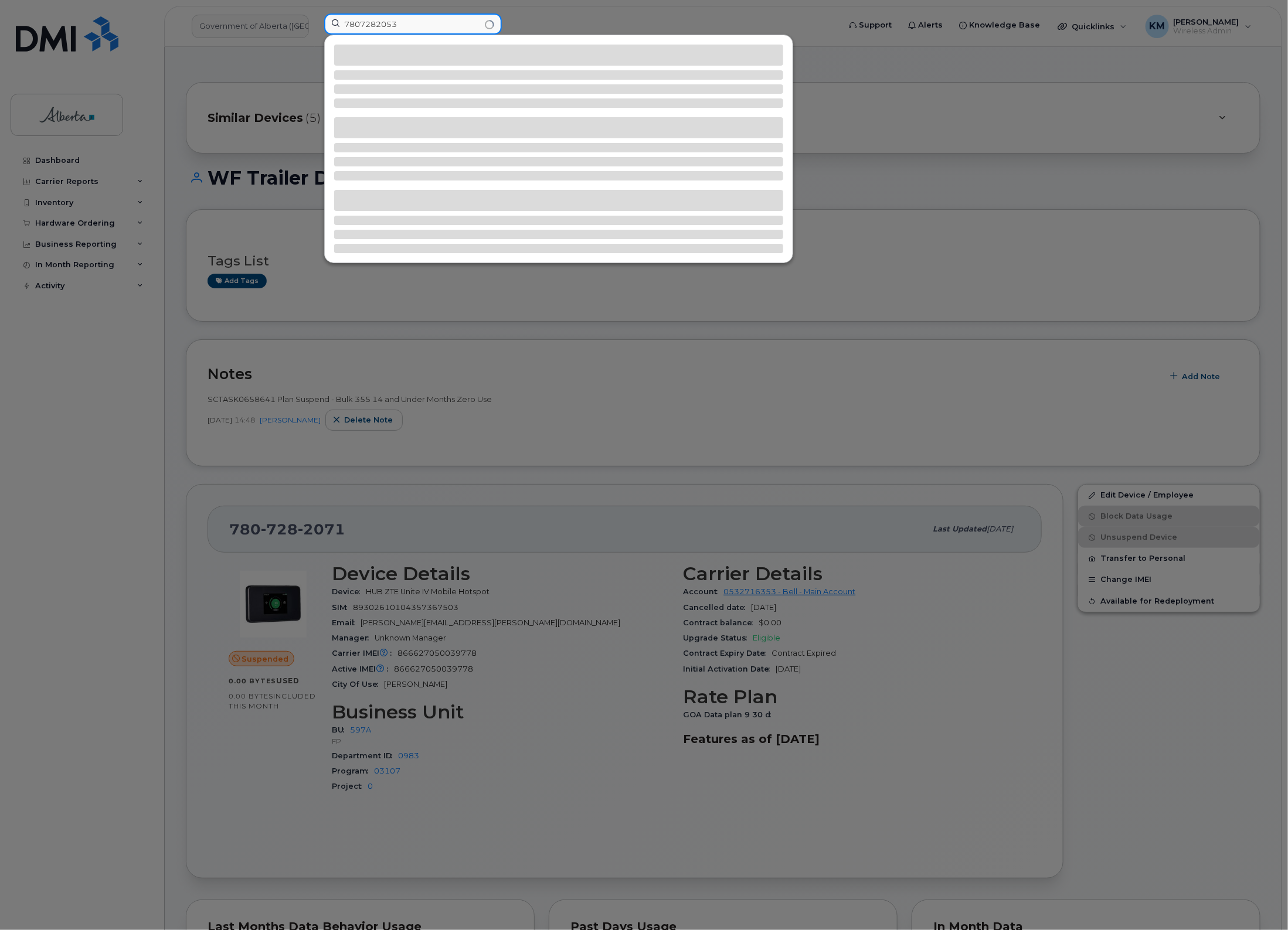
type input "7807282053"
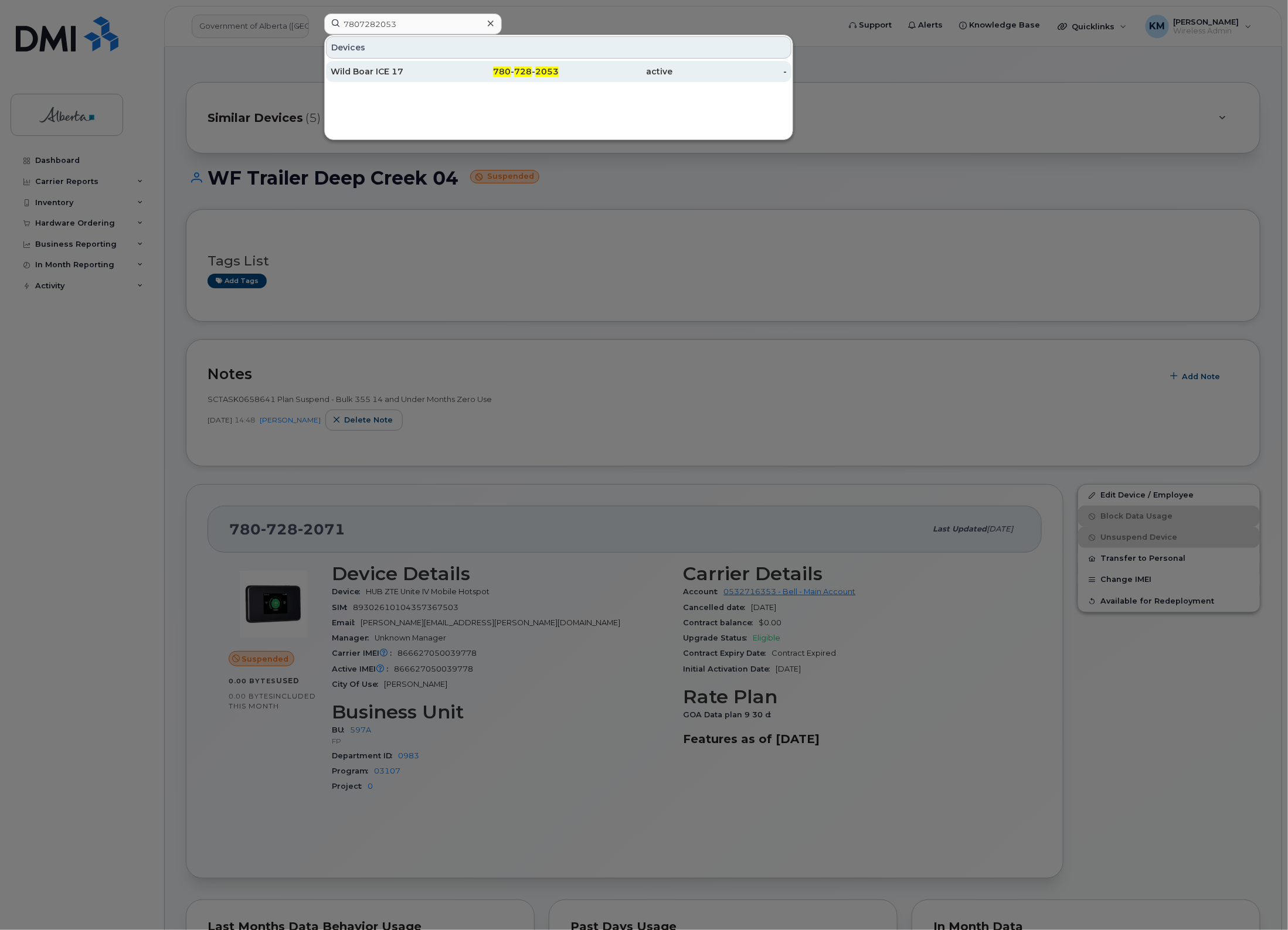
click at [455, 71] on div "780 - 728 - 2053" at bounding box center [502, 71] width 114 height 12
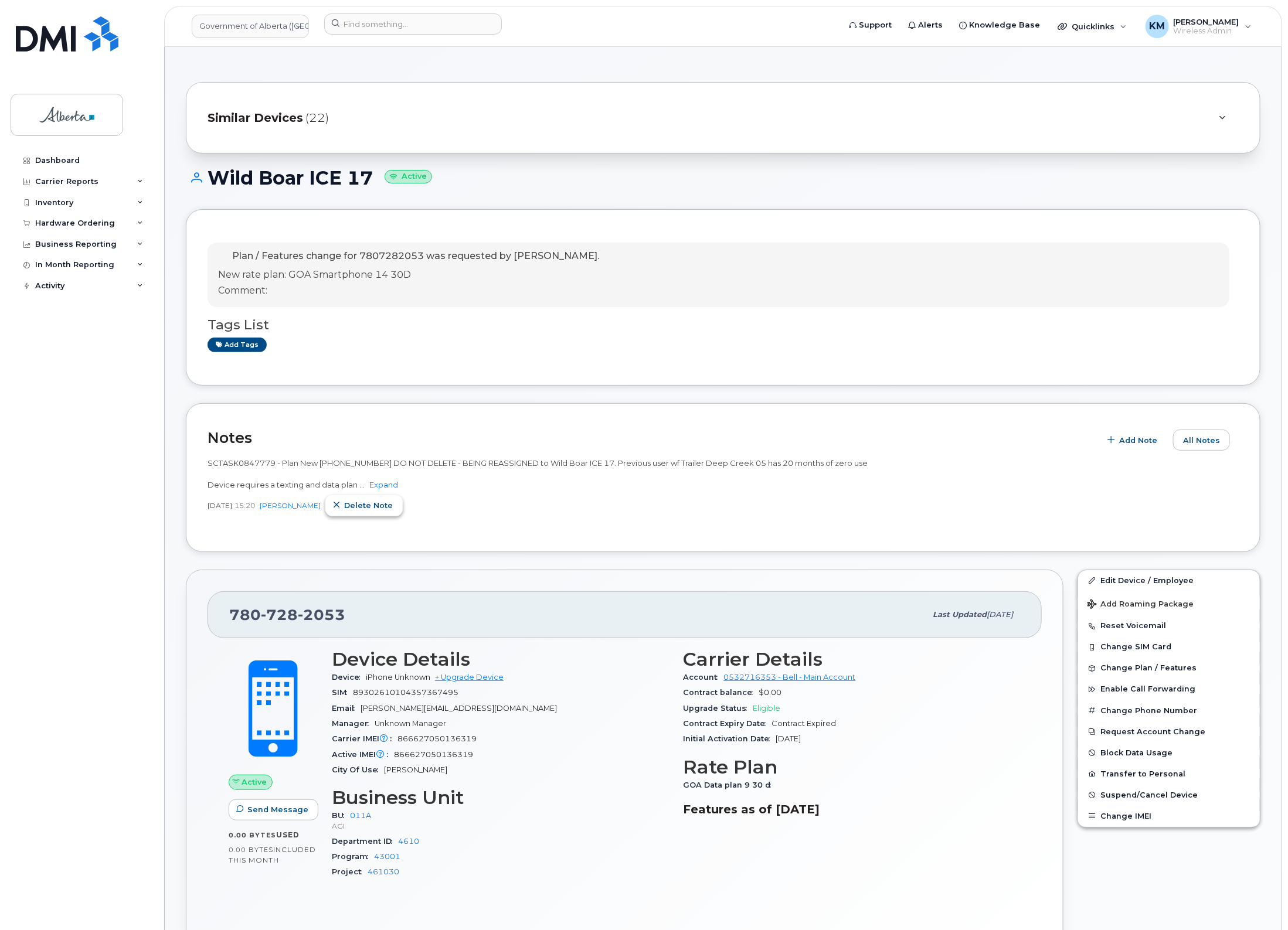
click at [360, 505] on span "Delete note" at bounding box center [368, 505] width 49 height 11
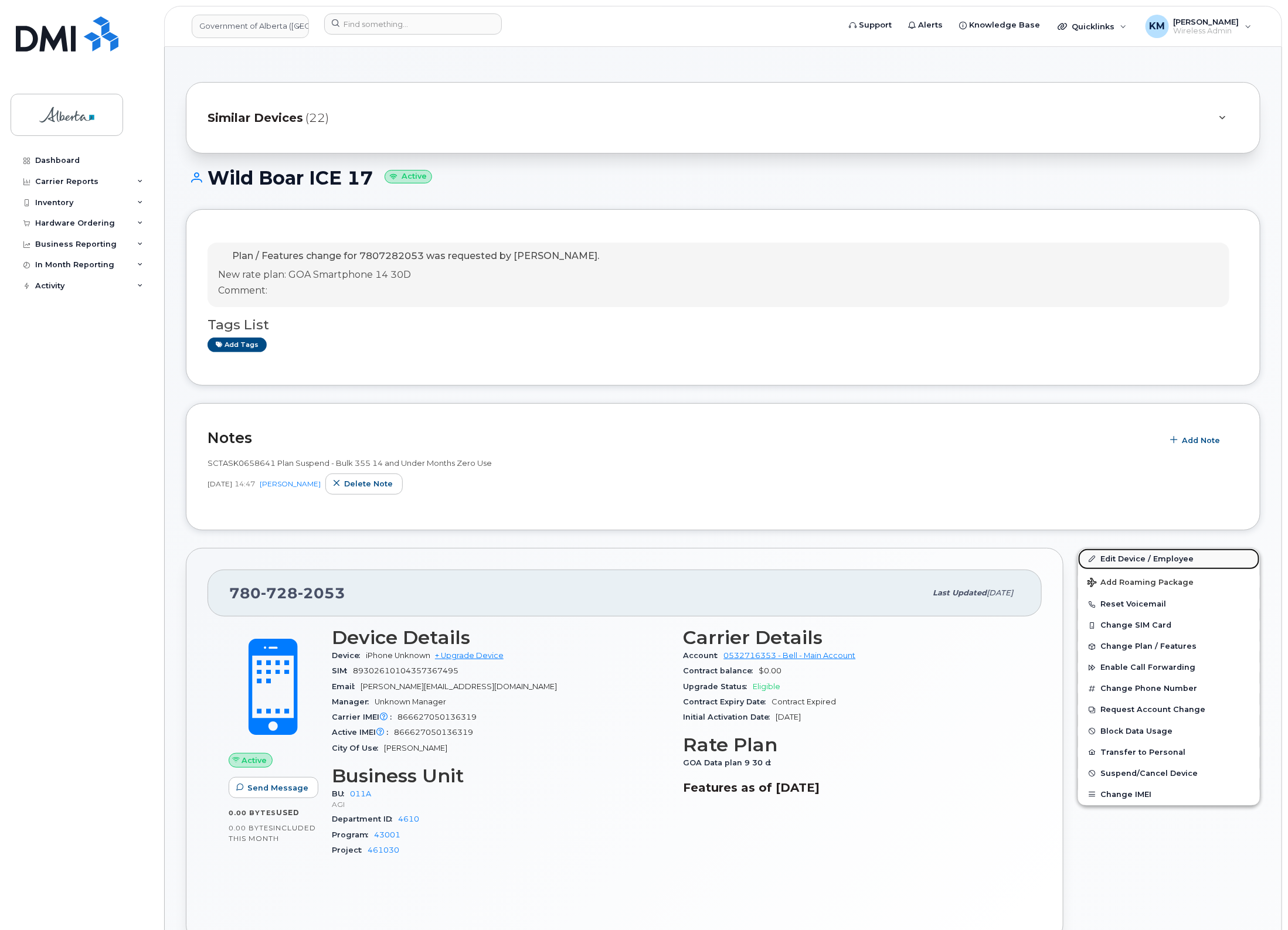
click at [1164, 558] on link "Edit Device / Employee" at bounding box center [1168, 559] width 181 height 21
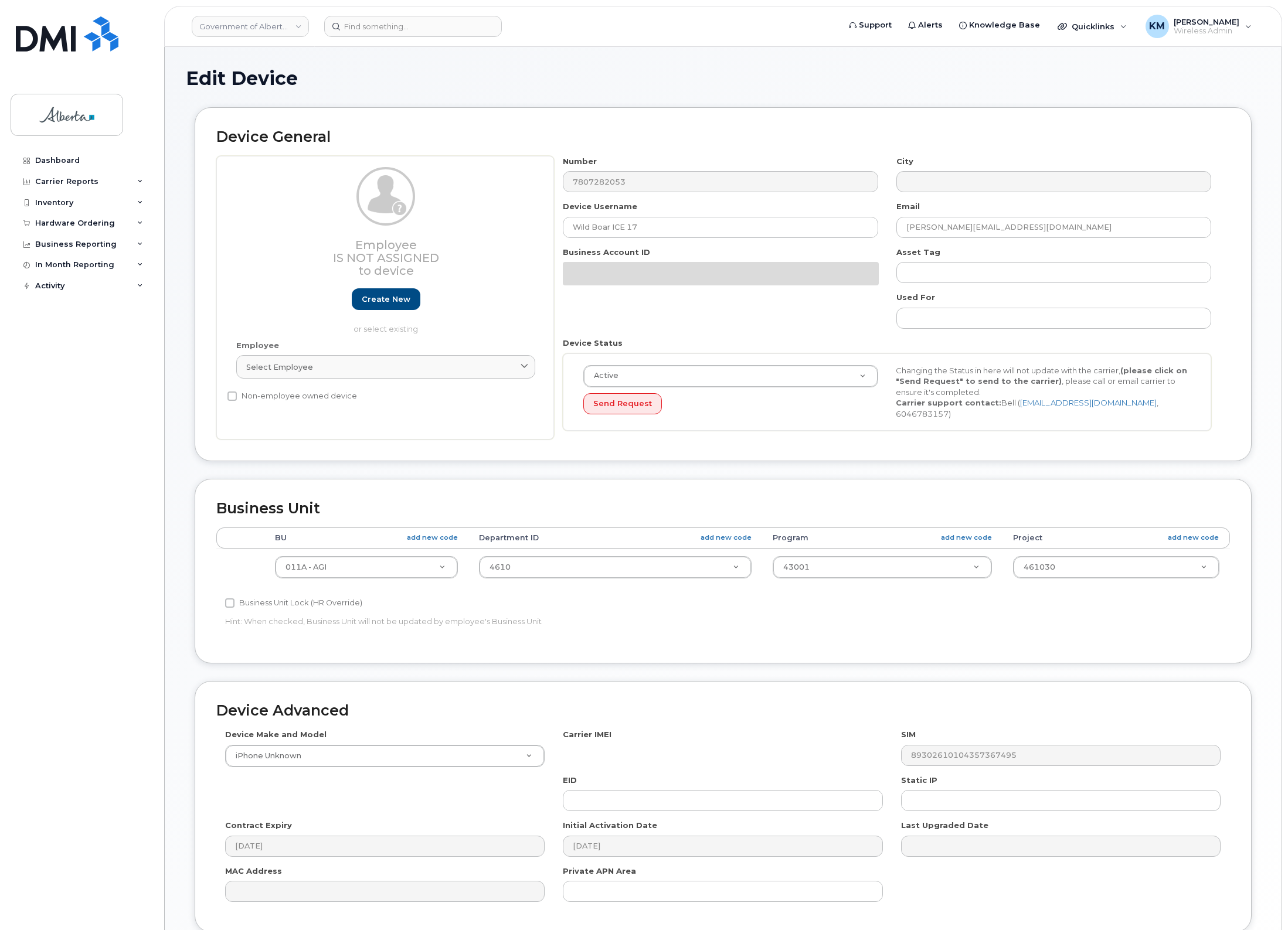
select select "4120336"
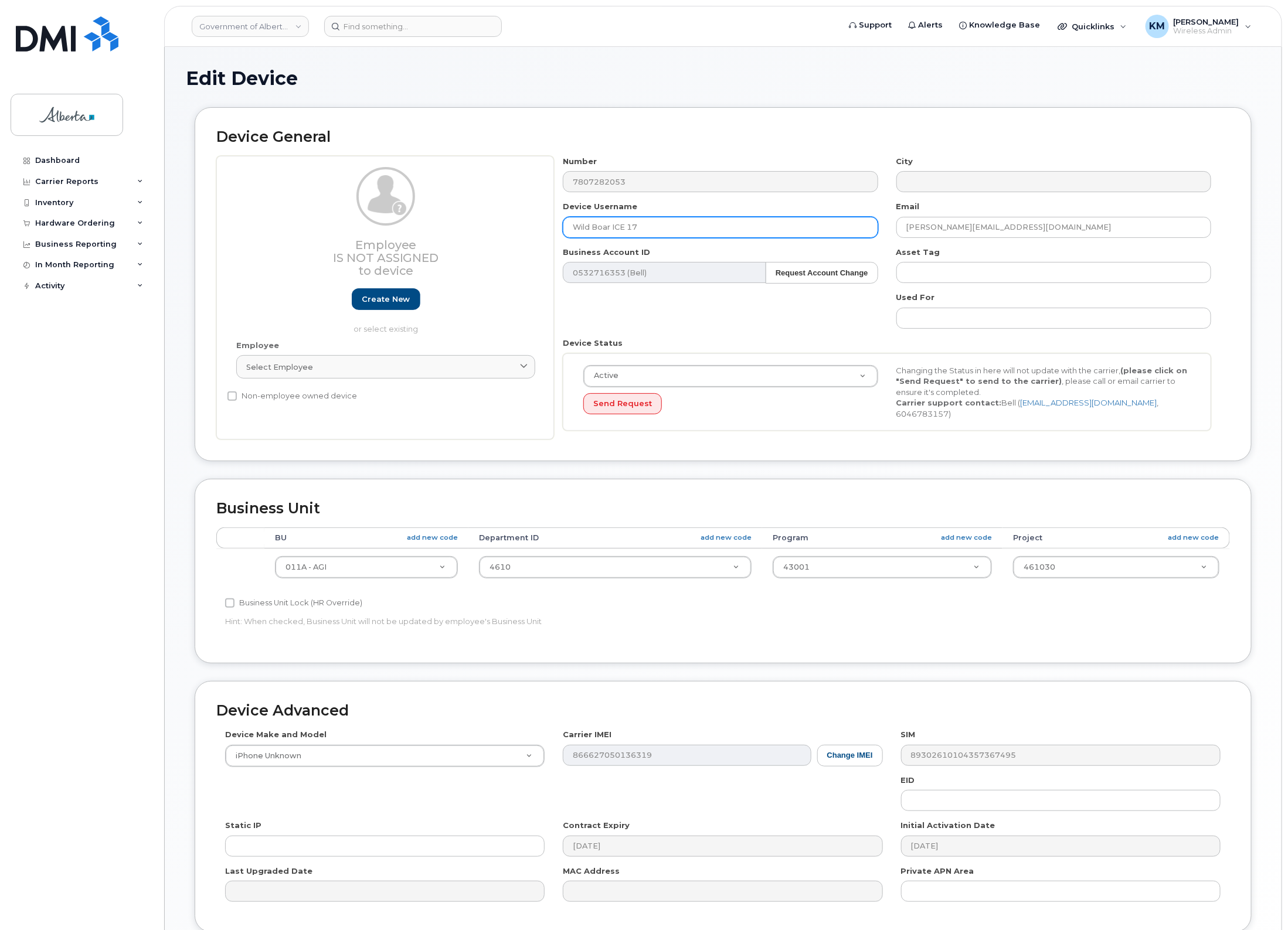
click at [670, 232] on input "Wild Boar ICE 17" at bounding box center [720, 227] width 315 height 21
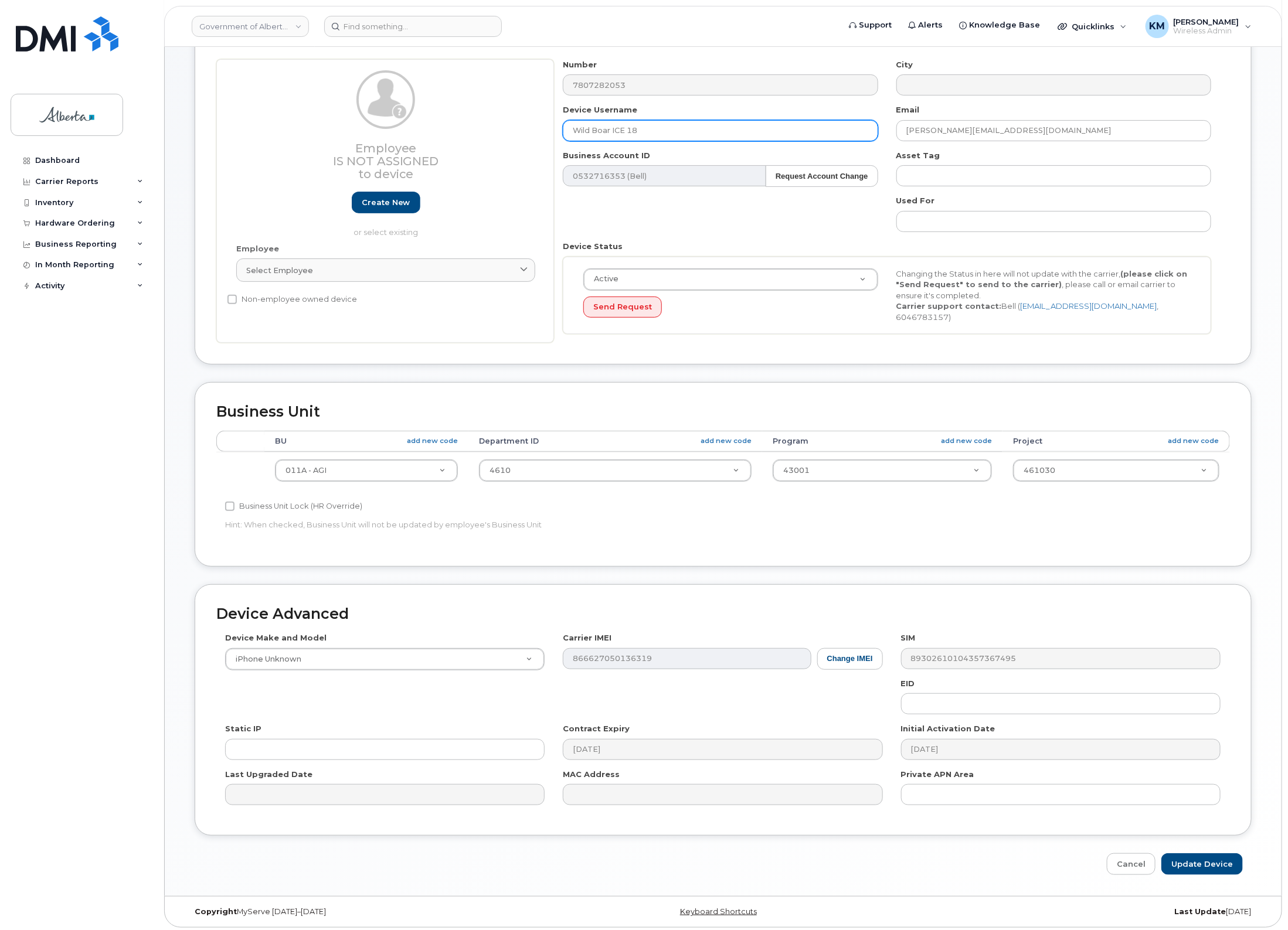
scroll to position [98, 0]
type input "Wild Boar ICE 18"
click at [1181, 859] on input "Update Device" at bounding box center [1202, 863] width 82 height 22
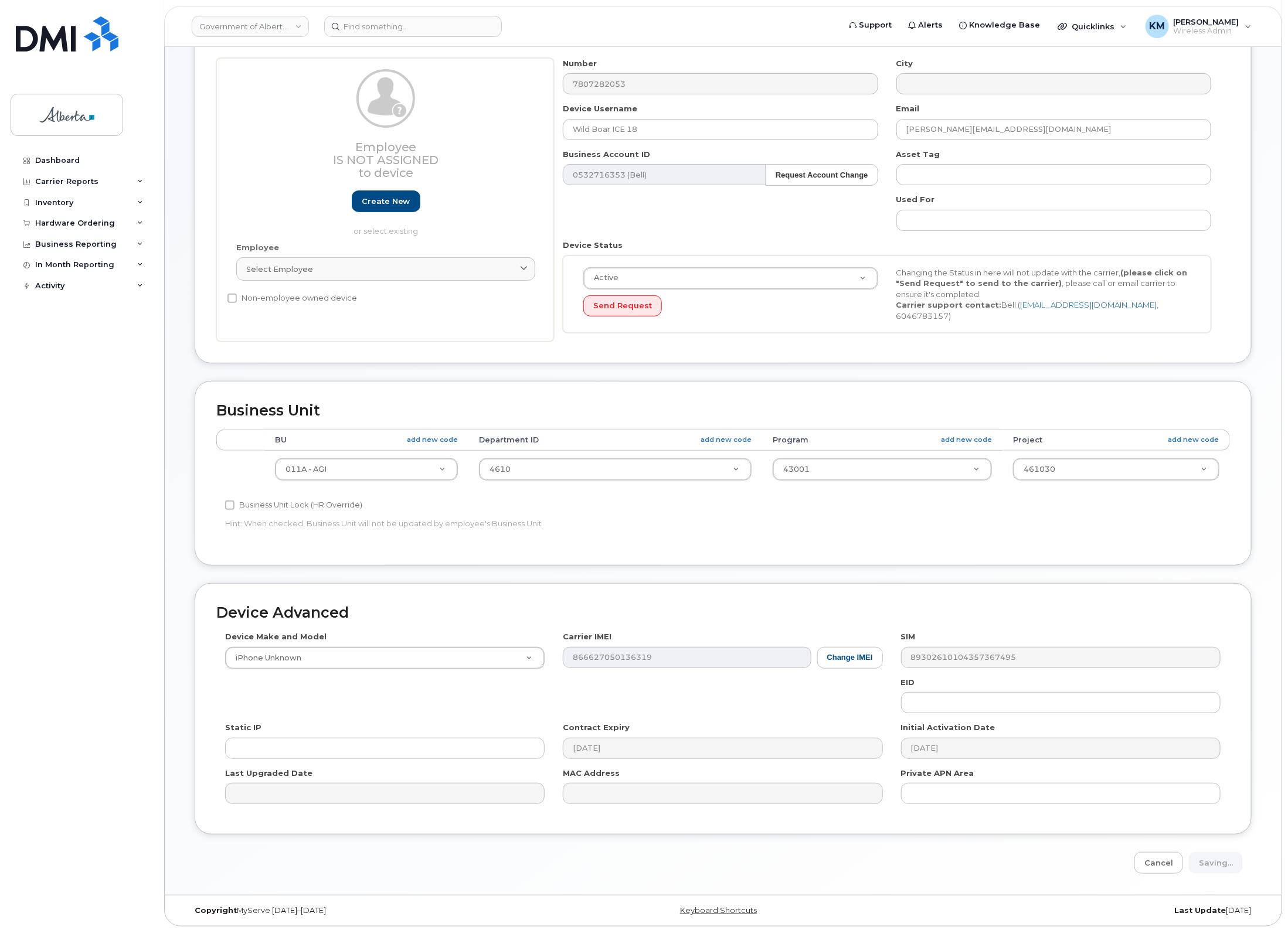
type input "Saving..."
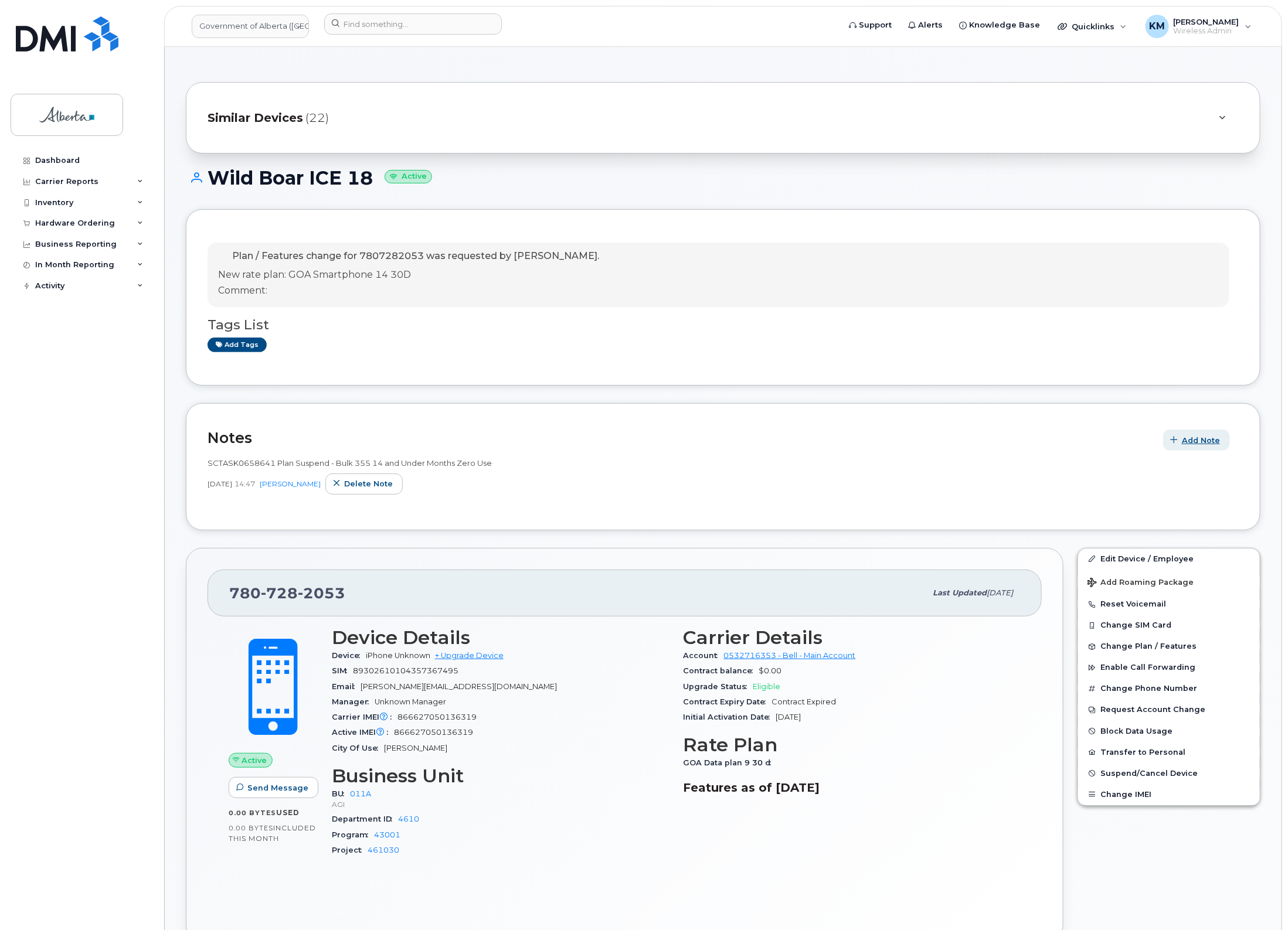
click at [1195, 441] on span "Add Note" at bounding box center [1200, 440] width 38 height 11
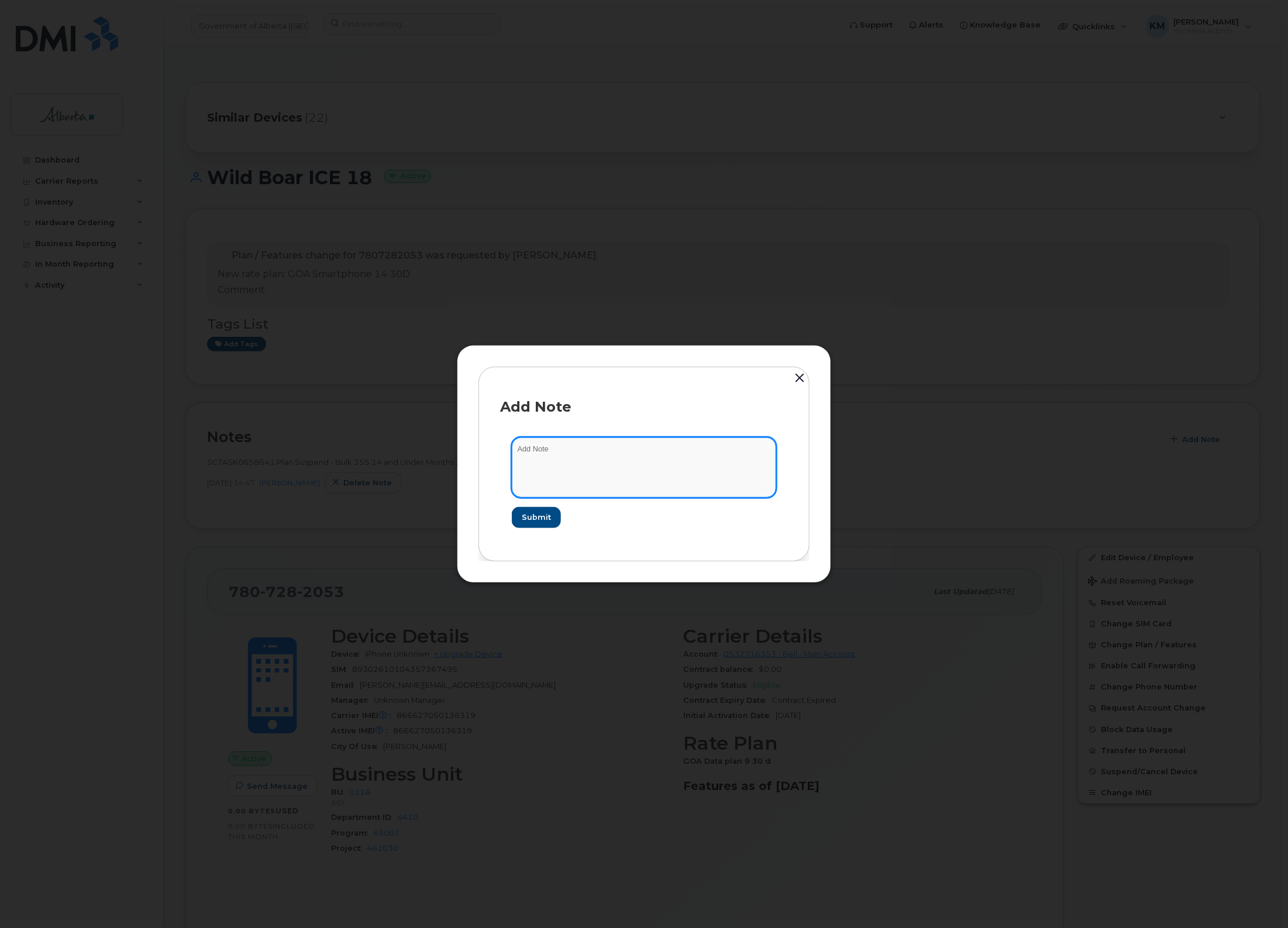
paste textarea "SCTASK0847779 - Plan New [PHONE_NUMBER] DO NOT DELETE - BEING REASSIGNED to Wil…"
drag, startPoint x: 624, startPoint y: 460, endPoint x: 630, endPoint y: 472, distance: 13.4
click at [624, 464] on textarea "SCTASK0847779 - Plan New [PHONE_NUMBER] DO NOT DELETE - BEING REASSIGNED to Wil…" at bounding box center [644, 468] width 264 height 60
type textarea "SCTASK0847779 - Plan New [PHONE_NUMBER] DO NOT DELETE - BEING REASSIGNED to Wil…"
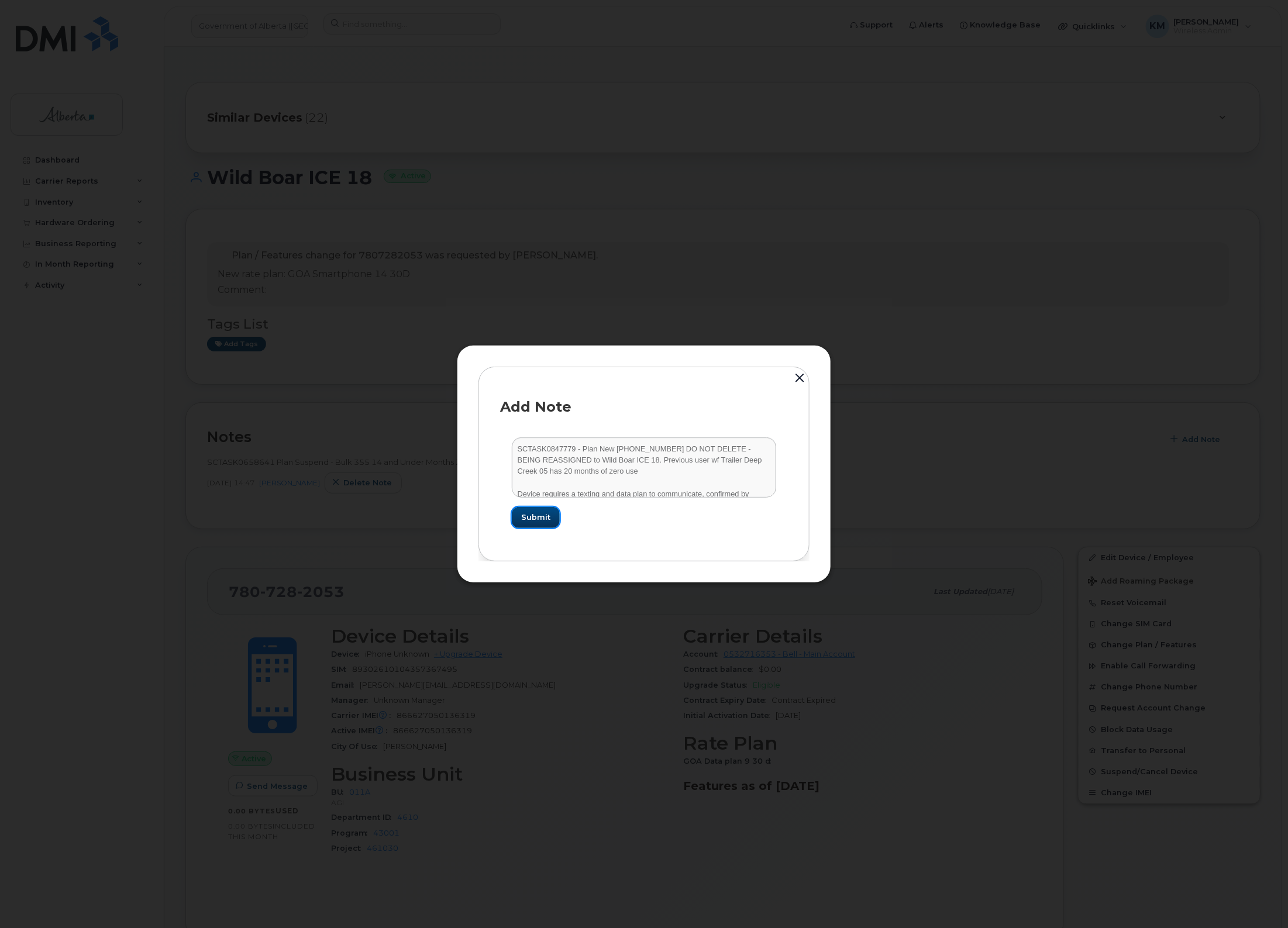
click at [538, 516] on span "Submit" at bounding box center [535, 517] width 29 height 11
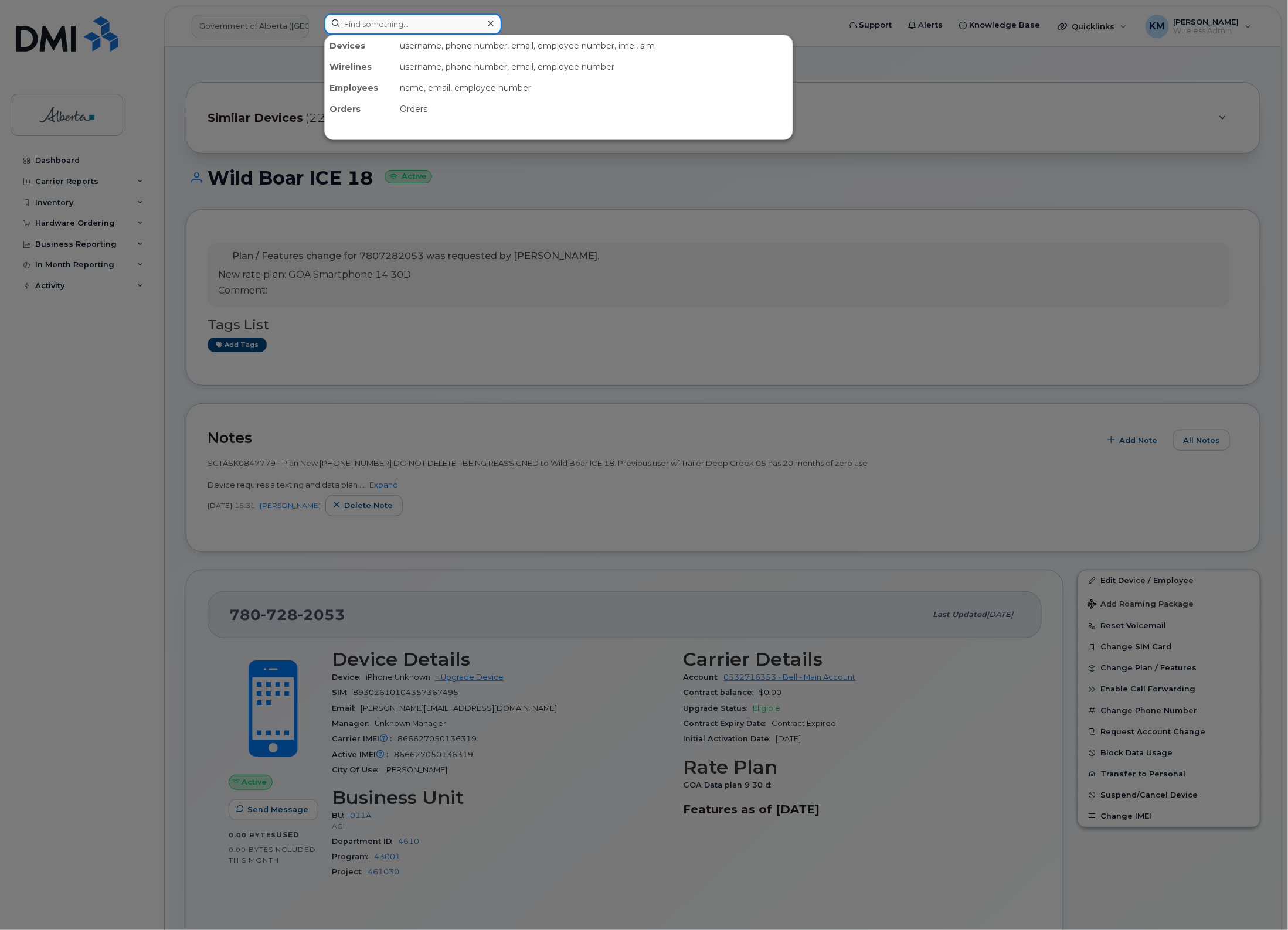
click at [418, 32] on input at bounding box center [413, 23] width 178 height 21
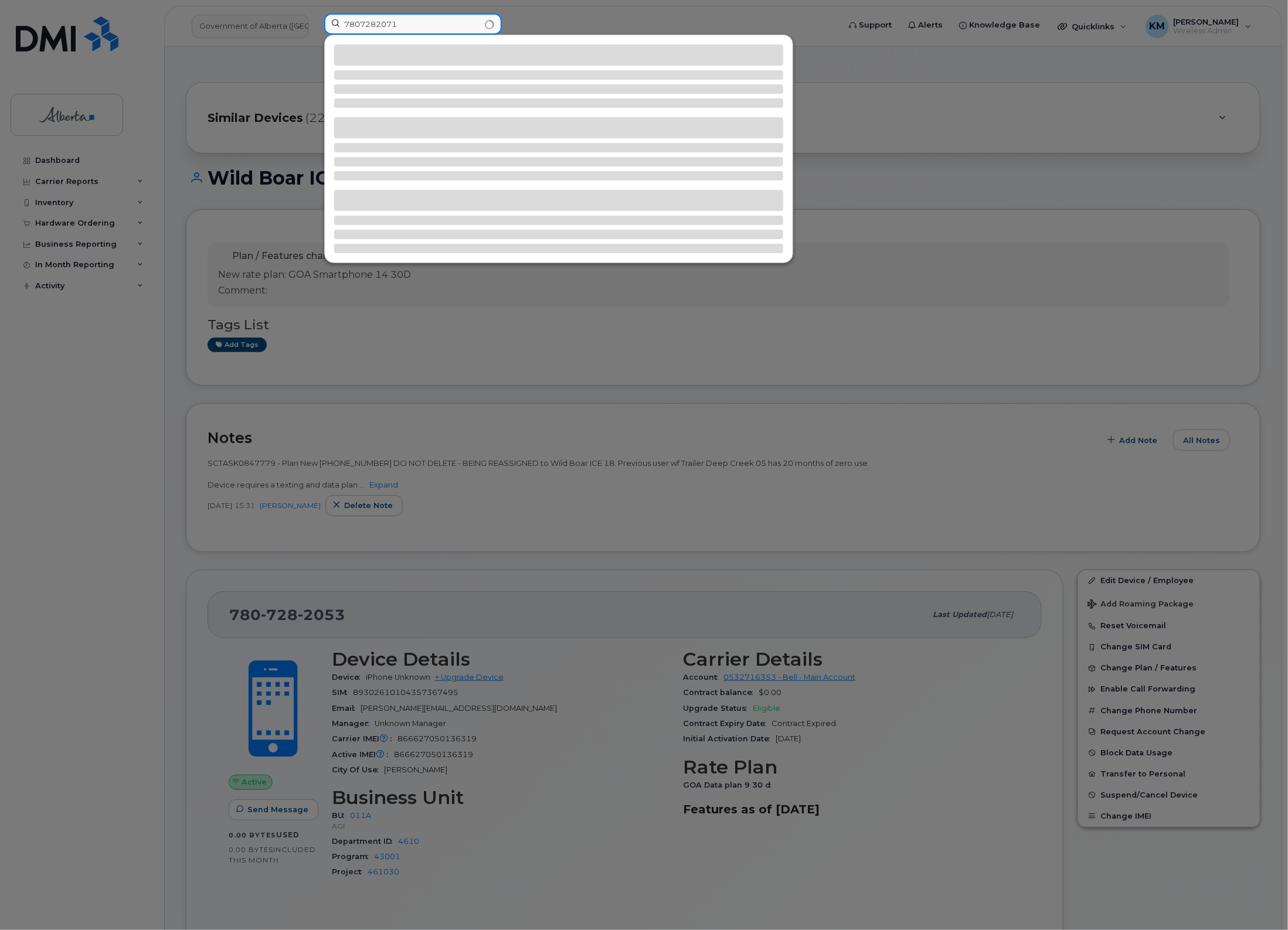
type input "7807282071"
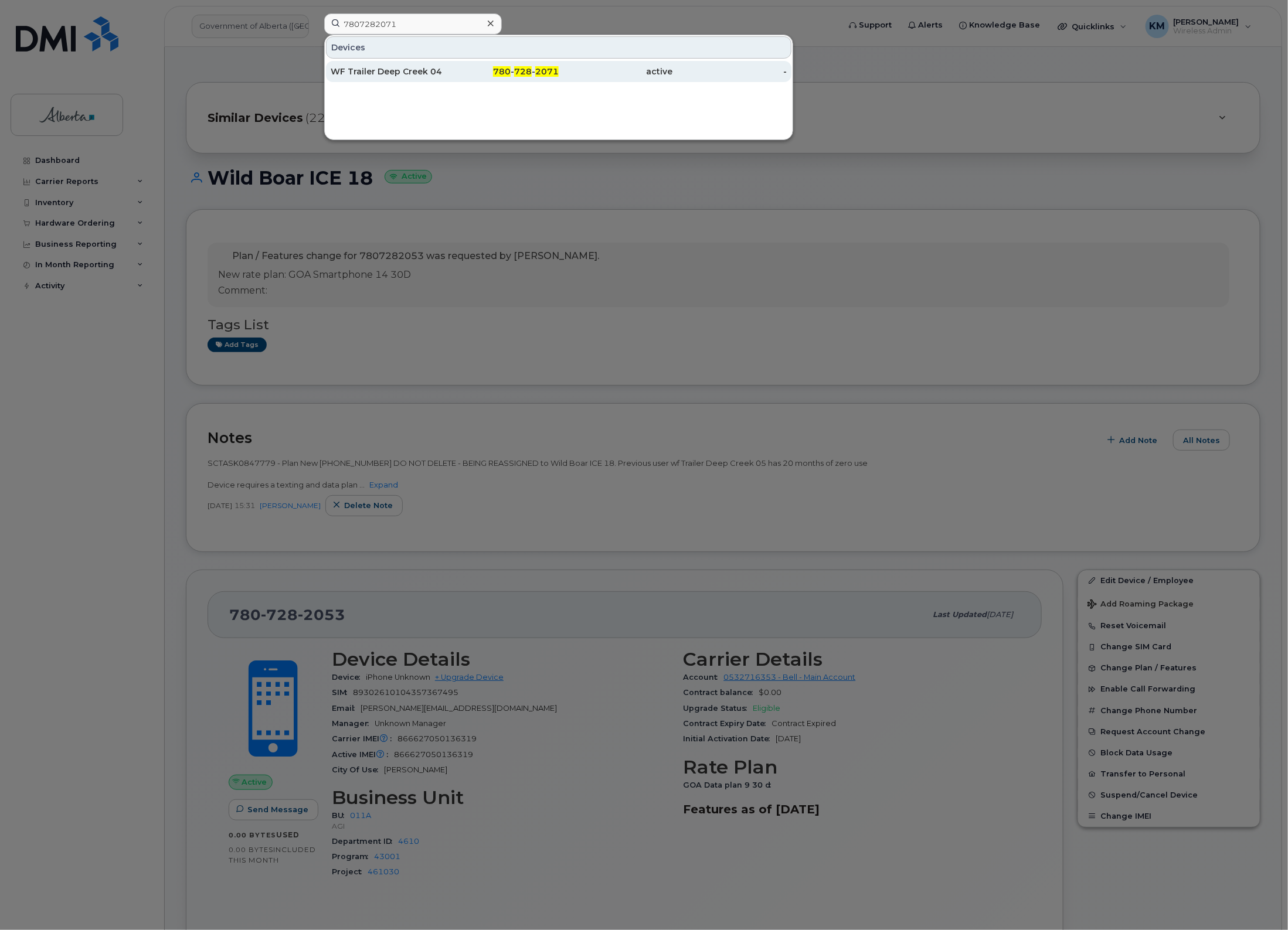
click at [421, 69] on div "WF Trailer Deep Creek 04" at bounding box center [387, 71] width 114 height 12
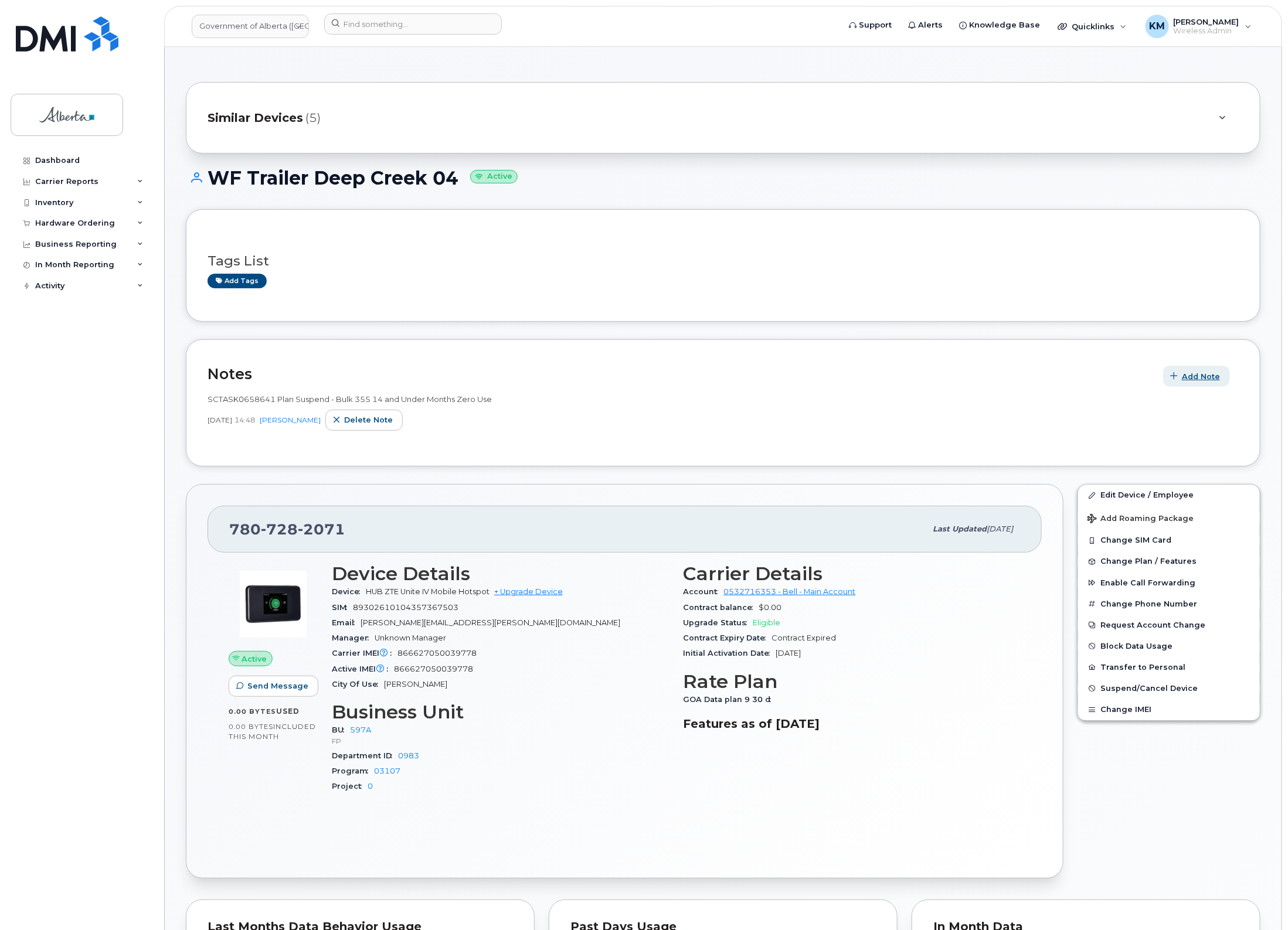
click at [1217, 375] on span "Add Note" at bounding box center [1200, 377] width 38 height 11
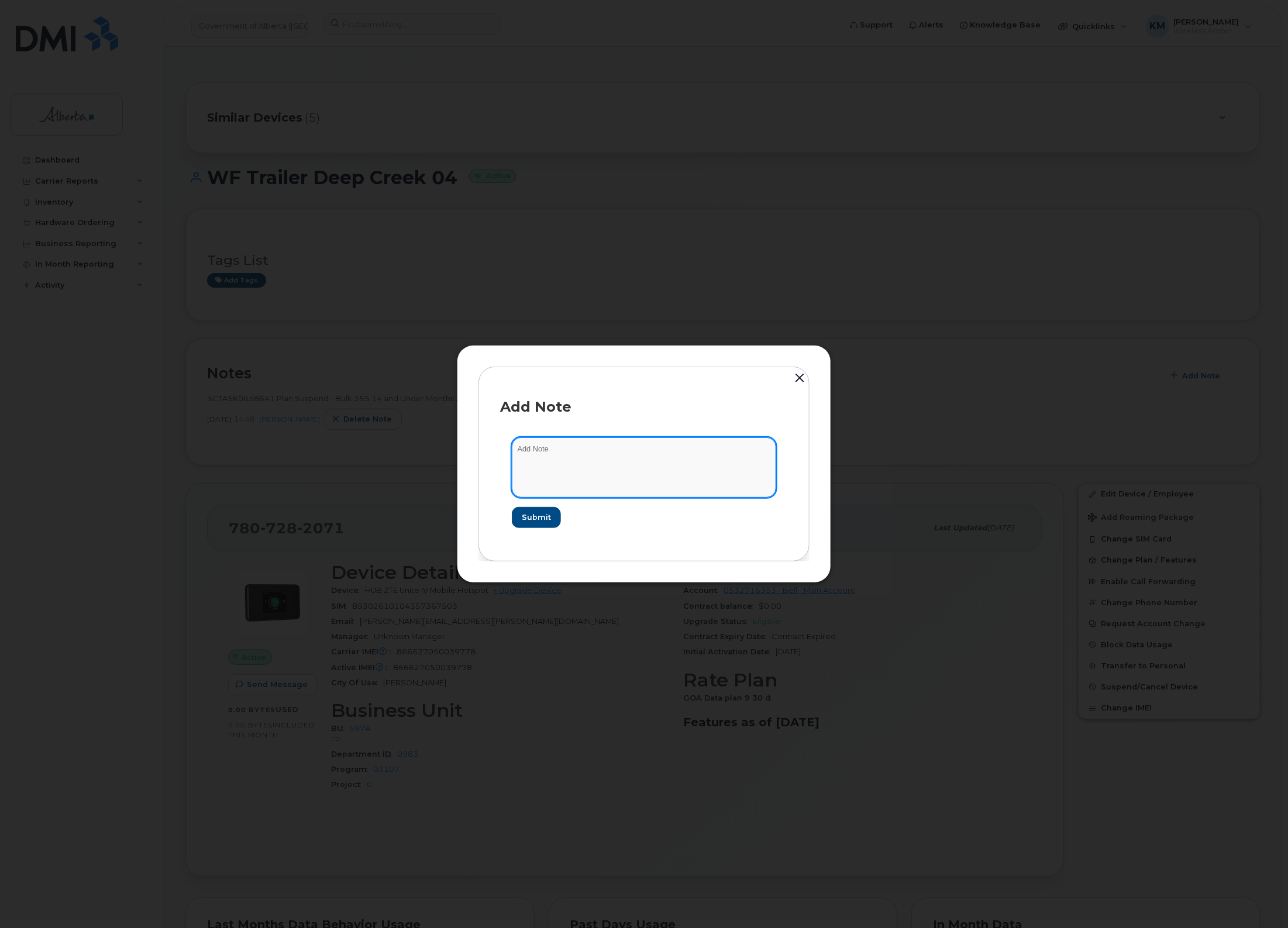
click at [626, 449] on textarea at bounding box center [644, 468] width 264 height 60
paste textarea "SCTASK0847779 - Plan New [PHONE_NUMBER] DO NOT DELETE - BEING REASSIGNED to Wil…"
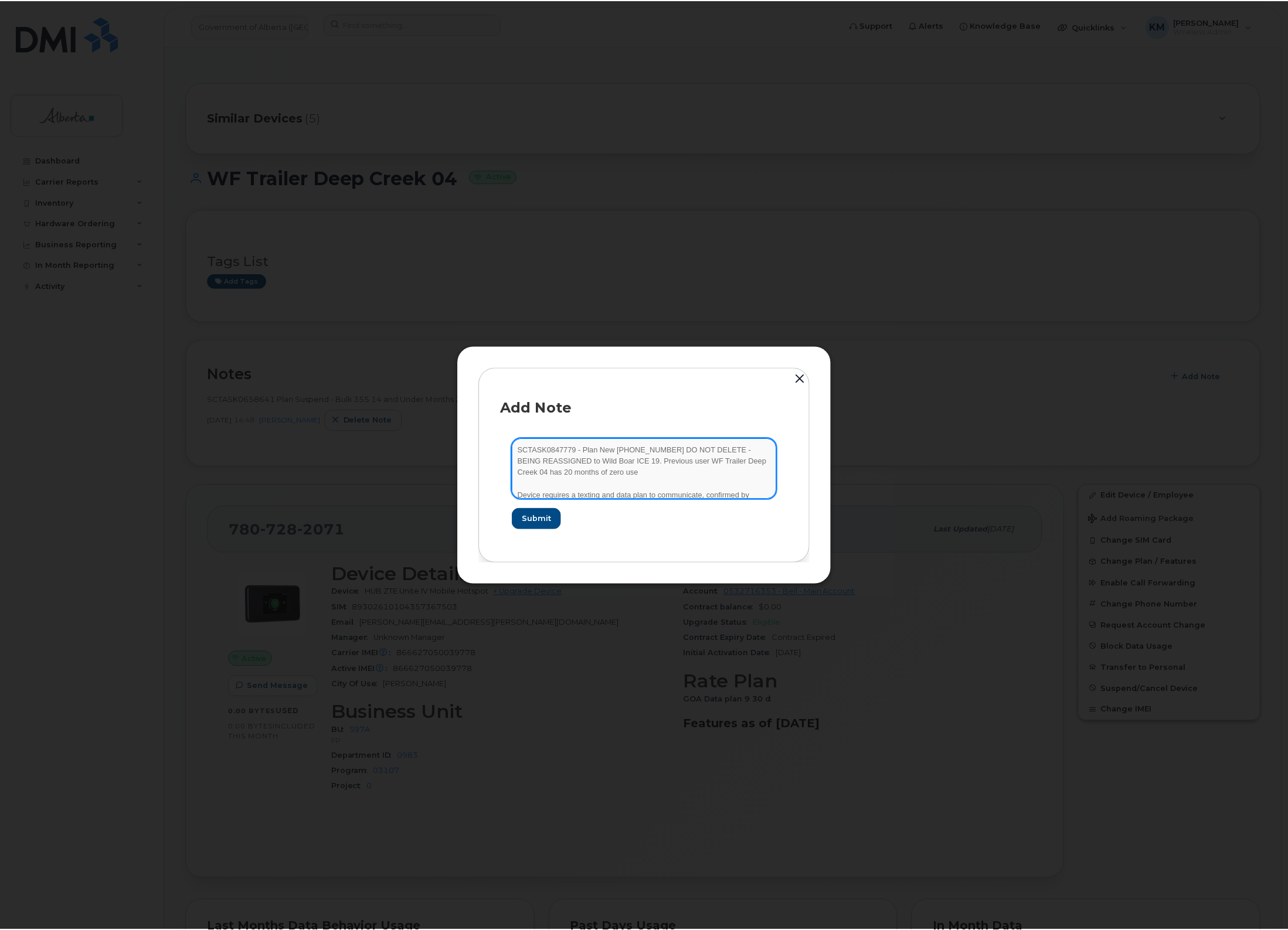
scroll to position [24, 0]
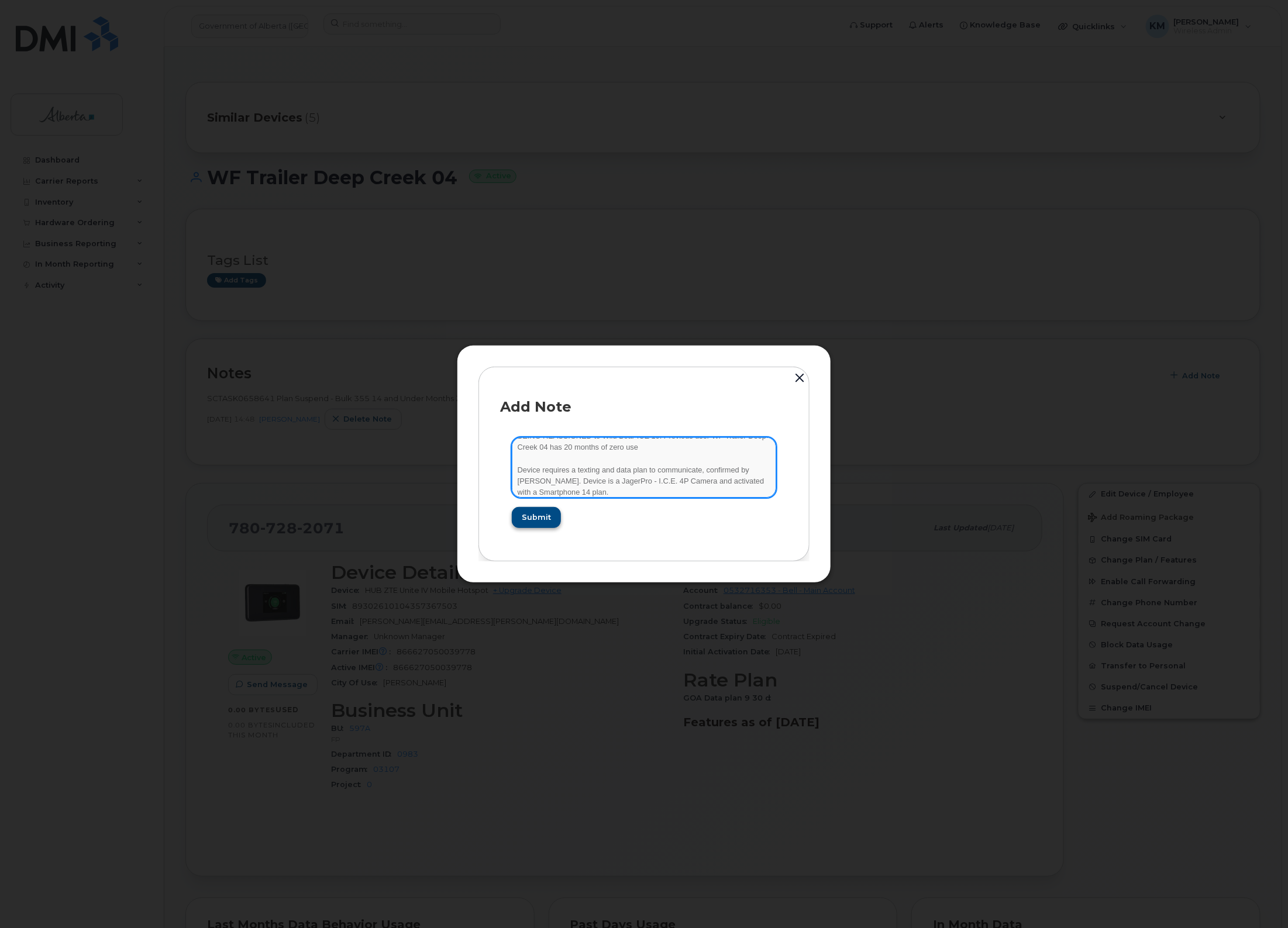
type textarea "SCTASK0847779 - Plan New [PHONE_NUMBER] DO NOT DELETE - BEING REASSIGNED to Wil…"
click at [530, 513] on span "Submit" at bounding box center [535, 517] width 29 height 11
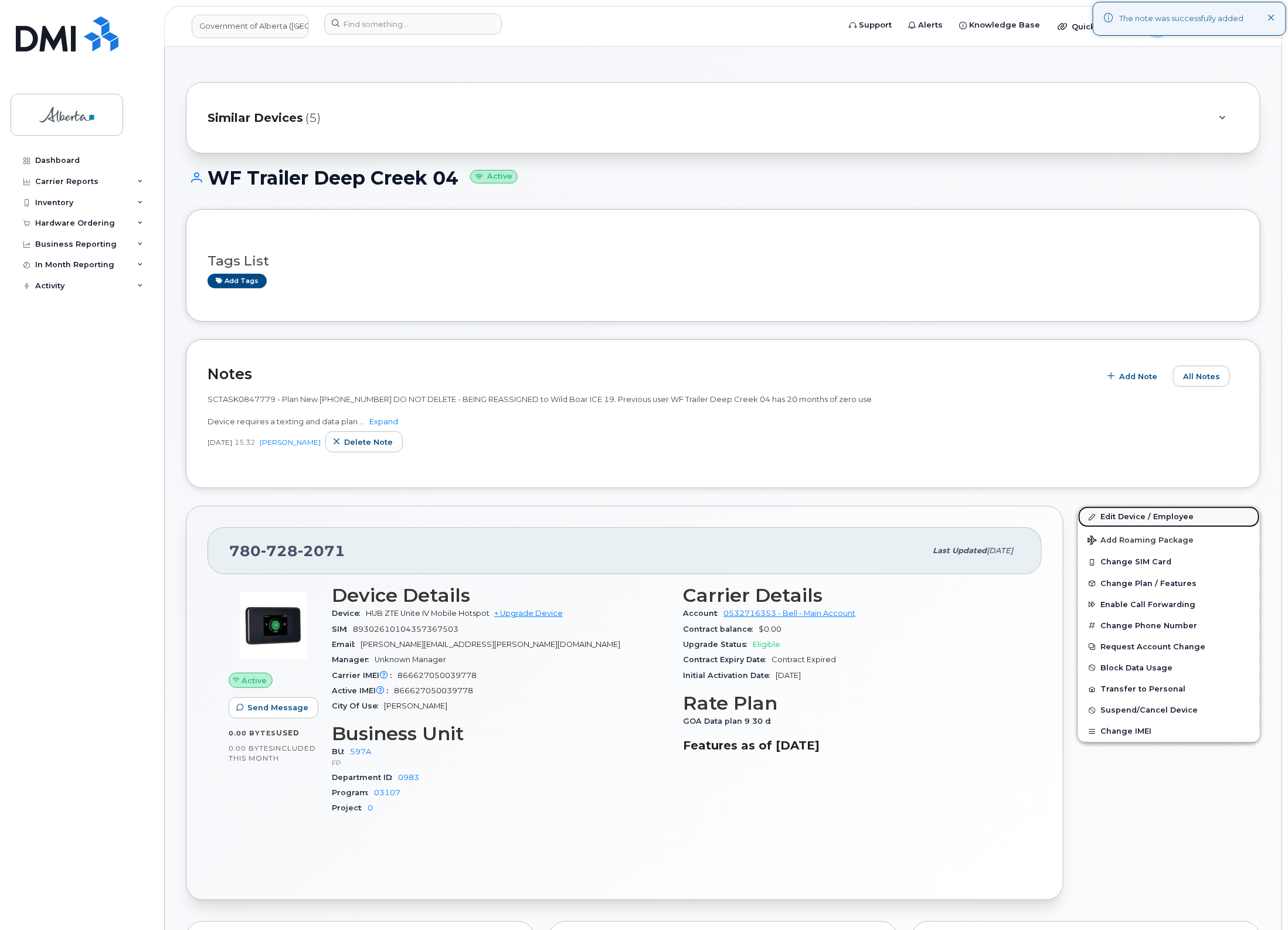
click at [1193, 516] on link "Edit Device / Employee" at bounding box center [1168, 517] width 181 height 21
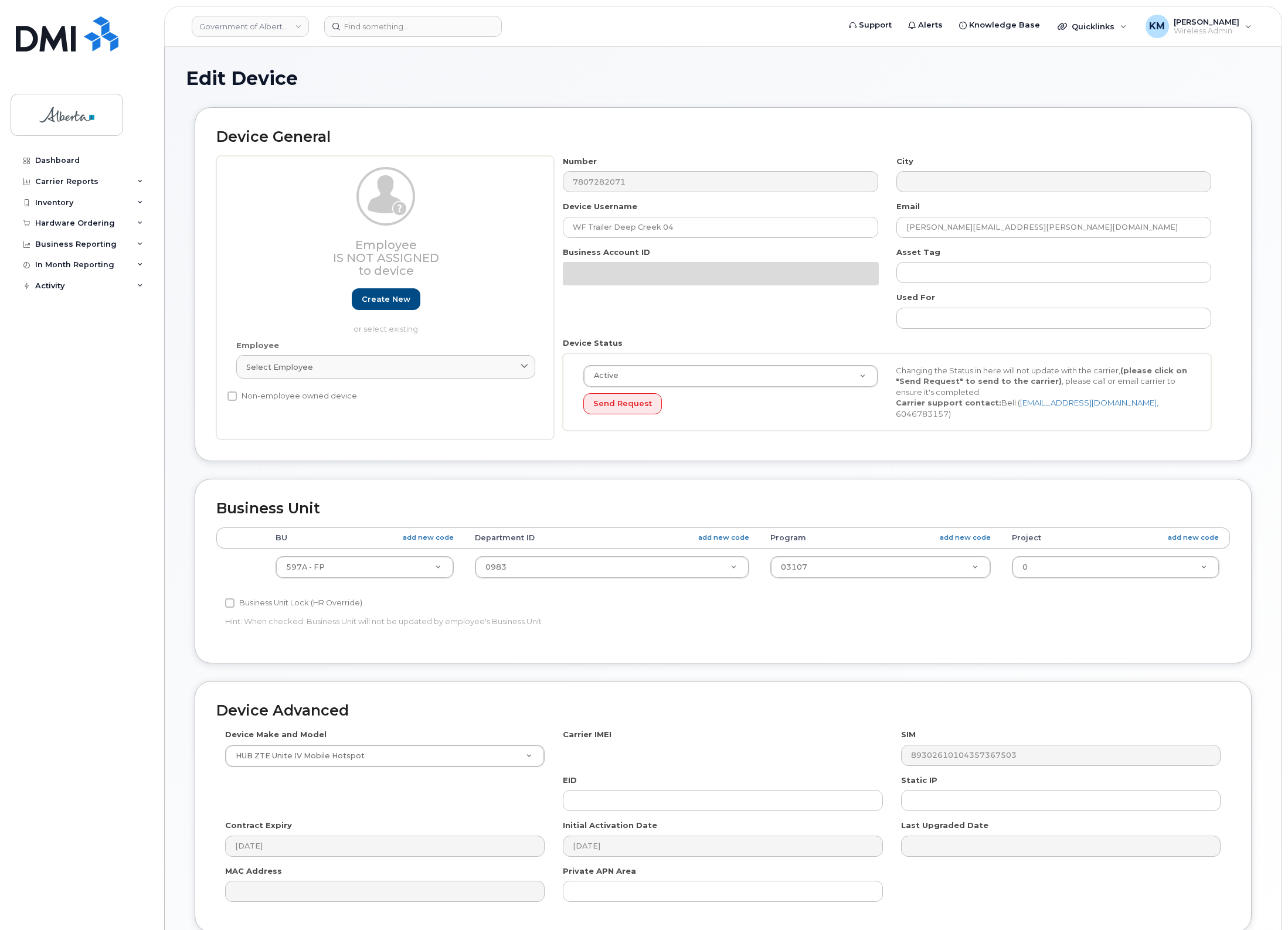
select select "4797726"
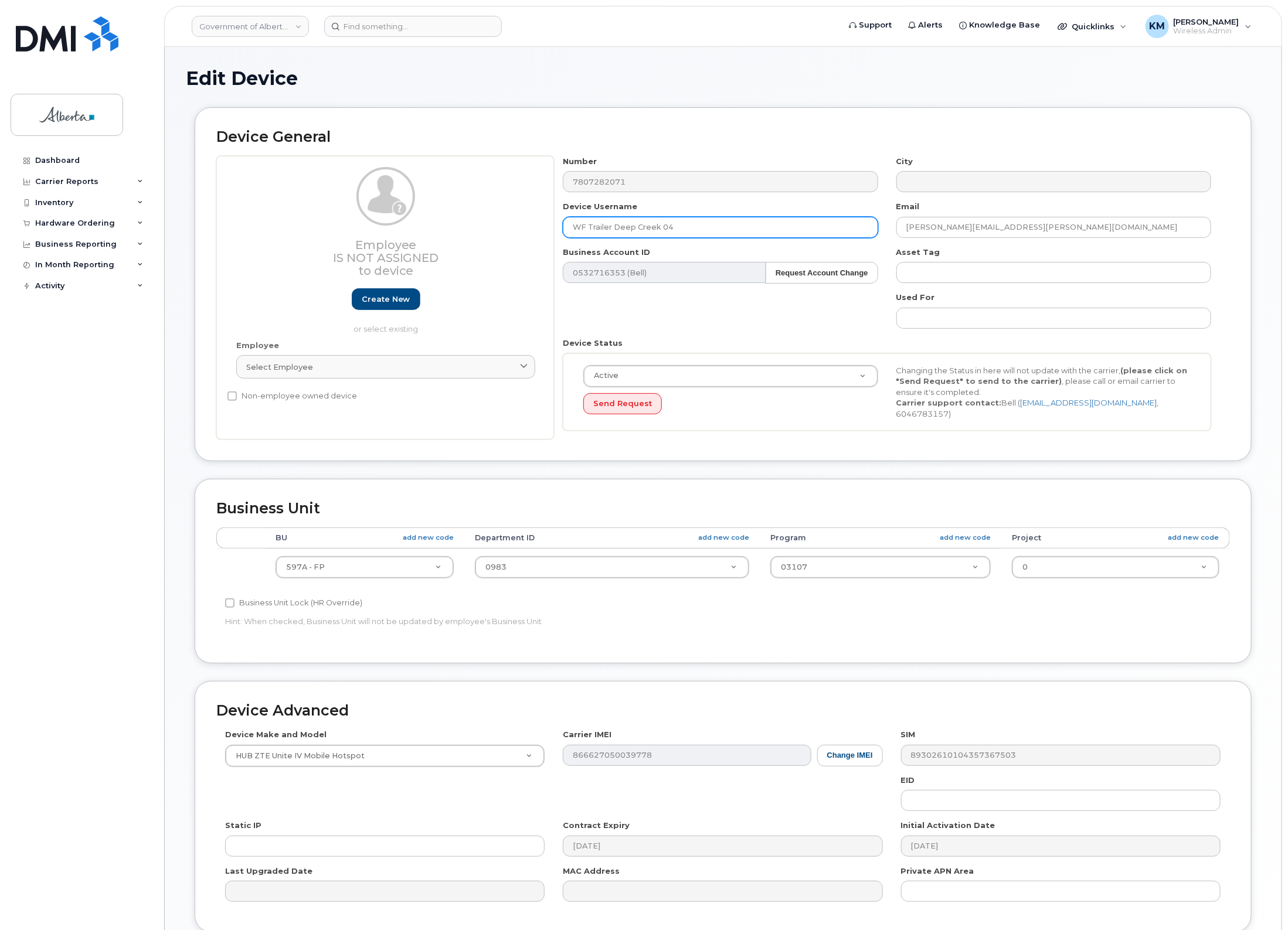
drag, startPoint x: 718, startPoint y: 226, endPoint x: 539, endPoint y: 225, distance: 179.0
click at [539, 225] on div "Employee Is not assigned to device Create new or select existing Employee Selec…" at bounding box center [723, 298] width 1013 height 284
type input "w"
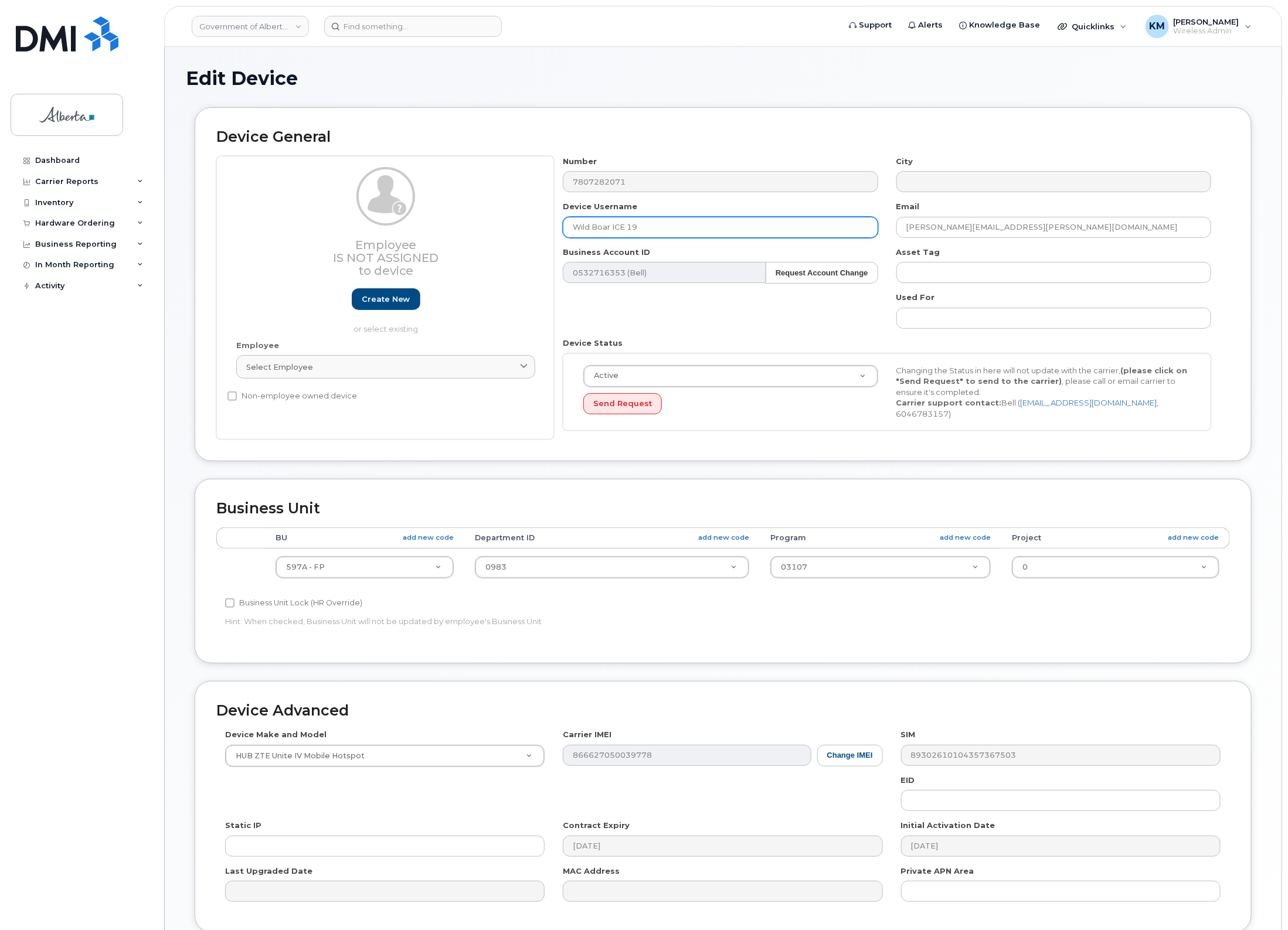
type input "Wild Boar ICE 19"
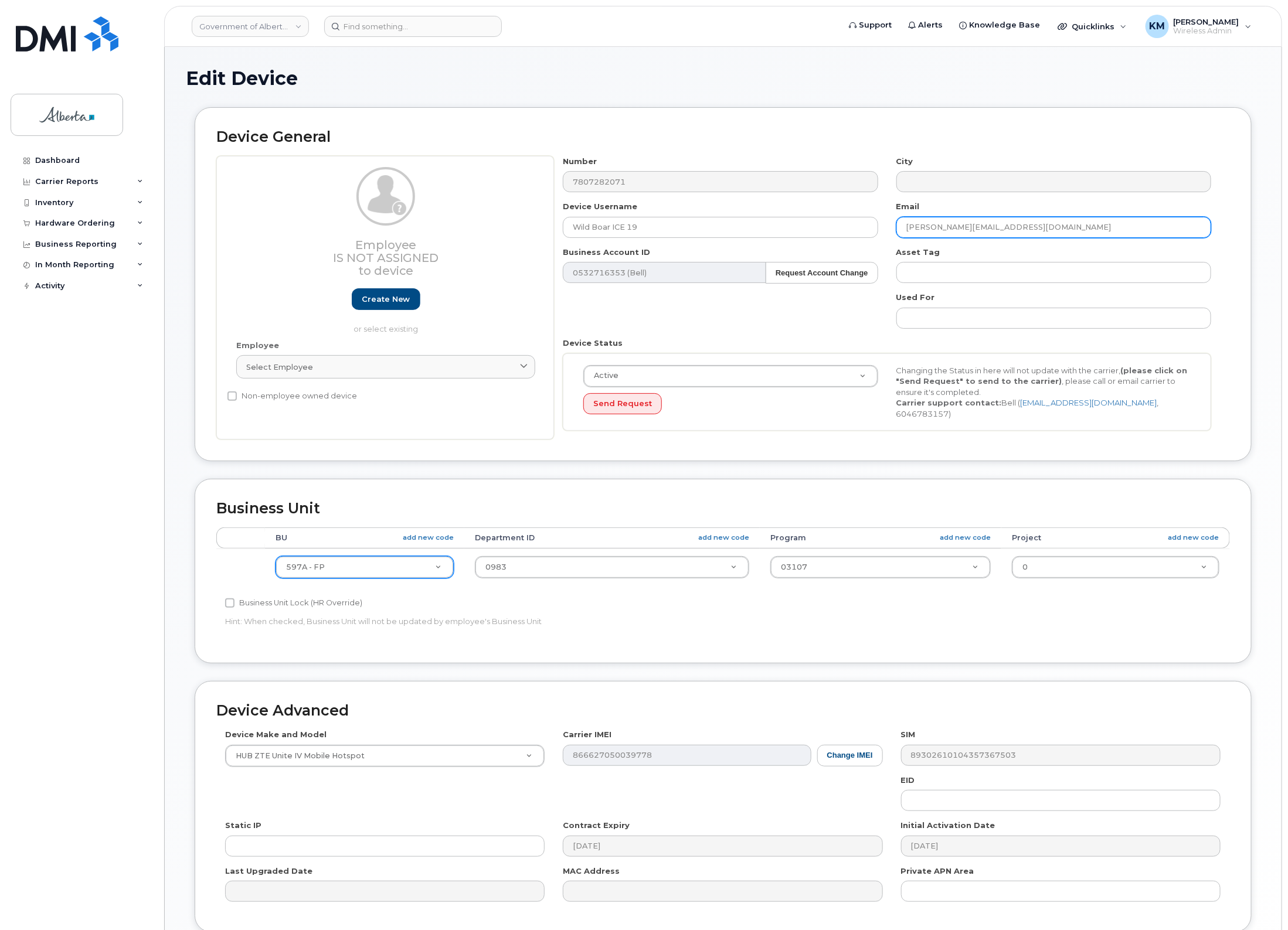
type input "[PERSON_NAME][EMAIL_ADDRESS][DOMAIN_NAME]"
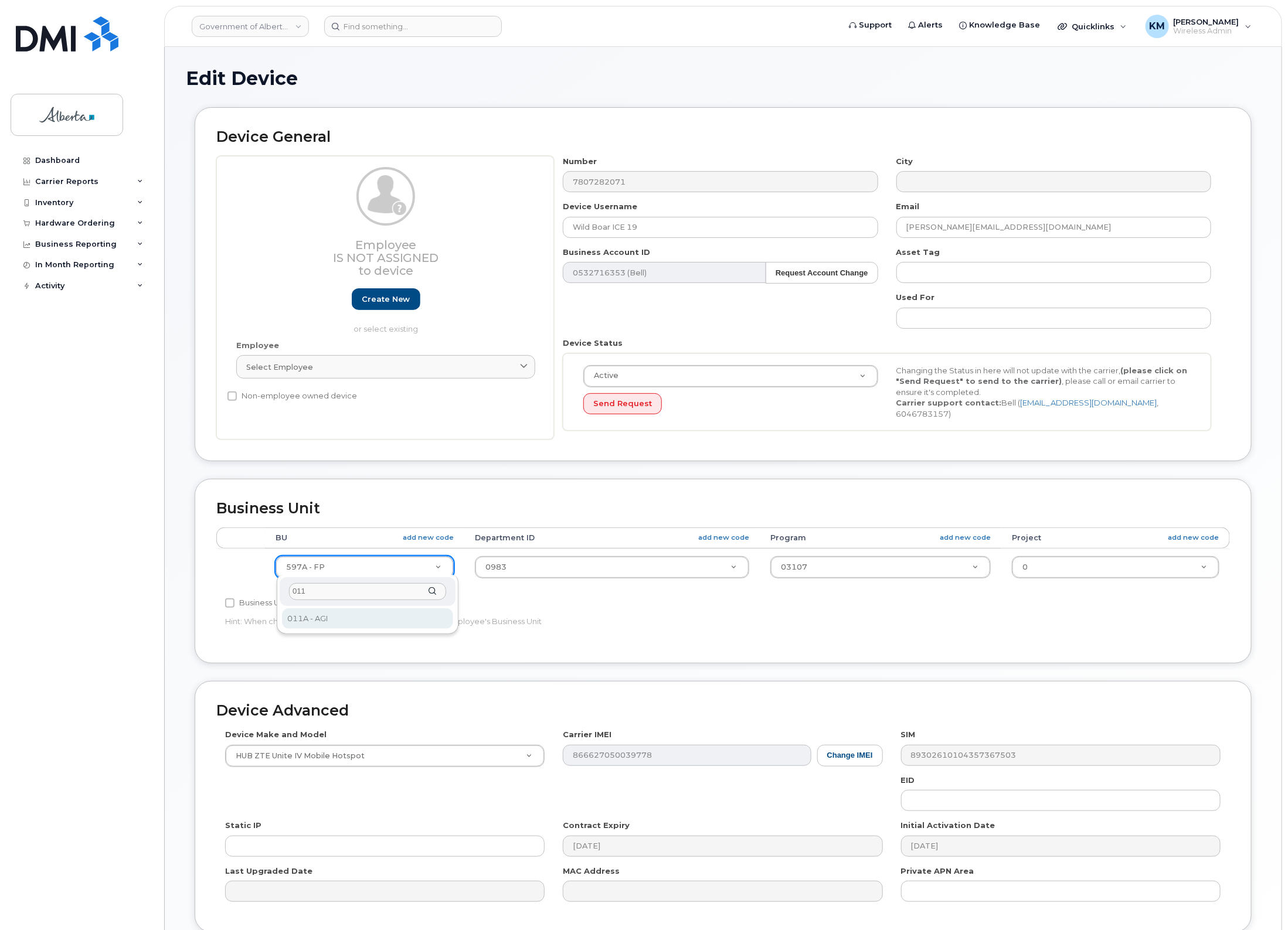
type input "011"
select select "4120336"
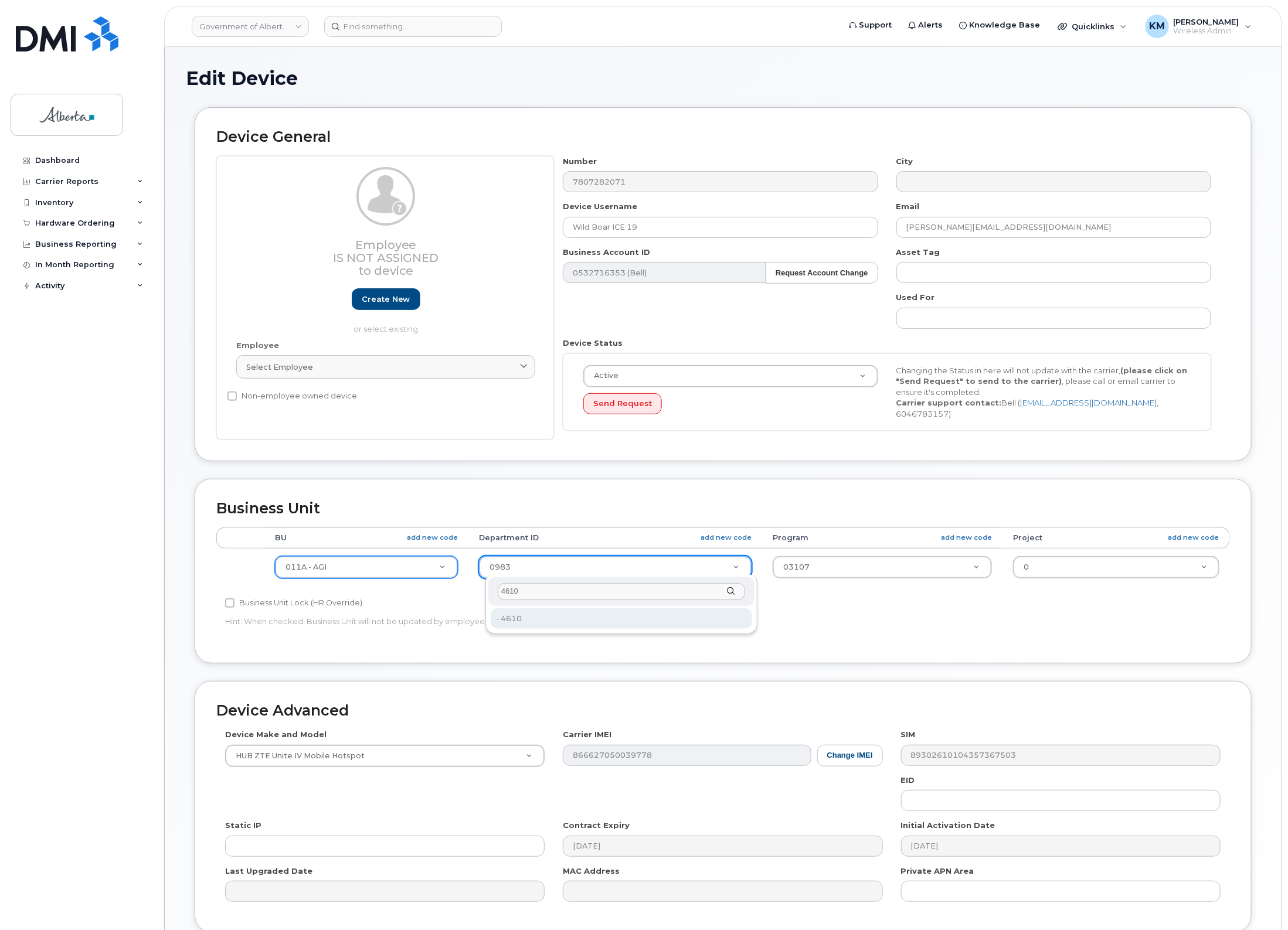
type input "4610"
type input "4120412"
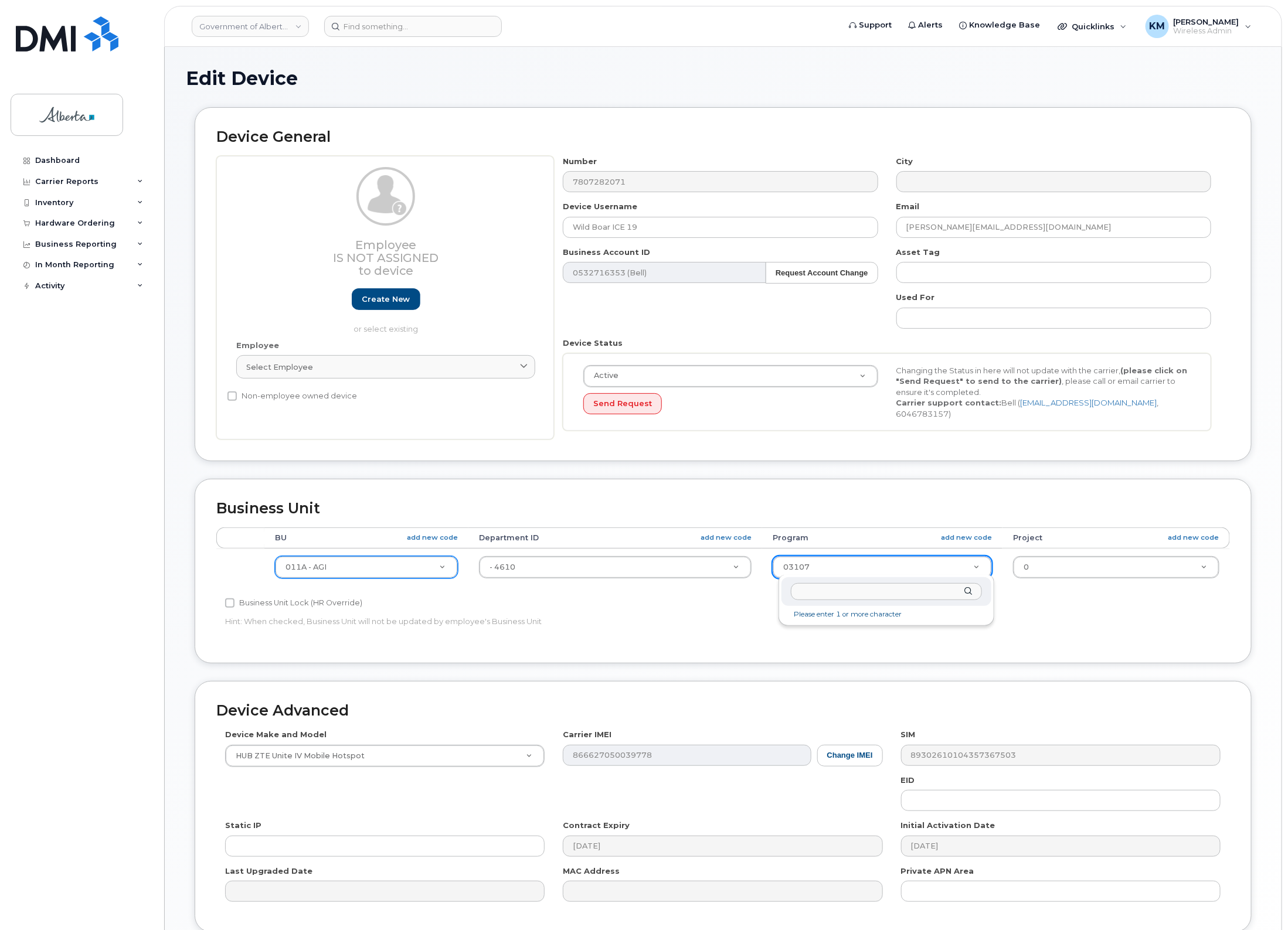
drag, startPoint x: 802, startPoint y: 570, endPoint x: 803, endPoint y: 578, distance: 8.1
type input "43001"
type input "4120415"
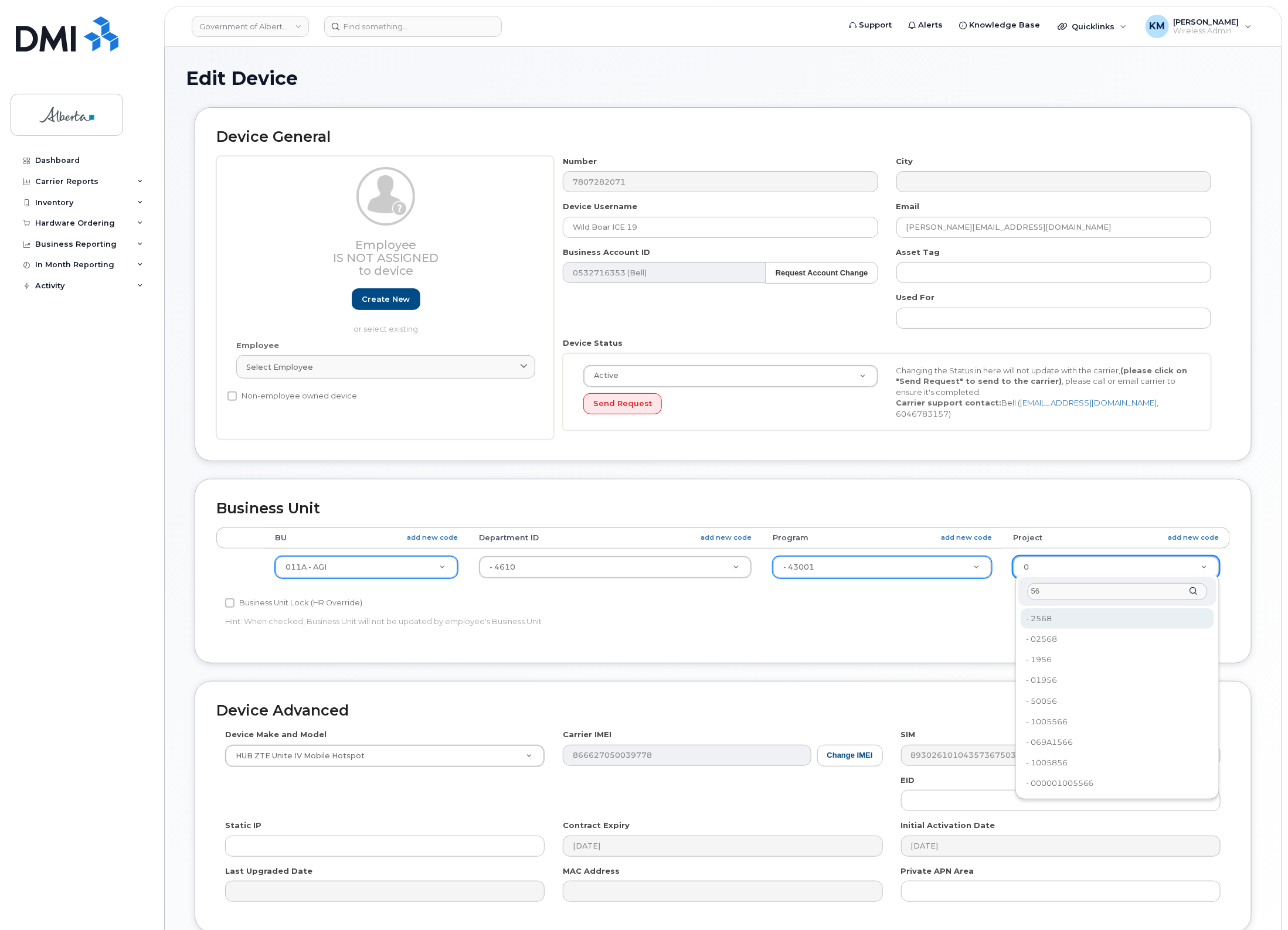
type input "5"
type input "461030"
type input "4120419"
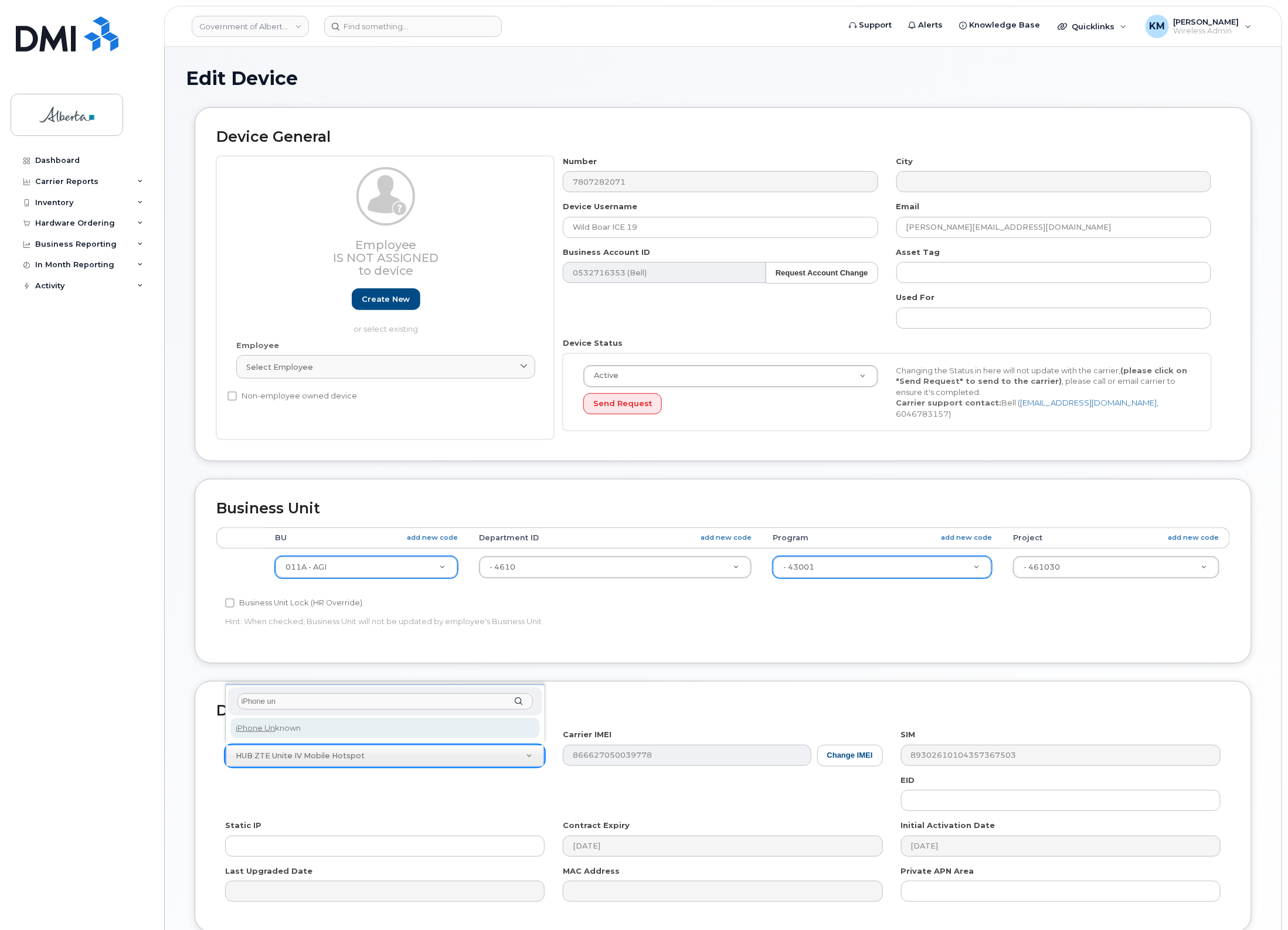
type input "iPhone un"
select select "185"
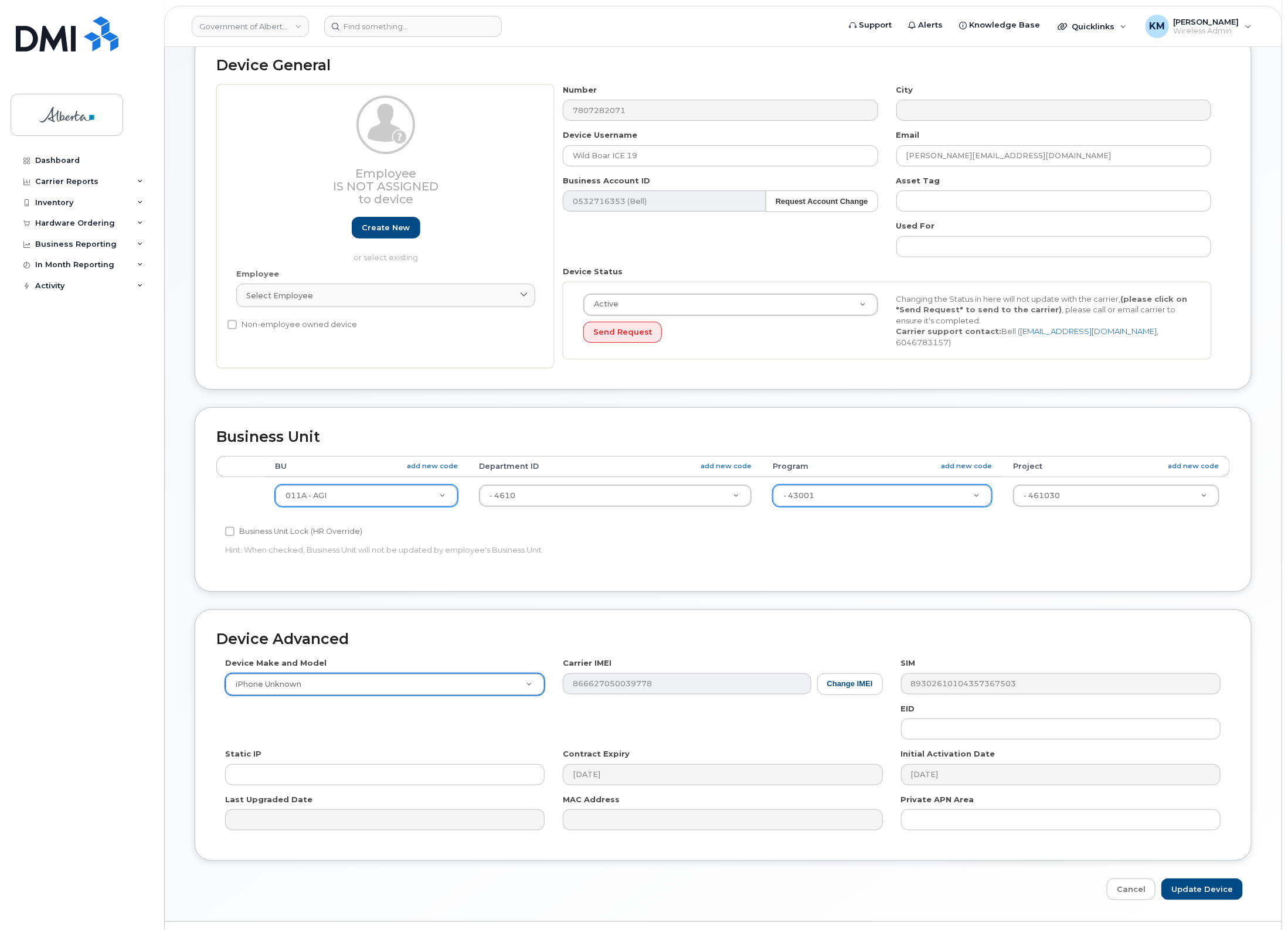
scroll to position [98, 0]
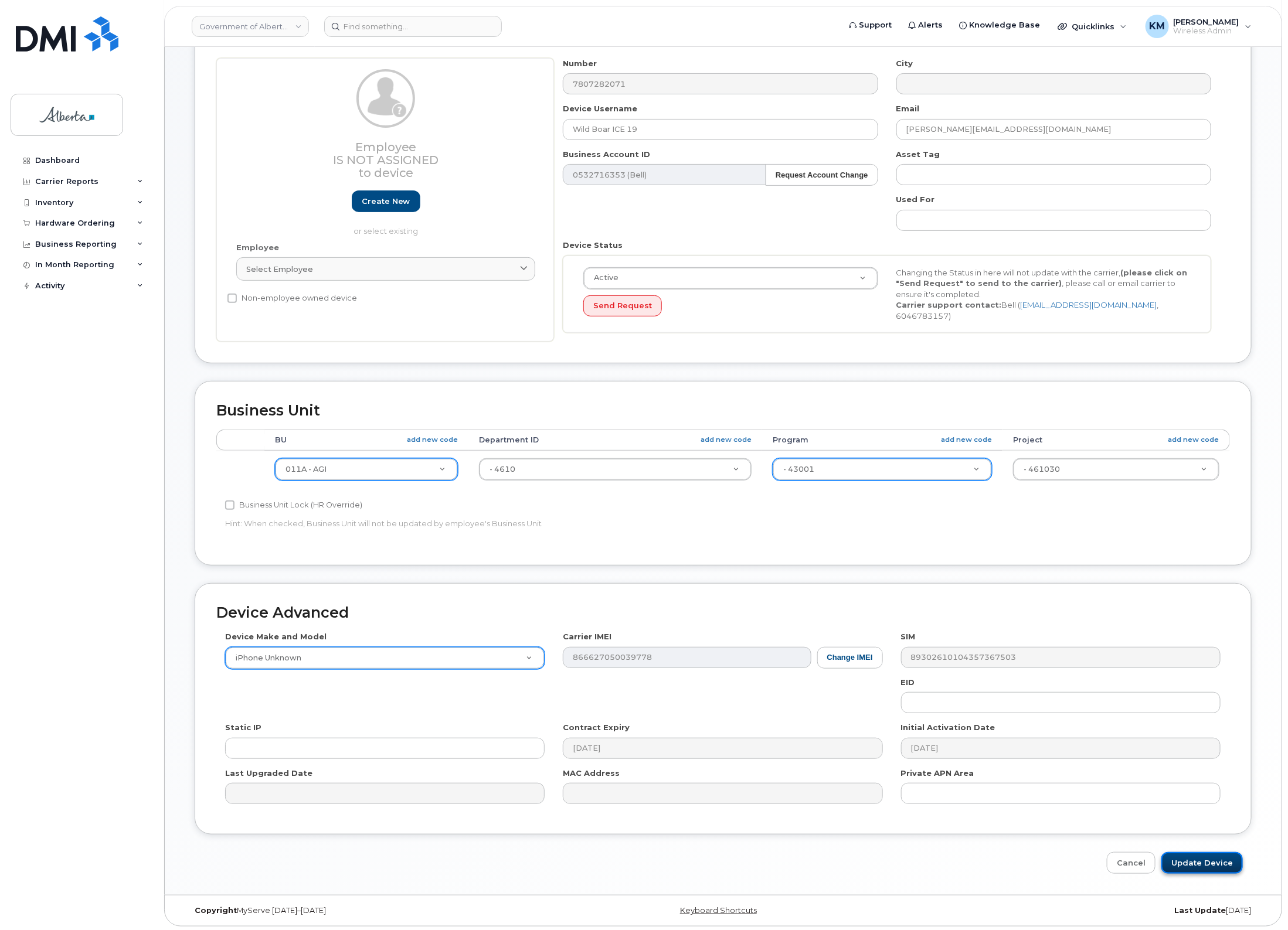
click at [1187, 852] on input "Update Device" at bounding box center [1202, 863] width 82 height 22
type input "Saving..."
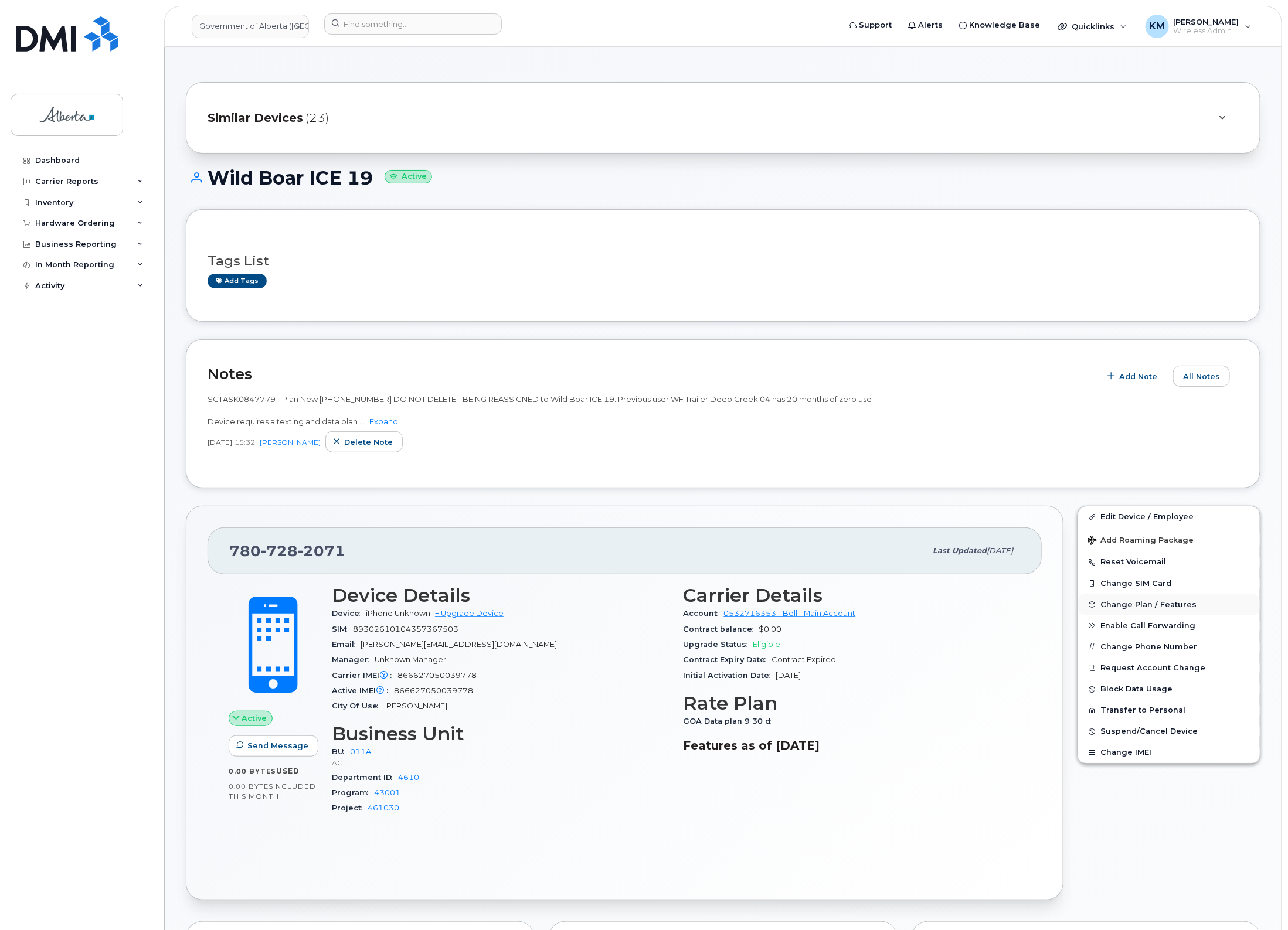
click at [1182, 607] on span "Change Plan / Features" at bounding box center [1148, 604] width 96 height 9
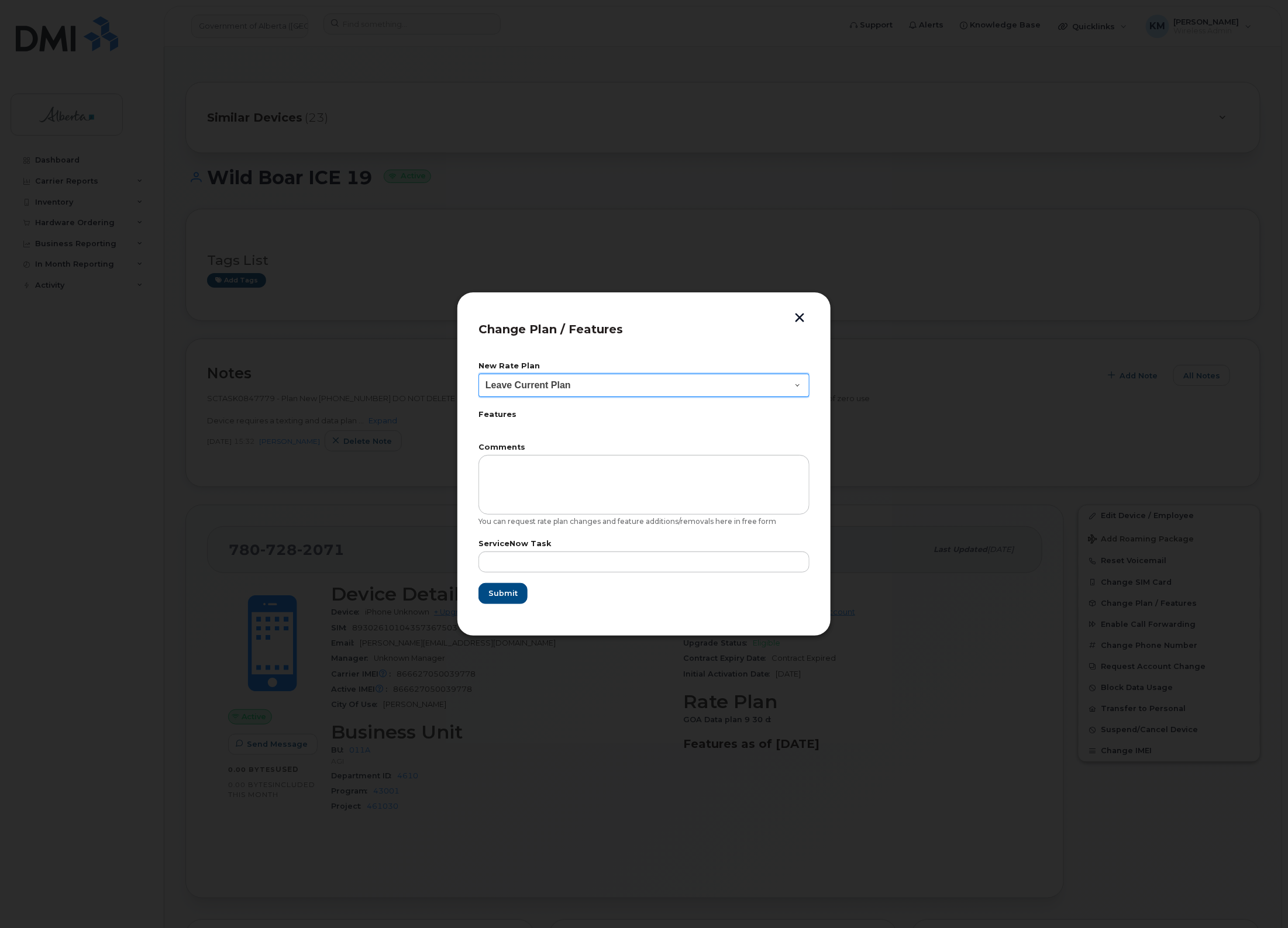
click at [667, 388] on select "Leave Current Plan GOA - Voice Plan 5 GOA Smartphone 14 30D GOA Unlimited Smart…" at bounding box center [644, 385] width 331 height 23
select select "2483362"
click at [479, 373] on select "Leave Current Plan GOA - Voice Plan 5 GOA Smartphone 14 30D GOA Unlimited Smart…" at bounding box center [644, 385] width 331 height 23
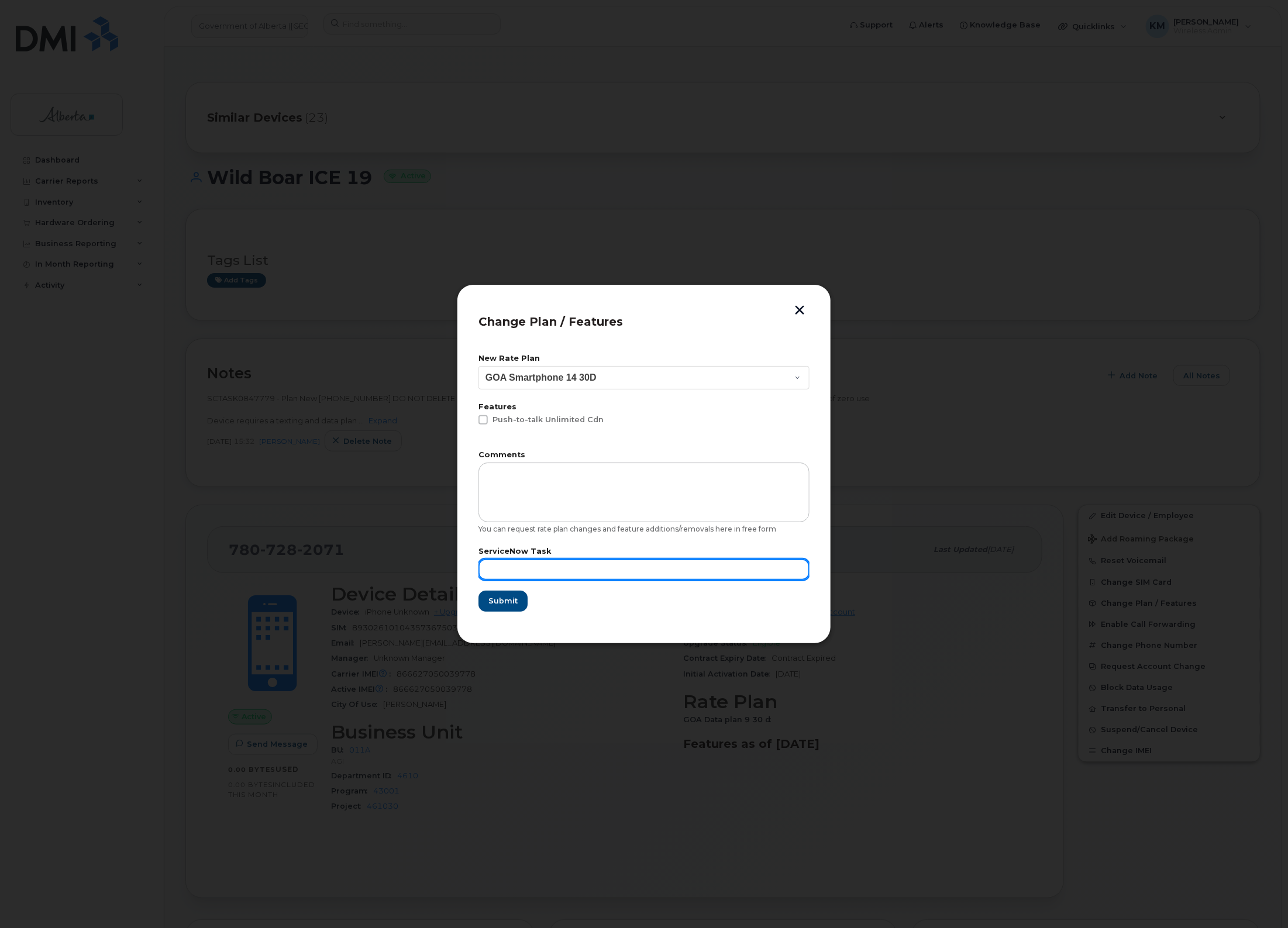
click at [553, 574] on input "text" at bounding box center [644, 570] width 331 height 21
type input "SCTASK0847779"
click at [514, 600] on span "Submit" at bounding box center [502, 601] width 29 height 11
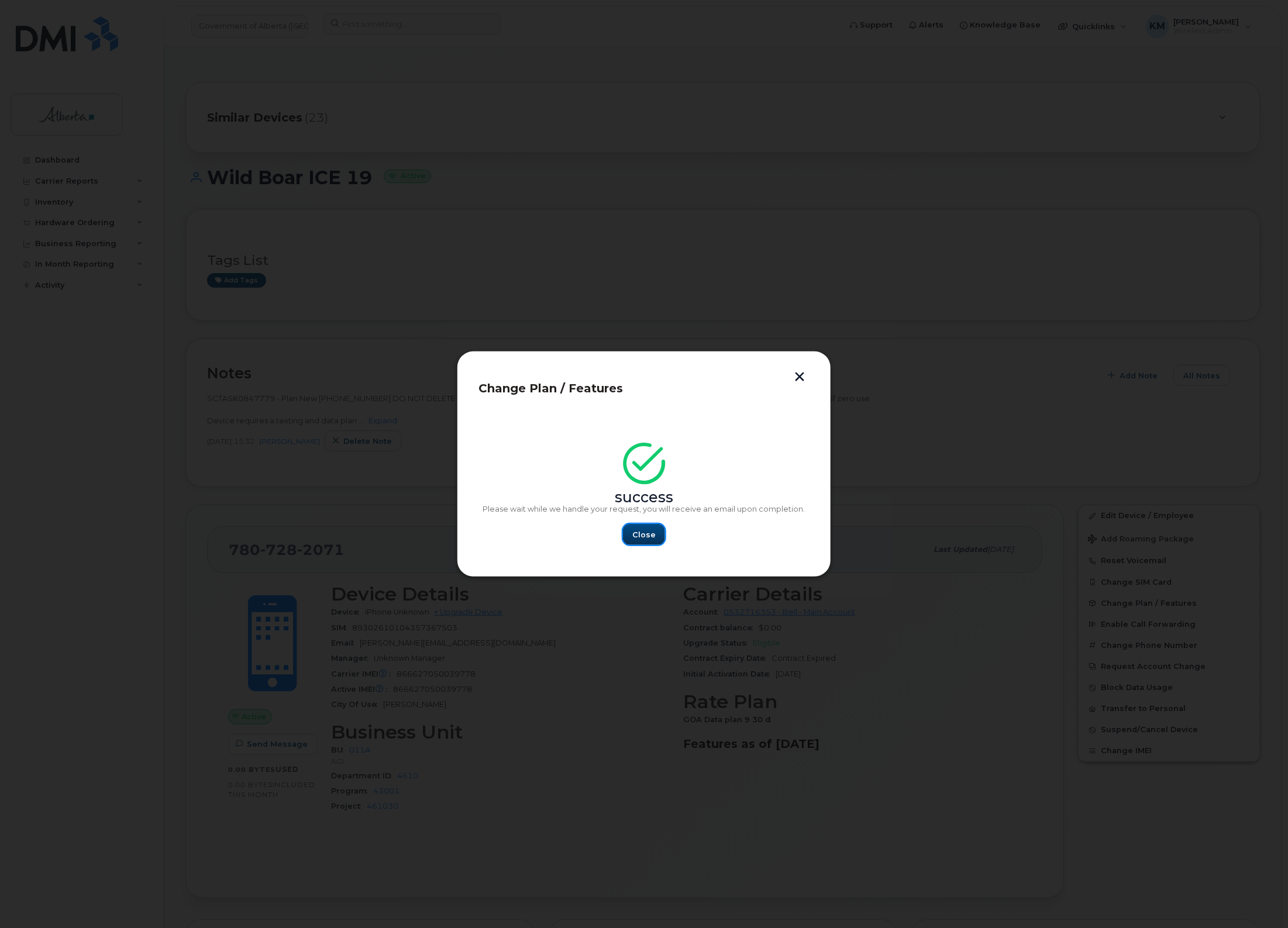
click at [651, 537] on span "Close" at bounding box center [644, 535] width 23 height 11
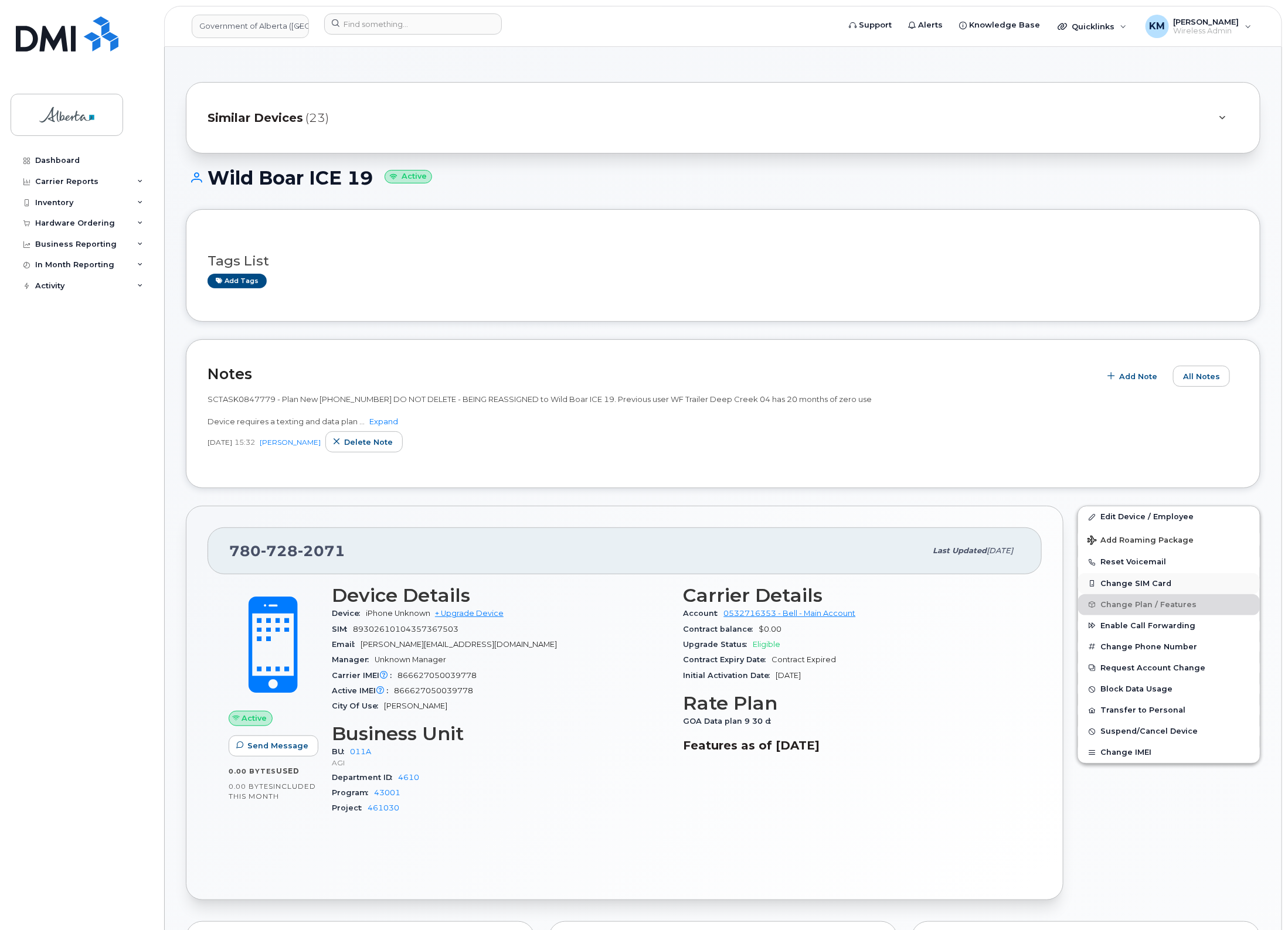
click at [1114, 579] on button "Change SIM Card" at bounding box center [1168, 583] width 181 height 21
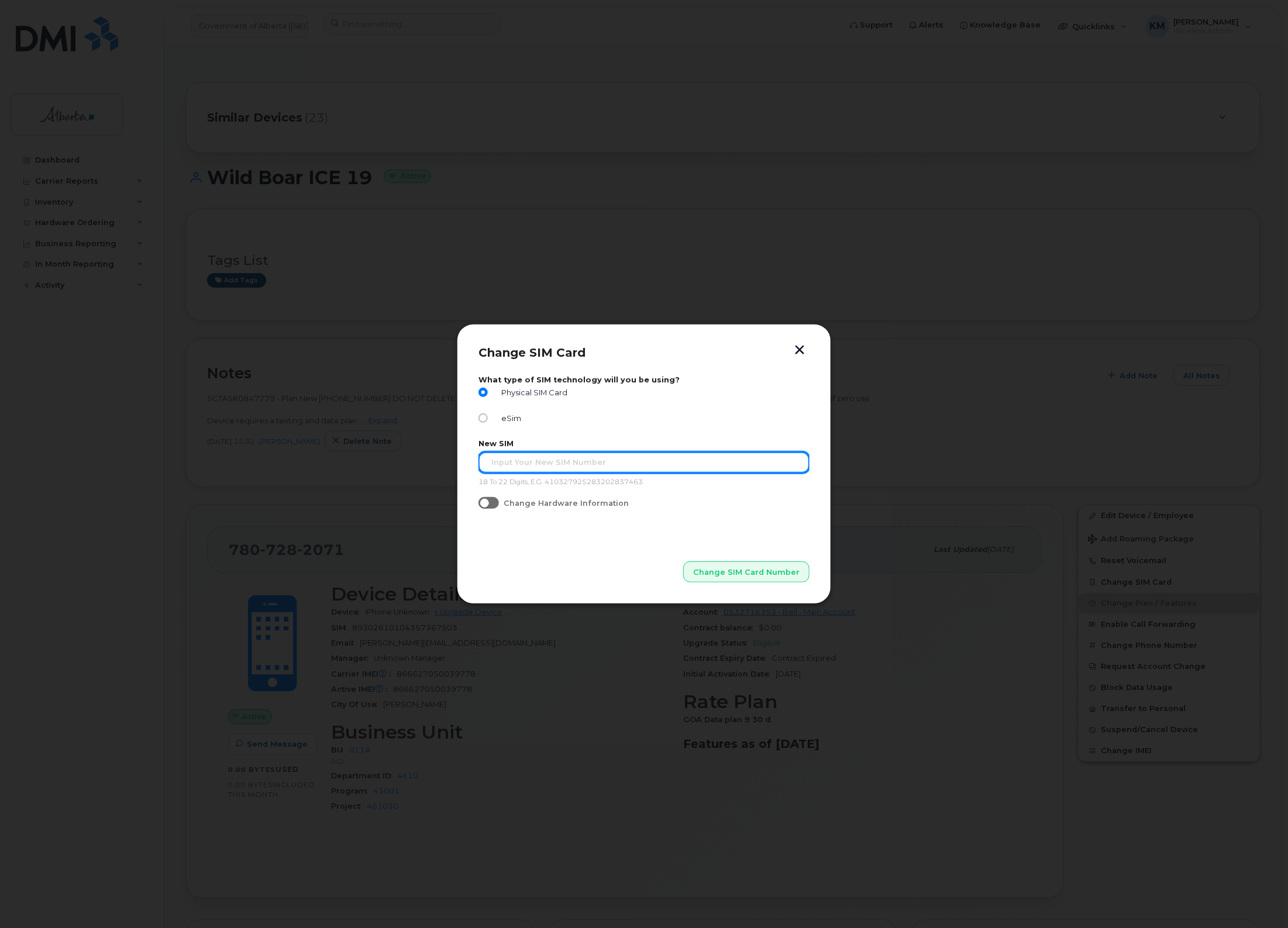
click at [532, 467] on input "text" at bounding box center [644, 462] width 331 height 21
paste input "89302610207725364530"
type input "89302610207725364530"
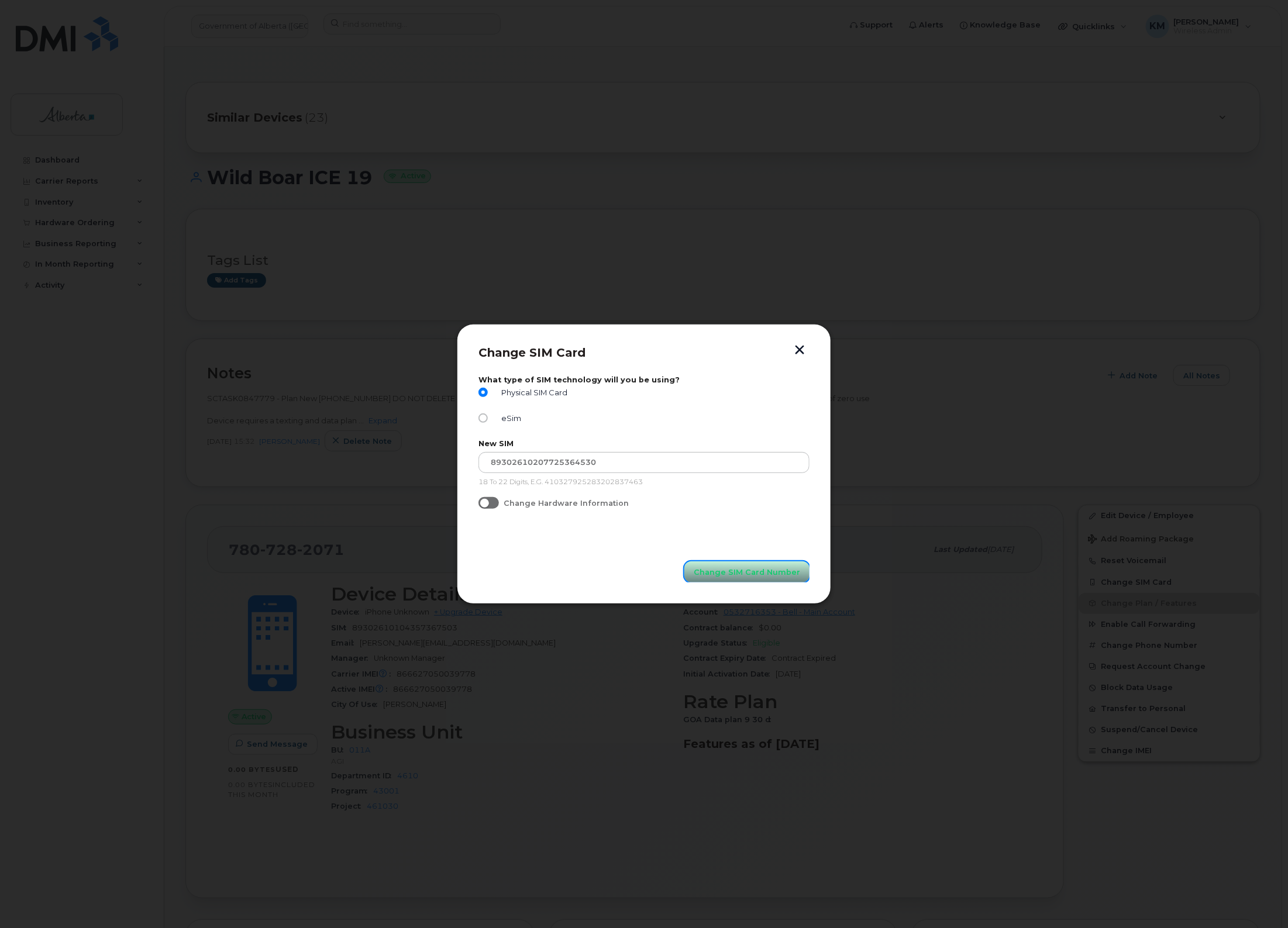
click at [727, 574] on span "Change SIM Card Number" at bounding box center [747, 572] width 107 height 11
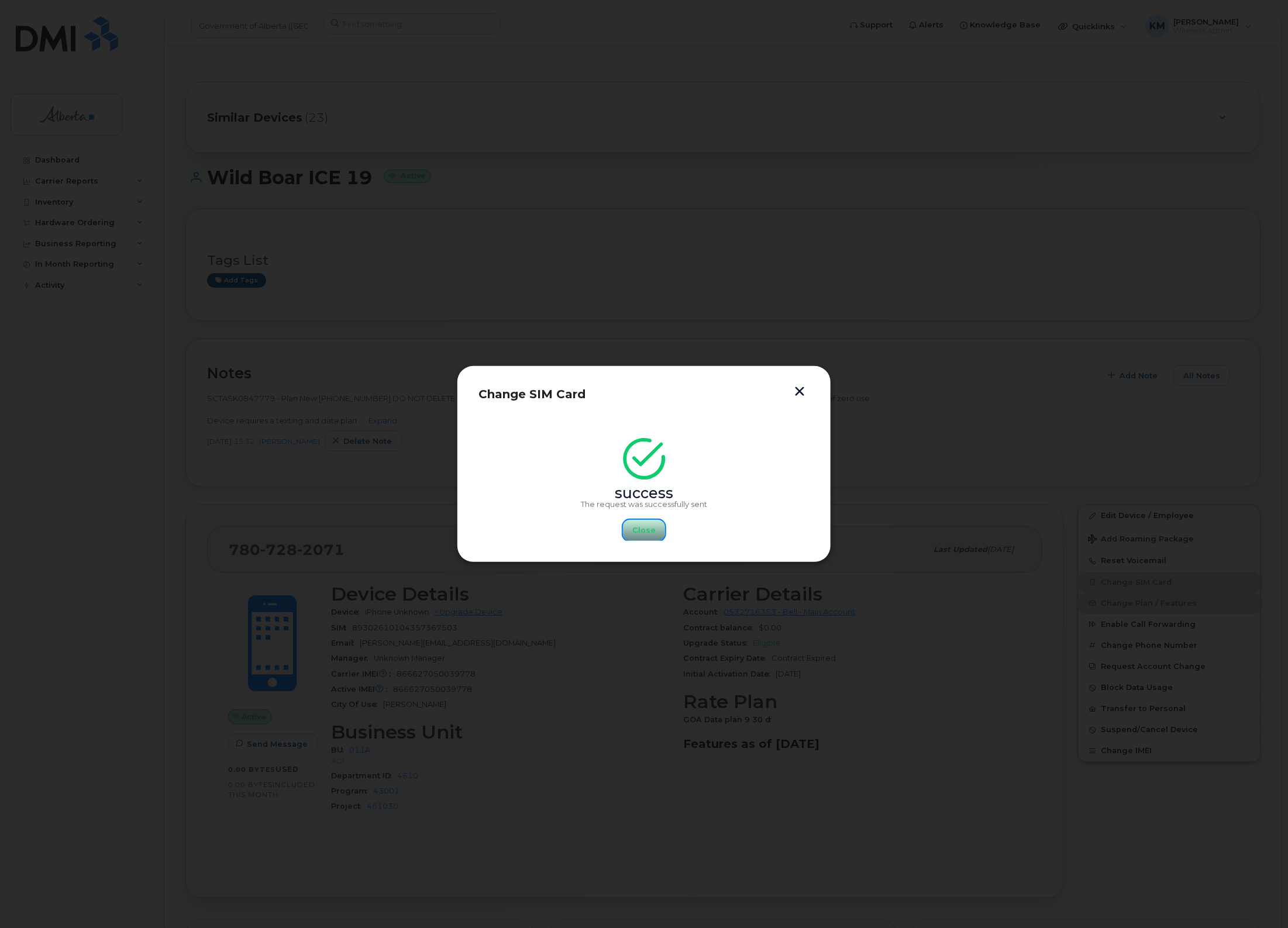
click at [650, 526] on span "Close" at bounding box center [644, 530] width 23 height 11
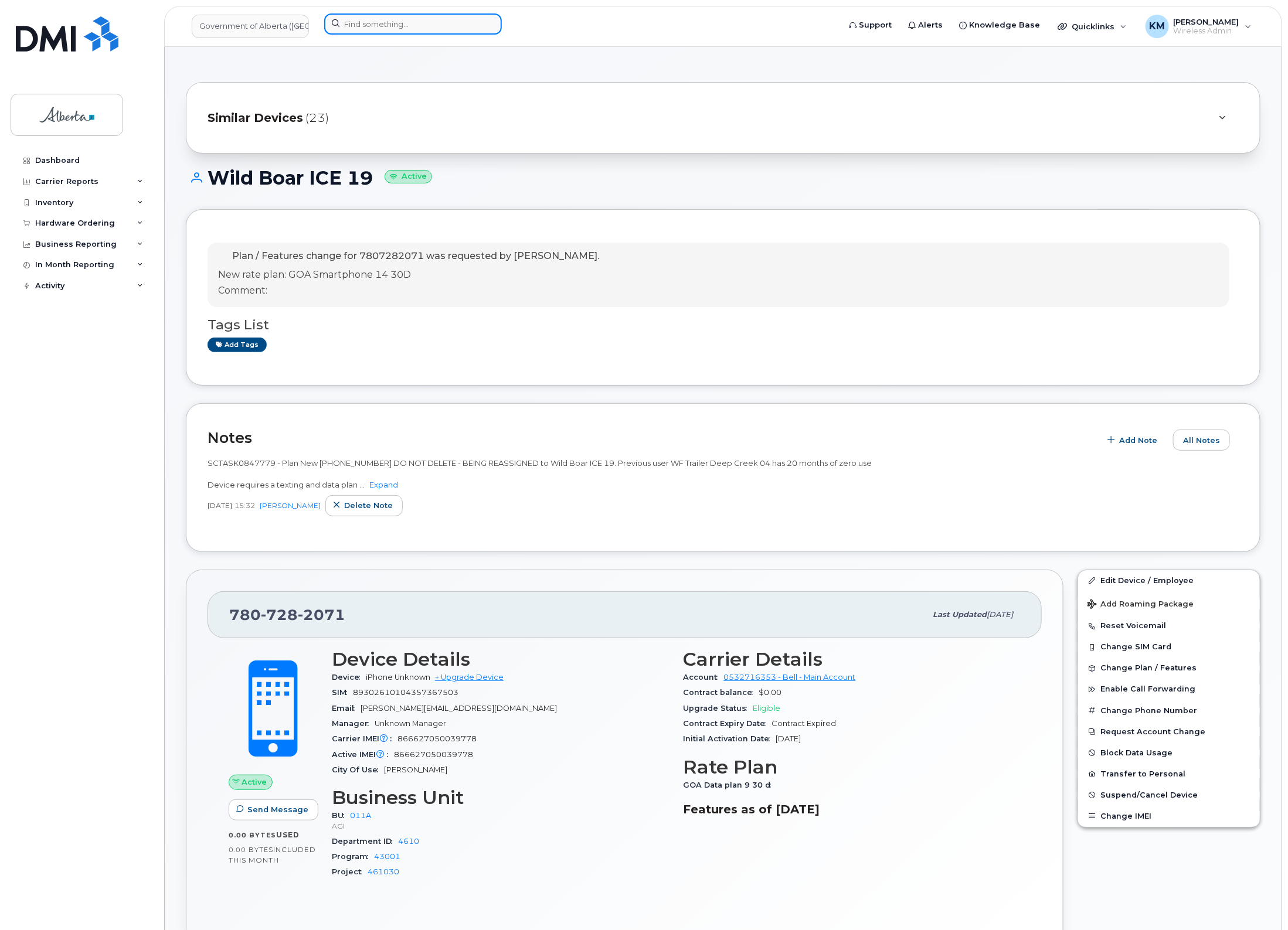
click at [358, 24] on input at bounding box center [413, 23] width 178 height 21
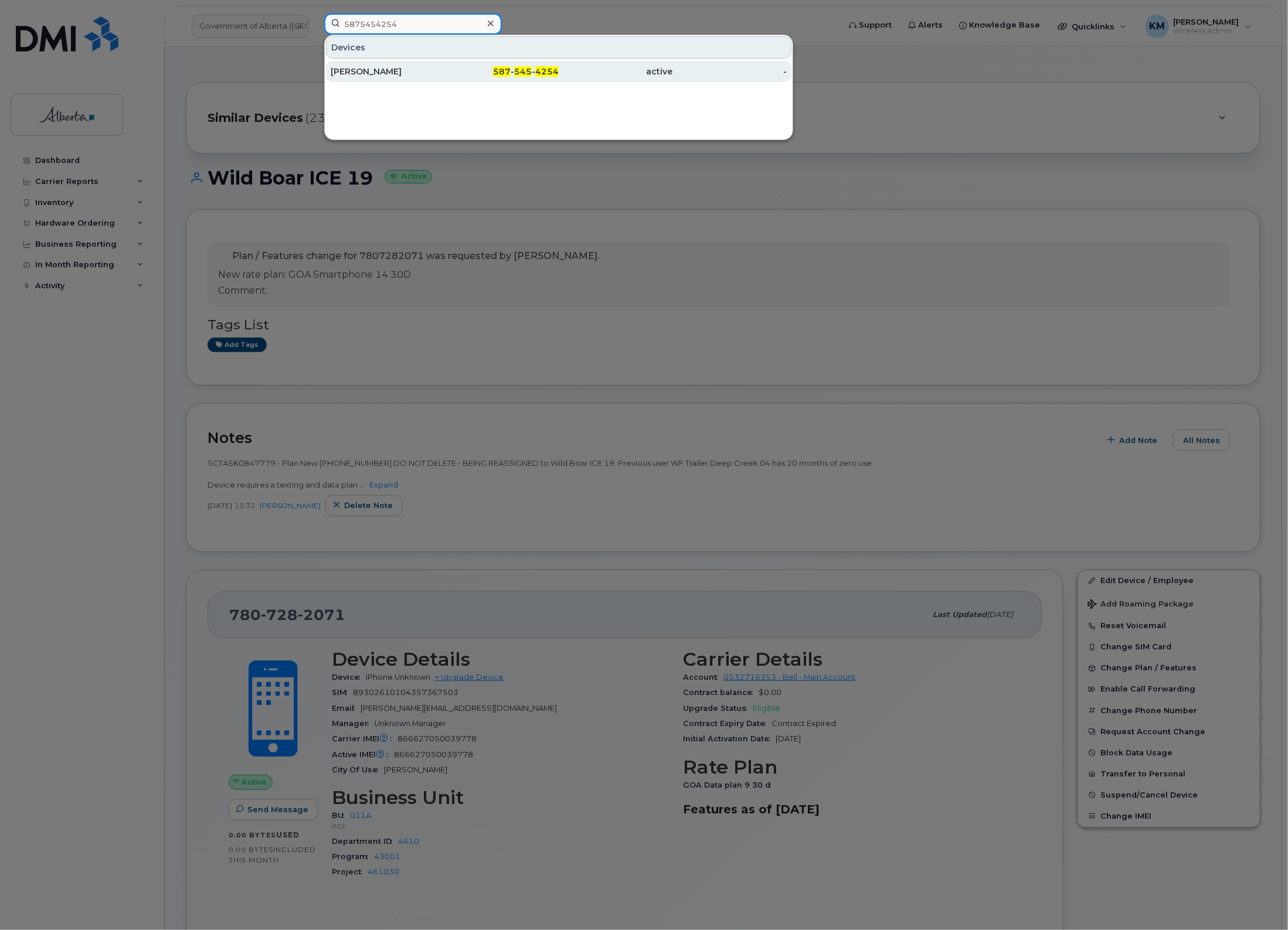
type input "5875454254"
click at [388, 71] on div "[PERSON_NAME]" at bounding box center [387, 71] width 114 height 12
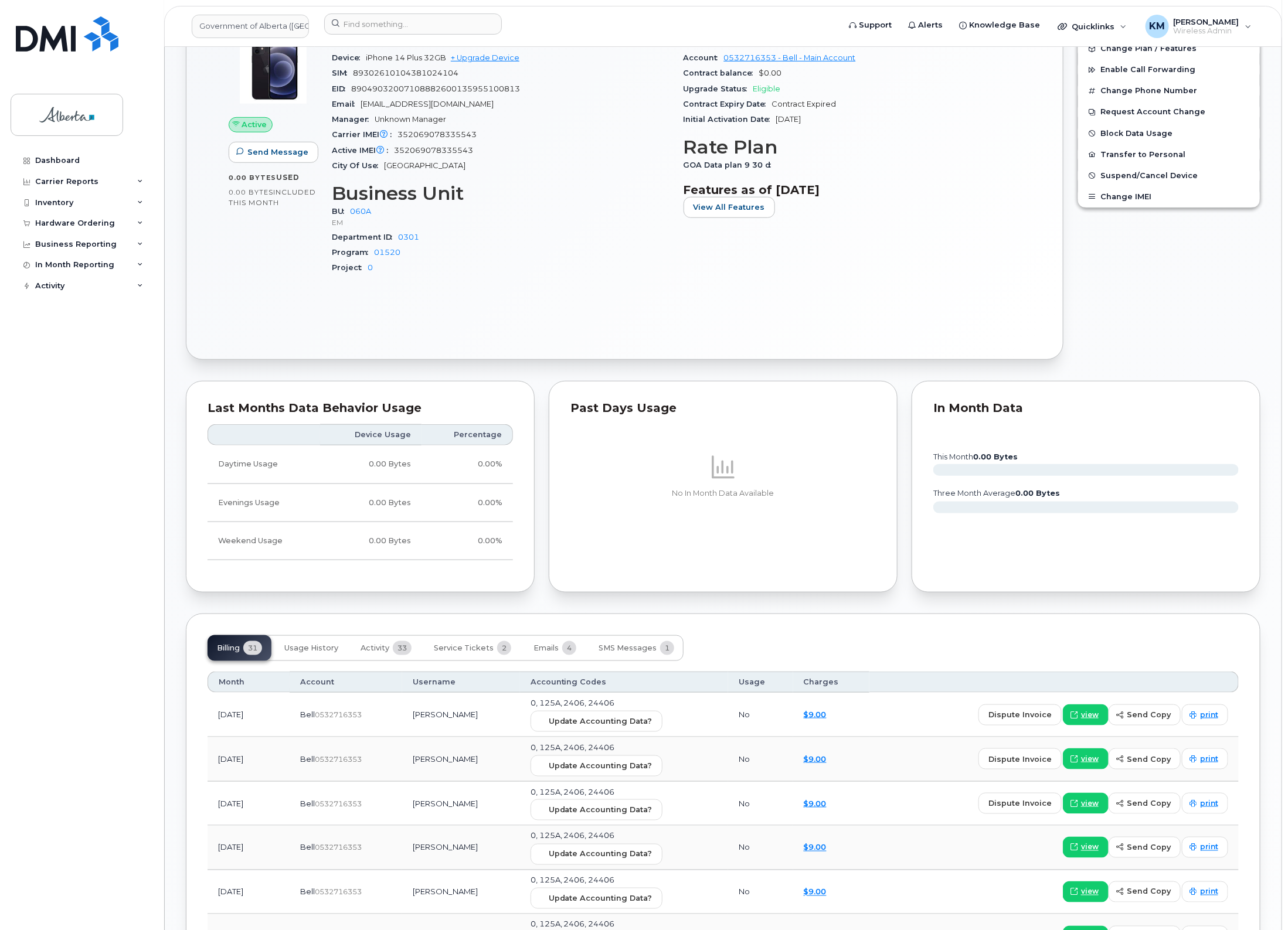
scroll to position [440, 0]
